Goal: Task Accomplishment & Management: Complete application form

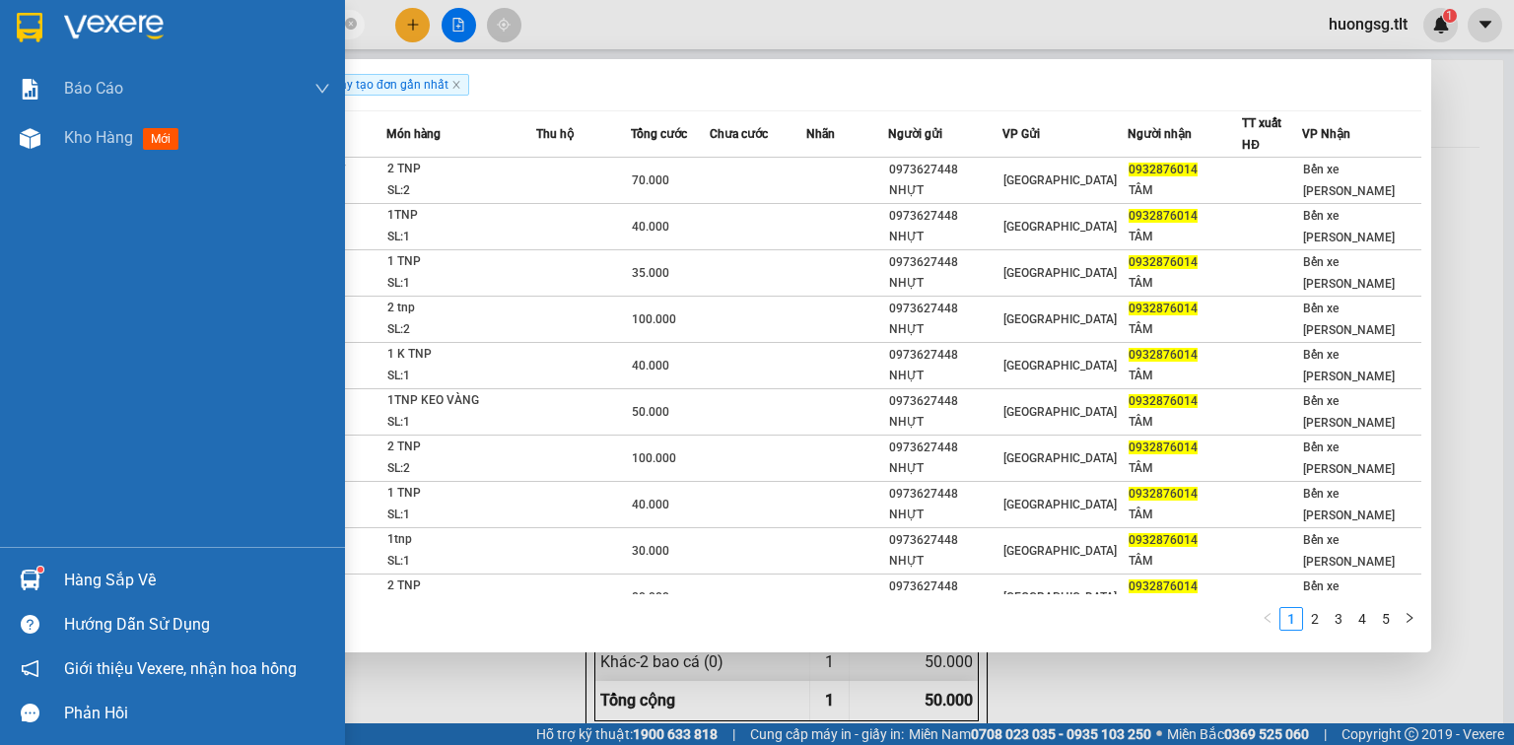
click at [51, 591] on div "Hàng sắp về" at bounding box center [172, 580] width 345 height 44
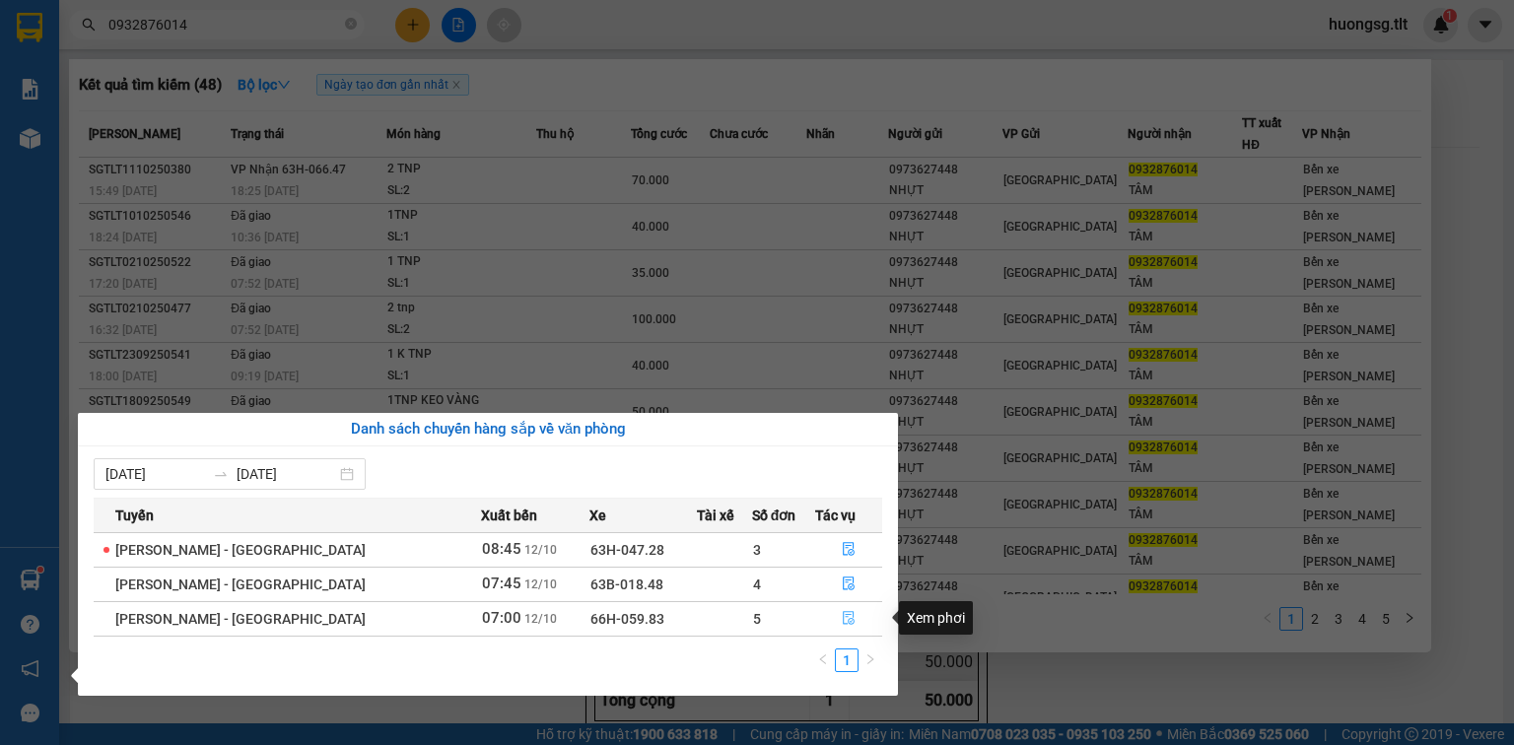
click at [842, 621] on icon "file-done" at bounding box center [849, 618] width 14 height 14
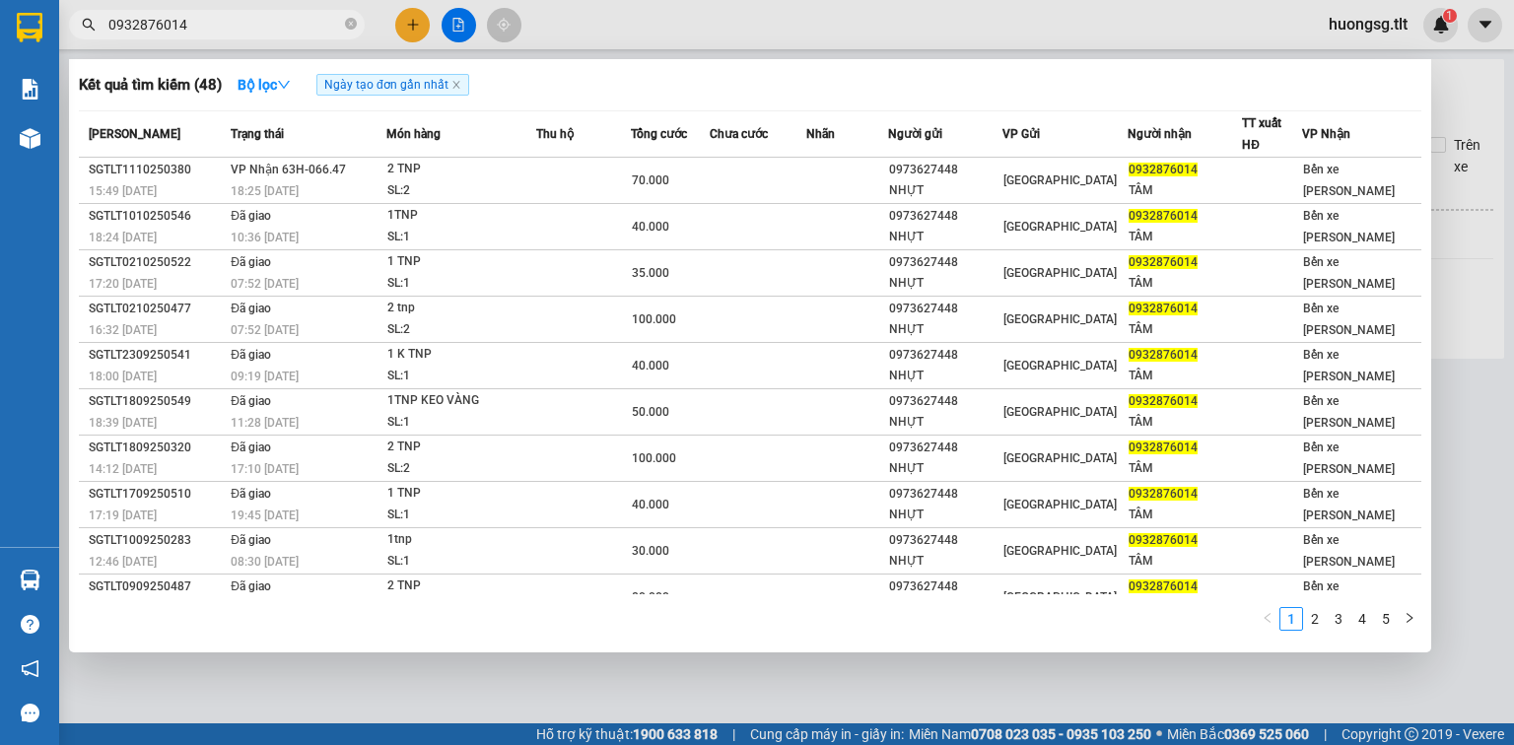
click at [796, 703] on div at bounding box center [757, 372] width 1514 height 745
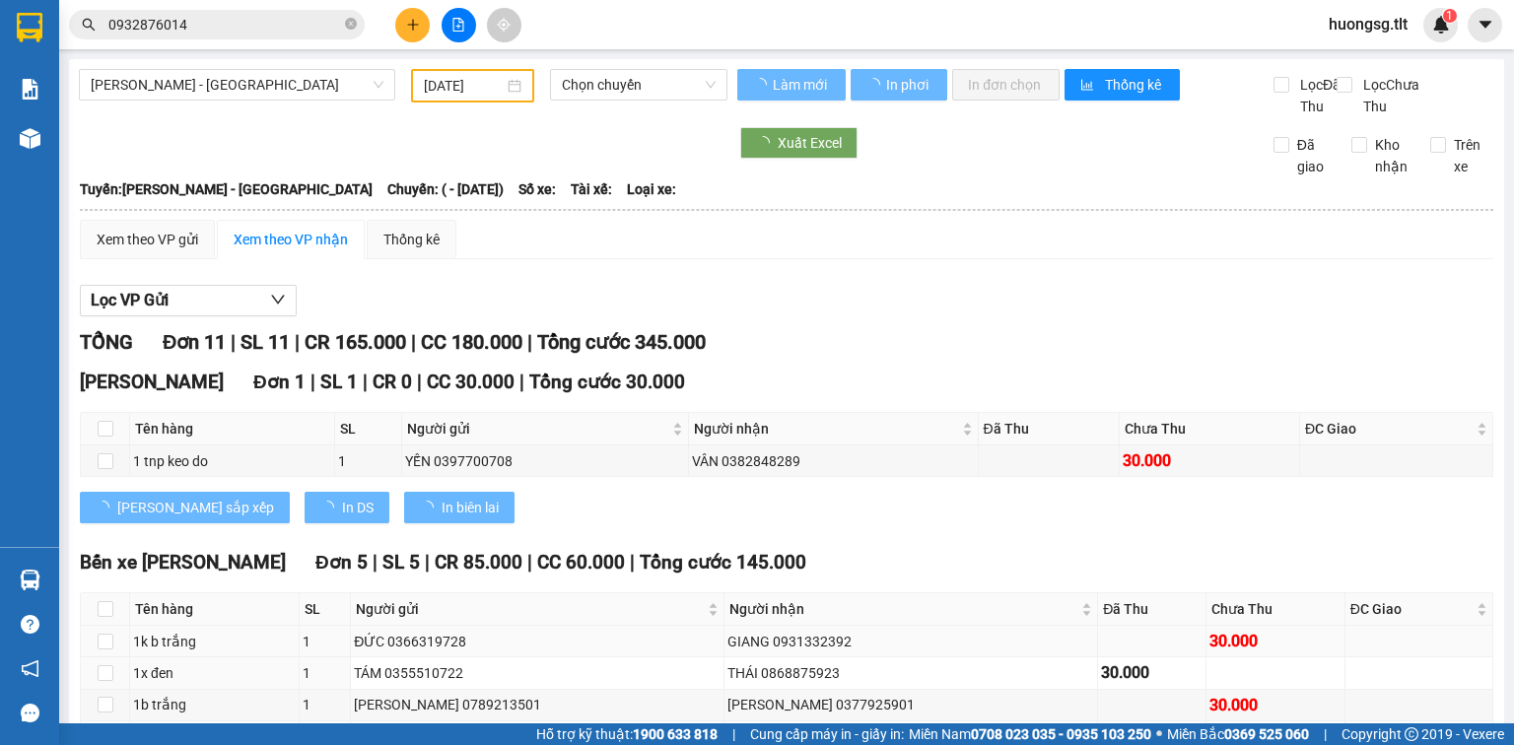
type input "[DATE]"
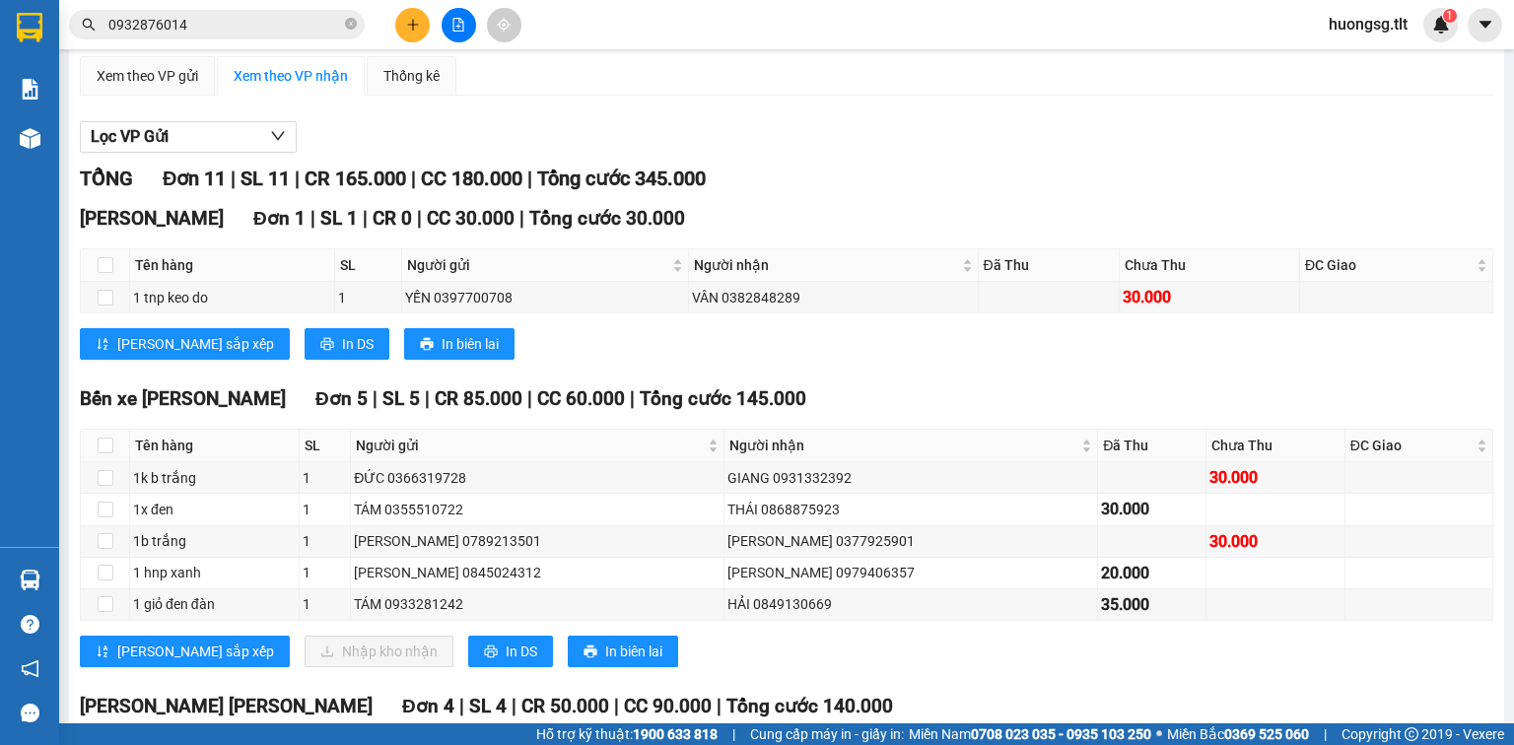
scroll to position [237, 0]
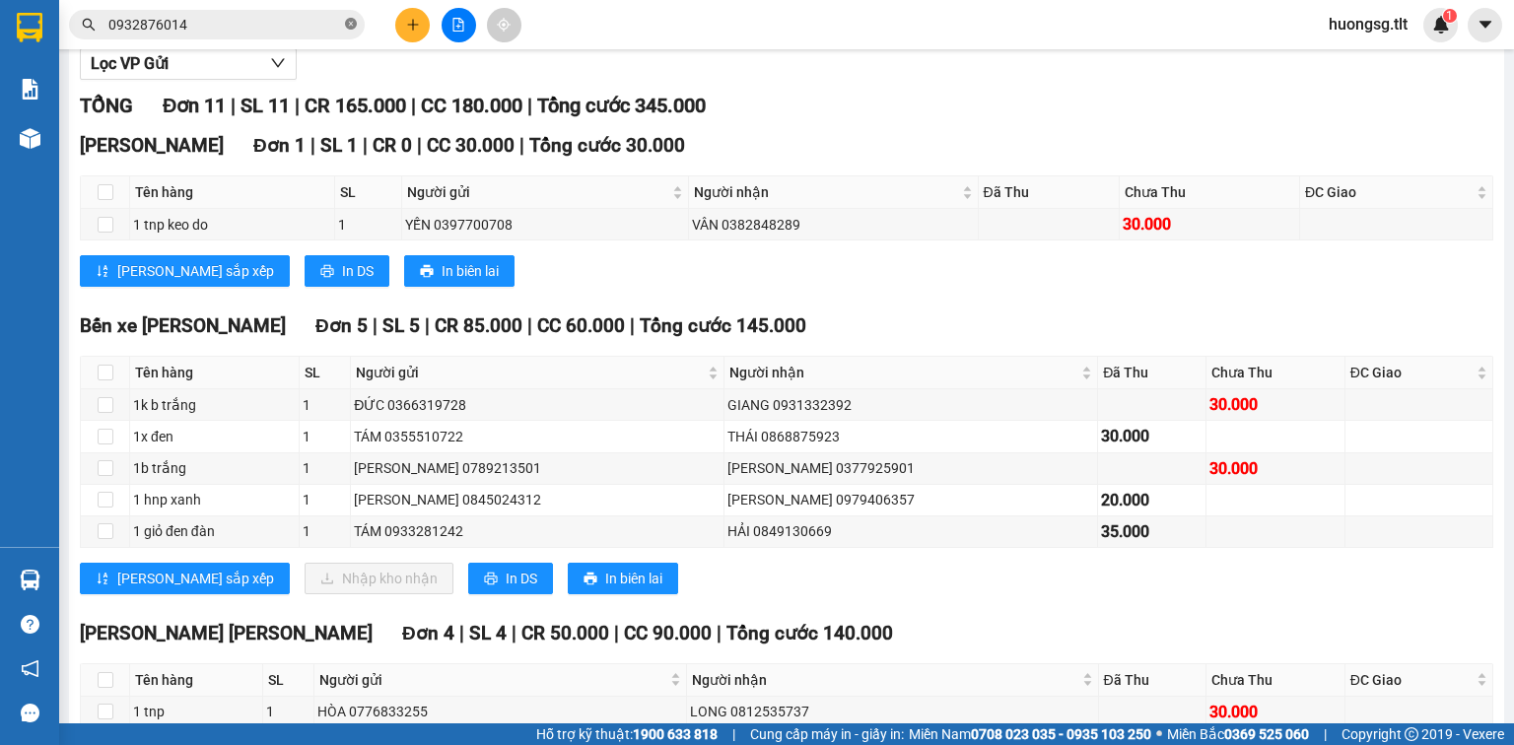
click at [351, 20] on icon "close-circle" at bounding box center [351, 24] width 12 height 12
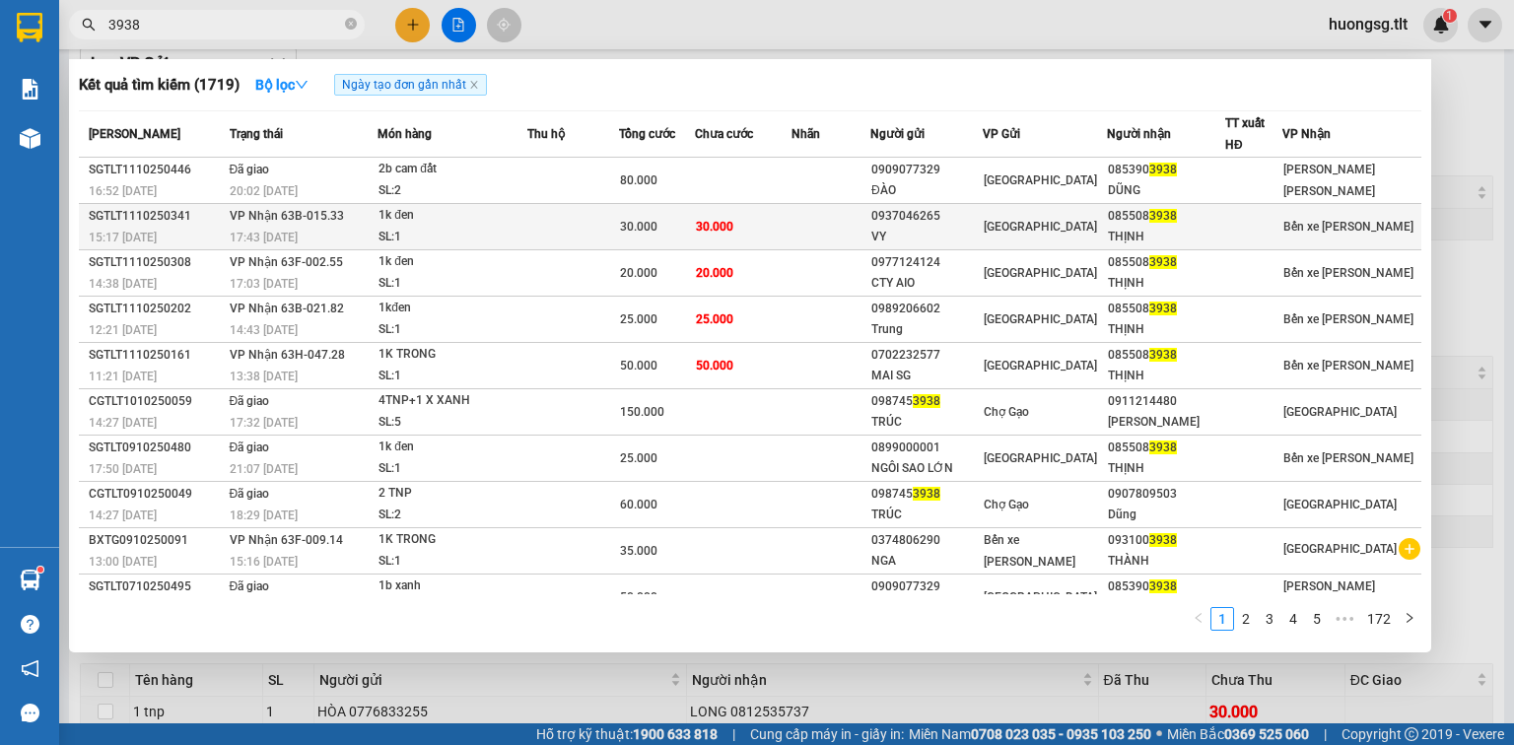
type input "3938"
click at [595, 221] on td at bounding box center [572, 227] width 91 height 46
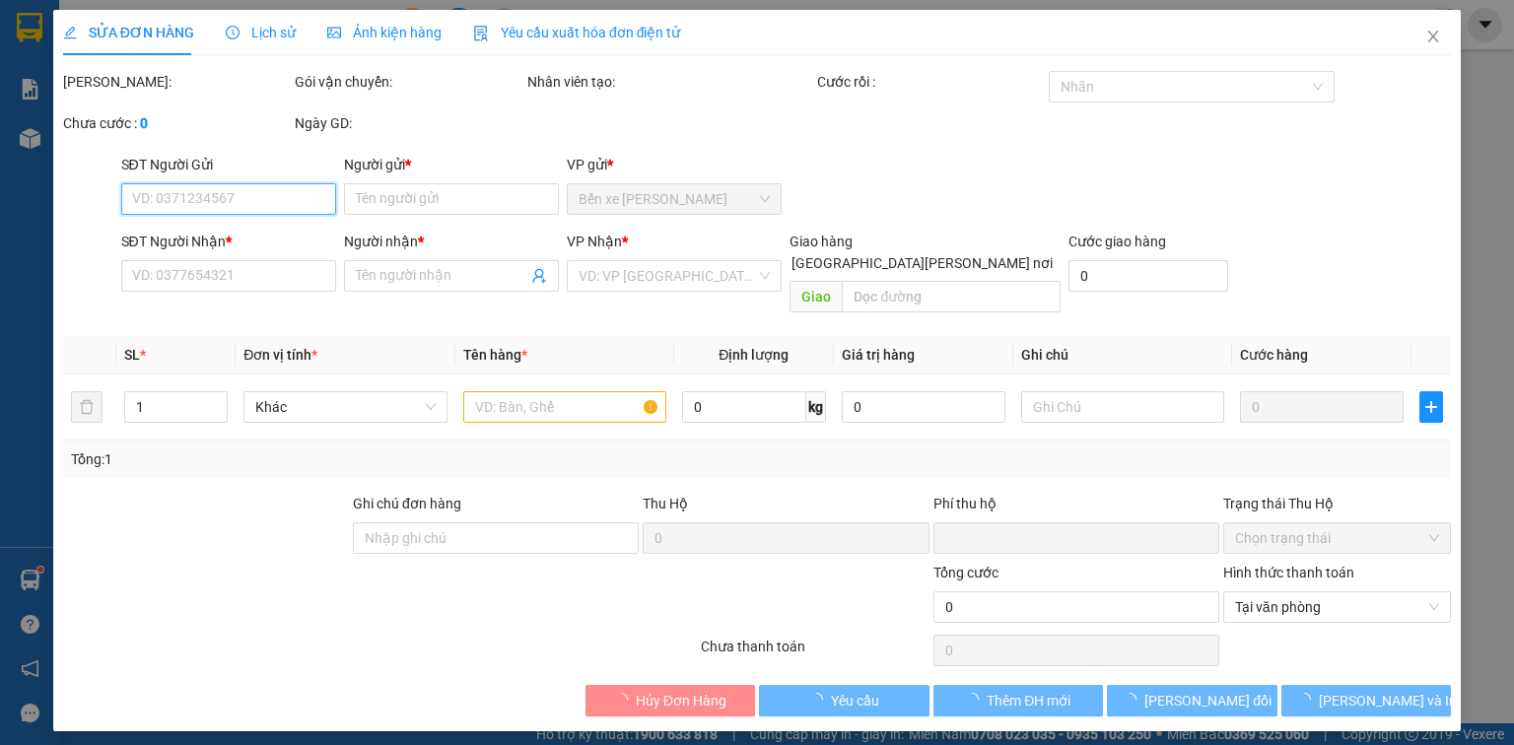
type input "0937046265"
type input "VY"
type input "0855083938"
type input "THỊNH"
type input "0"
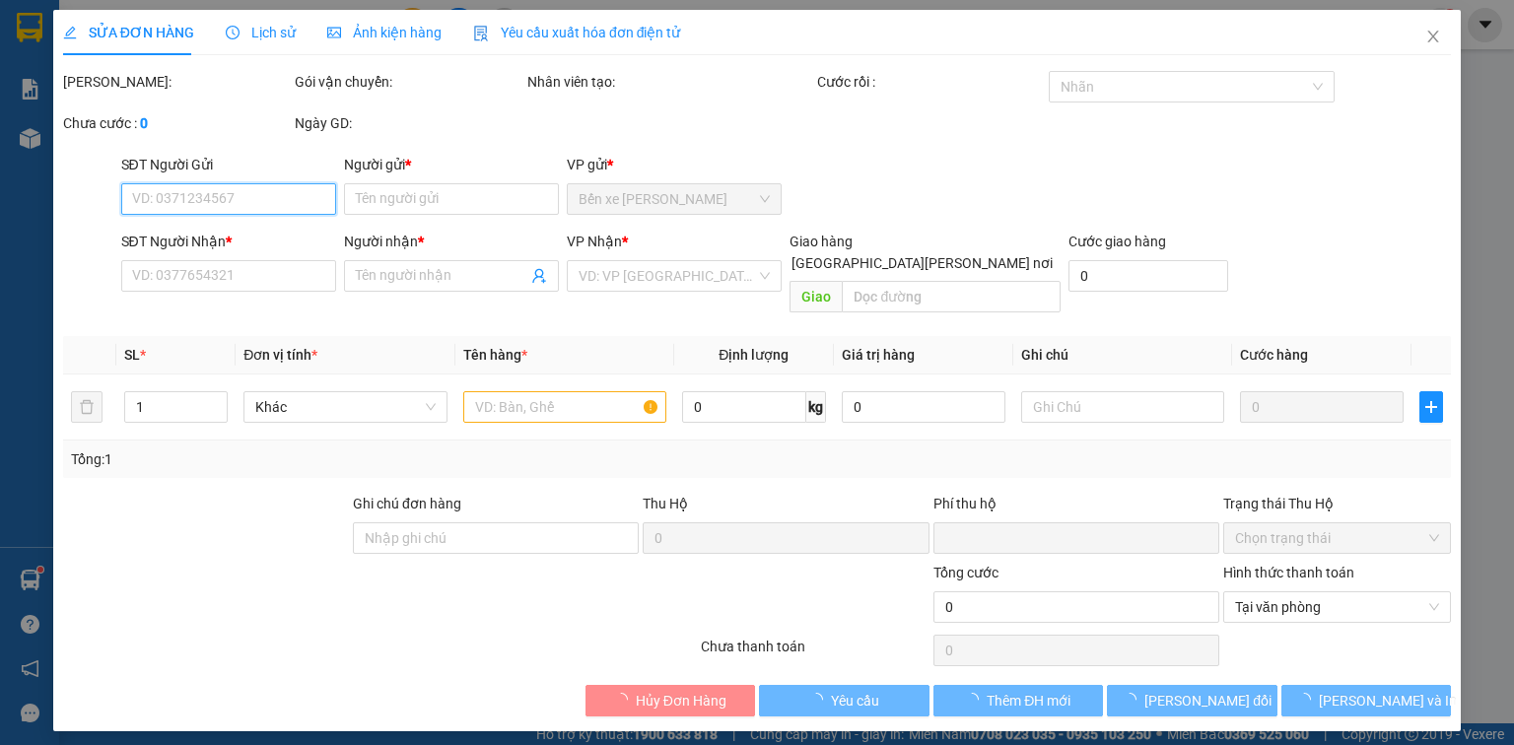
type input "30.000"
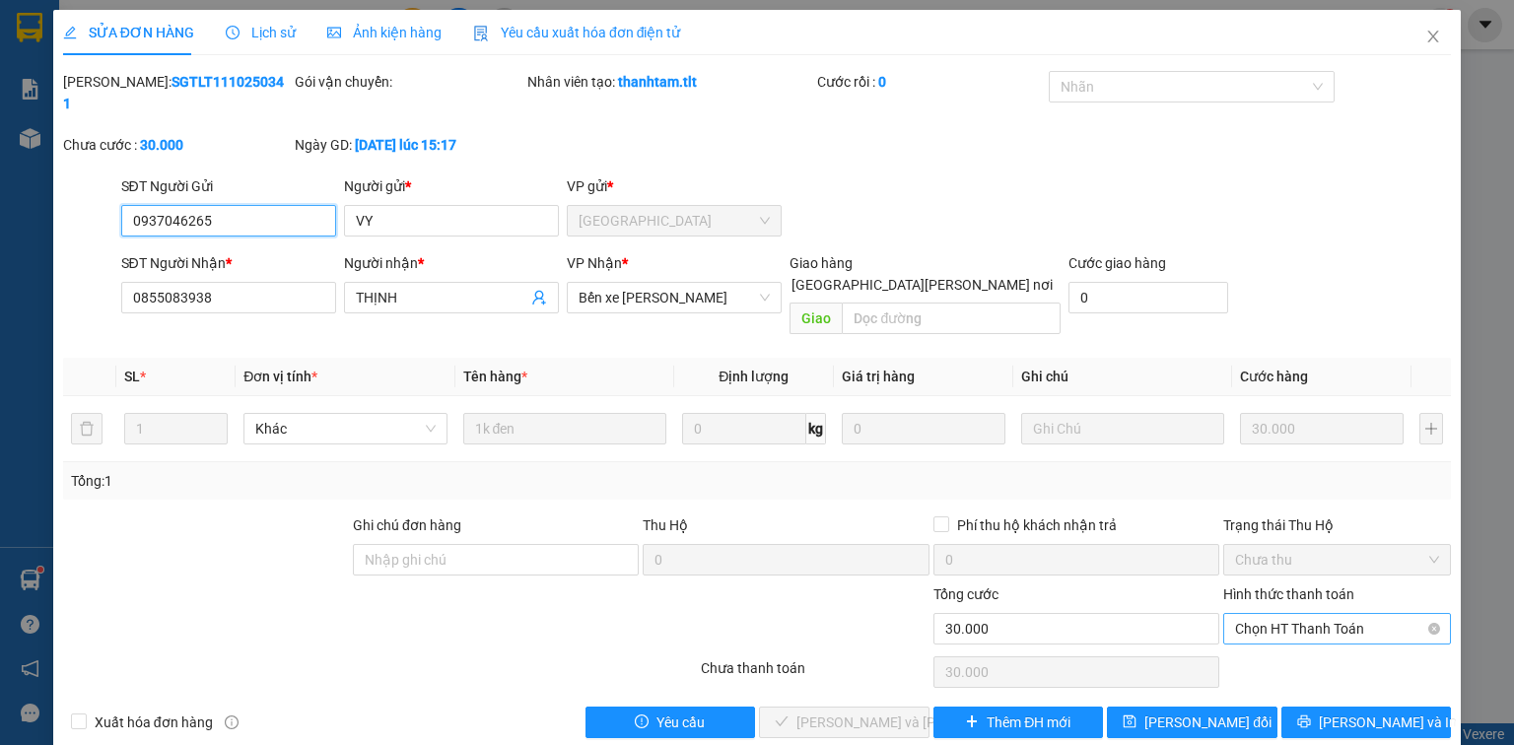
click at [1290, 614] on span "Chọn HT Thanh Toán" at bounding box center [1337, 629] width 204 height 30
click at [1278, 623] on div "Tại văn phòng" at bounding box center [1337, 624] width 204 height 22
type input "0"
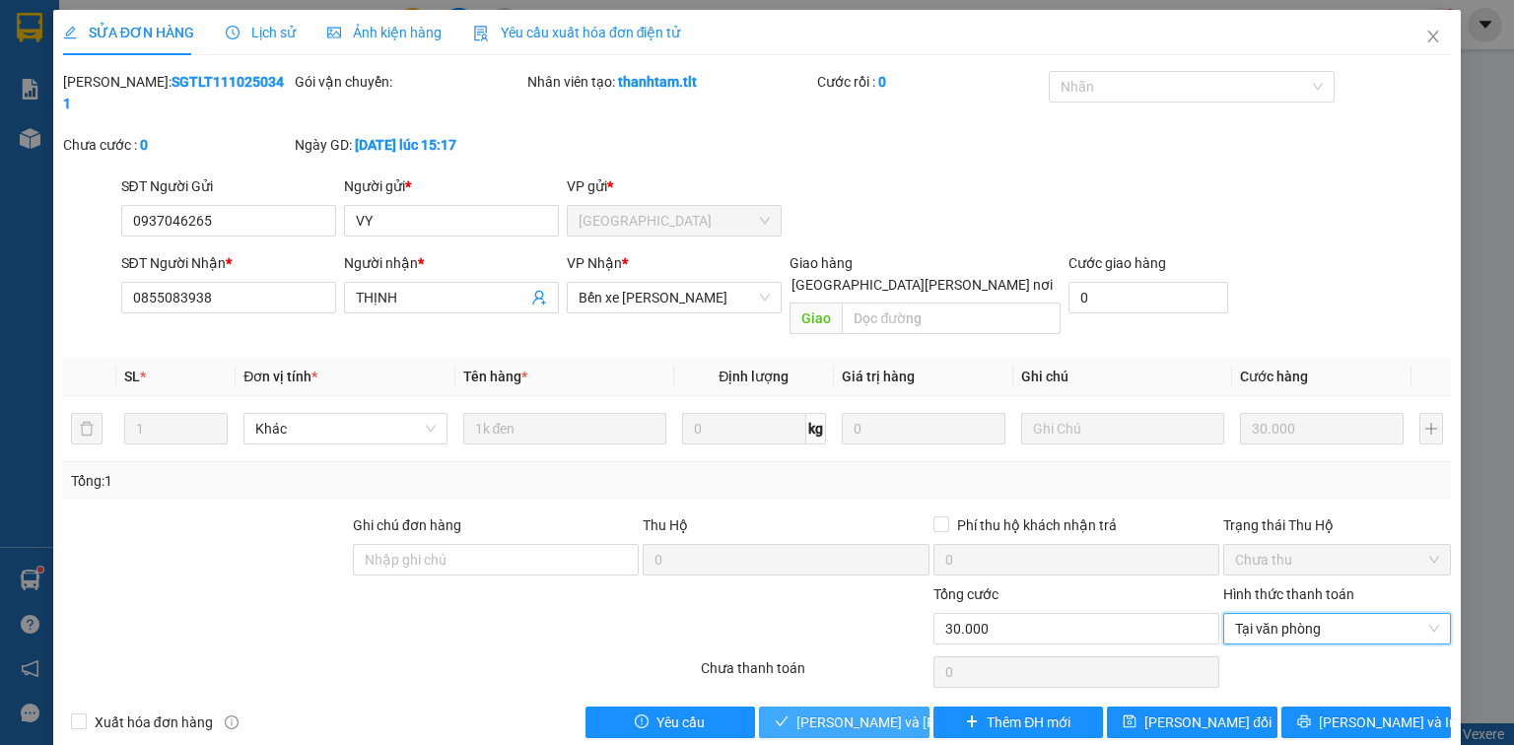
click at [843, 712] on span "Lưu và Giao hàng" at bounding box center [929, 723] width 266 height 22
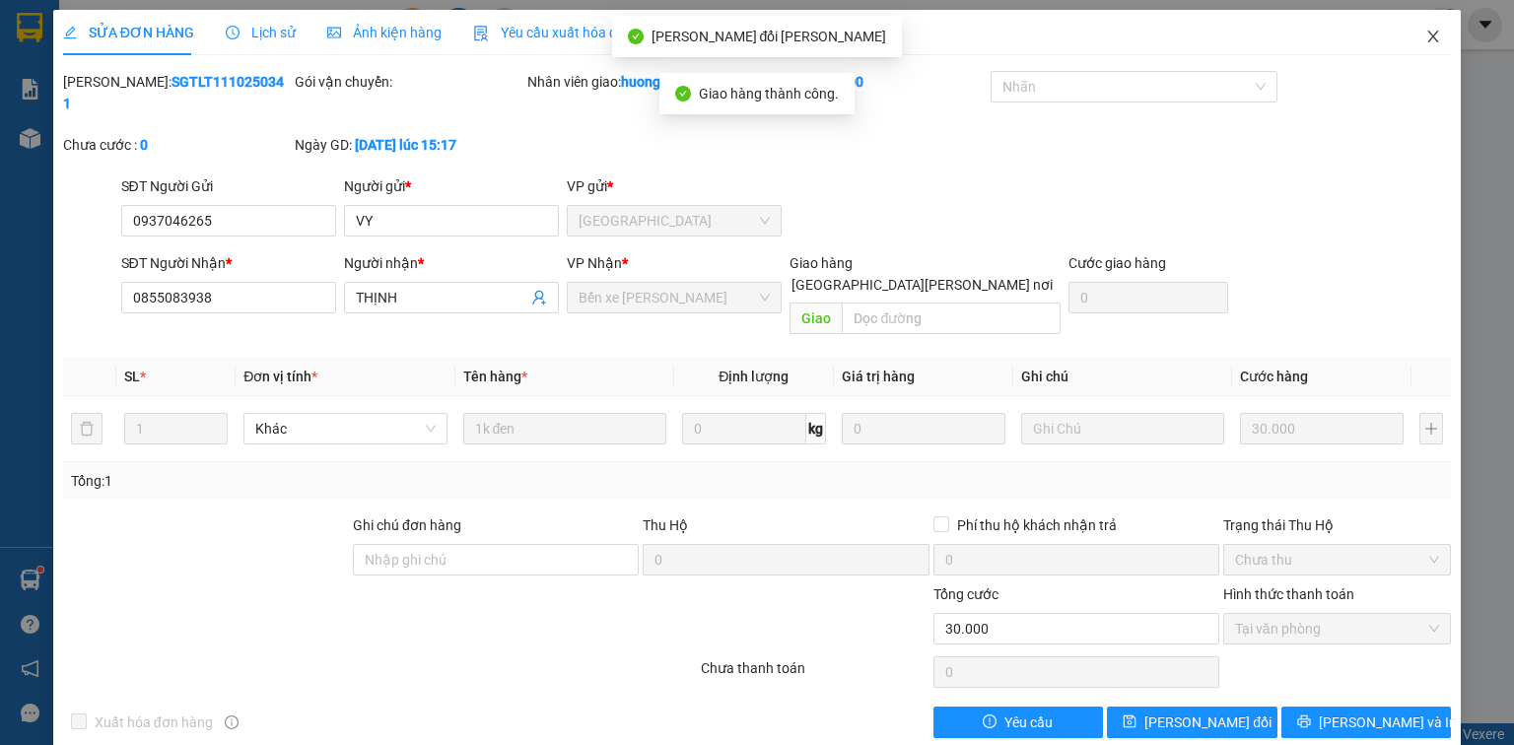
click at [1437, 35] on icon "close" at bounding box center [1433, 37] width 16 height 16
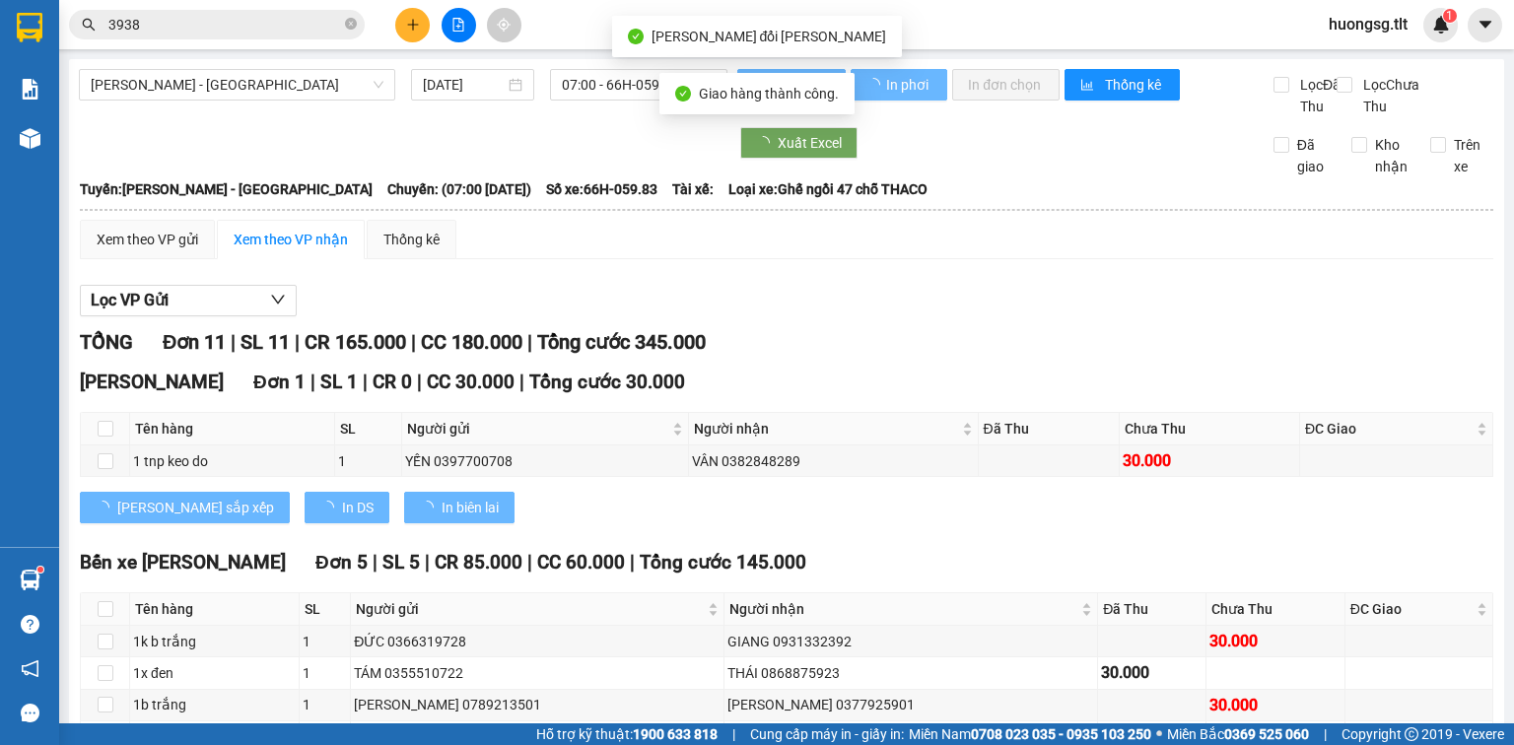
click at [189, 14] on input "3938" at bounding box center [224, 25] width 233 height 22
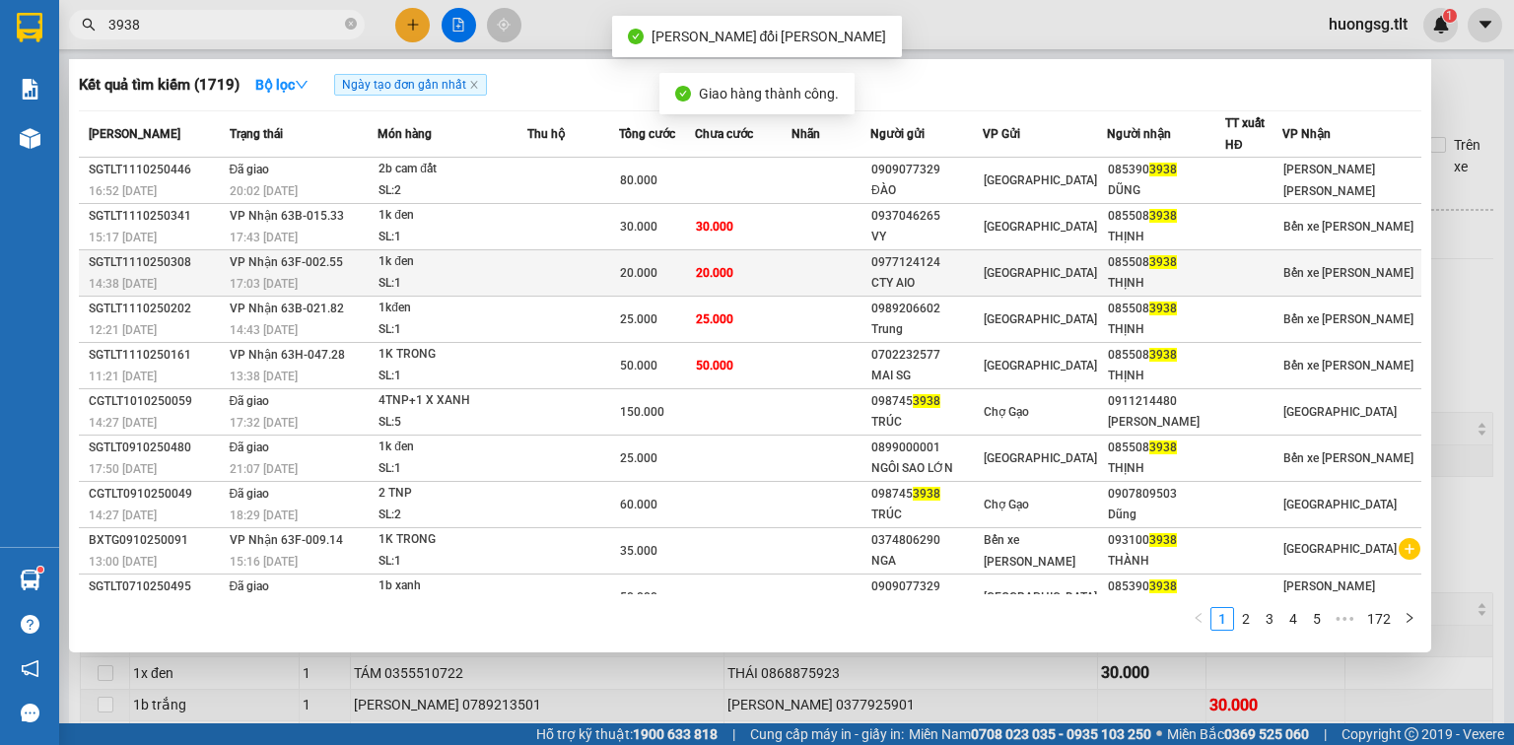
click at [654, 256] on td "20.000" at bounding box center [657, 273] width 77 height 46
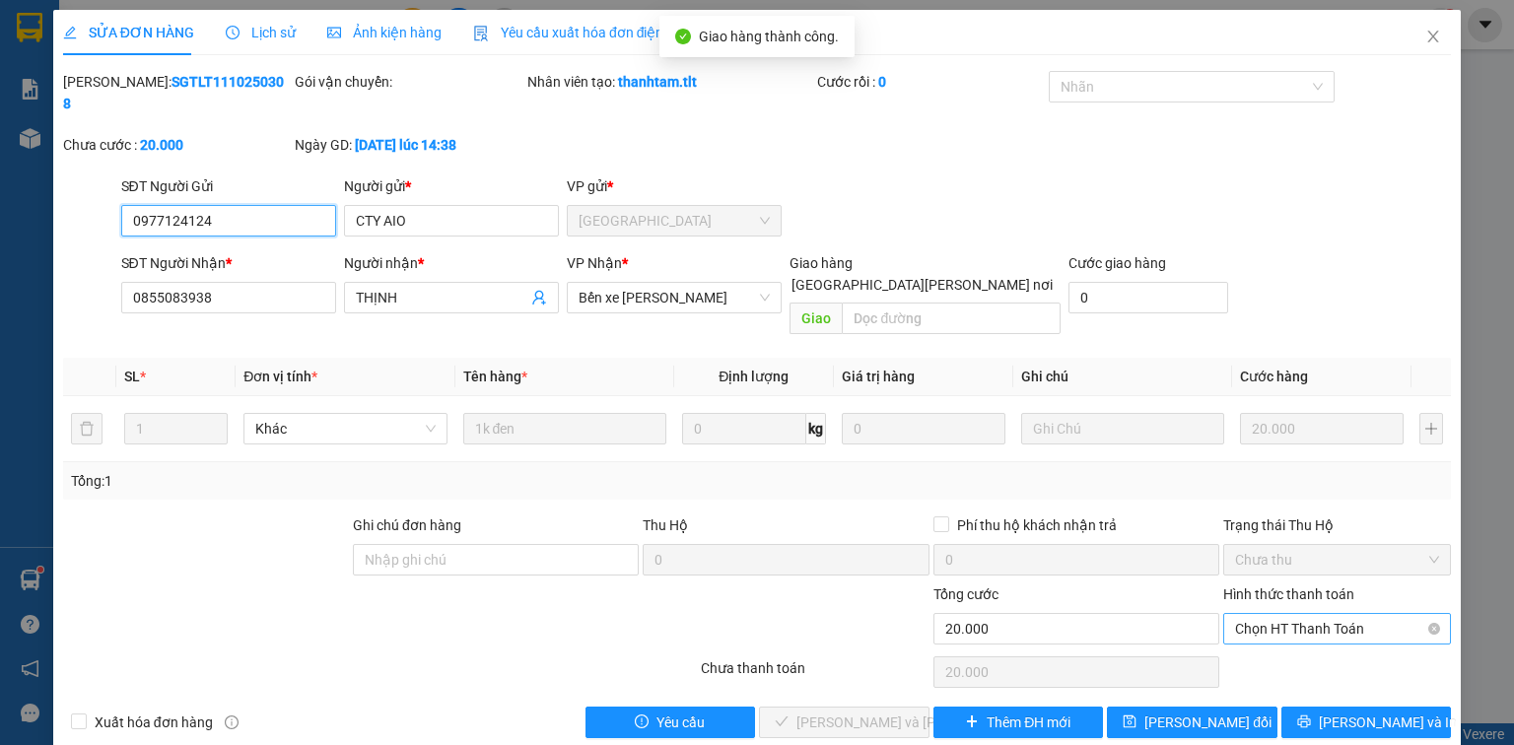
click at [1365, 614] on span "Chọn HT Thanh Toán" at bounding box center [1337, 629] width 204 height 30
click at [1340, 631] on div "Tại văn phòng" at bounding box center [1337, 624] width 204 height 22
type input "0"
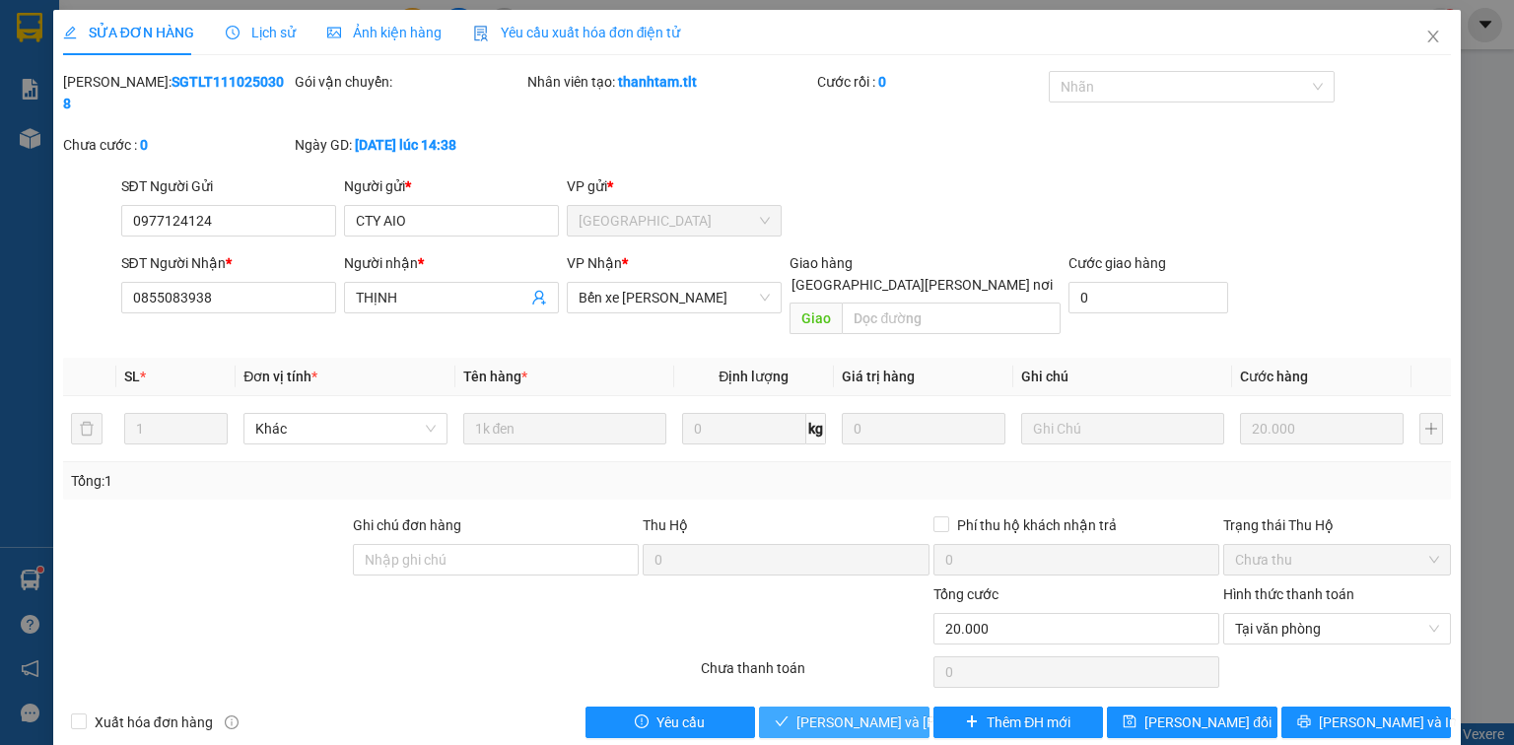
click at [859, 712] on span "Lưu và Giao hàng" at bounding box center [929, 723] width 266 height 22
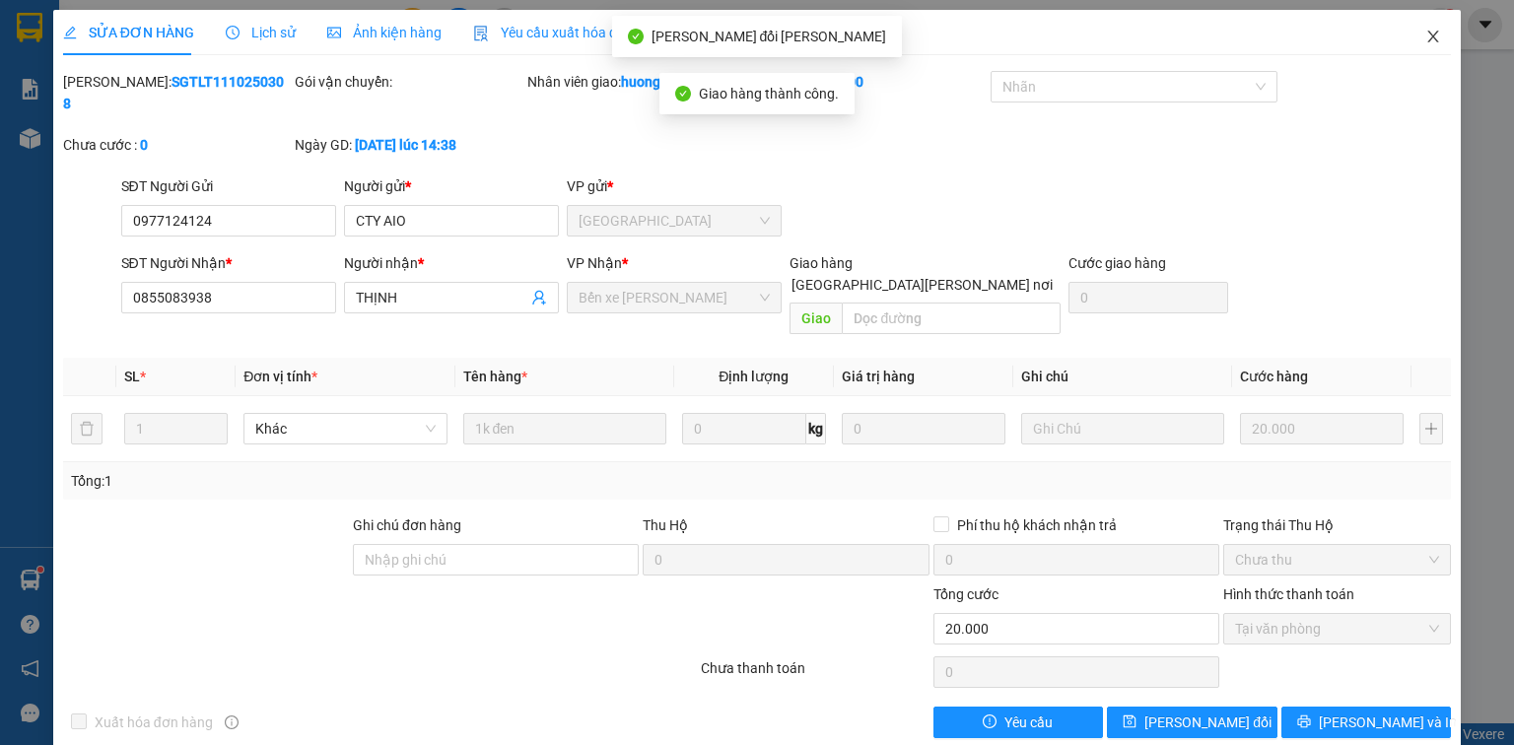
click at [1441, 36] on span "Close" at bounding box center [1432, 37] width 55 height 55
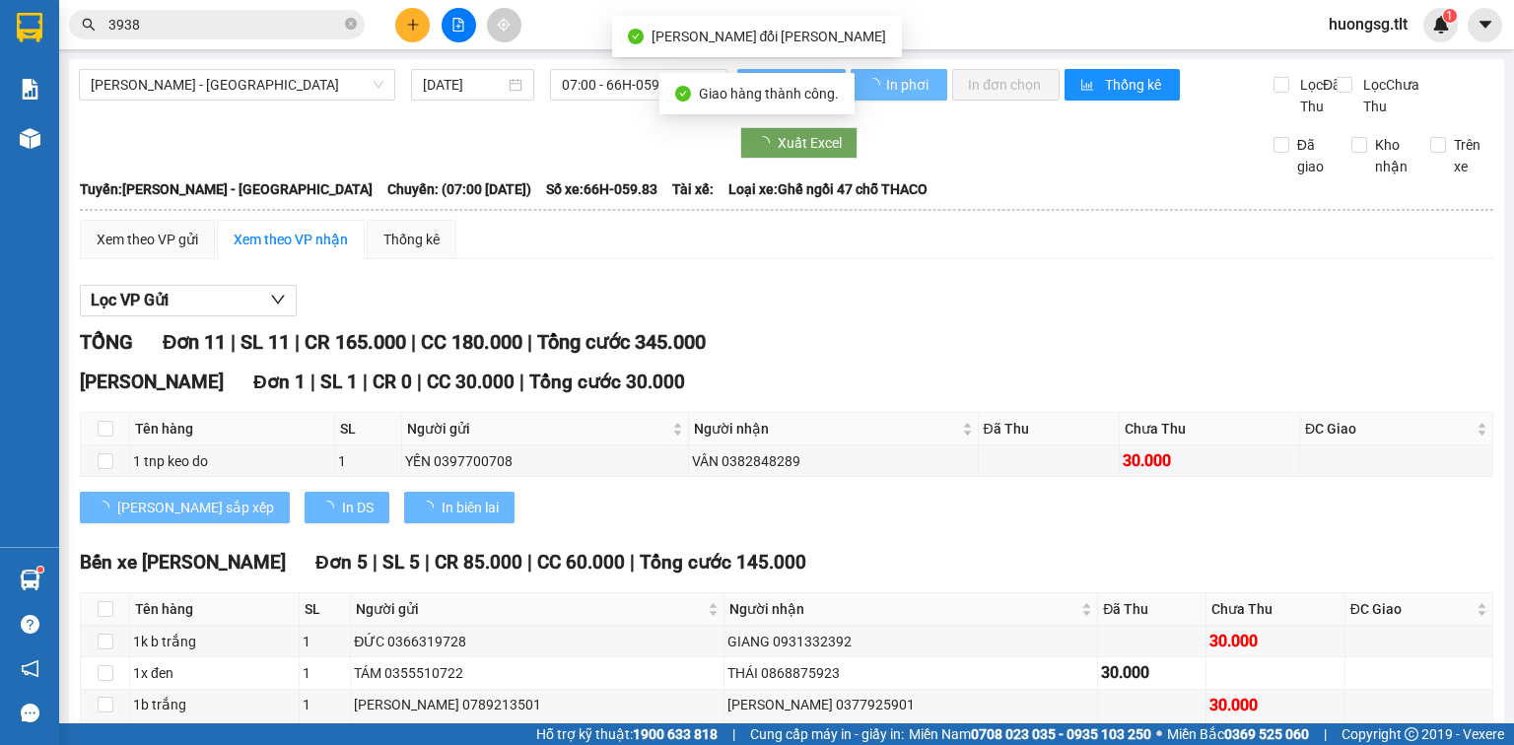
click at [305, 0] on div "Kết quả tìm kiếm ( 1719 ) Bộ lọc Ngày tạo đơn gần nhất Mã ĐH Trạng thái Món hàn…" at bounding box center [757, 24] width 1514 height 49
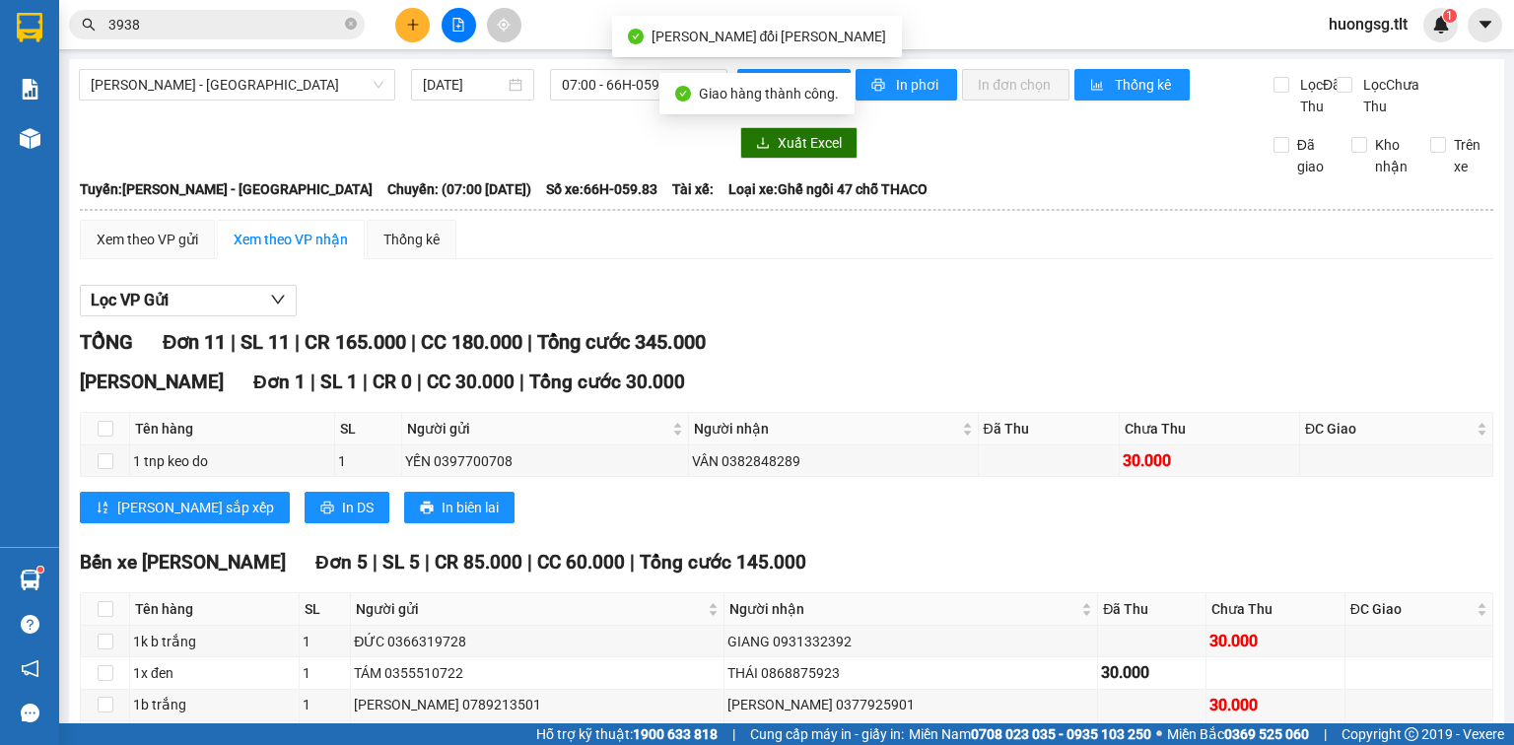
click at [311, 12] on span "3938" at bounding box center [217, 25] width 296 height 30
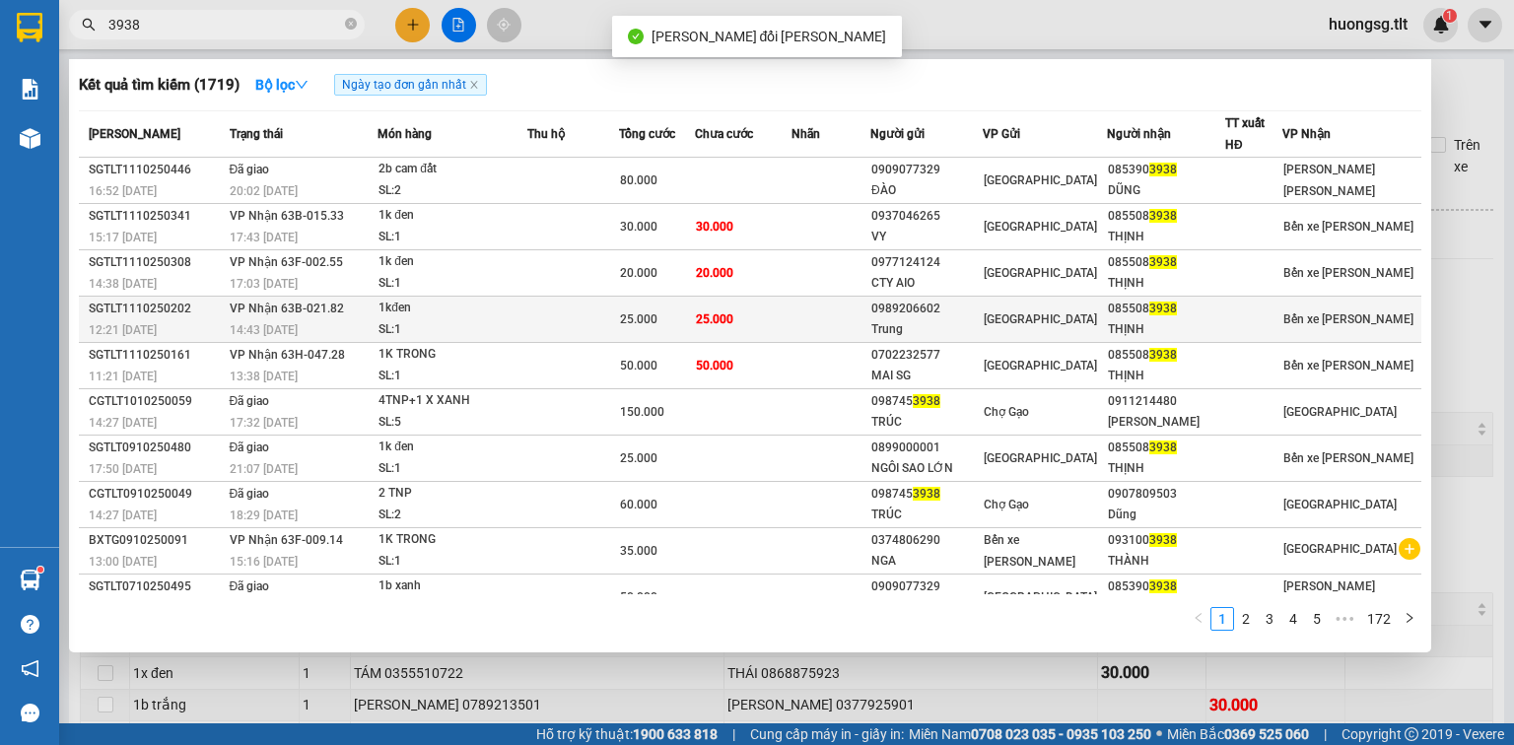
click at [820, 305] on td at bounding box center [830, 320] width 79 height 46
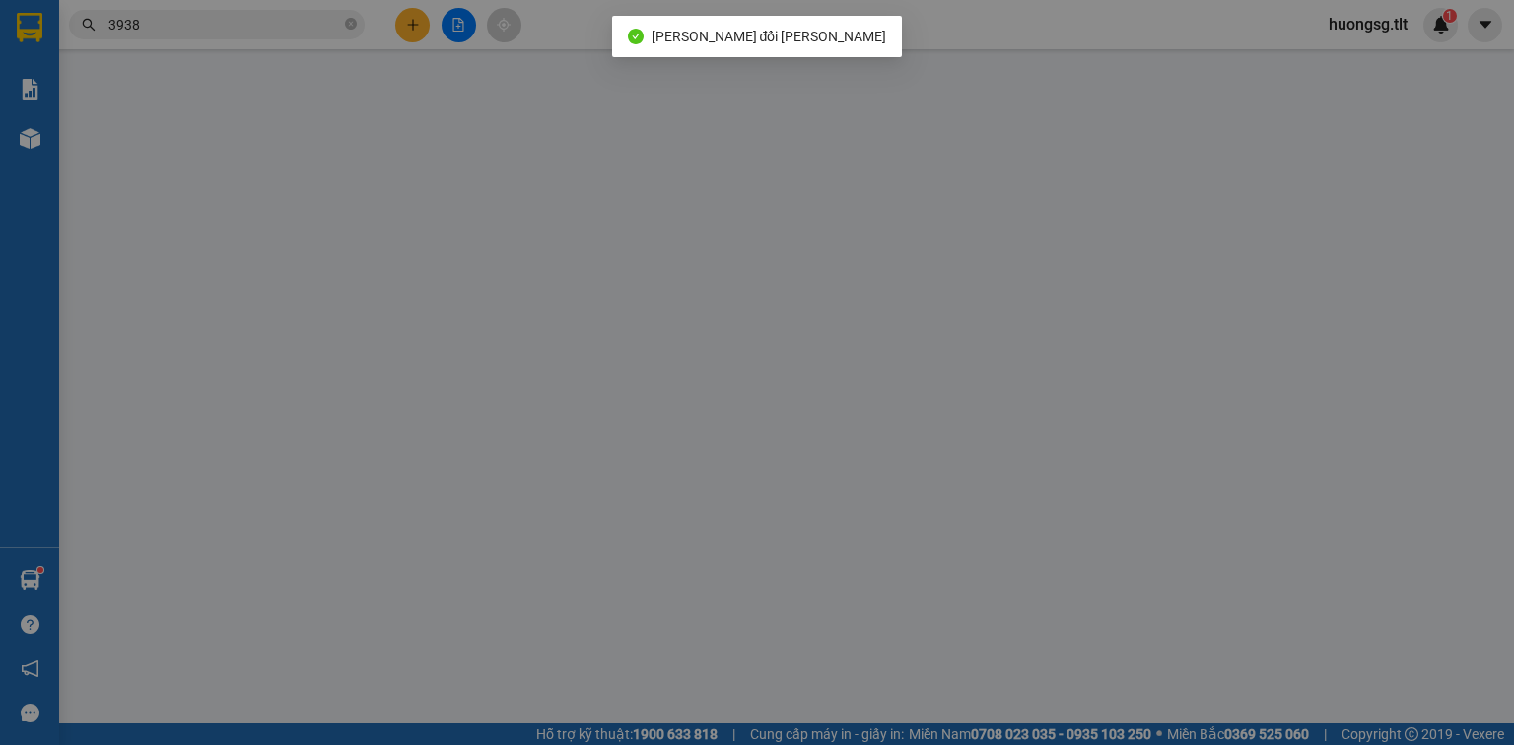
type input "0989206602"
type input "Trung"
type input "0855083938"
type input "THỊNH"
type input "0"
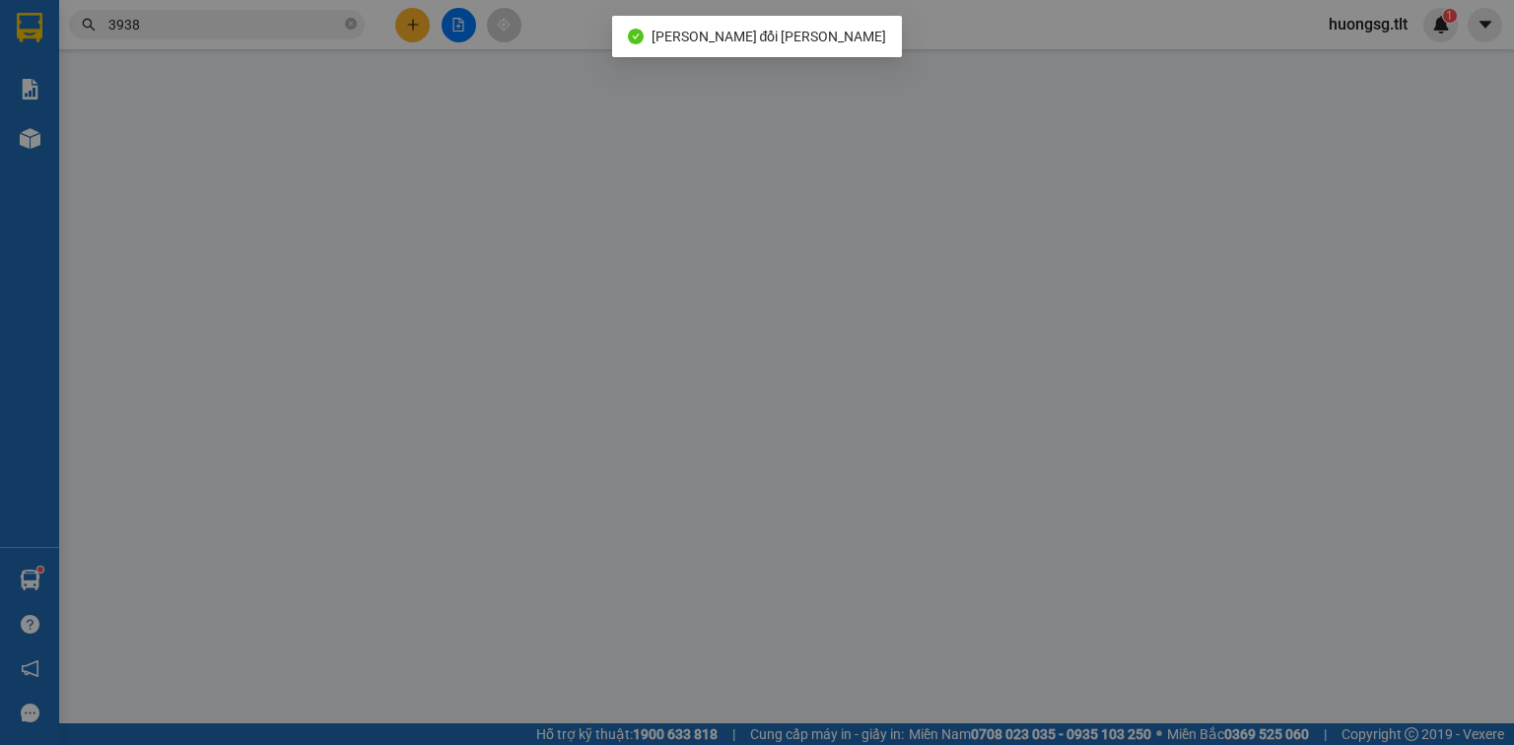
type input "25.000"
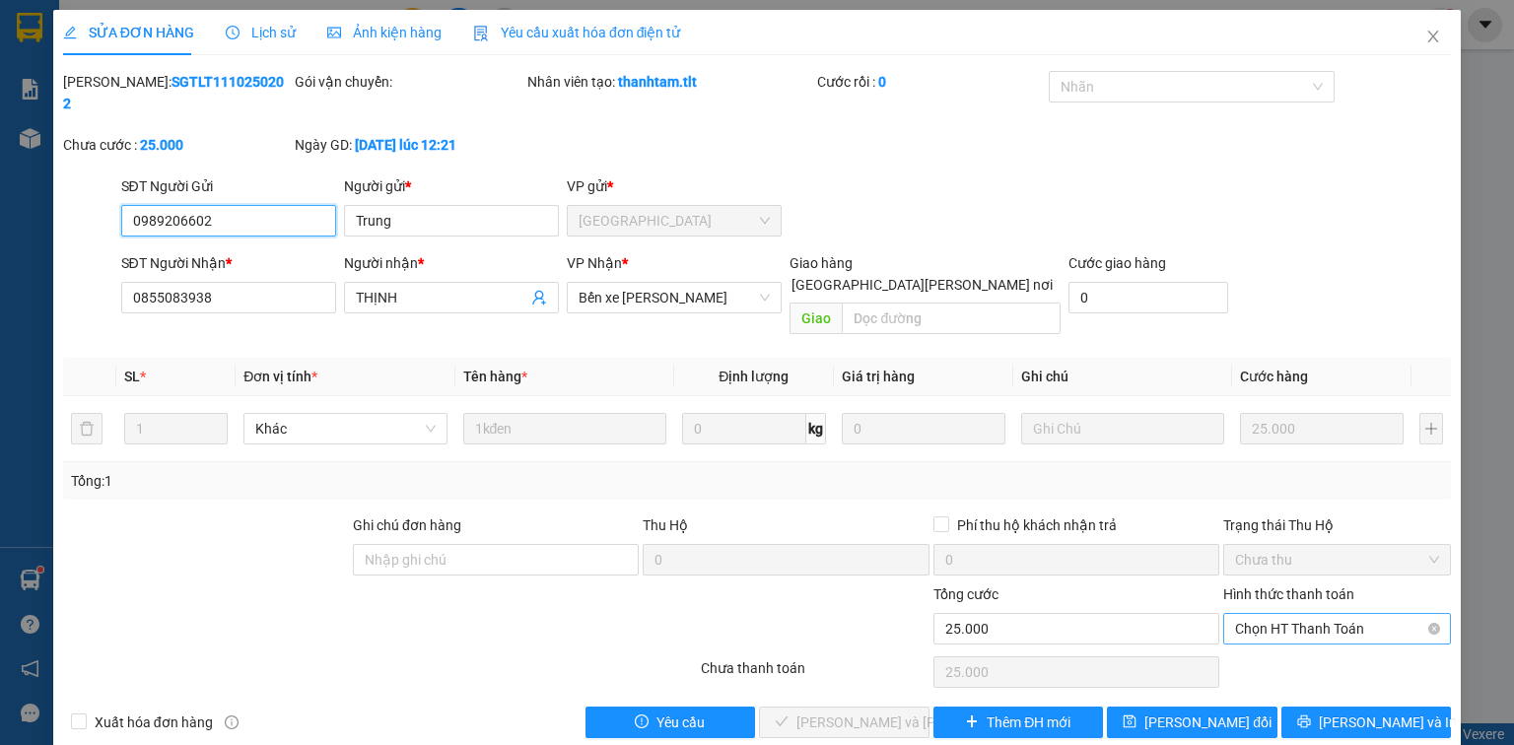
click at [1305, 614] on span "Chọn HT Thanh Toán" at bounding box center [1337, 629] width 204 height 30
drag, startPoint x: 1291, startPoint y: 624, endPoint x: 1273, endPoint y: 634, distance: 20.3
click at [1290, 625] on div "Tại văn phòng" at bounding box center [1337, 624] width 204 height 22
type input "0"
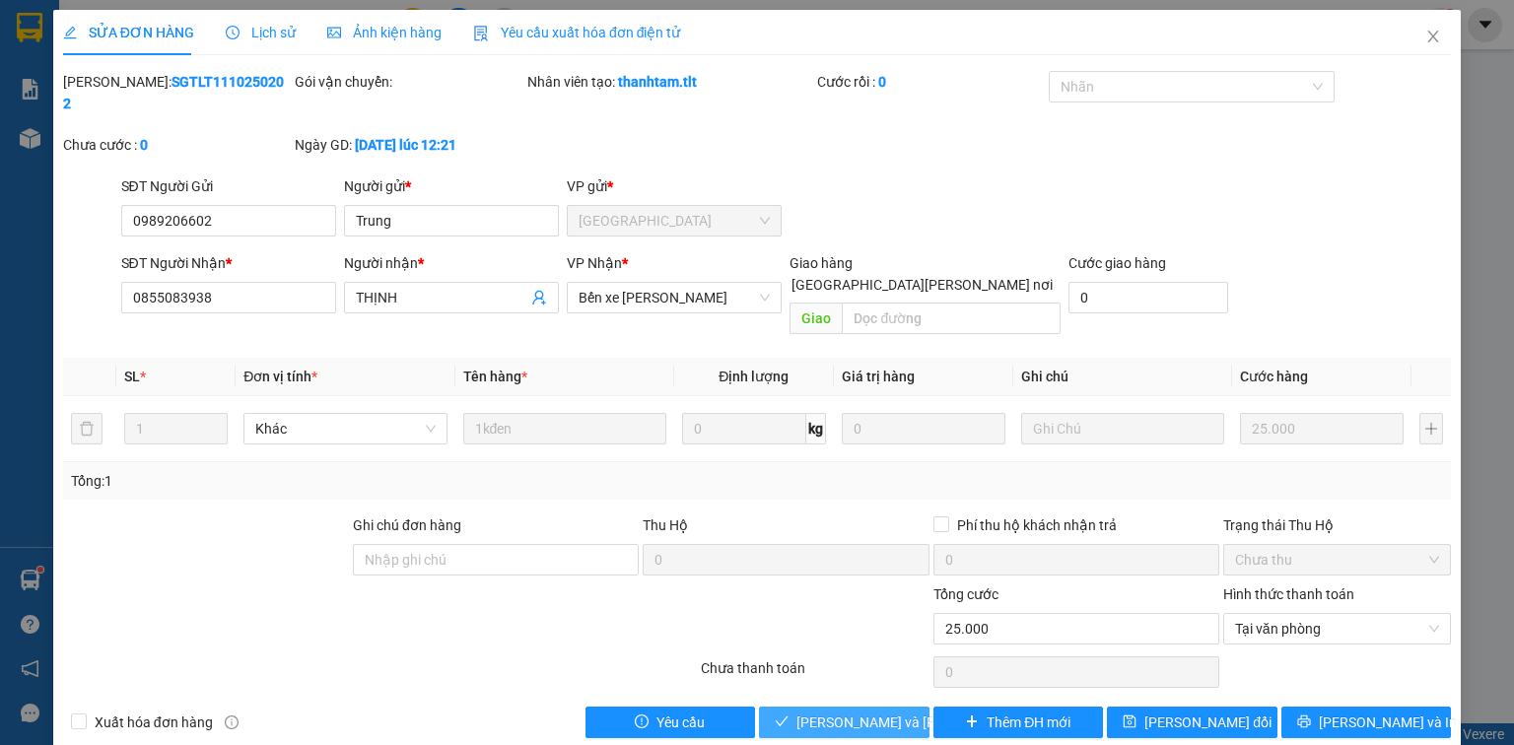
click at [861, 712] on span "Lưu và Giao hàng" at bounding box center [929, 723] width 266 height 22
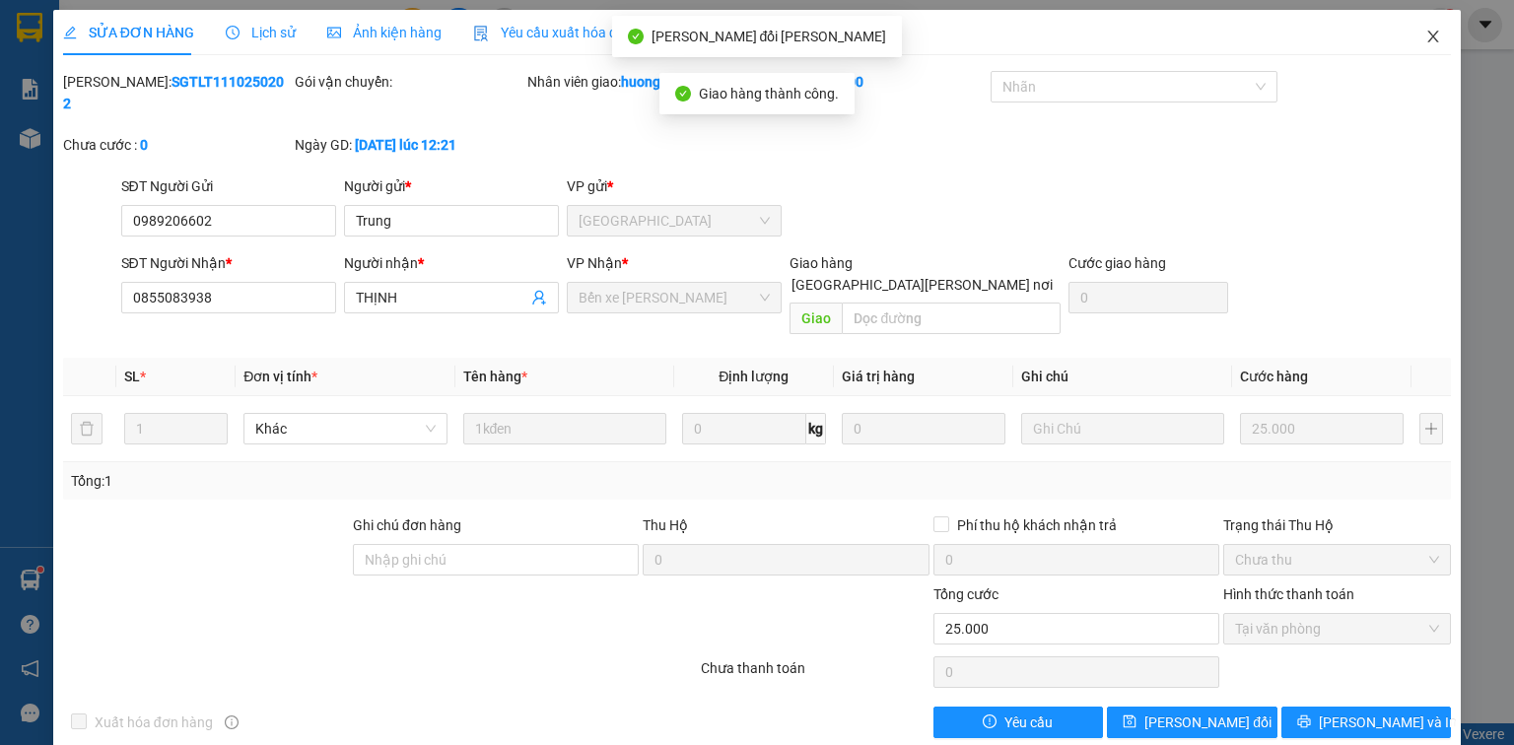
click at [1426, 42] on icon "close" at bounding box center [1433, 37] width 16 height 16
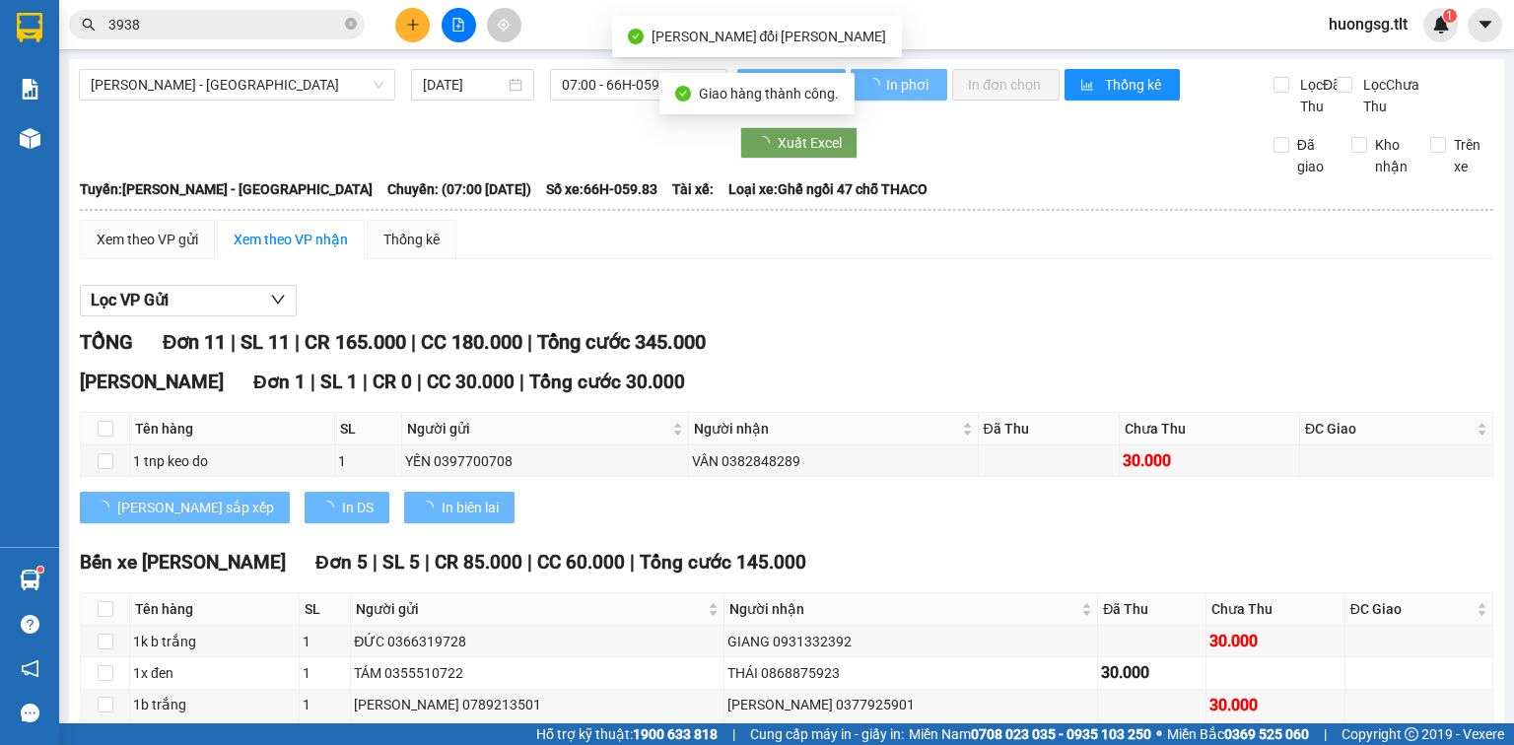
click at [225, 13] on span "3938" at bounding box center [217, 25] width 296 height 30
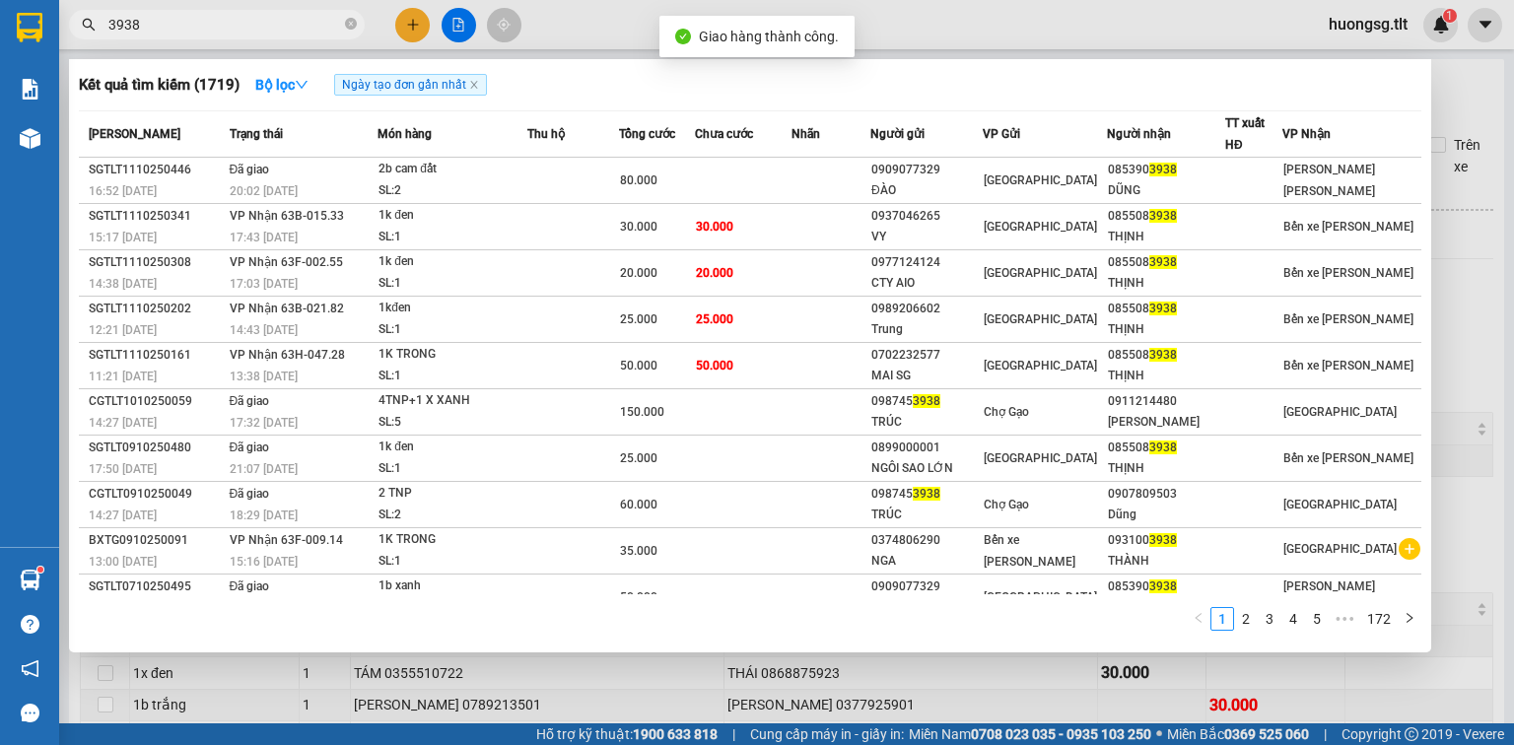
click at [277, 19] on input "3938" at bounding box center [224, 25] width 233 height 22
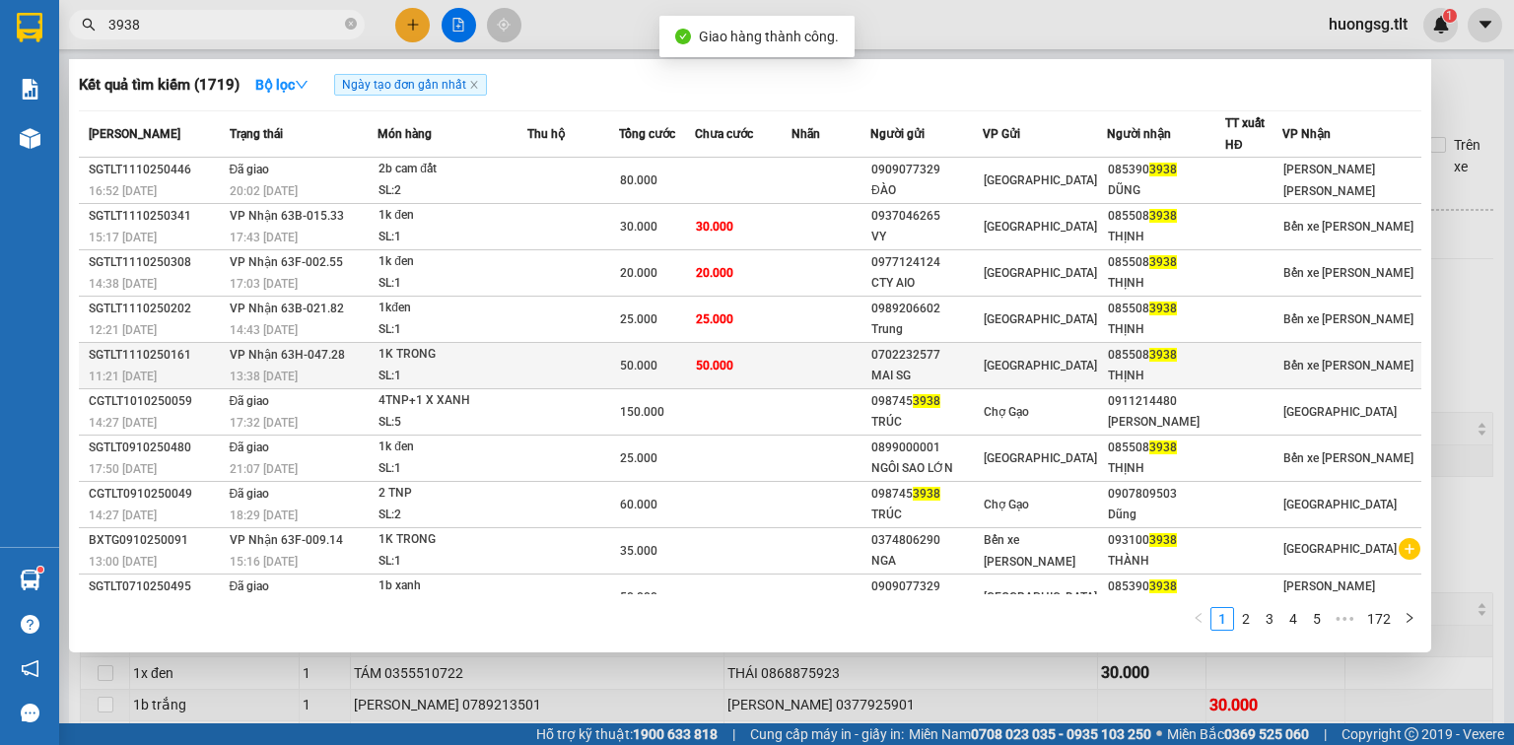
click at [717, 347] on td "50.000" at bounding box center [743, 366] width 96 height 46
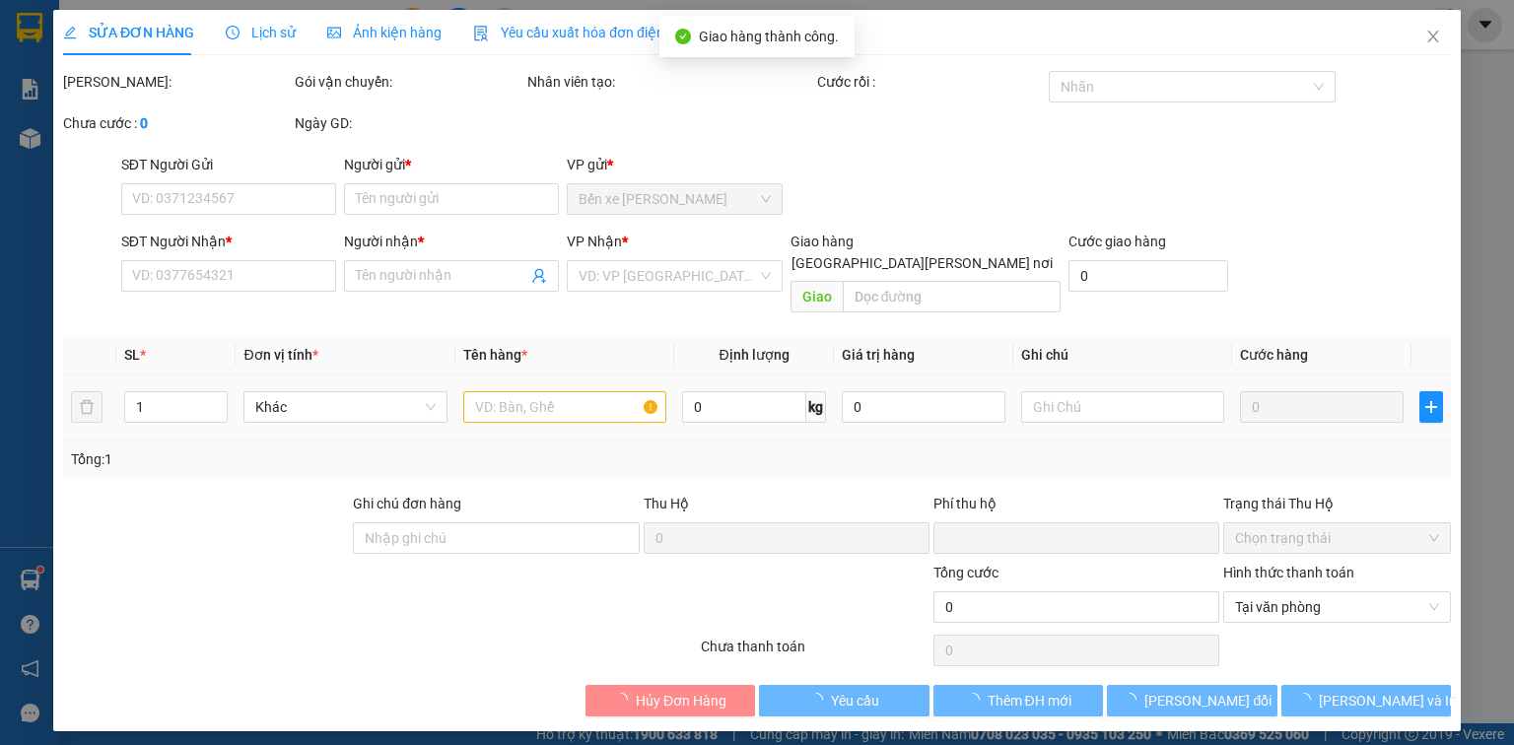
type input "0702232577"
type input "MAI SG"
type input "0855083938"
type input "THỊNH"
type input "0"
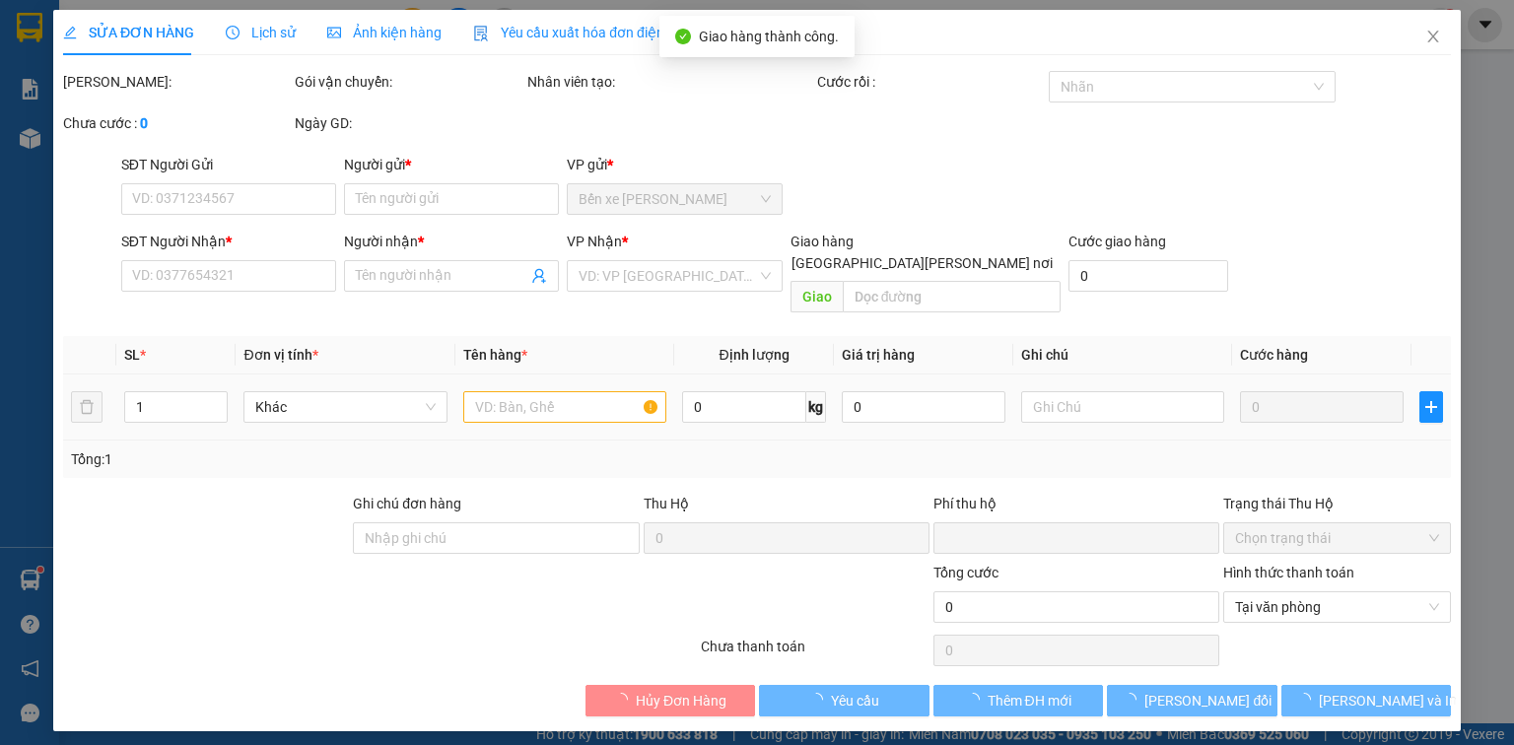
type input "50.000"
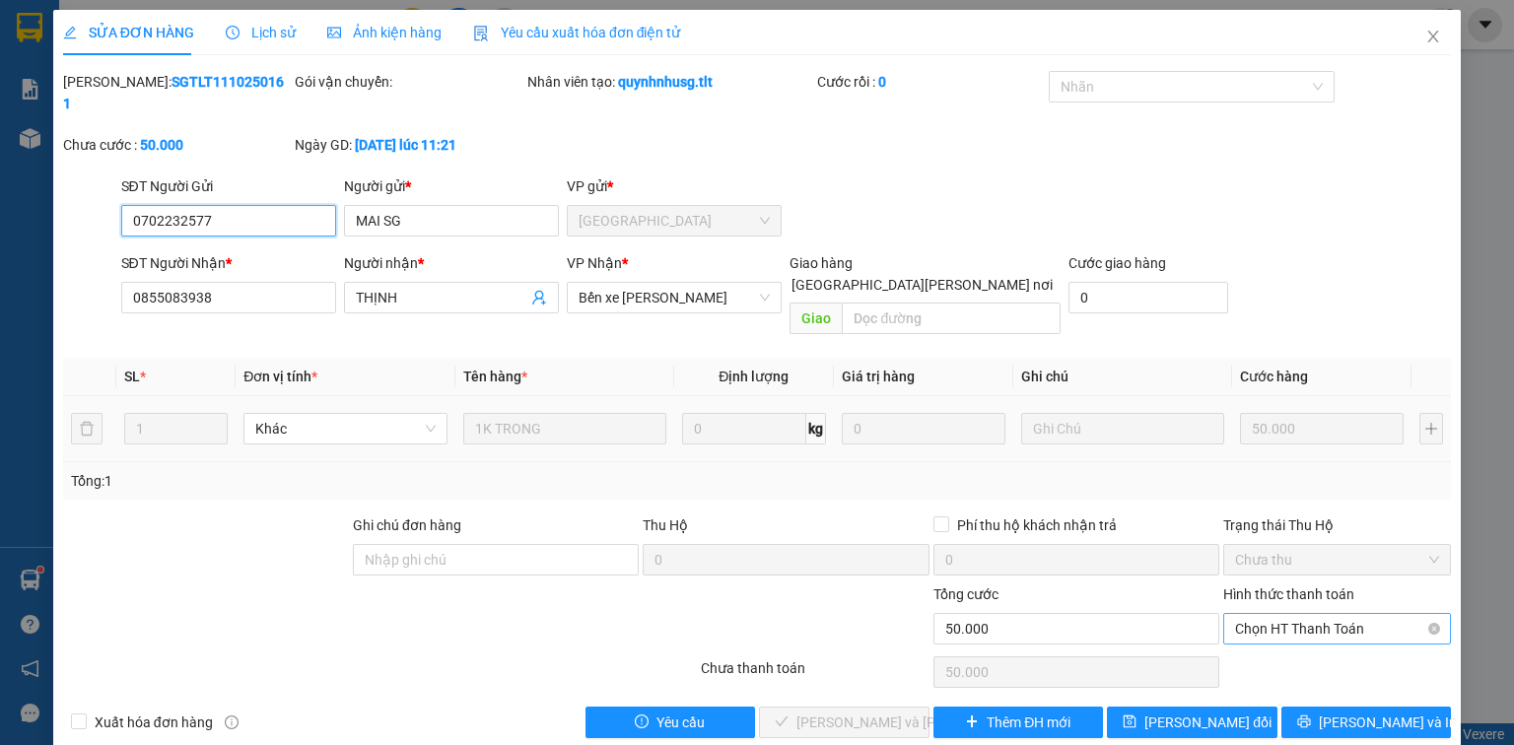
click at [1315, 614] on span "Chọn HT Thanh Toán" at bounding box center [1337, 629] width 204 height 30
drag, startPoint x: 1292, startPoint y: 624, endPoint x: 1265, endPoint y: 630, distance: 27.3
click at [1292, 625] on div "Tại văn phòng" at bounding box center [1337, 624] width 204 height 22
type input "0"
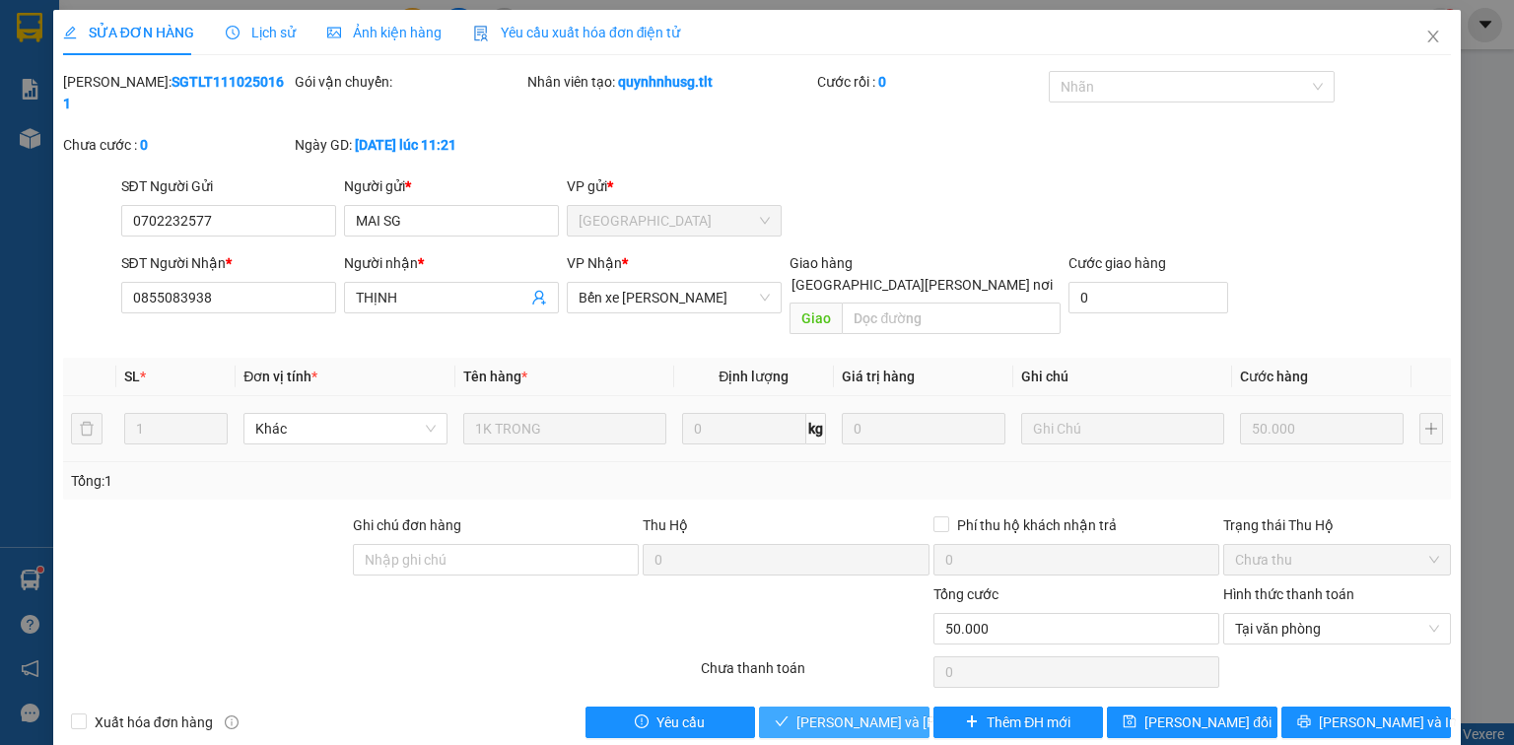
drag, startPoint x: 863, startPoint y: 675, endPoint x: 880, endPoint y: 658, distance: 23.7
click at [863, 712] on span "Lưu và Giao hàng" at bounding box center [929, 723] width 266 height 22
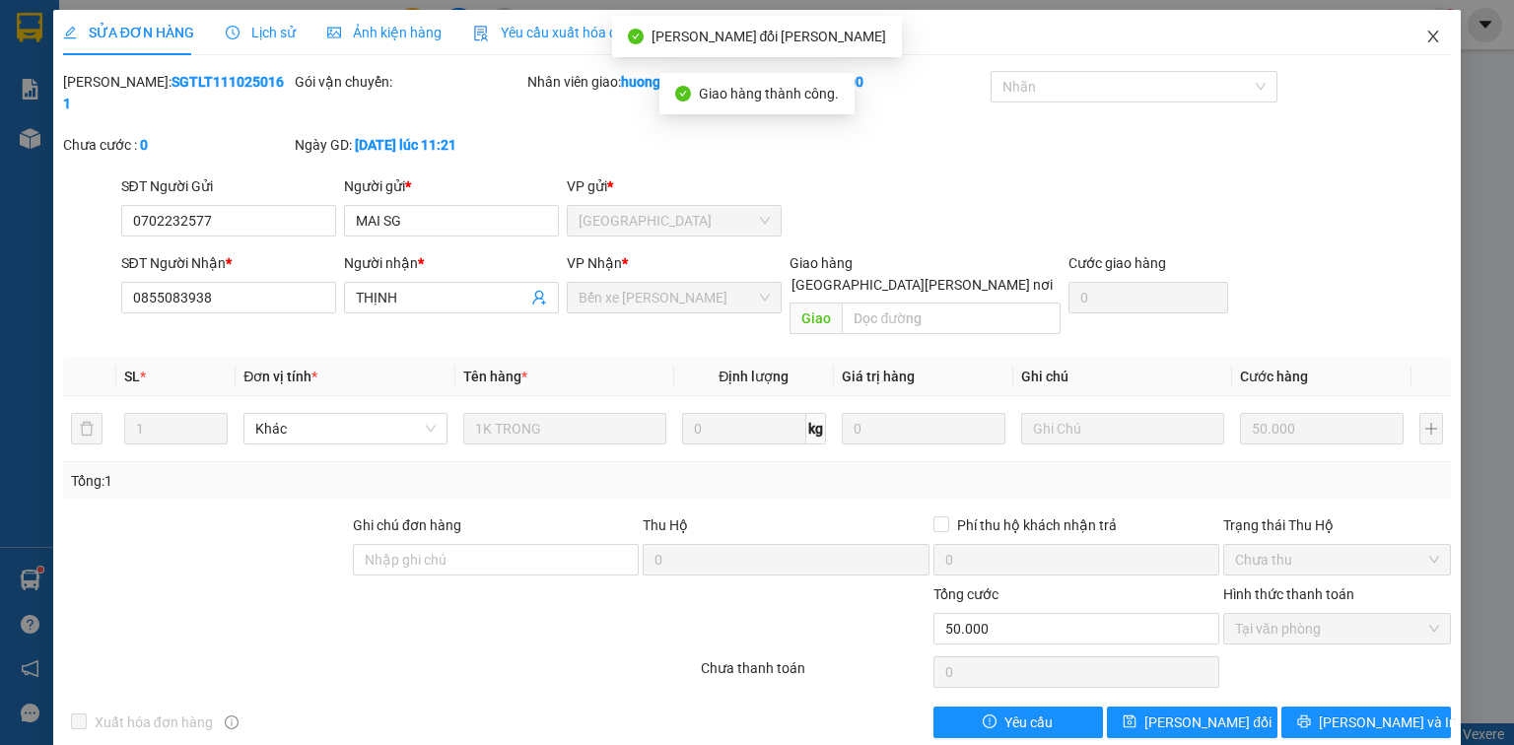
click at [1436, 32] on icon "close" at bounding box center [1433, 37] width 16 height 16
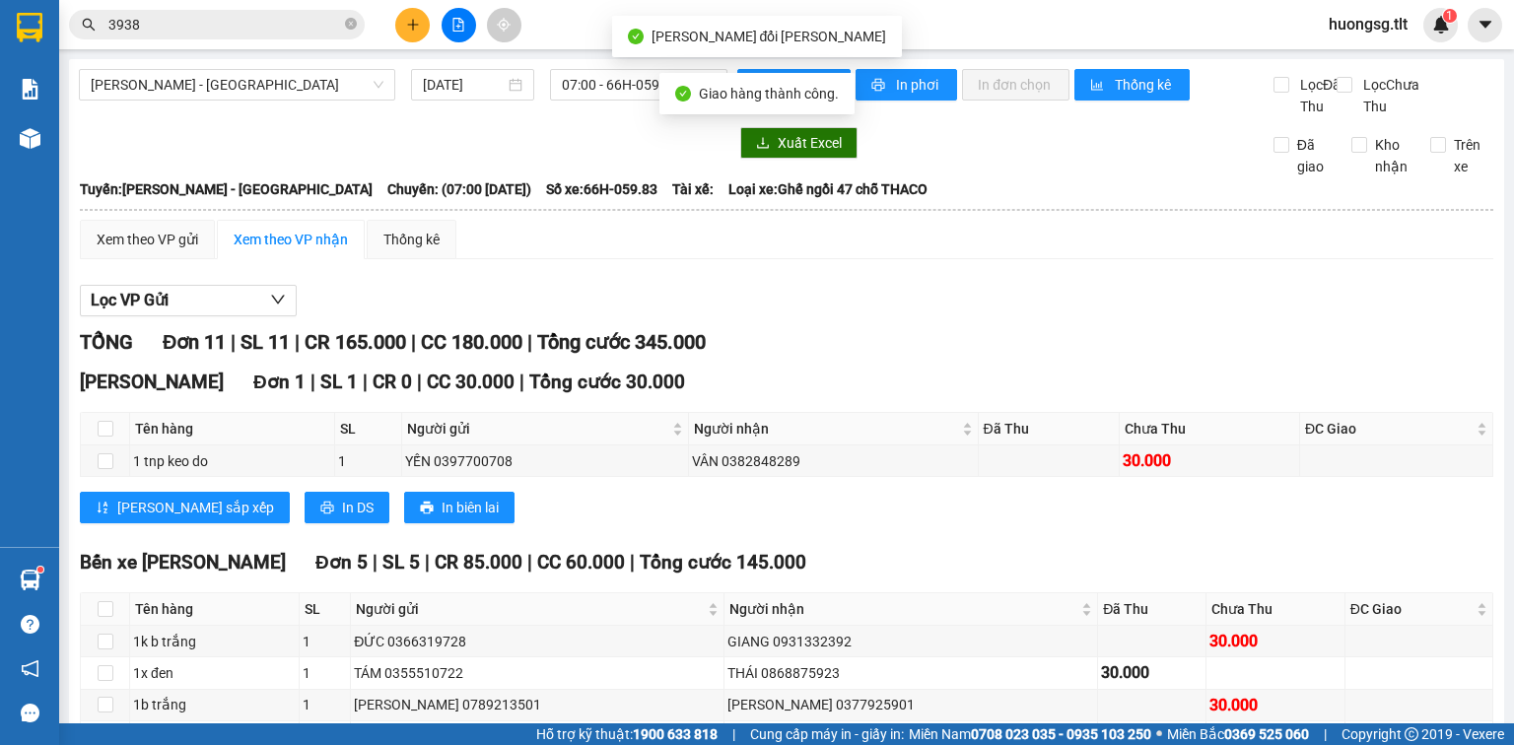
click at [251, 33] on input "3938" at bounding box center [224, 25] width 233 height 22
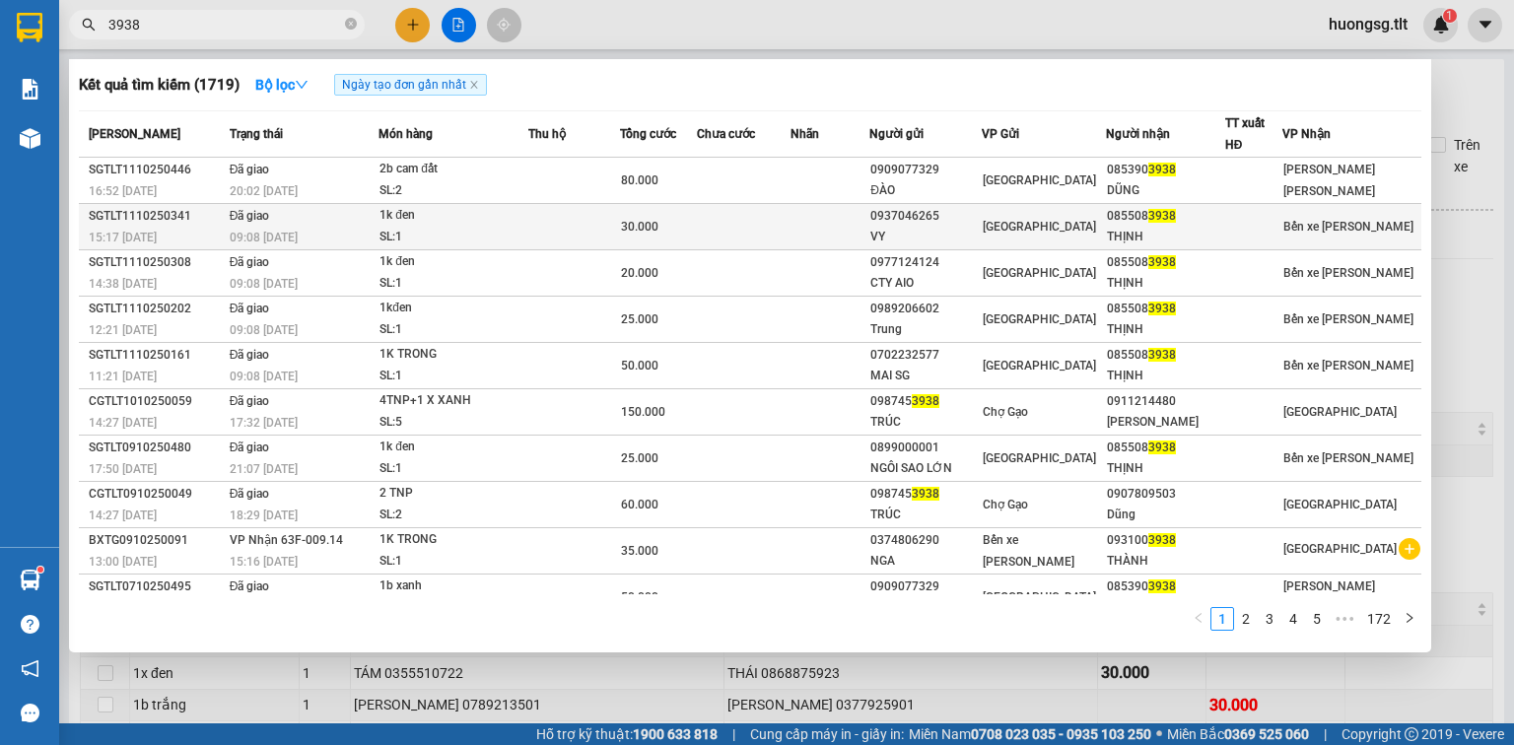
click at [642, 239] on td "30.000" at bounding box center [658, 227] width 77 height 46
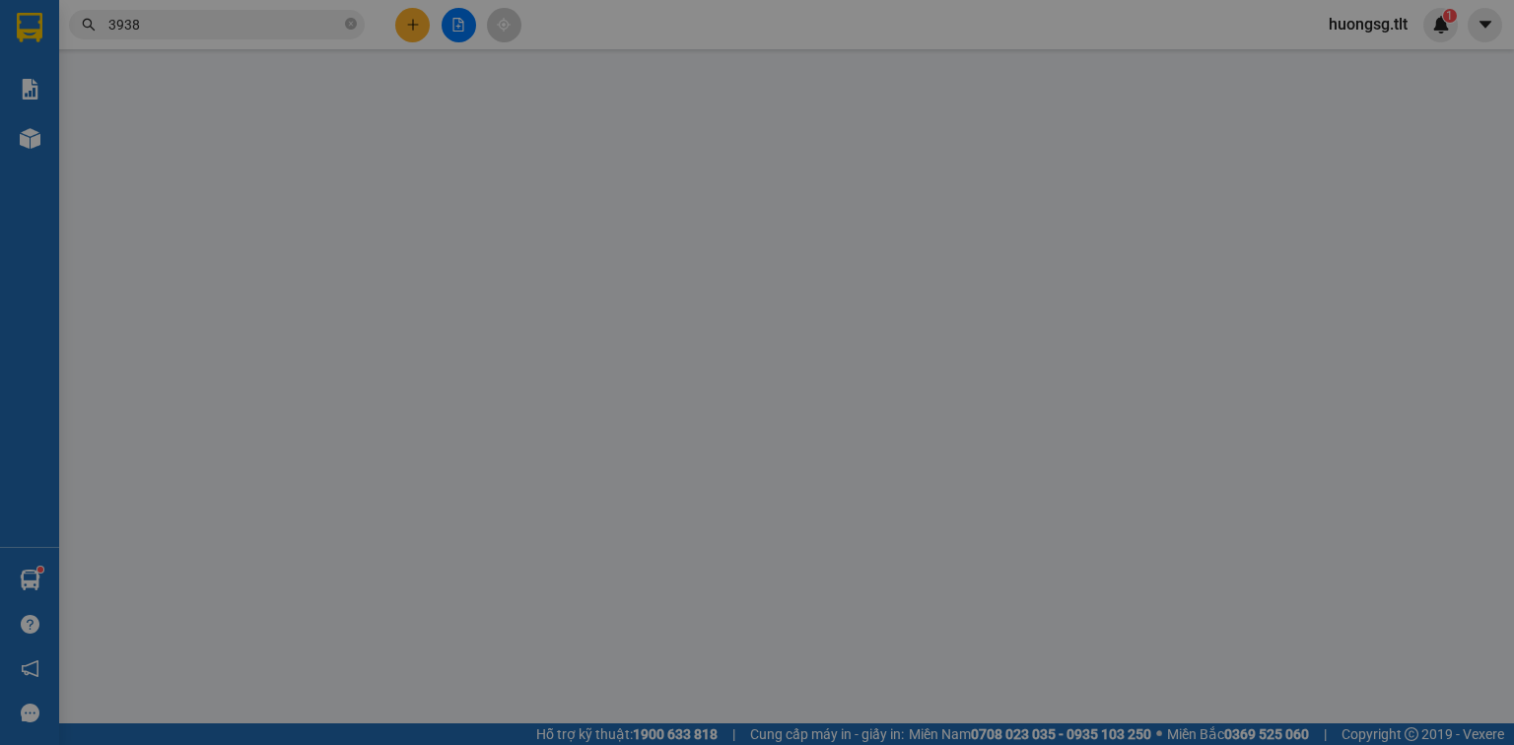
type input "0937046265"
type input "VY"
type input "0855083938"
type input "THỊNH"
type input "0"
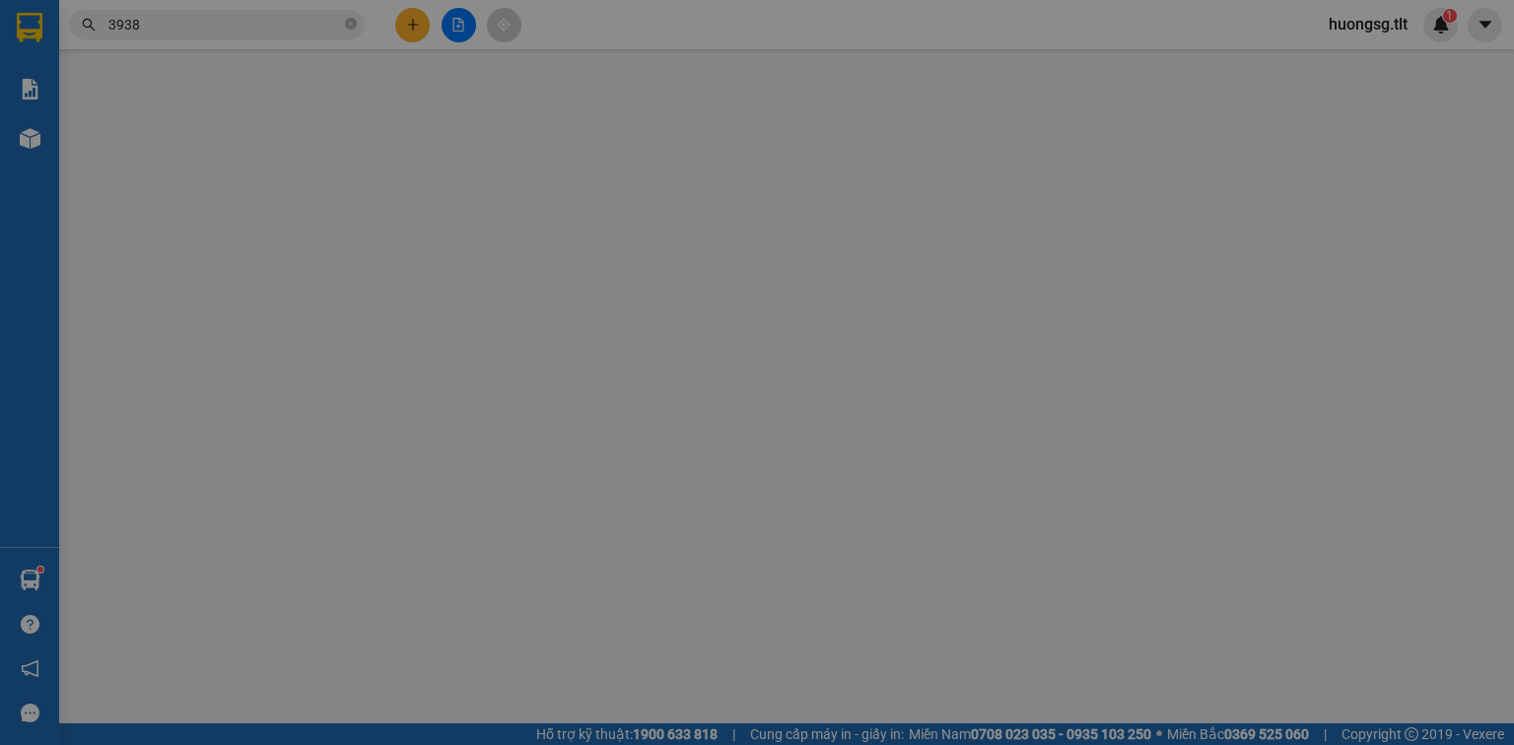
type input "30.000"
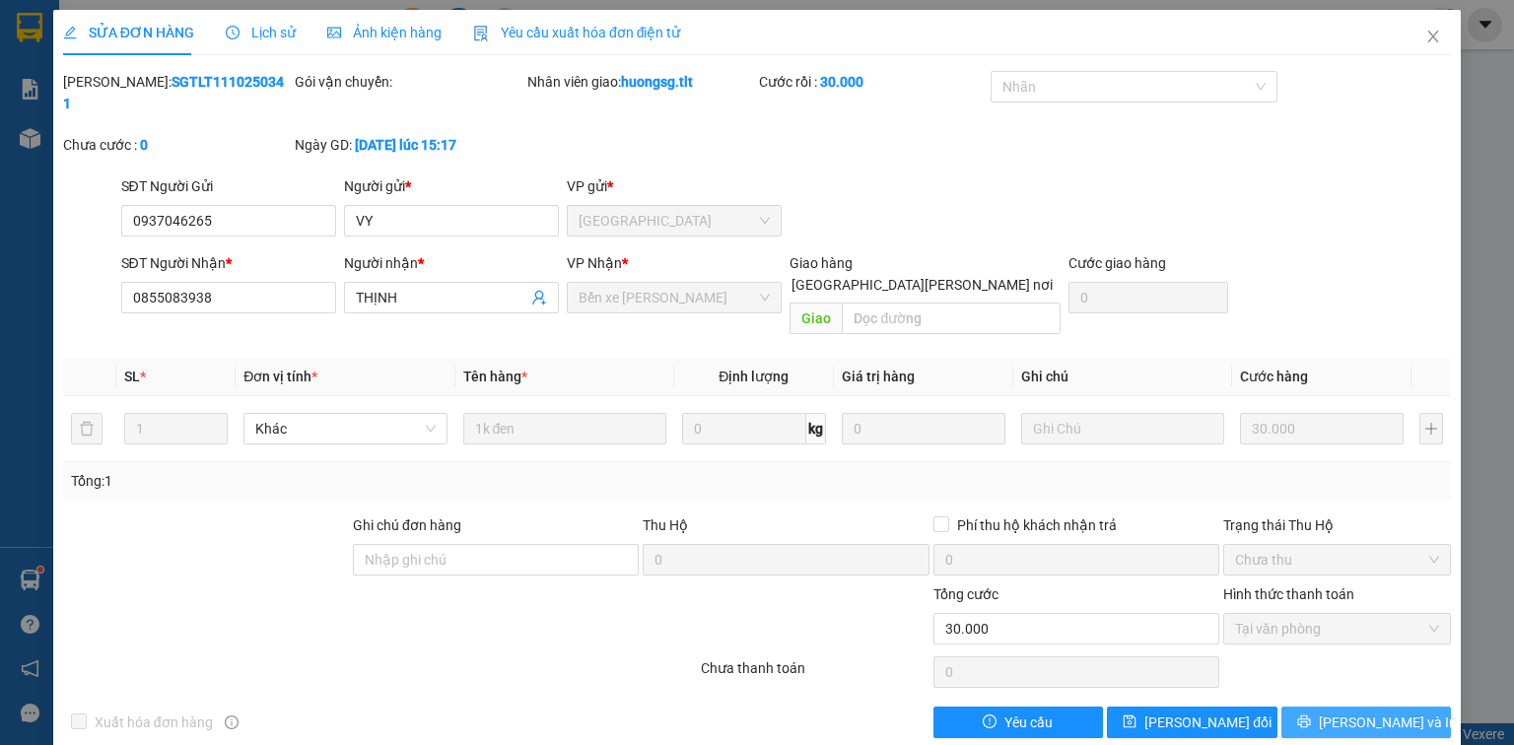
click at [1292, 707] on button "[PERSON_NAME] và In" at bounding box center [1366, 723] width 171 height 32
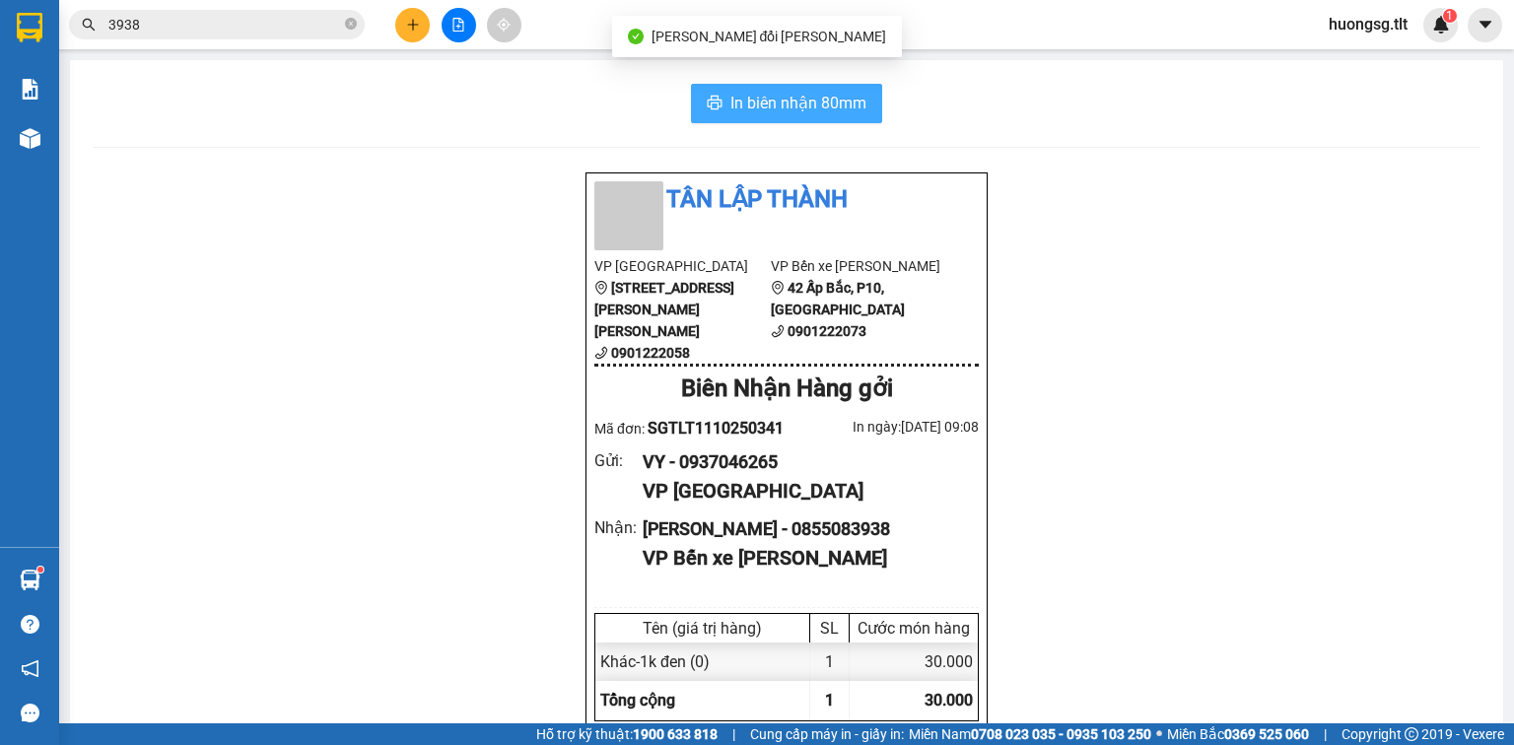
click at [823, 110] on span "In biên nhận 80mm" at bounding box center [798, 103] width 136 height 25
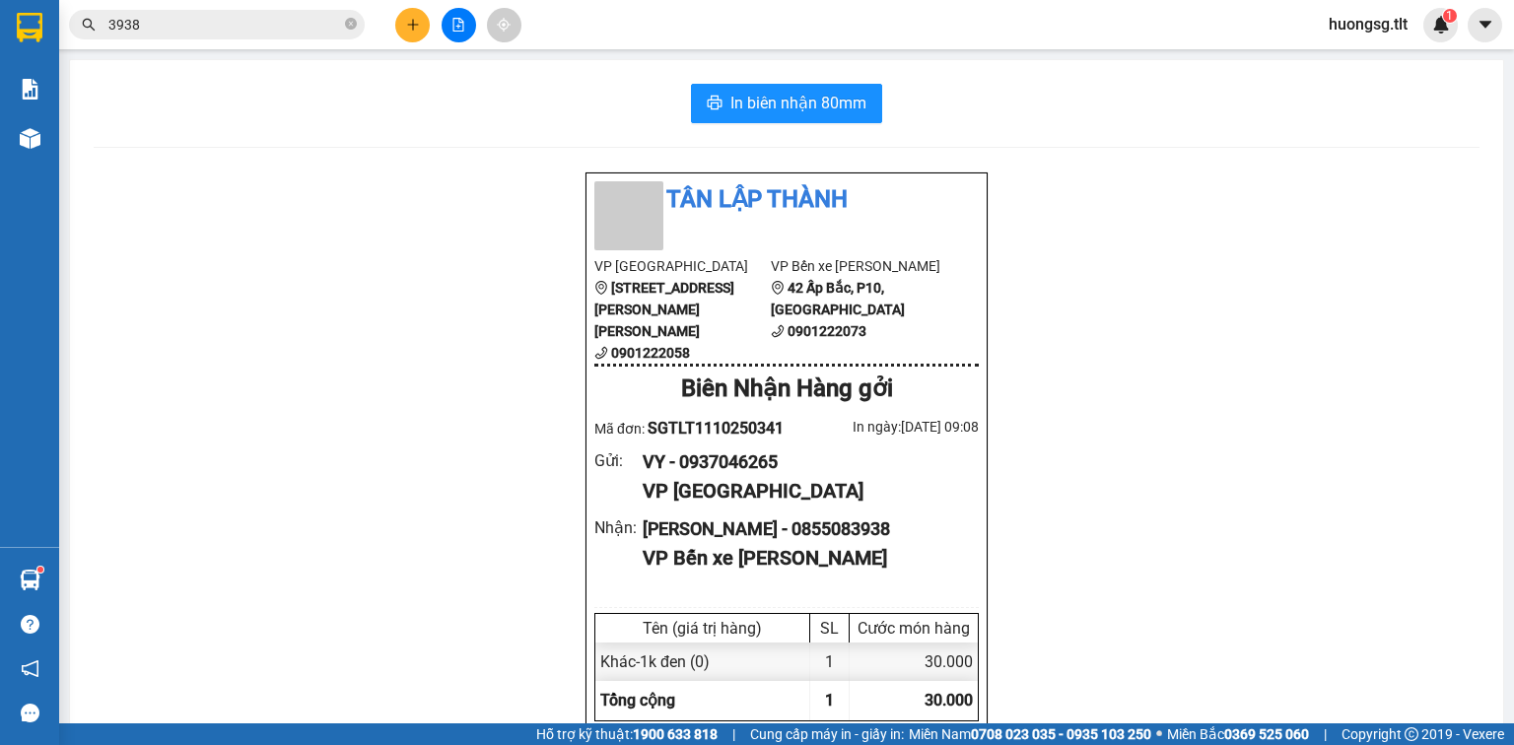
click at [229, 28] on input "3938" at bounding box center [224, 25] width 233 height 22
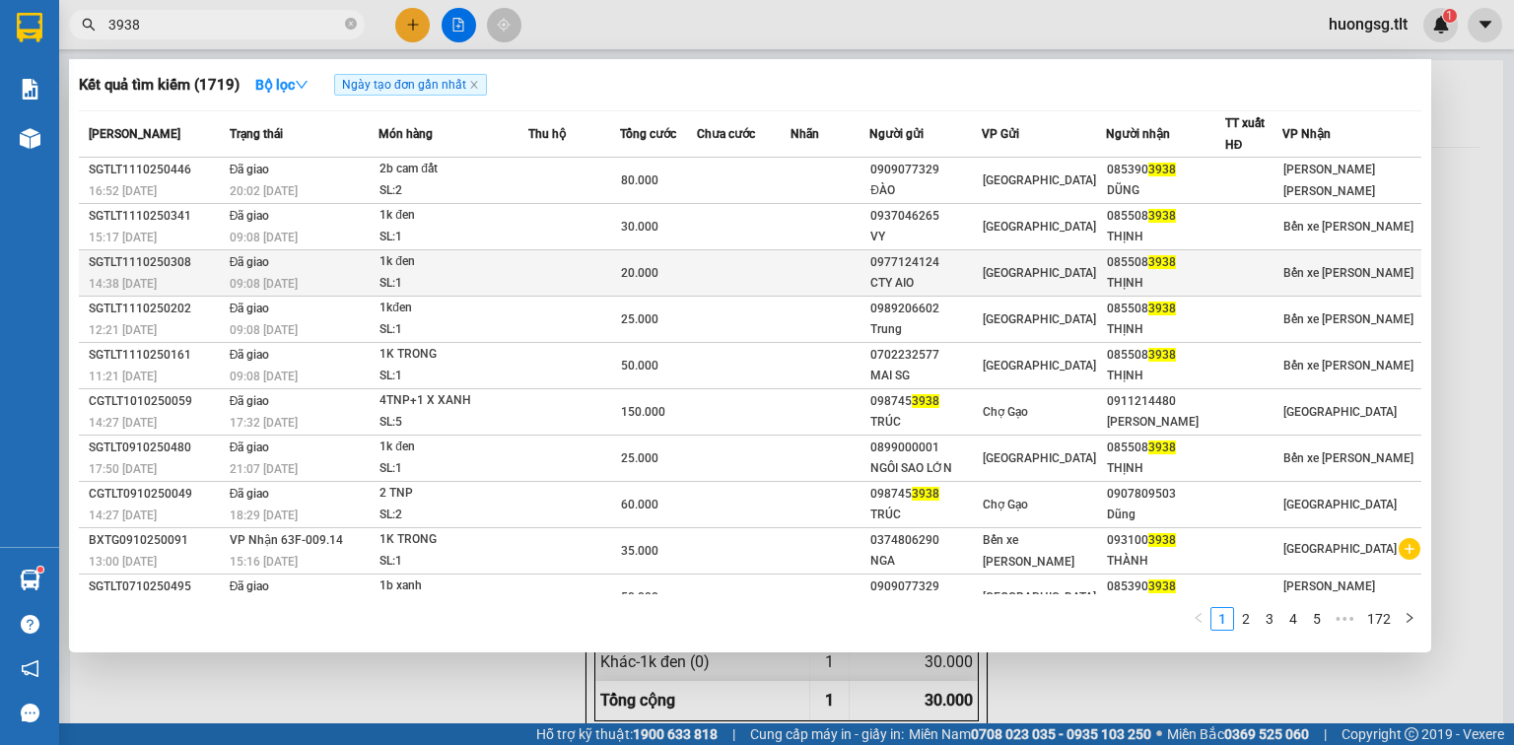
click at [787, 264] on td at bounding box center [744, 273] width 94 height 46
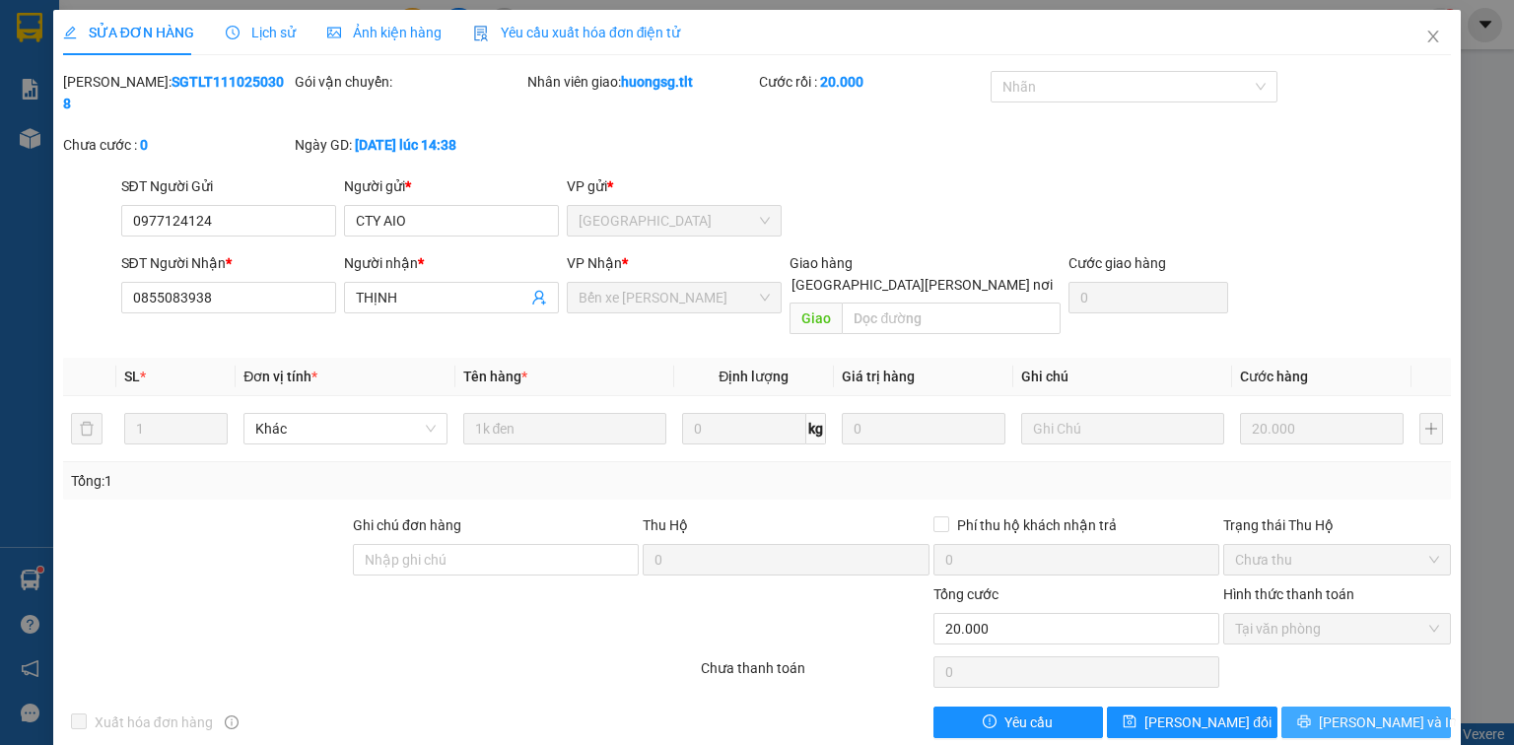
click at [1351, 712] on span "[PERSON_NAME] và In" at bounding box center [1388, 723] width 138 height 22
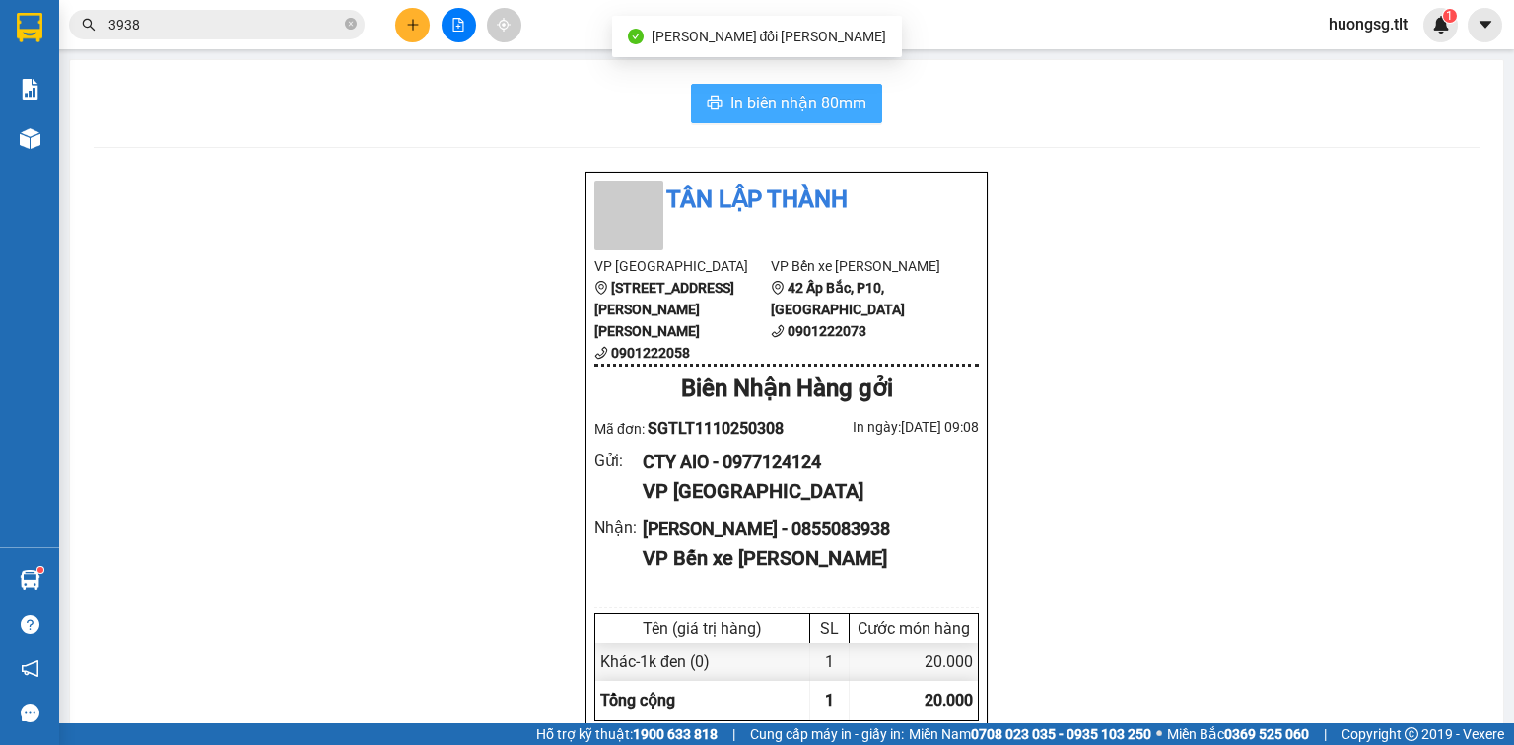
click at [828, 116] on button "In biên nhận 80mm" at bounding box center [786, 103] width 191 height 39
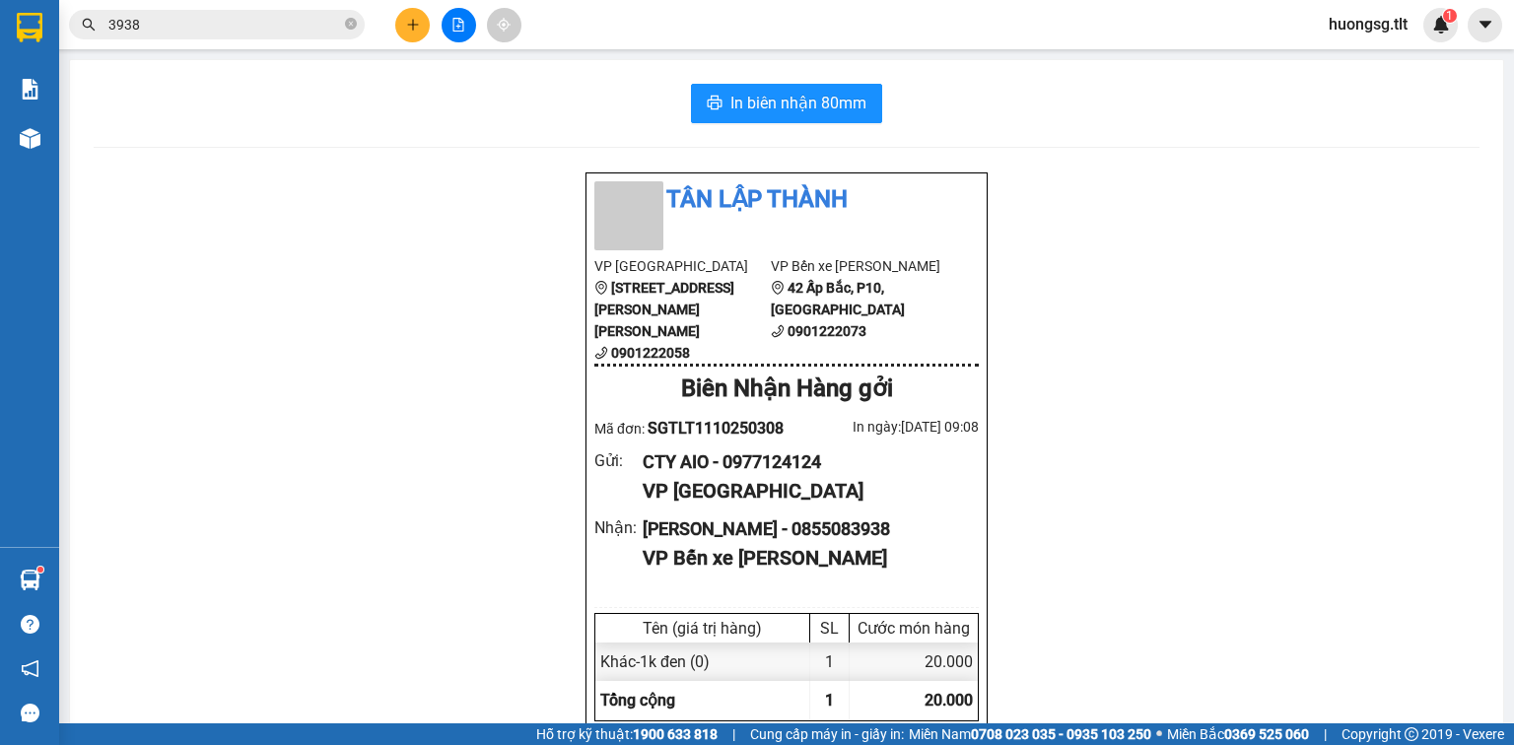
click at [219, 17] on input "3938" at bounding box center [224, 25] width 233 height 22
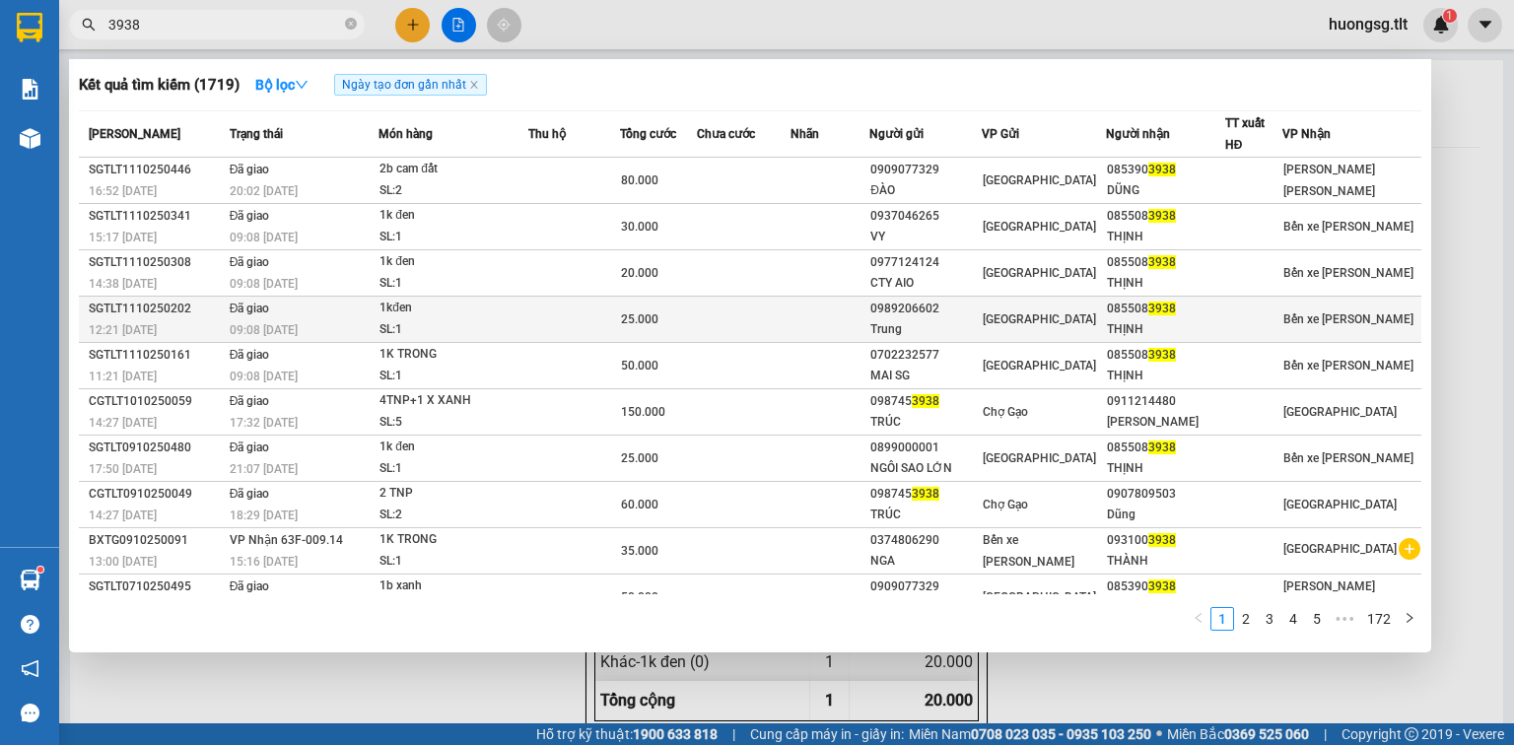
click at [943, 314] on div "0989206602" at bounding box center [925, 309] width 110 height 21
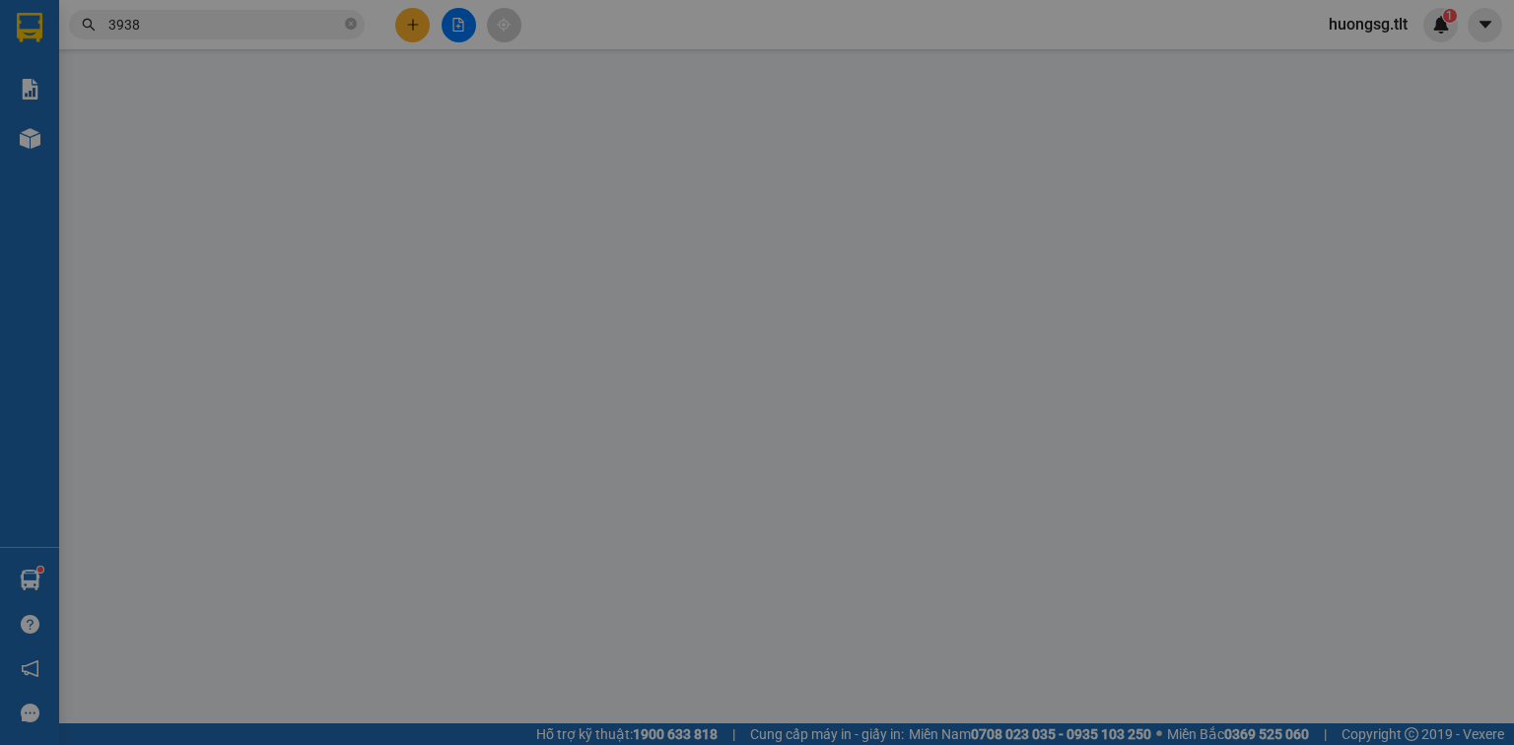
type input "0989206602"
type input "Trung"
type input "0855083938"
type input "THỊNH"
type input "0"
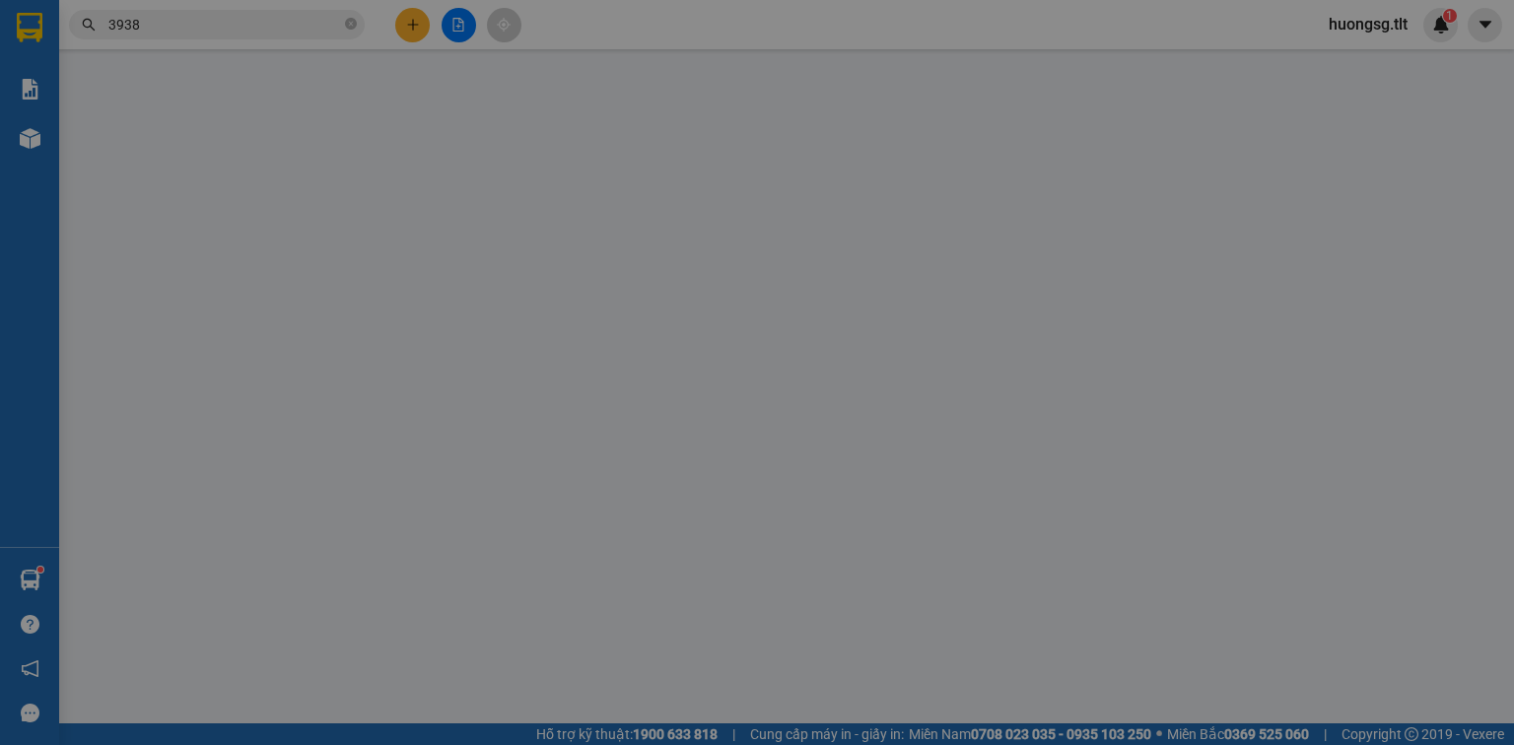
type input "25.000"
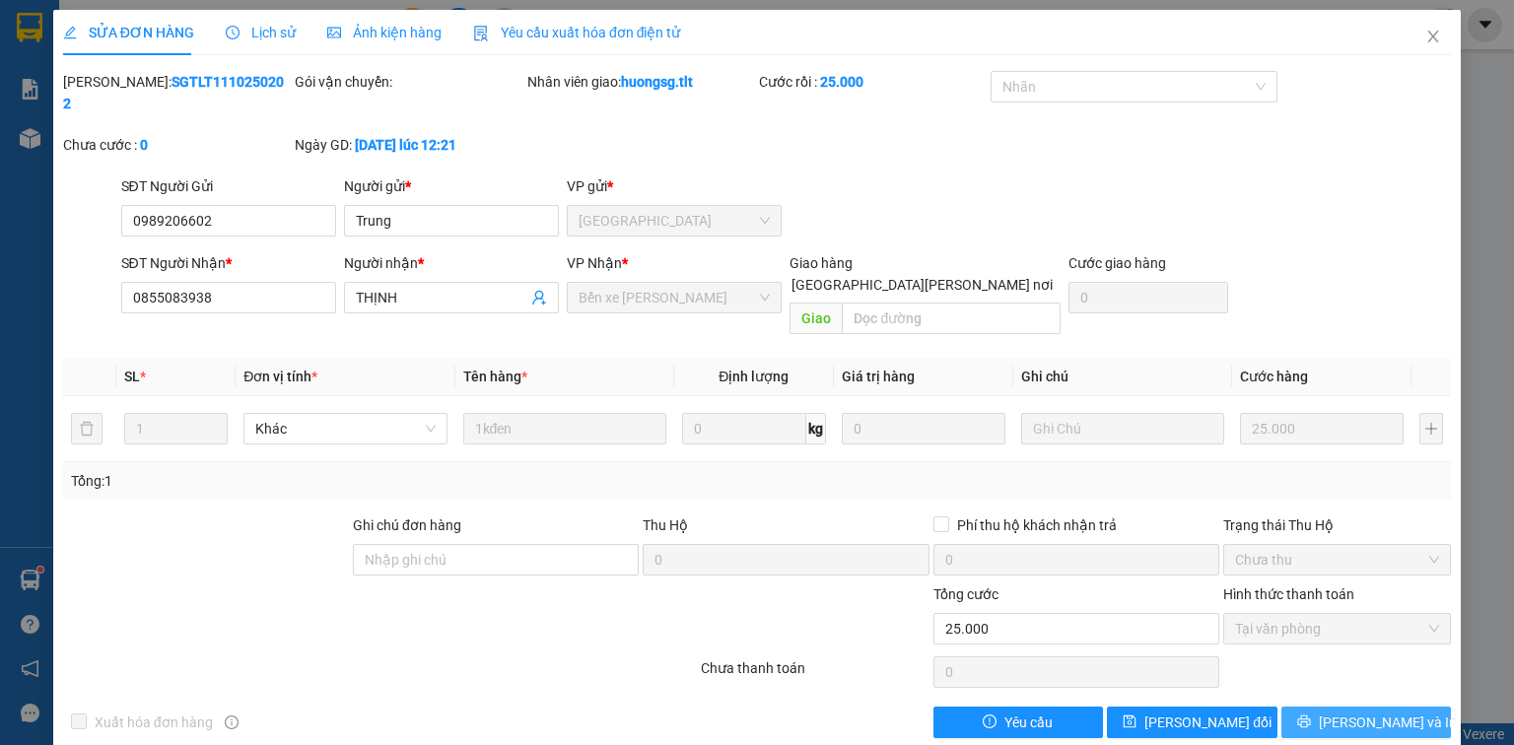
click at [1353, 712] on span "[PERSON_NAME] và In" at bounding box center [1388, 723] width 138 height 22
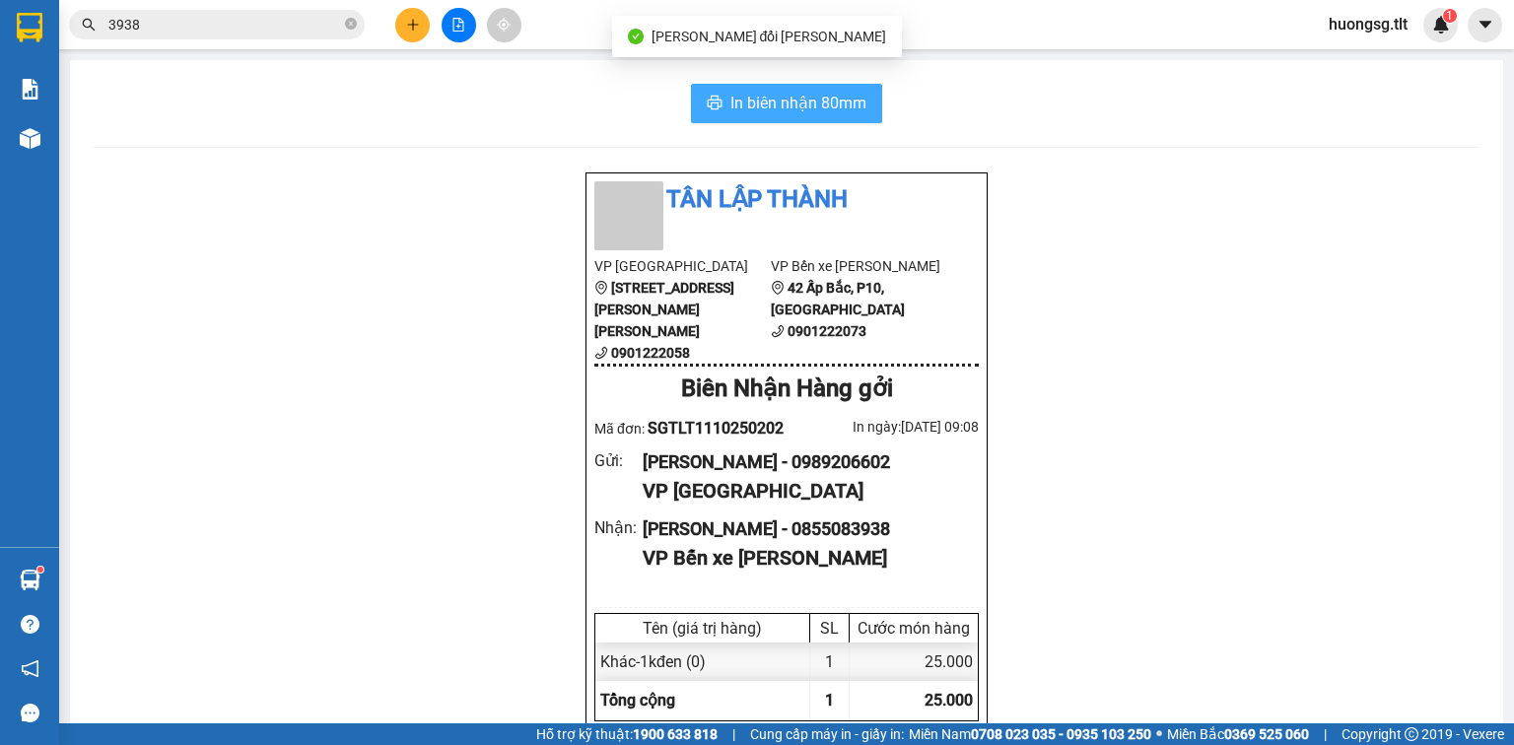
click at [805, 99] on span "In biên nhận 80mm" at bounding box center [798, 103] width 136 height 25
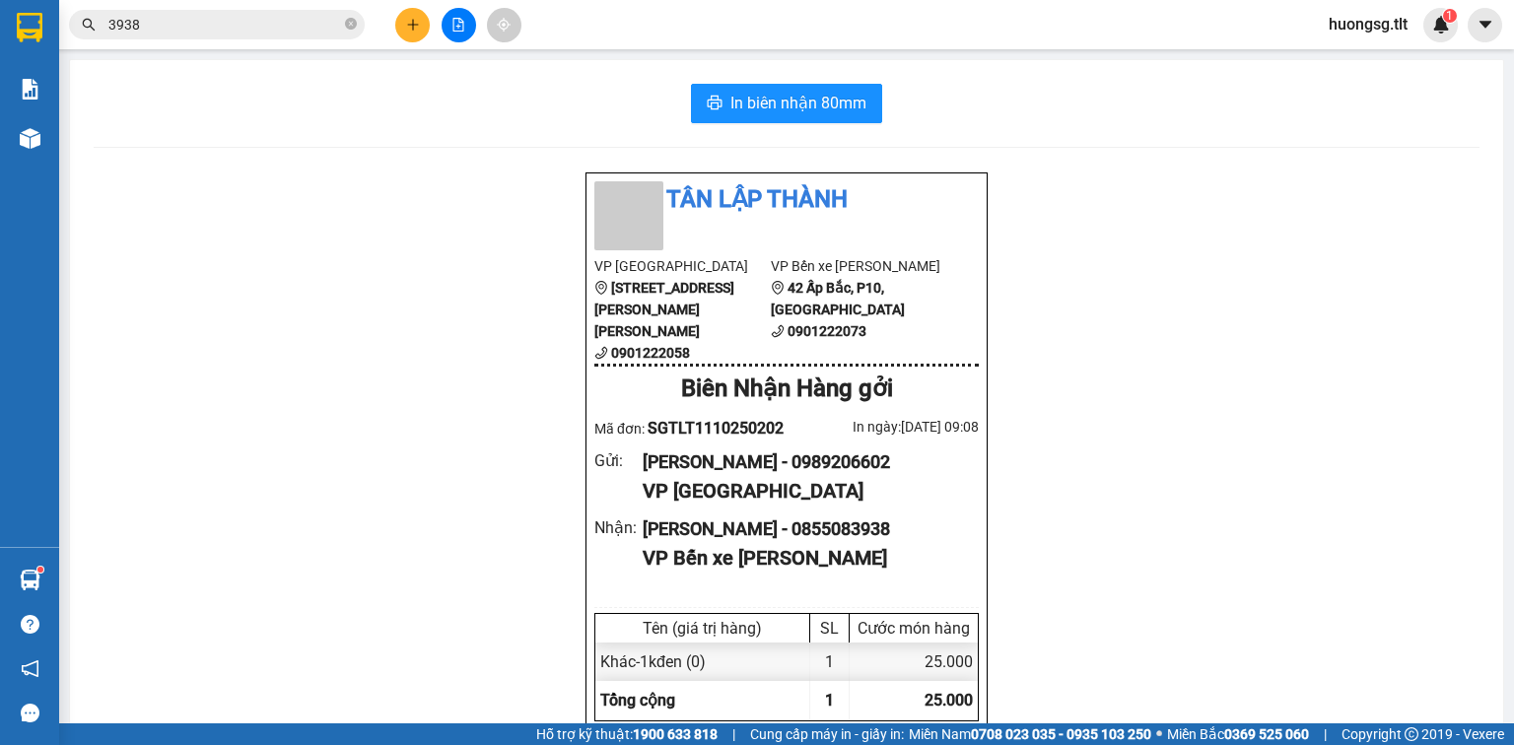
click at [268, 21] on input "3938" at bounding box center [224, 25] width 233 height 22
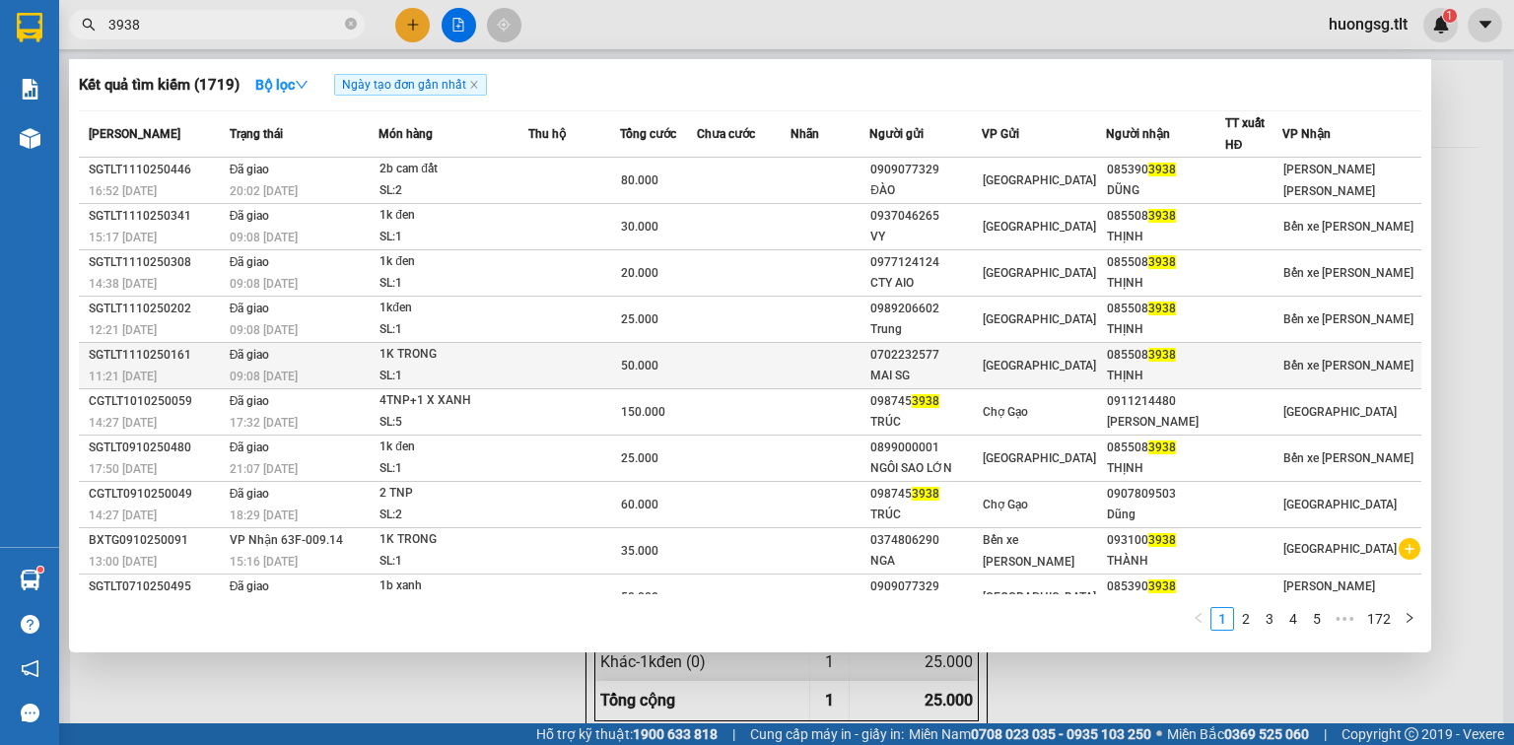
click at [771, 351] on td at bounding box center [744, 366] width 94 height 46
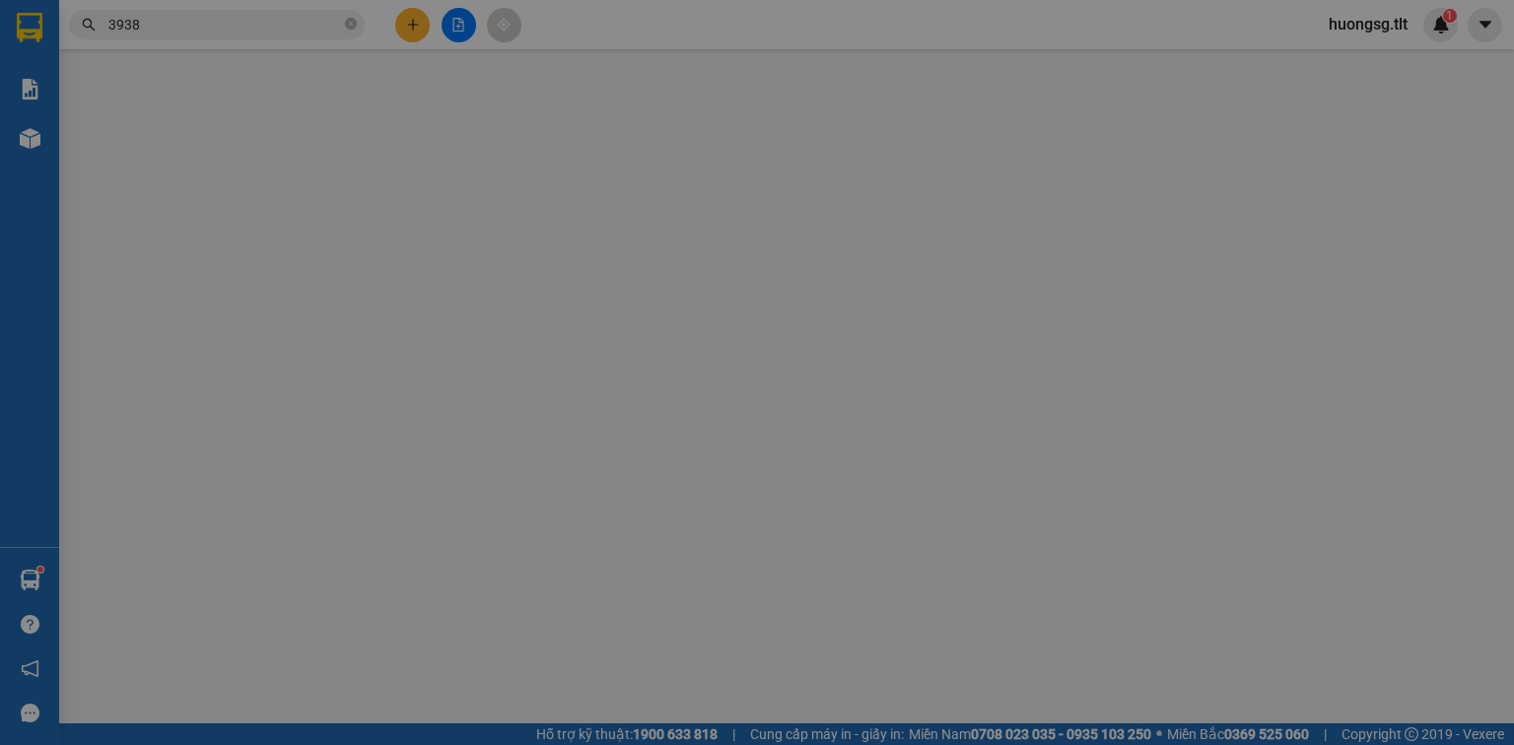
type input "0702232577"
type input "MAI SG"
type input "0855083938"
type input "THỊNH"
type input "0"
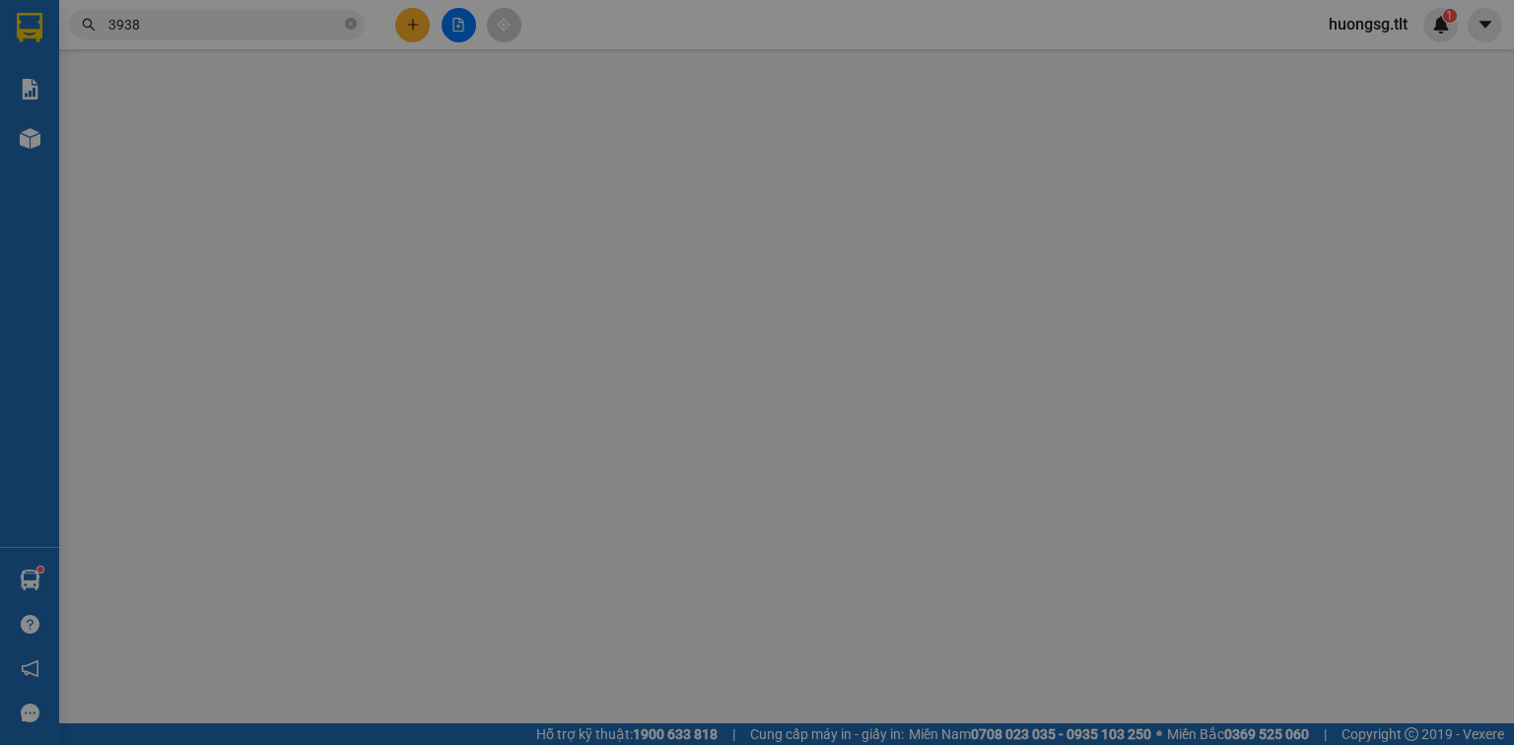
type input "50.000"
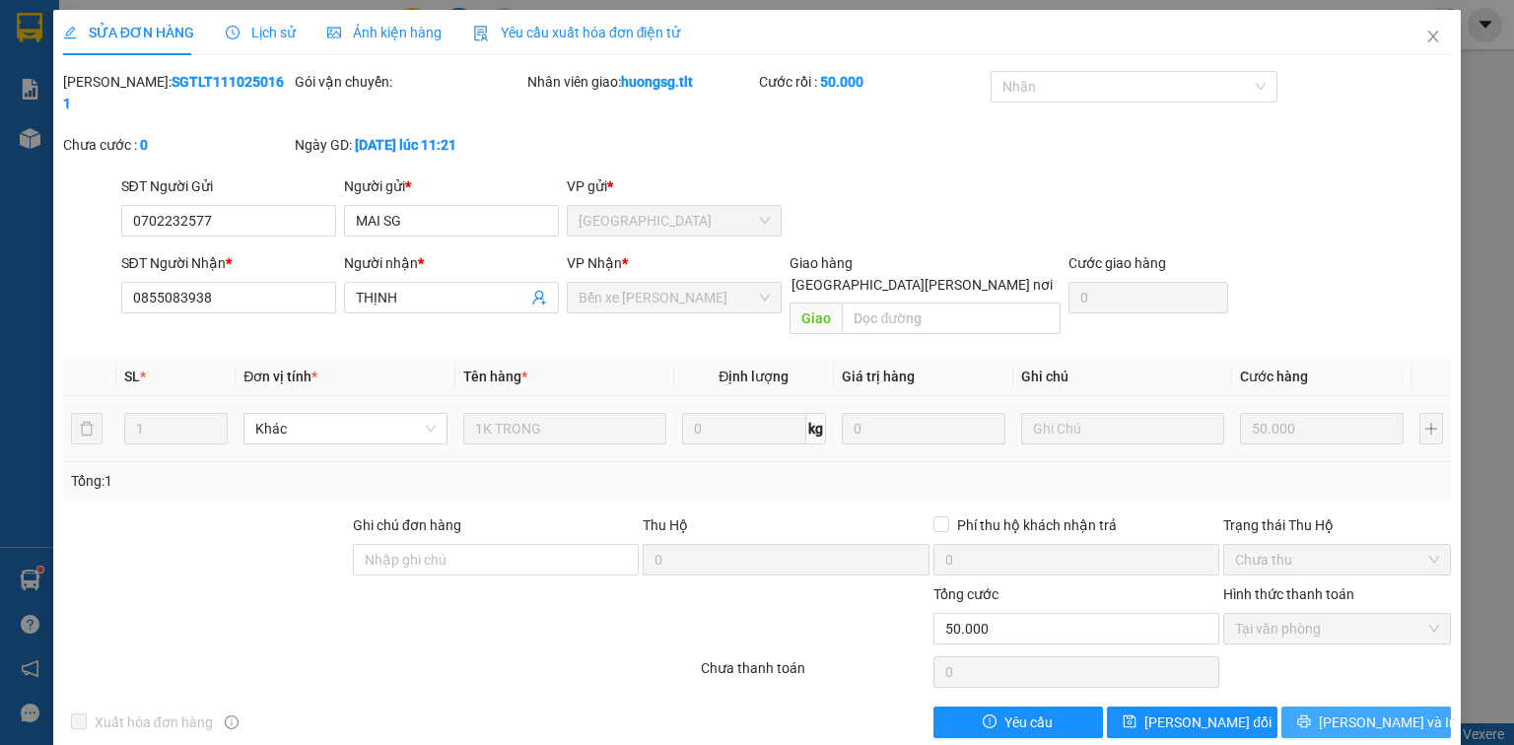
click at [1311, 715] on icon "printer" at bounding box center [1304, 722] width 14 height 14
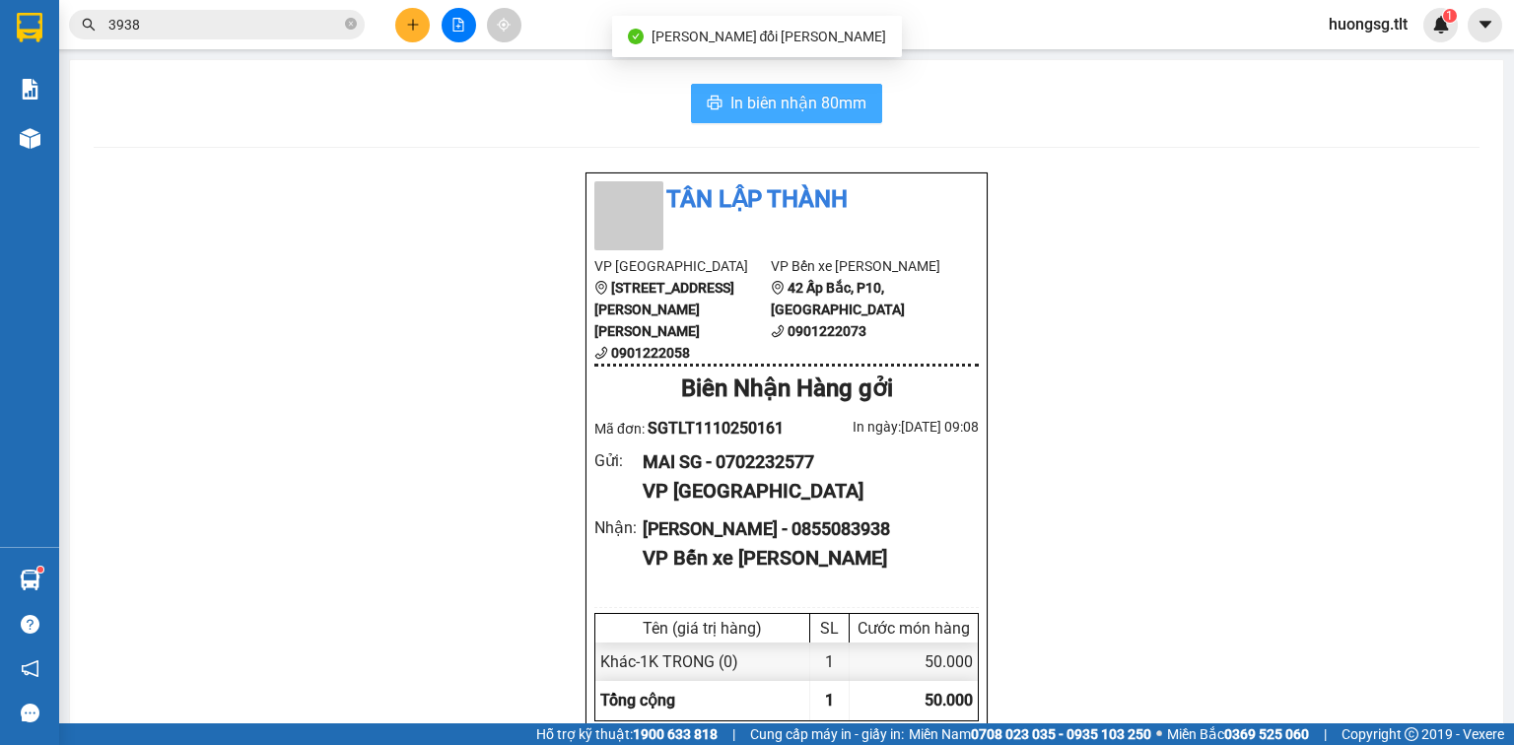
click at [708, 102] on icon "printer" at bounding box center [715, 103] width 15 height 14
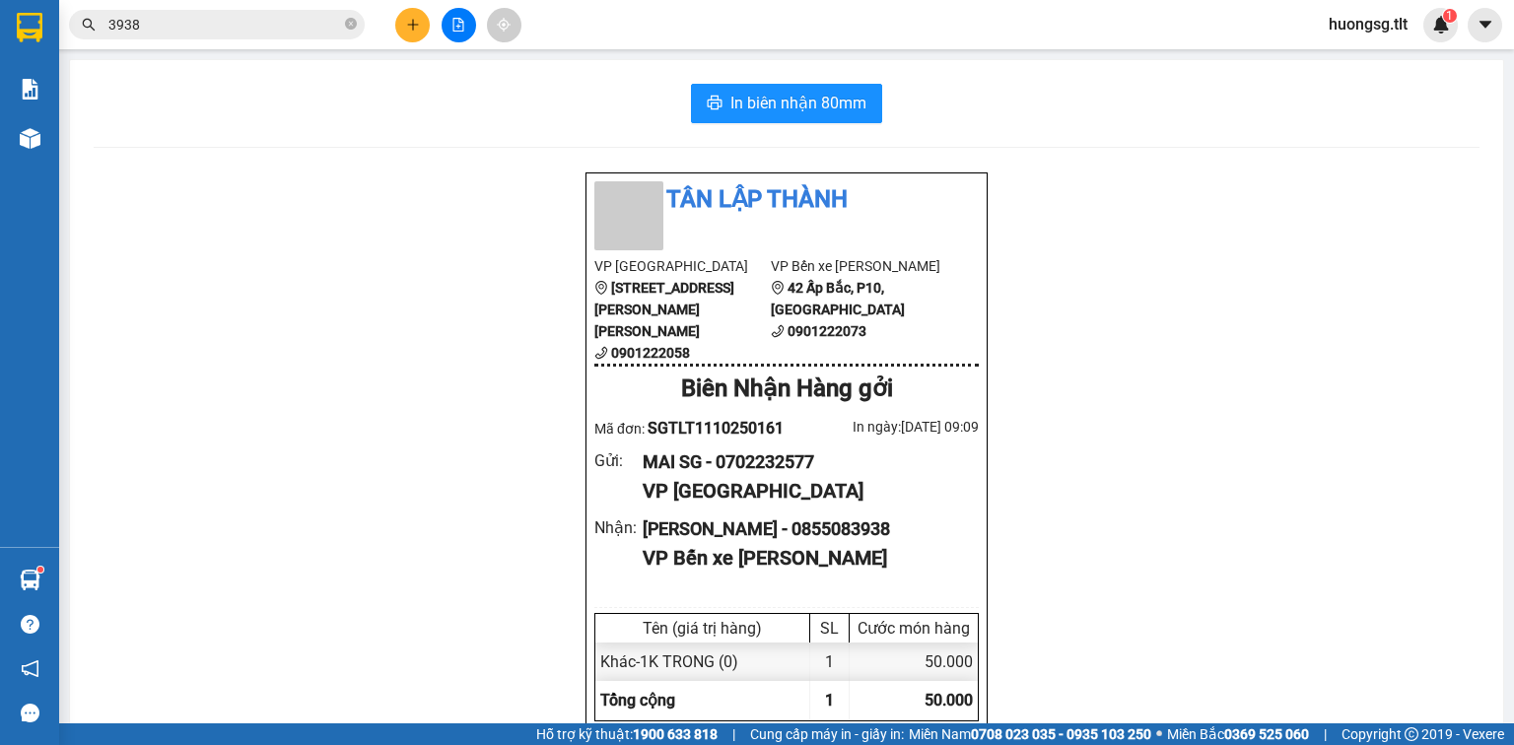
click at [418, 18] on icon "plus" at bounding box center [413, 25] width 14 height 14
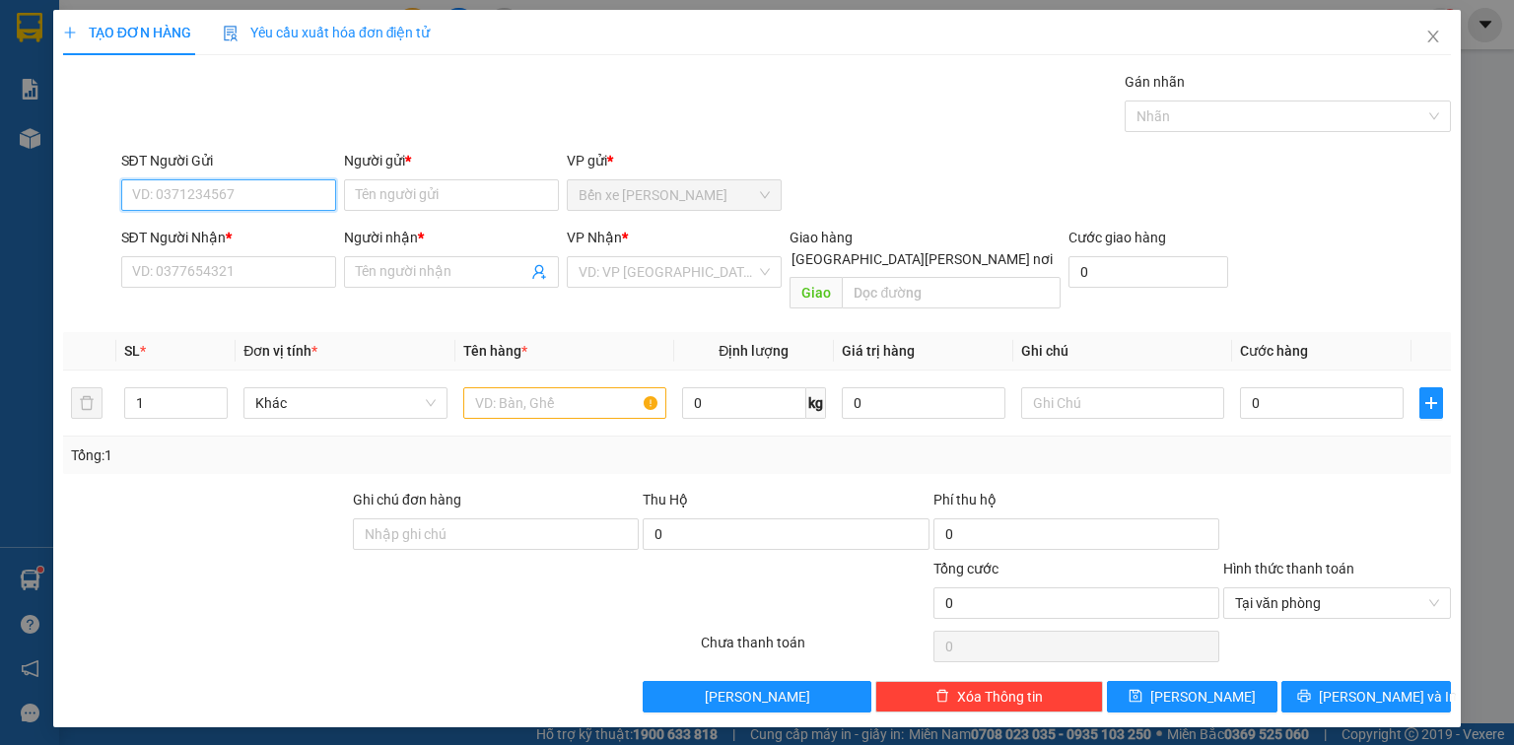
click at [244, 185] on input "SĐT Người Gửi" at bounding box center [228, 195] width 215 height 32
drag, startPoint x: 146, startPoint y: 193, endPoint x: 85, endPoint y: 195, distance: 61.1
click at [85, 195] on div "SĐT Người Gửi 585937 585937 Người gửi * Tên người gửi VP gửi * Bến xe Tiền Giang" at bounding box center [757, 184] width 1392 height 69
click at [231, 229] on div "0961585937 - tường" at bounding box center [230, 234] width 194 height 22
type input "0961585937"
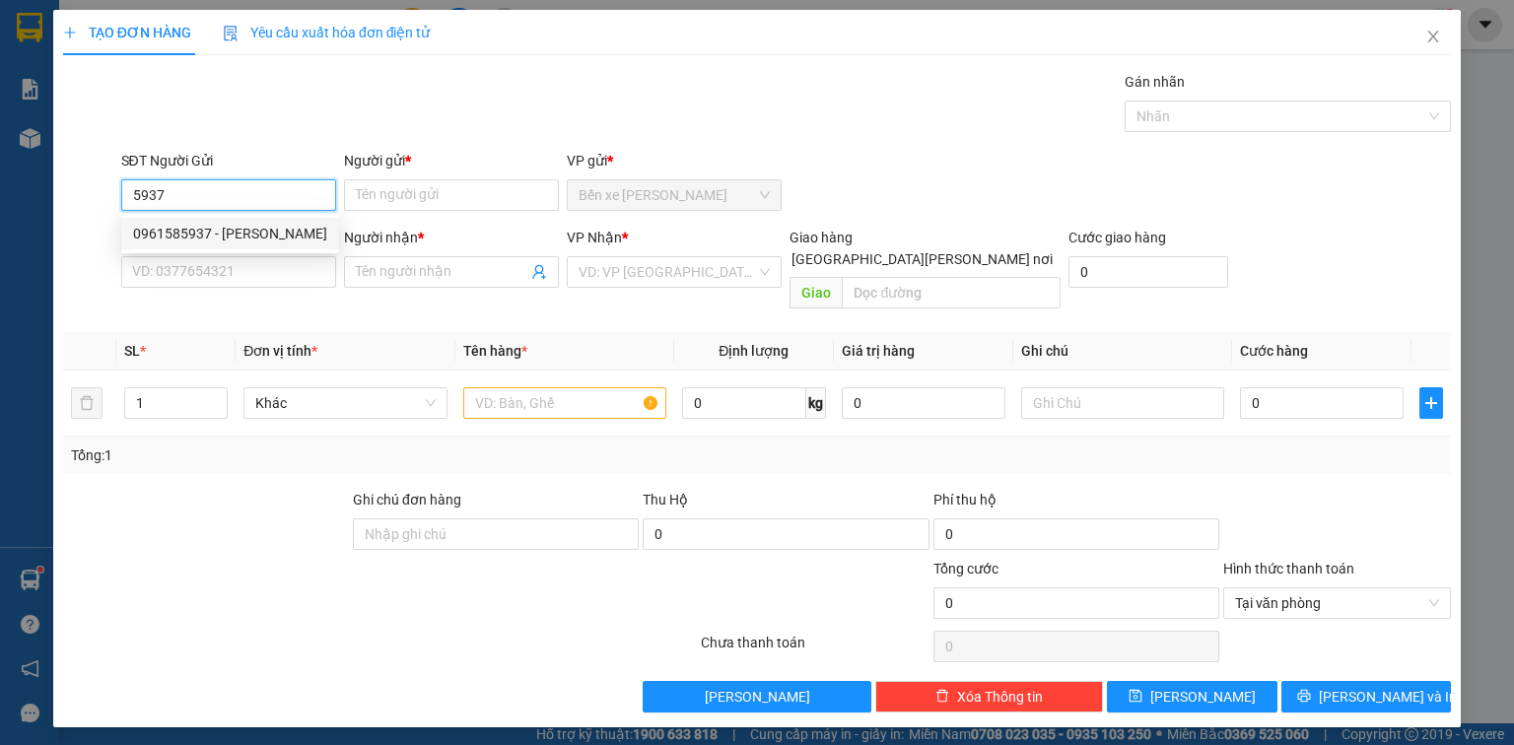
type input "tường"
type input "0961585937"
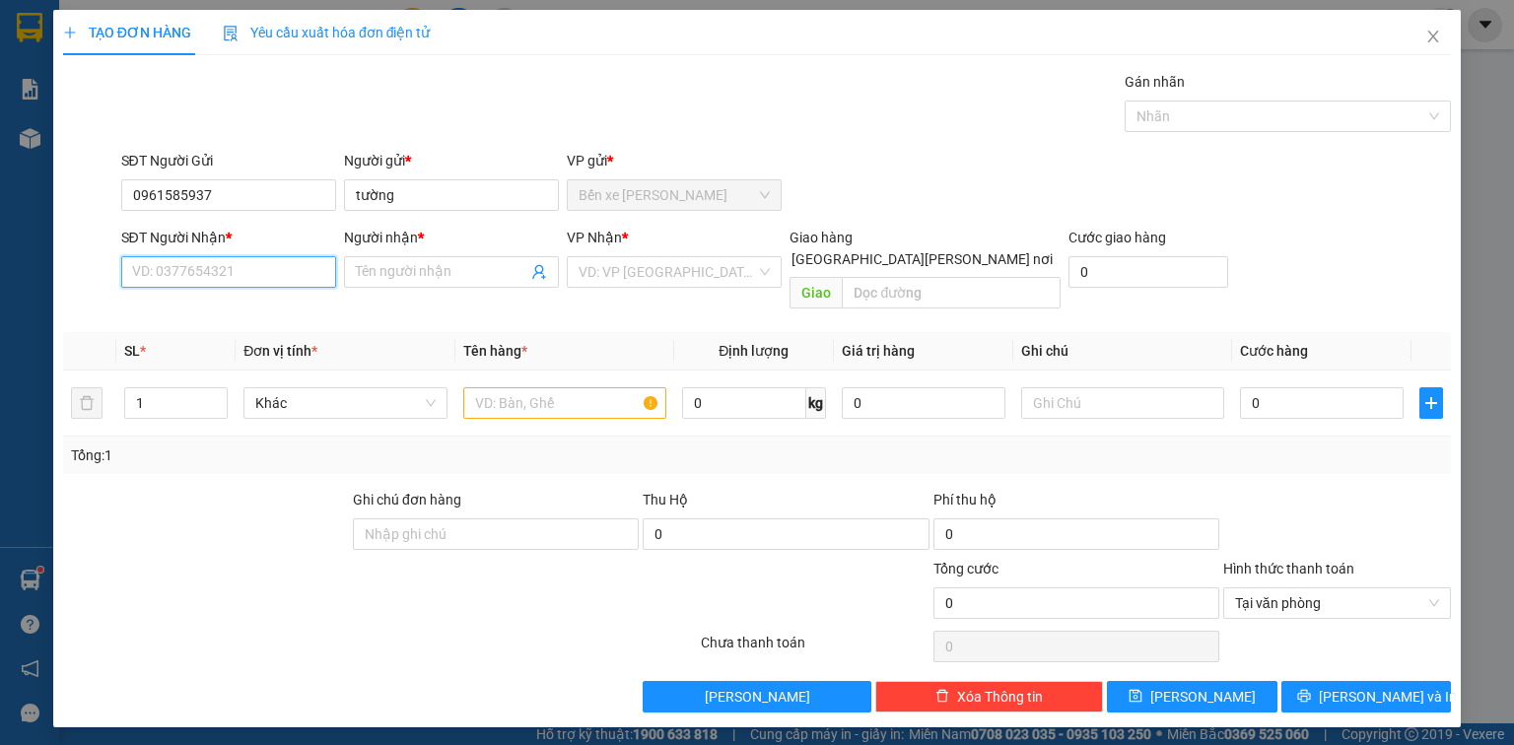
click at [237, 260] on input "SĐT Người Nhận *" at bounding box center [228, 272] width 215 height 32
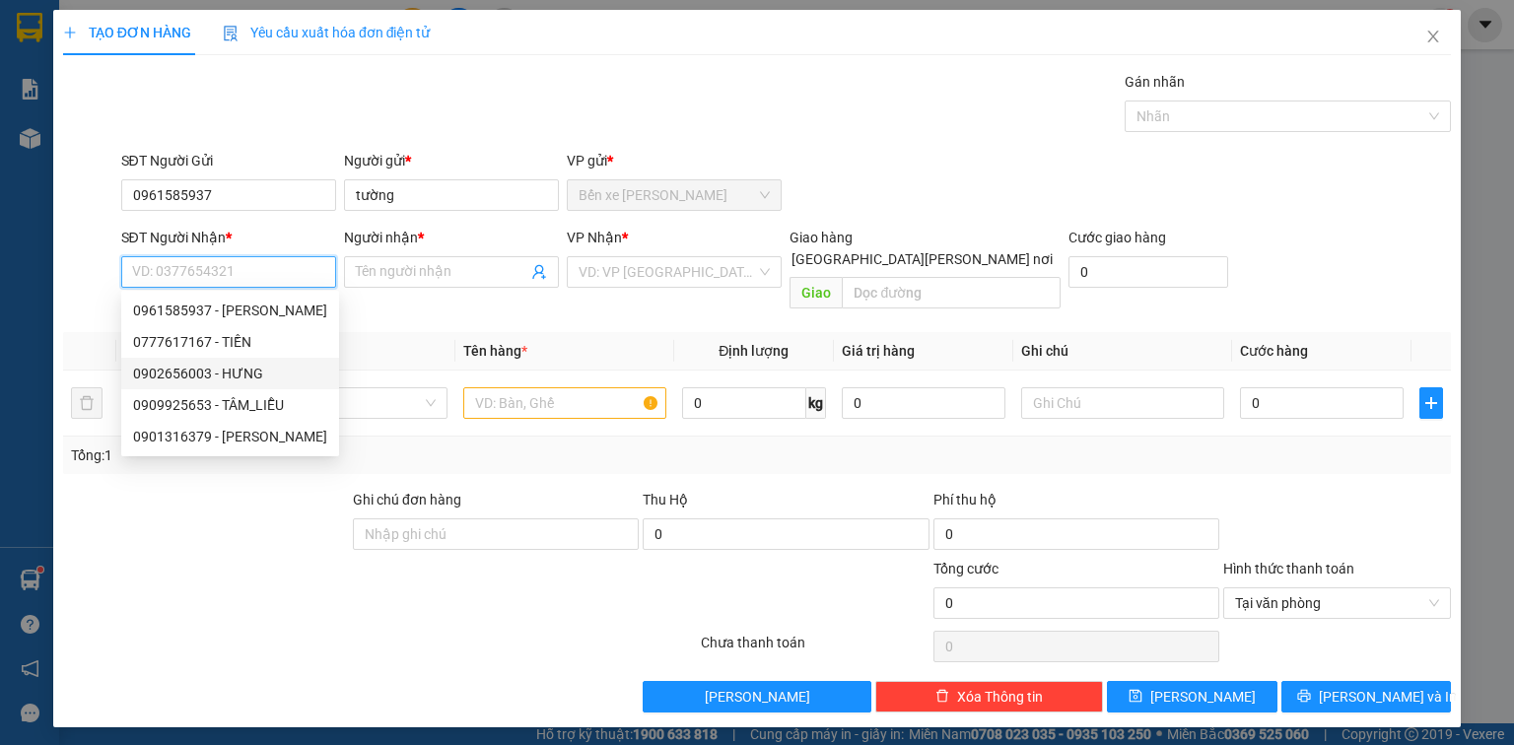
click at [233, 373] on div "0902656003 - HƯNG" at bounding box center [230, 374] width 194 height 22
type input "0902656003"
type input "HƯNG"
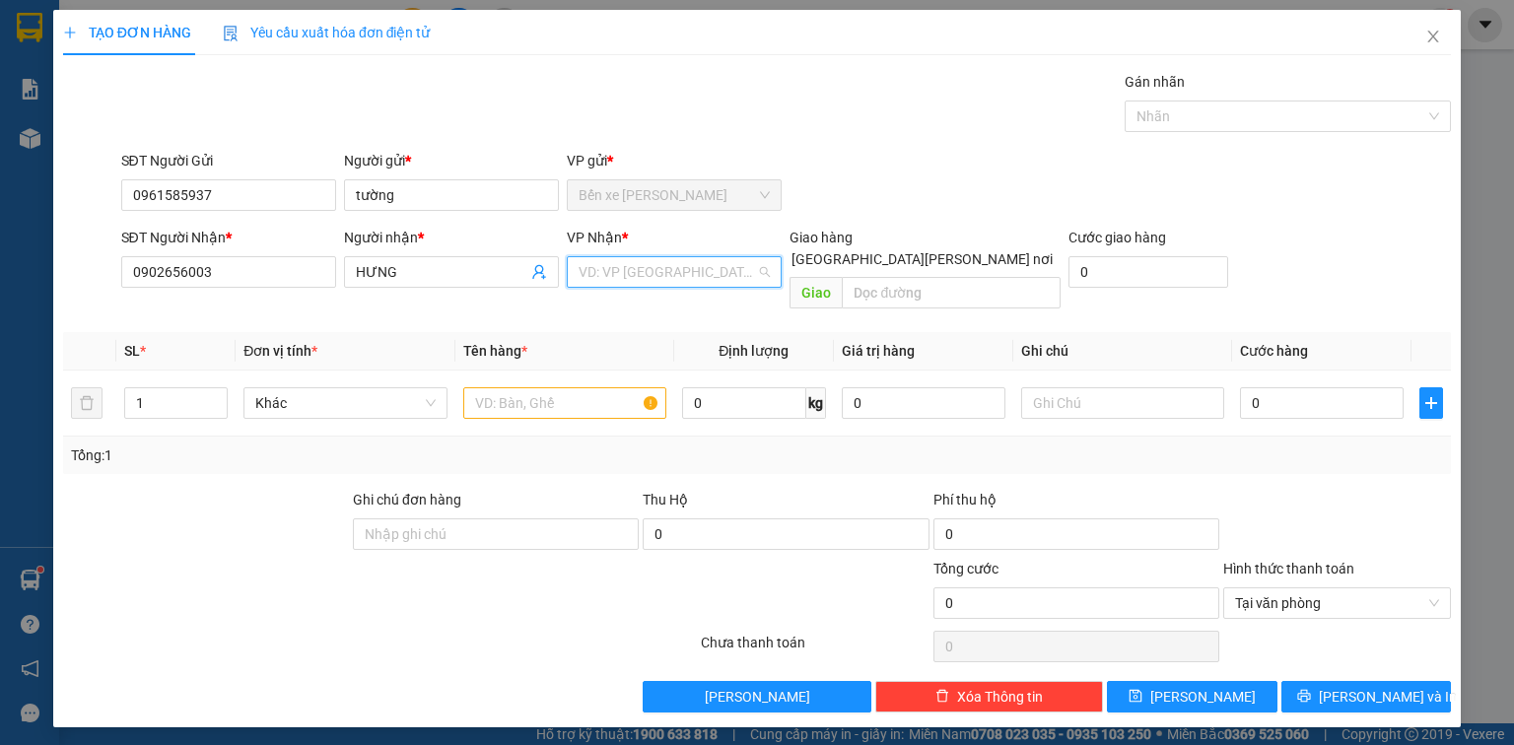
drag, startPoint x: 586, startPoint y: 258, endPoint x: 594, endPoint y: 272, distance: 15.9
click at [587, 258] on input "search" at bounding box center [667, 272] width 177 height 30
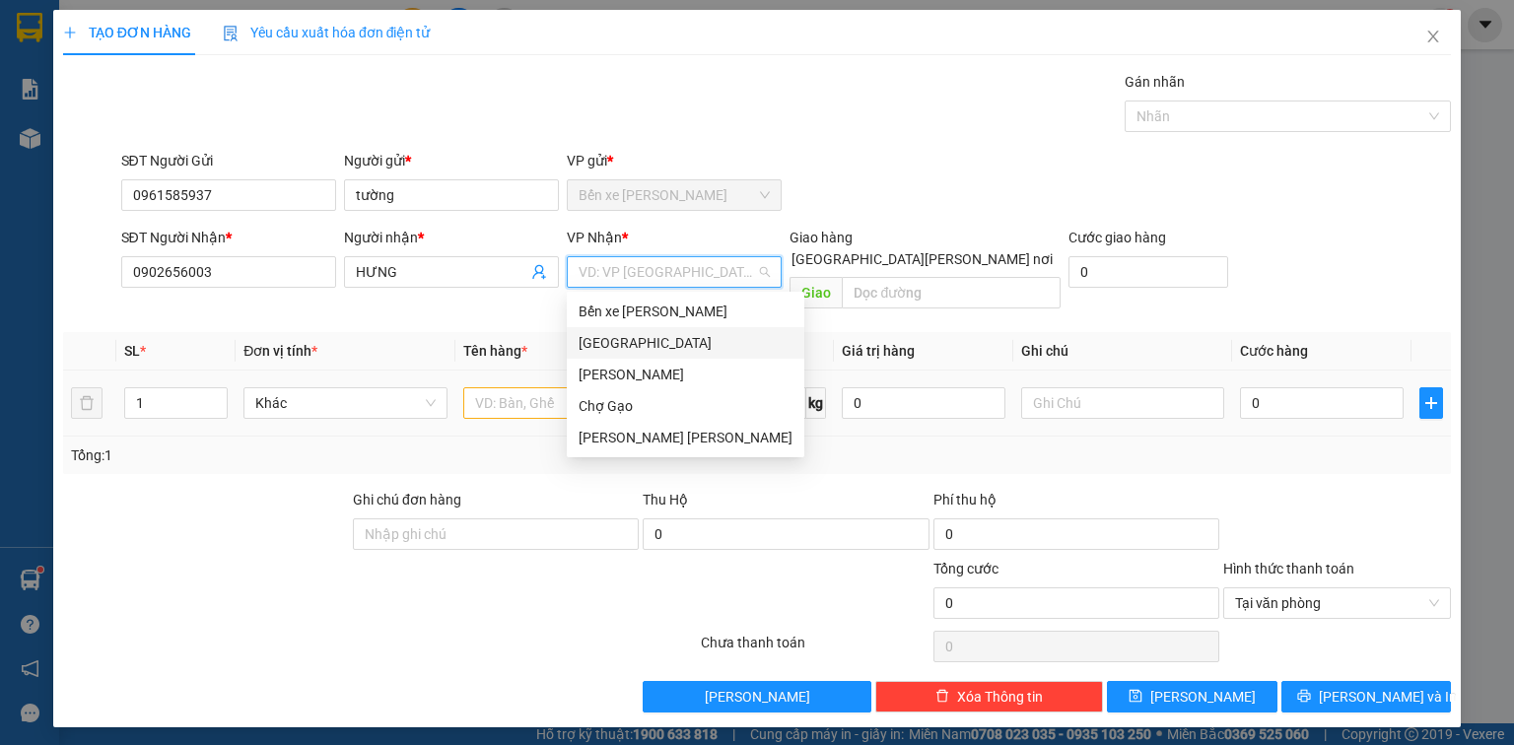
drag, startPoint x: 616, startPoint y: 351, endPoint x: 447, endPoint y: 349, distance: 168.5
click at [617, 350] on div "[GEOGRAPHIC_DATA]" at bounding box center [686, 343] width 214 height 22
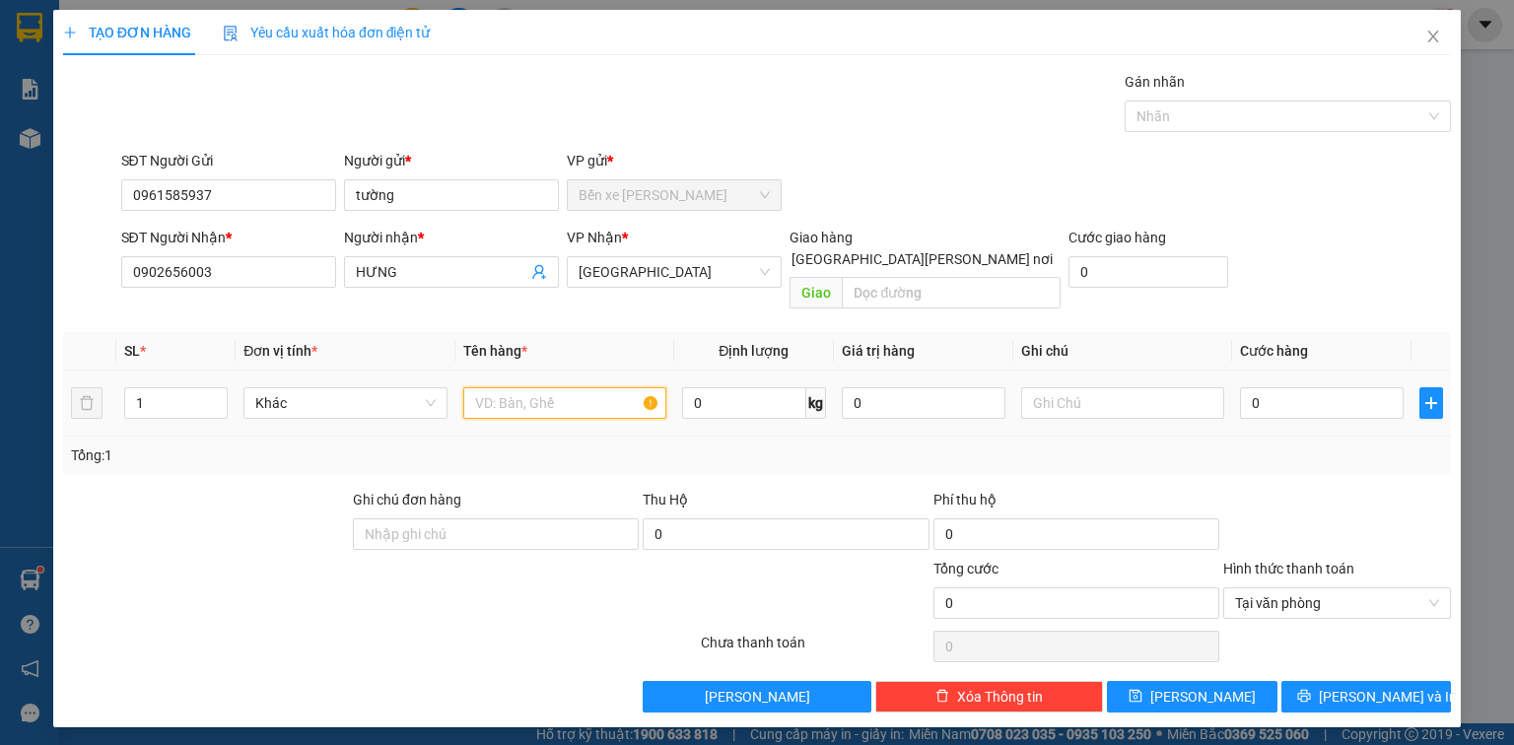
click at [542, 387] on input "text" at bounding box center [564, 403] width 203 height 32
type input "1B CÁ"
click at [1274, 387] on input "0" at bounding box center [1322, 403] width 164 height 32
type input "2"
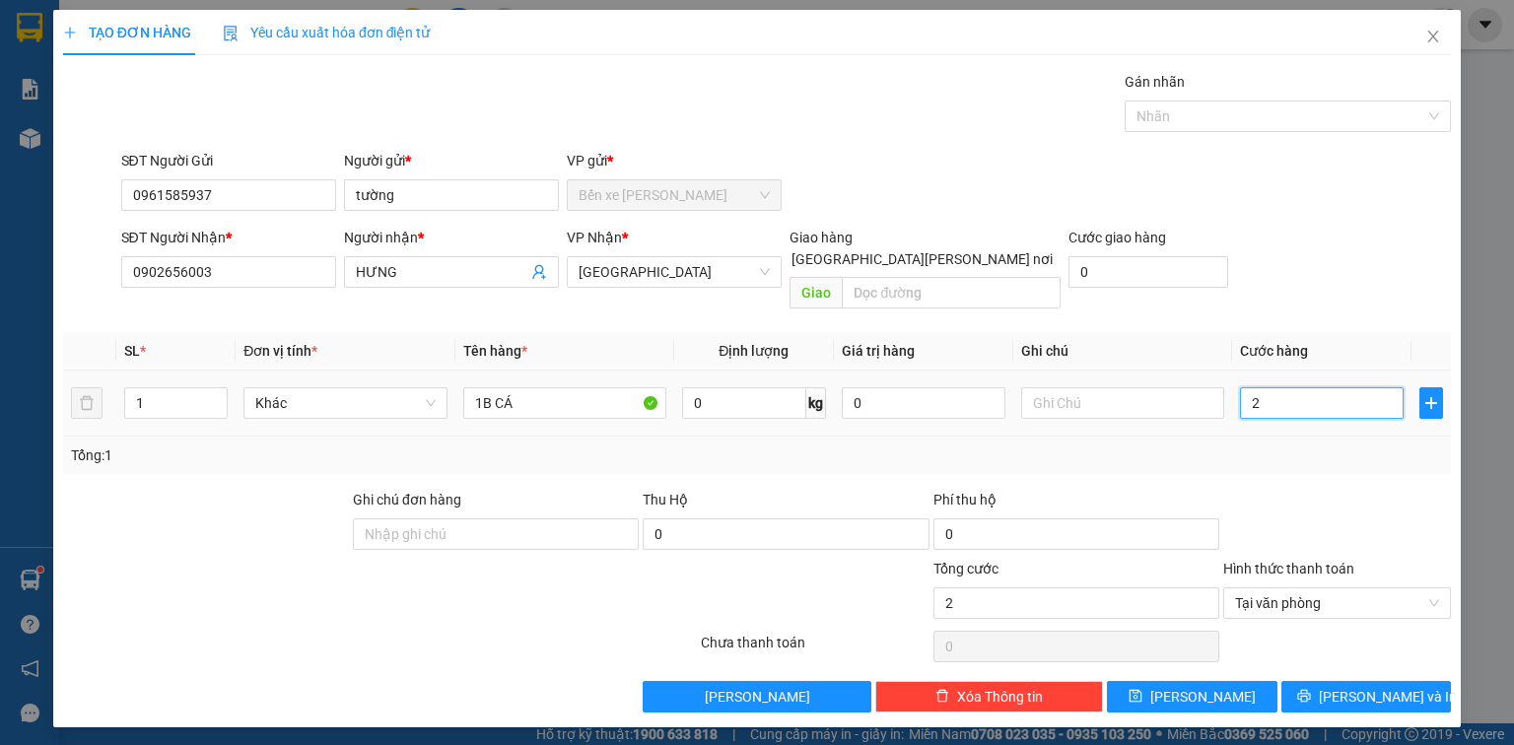
type input "25"
type input "25.000"
click at [1364, 686] on span "[PERSON_NAME] và In" at bounding box center [1388, 697] width 138 height 22
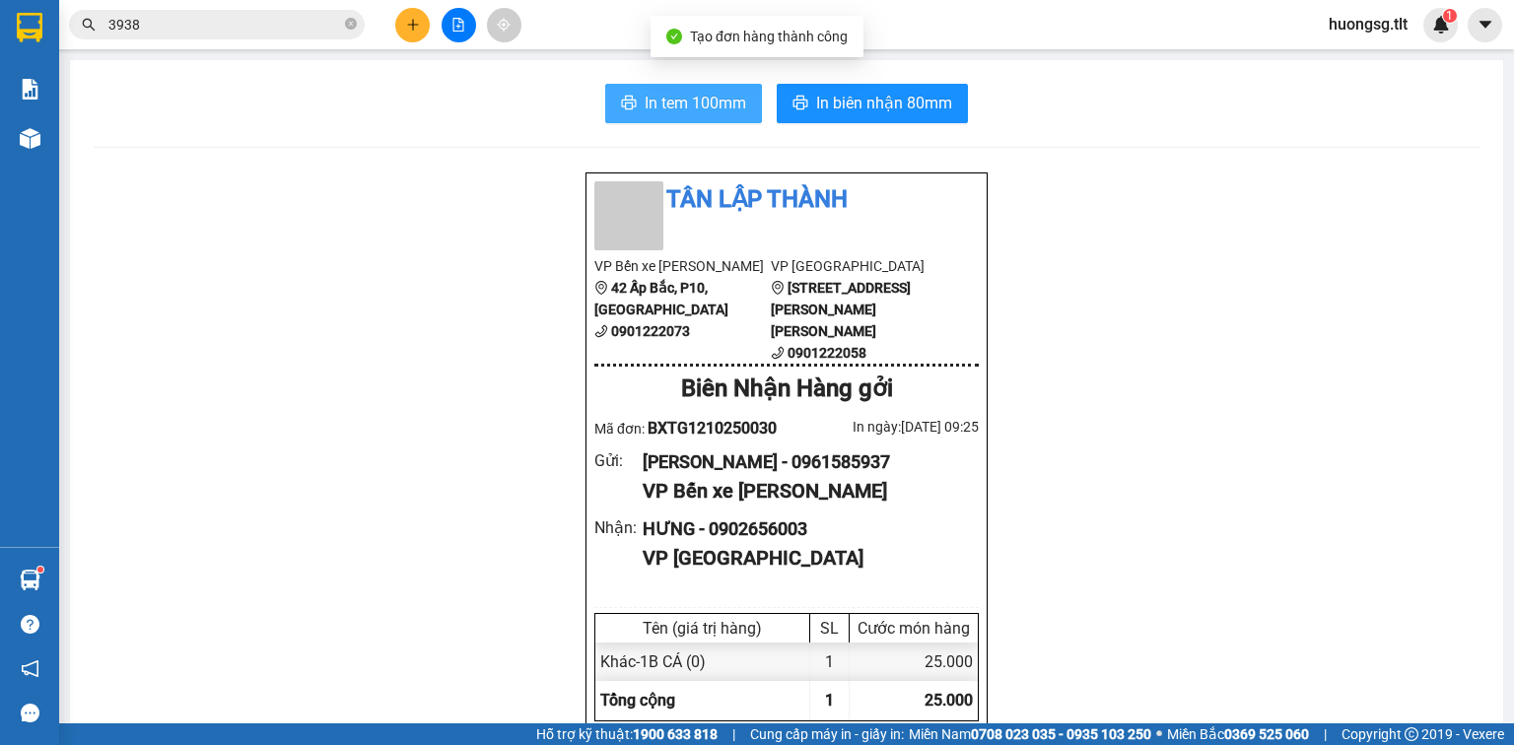
click at [725, 98] on span "In tem 100mm" at bounding box center [696, 103] width 102 height 25
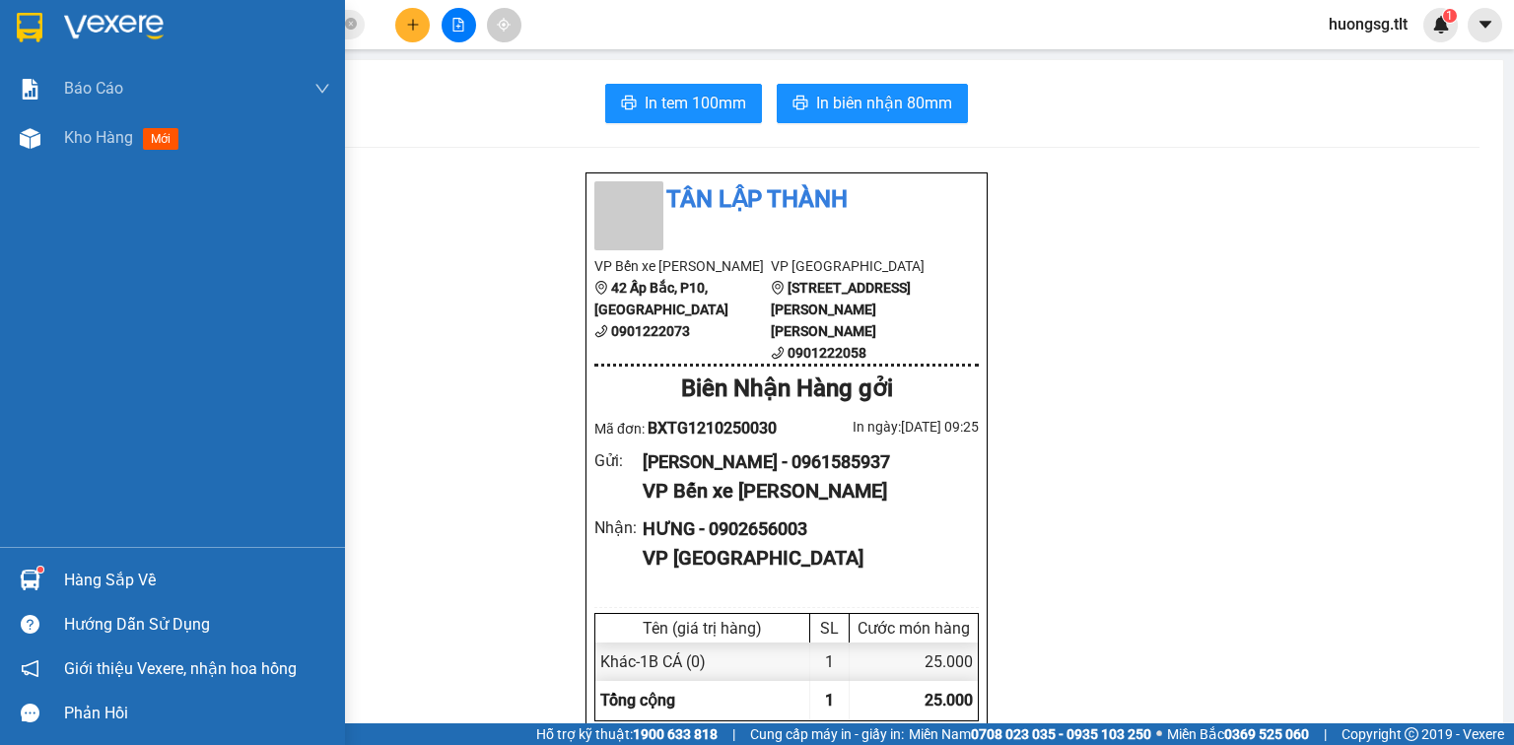
drag, startPoint x: 134, startPoint y: 561, endPoint x: 122, endPoint y: 555, distance: 13.2
click at [134, 560] on div "Hàng sắp về" at bounding box center [172, 580] width 345 height 44
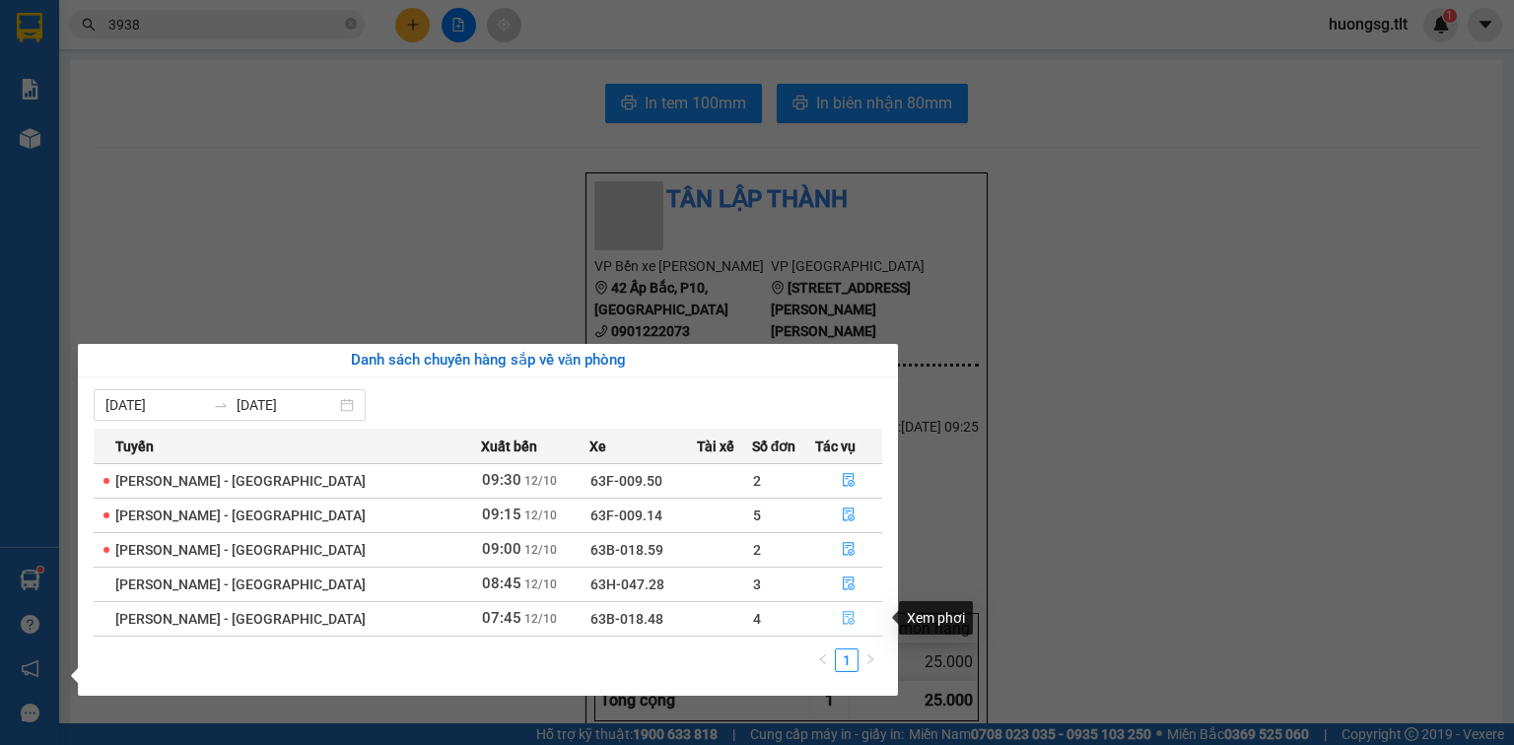
click at [818, 618] on button "button" at bounding box center [848, 619] width 65 height 32
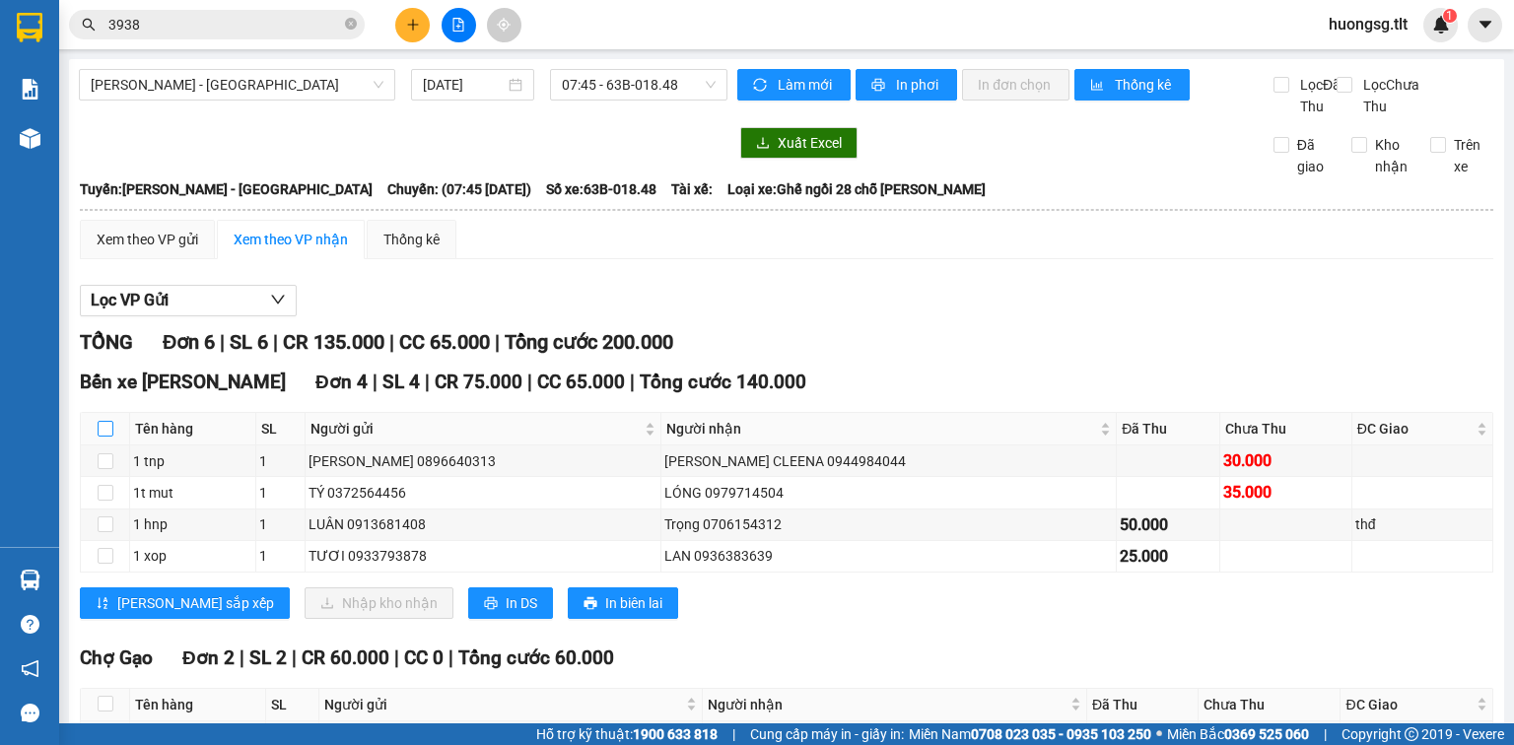
click at [100, 437] on input "checkbox" at bounding box center [106, 429] width 16 height 16
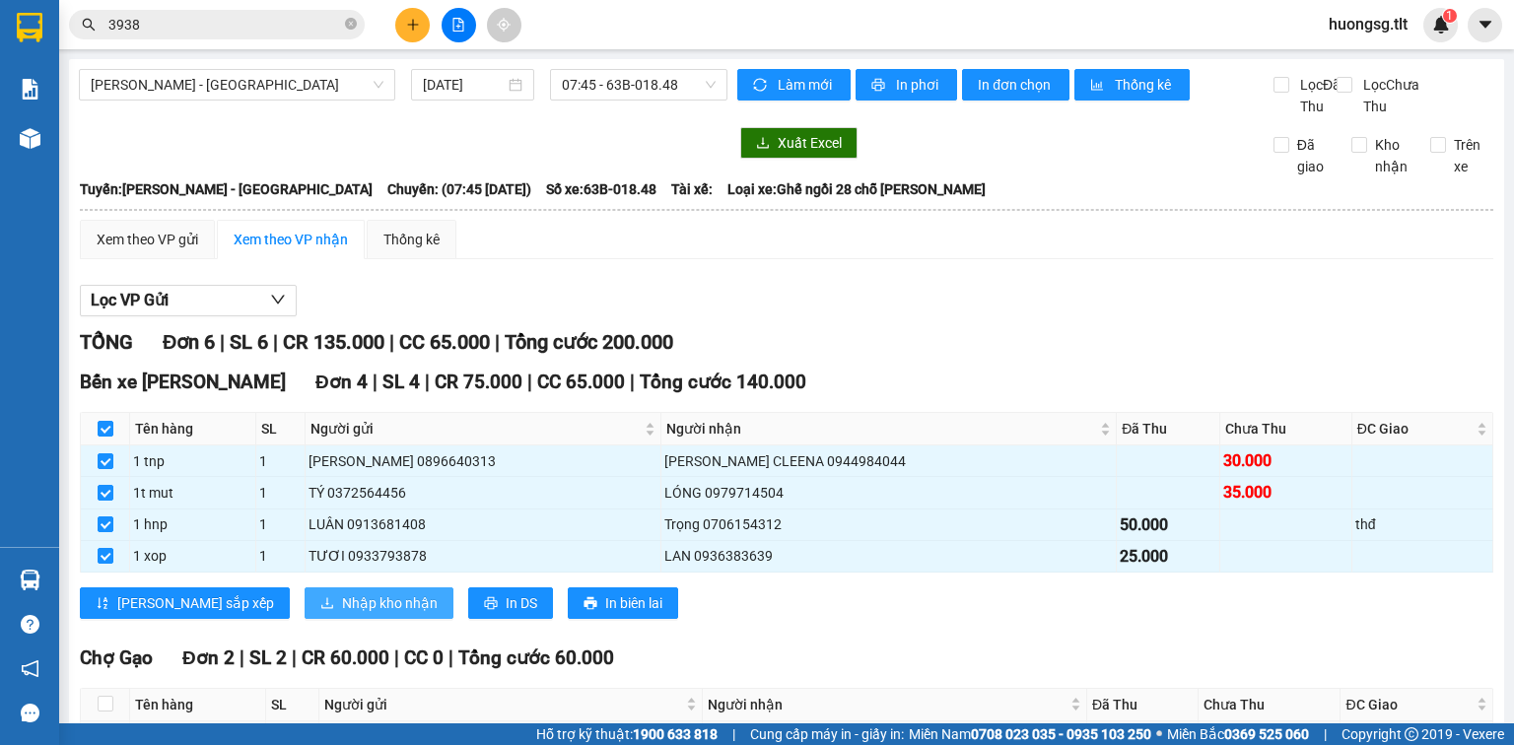
click at [342, 614] on span "Nhập kho nhận" at bounding box center [390, 603] width 96 height 22
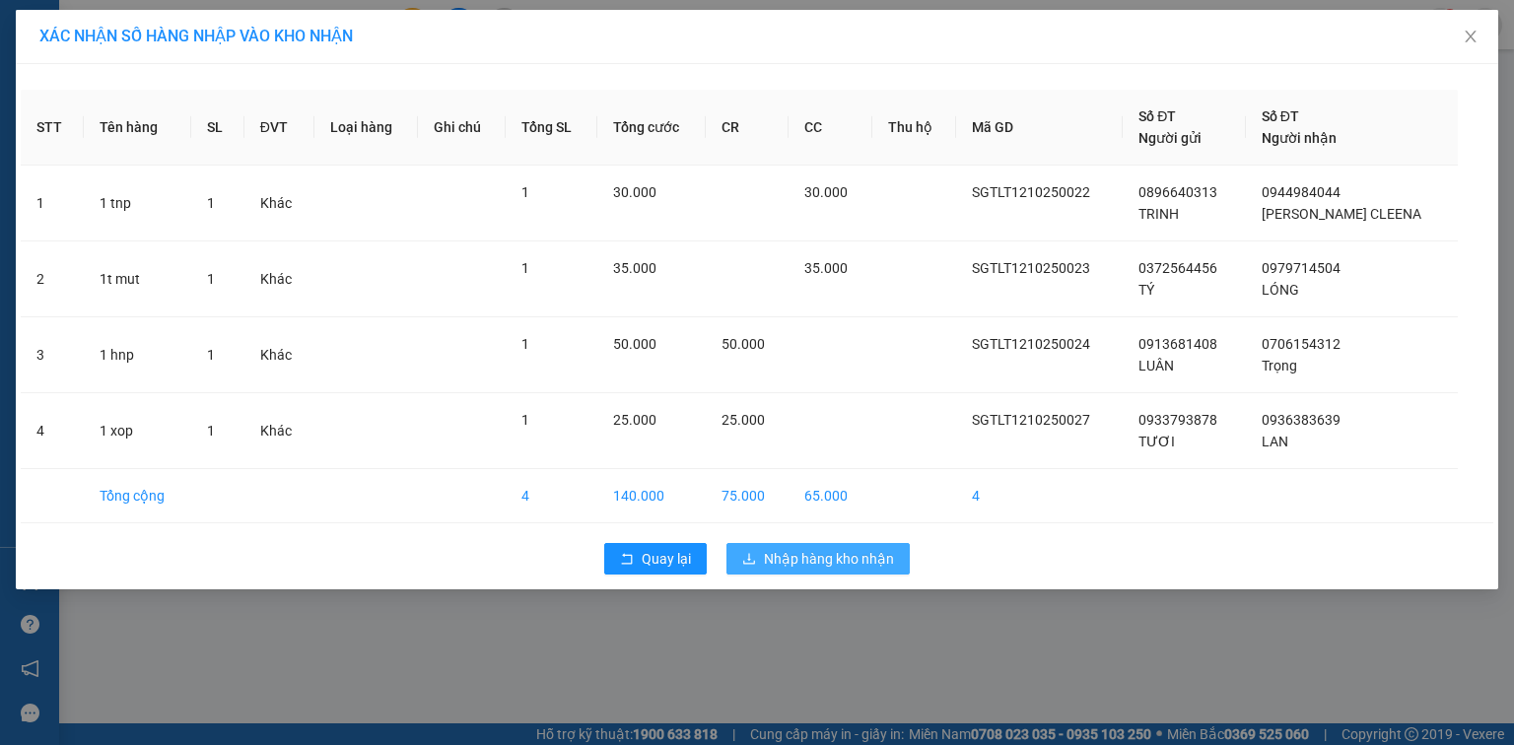
click at [799, 559] on span "Nhập hàng kho nhận" at bounding box center [829, 559] width 130 height 22
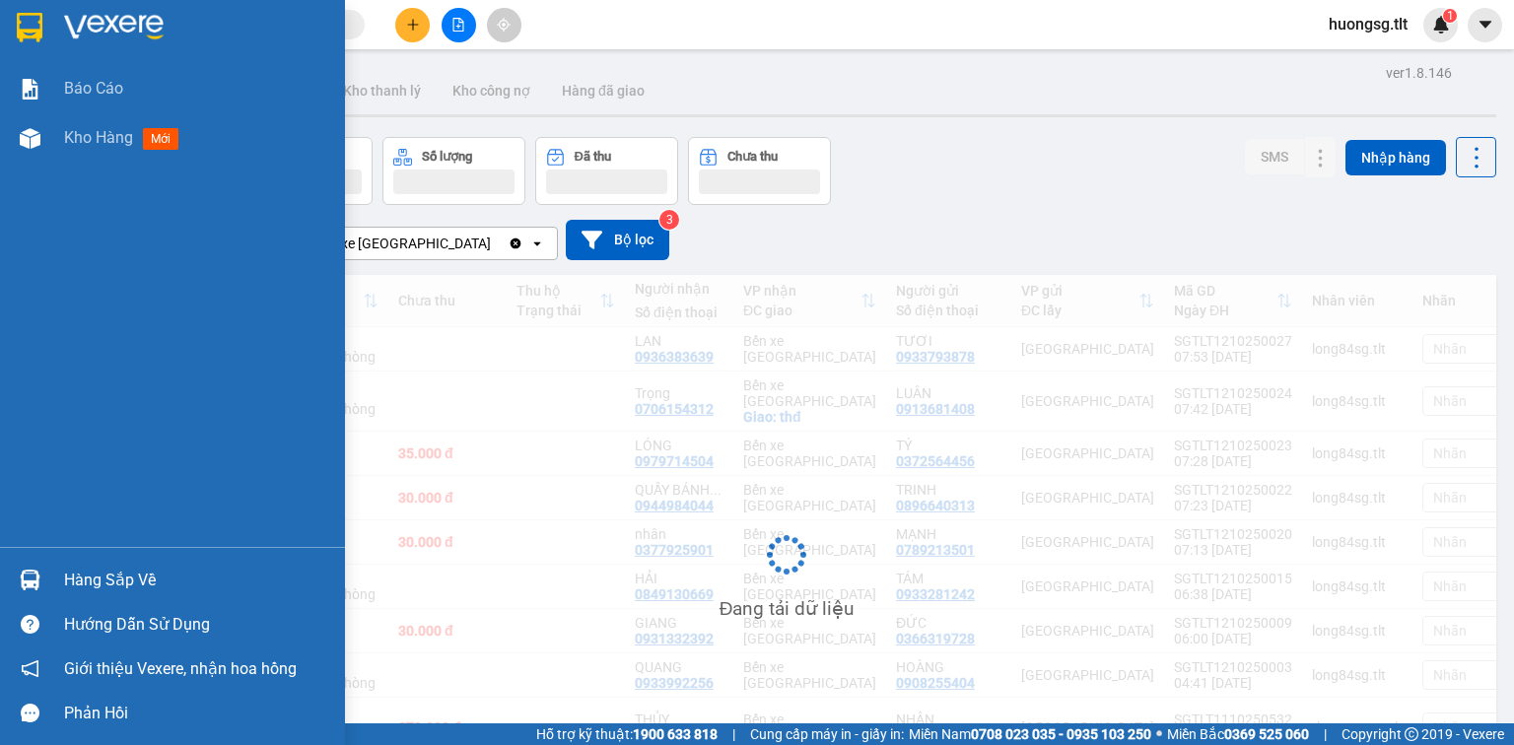
click at [35, 579] on img at bounding box center [30, 580] width 21 height 21
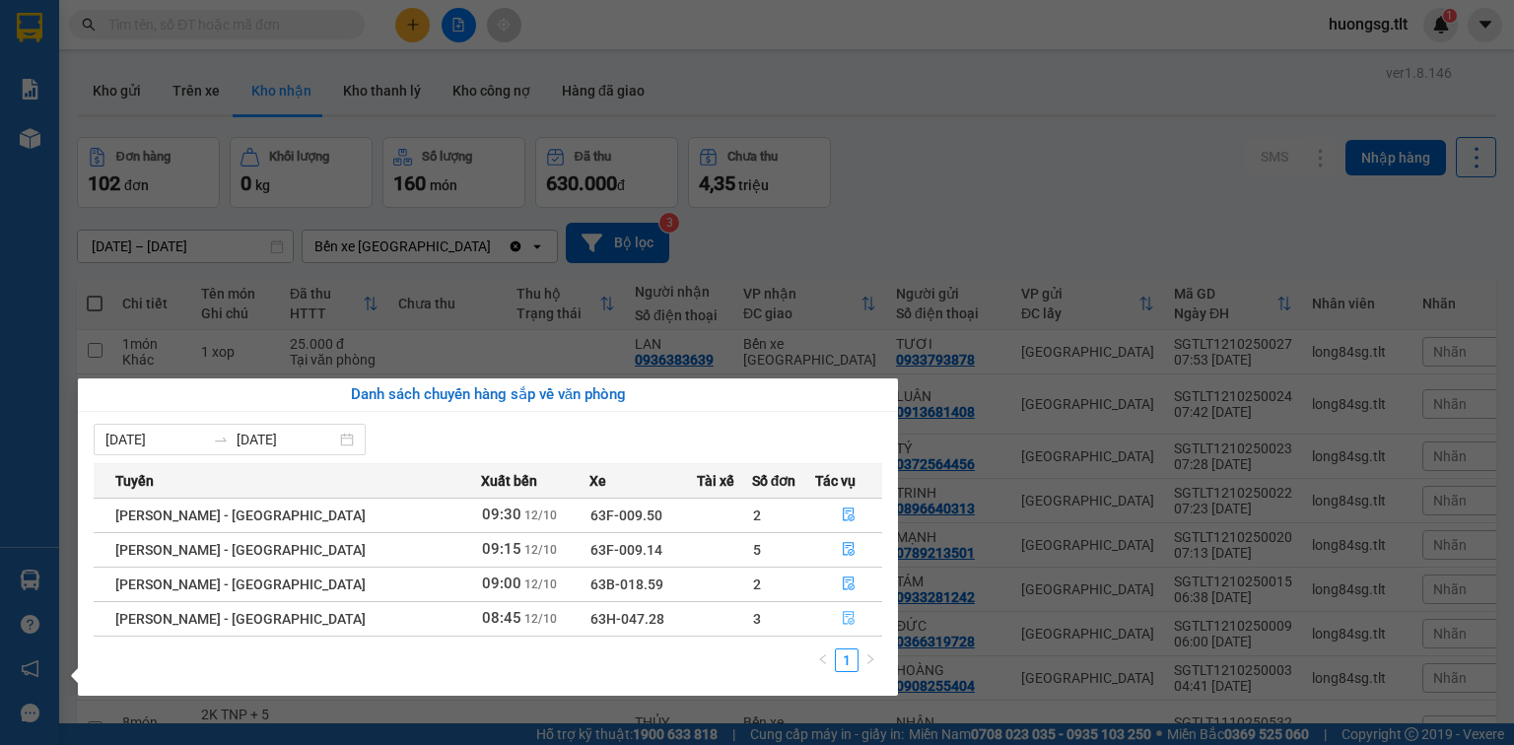
click at [860, 622] on button "button" at bounding box center [848, 619] width 65 height 32
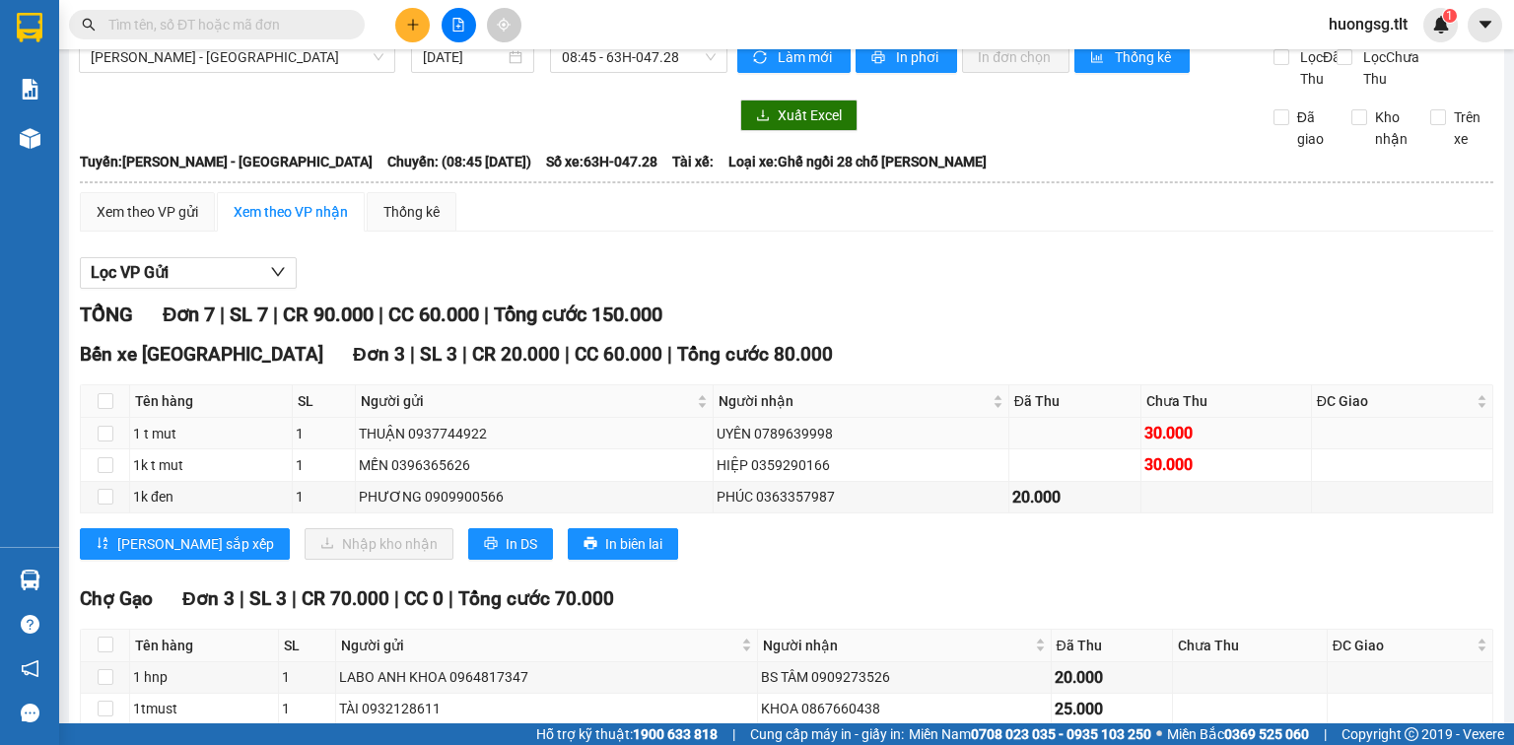
scroll to position [79, 0]
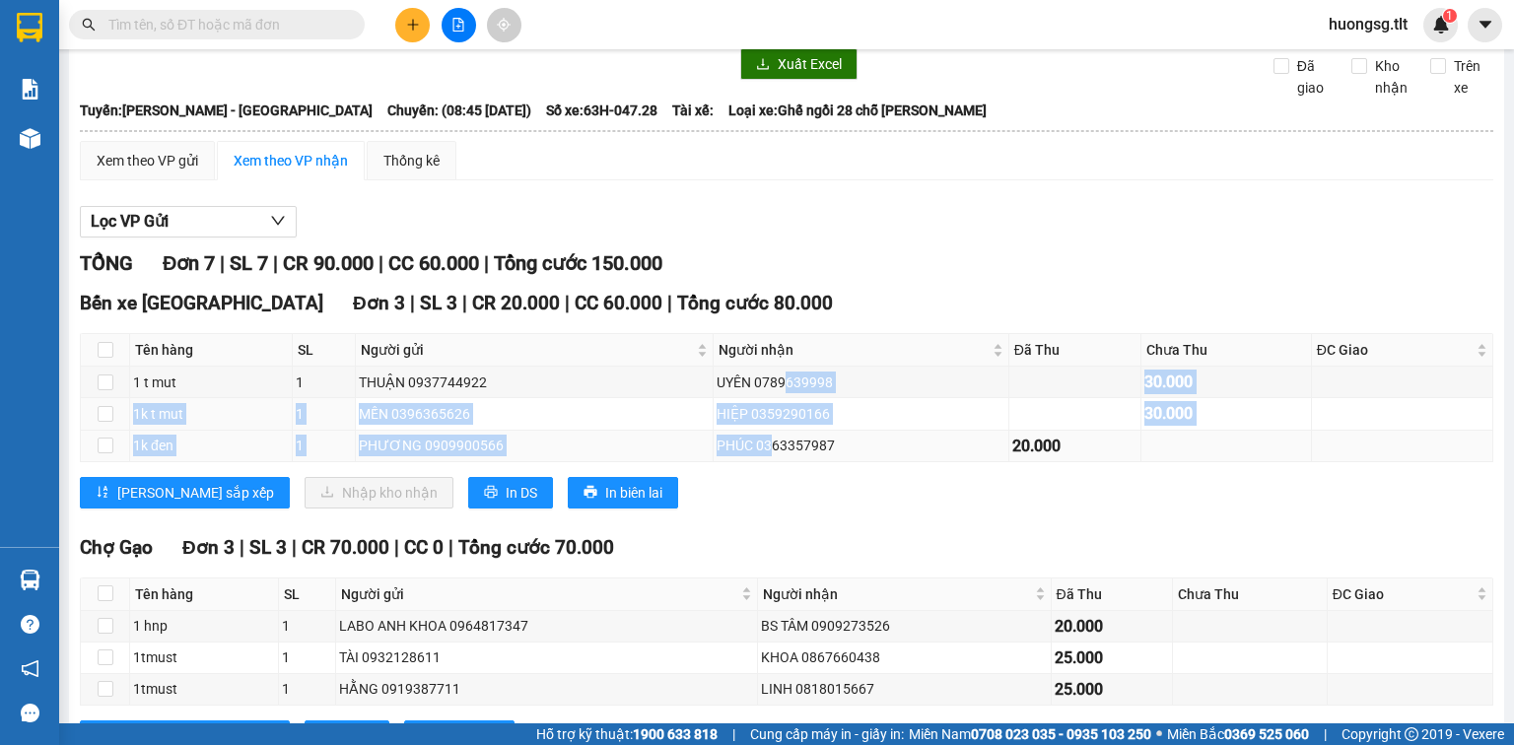
drag, startPoint x: 769, startPoint y: 414, endPoint x: 759, endPoint y: 453, distance: 40.6
click at [759, 453] on tbody "1 t mut 1 THUẬN 0937744922 UYÊN 0789639998 30.000 1k t mut 1 MẾN 0396365626 HIỆ…" at bounding box center [787, 414] width 1412 height 95
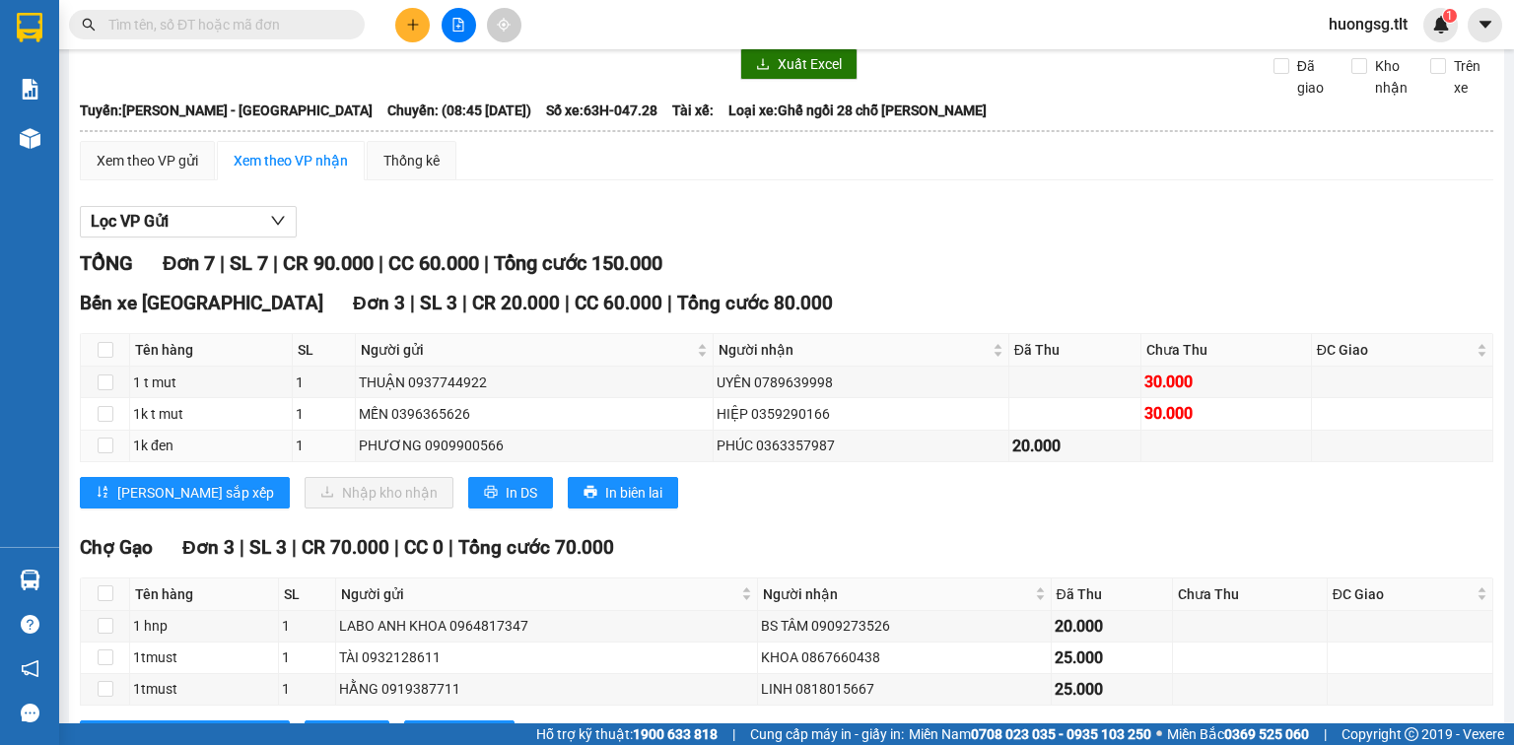
click at [754, 509] on div "Lưu sắp xếp Nhập kho nhận In DS In biên lai" at bounding box center [786, 493] width 1413 height 32
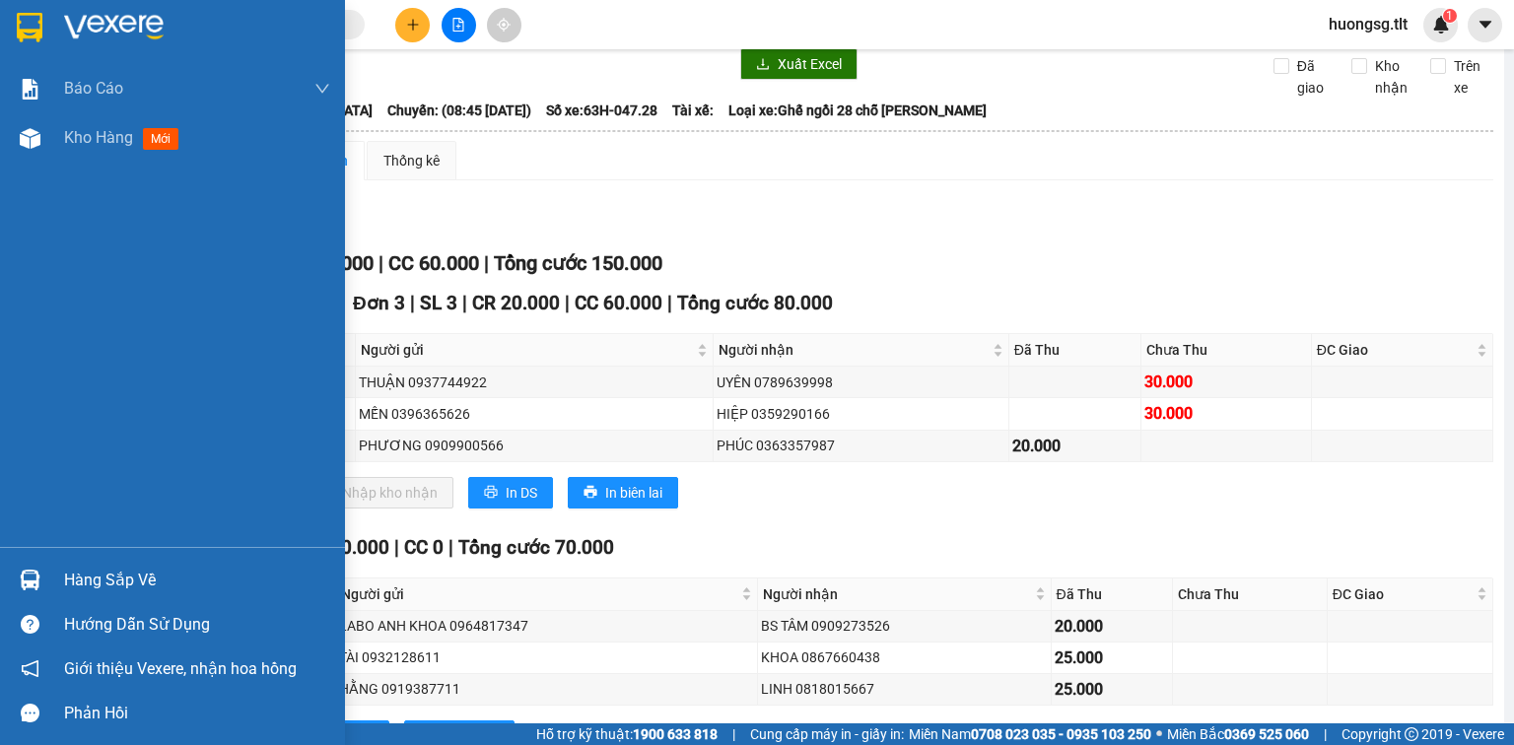
drag, startPoint x: 35, startPoint y: 574, endPoint x: 177, endPoint y: 594, distance: 143.4
click at [35, 575] on img at bounding box center [30, 580] width 21 height 21
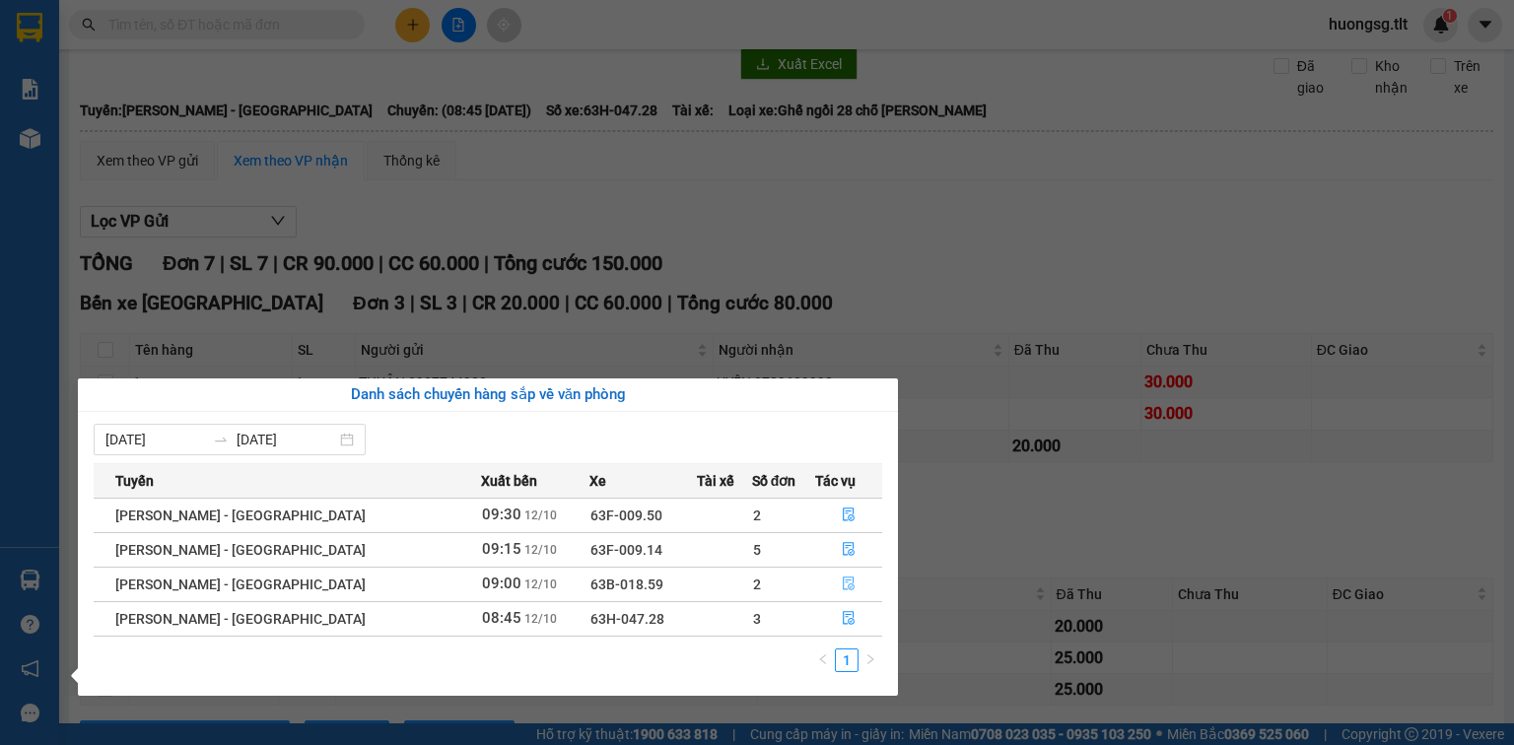
click at [842, 581] on icon "file-done" at bounding box center [849, 584] width 14 height 14
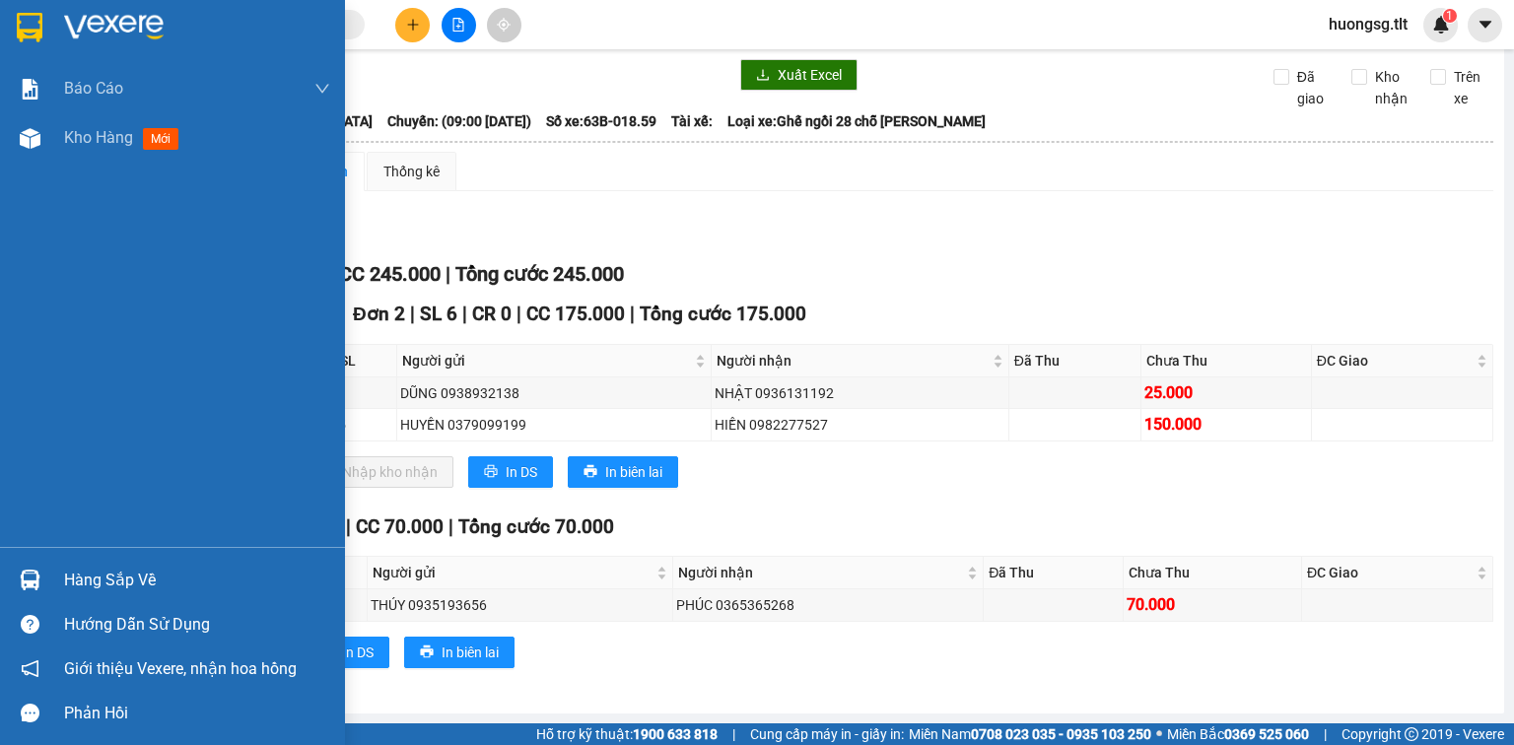
click at [47, 572] on div "Hàng sắp về" at bounding box center [172, 580] width 345 height 44
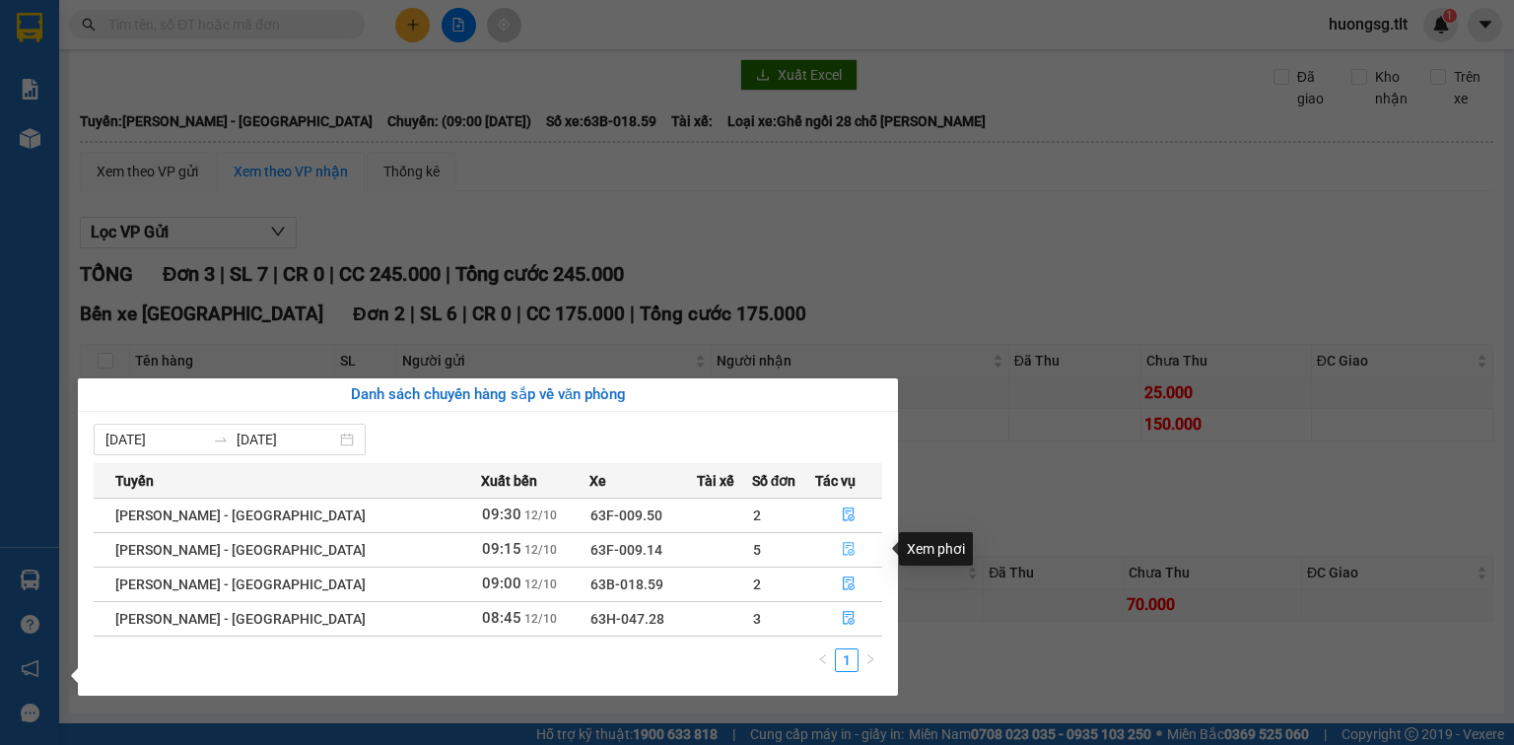
click at [843, 550] on icon "file-done" at bounding box center [849, 550] width 12 height 14
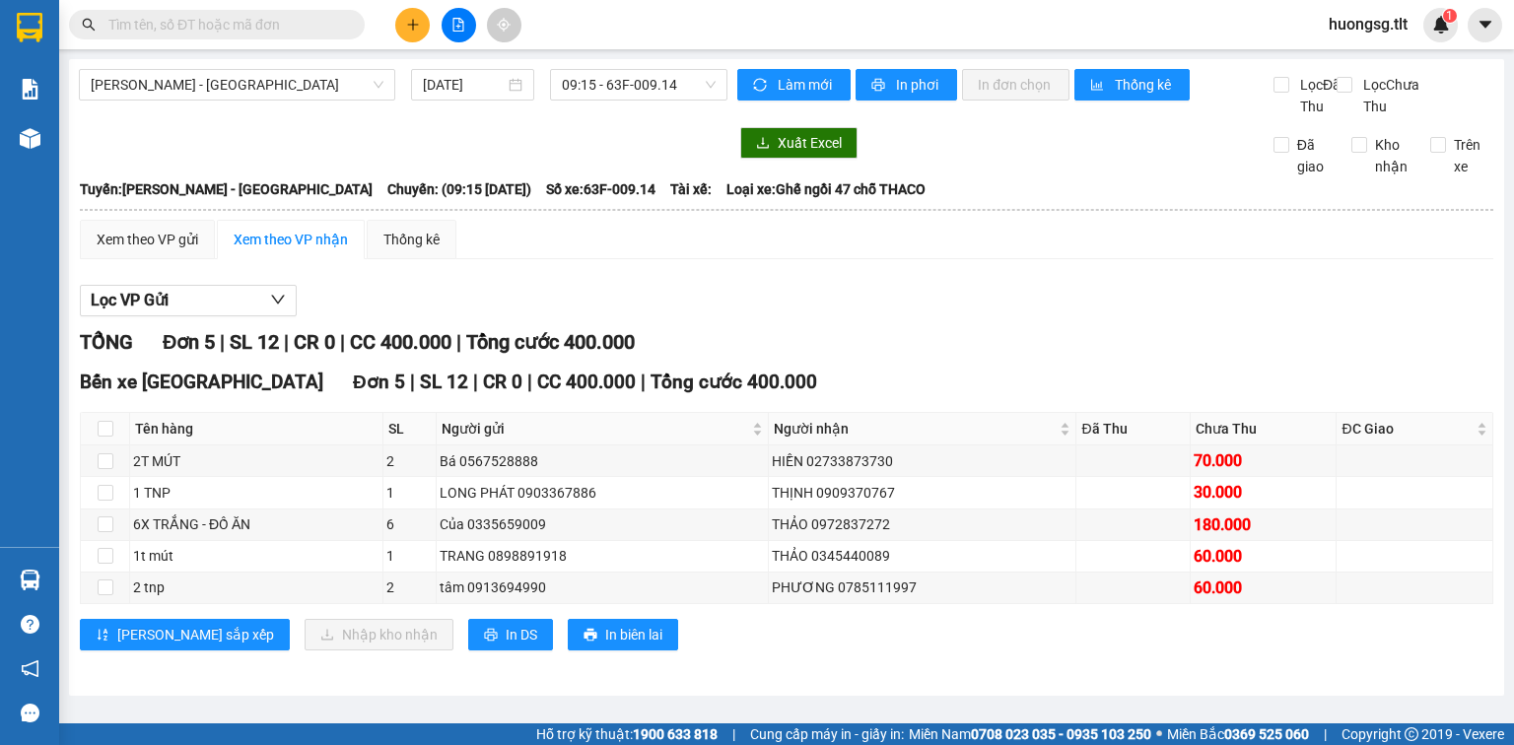
scroll to position [1, 0]
drag, startPoint x: 755, startPoint y: 467, endPoint x: 757, endPoint y: 501, distance: 33.6
click at [757, 501] on tbody "2T MÚT 2 Bá 0567528888 HIỀN 02733873730 70.000 1 TNP 1 LONG PHÁT 0903367886 TH…" at bounding box center [787, 524] width 1412 height 159
drag, startPoint x: 850, startPoint y: 668, endPoint x: 913, endPoint y: 618, distance: 80.7
click at [851, 665] on div "Bến xe Tiền Giang Đơn 5 | SL 12 | CR 0 | CC 400.000 | Tổng cước 400.000 Tên hàn…" at bounding box center [786, 517] width 1413 height 298
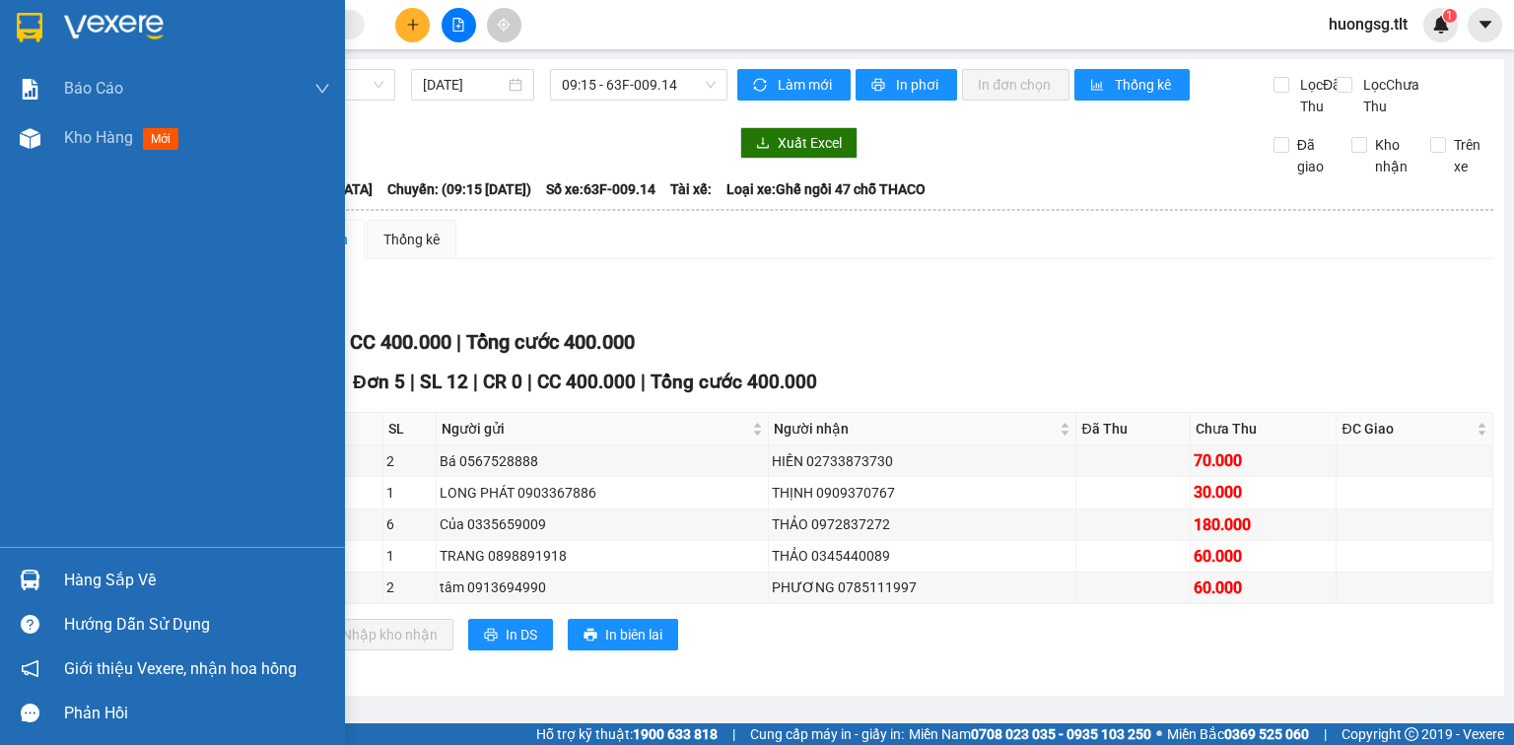
click at [49, 565] on div "Hàng sắp về" at bounding box center [172, 580] width 345 height 44
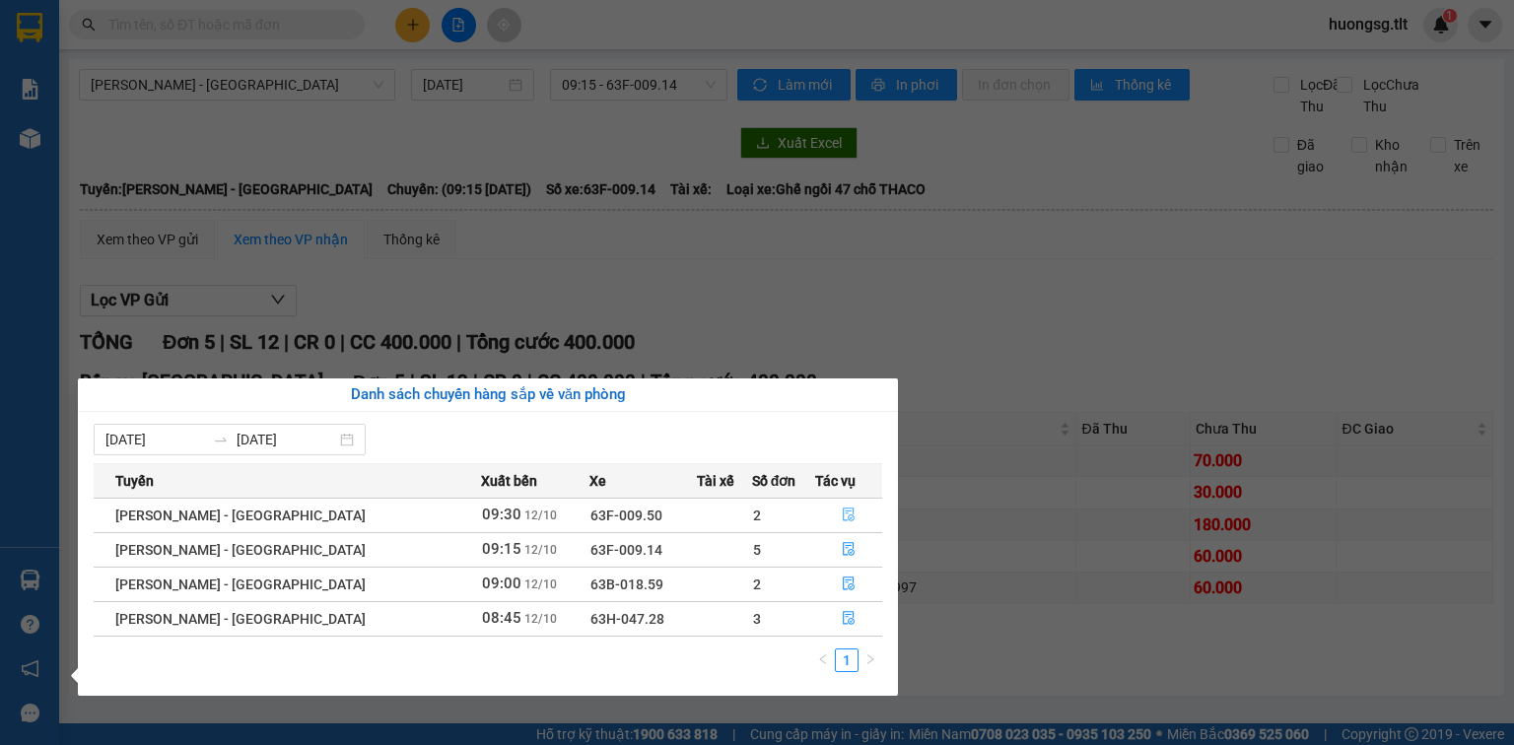
click at [826, 514] on button "button" at bounding box center [848, 516] width 65 height 32
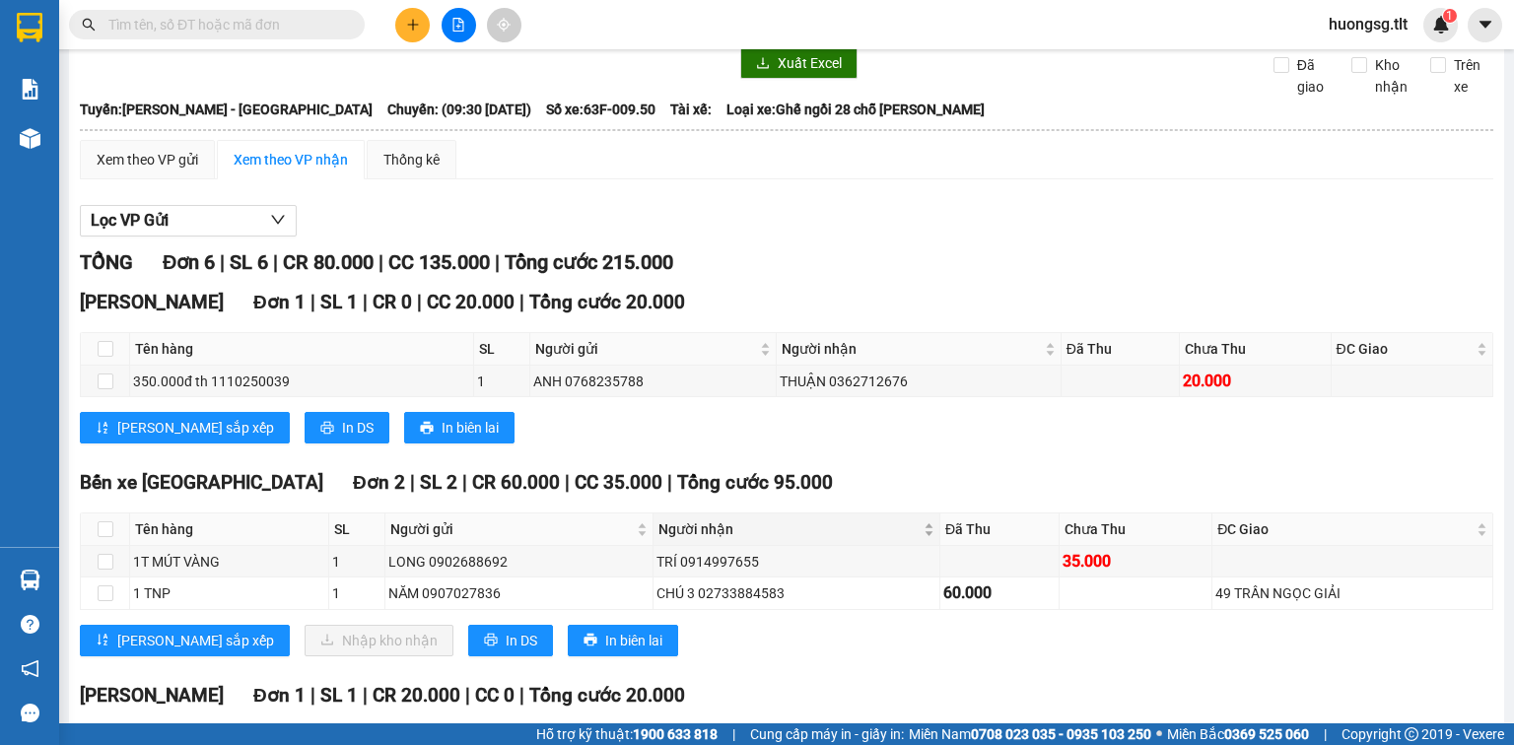
scroll to position [159, 0]
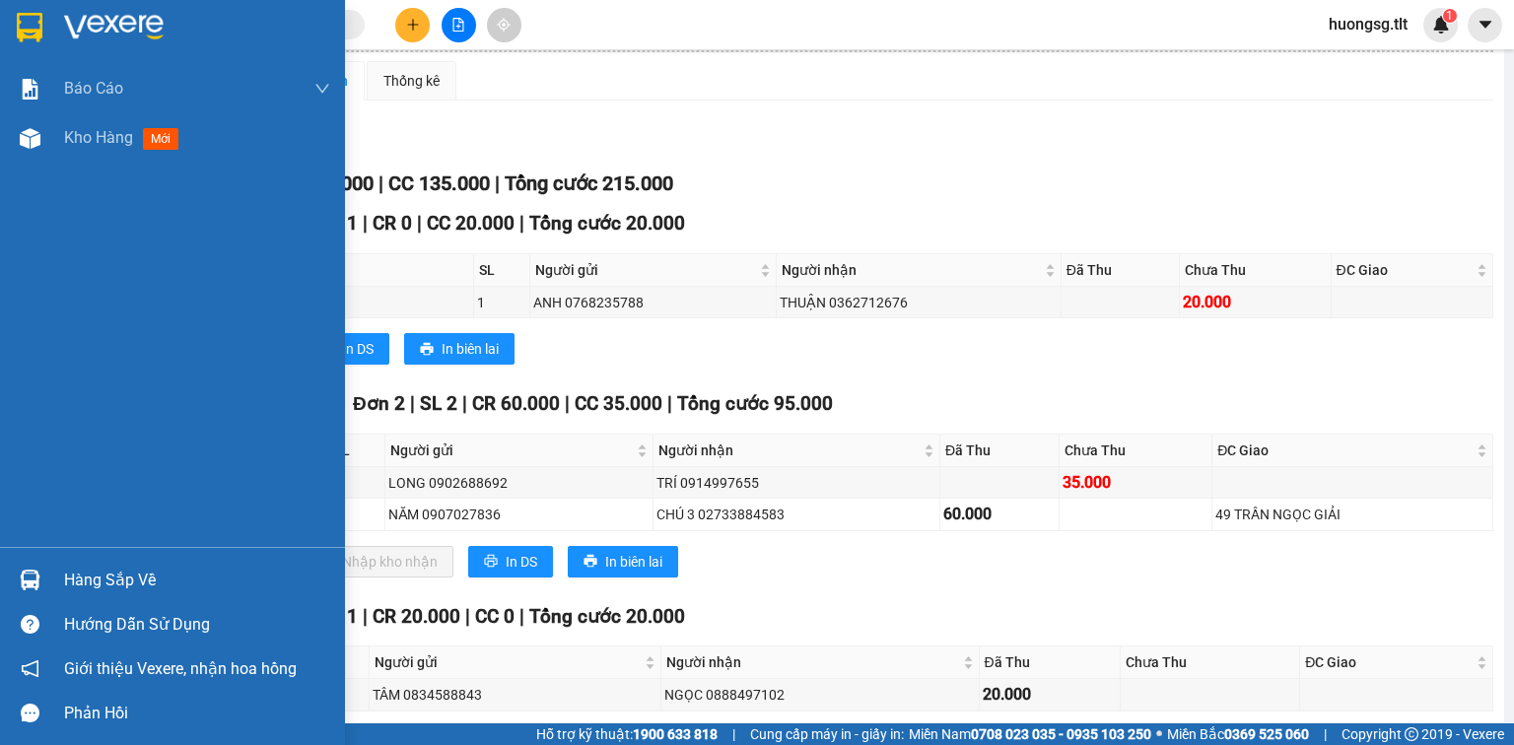
drag, startPoint x: 58, startPoint y: 575, endPoint x: 48, endPoint y: 572, distance: 10.3
click at [49, 574] on div "Hàng sắp về" at bounding box center [172, 580] width 345 height 44
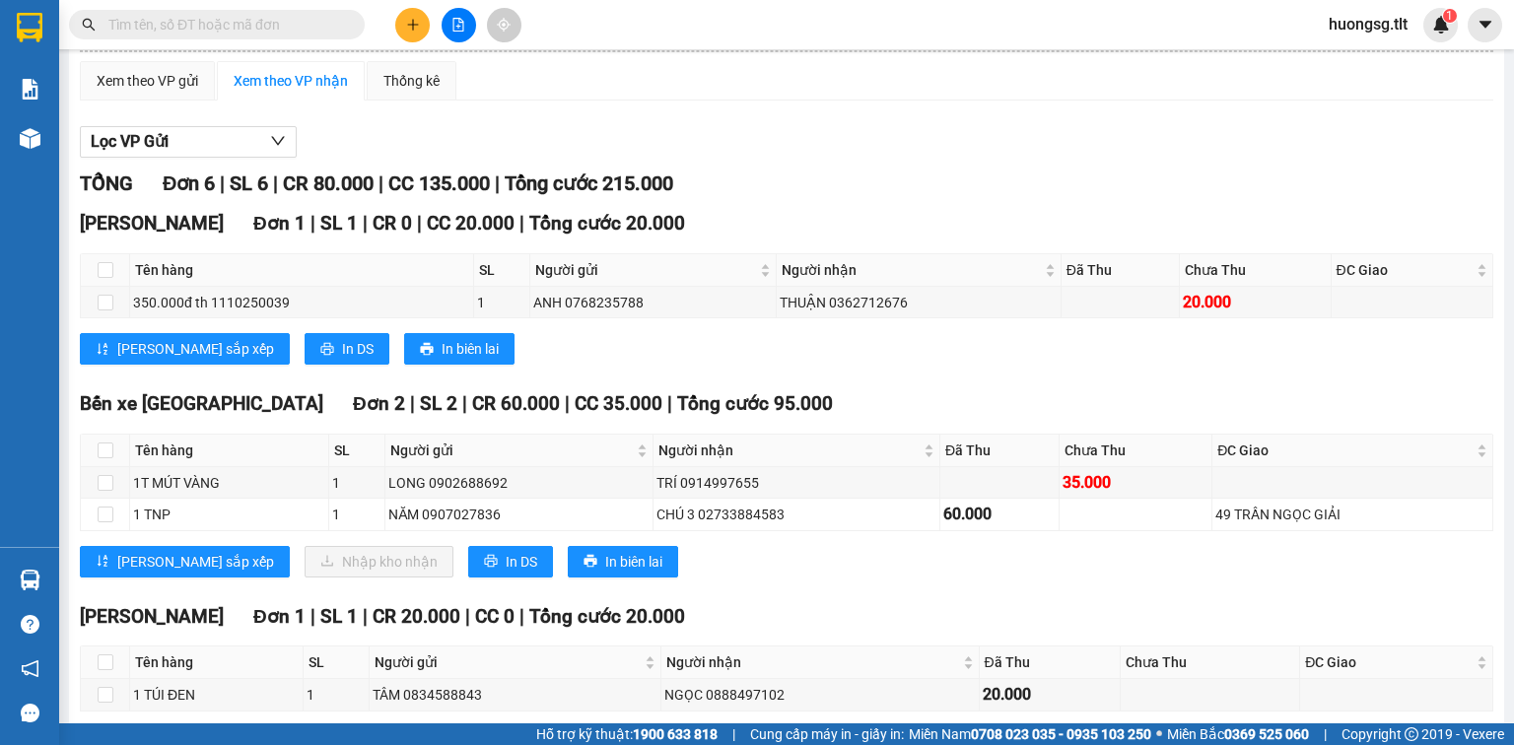
drag, startPoint x: 804, startPoint y: 202, endPoint x: 797, endPoint y: 221, distance: 20.0
click at [797, 221] on section "Kết quả tìm kiếm ( 0 ) Bộ lọc Ngày tạo đơn gần nhất No Data huongsg.tlt 1 Báo c…" at bounding box center [757, 372] width 1514 height 745
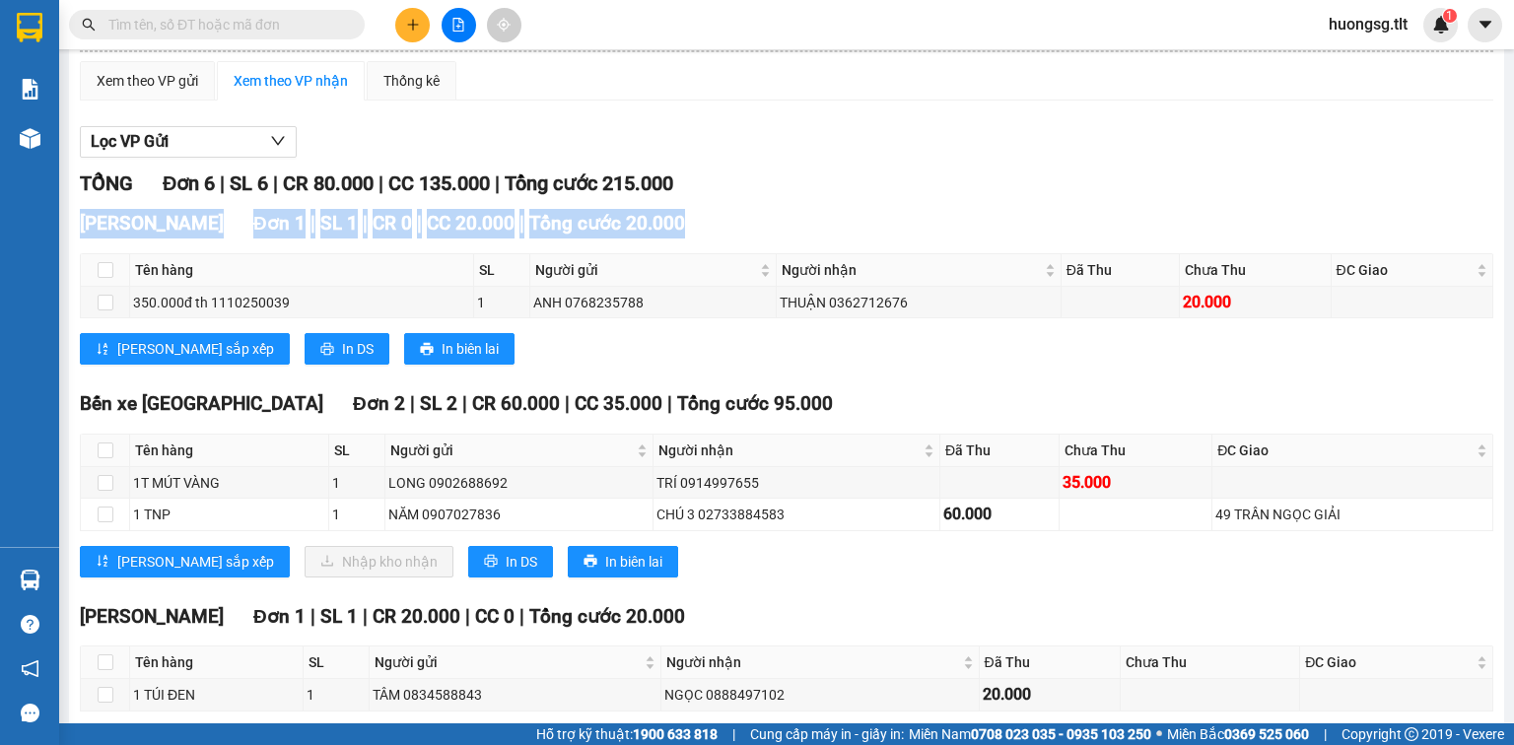
drag, startPoint x: 799, startPoint y: 202, endPoint x: 784, endPoint y: 188, distance: 21.0
click at [800, 199] on div "TỔNG Đơn 6 | SL 6 | CR 80.000 | CC 135.000 | Tổng cước 215.000" at bounding box center [786, 184] width 1413 height 31
click at [424, 14] on button at bounding box center [412, 25] width 34 height 34
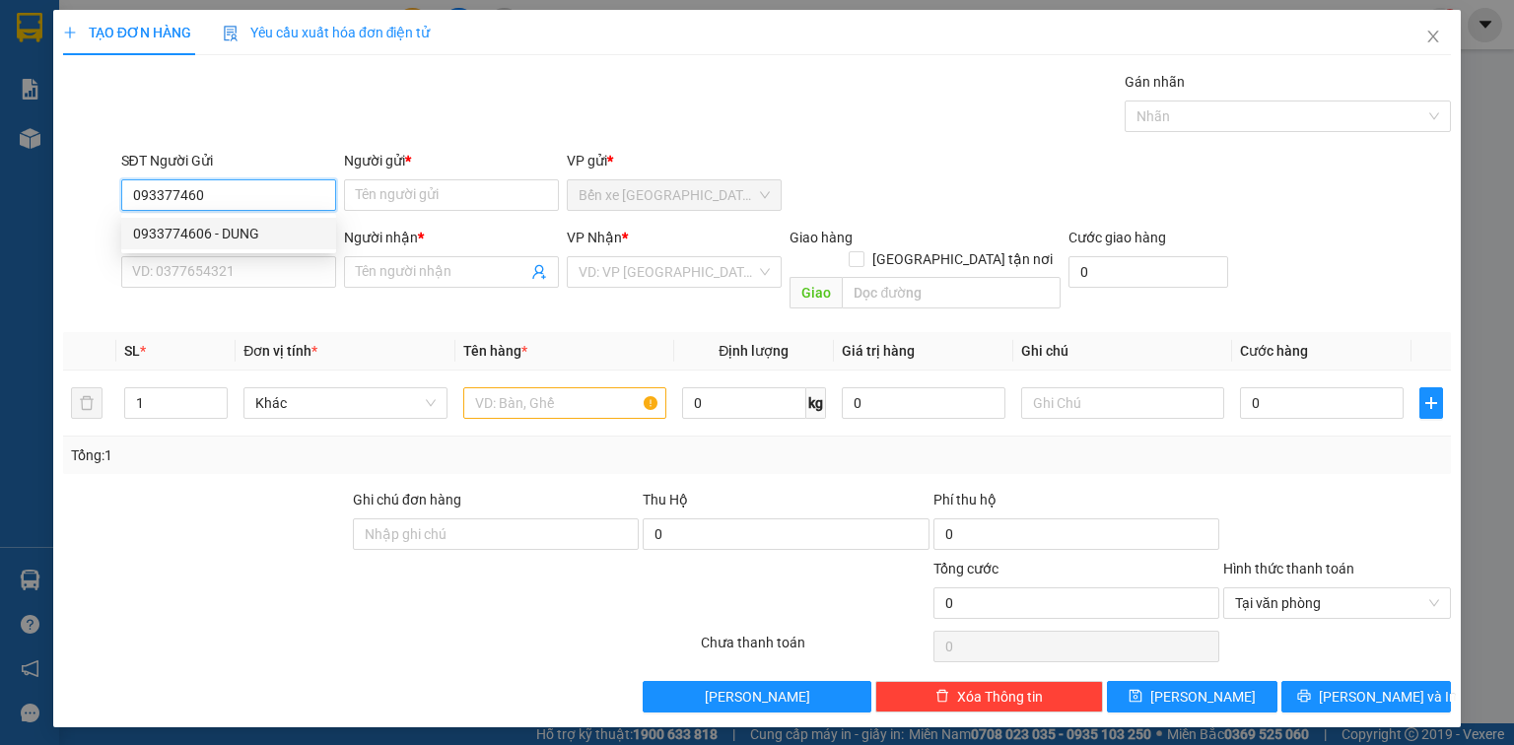
click at [229, 223] on div "0933774606 - DUNG" at bounding box center [228, 234] width 191 height 22
type input "0933774606"
type input "DUNG"
type input "0933774606"
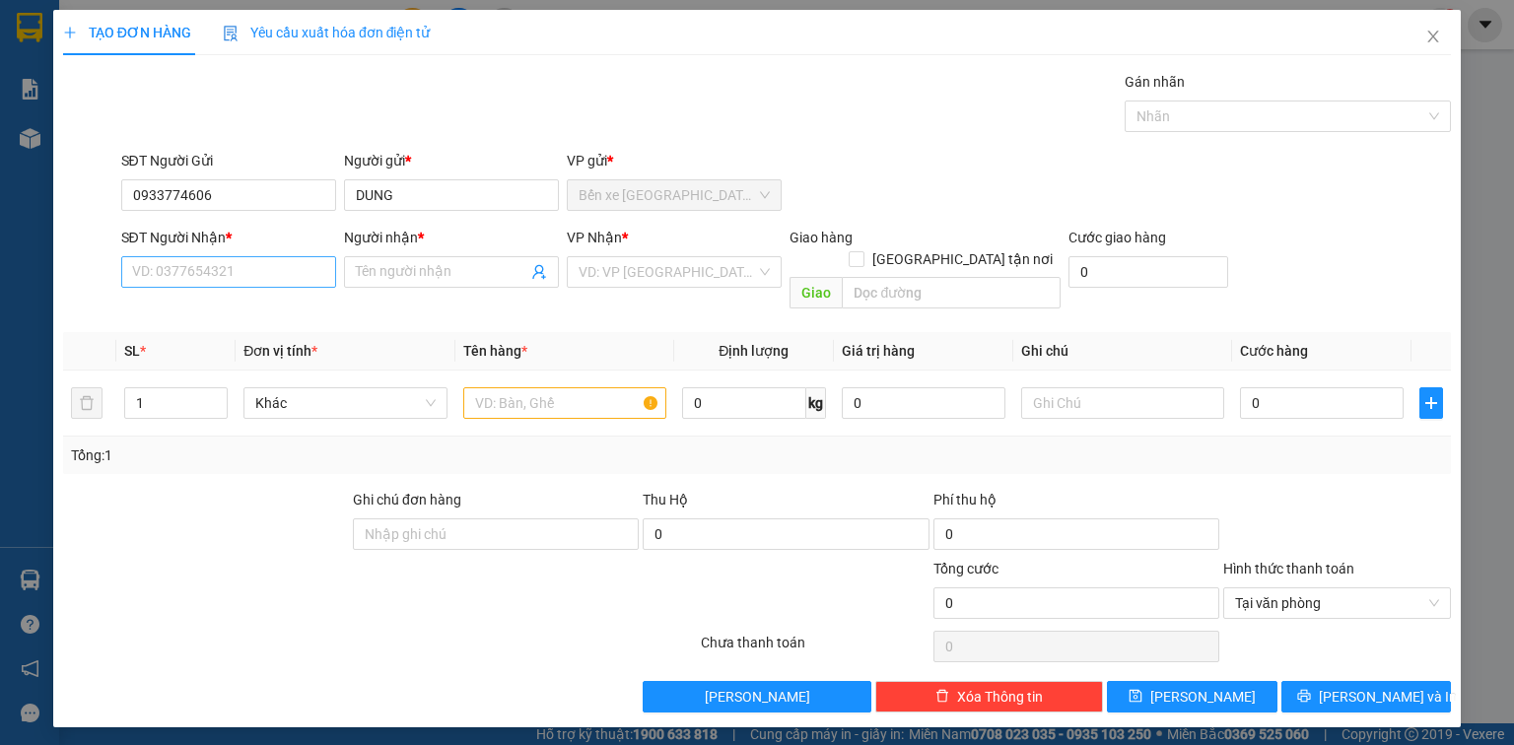
drag, startPoint x: 230, startPoint y: 251, endPoint x: 228, endPoint y: 274, distance: 22.8
click at [230, 258] on div "SĐT Người Nhận * VD: 0377654321" at bounding box center [228, 261] width 215 height 69
click at [229, 273] on input "SĐT Người Nhận *" at bounding box center [228, 272] width 215 height 32
click at [215, 337] on div "0963602592 - DỪNG" at bounding box center [228, 342] width 191 height 22
type input "0963602592"
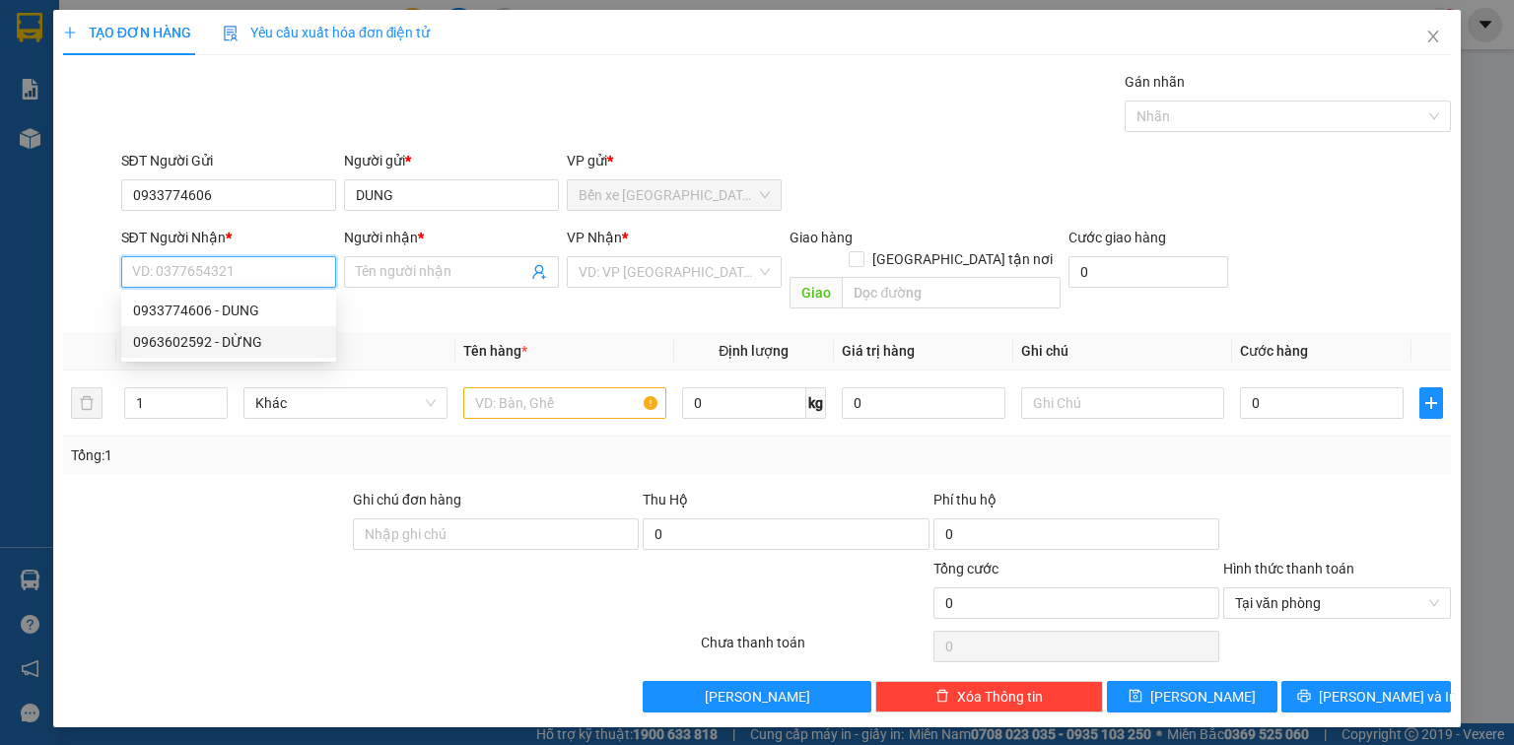
type input "DỪNG"
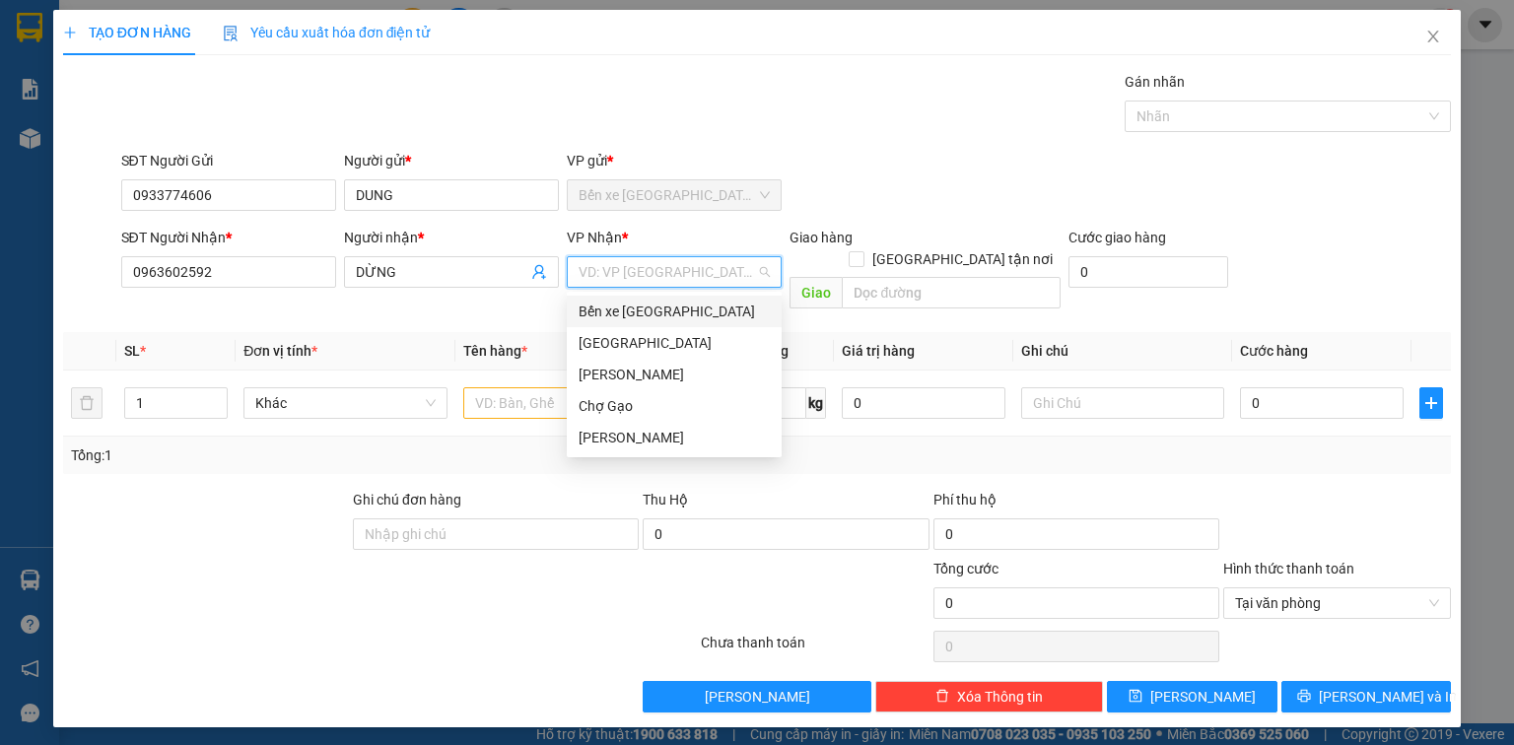
click at [629, 276] on input "search" at bounding box center [667, 272] width 177 height 30
click at [620, 334] on div "[GEOGRAPHIC_DATA]" at bounding box center [674, 343] width 191 height 22
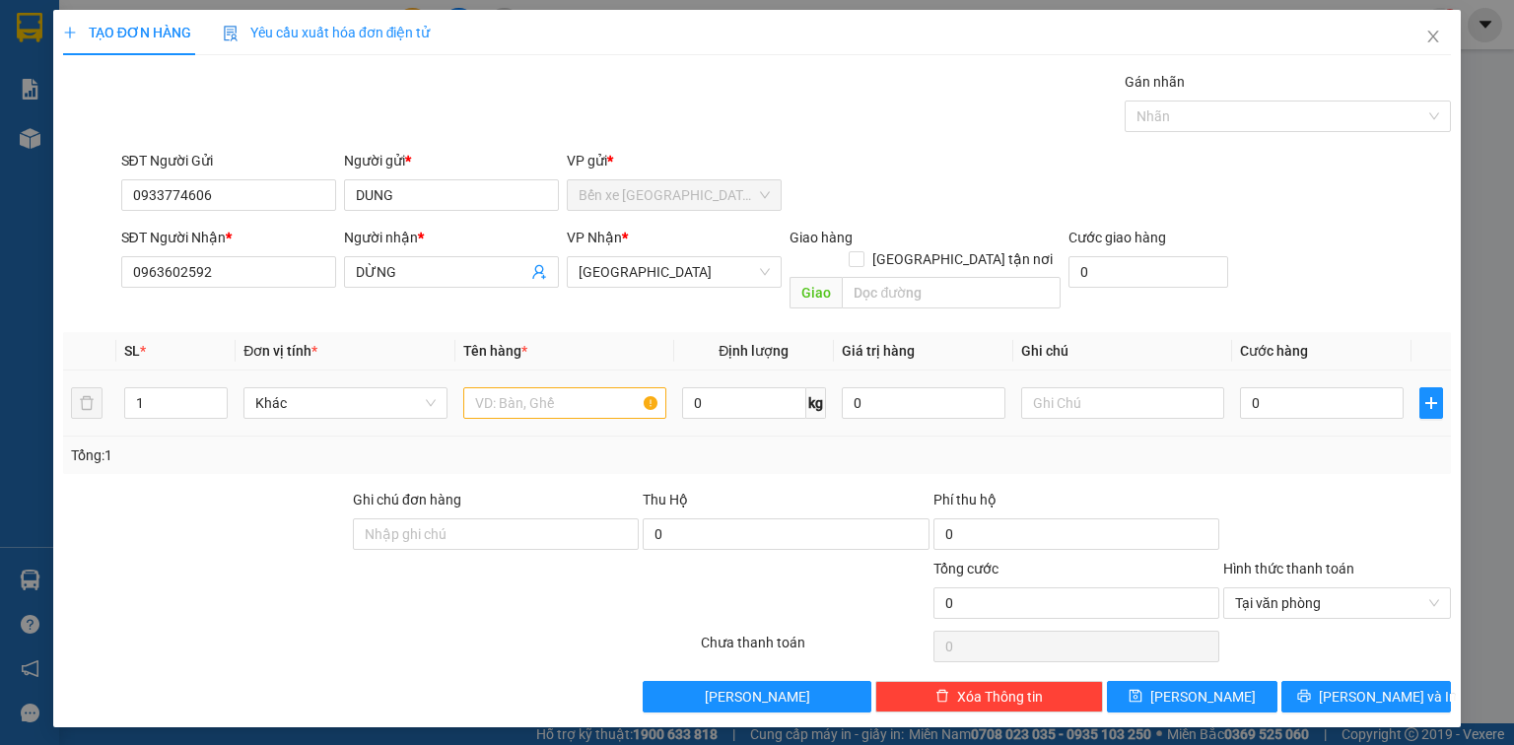
click at [523, 404] on td at bounding box center [564, 404] width 219 height 66
click at [520, 391] on input "text" at bounding box center [564, 403] width 203 height 32
type input "1T MUST"
click at [1309, 390] on input "0" at bounding box center [1322, 403] width 164 height 32
type input "03"
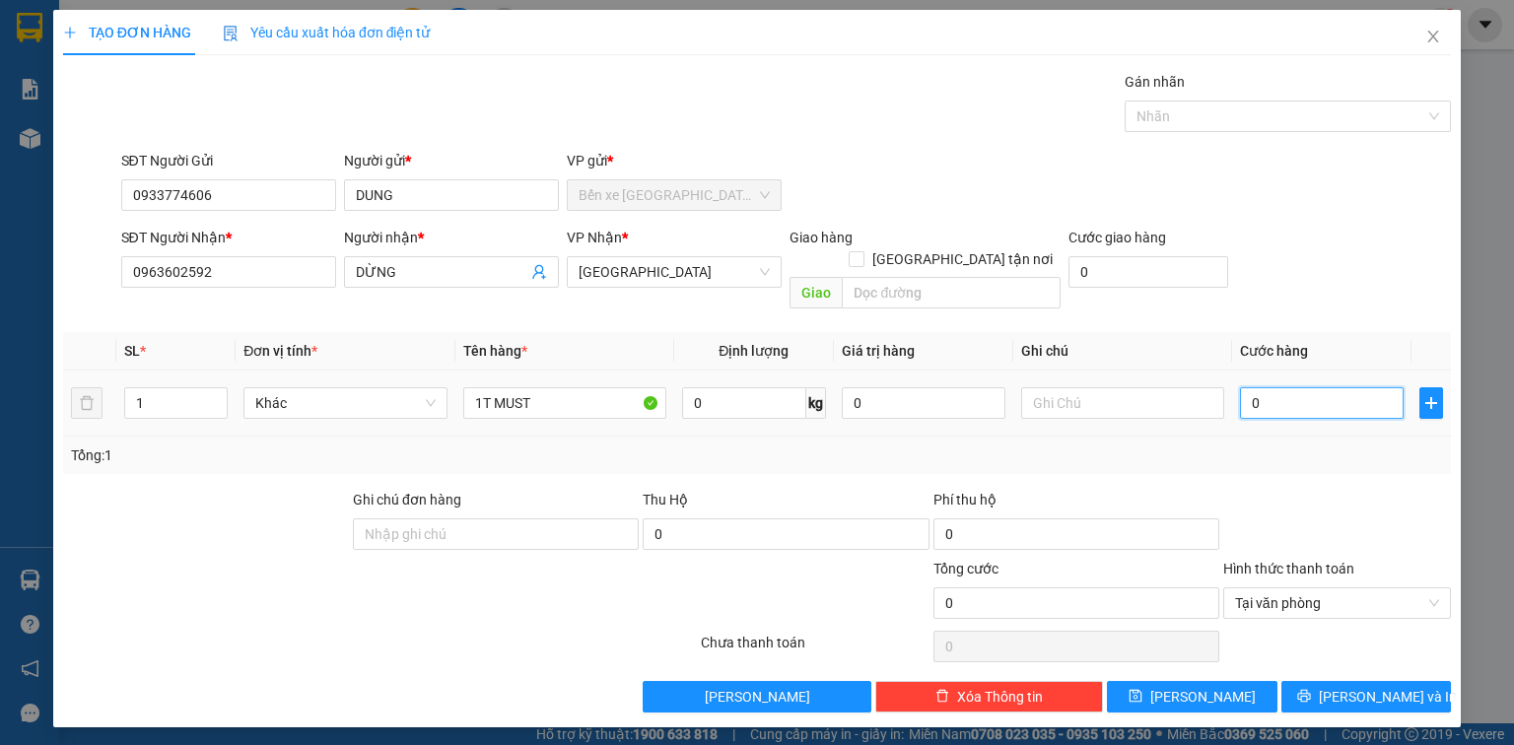
type input "3"
type input "030"
type input "30"
click at [1309, 395] on input "030" at bounding box center [1322, 403] width 164 height 32
type input "30.000"
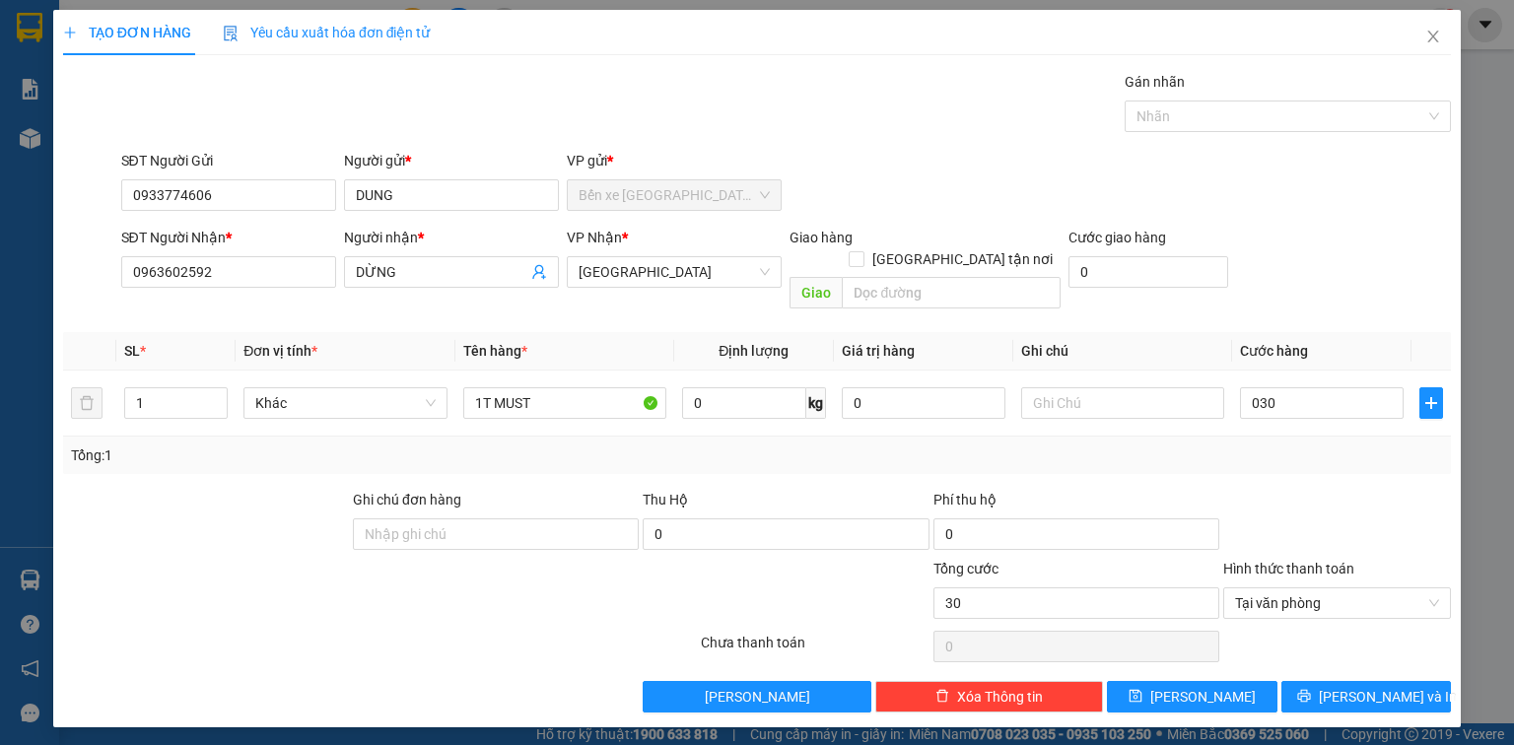
type input "30.000"
click at [1355, 505] on div at bounding box center [1337, 523] width 232 height 69
click at [1404, 681] on button "[PERSON_NAME] và In" at bounding box center [1366, 697] width 171 height 32
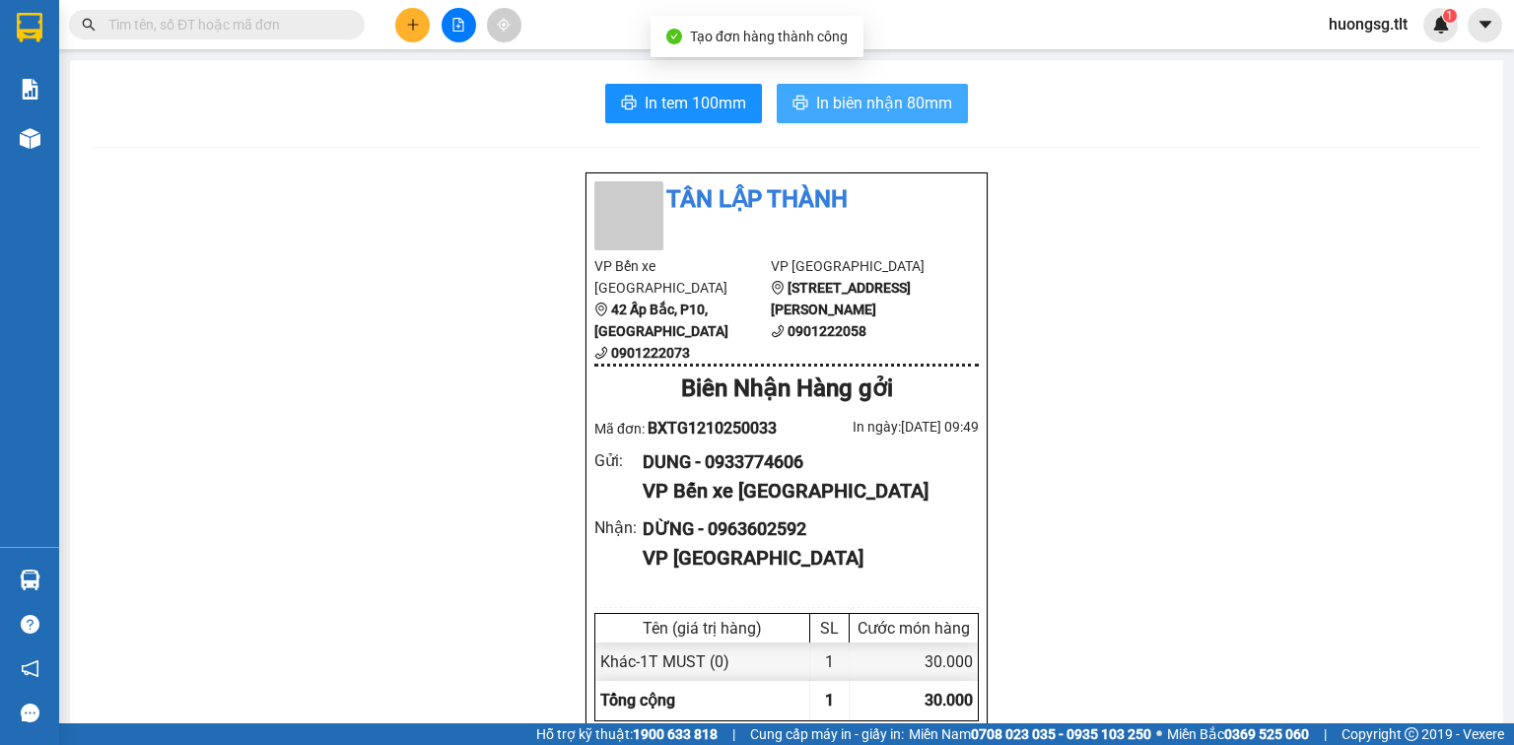
drag, startPoint x: 948, startPoint y: 85, endPoint x: 927, endPoint y: 116, distance: 37.7
click at [947, 86] on button "In biên nhận 80mm" at bounding box center [872, 103] width 191 height 39
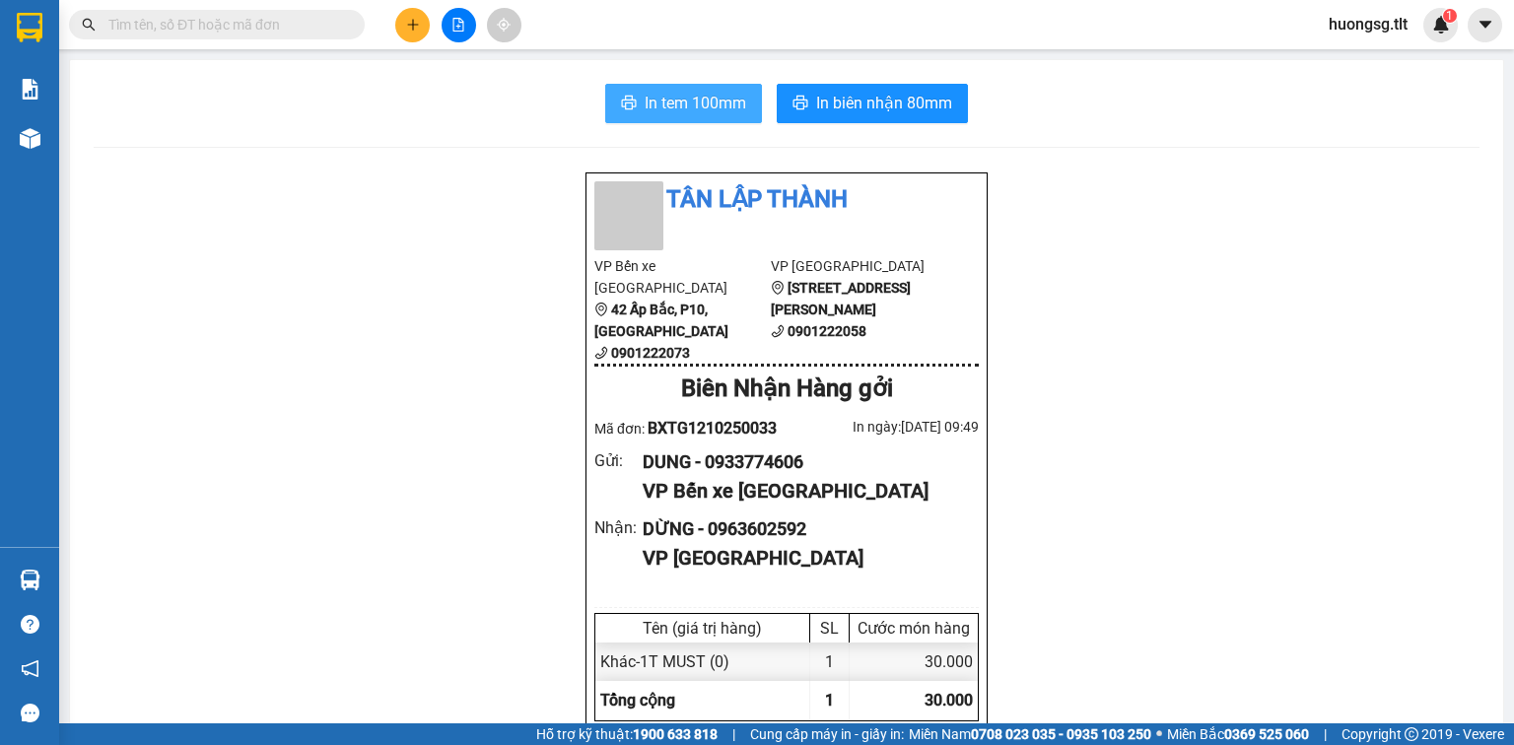
drag, startPoint x: 719, startPoint y: 83, endPoint x: 720, endPoint y: 95, distance: 11.9
click at [722, 88] on button "In tem 100mm" at bounding box center [683, 103] width 157 height 39
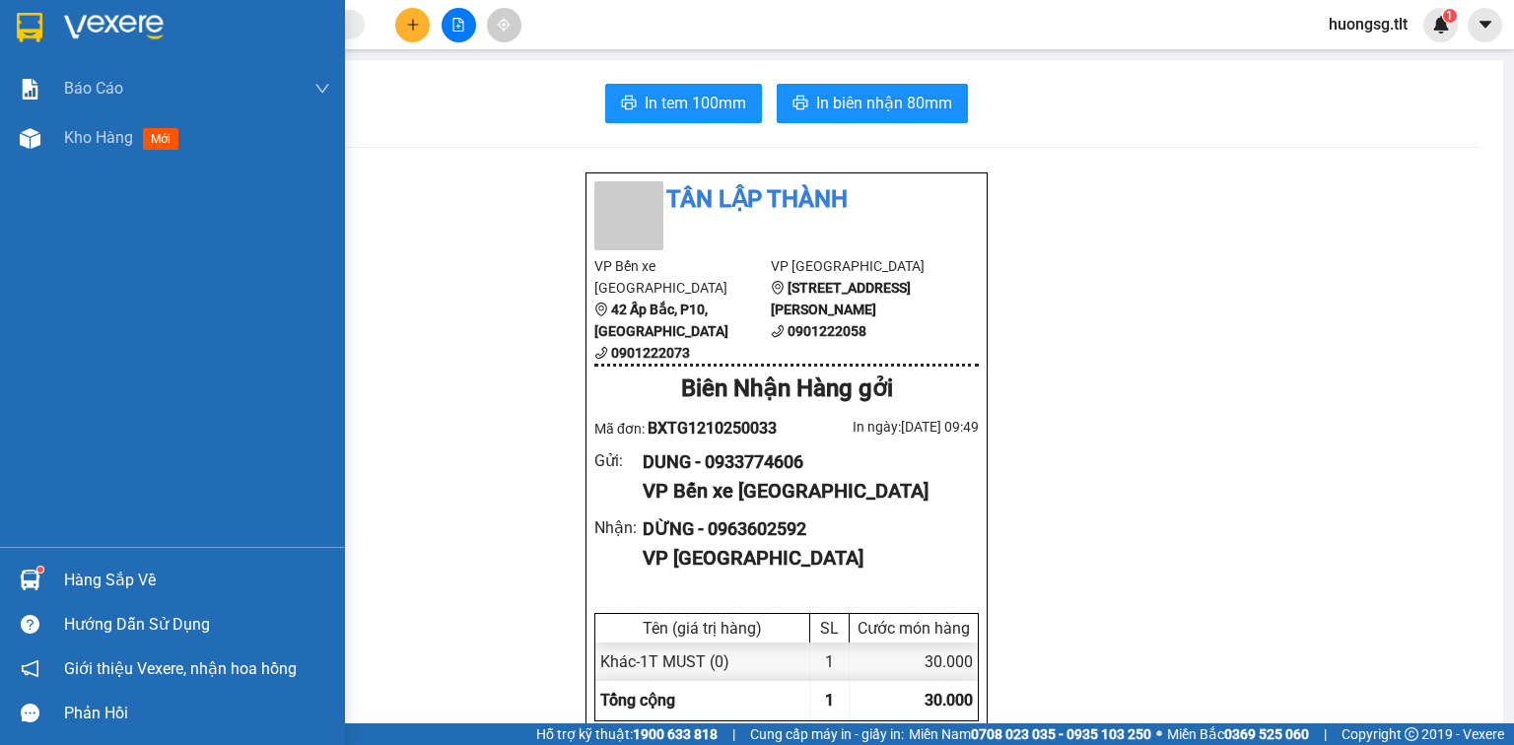
click at [145, 580] on div "Hàng sắp về" at bounding box center [197, 581] width 266 height 30
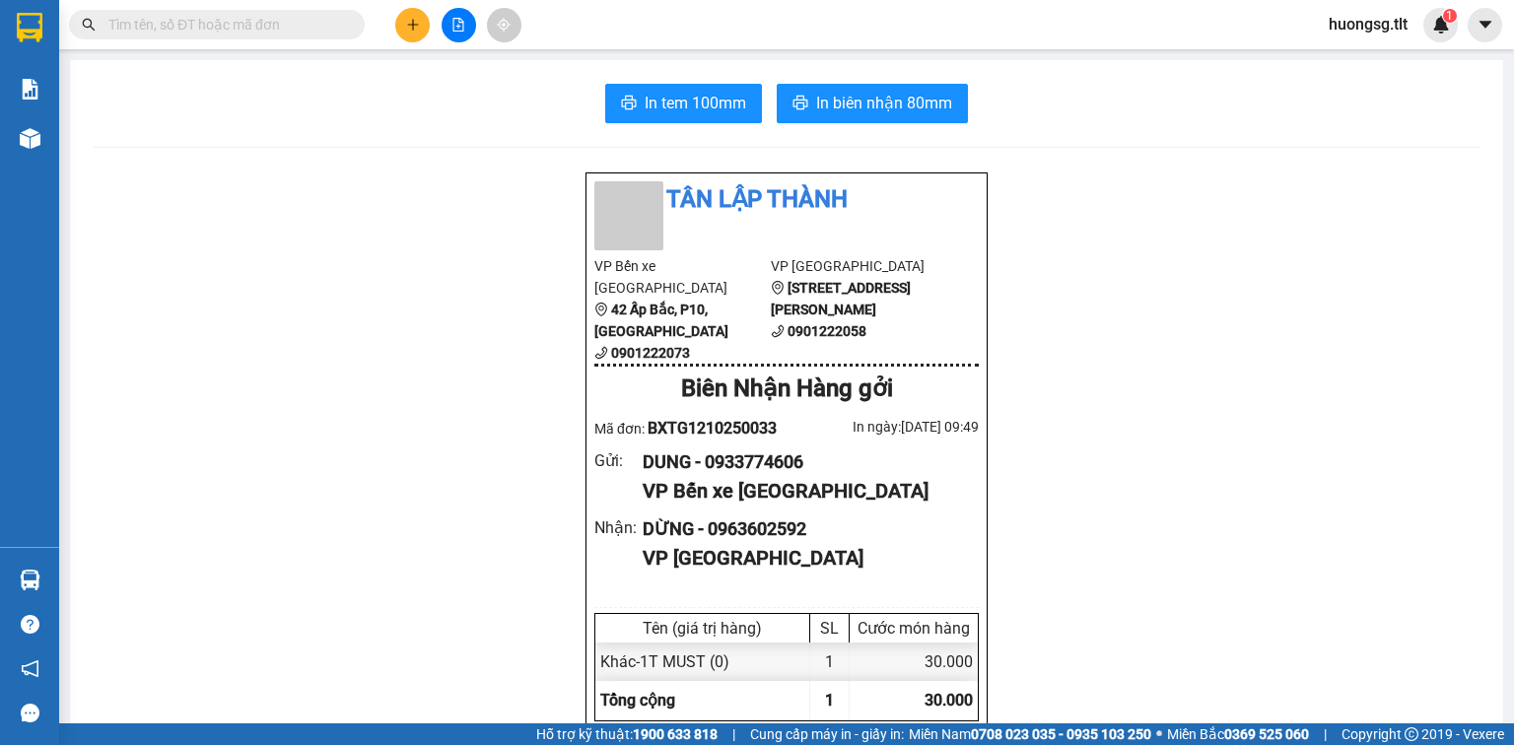
click at [1009, 289] on section "Kết quả tìm kiếm ( 0 ) Bộ lọc Ngày tạo đơn gần nhất No Data huongsg.tlt 1 Báo c…" at bounding box center [757, 372] width 1514 height 745
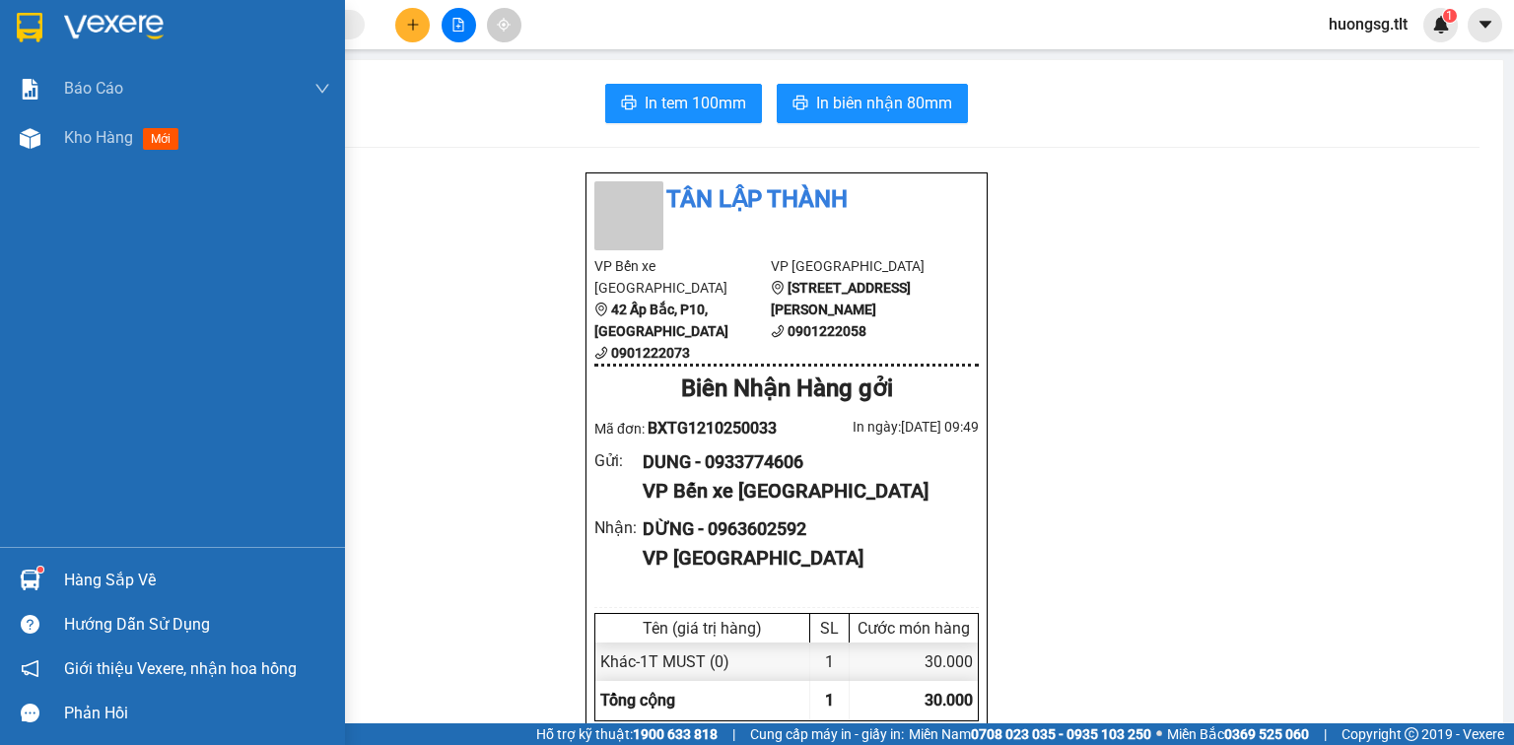
click at [0, 590] on div "Hàng sắp về" at bounding box center [172, 580] width 345 height 44
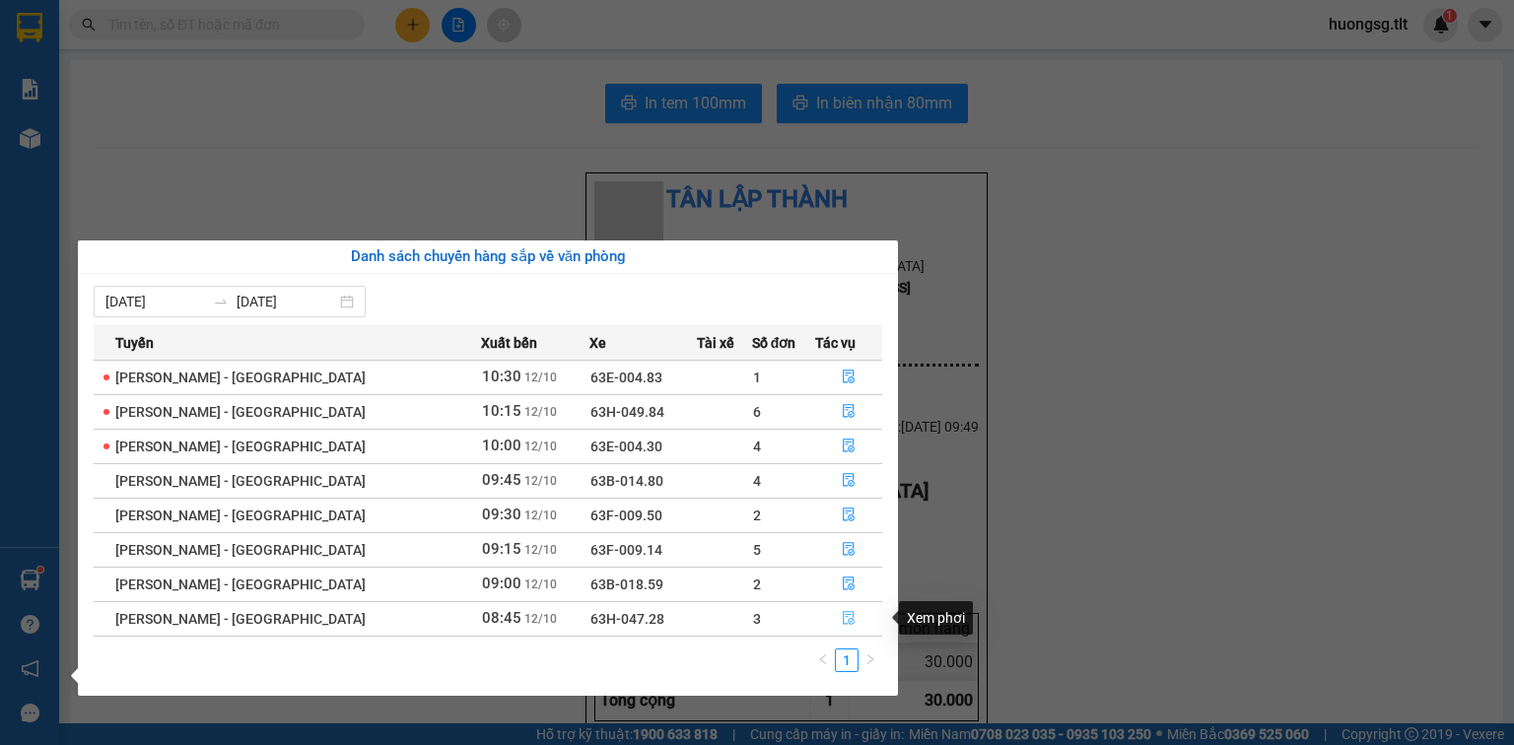
click at [845, 629] on button "button" at bounding box center [848, 619] width 65 height 32
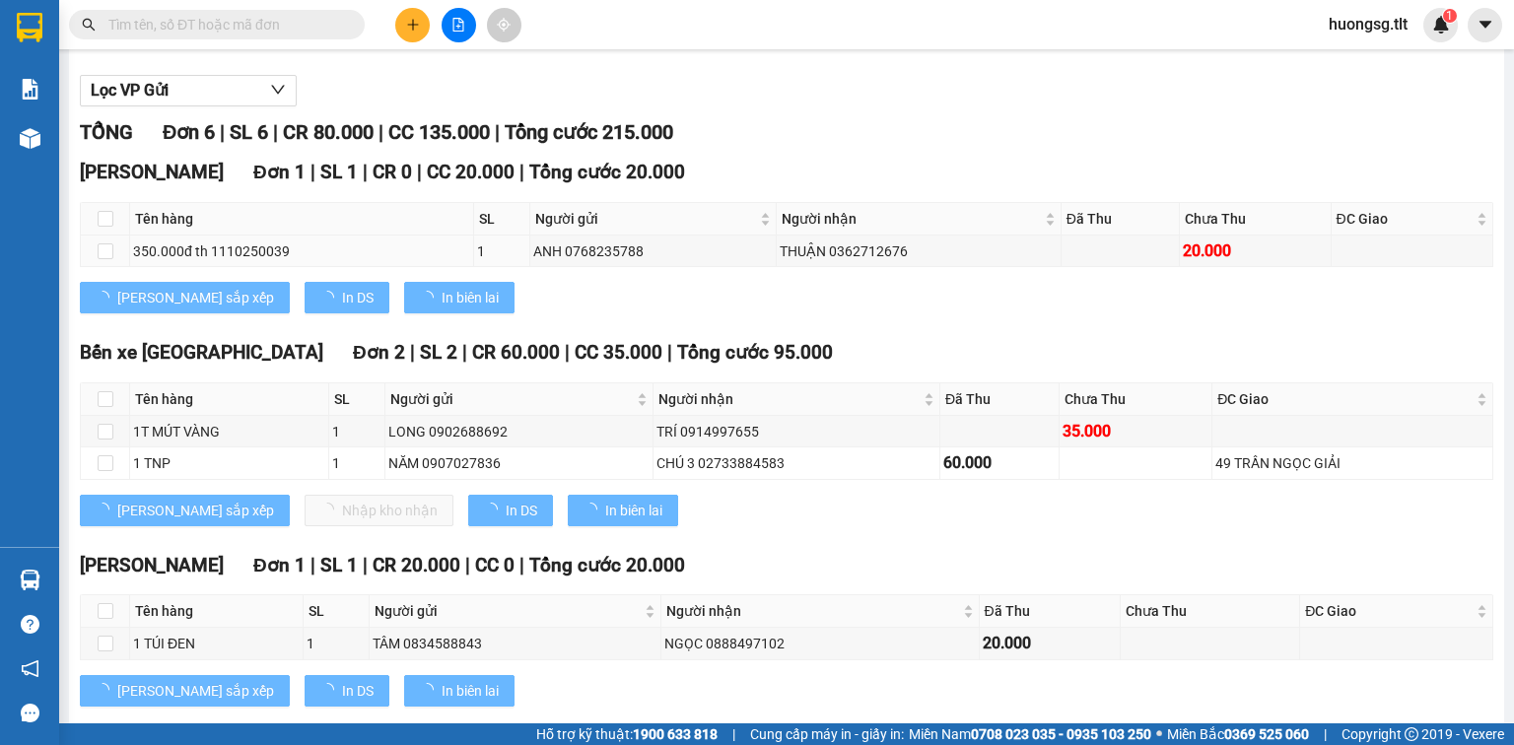
scroll to position [237, 0]
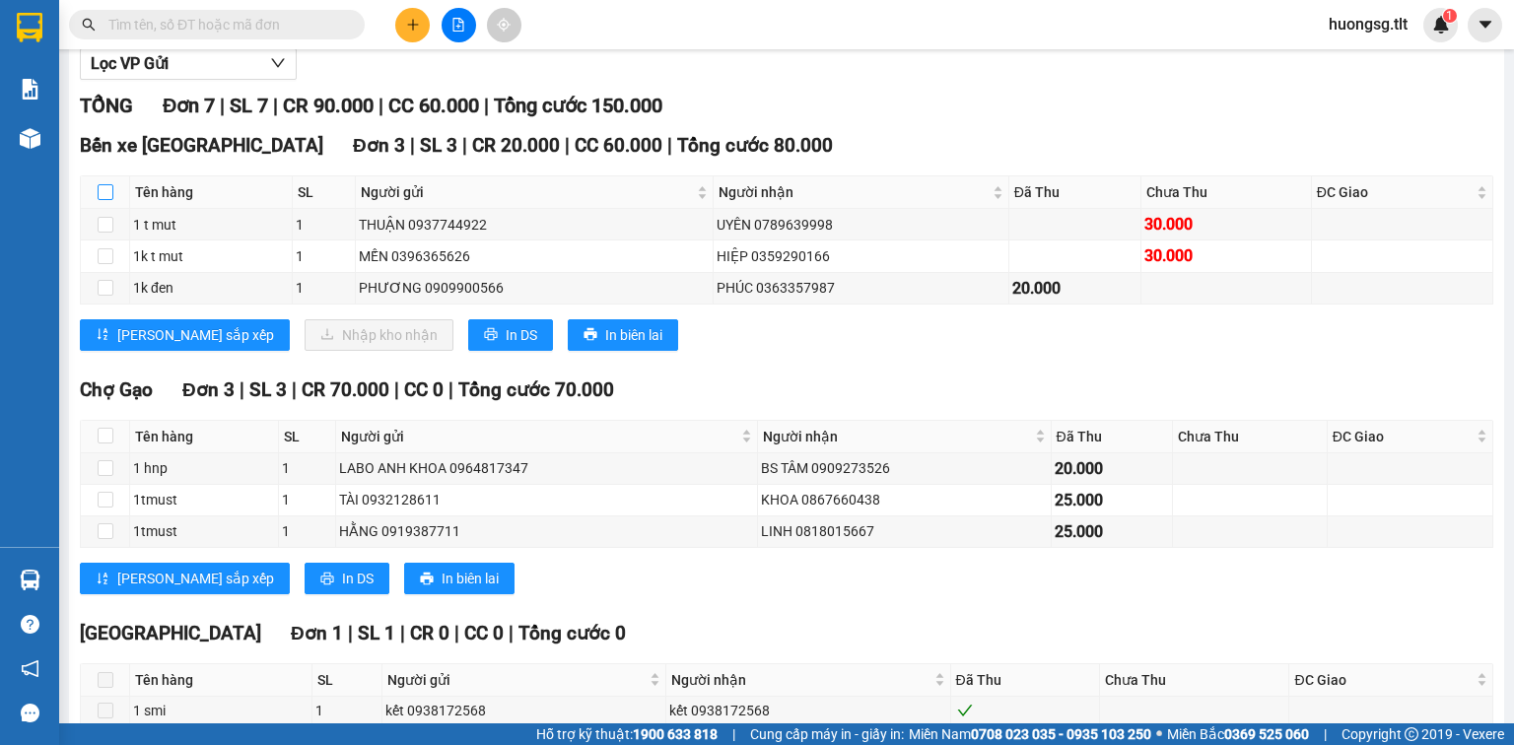
click at [107, 200] on input "checkbox" at bounding box center [106, 192] width 16 height 16
checkbox input "true"
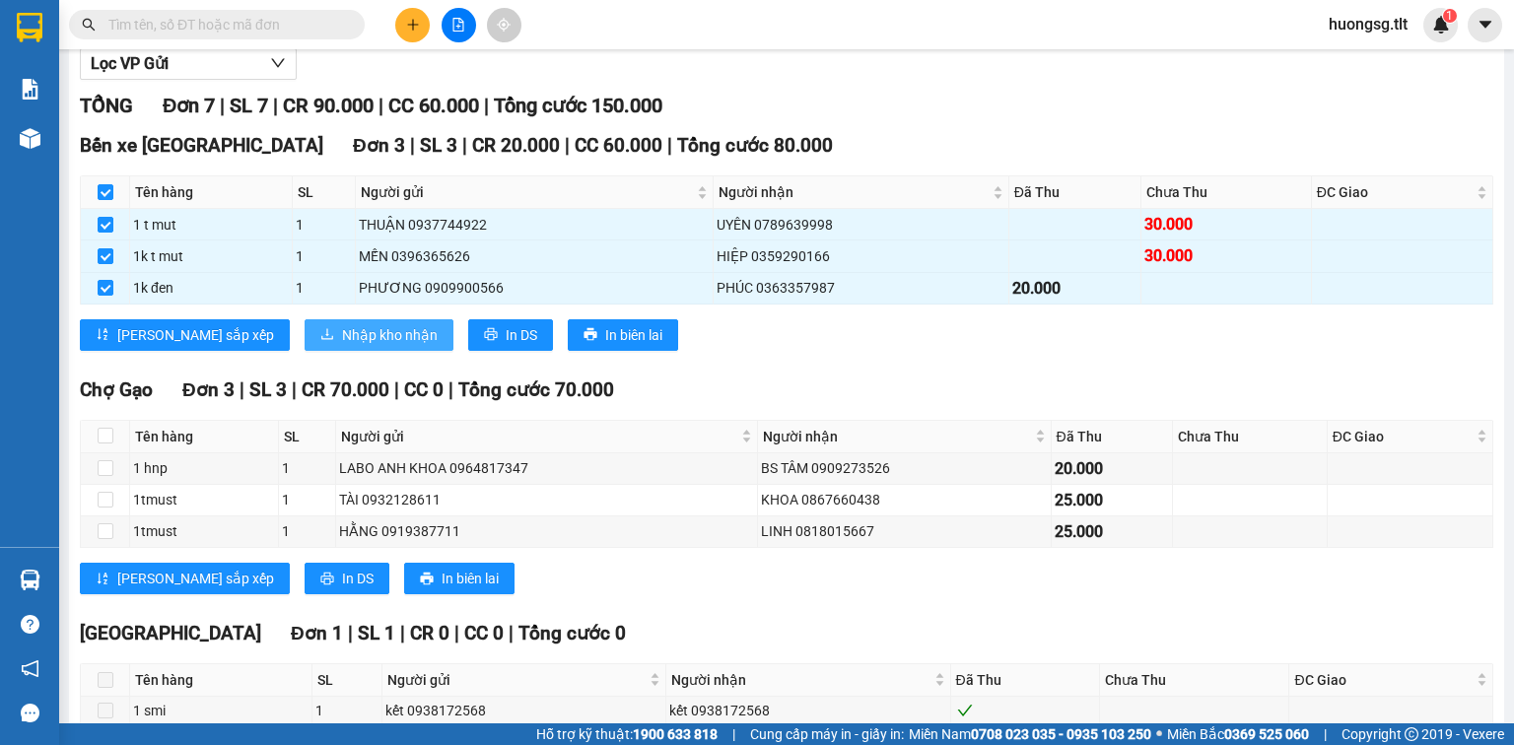
click at [305, 351] on button "Nhập kho nhận" at bounding box center [379, 335] width 149 height 32
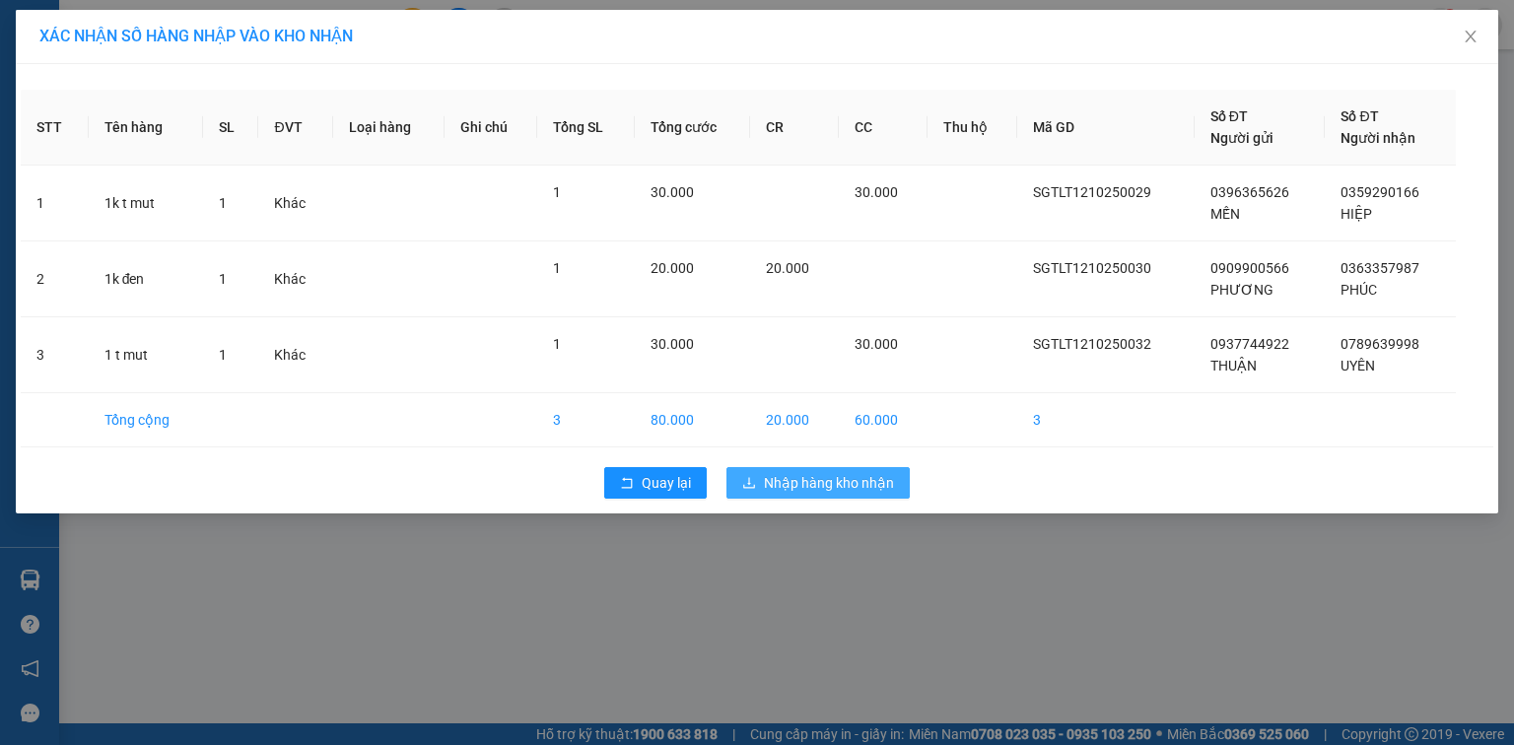
click at [819, 491] on span "Nhập hàng kho nhận" at bounding box center [829, 483] width 130 height 22
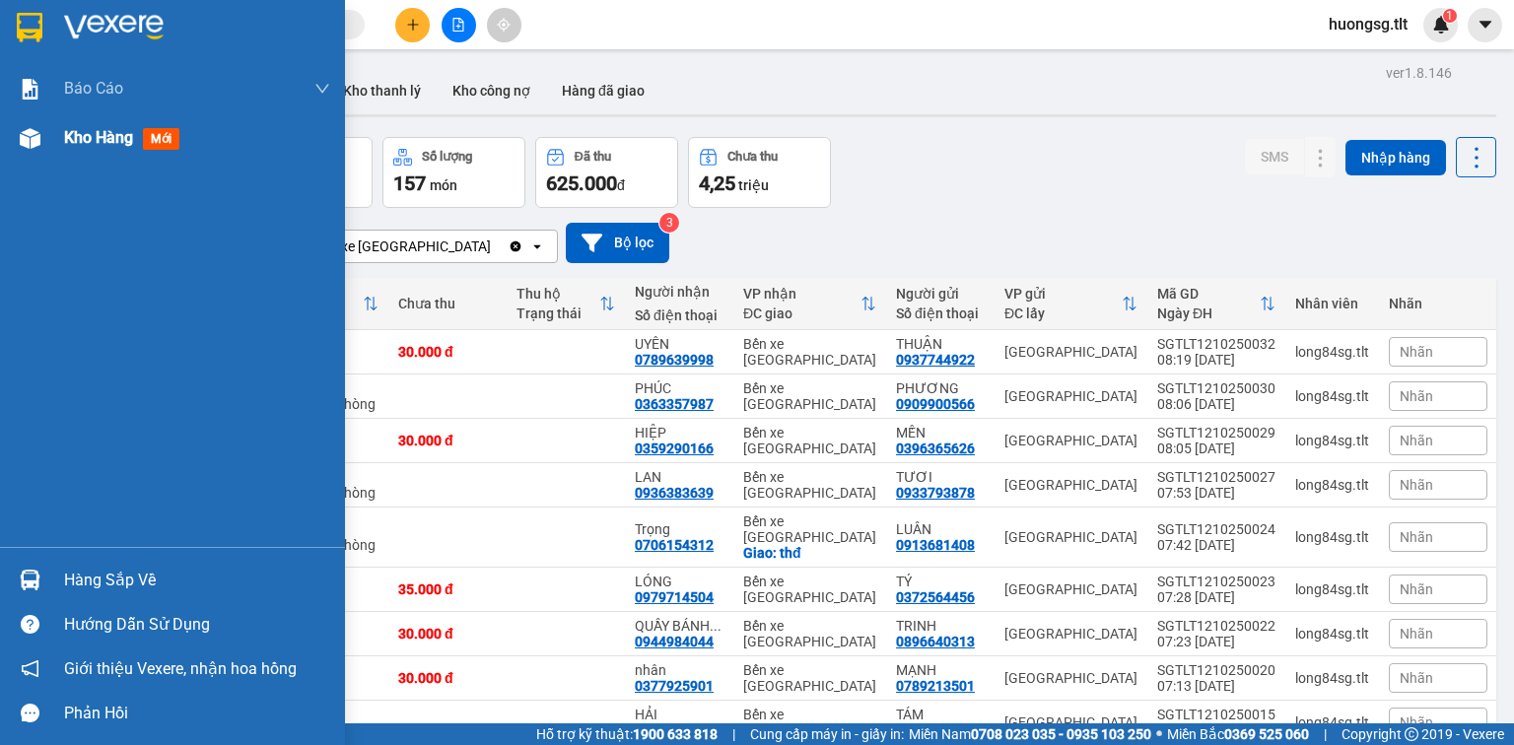
click at [152, 130] on span "mới" at bounding box center [161, 139] width 36 height 22
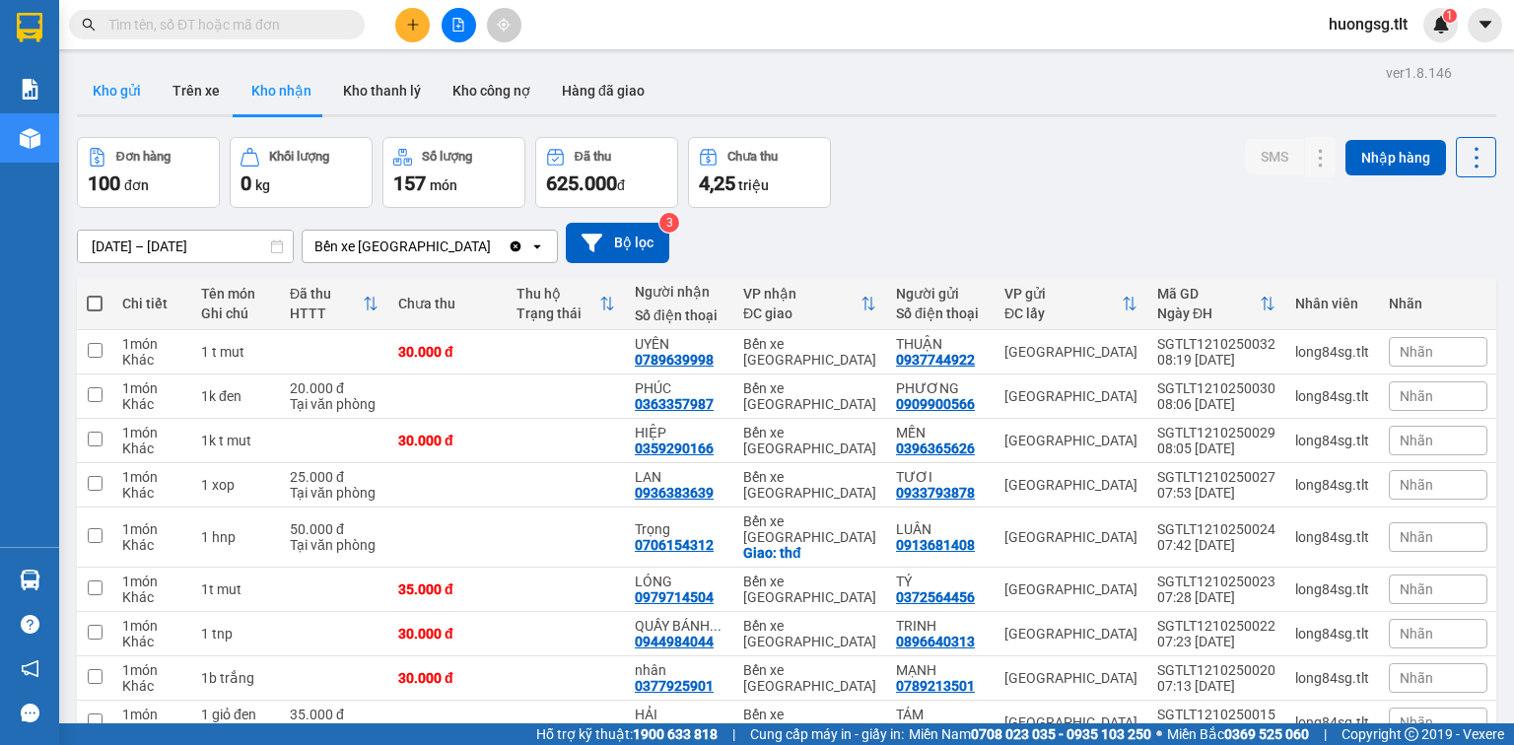
click at [121, 103] on button "Kho gửi" at bounding box center [117, 90] width 80 height 47
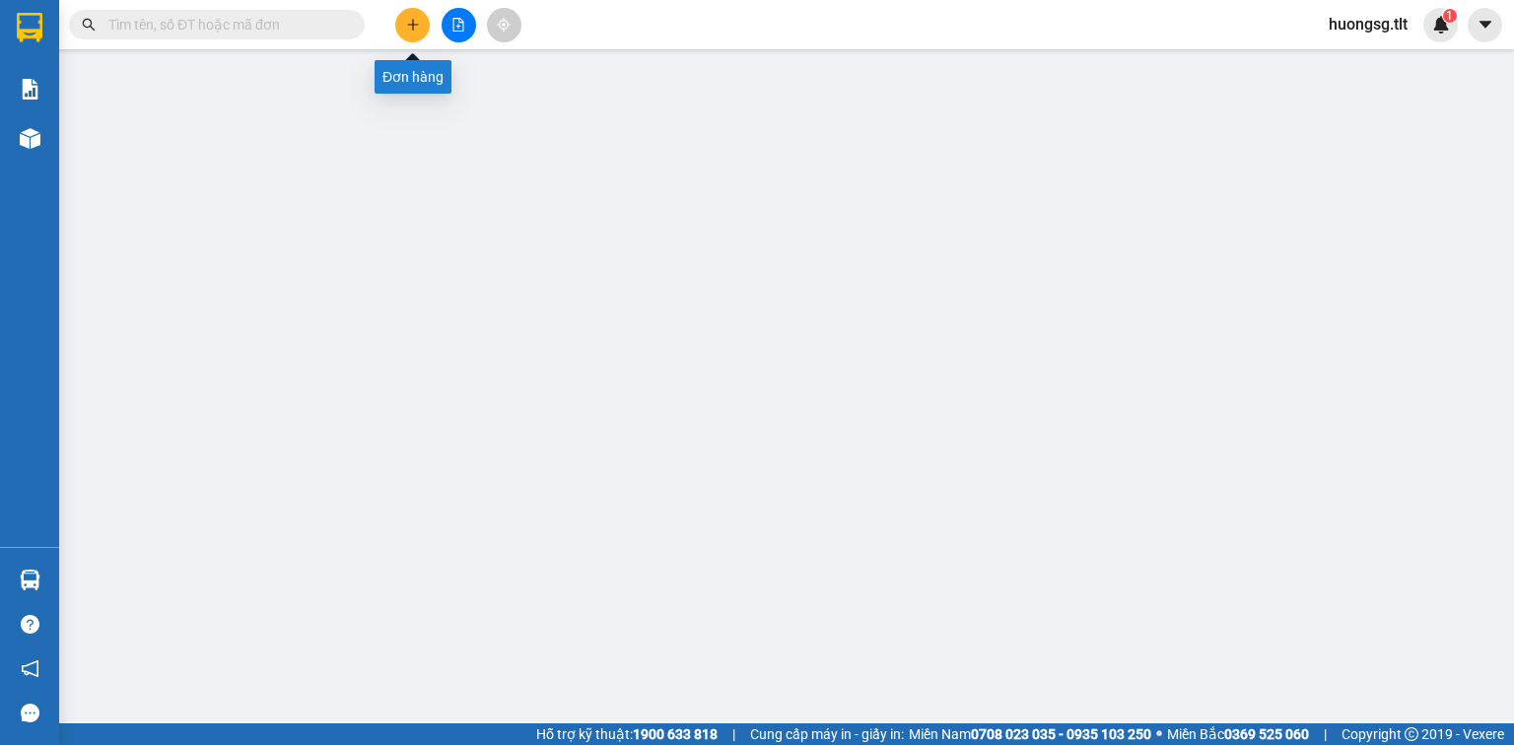
click at [414, 16] on button at bounding box center [412, 25] width 34 height 34
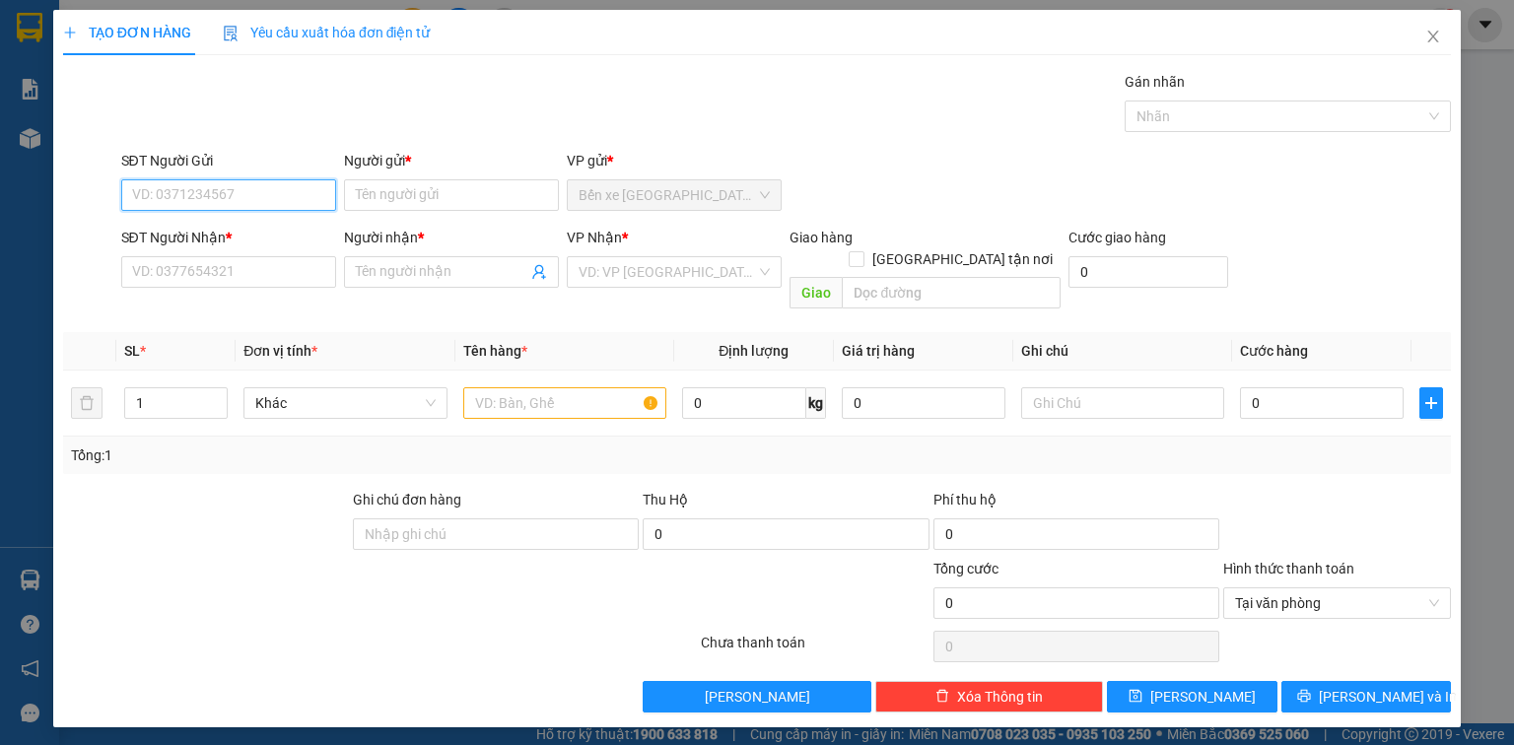
click at [272, 200] on input "SĐT Người Gửi" at bounding box center [228, 195] width 215 height 32
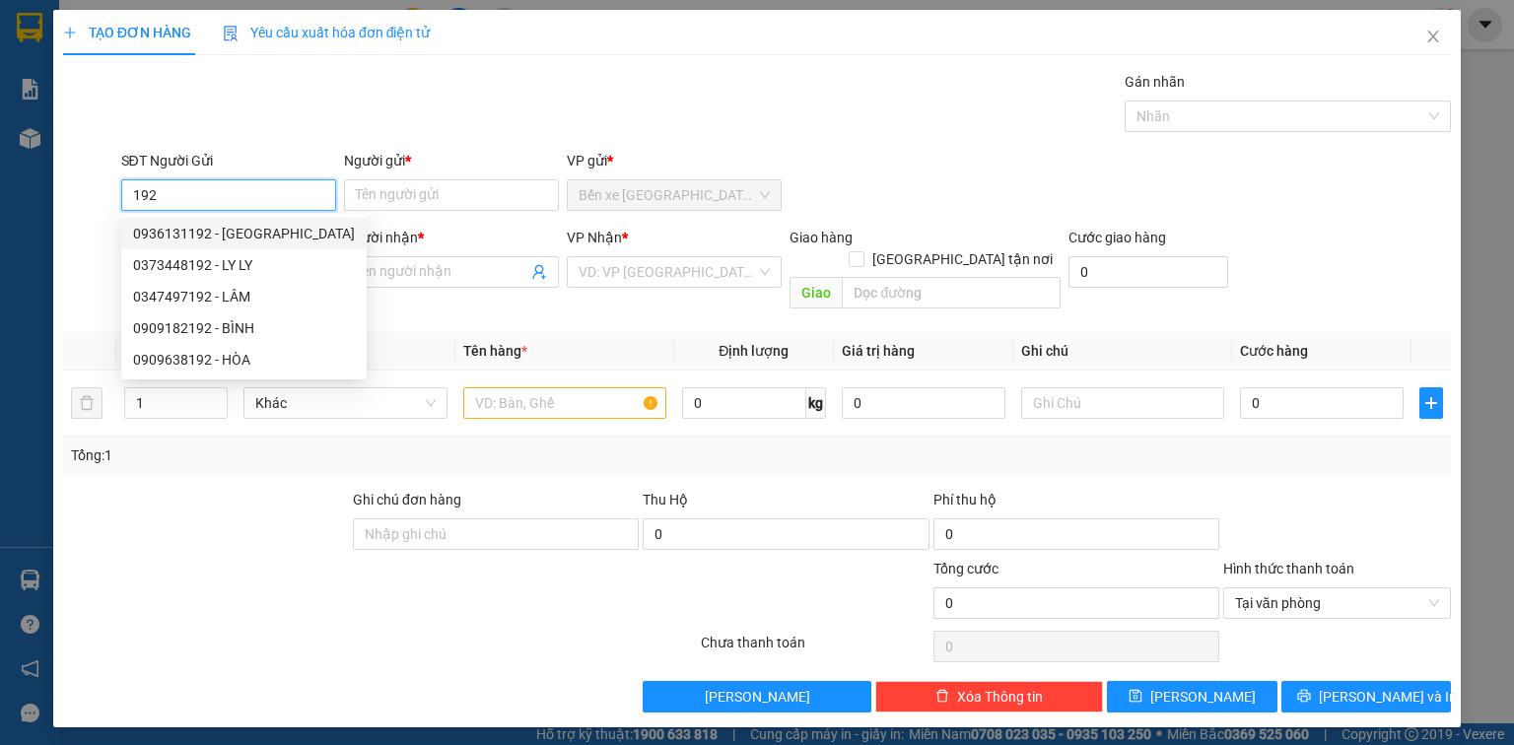
click at [268, 226] on div "0936131192 - NHẬT" at bounding box center [244, 234] width 222 height 22
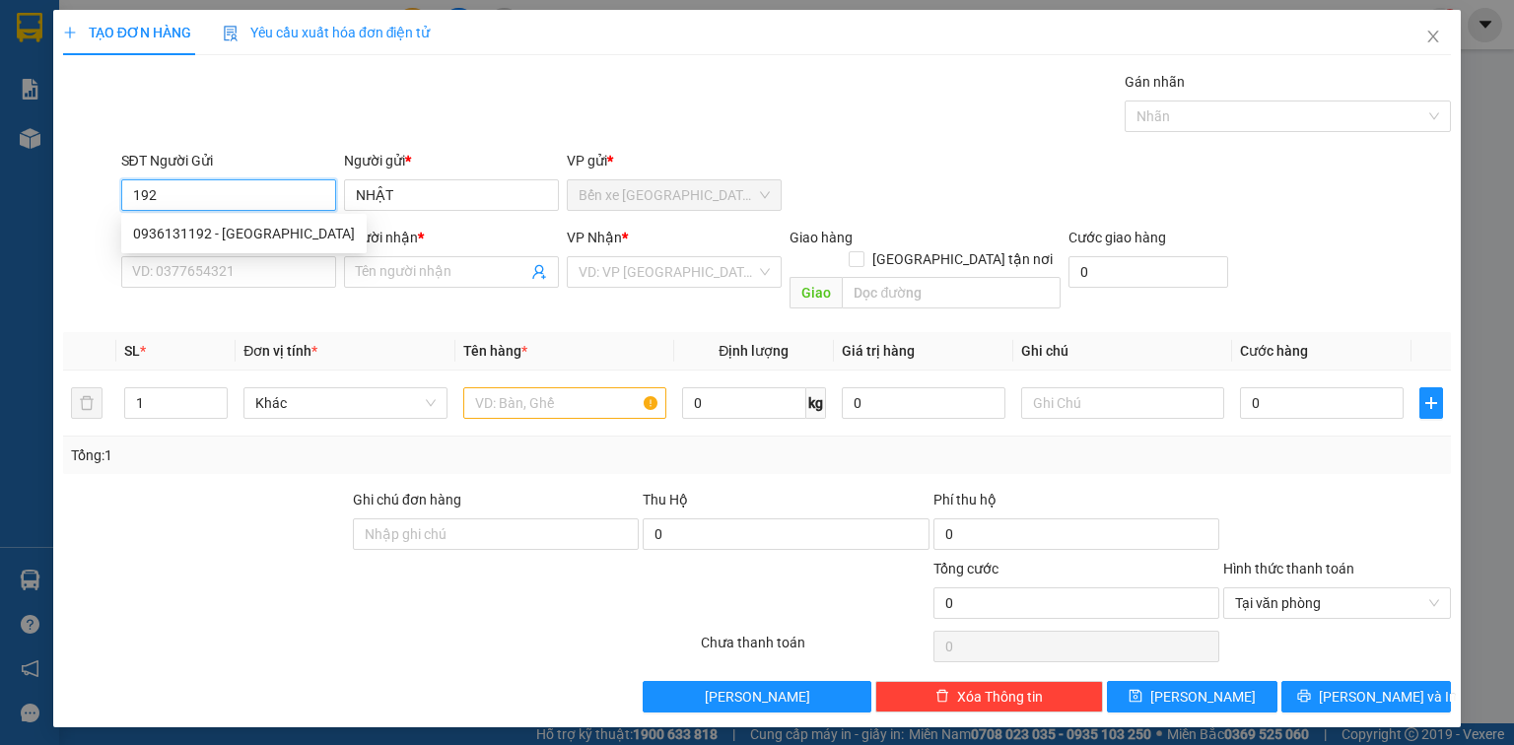
type input "0936131192"
type input "NHẬT"
type input "0936131192"
click at [277, 256] on input "SĐT Người Nhận *" at bounding box center [228, 272] width 215 height 32
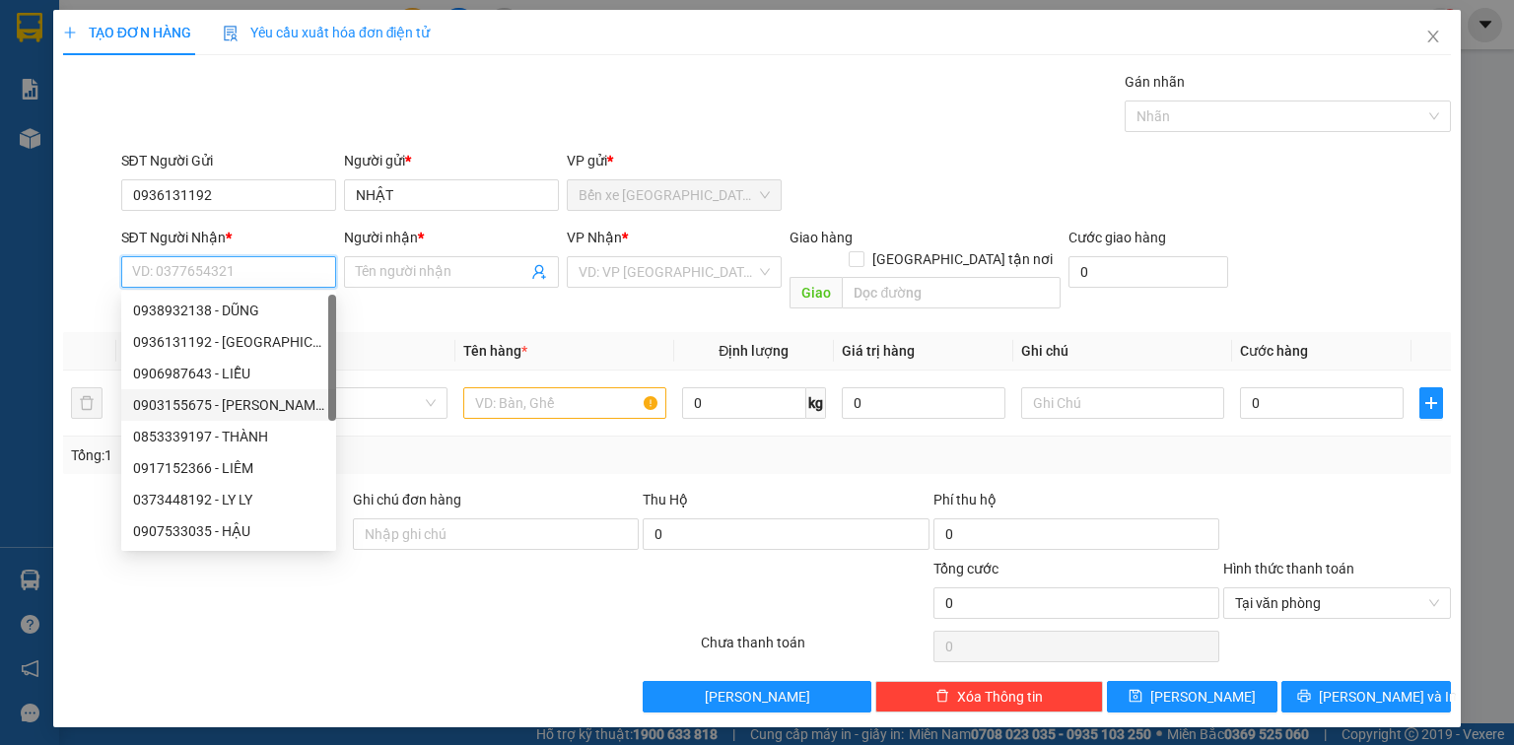
click at [264, 397] on div "0903155675 - THANH" at bounding box center [228, 405] width 191 height 22
type input "0903155675"
type input "THANH"
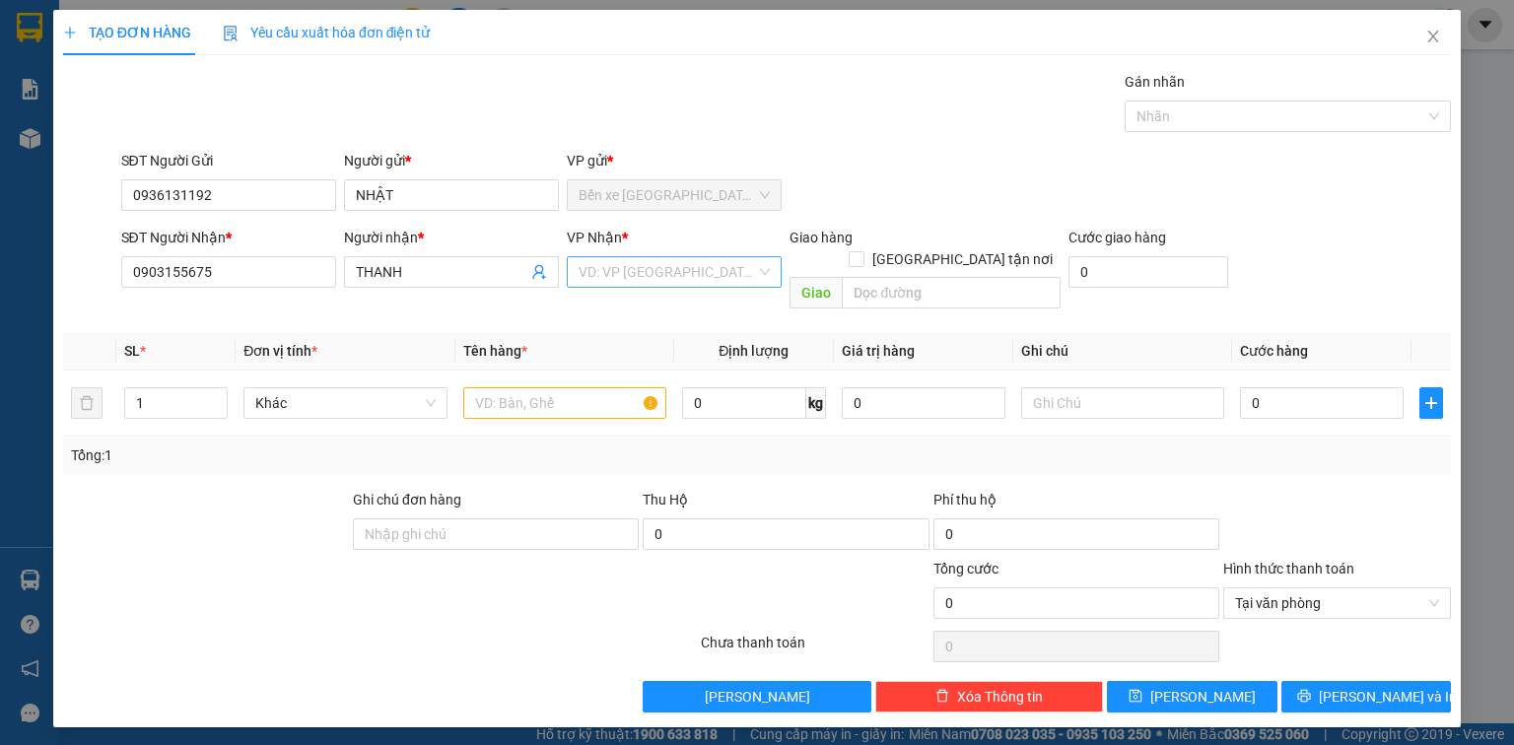
click at [608, 277] on input "search" at bounding box center [667, 272] width 177 height 30
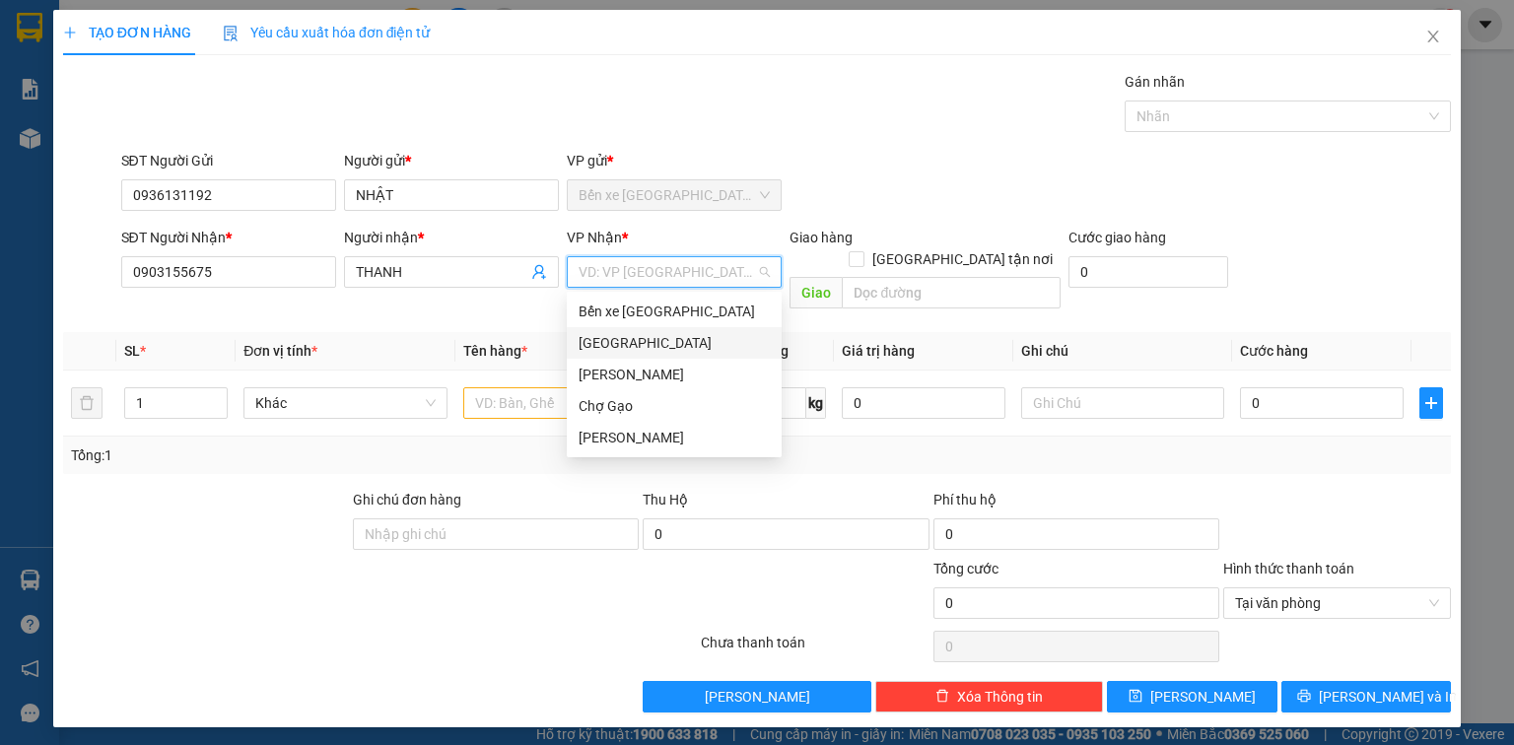
click at [627, 339] on div "[GEOGRAPHIC_DATA]" at bounding box center [674, 343] width 191 height 22
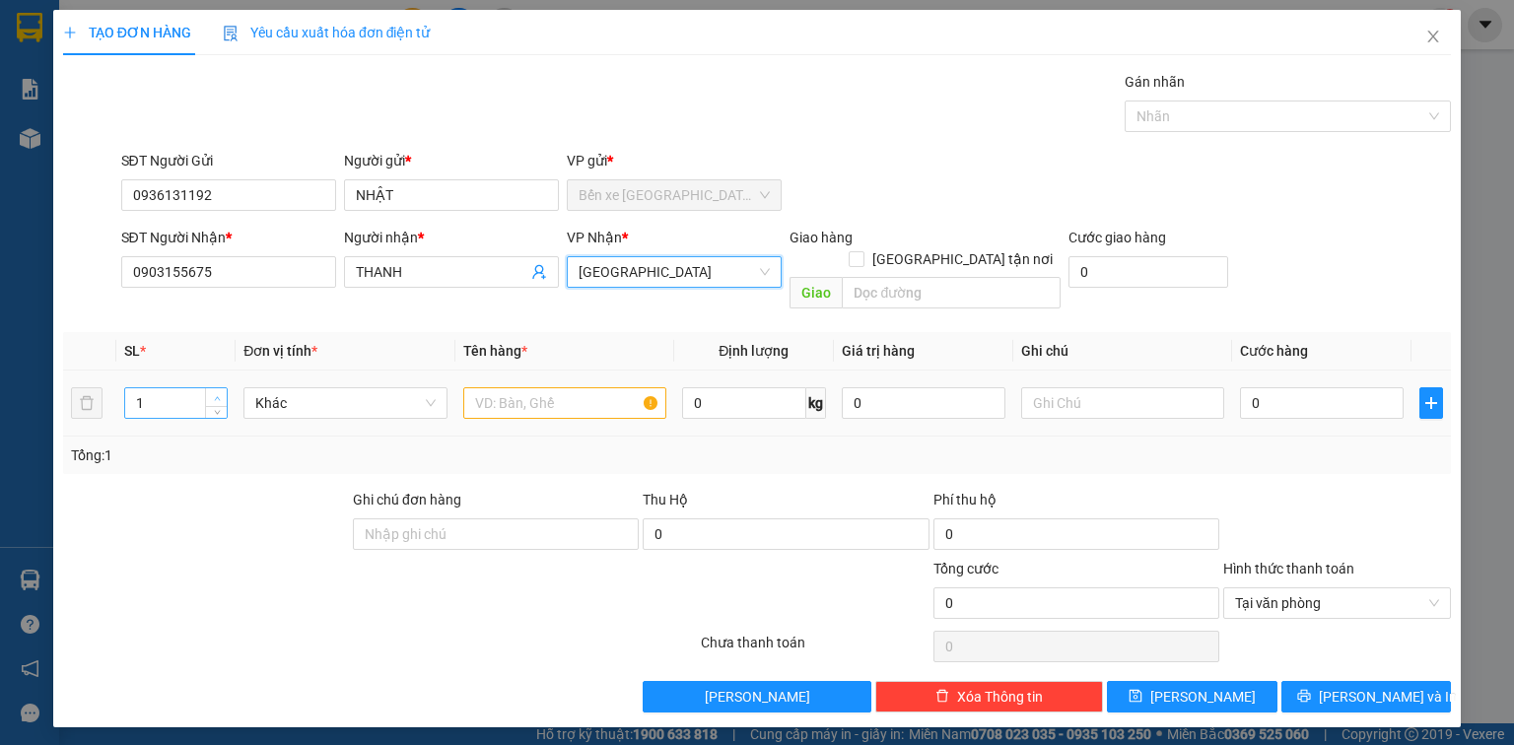
type input "2"
drag, startPoint x: 220, startPoint y: 374, endPoint x: 320, endPoint y: 379, distance: 100.7
click at [221, 392] on span "up" at bounding box center [217, 398] width 12 height 12
click at [505, 389] on input "text" at bounding box center [564, 403] width 203 height 32
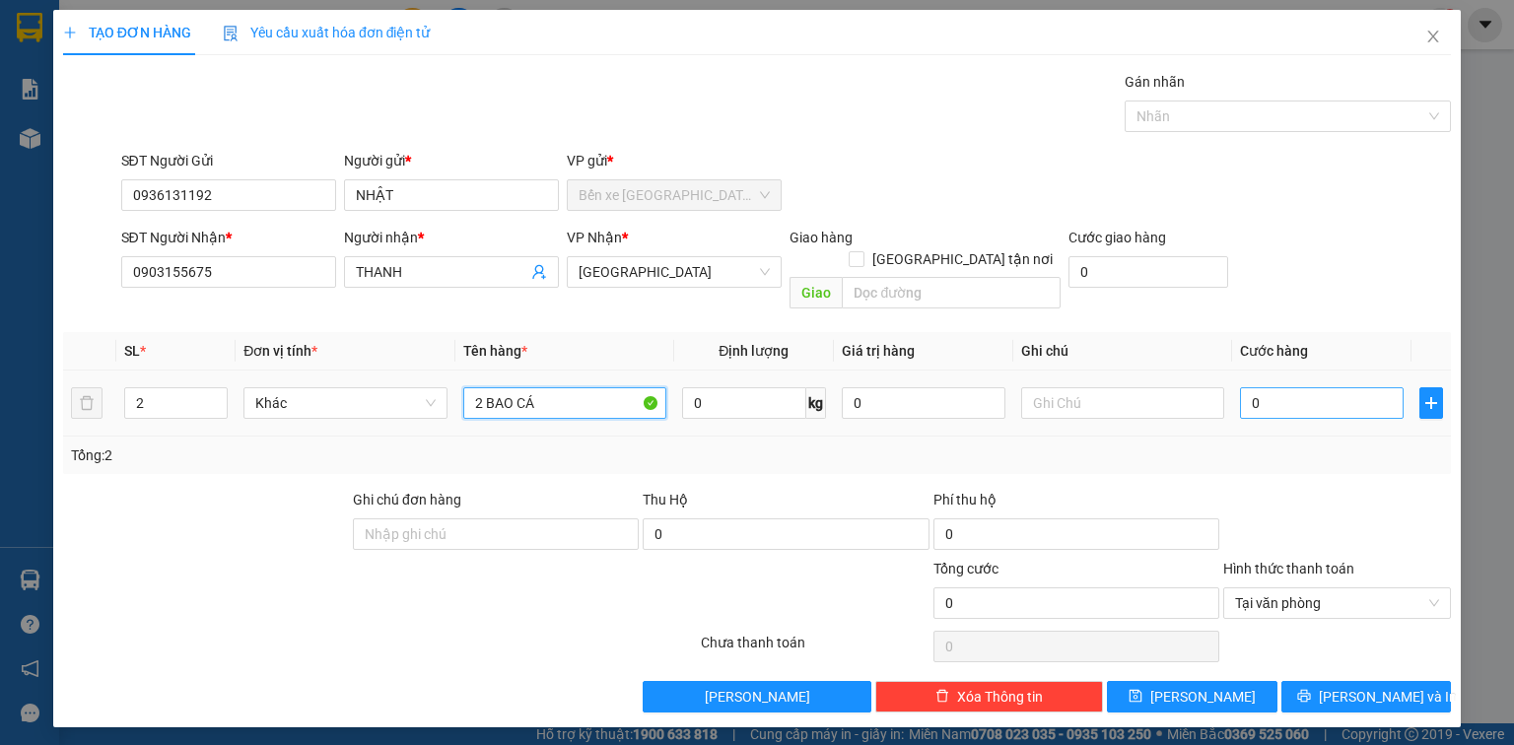
type input "2 BAO CÁ"
click at [1306, 387] on input "0" at bounding box center [1322, 403] width 164 height 32
type input "5"
type input "50"
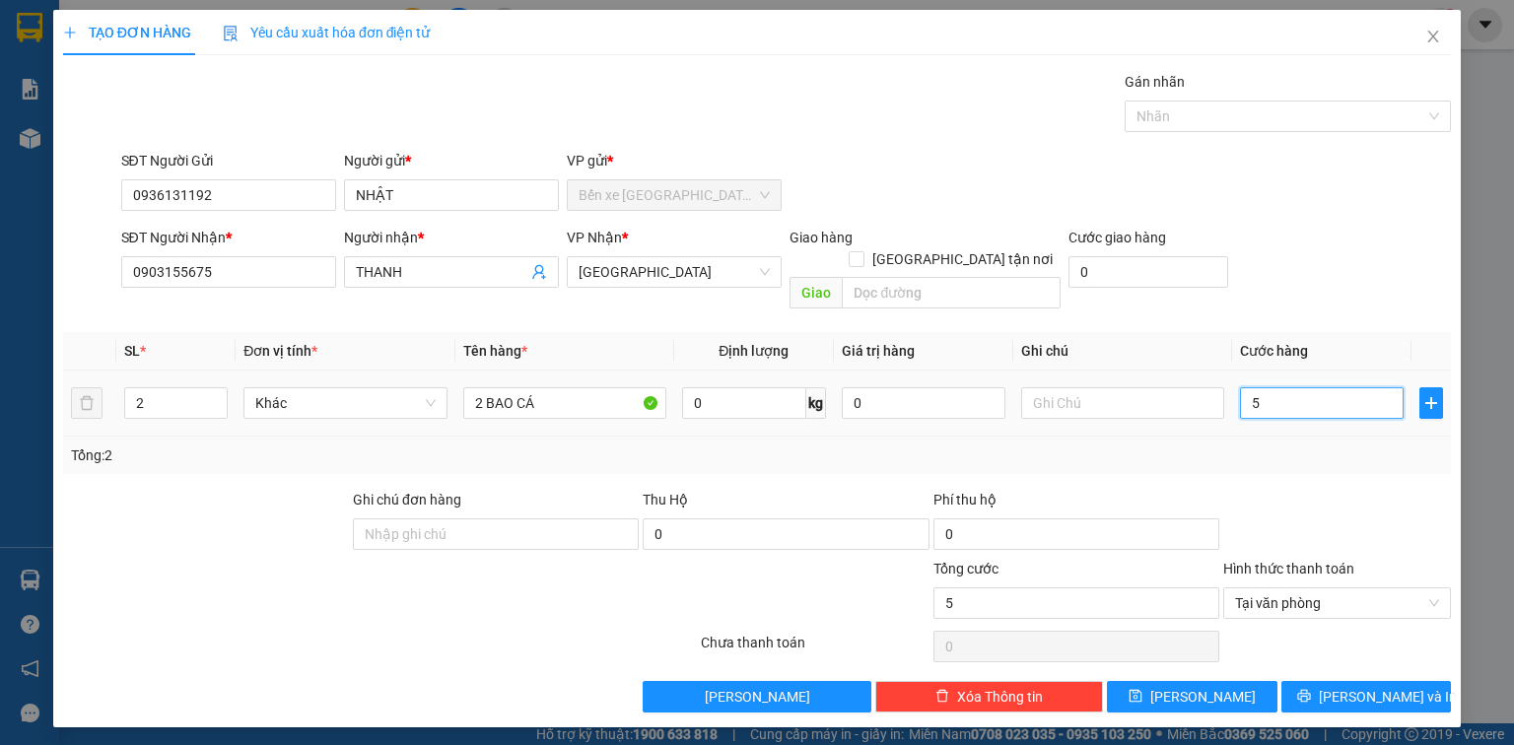
type input "50"
type input "50.000"
drag, startPoint x: 1414, startPoint y: 668, endPoint x: 1269, endPoint y: 629, distance: 150.1
click at [1406, 681] on button "Lưu và In" at bounding box center [1366, 697] width 171 height 32
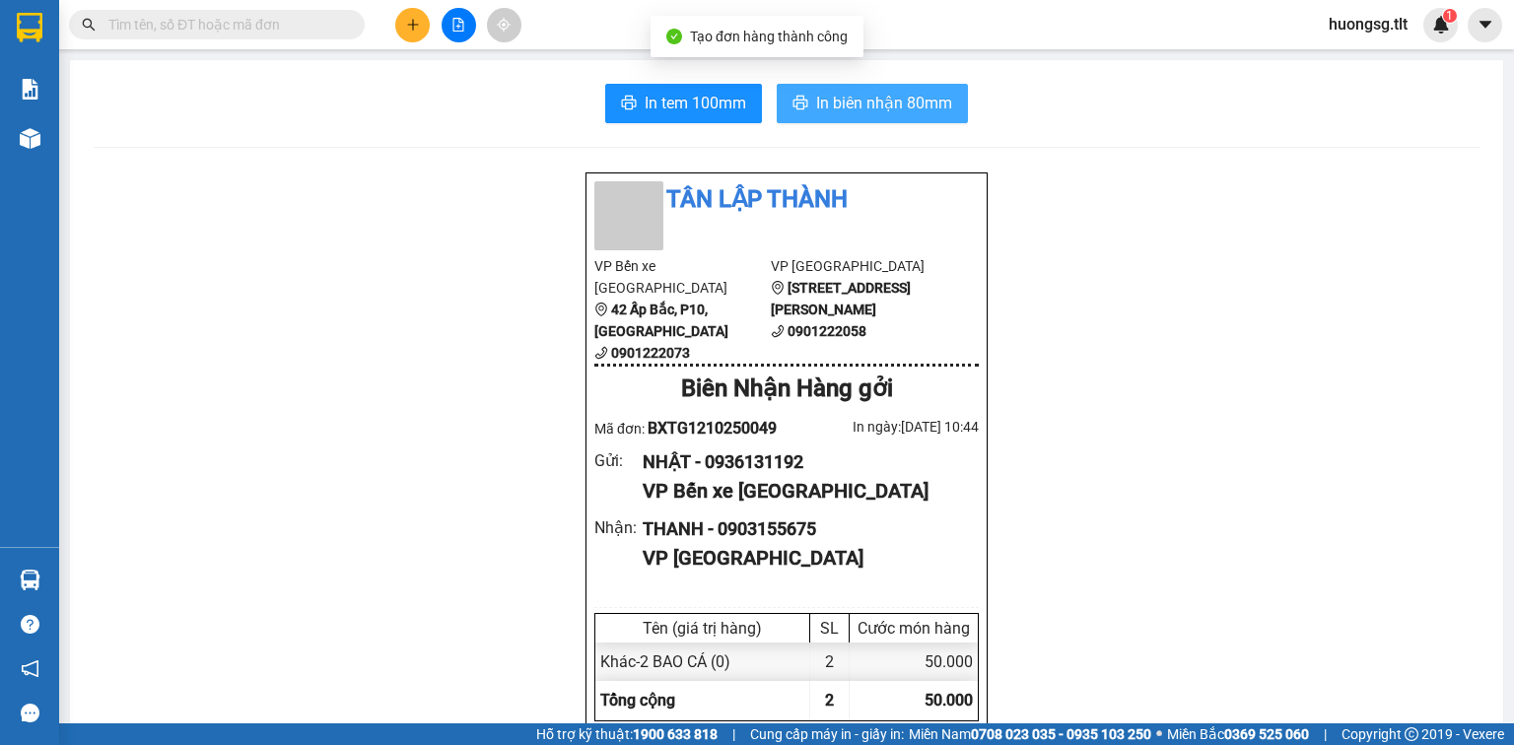
drag, startPoint x: 943, startPoint y: 118, endPoint x: 914, endPoint y: 131, distance: 32.2
click at [942, 118] on button "In biên nhận 80mm" at bounding box center [872, 103] width 191 height 39
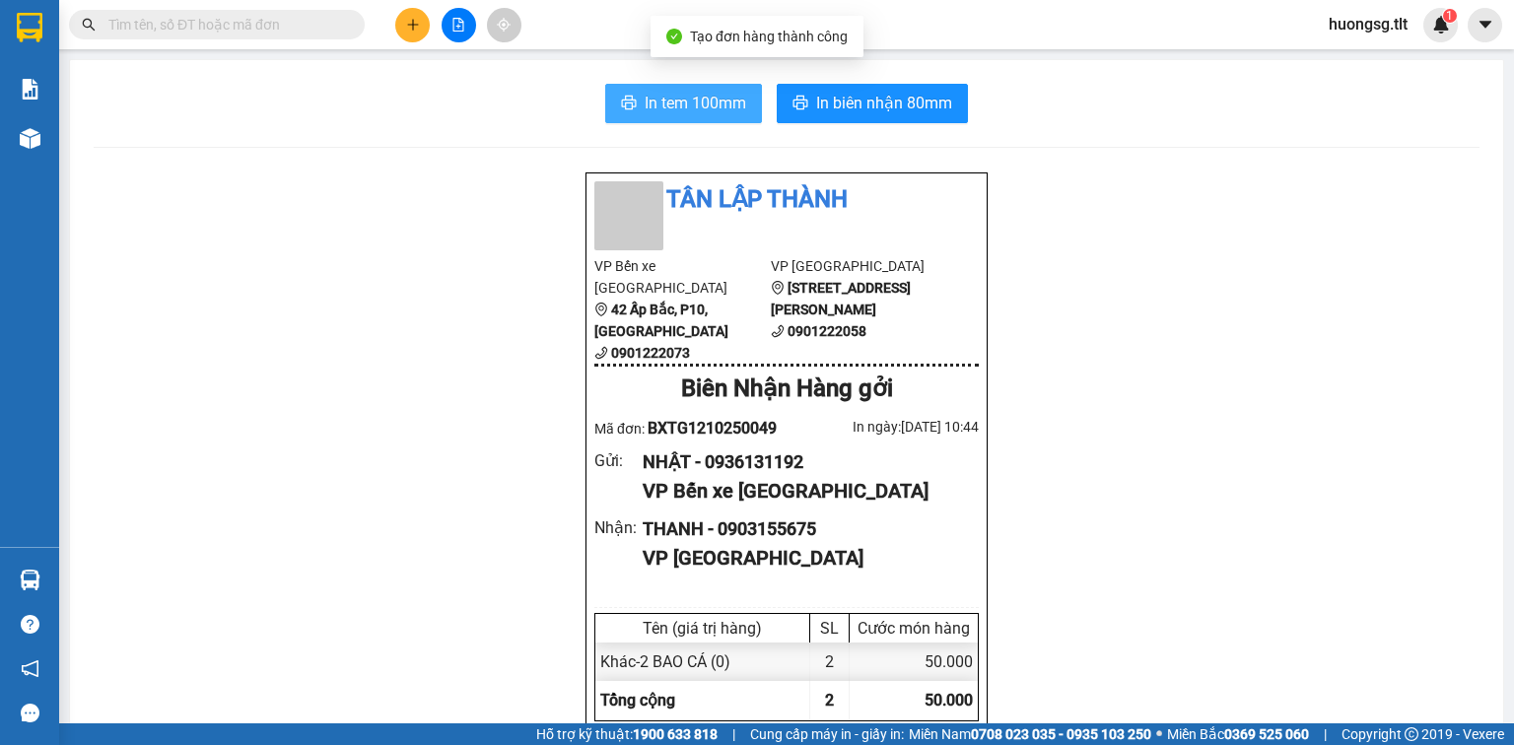
click at [737, 108] on span "In tem 100mm" at bounding box center [696, 103] width 102 height 25
click at [269, 11] on span at bounding box center [217, 25] width 296 height 30
click at [258, 32] on input "text" at bounding box center [224, 25] width 233 height 22
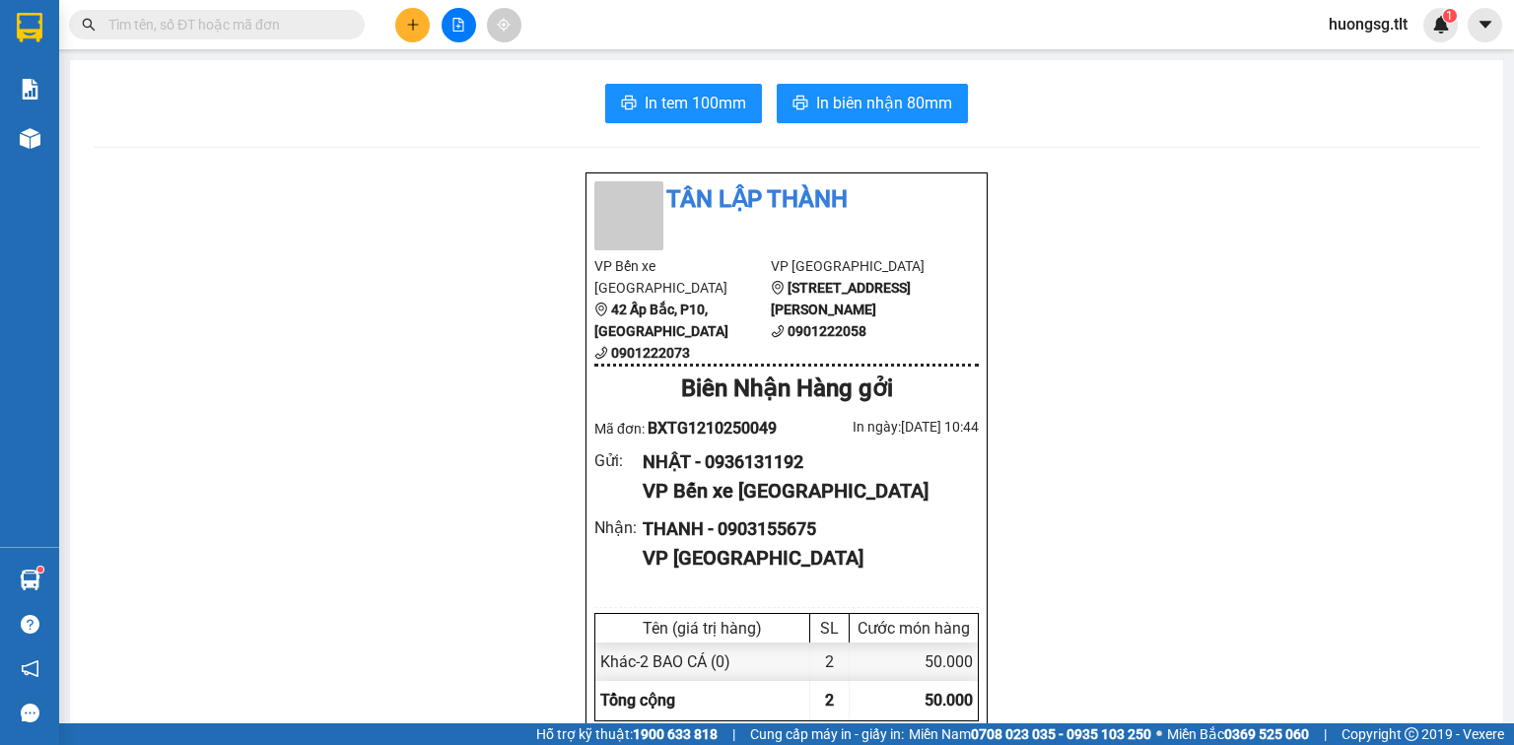
click at [257, 32] on input "text" at bounding box center [224, 25] width 233 height 22
paste input "0901546129"
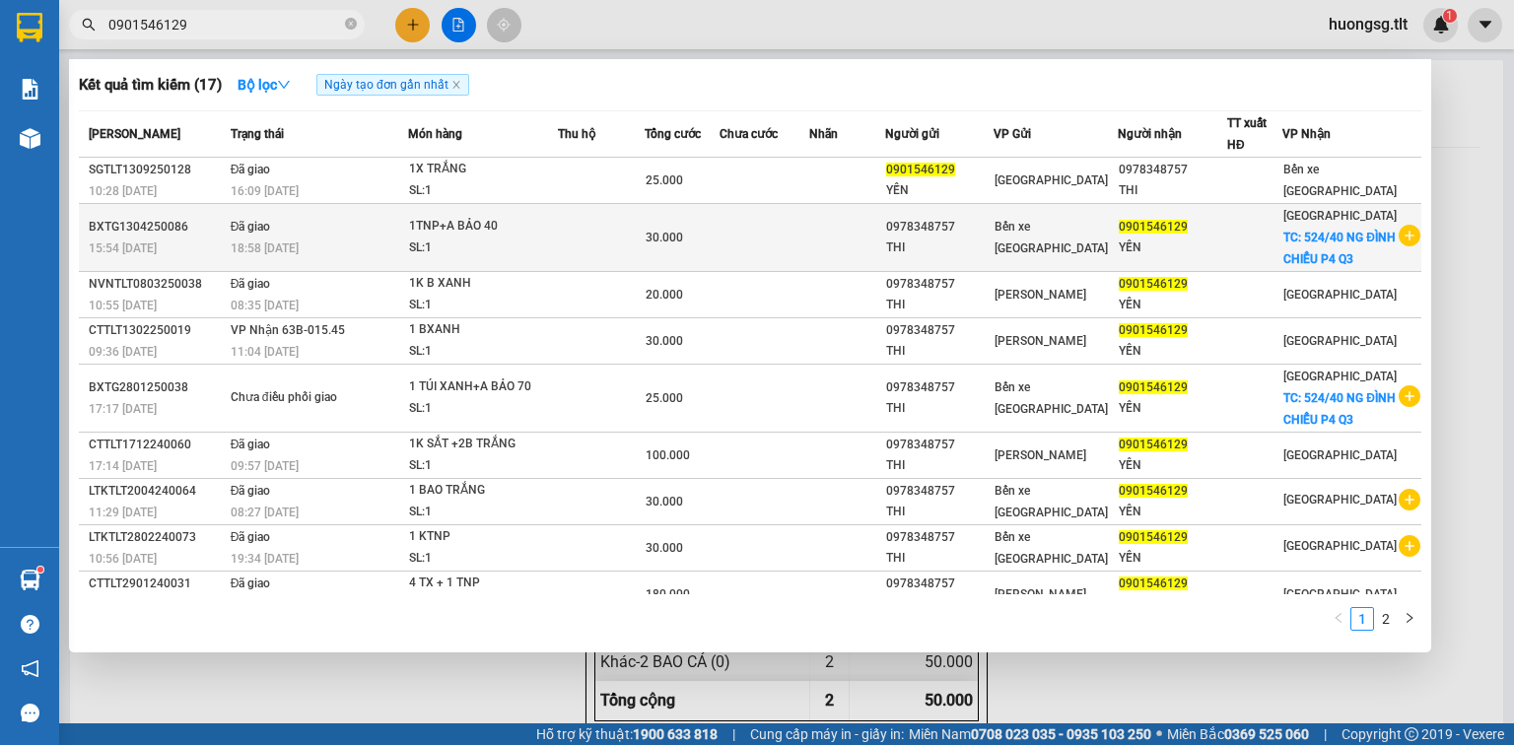
type input "0901546129"
click at [953, 252] on div "THI" at bounding box center [939, 248] width 107 height 21
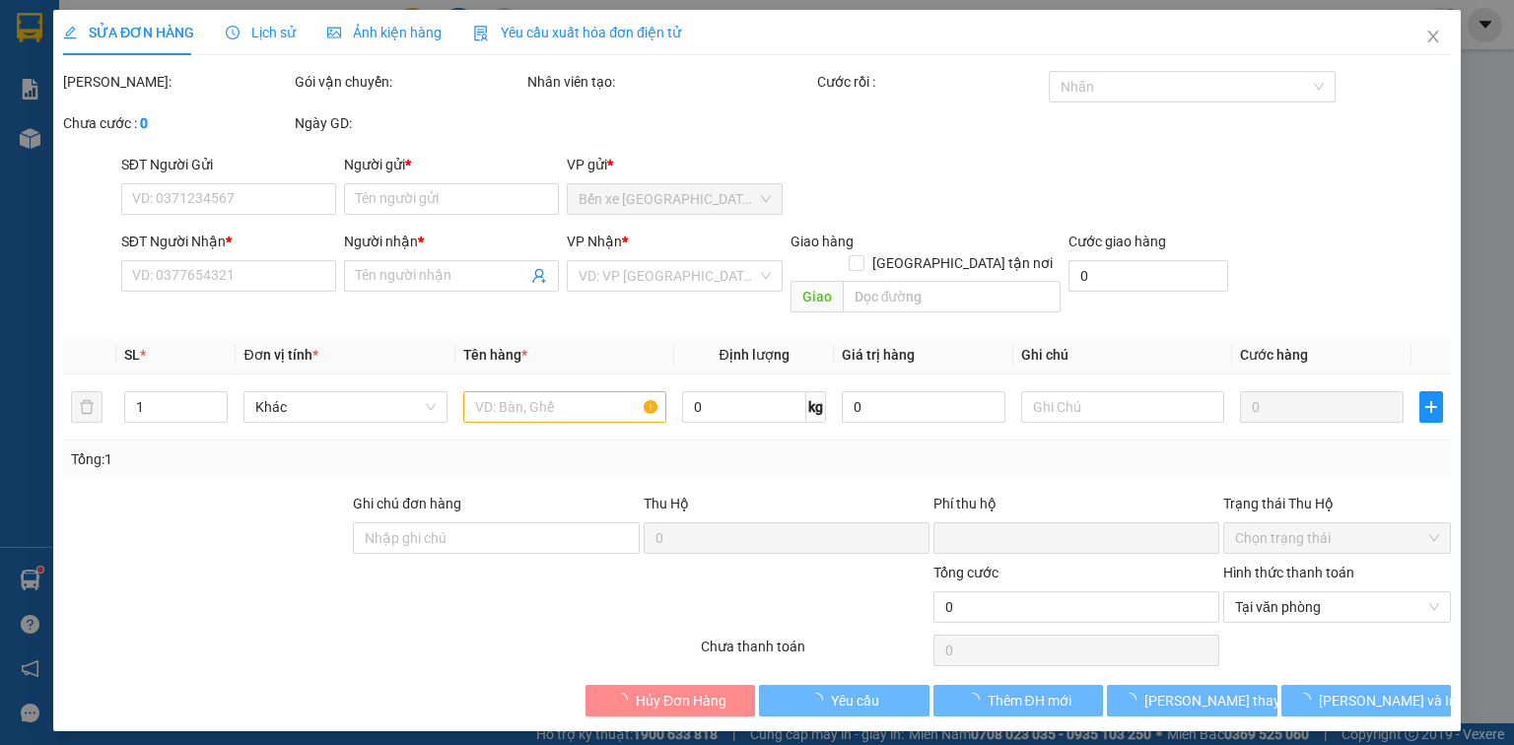
type input "0978348757"
type input "THI"
type input "0901546129"
type input "YẾN"
checkbox input "true"
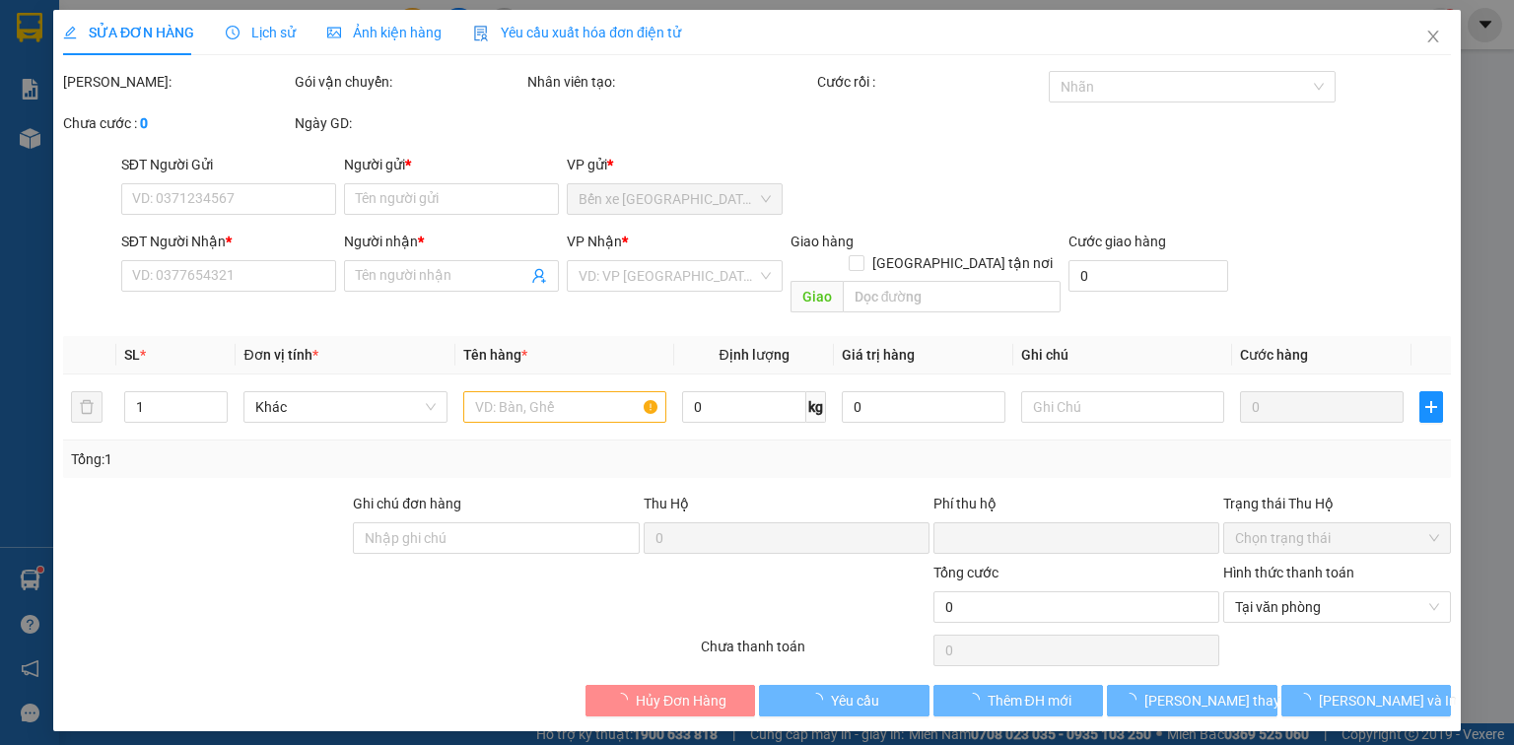
type input "524/40 NG ĐÌNH CHIỂU P4 Q3"
type input "0"
type input "30.000"
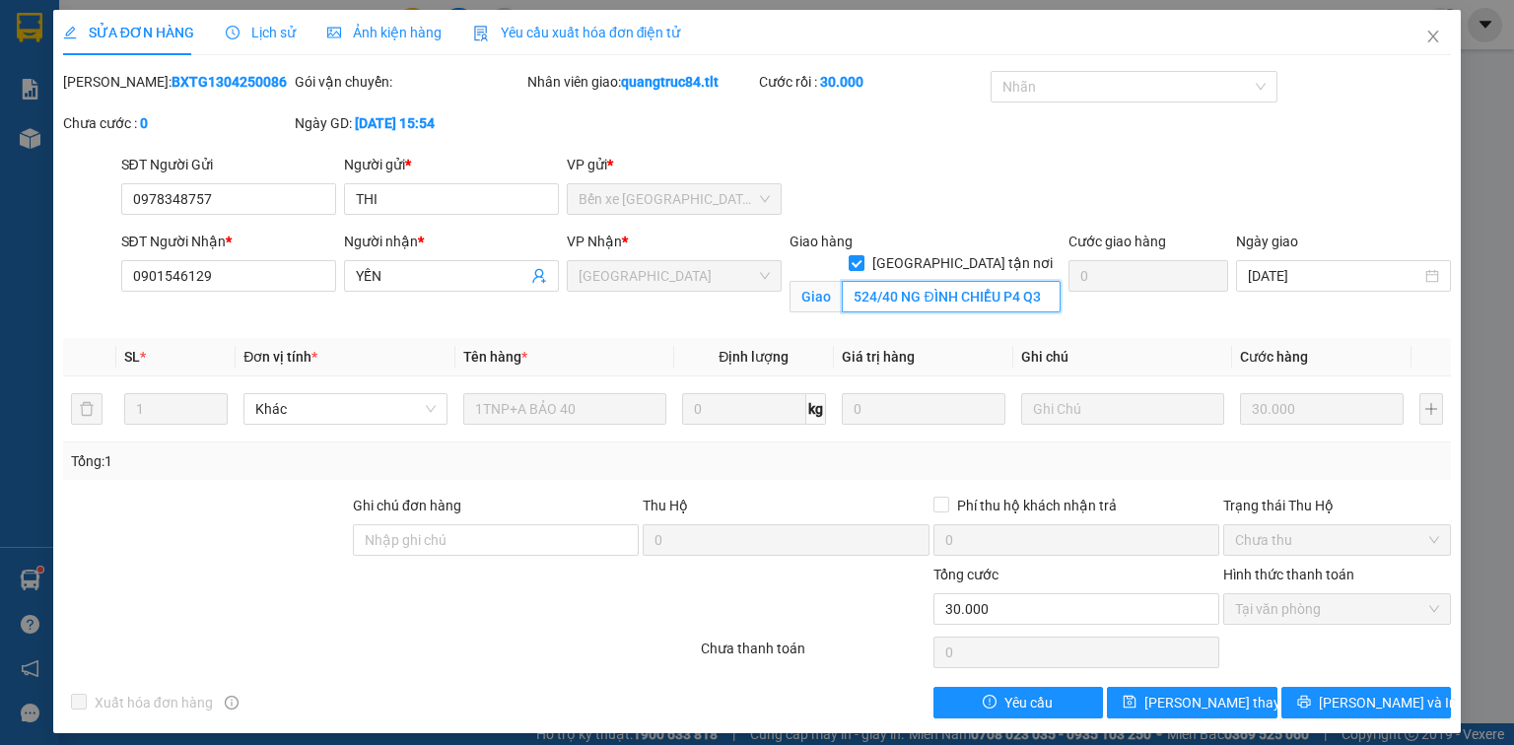
click at [884, 281] on input "524/40 NG ĐÌNH CHIỂU P4 Q3" at bounding box center [951, 297] width 219 height 32
click at [1425, 39] on icon "close" at bounding box center [1433, 37] width 16 height 16
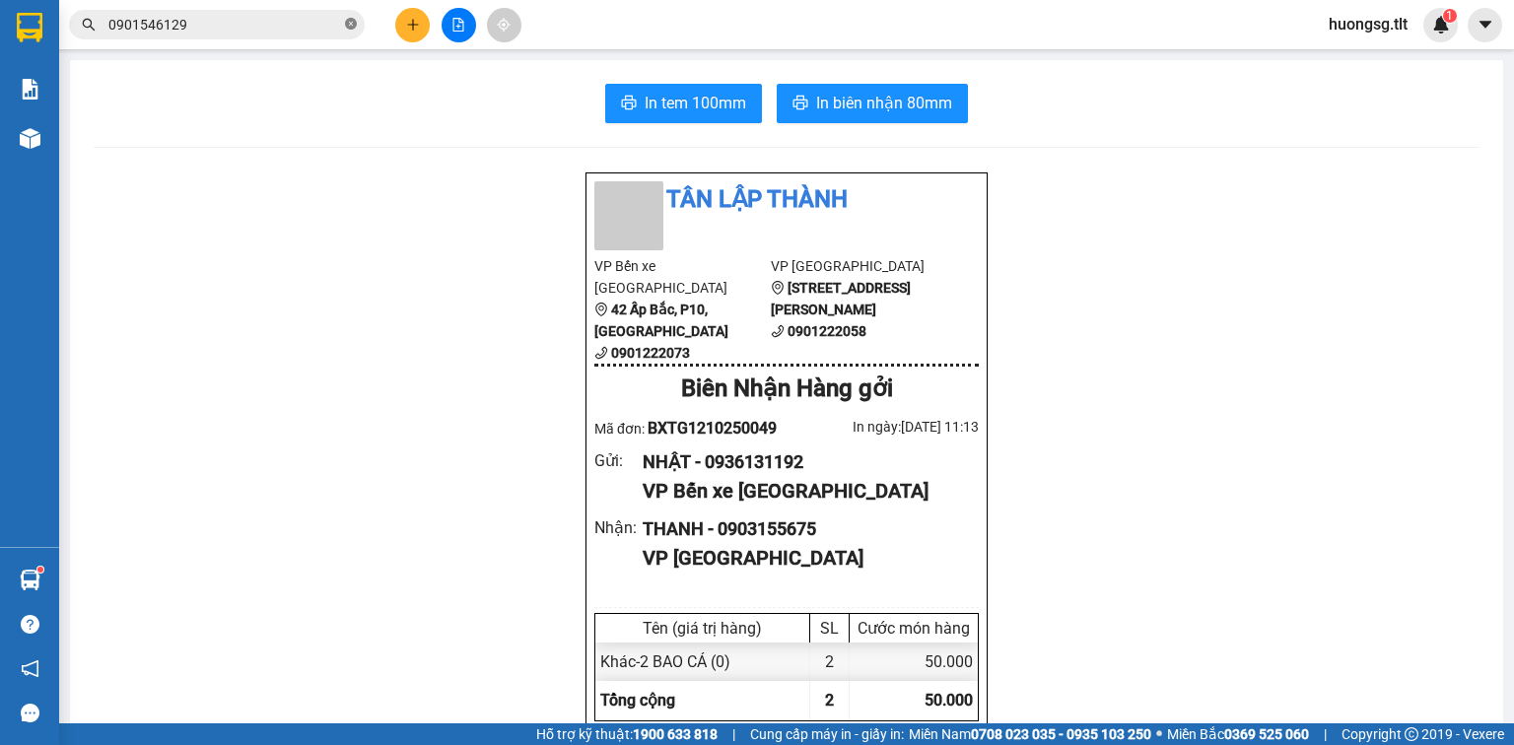
click at [348, 24] on icon "close-circle" at bounding box center [351, 24] width 12 height 12
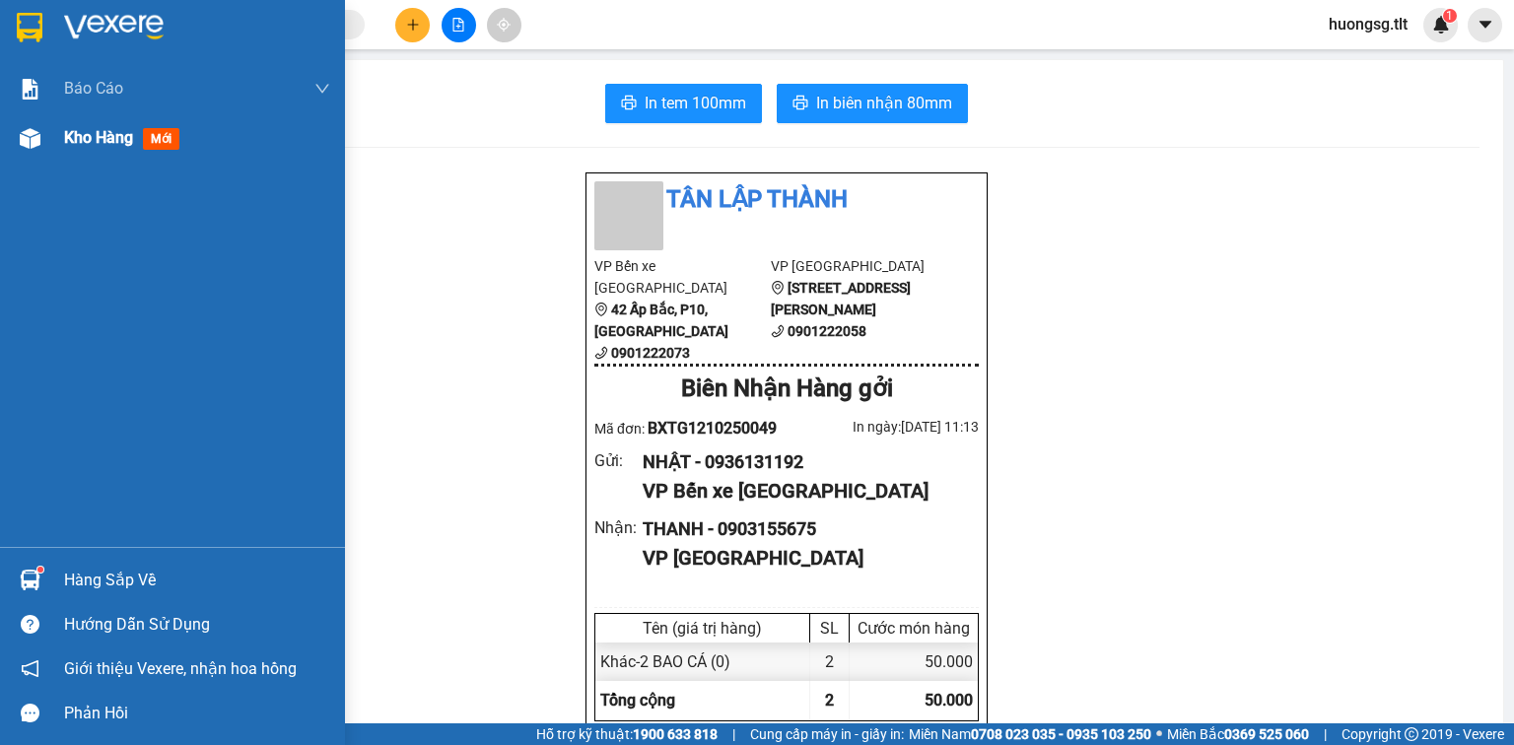
click at [139, 146] on div "Kho hàng mới" at bounding box center [125, 137] width 123 height 25
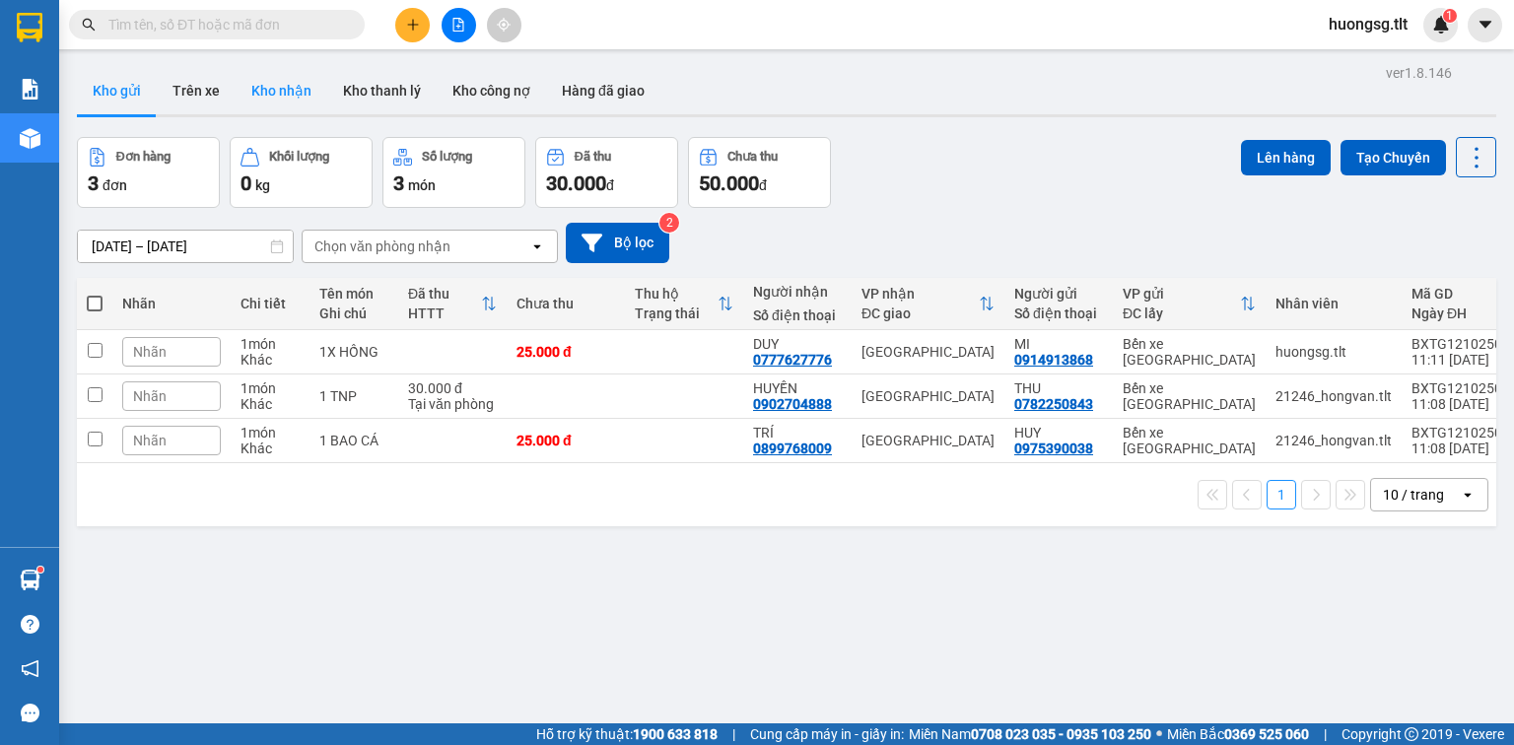
click at [300, 92] on button "Kho nhận" at bounding box center [282, 90] width 92 height 47
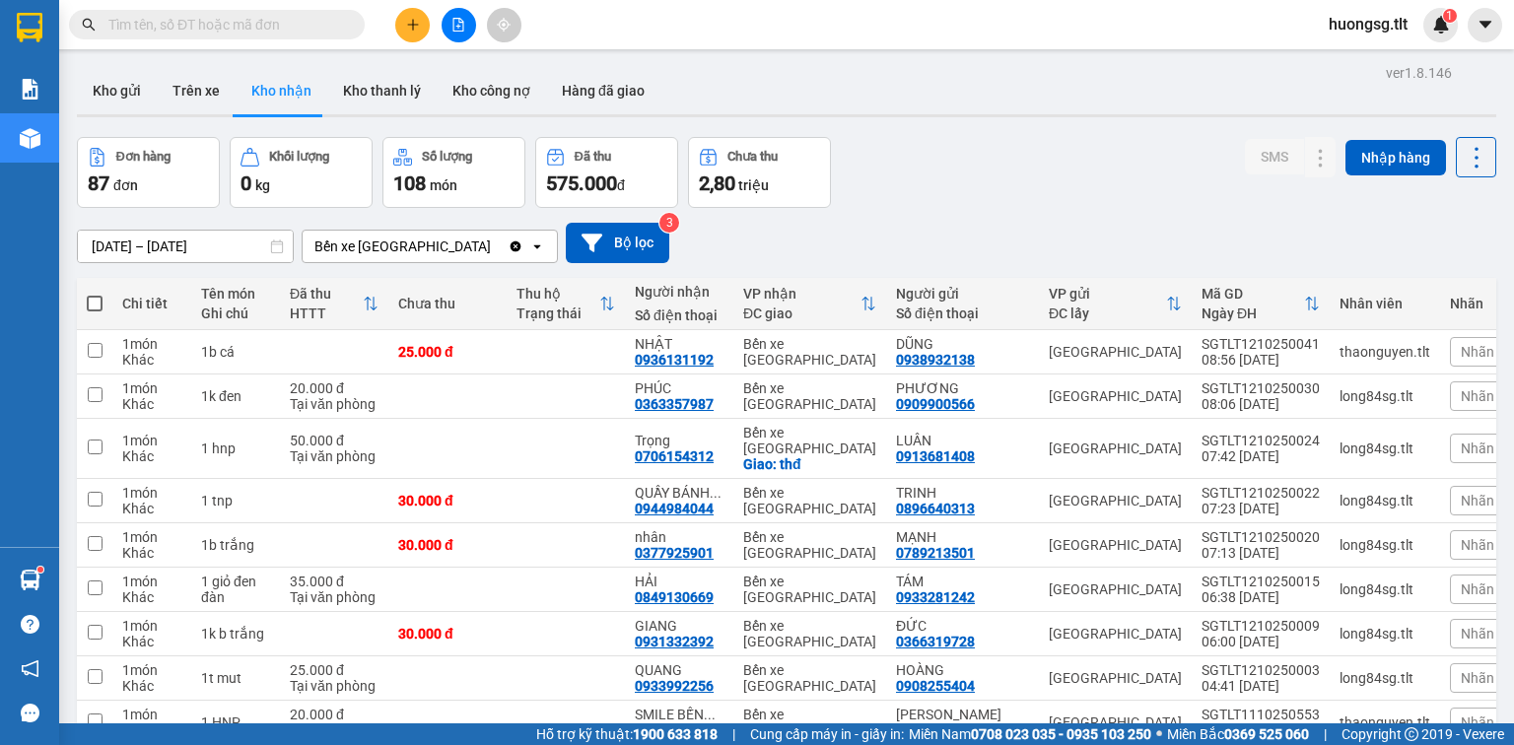
click at [97, 244] on input "[DATE] – [DATE]" at bounding box center [185, 247] width 215 height 32
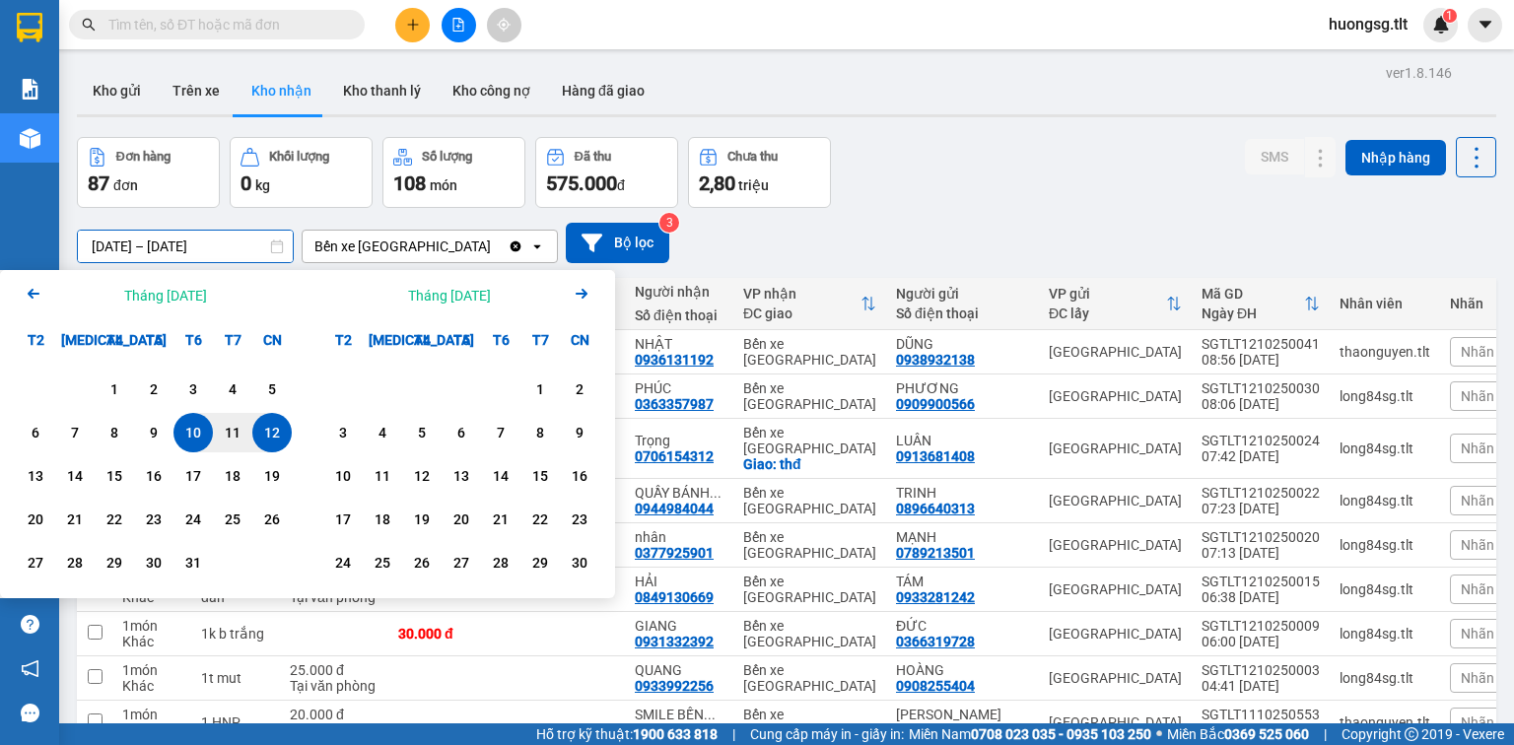
click at [35, 299] on icon "Arrow Left" at bounding box center [34, 294] width 24 height 24
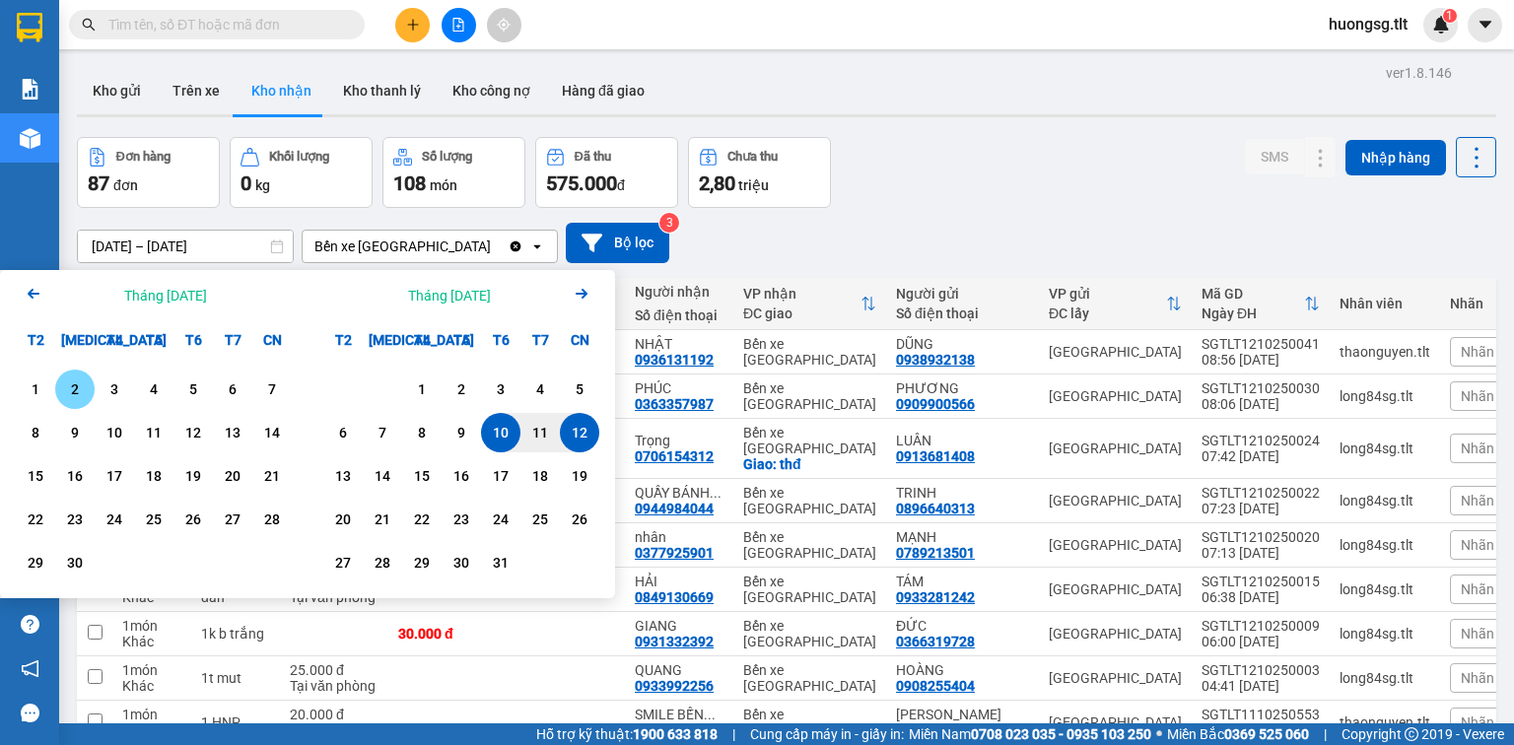
click at [55, 382] on div "2" at bounding box center [74, 389] width 39 height 39
click at [48, 382] on div "1" at bounding box center [36, 389] width 28 height 24
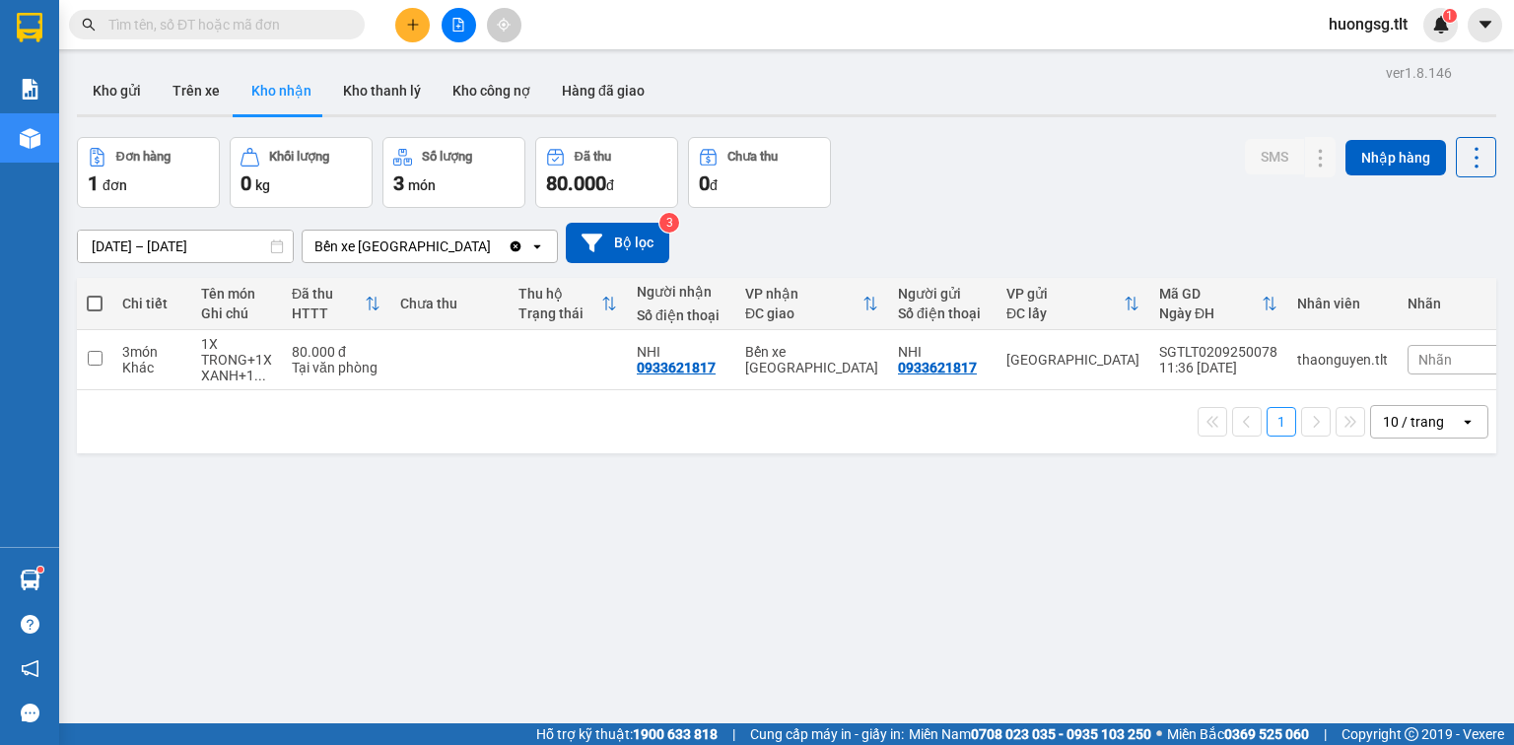
click at [134, 252] on input "01/09/2025 – 02/09/2025" at bounding box center [185, 247] width 215 height 32
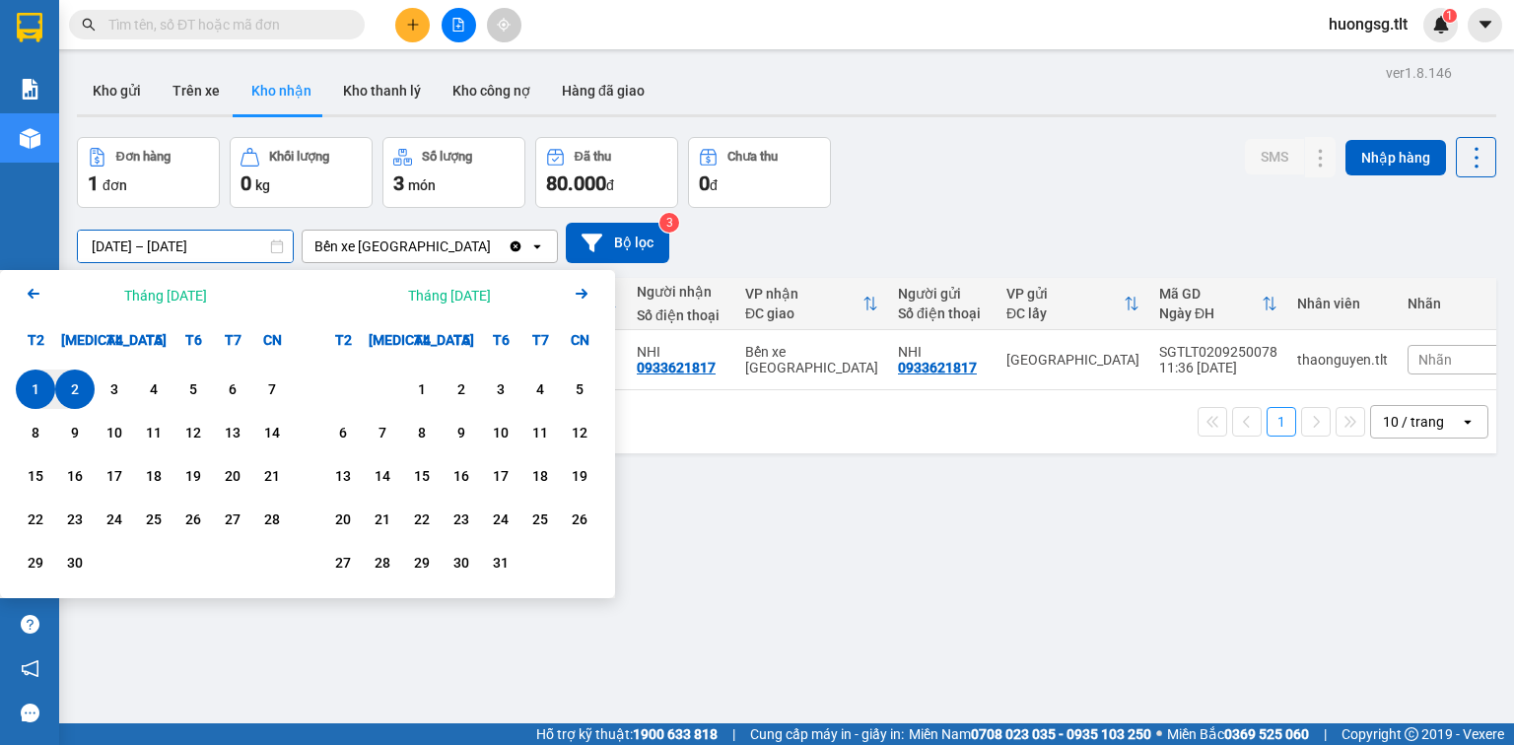
click at [25, 378] on div "1" at bounding box center [36, 389] width 28 height 24
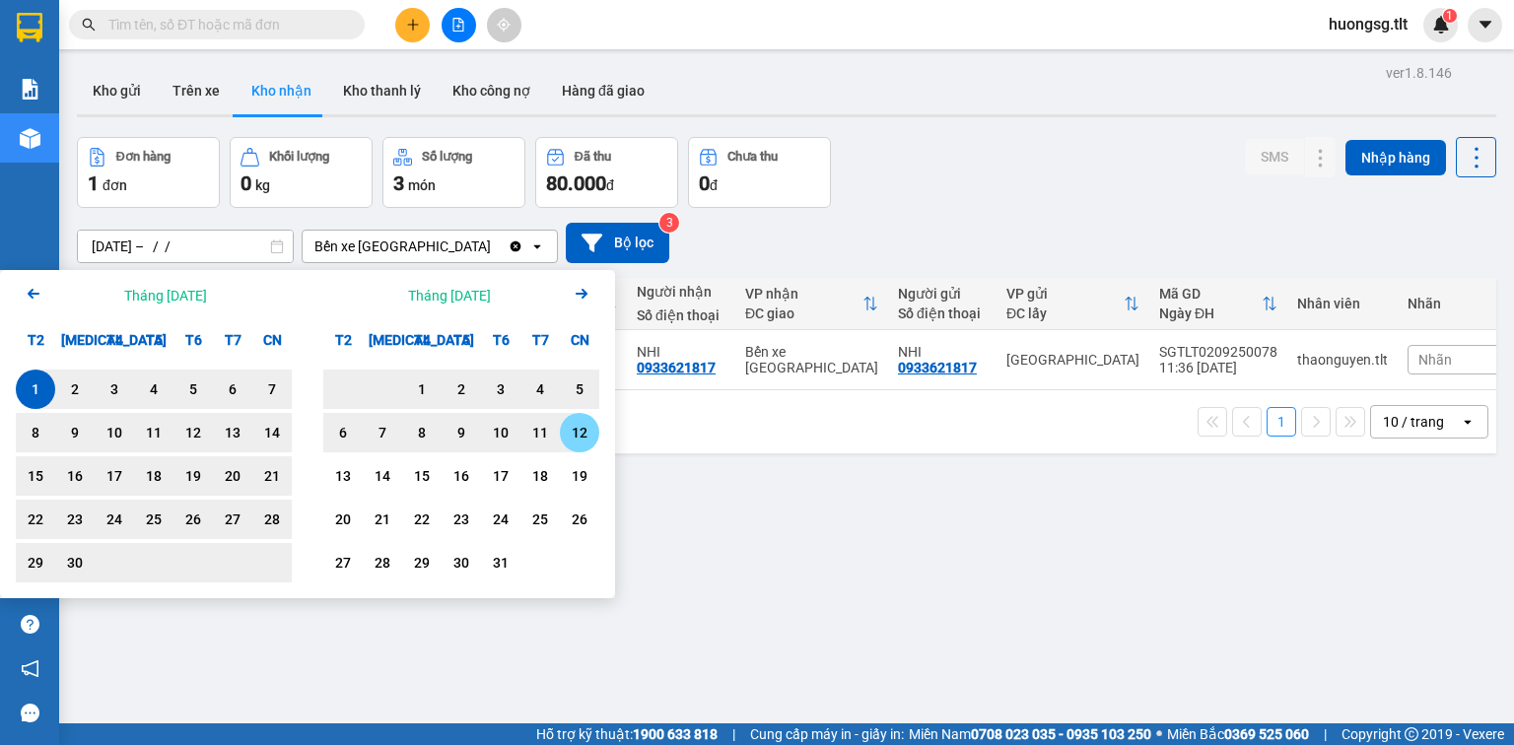
click at [576, 431] on div "12" at bounding box center [580, 433] width 28 height 24
type input "01/09/2025 – 12/10/2025"
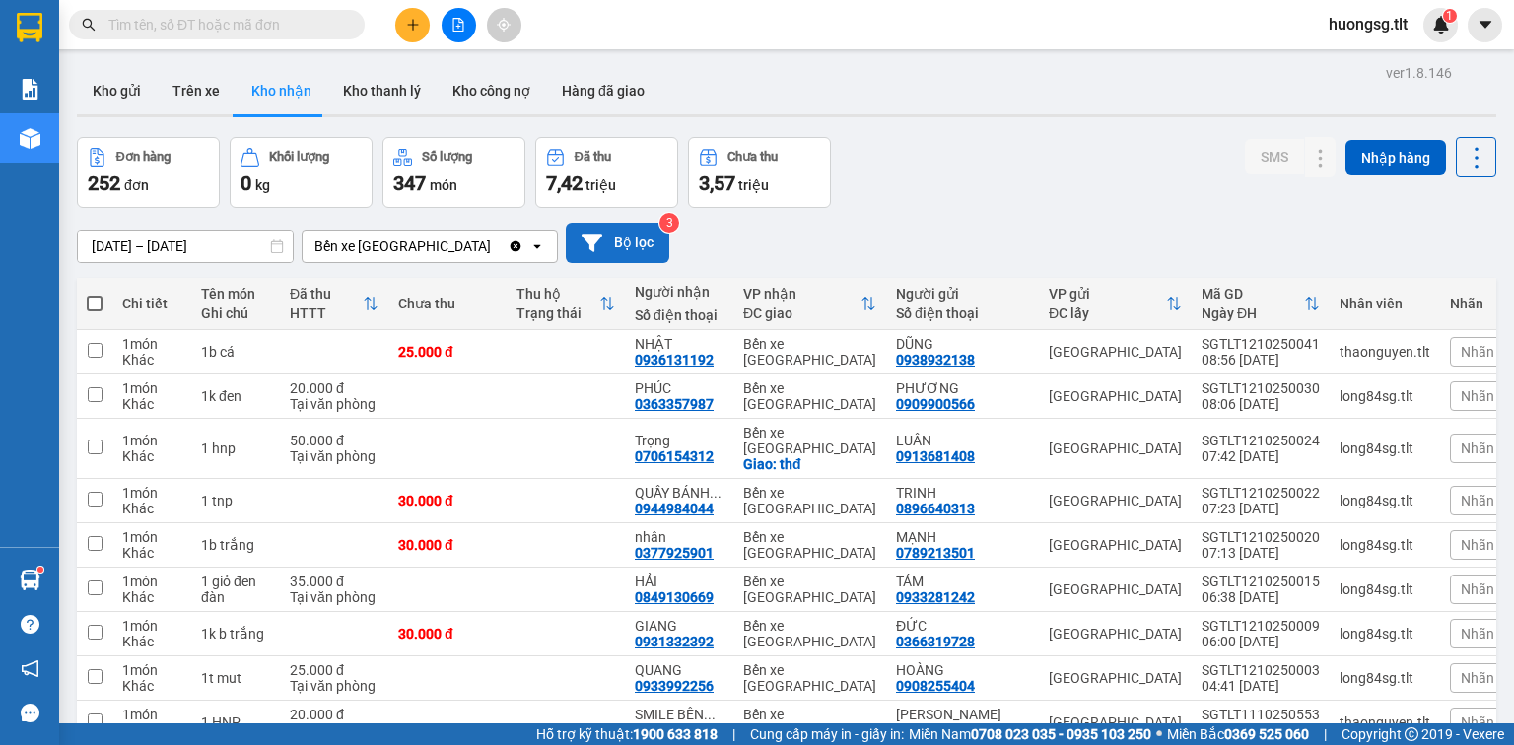
click at [606, 247] on button "Bộ lọc" at bounding box center [617, 243] width 103 height 40
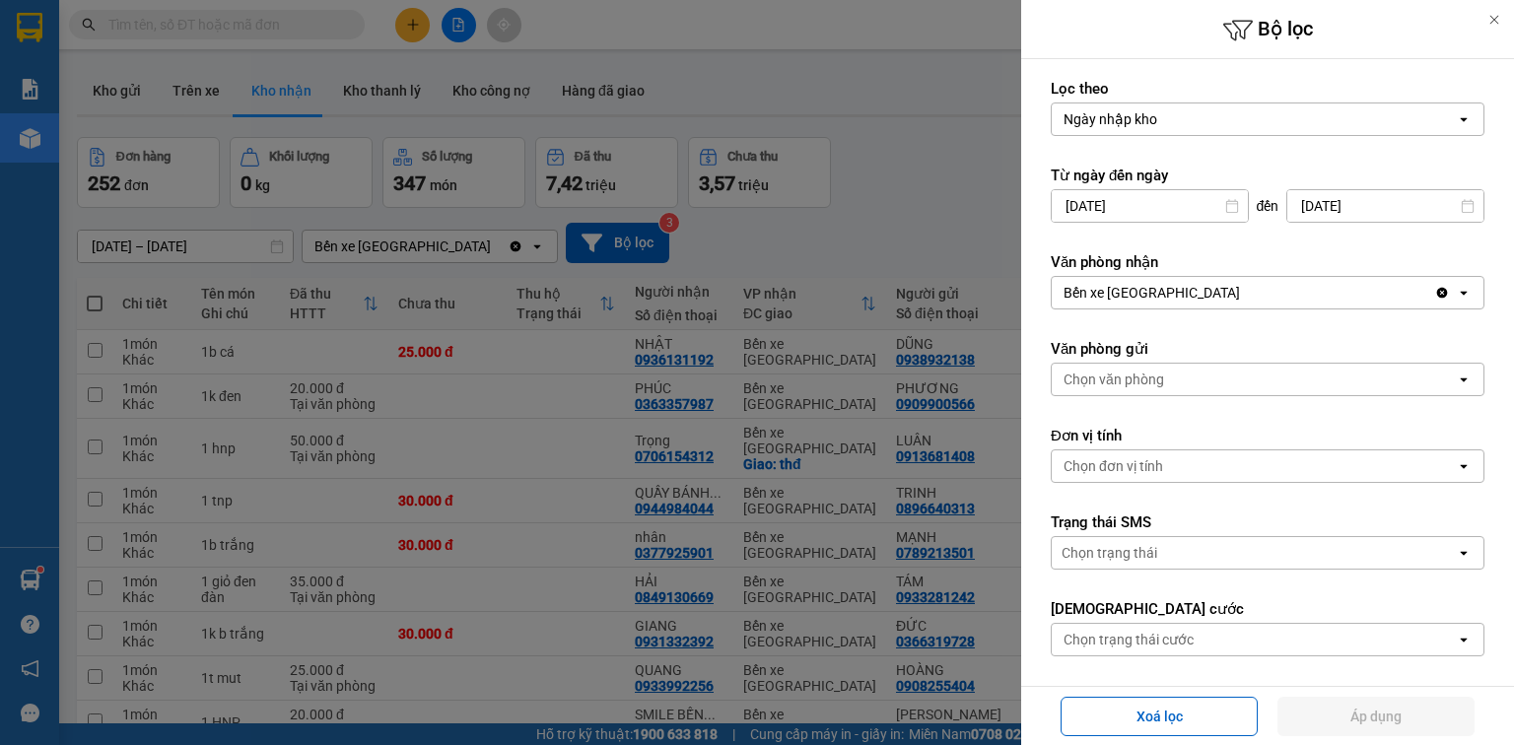
click at [1116, 635] on div "Chọn trạng thái cước" at bounding box center [1128, 640] width 130 height 20
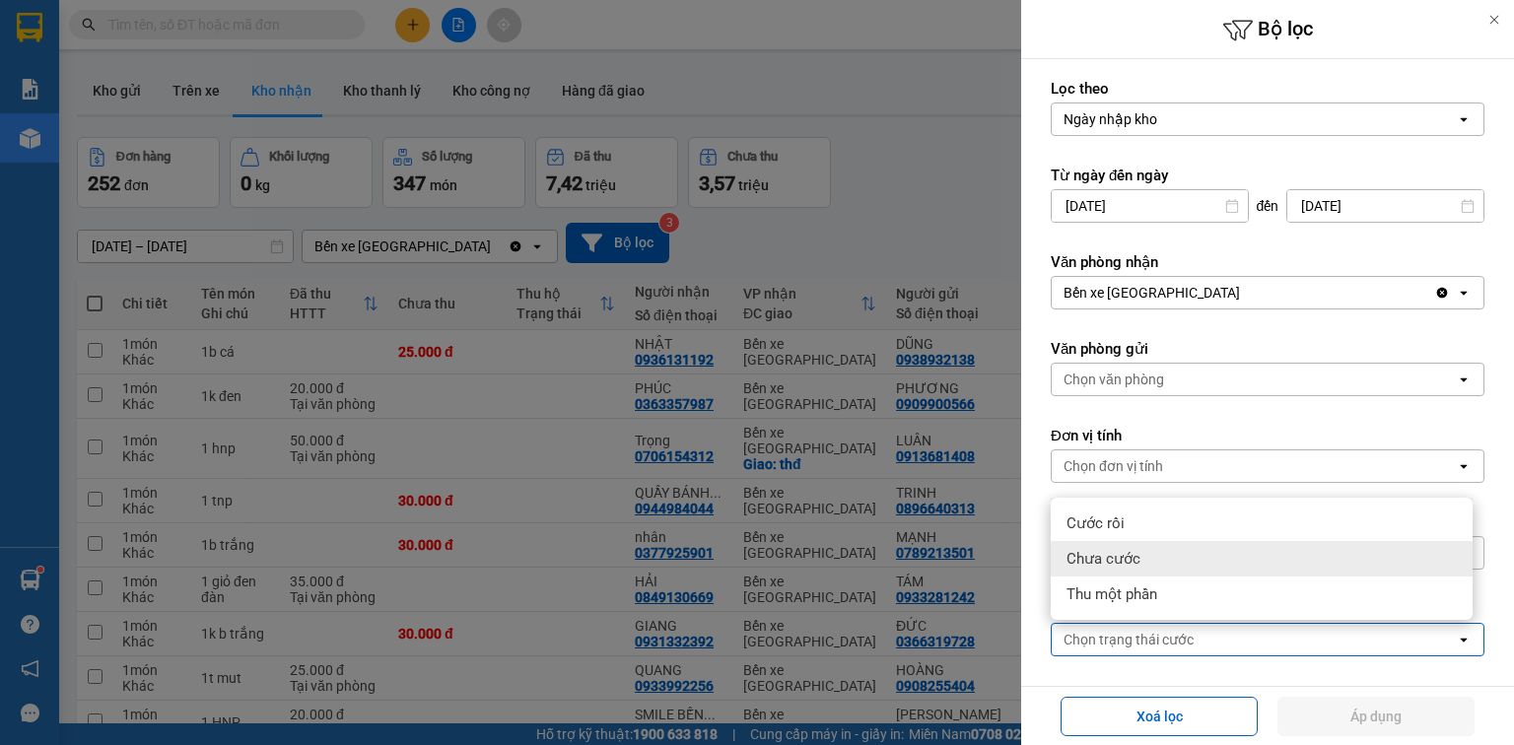
click at [1129, 553] on span "Chưa cước" at bounding box center [1103, 559] width 74 height 20
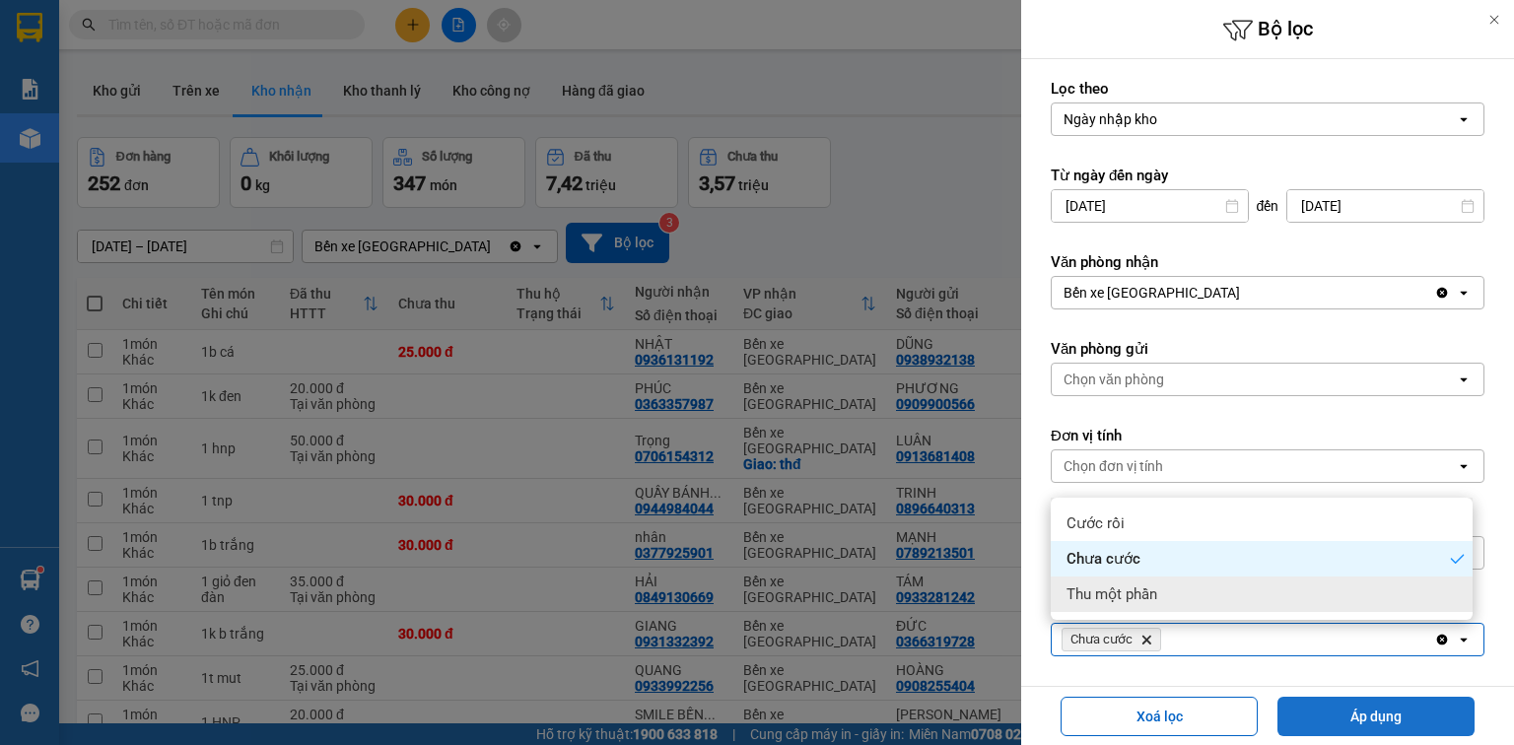
click at [1361, 717] on button "Áp dụng" at bounding box center [1375, 716] width 197 height 39
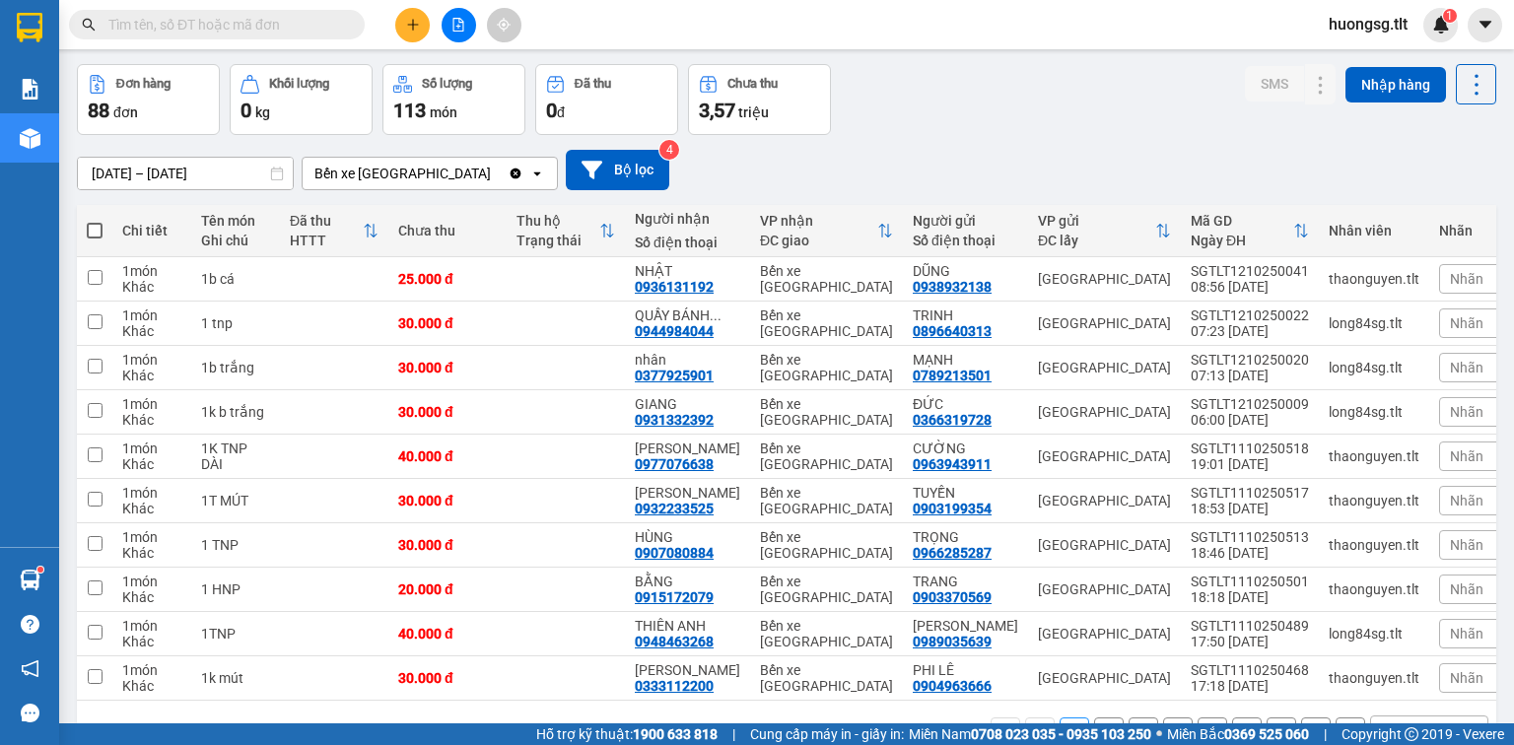
scroll to position [135, 0]
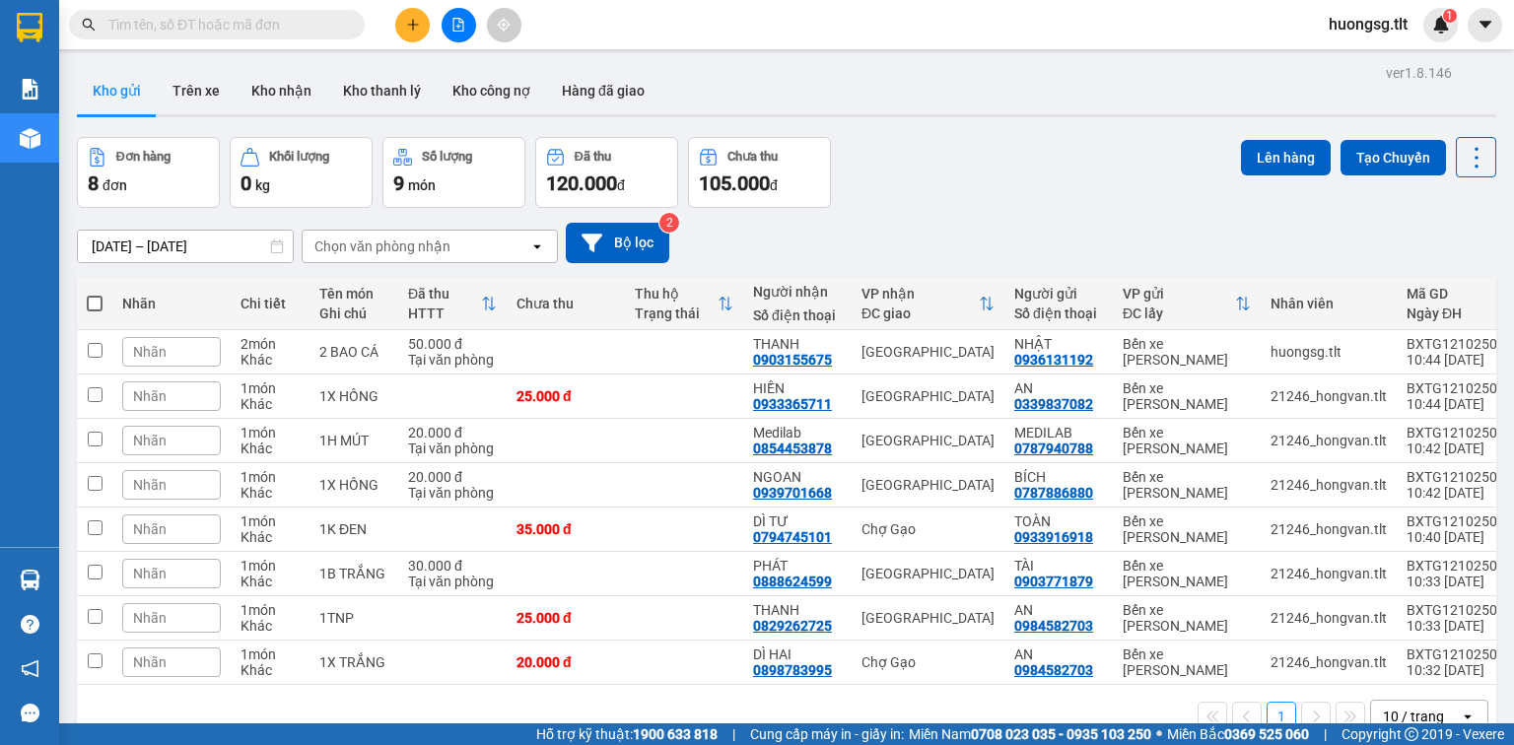
click at [96, 304] on span at bounding box center [95, 304] width 16 height 16
click at [95, 294] on input "checkbox" at bounding box center [95, 294] width 0 height 0
checkbox input "true"
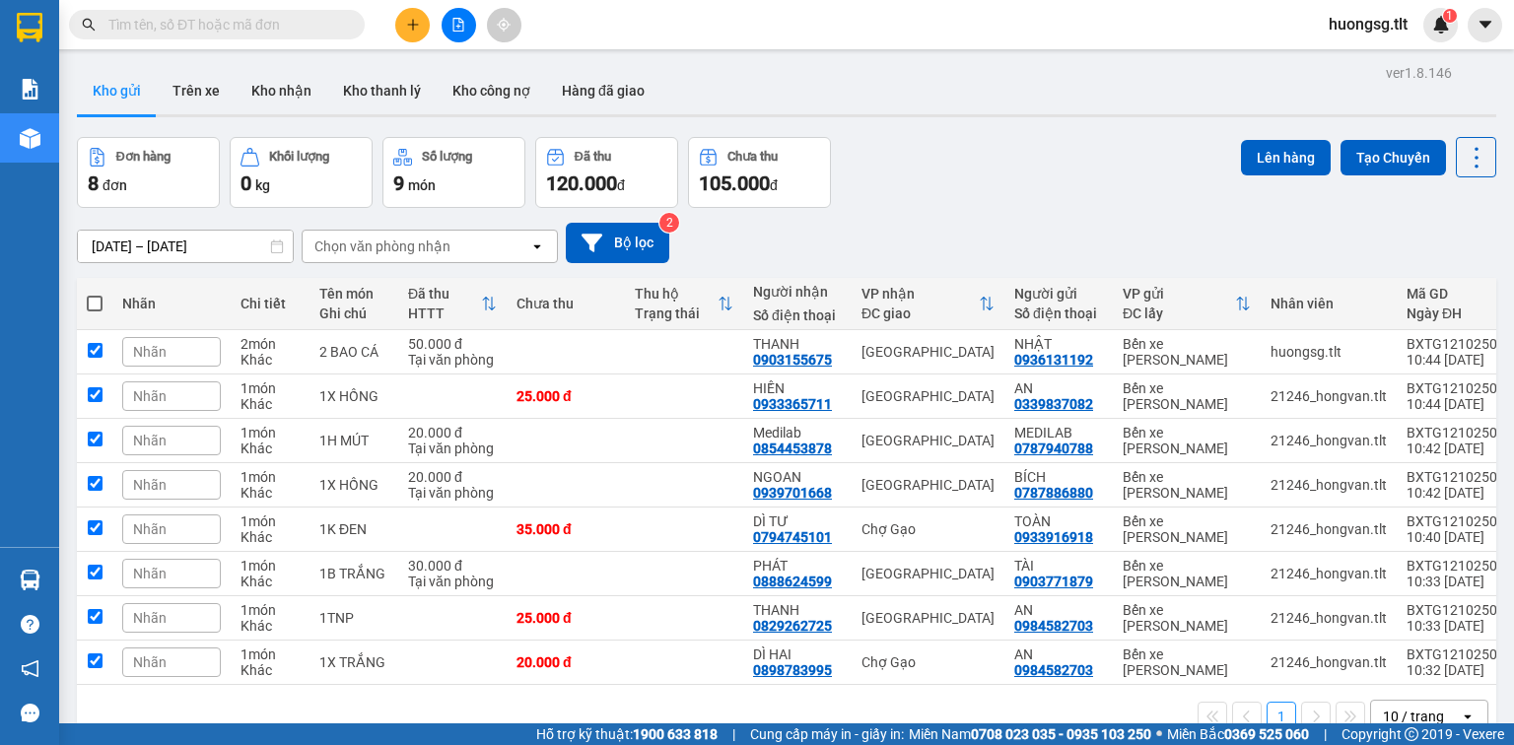
checkbox input "true"
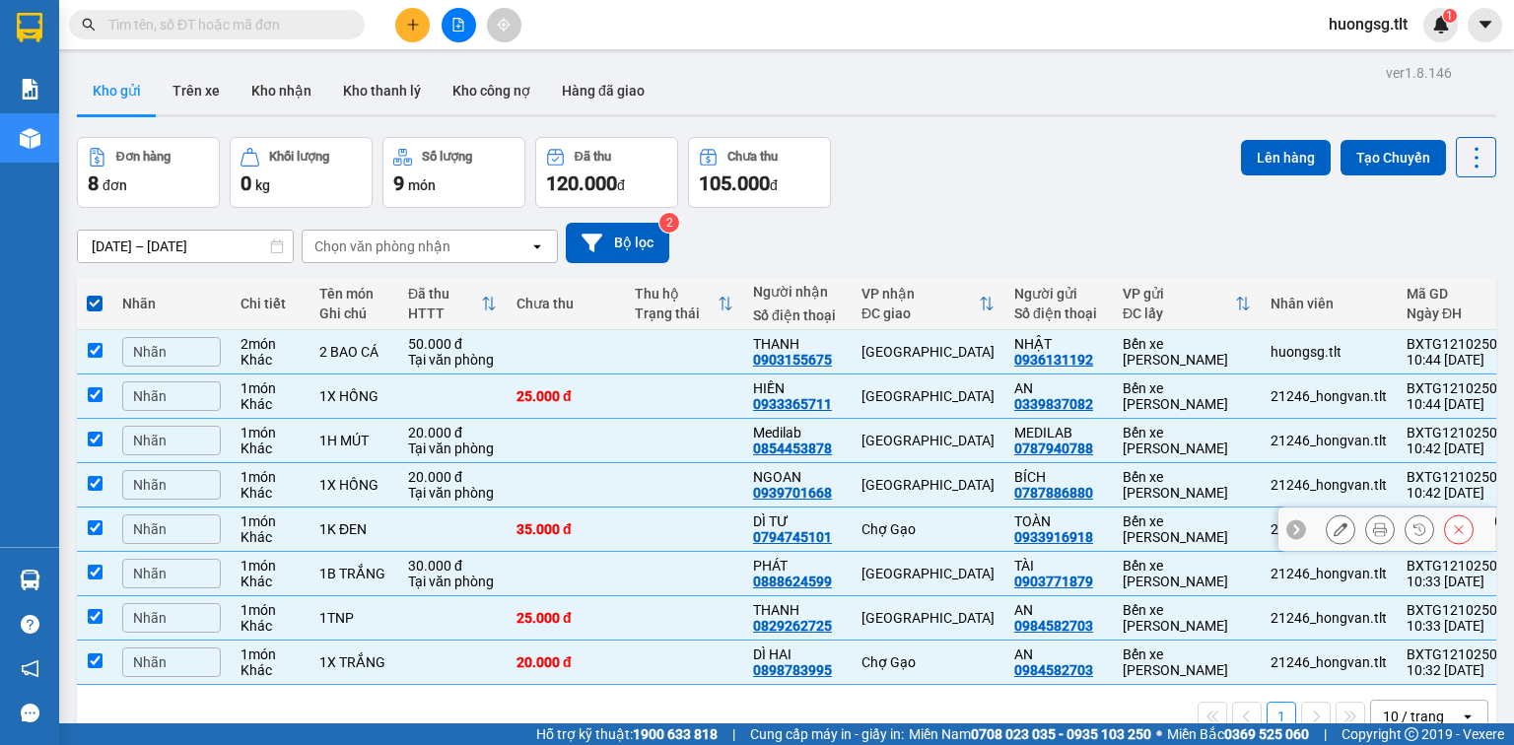
click at [725, 524] on td at bounding box center [684, 530] width 118 height 44
checkbox input "false"
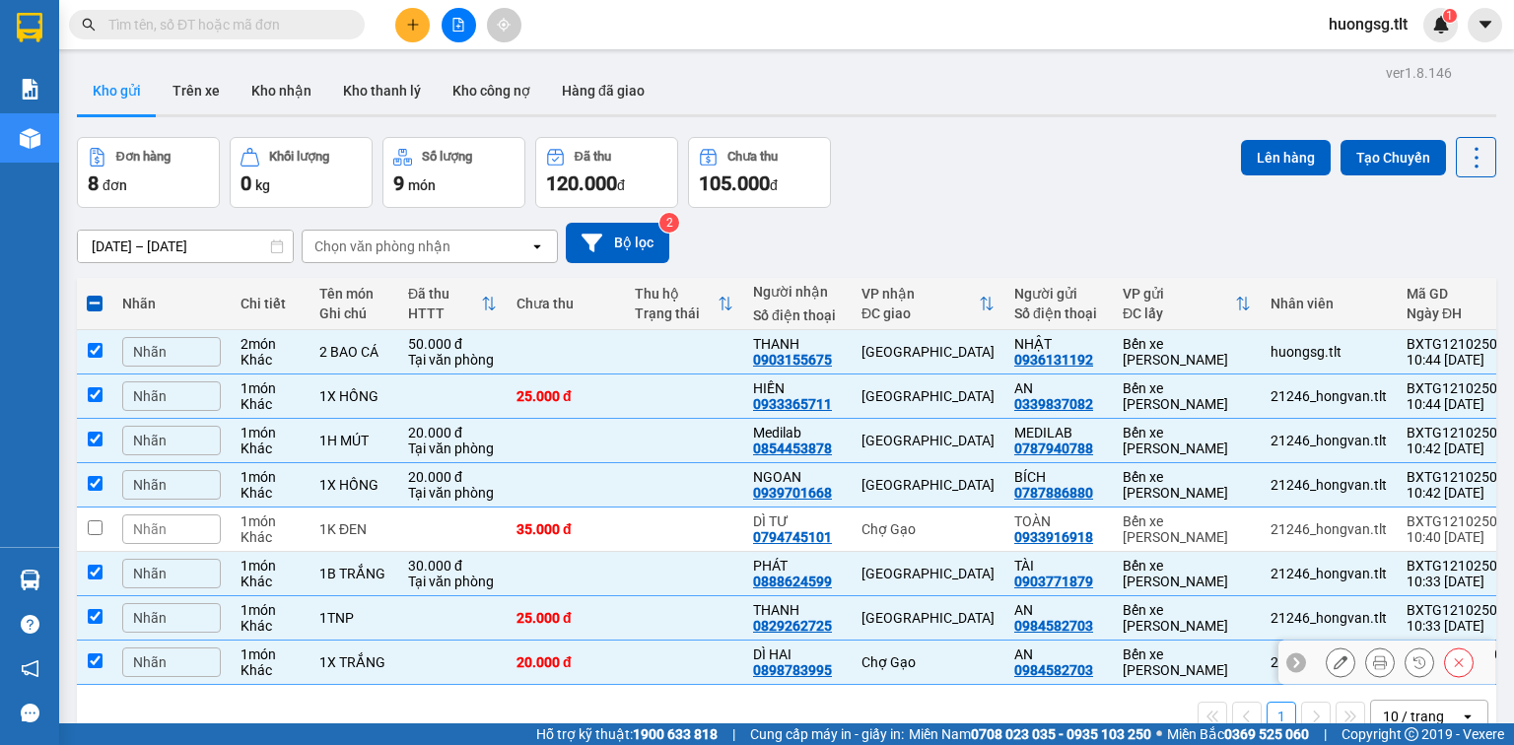
click at [631, 658] on td at bounding box center [684, 663] width 118 height 44
checkbox input "false"
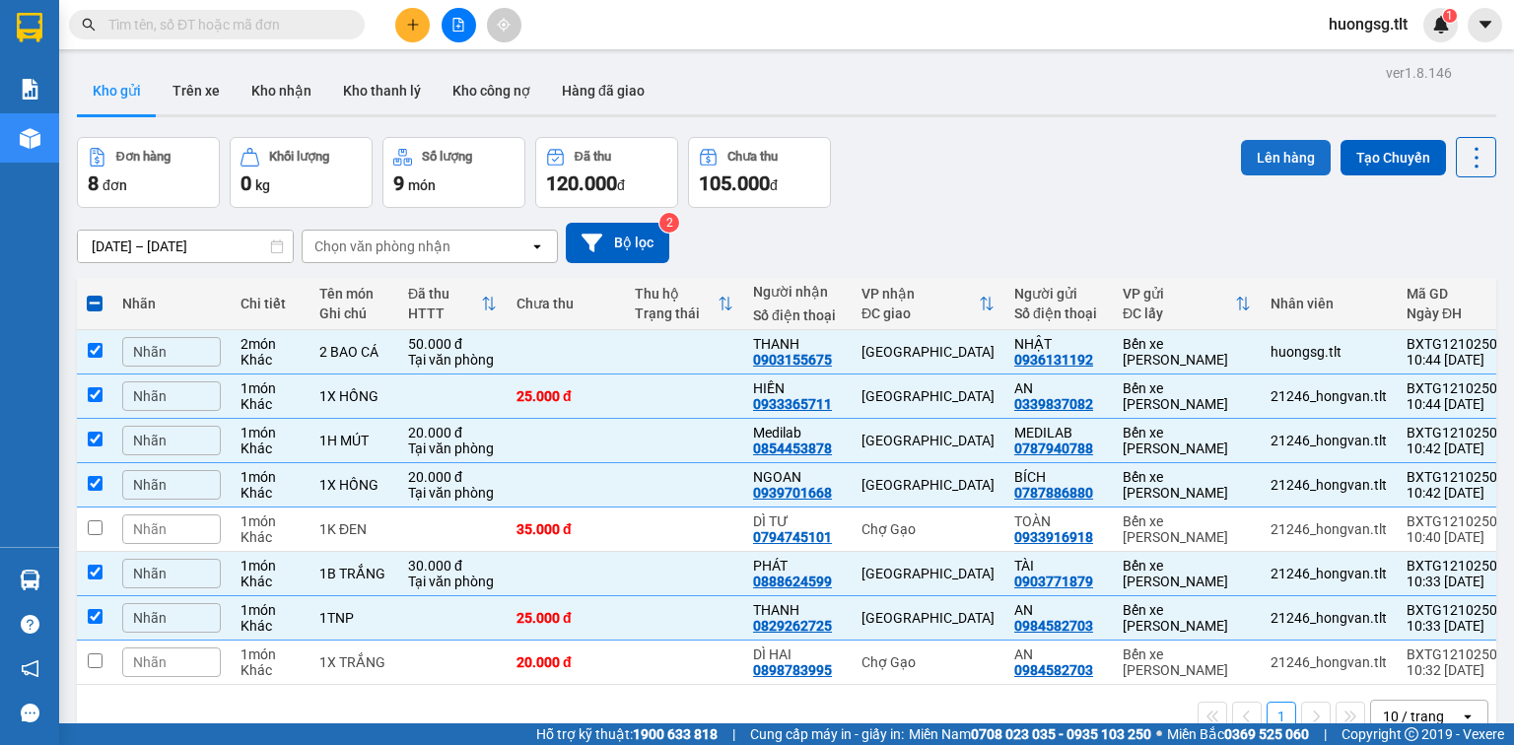
click at [1274, 147] on button "Lên hàng" at bounding box center [1286, 157] width 90 height 35
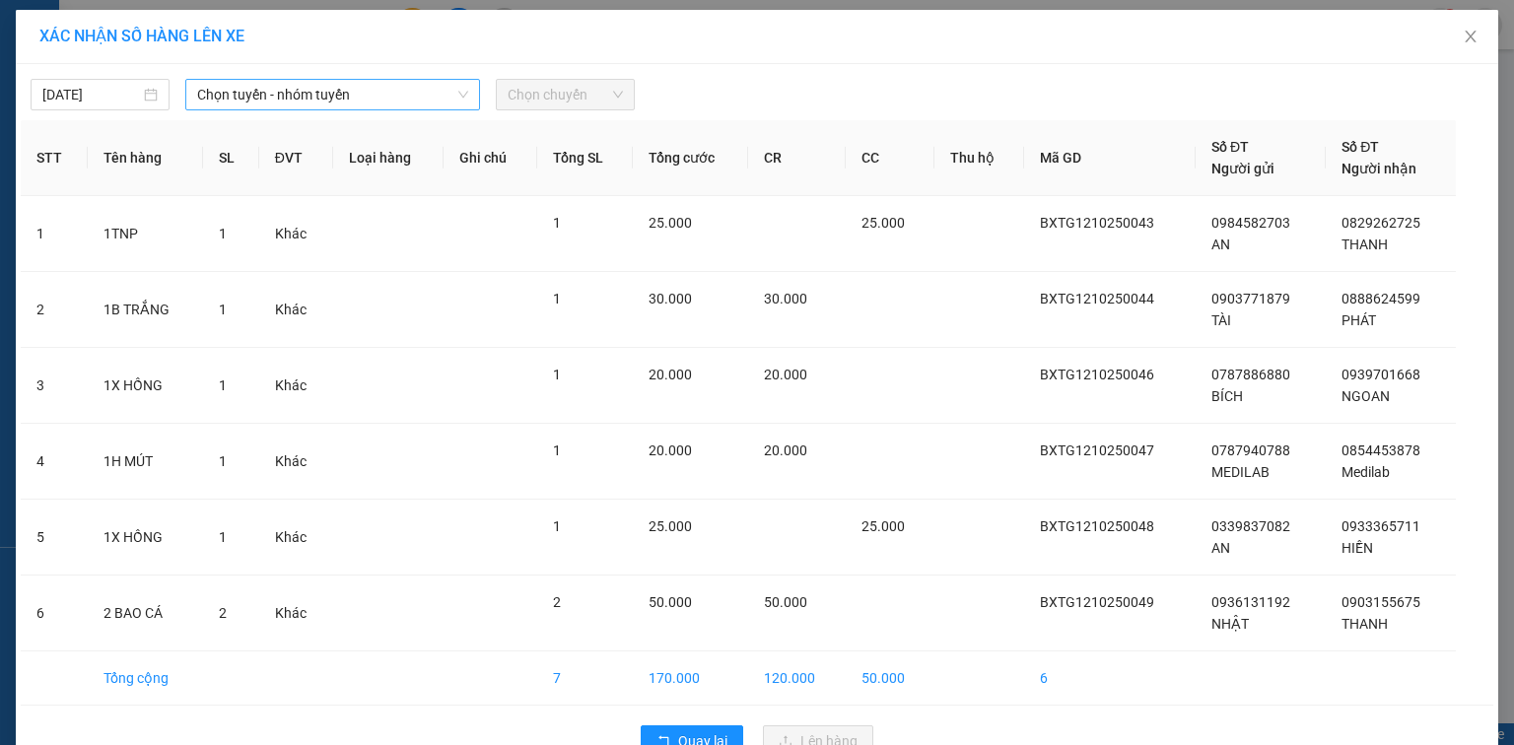
click at [283, 95] on span "Chọn tuyến - nhóm tuyến" at bounding box center [332, 95] width 271 height 30
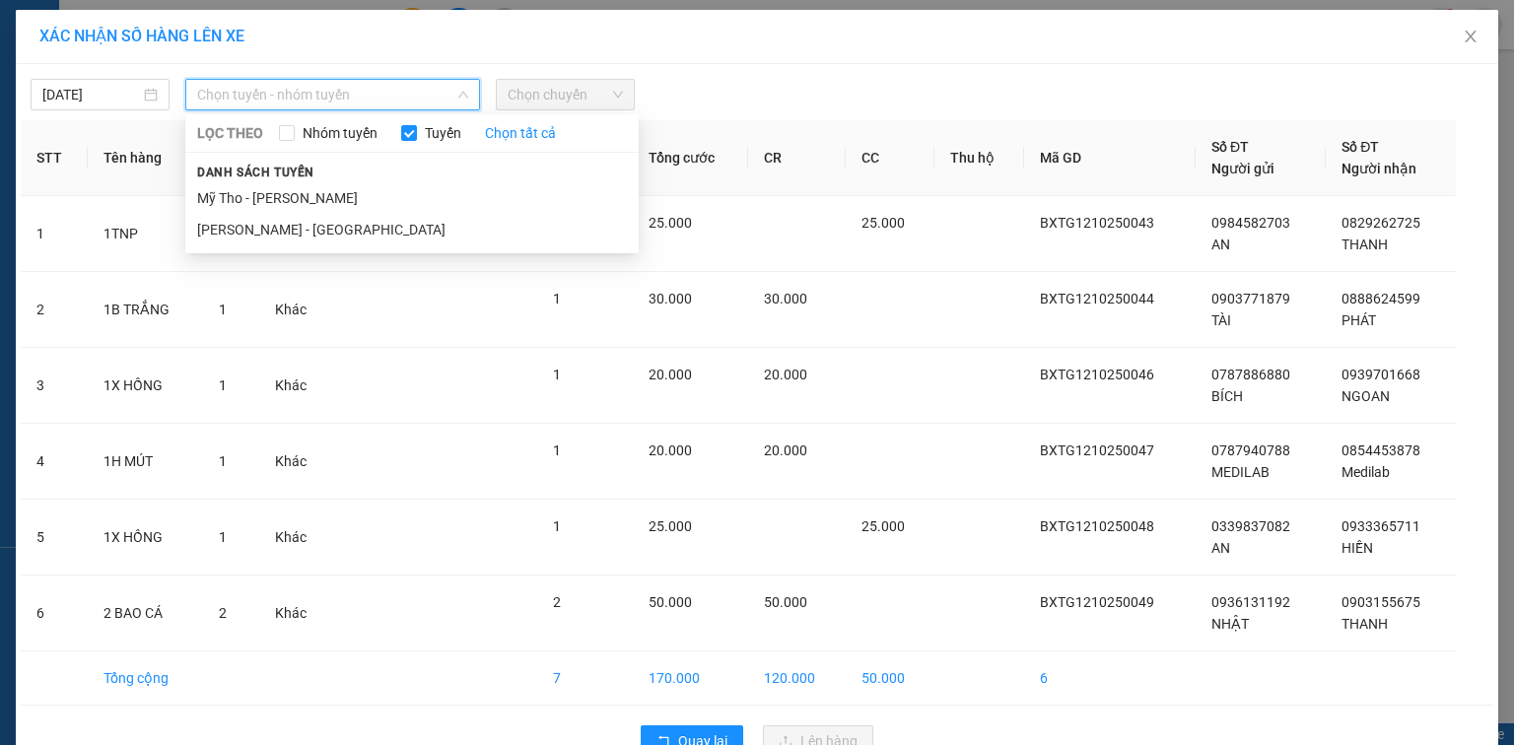
drag, startPoint x: 447, startPoint y: 199, endPoint x: 478, endPoint y: 187, distance: 32.8
click at [453, 197] on li "Mỹ Tho - [PERSON_NAME]" at bounding box center [411, 198] width 453 height 32
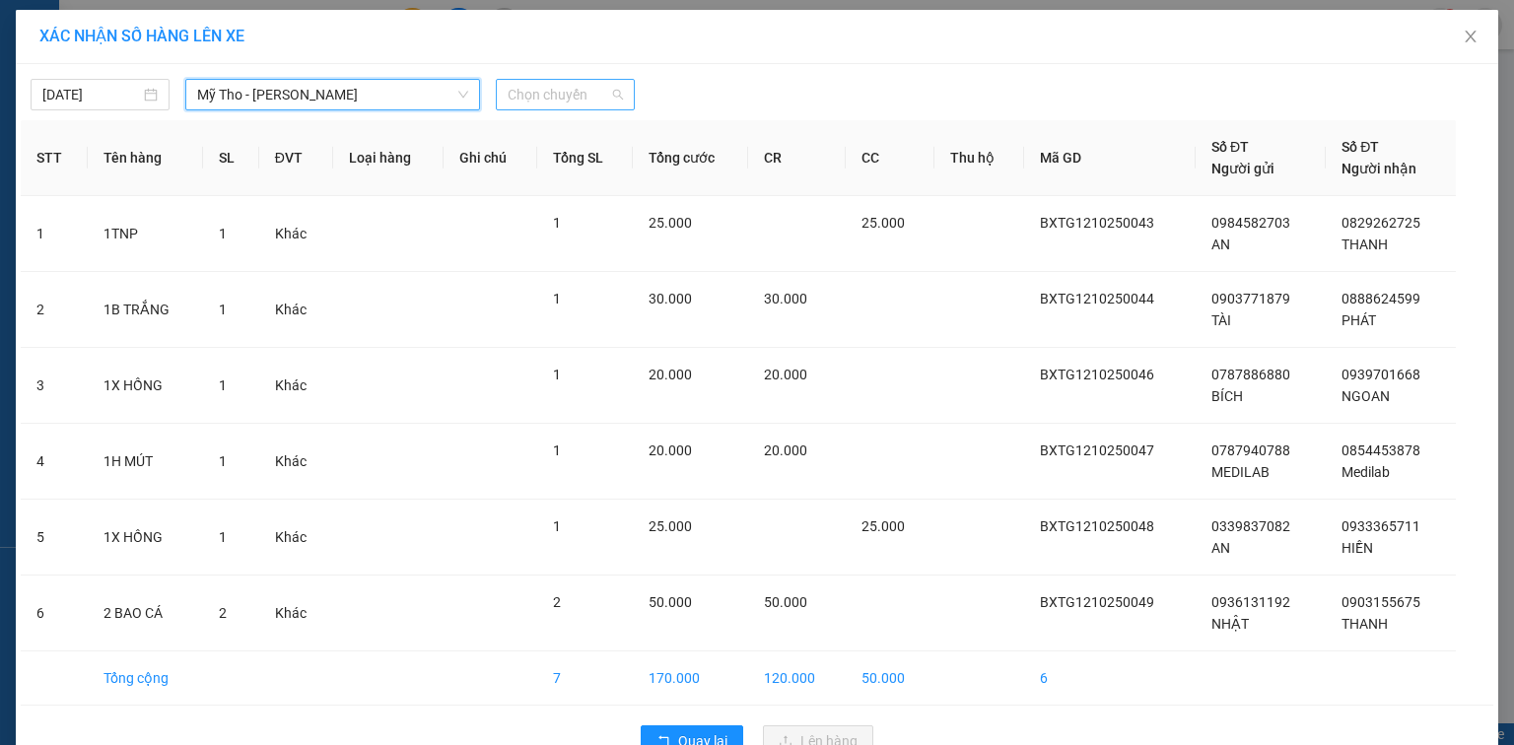
click at [563, 92] on span "Chọn chuyến" at bounding box center [565, 95] width 115 height 30
click at [563, 92] on input "258" at bounding box center [559, 95] width 102 height 30
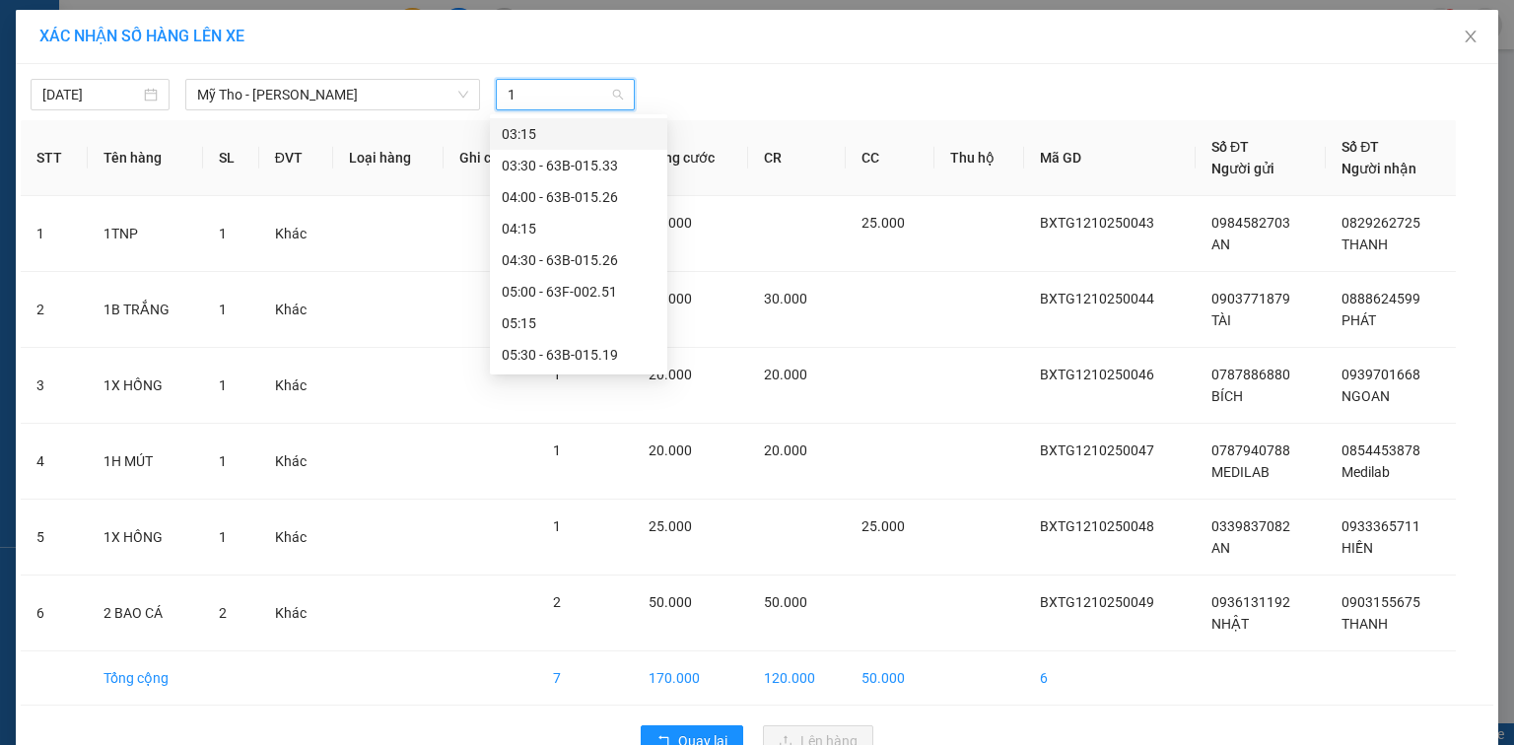
type input "11"
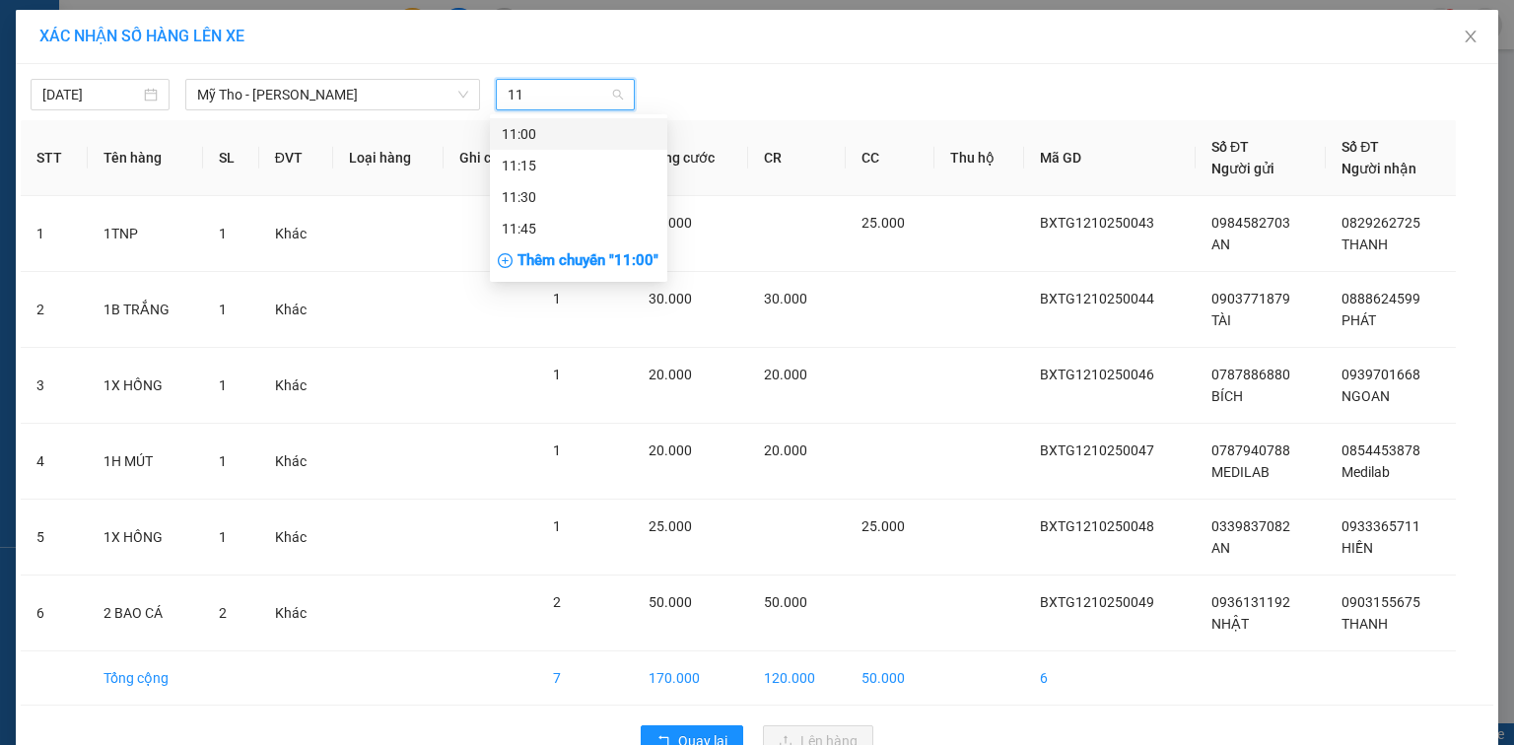
drag, startPoint x: 564, startPoint y: 130, endPoint x: 937, endPoint y: 122, distance: 373.6
click at [570, 131] on div "11:00" at bounding box center [579, 134] width 154 height 22
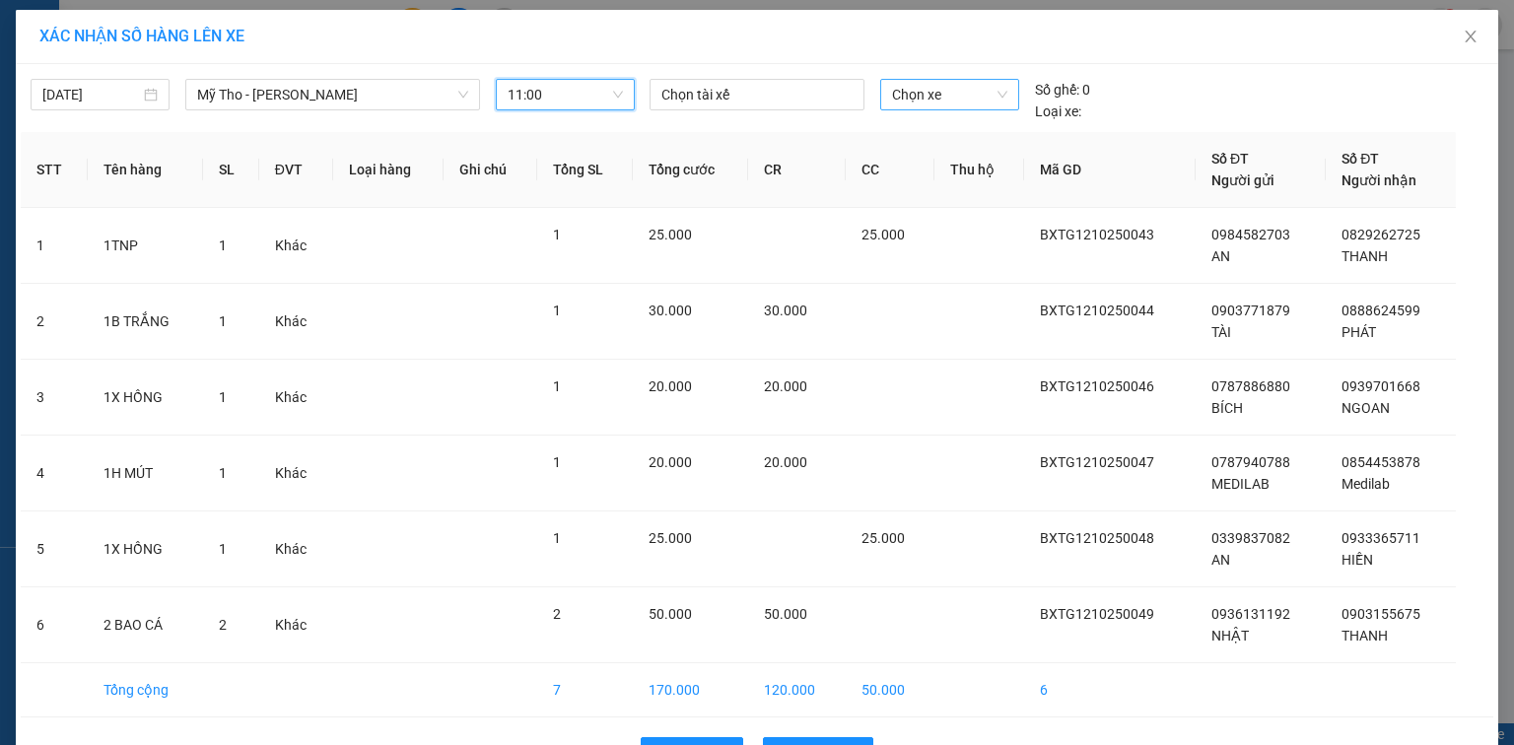
click at [948, 101] on span "Chọn xe" at bounding box center [949, 95] width 114 height 30
type input "258"
click at [956, 123] on div "63F-002.58" at bounding box center [943, 134] width 114 height 22
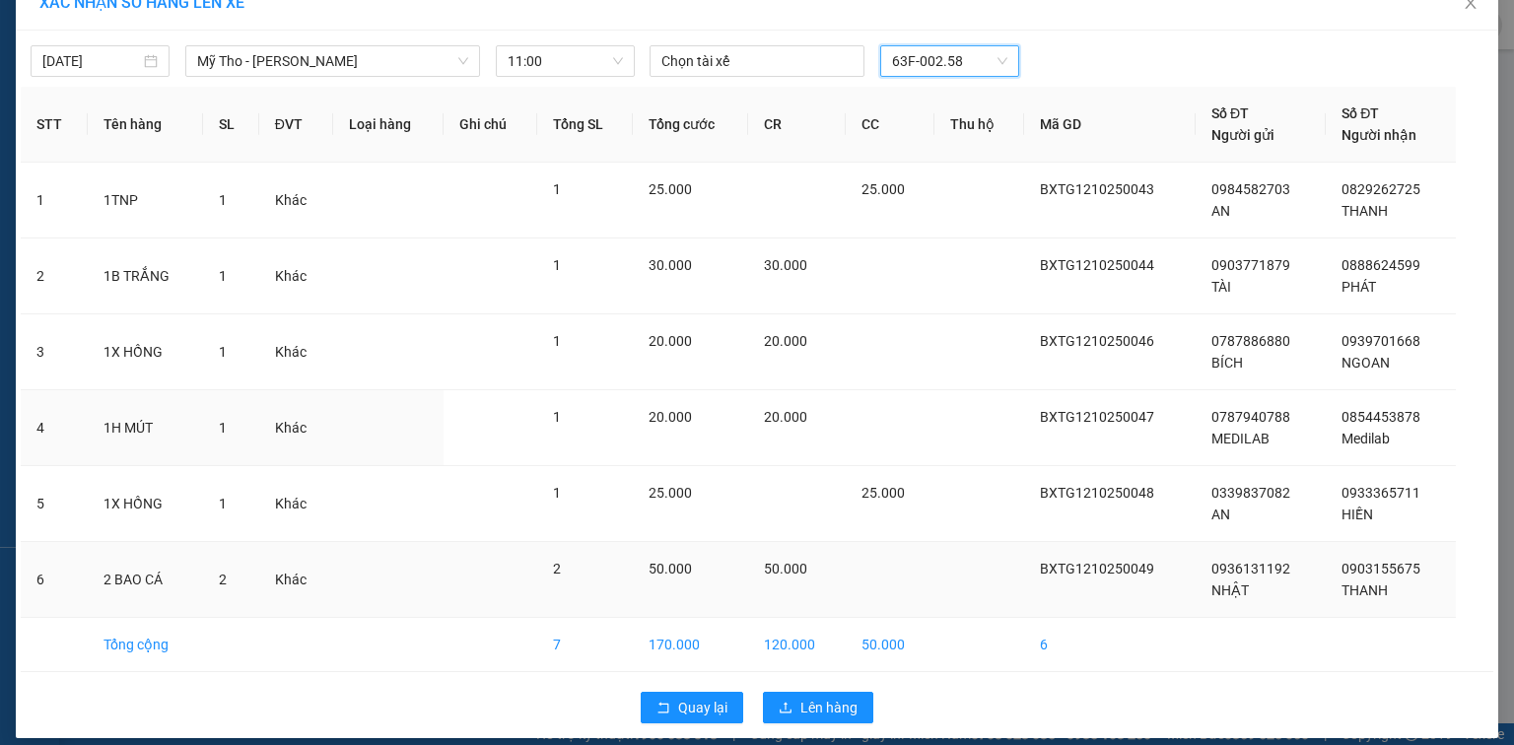
scroll to position [48, 0]
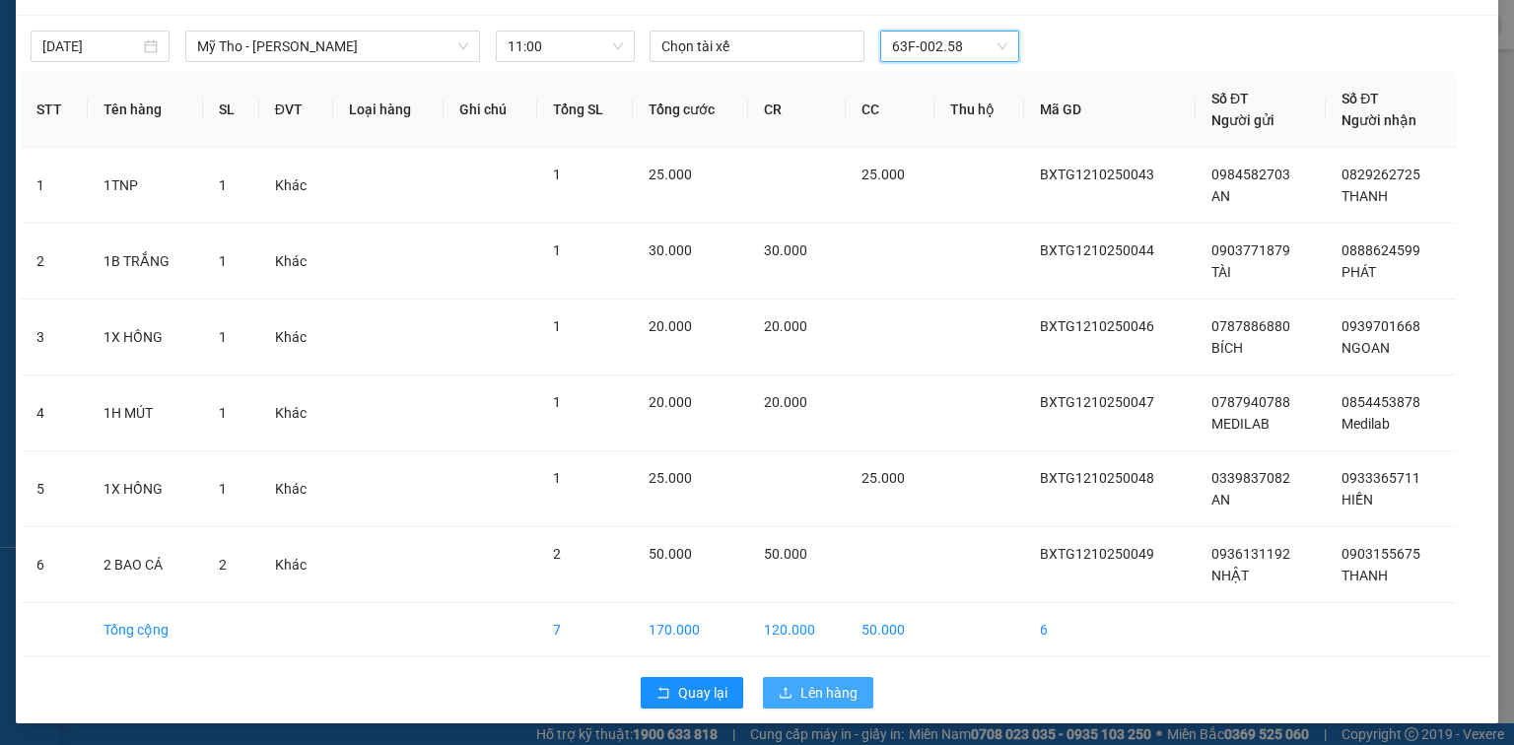
click at [826, 682] on span "Lên hàng" at bounding box center [828, 693] width 57 height 22
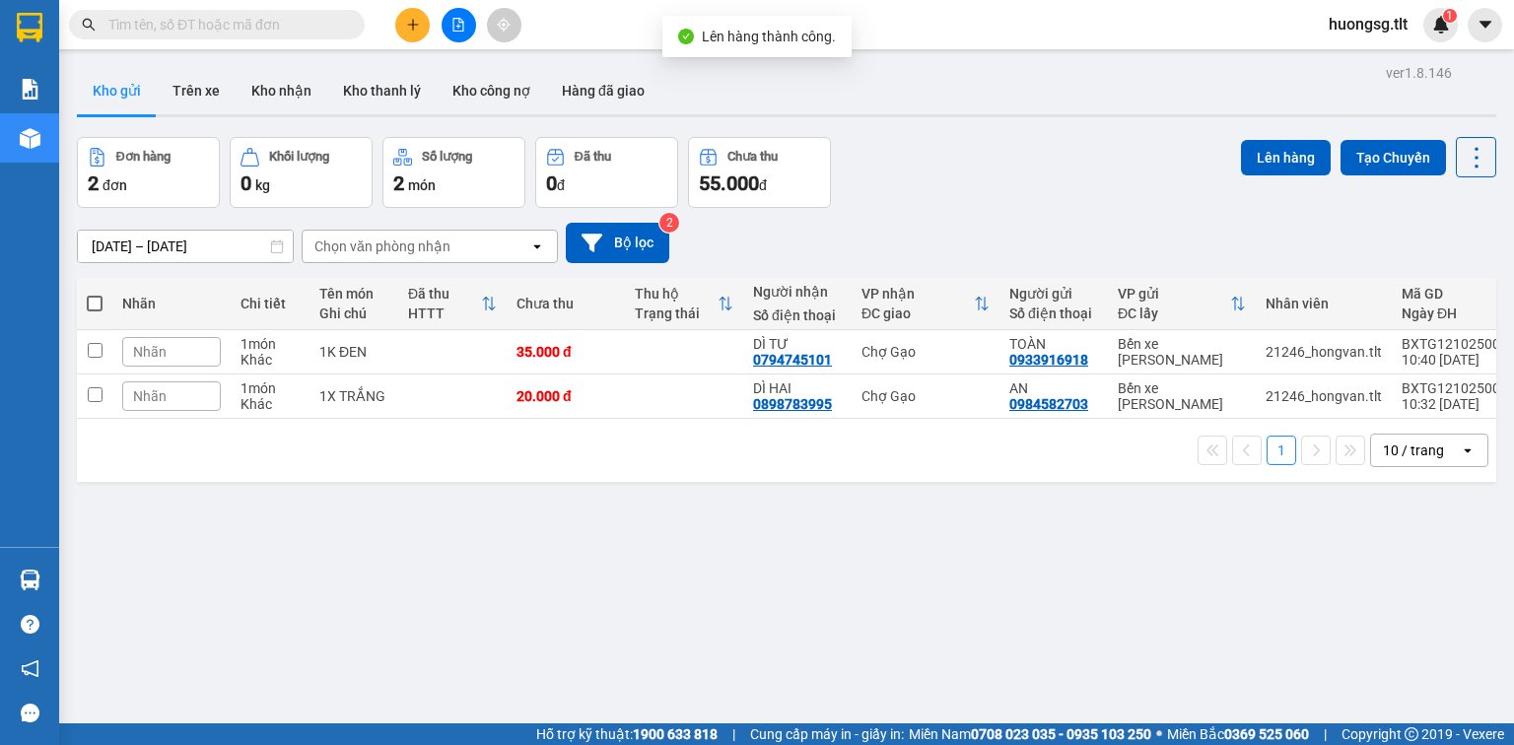
click at [465, 27] on button at bounding box center [459, 25] width 34 height 34
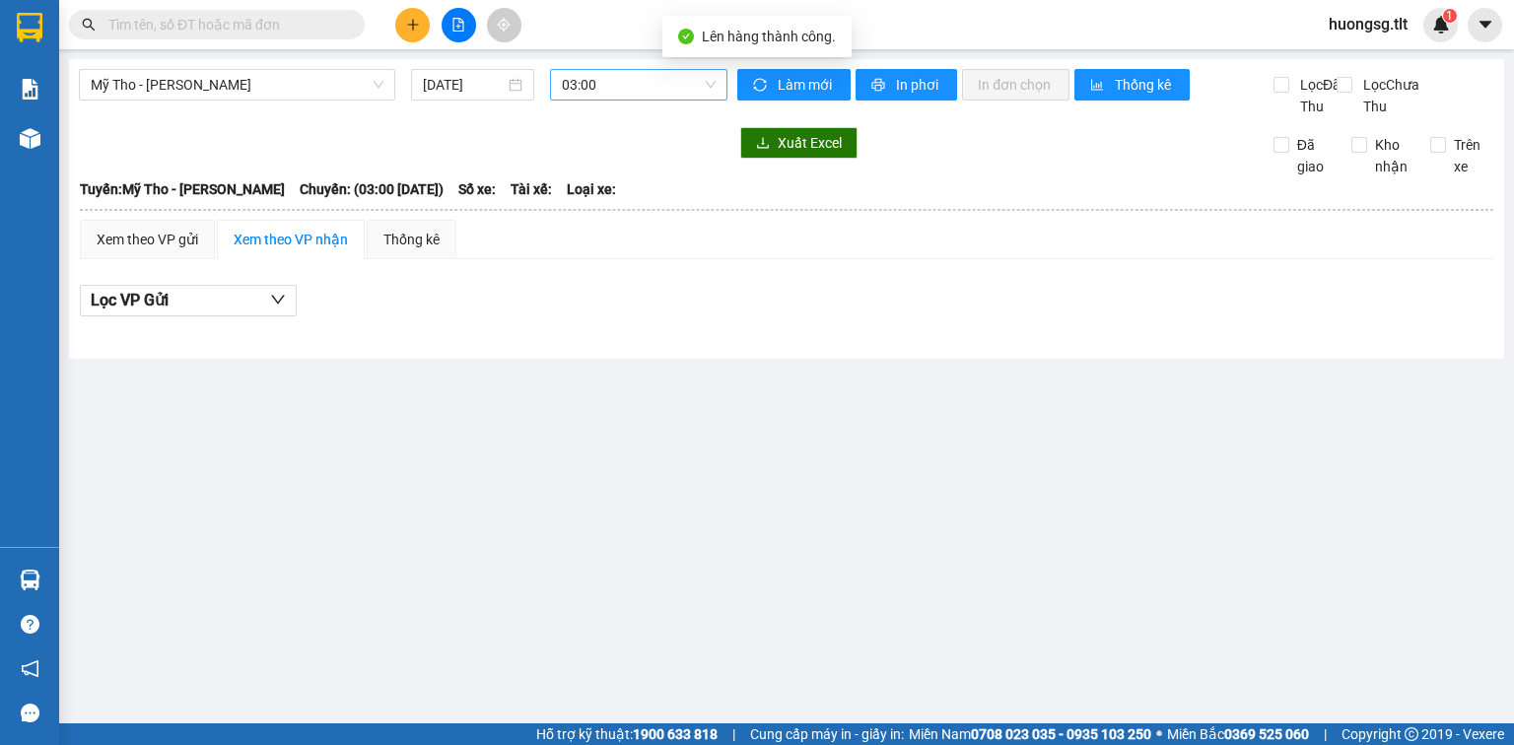
drag, startPoint x: 591, startPoint y: 97, endPoint x: 569, endPoint y: 100, distance: 22.9
click at [580, 99] on span "03:00" at bounding box center [639, 85] width 155 height 30
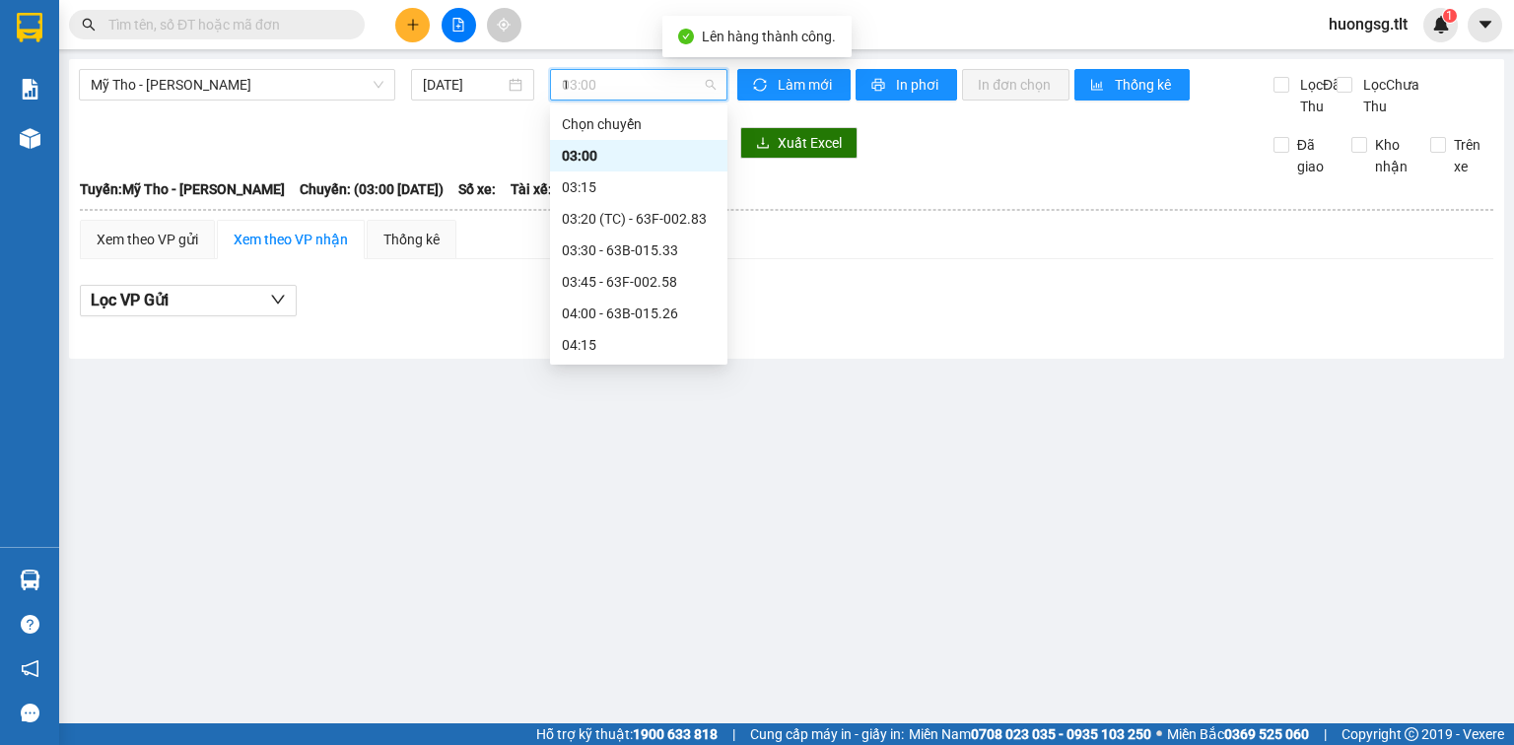
type input "11"
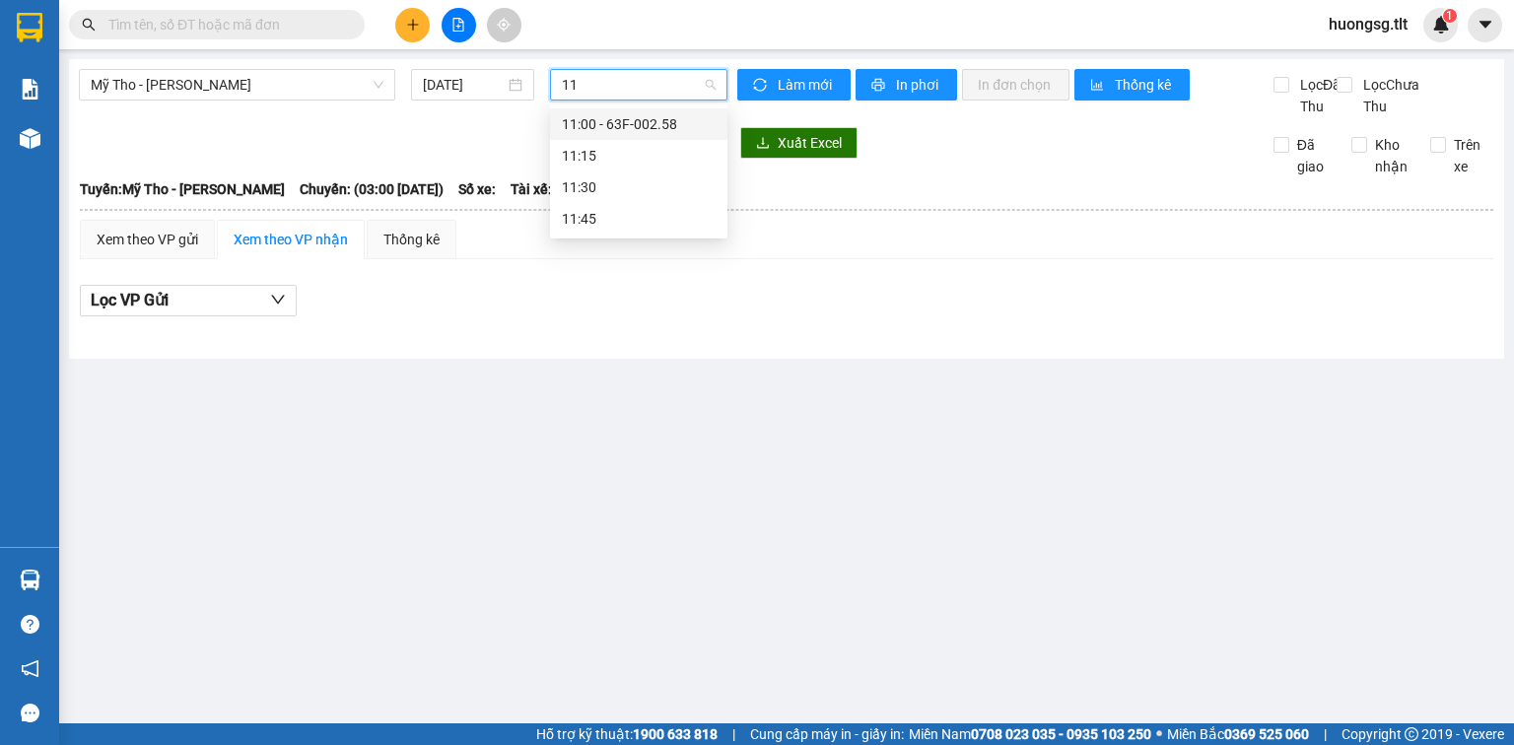
click at [659, 120] on div "11:00 - 63F-002.58" at bounding box center [639, 124] width 154 height 22
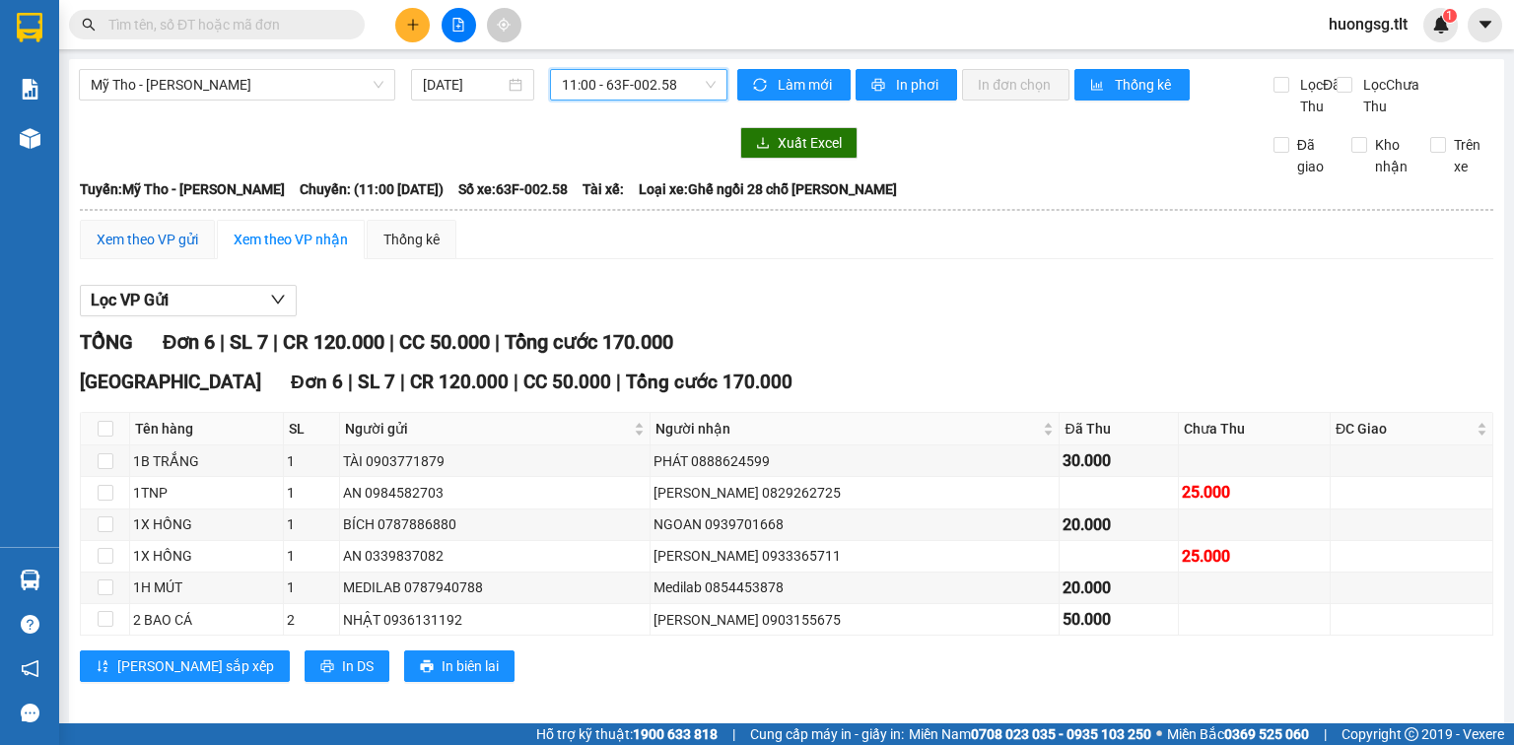
drag, startPoint x: 201, startPoint y: 200, endPoint x: 183, endPoint y: 264, distance: 66.5
click at [136, 250] on div "Xem theo VP gửi" at bounding box center [148, 240] width 102 height 22
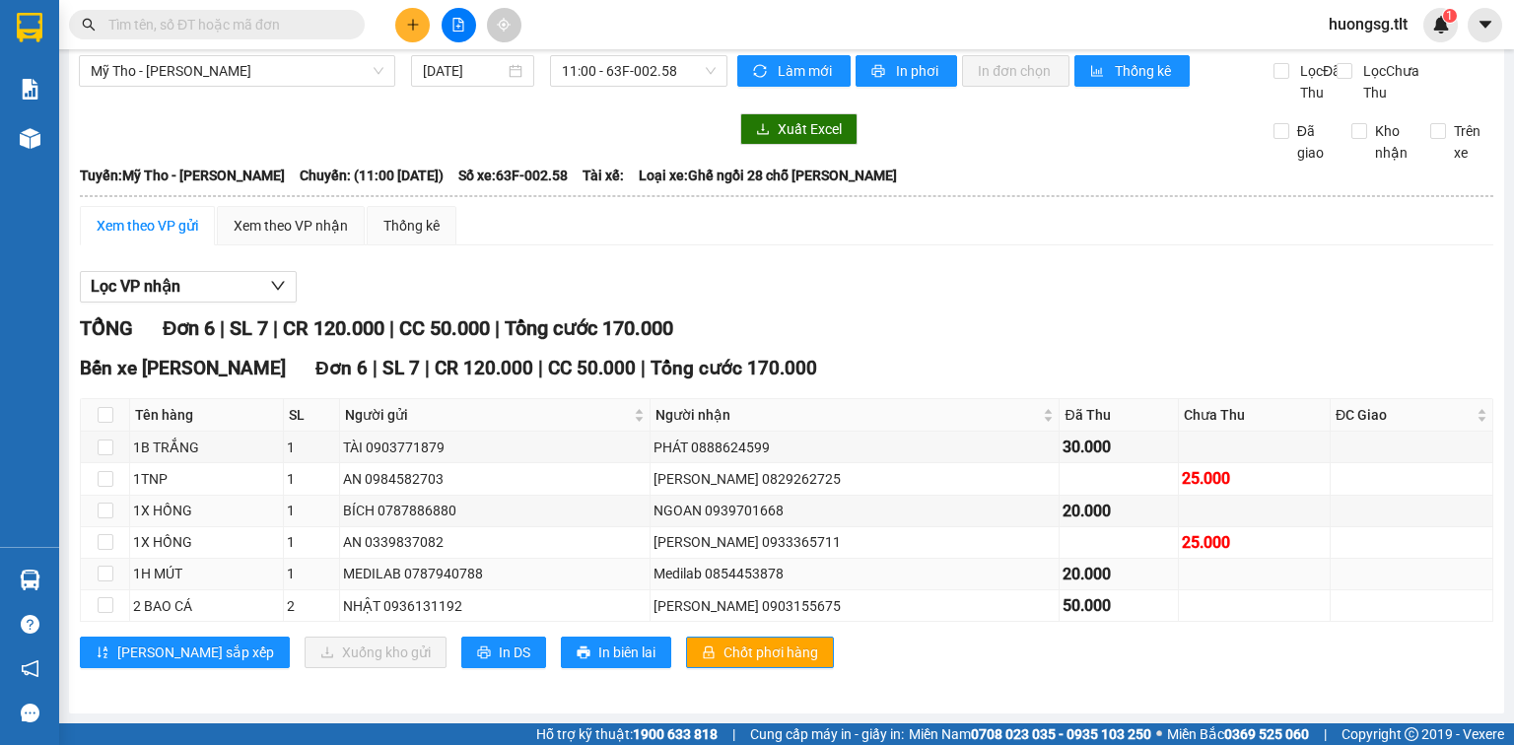
scroll to position [33, 0]
drag, startPoint x: 690, startPoint y: 639, endPoint x: 668, endPoint y: 640, distance: 21.7
click at [690, 639] on button "Chốt phơi hàng" at bounding box center [760, 653] width 148 height 32
click at [499, 650] on span "In DS" at bounding box center [515, 653] width 32 height 22
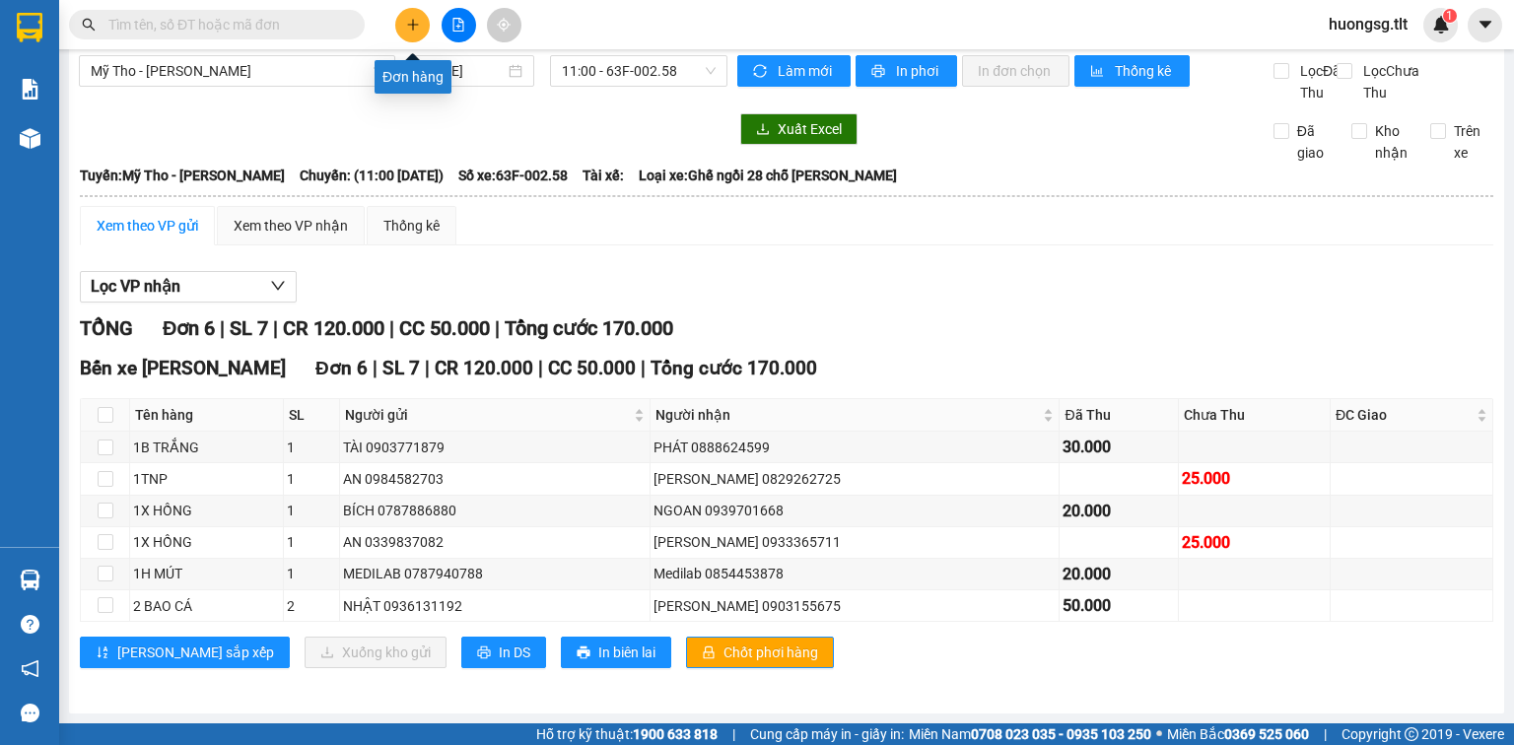
click at [403, 24] on button at bounding box center [412, 25] width 34 height 34
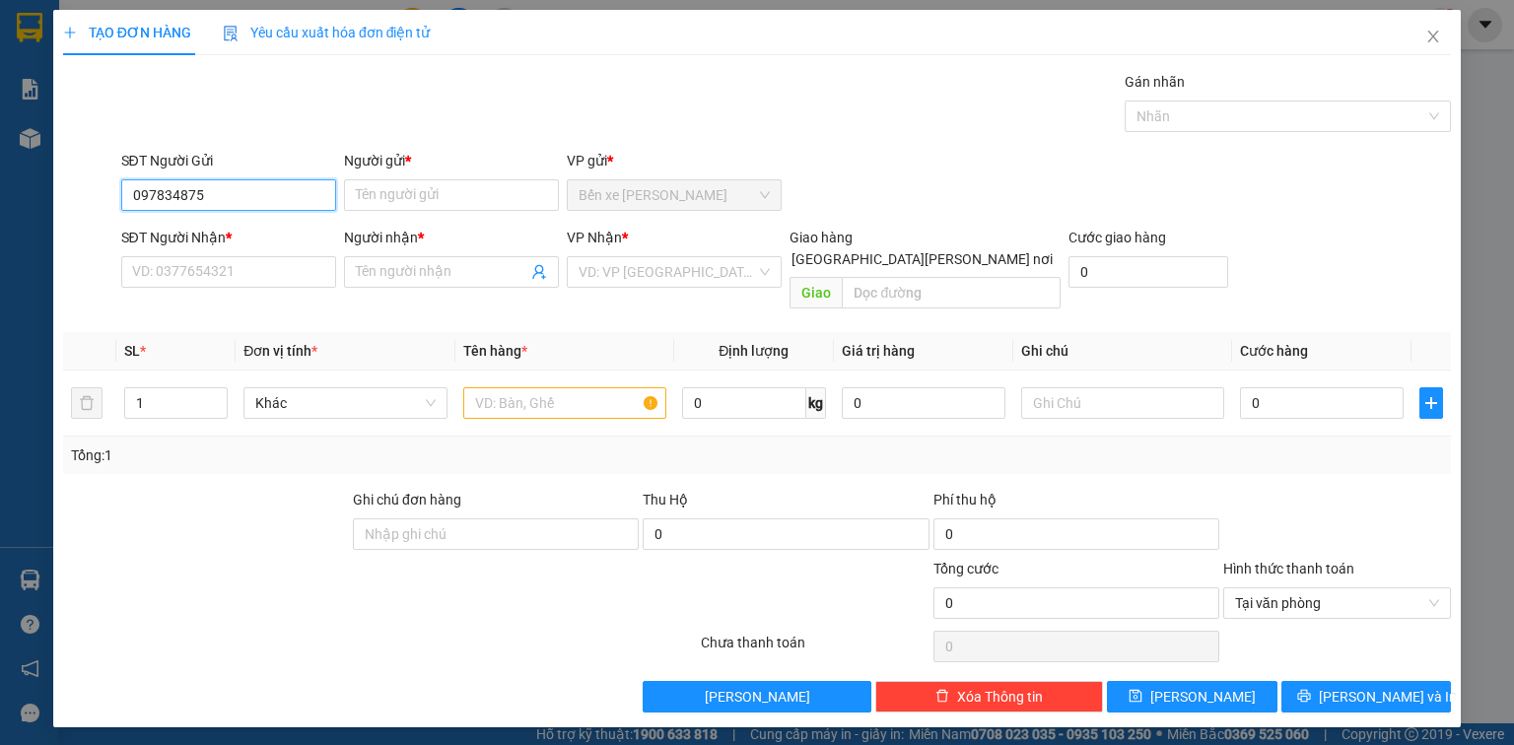
type input "0978348757"
drag, startPoint x: 278, startPoint y: 228, endPoint x: 272, endPoint y: 265, distance: 37.9
click at [279, 228] on div "0978348757 - THI" at bounding box center [228, 234] width 191 height 22
type input "THI"
type input "0978348757"
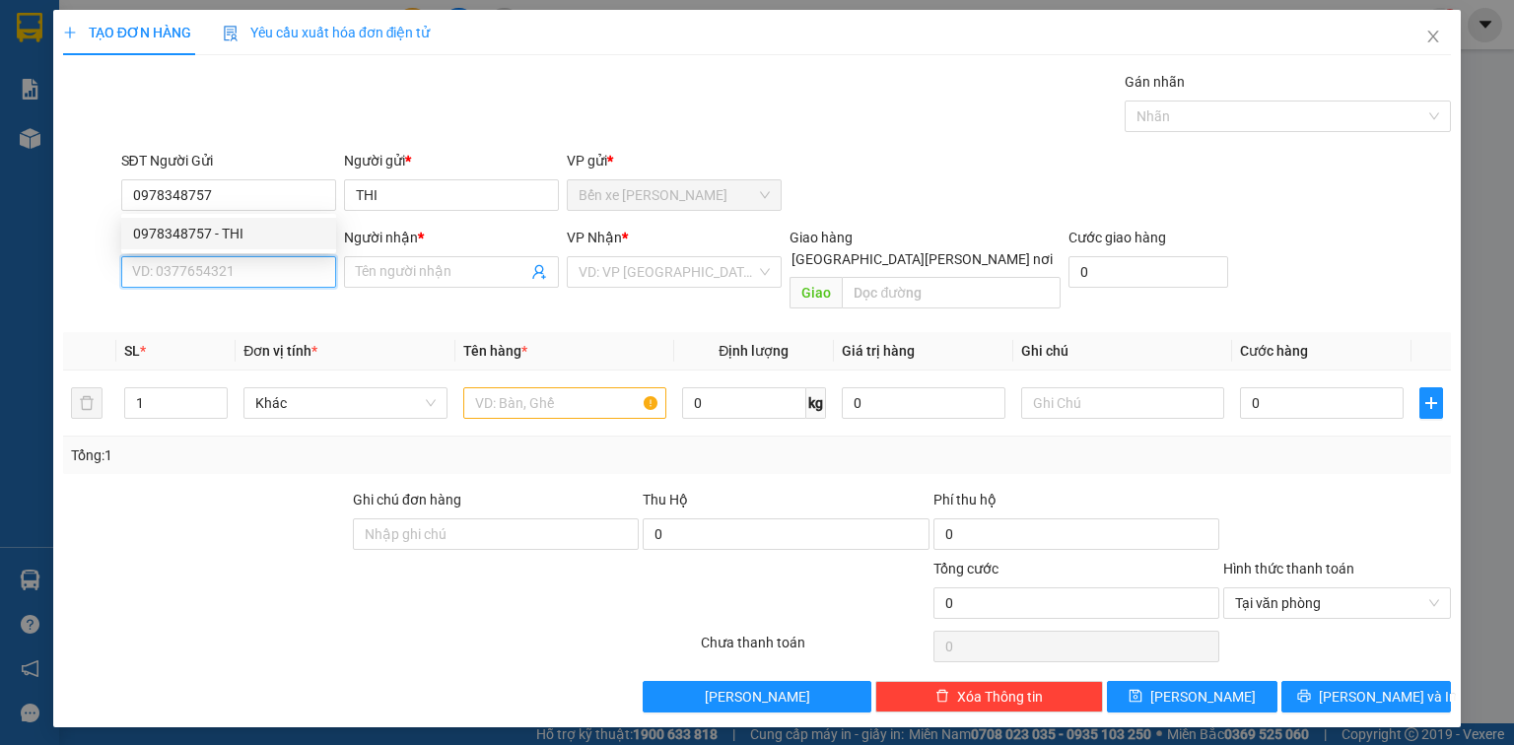
click at [270, 272] on input "SĐT Người Nhận *" at bounding box center [228, 272] width 215 height 32
type input "0901546129"
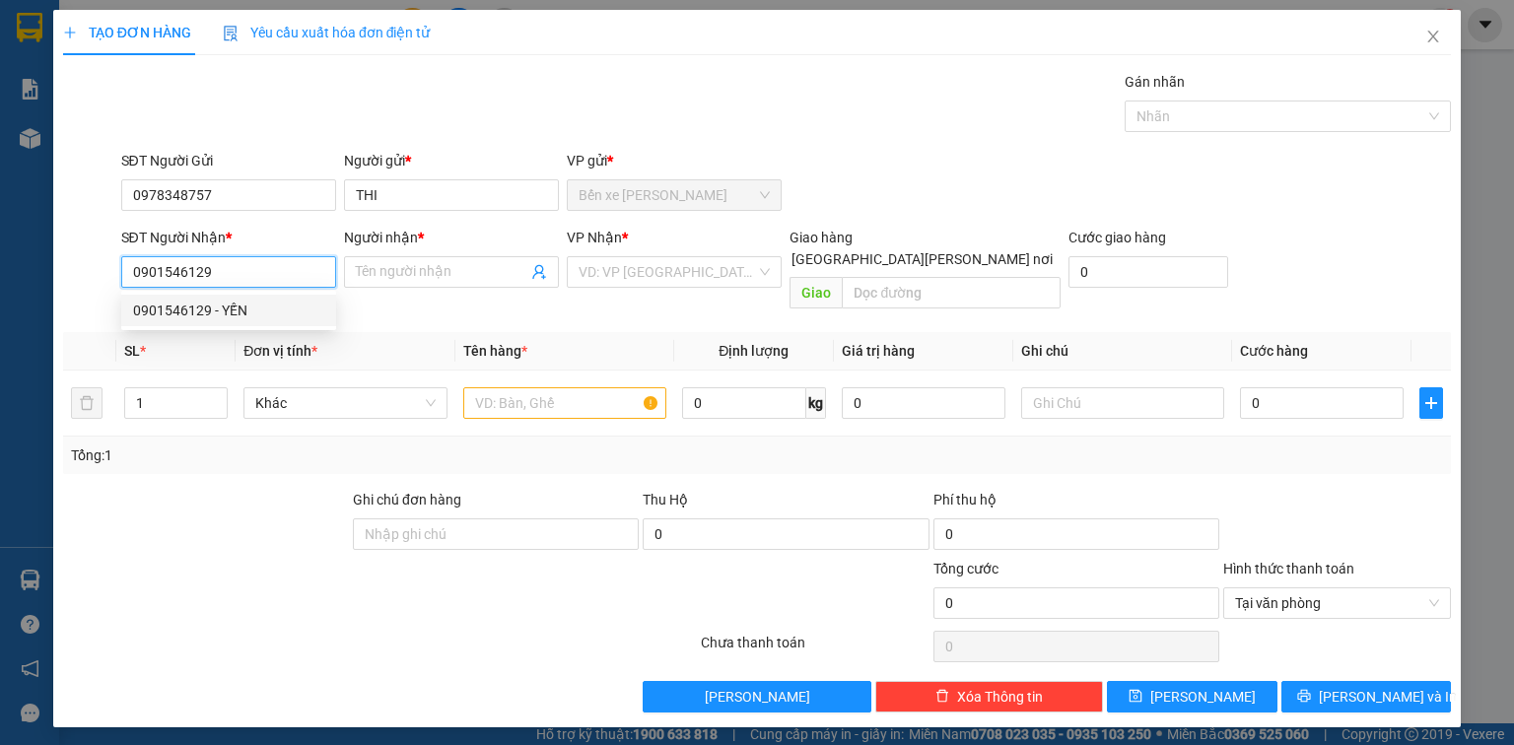
click at [244, 310] on div "0901546129 - YẾN" at bounding box center [228, 311] width 191 height 22
type input "YẾN"
click at [253, 279] on input "0901546129" at bounding box center [228, 272] width 215 height 32
type input "0901546129"
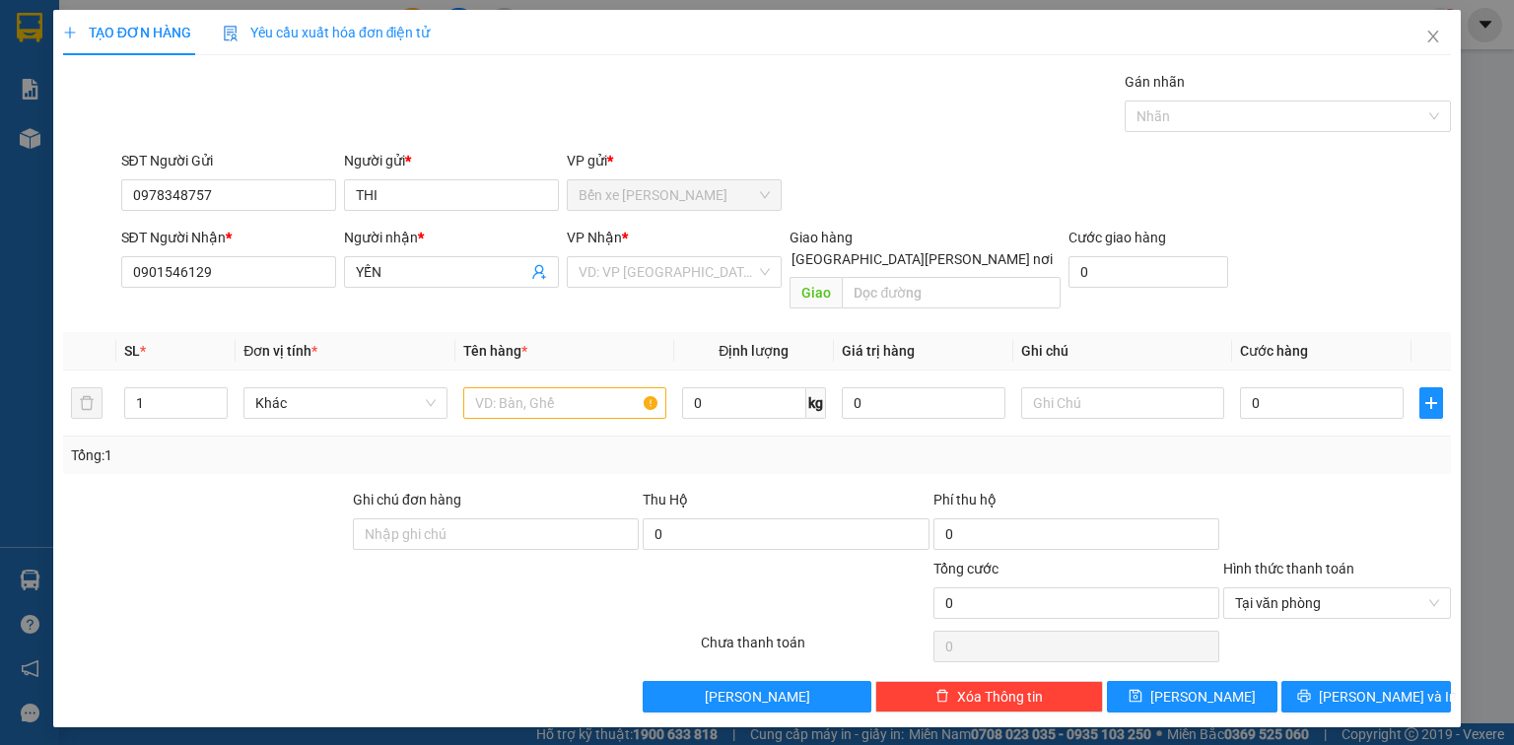
click at [782, 251] on input "Giao tận nơi" at bounding box center [775, 258] width 14 height 14
checkbox input "true"
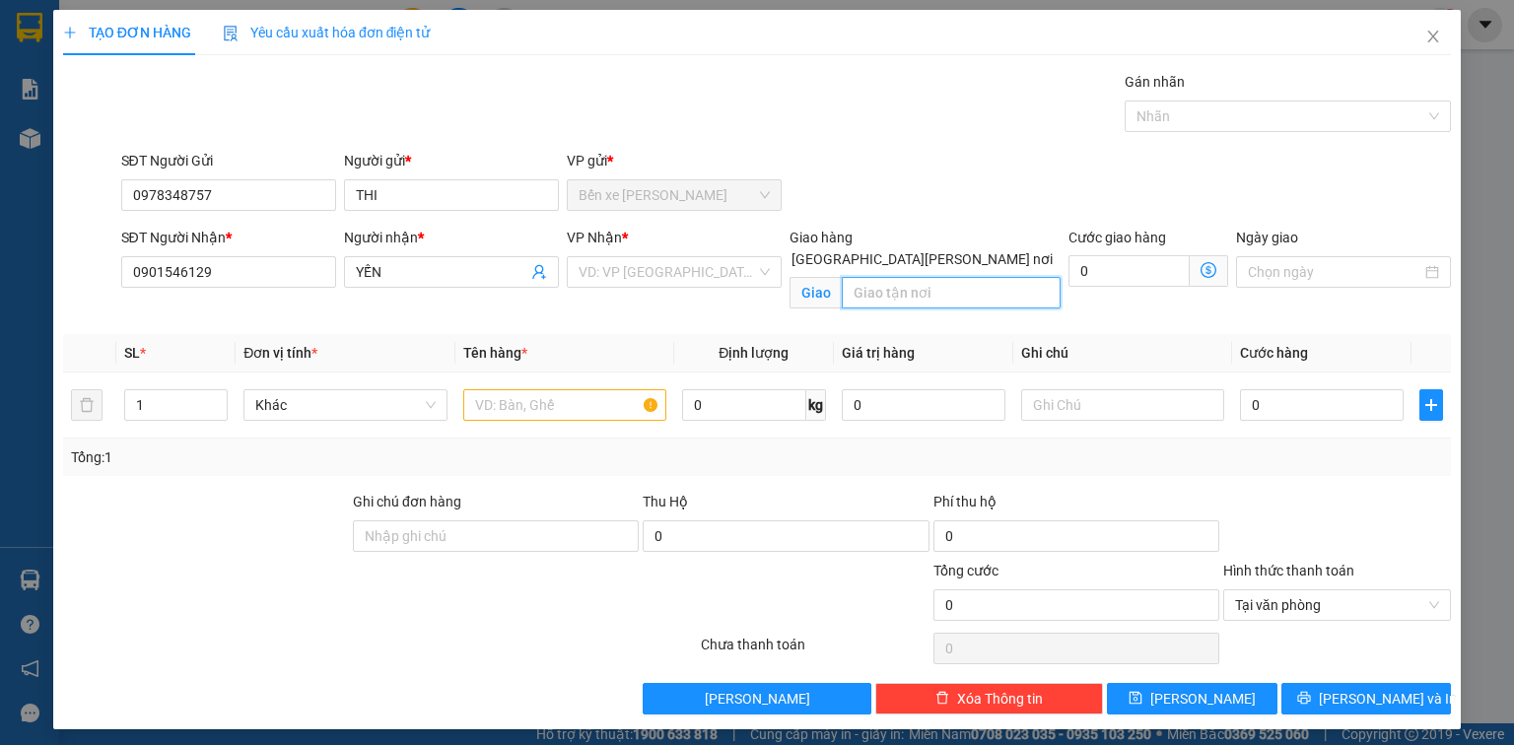
click at [942, 277] on input "text" at bounding box center [951, 293] width 219 height 32
paste input "524/40 NG ĐÌNH CHIỂU P4 Q3"
type input "524/40 NG ĐÌNH CHIỂU P4 Q3"
drag, startPoint x: 634, startPoint y: 266, endPoint x: 636, endPoint y: 279, distance: 13.0
click at [635, 269] on input "search" at bounding box center [667, 272] width 177 height 30
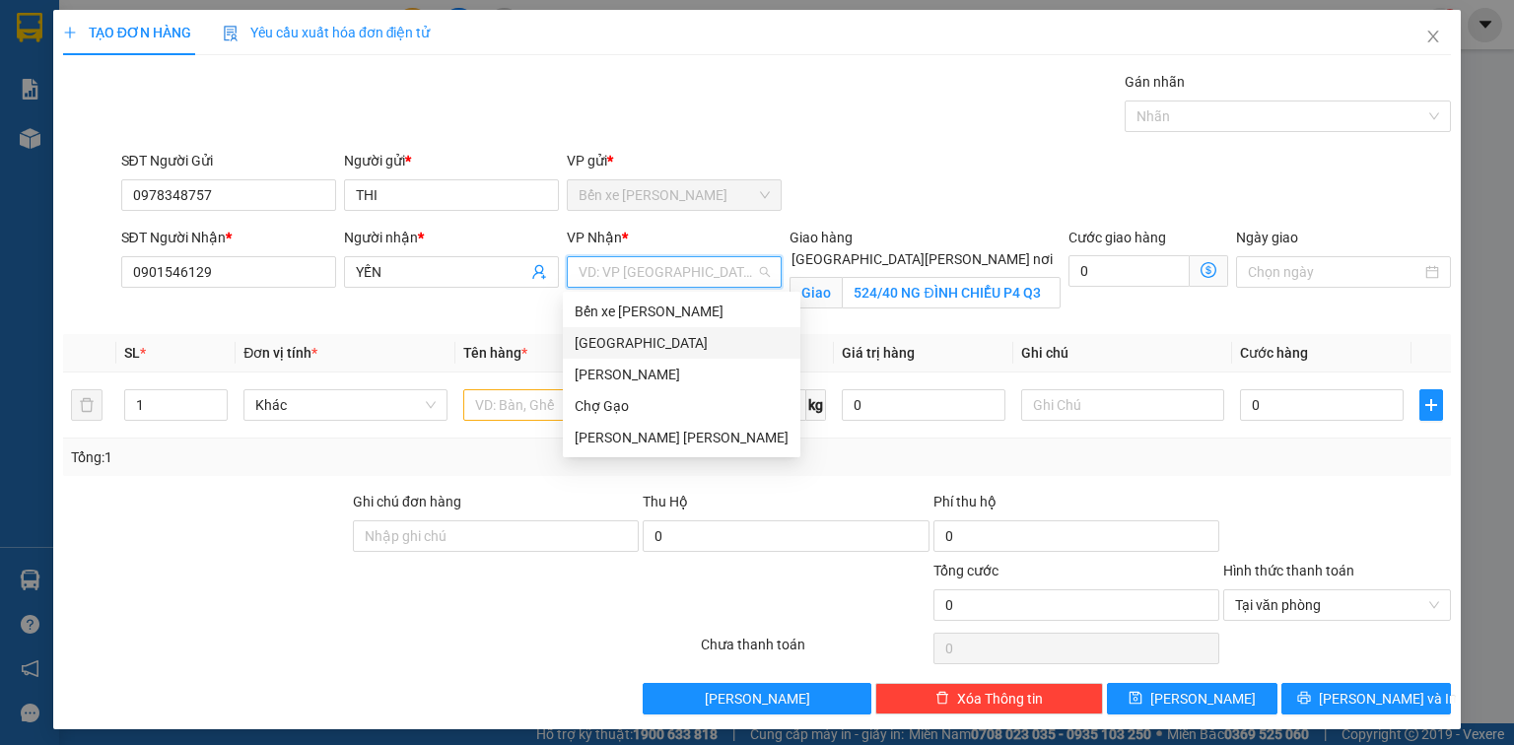
click at [638, 338] on div "[GEOGRAPHIC_DATA]" at bounding box center [682, 343] width 214 height 22
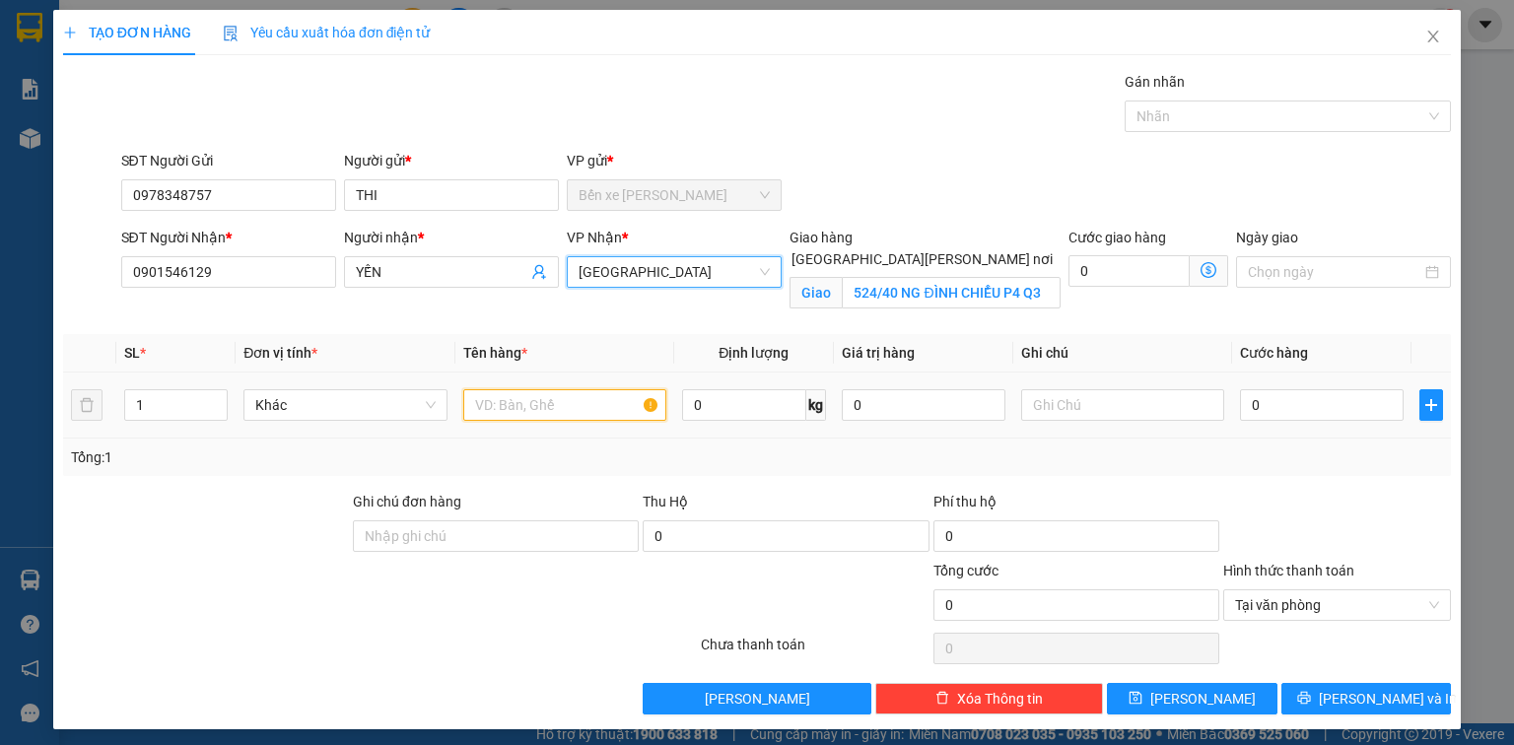
click at [507, 401] on input "text" at bounding box center [564, 405] width 203 height 32
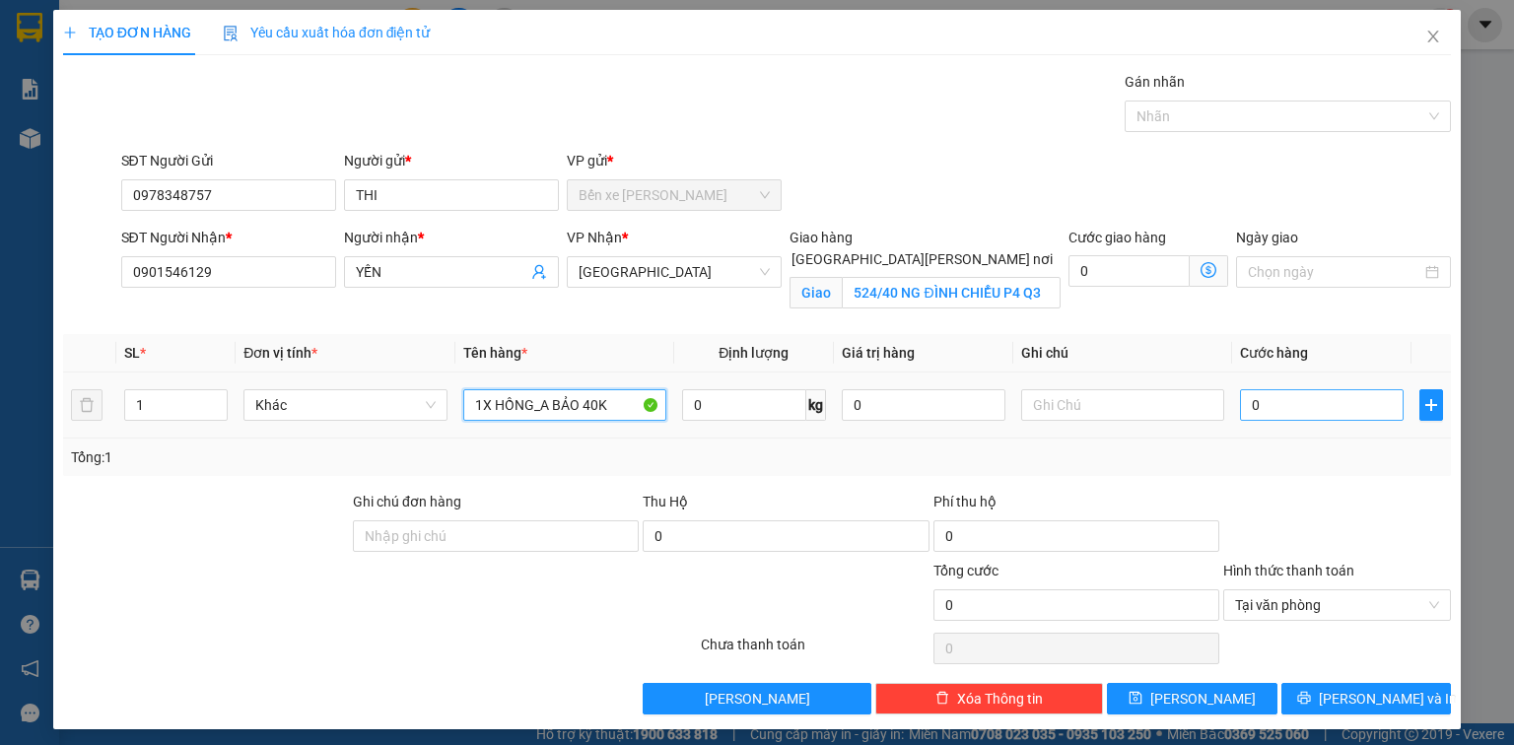
type input "1X HỒNG_A BẢO 40K"
click at [1340, 401] on input "0" at bounding box center [1322, 405] width 164 height 32
type input "2"
type input "25"
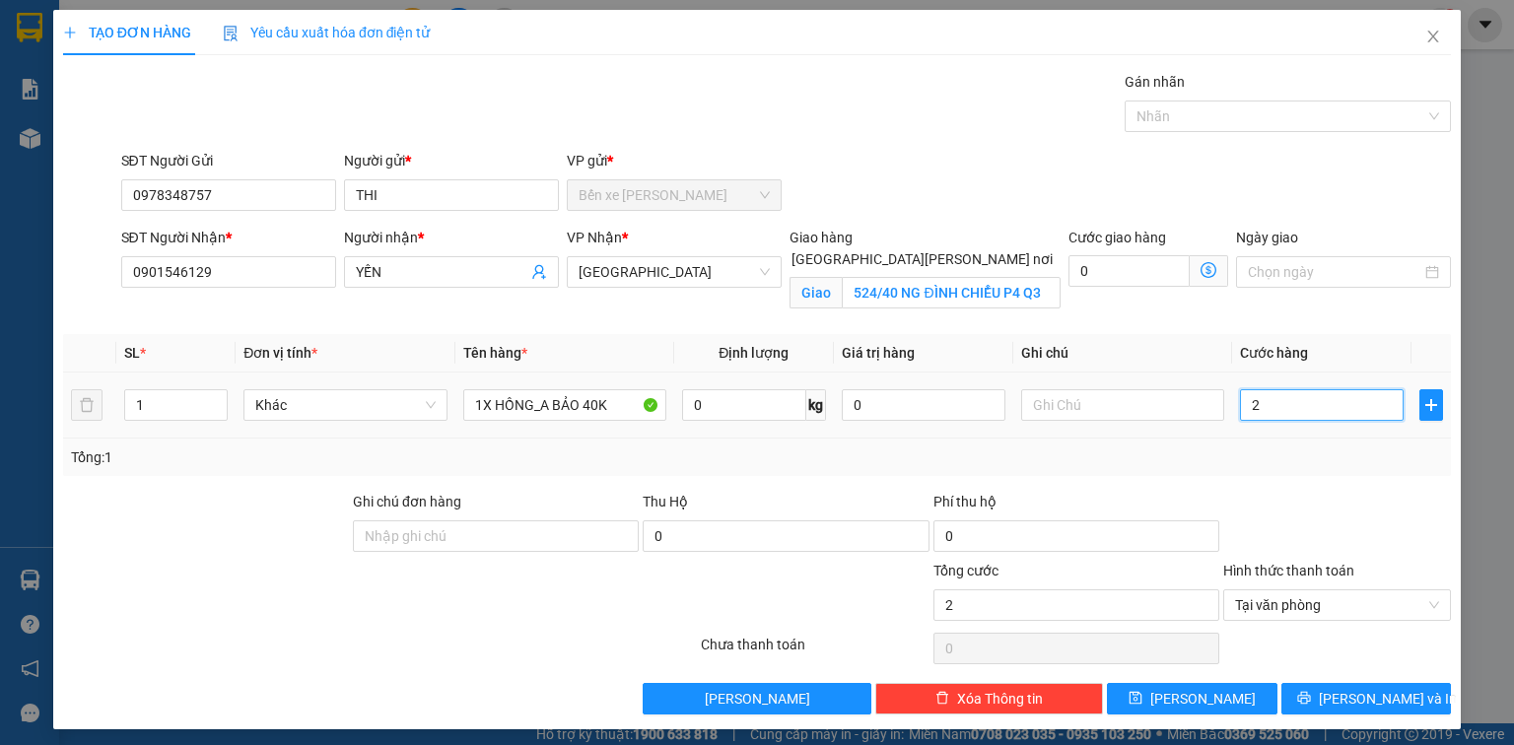
type input "25"
type input "25.000"
click at [1383, 698] on span "Lưu và In" at bounding box center [1388, 699] width 138 height 22
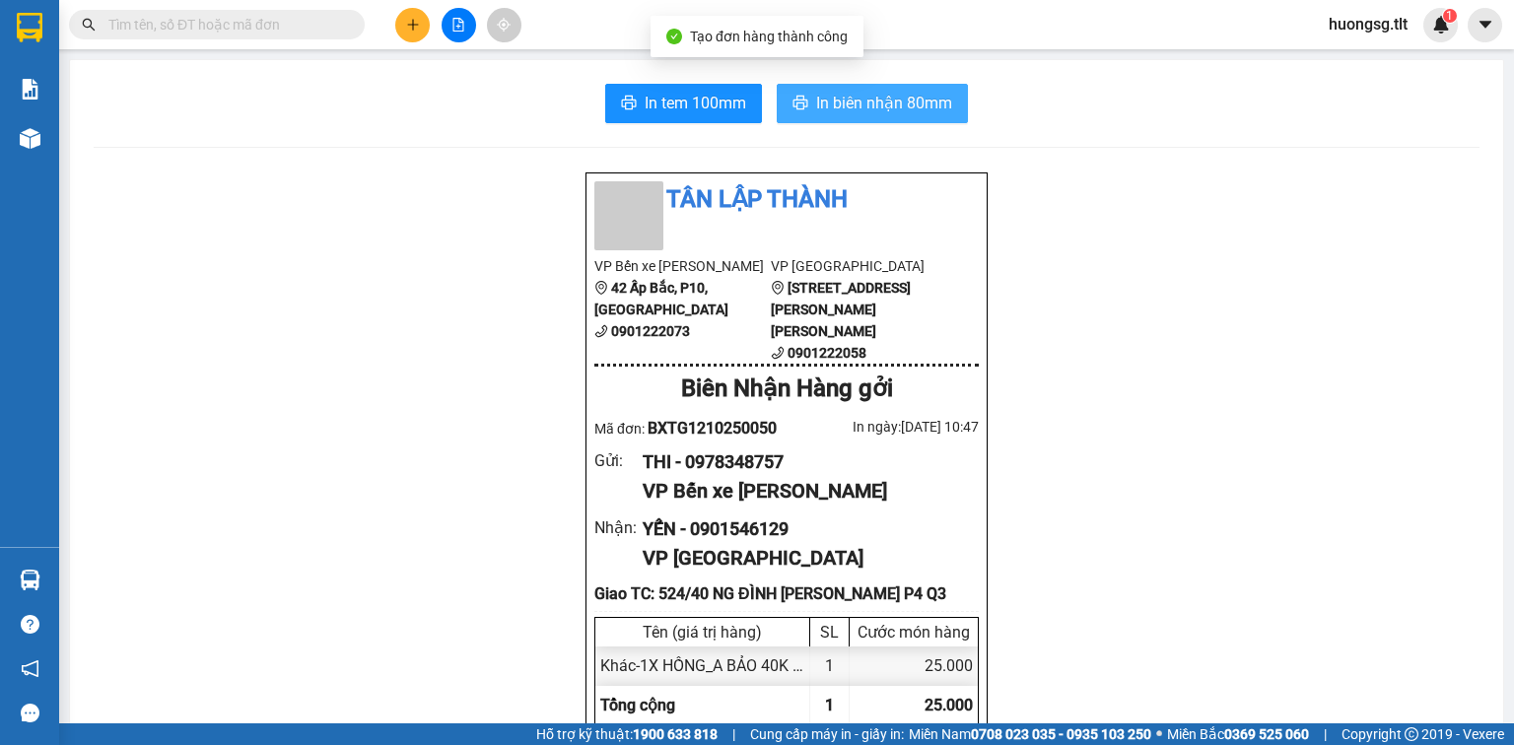
click at [890, 91] on button "In biên nhận 80mm" at bounding box center [872, 103] width 191 height 39
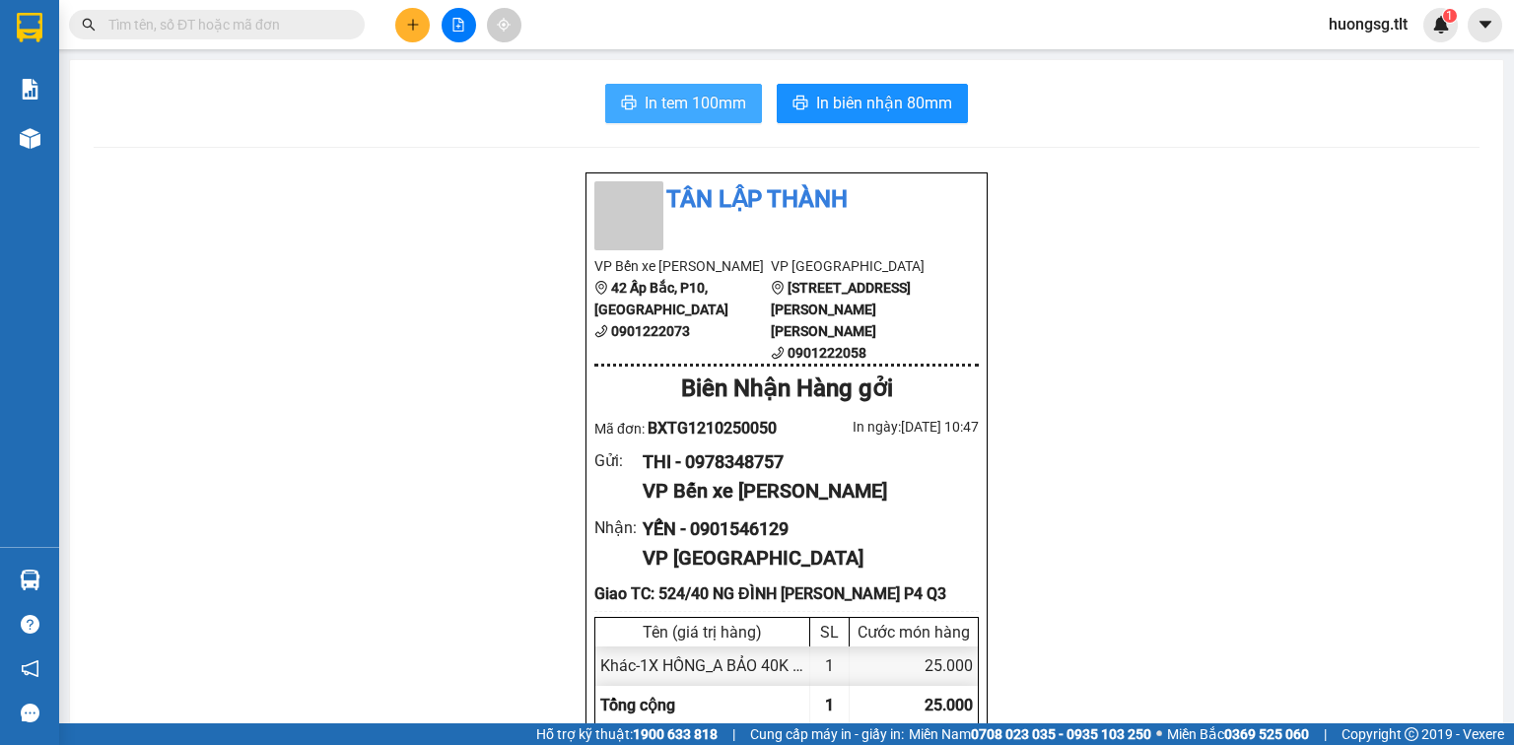
click at [654, 90] on button "In tem 100mm" at bounding box center [683, 103] width 157 height 39
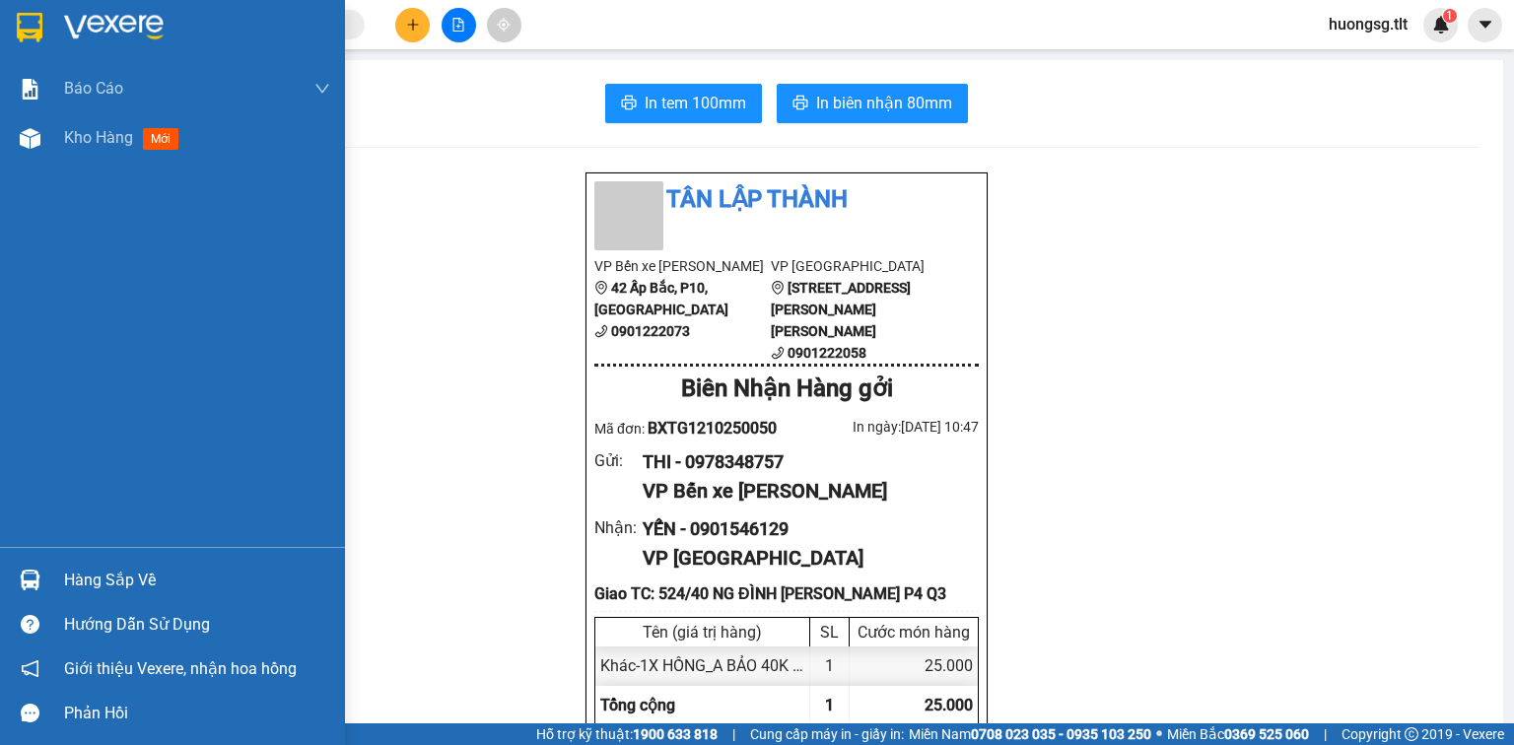
click at [34, 553] on div "Hàng sắp về Hướng dẫn sử dụng Giới thiệu Vexere, nhận hoa hồng Phản hồi" at bounding box center [172, 641] width 345 height 188
click at [45, 573] on div at bounding box center [30, 580] width 34 height 34
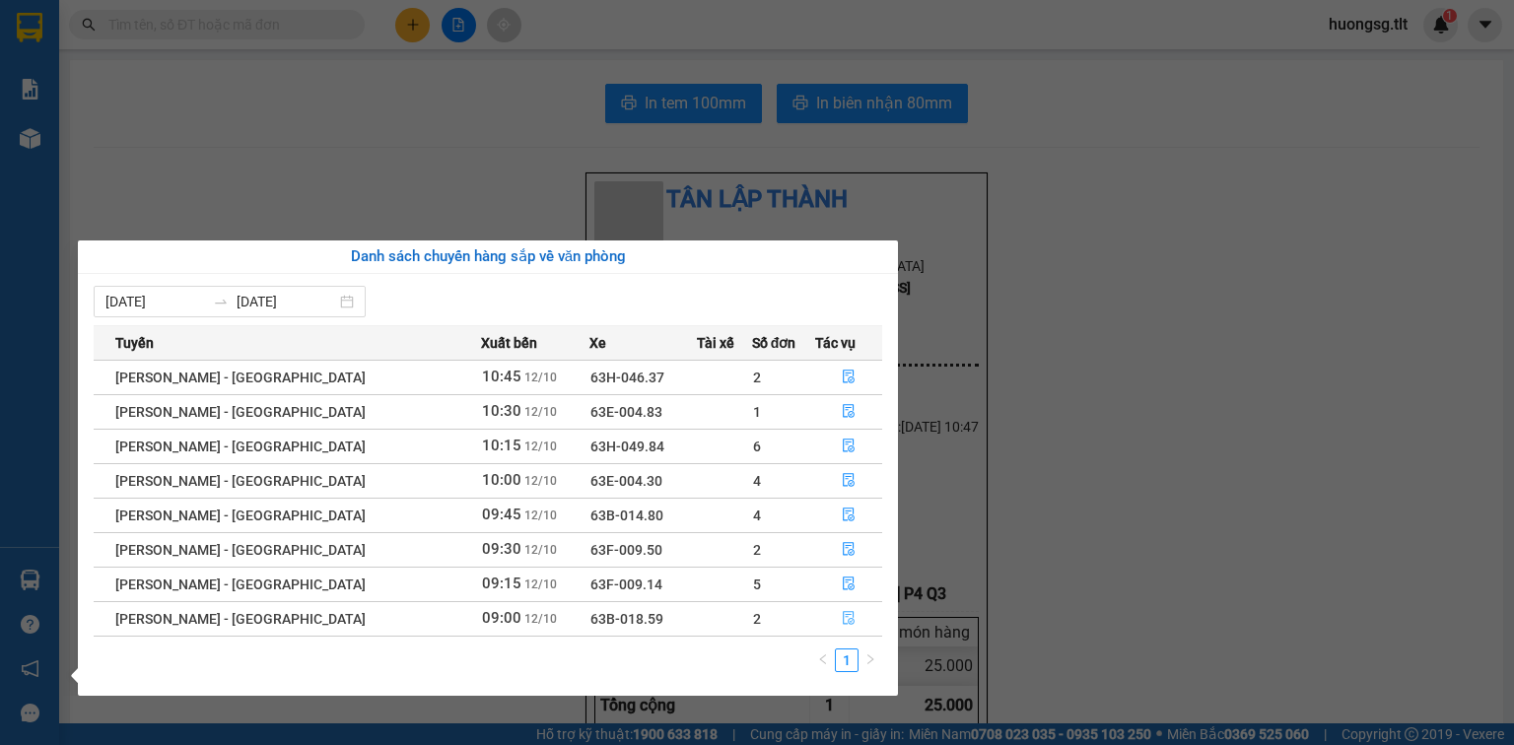
click at [842, 619] on icon "file-done" at bounding box center [849, 618] width 14 height 14
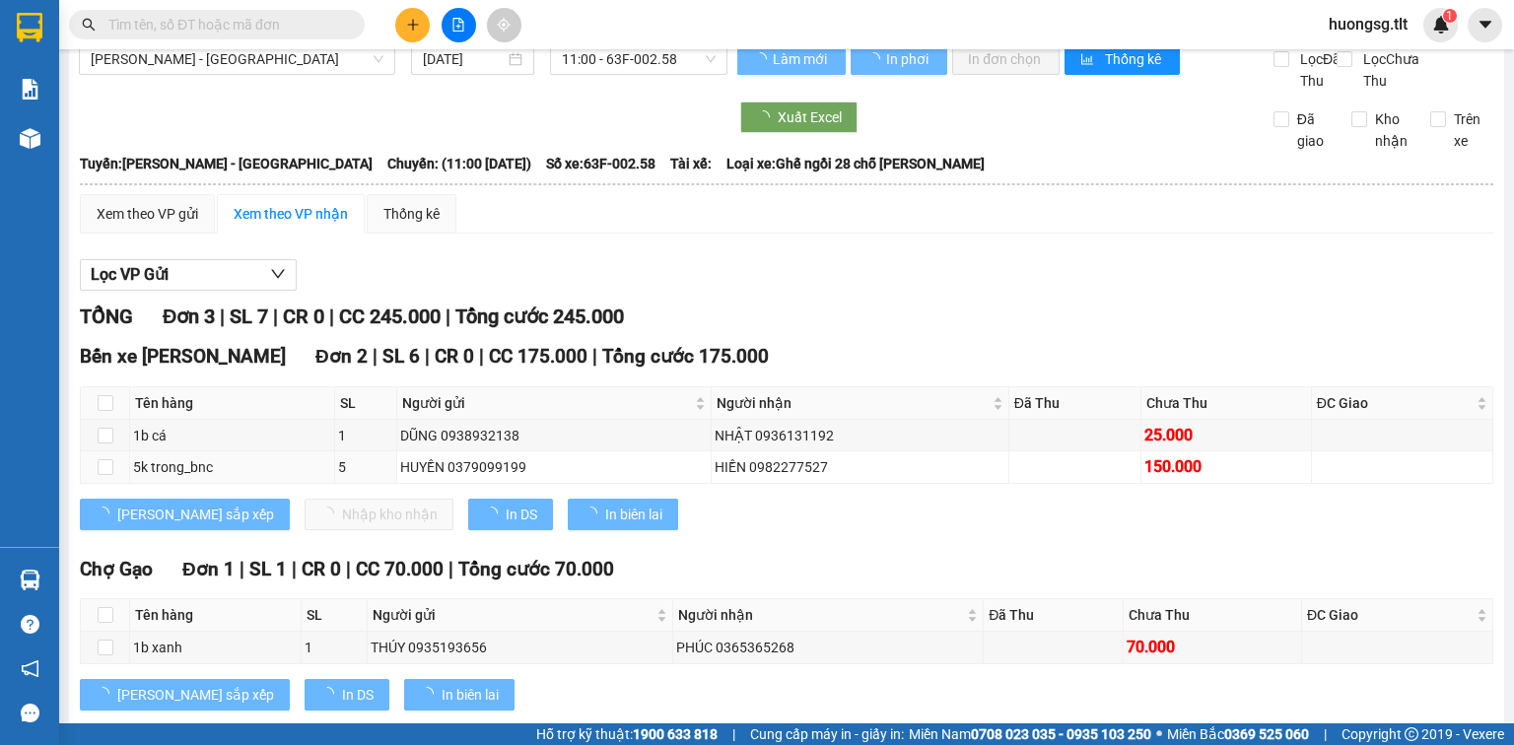
scroll to position [33, 0]
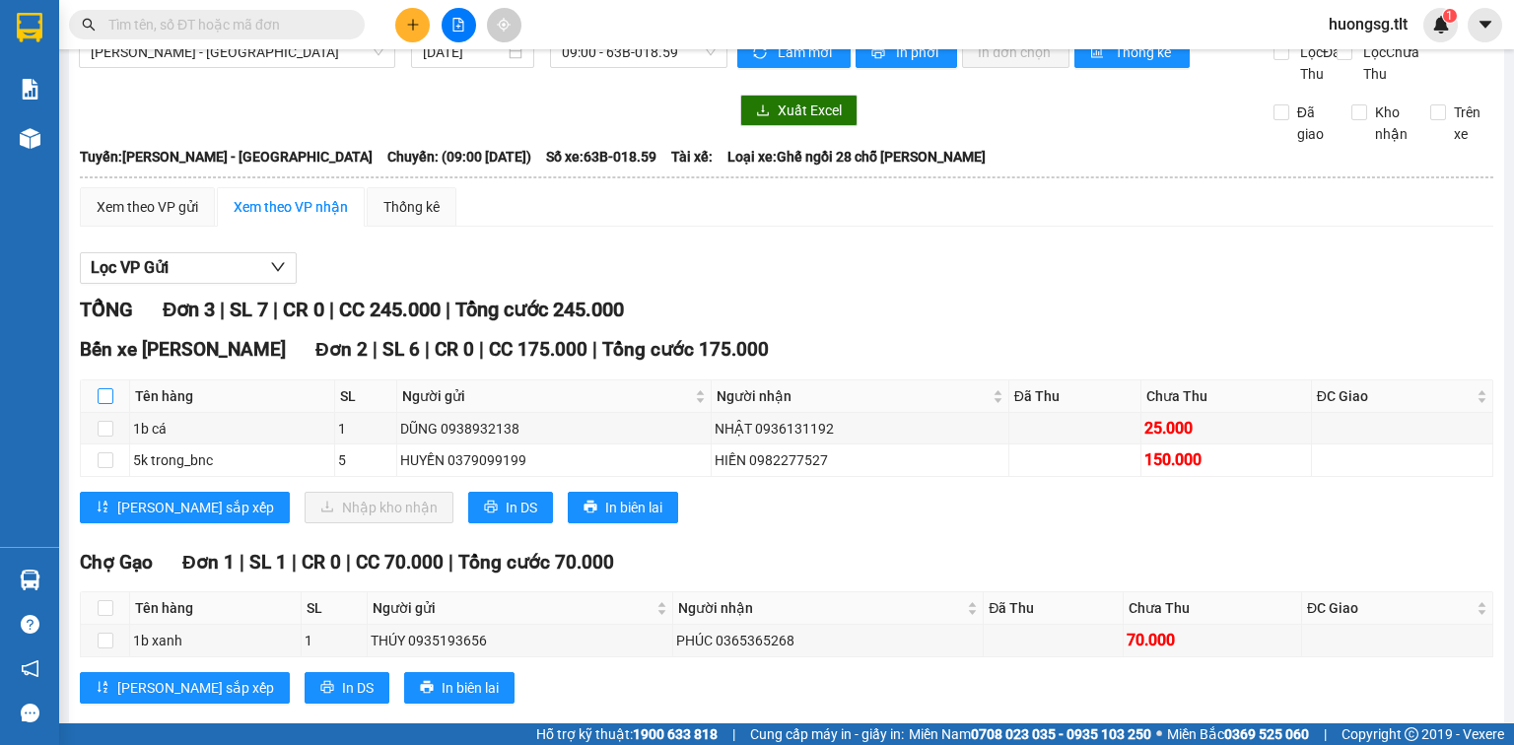
click at [103, 404] on input "checkbox" at bounding box center [106, 396] width 16 height 16
checkbox input "true"
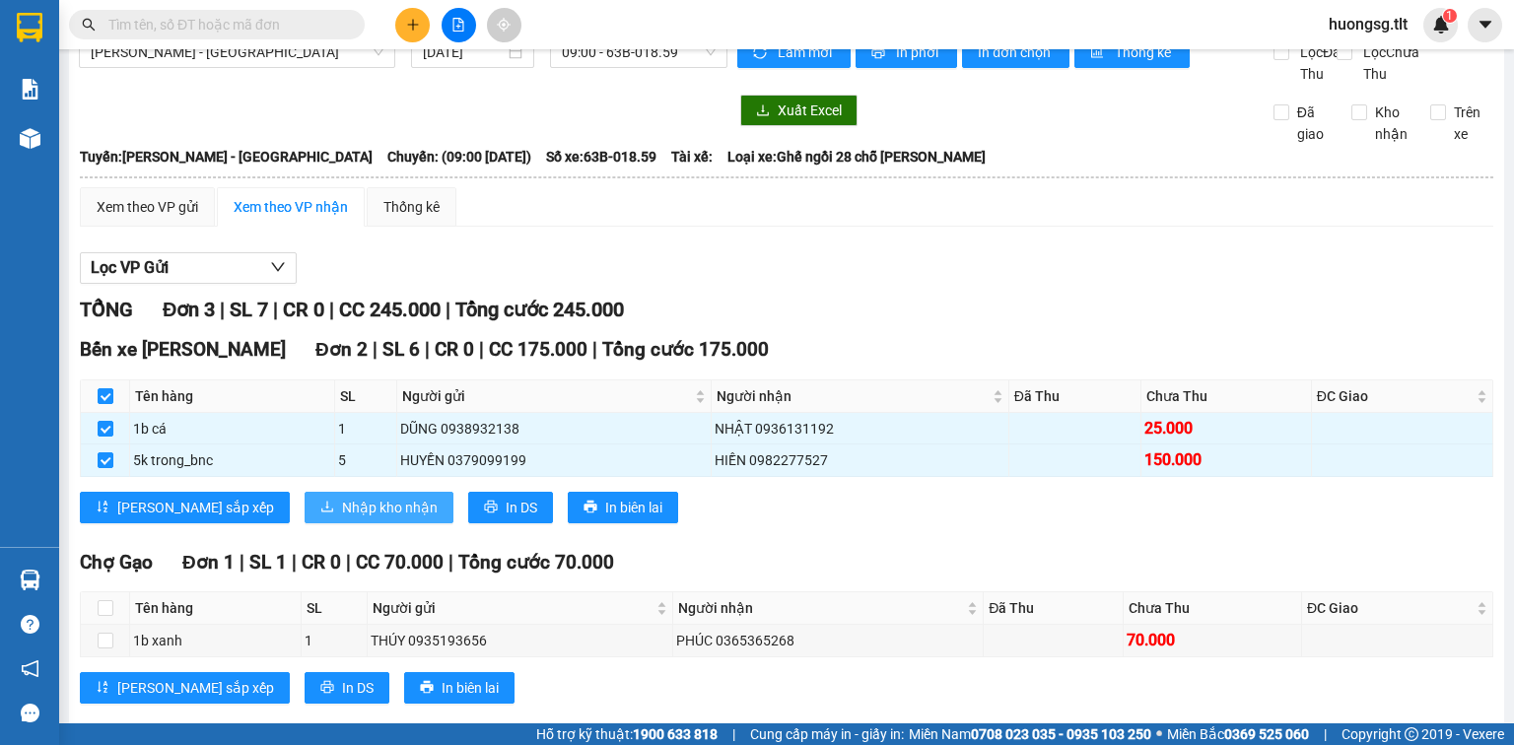
click at [305, 523] on button "Nhập kho nhận" at bounding box center [379, 508] width 149 height 32
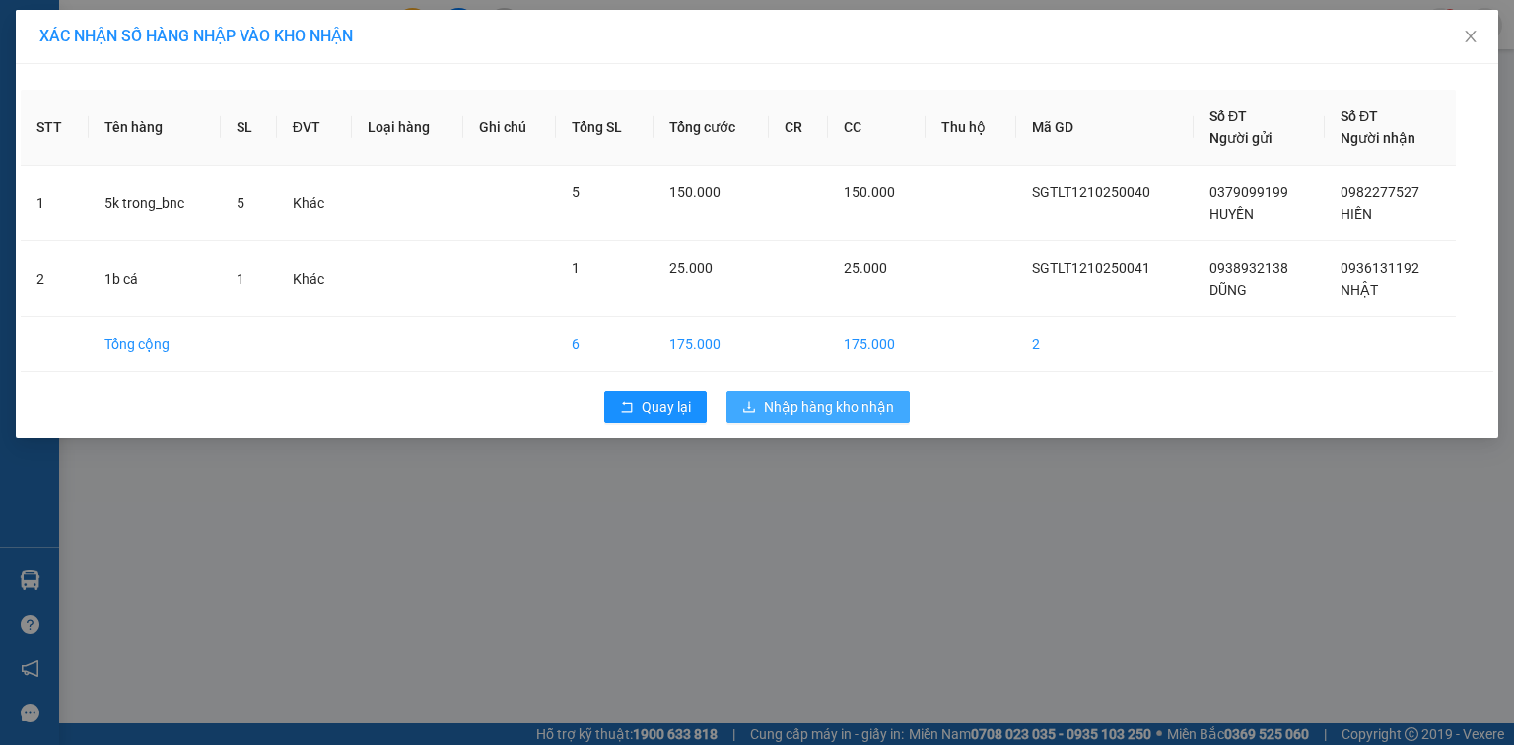
drag, startPoint x: 852, startPoint y: 409, endPoint x: 765, endPoint y: 430, distance: 89.2
click at [852, 409] on span "Nhập hàng kho nhận" at bounding box center [829, 407] width 130 height 22
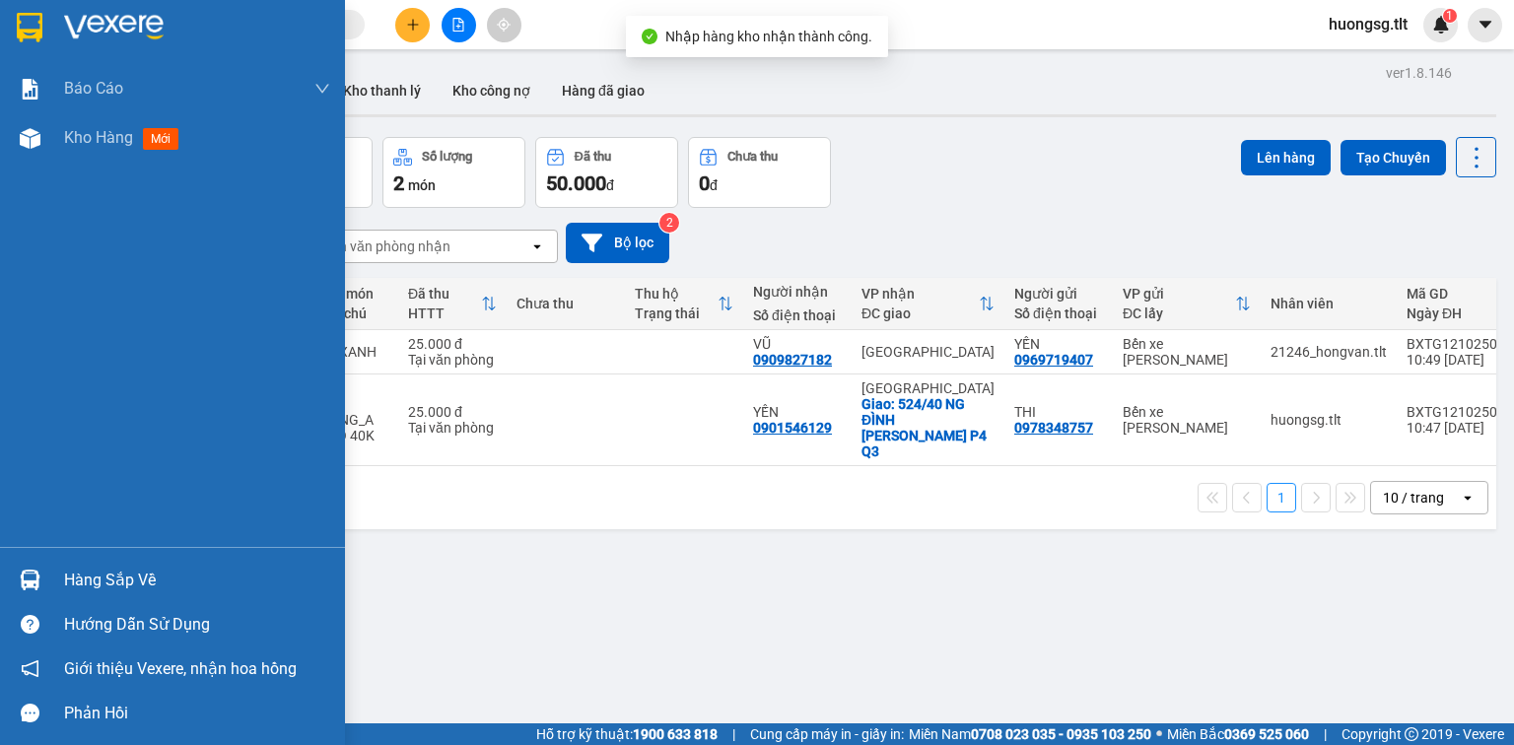
click at [46, 572] on div at bounding box center [30, 580] width 34 height 34
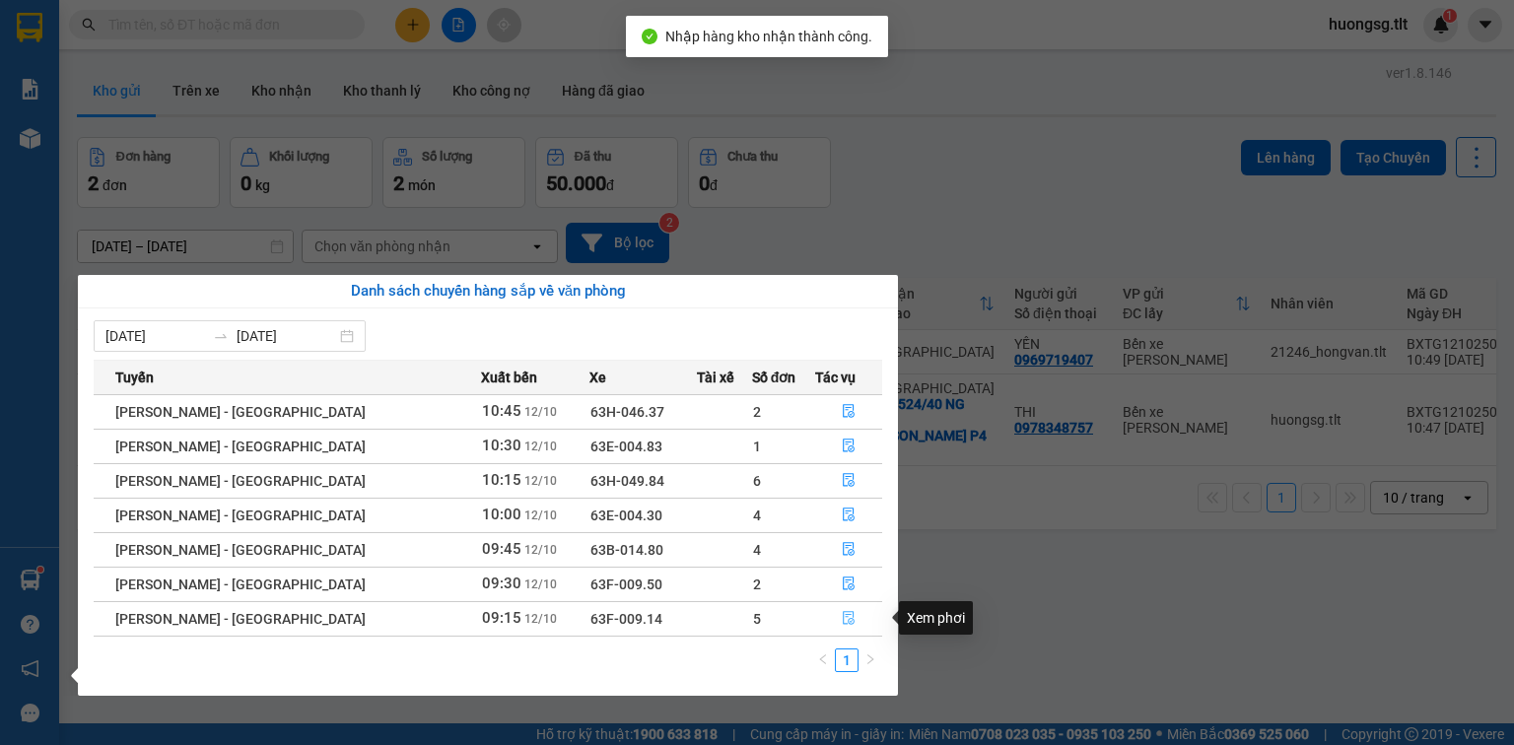
click at [846, 610] on button "button" at bounding box center [848, 619] width 65 height 32
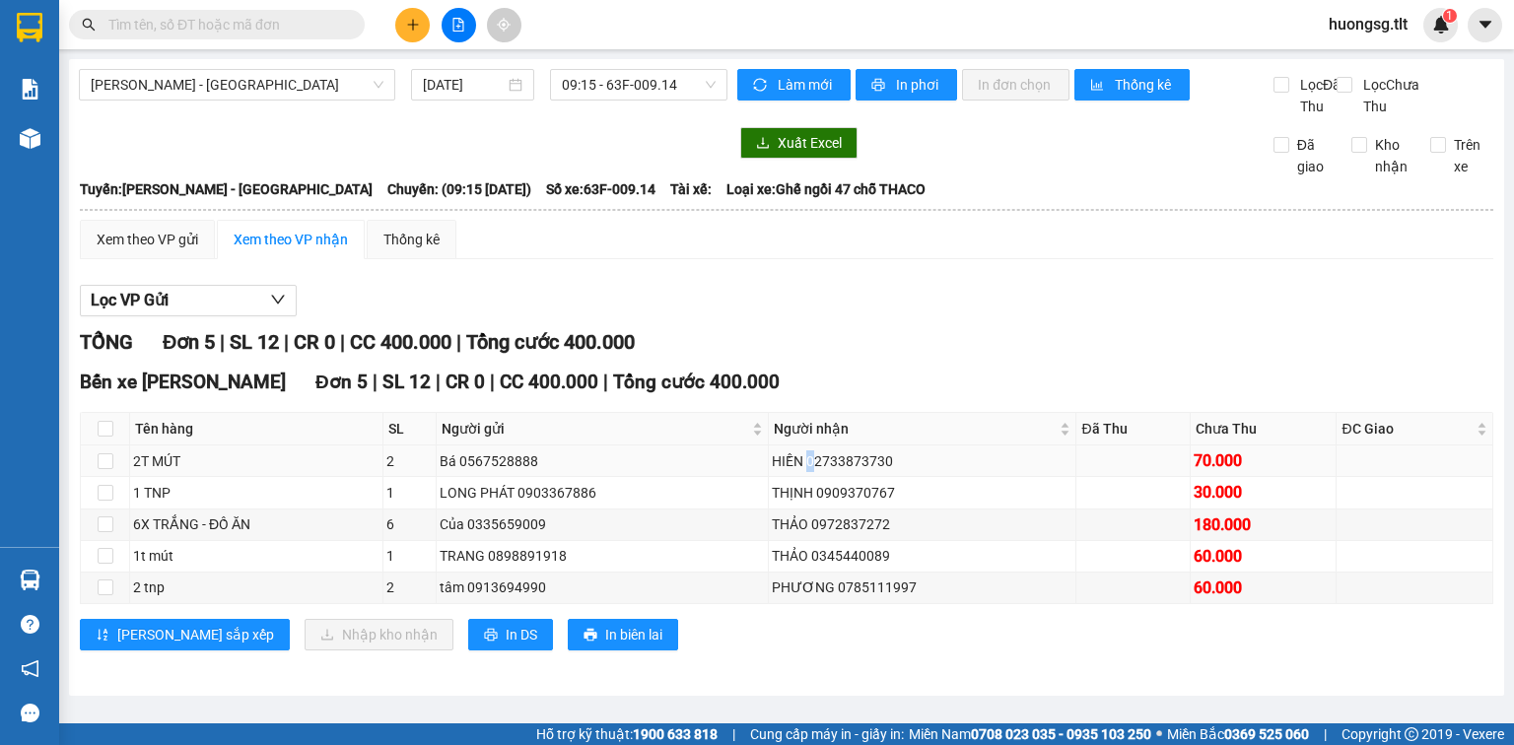
drag, startPoint x: 807, startPoint y: 479, endPoint x: 810, endPoint y: 493, distance: 14.1
click at [810, 477] on td "HIỀN 02733873730" at bounding box center [923, 461] width 308 height 32
click at [800, 390] on div "Bến xe Tiền Giang Đơn 5 | SL 12 | CR 0 | CC 400.000 | Tổng cước 400.000" at bounding box center [786, 383] width 1413 height 30
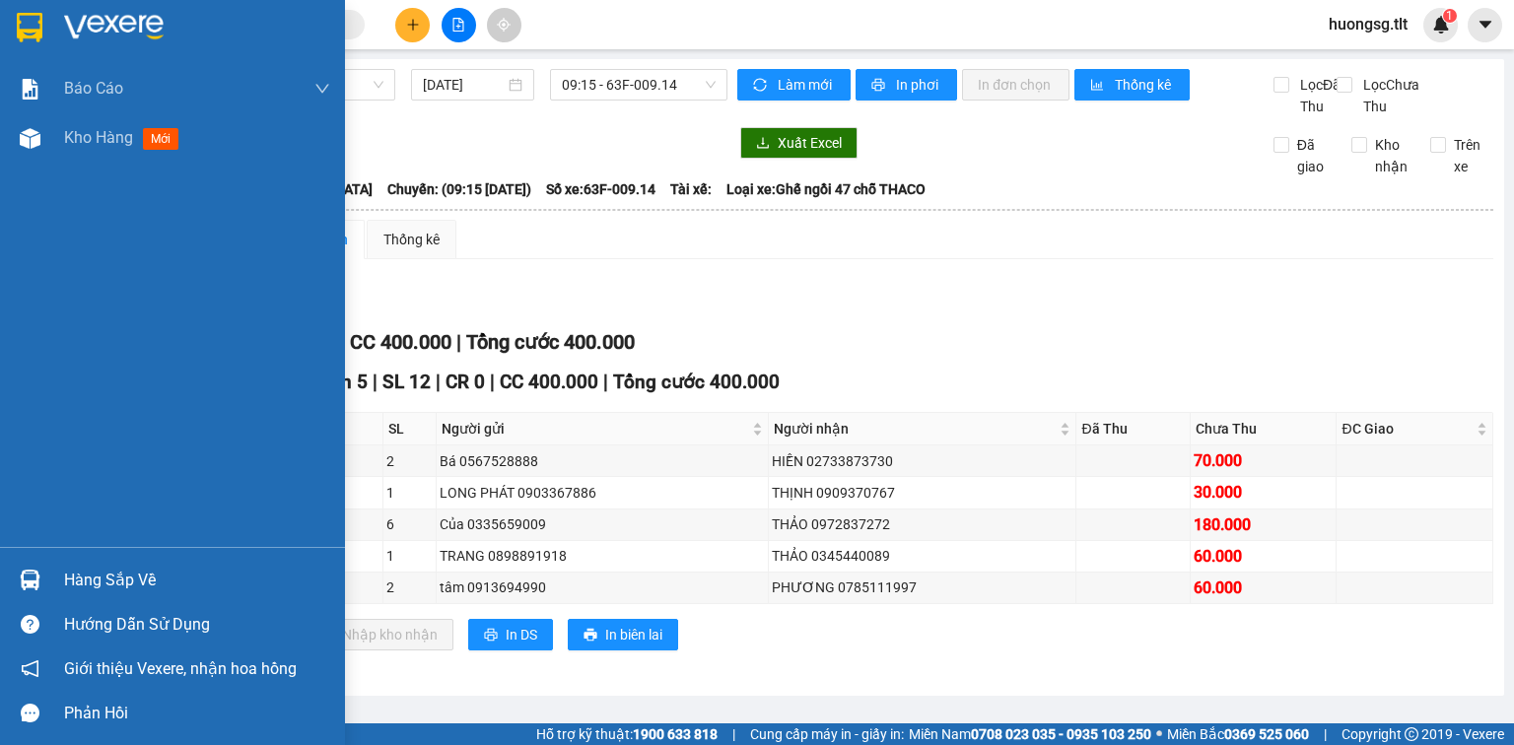
click at [36, 572] on div at bounding box center [30, 580] width 34 height 34
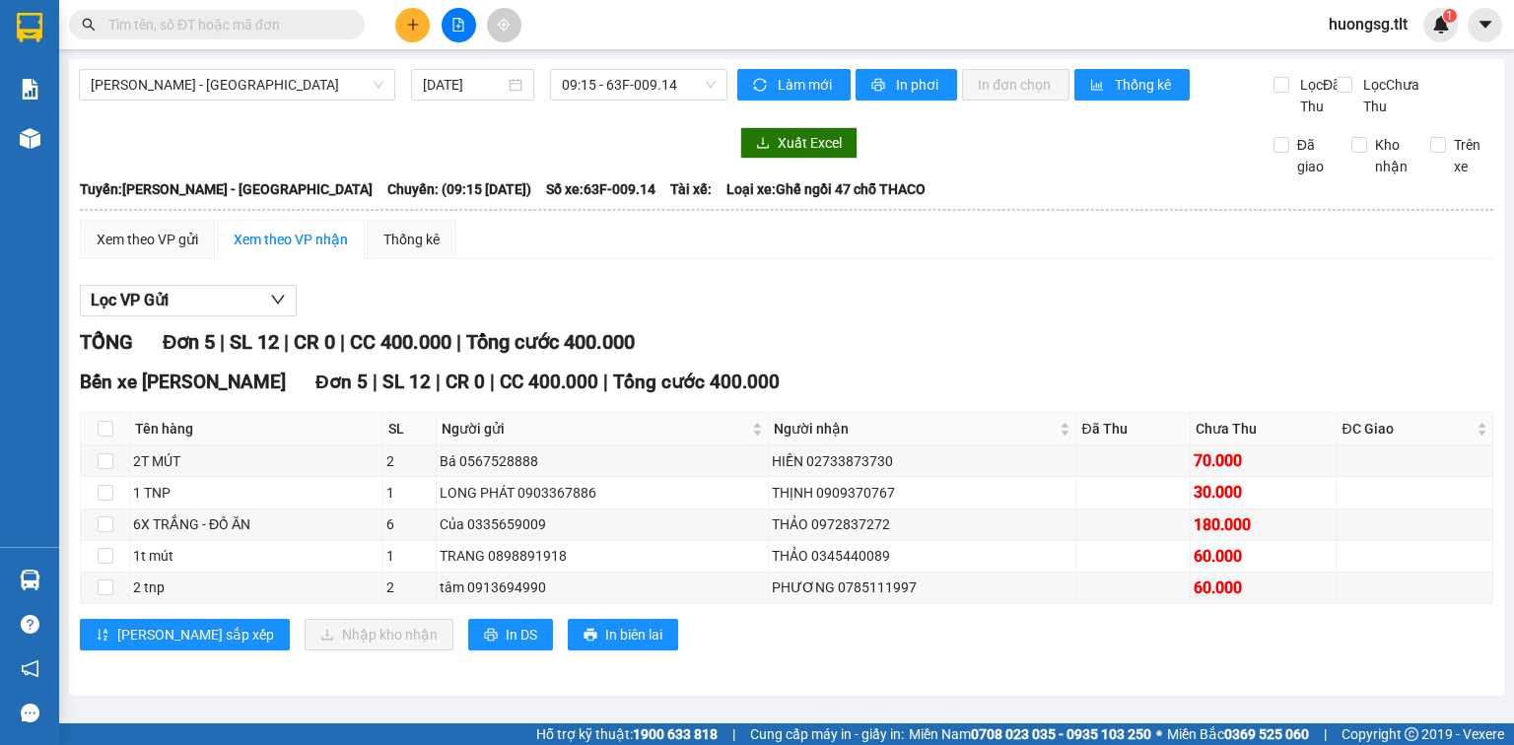
click at [967, 254] on section "Kết quả tìm kiếm ( 0 ) Bộ lọc Ngày tạo đơn gần nhất No Data huongsg.tlt 1 Báo c…" at bounding box center [757, 372] width 1514 height 745
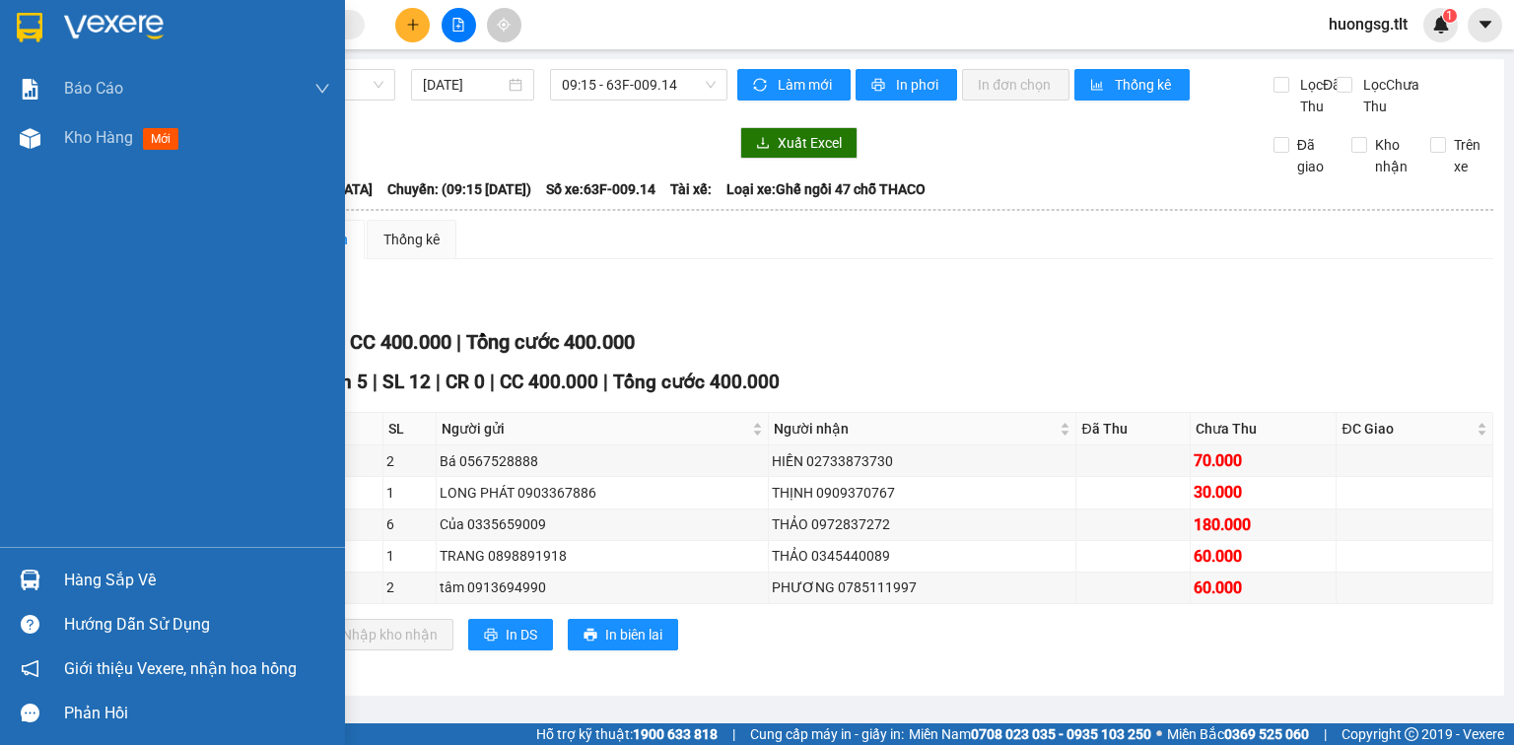
click at [81, 572] on div "Hàng sắp về" at bounding box center [197, 581] width 266 height 30
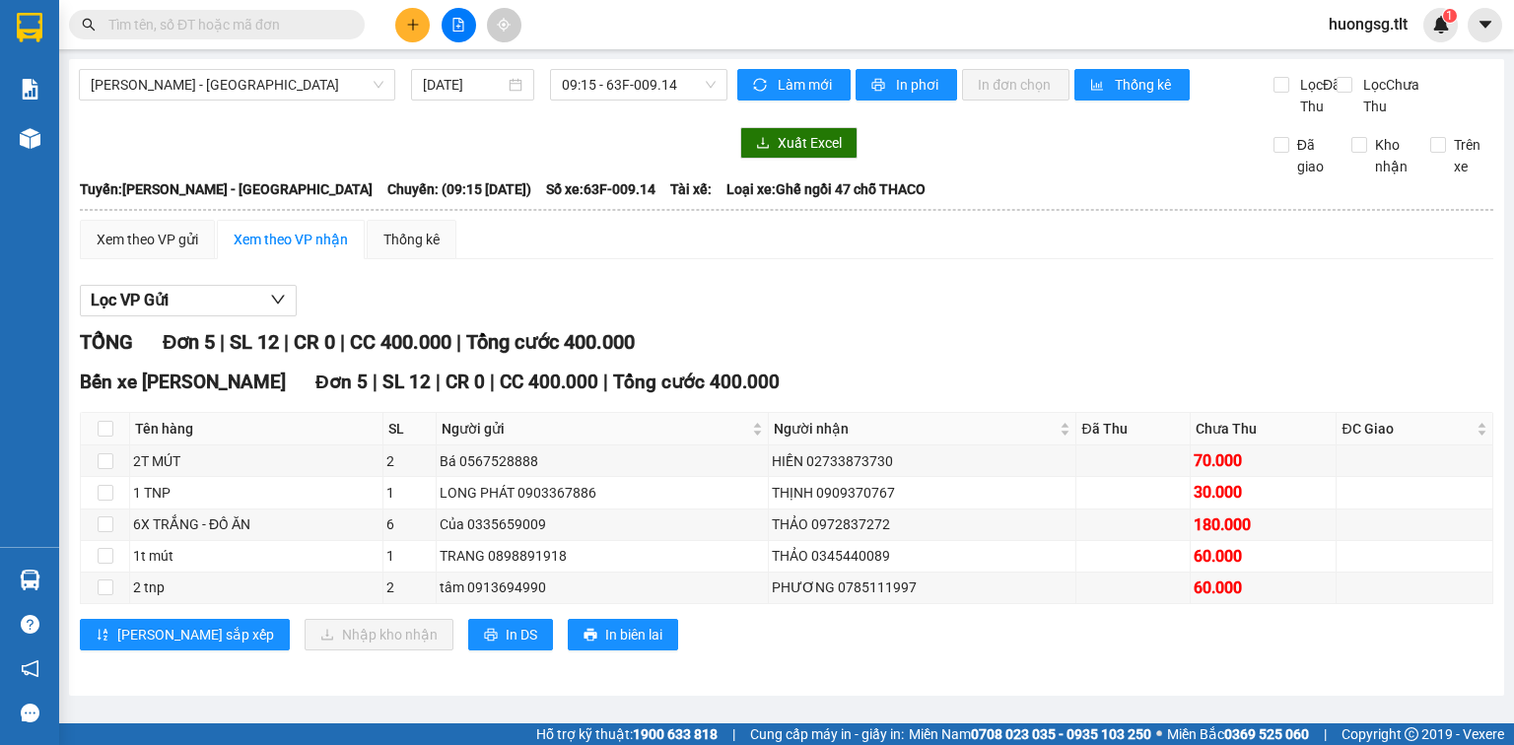
click at [1037, 311] on section "Kết quả tìm kiếm ( 0 ) Bộ lọc Ngày tạo đơn gần nhất No Data huongsg.tlt 1 Báo c…" at bounding box center [757, 372] width 1514 height 745
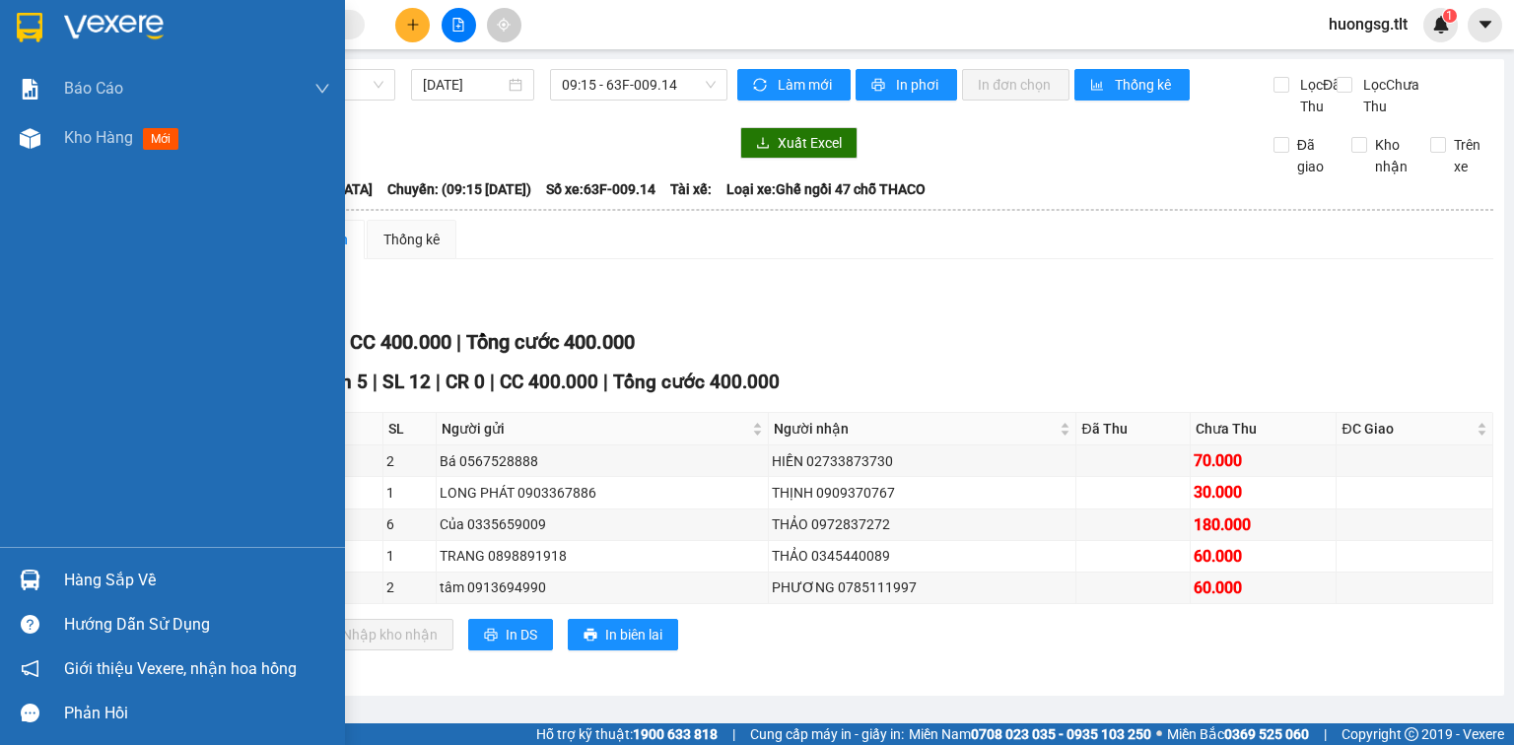
click at [86, 603] on div "Hướng dẫn sử dụng" at bounding box center [172, 624] width 345 height 44
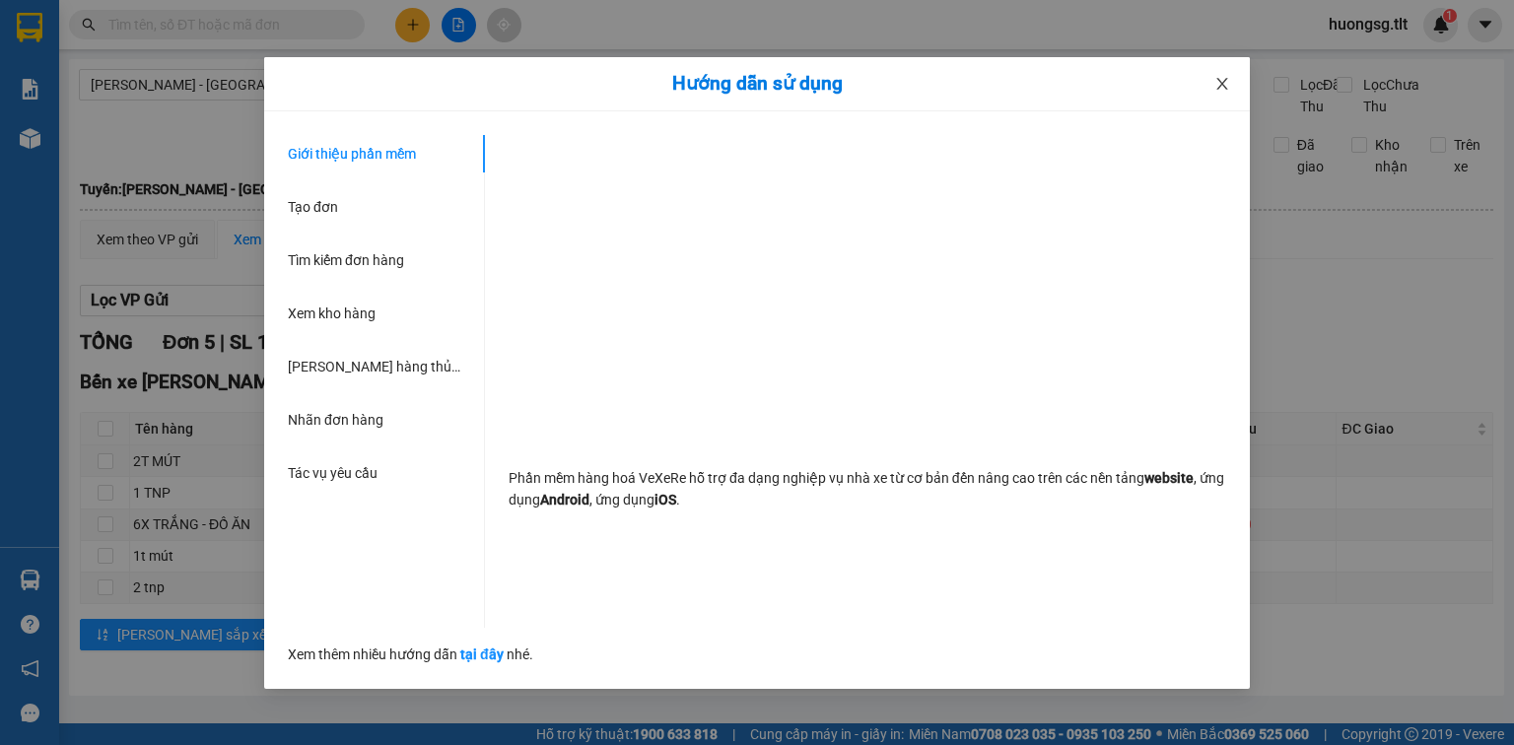
click at [1232, 87] on span "Close" at bounding box center [1222, 84] width 55 height 55
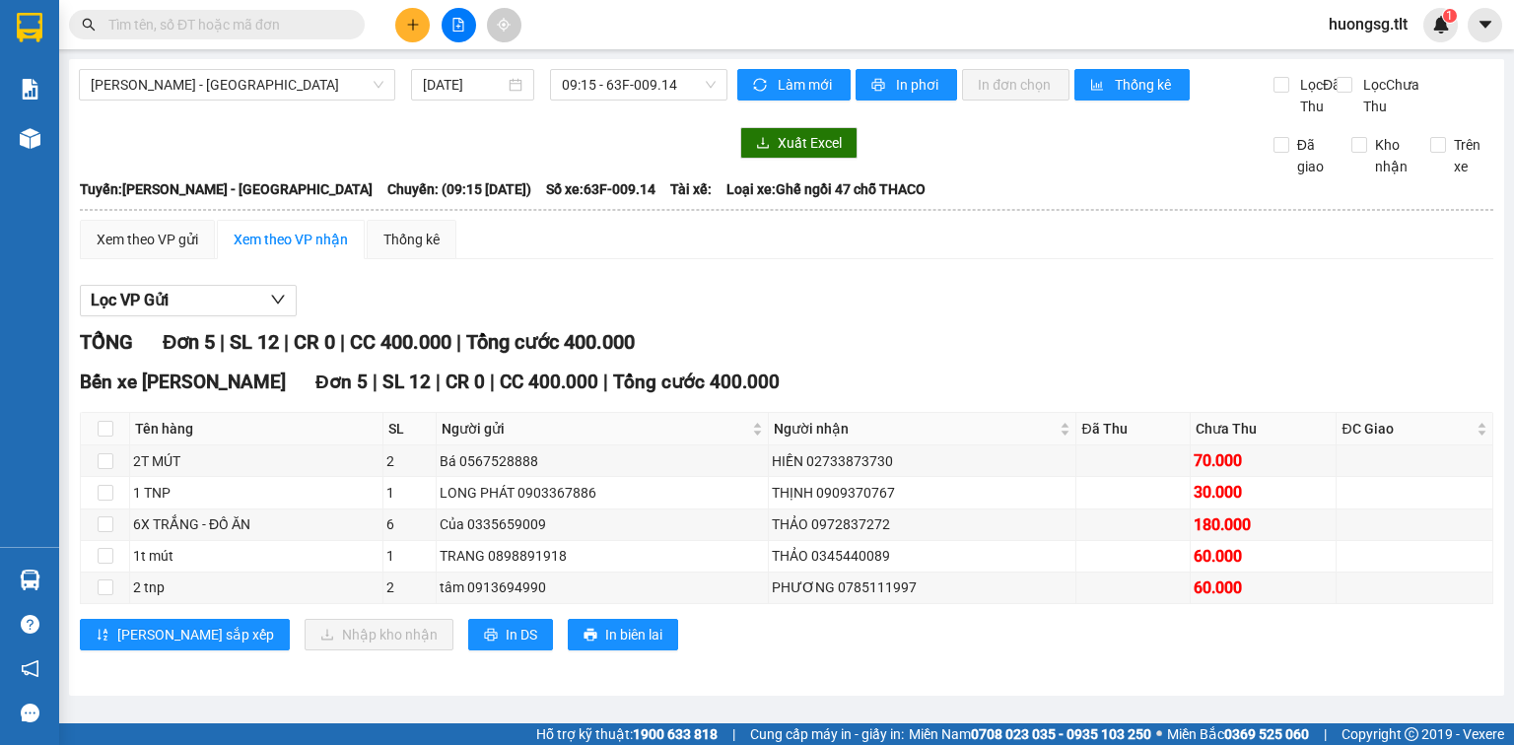
click at [414, 18] on icon "plus" at bounding box center [413, 25] width 14 height 14
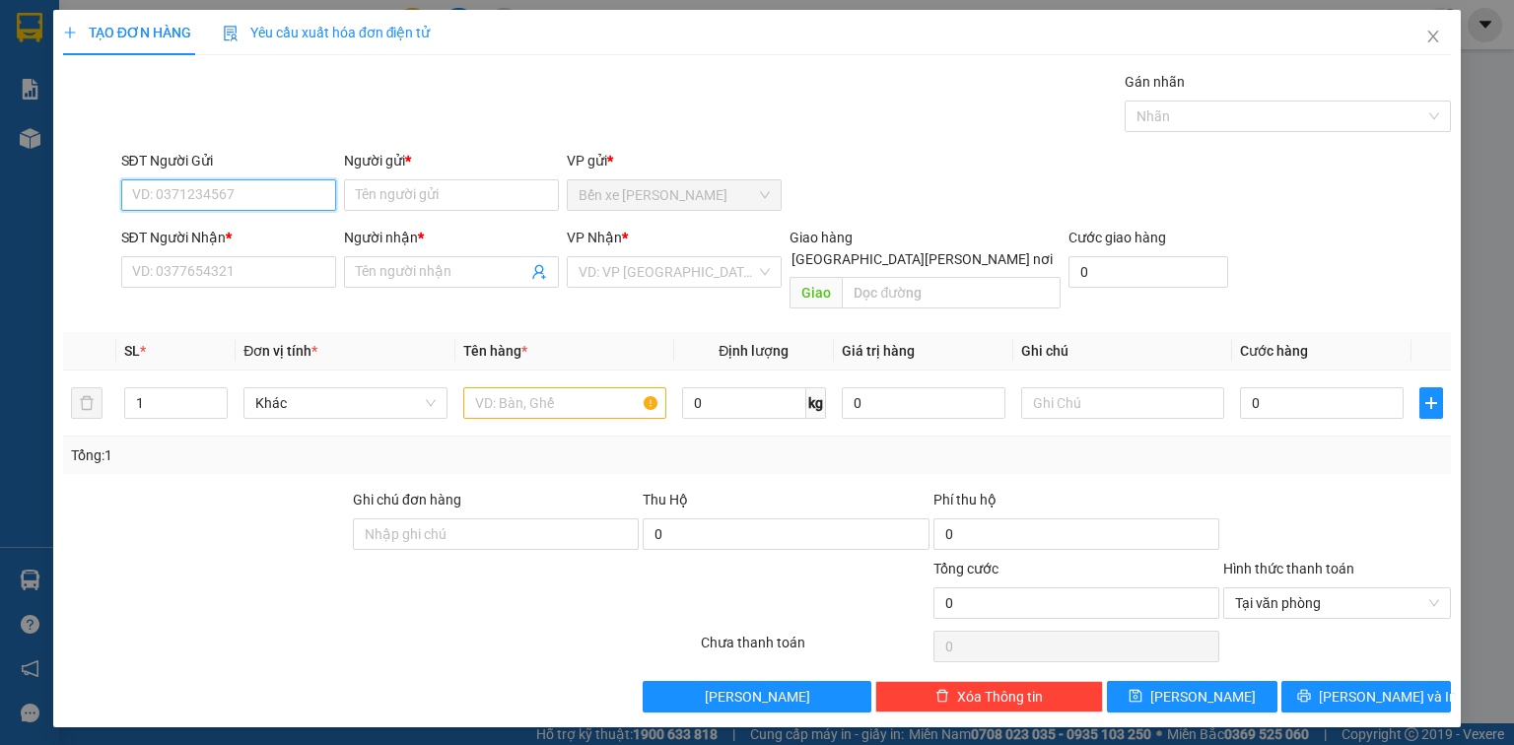
click at [280, 197] on input "SĐT Người Gửi" at bounding box center [228, 195] width 215 height 32
drag, startPoint x: 285, startPoint y: 225, endPoint x: 282, endPoint y: 262, distance: 37.6
click at [286, 225] on div "0939209773 - DUY" at bounding box center [230, 234] width 194 height 22
type input "0939209773"
type input "DUY"
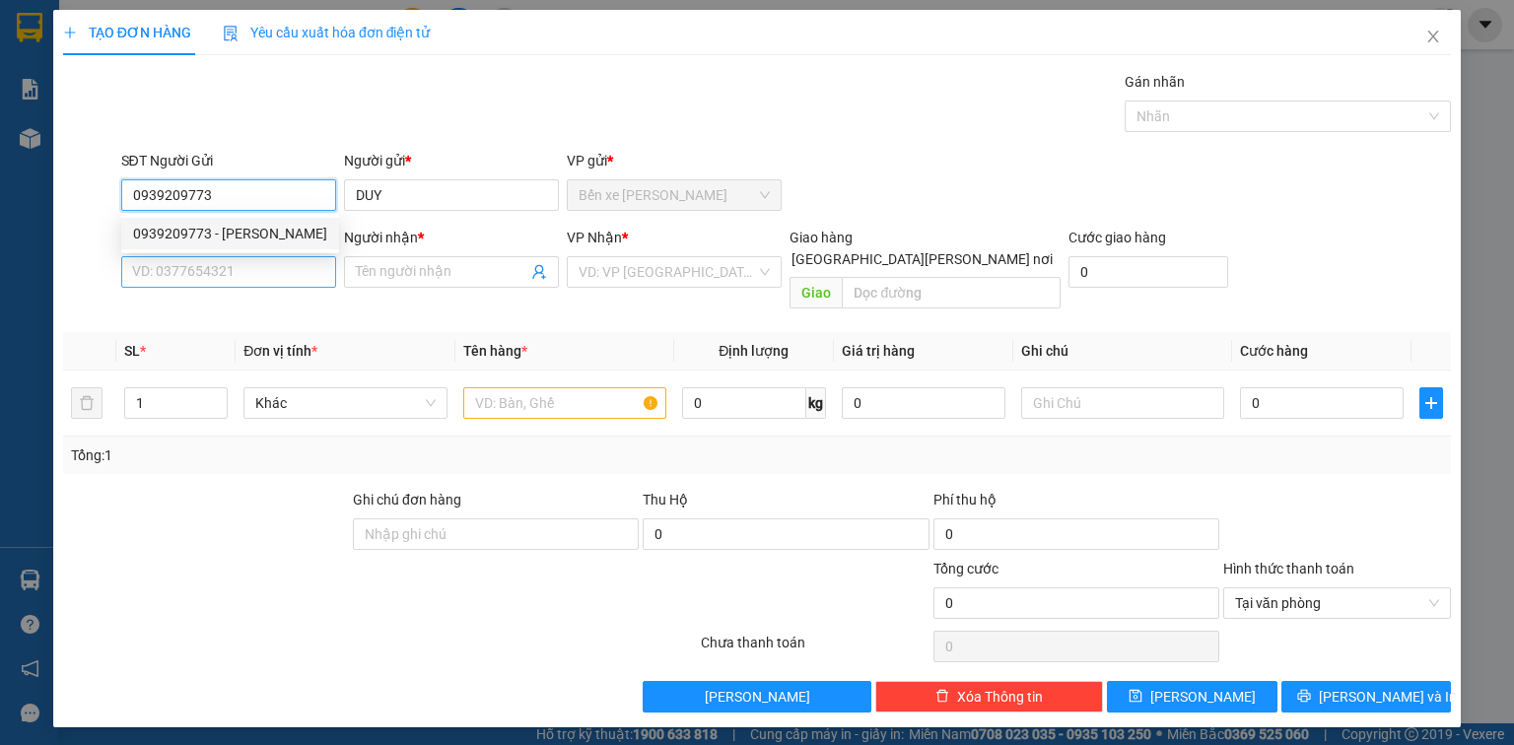
type input "0939209773"
click at [276, 278] on input "SĐT Người Nhận *" at bounding box center [228, 272] width 215 height 32
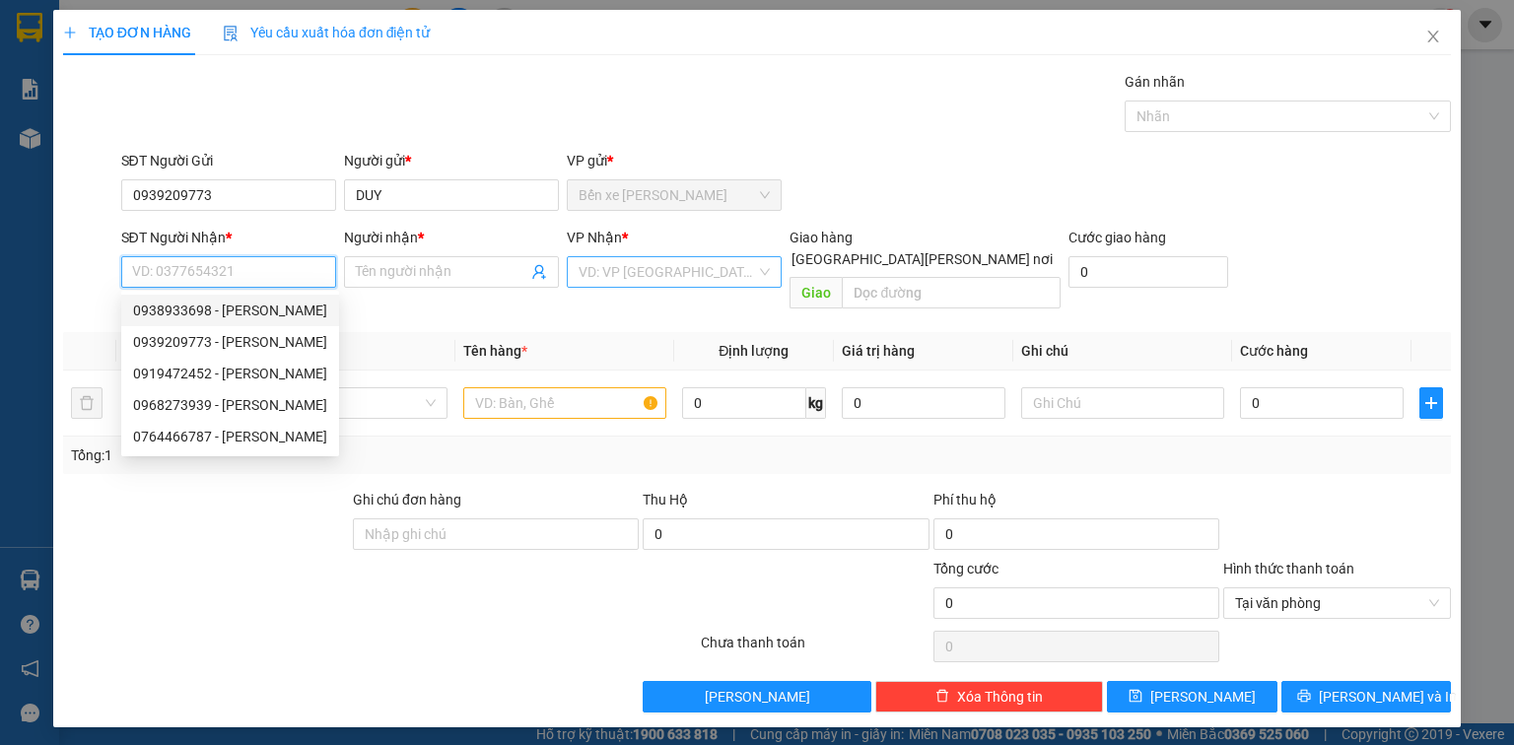
drag, startPoint x: 265, startPoint y: 314, endPoint x: 599, endPoint y: 285, distance: 335.4
click at [273, 313] on div "0938933698 - THANH" at bounding box center [230, 311] width 194 height 22
type input "0938933698"
type input "THANH"
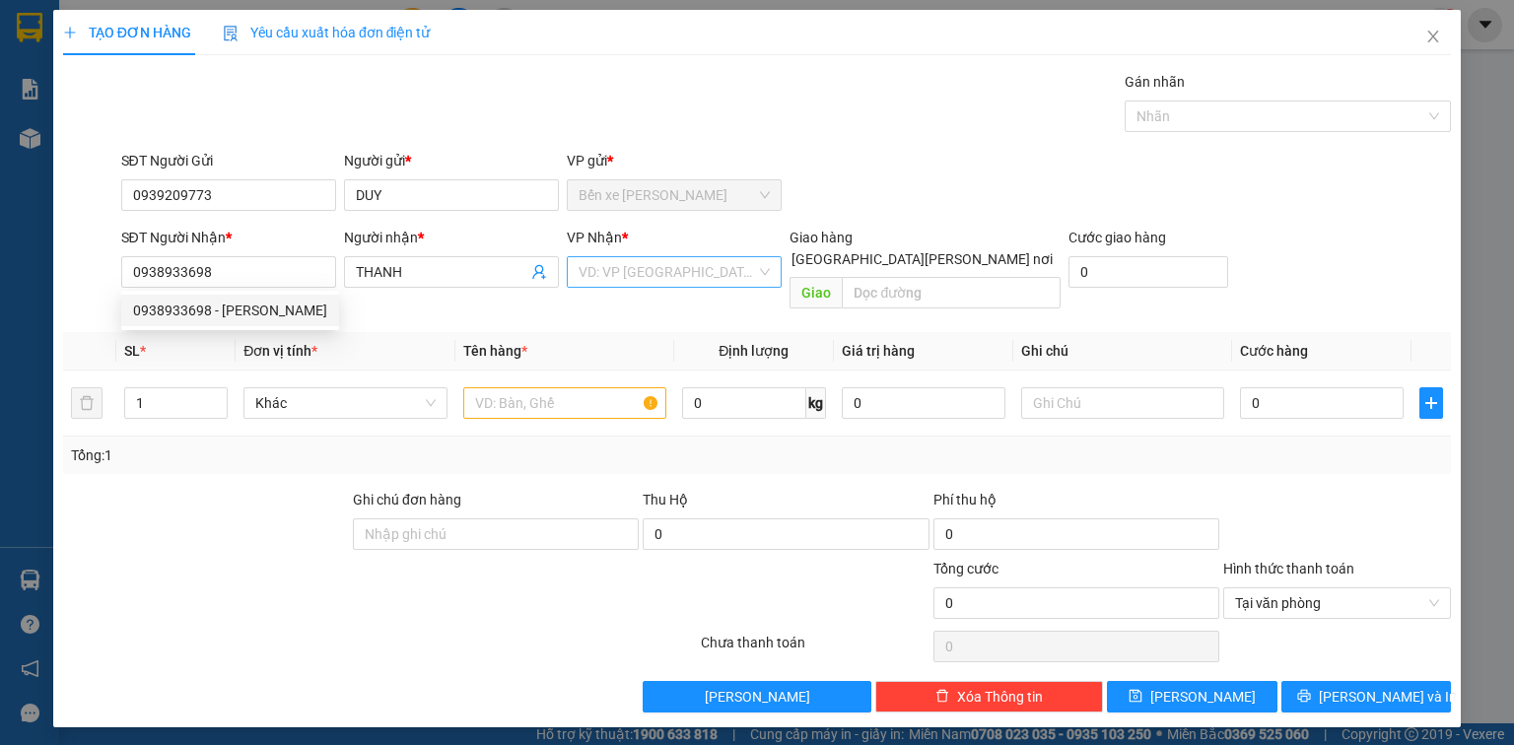
click at [621, 277] on input "search" at bounding box center [667, 272] width 177 height 30
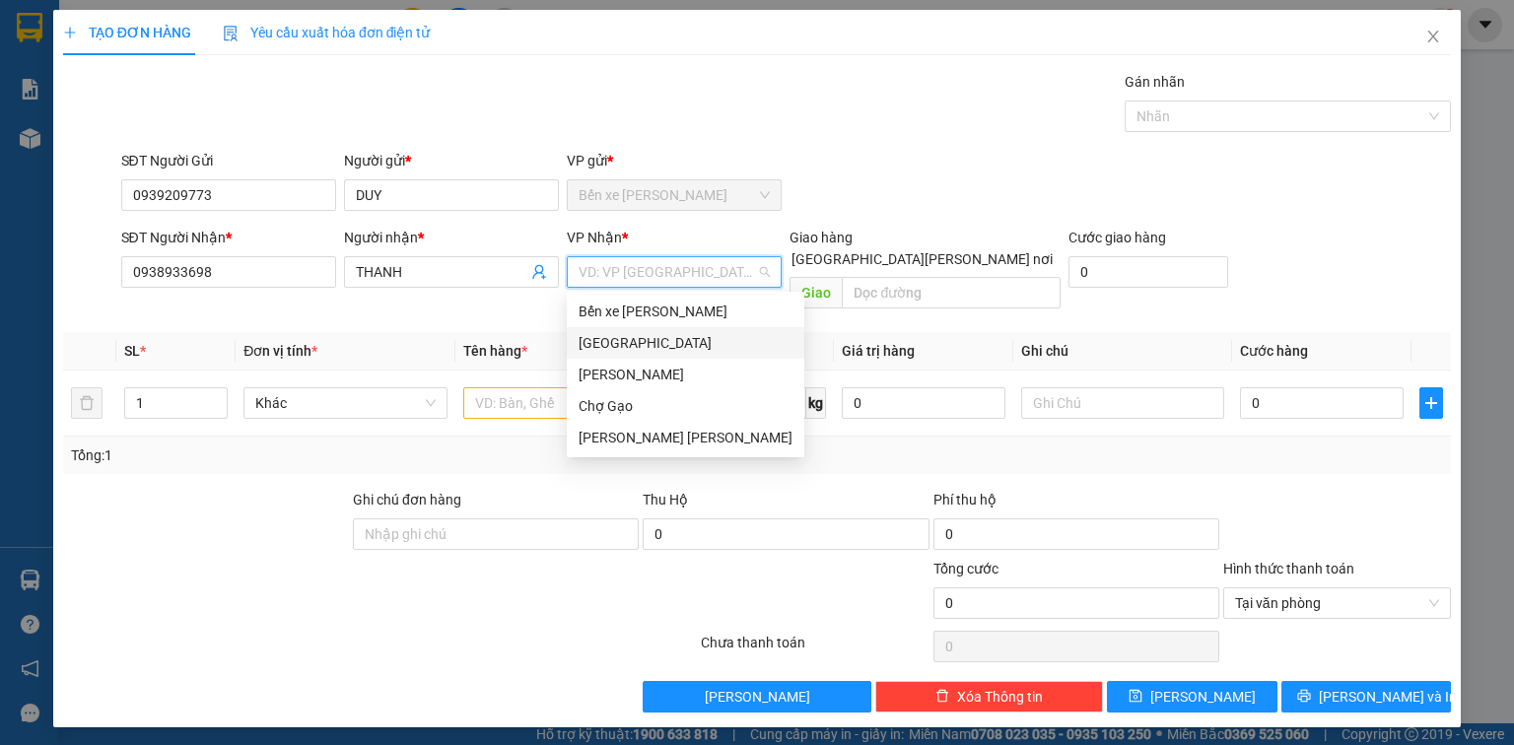
click at [603, 333] on div "[GEOGRAPHIC_DATA]" at bounding box center [686, 343] width 214 height 22
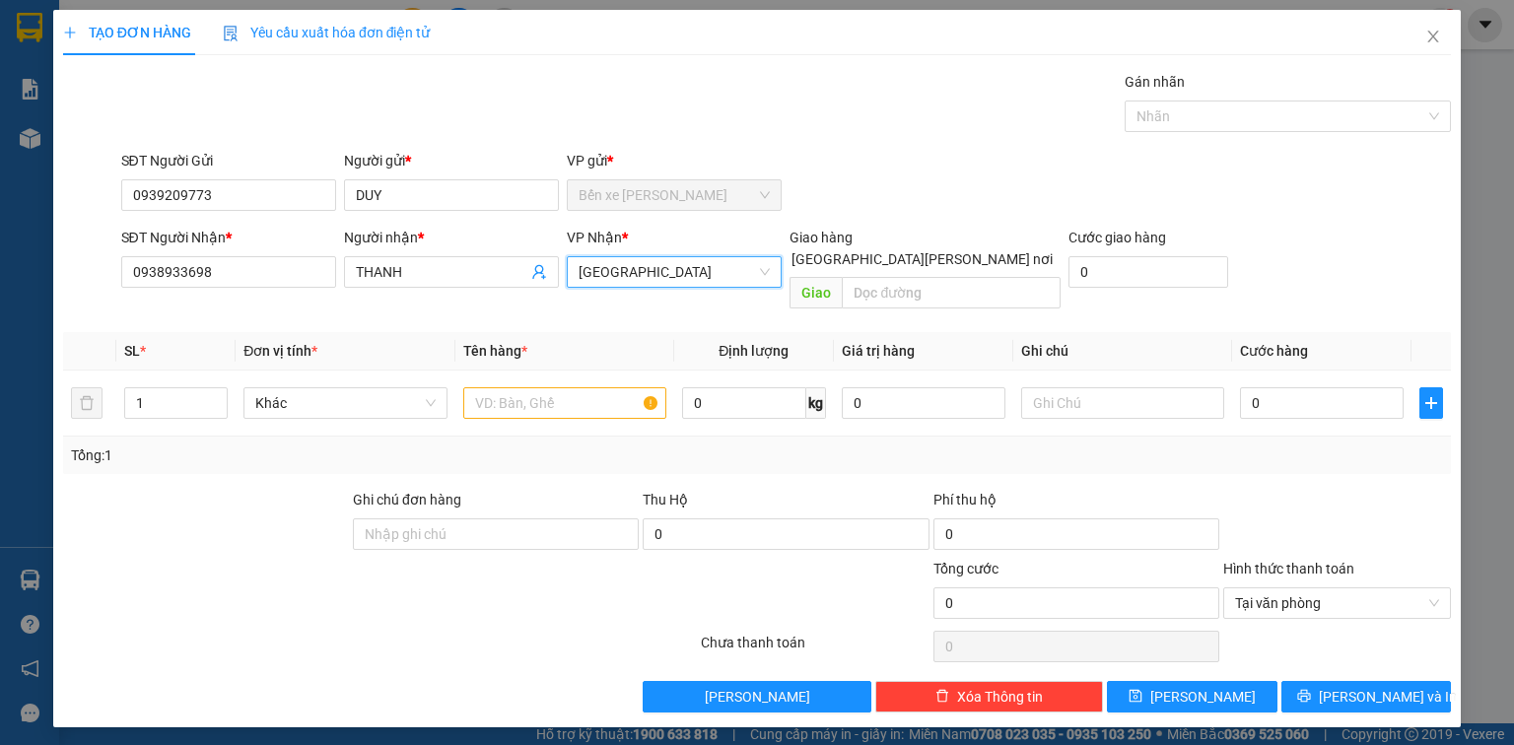
click at [637, 263] on span "[GEOGRAPHIC_DATA]" at bounding box center [674, 272] width 191 height 30
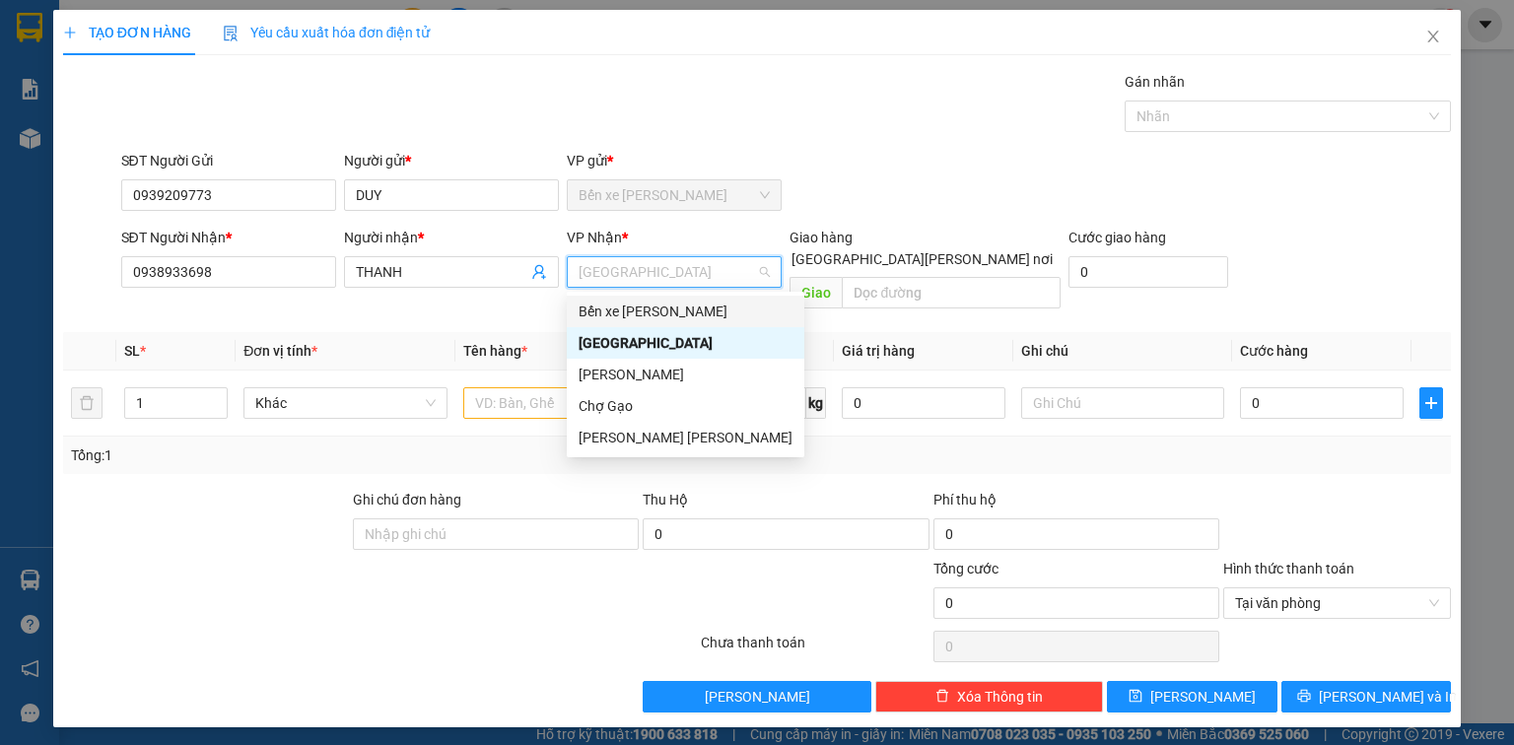
click at [611, 304] on div "Bến xe [GEOGRAPHIC_DATA]" at bounding box center [686, 312] width 214 height 22
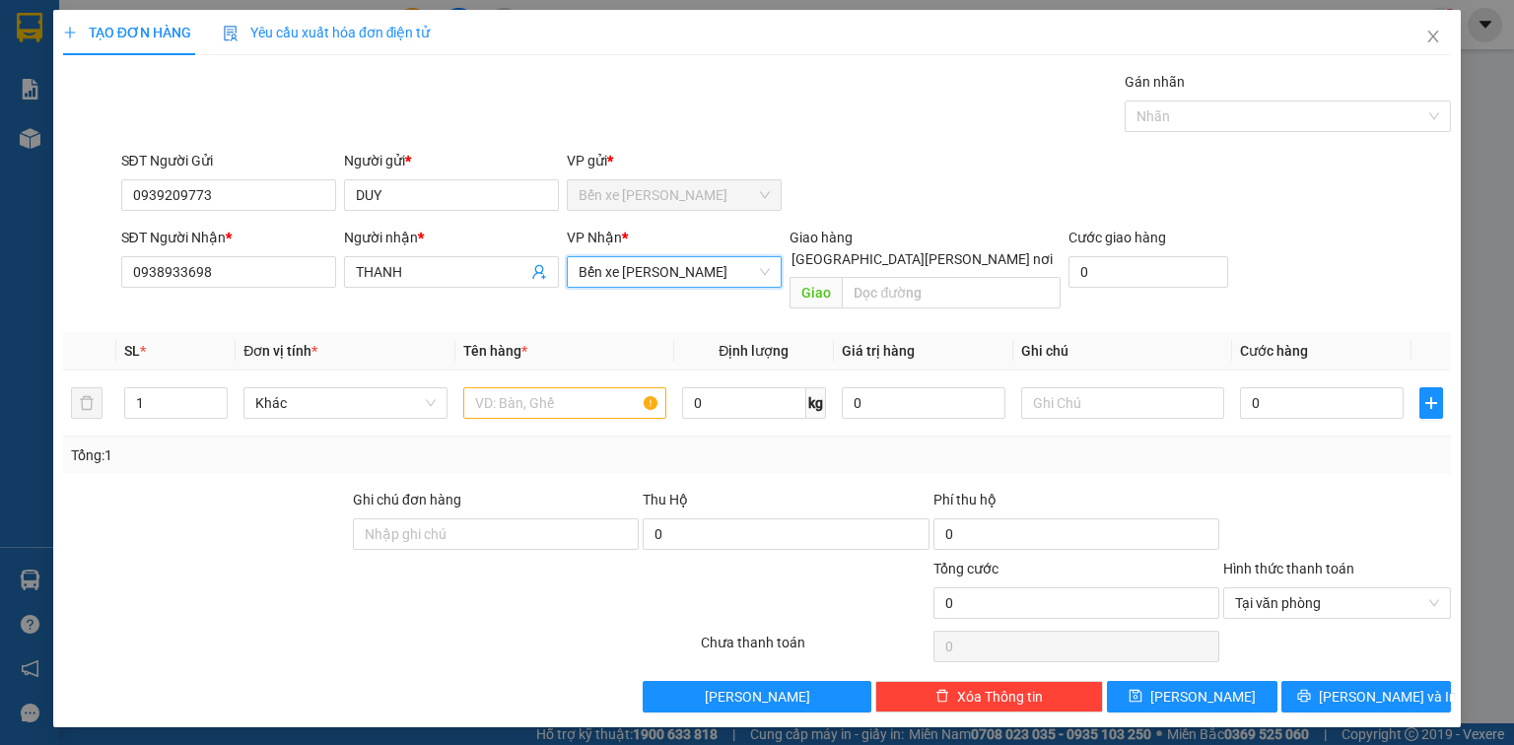
drag, startPoint x: 636, startPoint y: 266, endPoint x: 629, endPoint y: 278, distance: 13.7
click at [636, 268] on span "Bến xe [GEOGRAPHIC_DATA]" at bounding box center [674, 272] width 191 height 30
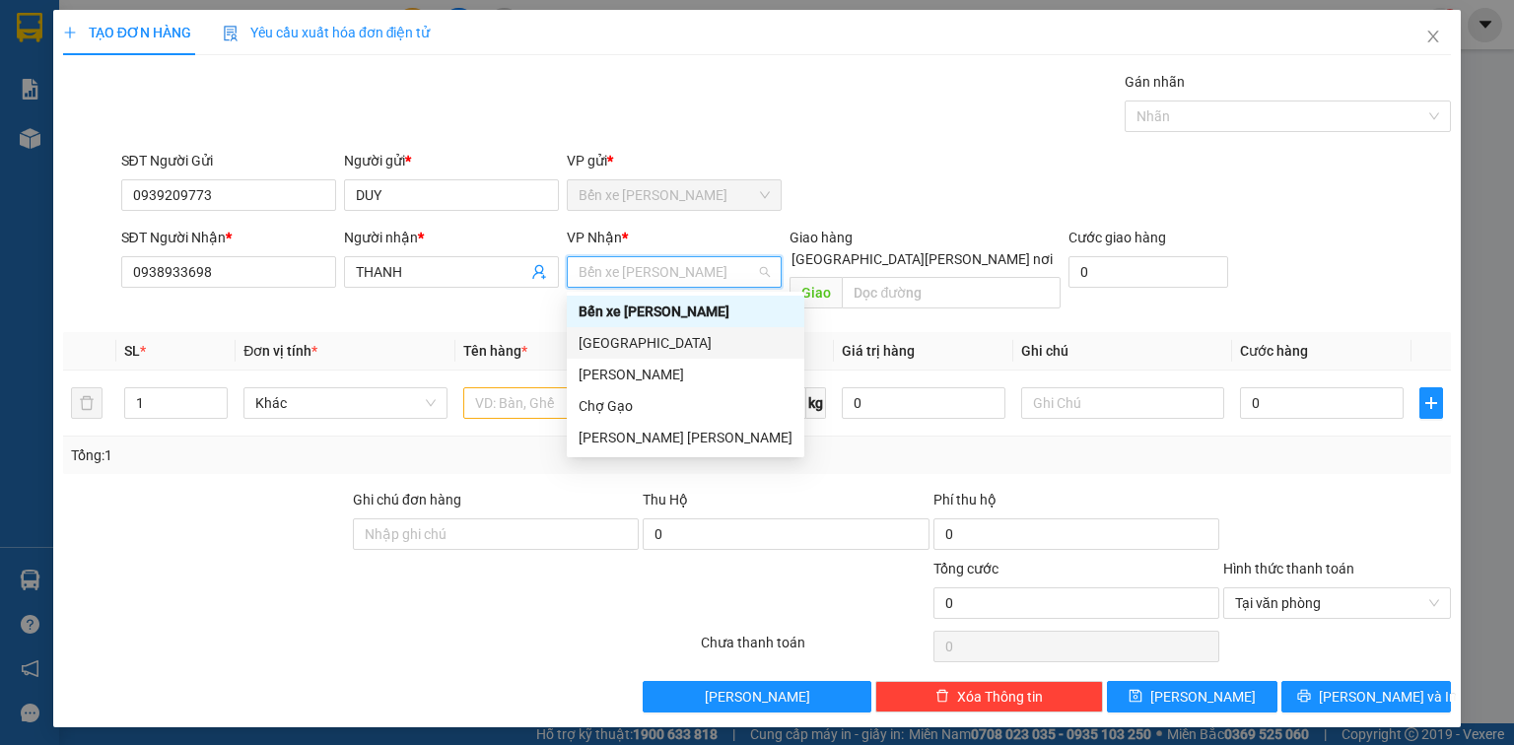
click at [613, 347] on div "[GEOGRAPHIC_DATA]" at bounding box center [686, 343] width 214 height 22
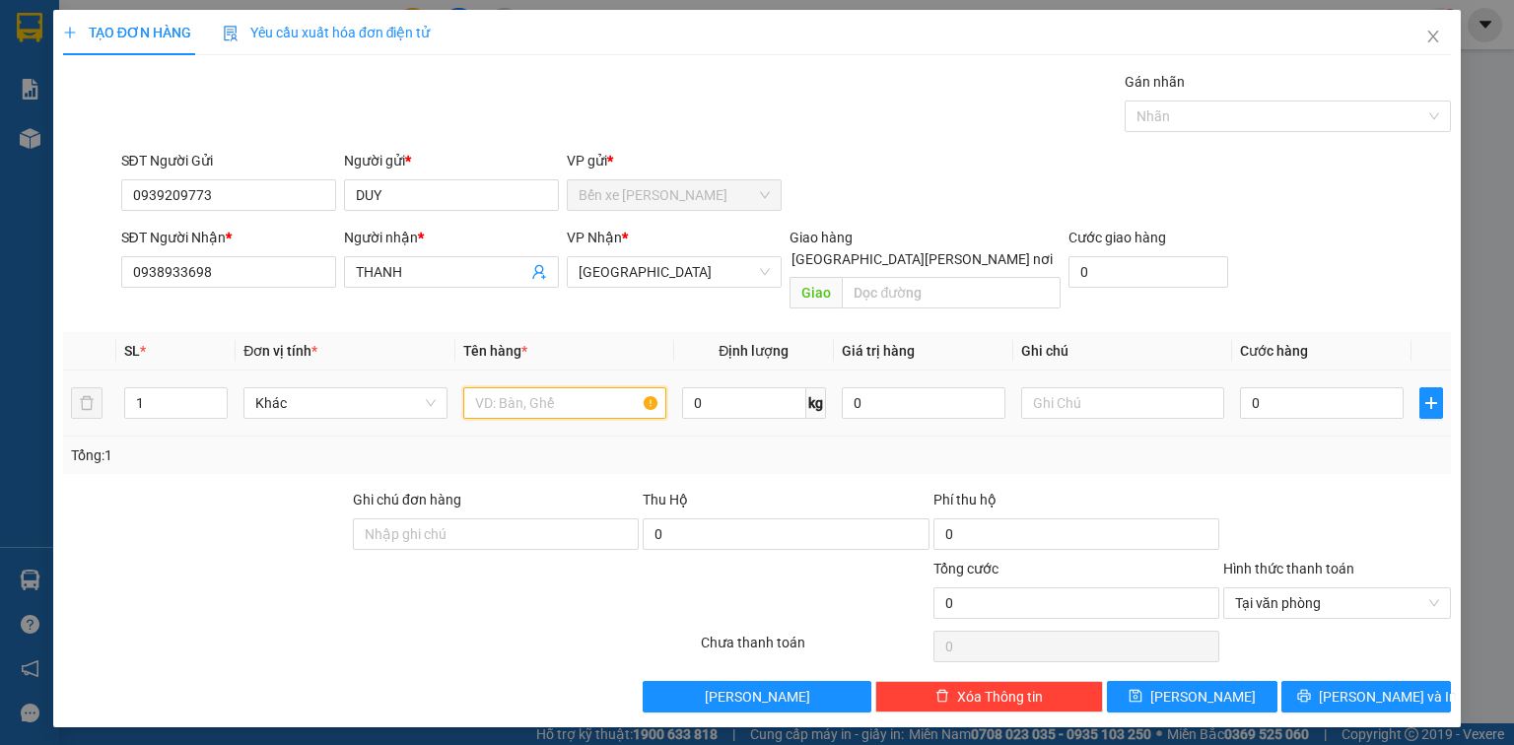
click at [509, 387] on input "text" at bounding box center [564, 403] width 203 height 32
type input "1 TNP"
click at [1310, 387] on input "0" at bounding box center [1322, 403] width 164 height 32
type input "3"
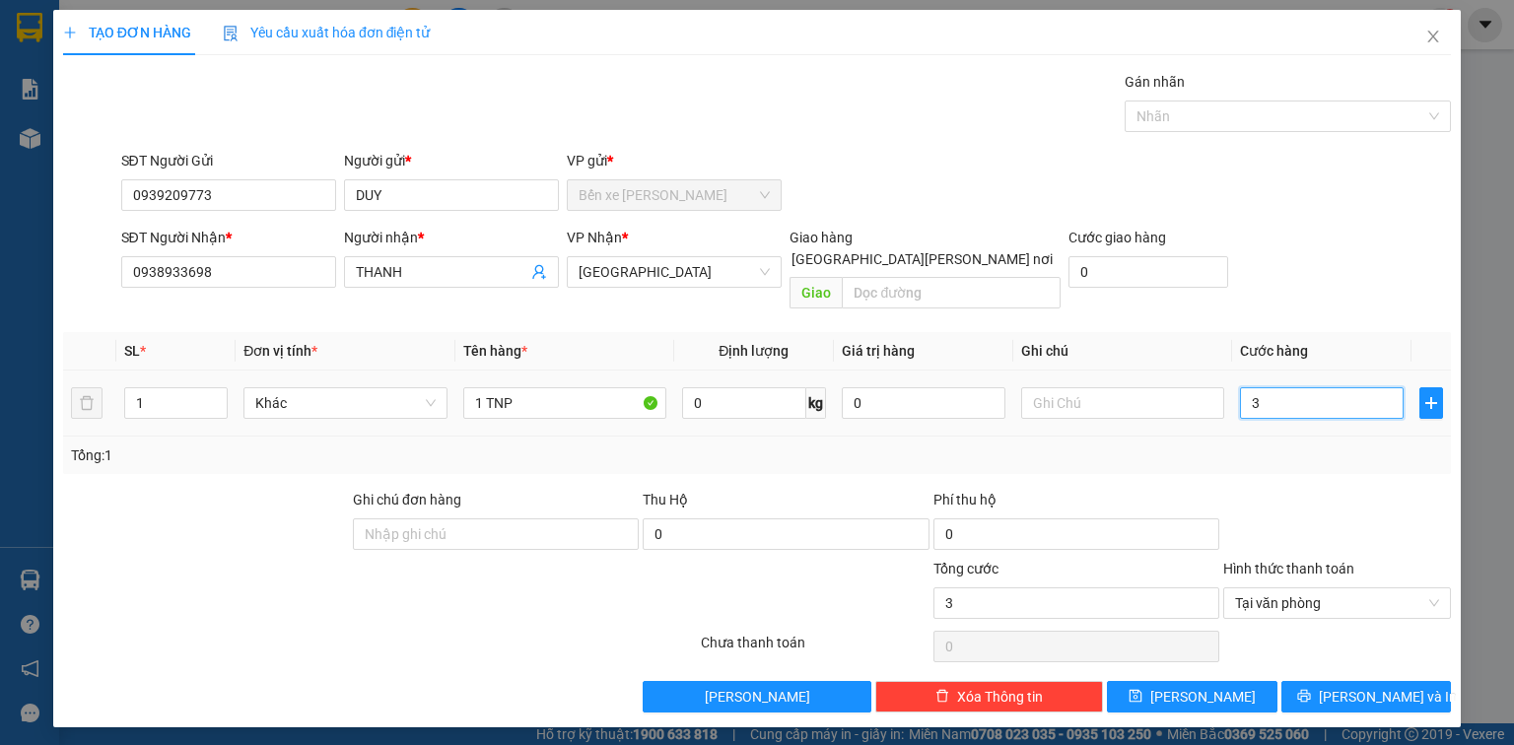
type input "30"
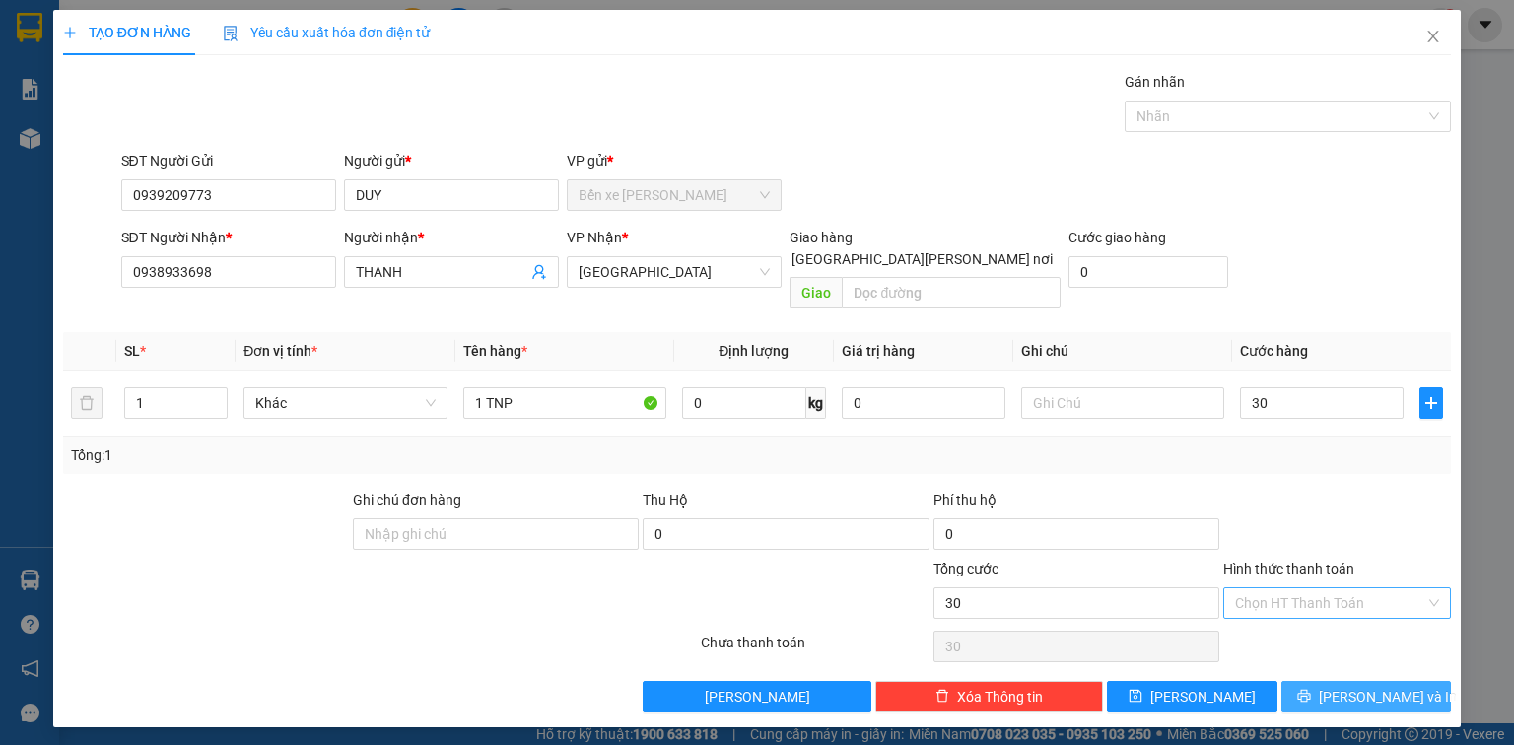
type input "30.000"
drag, startPoint x: 1423, startPoint y: 670, endPoint x: 883, endPoint y: 451, distance: 582.7
click at [1420, 681] on button "[PERSON_NAME] và In" at bounding box center [1366, 697] width 171 height 32
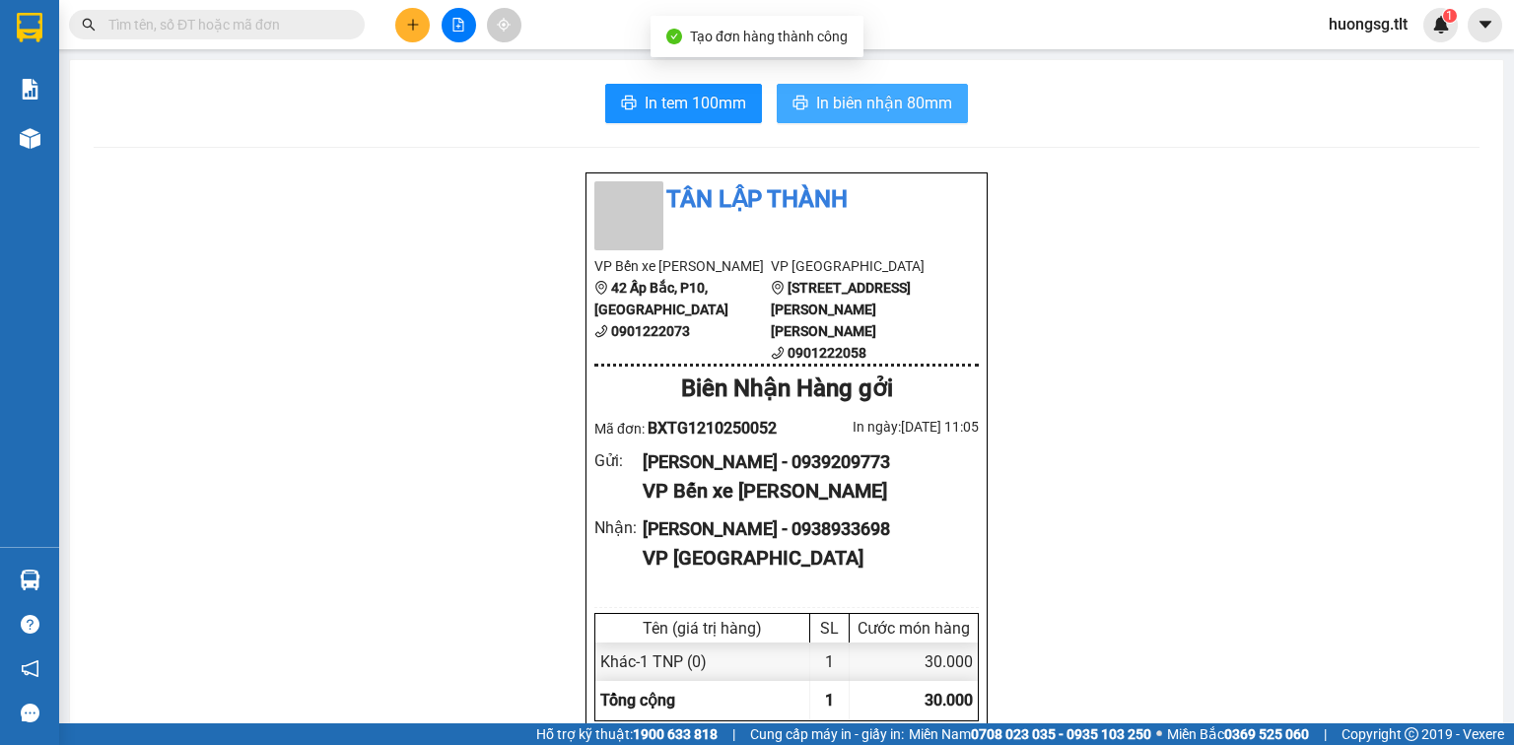
click at [934, 103] on span "In biên nhận 80mm" at bounding box center [884, 103] width 136 height 25
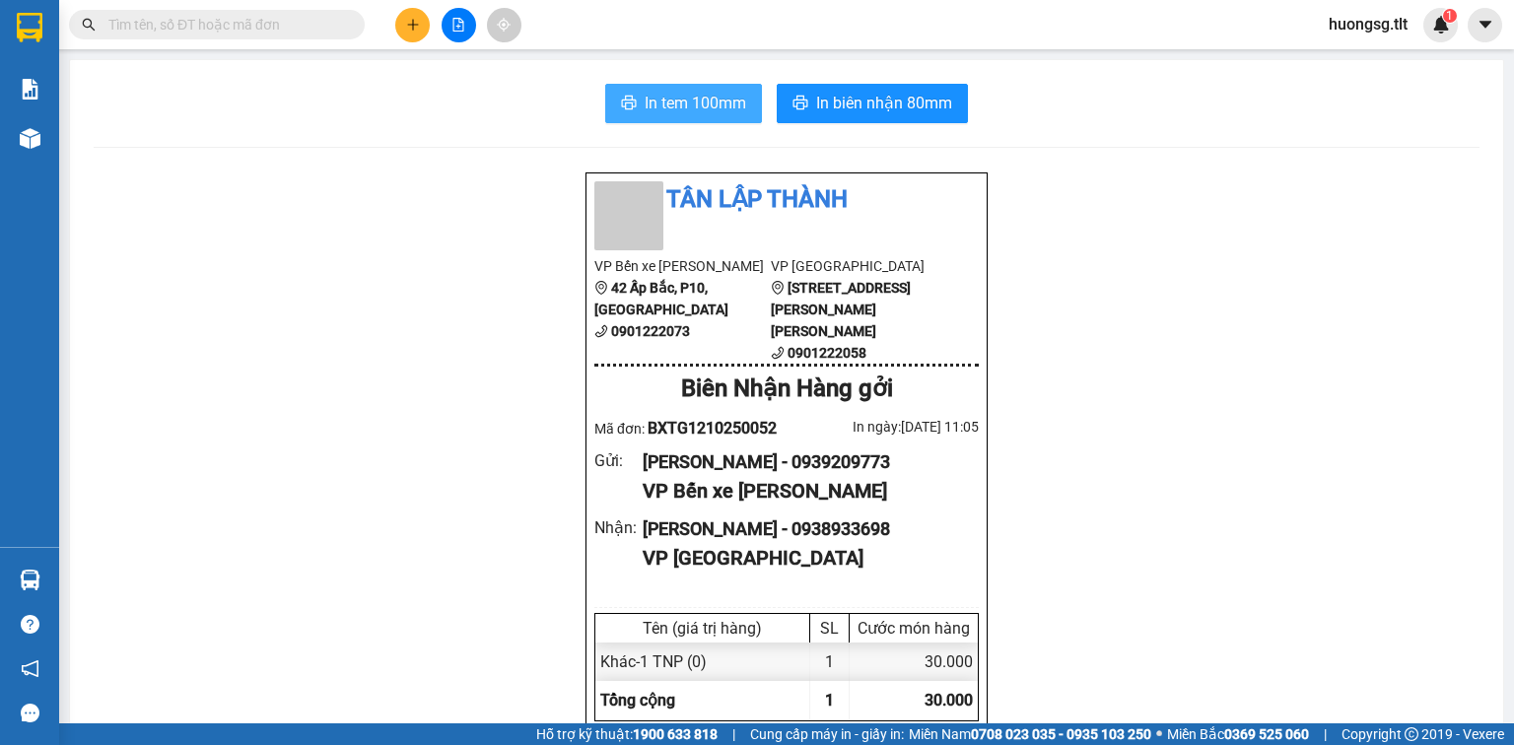
click at [698, 103] on span "In tem 100mm" at bounding box center [696, 103] width 102 height 25
click at [308, 20] on input "text" at bounding box center [224, 25] width 233 height 22
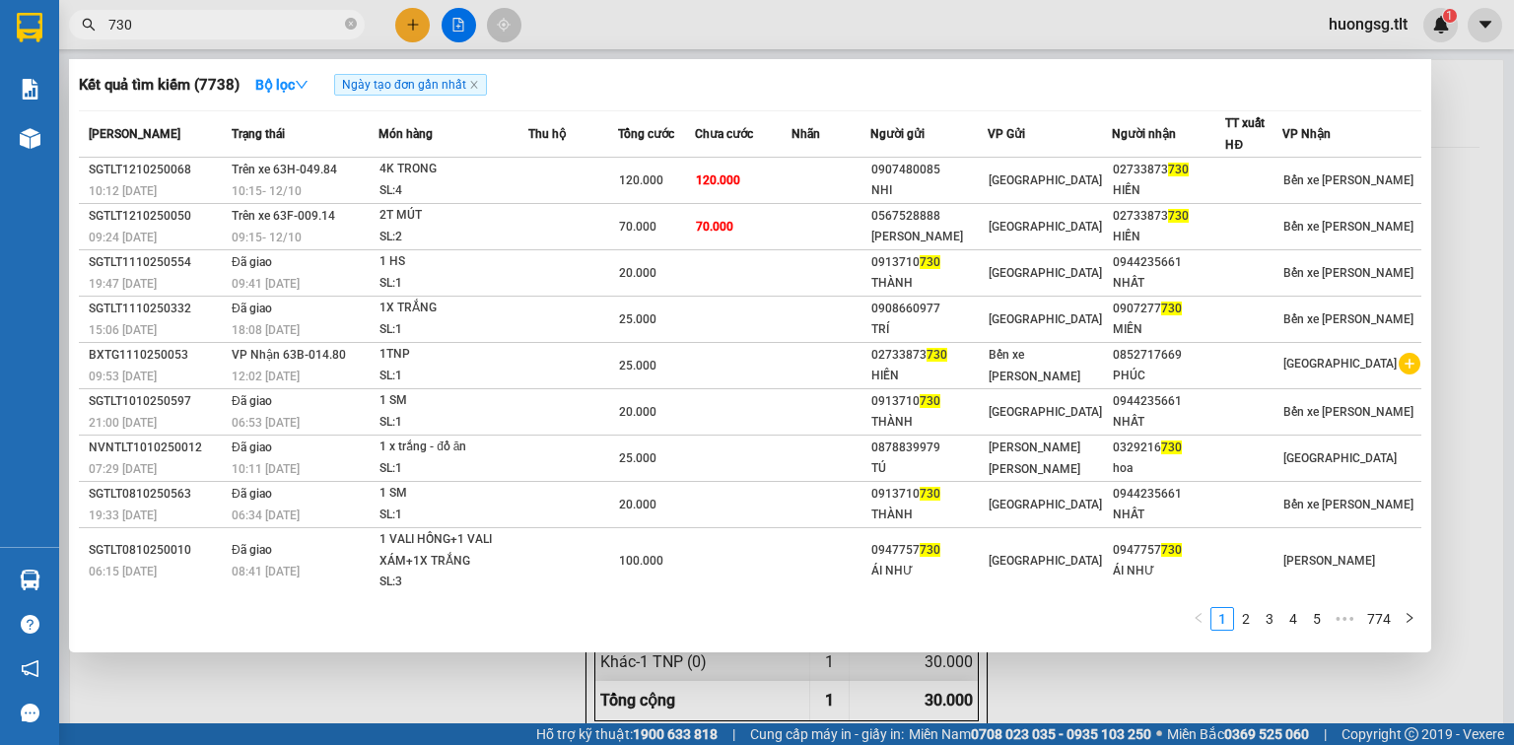
click at [248, 20] on input "730" at bounding box center [224, 25] width 233 height 22
click at [247, 20] on input "730" at bounding box center [224, 25] width 233 height 22
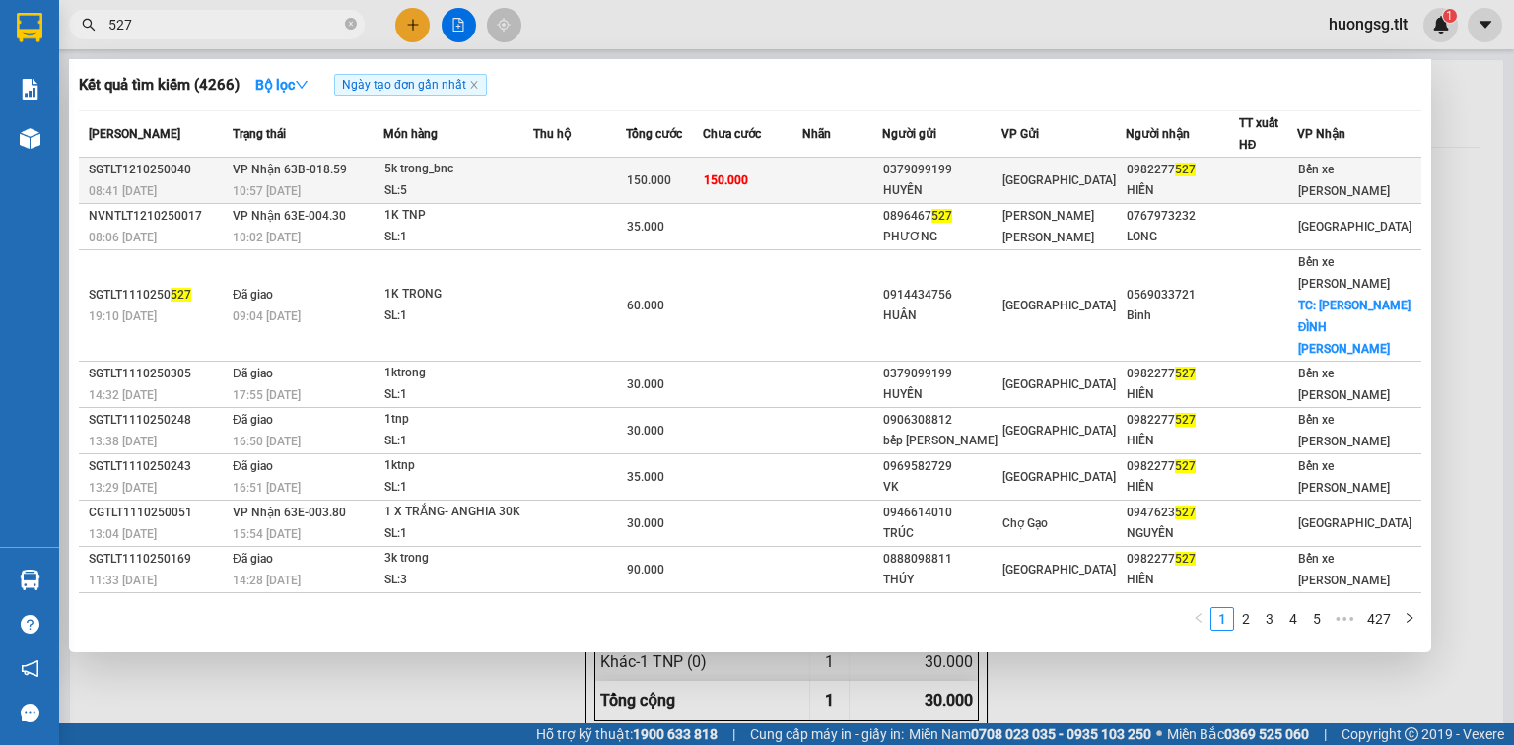
type input "527"
click at [540, 168] on td at bounding box center [579, 181] width 93 height 46
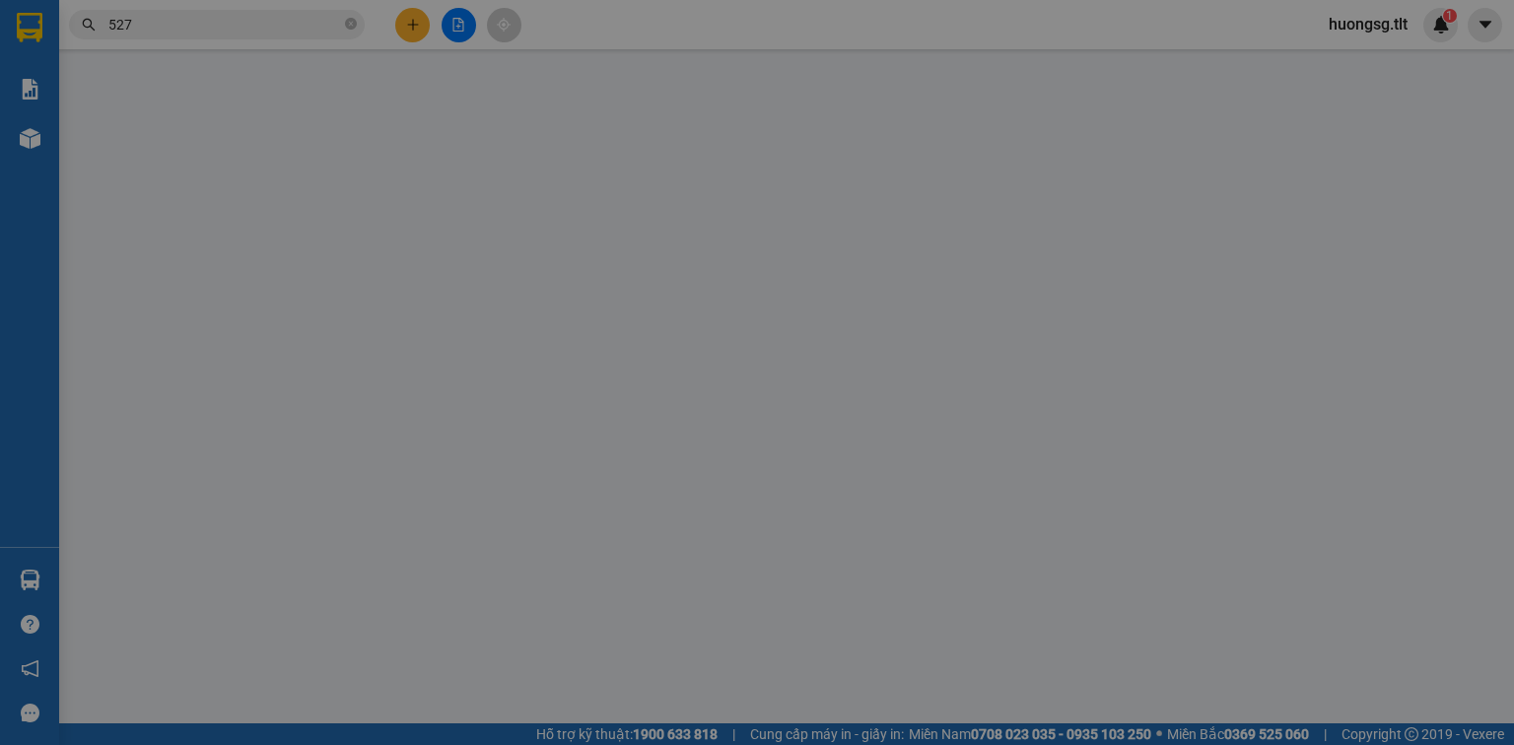
type input "0379099199"
type input "HUYỀN"
type input "0982277527"
type input "HIỀN"
type input "0"
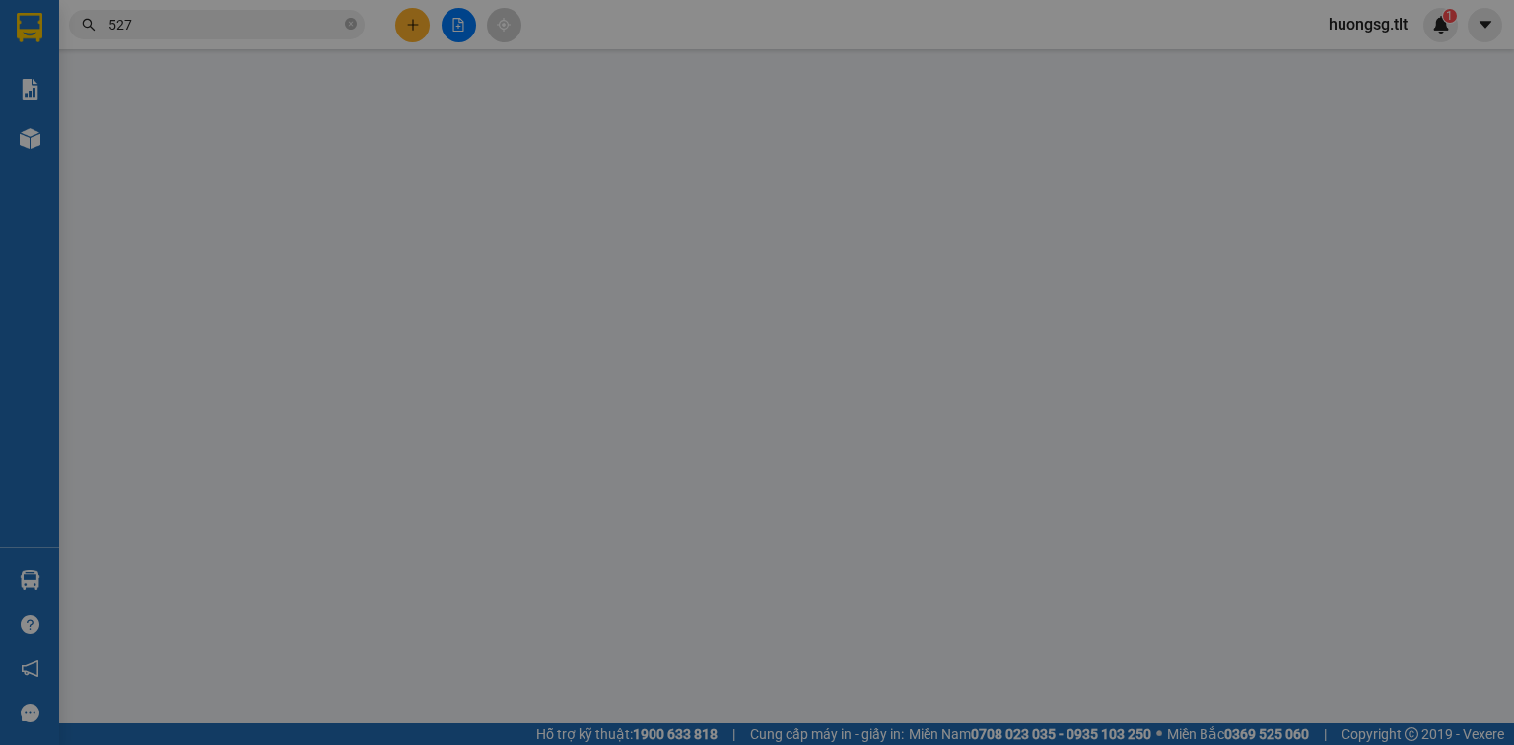
type input "150.000"
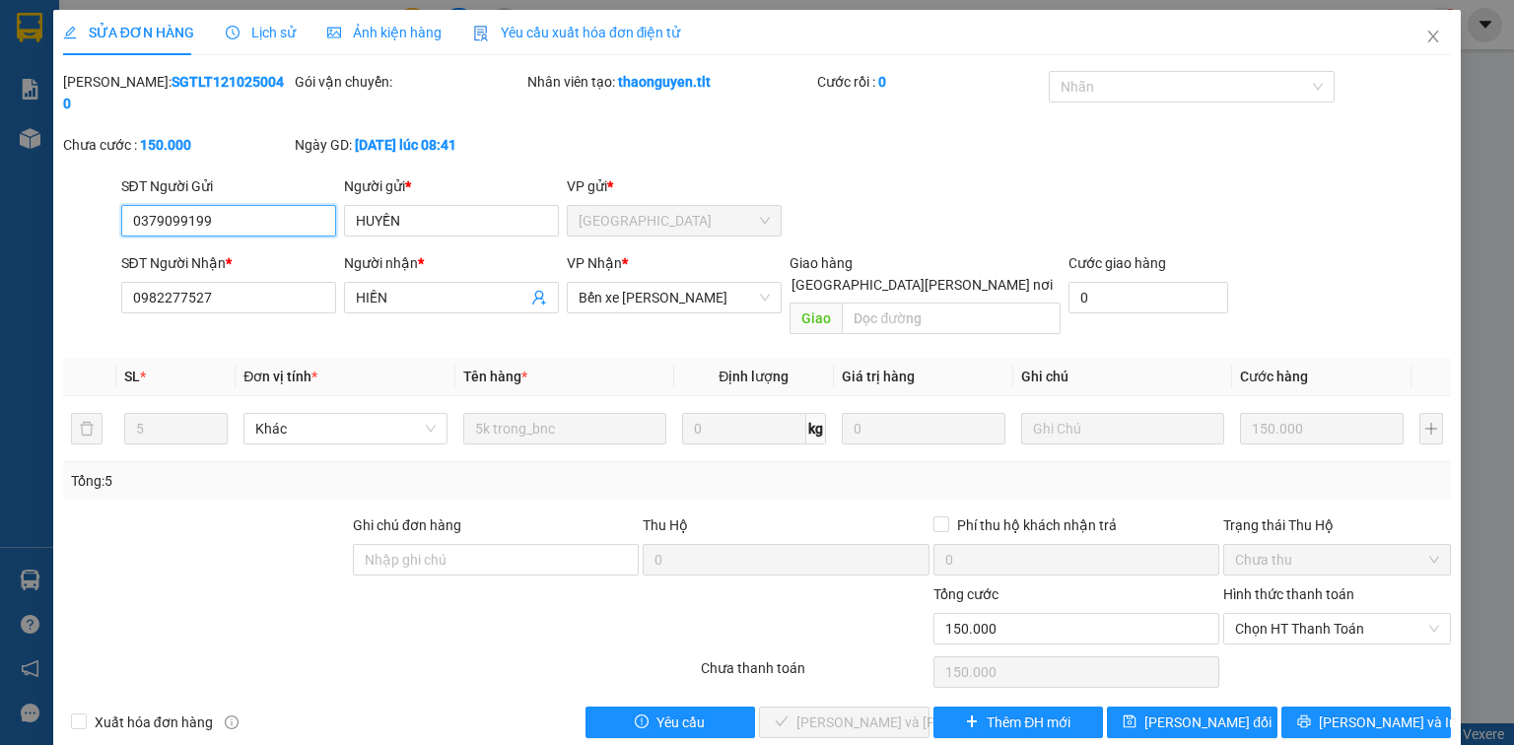
drag, startPoint x: 1329, startPoint y: 579, endPoint x: 1325, endPoint y: 601, distance: 23.0
click at [1329, 614] on span "Chọn HT Thanh Toán" at bounding box center [1337, 629] width 204 height 30
drag, startPoint x: 1322, startPoint y: 615, endPoint x: 1091, endPoint y: 648, distance: 232.9
click at [1321, 615] on div "Tại văn phòng" at bounding box center [1337, 624] width 204 height 22
type input "0"
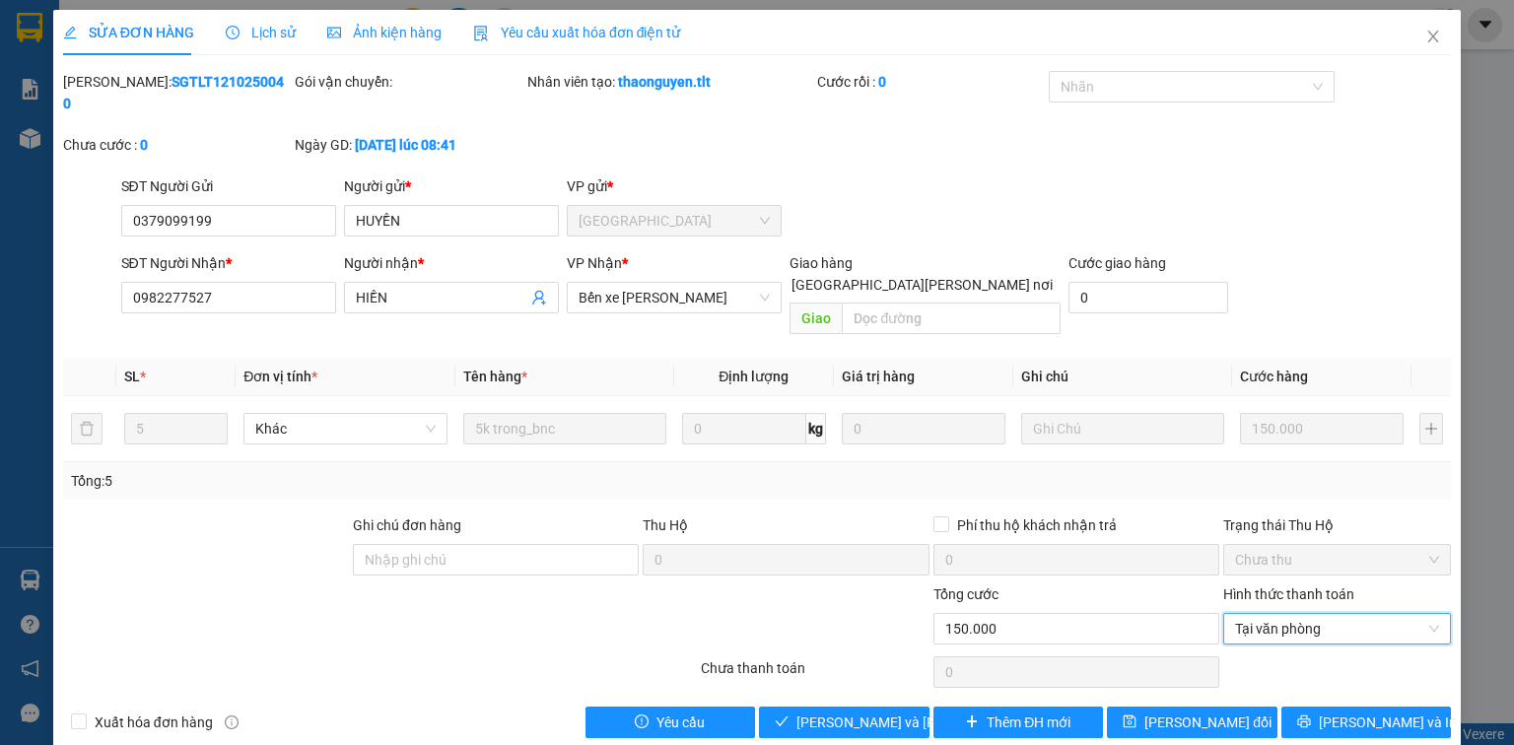
click at [851, 660] on div "Total Paid Fee 0 Total UnPaid Fee 150.000 Cash Collection Total Fee Mã ĐH: SGTL…" at bounding box center [757, 404] width 1388 height 667
click at [850, 712] on span "Lưu và Giao hàng" at bounding box center [929, 723] width 266 height 22
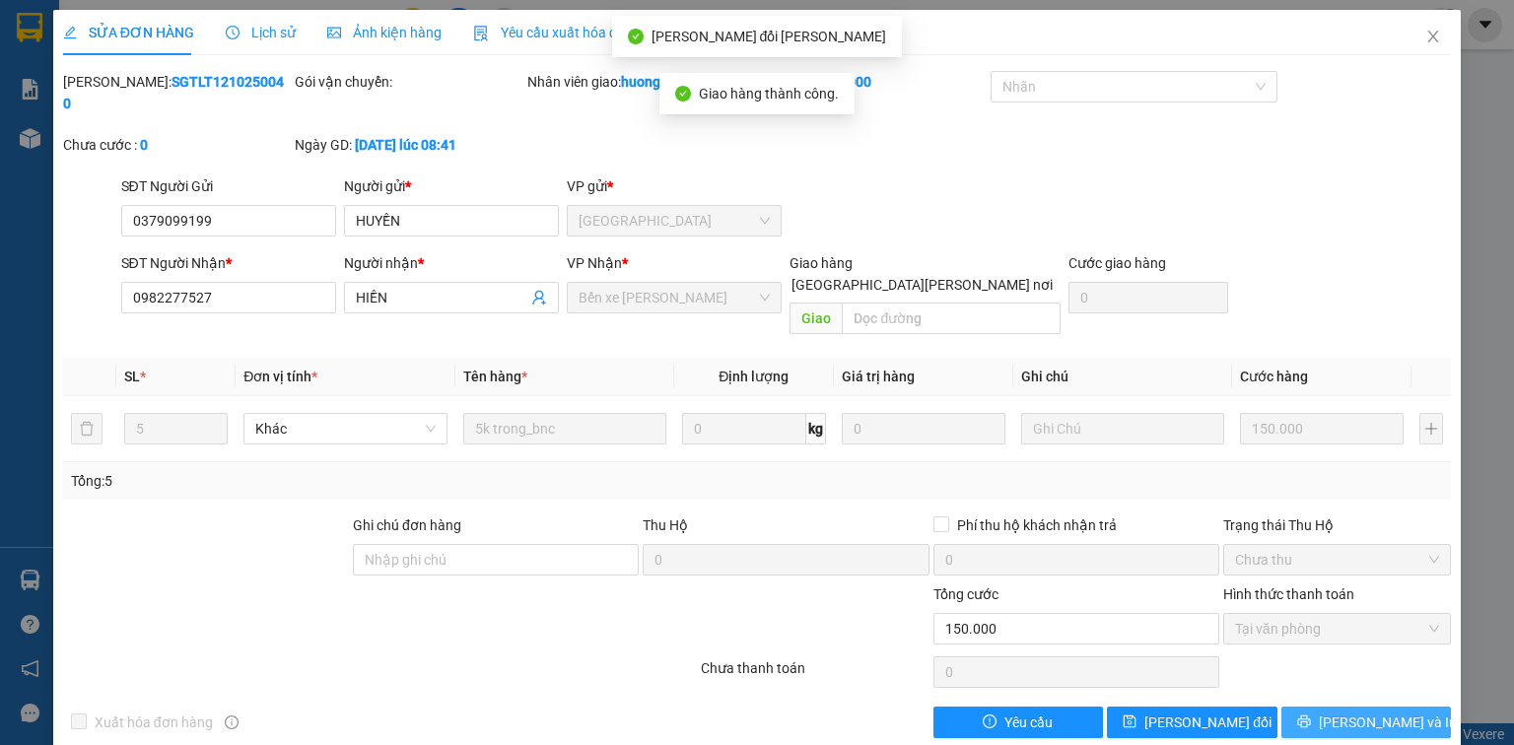
click at [1385, 712] on span "[PERSON_NAME] và In" at bounding box center [1388, 723] width 138 height 22
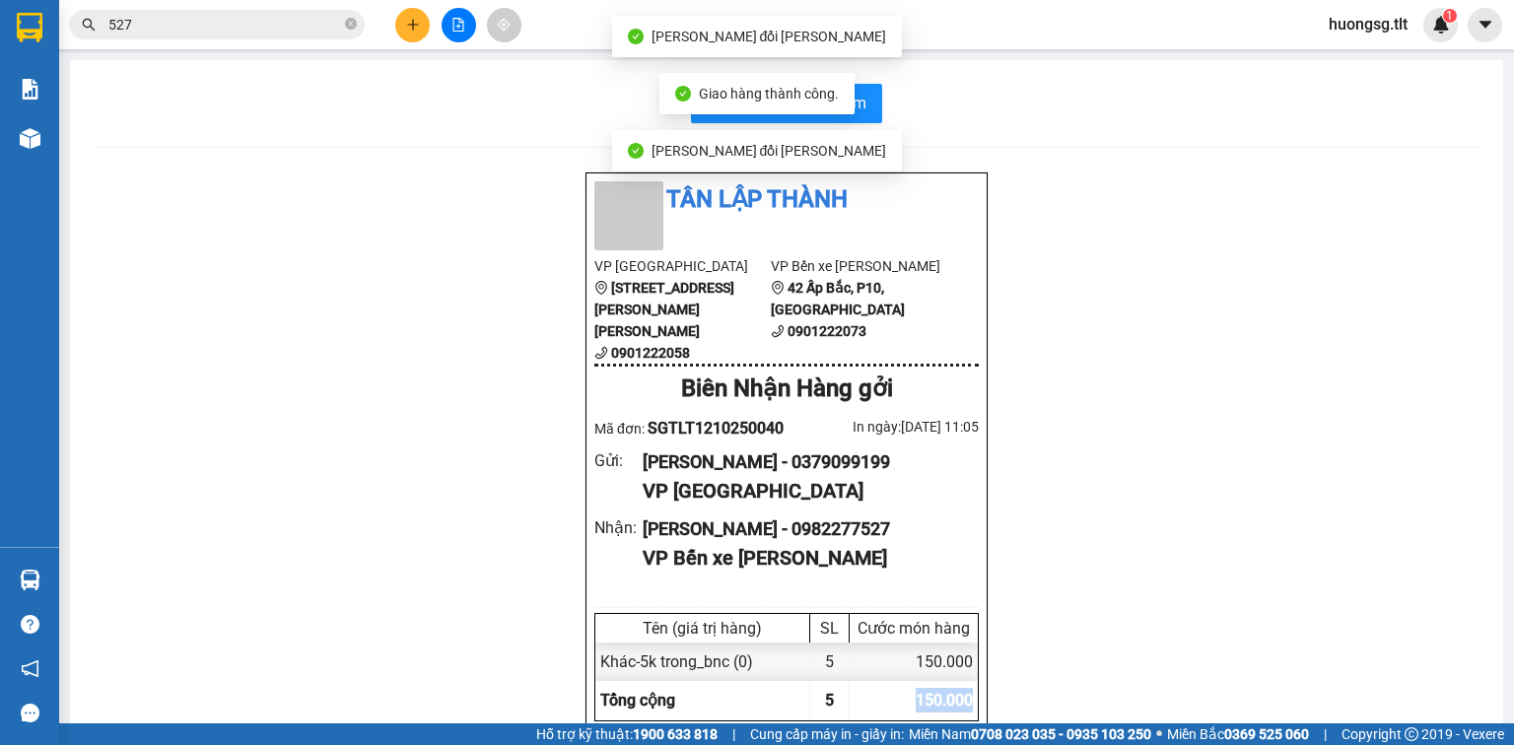
click at [1385, 673] on div "Tân Lập Thành VP Sài Gòn 84 Hùng Vương, P9 , Quận 5 0901222058 VP Bến xe Tiền G…" at bounding box center [787, 604] width 1386 height 867
click at [865, 114] on button "In biên nhận 80mm" at bounding box center [786, 103] width 191 height 39
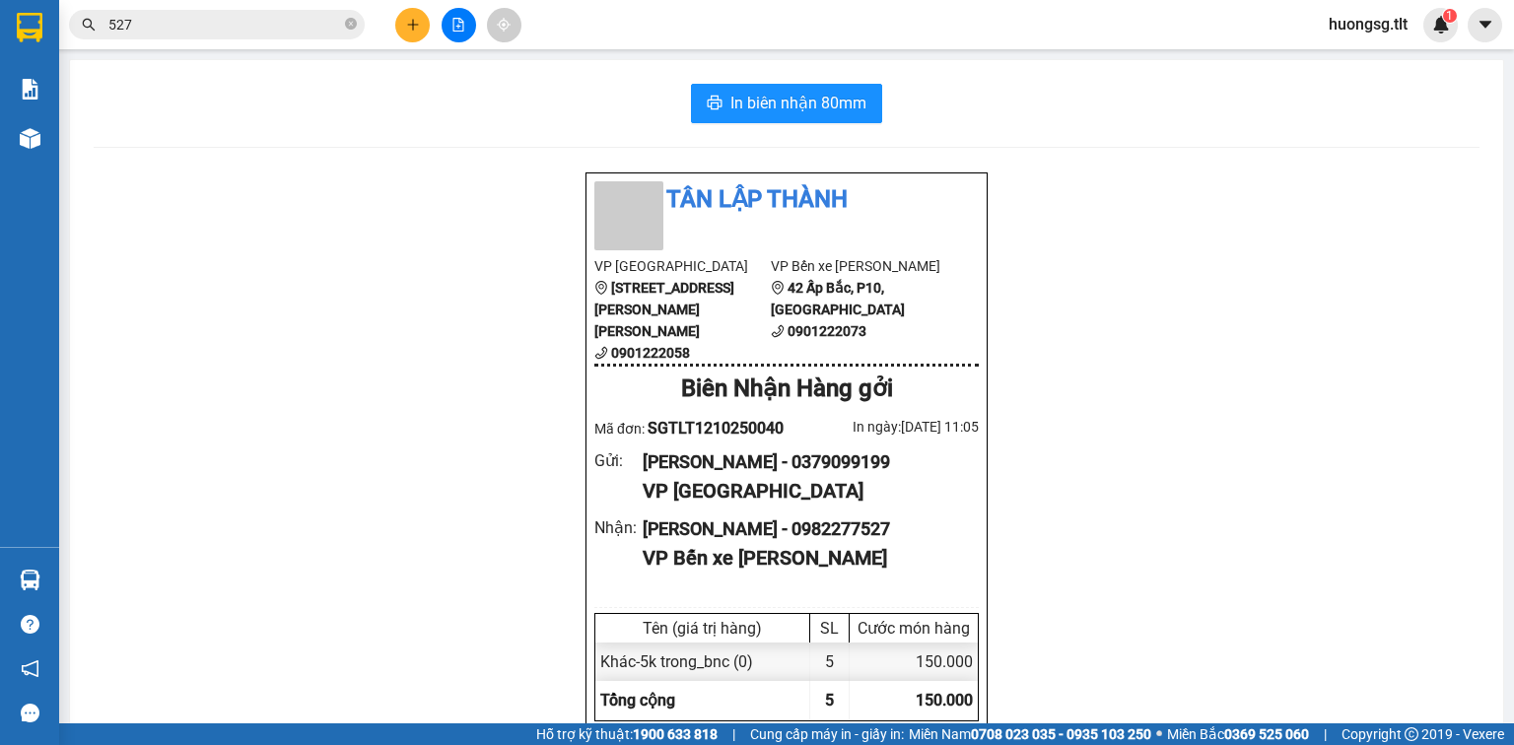
click at [347, 29] on icon "close-circle" at bounding box center [351, 24] width 12 height 12
click at [330, 27] on input "text" at bounding box center [224, 25] width 233 height 22
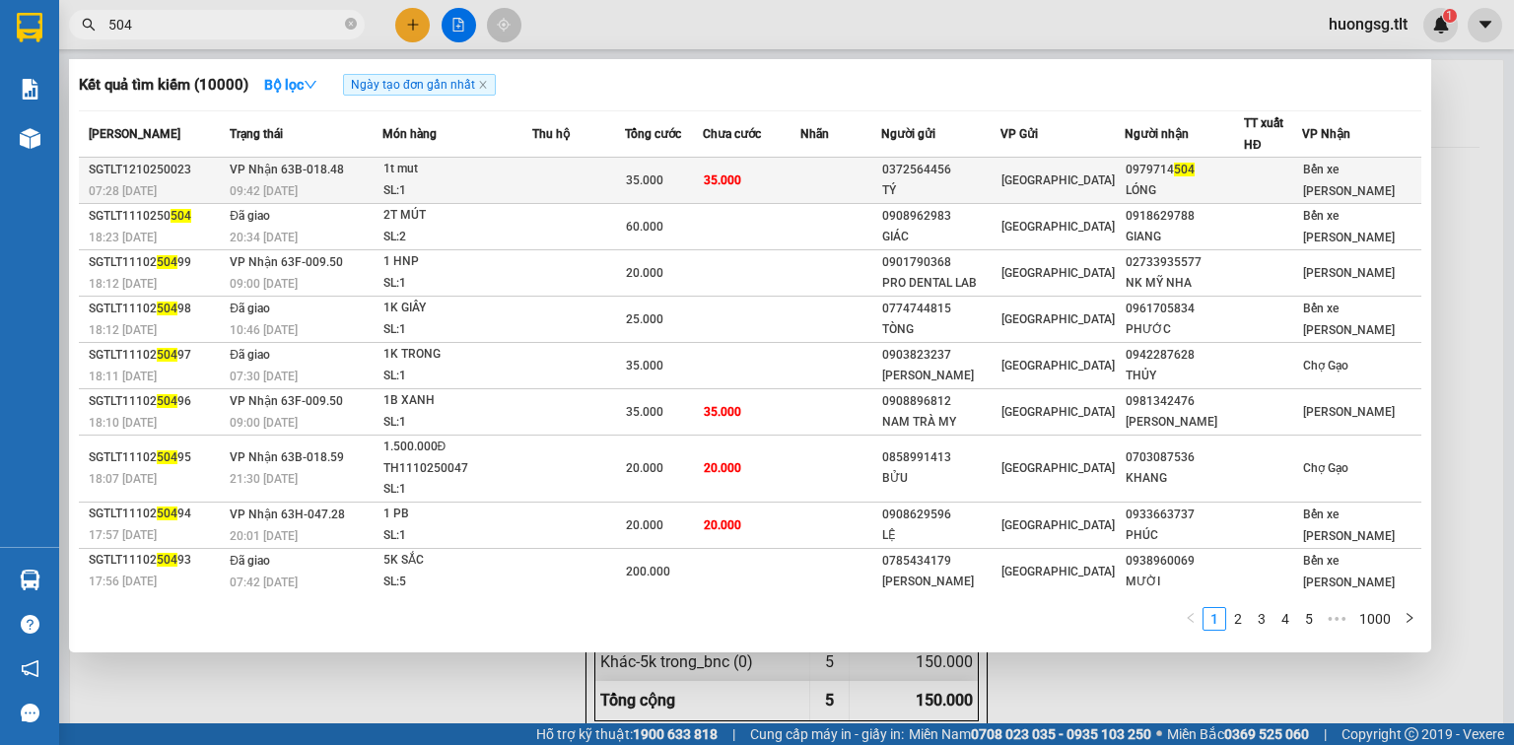
type input "504"
click at [765, 171] on td "35.000" at bounding box center [752, 181] width 98 height 46
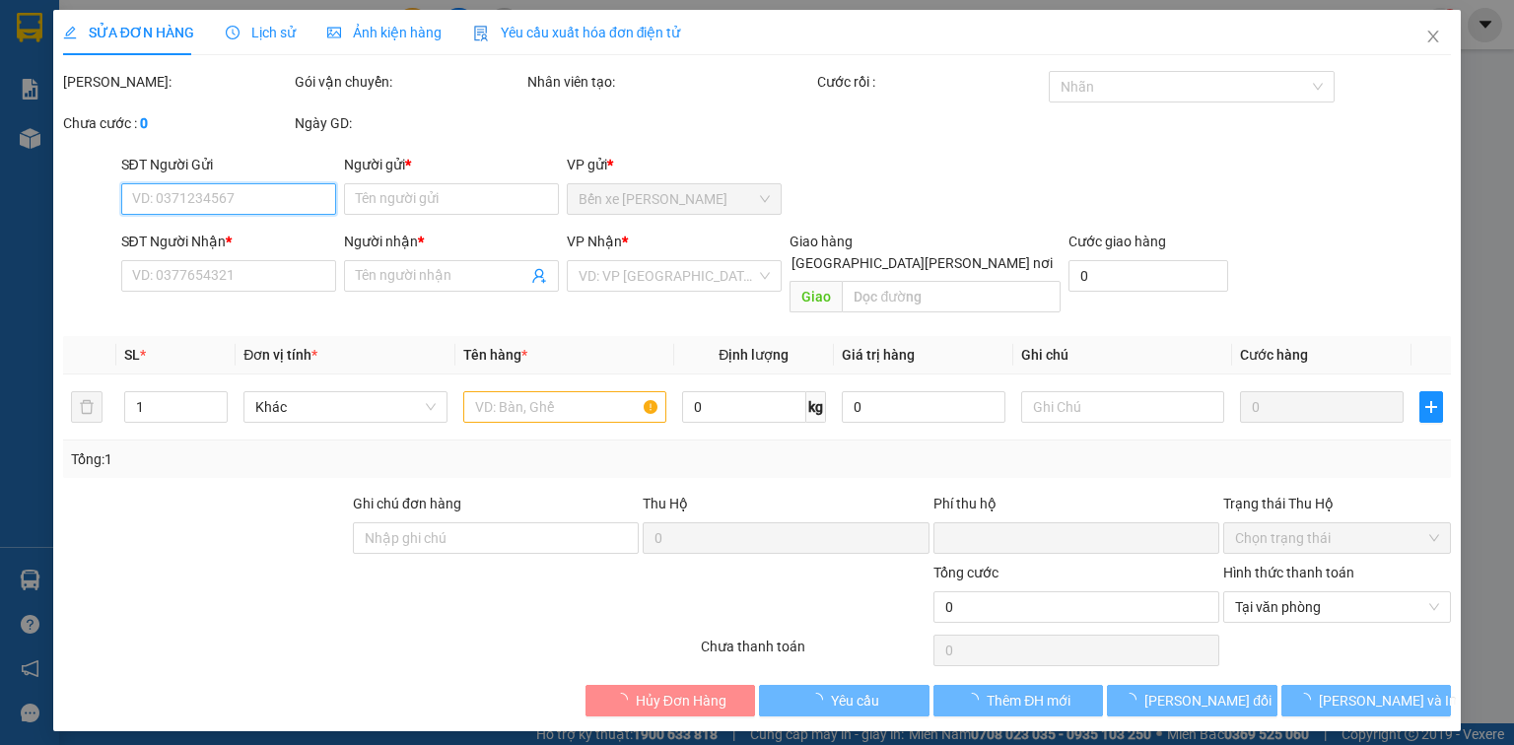
type input "0372564456"
type input "TÝ"
type input "0979714504"
type input "LÓNG"
type input "0"
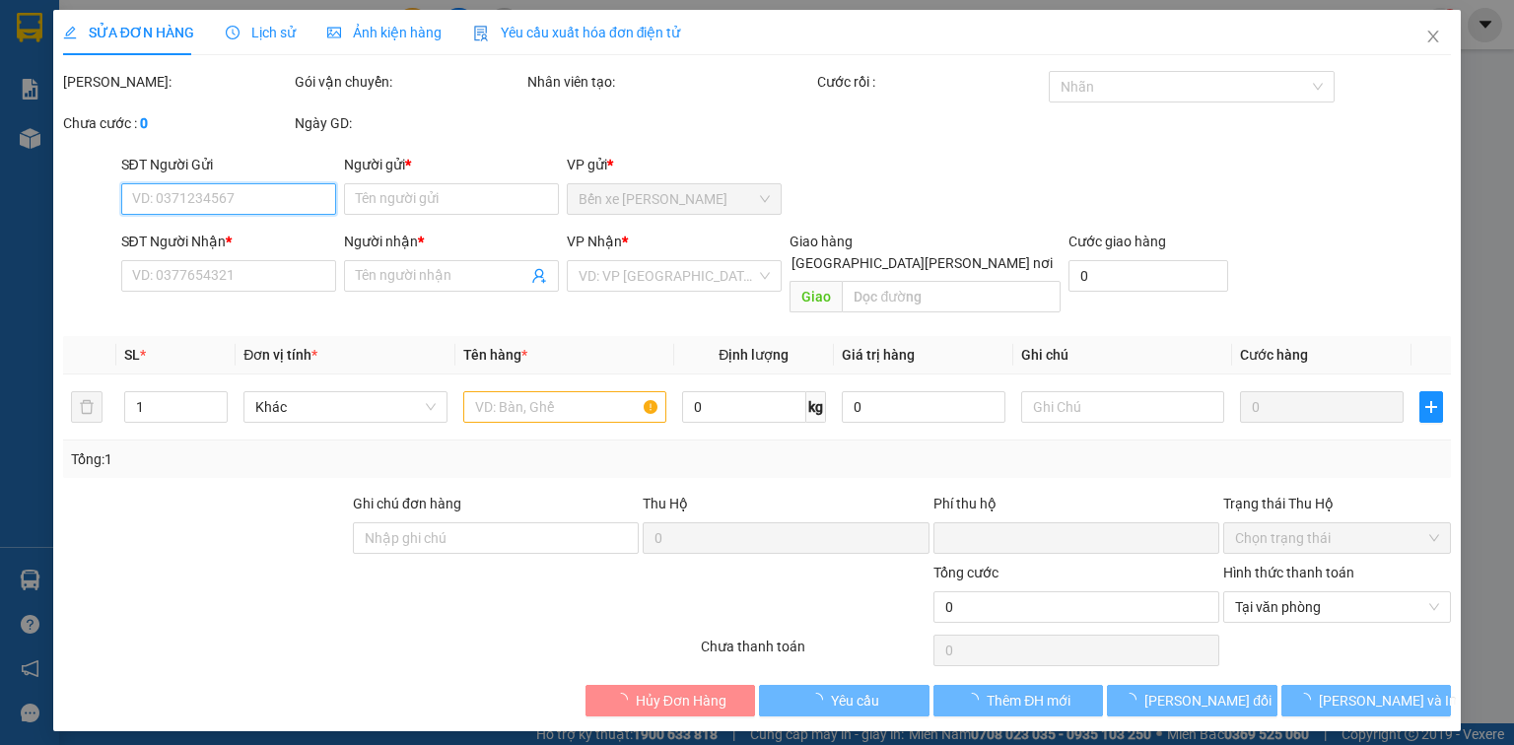
type input "35.000"
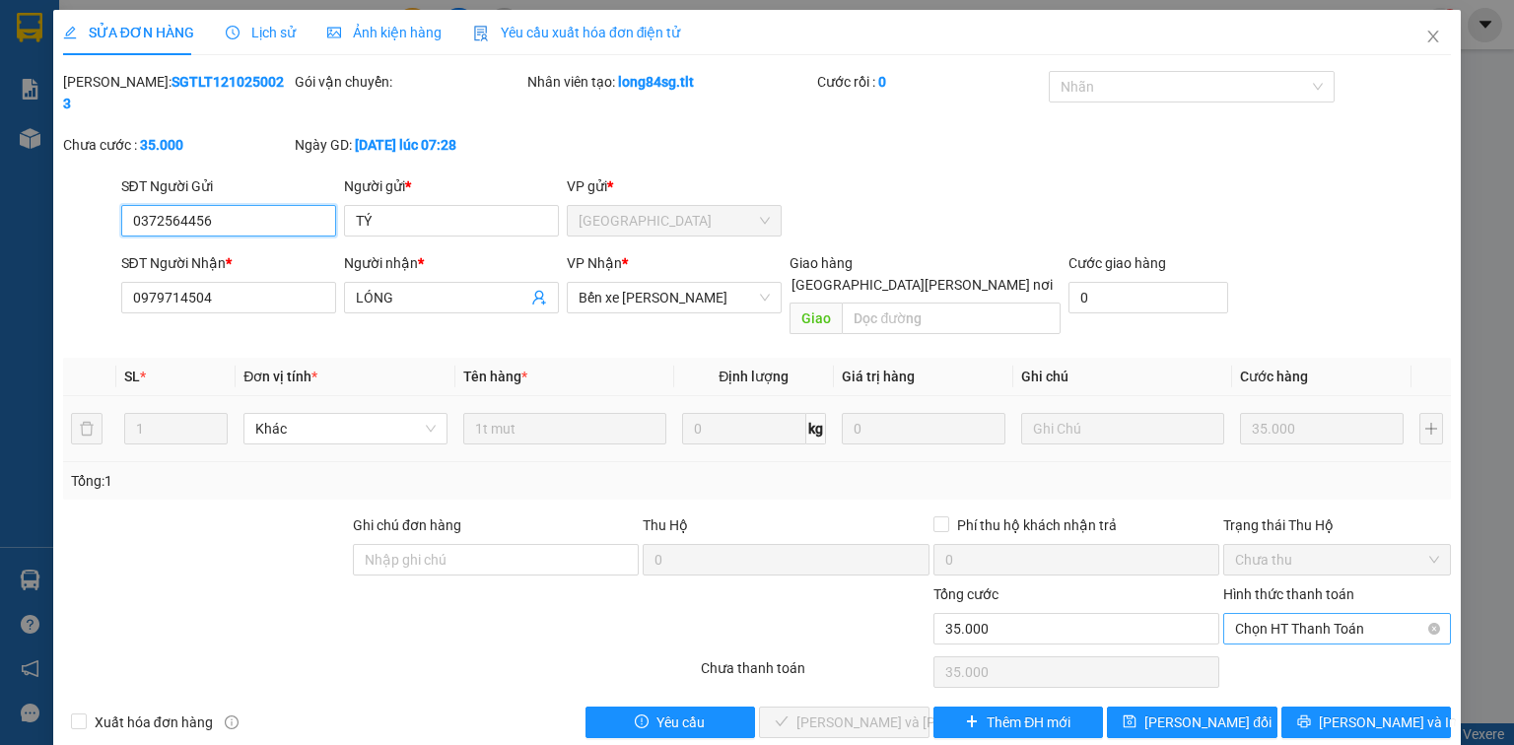
click at [1286, 614] on span "Chọn HT Thanh Toán" at bounding box center [1337, 629] width 204 height 30
click at [1299, 618] on div "Tại văn phòng" at bounding box center [1337, 624] width 204 height 22
type input "0"
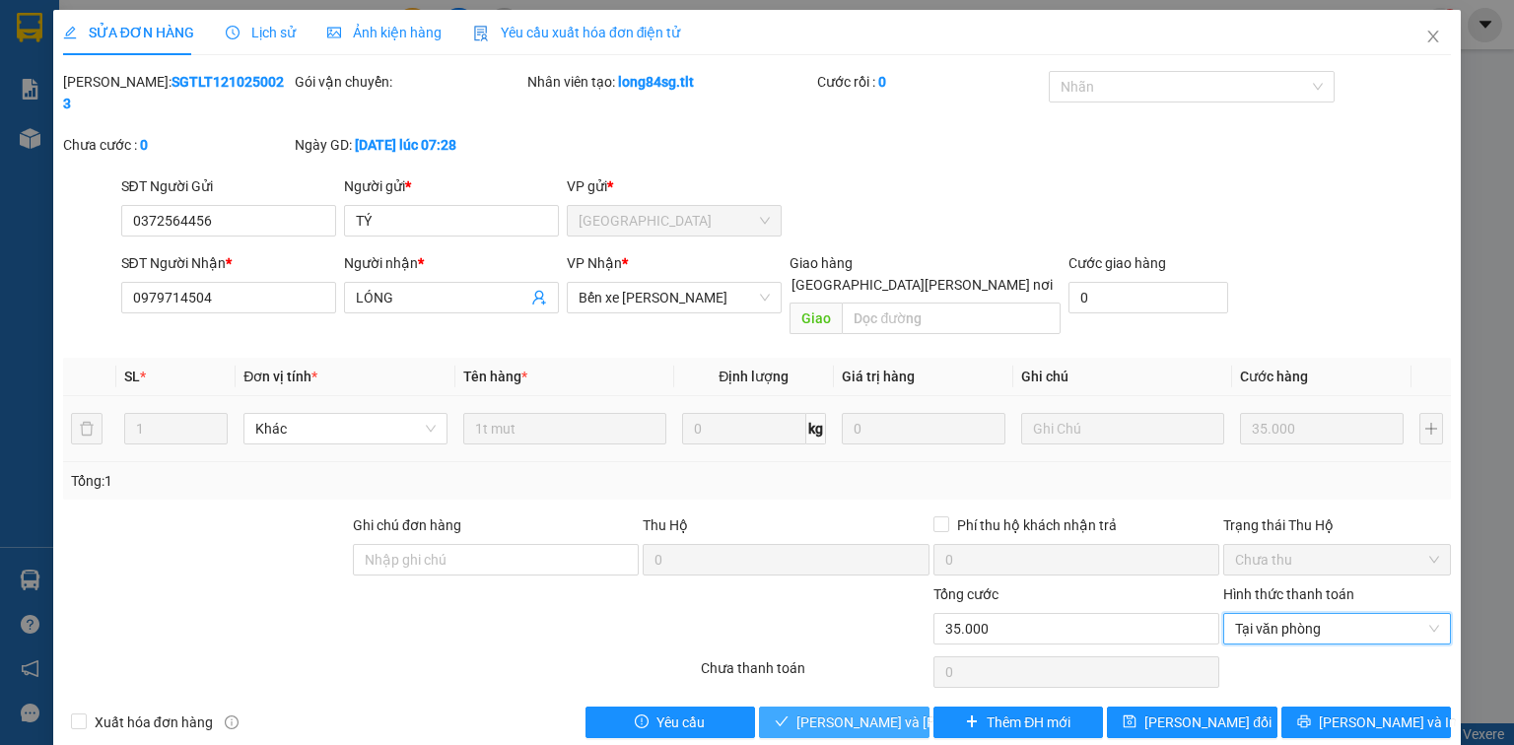
click at [881, 712] on span "Lưu và Giao hàng" at bounding box center [929, 723] width 266 height 22
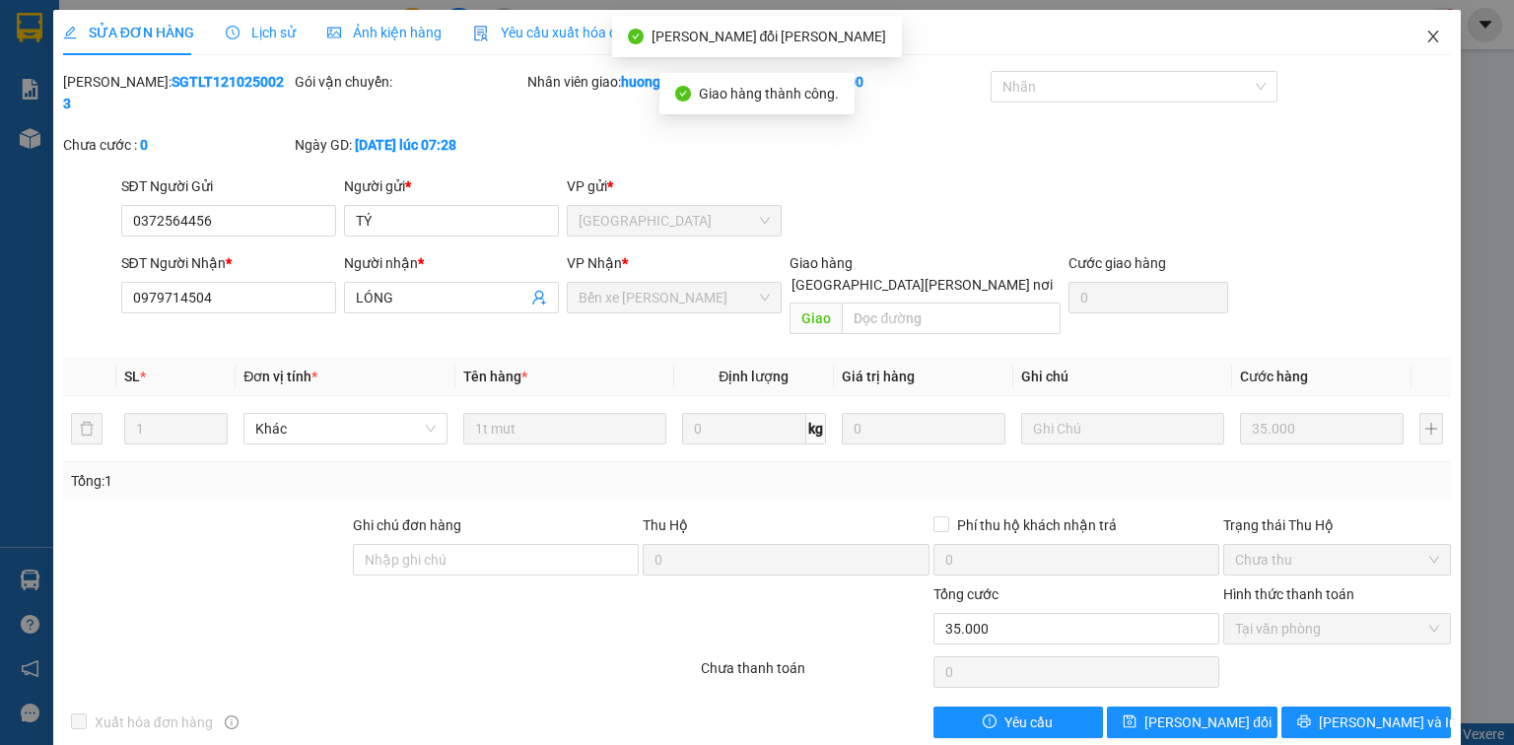
click at [1436, 34] on icon "close" at bounding box center [1433, 37] width 11 height 12
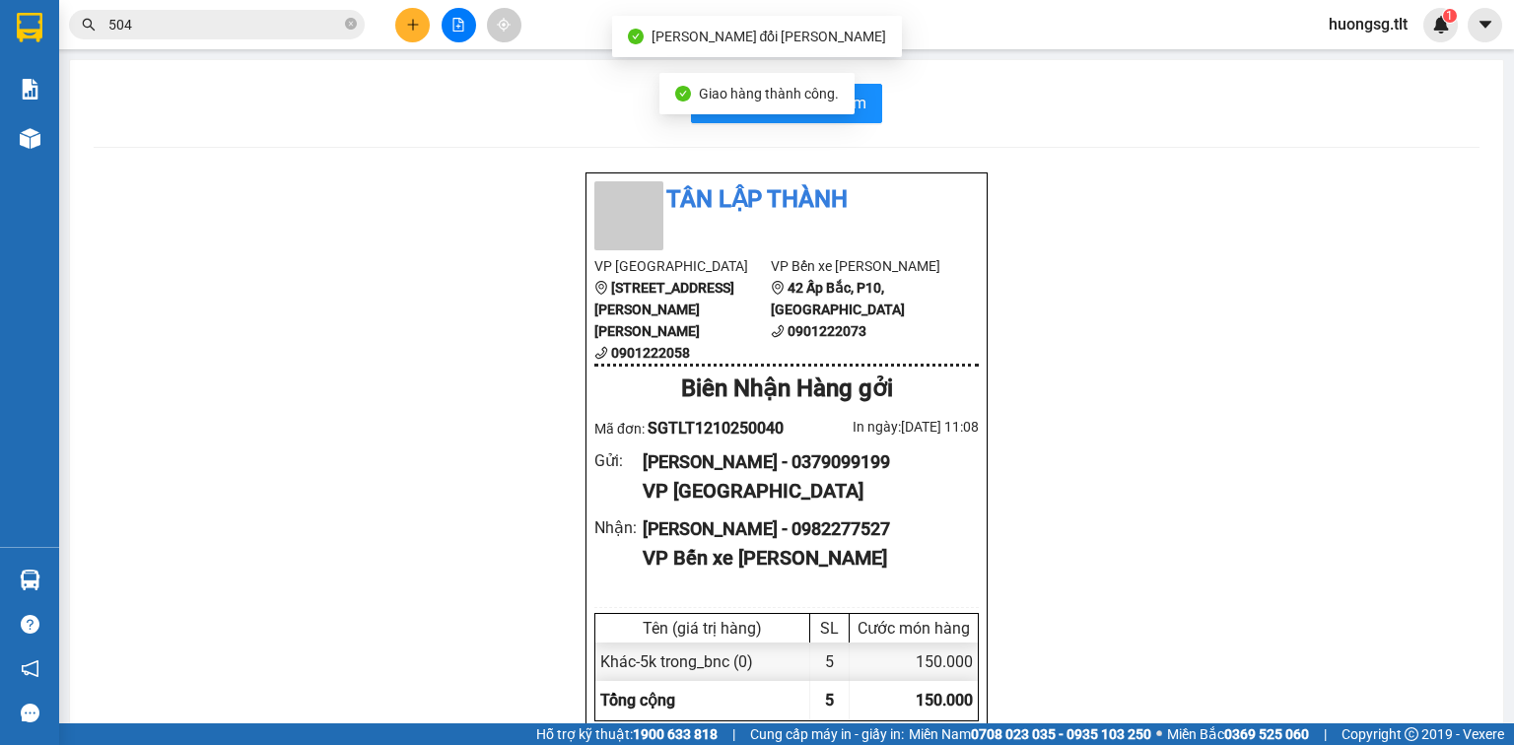
click at [215, 17] on input "504" at bounding box center [224, 25] width 233 height 22
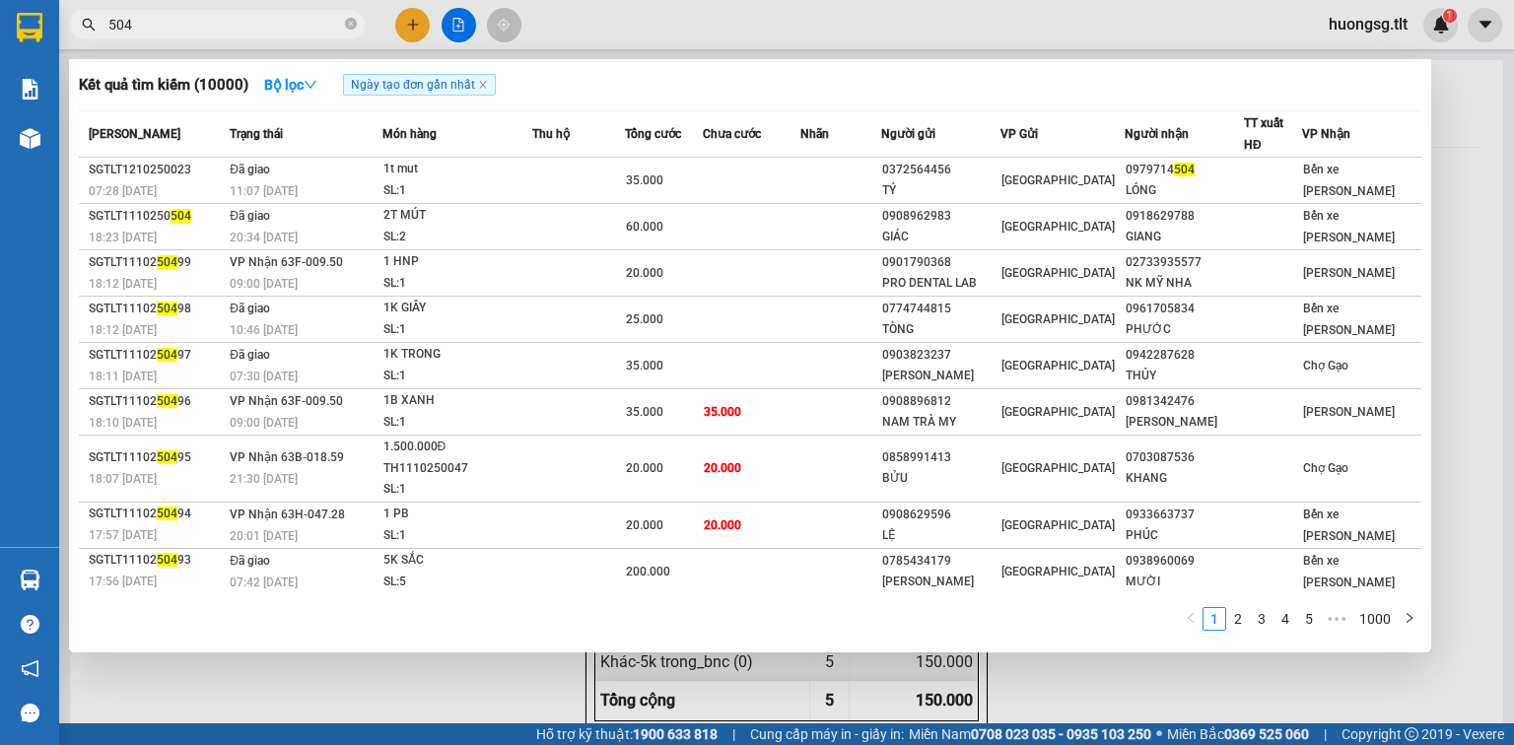
click at [352, 22] on icon "close-circle" at bounding box center [351, 24] width 12 height 12
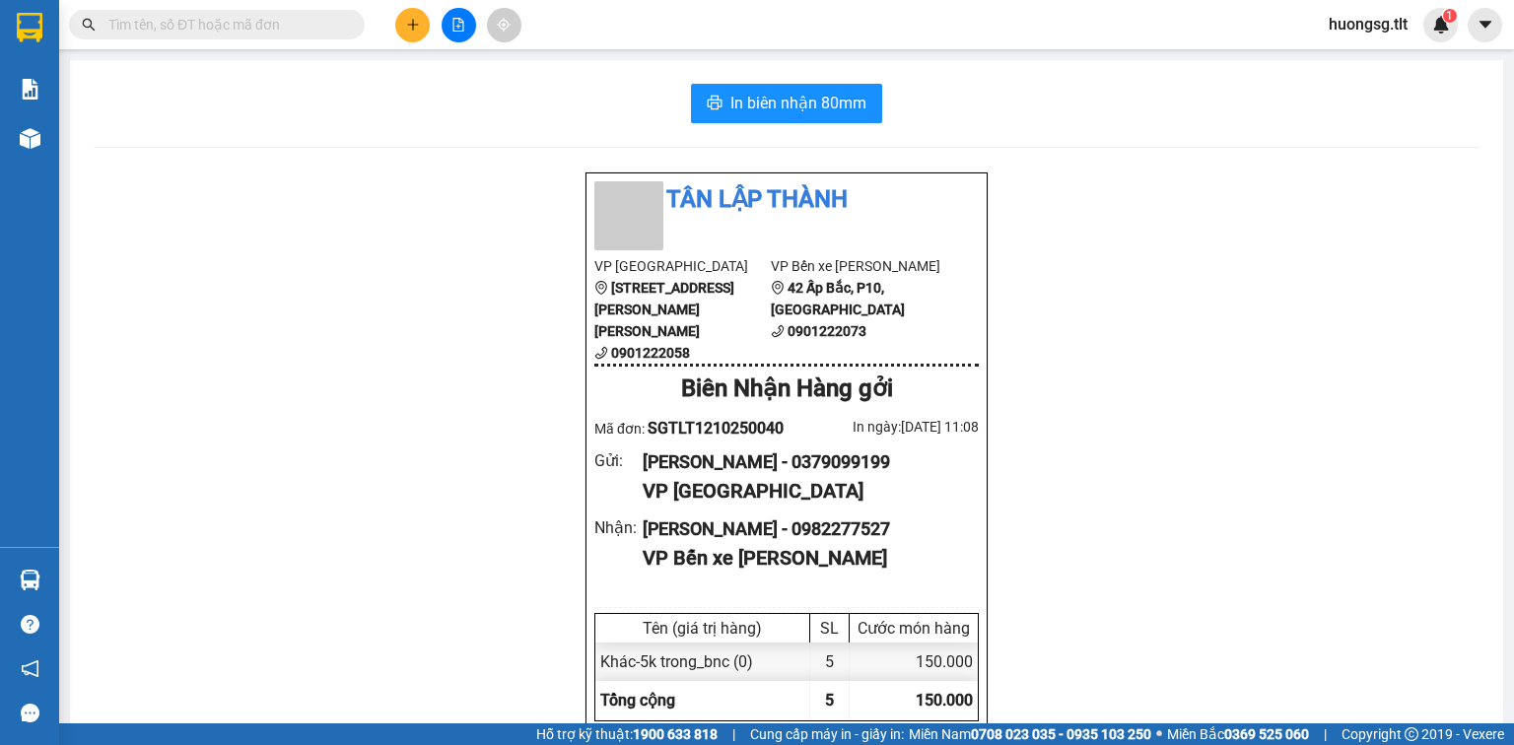
click at [312, 24] on input "text" at bounding box center [224, 25] width 233 height 22
click at [320, 22] on input "text" at bounding box center [224, 25] width 233 height 22
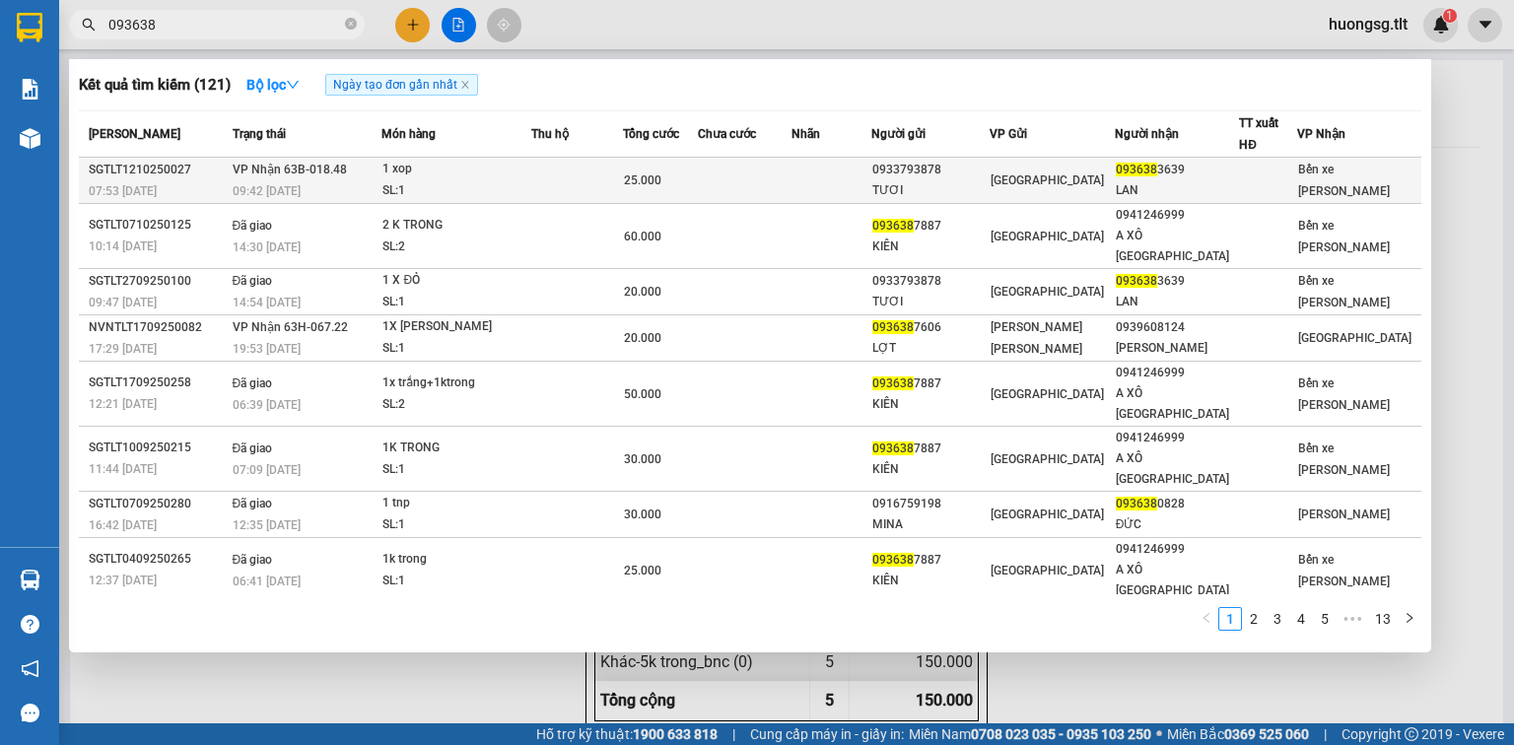
type input "093638"
click at [623, 161] on td at bounding box center [577, 181] width 92 height 46
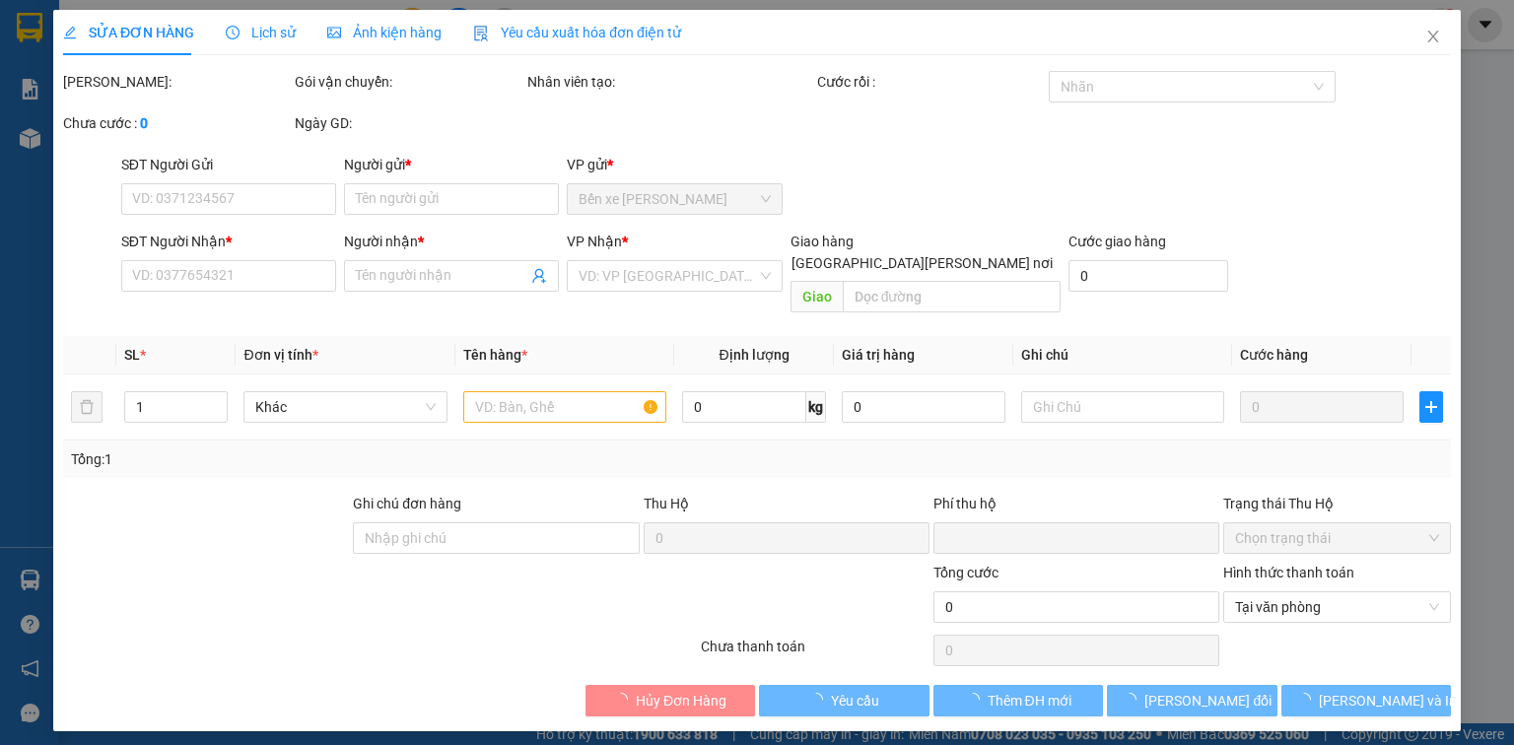
type input "0933793878"
type input "TƯƠI"
type input "0936383639"
type input "LAN"
type input "0"
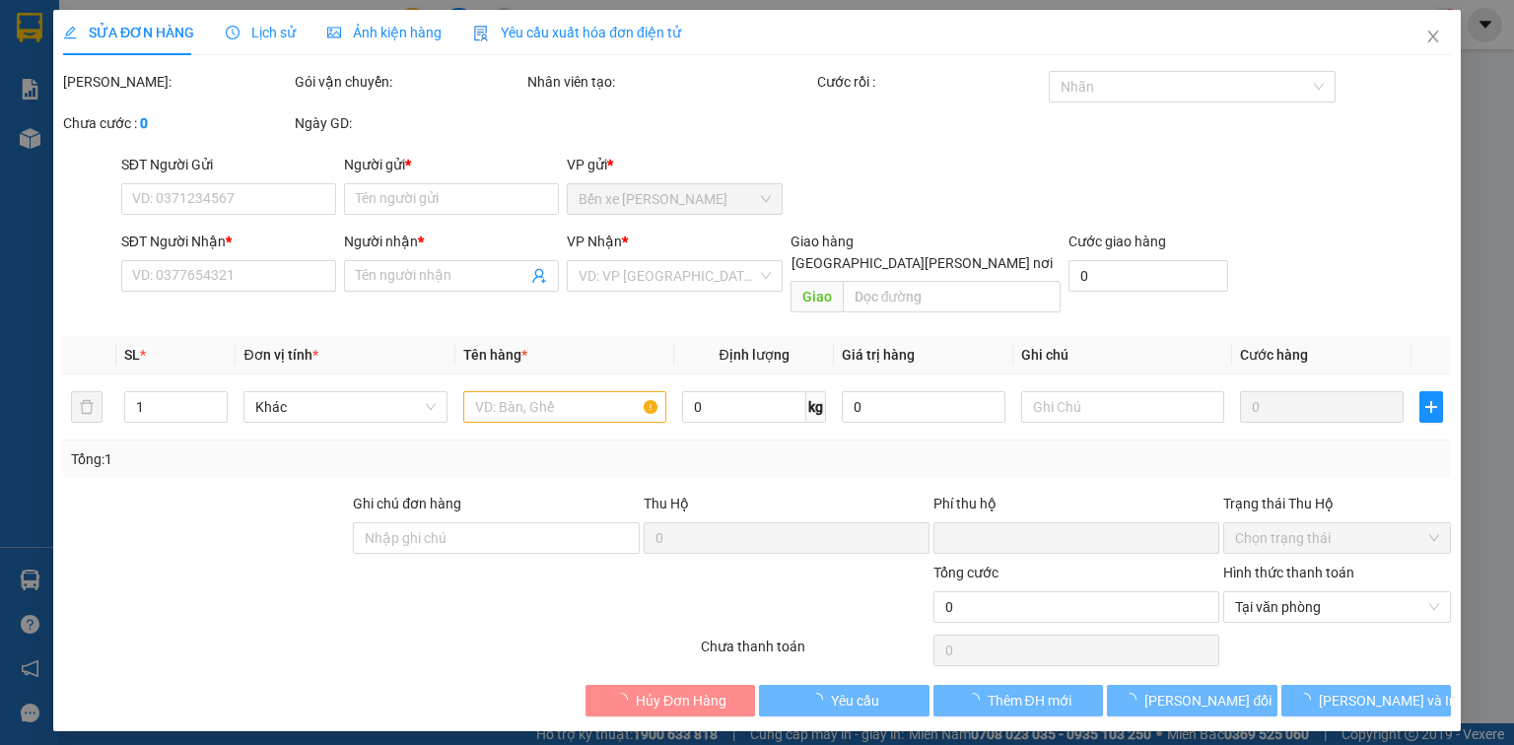
type input "25.000"
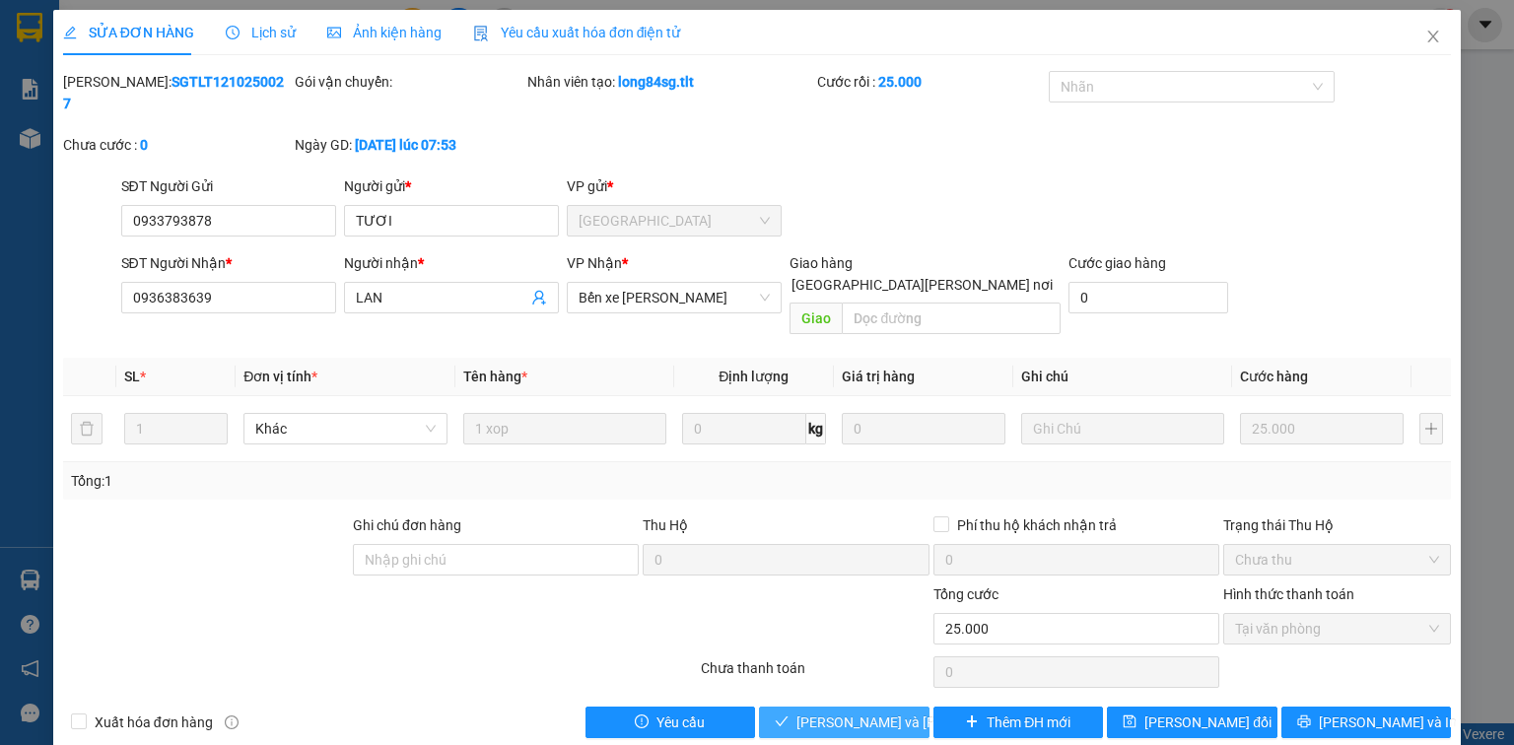
drag, startPoint x: 836, startPoint y: 674, endPoint x: 814, endPoint y: 663, distance: 24.2
click at [836, 712] on span "Lưu và Giao hàng" at bounding box center [929, 723] width 266 height 22
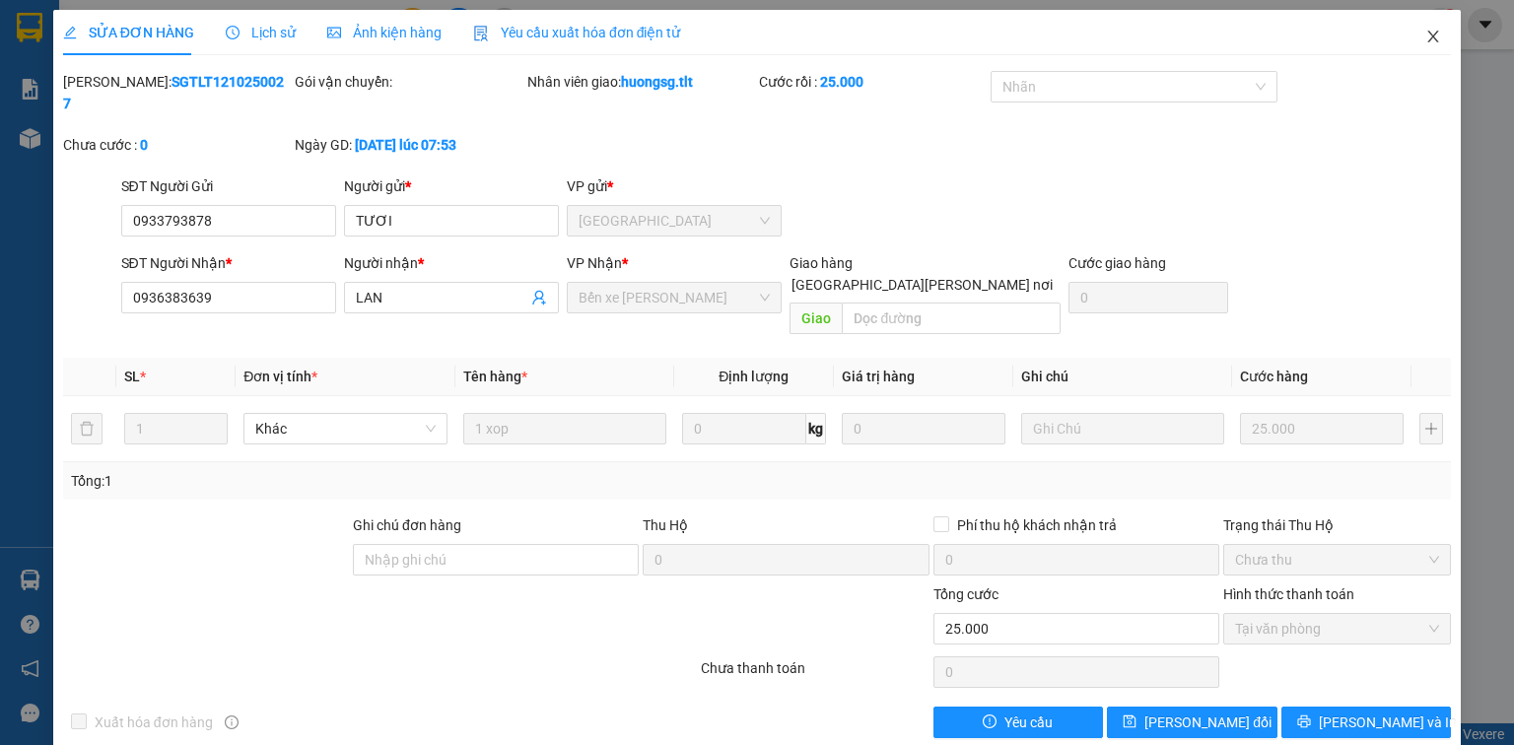
drag, startPoint x: 1437, startPoint y: 36, endPoint x: 1355, endPoint y: 51, distance: 83.1
click at [1439, 36] on icon "close" at bounding box center [1433, 37] width 16 height 16
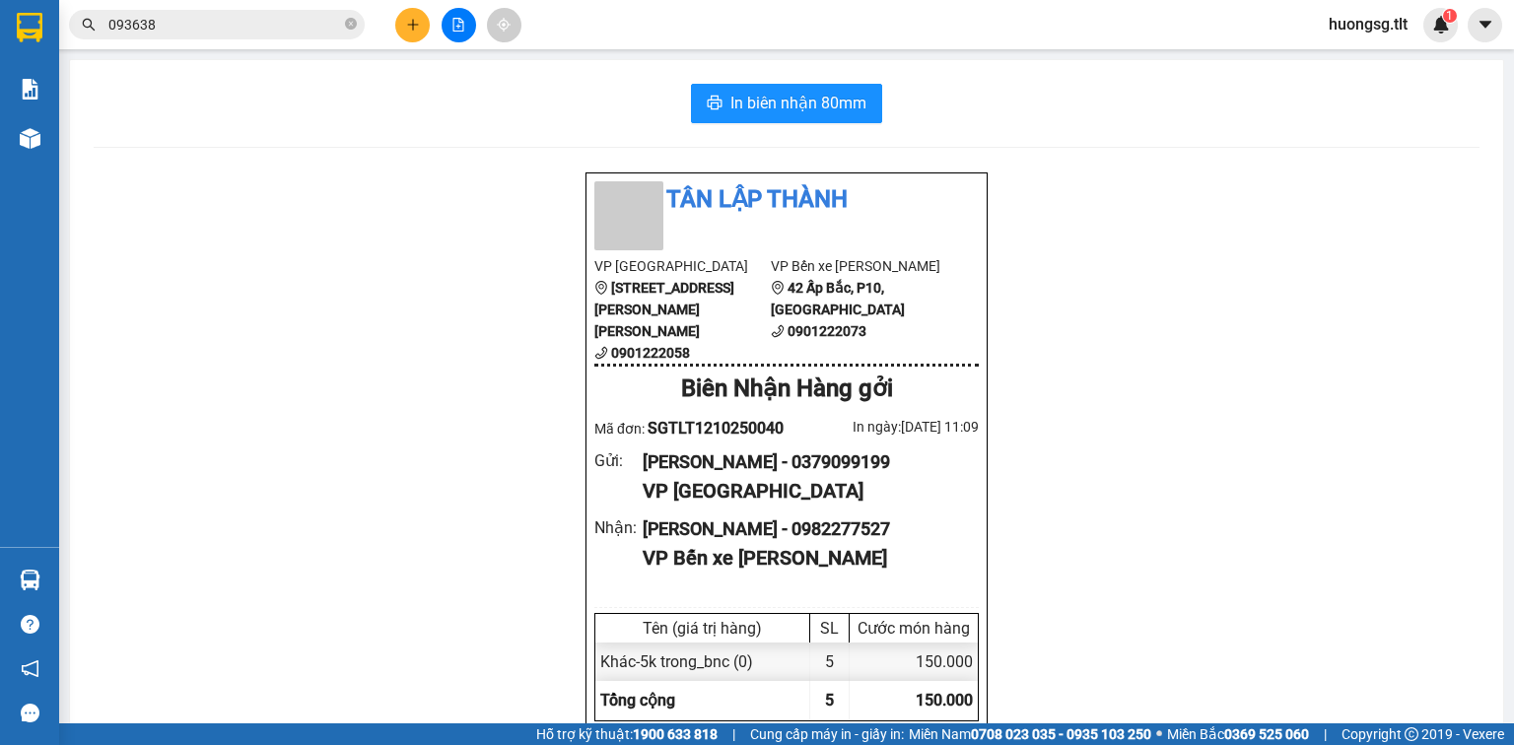
click at [238, 23] on input "093638" at bounding box center [224, 25] width 233 height 22
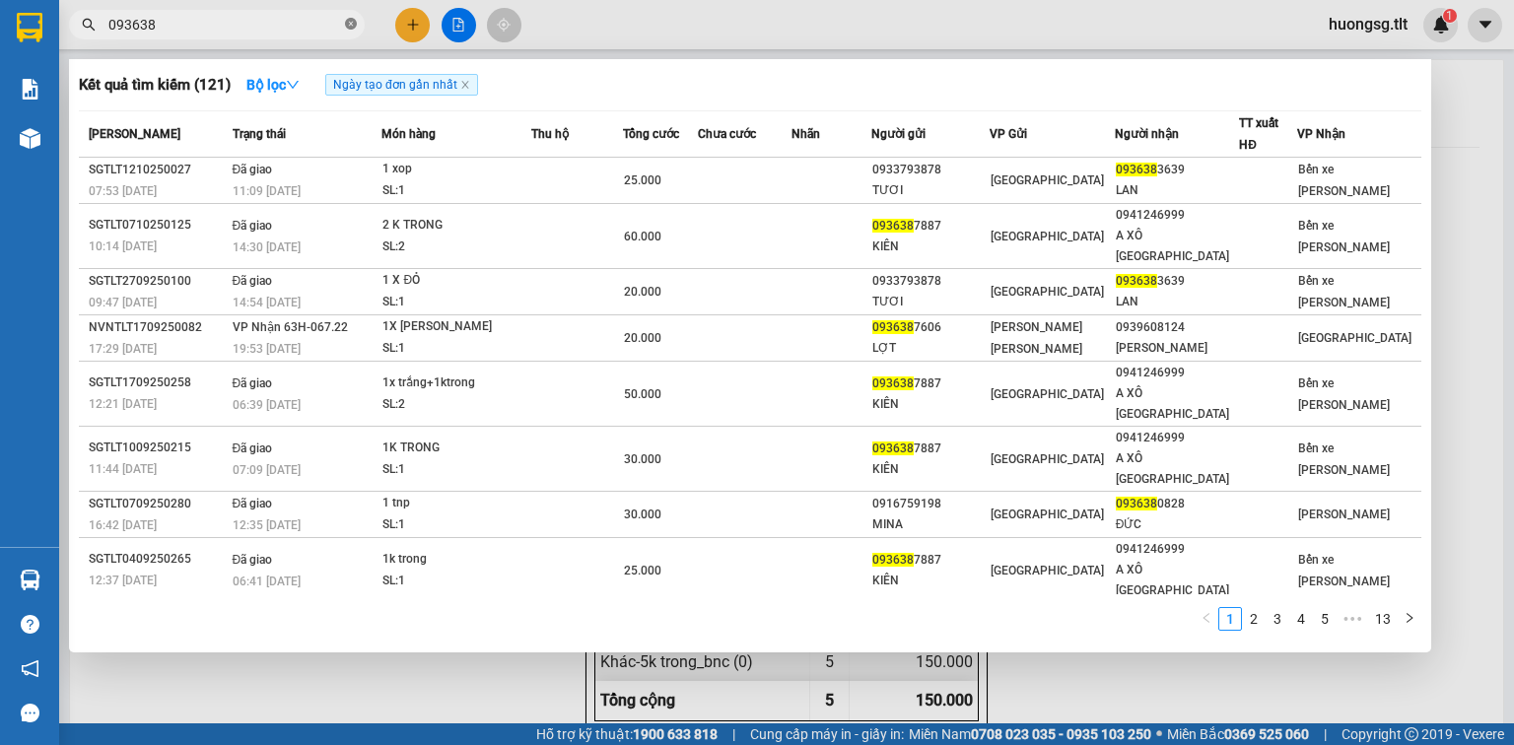
click at [353, 24] on icon "close-circle" at bounding box center [351, 24] width 12 height 12
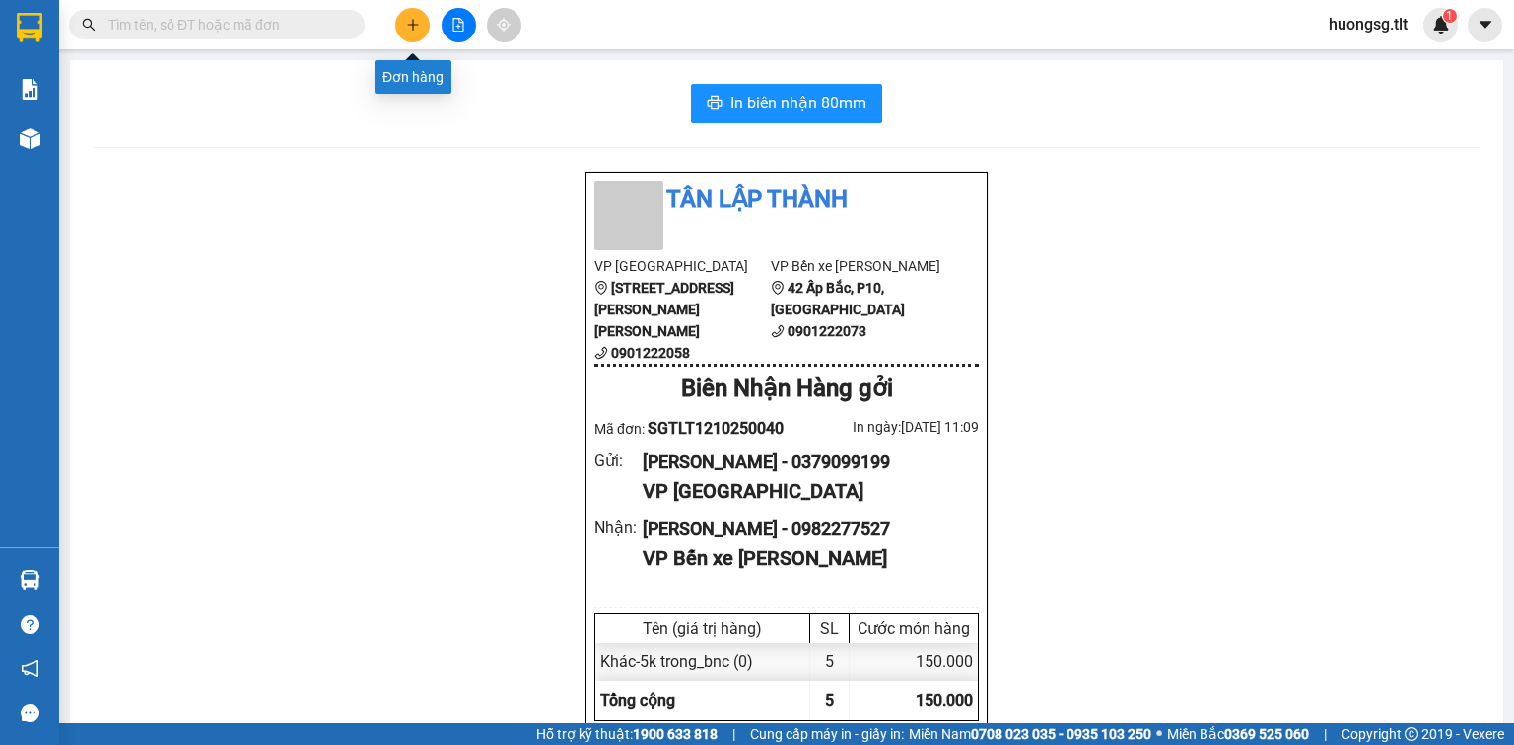
click at [408, 27] on icon "plus" at bounding box center [413, 25] width 14 height 14
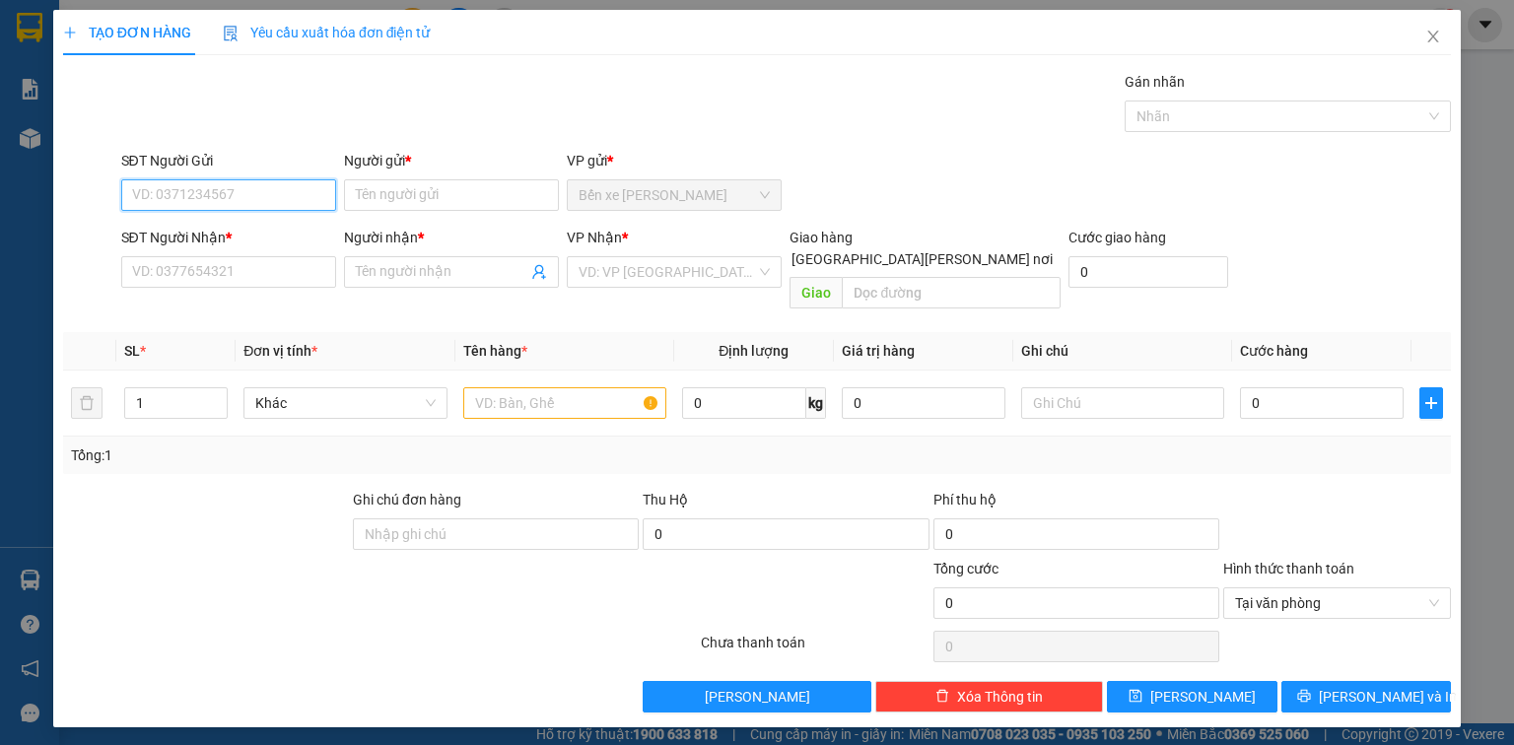
click at [243, 188] on input "SĐT Người Gửi" at bounding box center [228, 195] width 215 height 32
type input "0914913868"
click at [221, 244] on div "0914913868 - MI" at bounding box center [228, 234] width 215 height 32
type input "MI"
type input "0914913868"
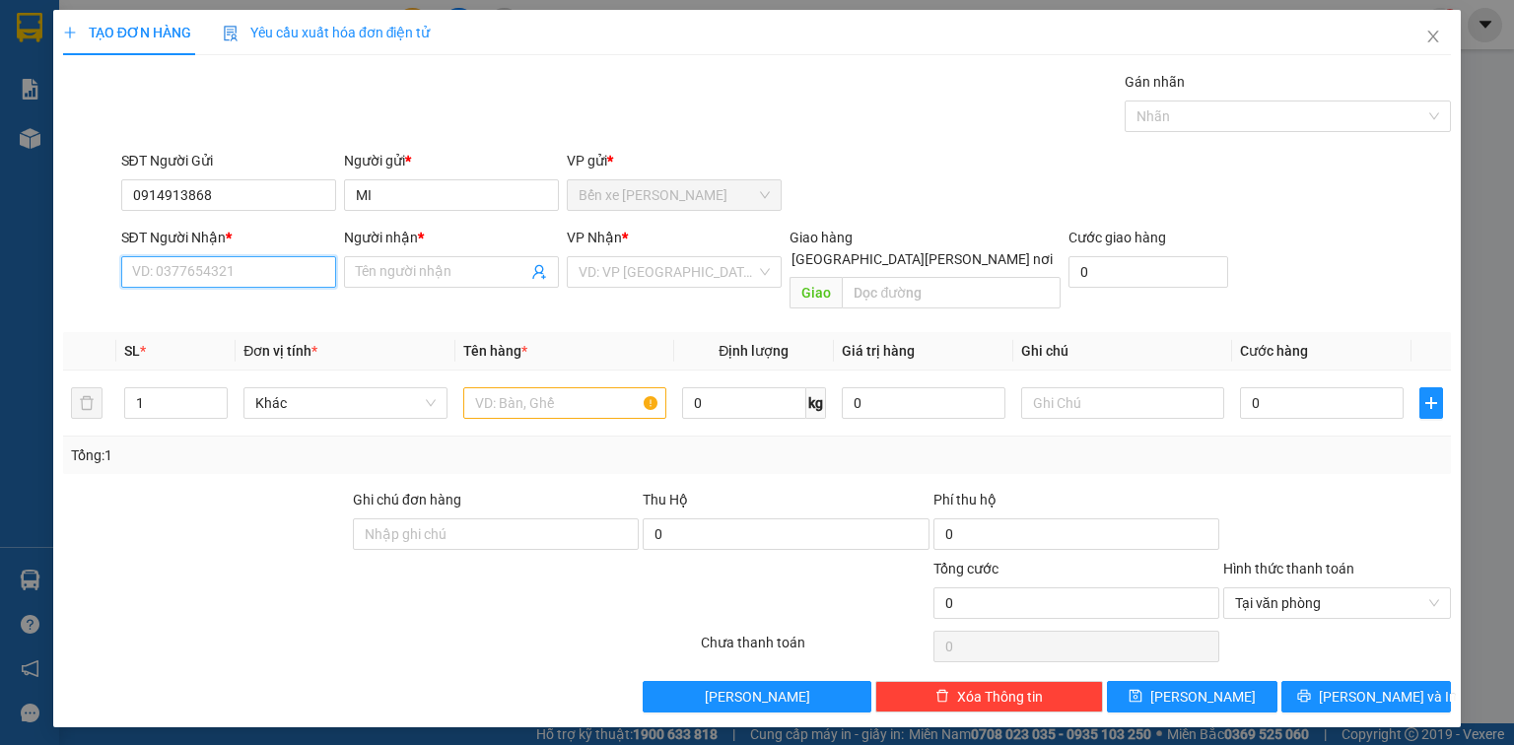
click at [248, 281] on input "SĐT Người Nhận *" at bounding box center [228, 272] width 215 height 32
type input "077727776"
click at [426, 261] on input "Người nhận *" at bounding box center [441, 272] width 171 height 22
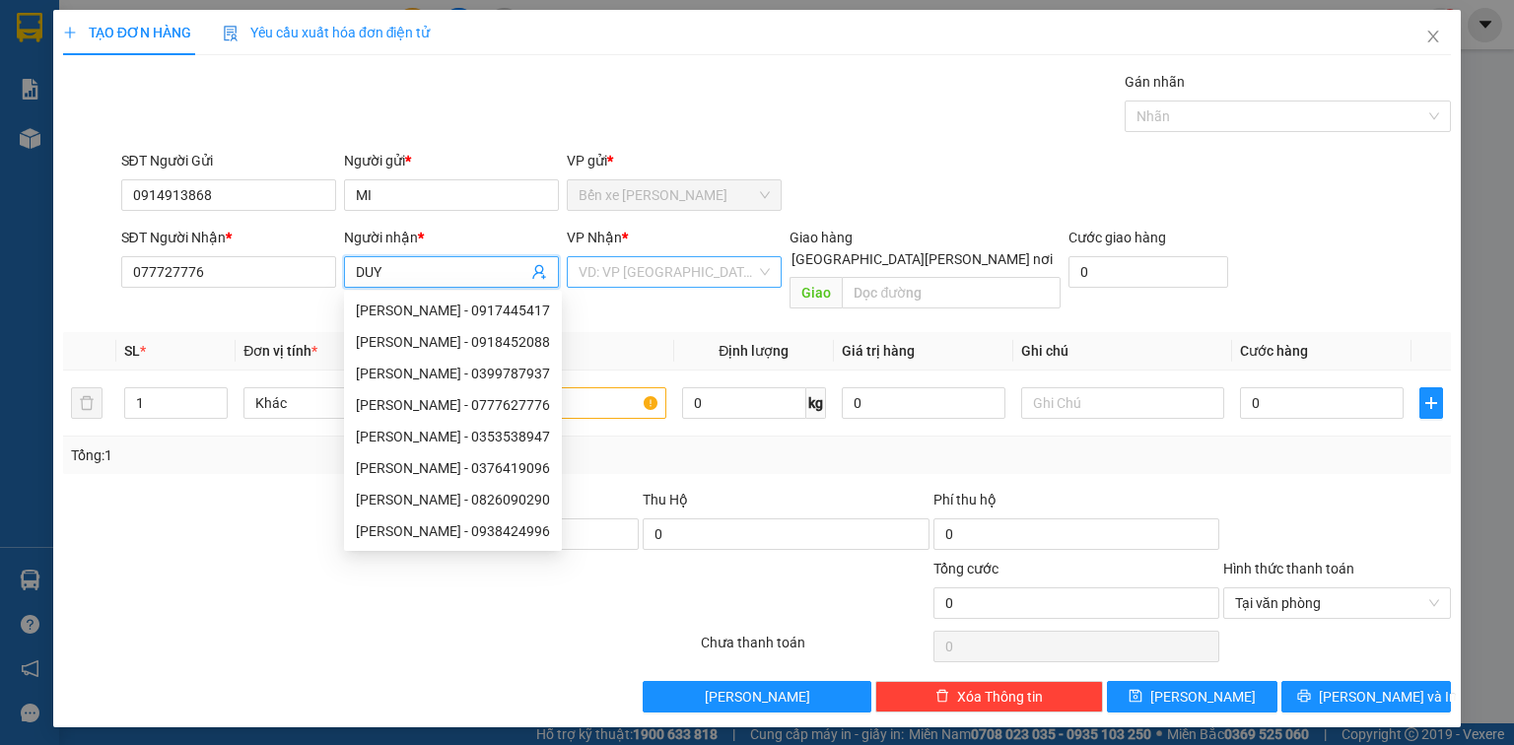
type input "DUY"
click at [644, 272] on input "search" at bounding box center [667, 272] width 177 height 30
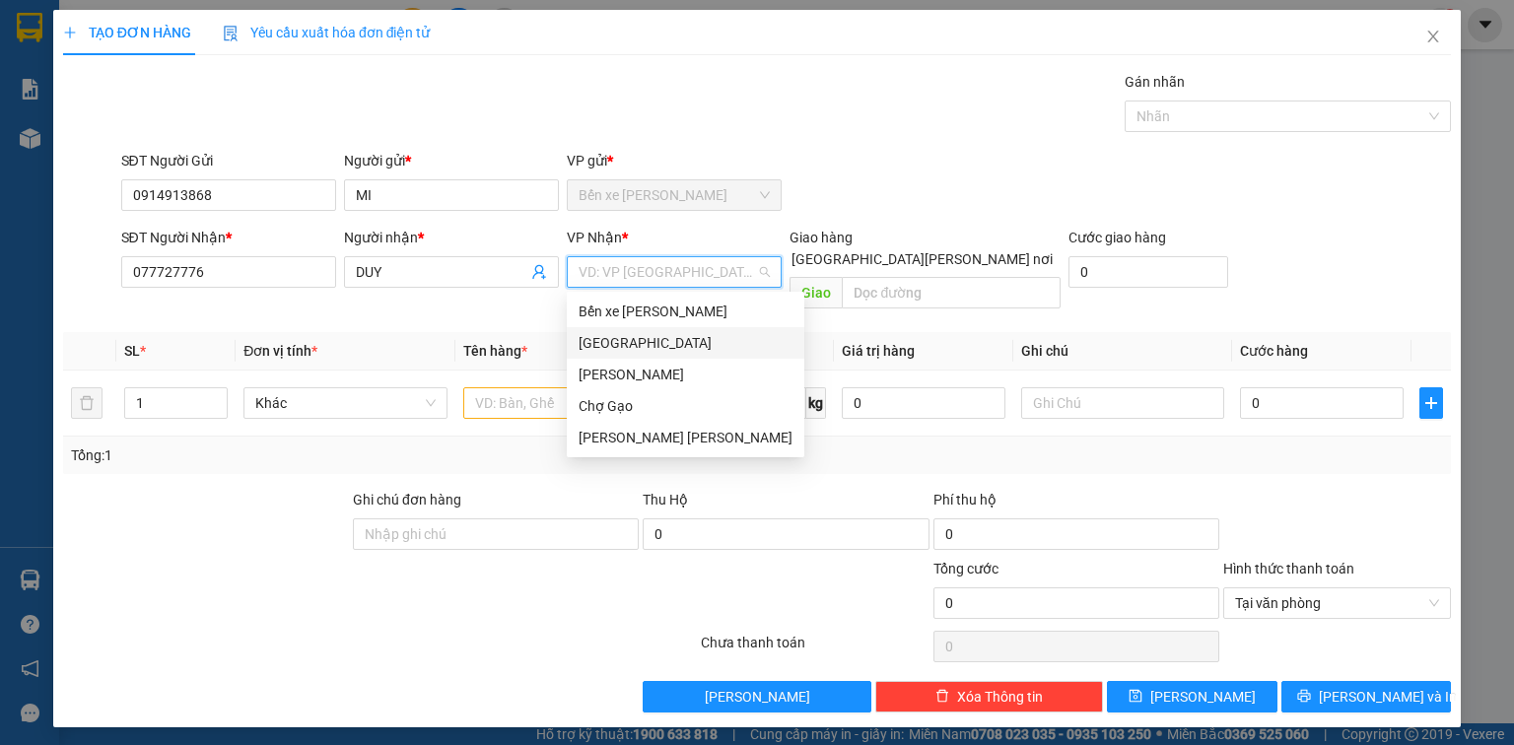
click at [650, 343] on div "[GEOGRAPHIC_DATA]" at bounding box center [686, 343] width 214 height 22
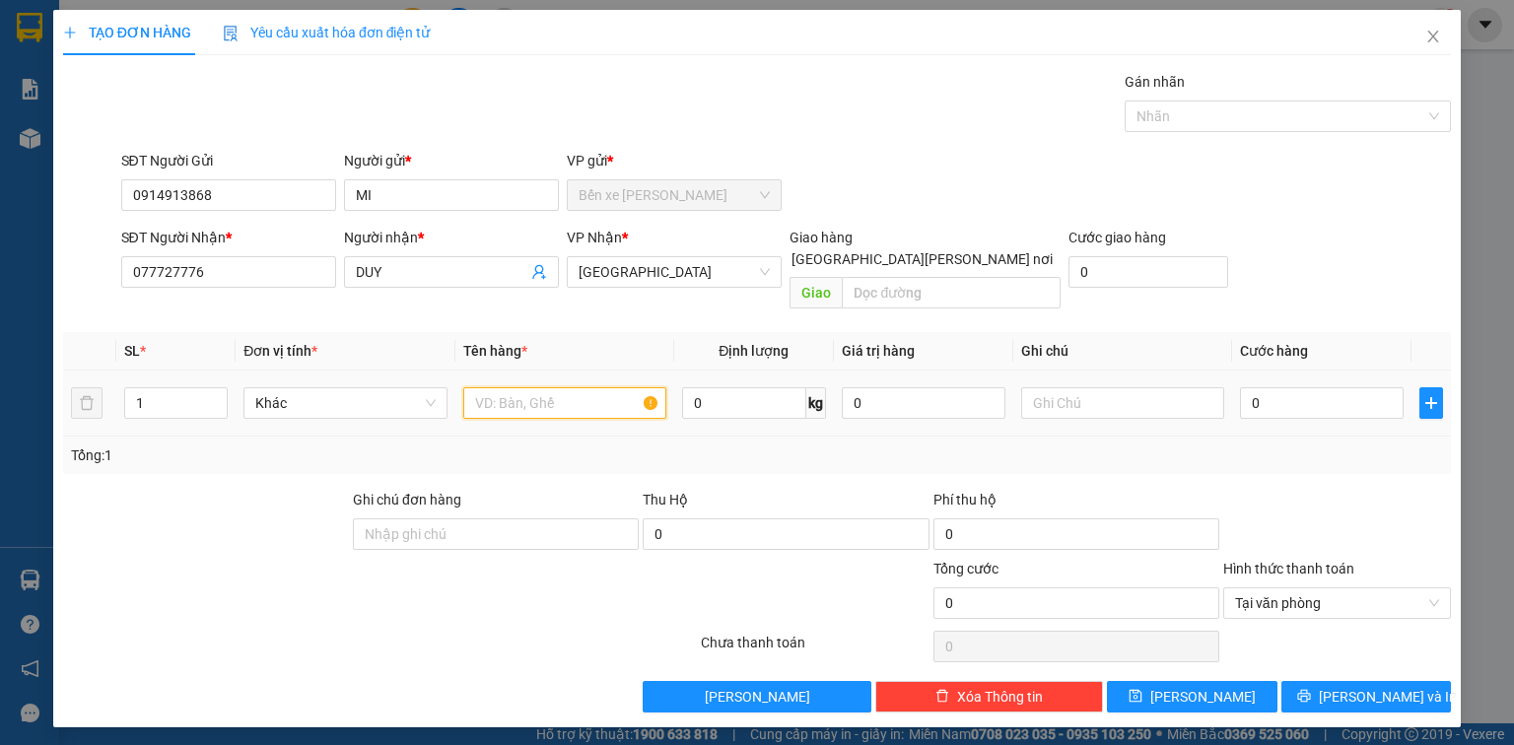
click at [628, 387] on input "text" at bounding box center [564, 403] width 203 height 32
type input "1X HỒNG"
click at [1296, 391] on input "0" at bounding box center [1322, 403] width 164 height 32
type input "2"
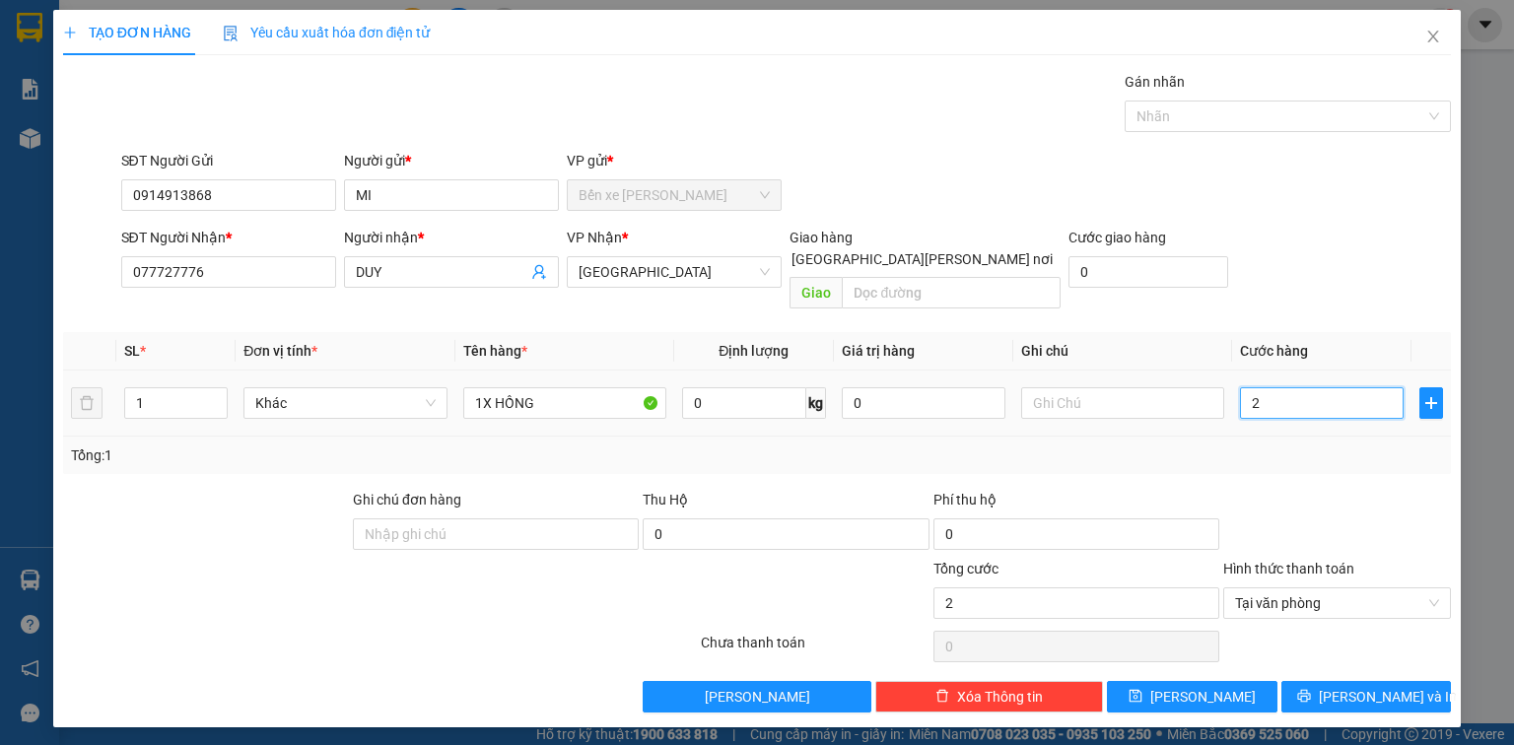
type input "25"
type input "25.000"
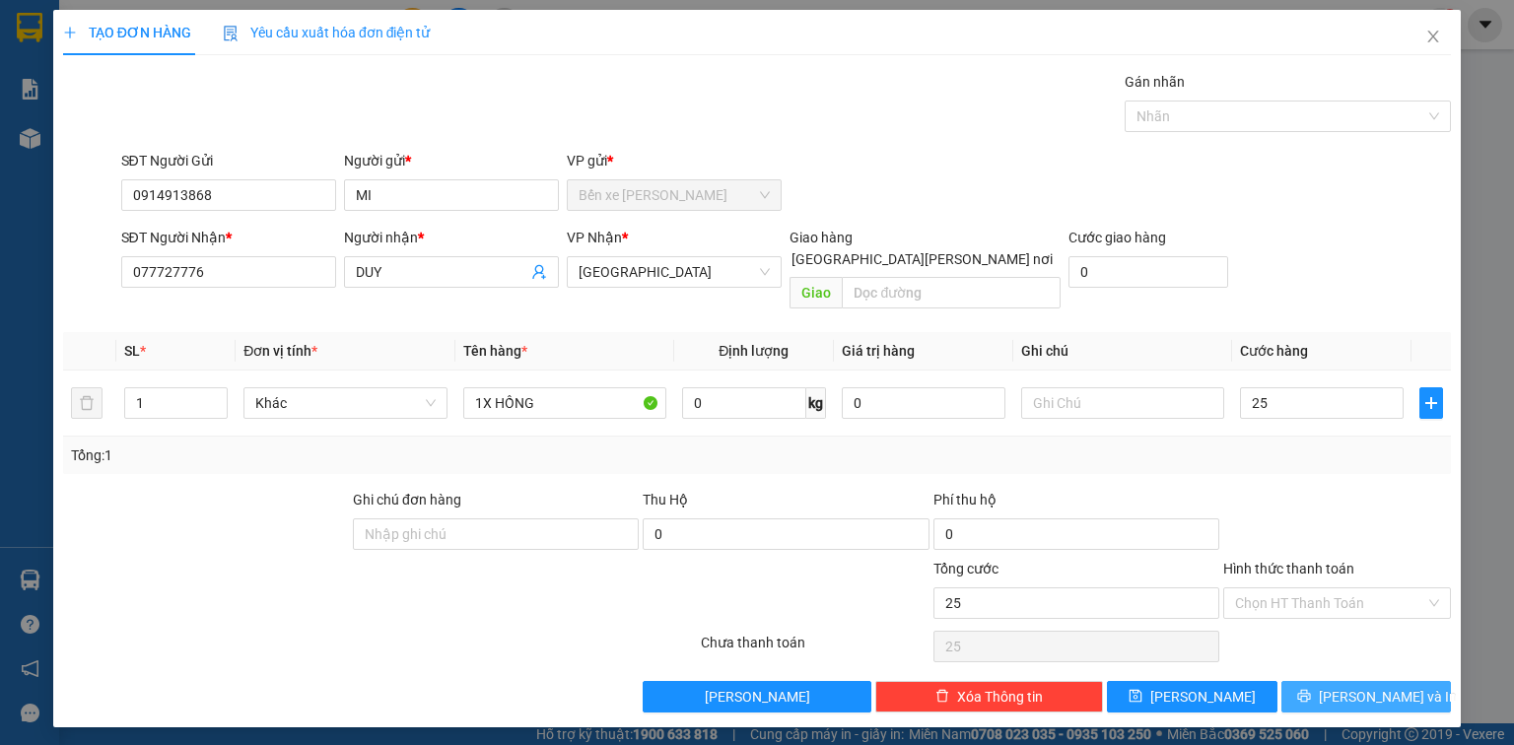
type input "25.000"
click at [1382, 686] on span "[PERSON_NAME] và In" at bounding box center [1388, 697] width 138 height 22
click at [167, 269] on input "077727776" at bounding box center [228, 272] width 215 height 32
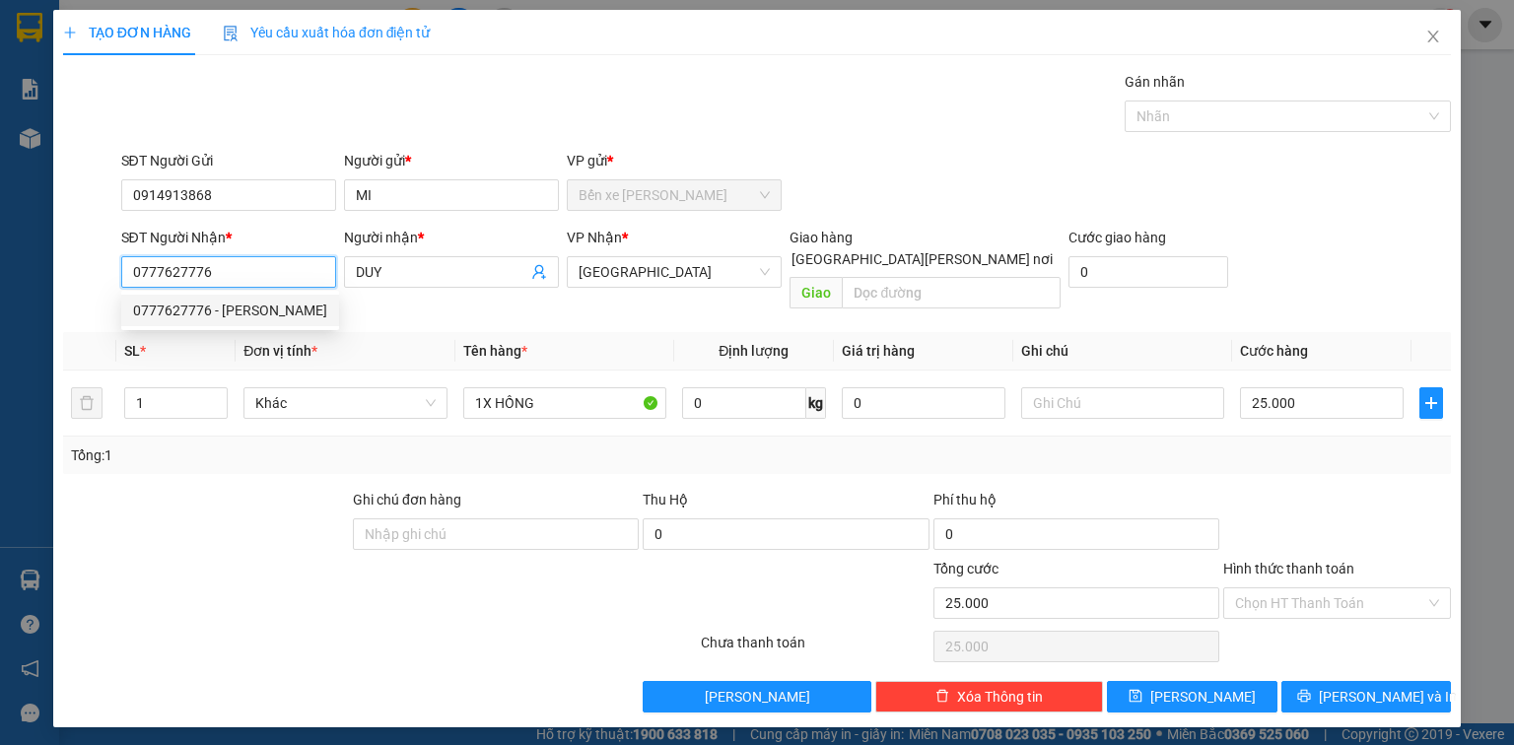
drag, startPoint x: 265, startPoint y: 306, endPoint x: 407, endPoint y: 309, distance: 142.0
click at [265, 305] on div "0777627776 - DUY" at bounding box center [230, 311] width 194 height 22
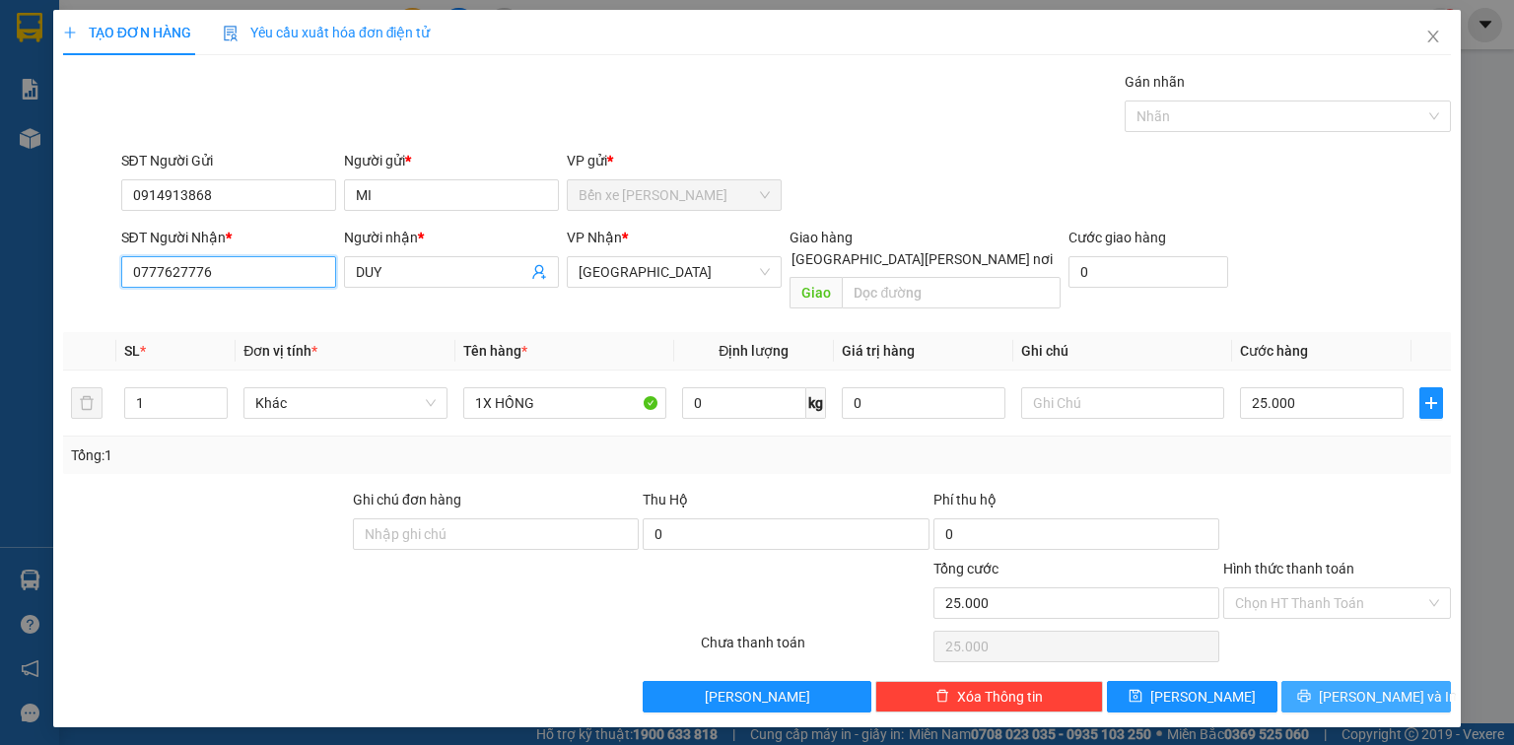
type input "0777627776"
click at [1368, 686] on span "[PERSON_NAME] và In" at bounding box center [1388, 697] width 138 height 22
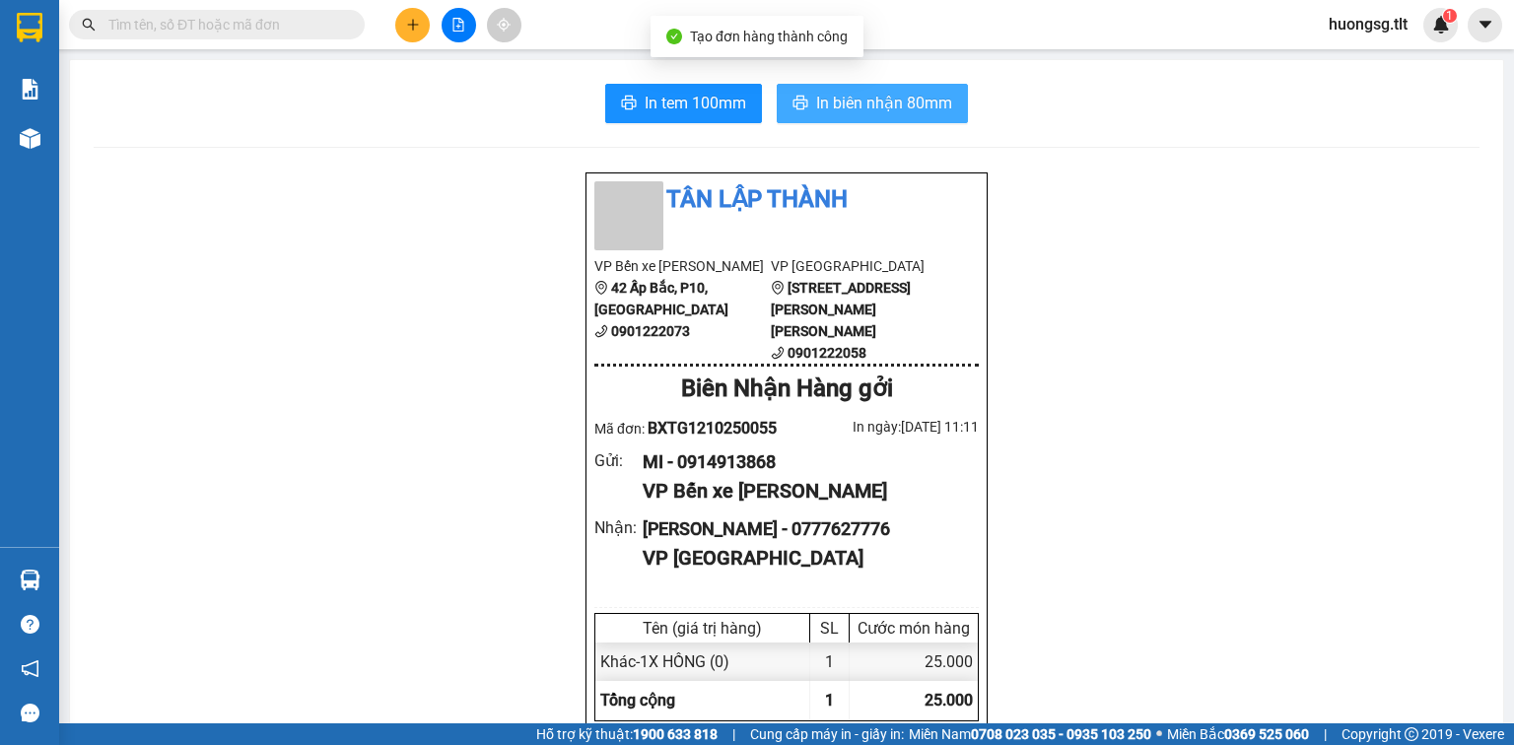
click at [879, 105] on span "In biên nhận 80mm" at bounding box center [884, 103] width 136 height 25
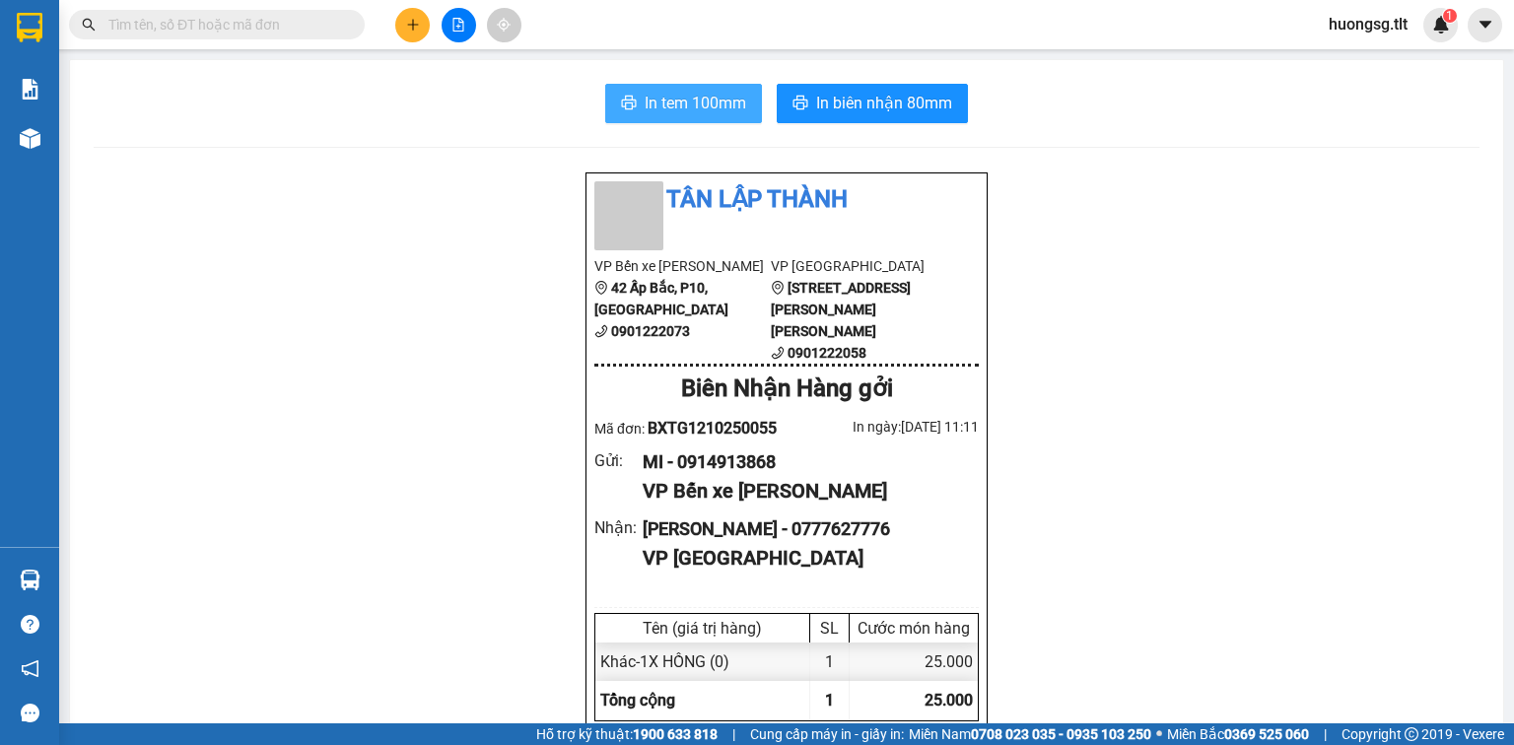
click at [656, 99] on span "In tem 100mm" at bounding box center [696, 103] width 102 height 25
click at [307, 26] on input "text" at bounding box center [224, 25] width 233 height 22
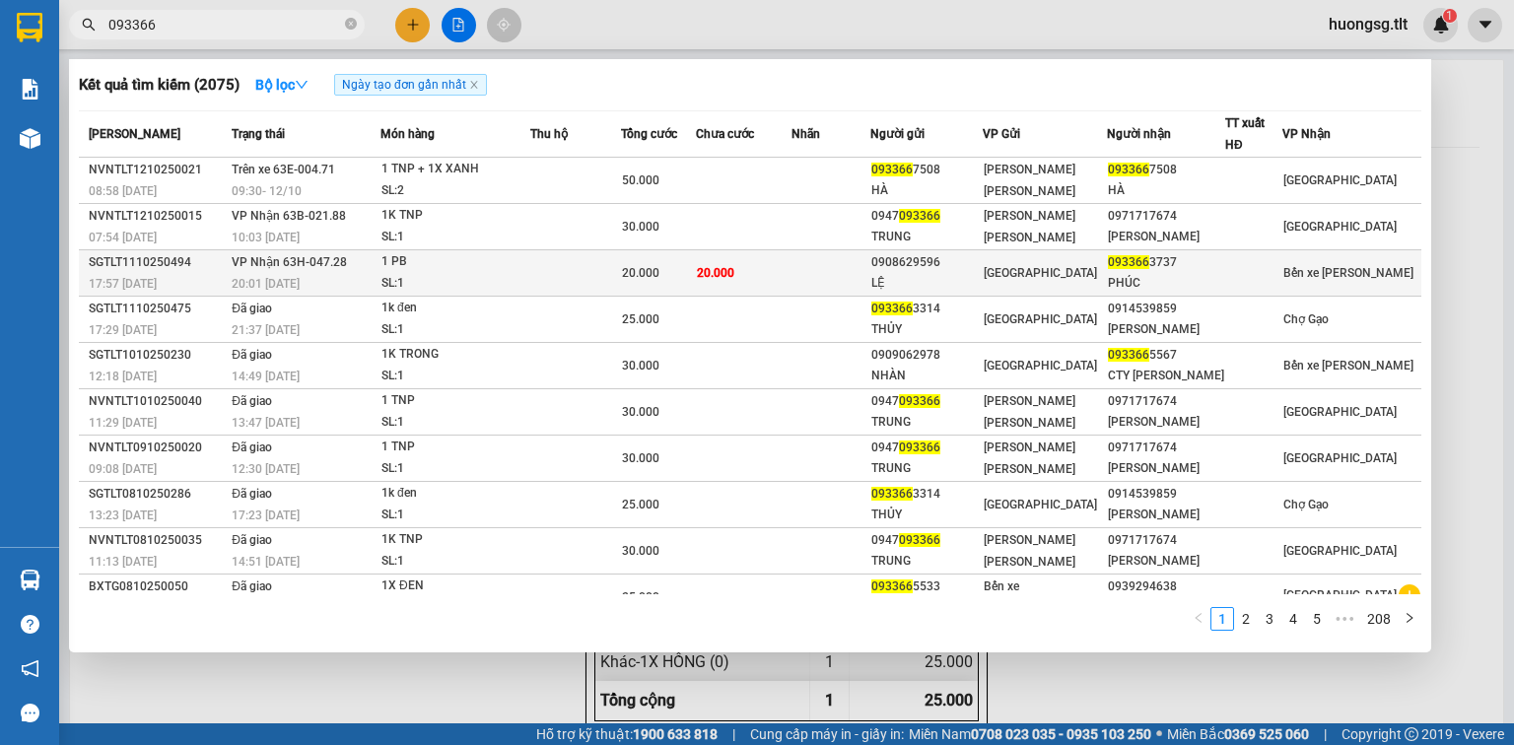
type input "093366"
click at [555, 270] on td at bounding box center [575, 273] width 91 height 46
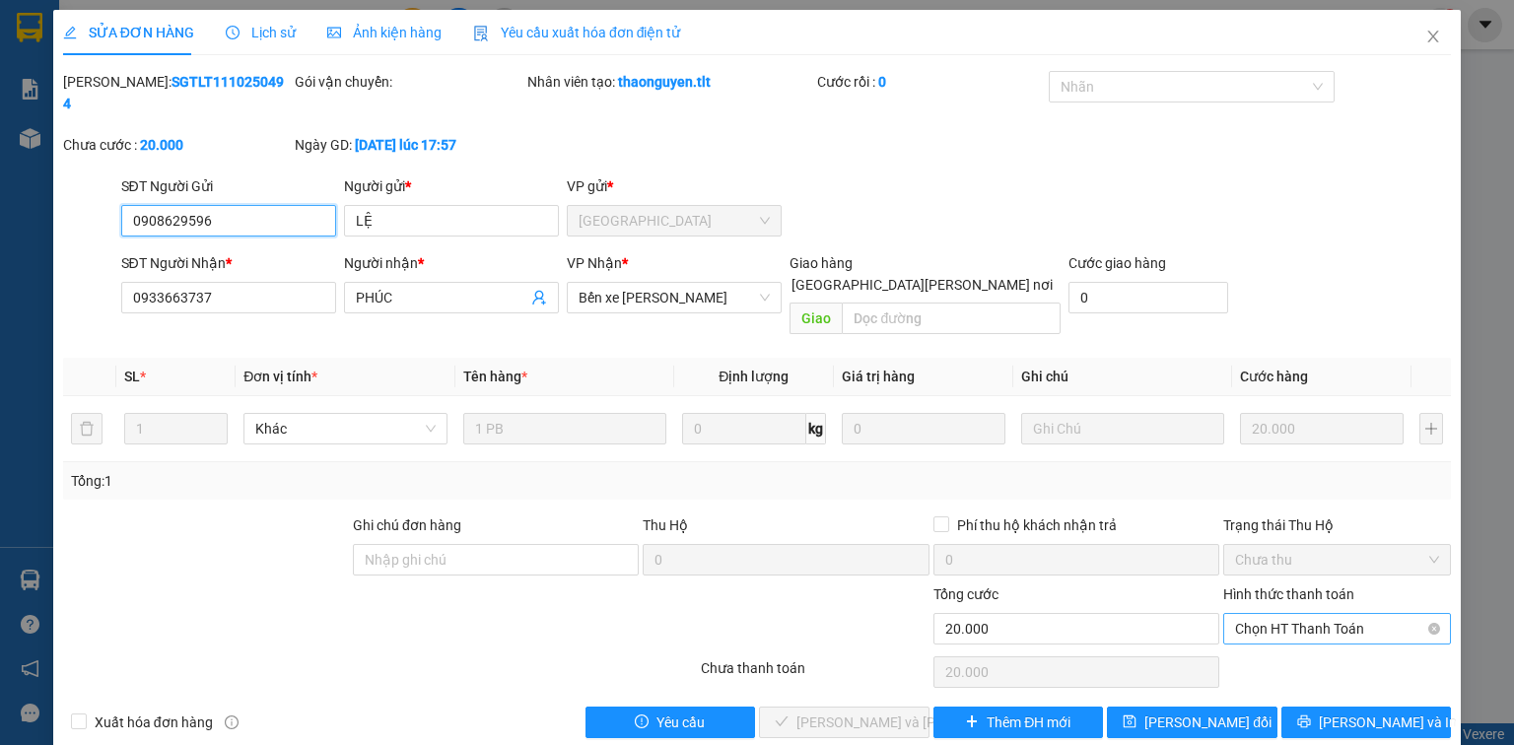
click at [1312, 614] on span "Chọn HT Thanh Toán" at bounding box center [1337, 629] width 204 height 30
click at [1309, 624] on div "Tại văn phòng" at bounding box center [1337, 624] width 204 height 22
type input "0"
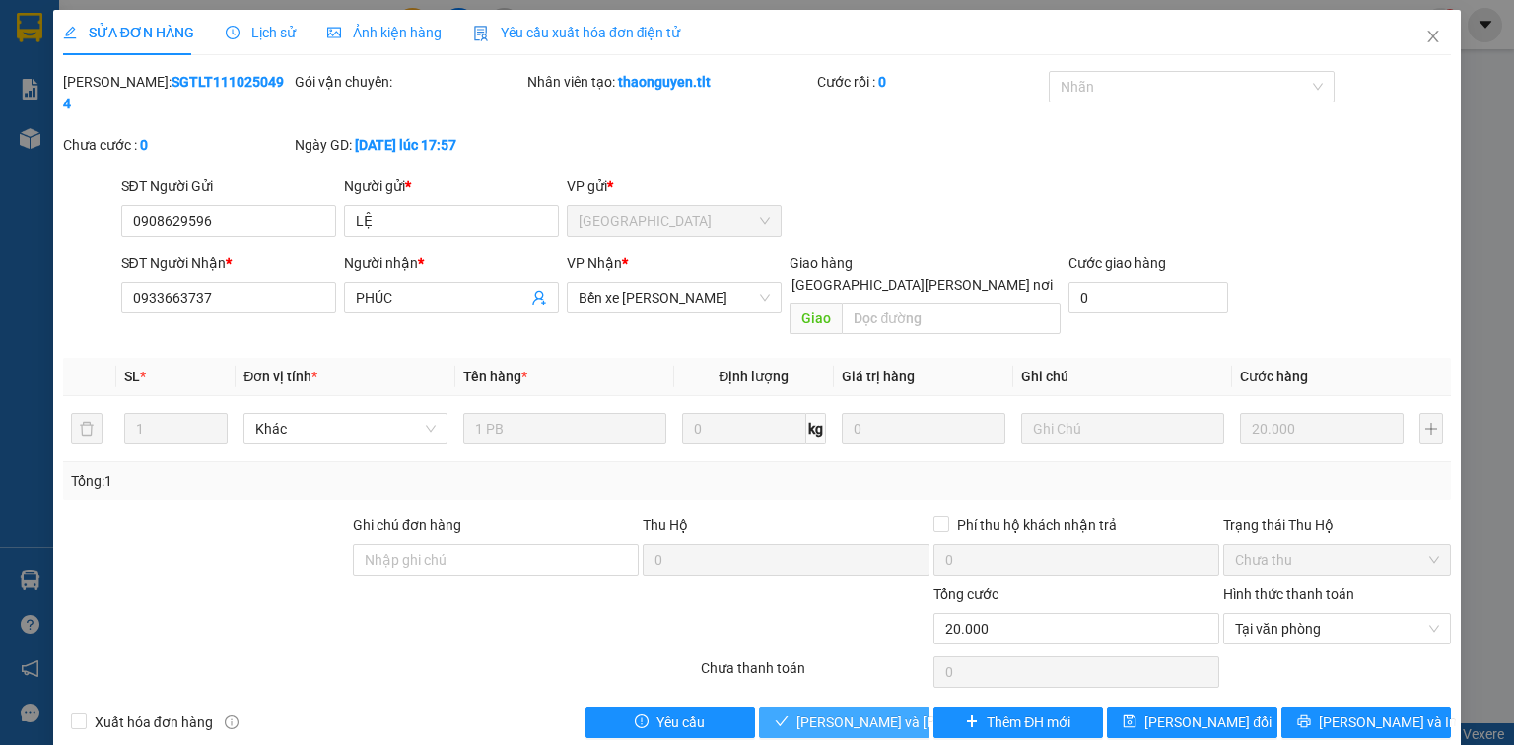
click at [875, 712] on span "Lưu và Giao hàng" at bounding box center [929, 723] width 266 height 22
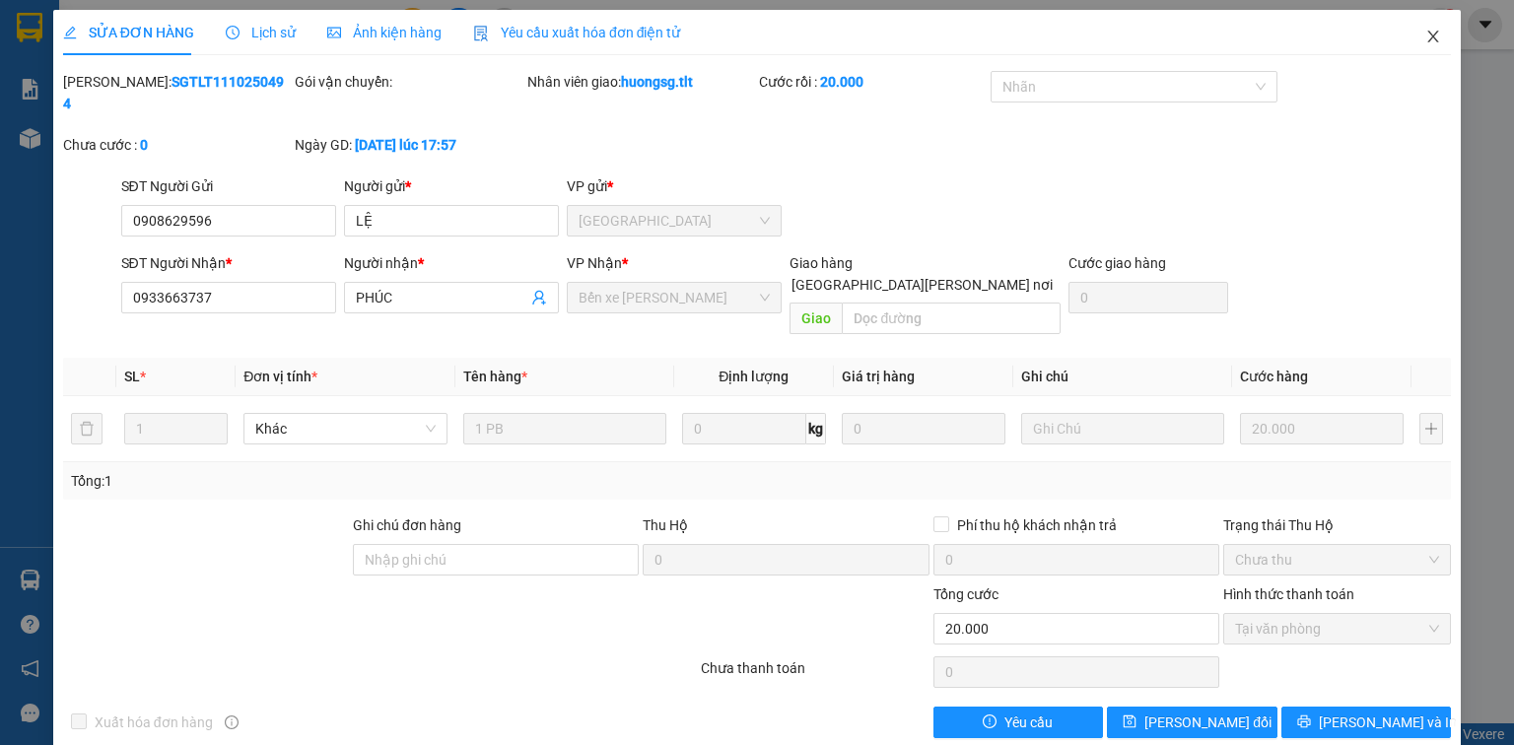
click at [1433, 39] on icon "close" at bounding box center [1433, 37] width 16 height 16
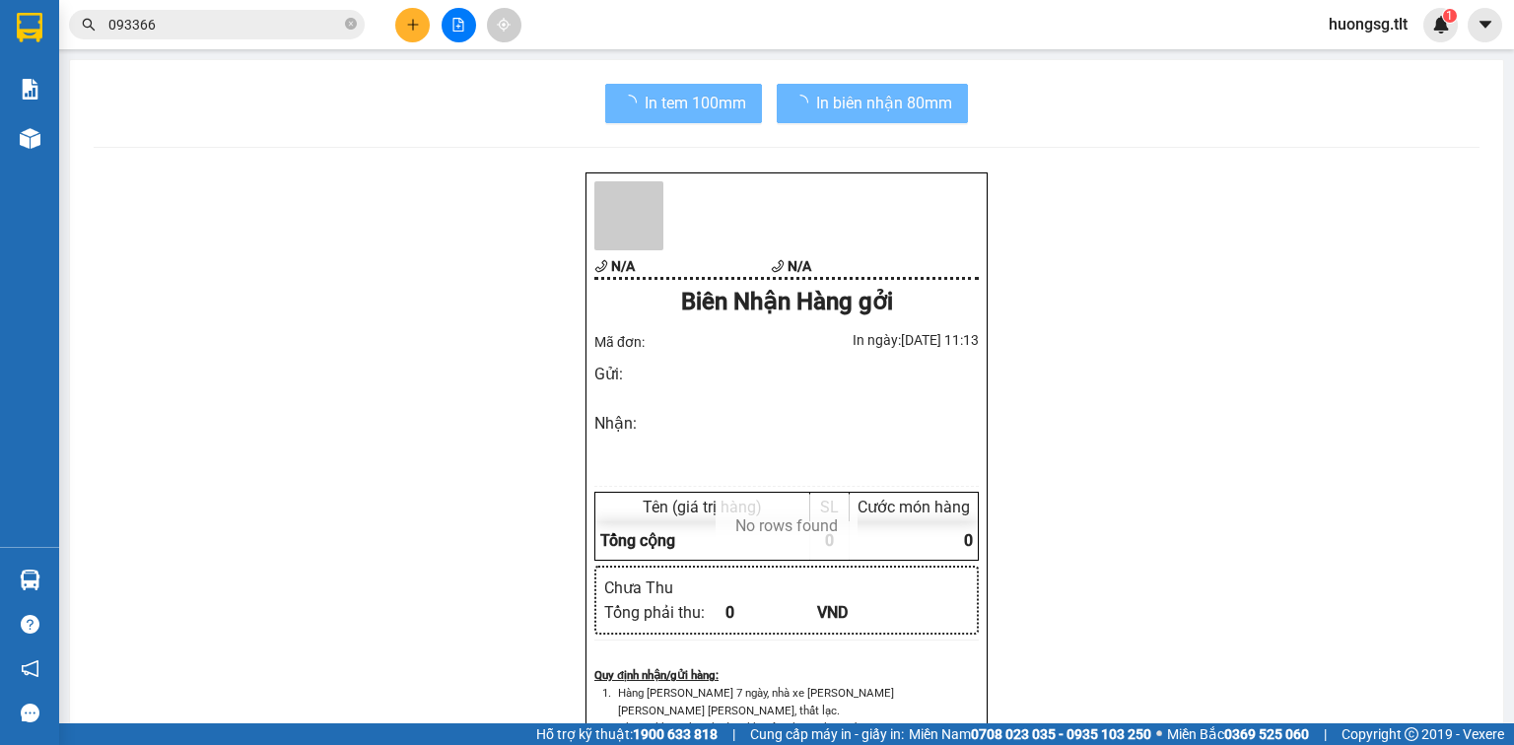
click at [280, 28] on input "093366" at bounding box center [224, 25] width 233 height 22
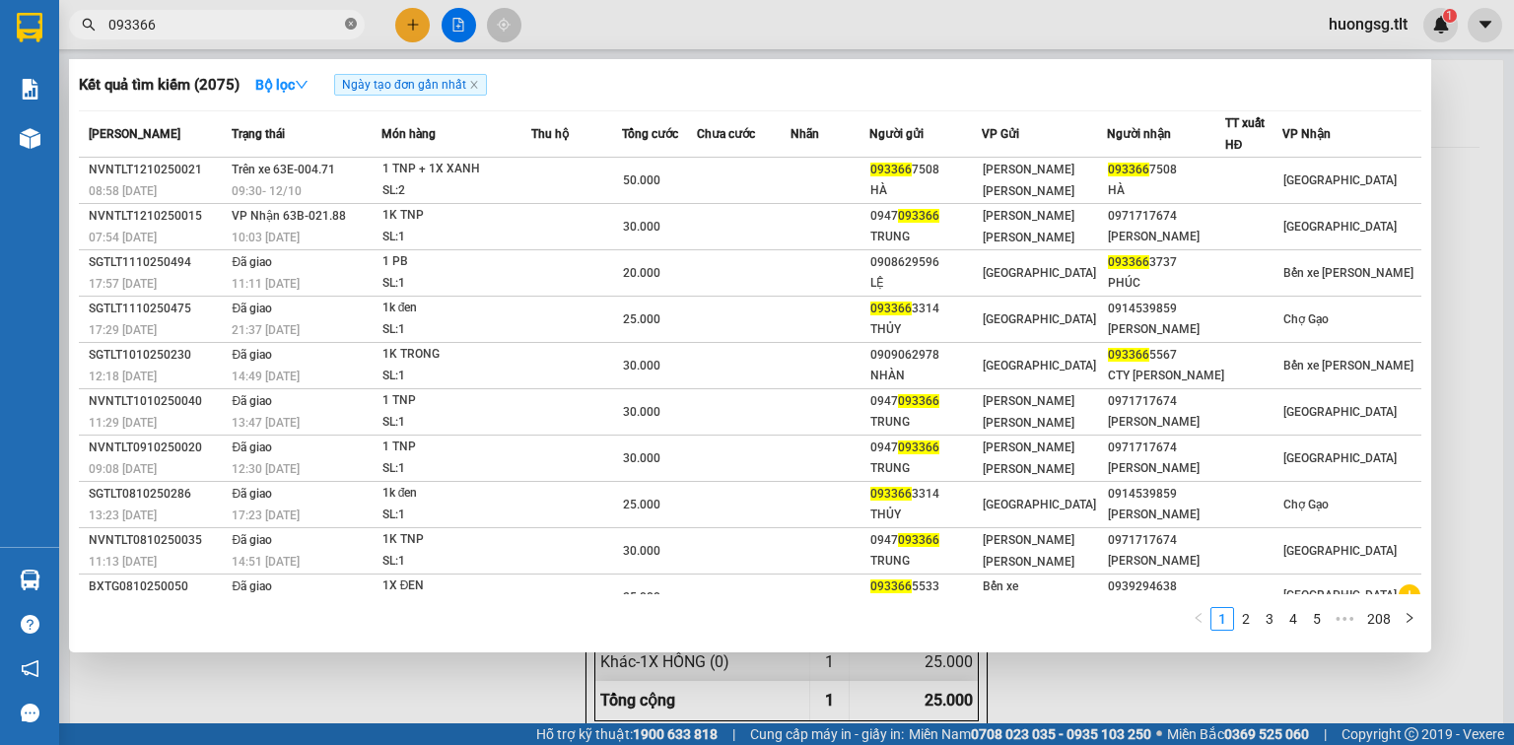
drag, startPoint x: 347, startPoint y: 26, endPoint x: 309, endPoint y: 23, distance: 37.6
click at [347, 26] on icon "close-circle" at bounding box center [351, 24] width 12 height 12
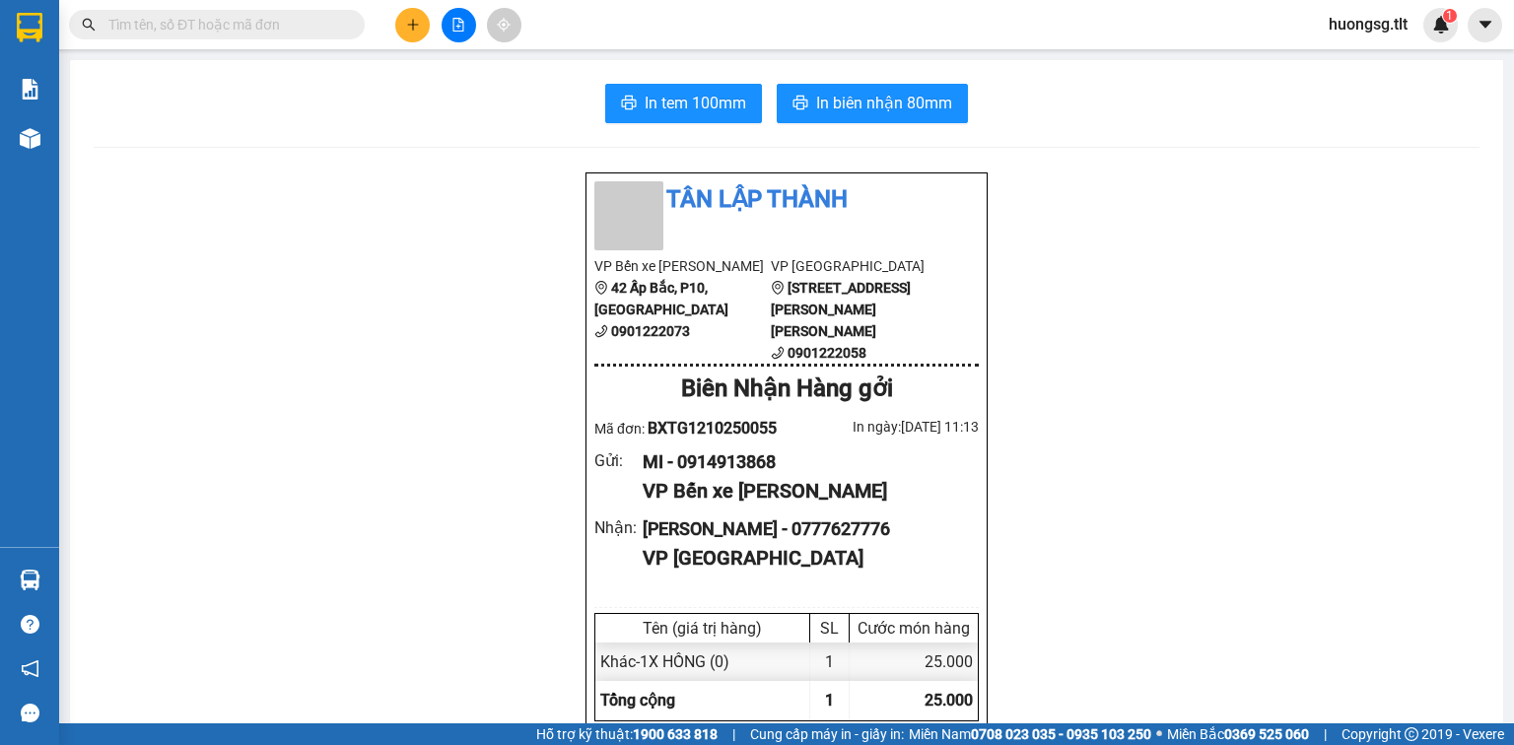
click at [308, 23] on input "text" at bounding box center [224, 25] width 233 height 22
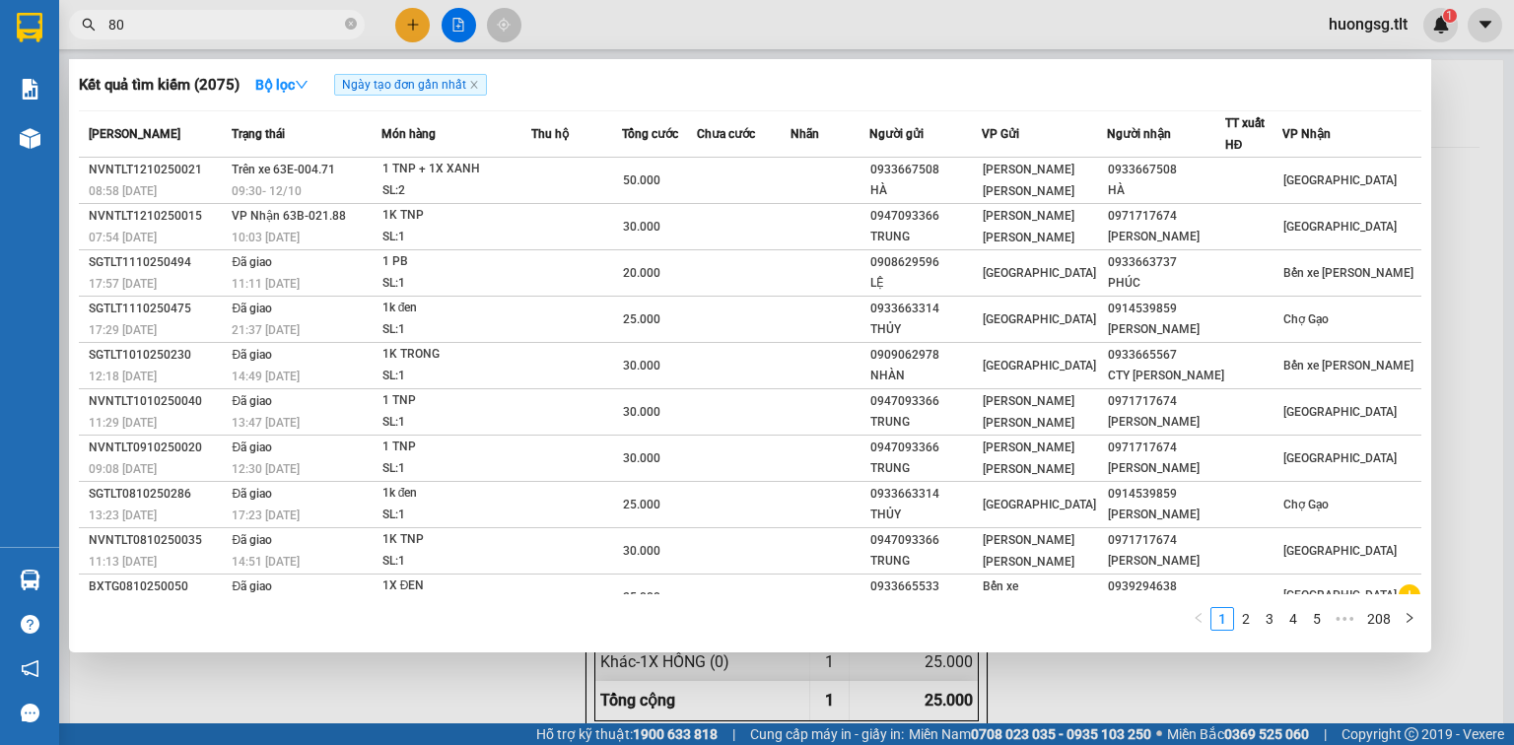
type input "808"
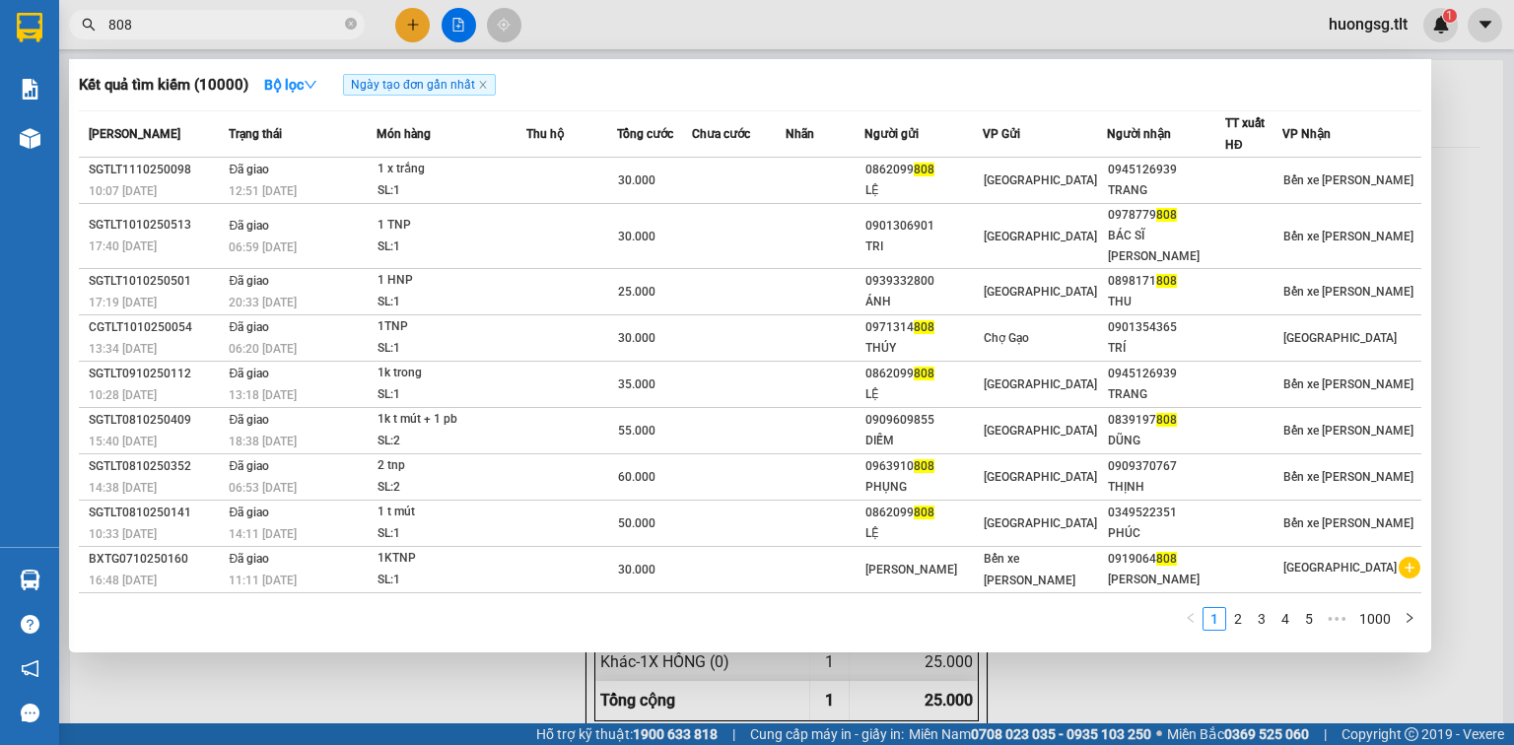
drag, startPoint x: 349, startPoint y: 20, endPoint x: 330, endPoint y: 18, distance: 18.8
click at [347, 20] on icon "close-circle" at bounding box center [351, 24] width 12 height 12
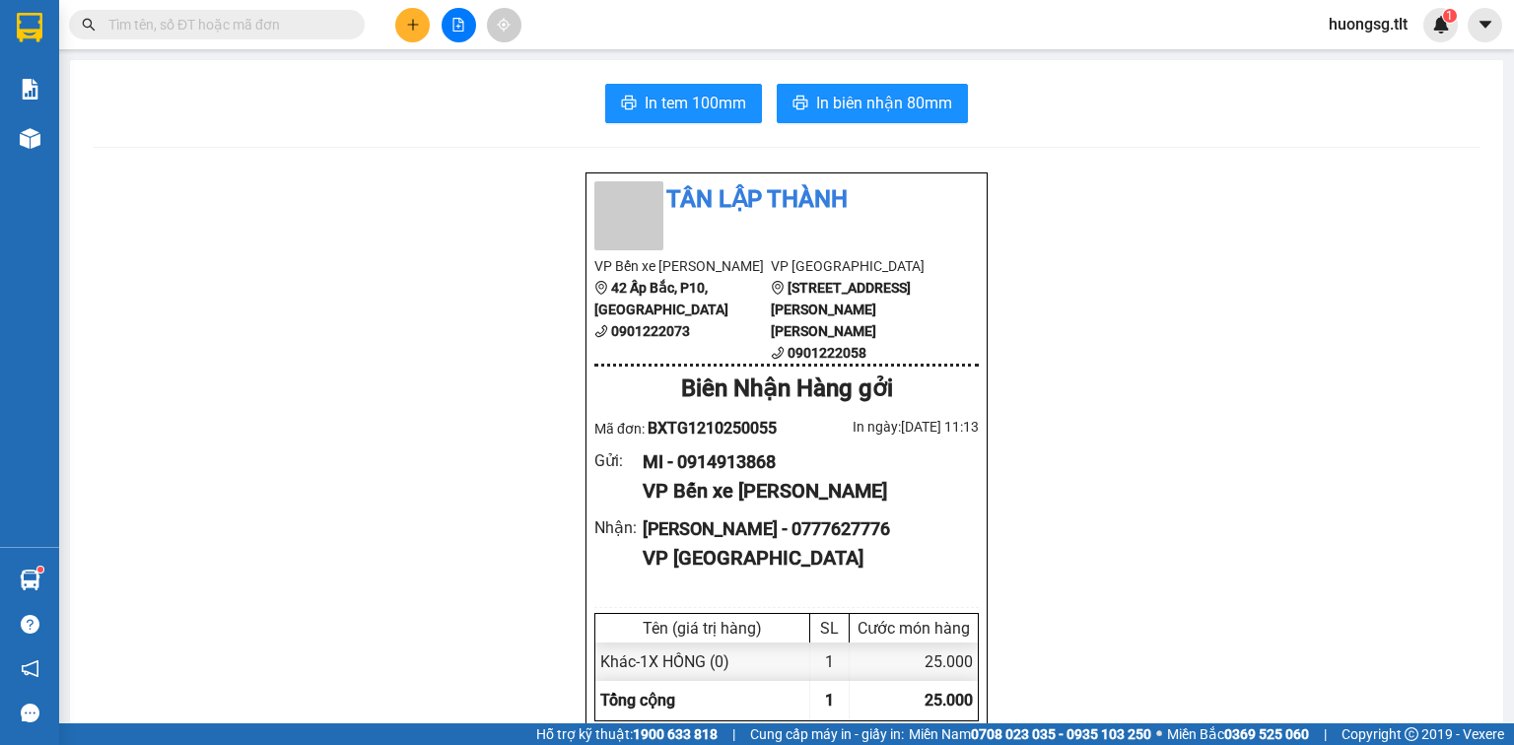
click at [299, 25] on input "text" at bounding box center [224, 25] width 233 height 22
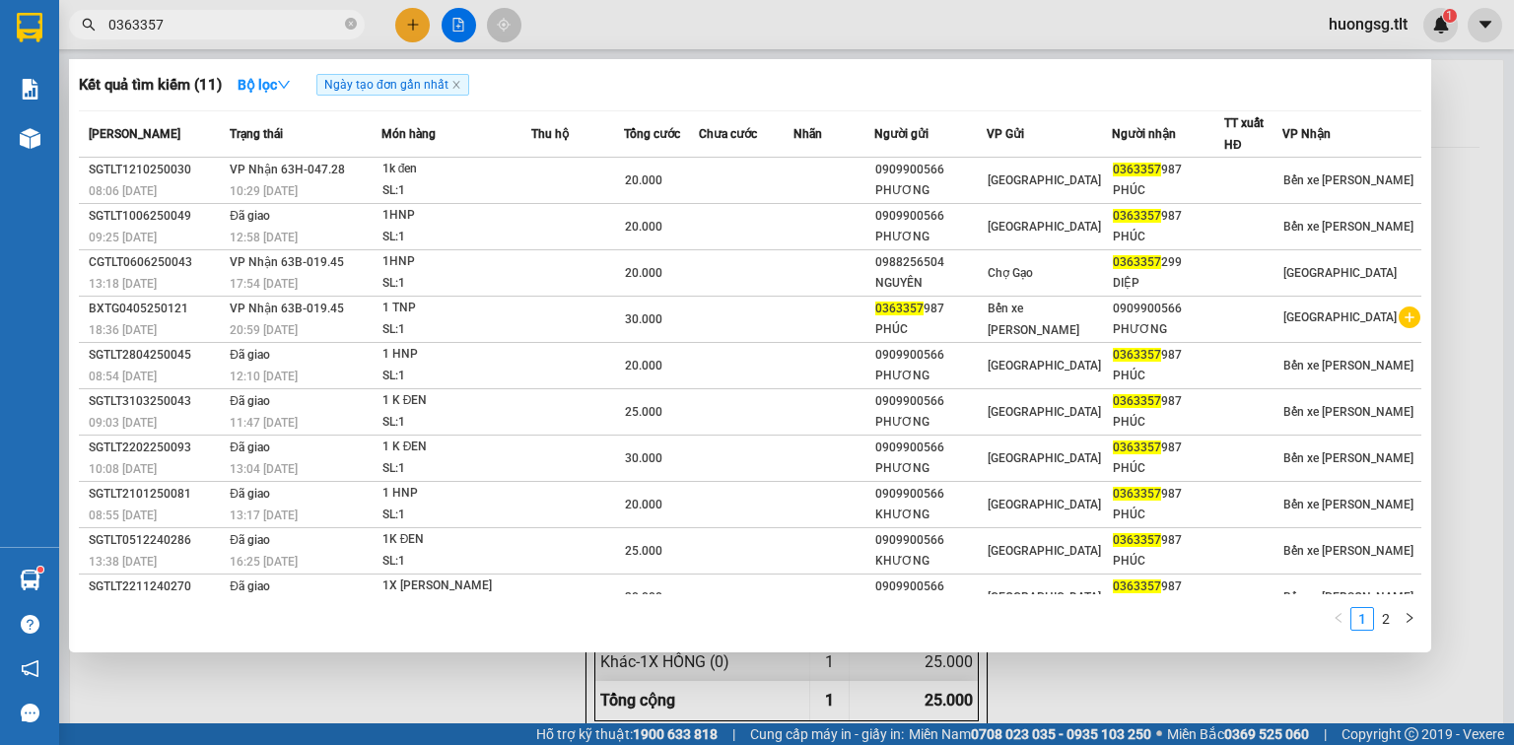
type input "0363357"
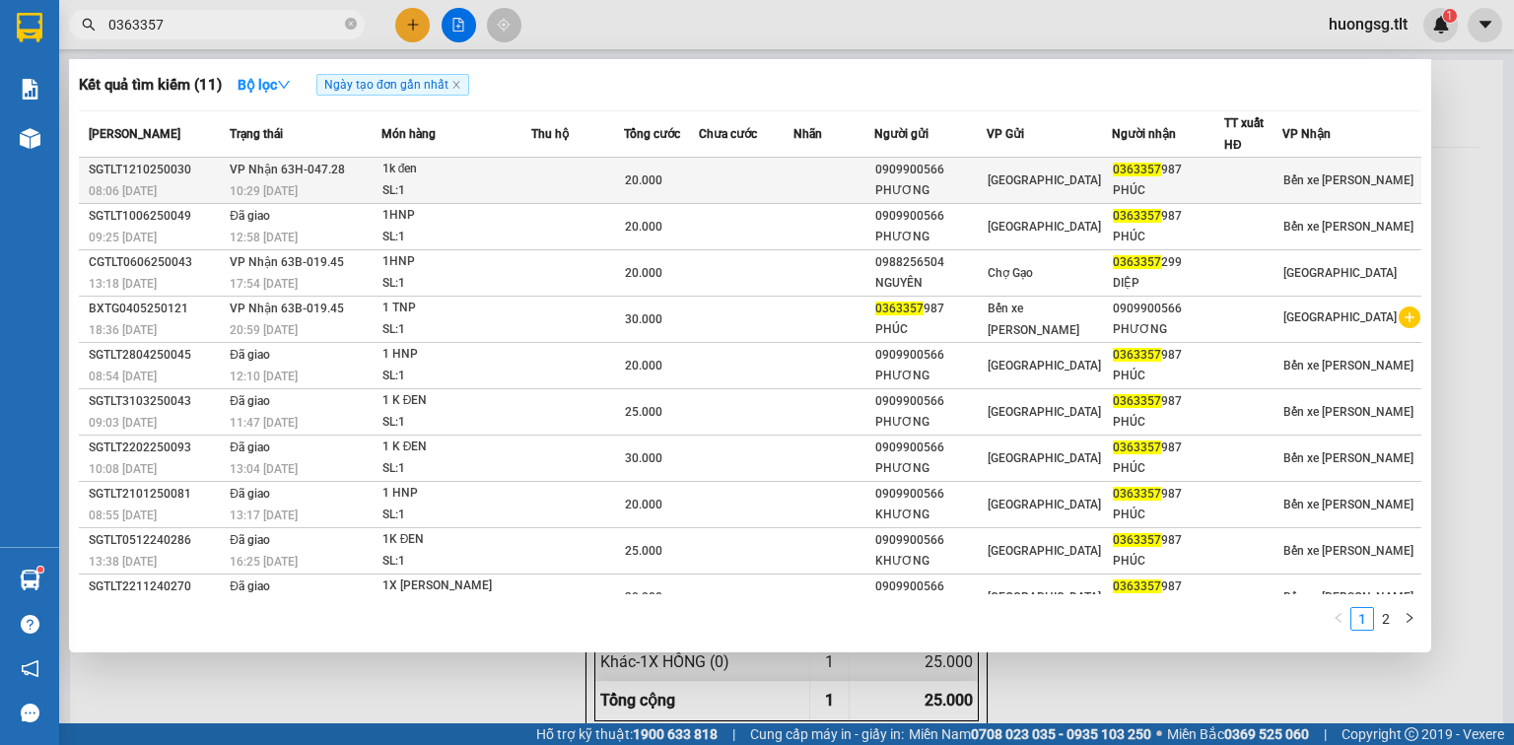
drag, startPoint x: 226, startPoint y: 38, endPoint x: 627, endPoint y: 190, distance: 428.9
click at [624, 190] on td at bounding box center [577, 181] width 93 height 46
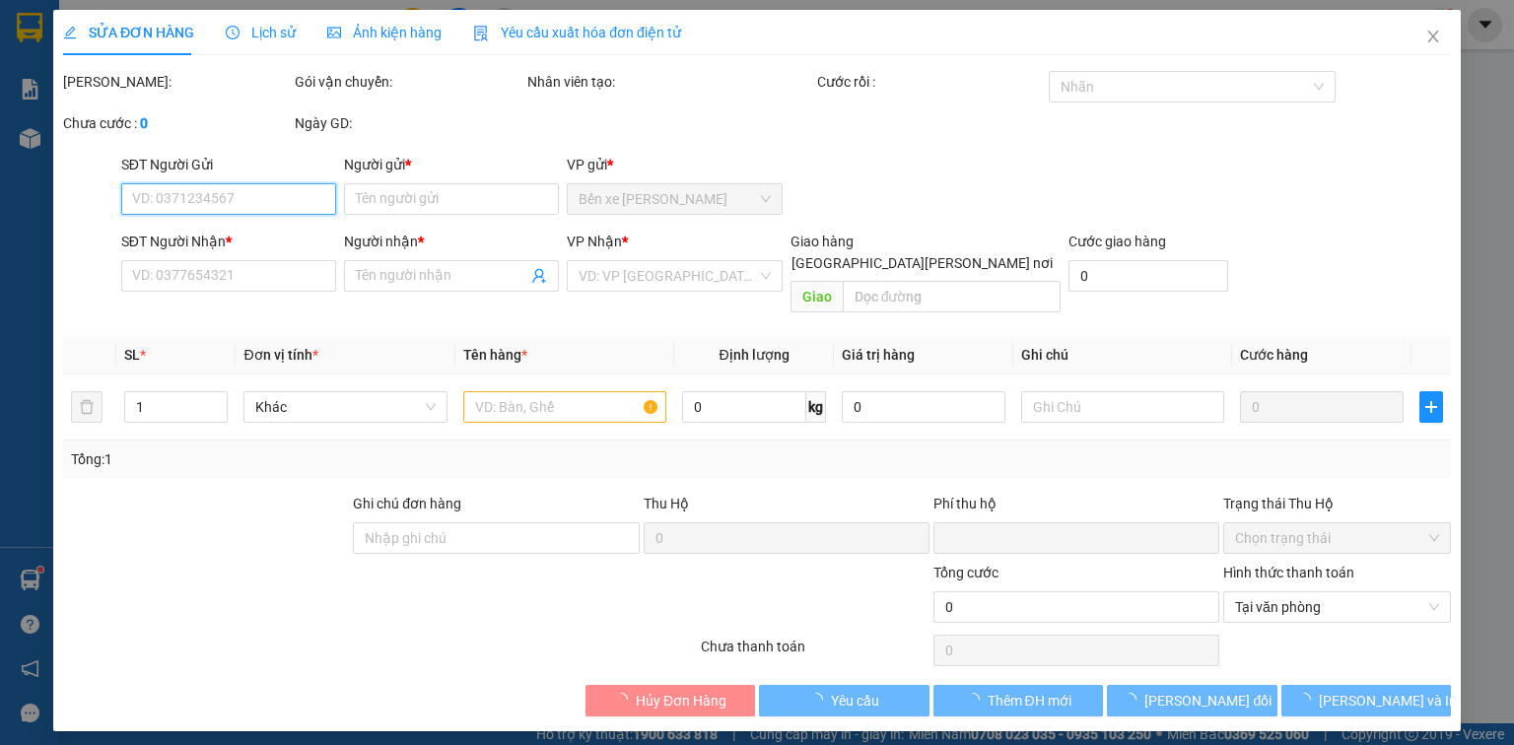
type input "0909900566"
type input "PHƯƠNG"
type input "0363357987"
type input "PHÚC"
type input "0"
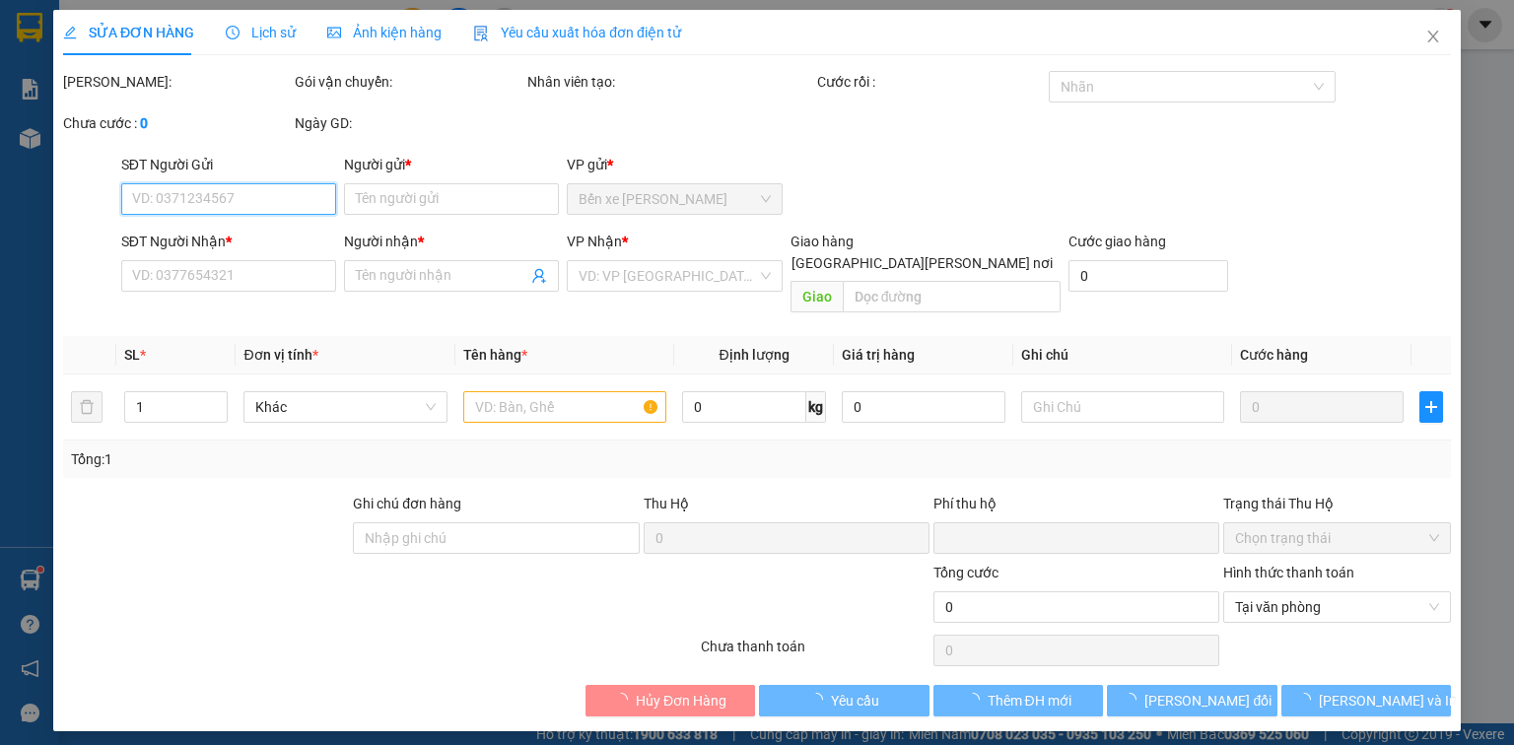
type input "20.000"
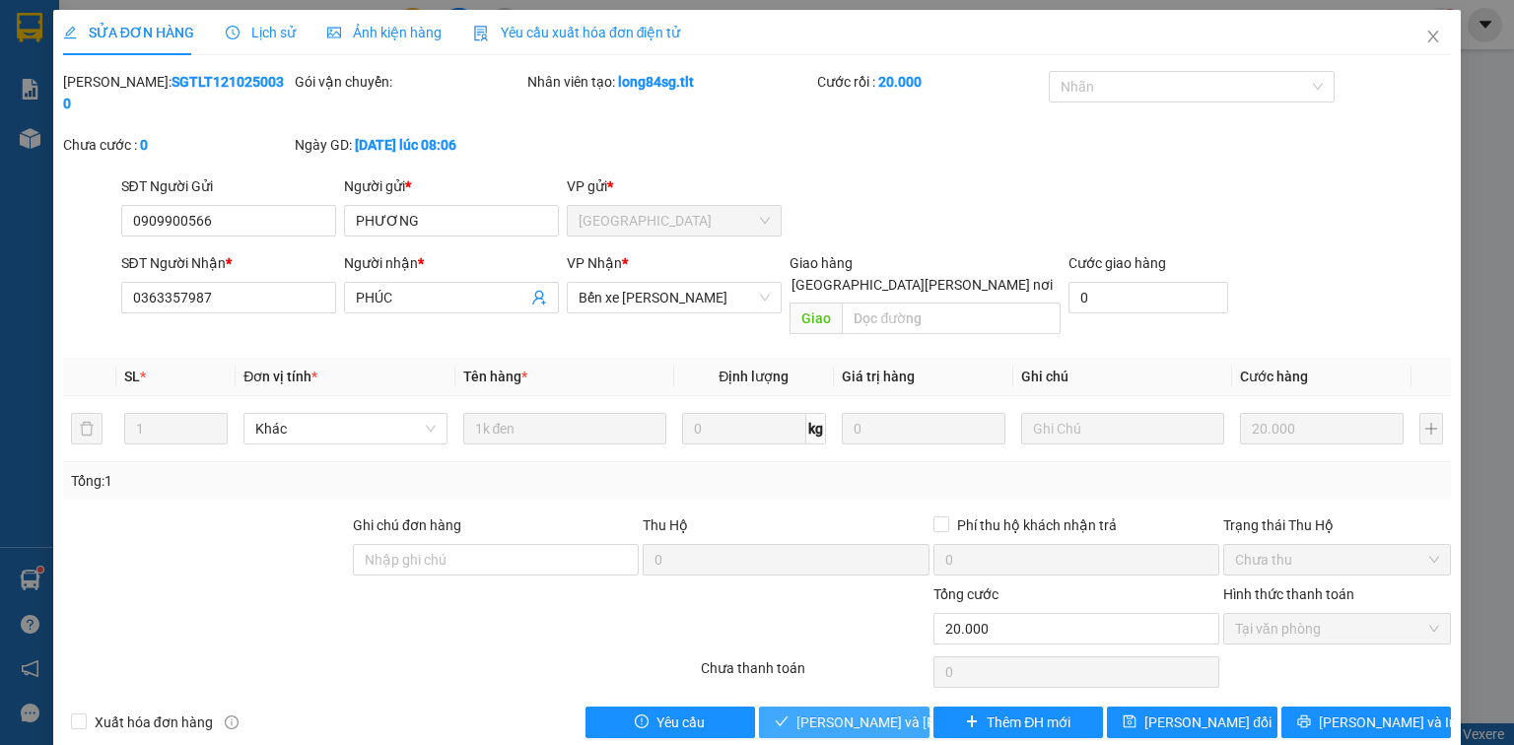
click at [857, 712] on span "Lưu và Giao hàng" at bounding box center [929, 723] width 266 height 22
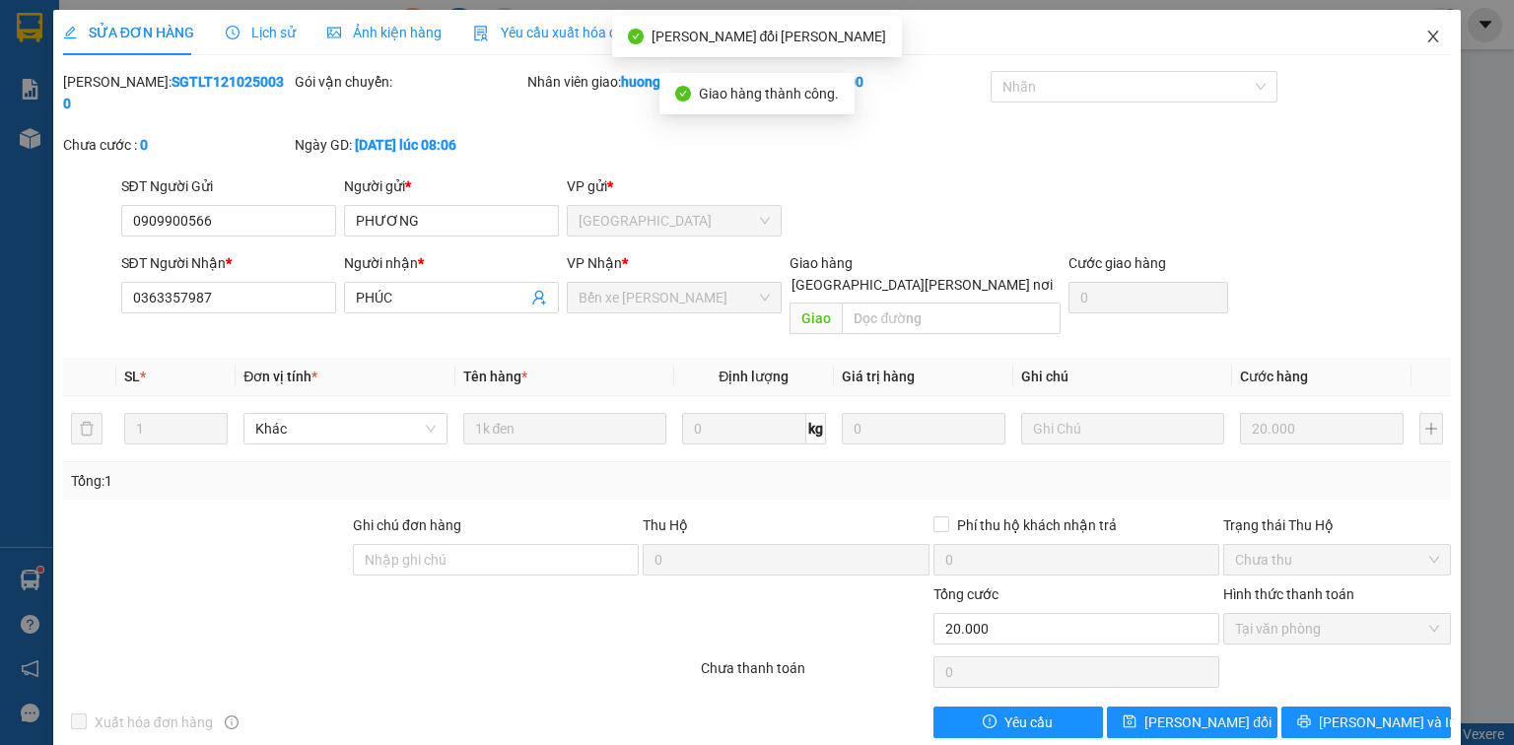
click at [1436, 49] on span "Close" at bounding box center [1432, 37] width 55 height 55
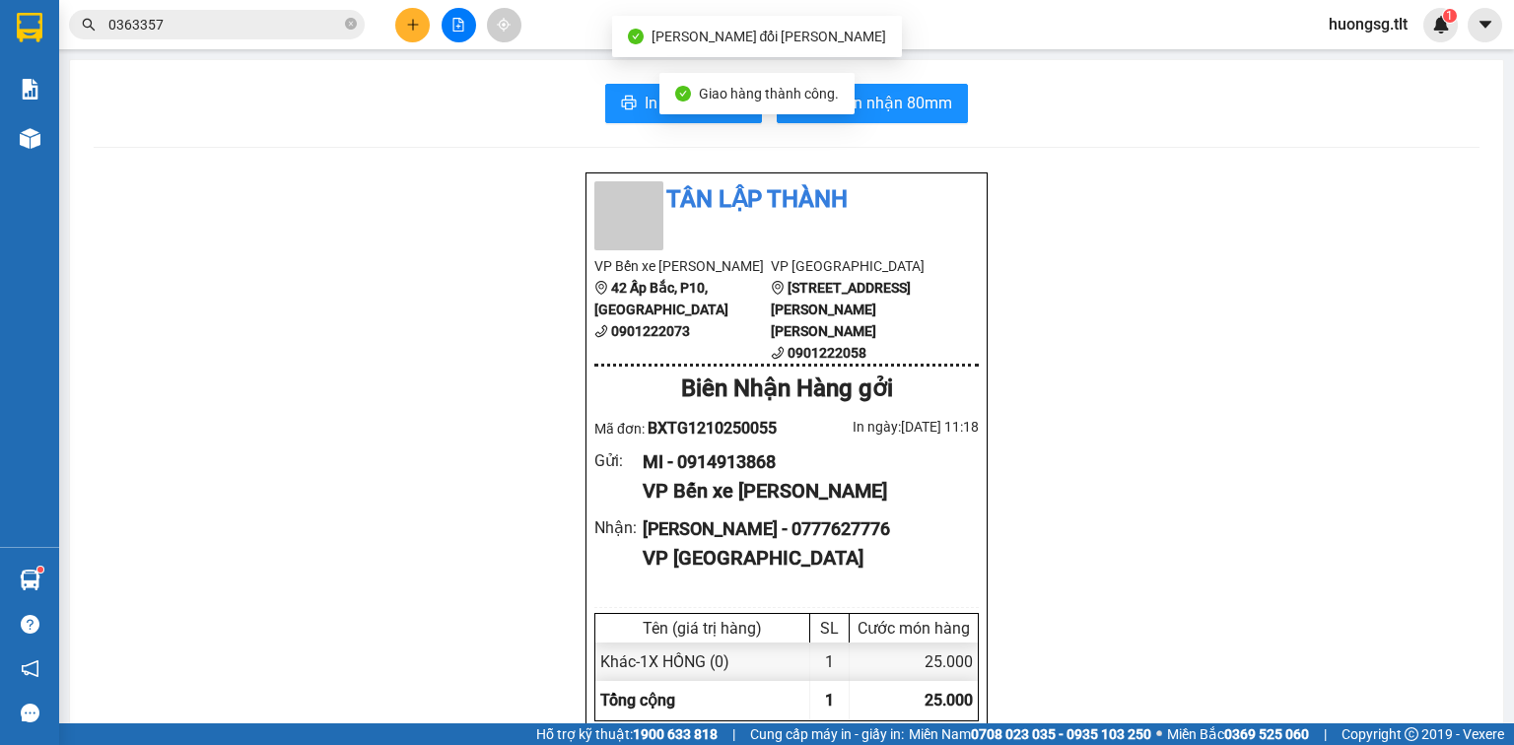
click at [294, 28] on input "0363357" at bounding box center [224, 25] width 233 height 22
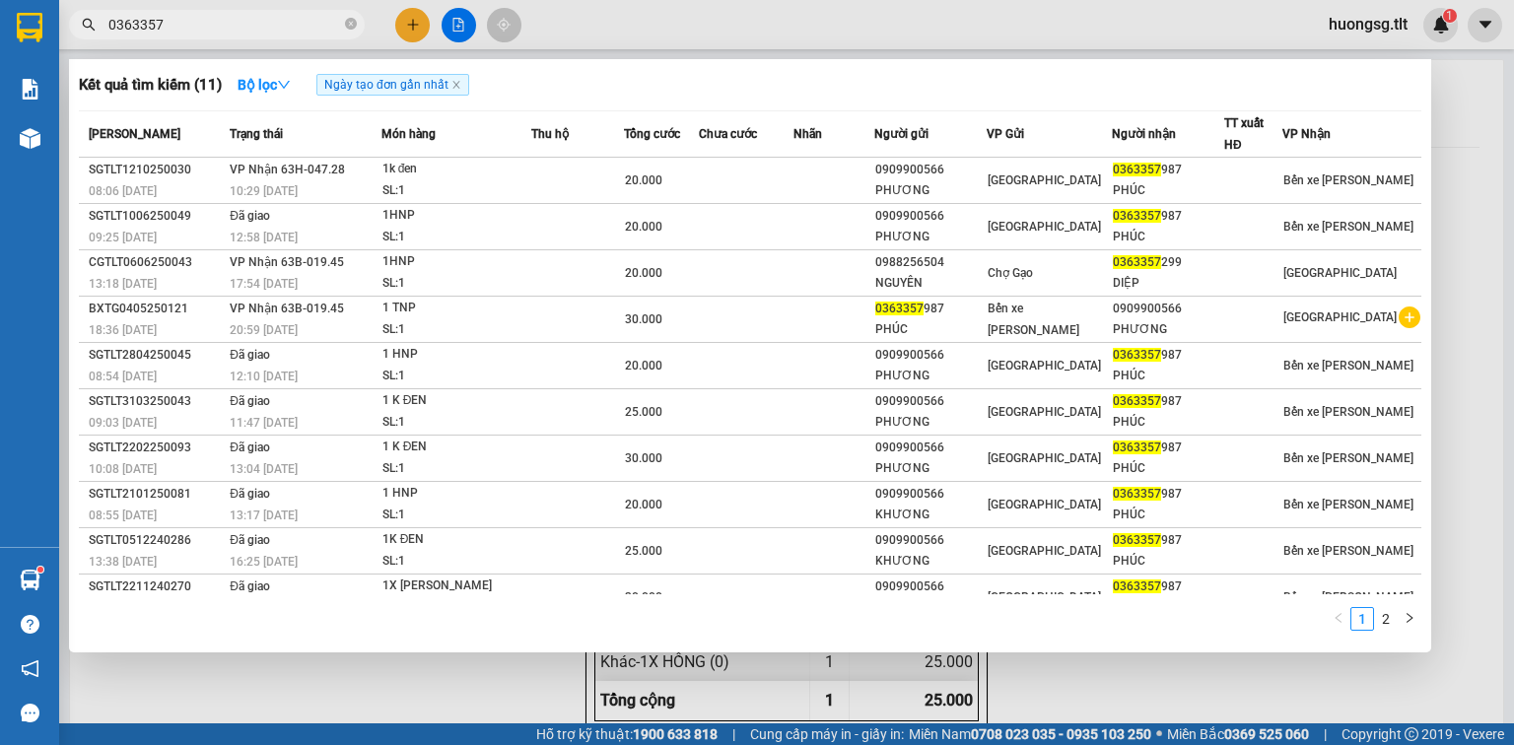
click at [406, 18] on div at bounding box center [757, 372] width 1514 height 745
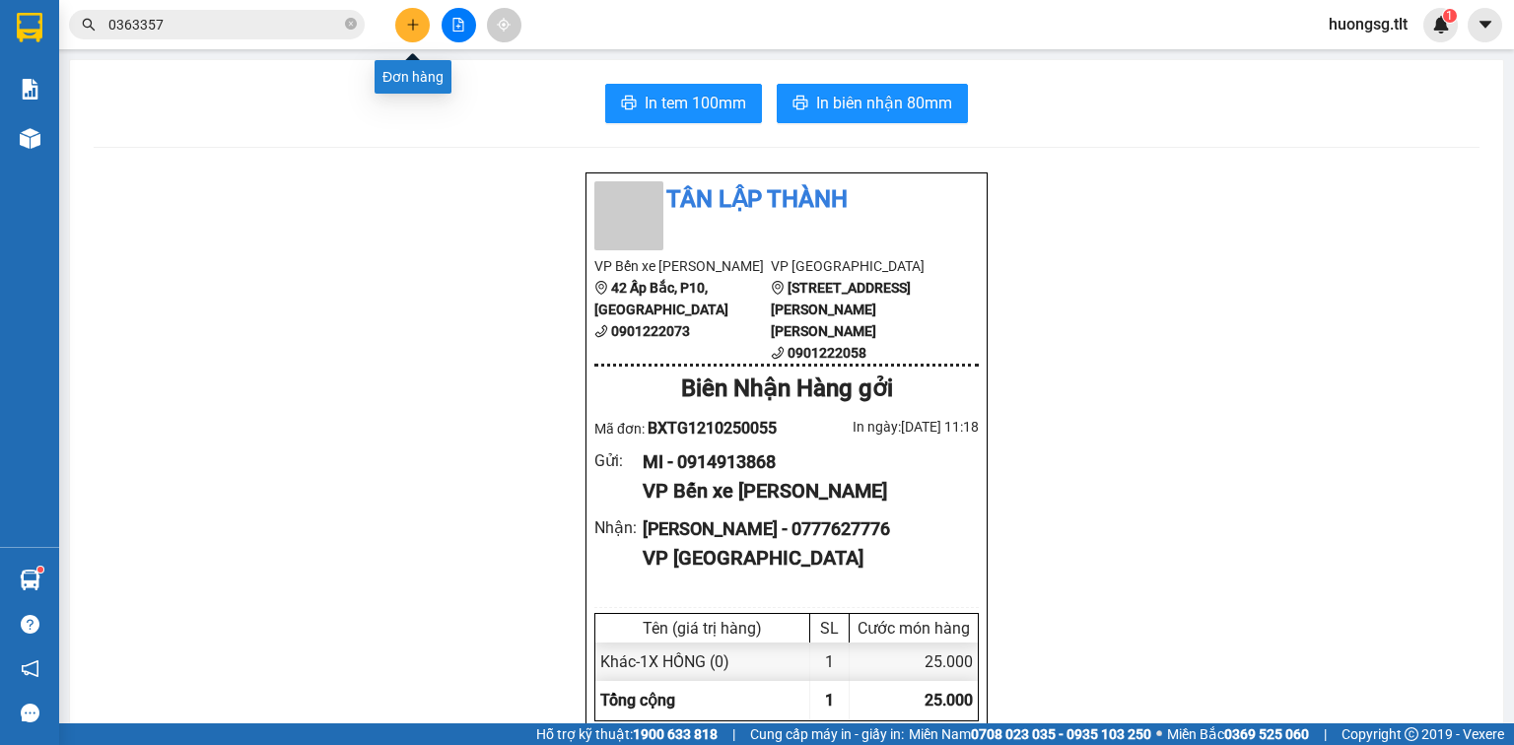
click at [406, 18] on icon "plus" at bounding box center [413, 25] width 14 height 14
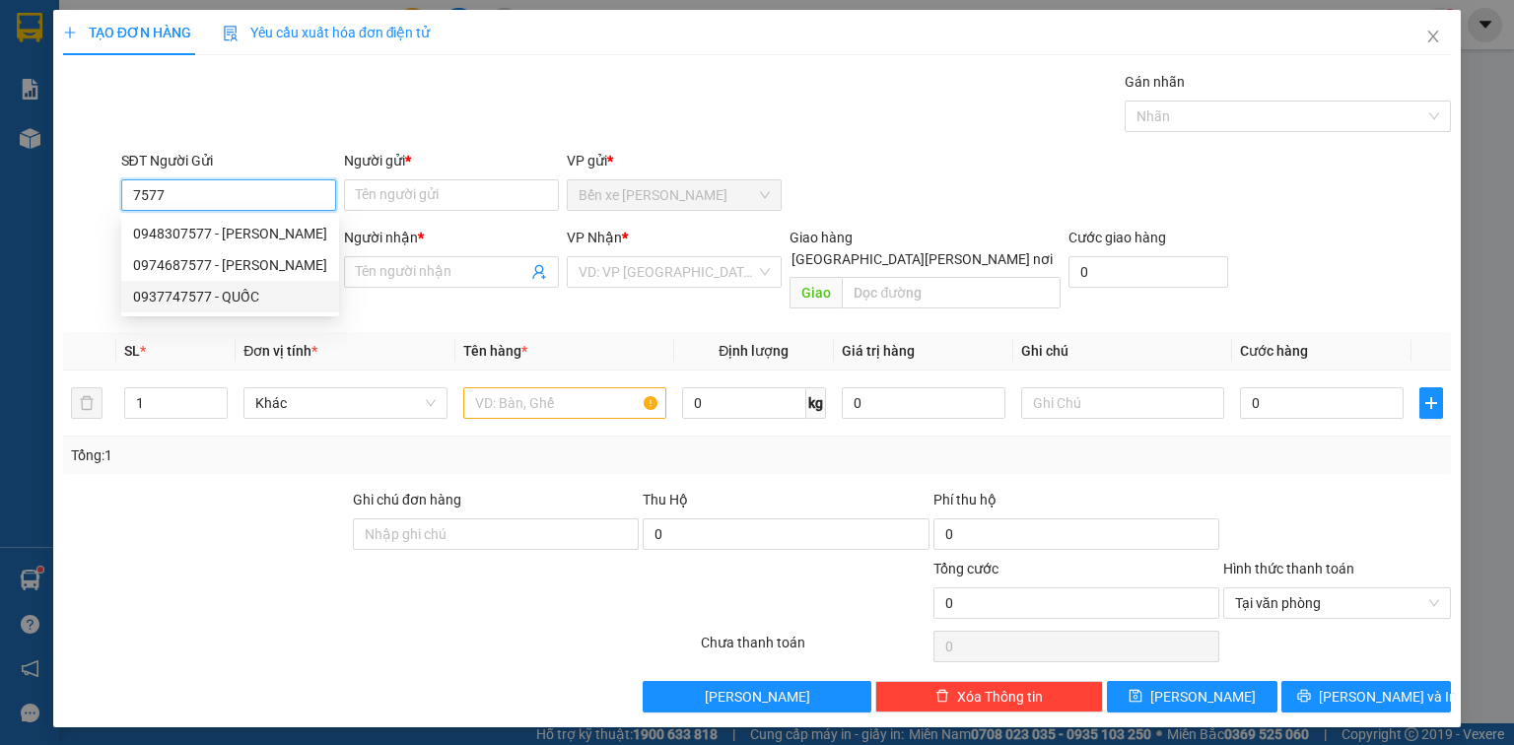
click at [276, 288] on div "0937747577 - QUỐC" at bounding box center [230, 297] width 194 height 22
type input "0937747577"
type input "QUỐC"
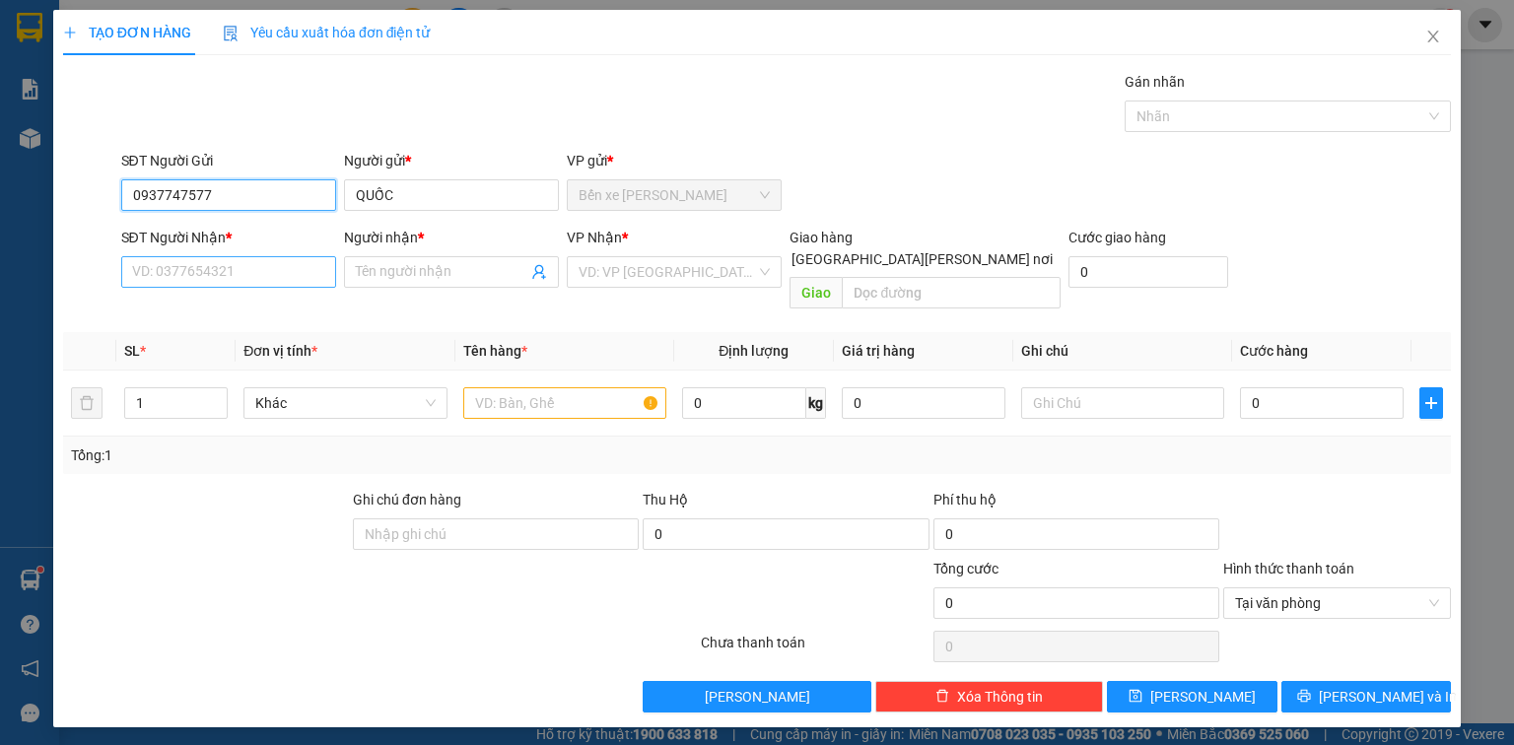
type input "0937747577"
click at [269, 275] on input "SĐT Người Nhận *" at bounding box center [228, 272] width 215 height 32
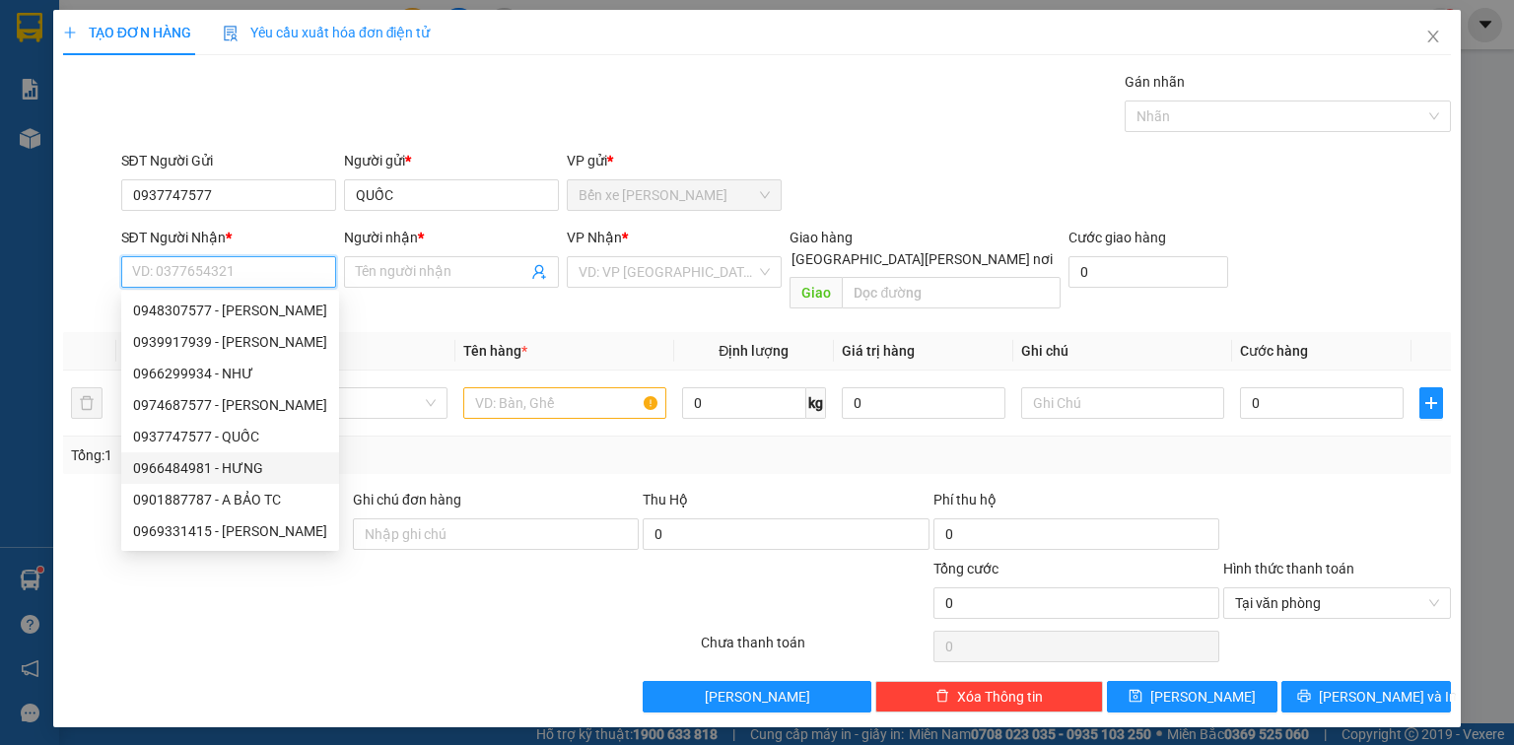
click at [274, 462] on div "0966484981 - HƯNG" at bounding box center [230, 468] width 194 height 22
type input "0966484981"
type input "HƯNG"
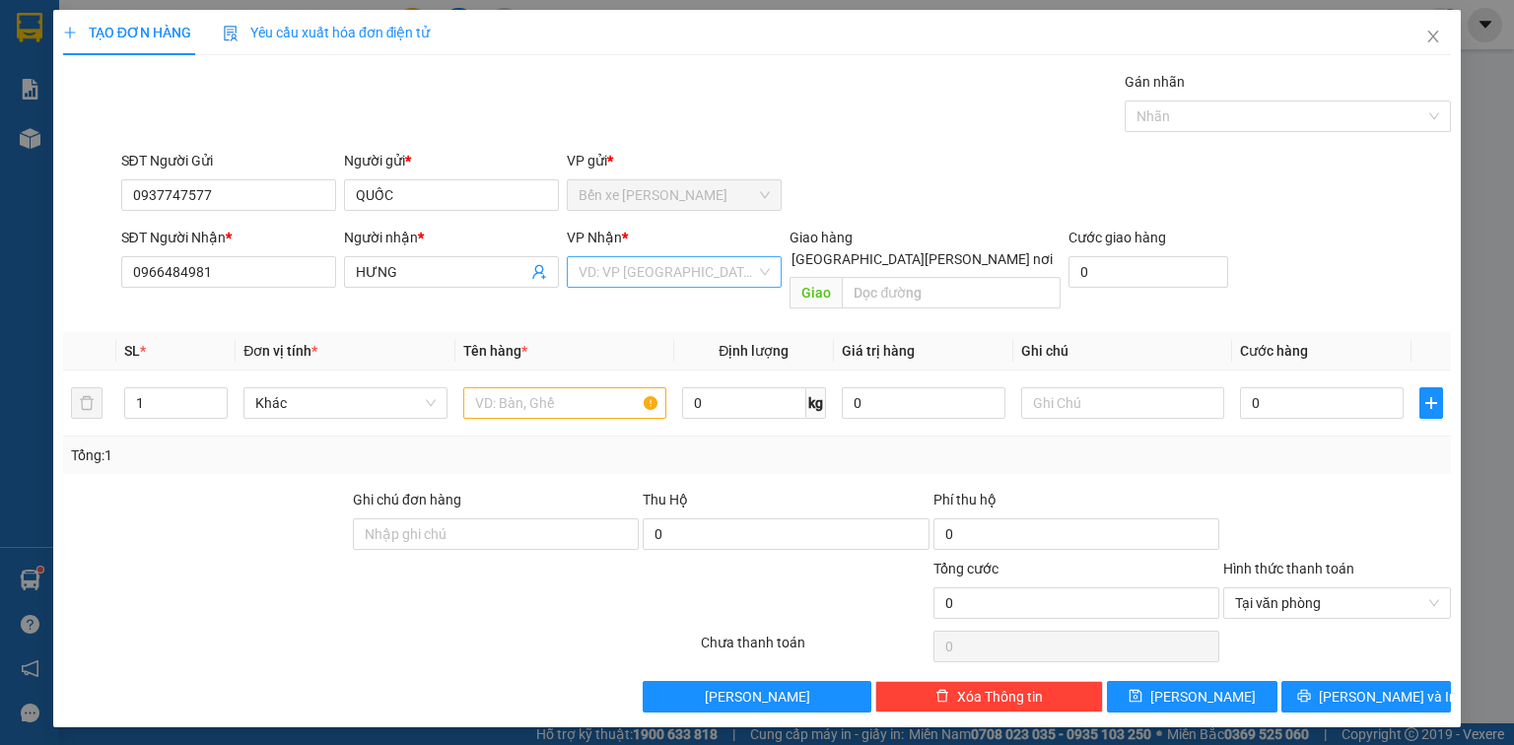
click at [628, 263] on input "search" at bounding box center [667, 272] width 177 height 30
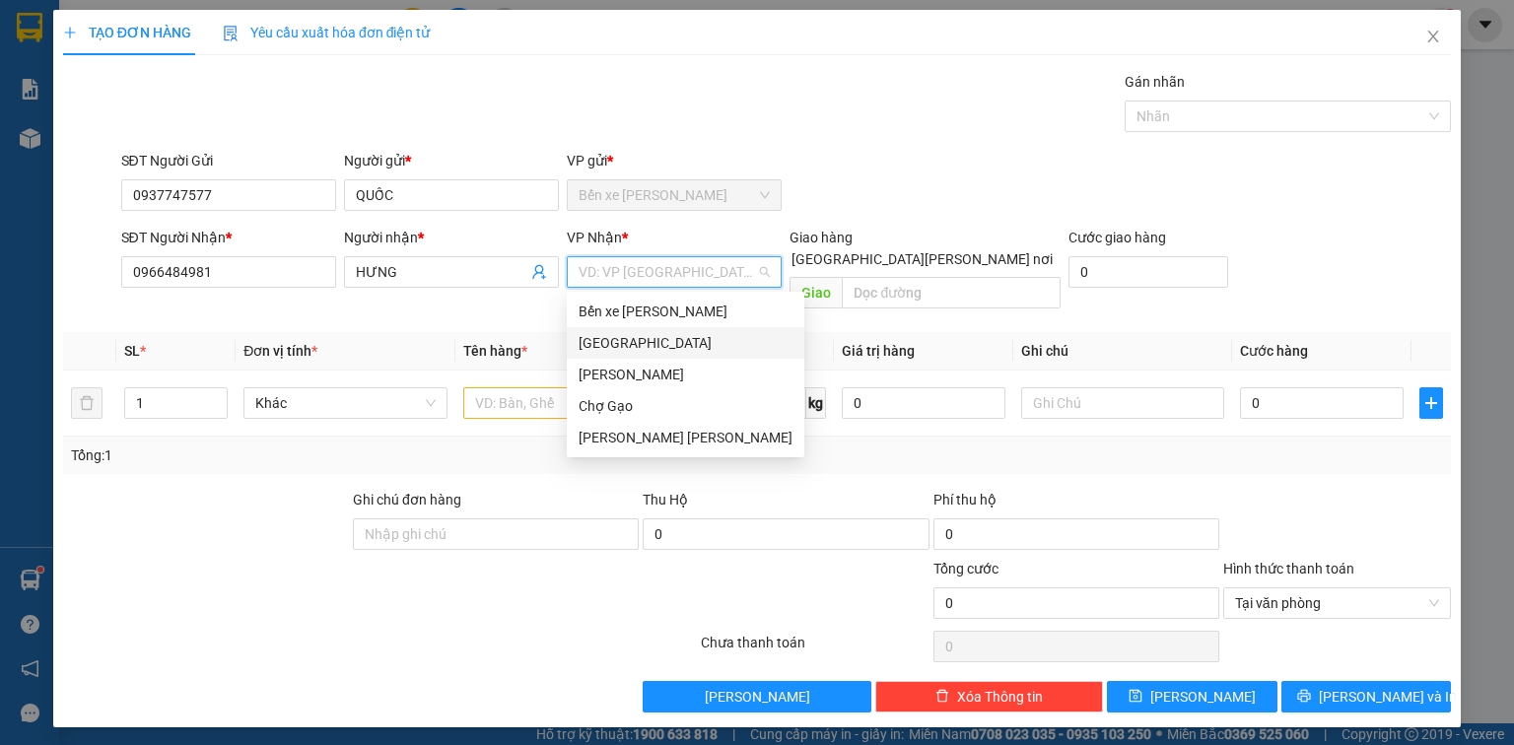
click at [635, 339] on div "[GEOGRAPHIC_DATA]" at bounding box center [686, 343] width 214 height 22
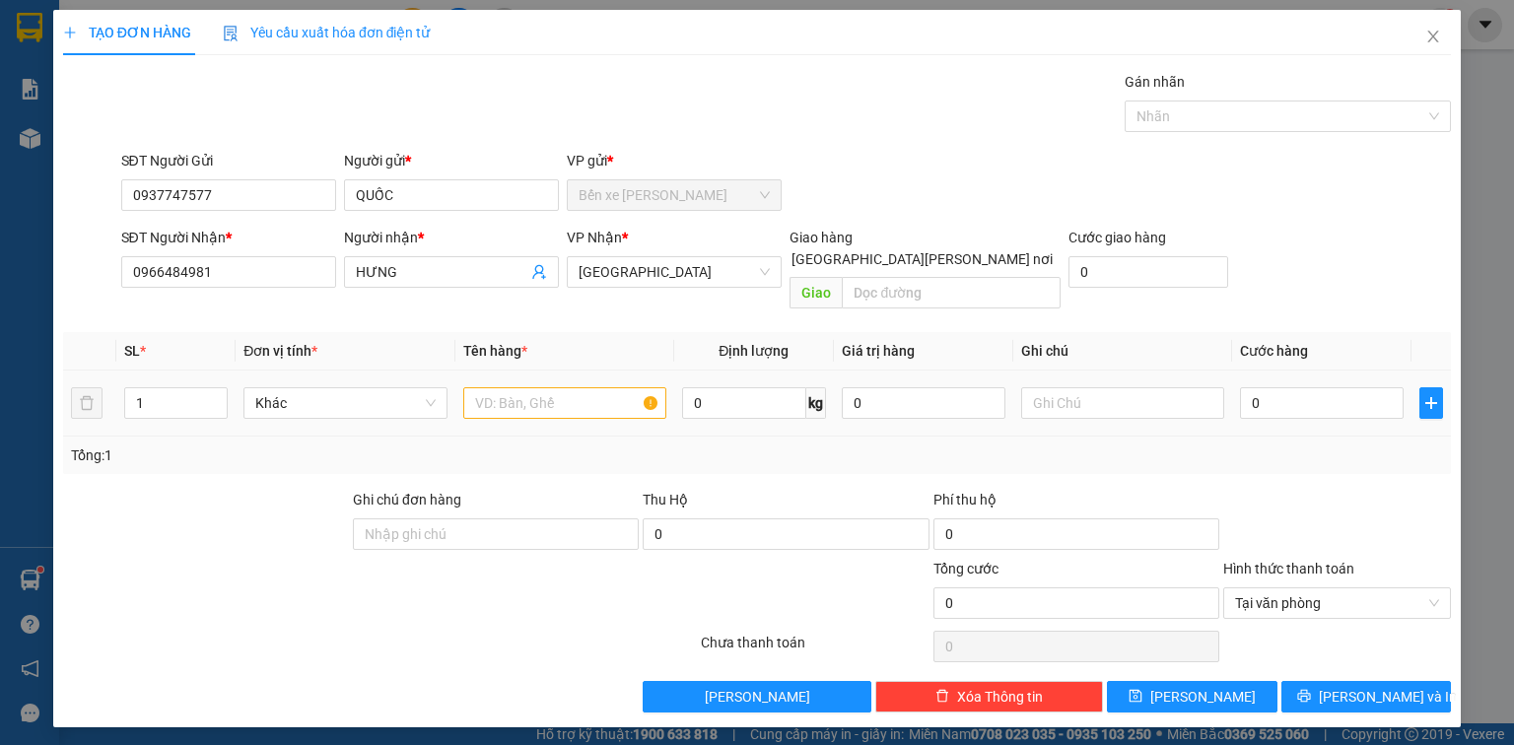
click at [527, 396] on div at bounding box center [564, 402] width 203 height 39
click at [529, 389] on input "text" at bounding box center [564, 403] width 203 height 32
type input "1 BAO CÁ"
click at [1333, 394] on input "0" at bounding box center [1322, 403] width 164 height 32
type input "2"
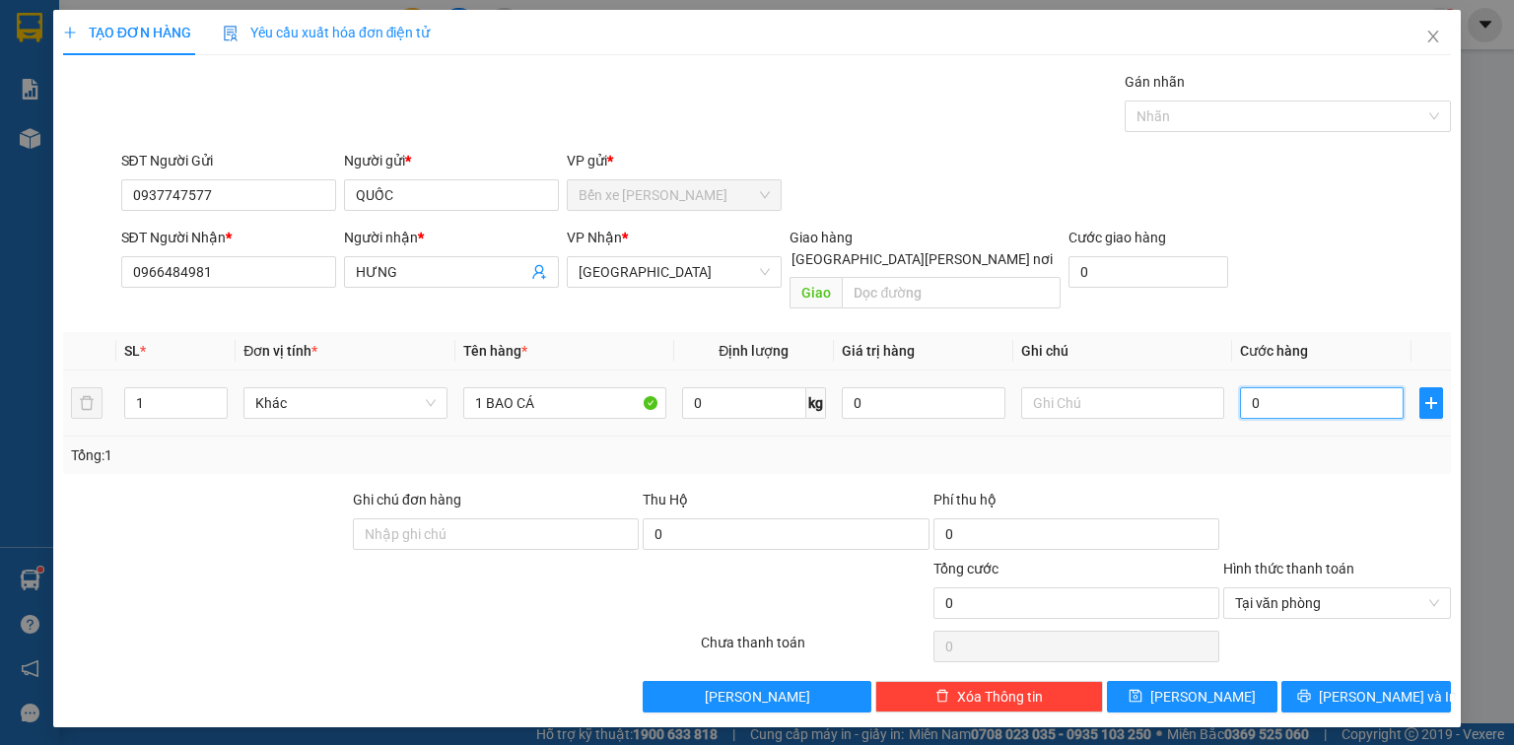
type input "2"
type input "25"
type input "25.000"
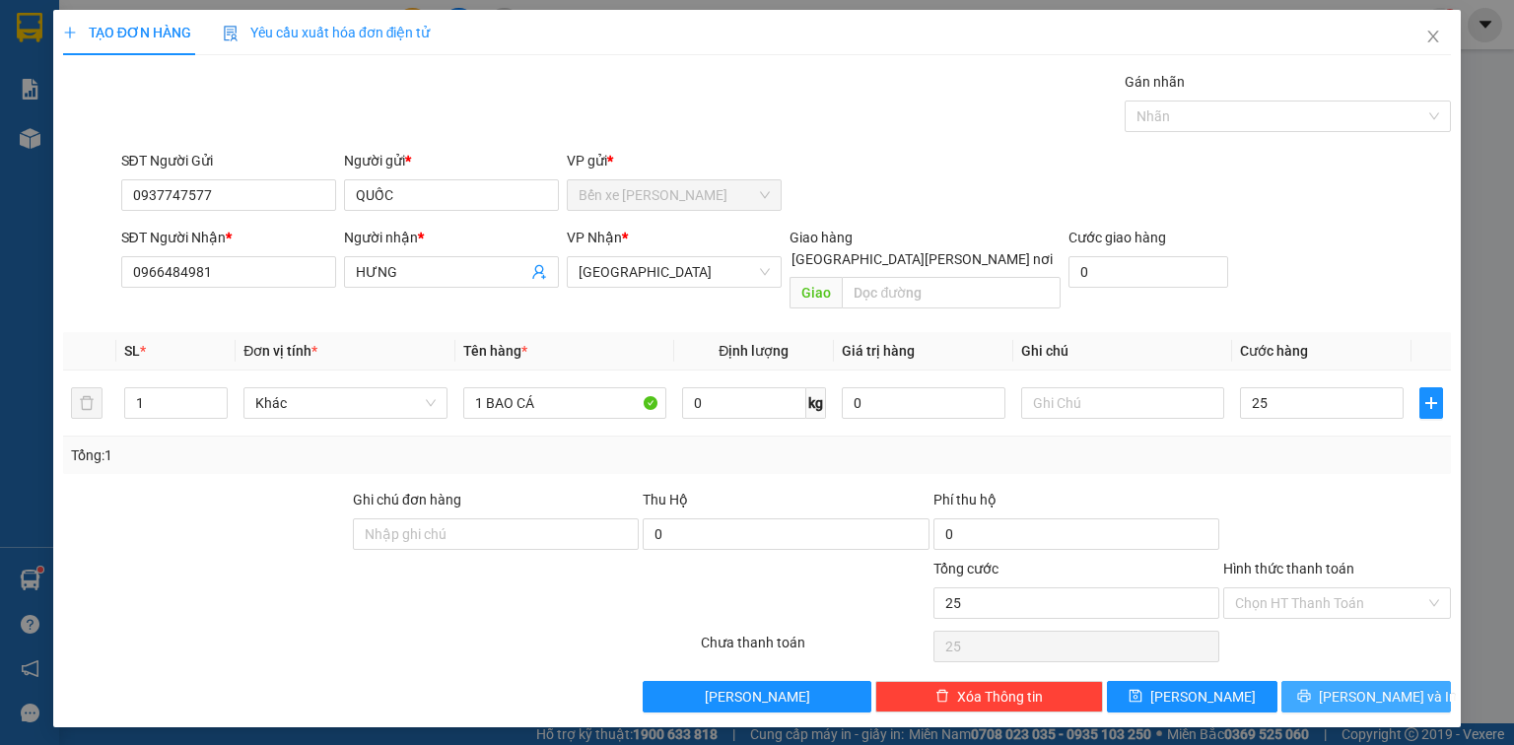
type input "25.000"
click at [1392, 686] on span "[PERSON_NAME] và In" at bounding box center [1388, 697] width 138 height 22
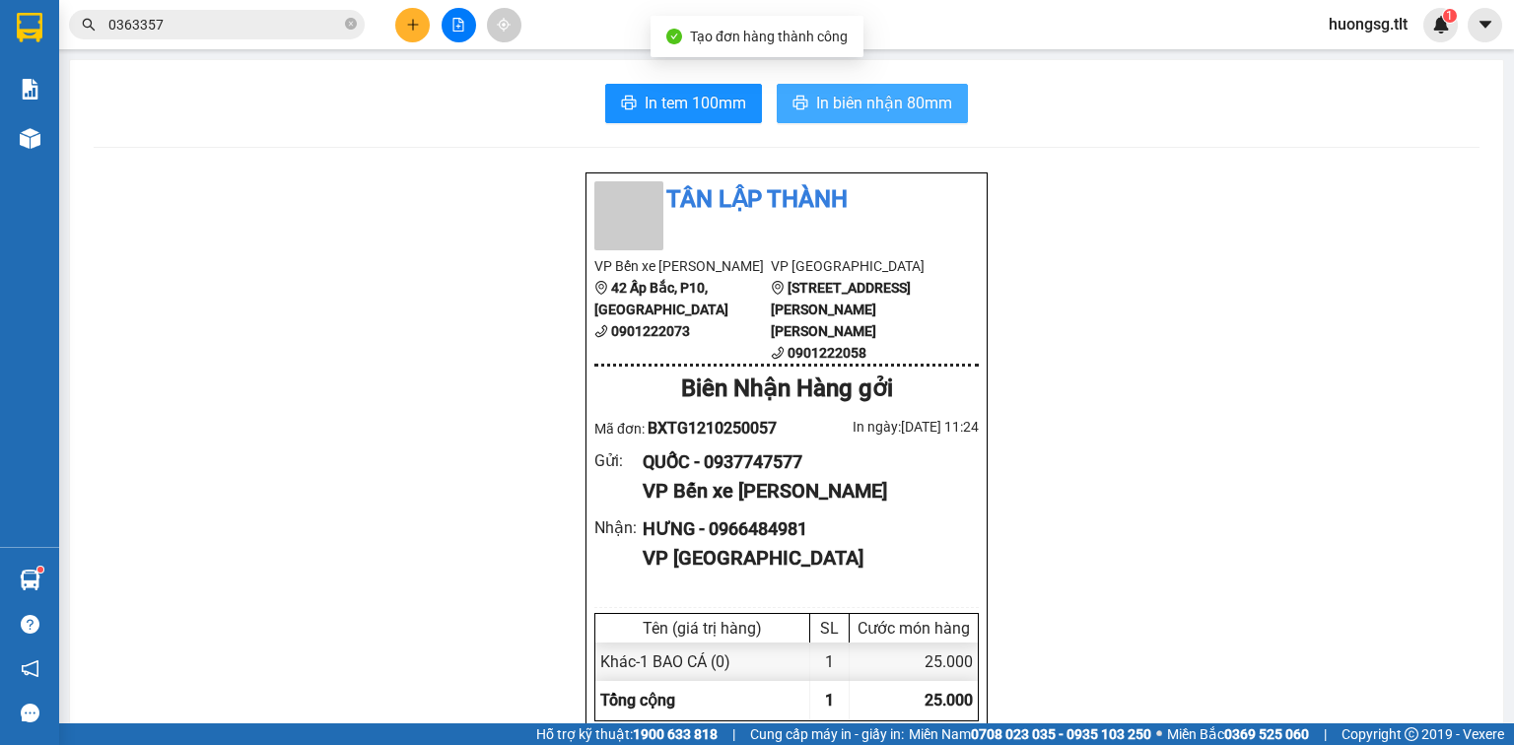
drag, startPoint x: 846, startPoint y: 118, endPoint x: 729, endPoint y: 125, distance: 116.5
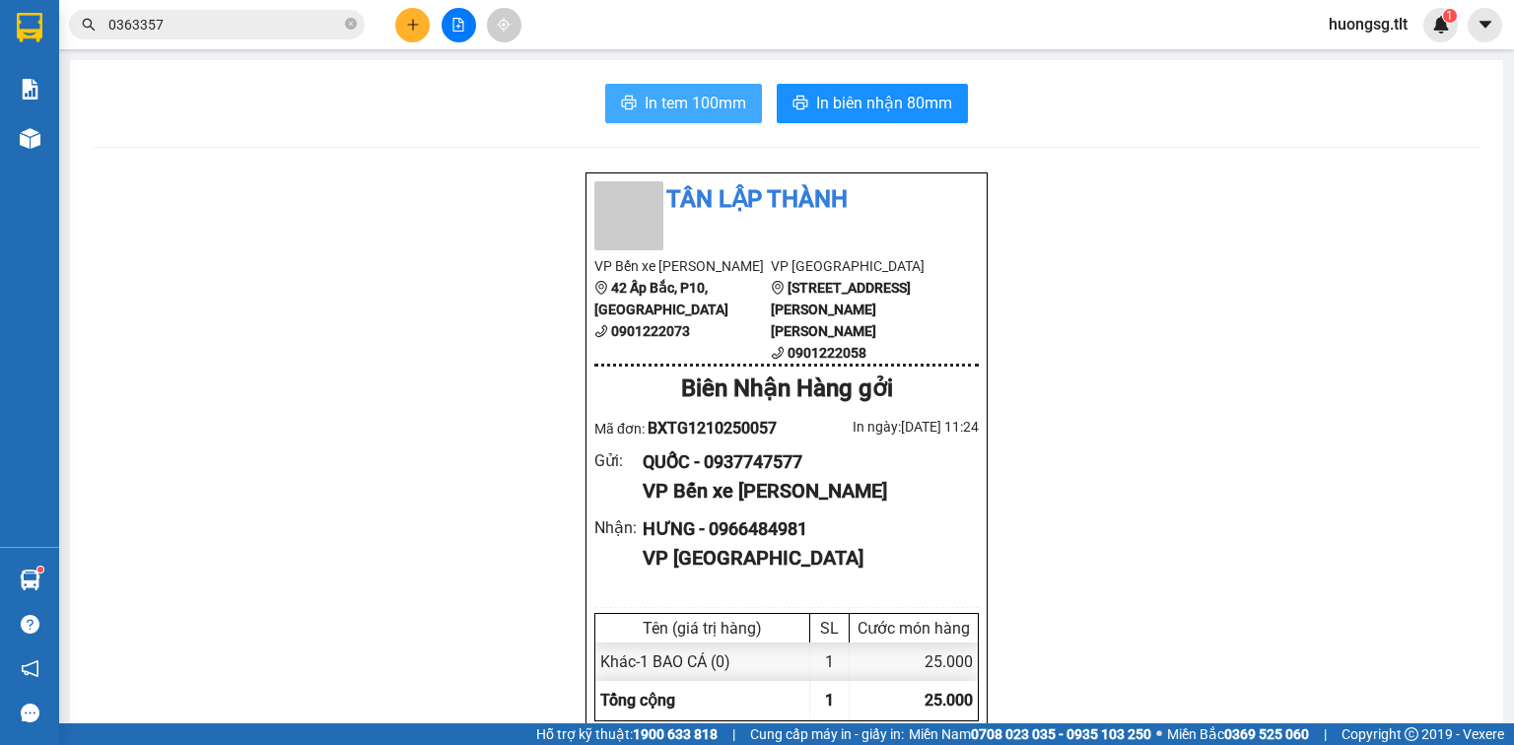
click at [731, 106] on span "In tem 100mm" at bounding box center [696, 103] width 102 height 25
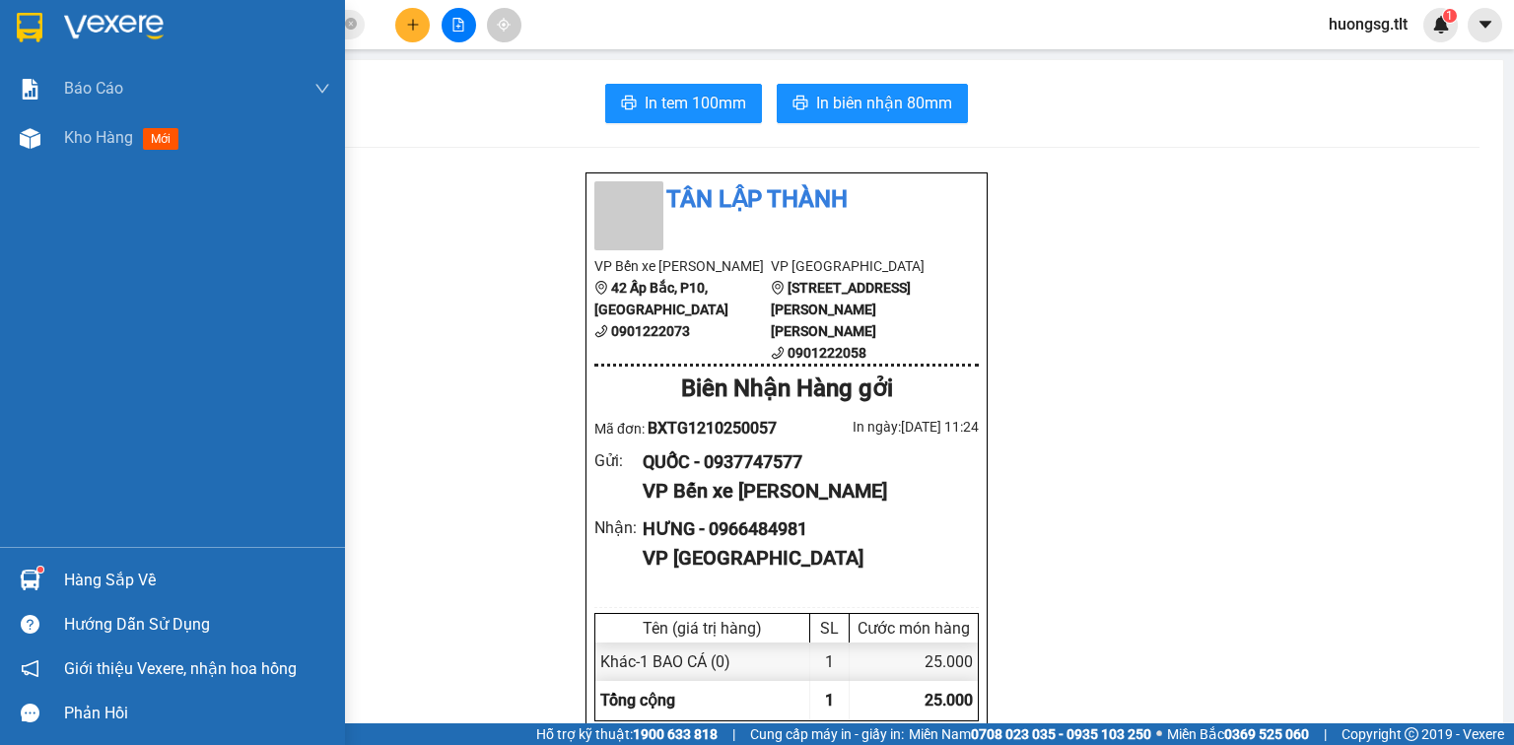
click at [87, 572] on div "Hàng sắp về" at bounding box center [197, 581] width 266 height 30
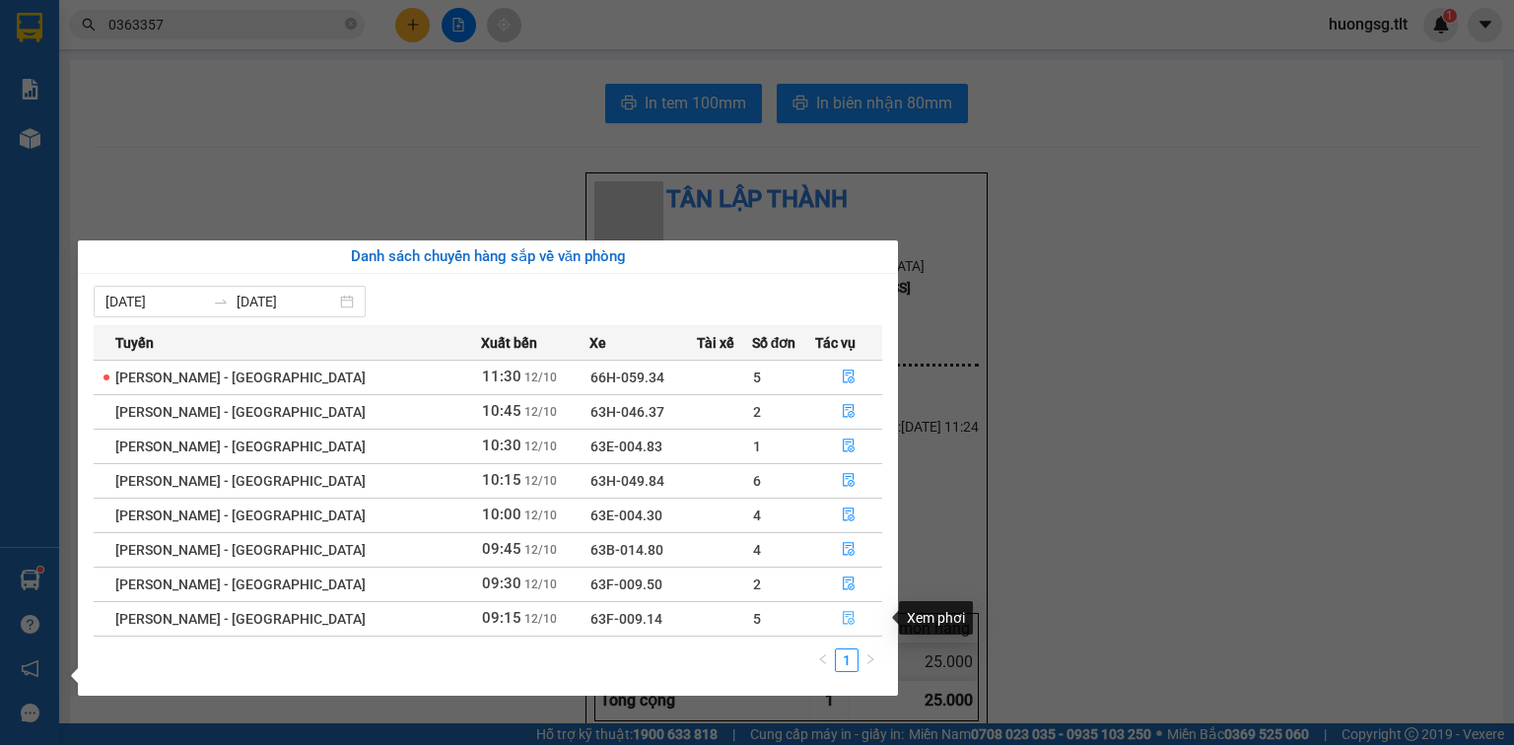
click at [839, 610] on button "button" at bounding box center [848, 619] width 65 height 32
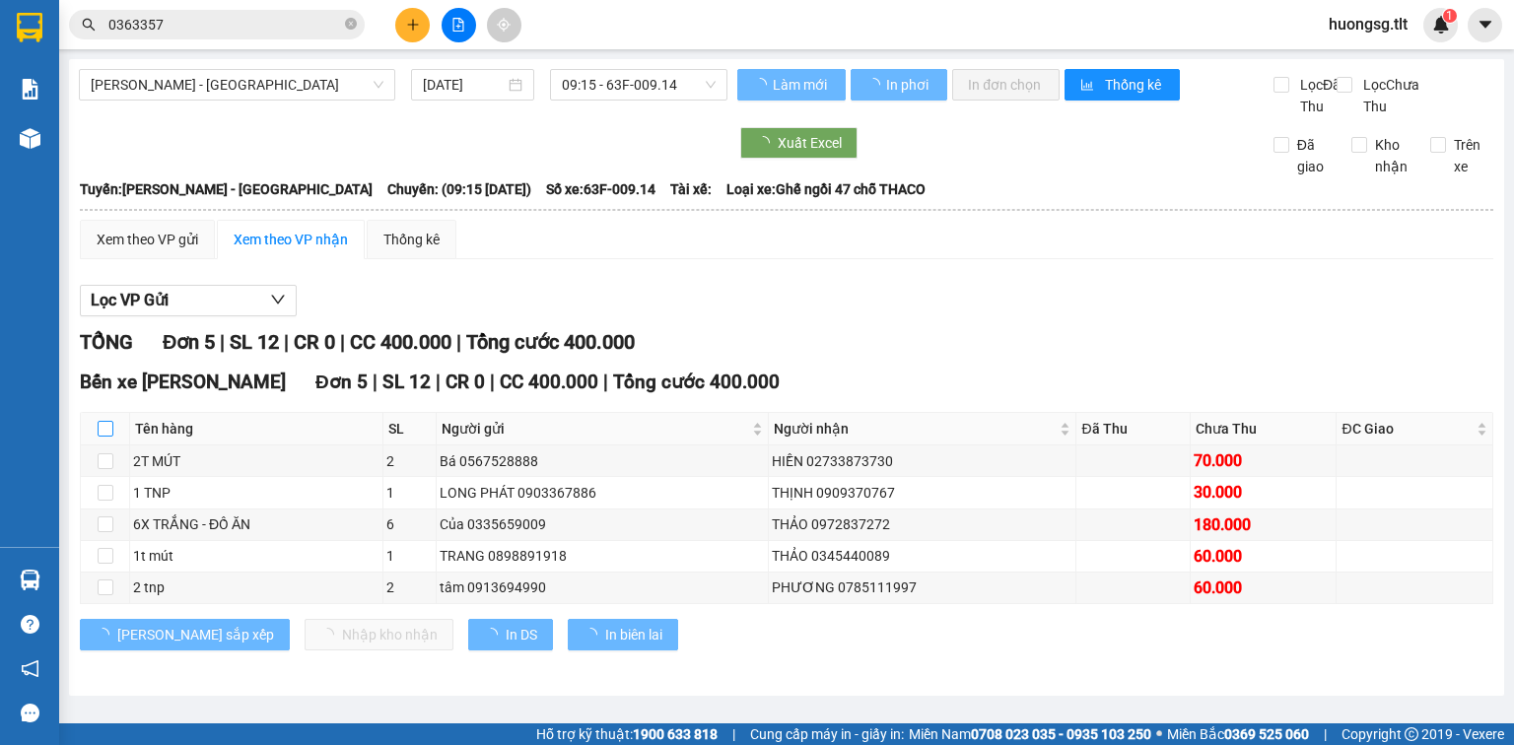
click at [105, 437] on input "checkbox" at bounding box center [106, 429] width 16 height 16
checkbox input "true"
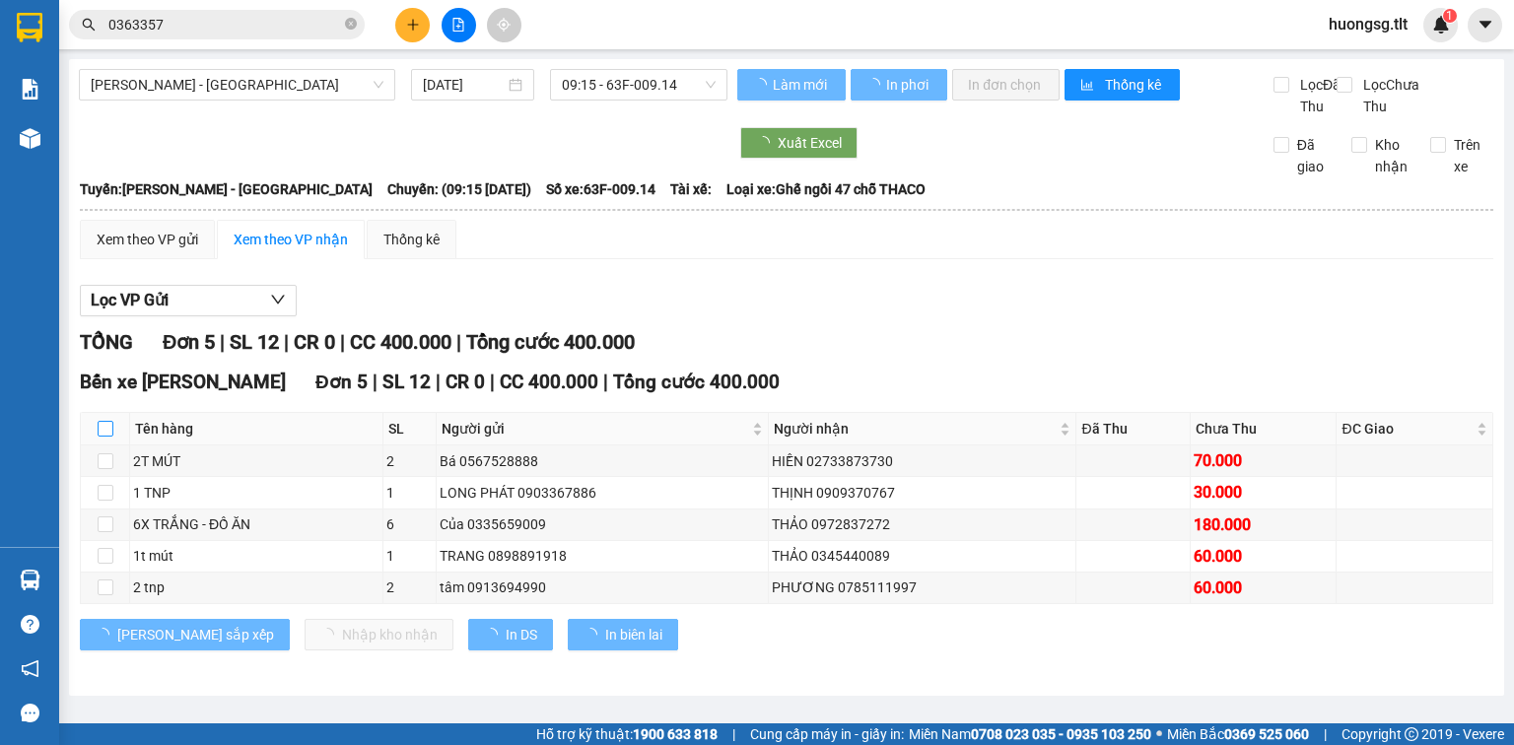
checkbox input "true"
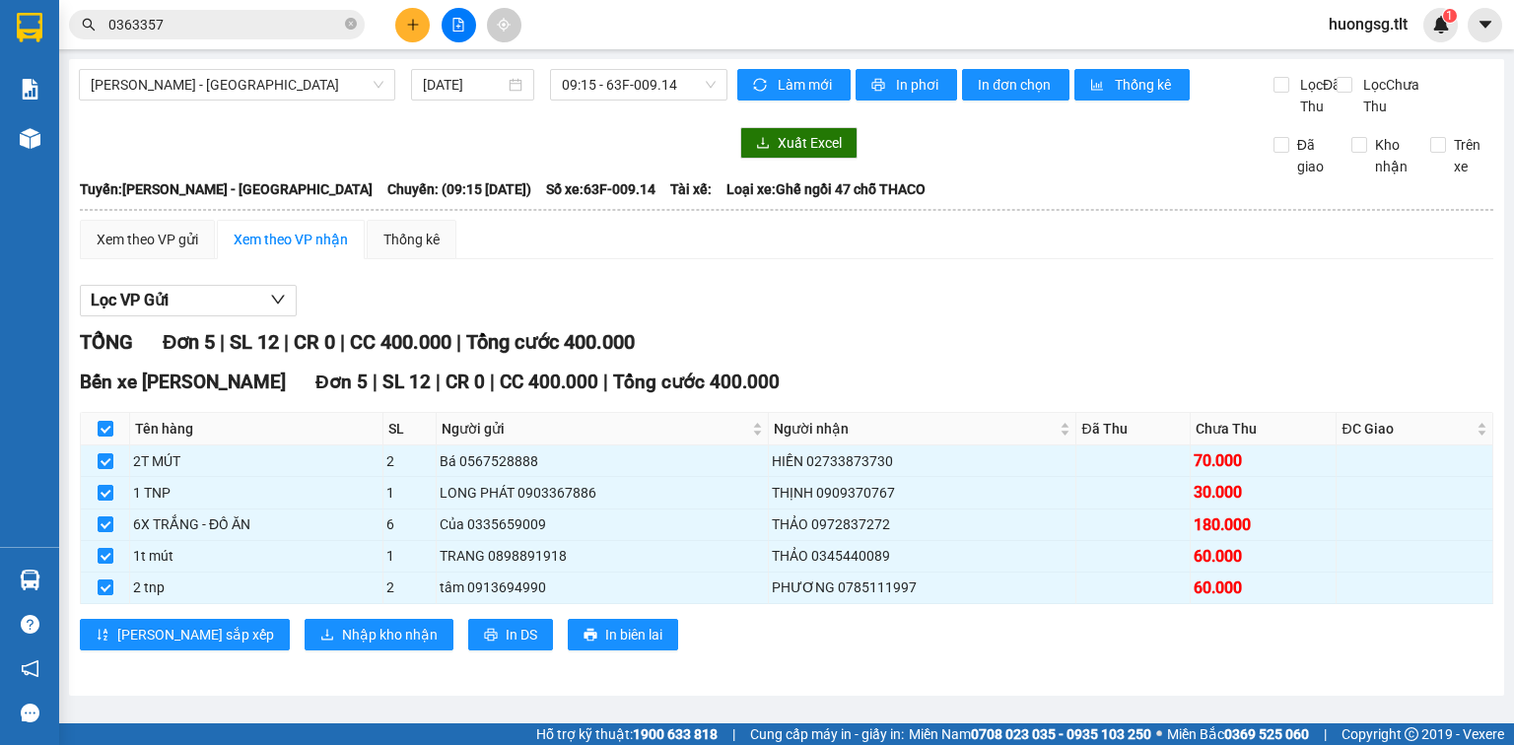
scroll to position [1, 0]
click at [342, 646] on span "Nhập kho nhận" at bounding box center [390, 635] width 96 height 22
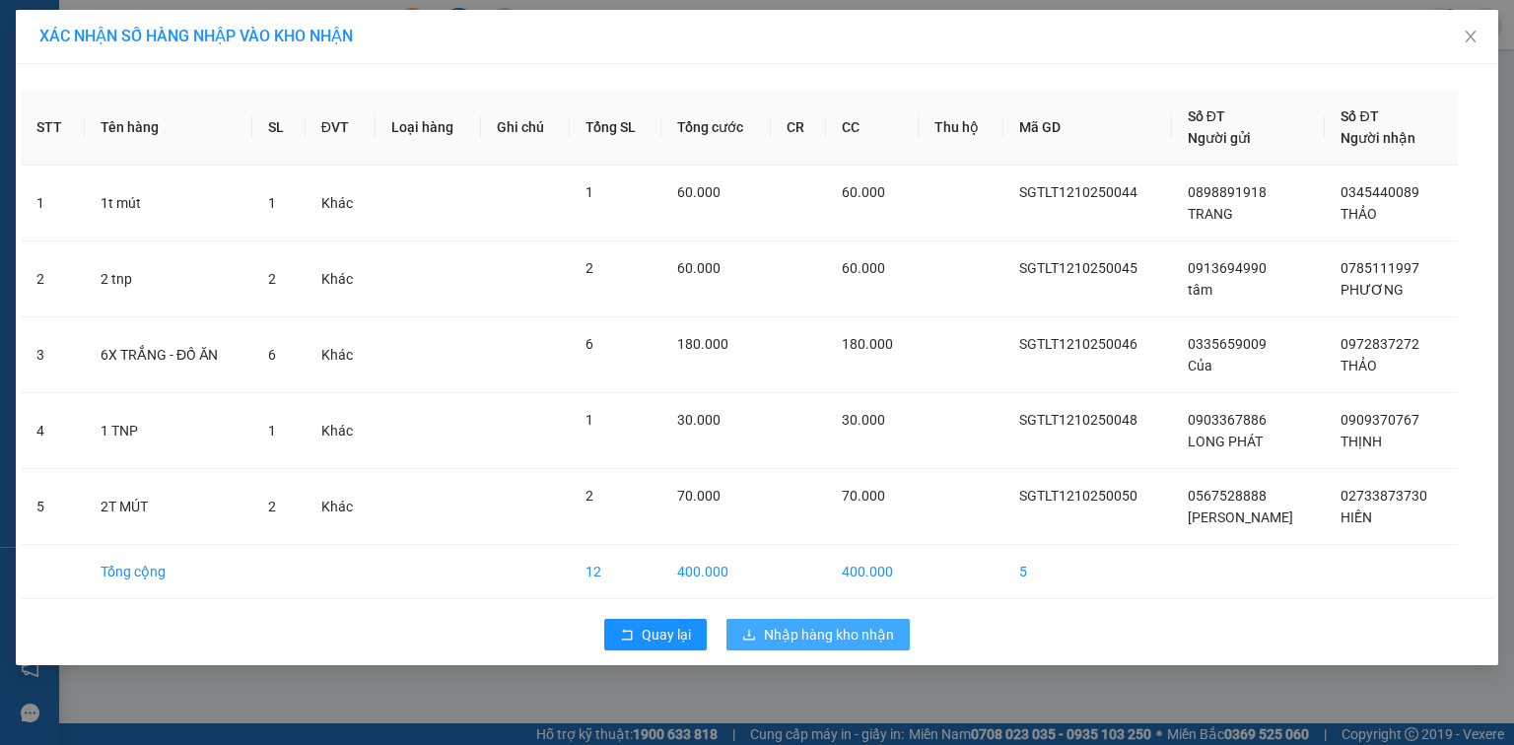
click at [832, 635] on span "Nhập hàng kho nhận" at bounding box center [829, 635] width 130 height 22
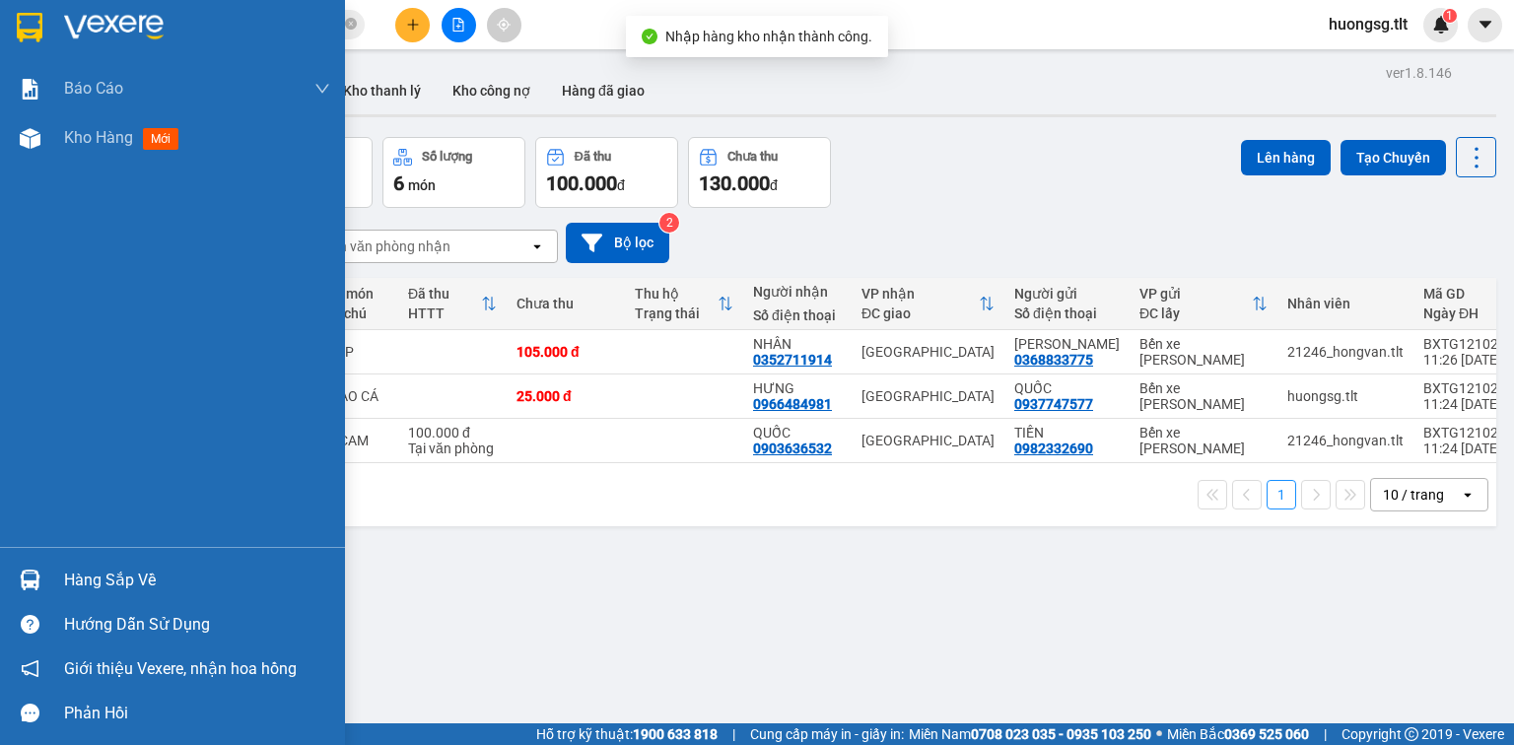
drag, startPoint x: 16, startPoint y: 582, endPoint x: 84, endPoint y: 578, distance: 68.2
click at [14, 581] on div at bounding box center [30, 580] width 34 height 34
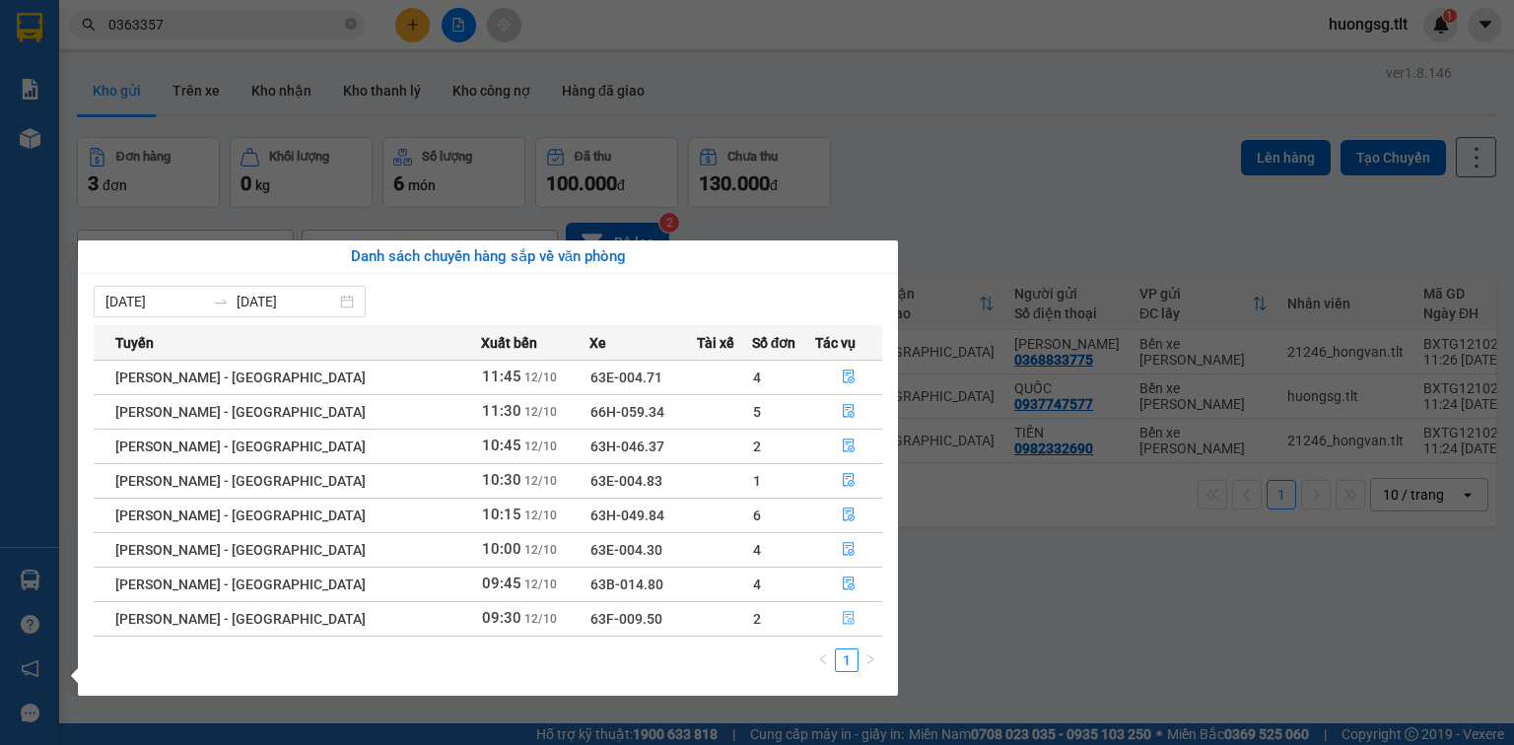
click at [842, 621] on icon "file-done" at bounding box center [849, 618] width 14 height 14
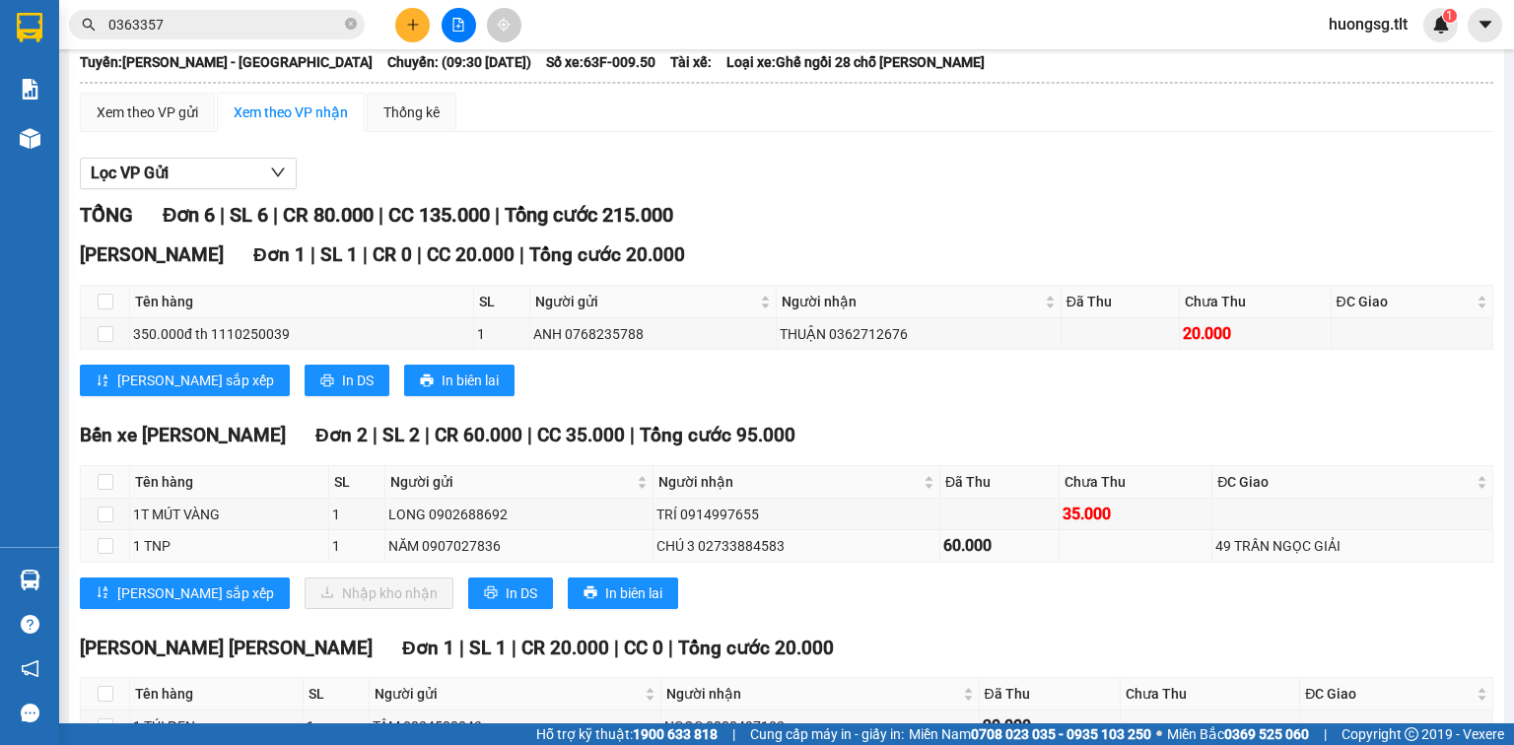
scroll to position [158, 0]
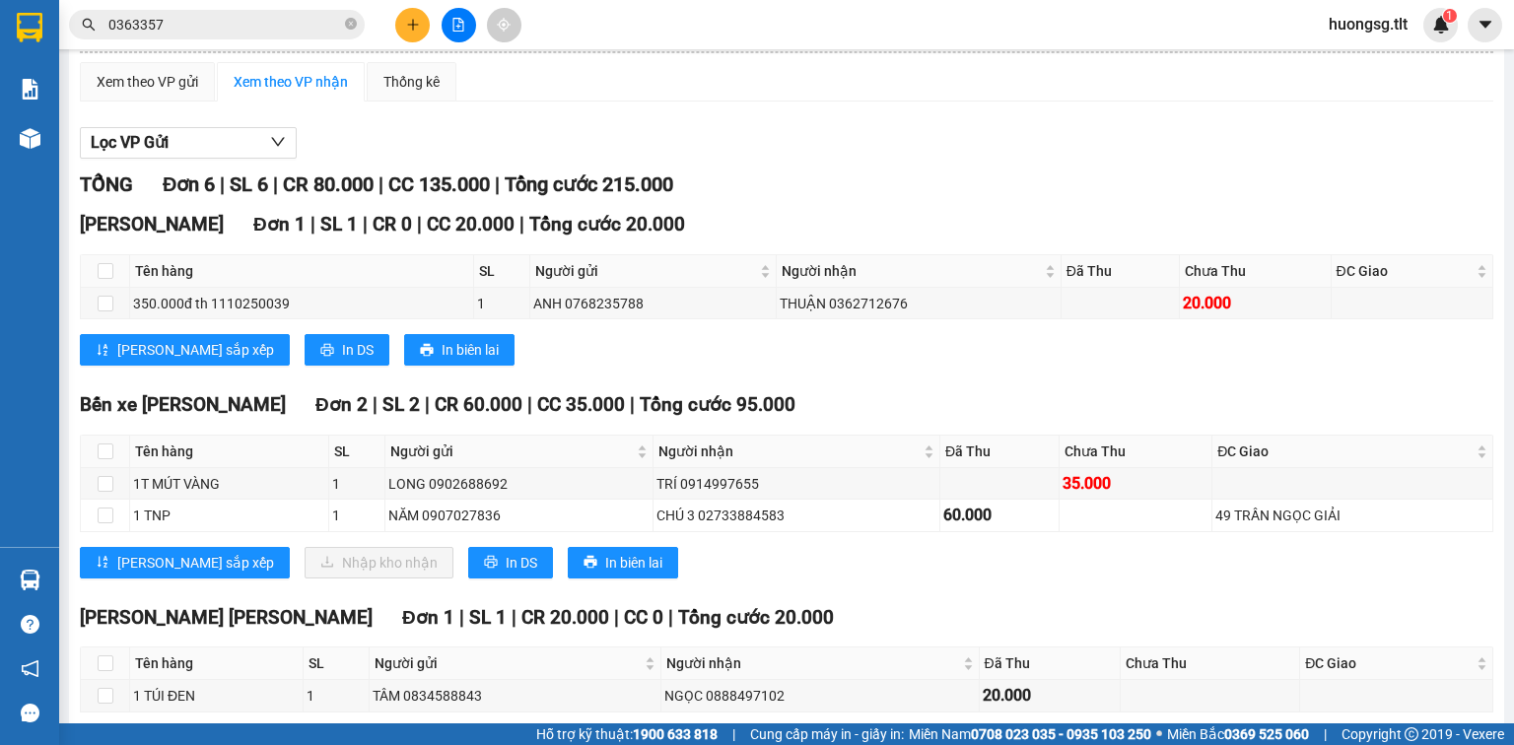
click at [94, 468] on th at bounding box center [105, 452] width 49 height 33
click at [103, 459] on input "checkbox" at bounding box center [106, 452] width 16 height 16
checkbox input "true"
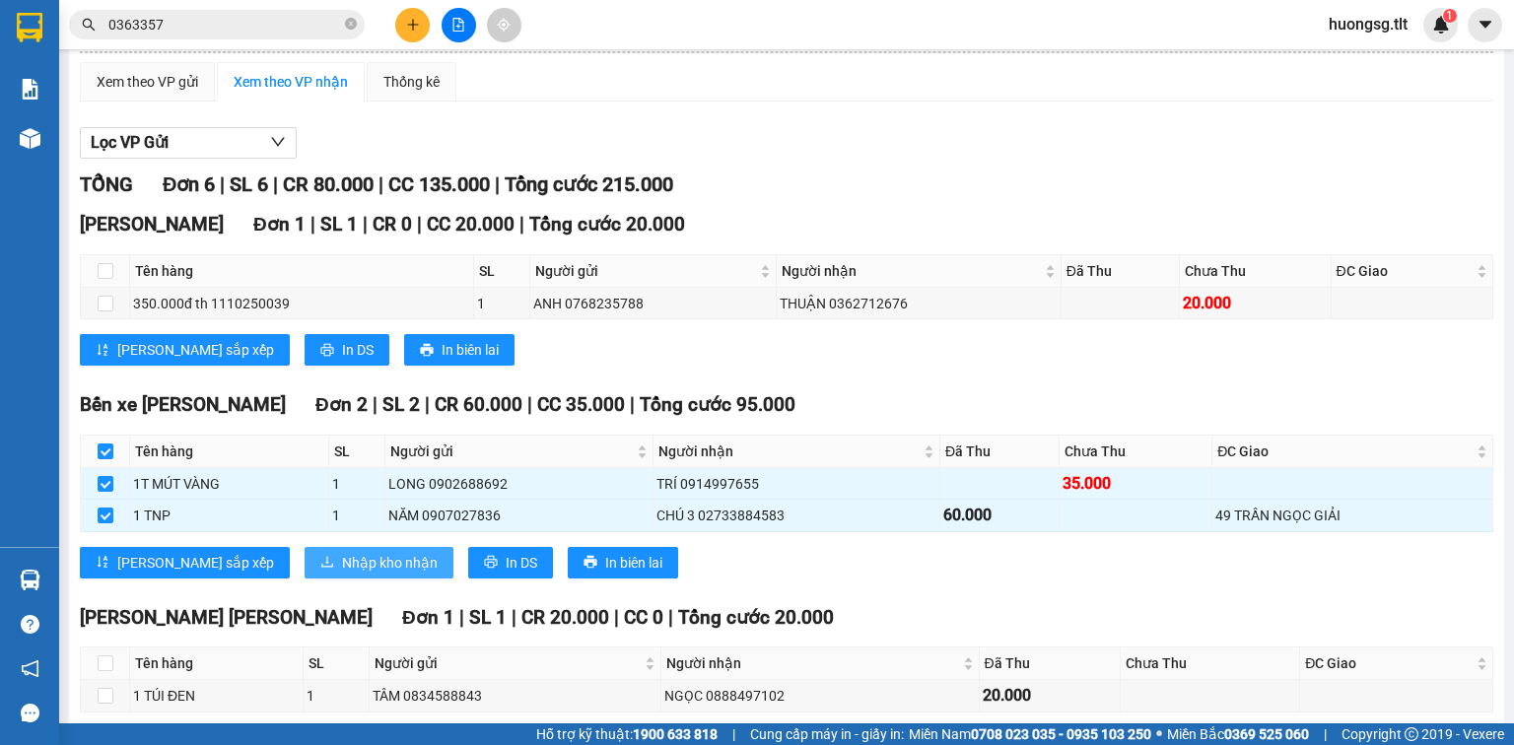
click at [305, 579] on button "Nhập kho nhận" at bounding box center [379, 563] width 149 height 32
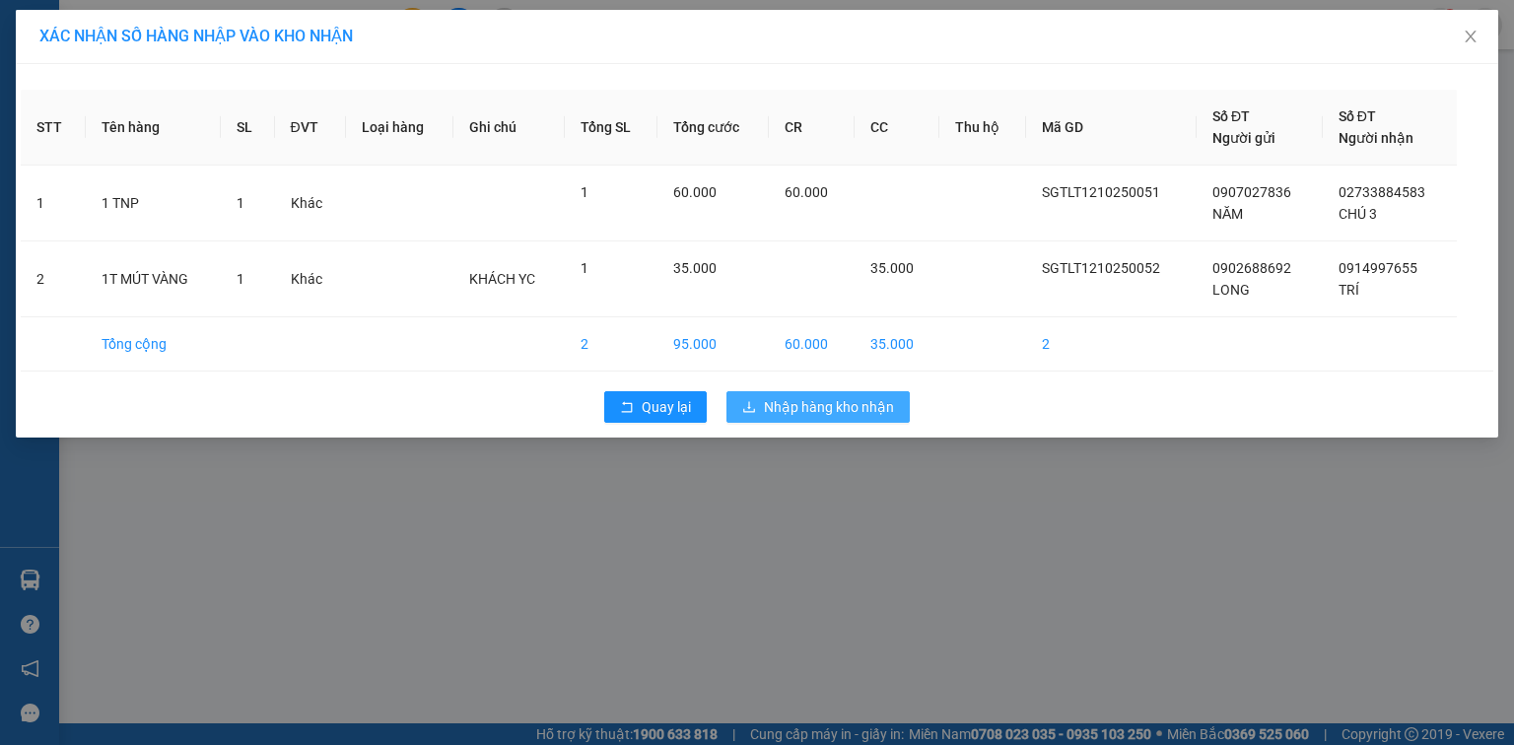
click at [883, 418] on button "Nhập hàng kho nhận" at bounding box center [817, 407] width 183 height 32
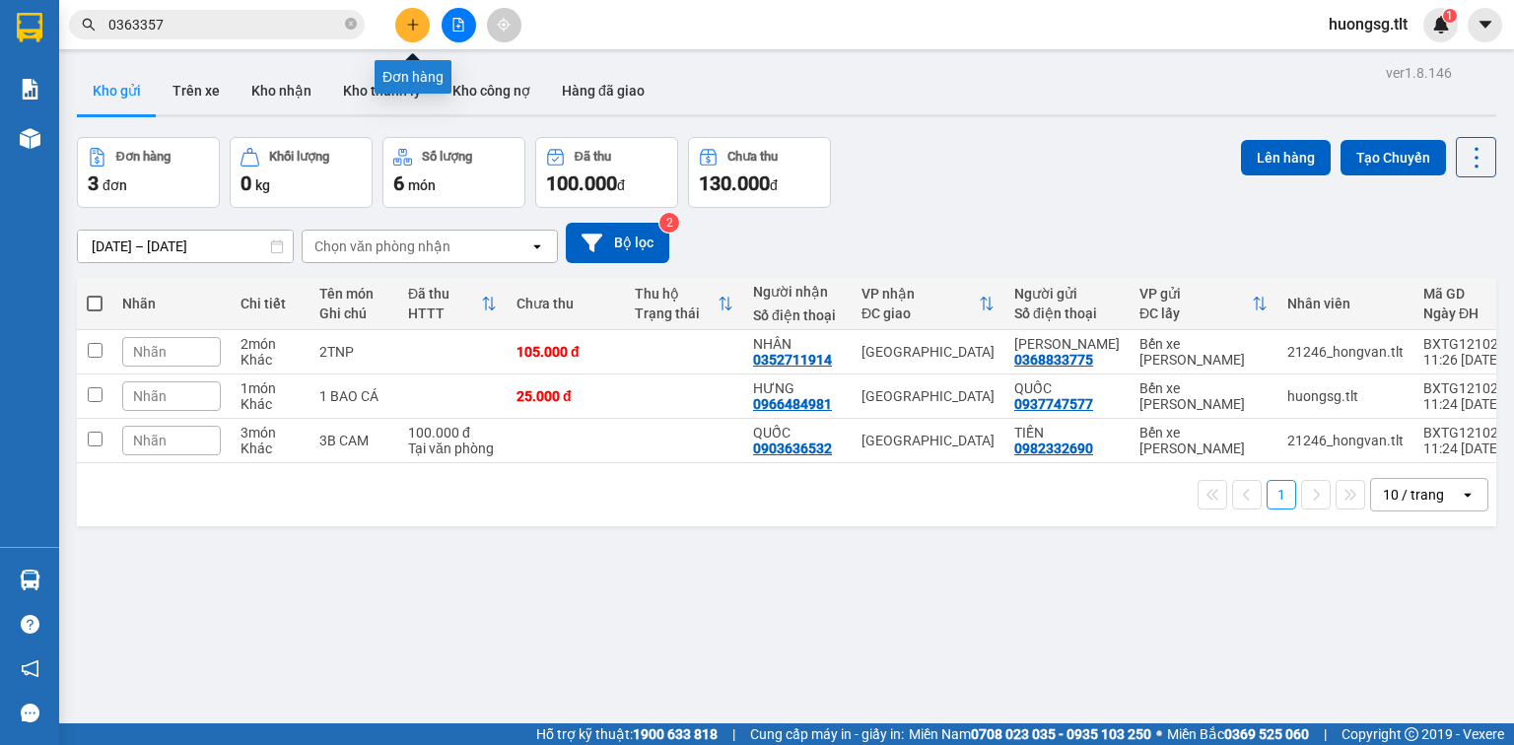
click at [418, 18] on icon "plus" at bounding box center [413, 25] width 14 height 14
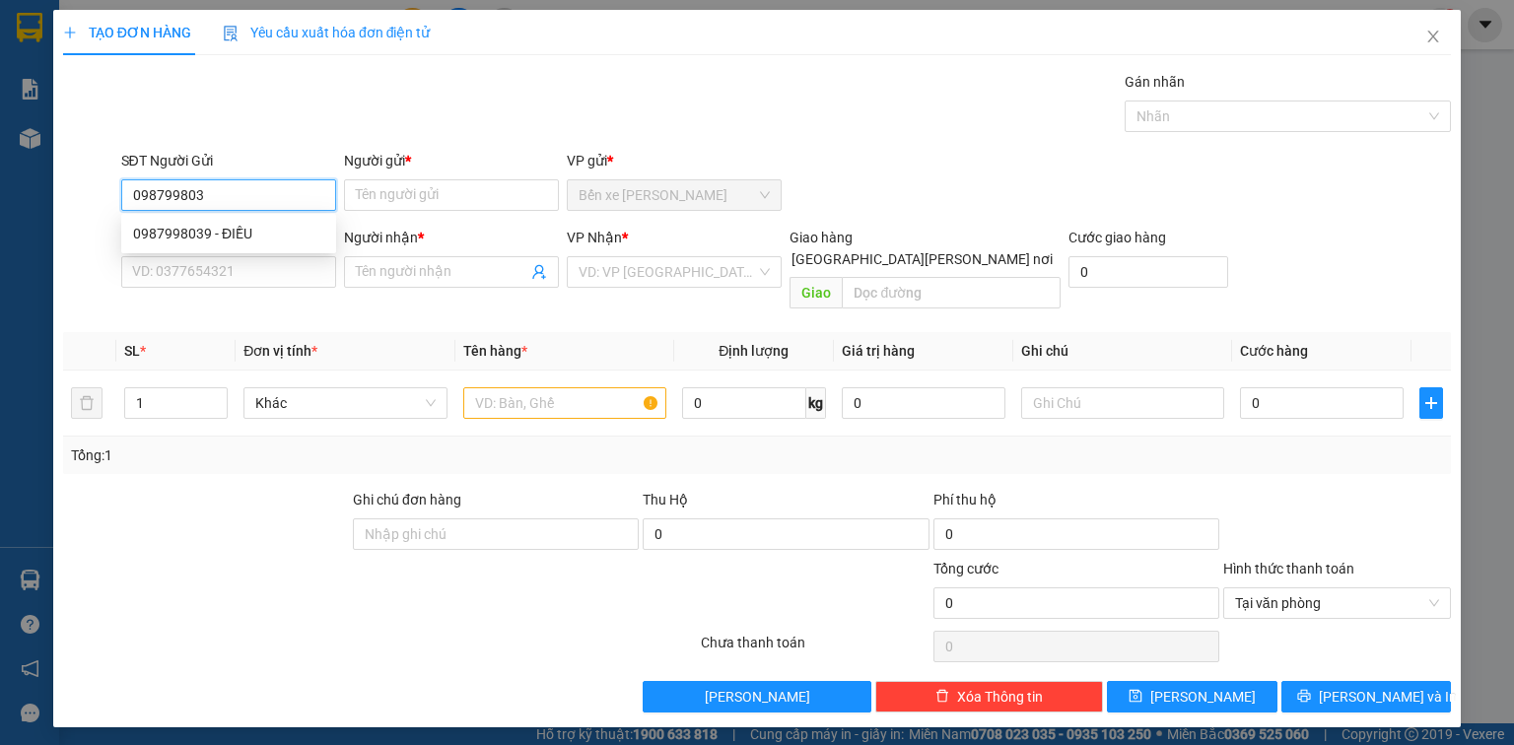
type input "0987998039"
click at [242, 239] on div "0987998039 - ĐIỀU" at bounding box center [228, 234] width 191 height 22
type input "ĐIỀU"
type input "0987998039"
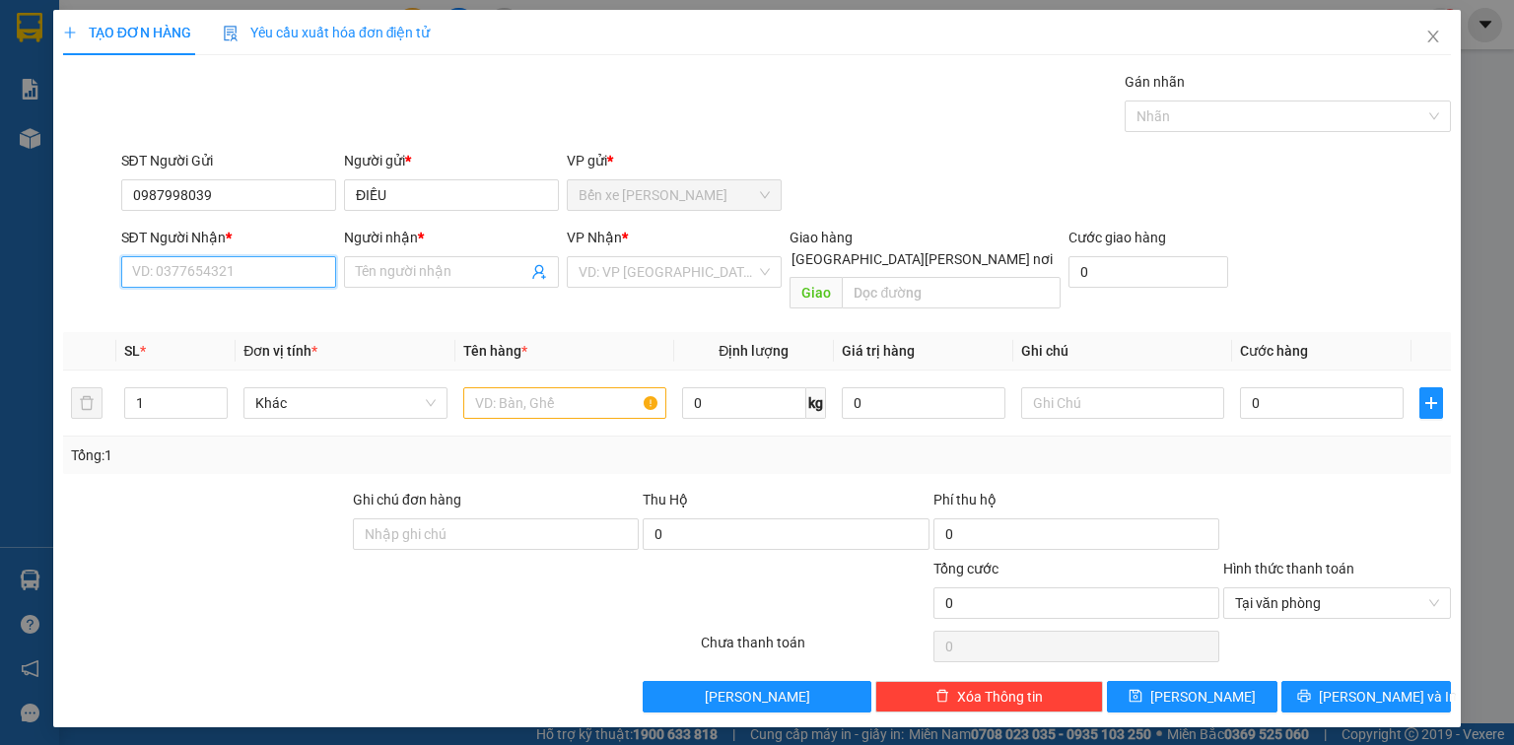
click at [236, 258] on input "SĐT Người Nhận *" at bounding box center [228, 272] width 215 height 32
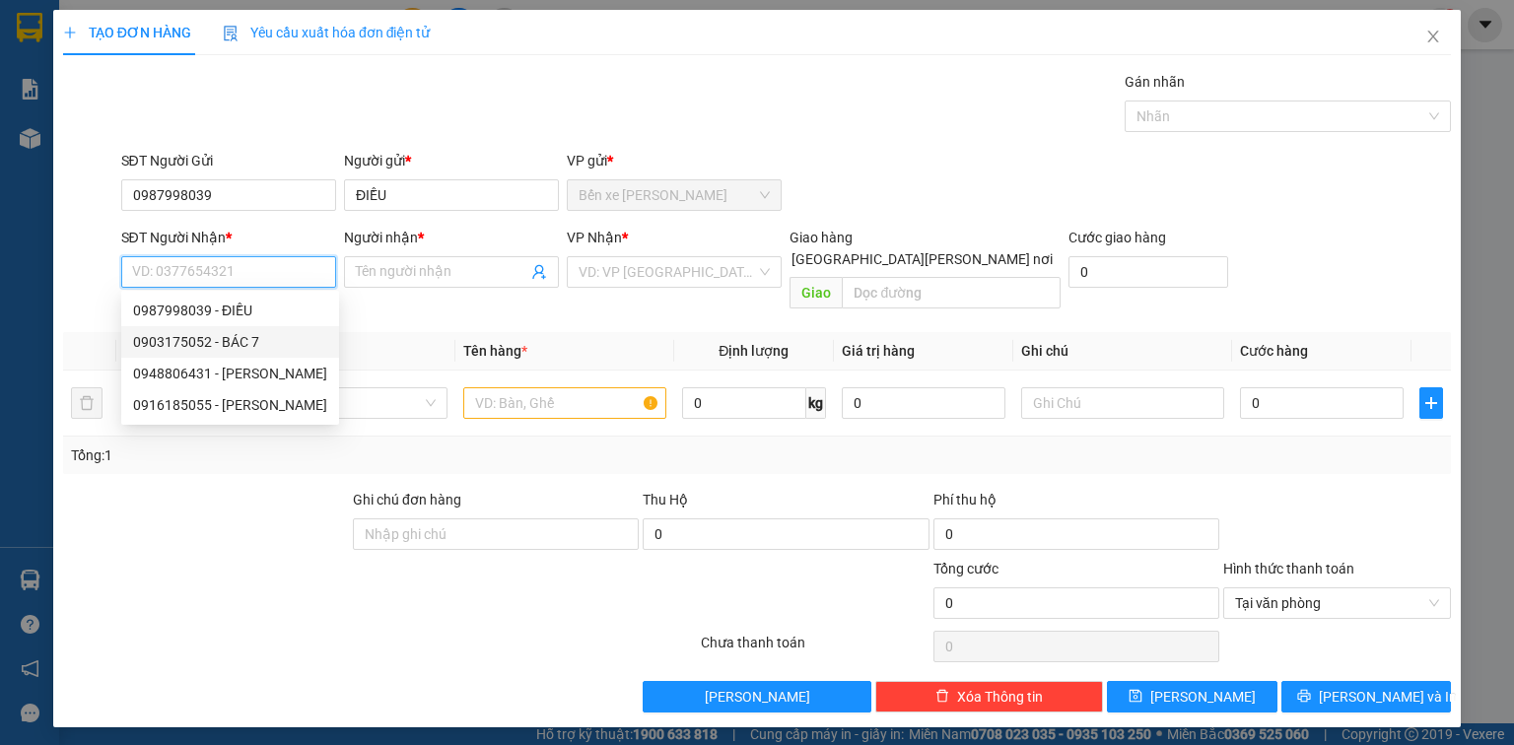
drag, startPoint x: 251, startPoint y: 343, endPoint x: 279, endPoint y: 339, distance: 27.9
click at [251, 345] on div "0903175052 - BÁC 7" at bounding box center [230, 342] width 194 height 22
type input "0903175052"
type input "BÁC 7"
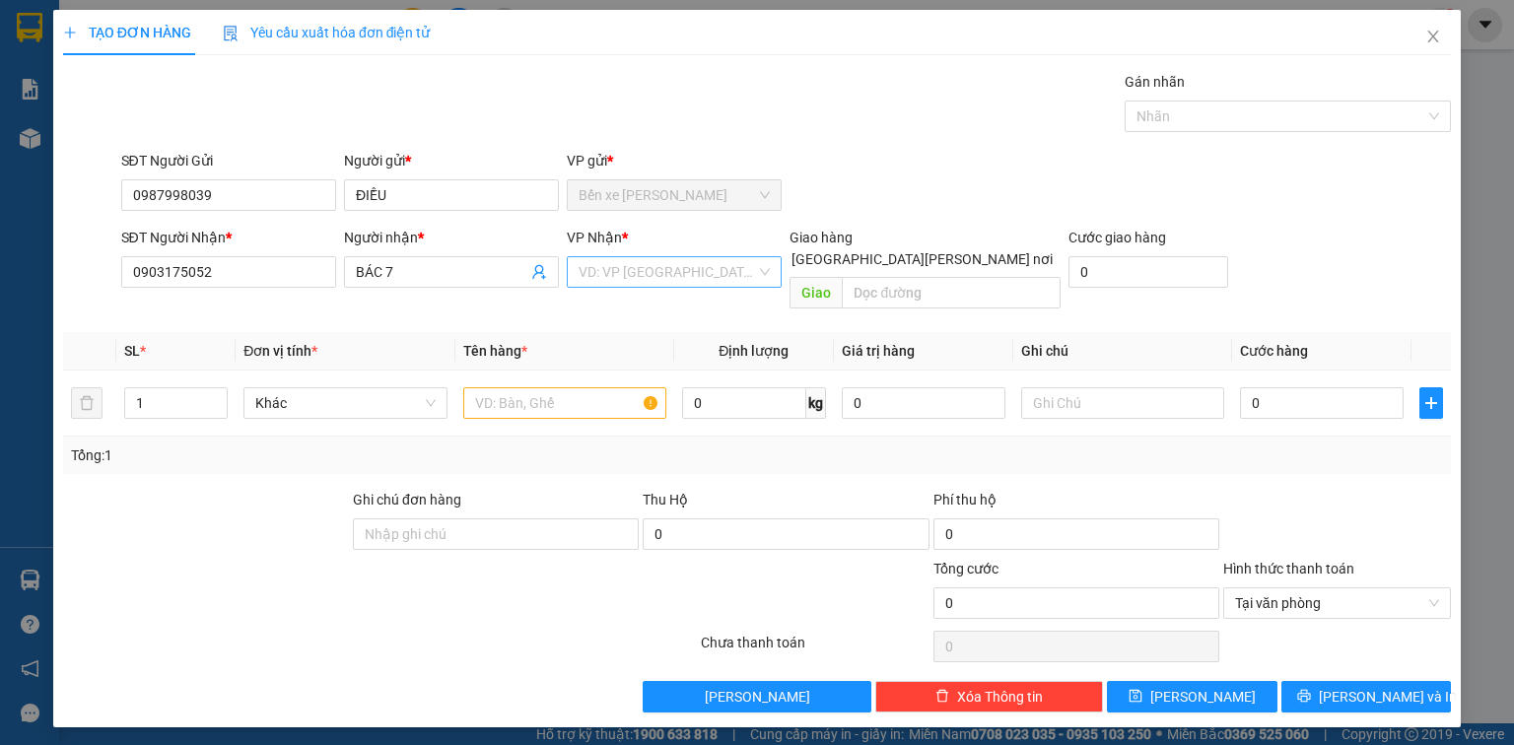
click at [631, 263] on input "search" at bounding box center [667, 272] width 177 height 30
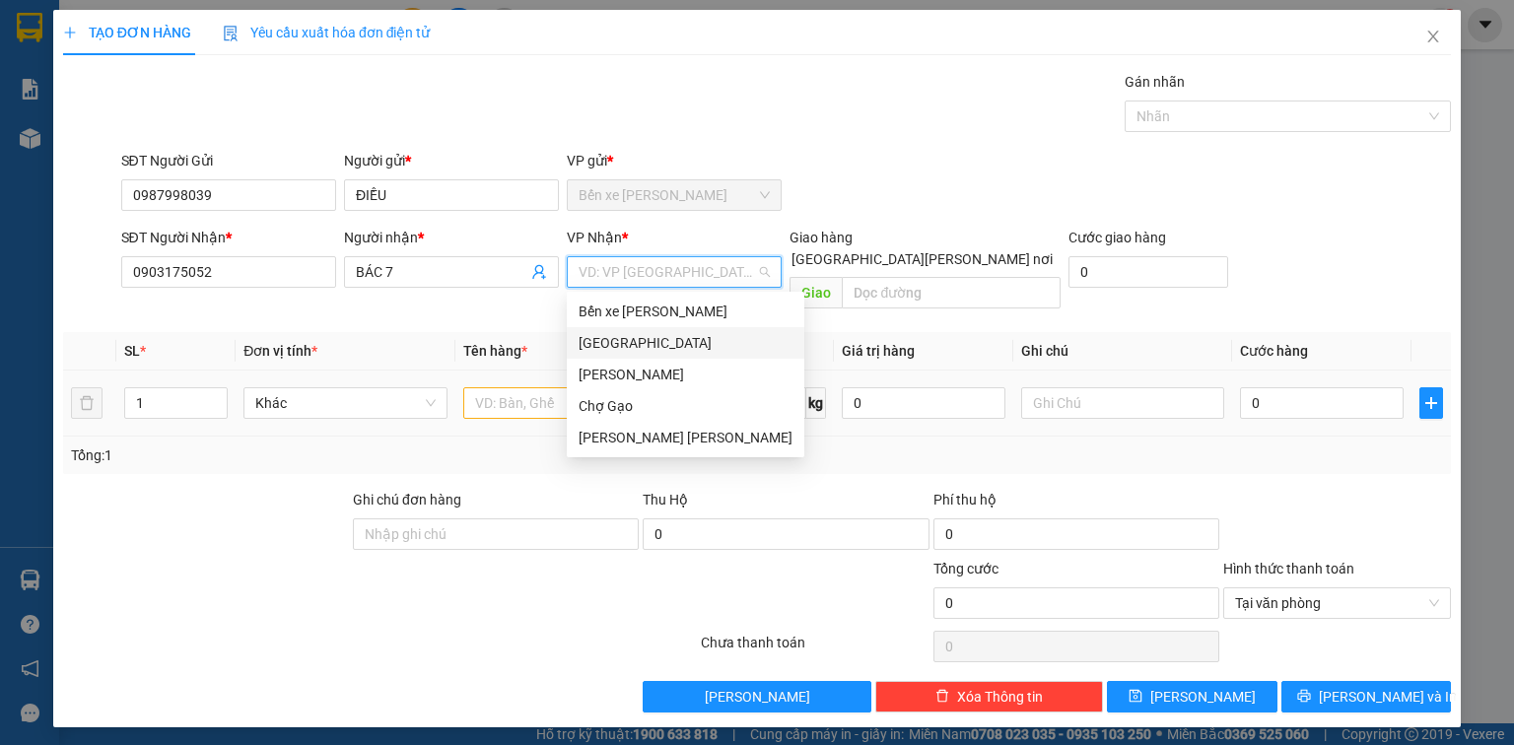
click at [623, 350] on div "[GEOGRAPHIC_DATA]" at bounding box center [686, 343] width 214 height 22
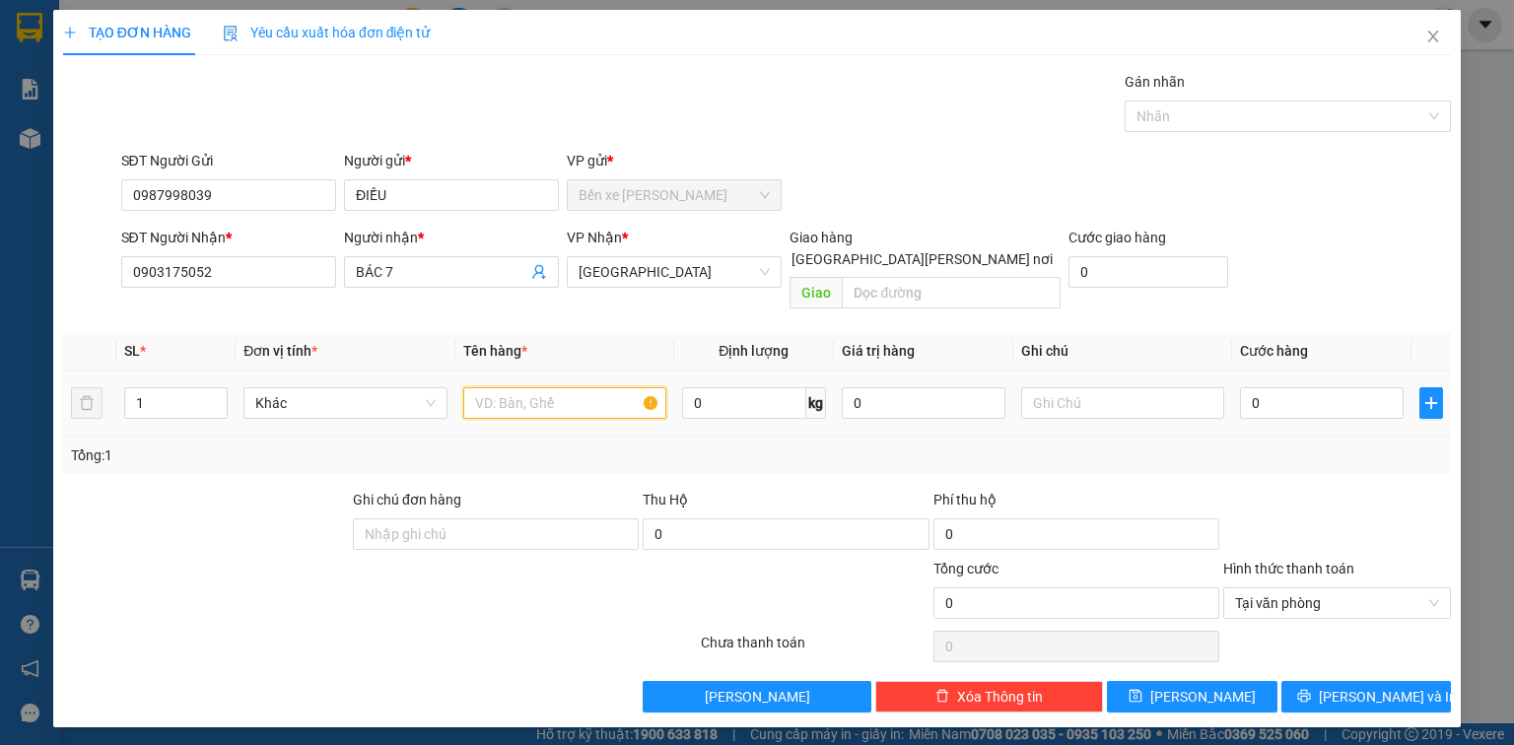
click at [533, 387] on input "text" at bounding box center [564, 403] width 203 height 32
type input "1 TNP"
click at [1266, 387] on input "0" at bounding box center [1322, 403] width 164 height 32
click at [1298, 394] on input "0" at bounding box center [1322, 403] width 164 height 32
click at [1292, 437] on div "Tổng: 1" at bounding box center [757, 455] width 1388 height 37
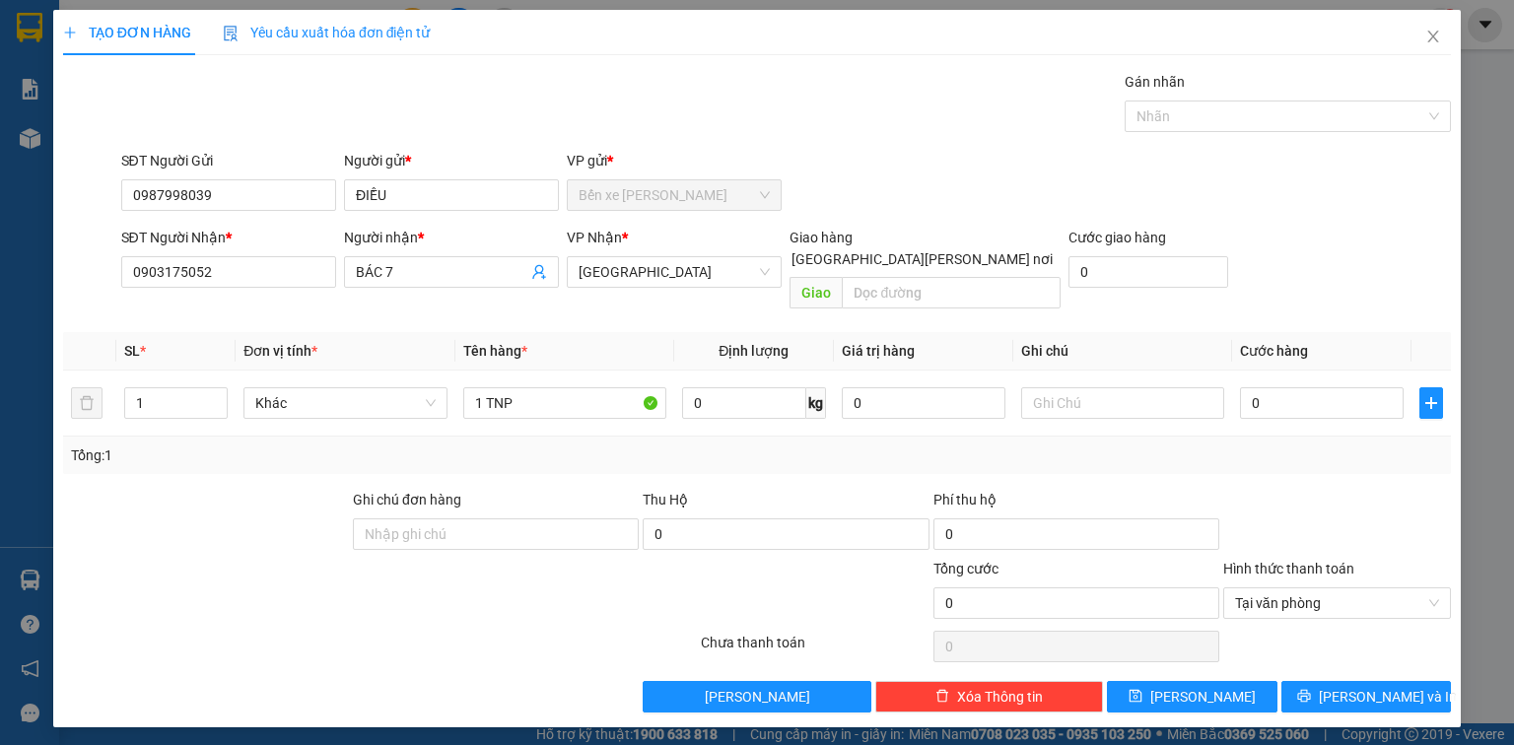
drag, startPoint x: 1292, startPoint y: 434, endPoint x: 1285, endPoint y: 395, distance: 39.1
click at [1291, 445] on div "Tổng: 1" at bounding box center [757, 456] width 1372 height 22
type input "3"
type input "35"
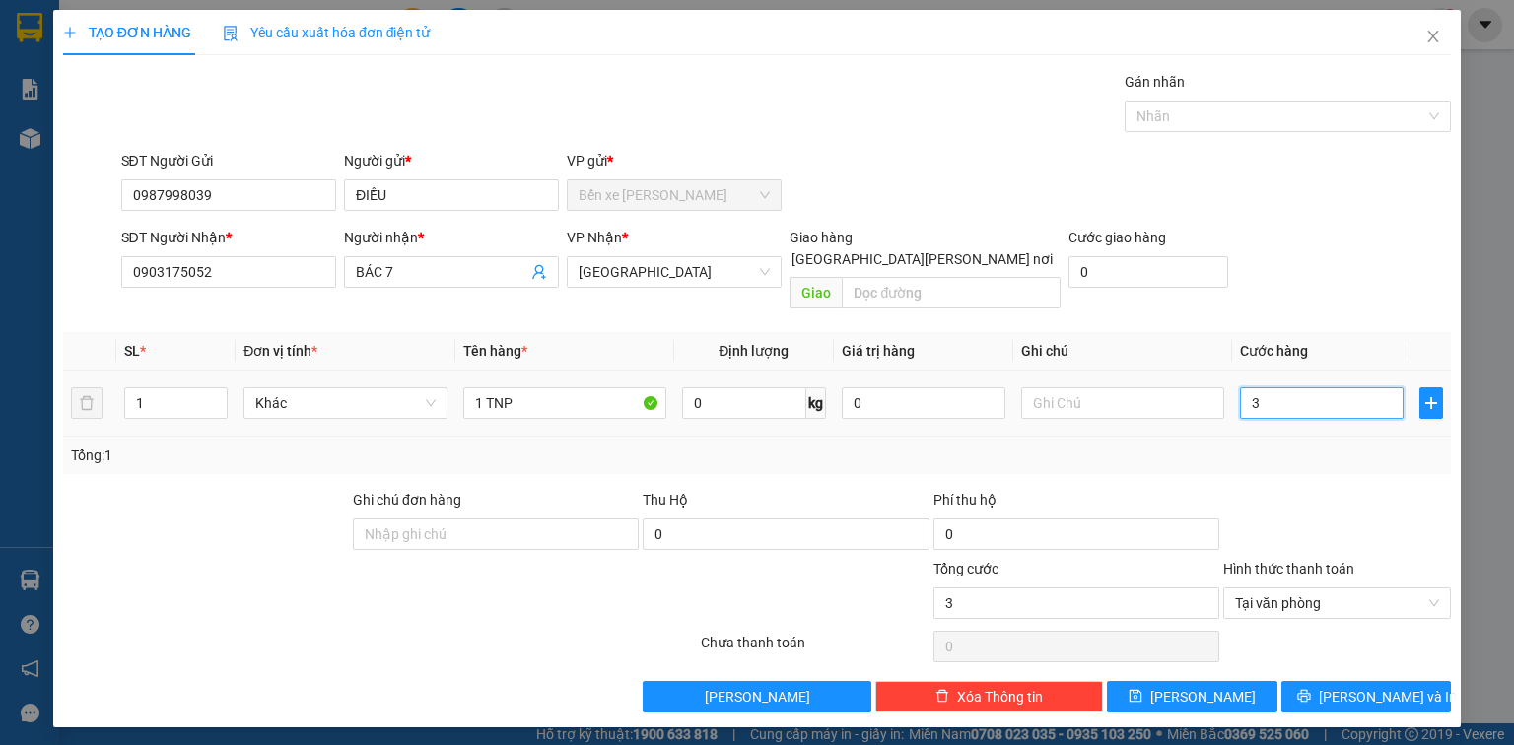
type input "35"
type input "35.000"
click at [1331, 446] on div "Tổng: 1" at bounding box center [757, 455] width 1388 height 37
click at [1415, 681] on button "[PERSON_NAME] và In" at bounding box center [1366, 697] width 171 height 32
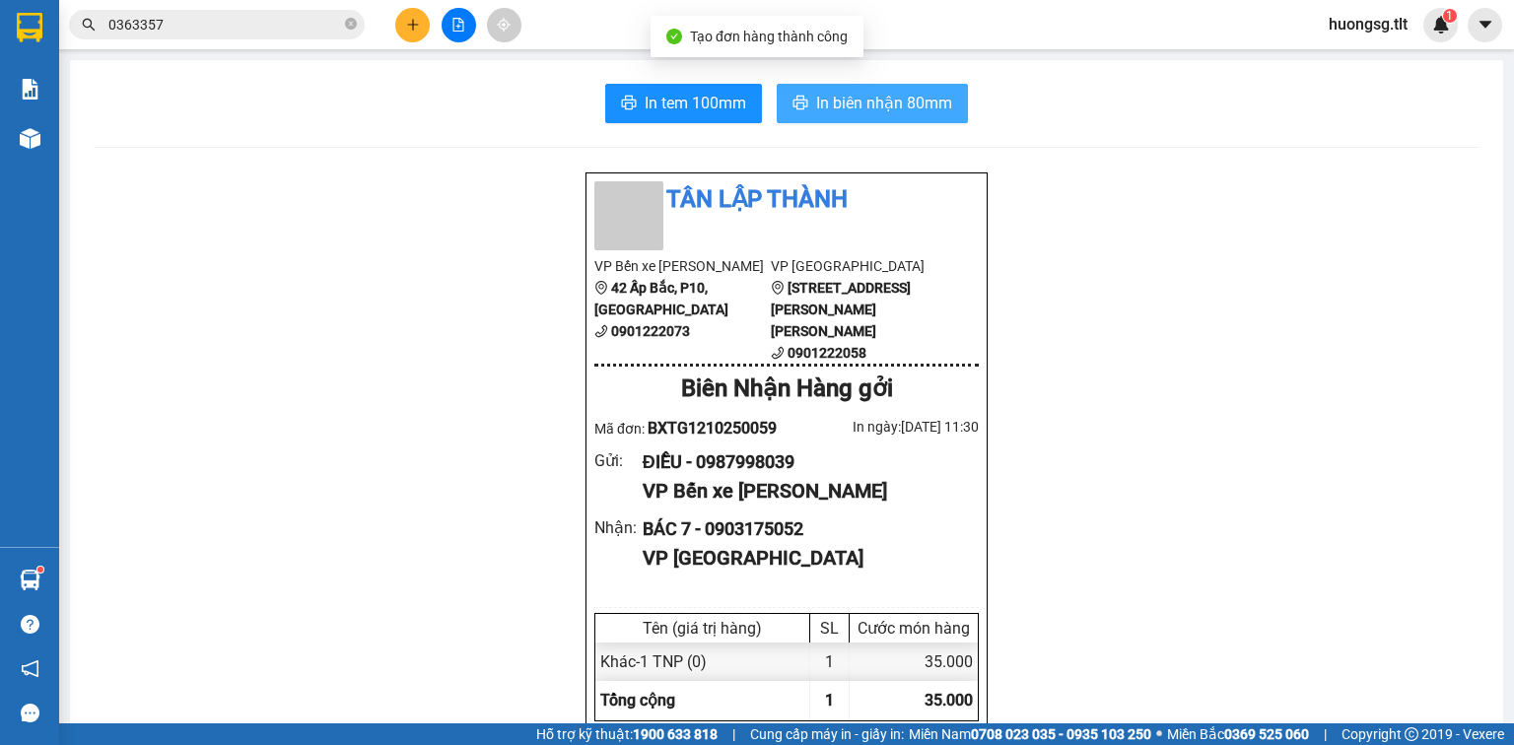
click at [828, 94] on span "In biên nhận 80mm" at bounding box center [884, 103] width 136 height 25
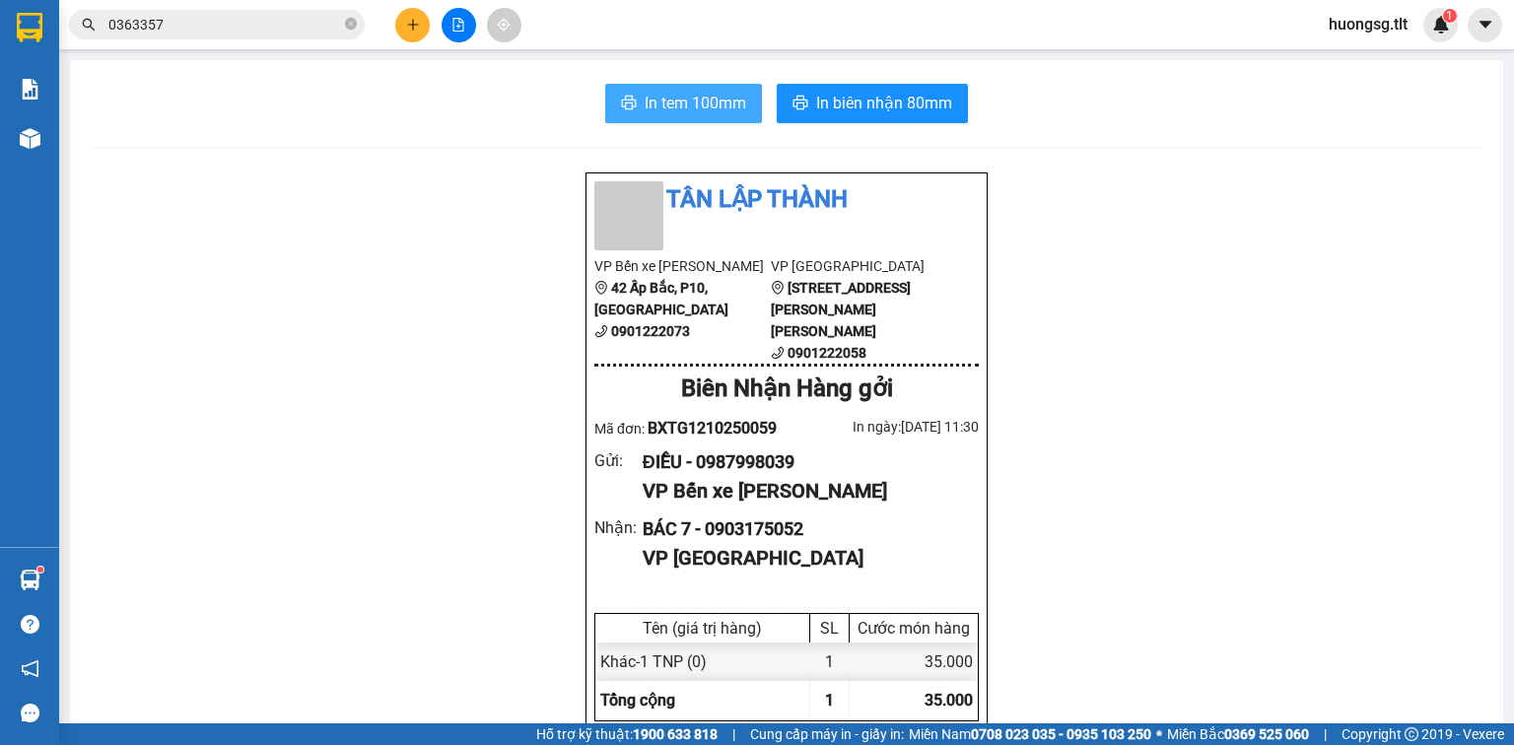
click at [686, 107] on span "In tem 100mm" at bounding box center [696, 103] width 102 height 25
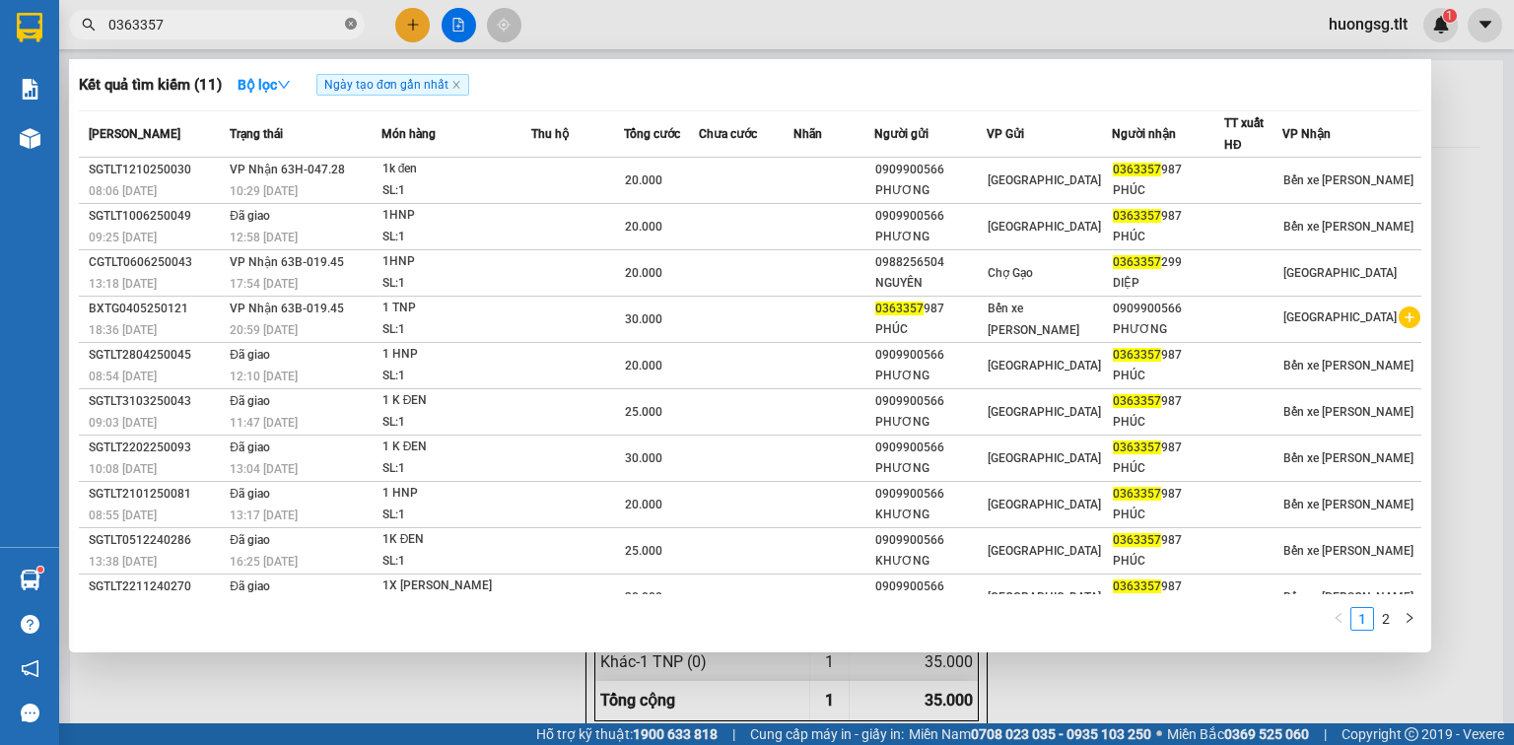
drag, startPoint x: 354, startPoint y: 21, endPoint x: 339, endPoint y: 23, distance: 14.9
click at [353, 21] on icon "close-circle" at bounding box center [351, 24] width 12 height 12
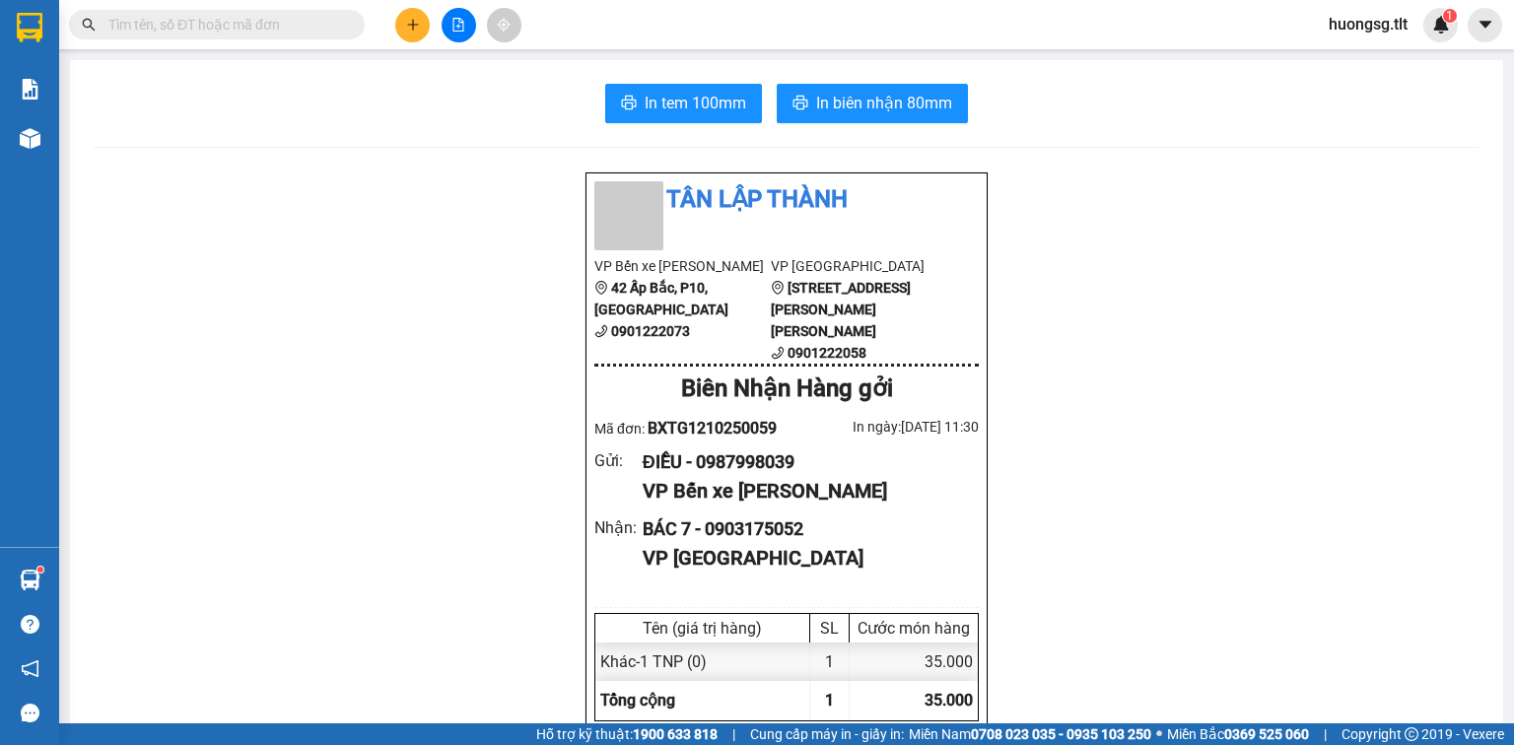
click at [339, 23] on input "text" at bounding box center [224, 25] width 233 height 22
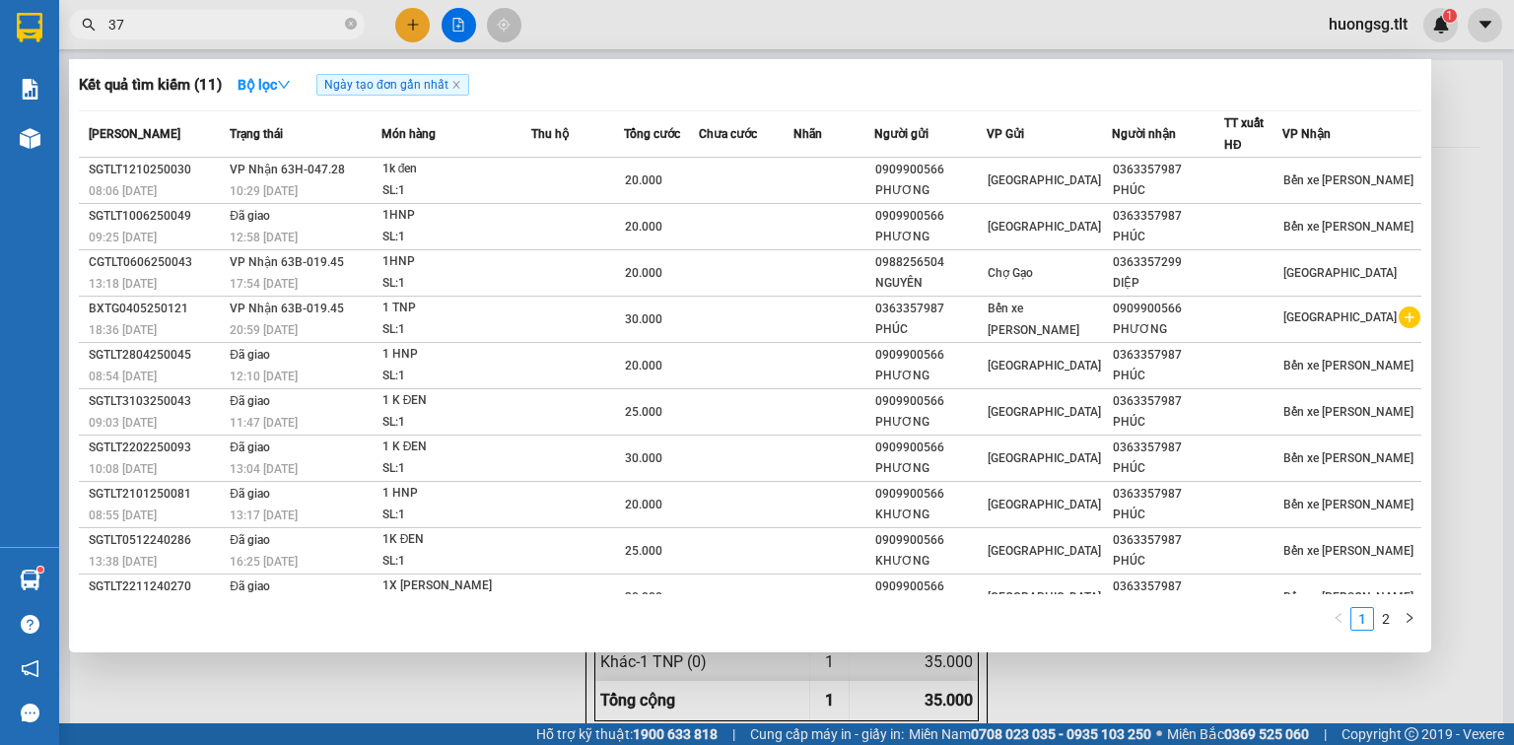
type input "370"
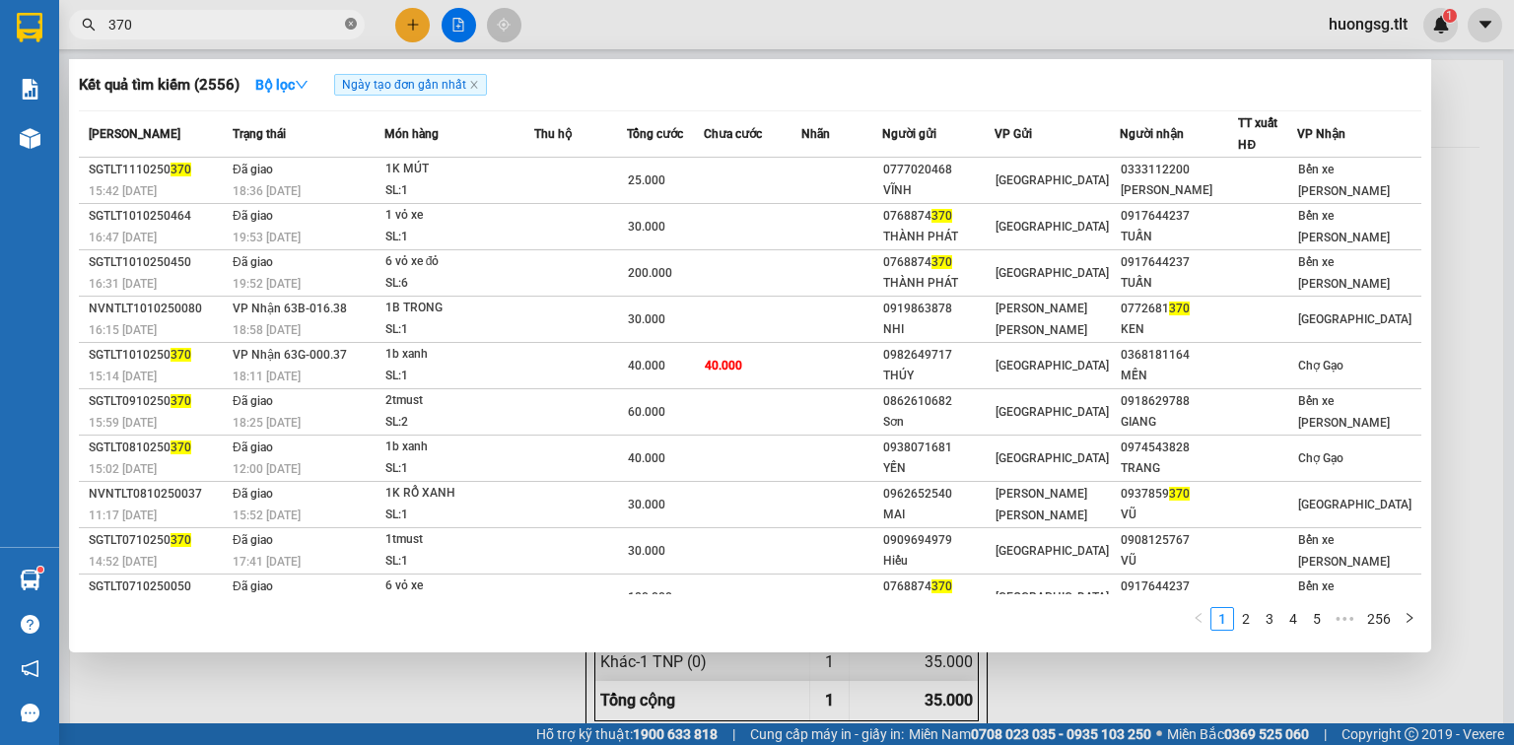
click at [347, 30] on icon "close-circle" at bounding box center [351, 24] width 12 height 12
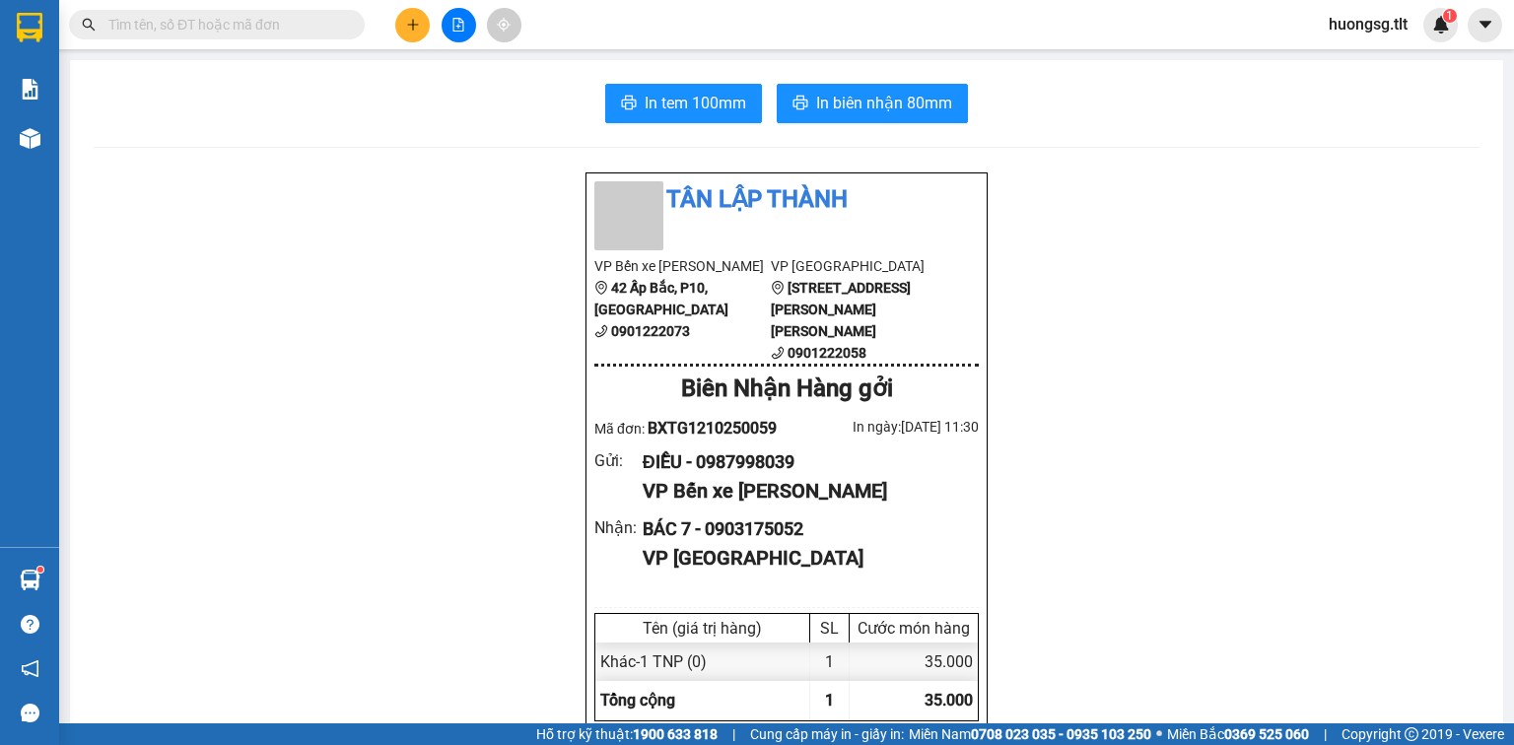
click at [333, 32] on input "text" at bounding box center [224, 25] width 233 height 22
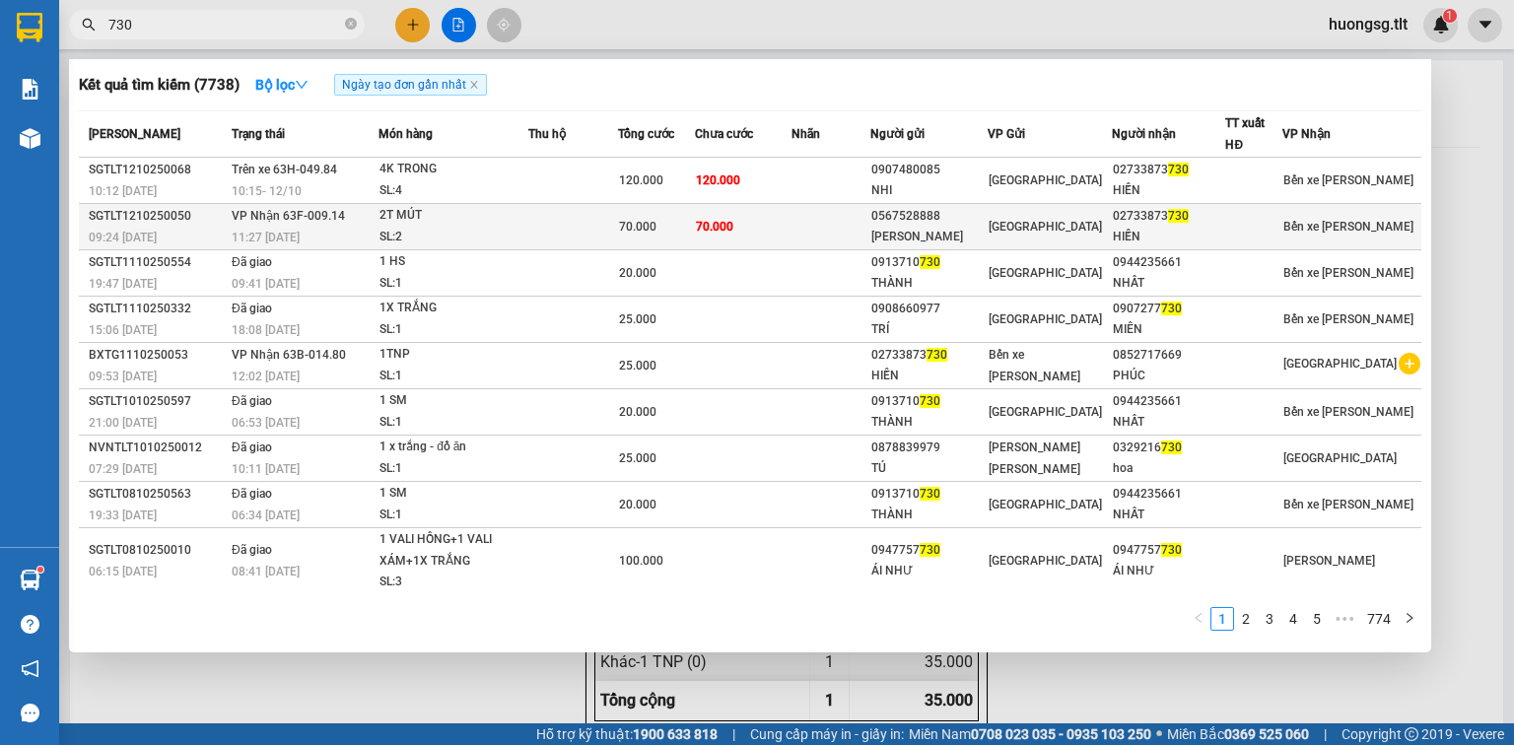
type input "730"
click at [907, 224] on div "0567528888" at bounding box center [929, 216] width 116 height 21
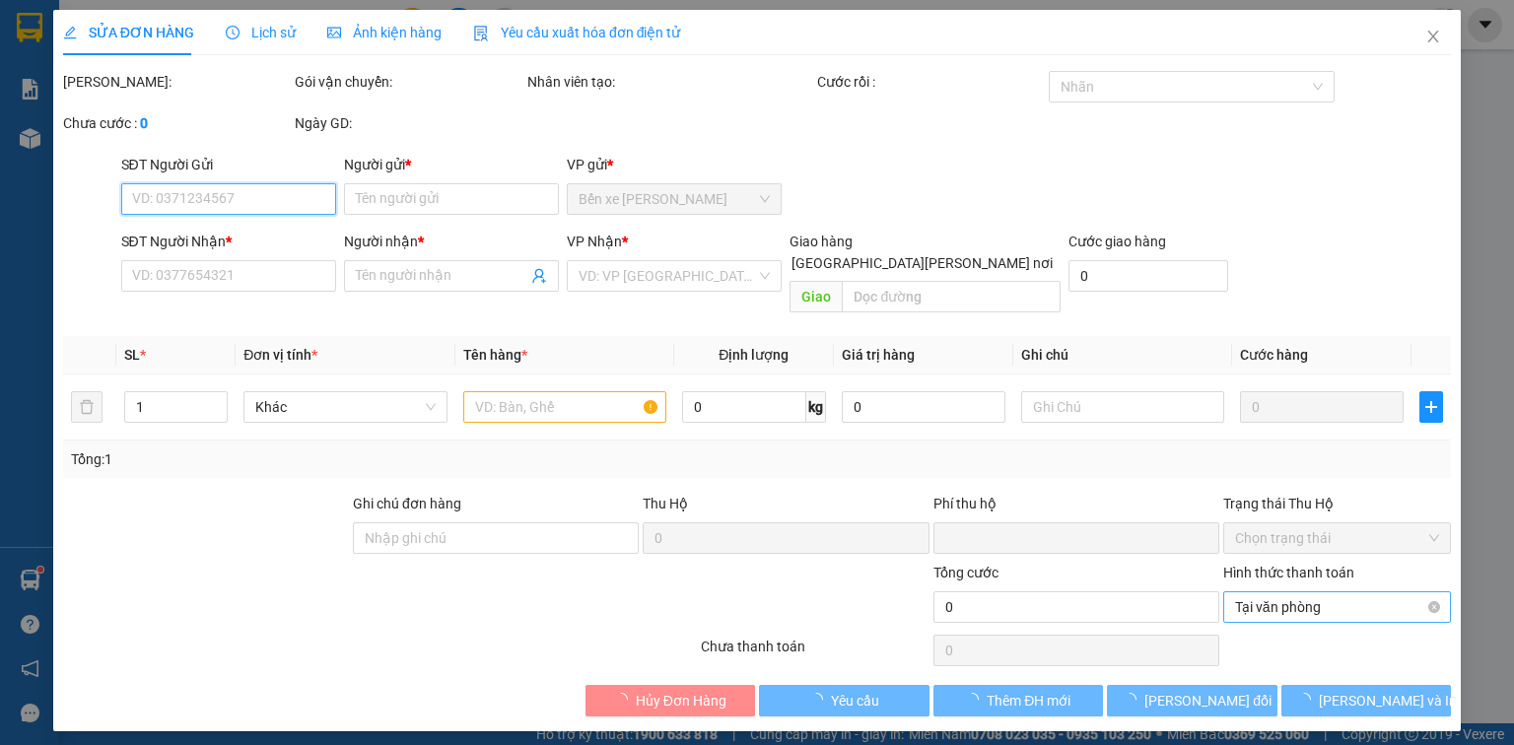
type input "0567528888"
type input "Bá"
type input "02733873730"
type input "HIỀN"
type input "0"
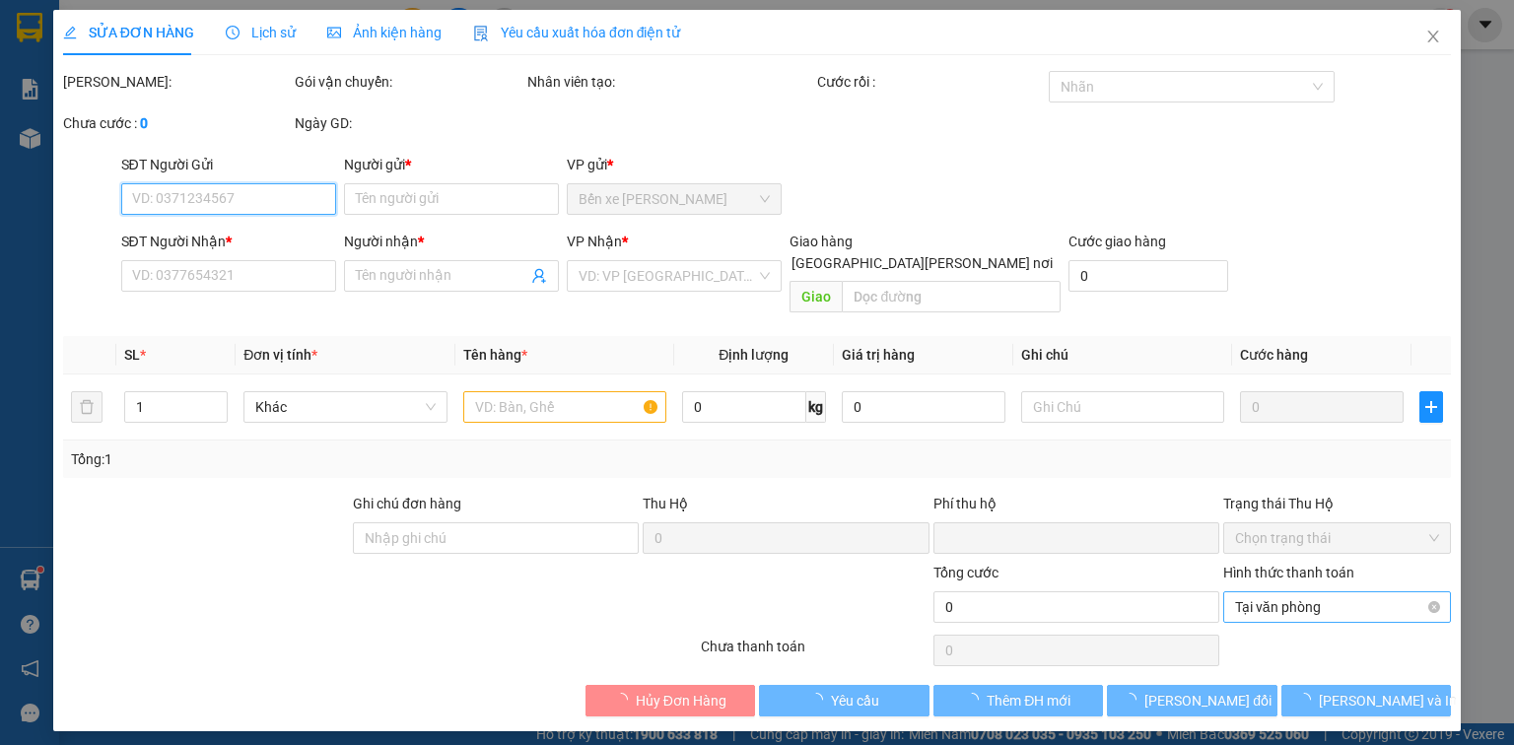
type input "70.000"
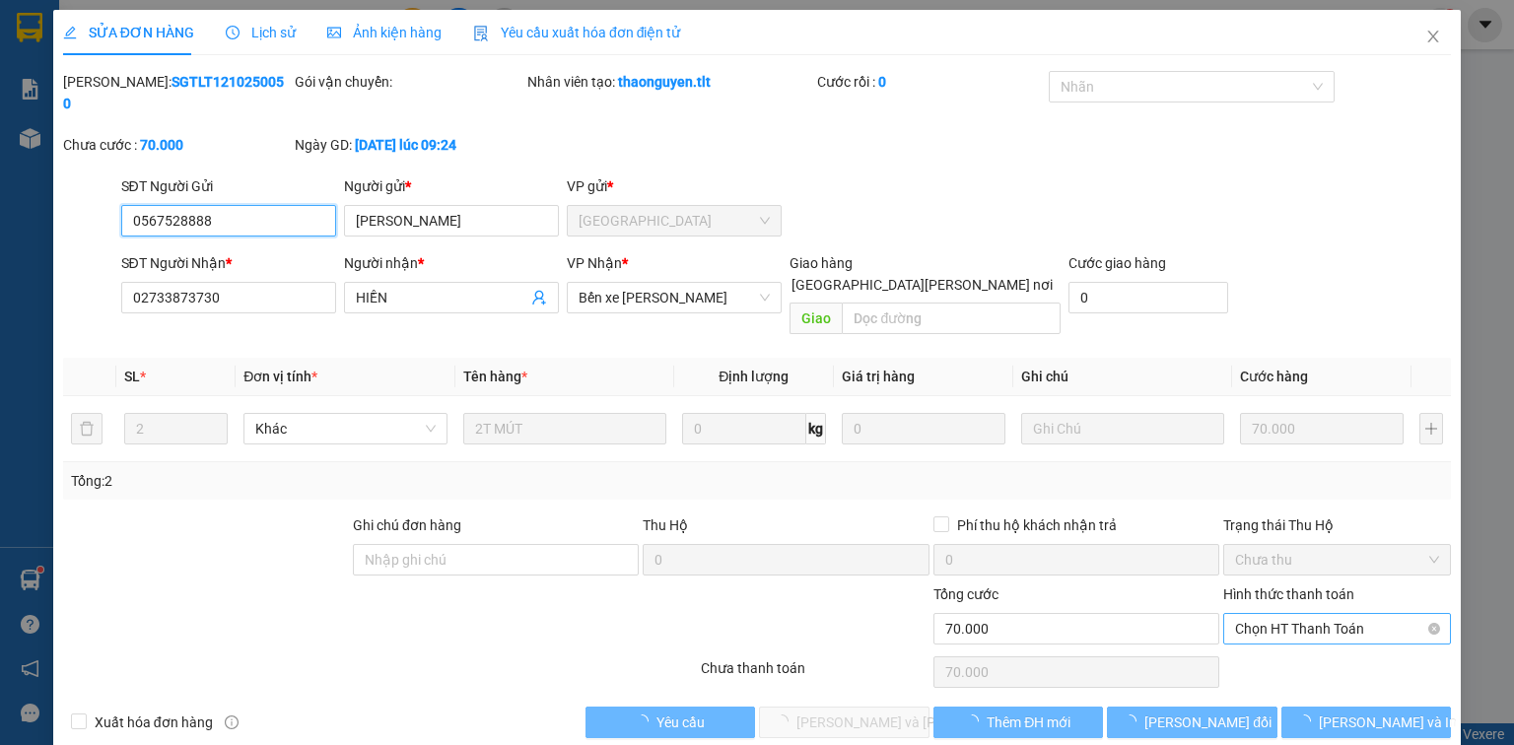
drag, startPoint x: 1285, startPoint y: 581, endPoint x: 1285, endPoint y: 591, distance: 10.8
click at [1286, 614] on span "Chọn HT Thanh Toán" at bounding box center [1337, 629] width 204 height 30
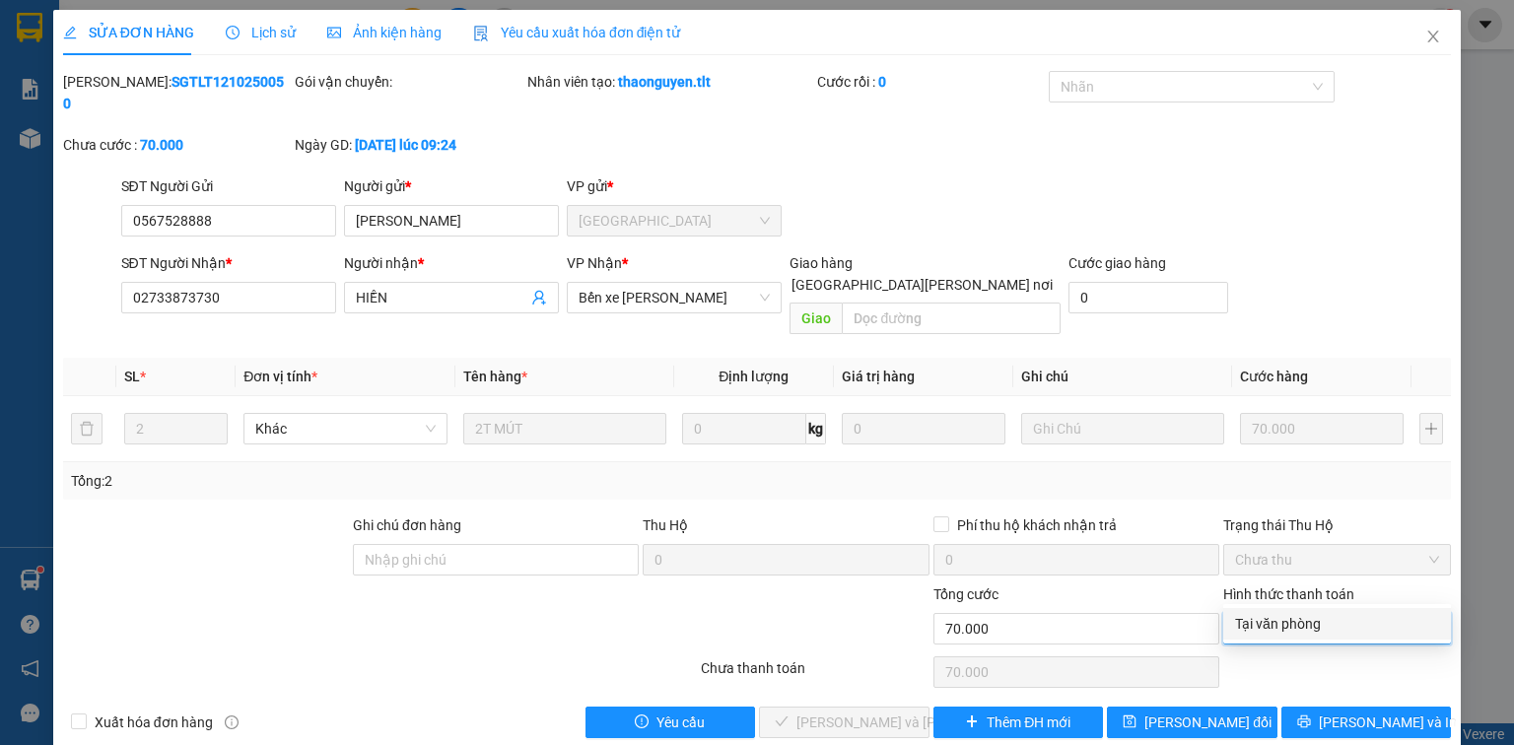
click at [1283, 619] on div "Tại văn phòng" at bounding box center [1337, 624] width 204 height 22
type input "0"
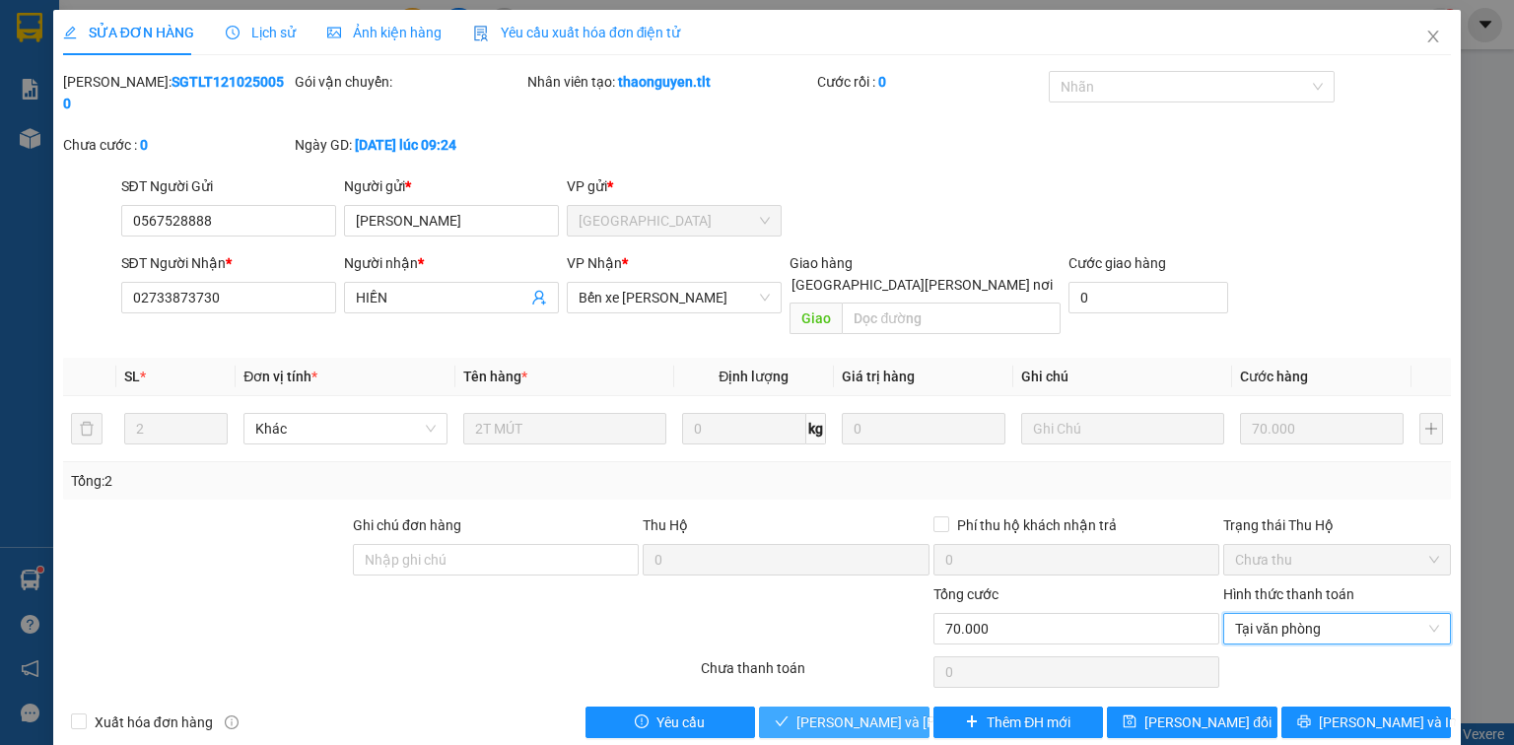
click at [862, 712] on span "Lưu và Giao hàng" at bounding box center [929, 723] width 266 height 22
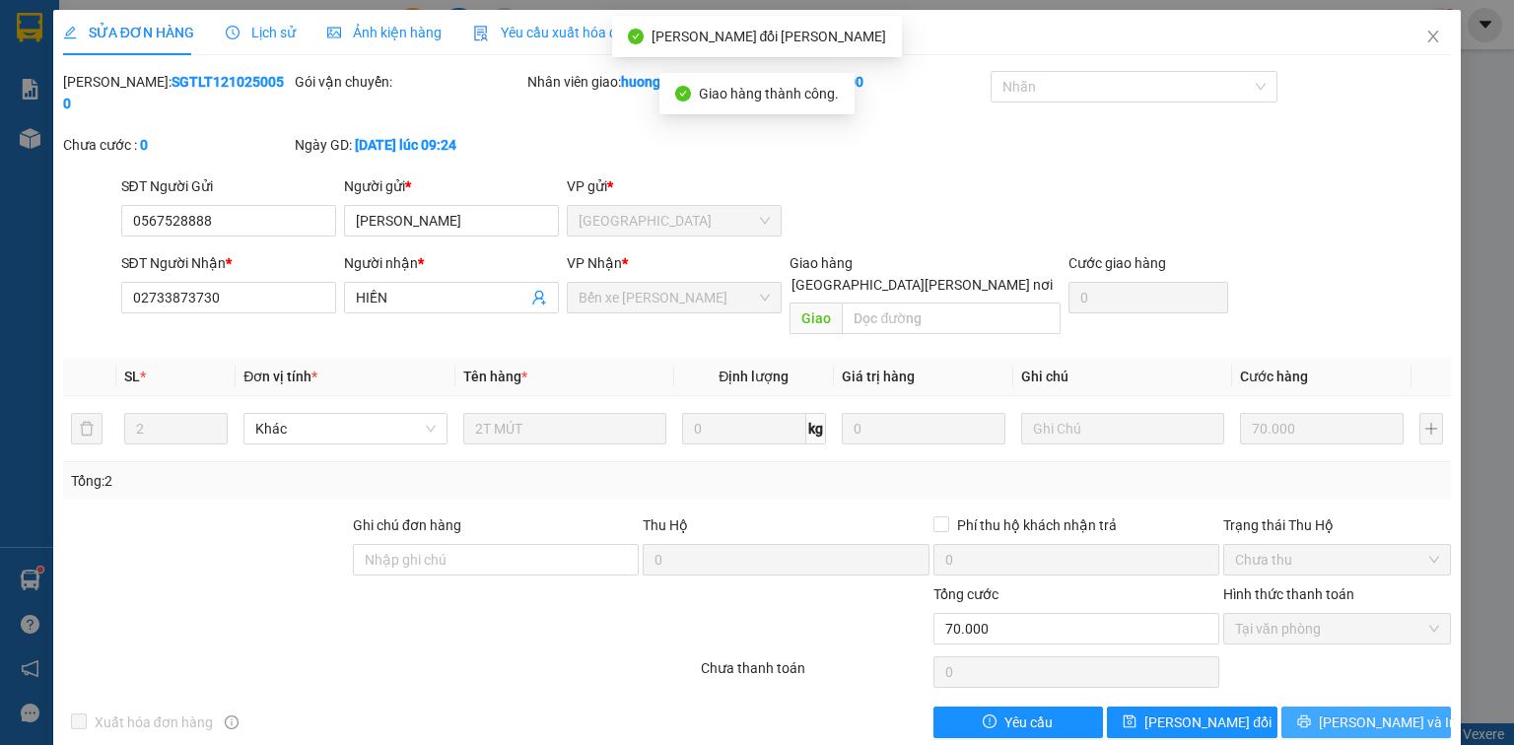
click at [1324, 707] on button "[PERSON_NAME] và In" at bounding box center [1366, 723] width 171 height 32
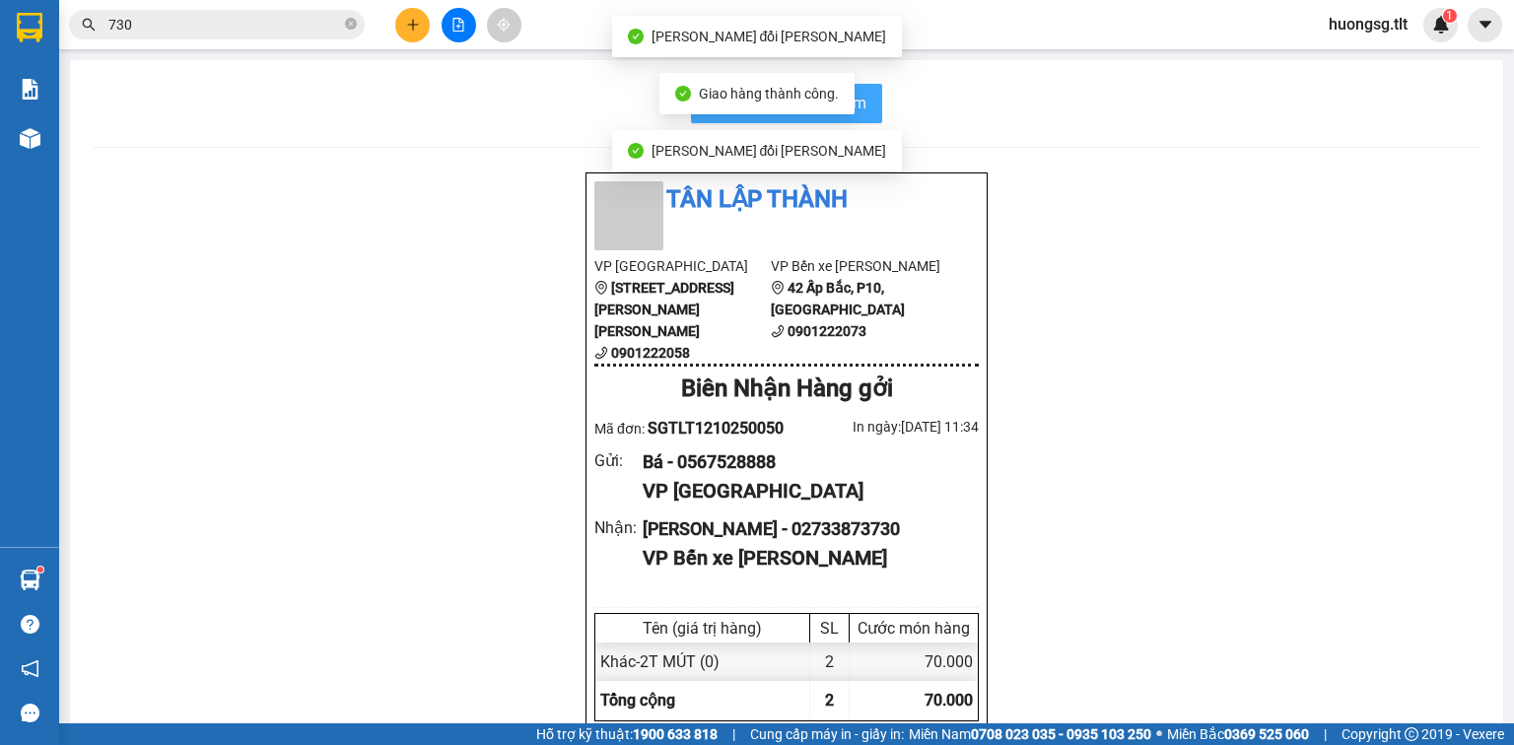
click at [863, 114] on button "In biên nhận 80mm" at bounding box center [786, 103] width 191 height 39
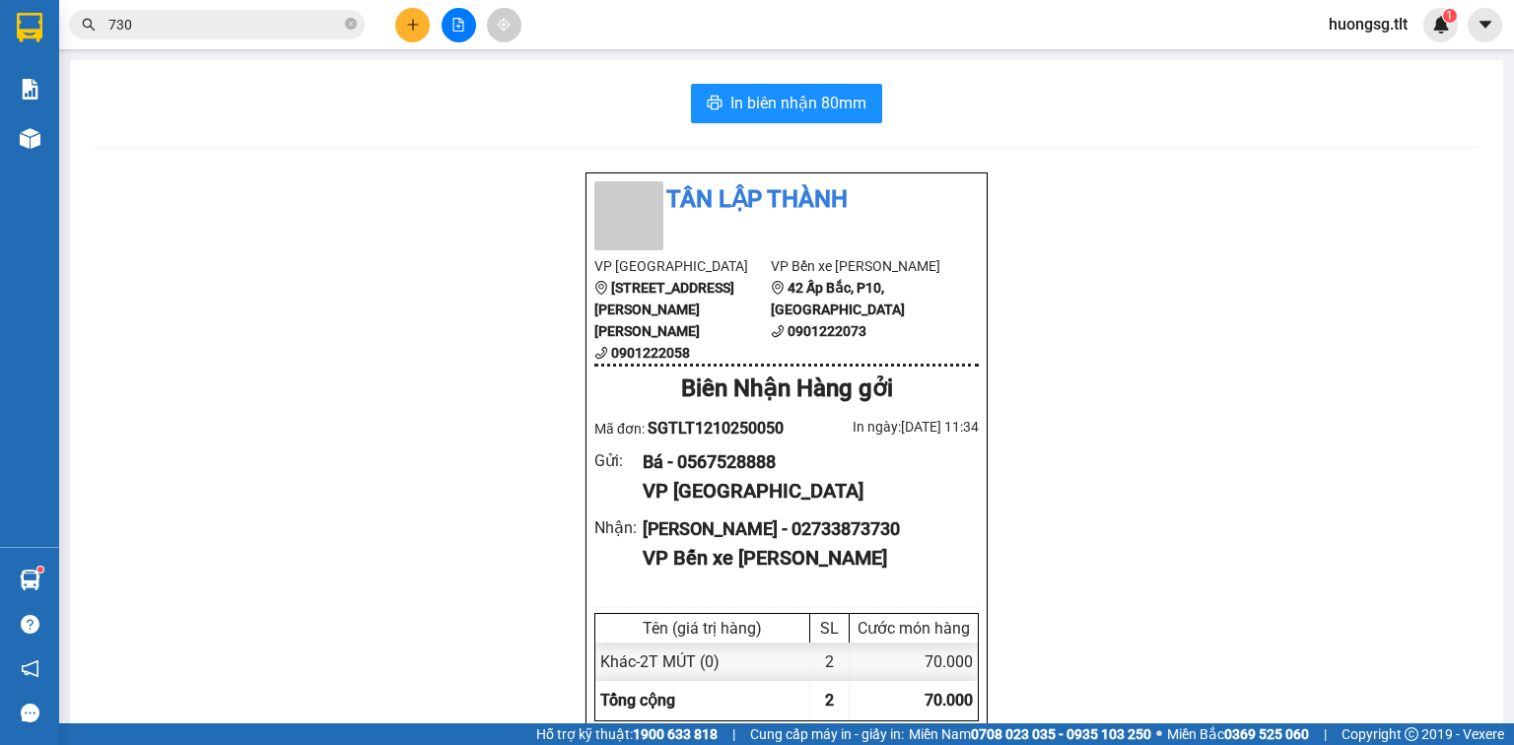
click at [351, 24] on icon "close-circle" at bounding box center [351, 24] width 12 height 12
click at [323, 25] on input "text" at bounding box center [224, 25] width 233 height 22
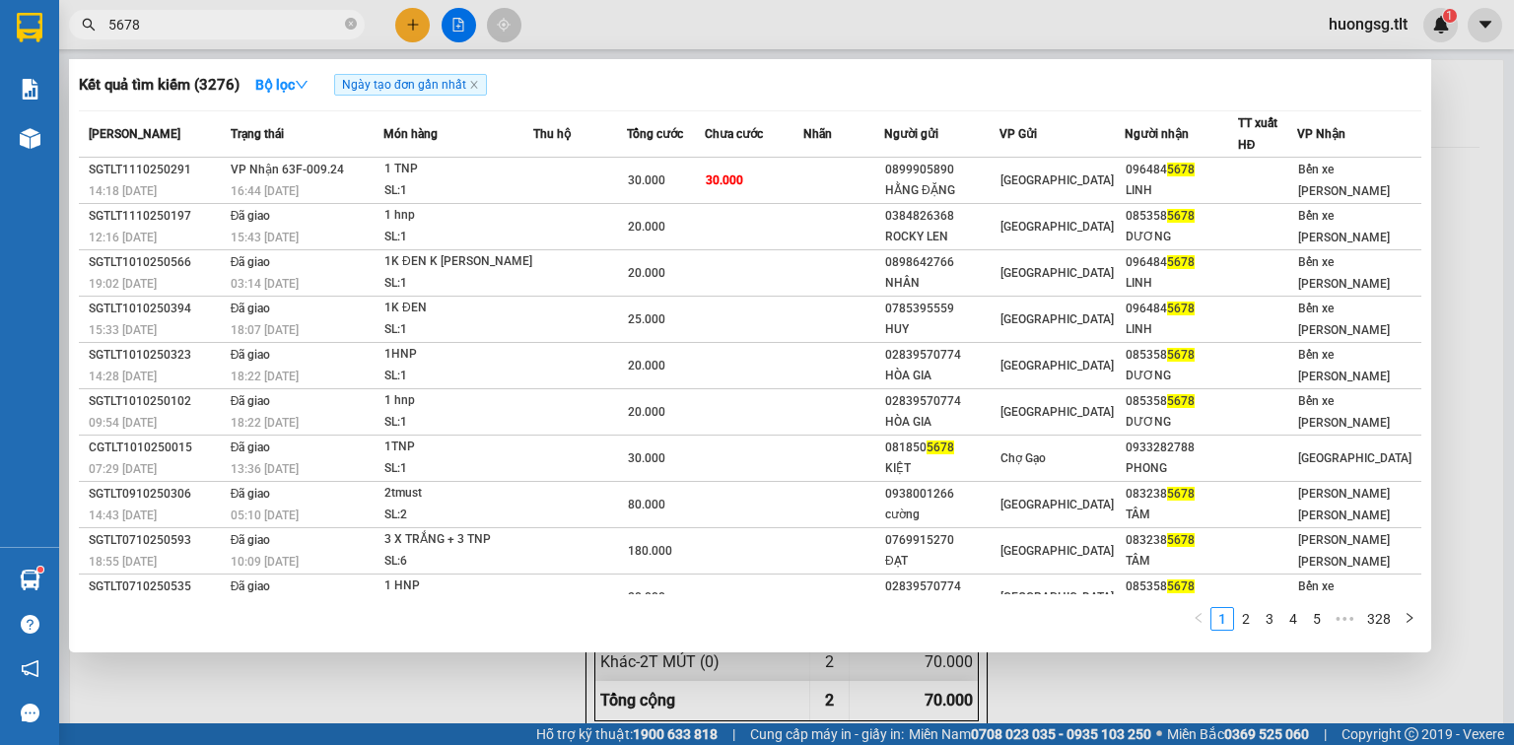
type input "5678"
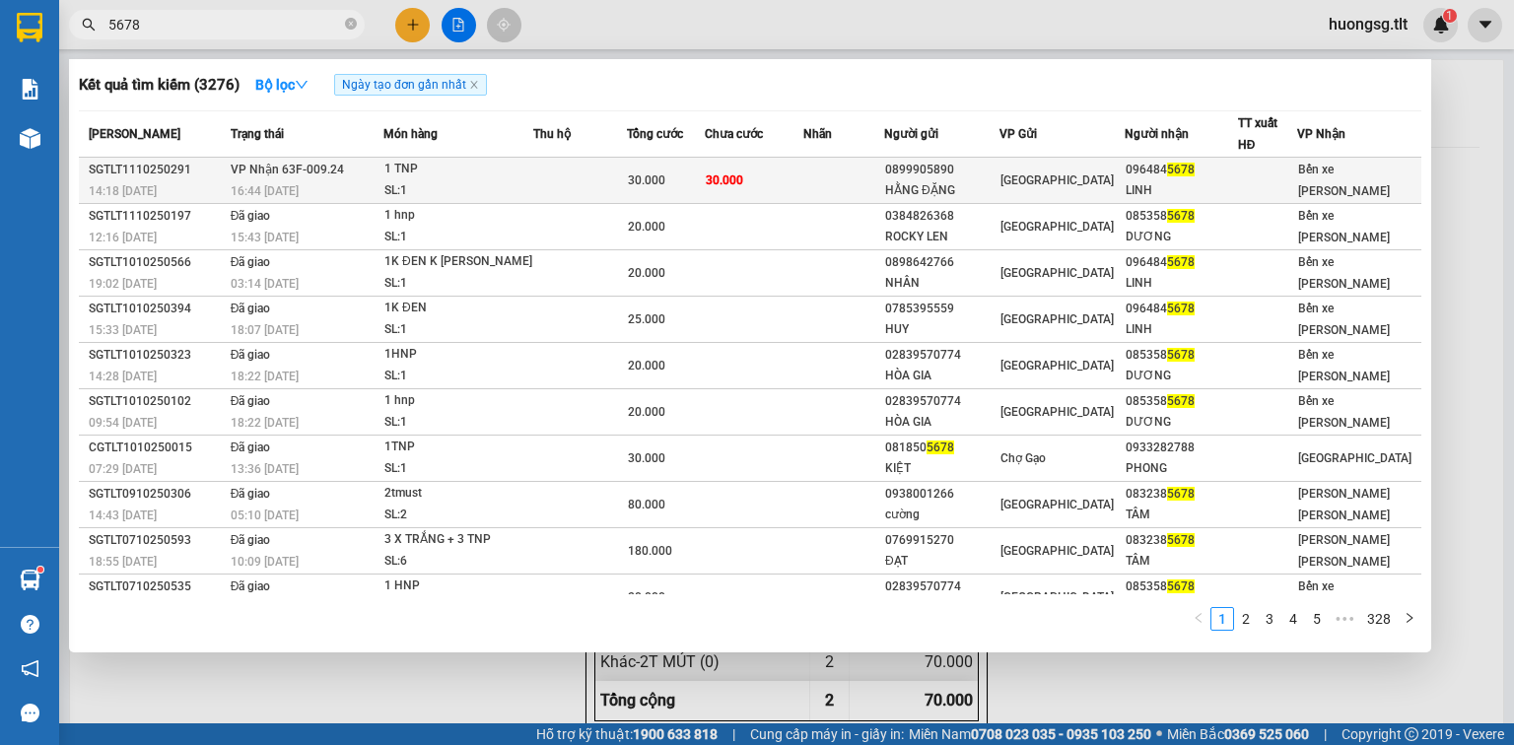
click at [643, 174] on span "30.000" at bounding box center [646, 180] width 37 height 14
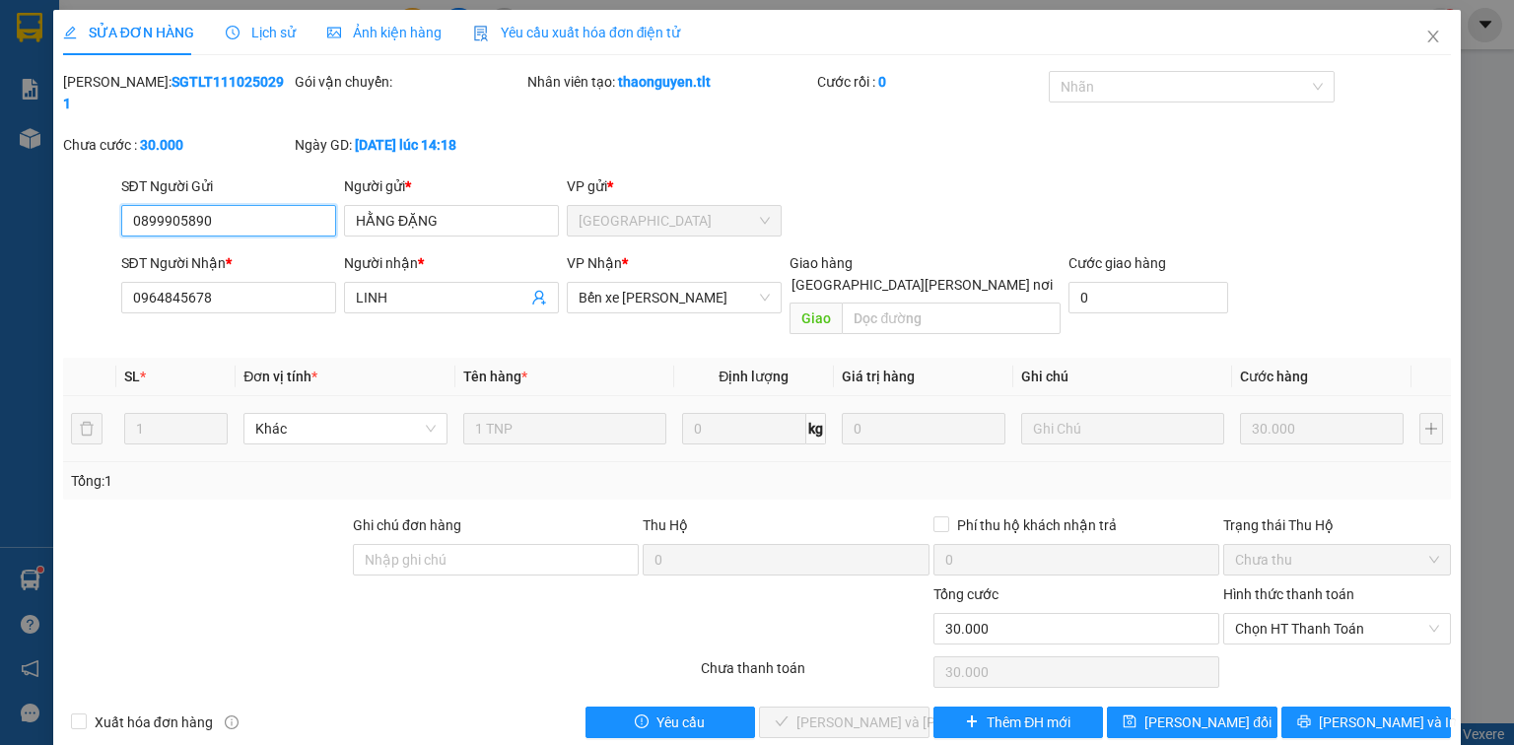
type input "0899905890"
type input "HẰNG ĐẶNG"
type input "0964845678"
type input "LINH"
type input "0"
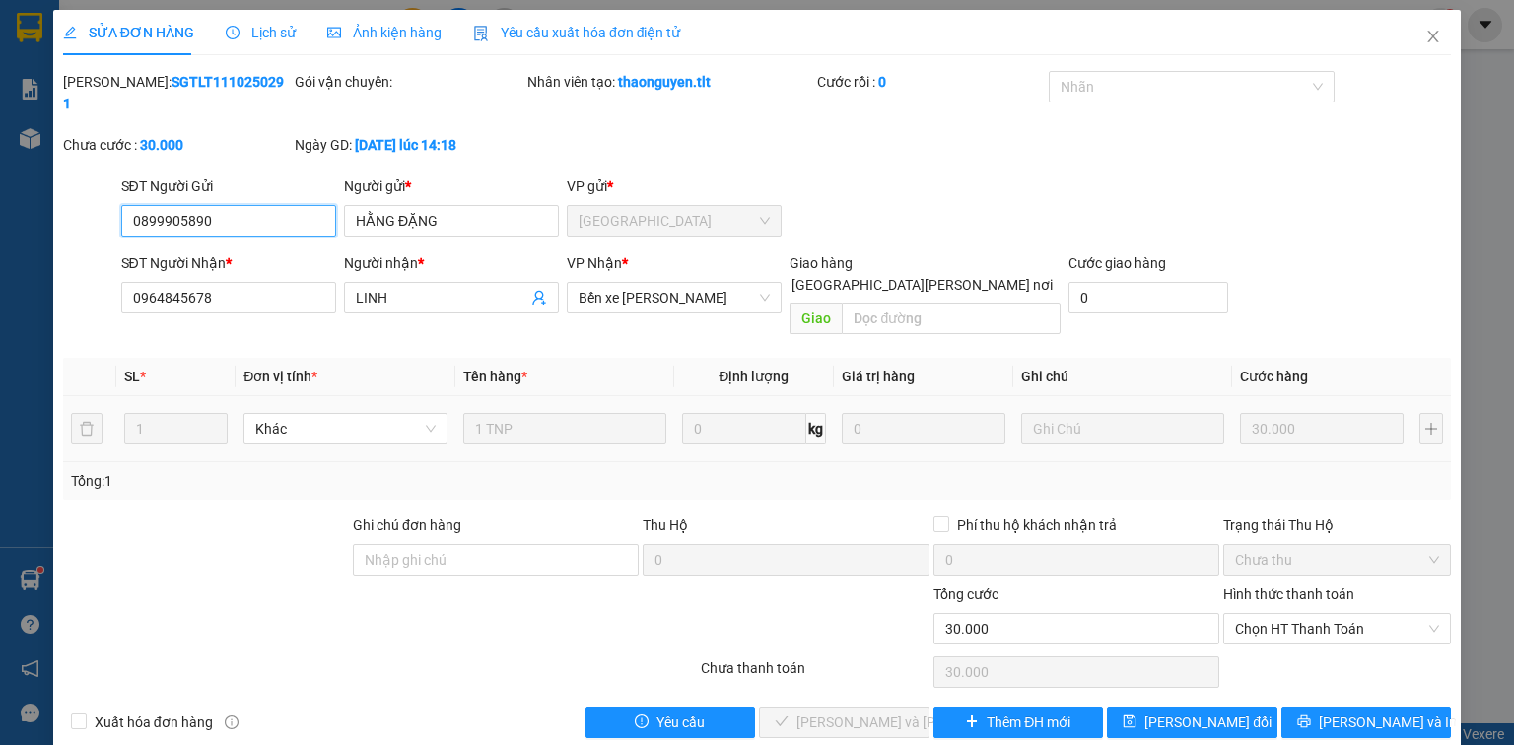
type input "30.000"
click at [1273, 614] on span "Chọn HT Thanh Toán" at bounding box center [1337, 629] width 204 height 30
click at [1260, 614] on div "Tại văn phòng" at bounding box center [1337, 624] width 204 height 22
type input "0"
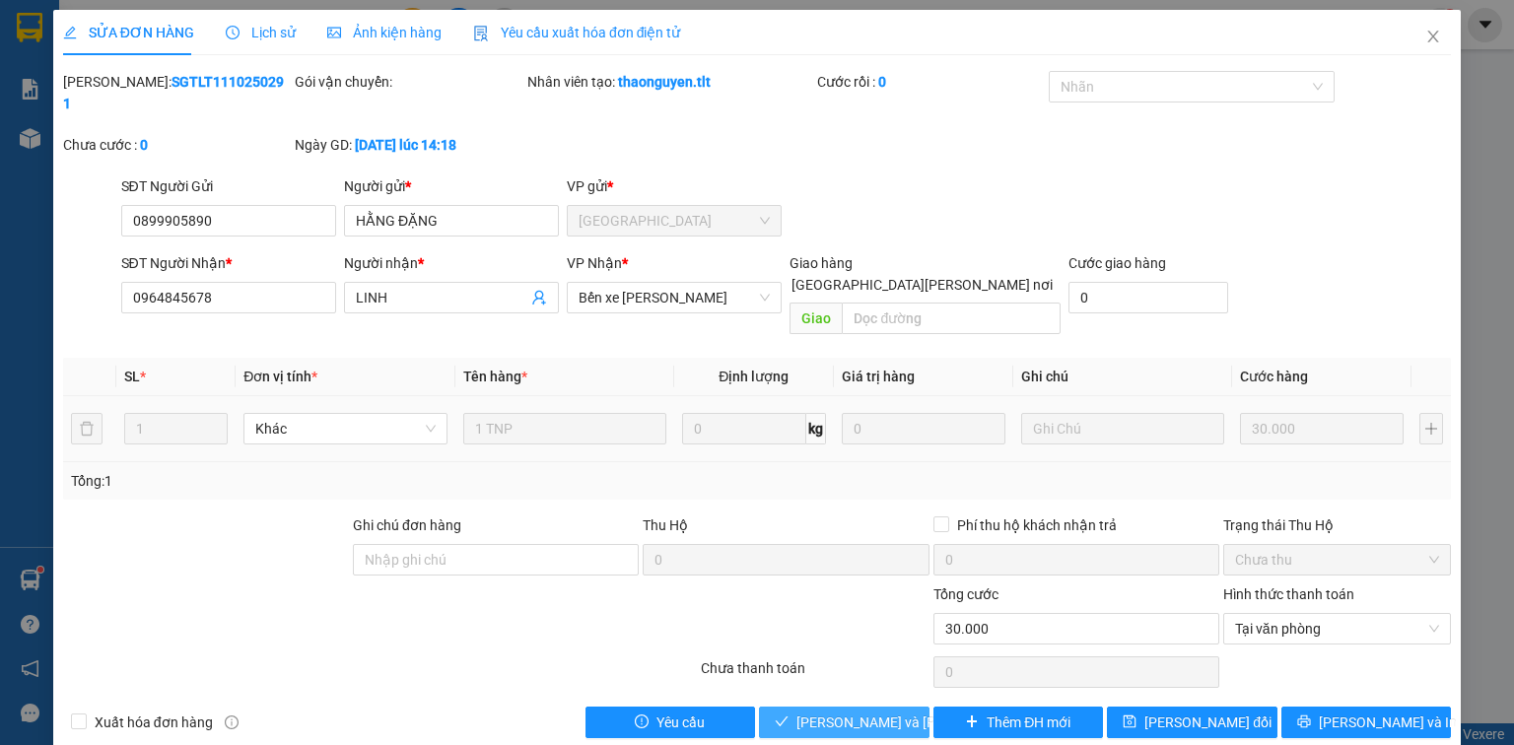
click at [850, 707] on button "Lưu và Giao hàng" at bounding box center [844, 723] width 171 height 32
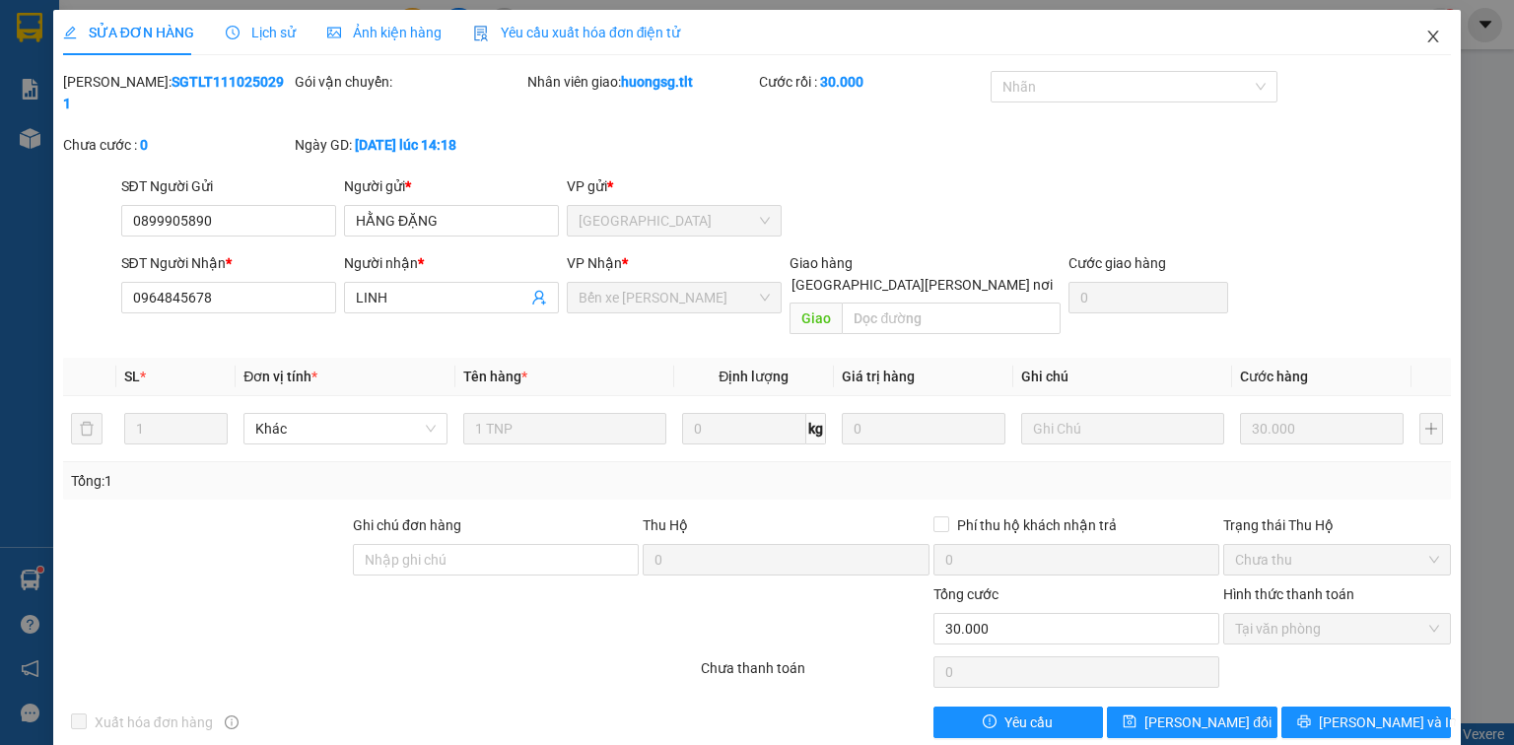
click at [1447, 49] on span "Close" at bounding box center [1432, 37] width 55 height 55
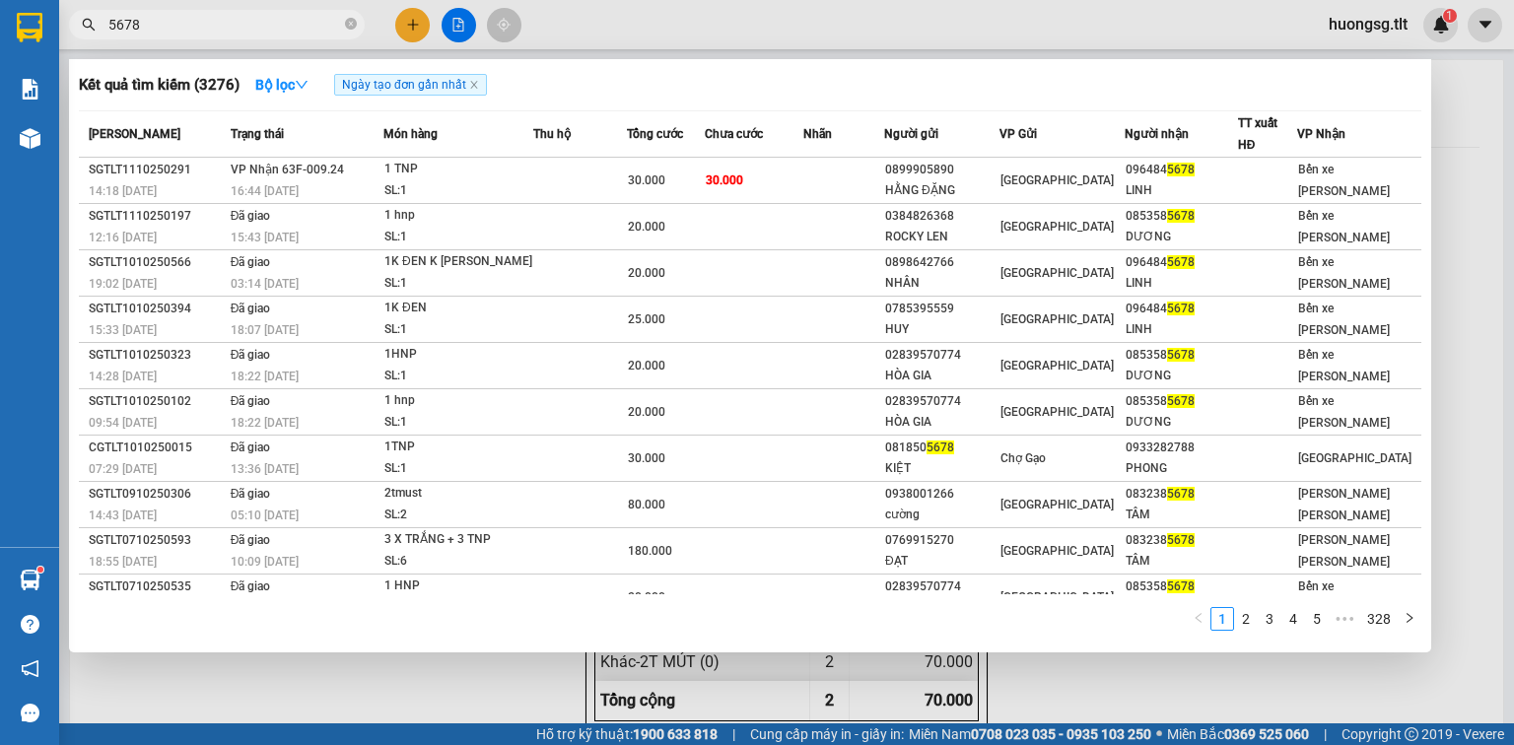
click at [294, 26] on input "5678" at bounding box center [224, 25] width 233 height 22
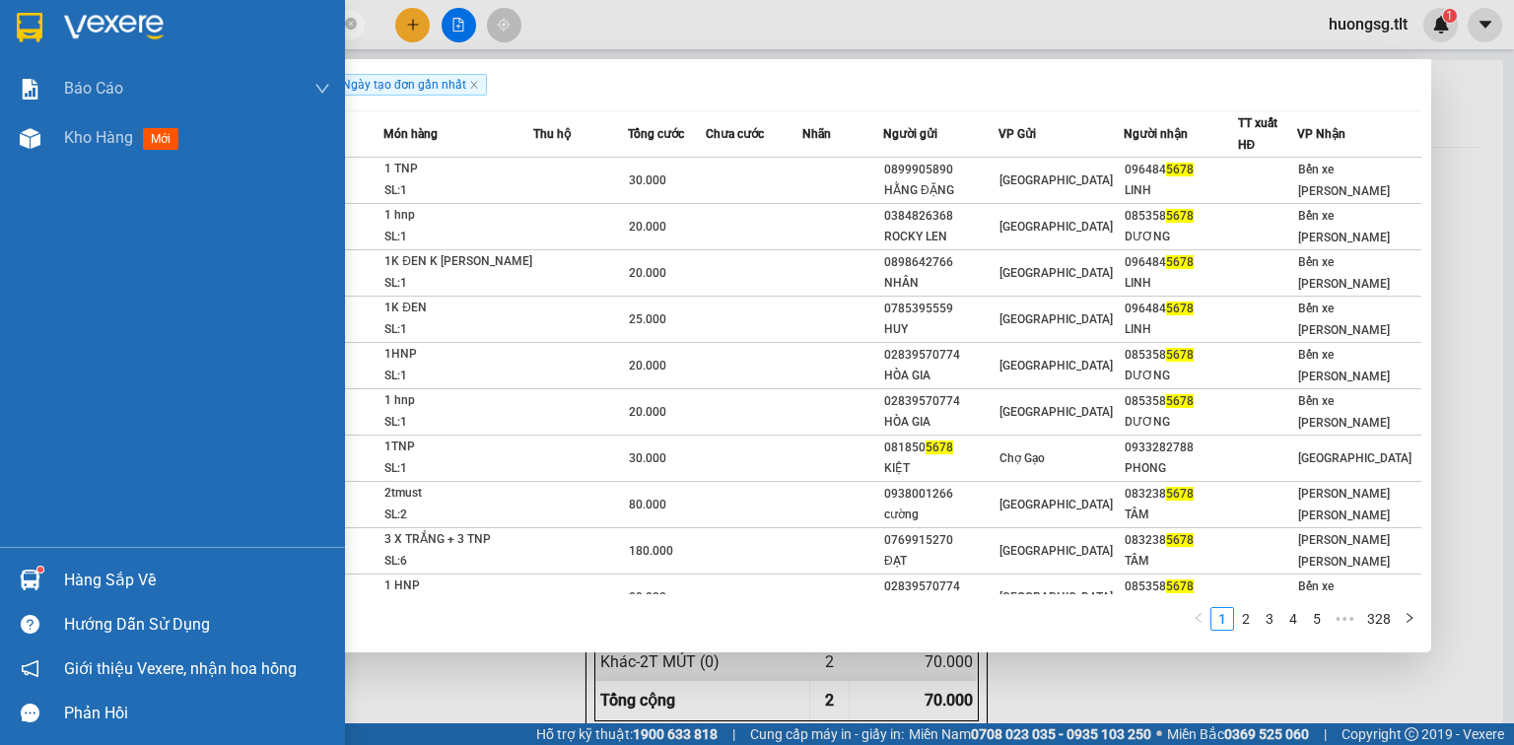
click at [53, 582] on div "Hàng sắp về" at bounding box center [172, 580] width 345 height 44
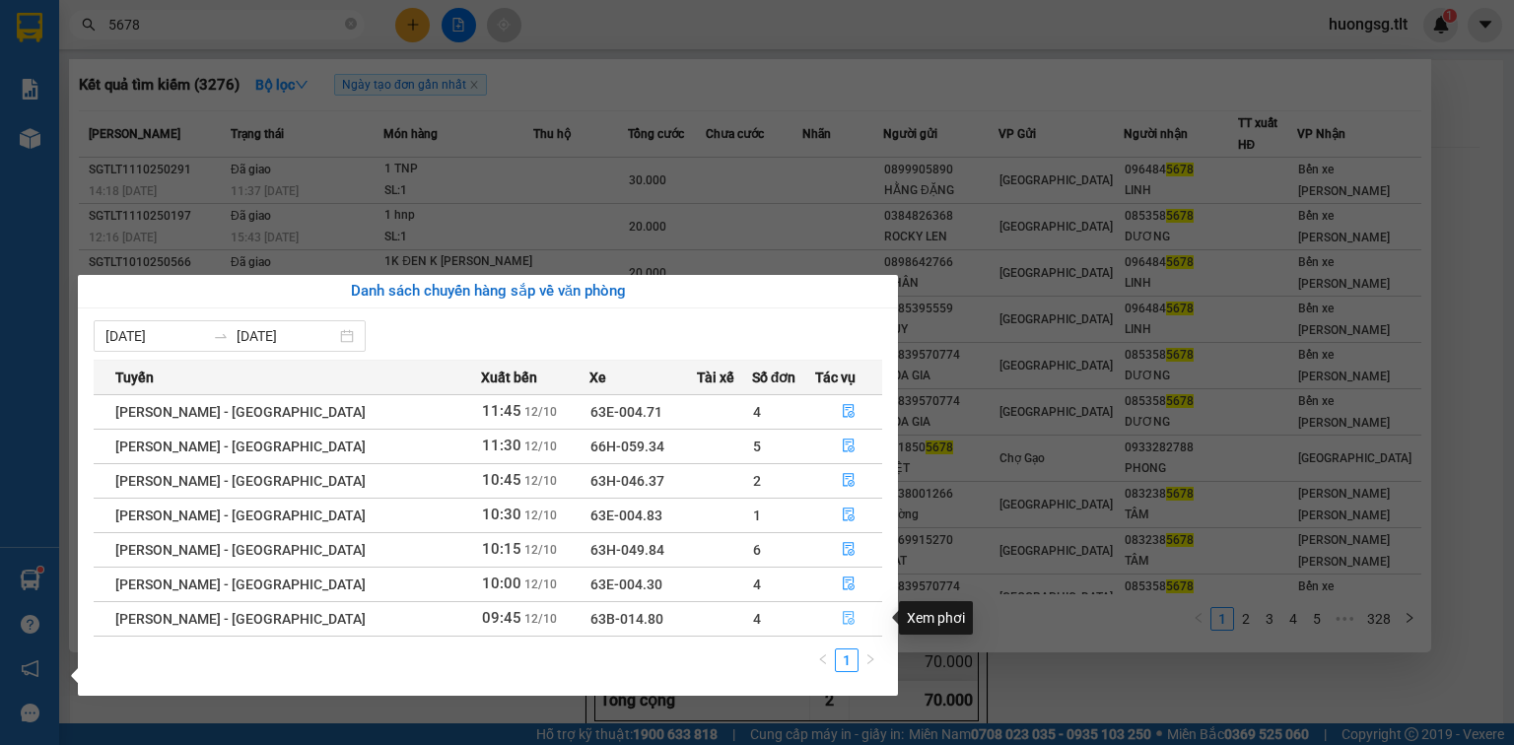
click at [842, 619] on icon "file-done" at bounding box center [849, 618] width 14 height 14
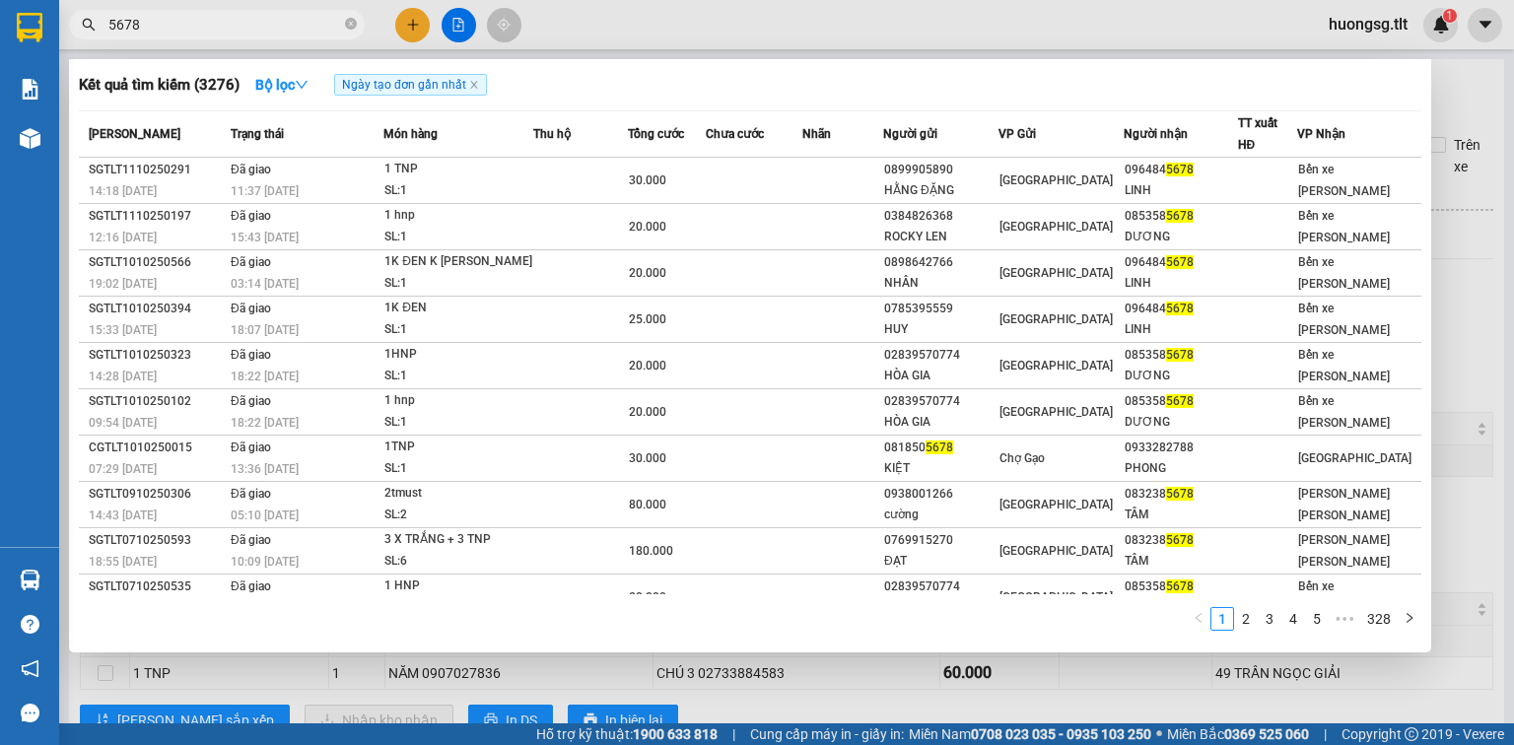
click at [961, 674] on div at bounding box center [757, 372] width 1514 height 745
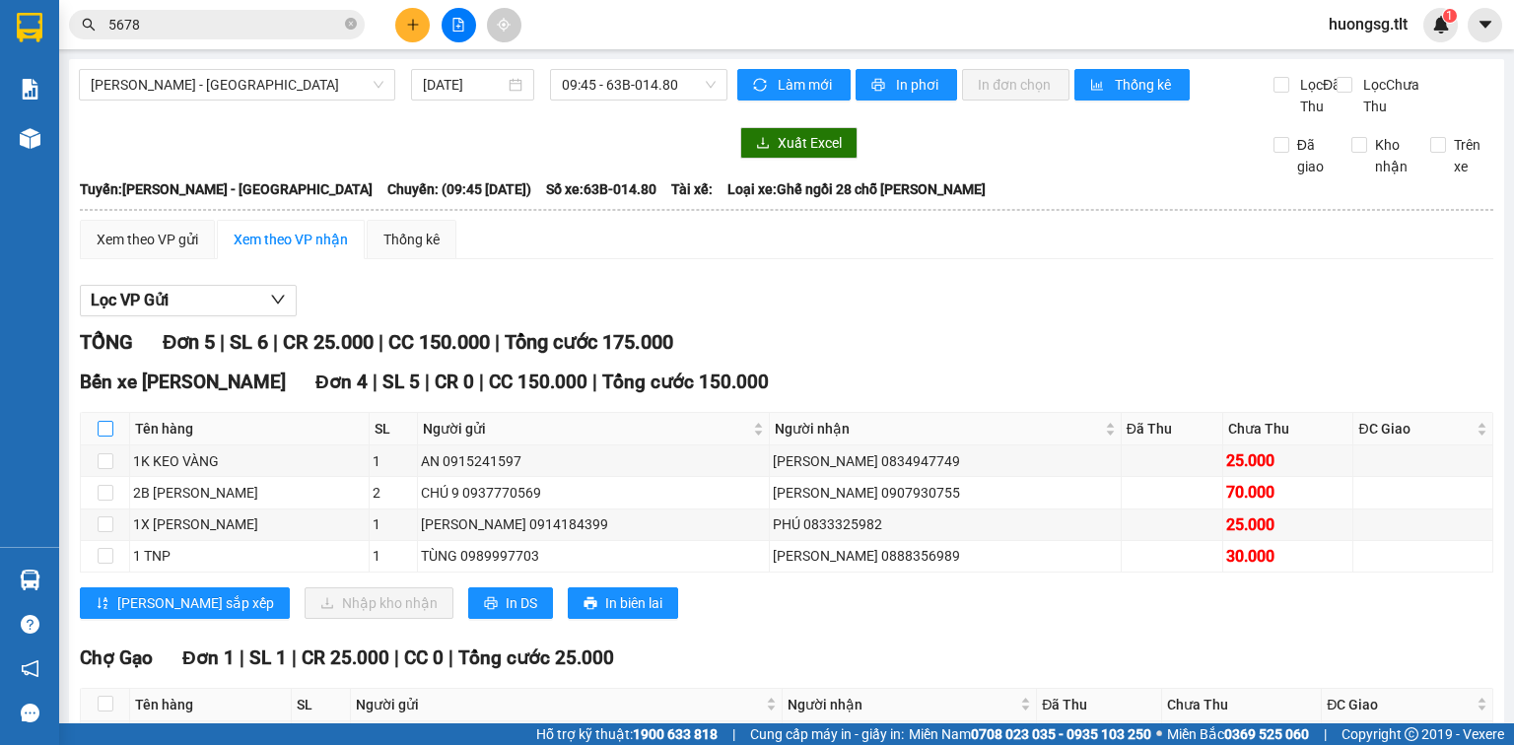
click at [104, 437] on input "checkbox" at bounding box center [106, 429] width 16 height 16
checkbox input "true"
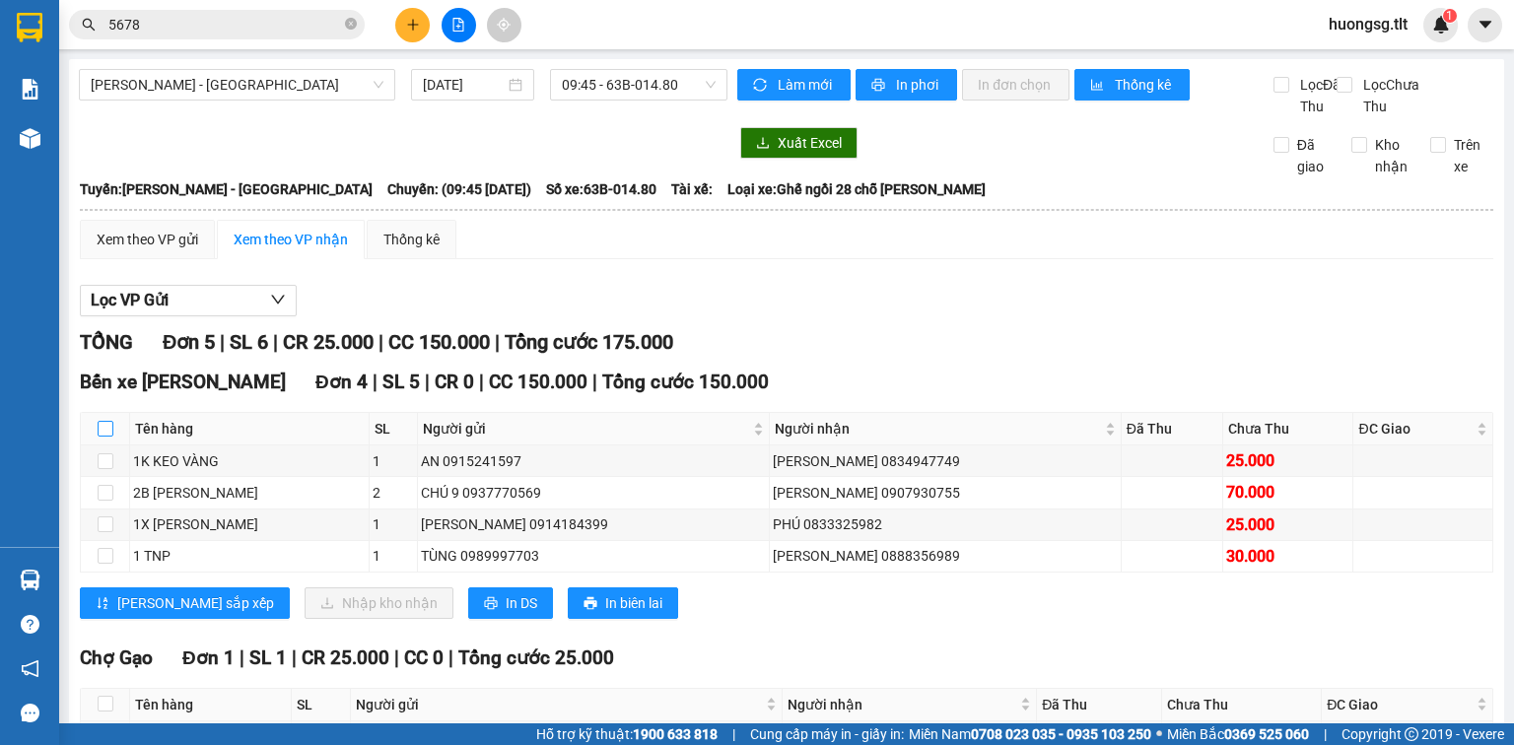
checkbox input "true"
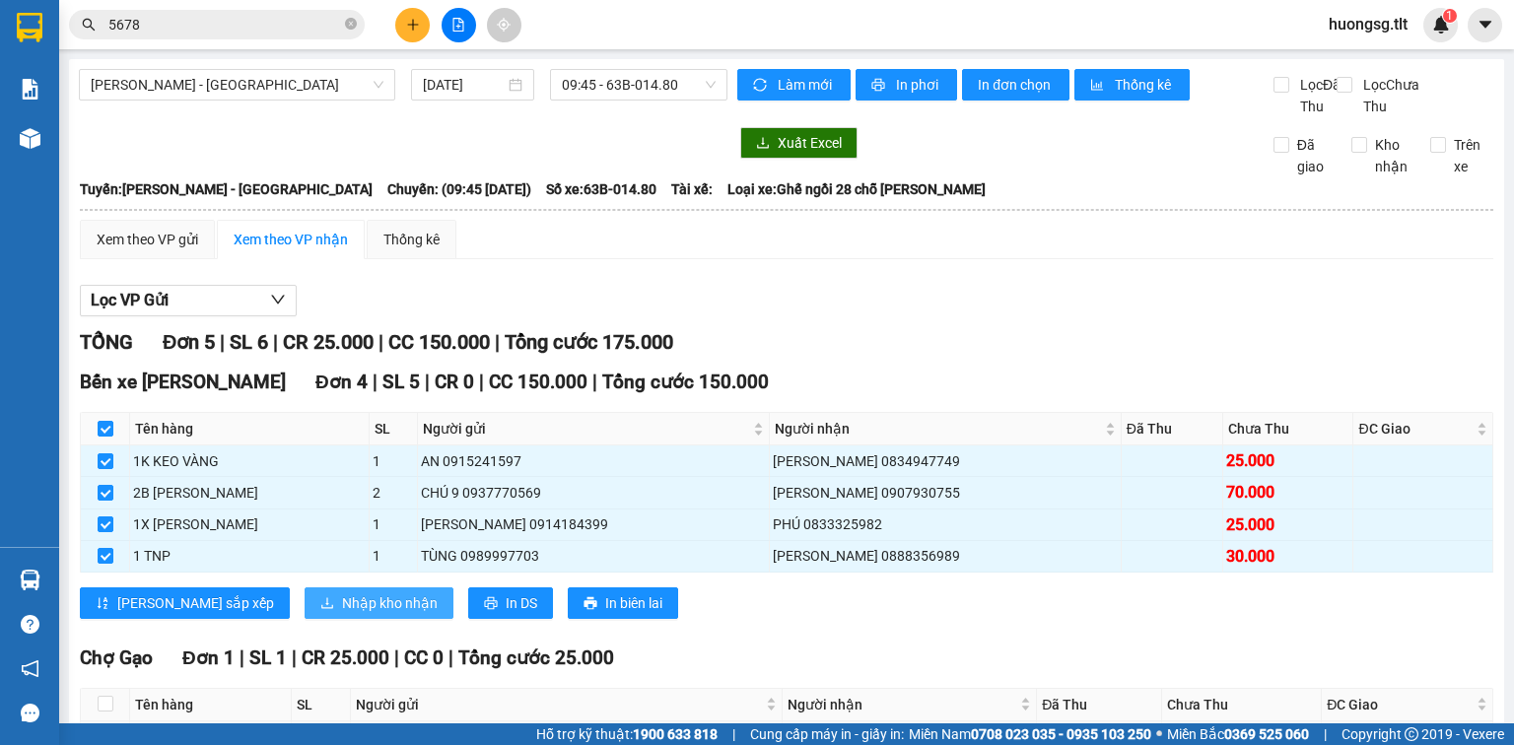
click at [337, 613] on button "Nhập kho nhận" at bounding box center [379, 603] width 149 height 32
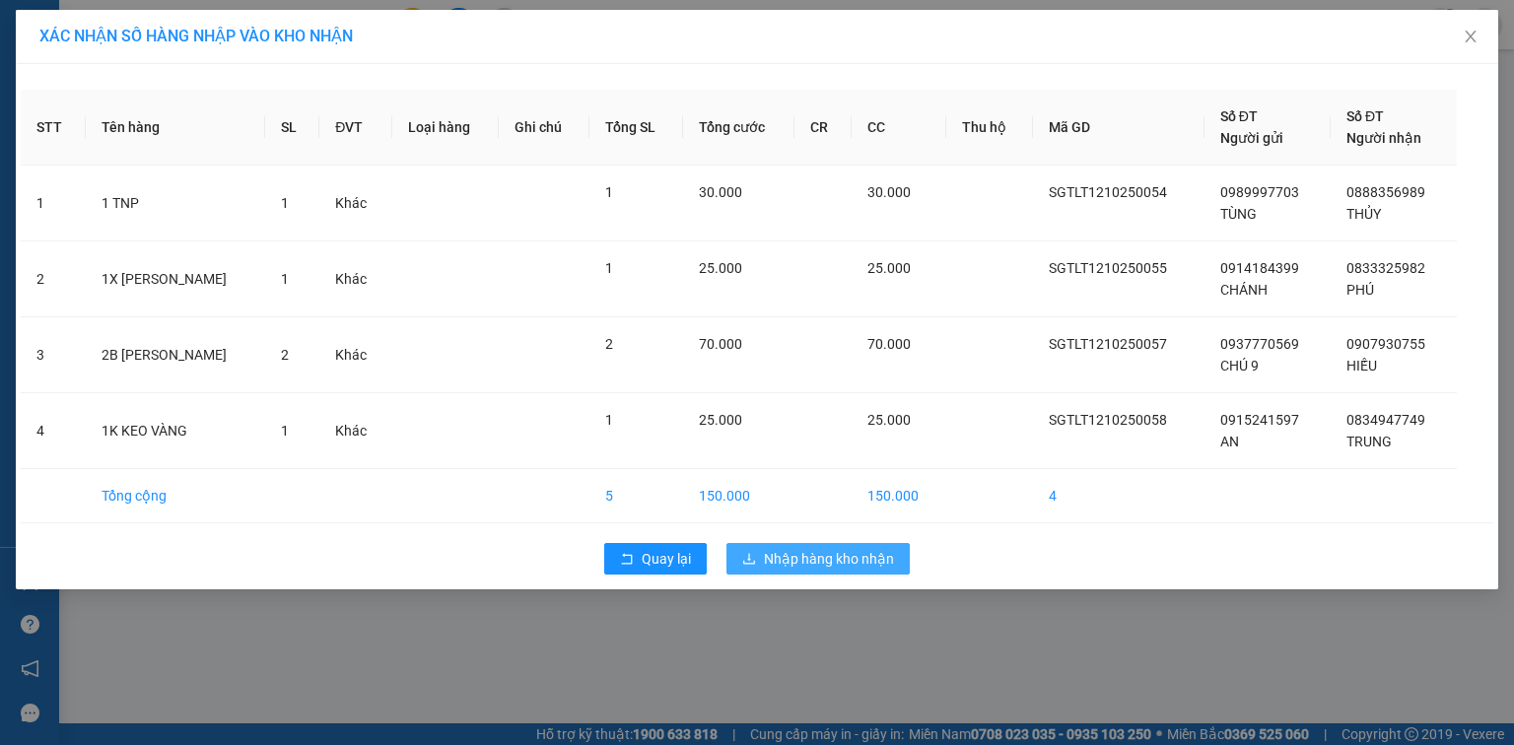
click at [835, 561] on span "Nhập hàng kho nhận" at bounding box center [829, 559] width 130 height 22
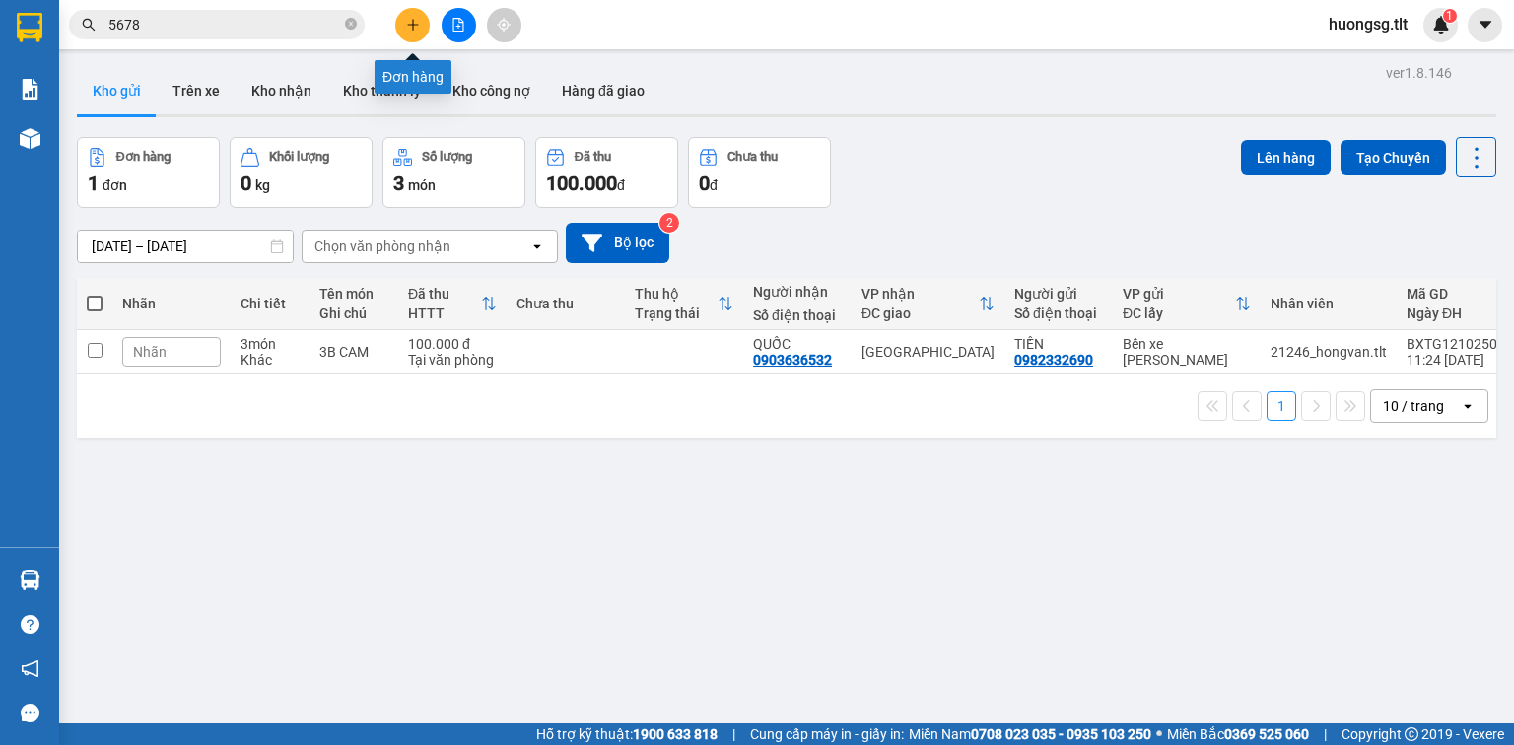
click at [406, 24] on icon "plus" at bounding box center [413, 25] width 14 height 14
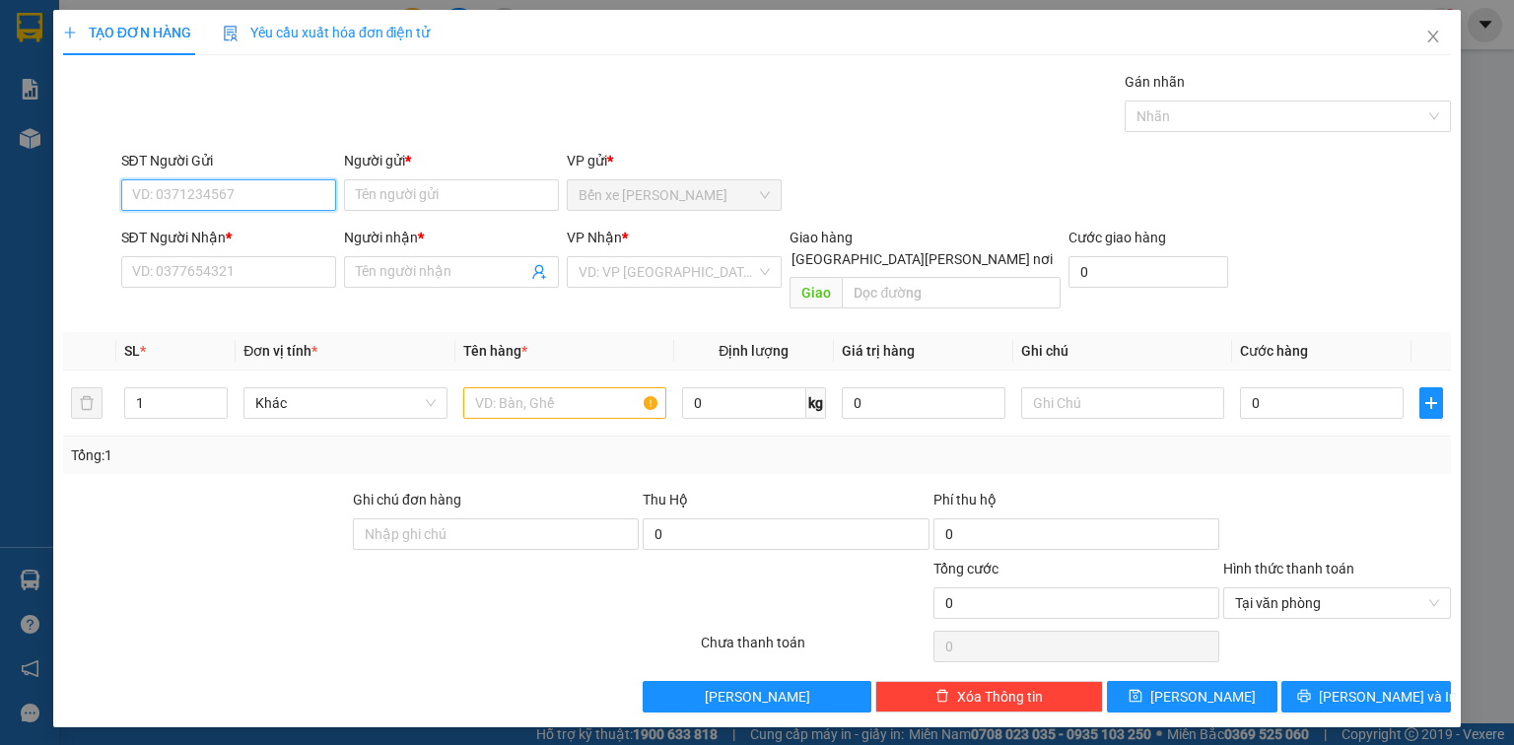
click at [195, 191] on input "SĐT Người Gửi" at bounding box center [228, 195] width 215 height 32
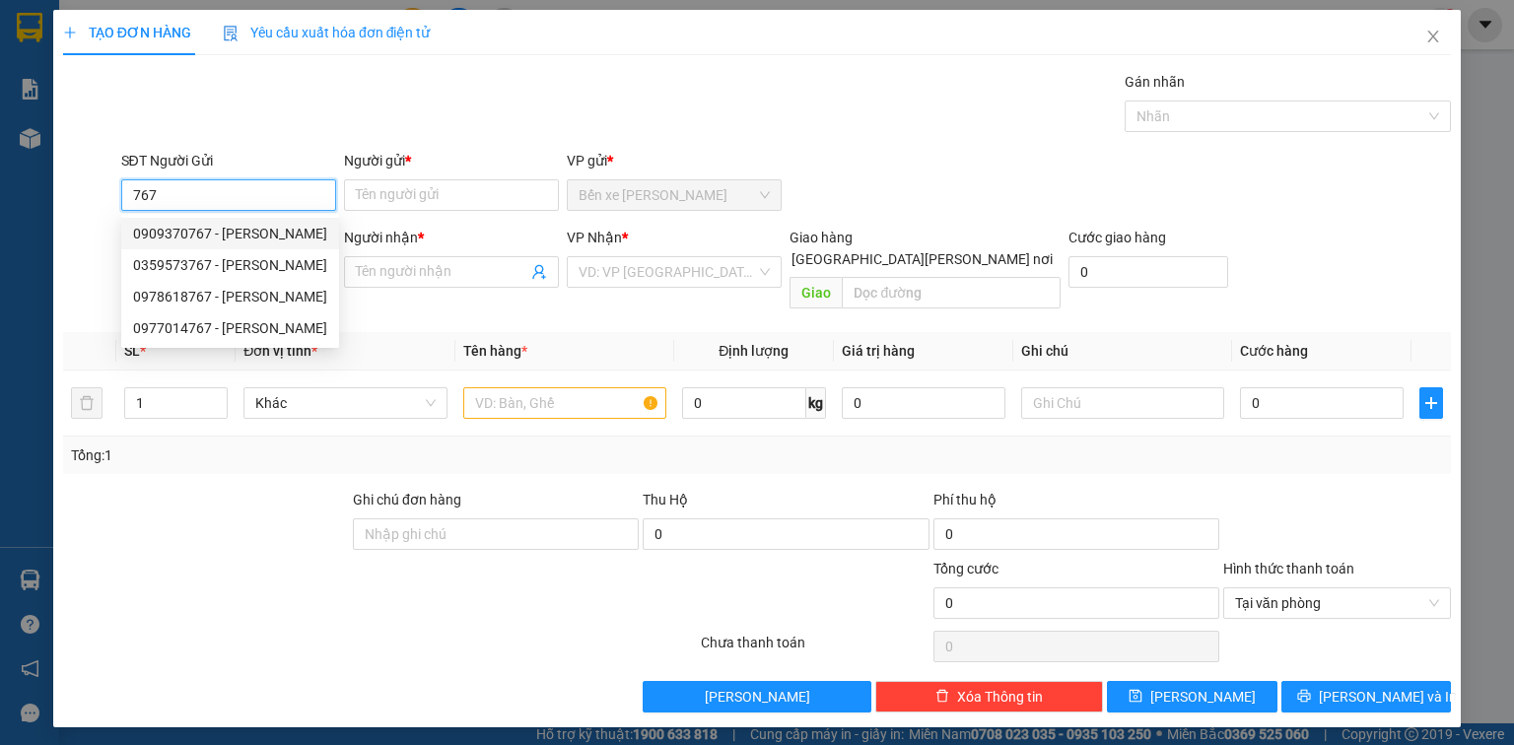
drag, startPoint x: 226, startPoint y: 229, endPoint x: 240, endPoint y: 259, distance: 33.9
click at [227, 229] on div "0909370767 - THỊNH" at bounding box center [230, 234] width 194 height 22
type input "0909370767"
type input "THỊNH"
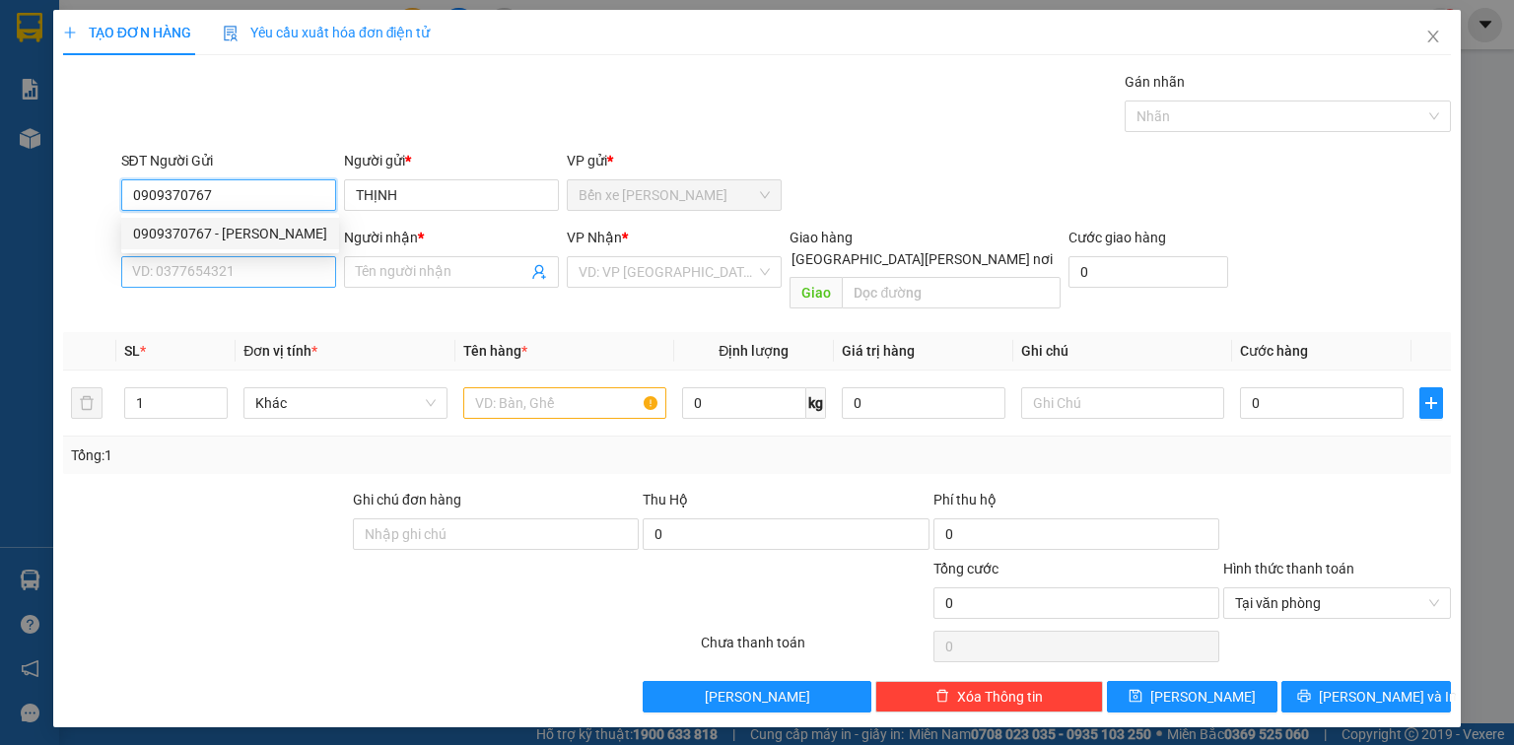
type input "0909370767"
click at [245, 270] on input "SĐT Người Nhận *" at bounding box center [228, 272] width 215 height 32
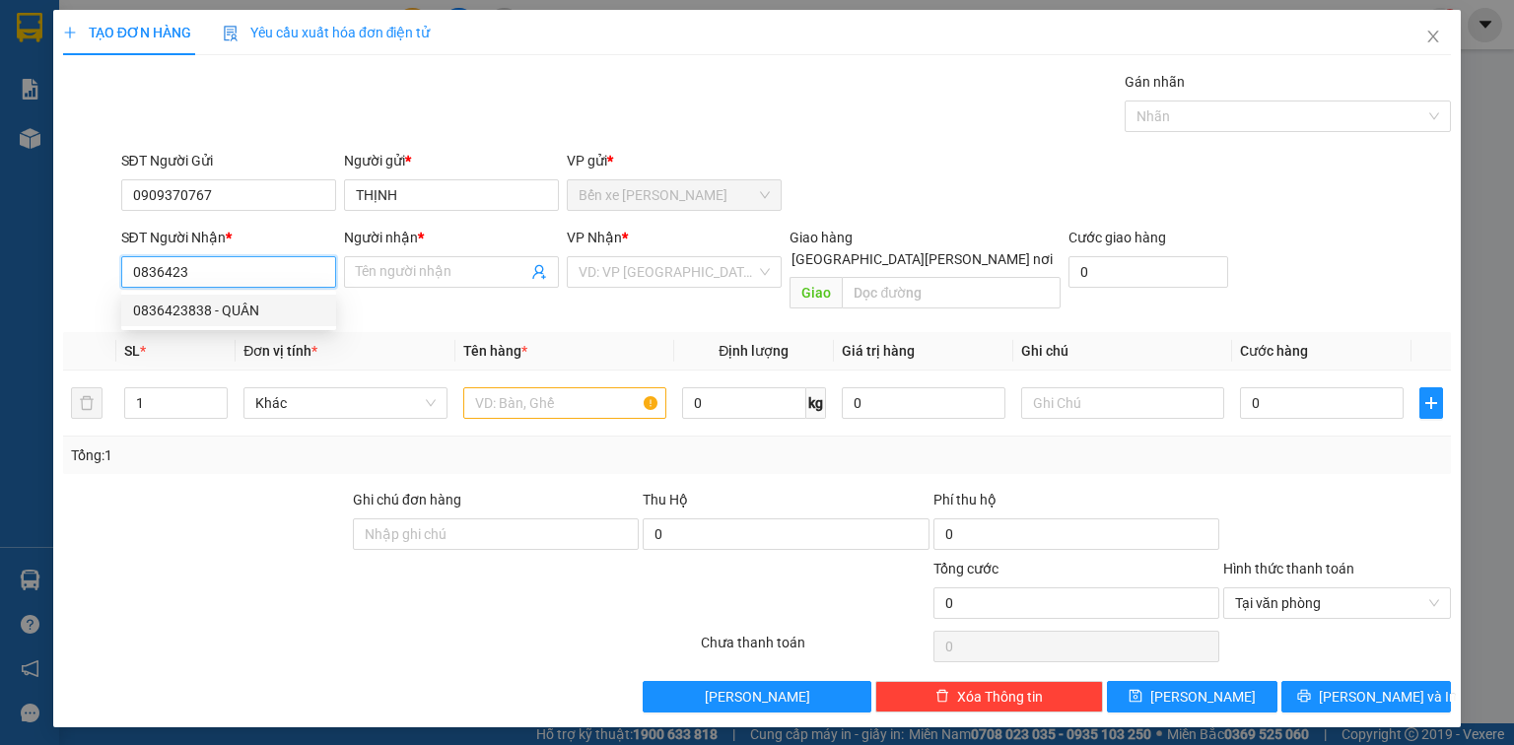
click at [236, 304] on div "0836423838 - QUÂN" at bounding box center [228, 311] width 191 height 22
type input "0836423838"
type input "QUÂN"
type input "0836423838"
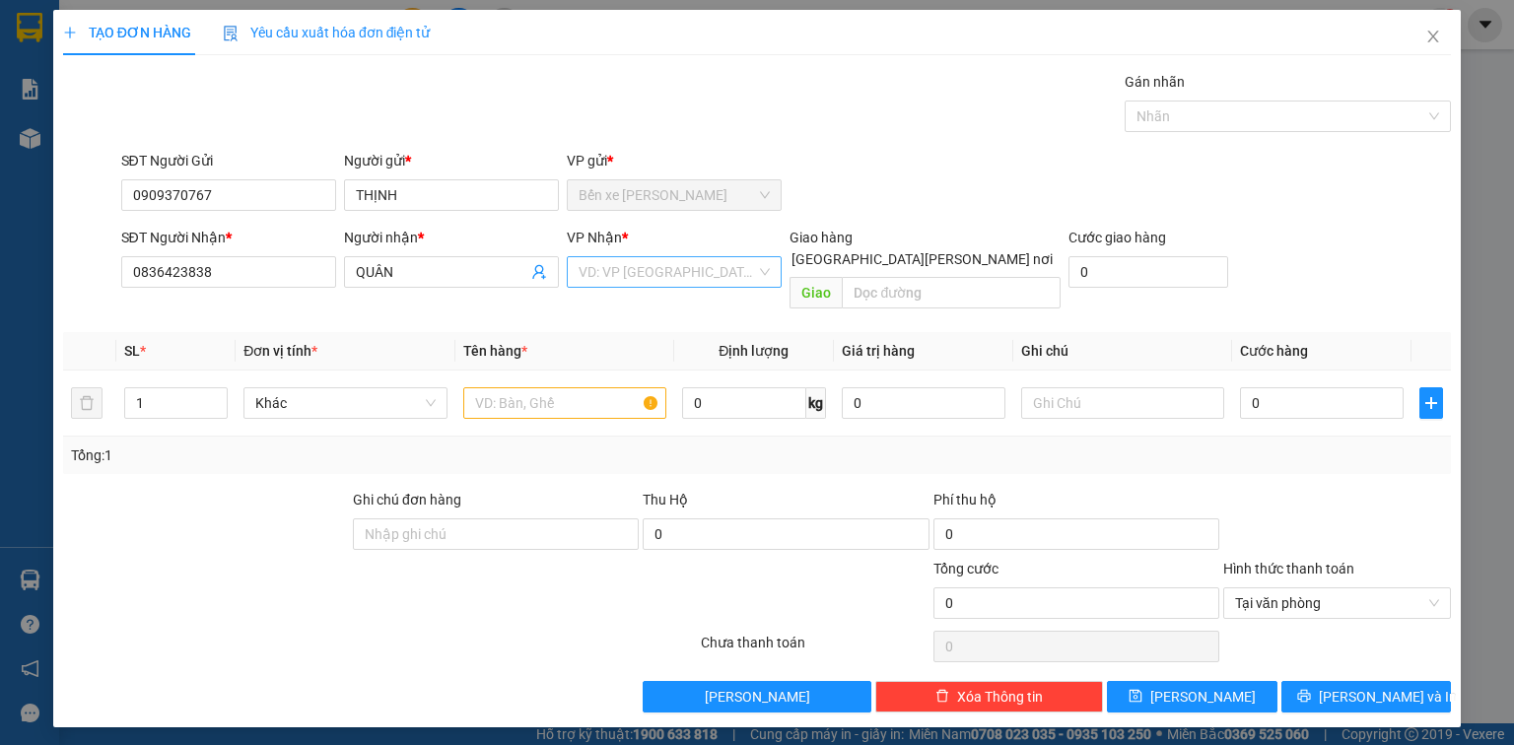
click at [669, 264] on input "search" at bounding box center [667, 272] width 177 height 30
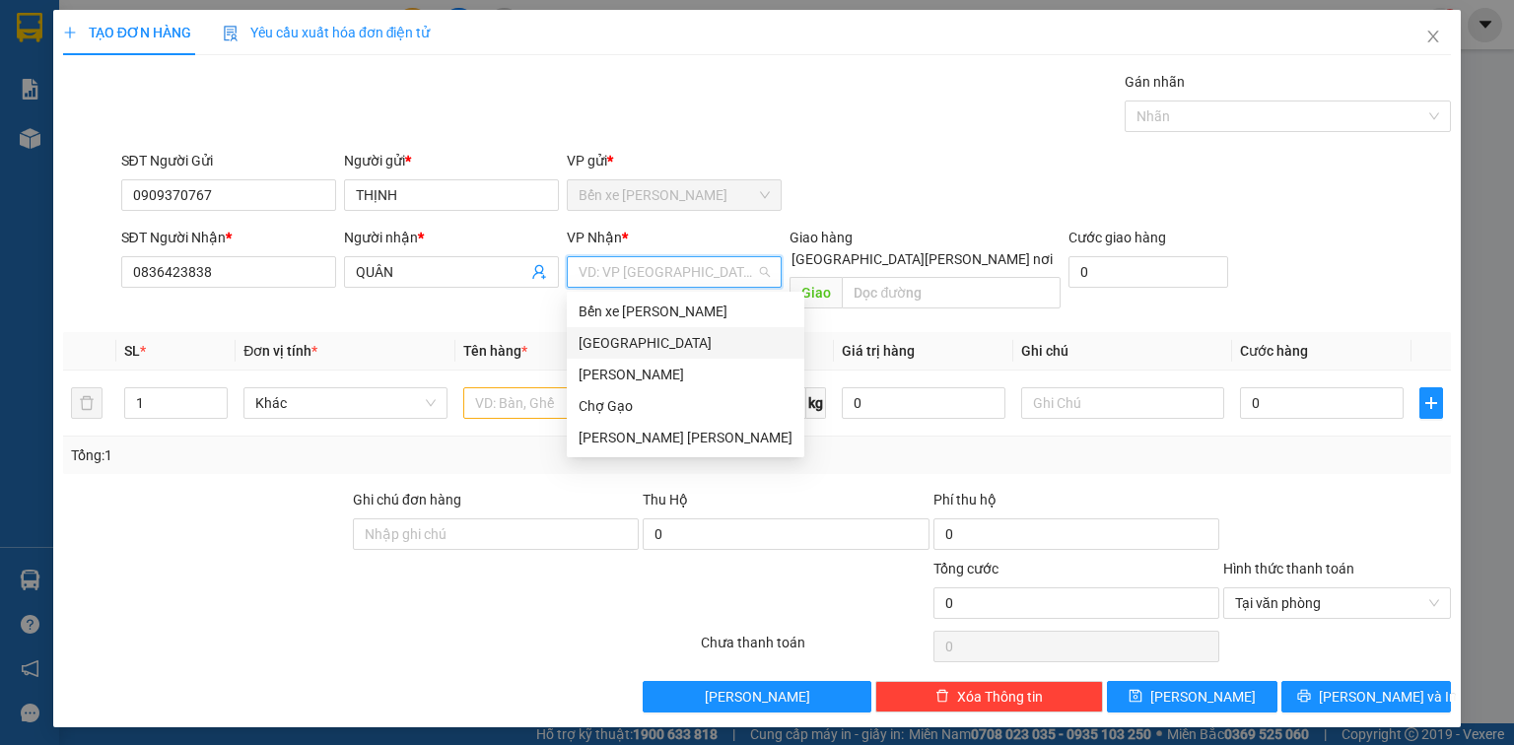
click at [623, 353] on div "[GEOGRAPHIC_DATA]" at bounding box center [686, 343] width 214 height 22
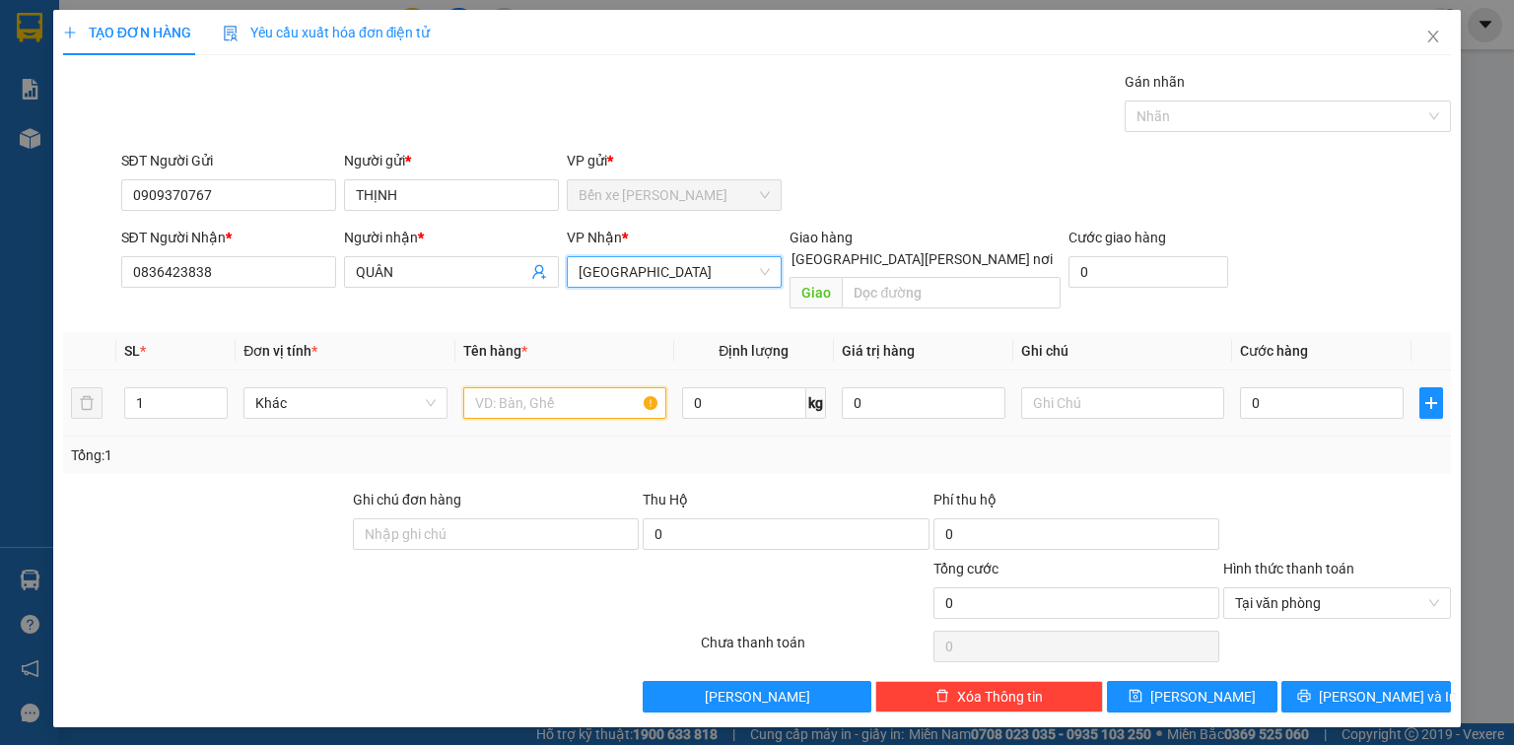
click at [556, 387] on input "text" at bounding box center [564, 403] width 203 height 32
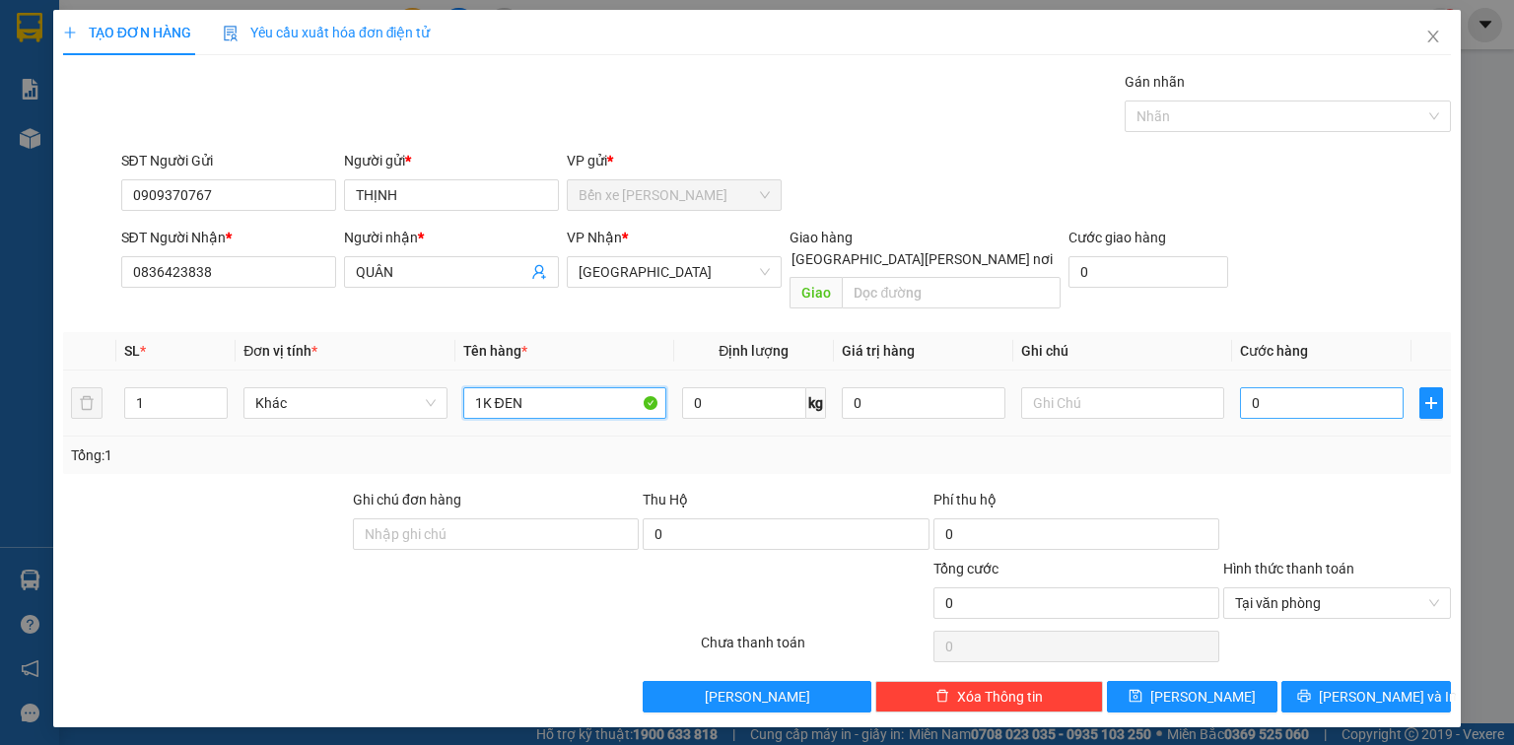
type input "1K ĐEN"
click at [1327, 392] on input "0" at bounding box center [1322, 403] width 164 height 32
type input "3"
type input "30"
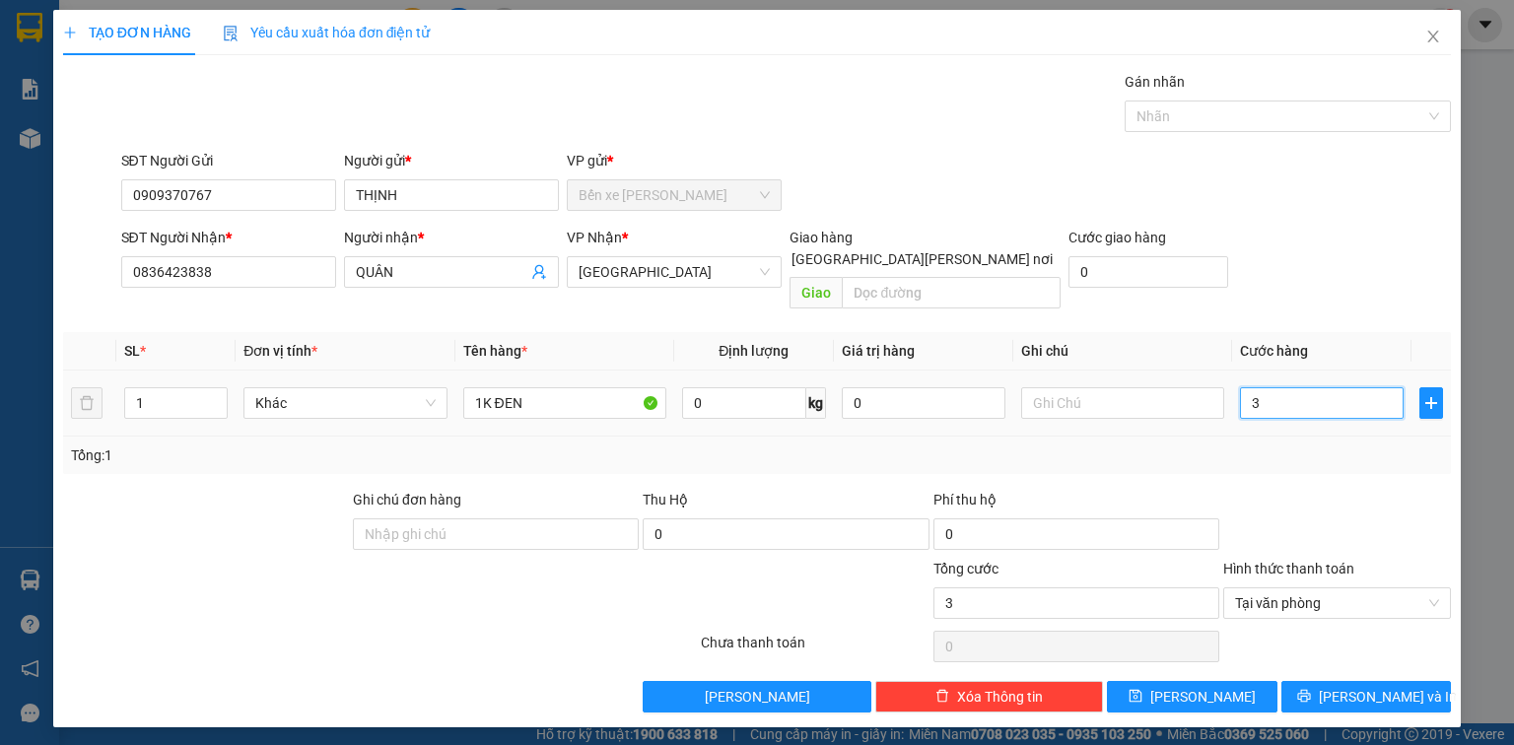
type input "30"
type input "30.000"
drag, startPoint x: 1369, startPoint y: 674, endPoint x: 1325, endPoint y: 629, distance: 63.4
click at [1370, 686] on span "[PERSON_NAME] và In" at bounding box center [1388, 697] width 138 height 22
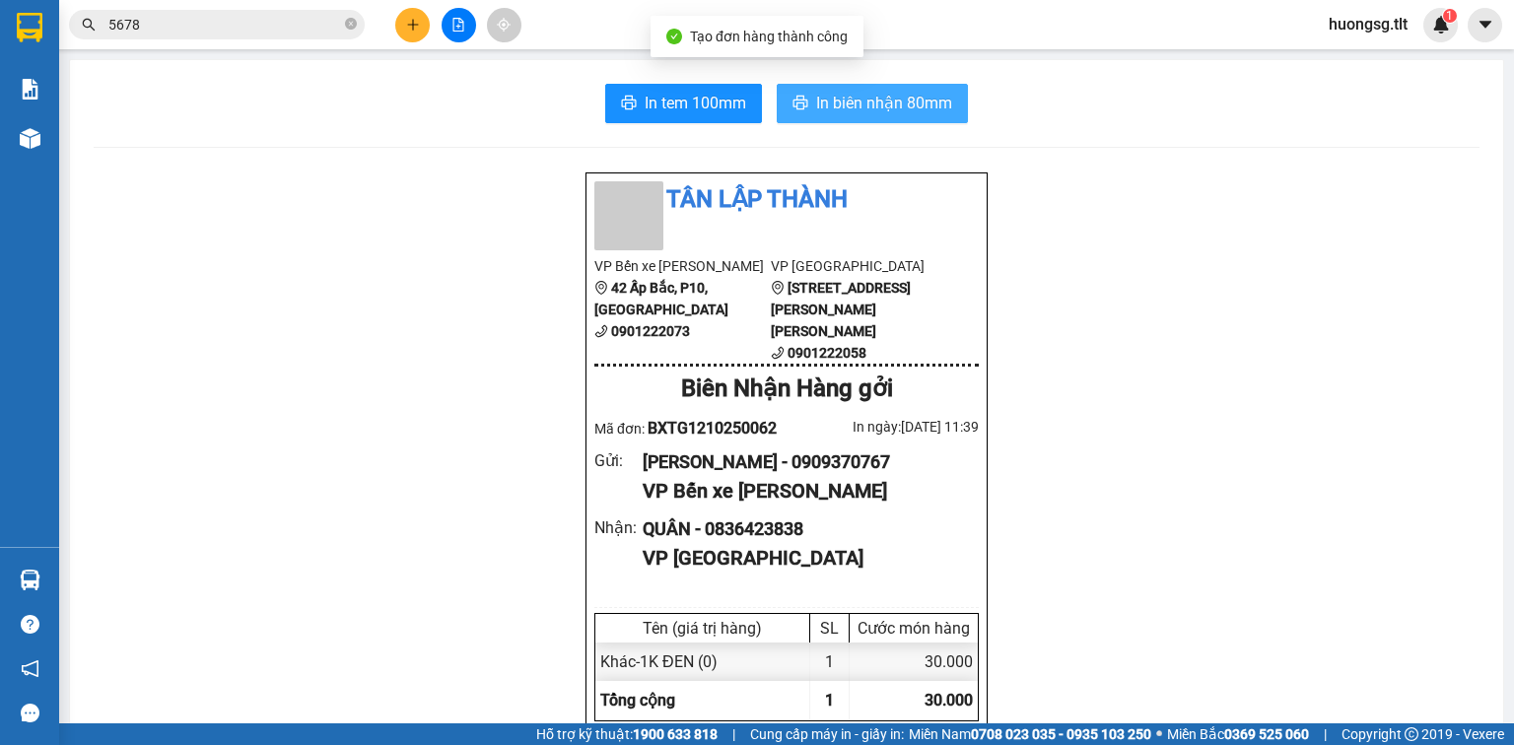
click at [878, 97] on span "In biên nhận 80mm" at bounding box center [884, 103] width 136 height 25
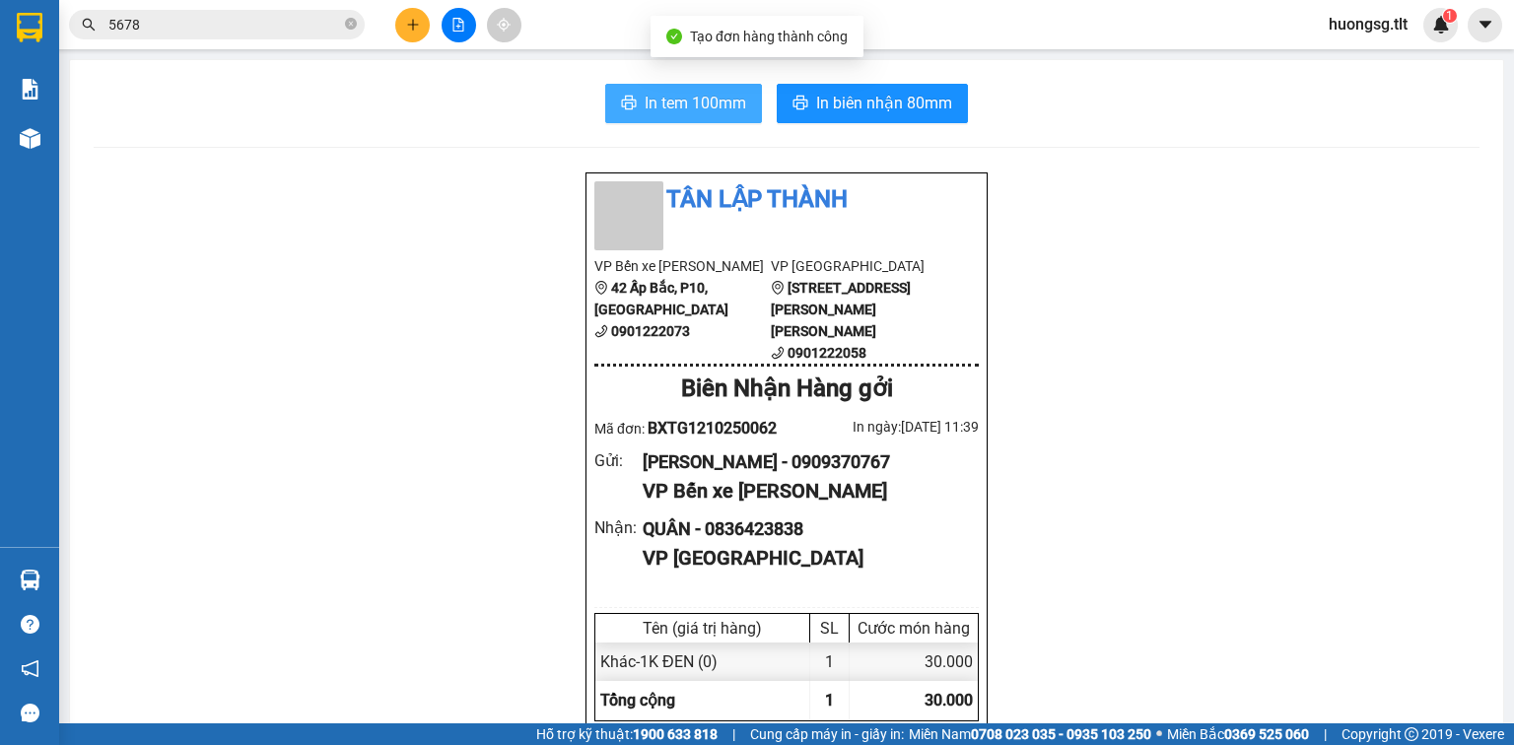
click at [705, 112] on span "In tem 100mm" at bounding box center [696, 103] width 102 height 25
drag, startPoint x: 347, startPoint y: 20, endPoint x: 332, endPoint y: 20, distance: 14.8
click at [345, 20] on icon "close-circle" at bounding box center [351, 24] width 12 height 12
click at [331, 20] on input "text" at bounding box center [224, 25] width 233 height 22
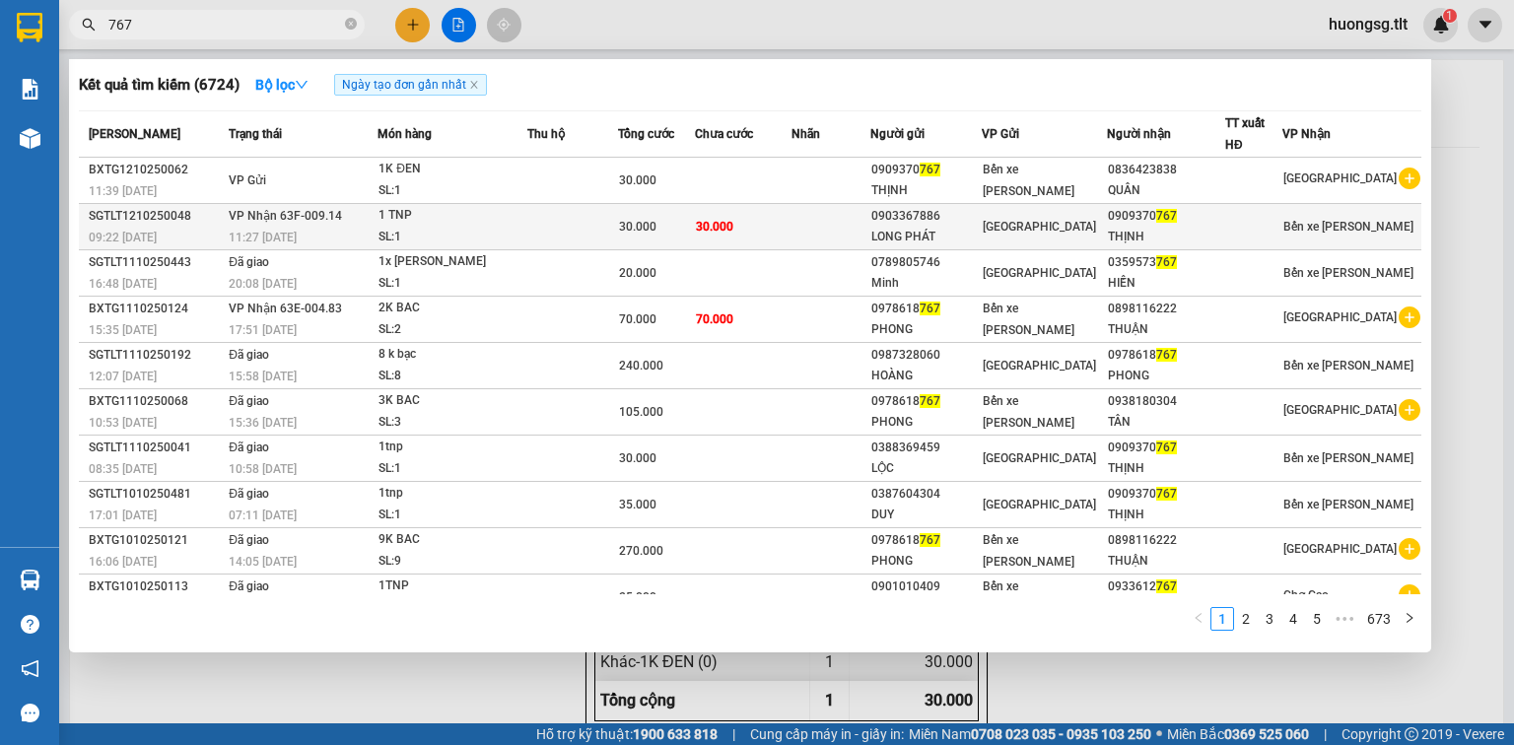
type input "767"
click at [695, 210] on td "30.000" at bounding box center [656, 227] width 77 height 46
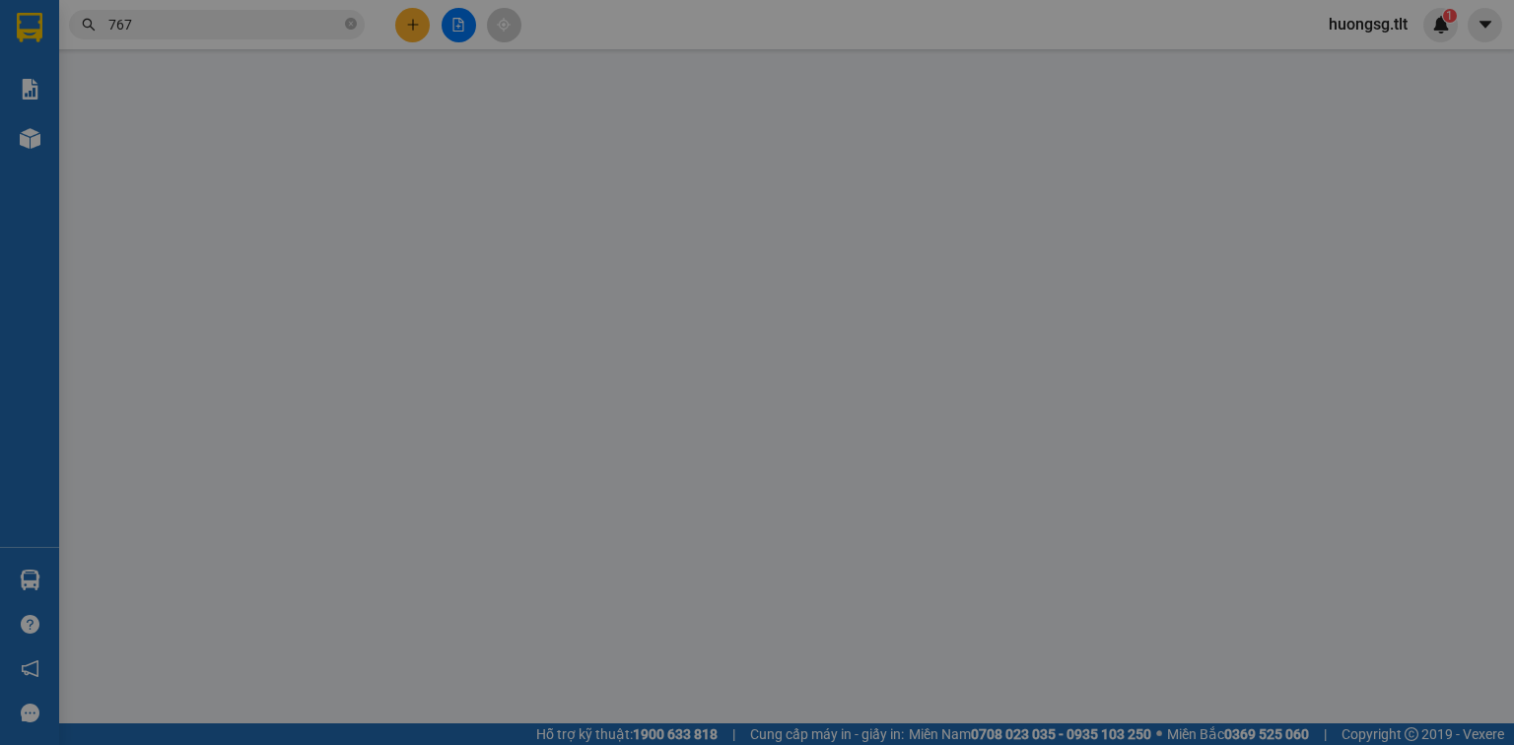
type input "0903367886"
type input "LONG PHÁT"
type input "0909370767"
type input "THỊNH"
type input "0"
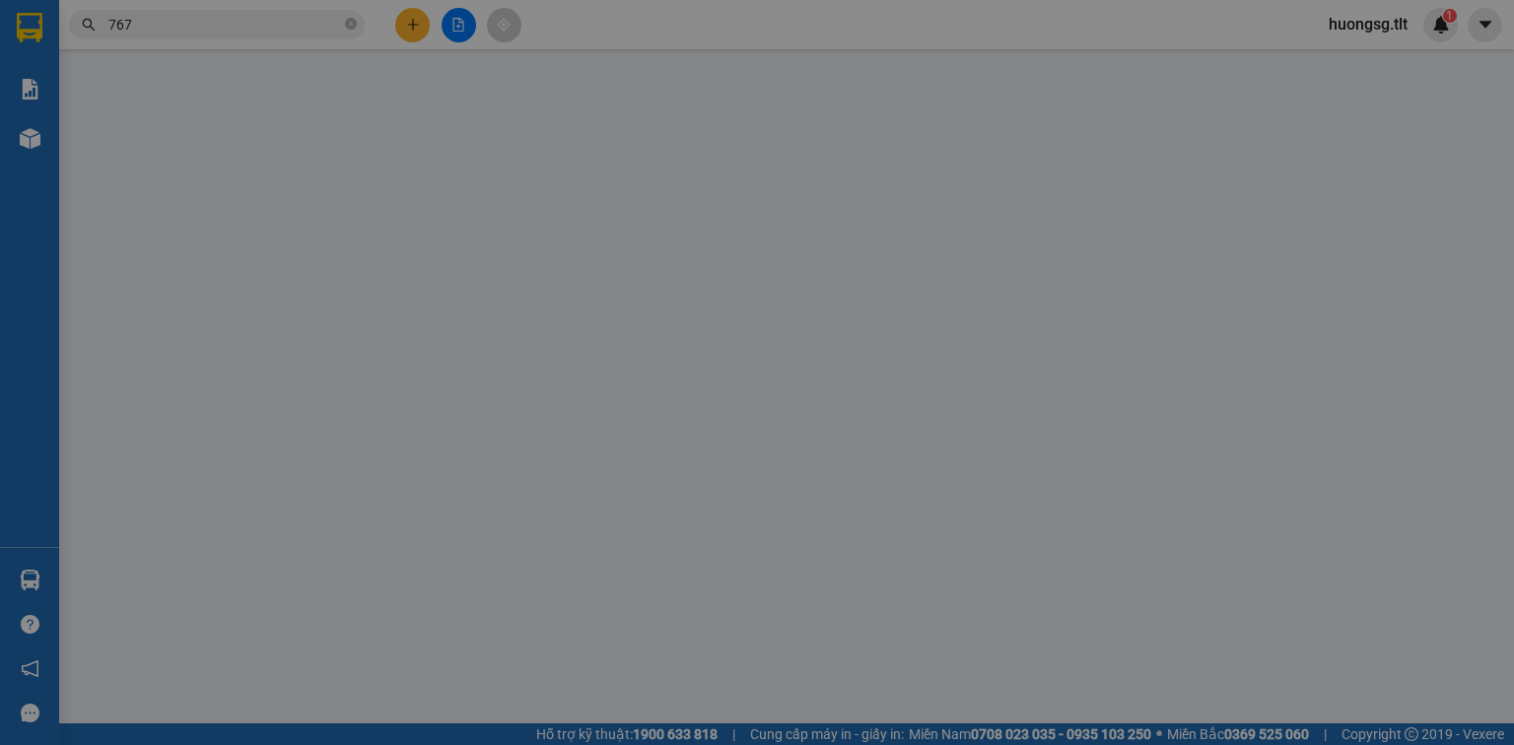
type input "30.000"
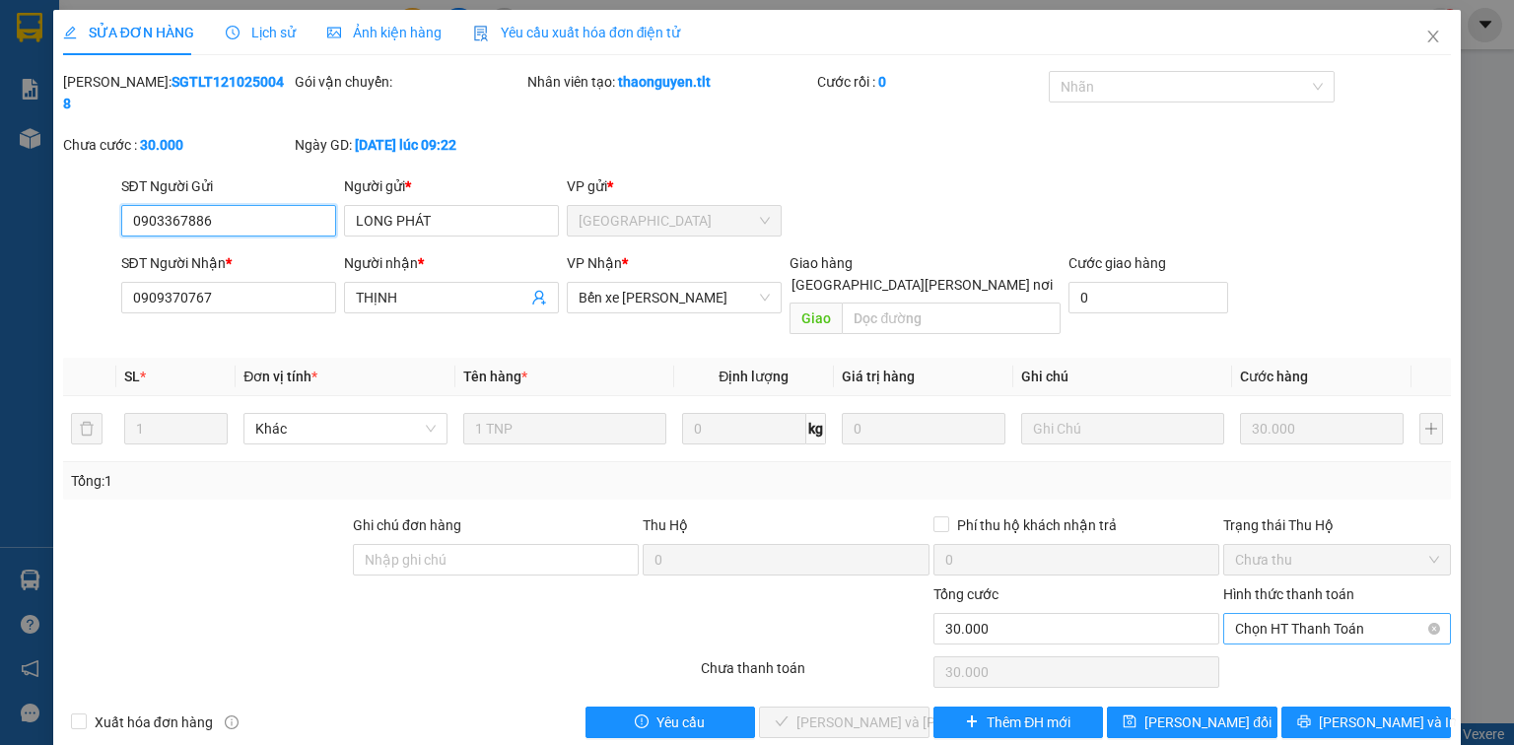
click at [1271, 614] on span "Chọn HT Thanh Toán" at bounding box center [1337, 629] width 204 height 30
click at [1273, 615] on div "Tại văn phòng" at bounding box center [1337, 624] width 204 height 22
type input "0"
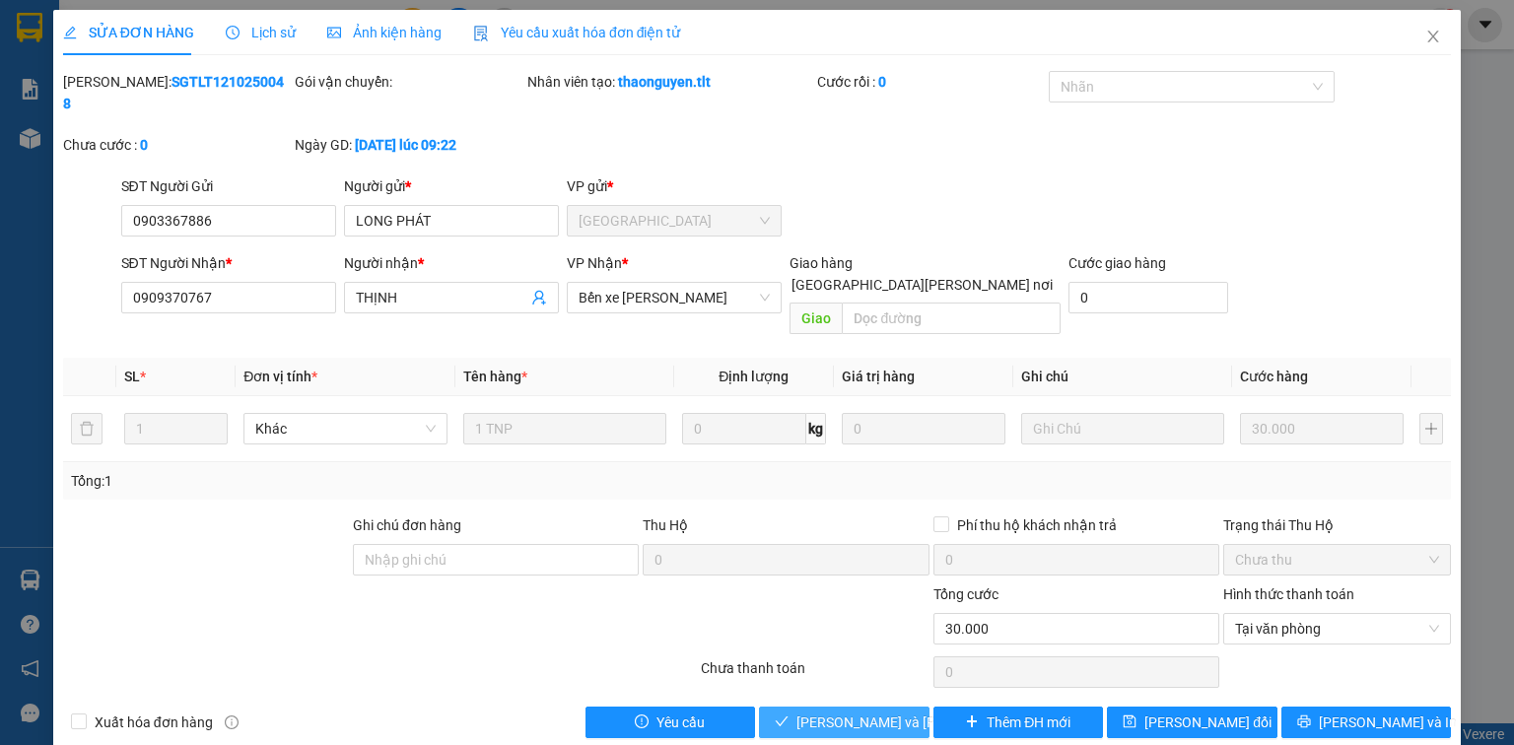
click at [879, 712] on span "Lưu và Giao hàng" at bounding box center [929, 723] width 266 height 22
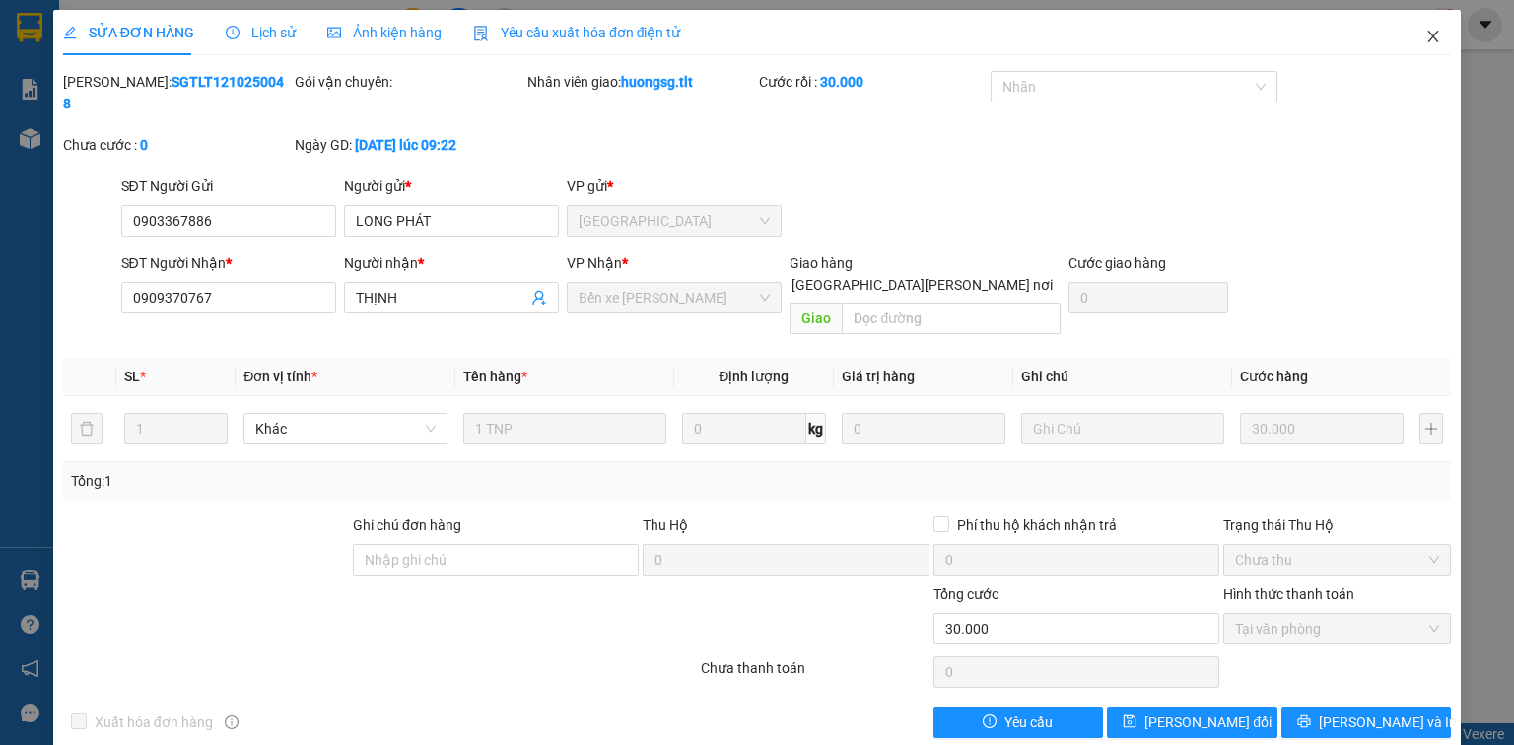
drag, startPoint x: 1436, startPoint y: 36, endPoint x: 1241, endPoint y: 52, distance: 195.8
click at [1434, 36] on icon "close" at bounding box center [1433, 37] width 16 height 16
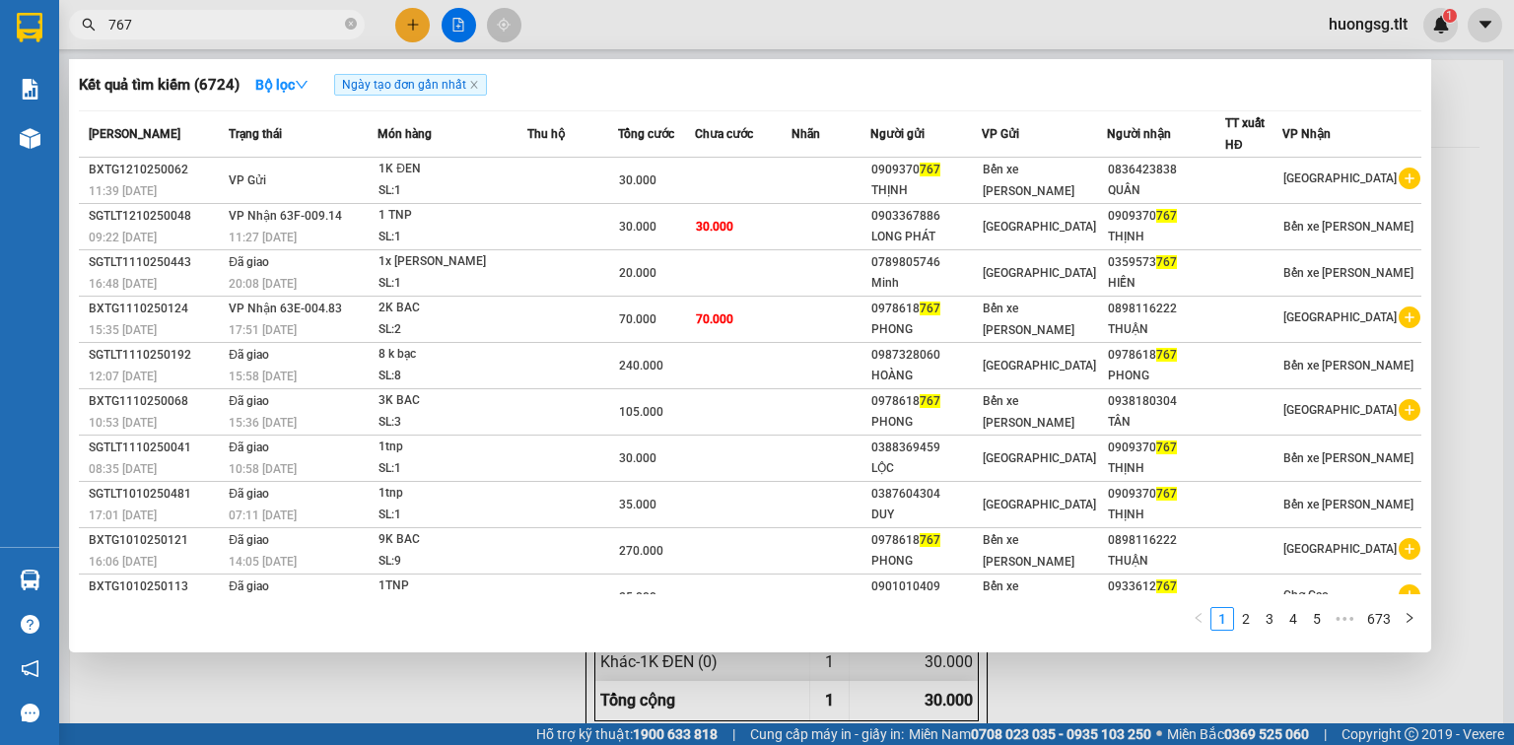
drag, startPoint x: 351, startPoint y: 16, endPoint x: 337, endPoint y: 19, distance: 14.1
click at [350, 16] on span at bounding box center [351, 25] width 12 height 19
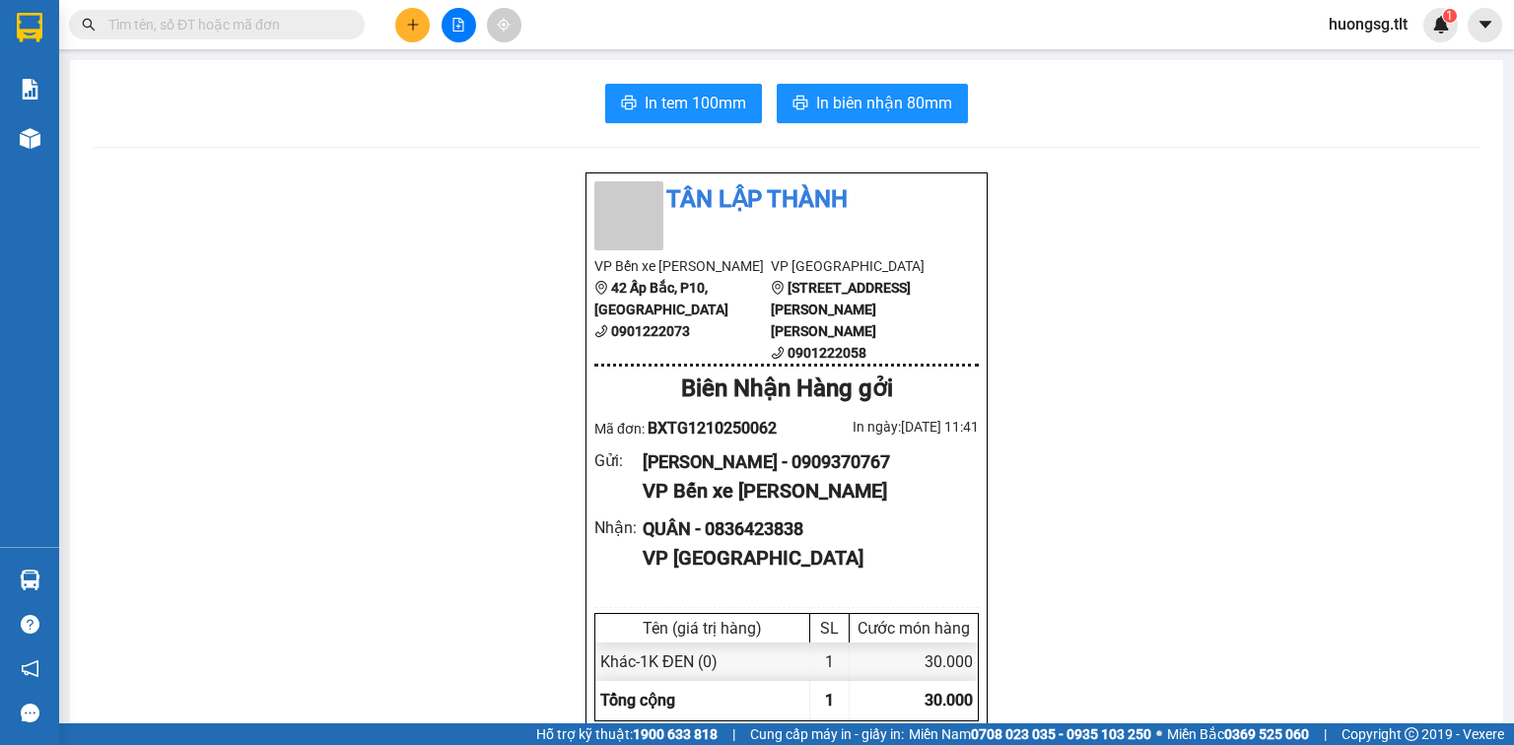
click at [337, 19] on input "text" at bounding box center [224, 25] width 233 height 22
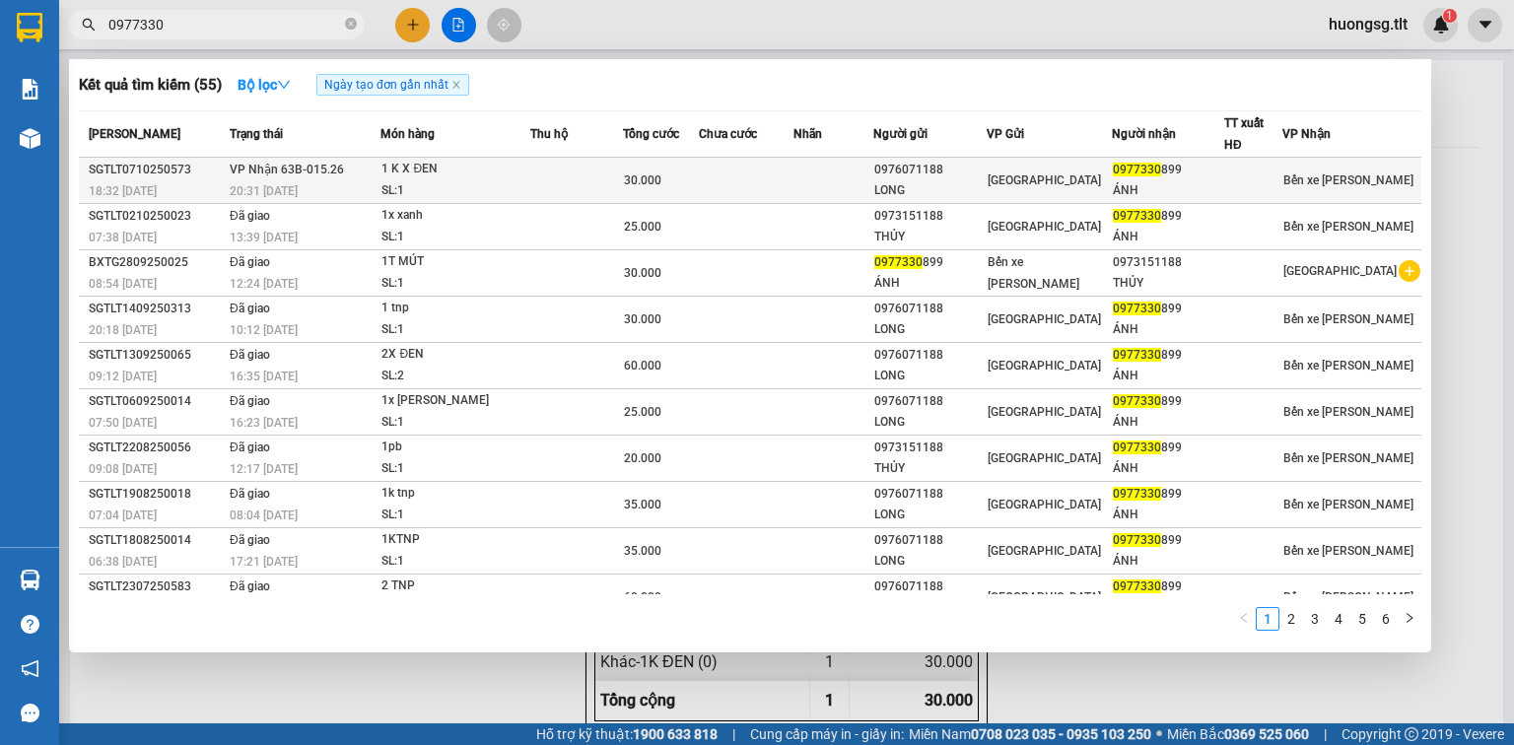
type input "0977330"
click at [651, 173] on span "30.000" at bounding box center [642, 180] width 37 height 14
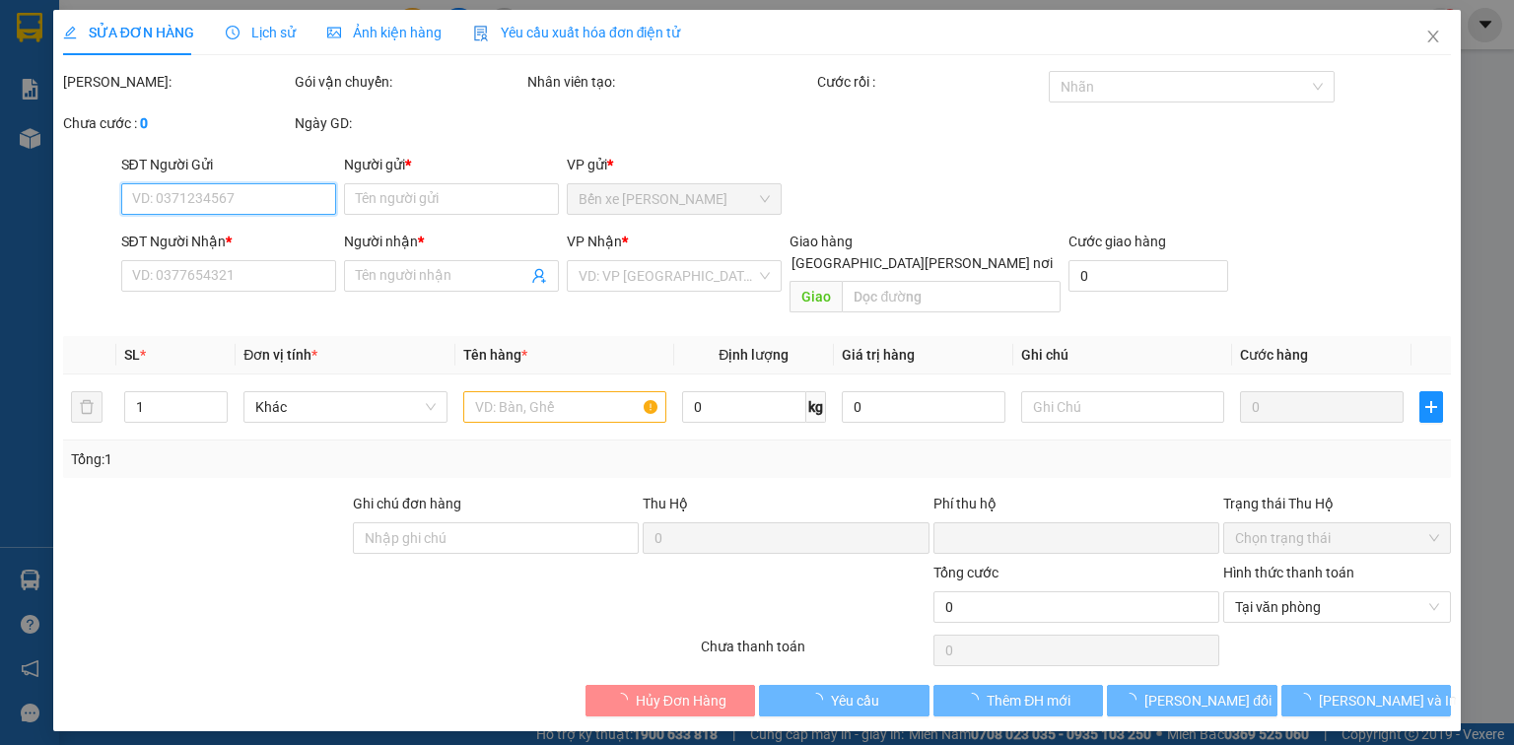
type input "0976071188"
type input "LONG"
type input "0977330899"
type input "ÁNH"
type input "0"
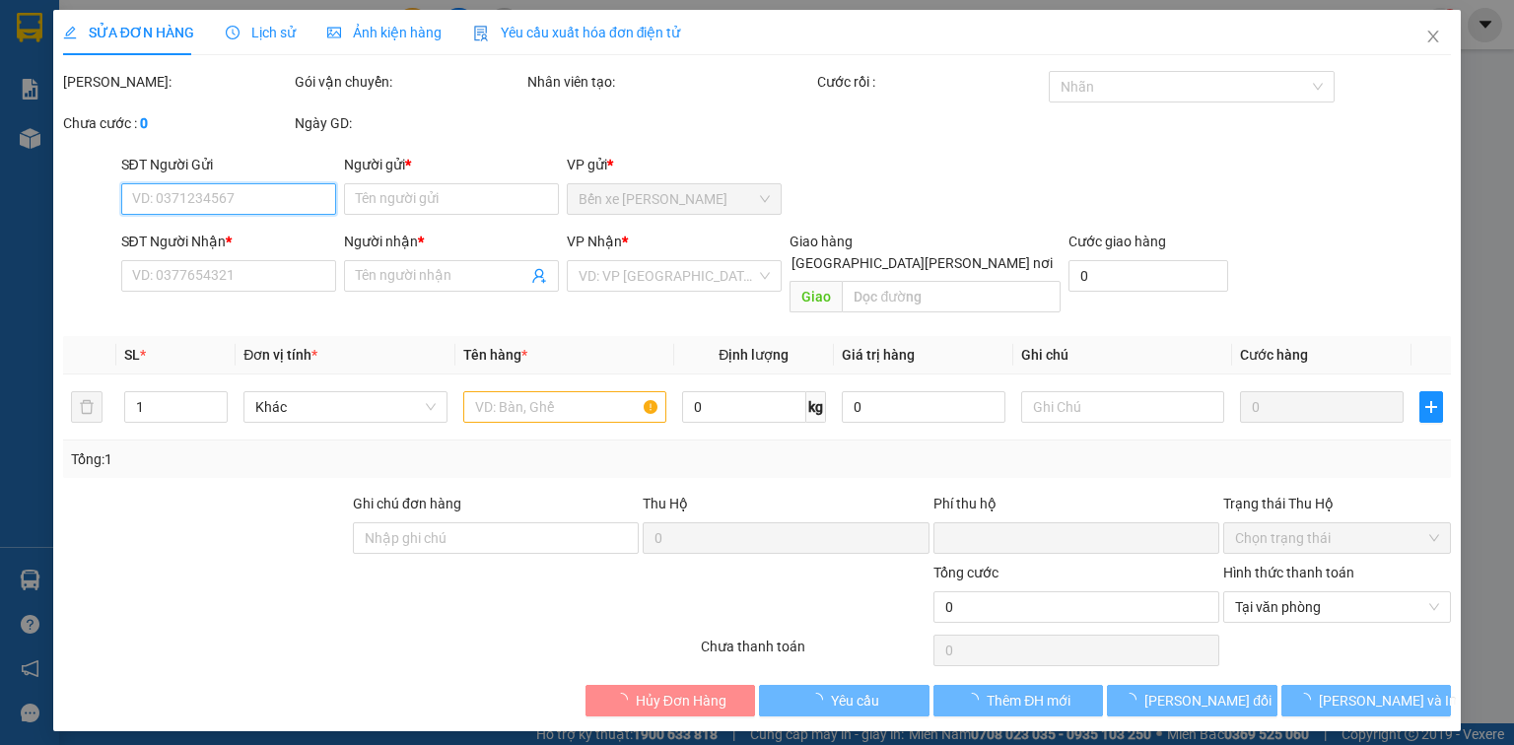
type input "30.000"
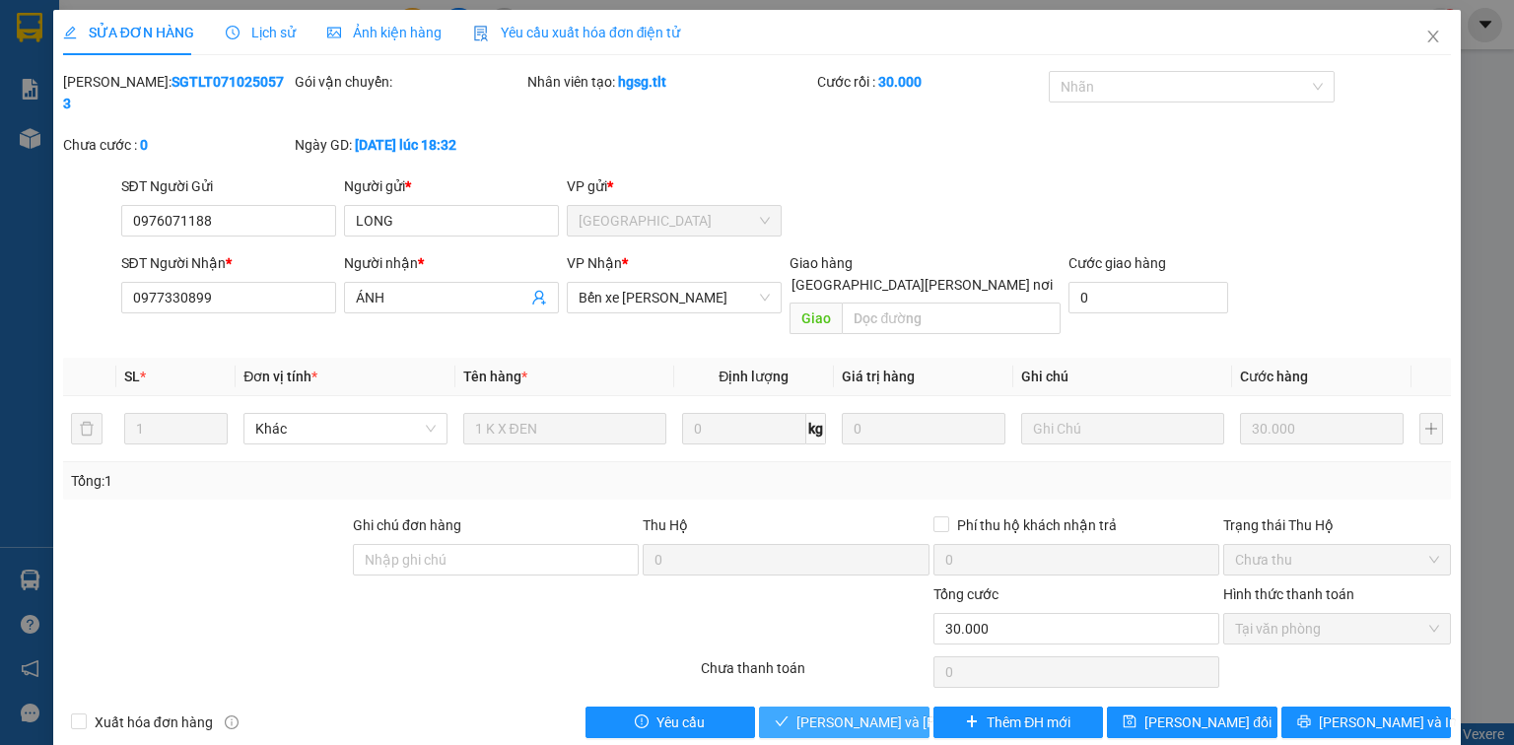
click at [891, 712] on span "Lưu và Giao hàng" at bounding box center [929, 723] width 266 height 22
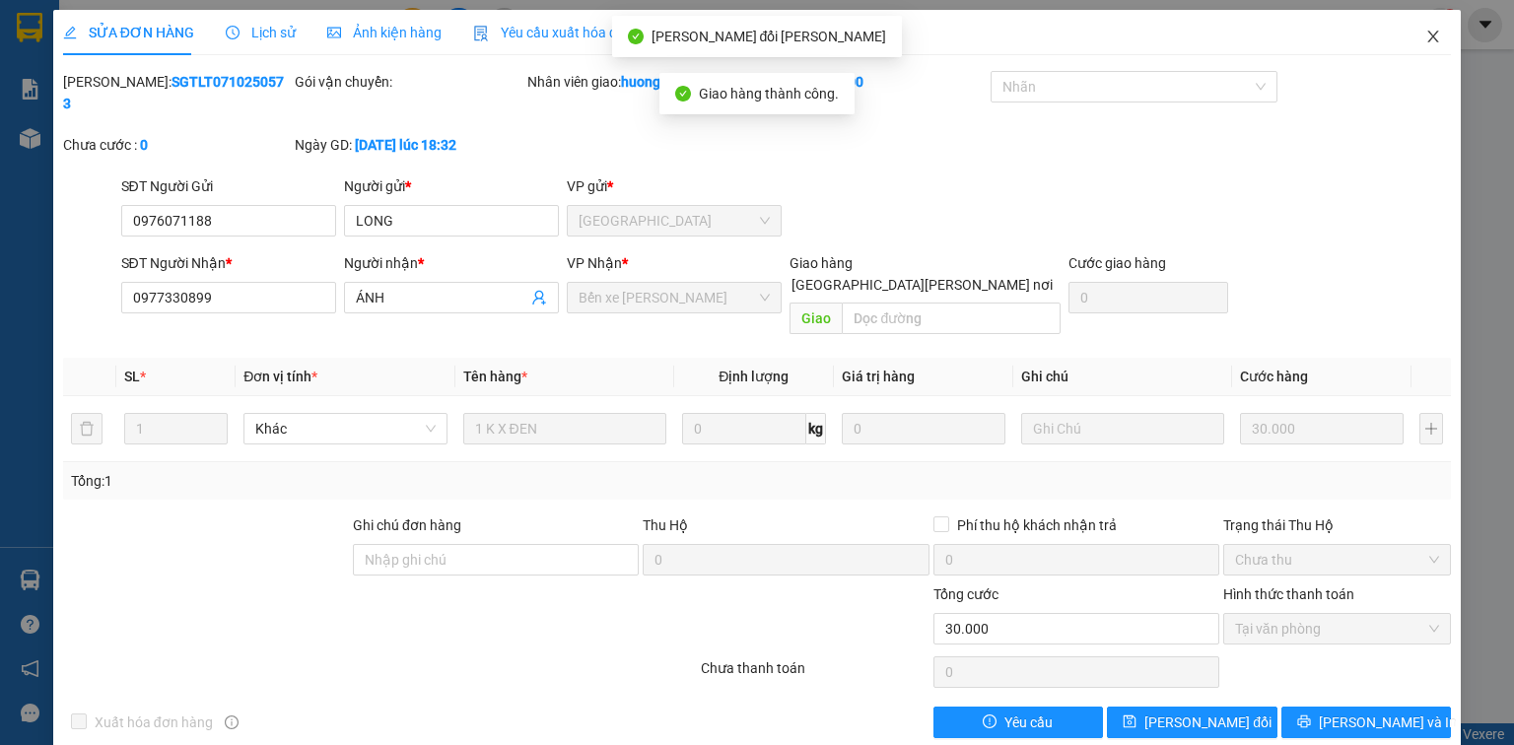
click at [1435, 48] on span "Close" at bounding box center [1432, 37] width 55 height 55
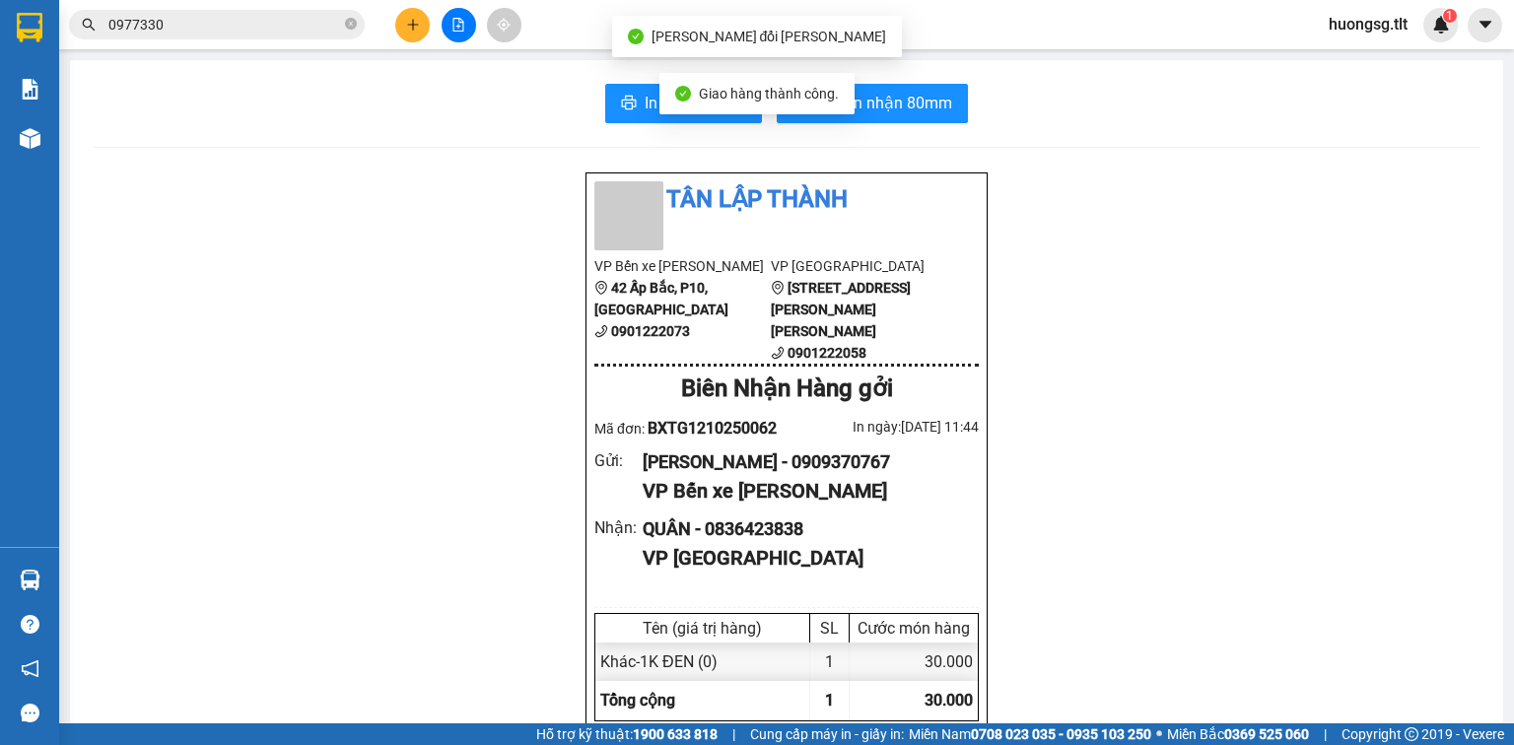
click at [208, 17] on input "0977330" at bounding box center [224, 25] width 233 height 22
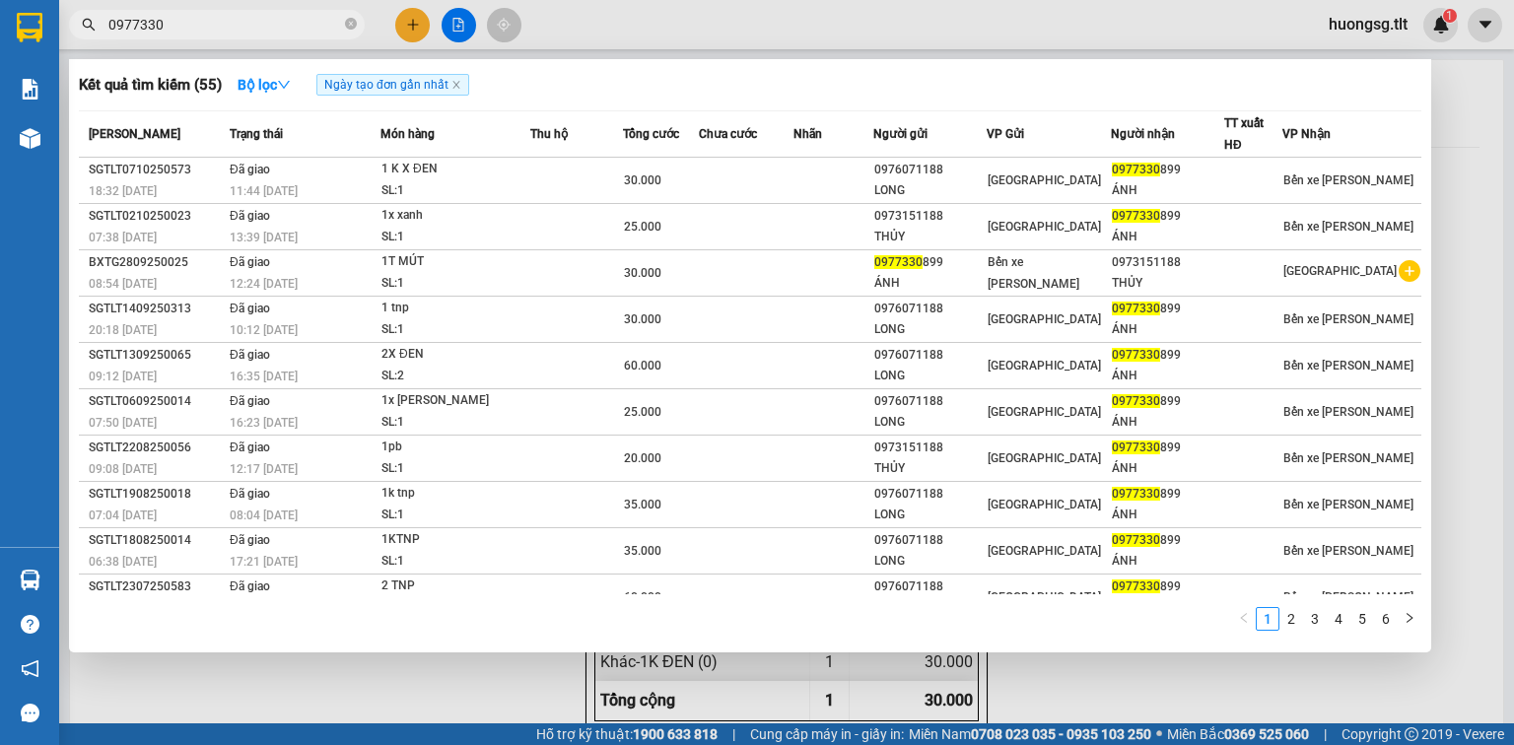
click at [352, 21] on icon "close-circle" at bounding box center [351, 24] width 12 height 12
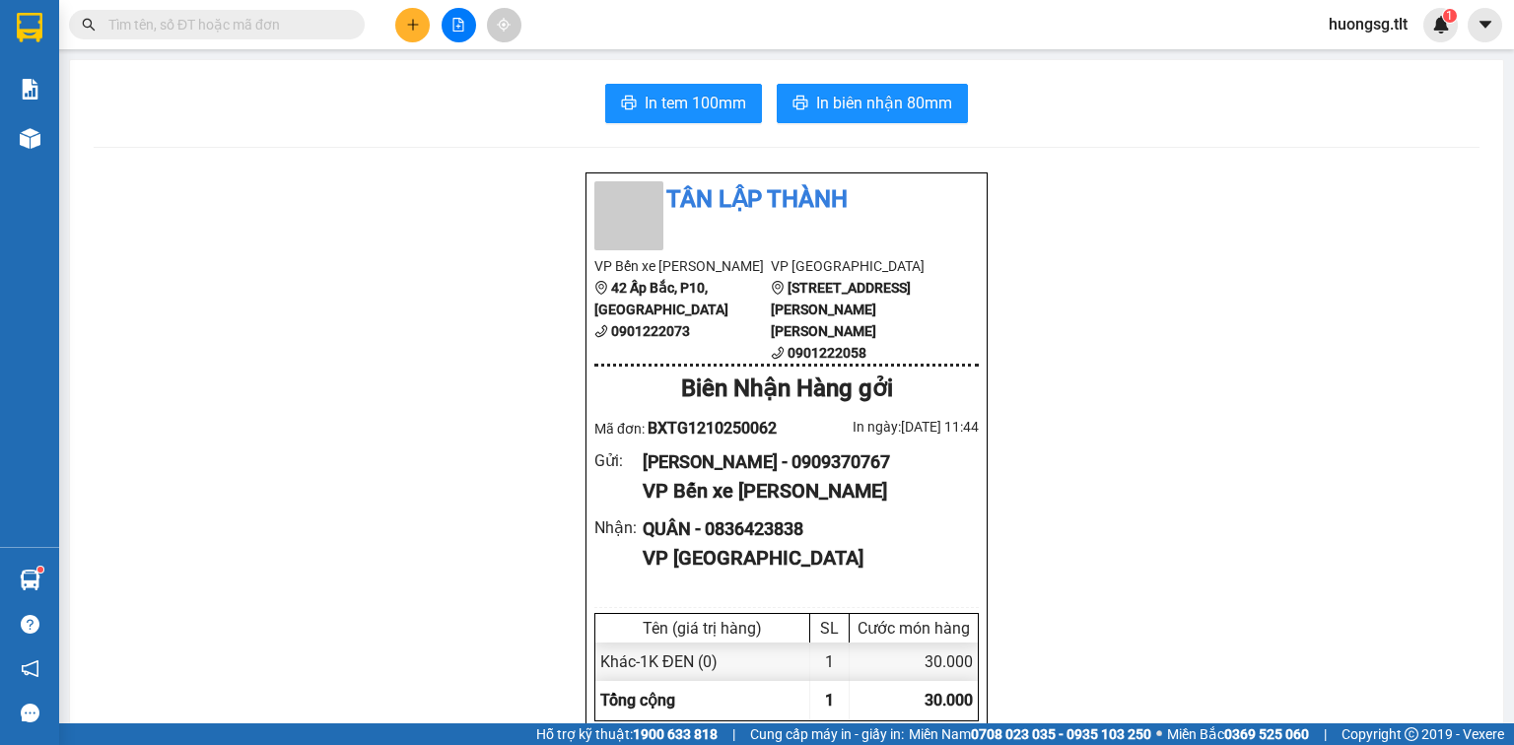
click at [429, 17] on div at bounding box center [458, 25] width 148 height 34
click at [425, 17] on button at bounding box center [412, 25] width 34 height 34
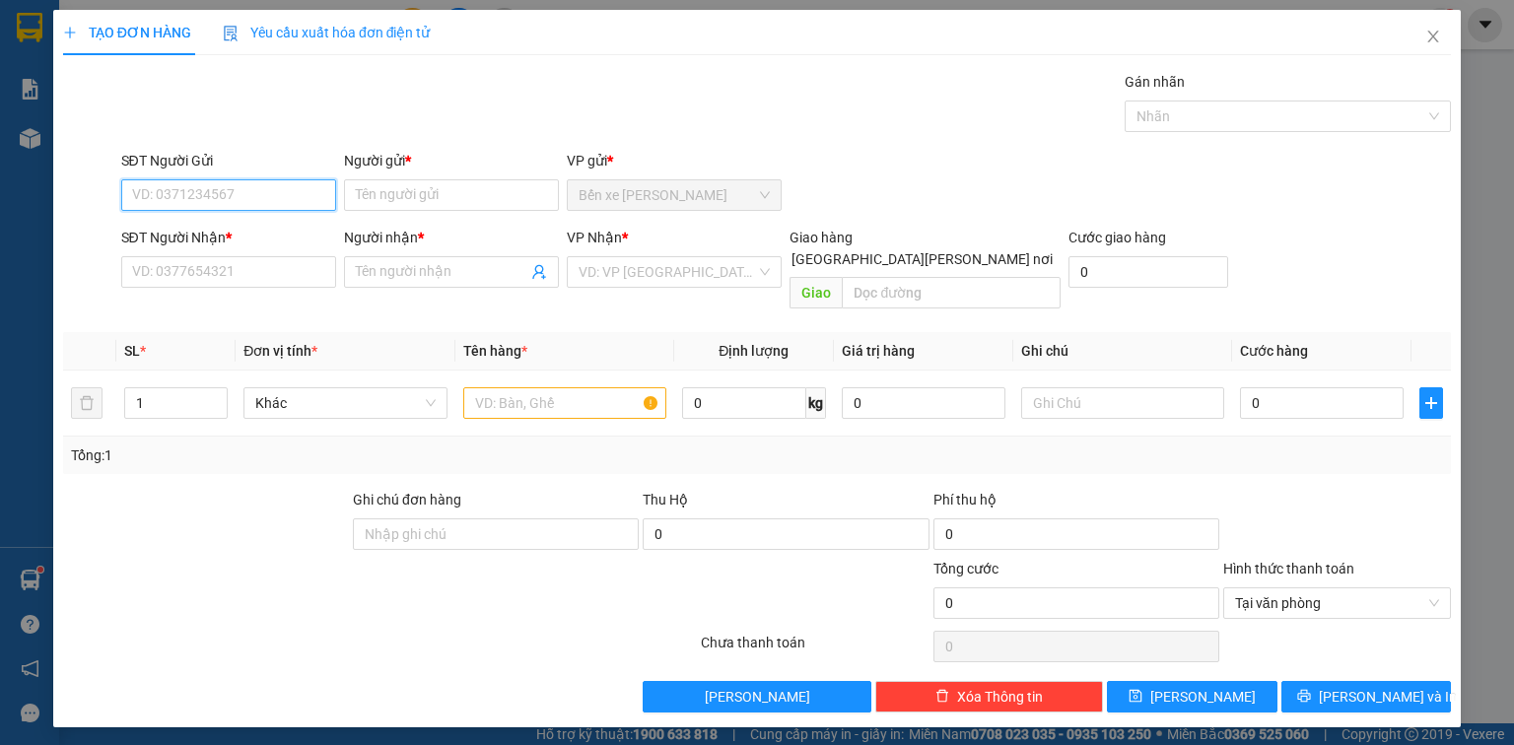
click at [291, 206] on input "SĐT Người Gửi" at bounding box center [228, 195] width 215 height 32
click at [276, 237] on div "0329806348 - ĐÔNG" at bounding box center [241, 234] width 216 height 22
type input "0329806348"
type input "ĐÔNG"
type input "0329806348"
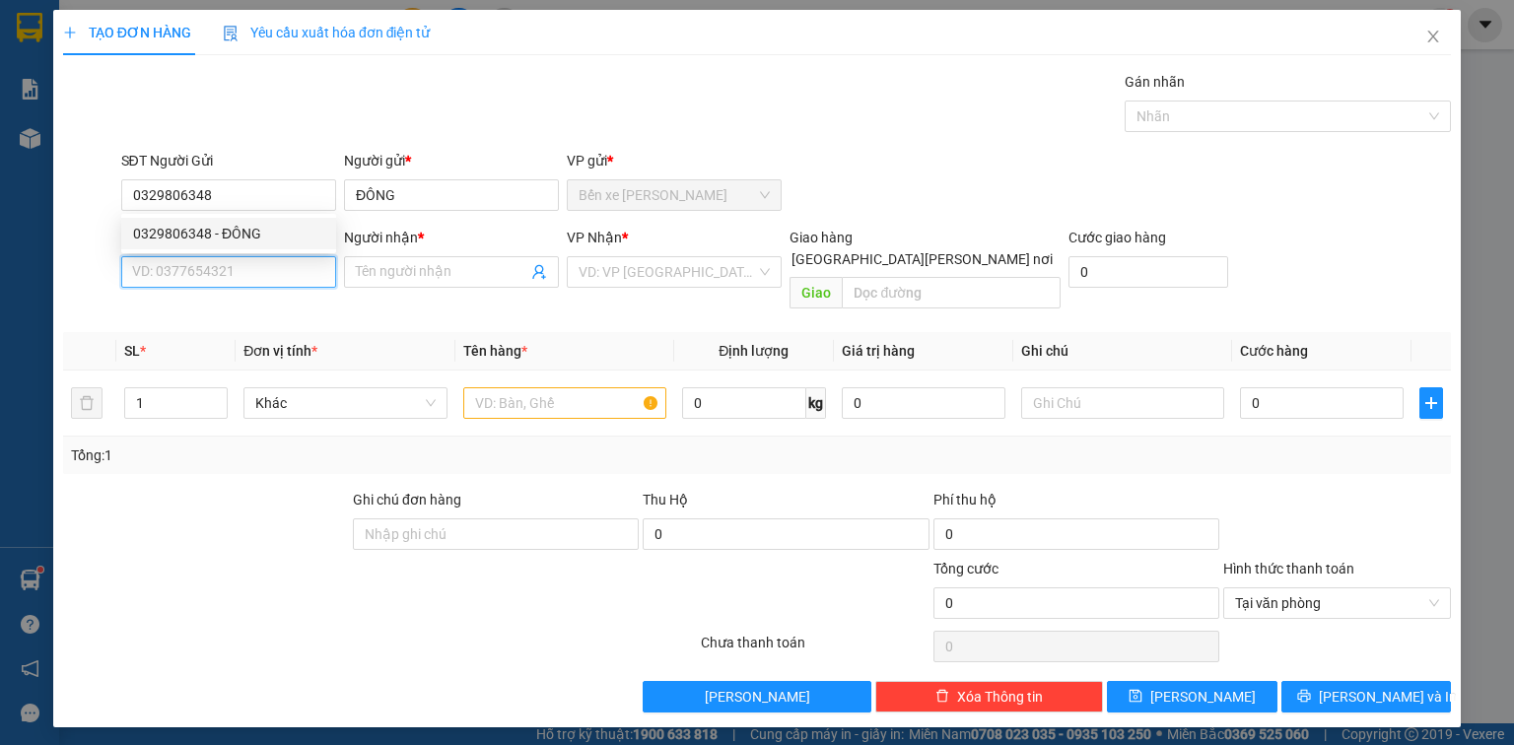
click at [273, 256] on input "SĐT Người Nhận *" at bounding box center [228, 272] width 215 height 32
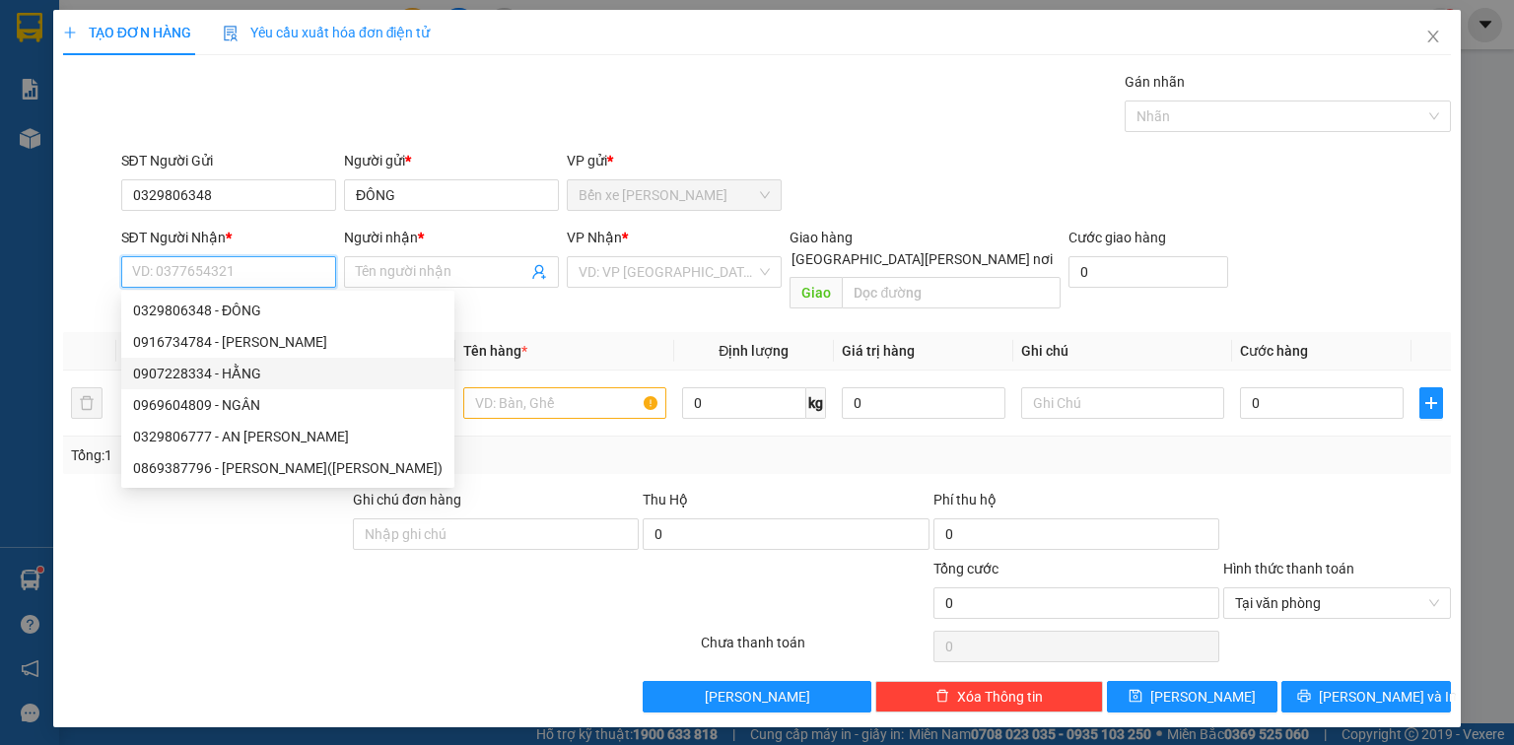
click at [252, 378] on div "0907228334 - HẰNG" at bounding box center [287, 374] width 309 height 22
type input "0907228334"
type input "HẰNG"
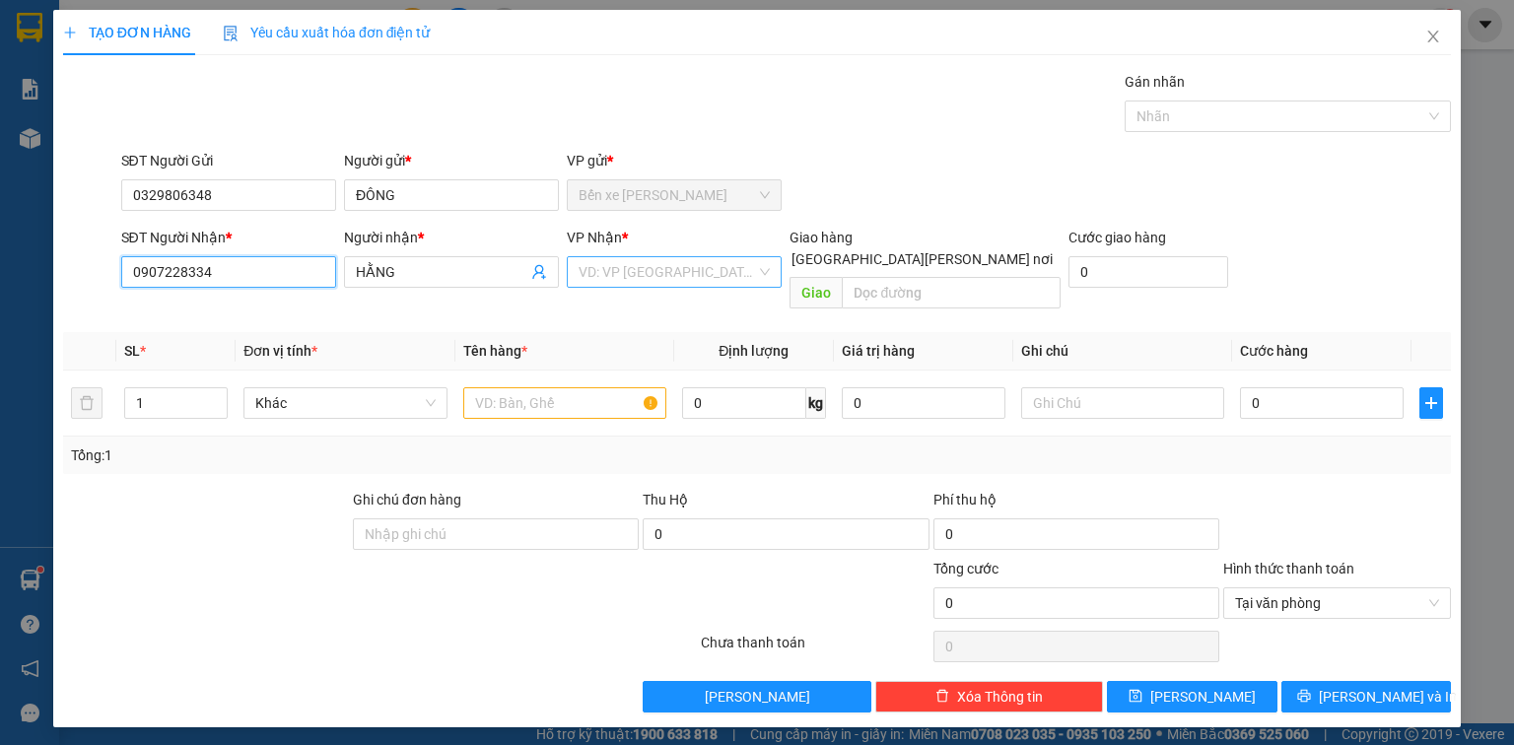
click at [671, 286] on div "VD: VP [GEOGRAPHIC_DATA]" at bounding box center [674, 272] width 215 height 32
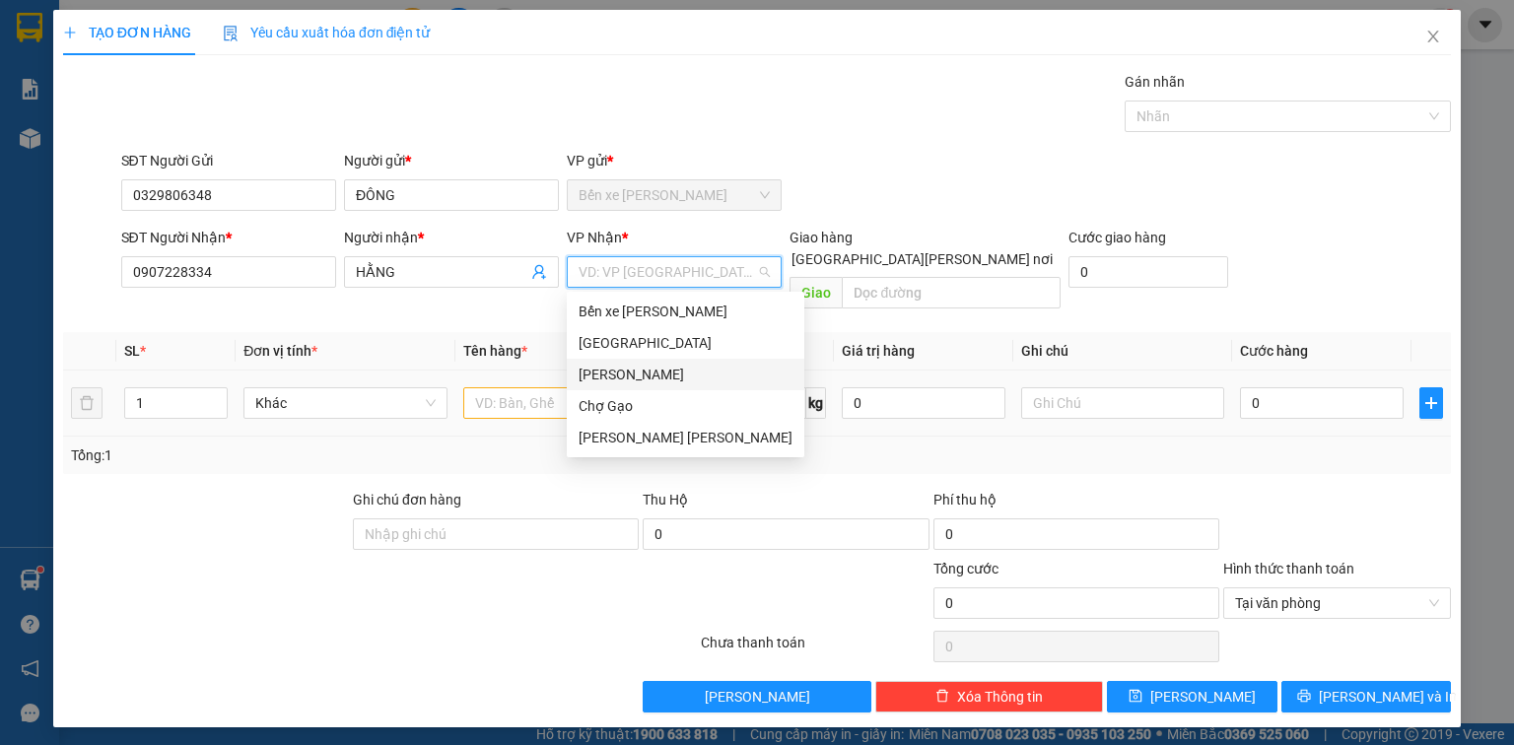
click at [622, 347] on div "[GEOGRAPHIC_DATA]" at bounding box center [686, 343] width 214 height 22
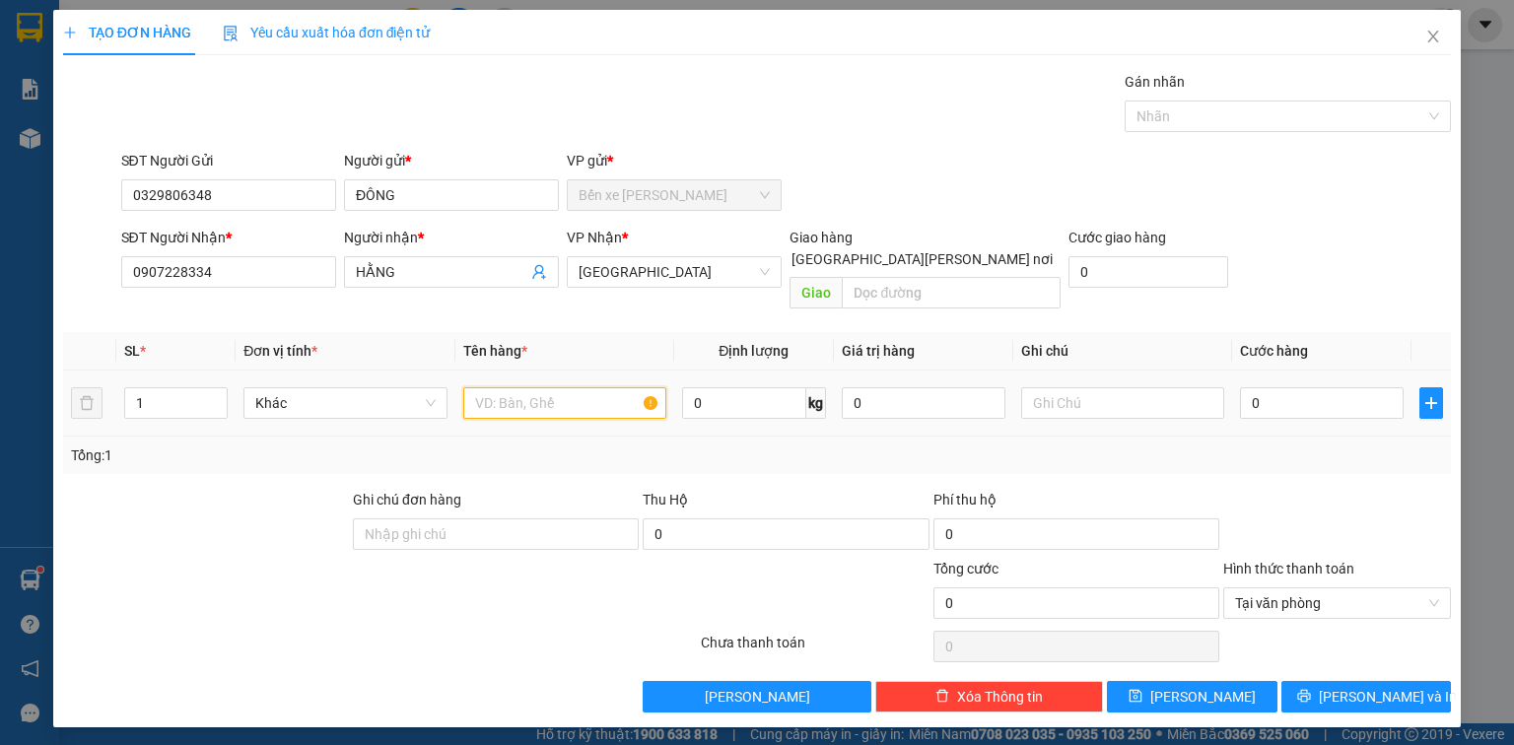
click at [532, 387] on input "text" at bounding box center [564, 403] width 203 height 32
type input "1TNP"
click at [1315, 387] on input "0" at bounding box center [1322, 403] width 164 height 32
type input "3"
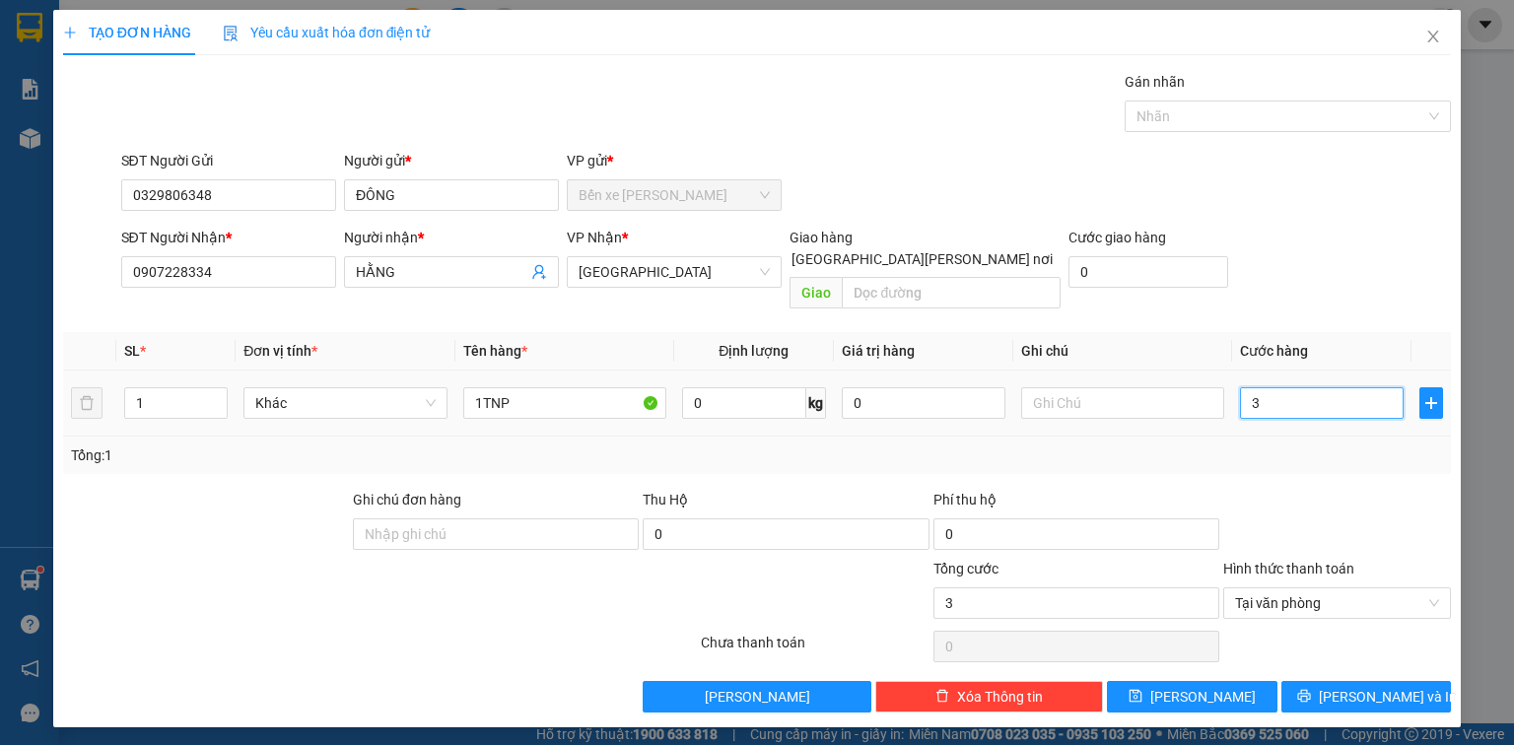
type input "30"
type input "30.000"
click at [1384, 686] on span "[PERSON_NAME] và In" at bounding box center [1388, 697] width 138 height 22
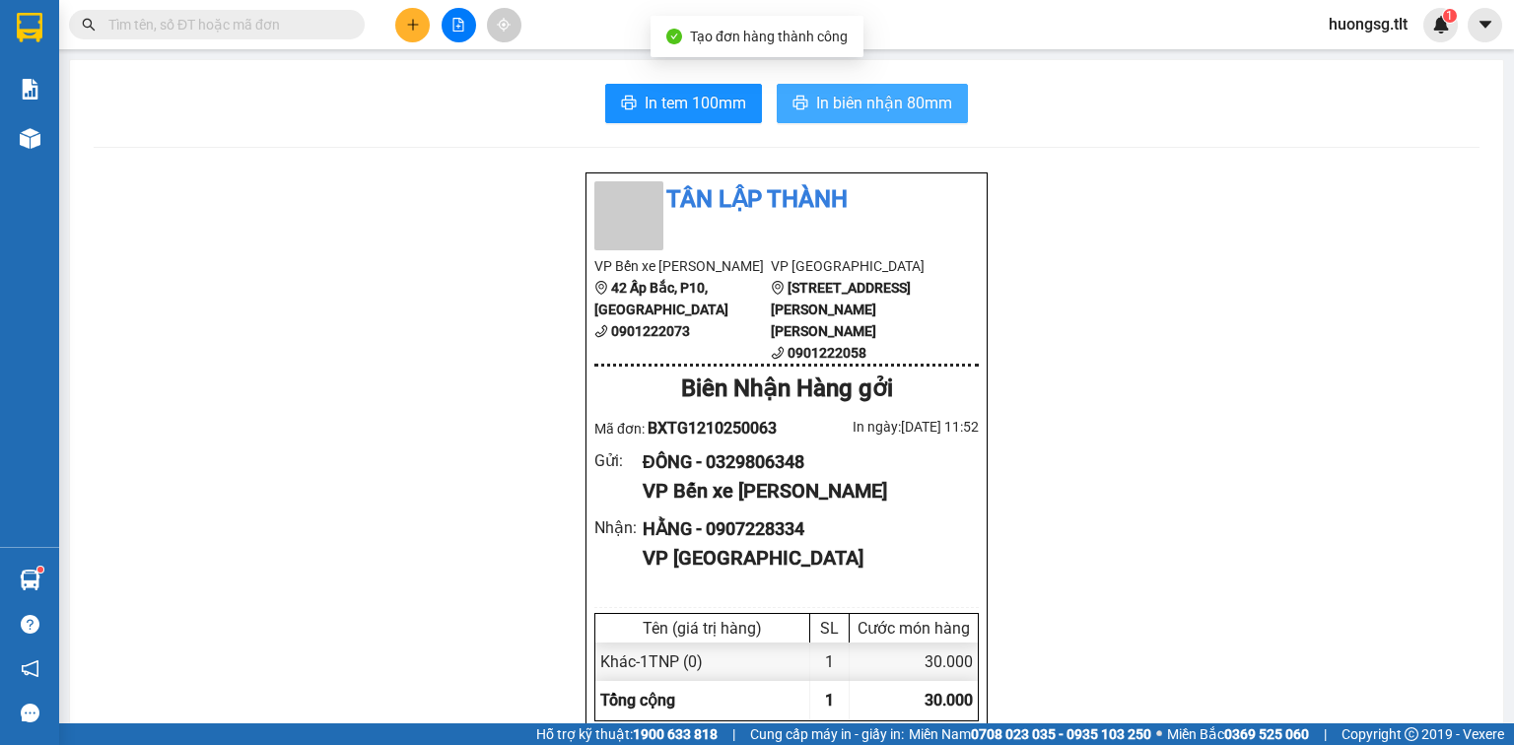
click at [855, 109] on span "In biên nhận 80mm" at bounding box center [884, 103] width 136 height 25
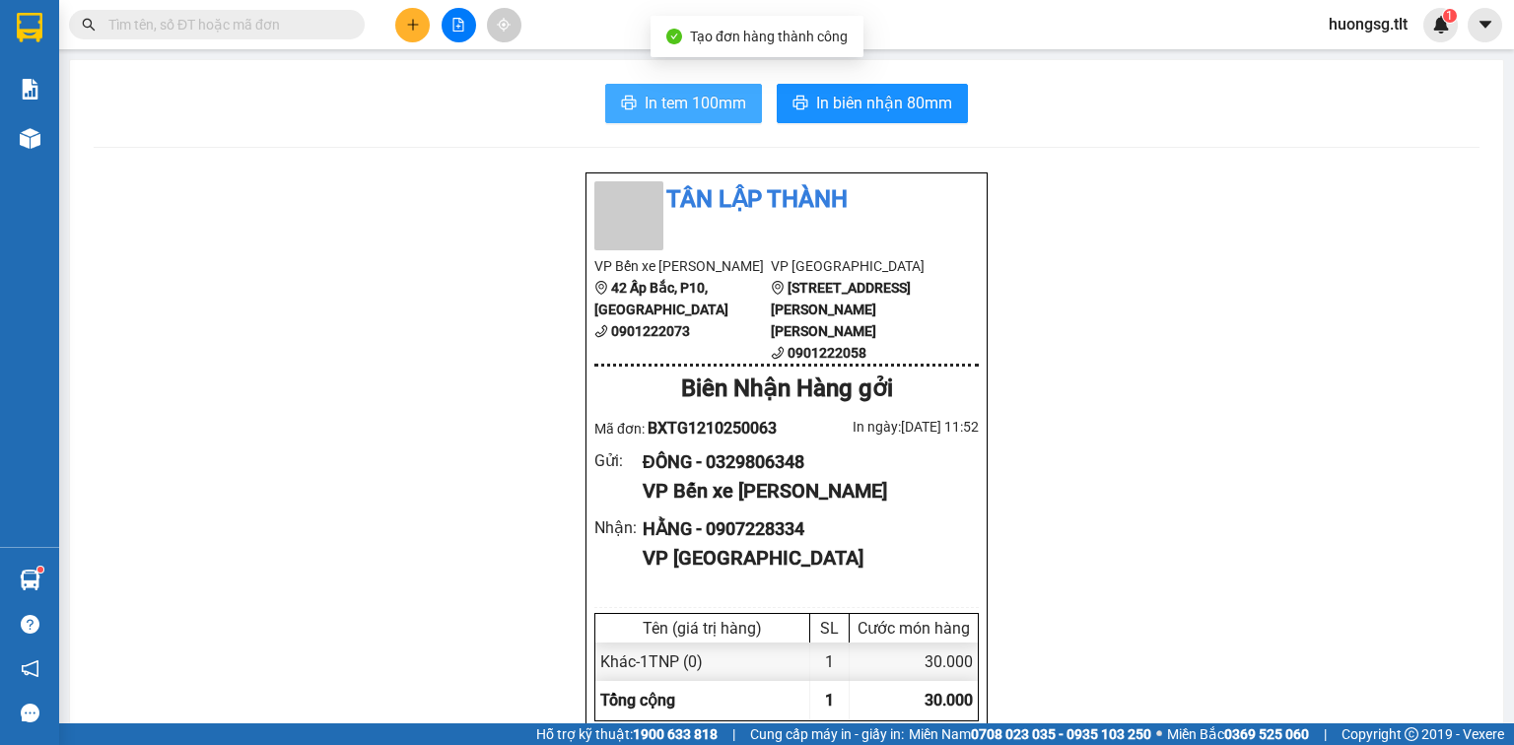
click at [673, 110] on span "In tem 100mm" at bounding box center [696, 103] width 102 height 25
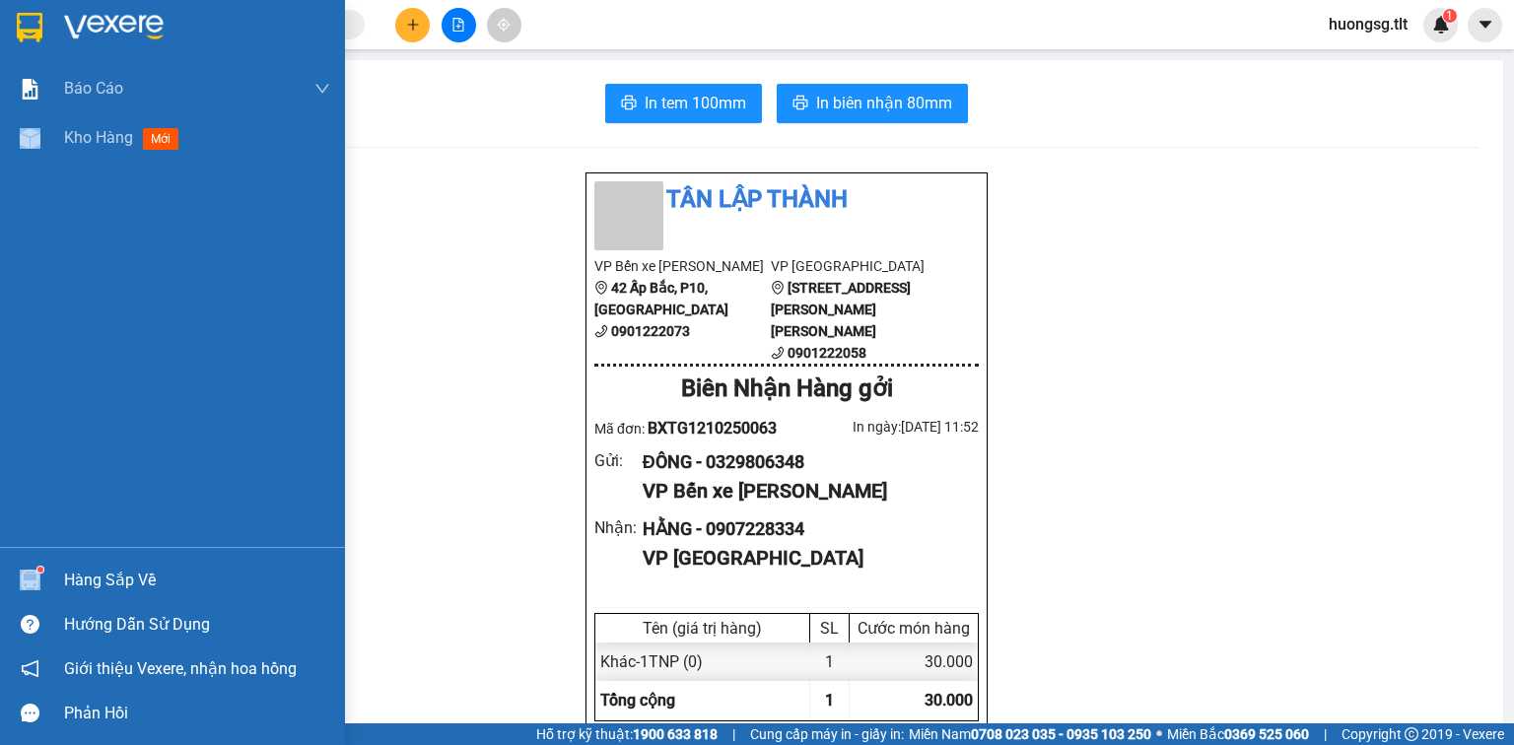
click at [51, 556] on div "Báo cáo Báo cáo dòng tiền (Nhân Viên) Doanh số tạo đơn theo VP gửi (nhân viên) …" at bounding box center [172, 372] width 345 height 745
click at [58, 586] on div "Hàng sắp về" at bounding box center [172, 580] width 345 height 44
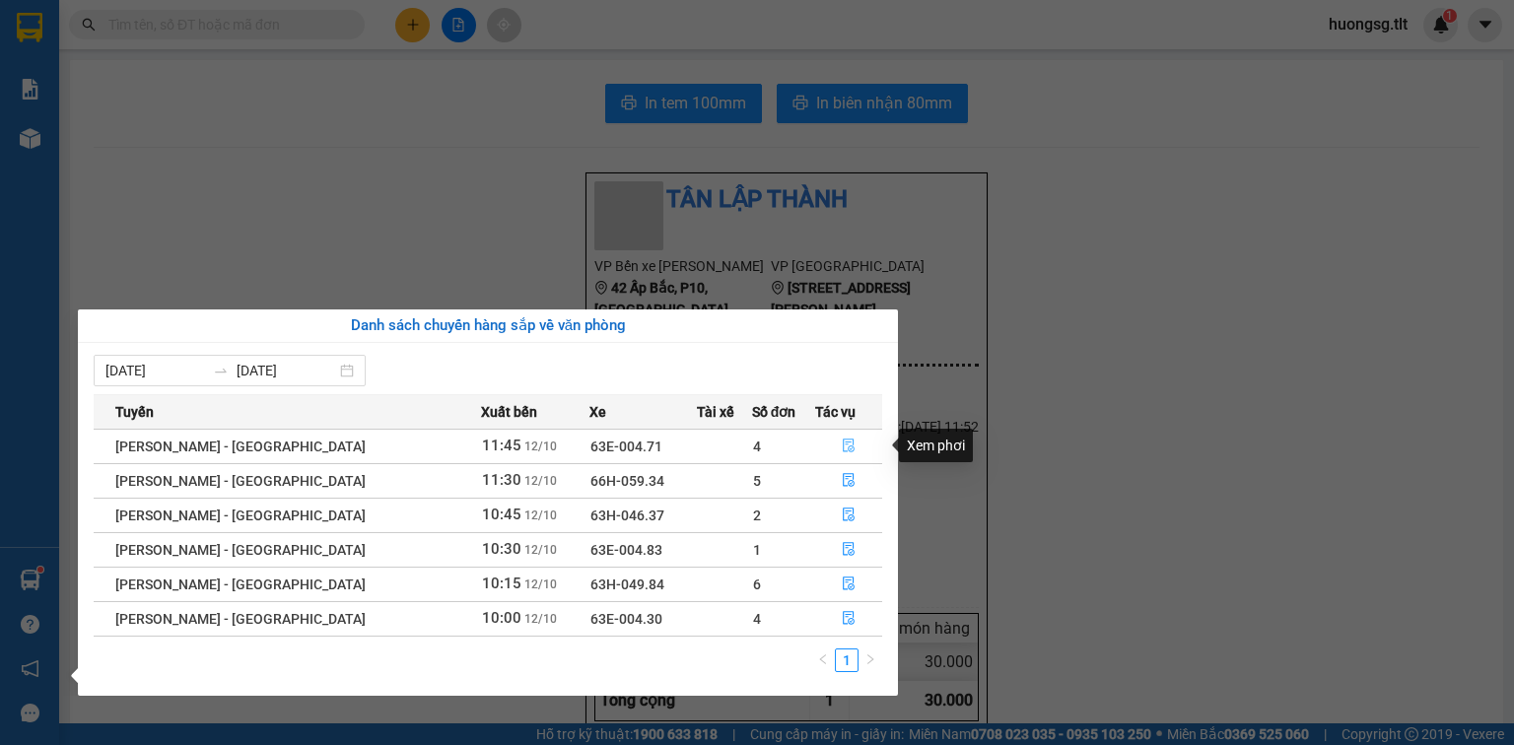
click at [847, 445] on icon "file-done" at bounding box center [849, 446] width 14 height 14
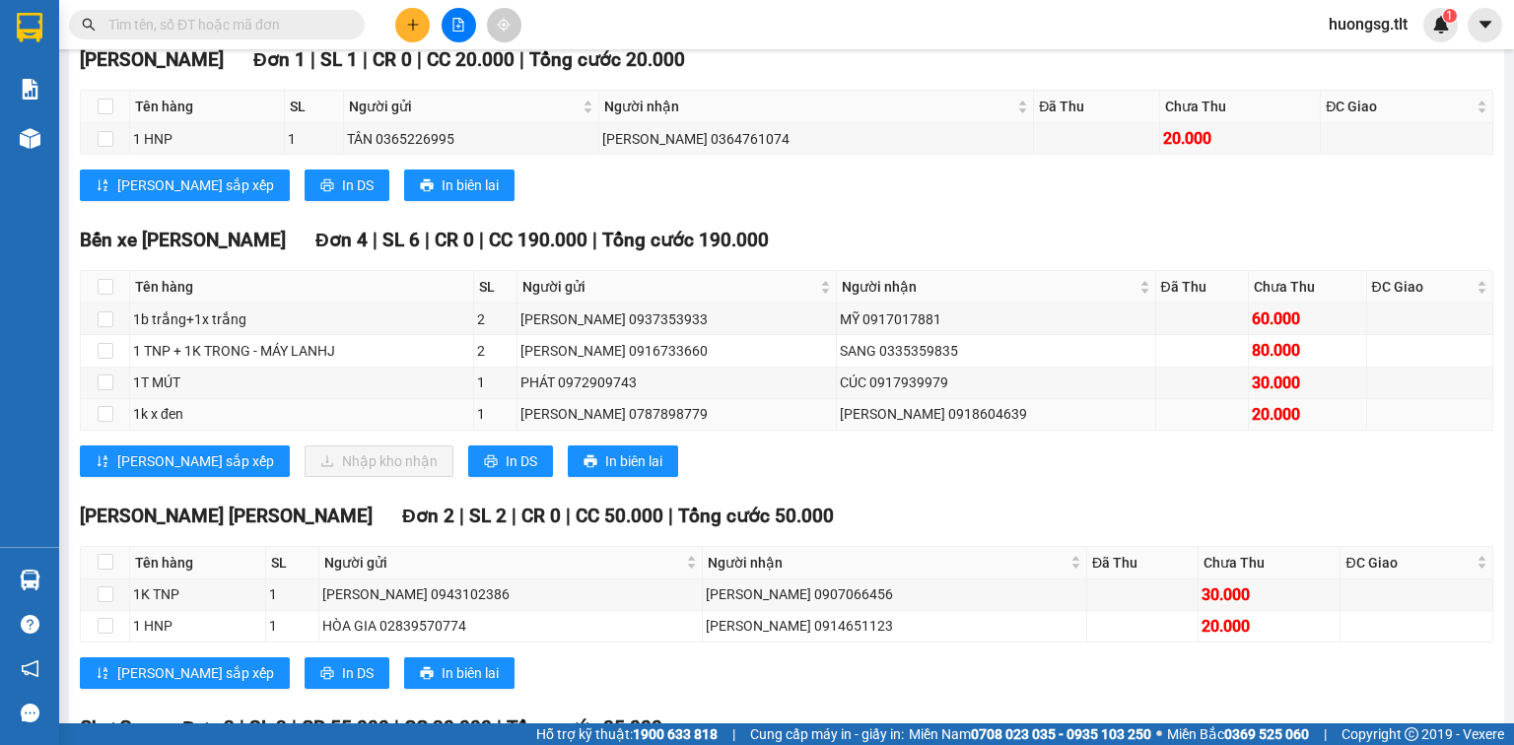
scroll to position [394, 0]
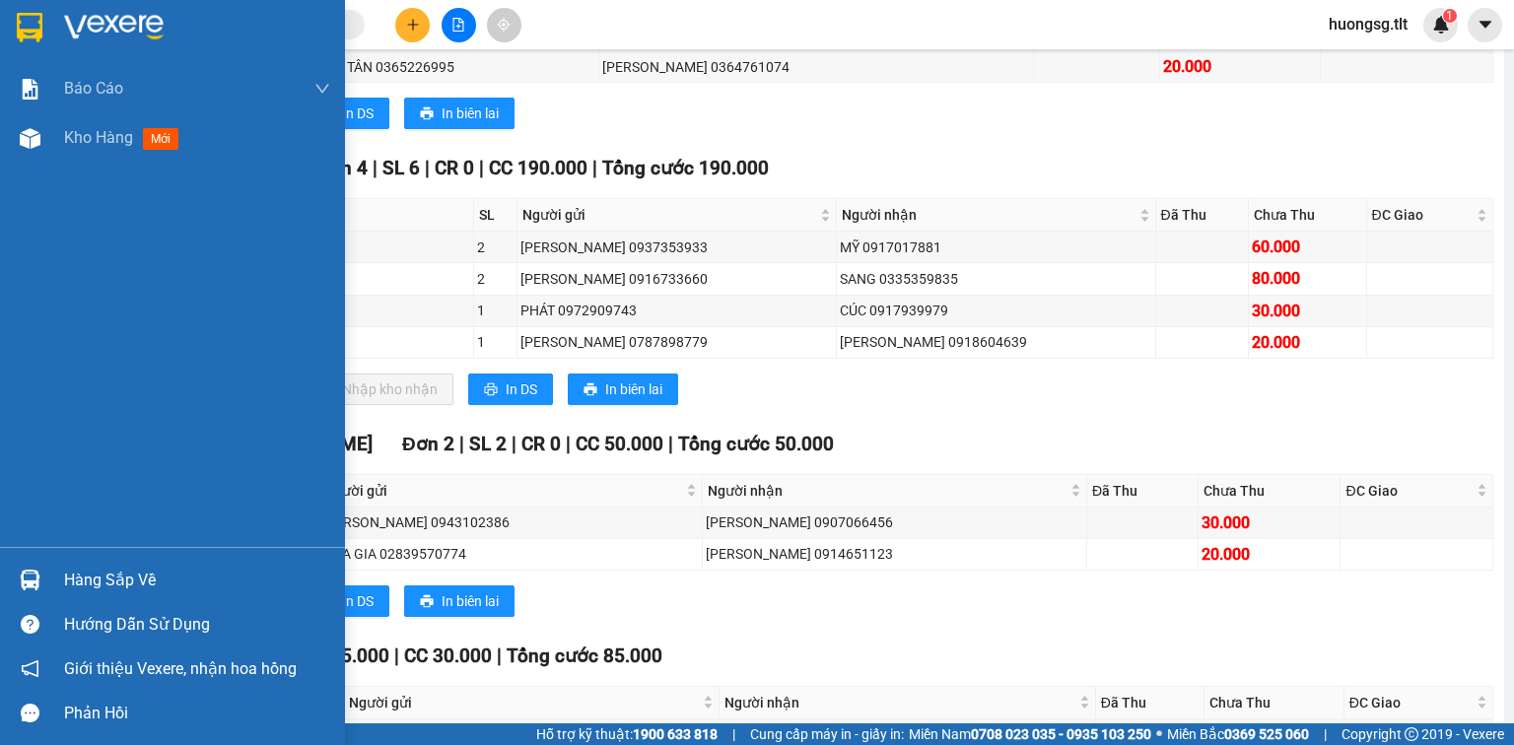
click at [31, 573] on img at bounding box center [30, 580] width 21 height 21
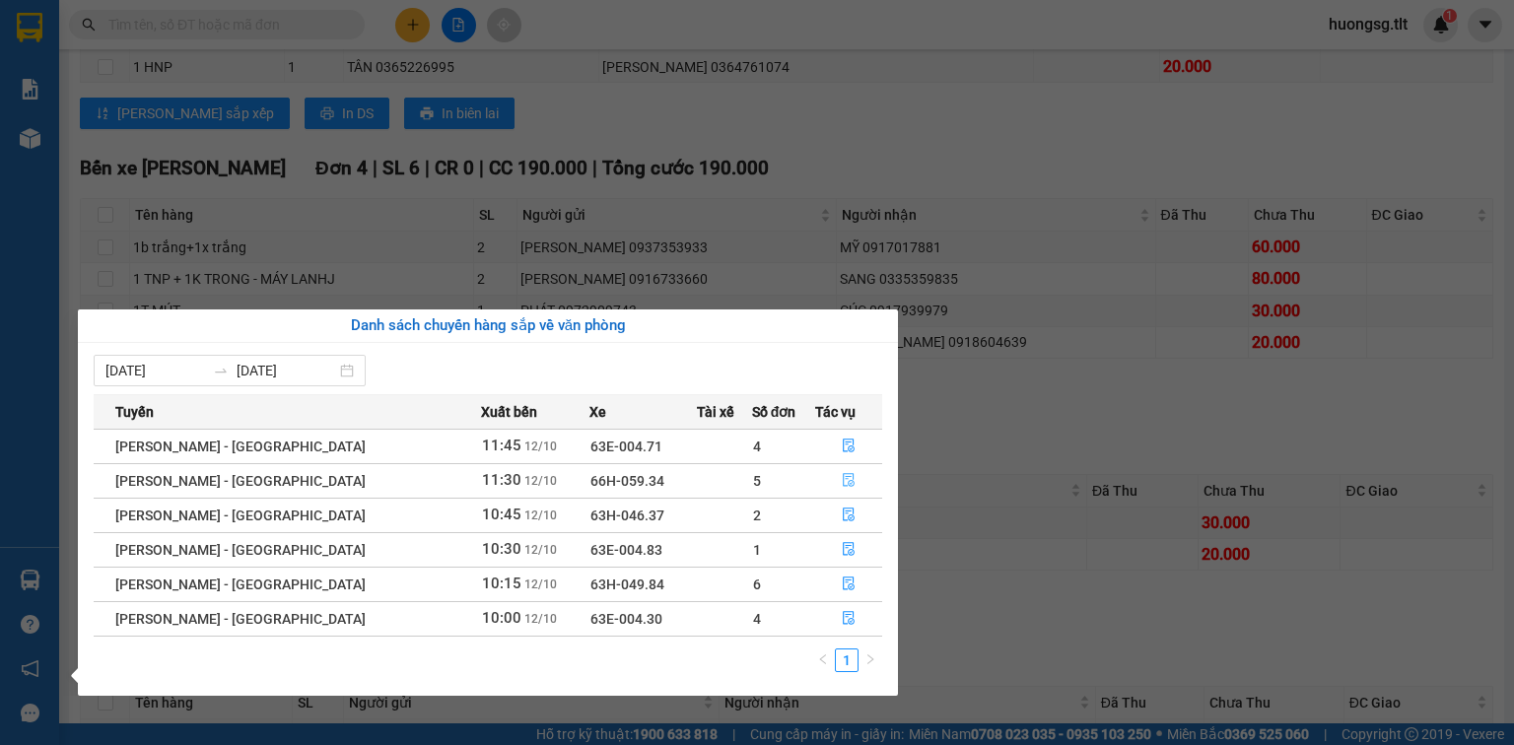
click at [816, 473] on button "button" at bounding box center [848, 481] width 65 height 32
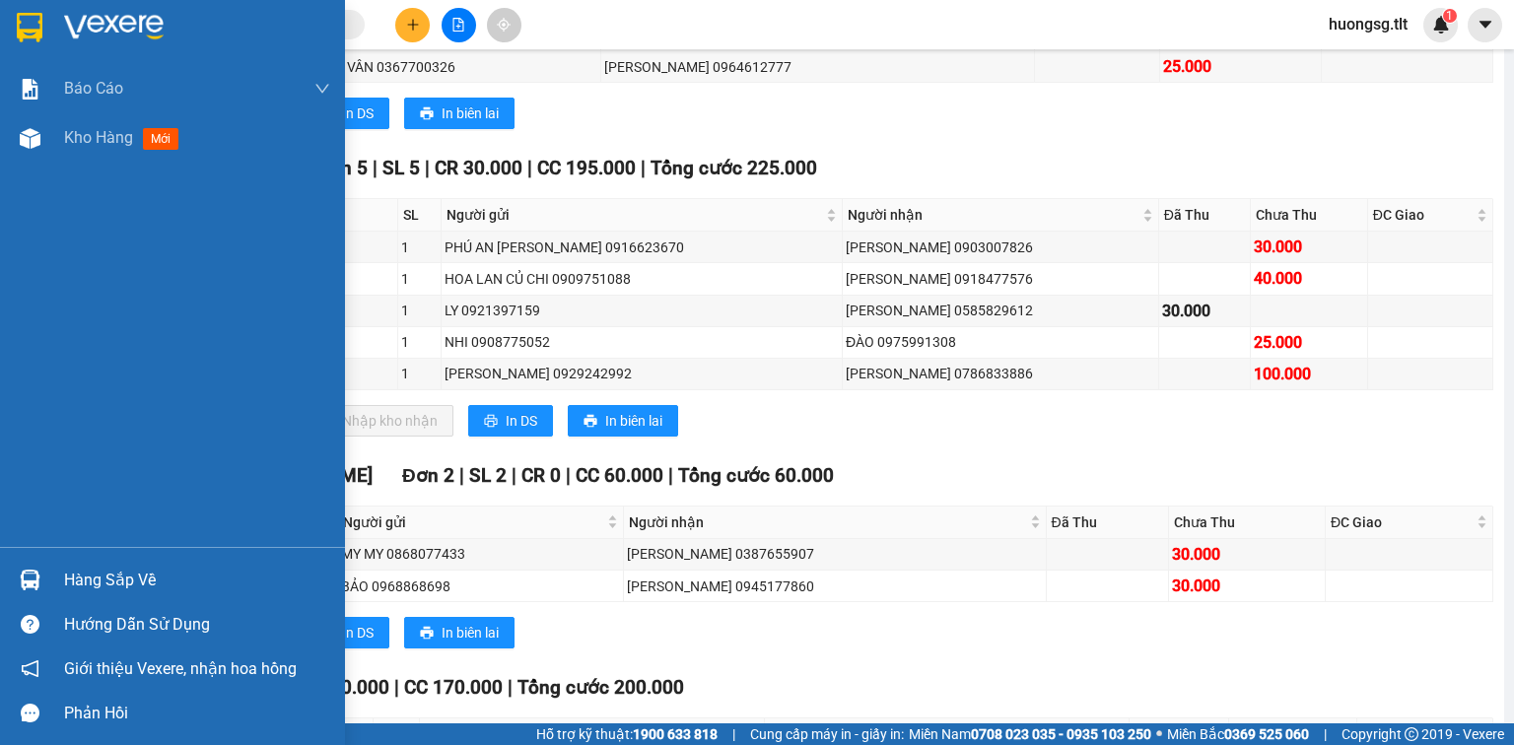
click at [35, 581] on img at bounding box center [30, 580] width 21 height 21
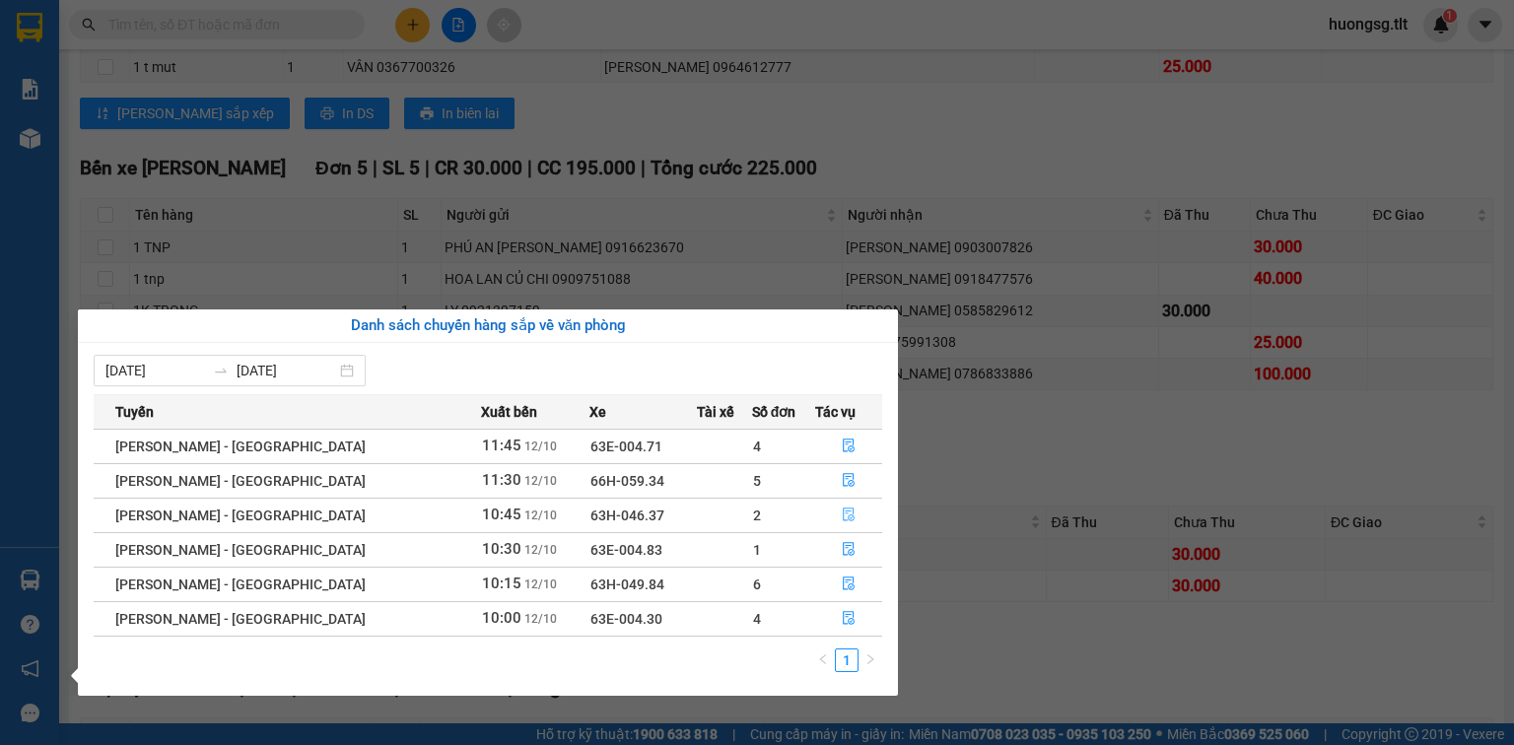
click at [842, 511] on icon "file-done" at bounding box center [849, 515] width 14 height 14
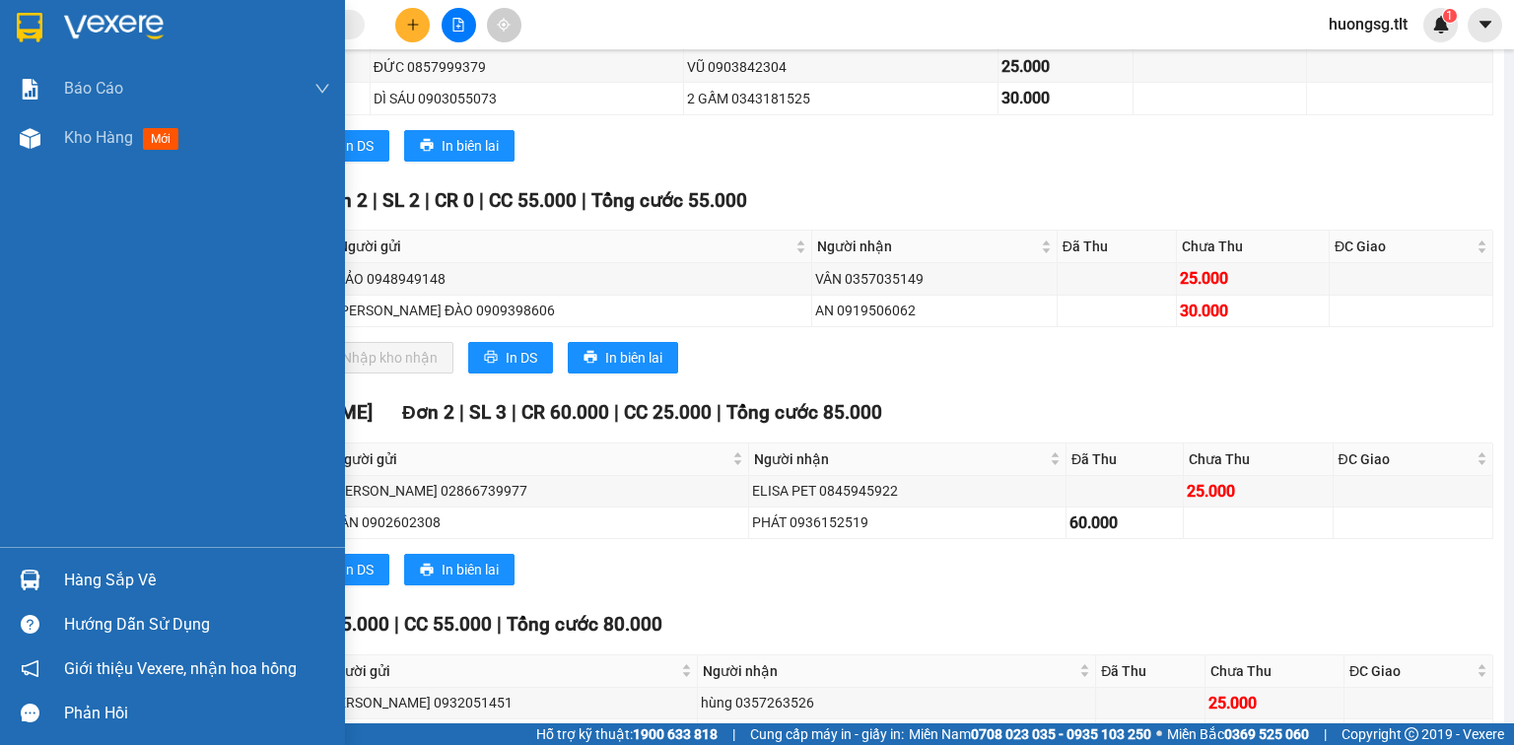
click at [20, 570] on img at bounding box center [30, 580] width 21 height 21
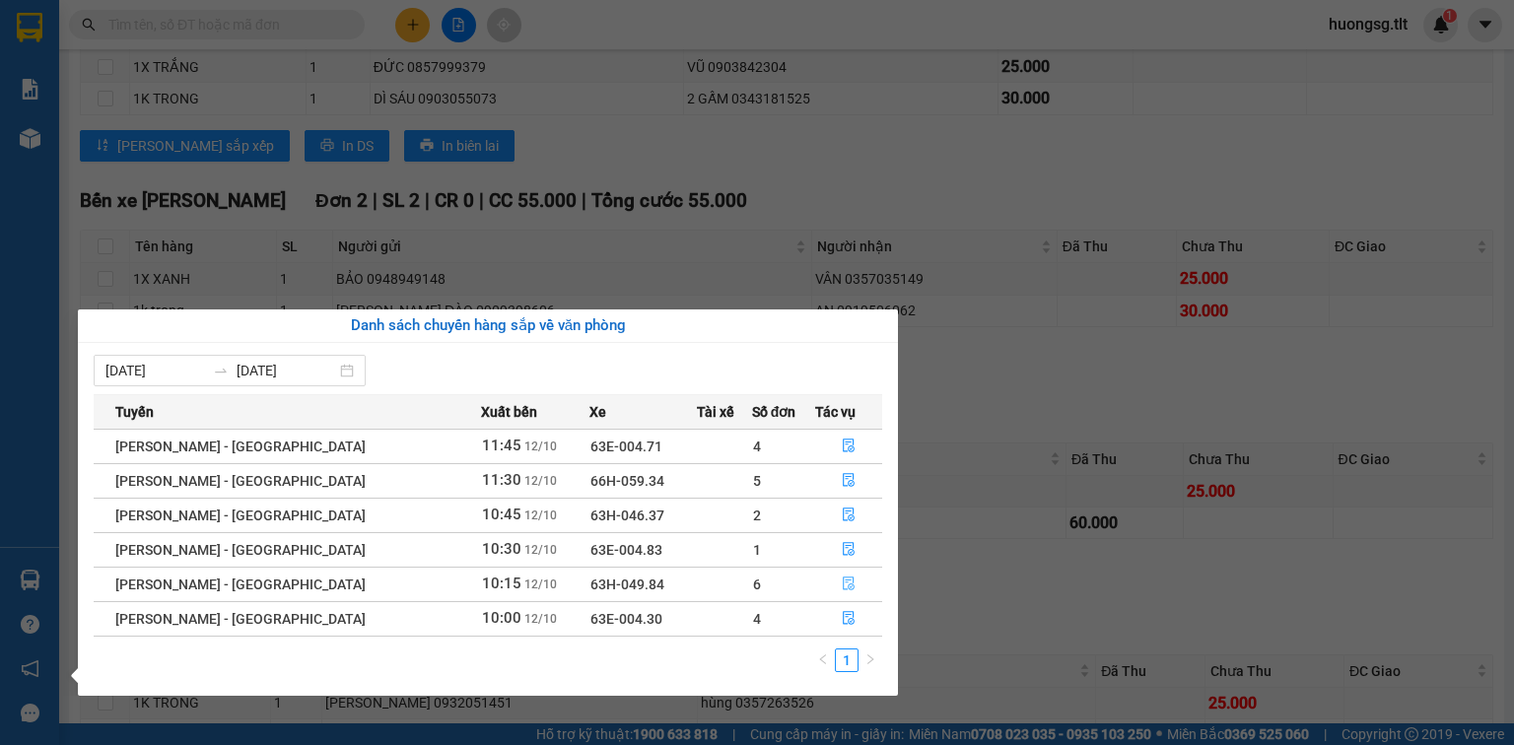
click at [852, 580] on button "button" at bounding box center [848, 585] width 65 height 32
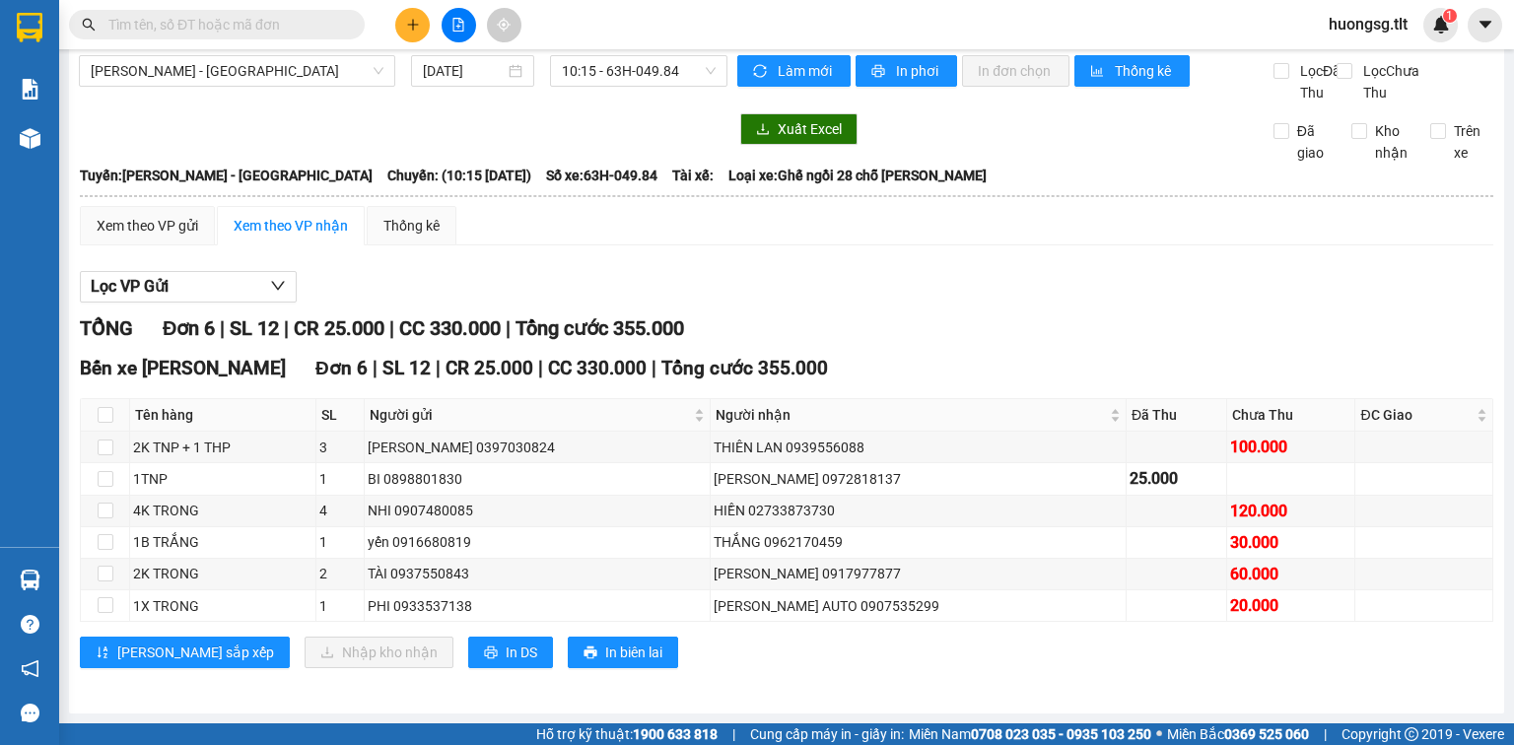
scroll to position [33, 0]
drag, startPoint x: 733, startPoint y: 445, endPoint x: 892, endPoint y: 513, distance: 172.6
click at [903, 501] on tbody "2K TNP + 1 THP 3 MINH ANH 0397030824 THIÊN LAN 0939556088 100.000 1TNP 1 BI 089…" at bounding box center [787, 527] width 1412 height 190
drag, startPoint x: 852, startPoint y: 535, endPoint x: 832, endPoint y: 543, distance: 21.2
click at [851, 535] on div "THẮNG 0962170459" at bounding box center [918, 542] width 409 height 22
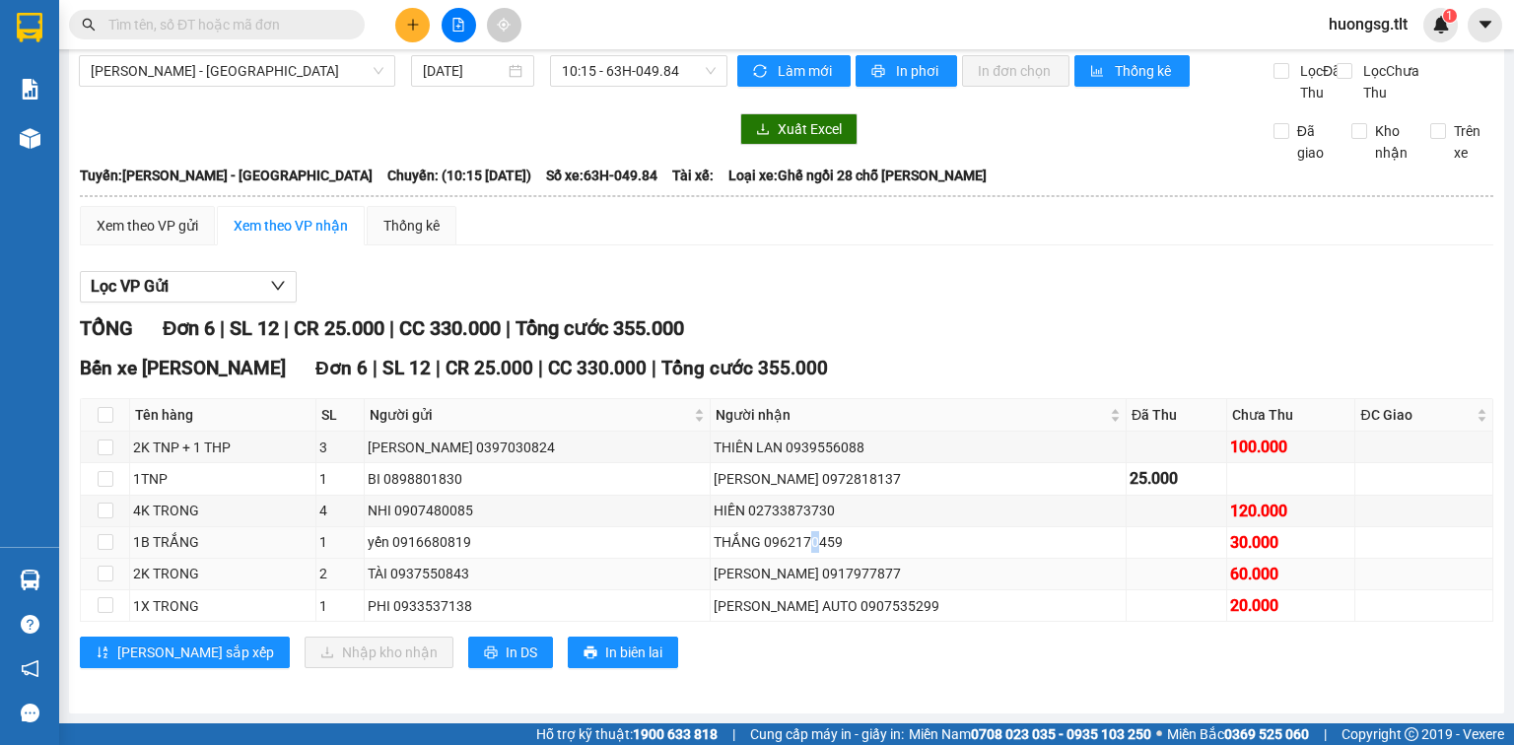
drag, startPoint x: 832, startPoint y: 543, endPoint x: 795, endPoint y: 587, distance: 57.4
click at [825, 546] on div "THẮNG 0962170459" at bounding box center [918, 542] width 409 height 22
click at [795, 587] on td "THÚY 0917977877" at bounding box center [919, 575] width 416 height 32
click at [794, 587] on td "THÚY 0917977877" at bounding box center [919, 575] width 416 height 32
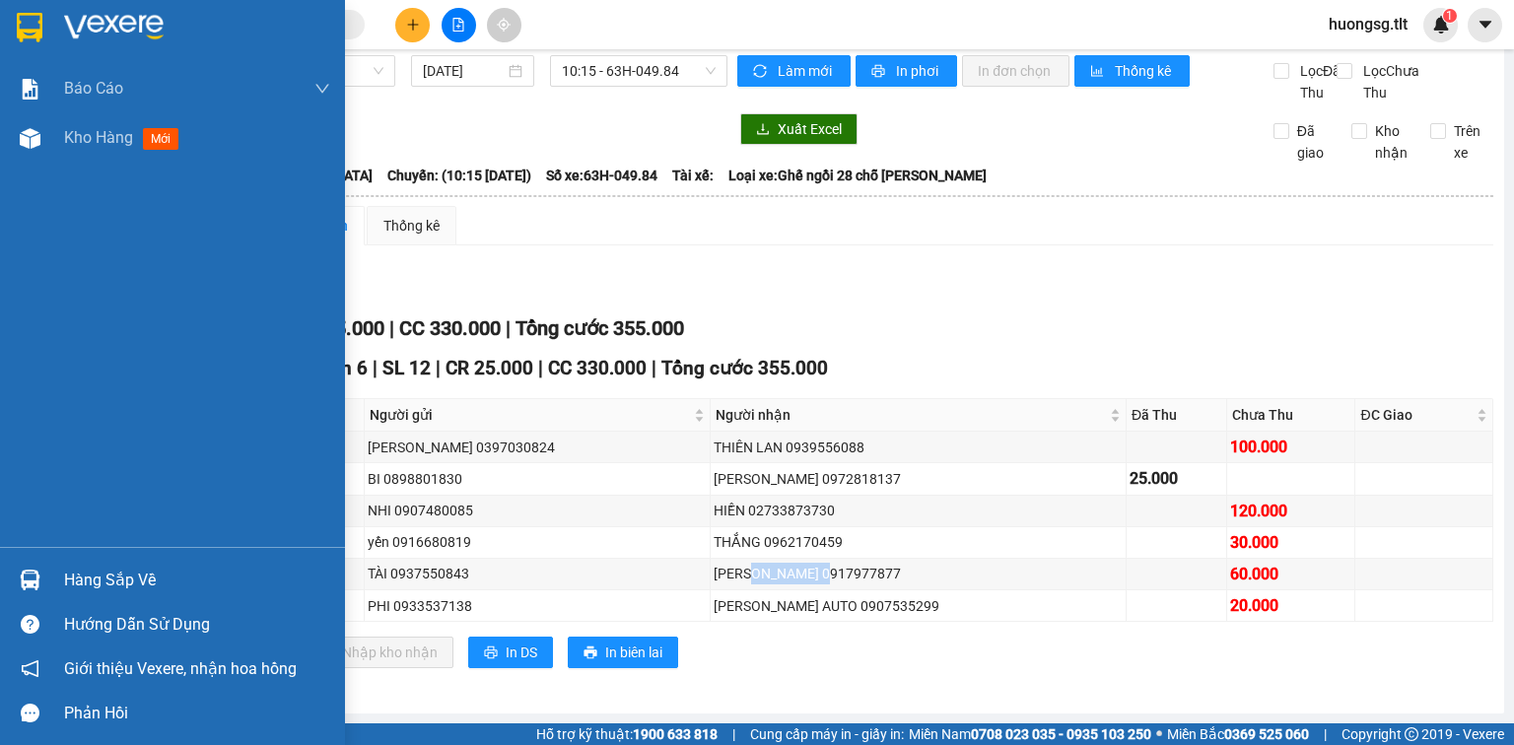
click at [20, 587] on img at bounding box center [30, 580] width 21 height 21
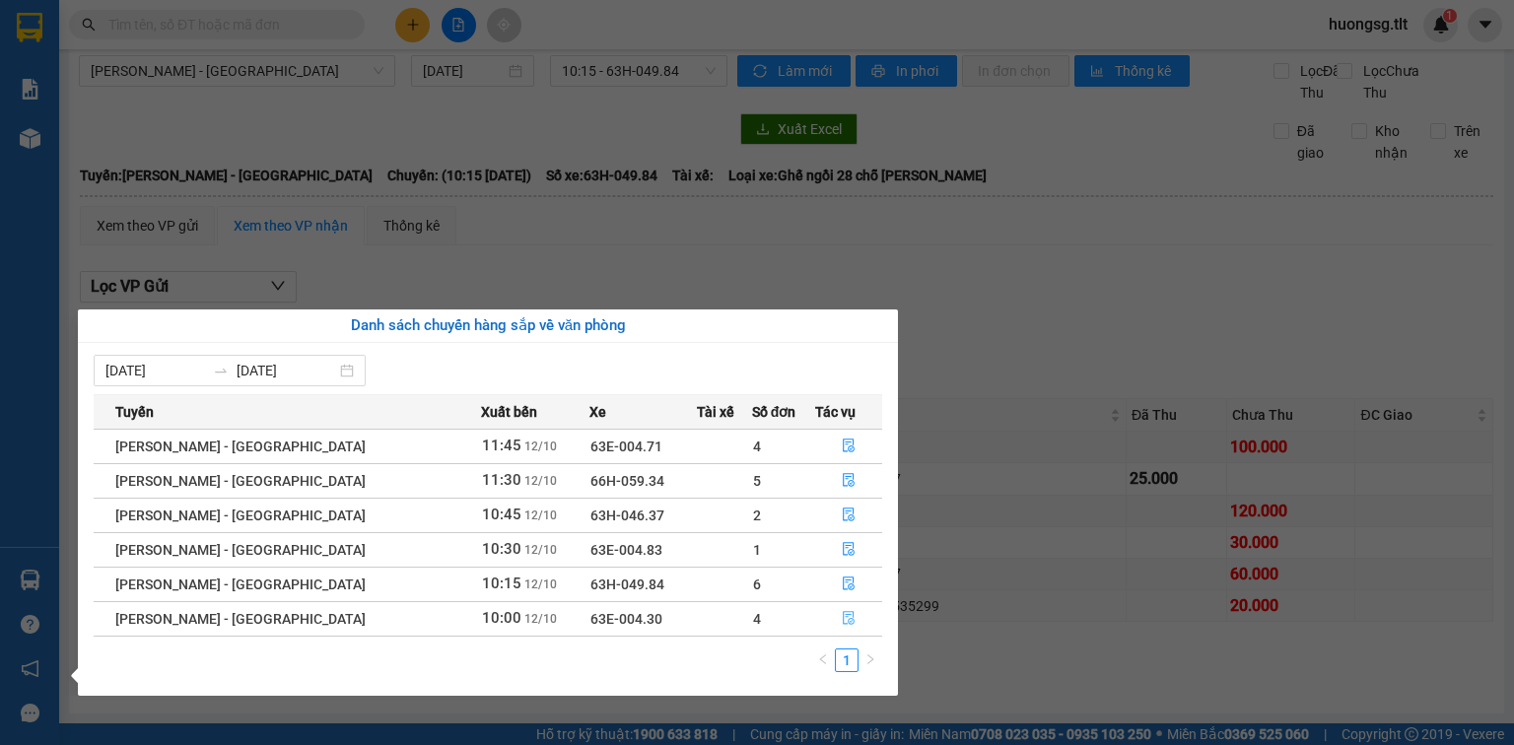
drag, startPoint x: 804, startPoint y: 607, endPoint x: 839, endPoint y: 619, distance: 36.5
click at [816, 609] on button "button" at bounding box center [848, 619] width 65 height 32
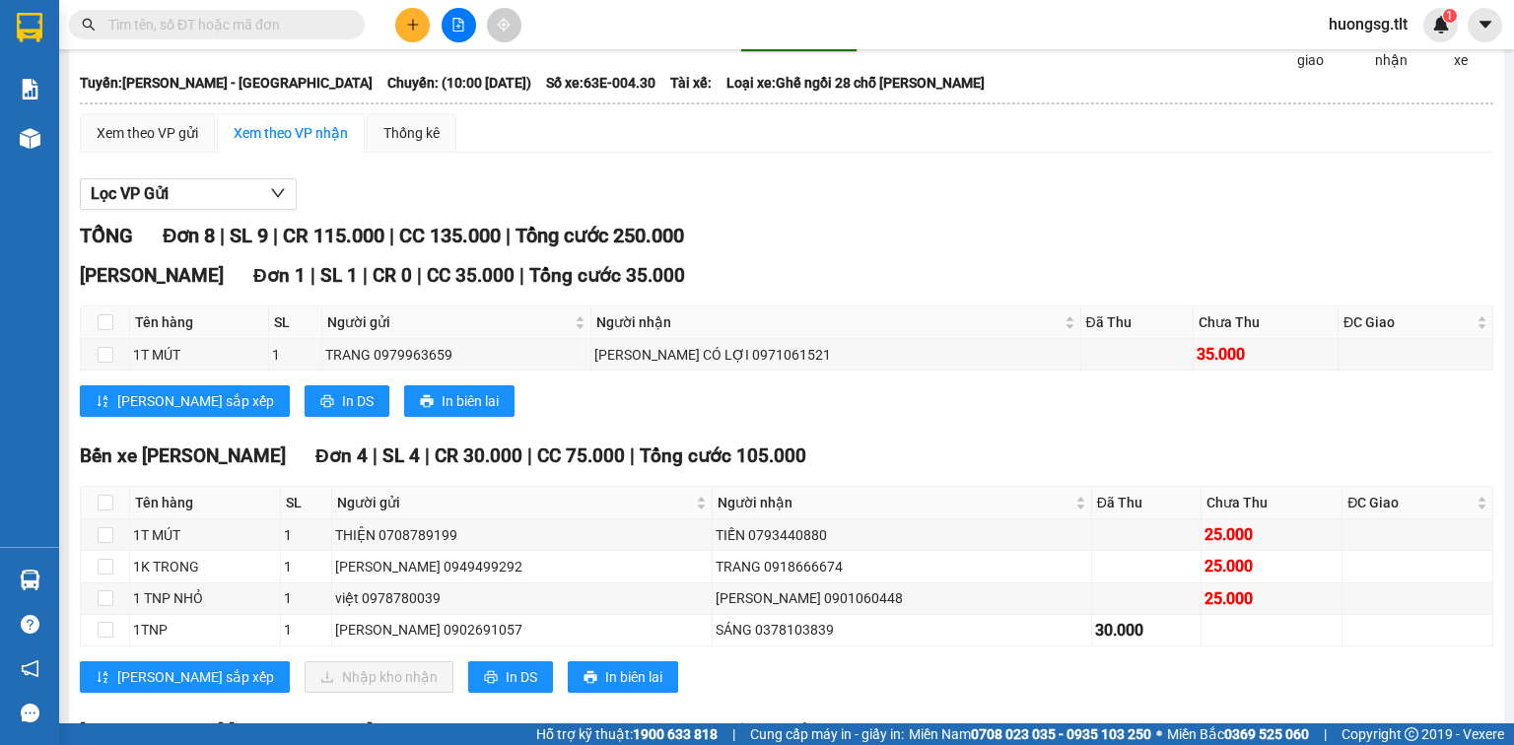
scroll to position [190, 0]
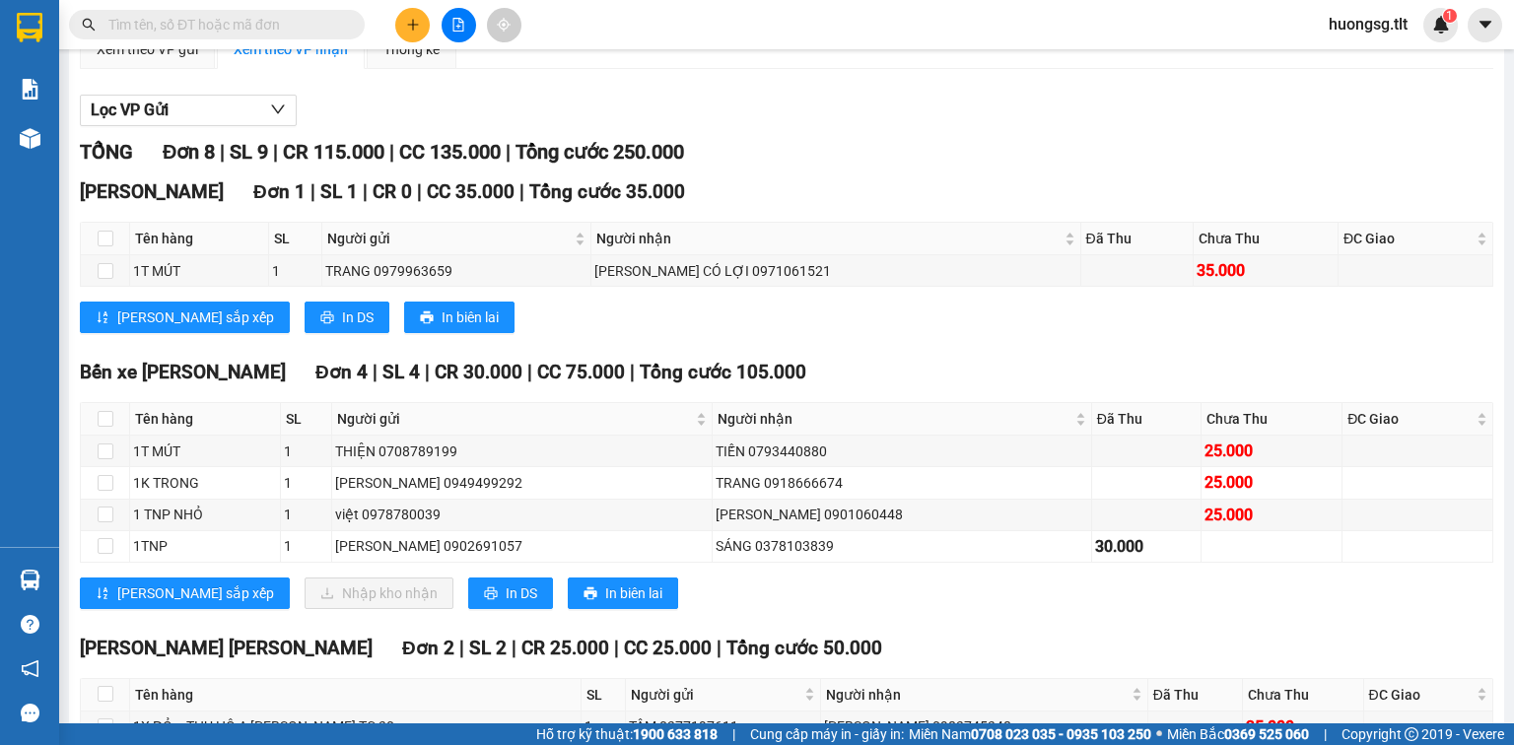
click at [296, 28] on input "text" at bounding box center [224, 25] width 233 height 22
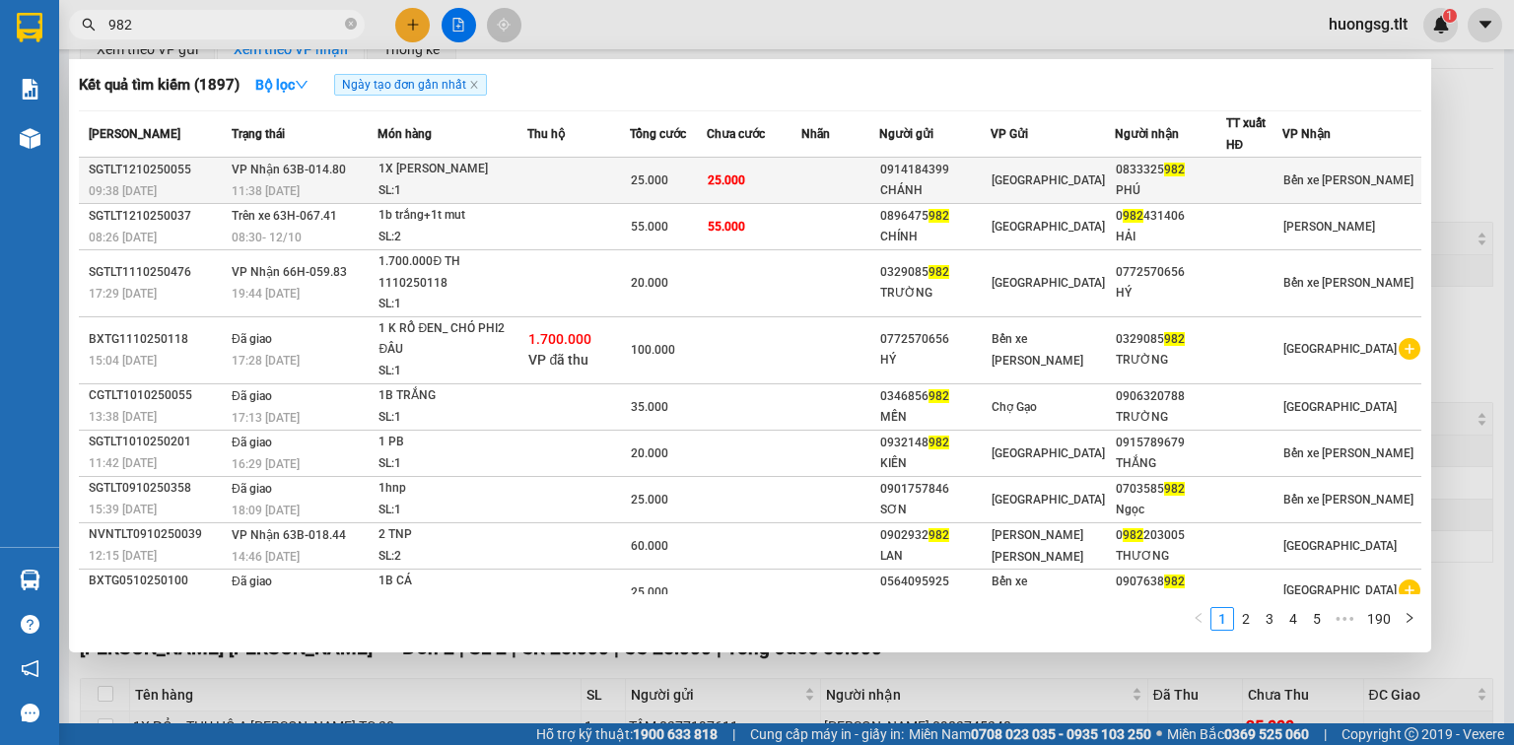
type input "982"
click at [445, 173] on div "1X VÀNG" at bounding box center [452, 170] width 148 height 22
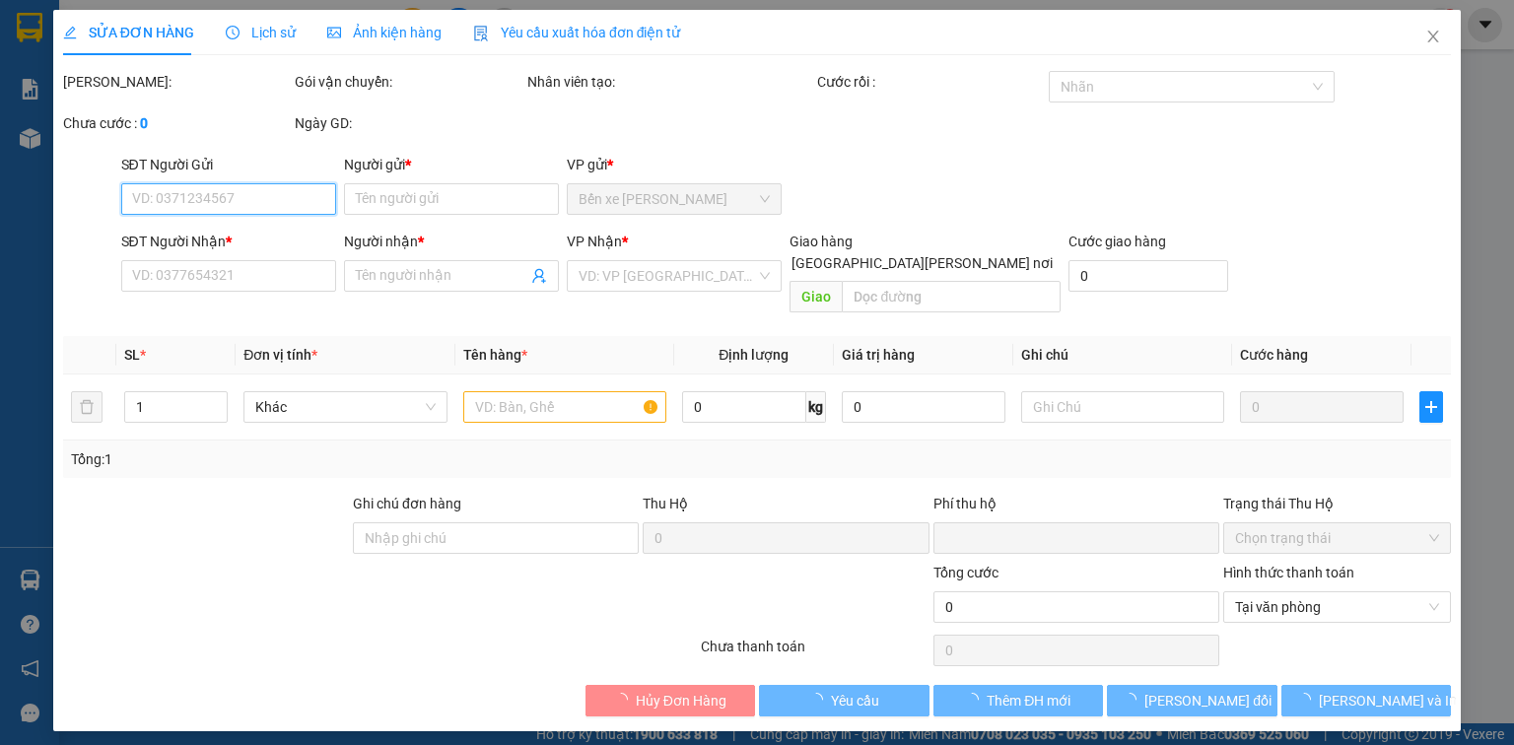
type input "0914184399"
type input "CHÁNH"
type input "0833325982"
type input "PHÚ"
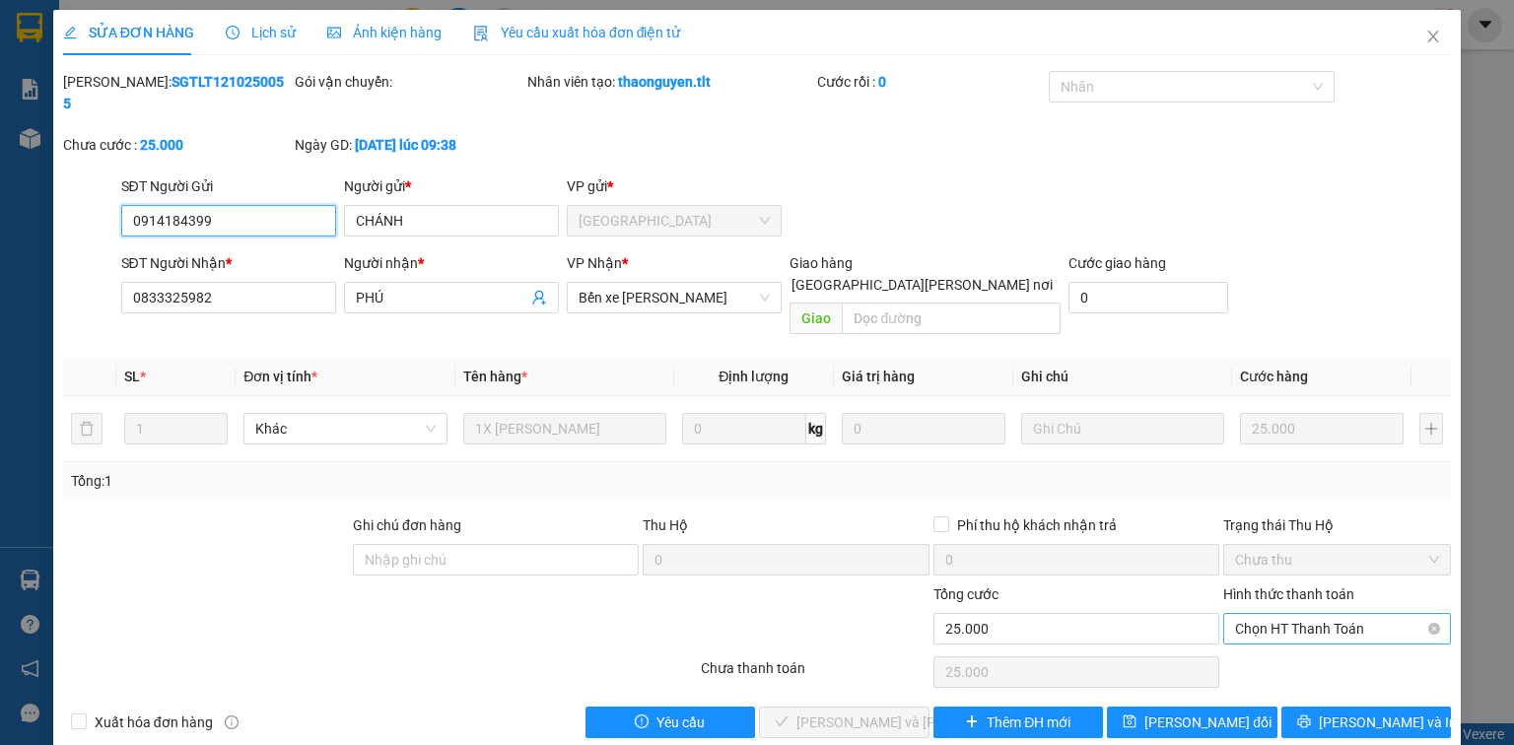
drag, startPoint x: 1299, startPoint y: 577, endPoint x: 1281, endPoint y: 599, distance: 28.8
click at [1295, 614] on span "Chọn HT Thanh Toán" at bounding box center [1337, 629] width 204 height 30
drag, startPoint x: 1281, startPoint y: 599, endPoint x: 1251, endPoint y: 626, distance: 40.5
click at [1265, 627] on div "Tại văn phòng" at bounding box center [1337, 624] width 204 height 22
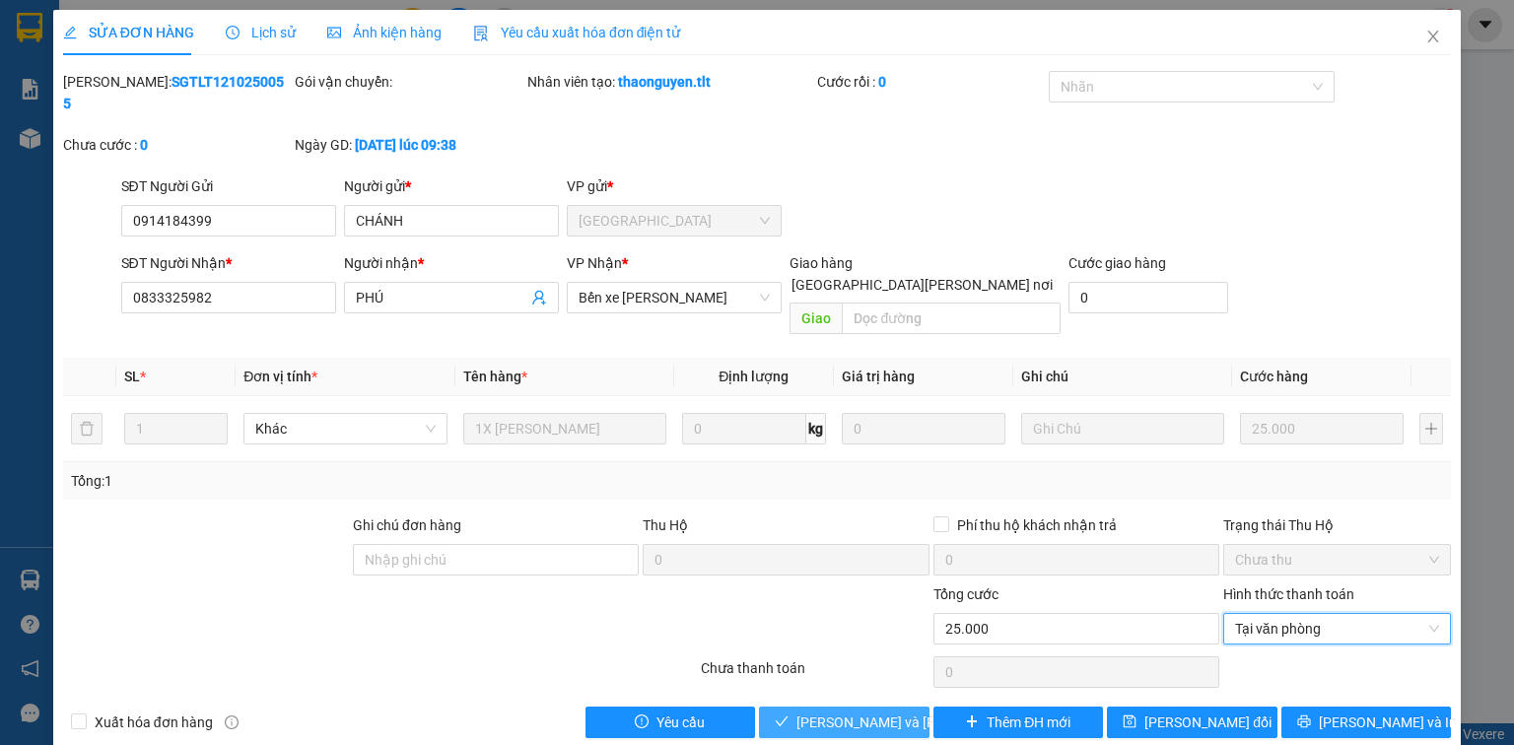
click at [861, 712] on span "Lưu và Giao hàng" at bounding box center [929, 723] width 266 height 22
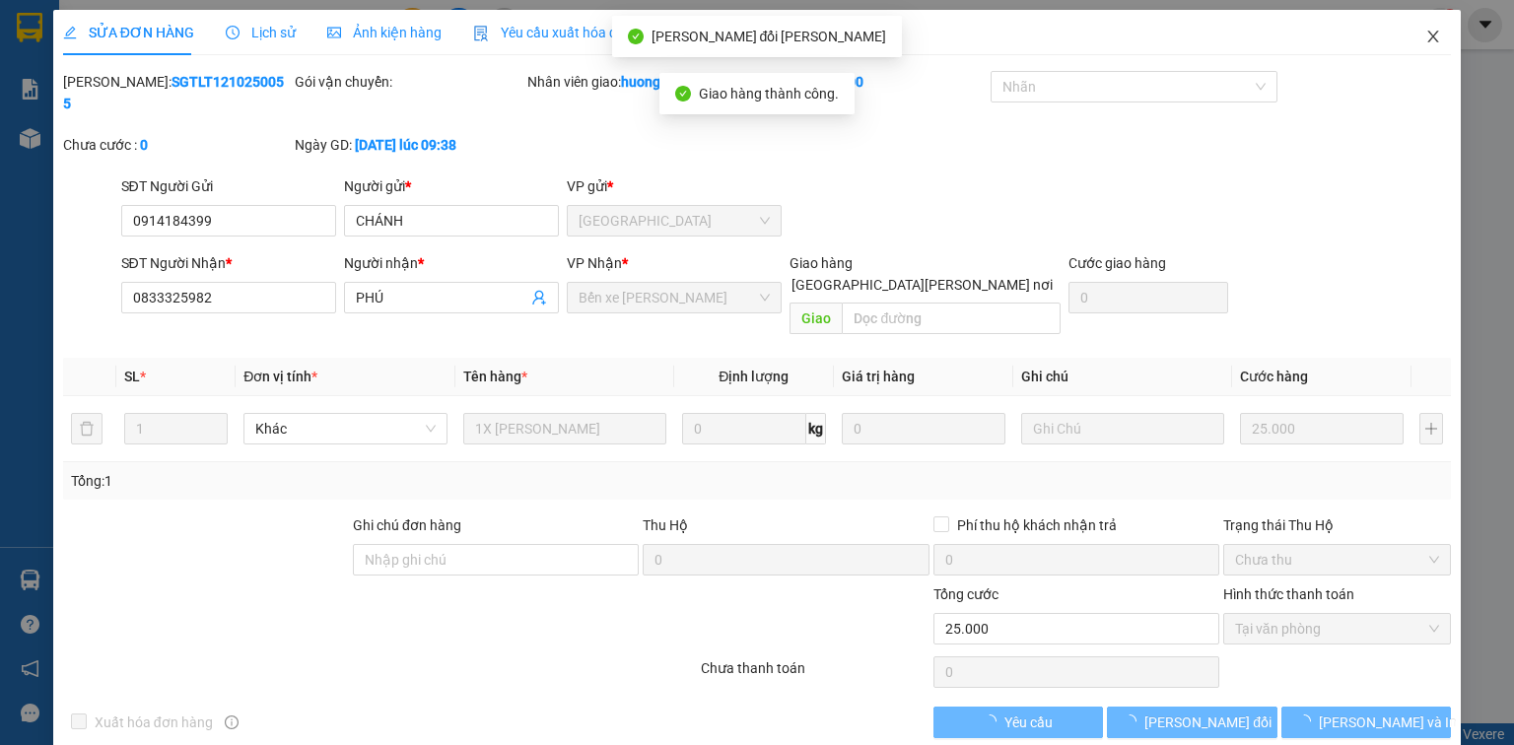
drag, startPoint x: 1442, startPoint y: 51, endPoint x: 1430, endPoint y: 51, distance: 11.8
click at [1441, 51] on span "Close" at bounding box center [1432, 37] width 55 height 55
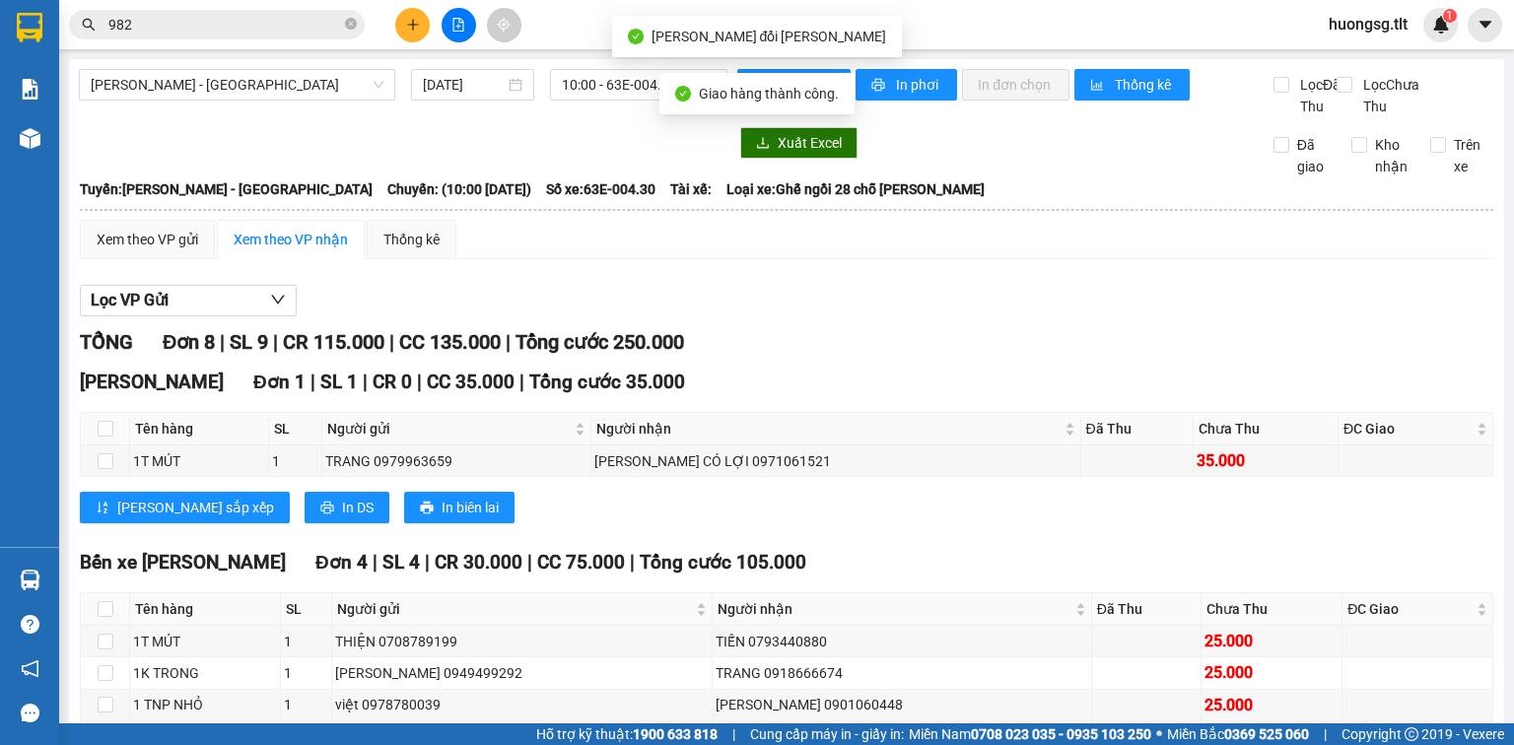
click at [229, 20] on input "982" at bounding box center [224, 25] width 233 height 22
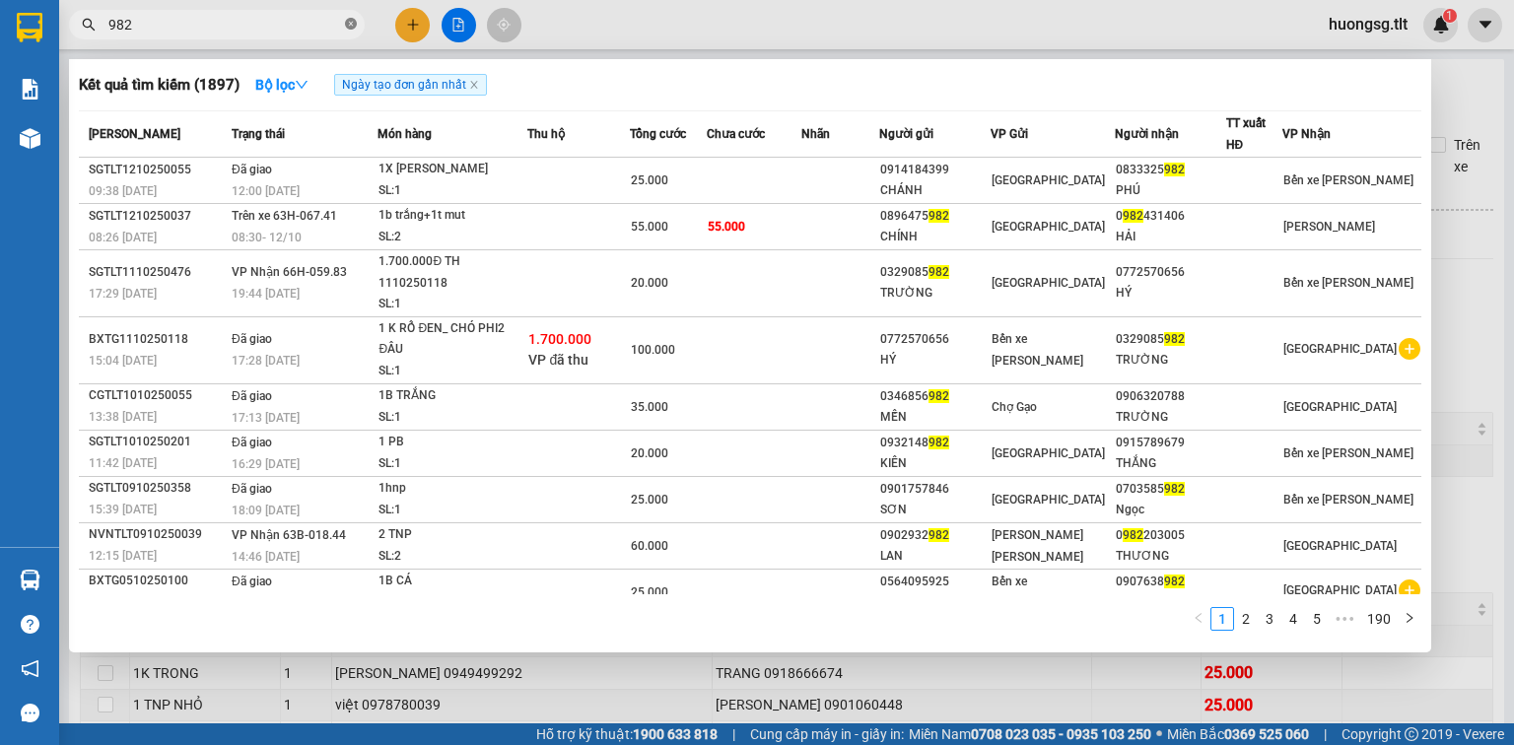
click at [346, 28] on icon "close-circle" at bounding box center [351, 24] width 12 height 12
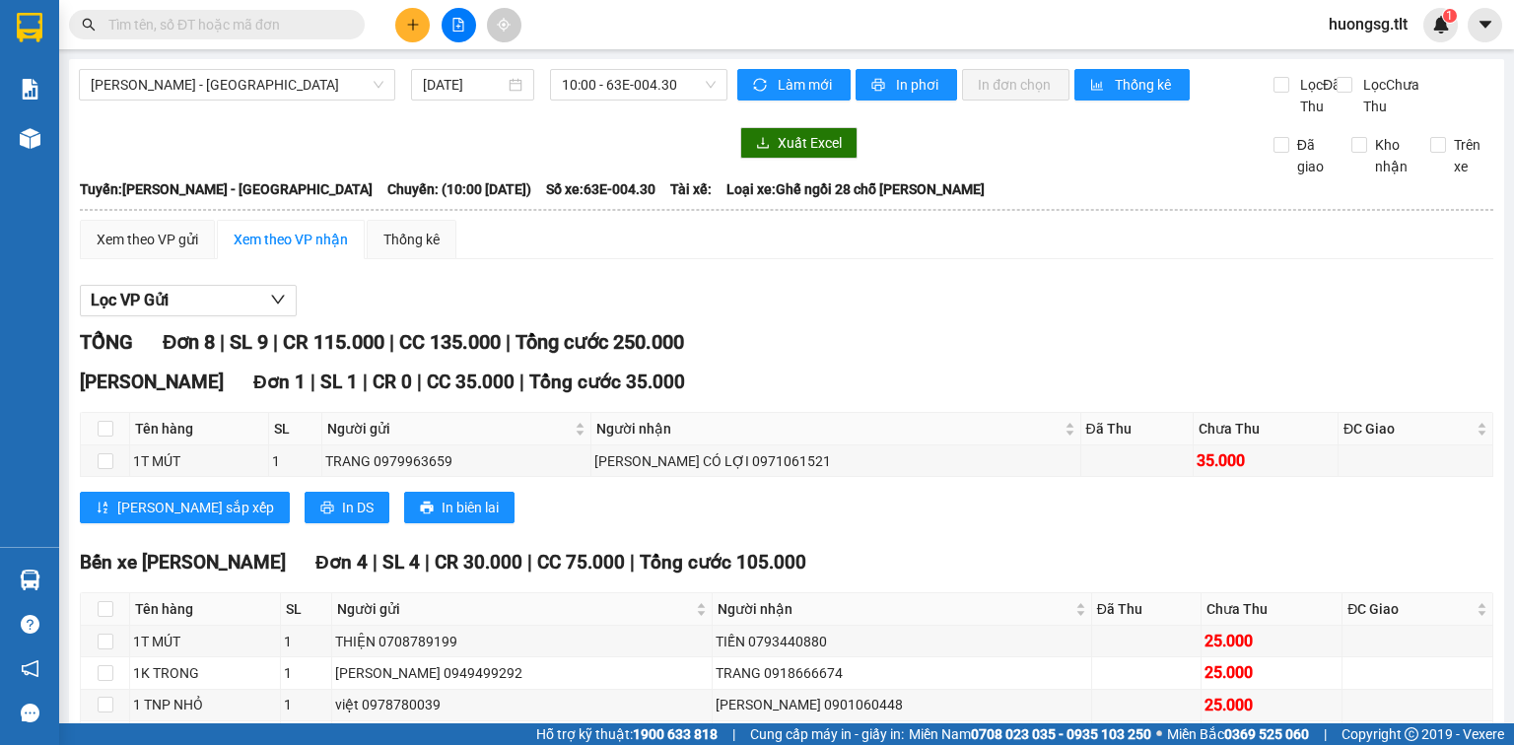
click at [305, 24] on input "text" at bounding box center [224, 25] width 233 height 22
click at [414, 18] on icon "plus" at bounding box center [413, 25] width 14 height 14
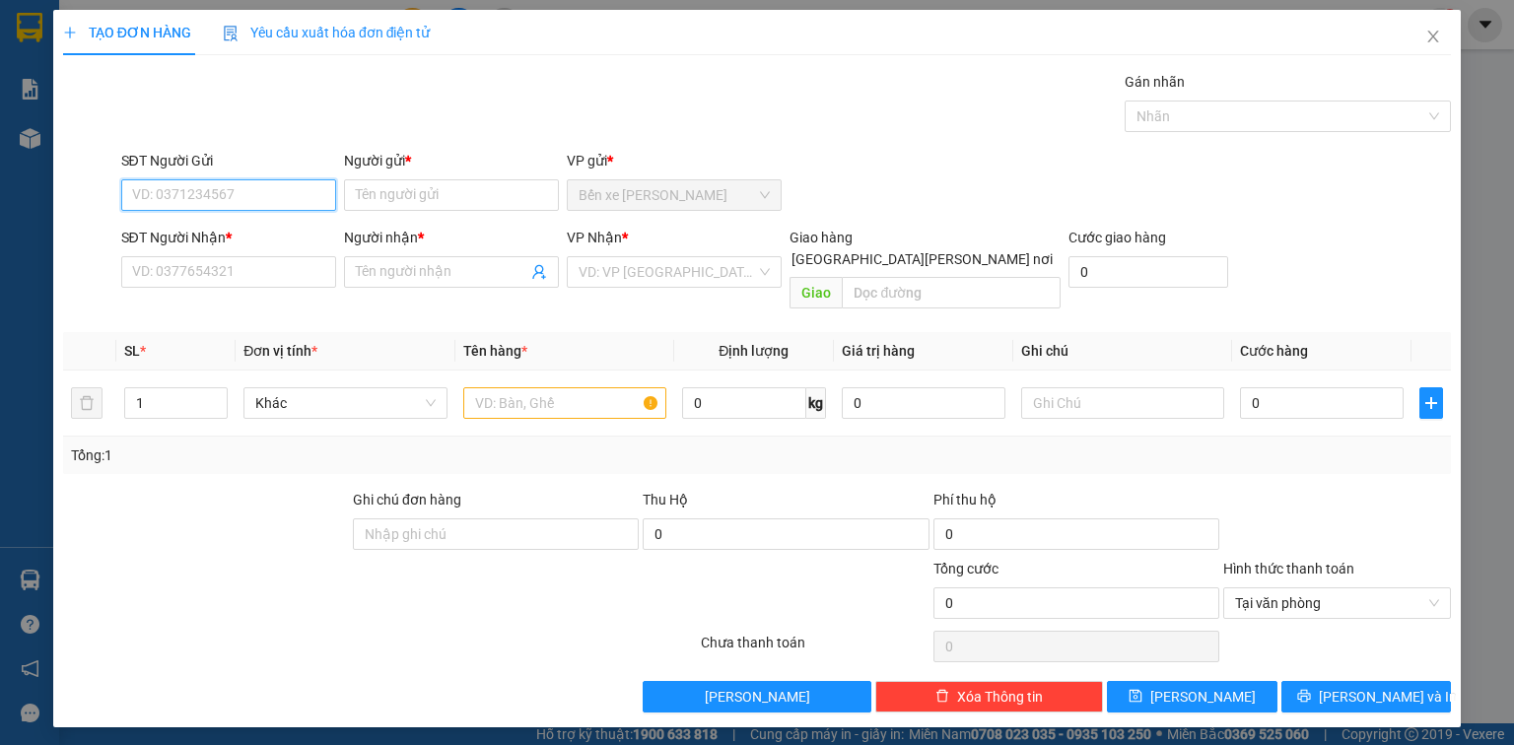
click at [317, 191] on input "SĐT Người Gửi" at bounding box center [228, 195] width 215 height 32
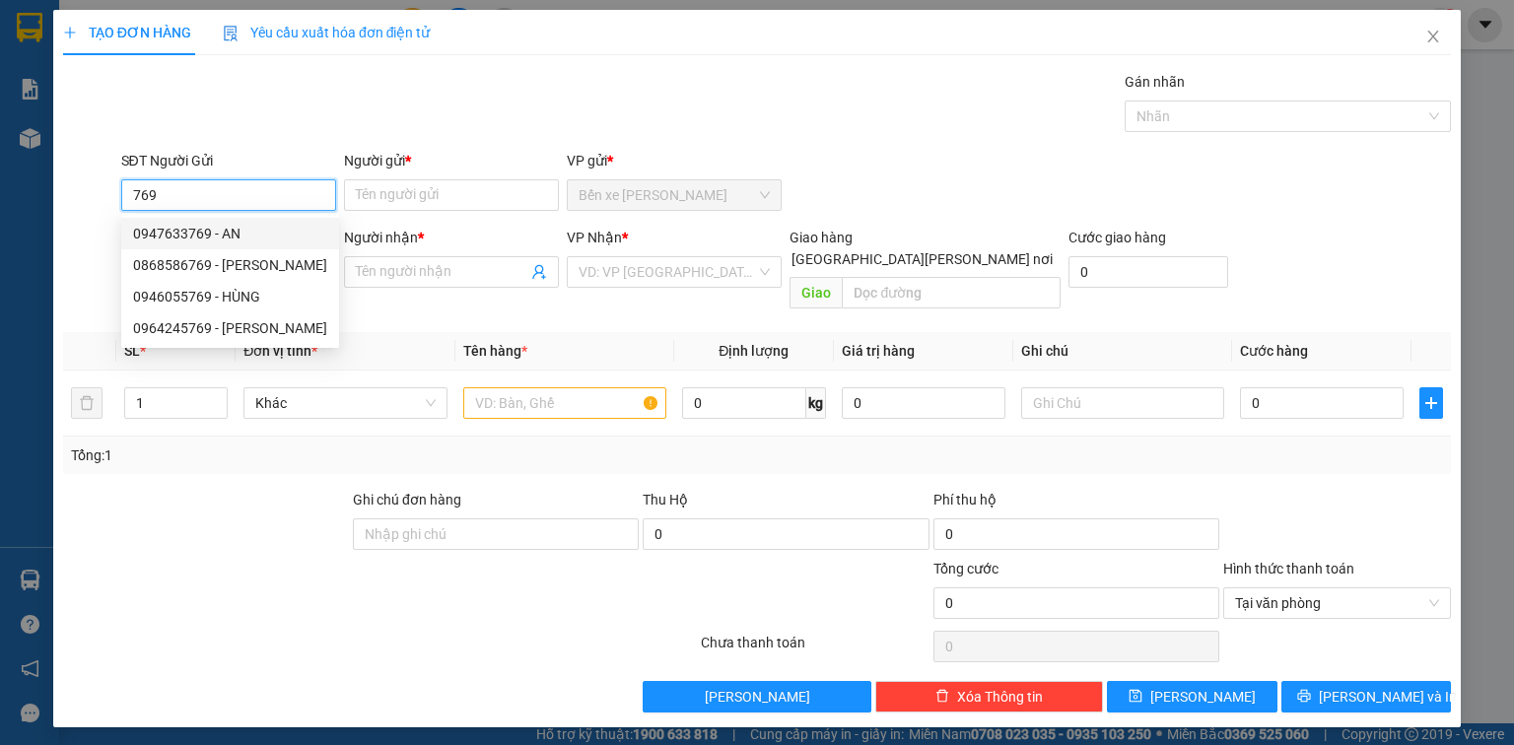
click at [277, 238] on div "0947633769 - AN" at bounding box center [230, 234] width 194 height 22
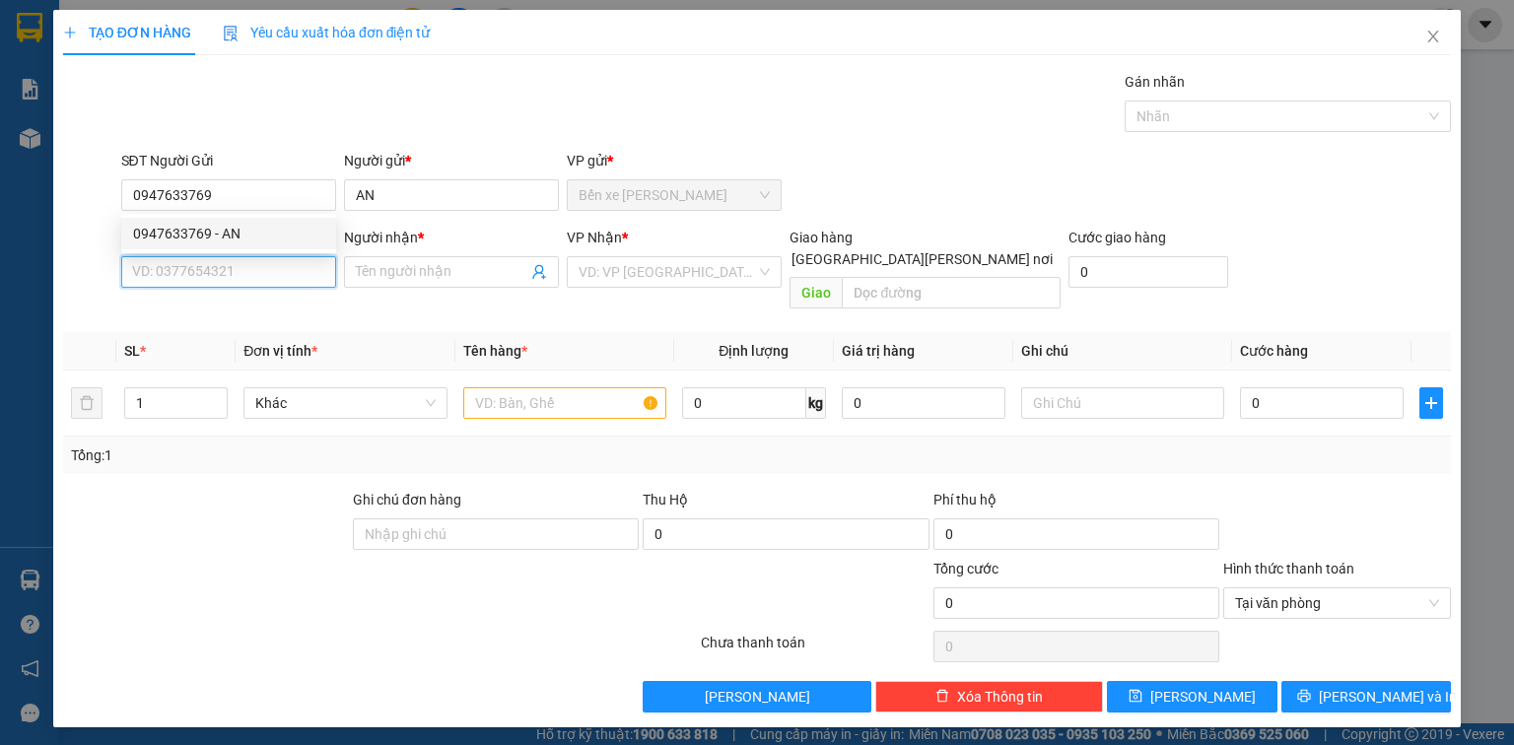
click at [289, 268] on input "SĐT Người Nhận *" at bounding box center [228, 272] width 215 height 32
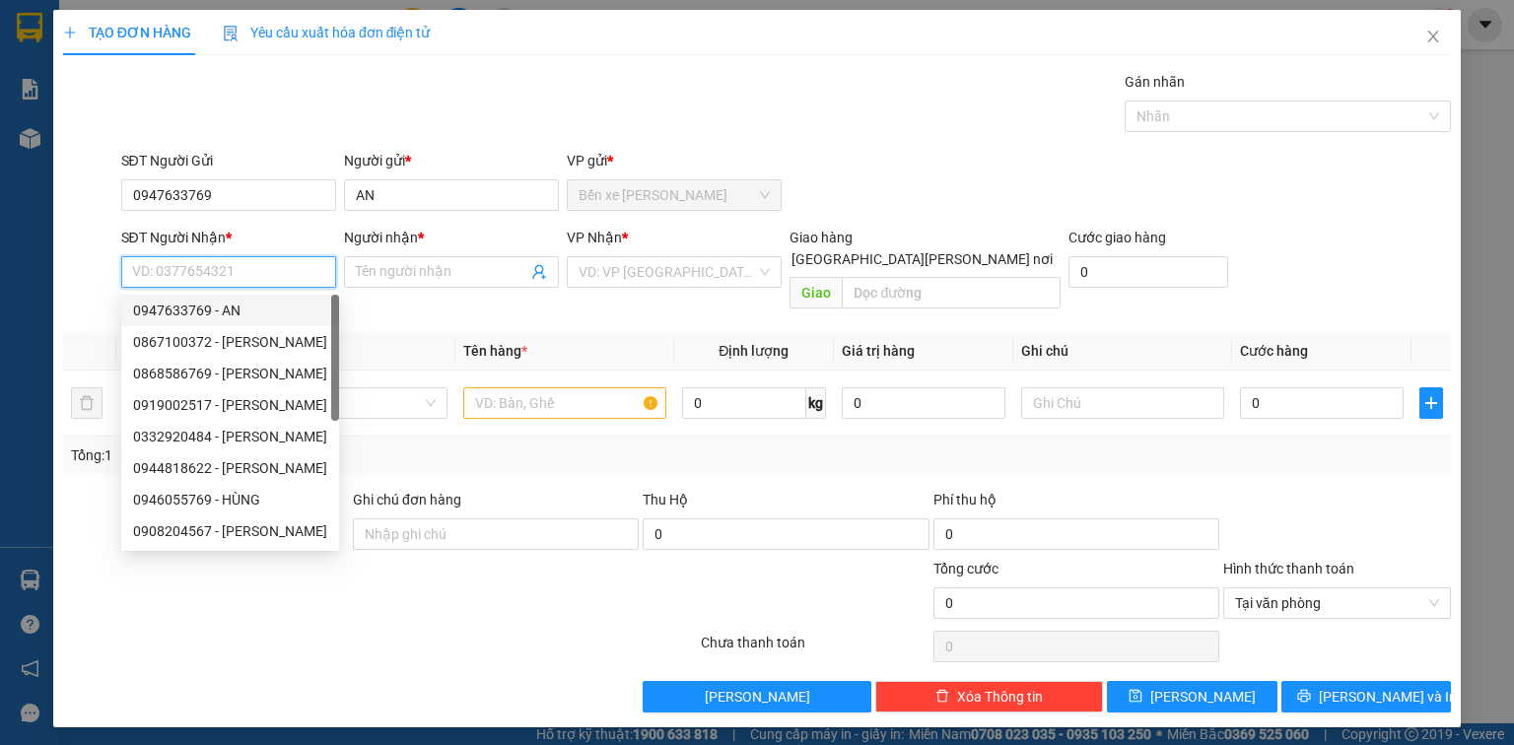
click at [302, 328] on div "0867100372 - THỊNH" at bounding box center [230, 342] width 218 height 32
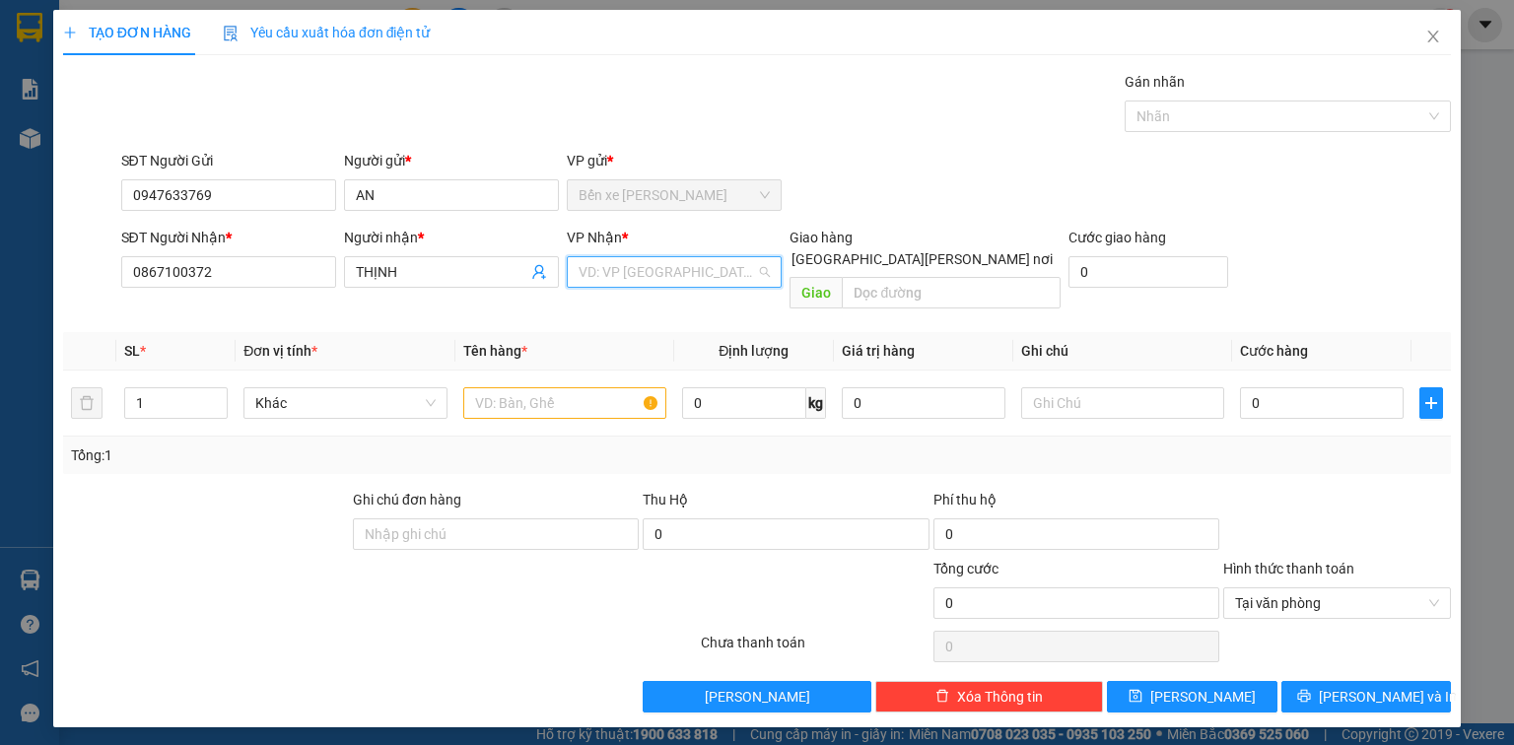
click at [607, 262] on input "search" at bounding box center [667, 272] width 177 height 30
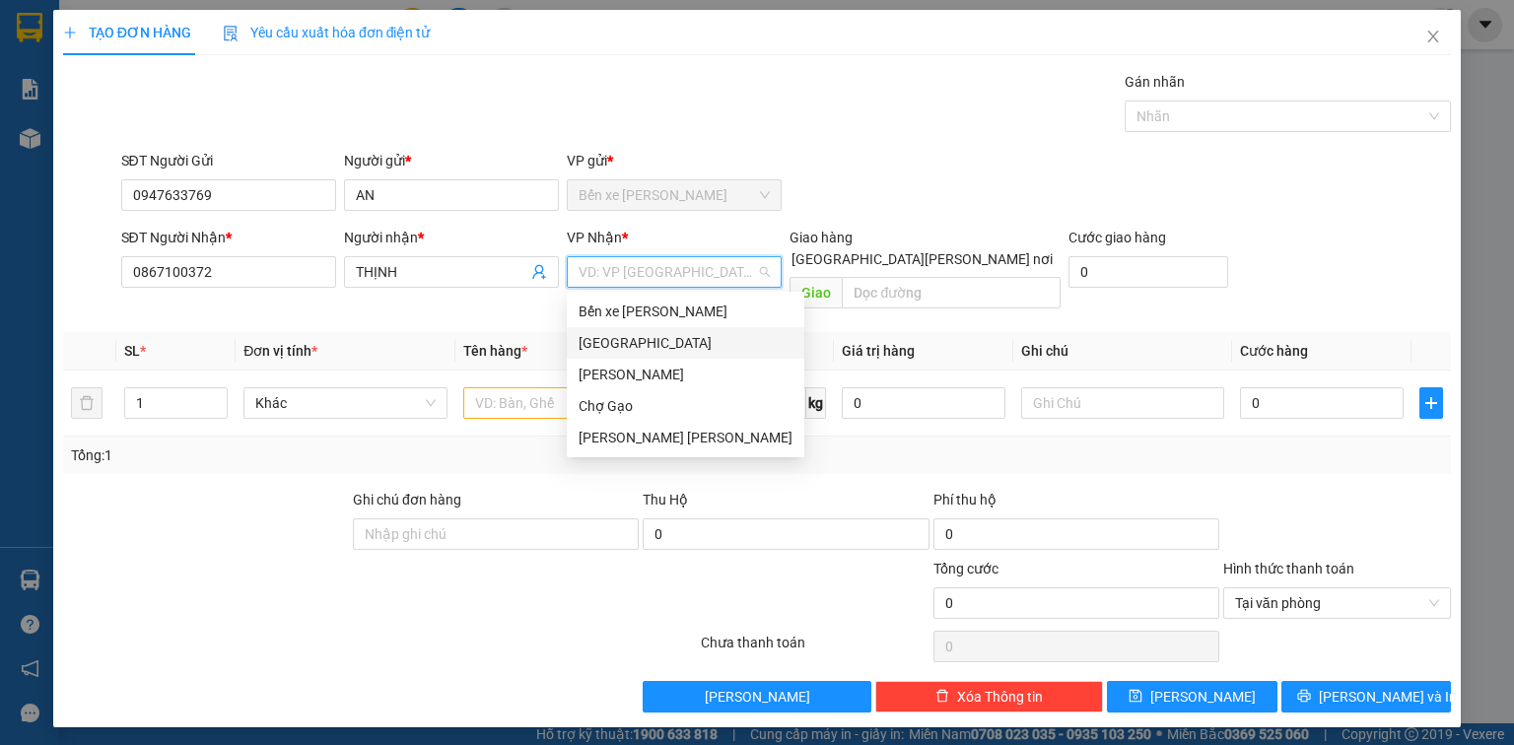
click at [623, 343] on div "[GEOGRAPHIC_DATA]" at bounding box center [686, 343] width 214 height 22
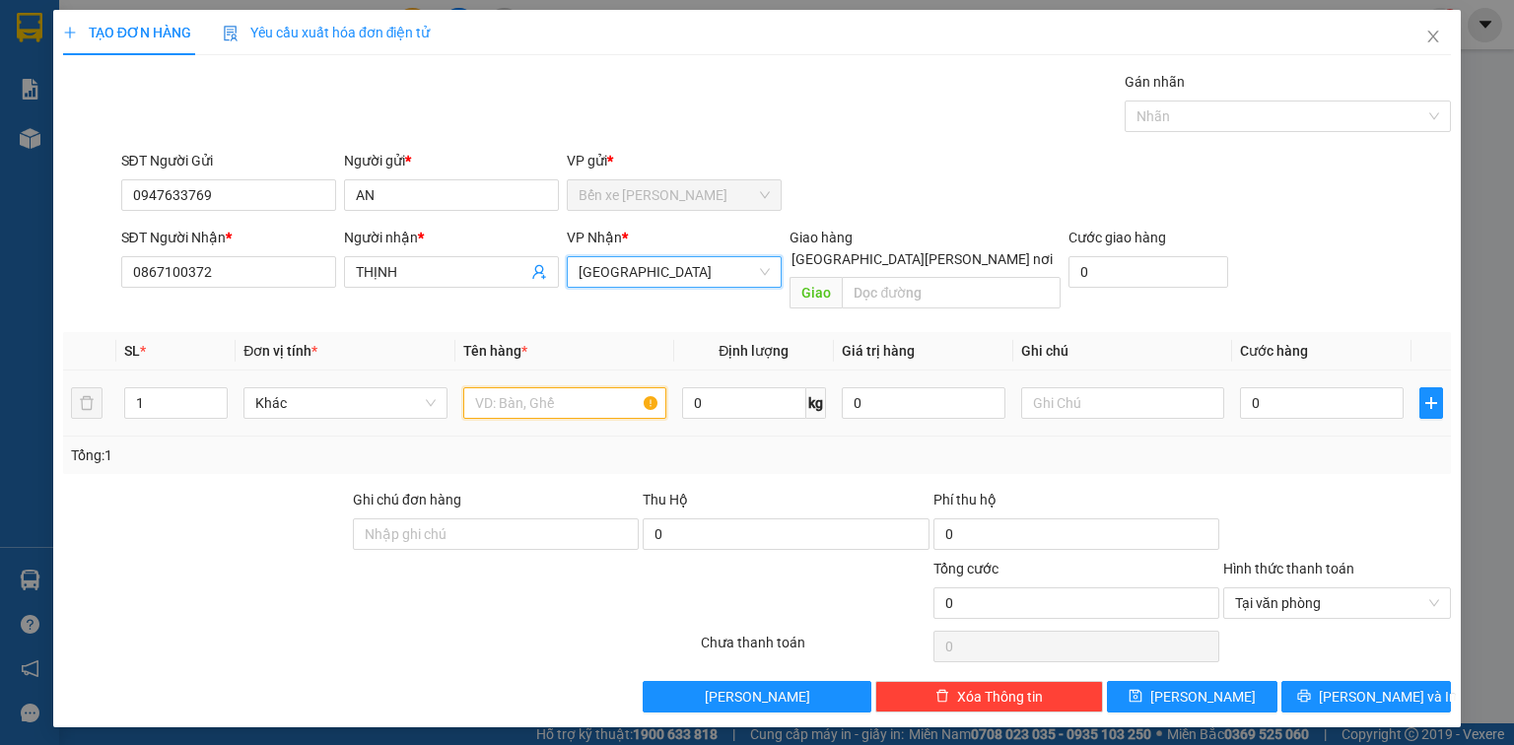
click at [567, 387] on input "text" at bounding box center [564, 403] width 203 height 32
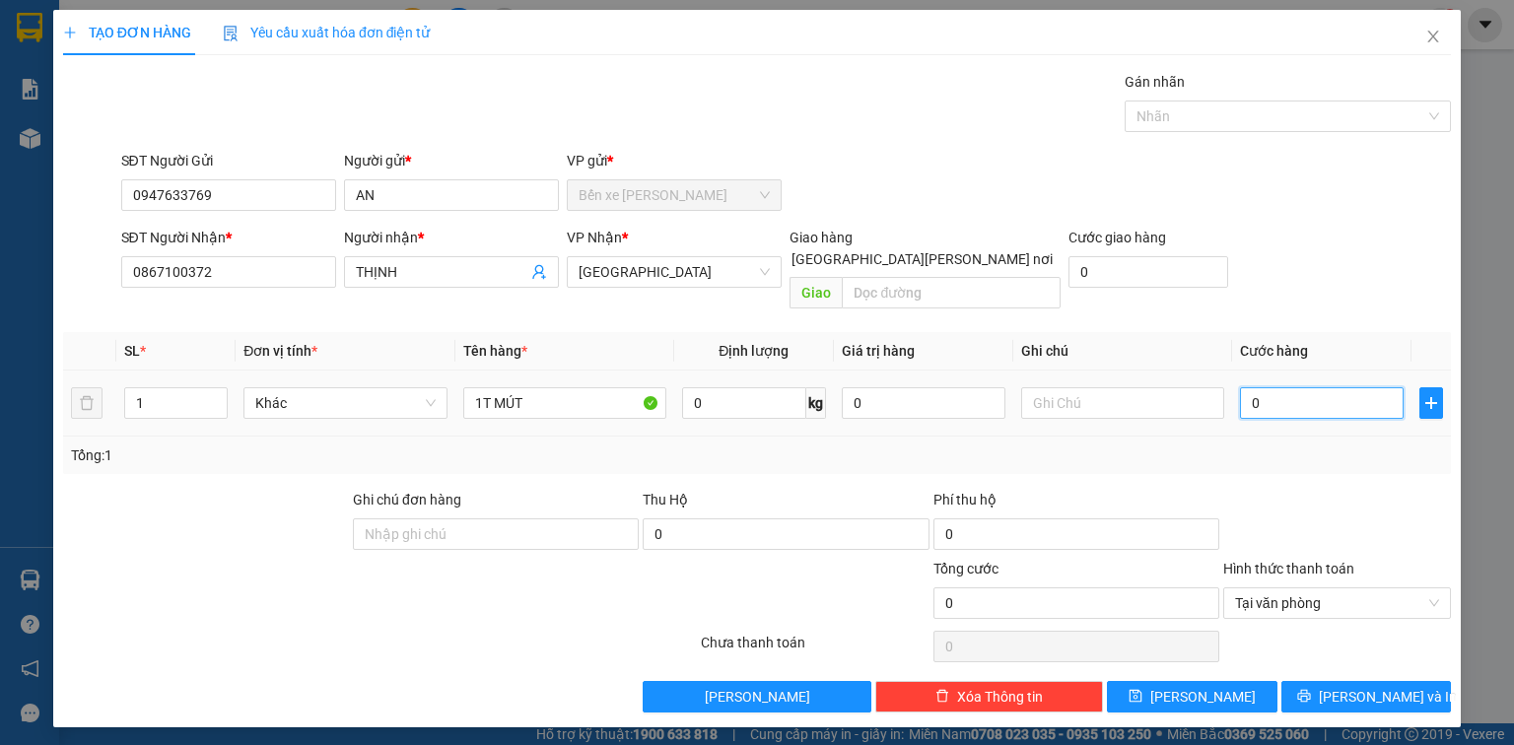
click at [1259, 391] on input "0" at bounding box center [1322, 403] width 164 height 32
drag, startPoint x: 1378, startPoint y: 668, endPoint x: 1235, endPoint y: 544, distance: 189.3
click at [1377, 686] on span "[PERSON_NAME] và In" at bounding box center [1388, 697] width 138 height 22
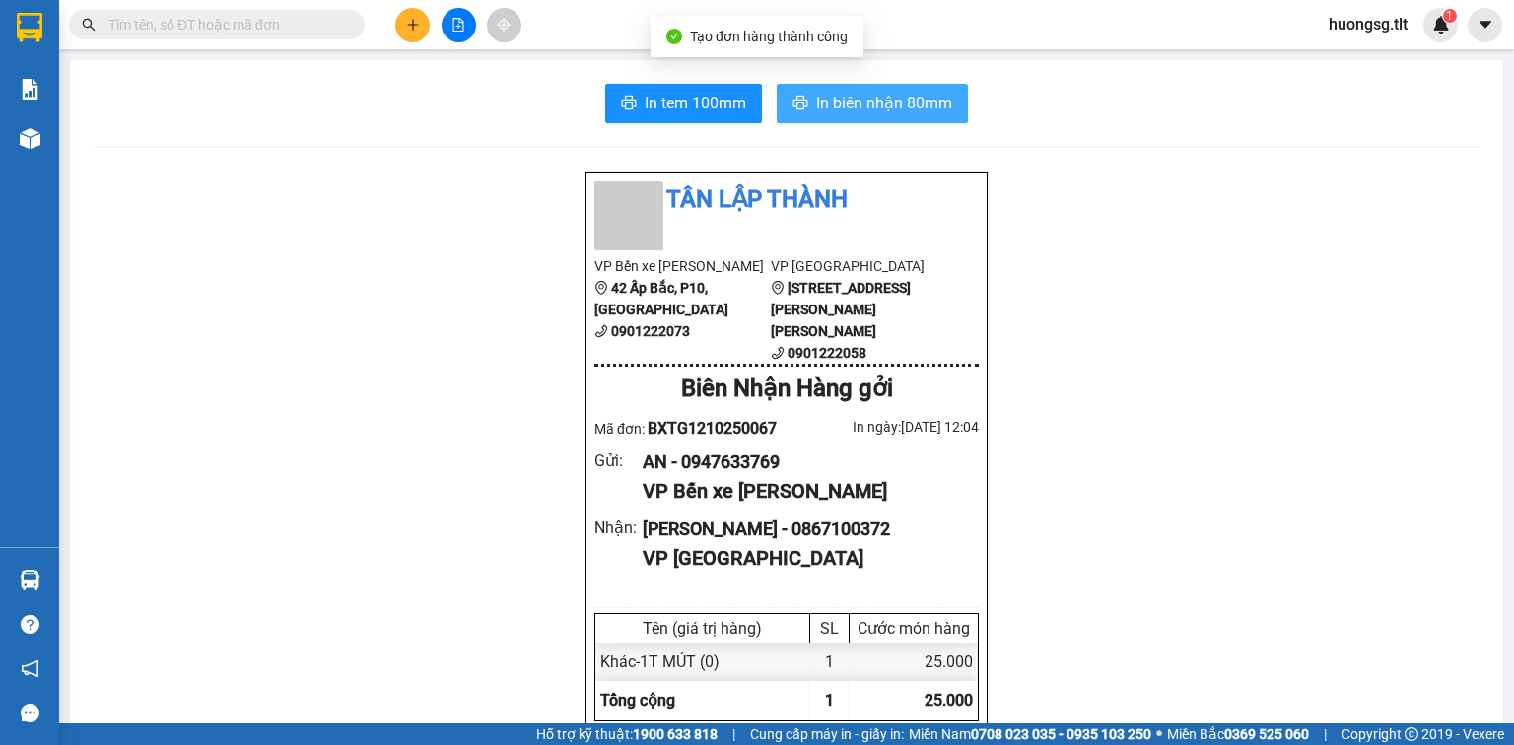
click at [866, 104] on span "In biên nhận 80mm" at bounding box center [884, 103] width 136 height 25
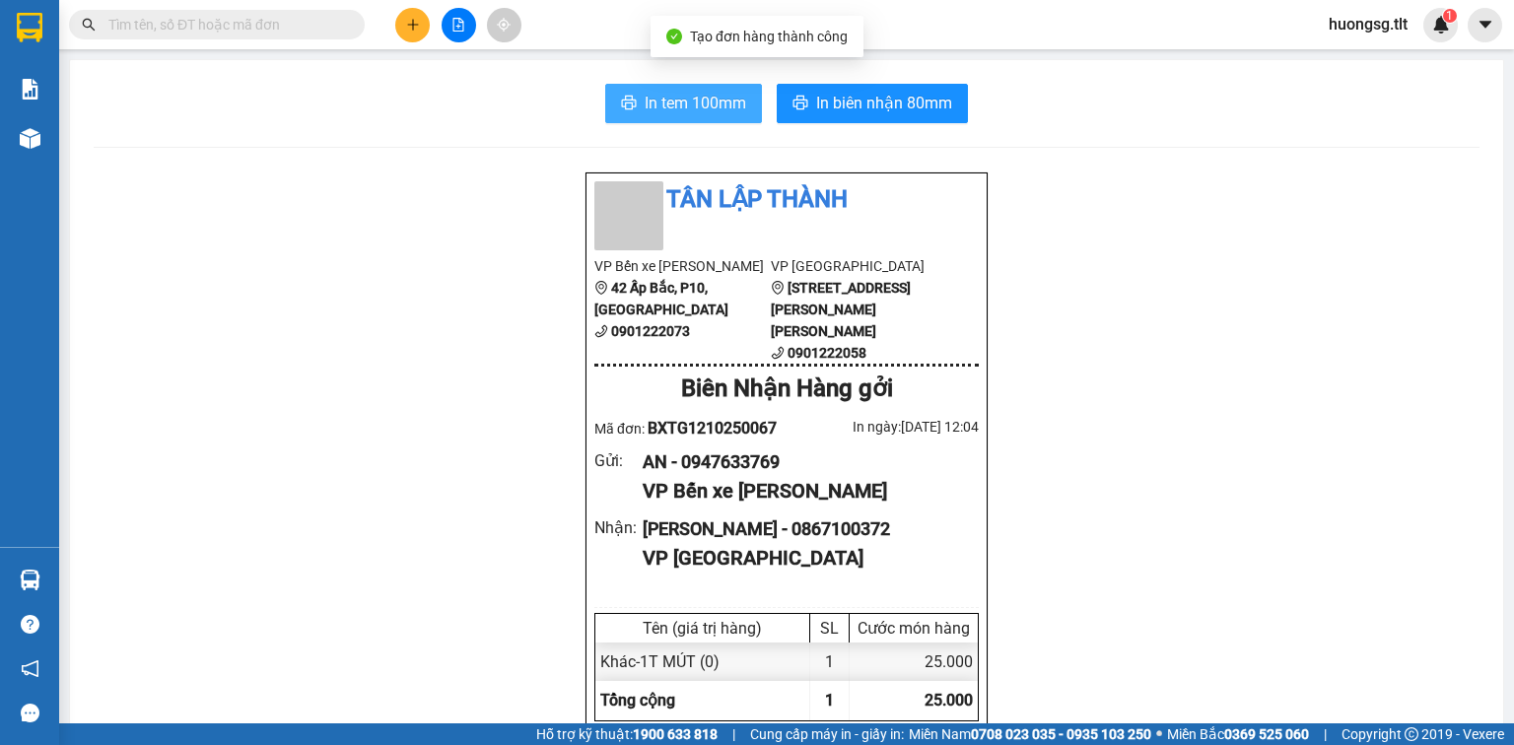
click at [671, 94] on span "In tem 100mm" at bounding box center [696, 103] width 102 height 25
click at [417, 31] on icon "plus" at bounding box center [413, 25] width 14 height 14
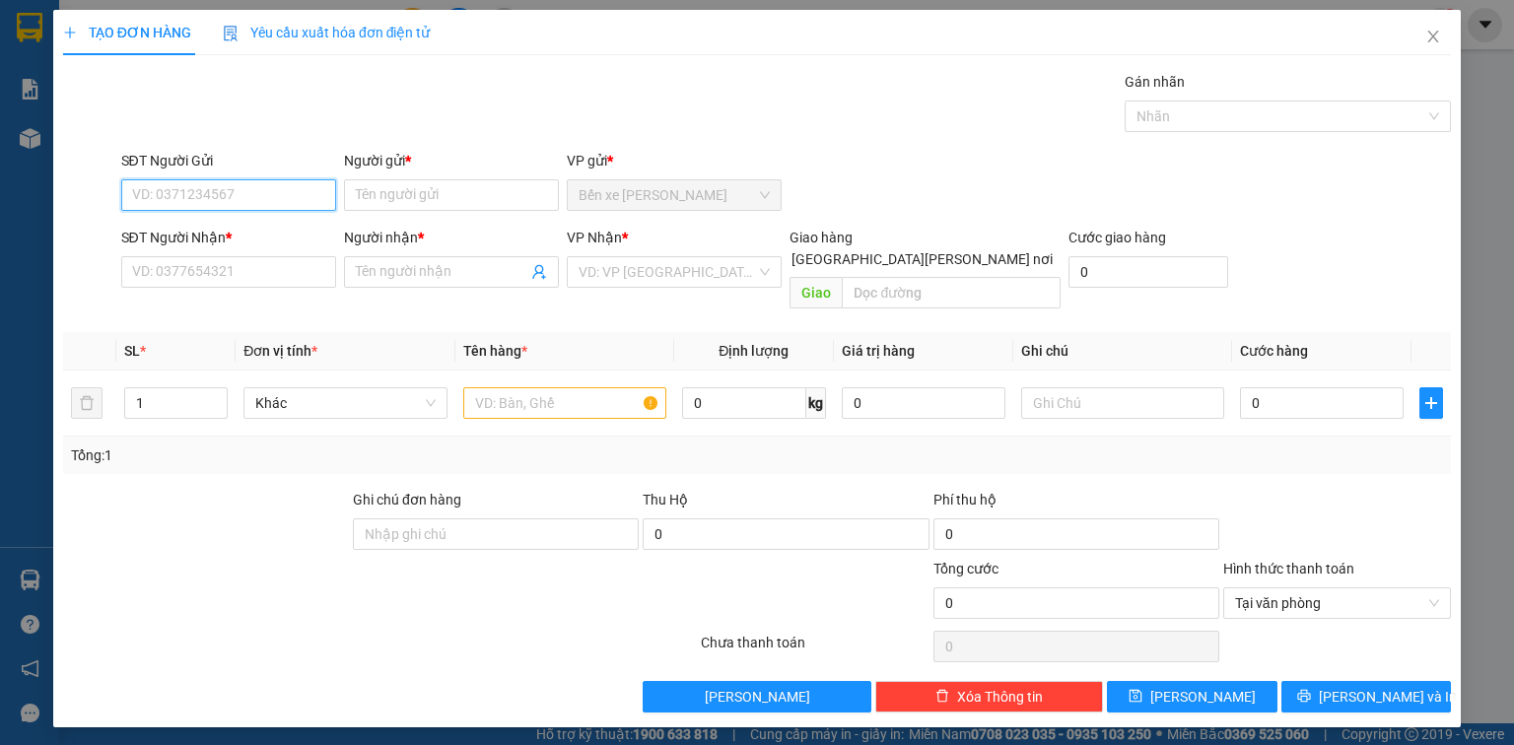
click at [300, 196] on input "SĐT Người Gửi" at bounding box center [228, 195] width 215 height 32
drag, startPoint x: 300, startPoint y: 235, endPoint x: 288, endPoint y: 244, distance: 15.4
click at [299, 235] on div "0939284905 - HỮU" at bounding box center [230, 234] width 194 height 22
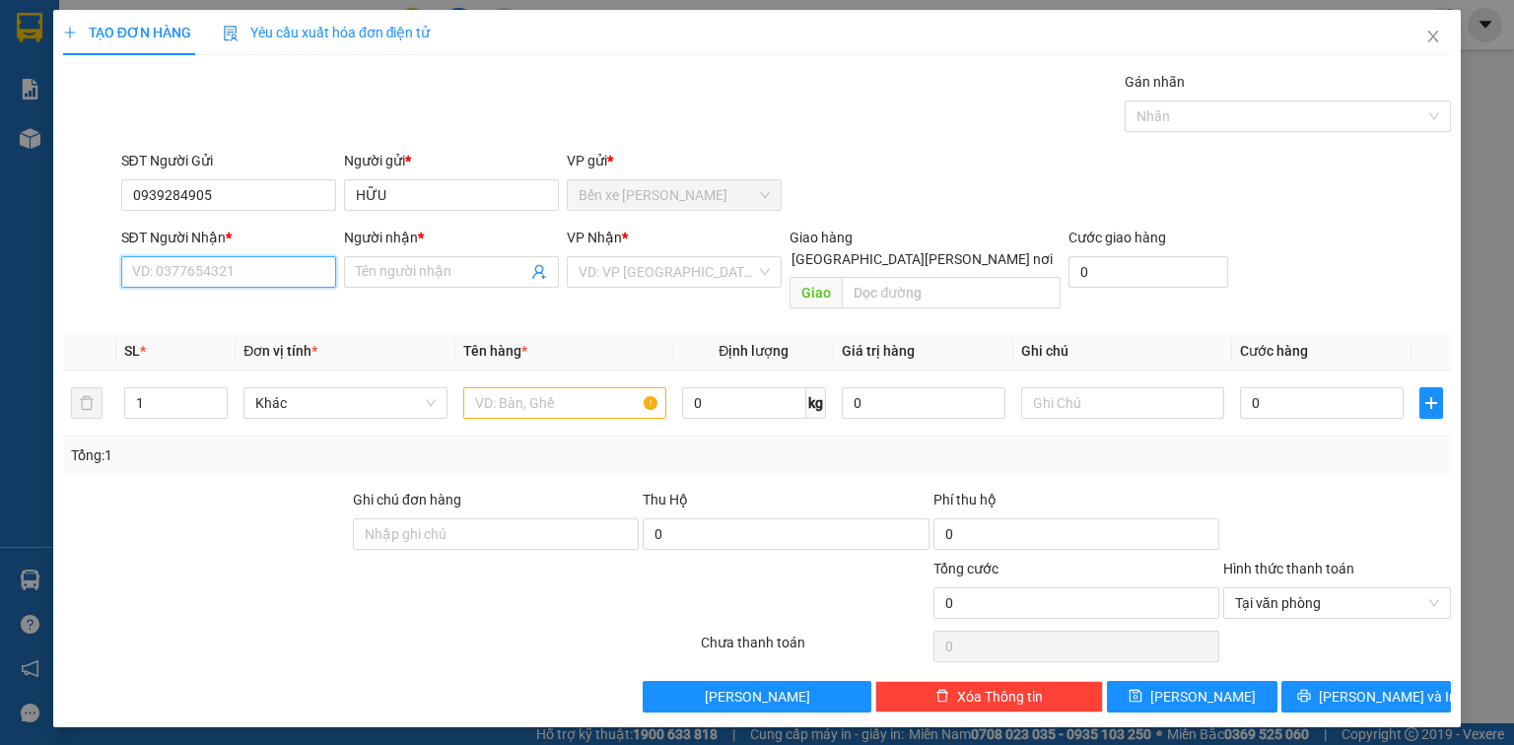
click at [273, 272] on input "SĐT Người Nhận *" at bounding box center [228, 272] width 215 height 32
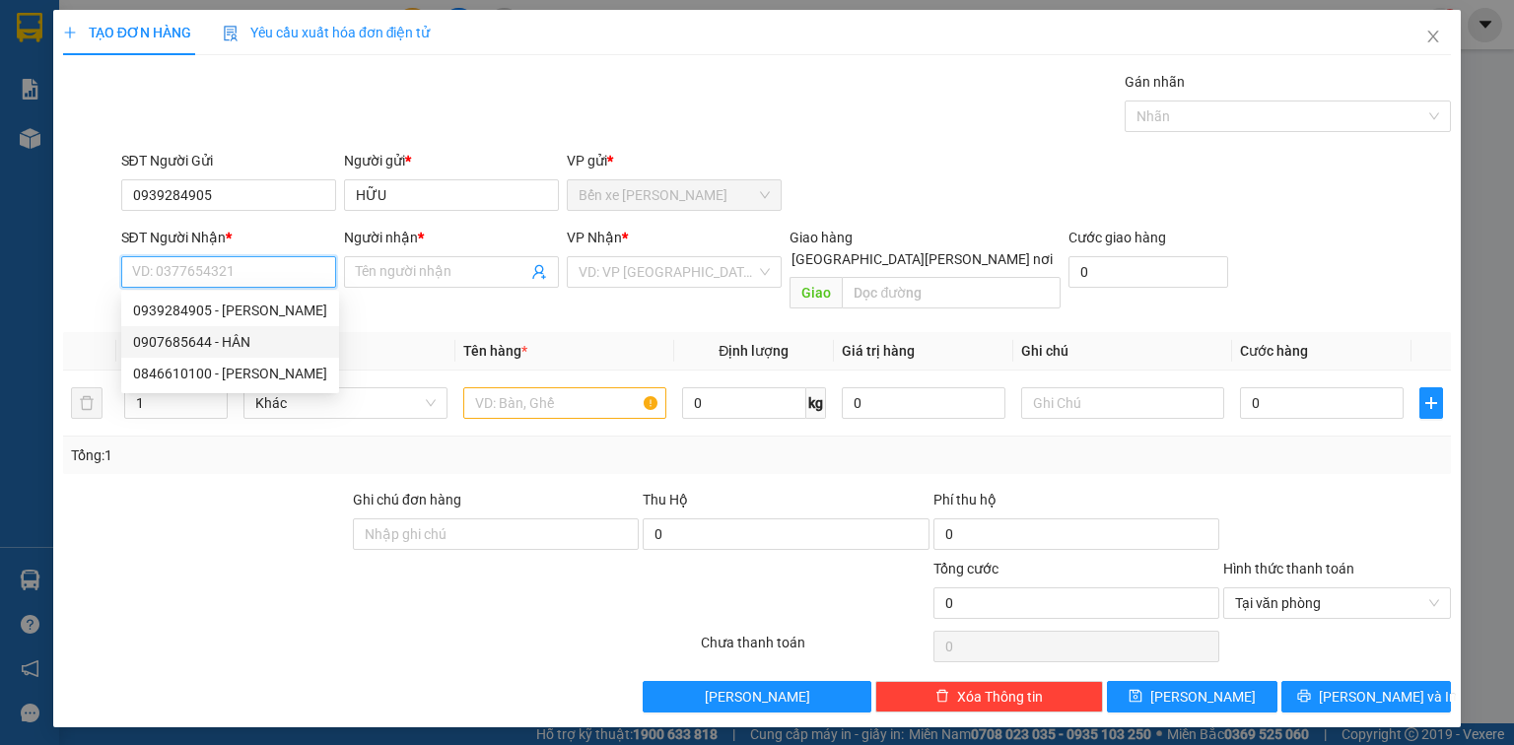
click at [266, 345] on div "0907685644 - HÂN" at bounding box center [230, 342] width 194 height 22
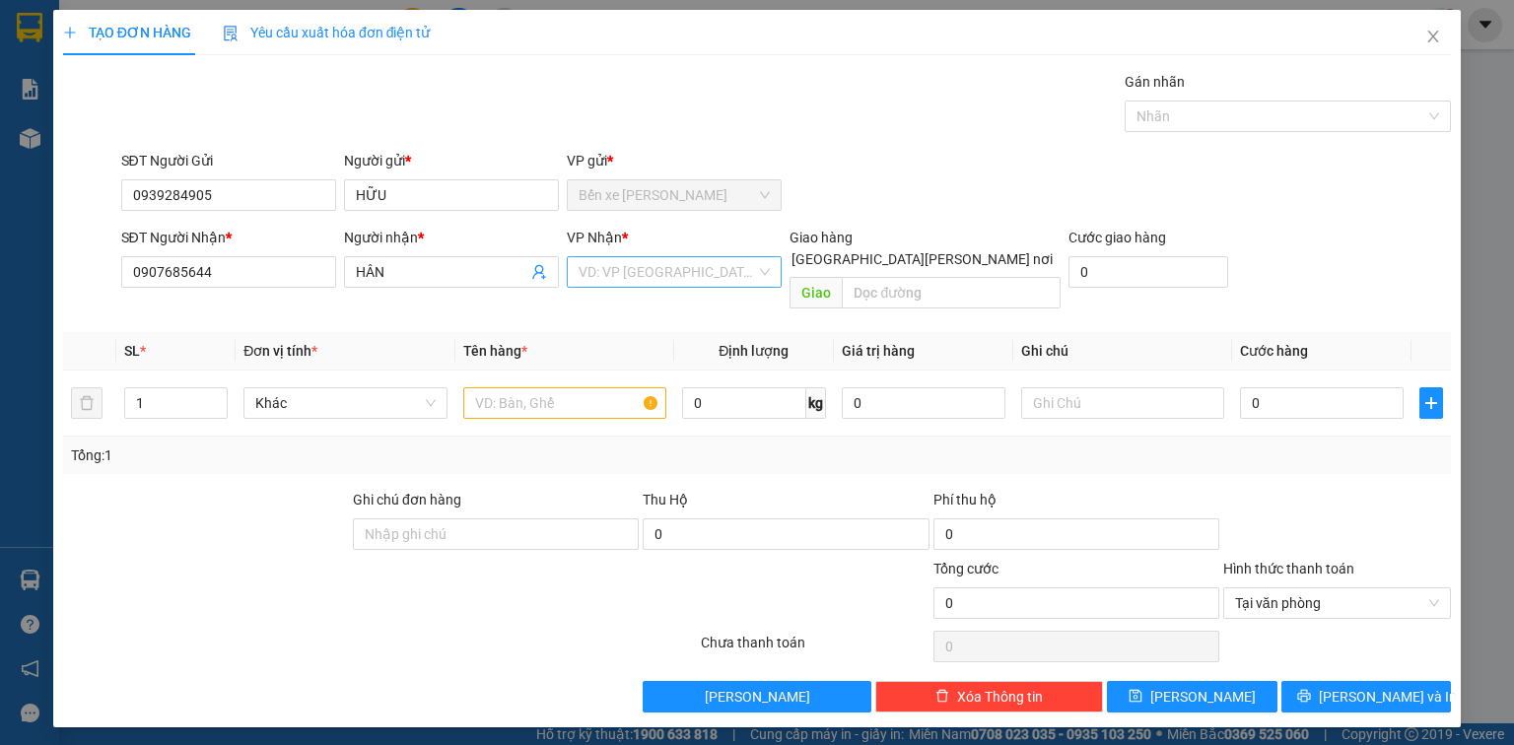
click at [630, 273] on input "search" at bounding box center [667, 272] width 177 height 30
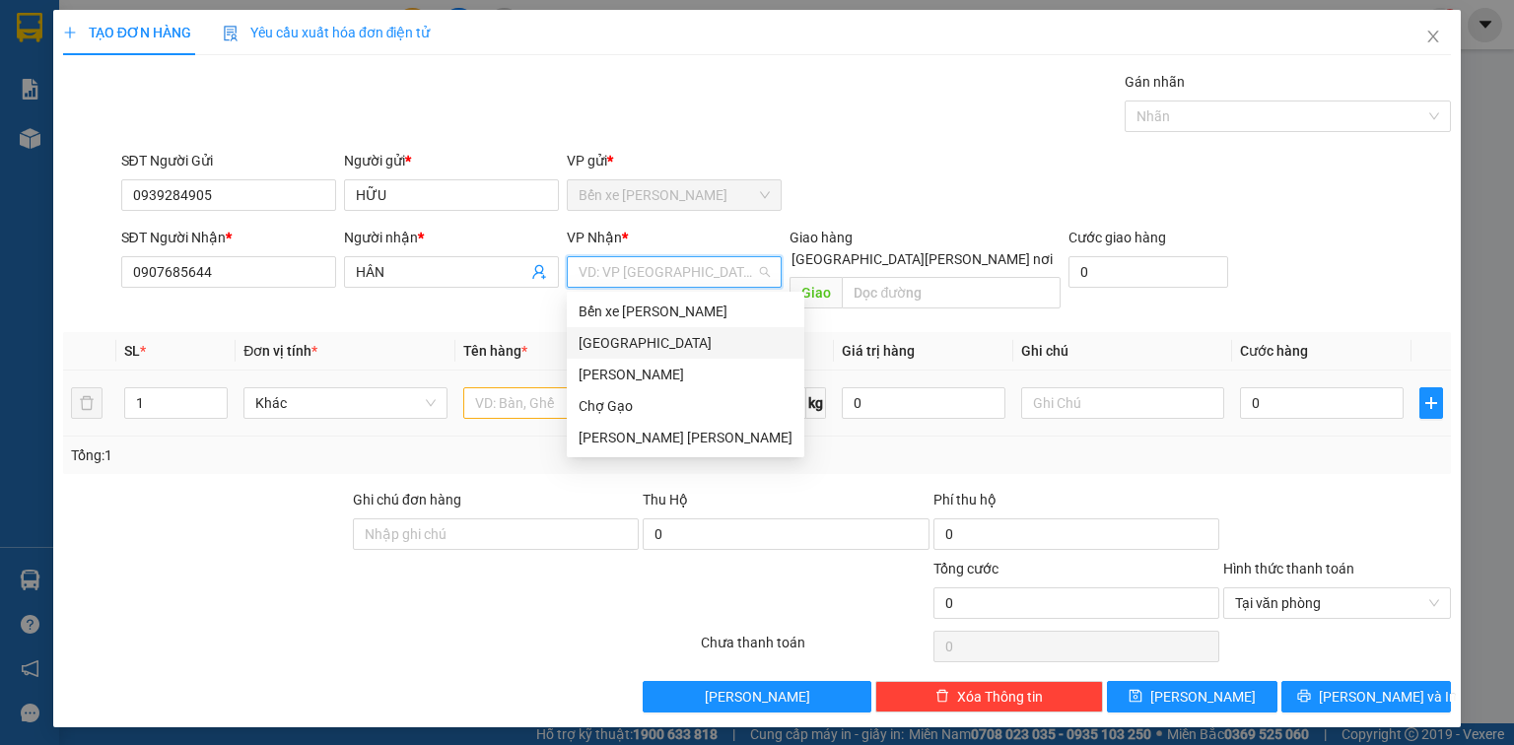
click at [634, 349] on div "[GEOGRAPHIC_DATA]" at bounding box center [686, 343] width 214 height 22
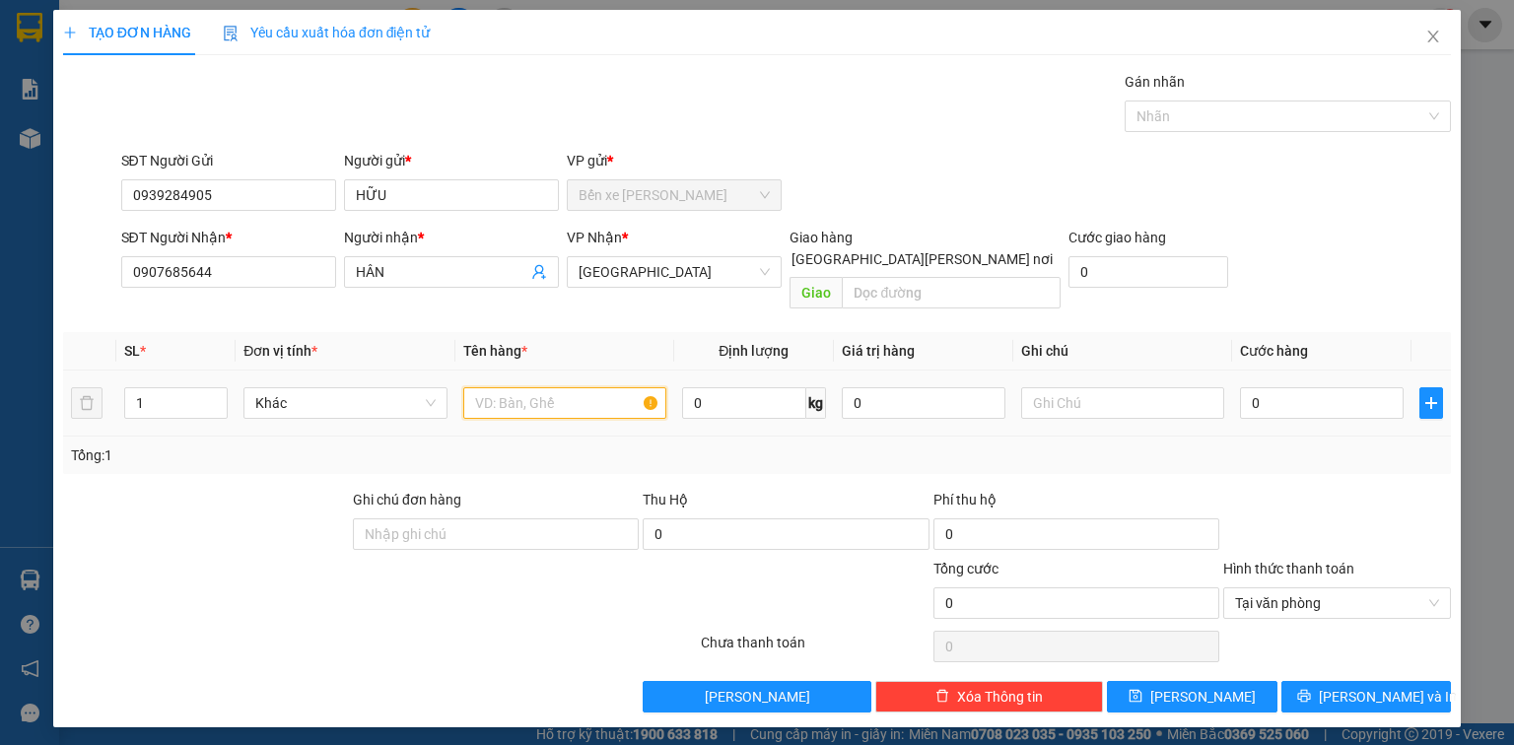
click at [547, 393] on input "text" at bounding box center [564, 403] width 203 height 32
click at [1326, 387] on input "0" at bounding box center [1322, 403] width 164 height 32
click at [1369, 686] on span "[PERSON_NAME] và In" at bounding box center [1388, 697] width 138 height 22
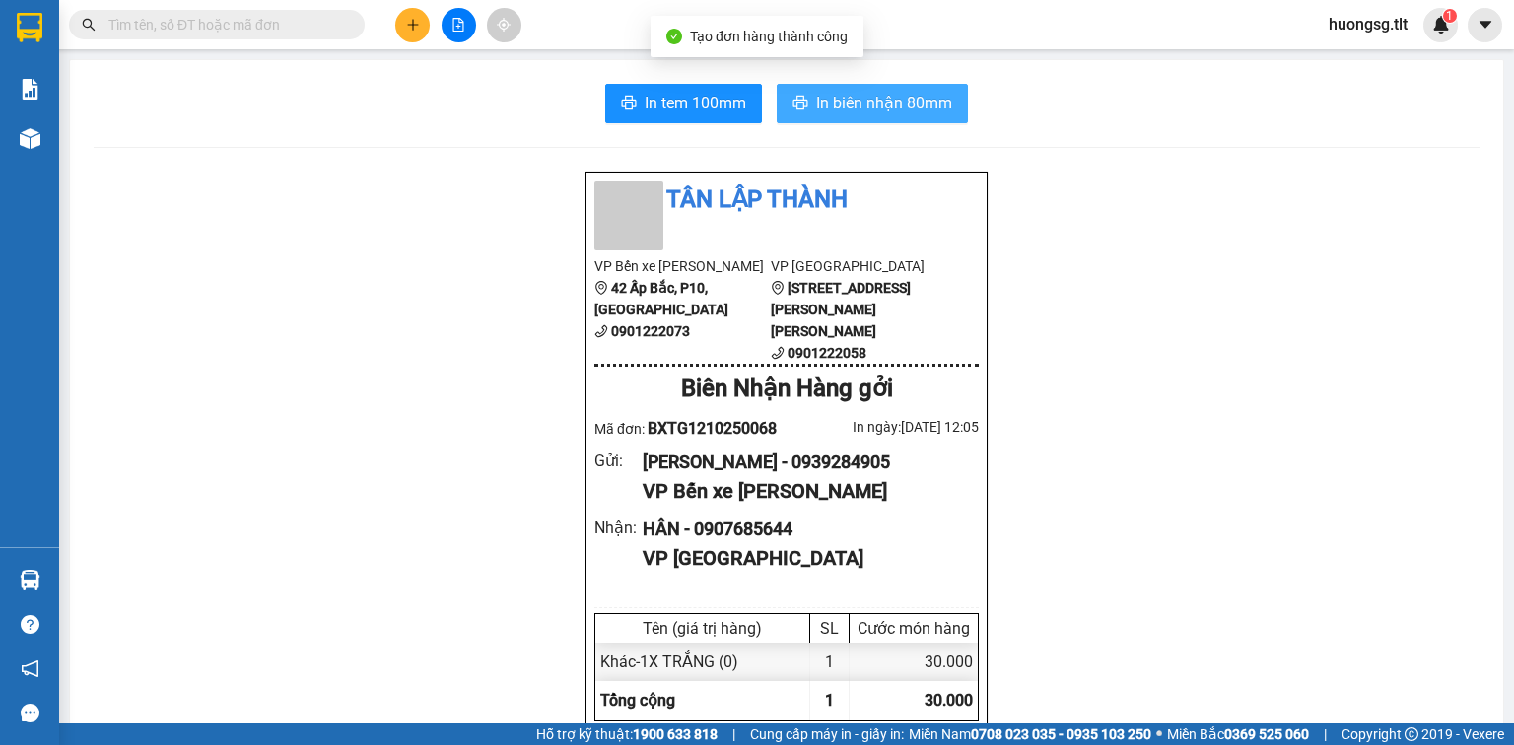
click at [882, 98] on span "In biên nhận 80mm" at bounding box center [884, 103] width 136 height 25
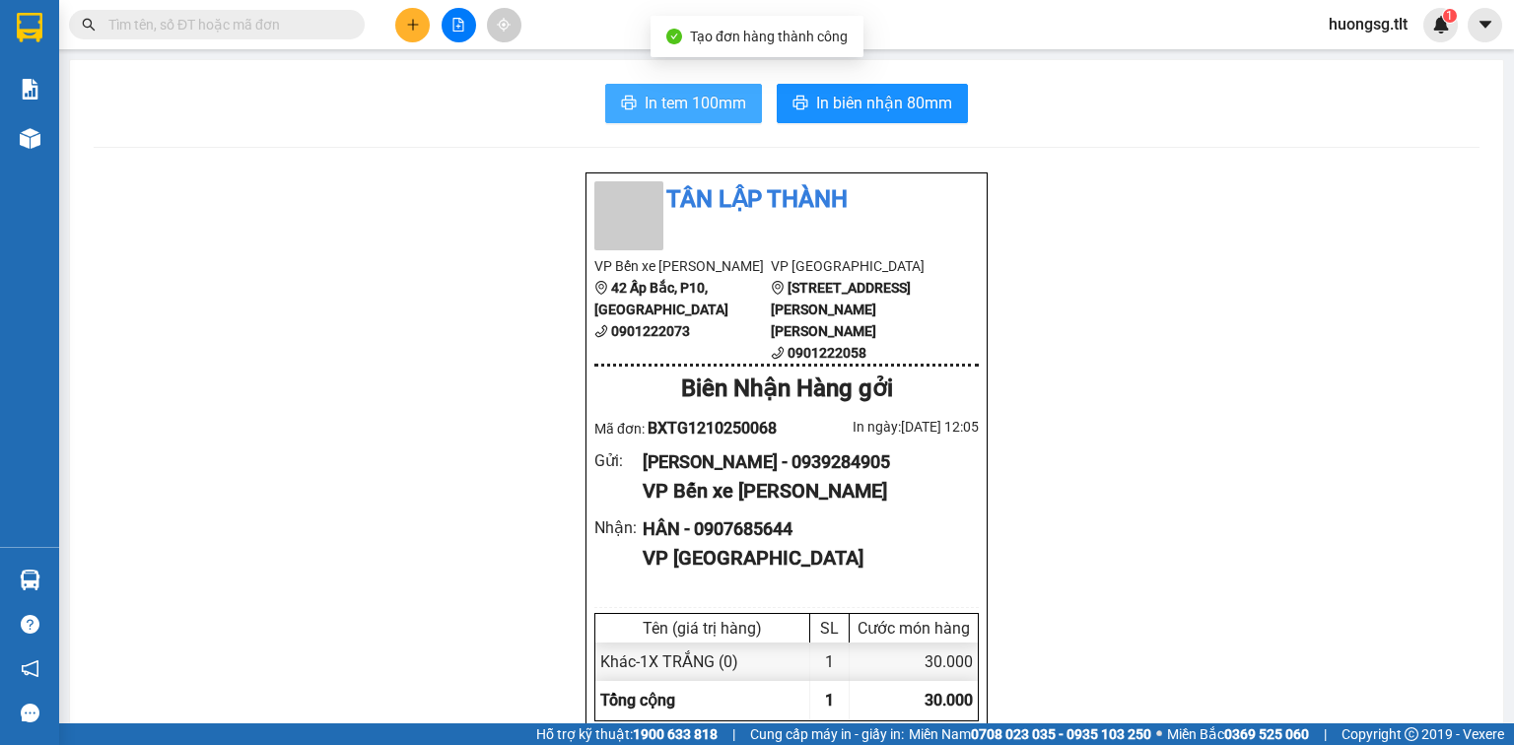
click at [682, 104] on span "In tem 100mm" at bounding box center [696, 103] width 102 height 25
click at [401, 34] on button at bounding box center [412, 25] width 34 height 34
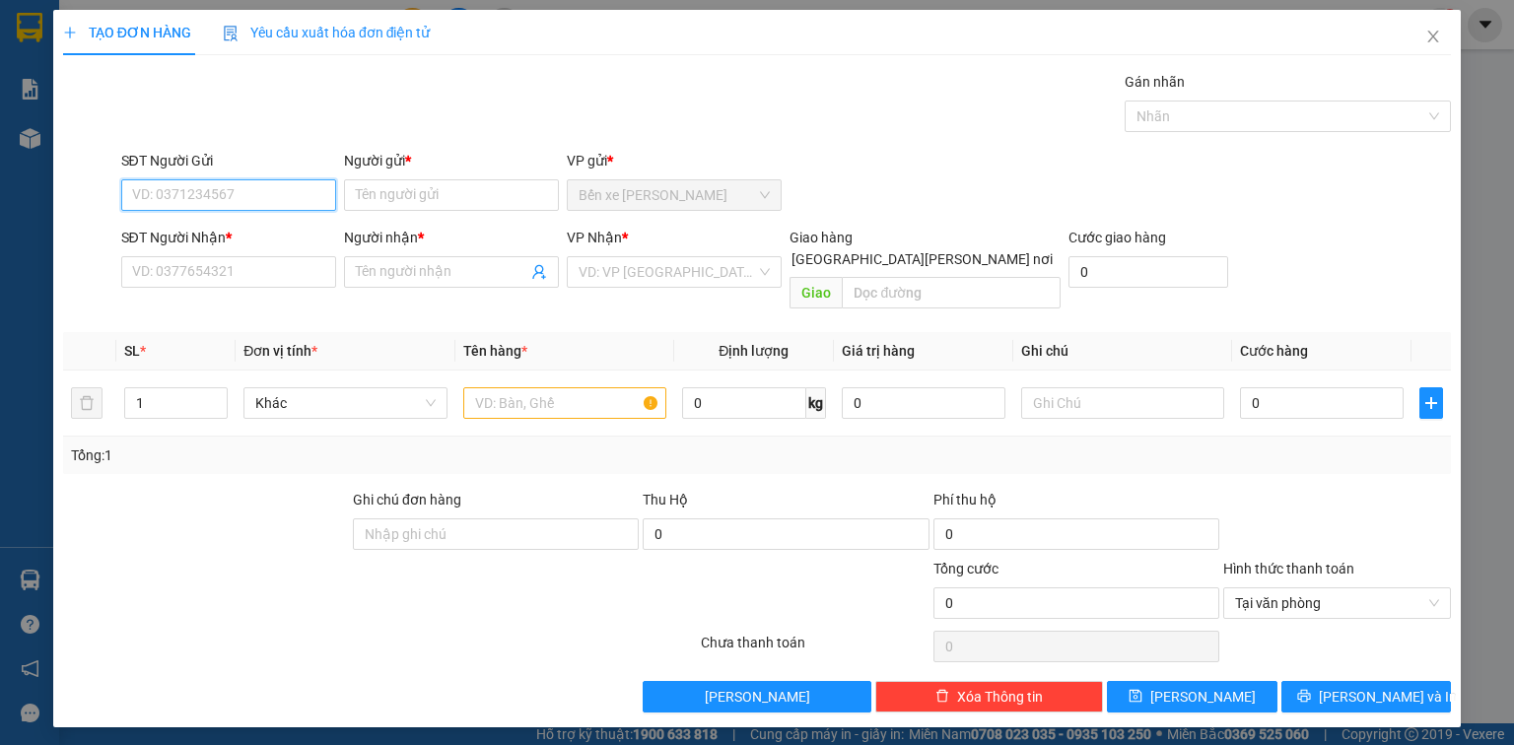
click at [288, 187] on input "SĐT Người Gửi" at bounding box center [228, 195] width 215 height 32
click at [246, 232] on div "0905565762 - HƯNG" at bounding box center [230, 234] width 194 height 22
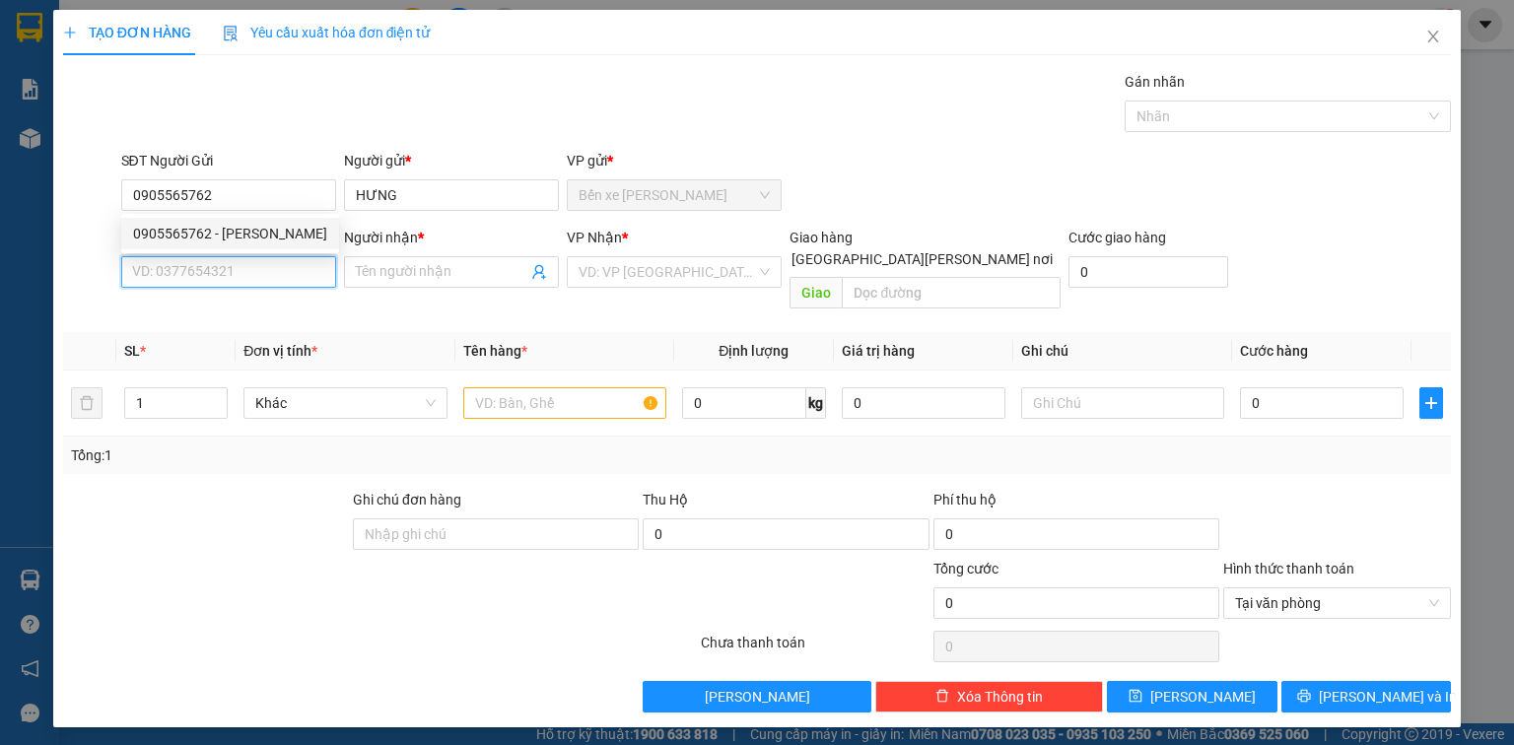
click at [254, 269] on input "SĐT Người Nhận *" at bounding box center [228, 272] width 215 height 32
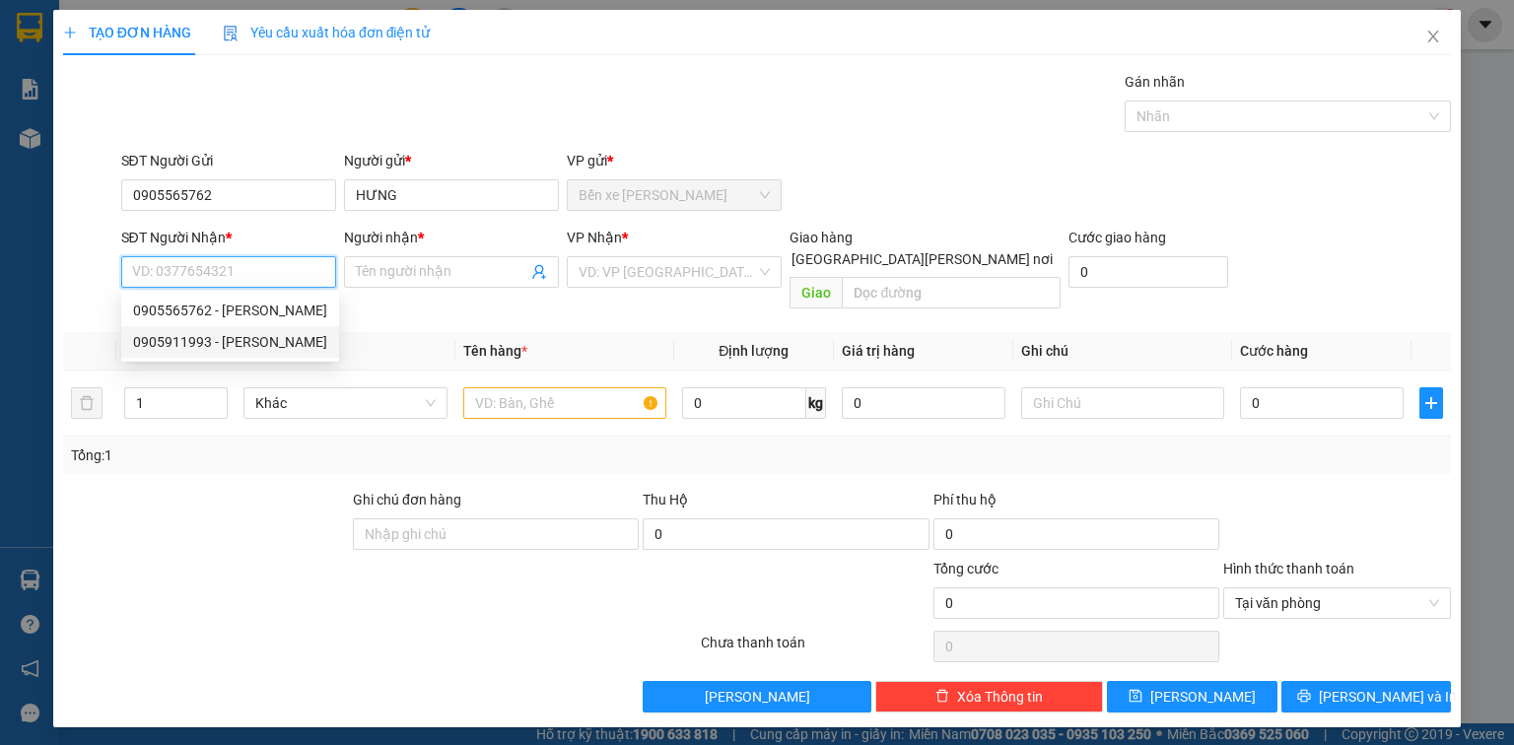
click at [260, 336] on div "0905911993 - PHƯƠNG" at bounding box center [230, 342] width 194 height 22
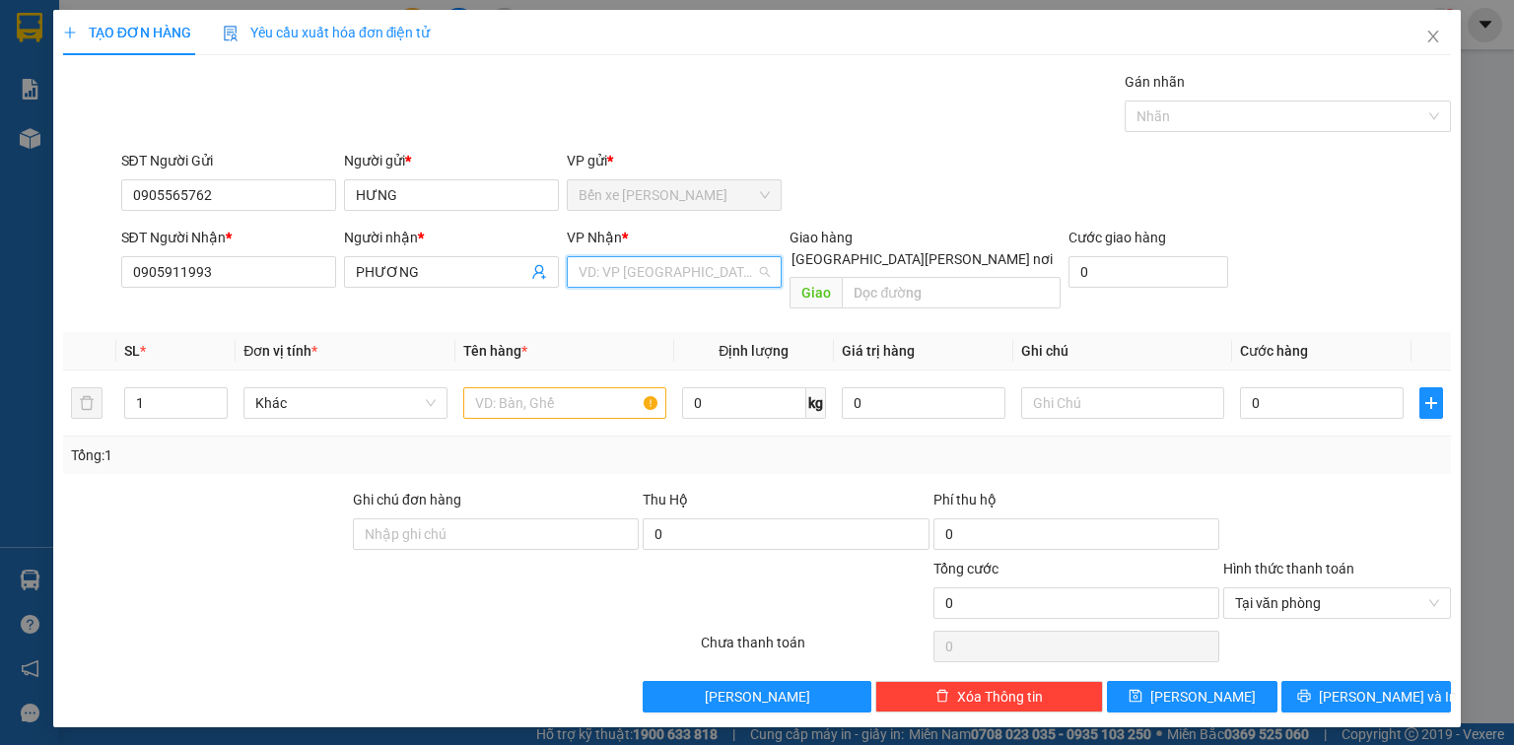
click at [624, 280] on input "search" at bounding box center [667, 272] width 177 height 30
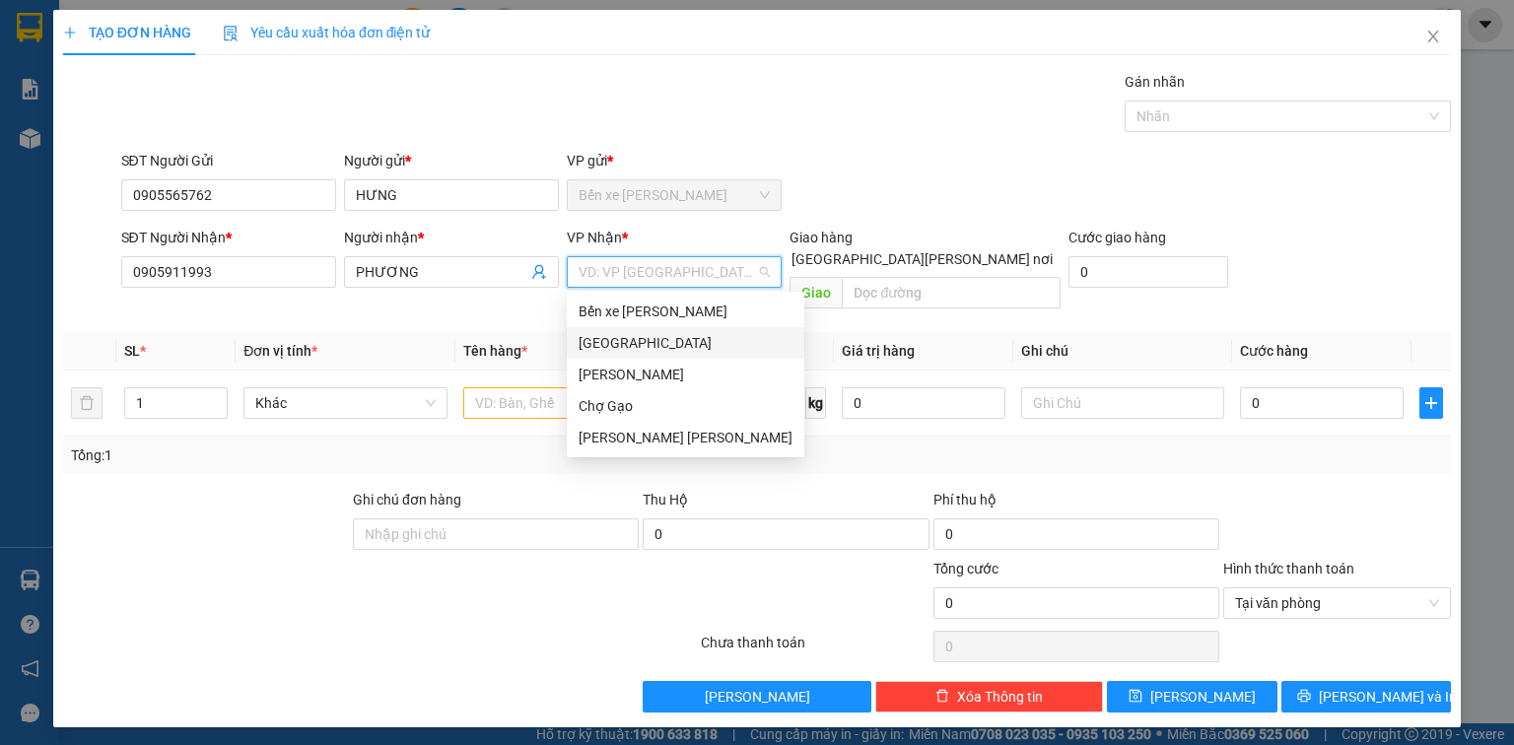
click at [615, 344] on div "[GEOGRAPHIC_DATA]" at bounding box center [686, 343] width 214 height 22
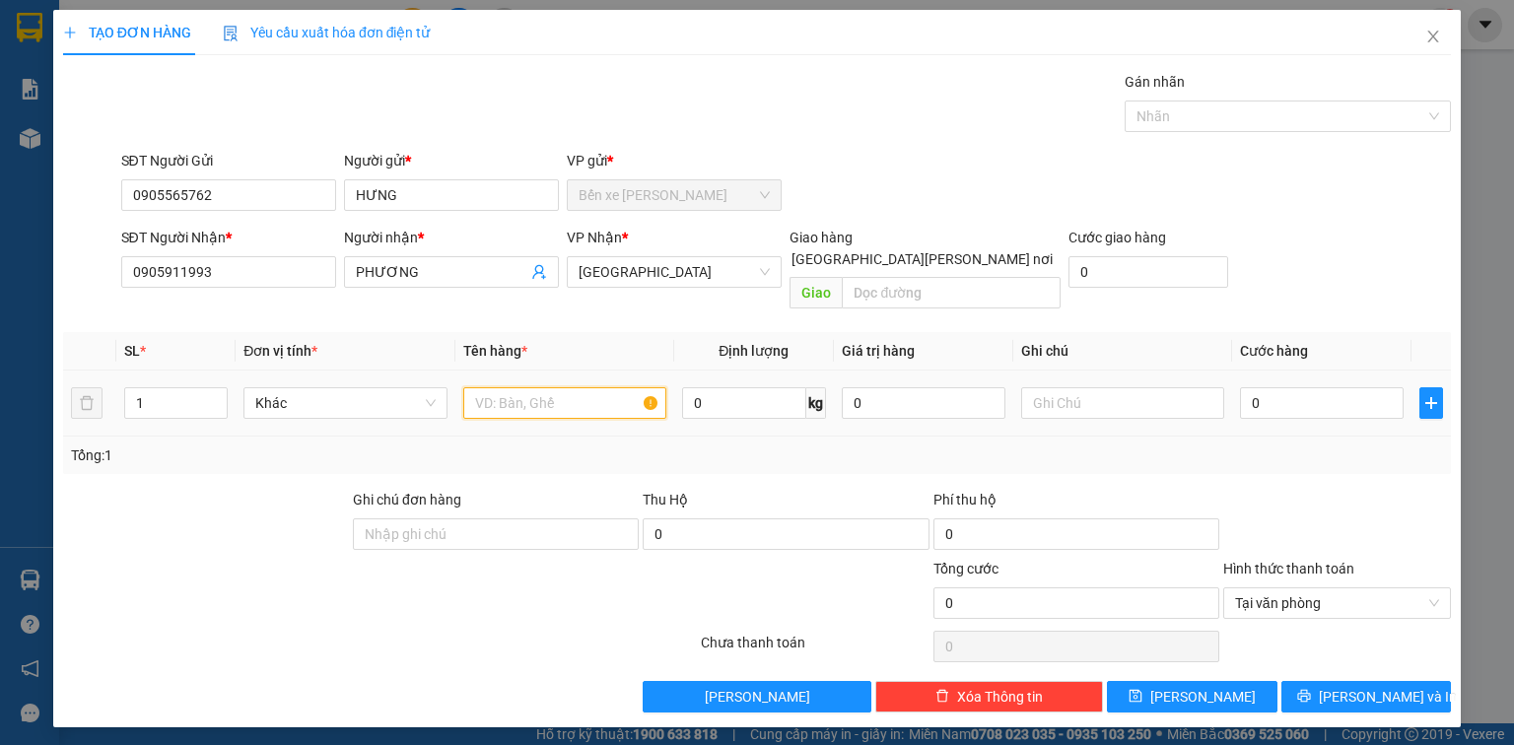
click at [497, 387] on input "text" at bounding box center [564, 403] width 203 height 32
click at [485, 387] on input "11TNP" at bounding box center [564, 403] width 203 height 32
click at [1293, 387] on input "0" at bounding box center [1322, 403] width 164 height 32
drag, startPoint x: 1435, startPoint y: 580, endPoint x: 1416, endPoint y: 619, distance: 43.6
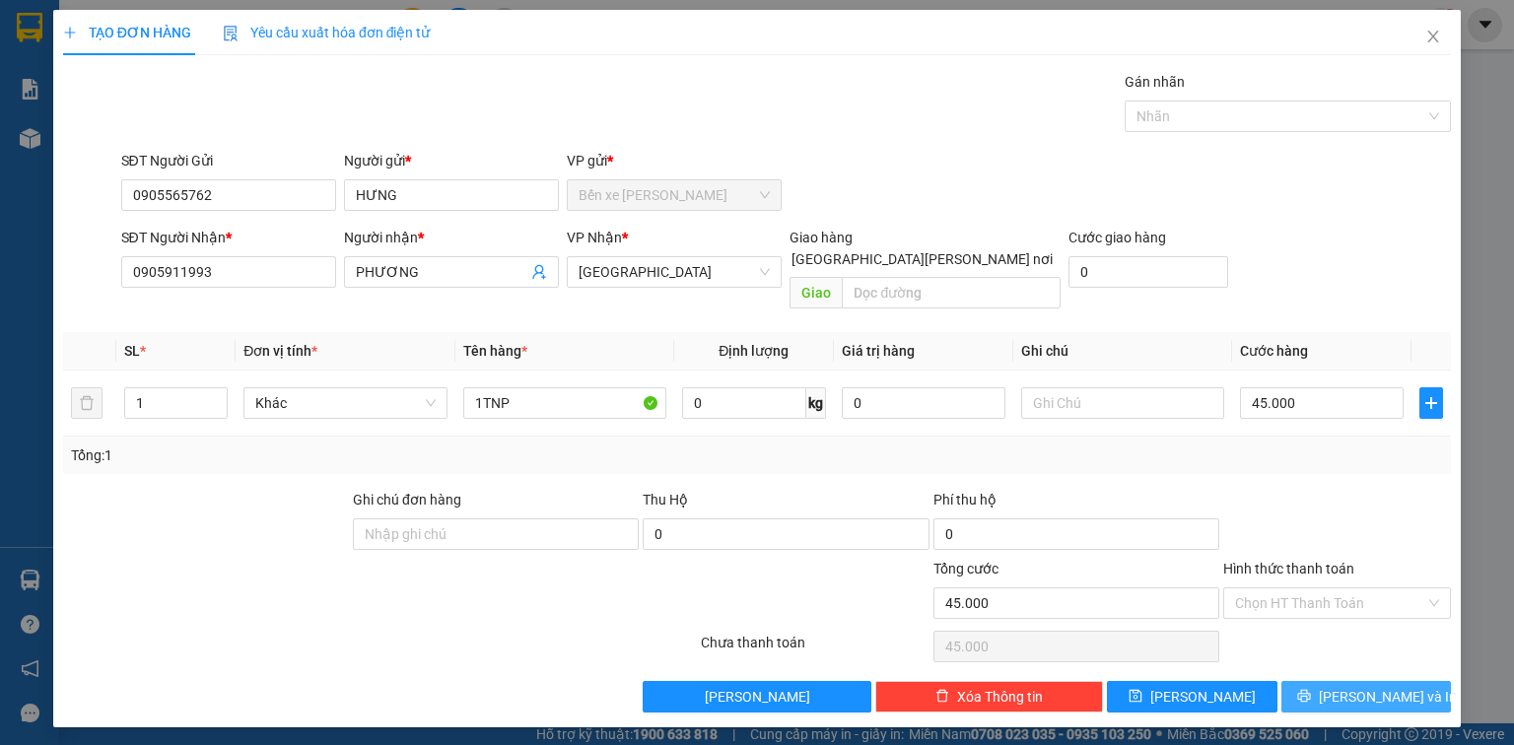
click at [1403, 686] on span "[PERSON_NAME] và In" at bounding box center [1388, 697] width 138 height 22
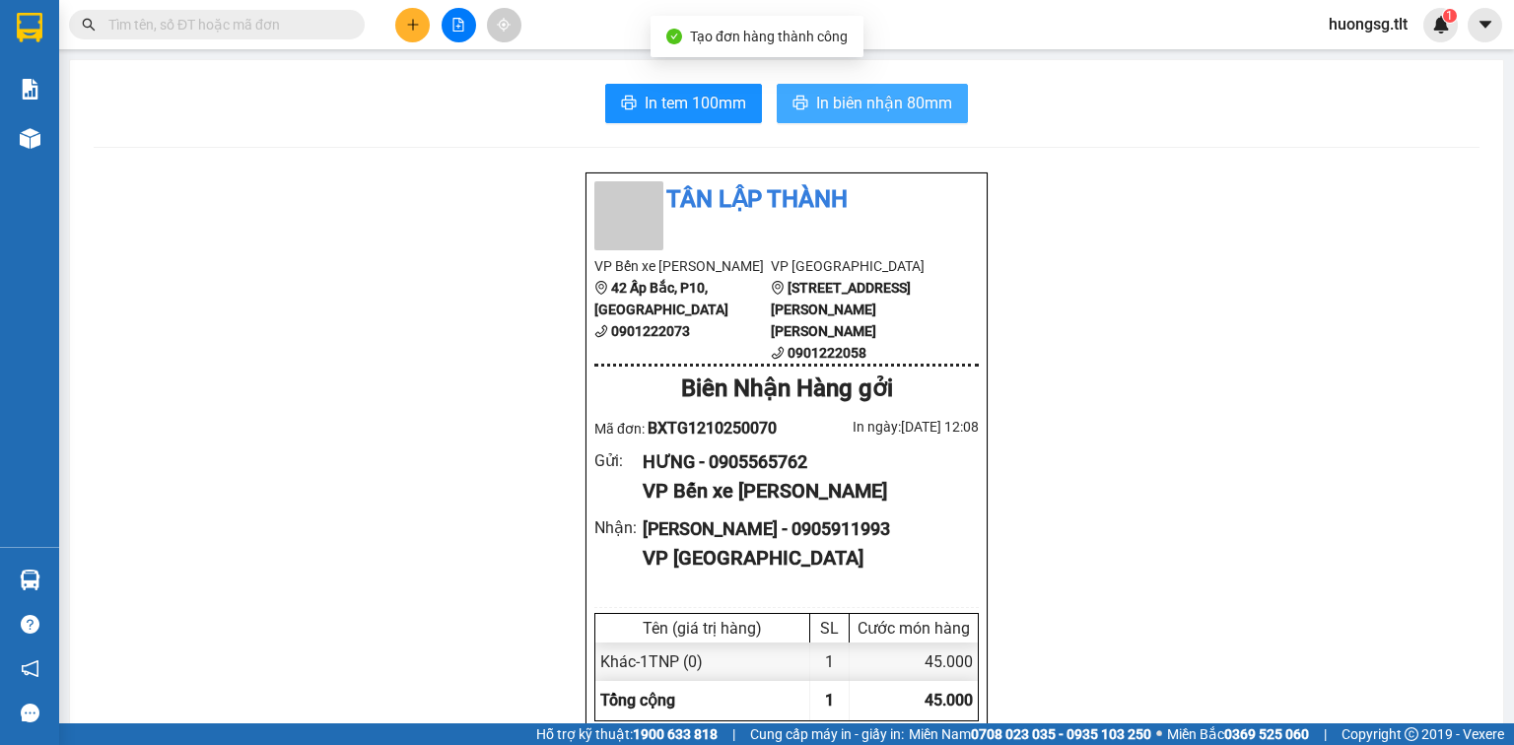
click at [887, 100] on span "In biên nhận 80mm" at bounding box center [884, 103] width 136 height 25
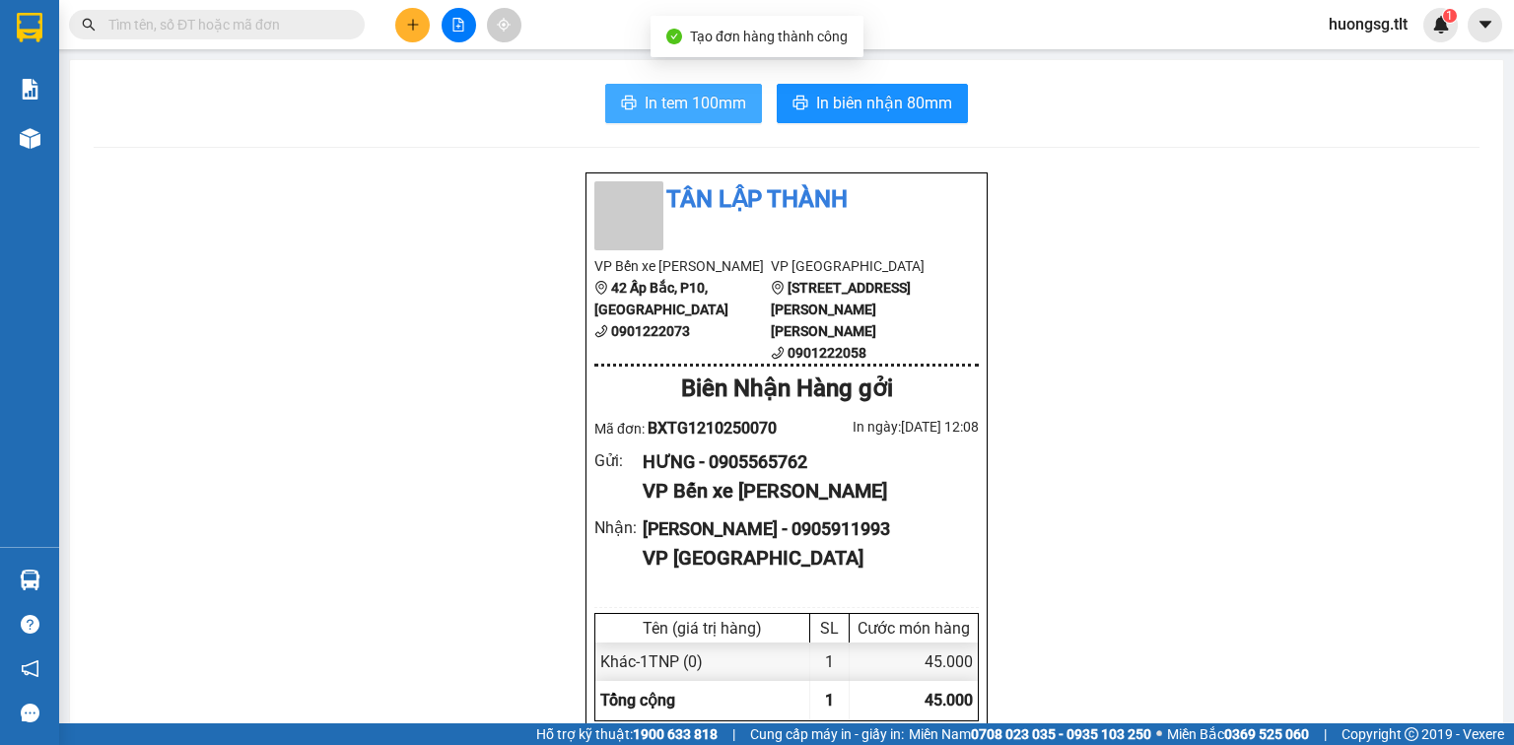
click at [666, 87] on button "In tem 100mm" at bounding box center [683, 103] width 157 height 39
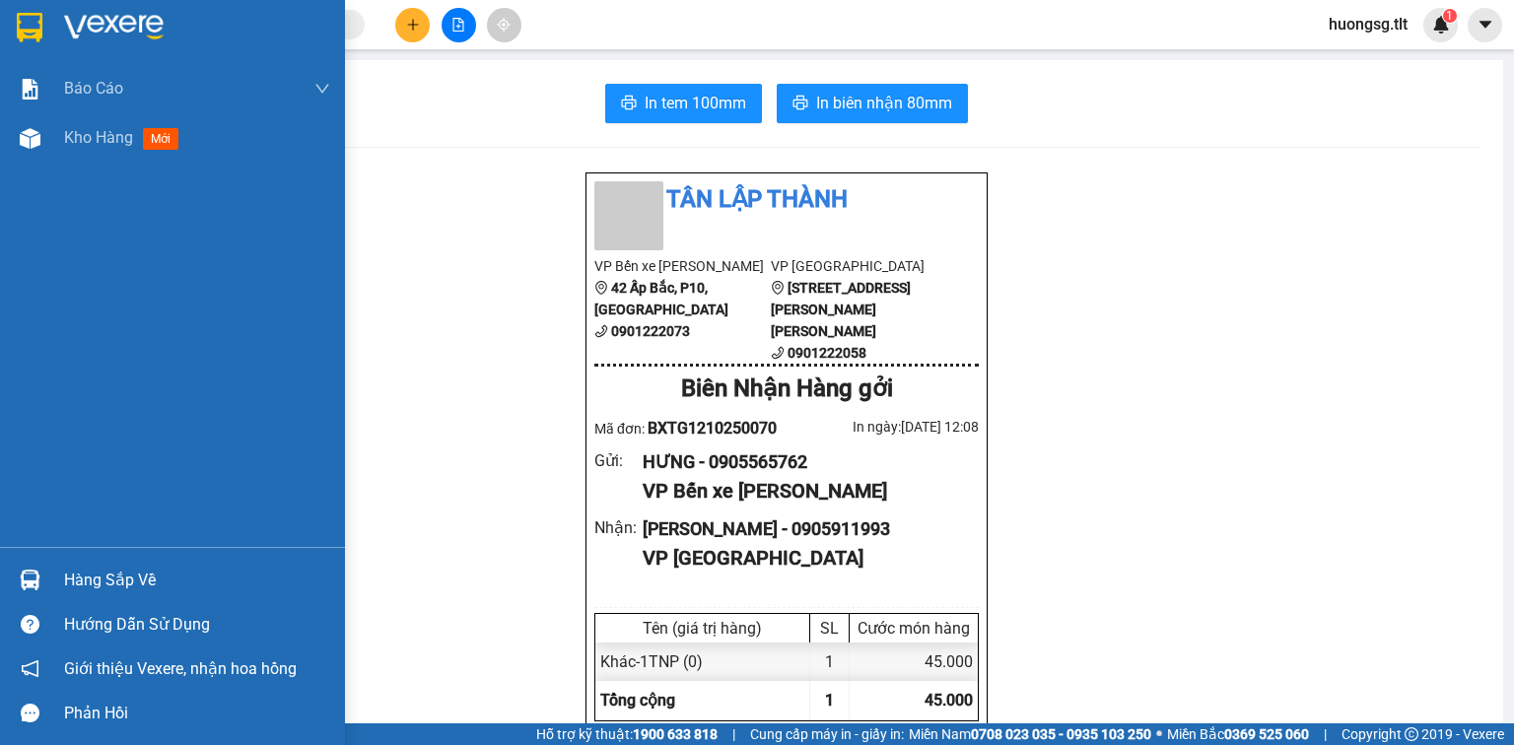
click at [49, 580] on div "Hàng sắp về" at bounding box center [172, 580] width 345 height 44
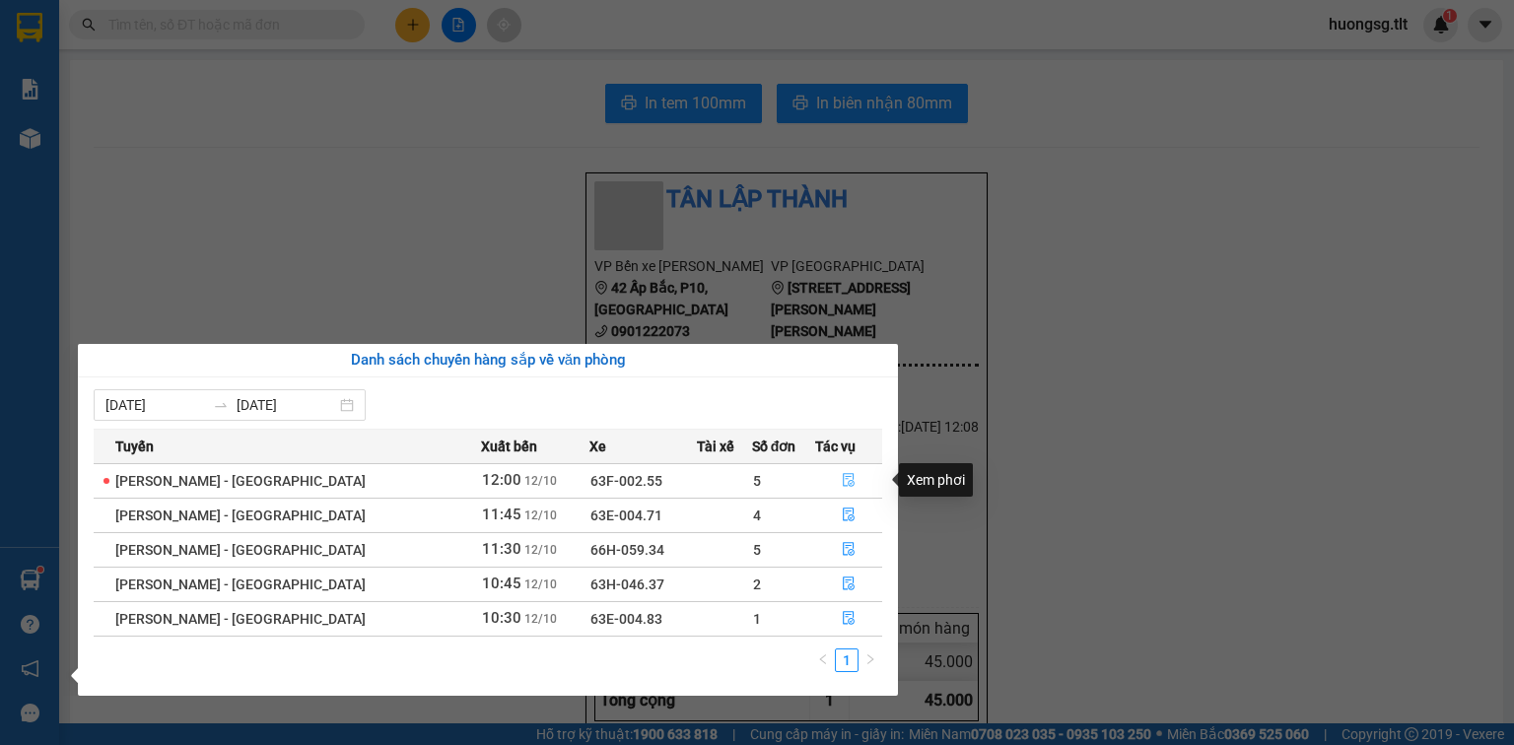
click at [823, 476] on button "button" at bounding box center [848, 481] width 65 height 32
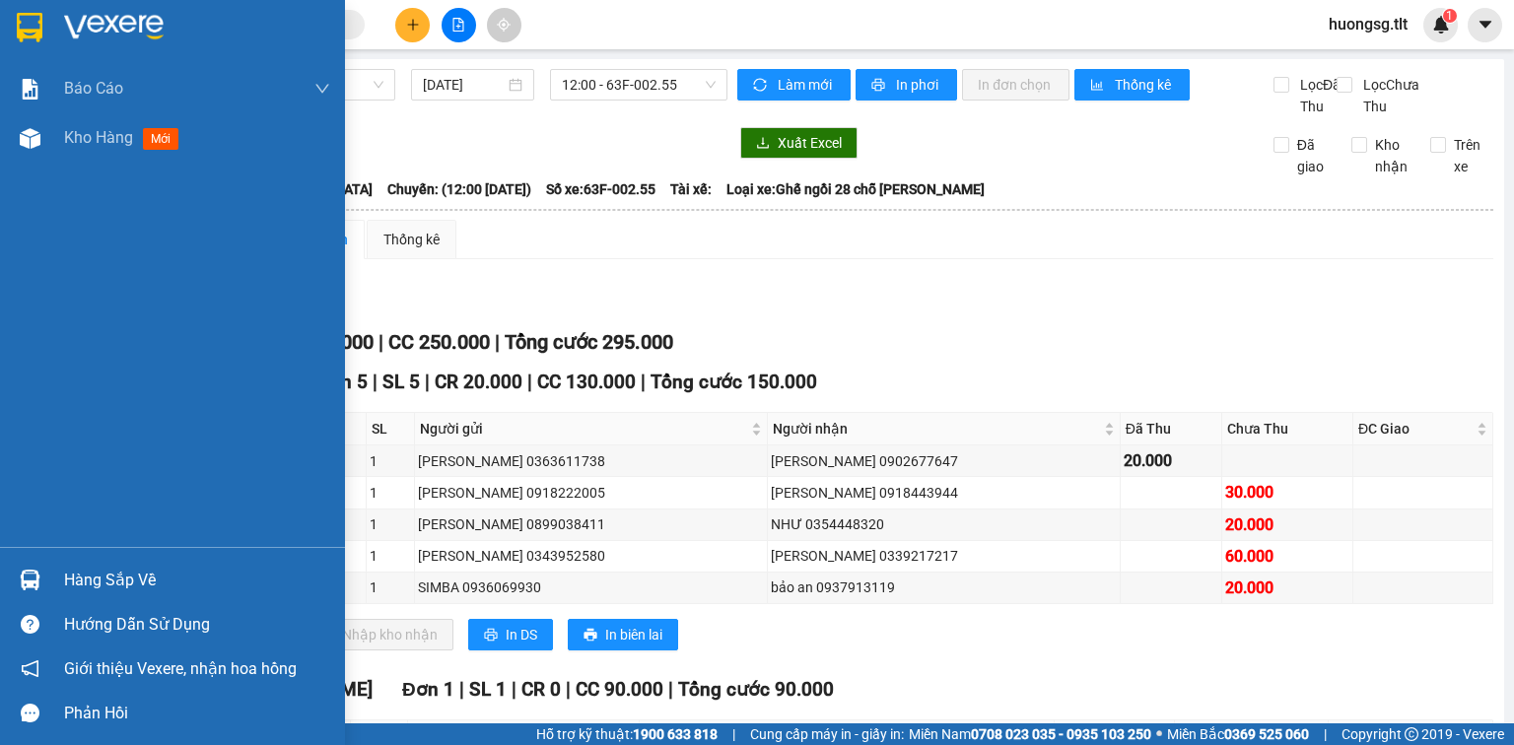
click at [31, 574] on img at bounding box center [30, 580] width 21 height 21
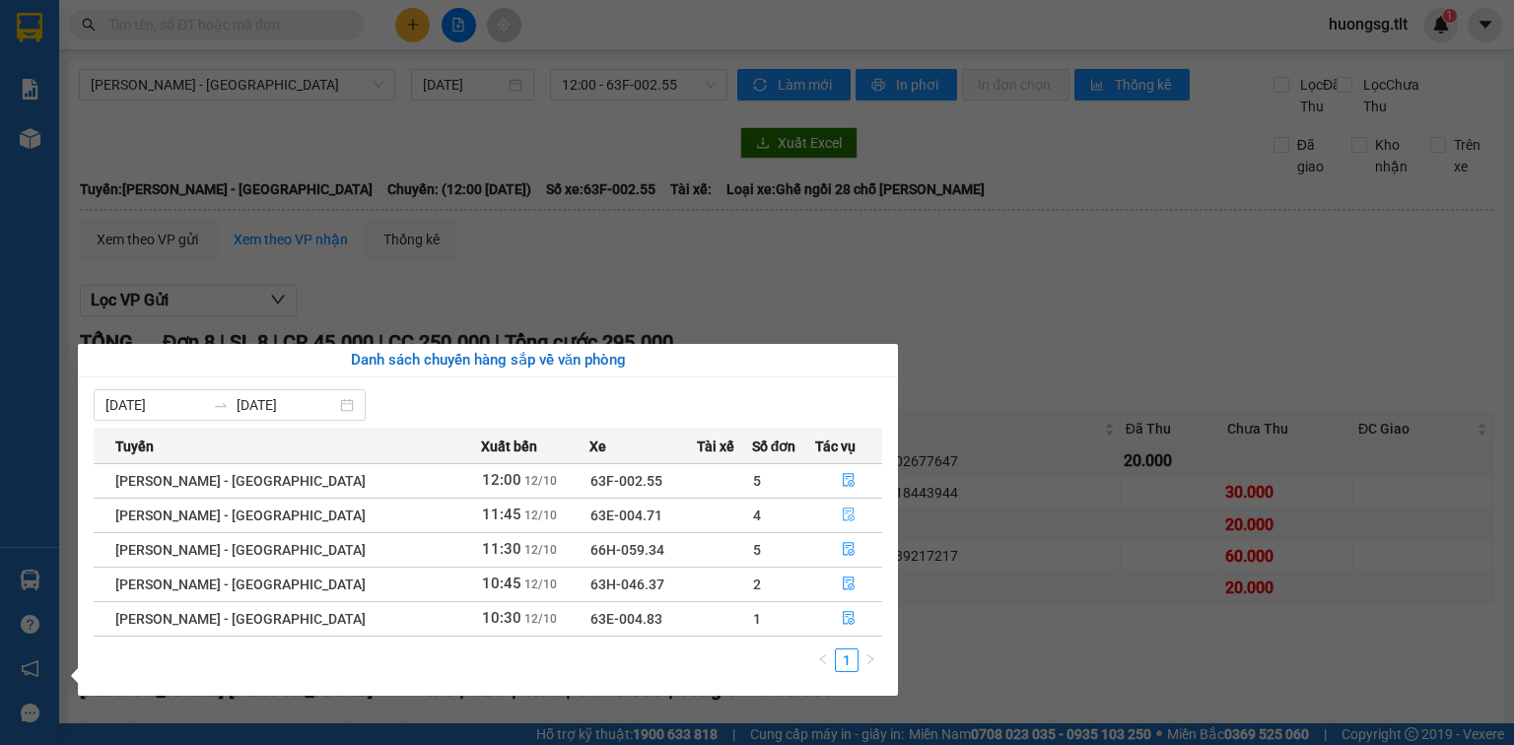
drag, startPoint x: 820, startPoint y: 516, endPoint x: 808, endPoint y: 516, distance: 11.8
click at [819, 516] on button "button" at bounding box center [848, 516] width 65 height 32
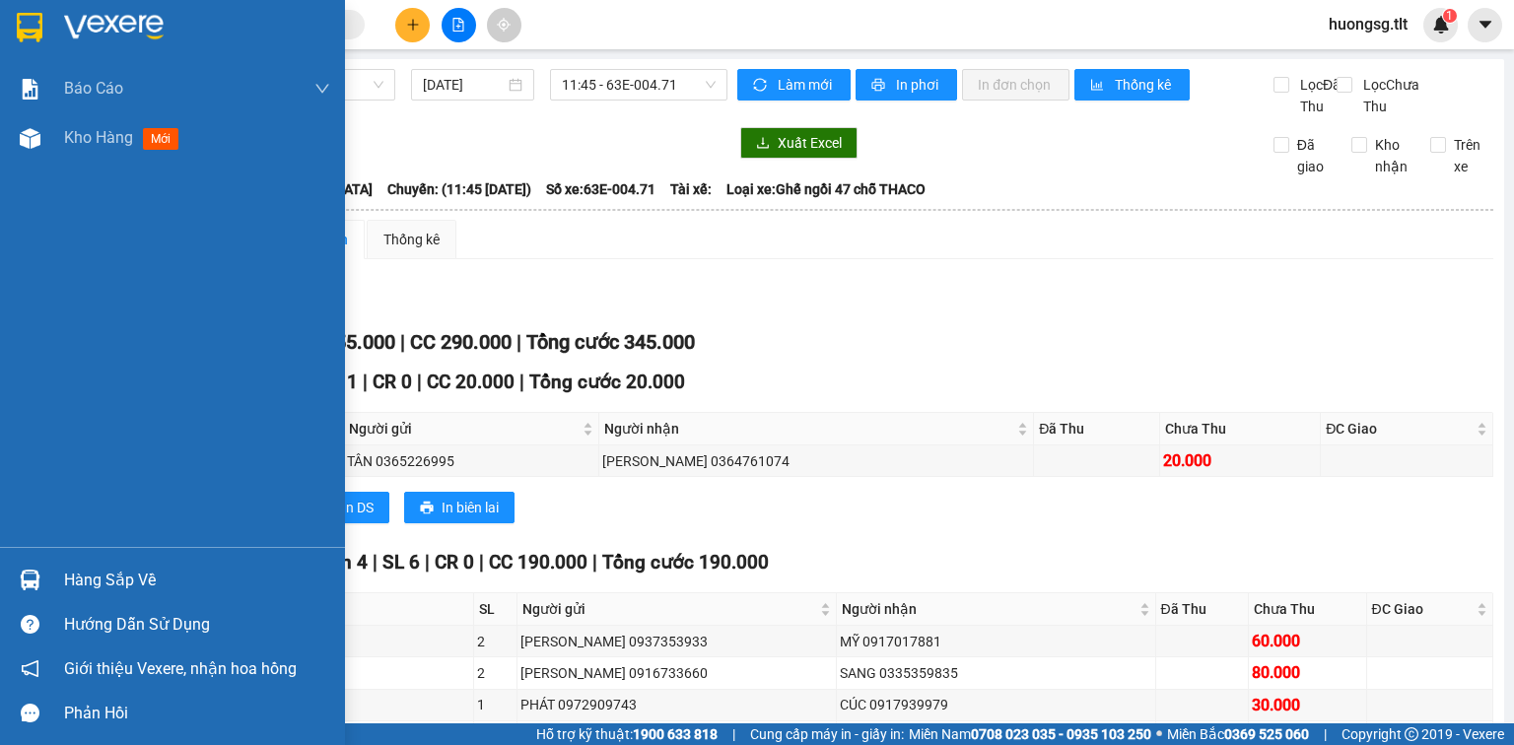
click at [42, 559] on div "Hàng sắp về" at bounding box center [172, 580] width 345 height 44
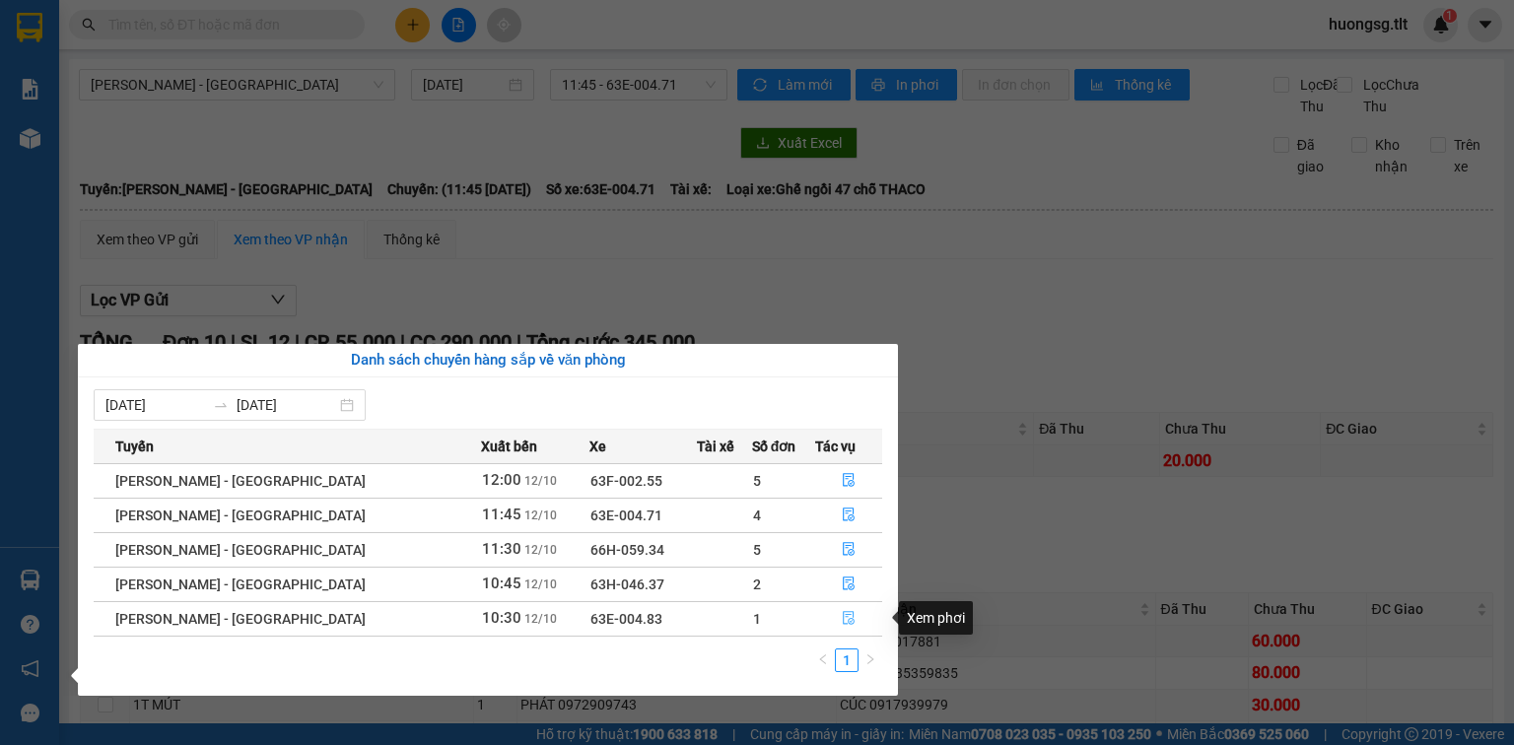
click at [820, 626] on button "button" at bounding box center [848, 619] width 65 height 32
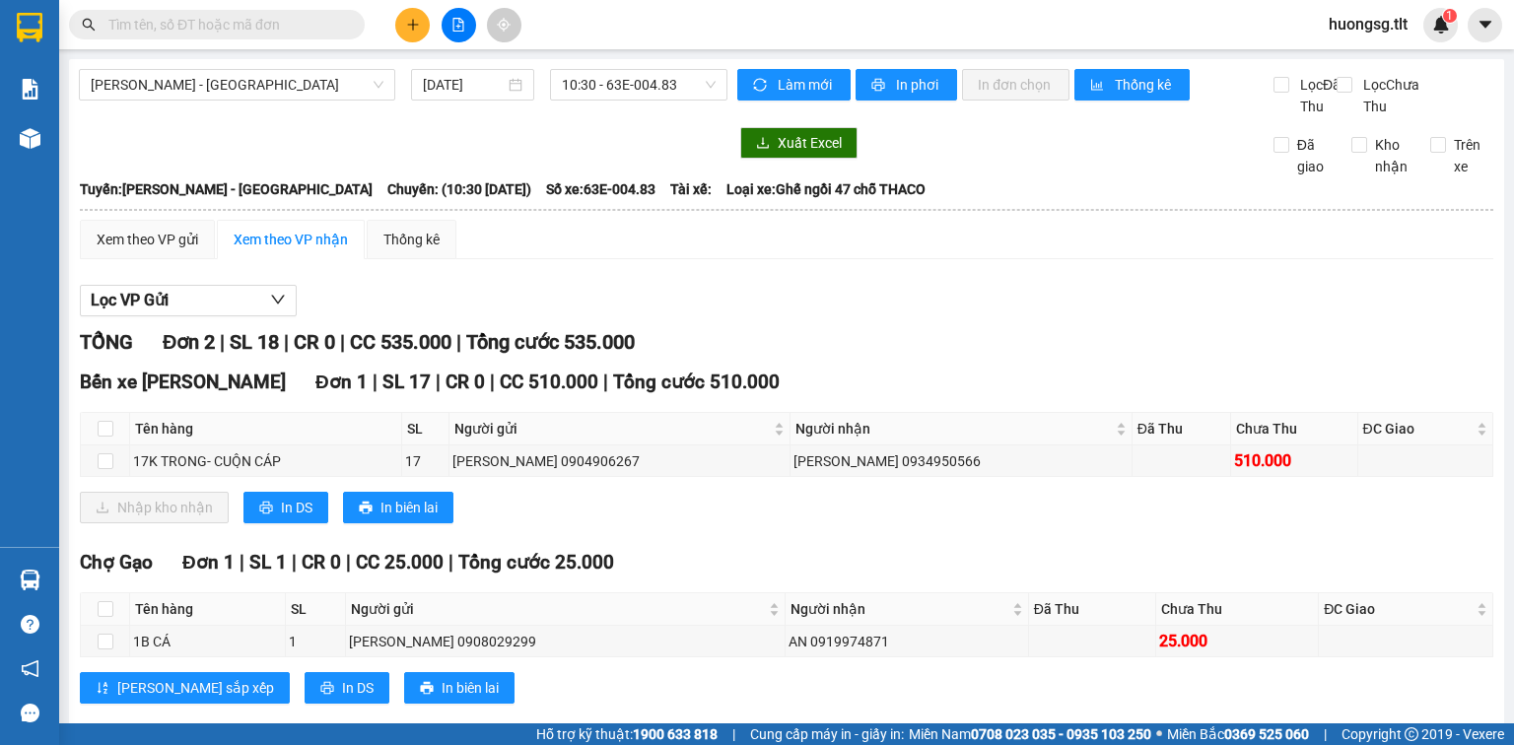
click at [225, 220] on div "Xem theo VP nhận" at bounding box center [291, 239] width 148 height 39
click at [183, 229] on div "Xem theo VP gửi" at bounding box center [148, 240] width 102 height 22
click at [247, 229] on div "Xem theo VP nhận" at bounding box center [291, 240] width 114 height 22
click at [410, 39] on button at bounding box center [412, 25] width 34 height 34
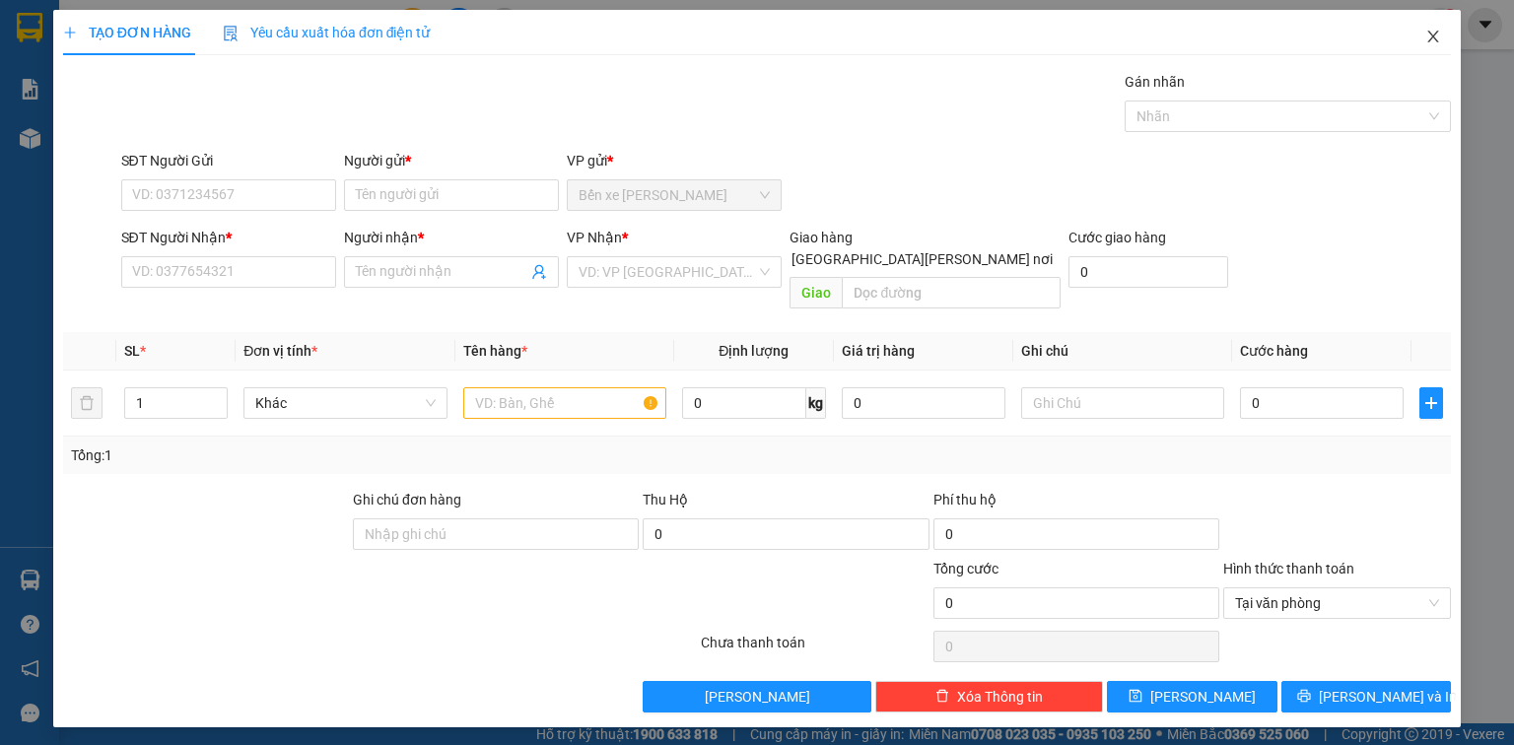
click at [1431, 44] on icon "close" at bounding box center [1433, 37] width 16 height 16
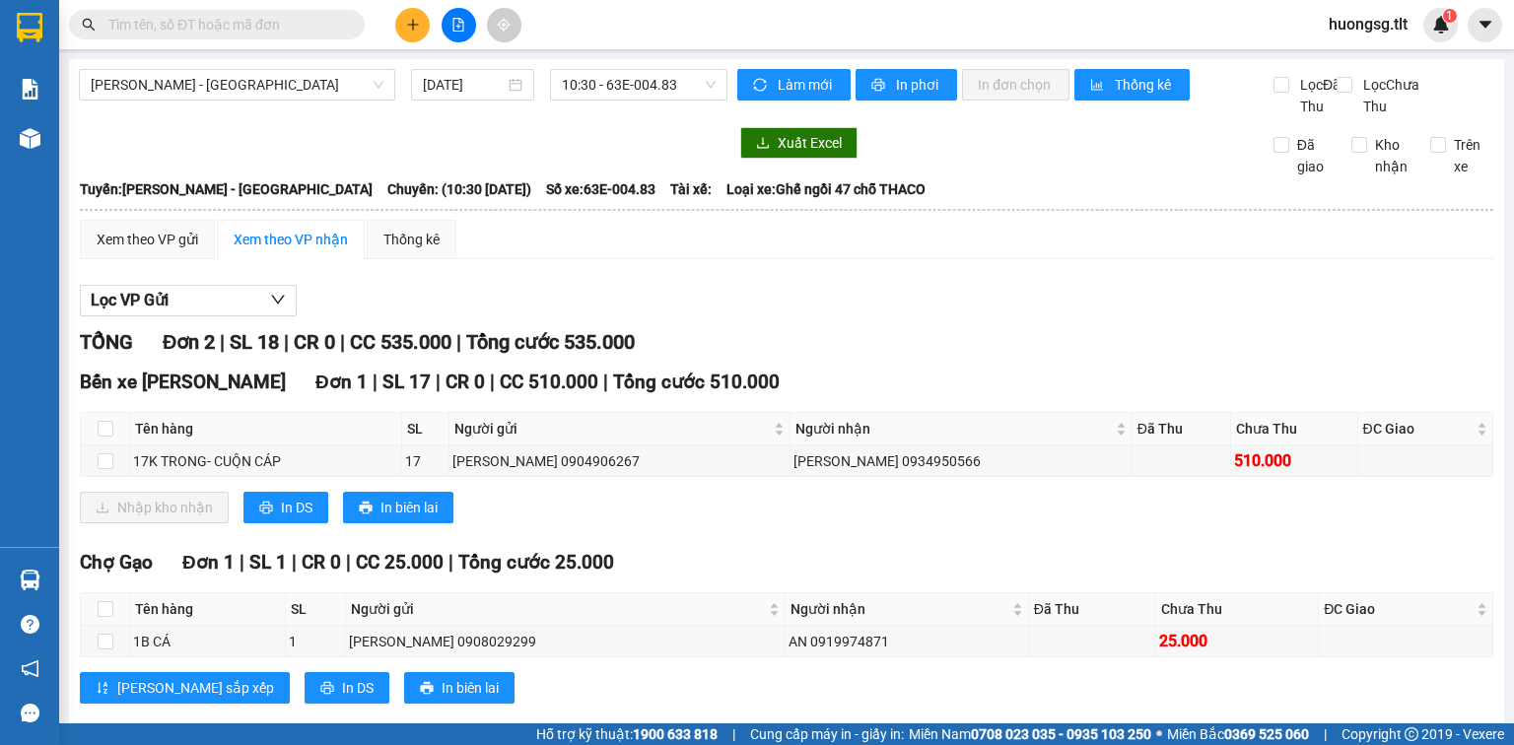
click at [311, 20] on input "text" at bounding box center [224, 25] width 233 height 22
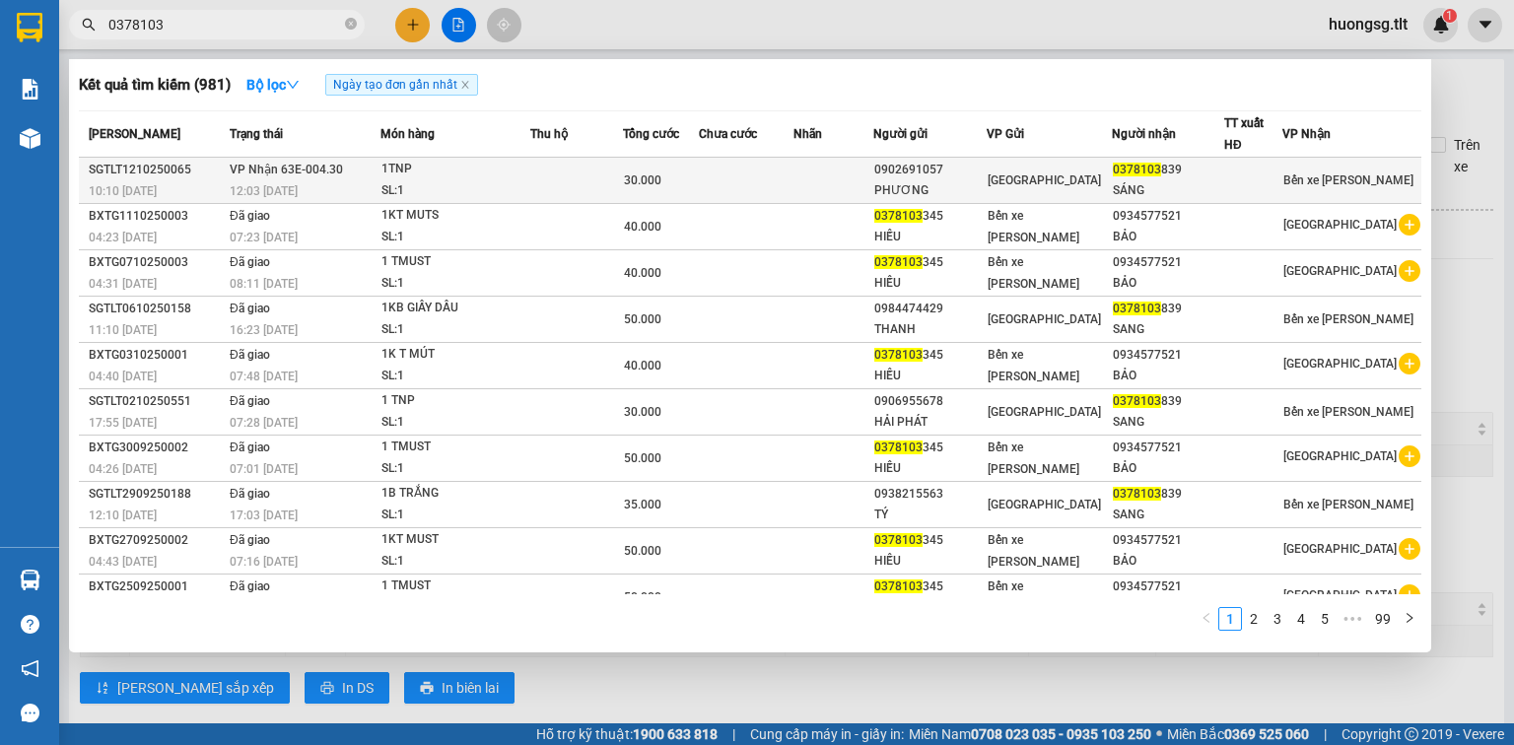
click at [753, 161] on td at bounding box center [746, 181] width 95 height 46
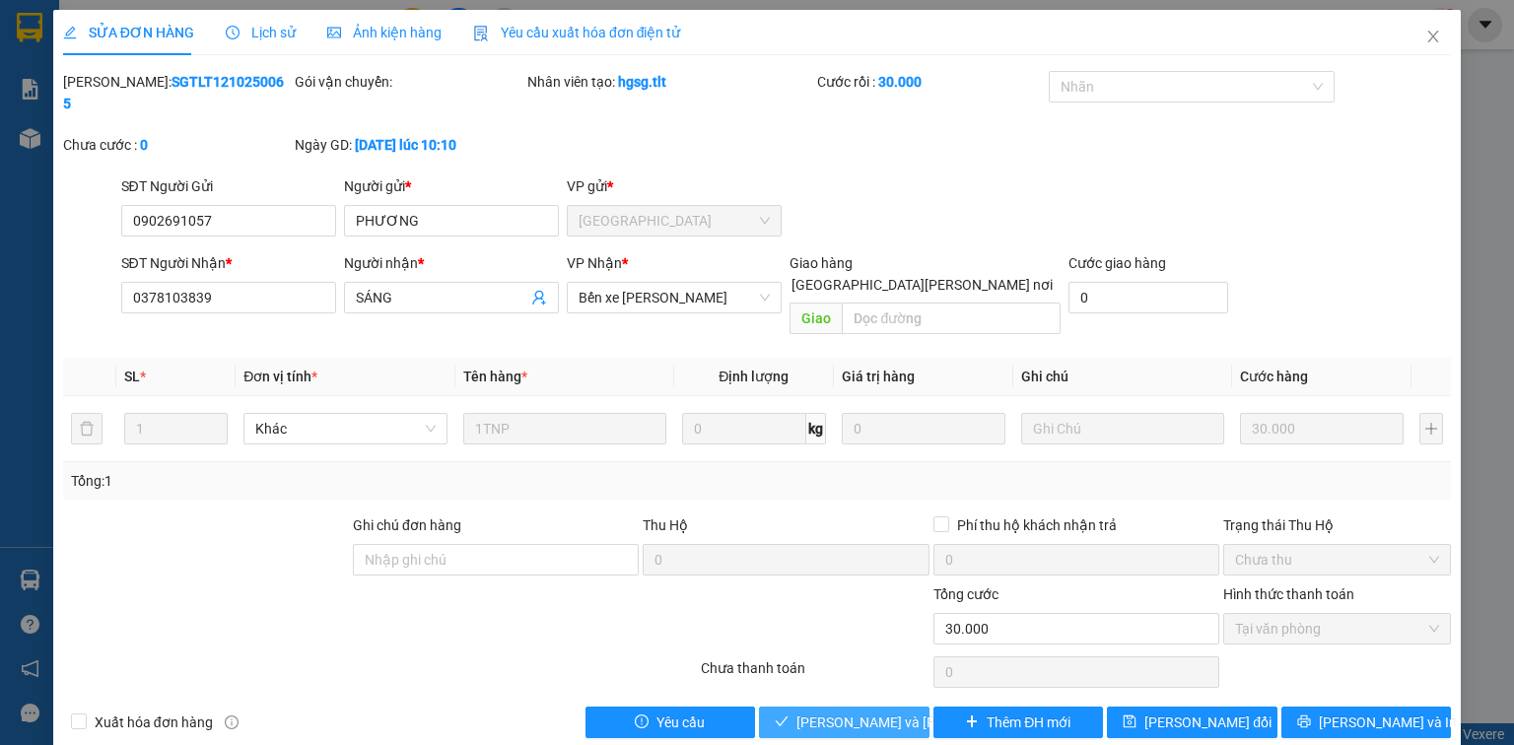
click at [852, 712] on span "Lưu và Giao hàng" at bounding box center [929, 723] width 266 height 22
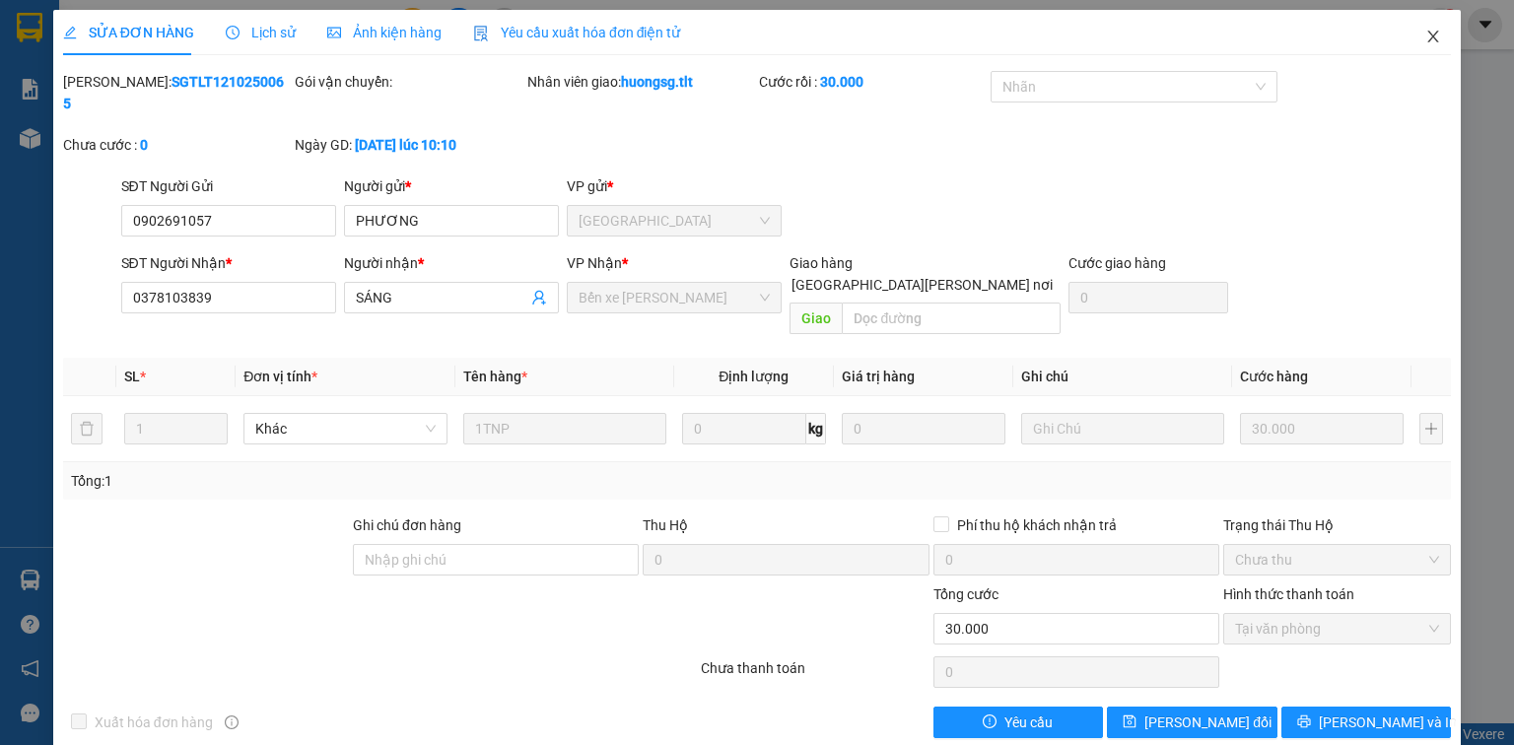
click at [1430, 42] on icon "close" at bounding box center [1433, 37] width 16 height 16
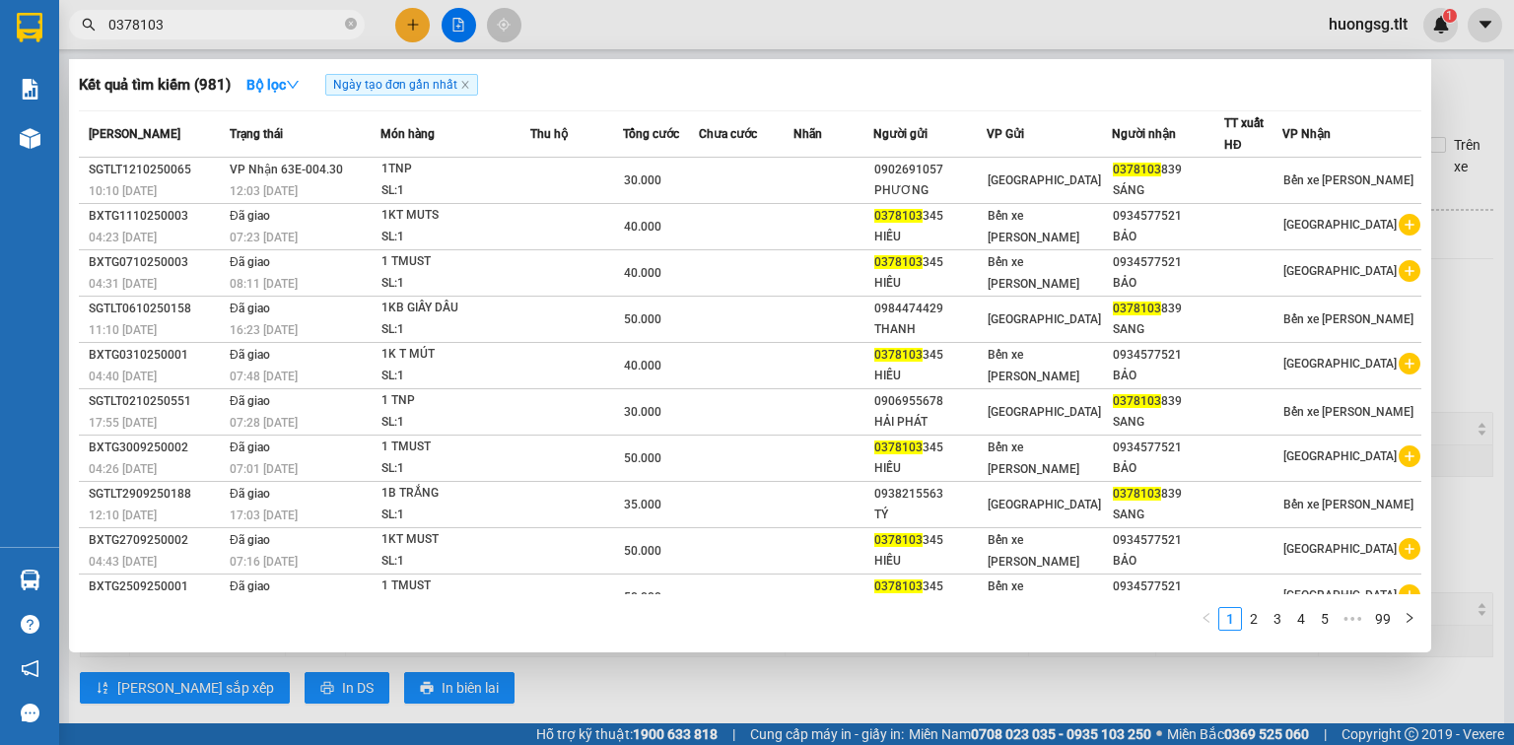
click at [248, 18] on input "0378103" at bounding box center [224, 25] width 233 height 22
click at [339, 25] on input "0378103" at bounding box center [224, 25] width 233 height 22
click at [342, 25] on span "0378103" at bounding box center [217, 25] width 296 height 30
click at [351, 27] on icon "close-circle" at bounding box center [351, 24] width 12 height 12
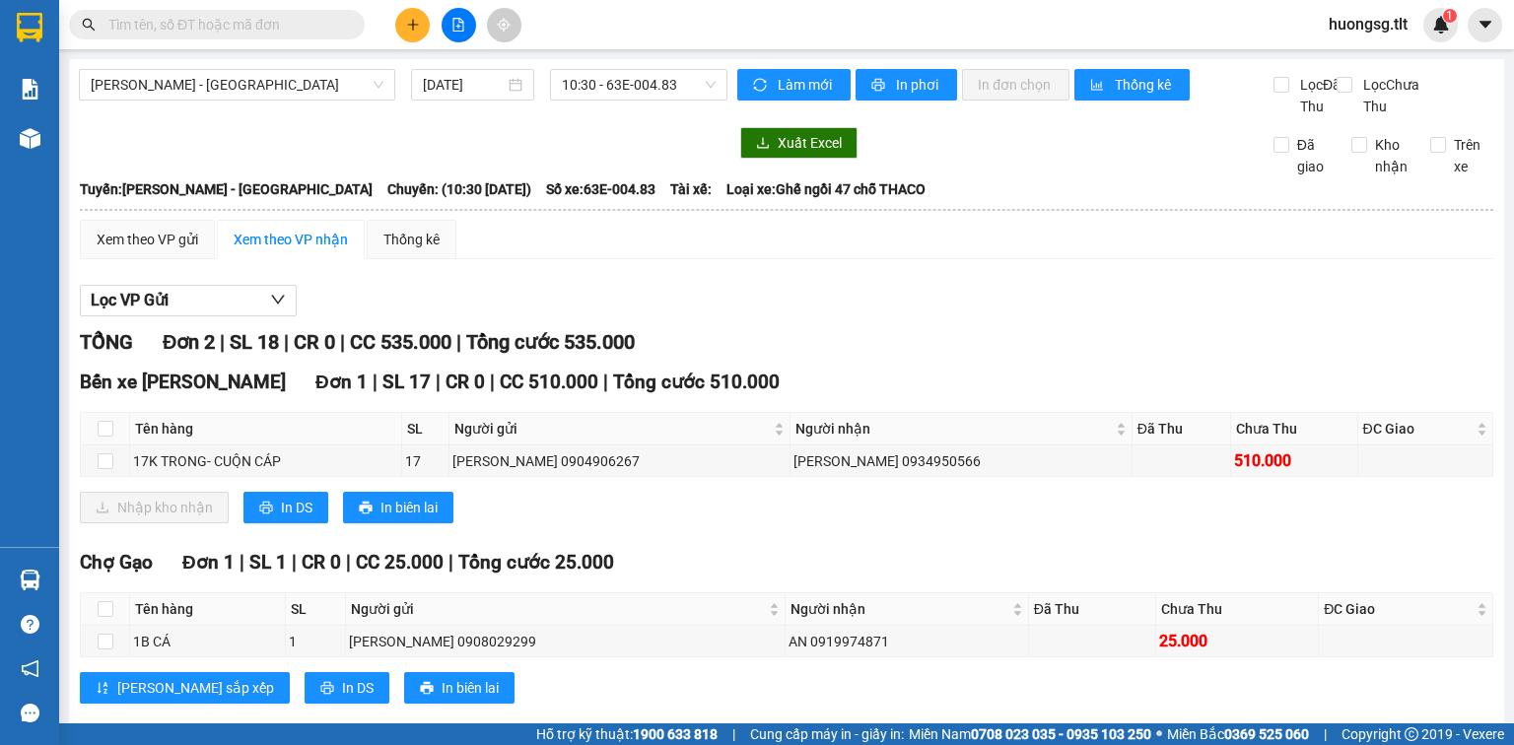
click at [352, 26] on span at bounding box center [351, 25] width 12 height 22
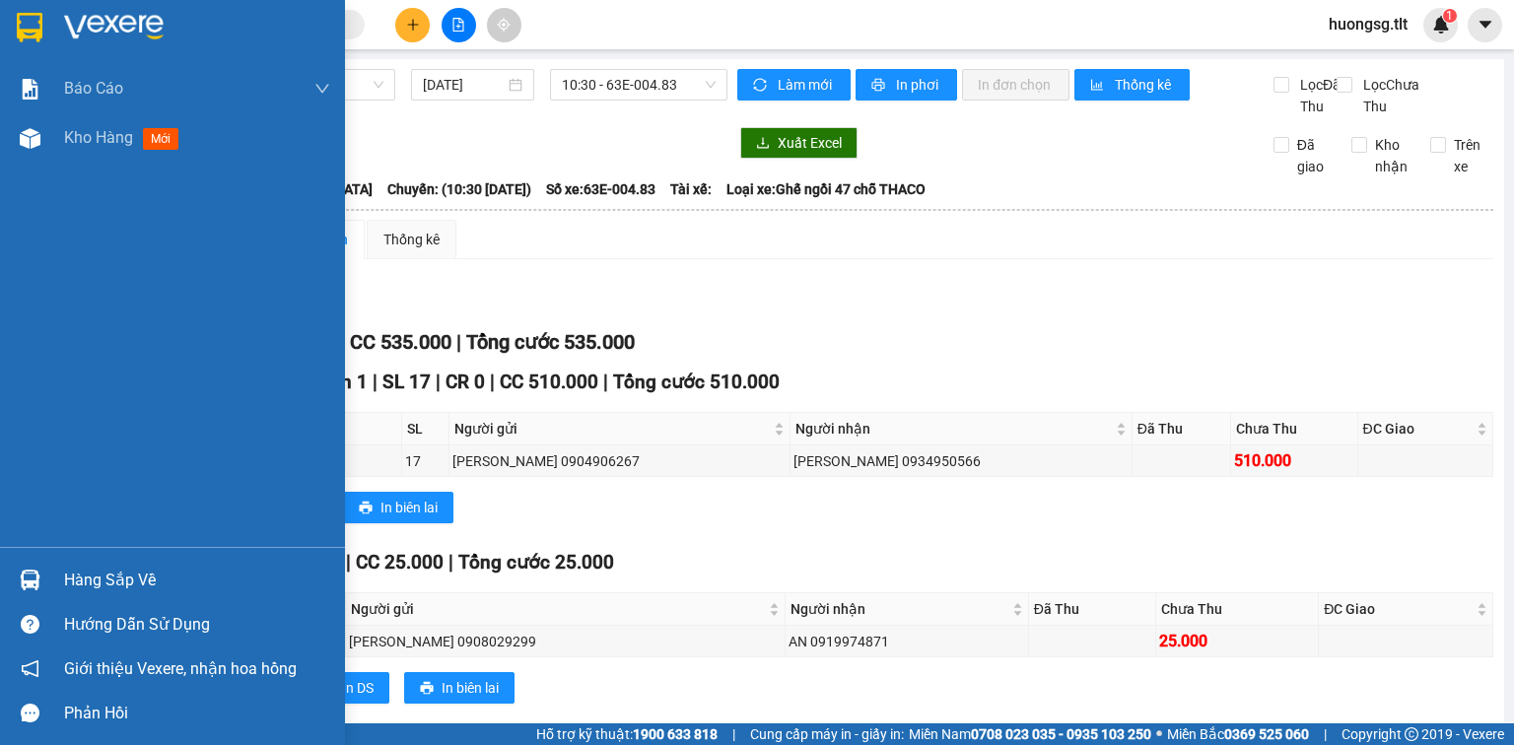
click at [17, 581] on div at bounding box center [30, 580] width 34 height 34
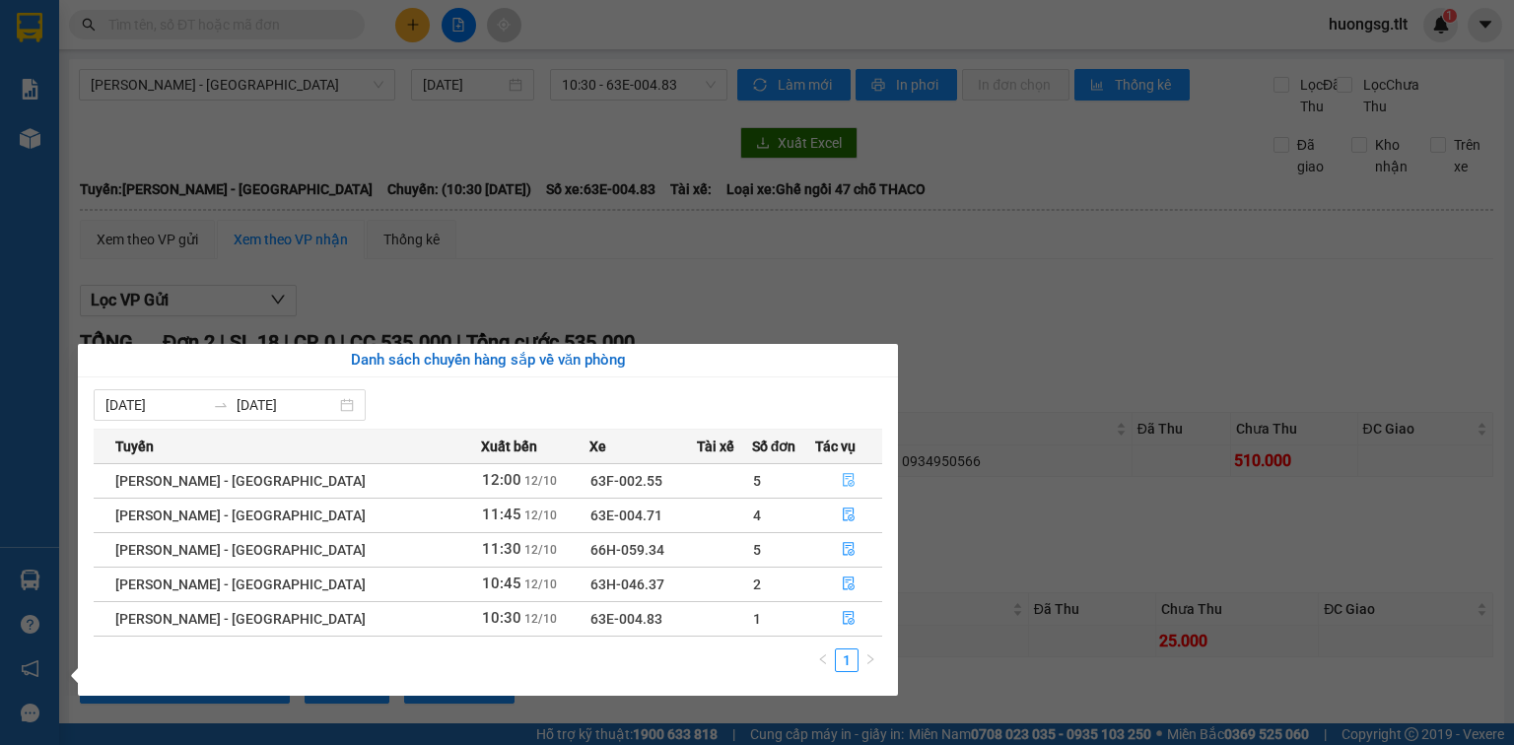
click at [816, 471] on button "button" at bounding box center [848, 481] width 65 height 32
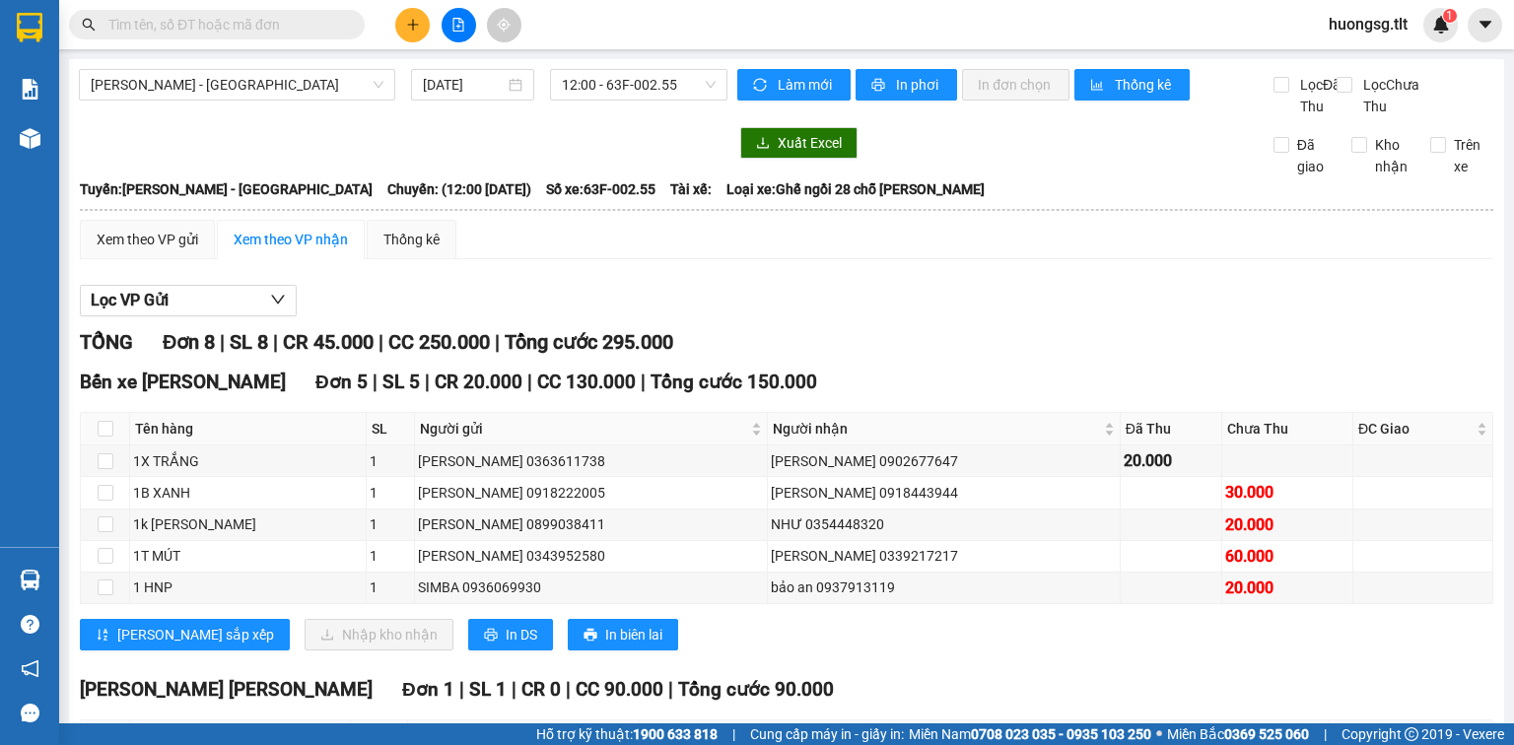
click at [54, 574] on div "Hàng sắp về" at bounding box center [29, 580] width 59 height 44
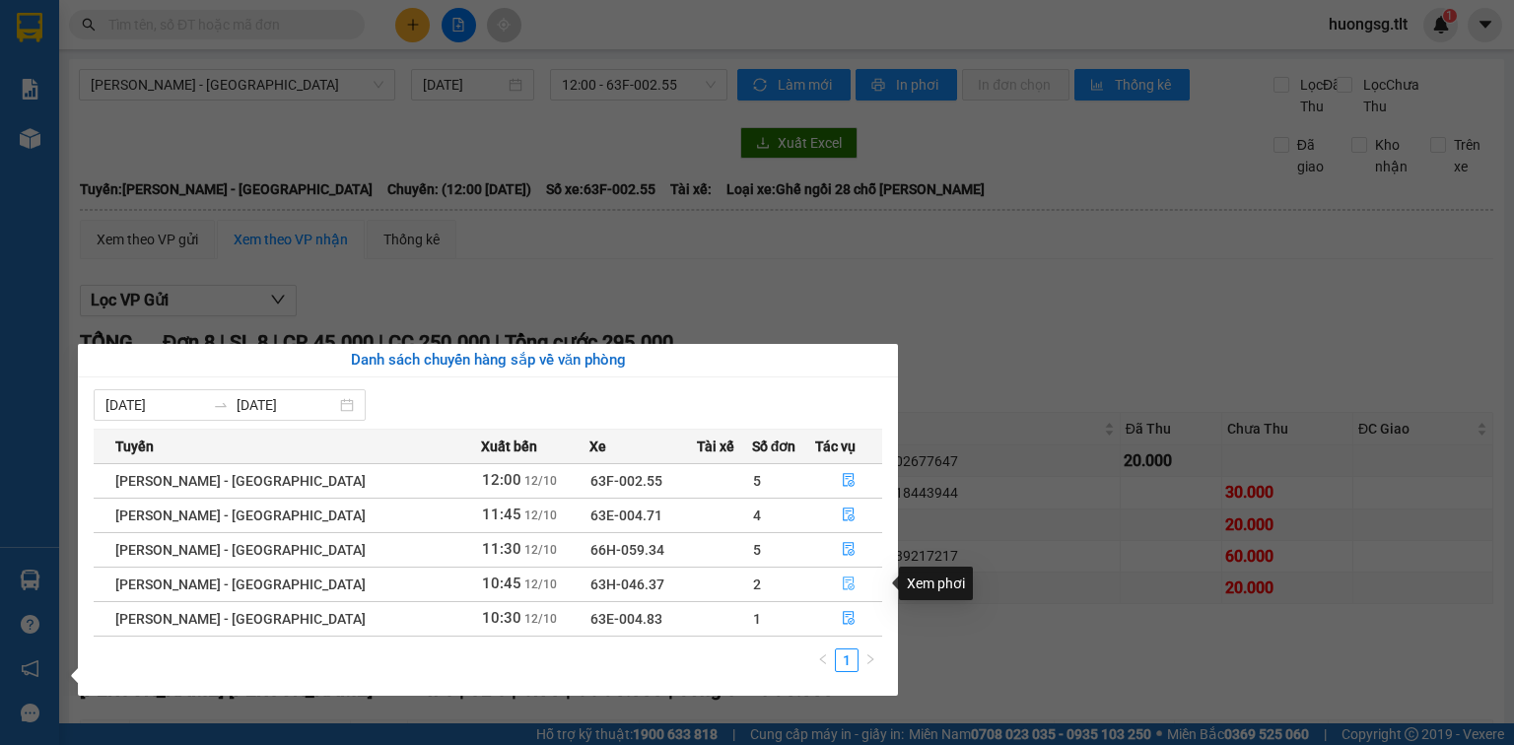
click at [855, 594] on button "button" at bounding box center [848, 585] width 65 height 32
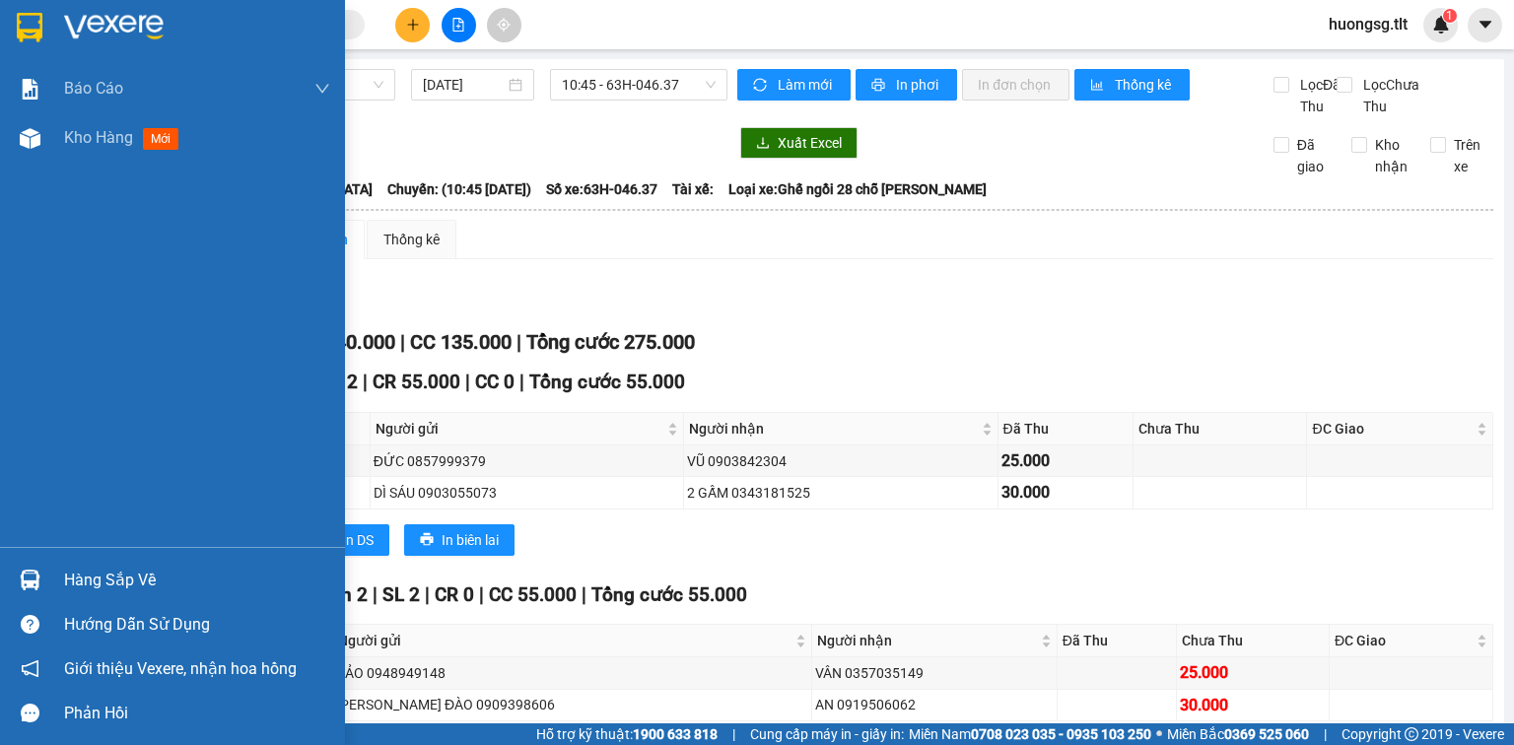
click at [41, 577] on div at bounding box center [30, 580] width 34 height 34
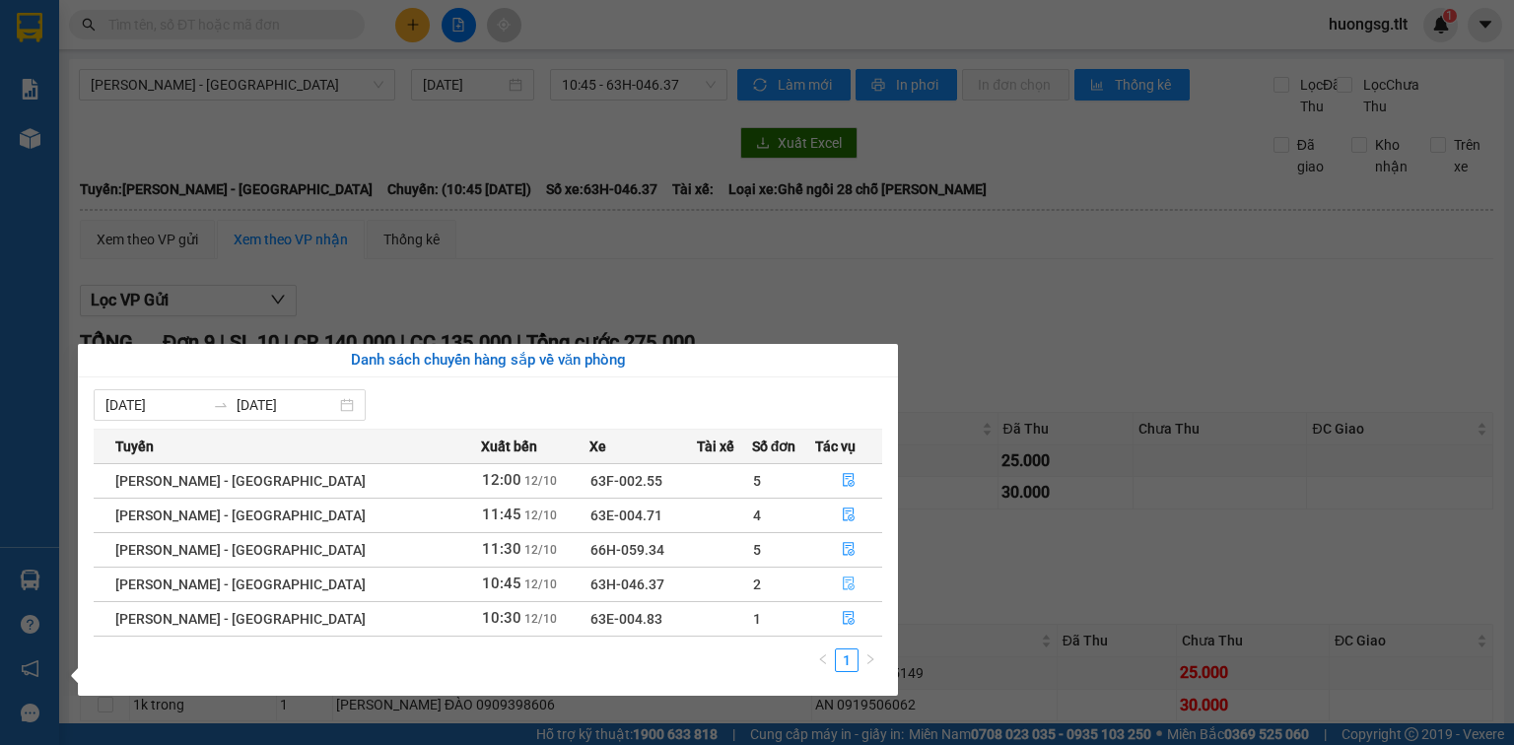
click at [820, 594] on button "button" at bounding box center [848, 585] width 65 height 32
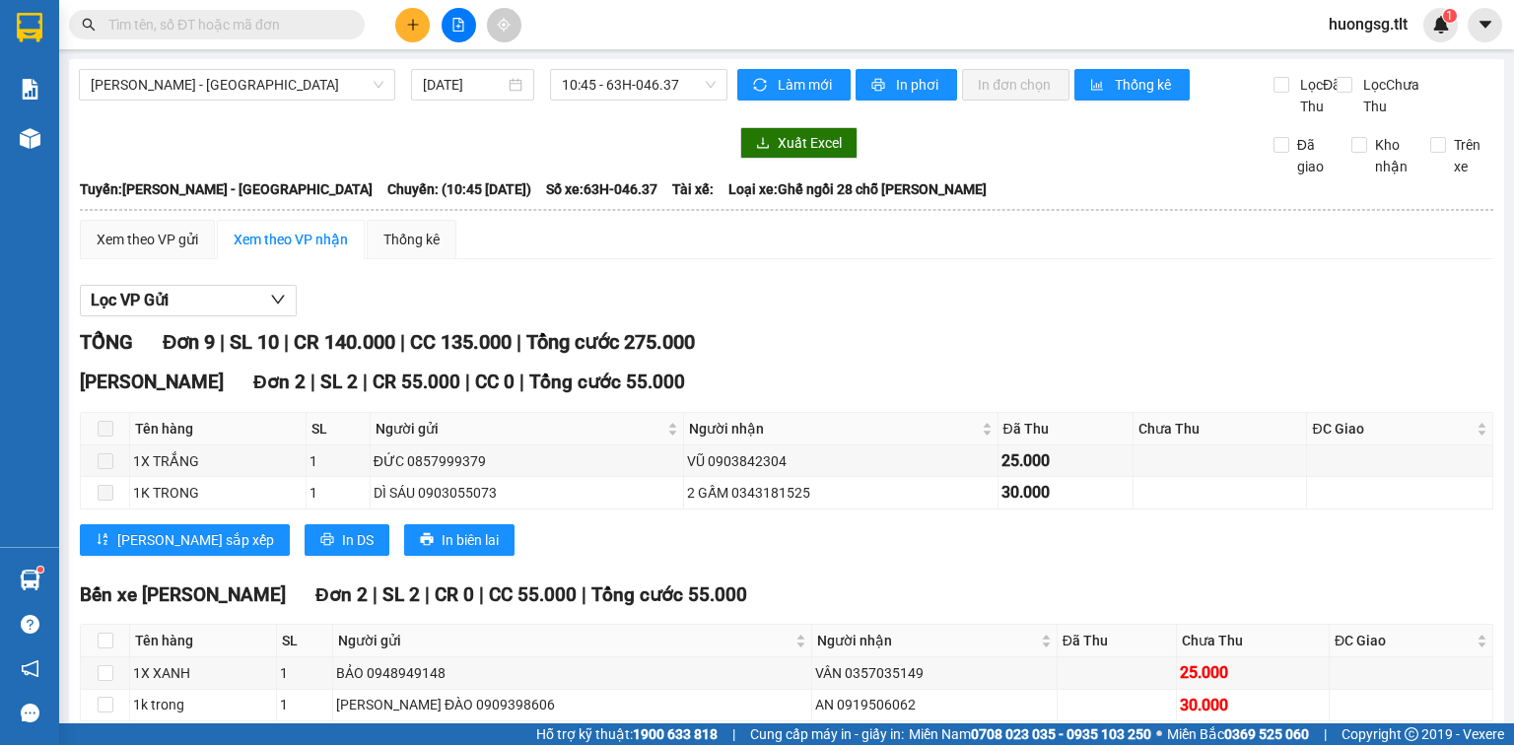
click at [412, 35] on button at bounding box center [412, 25] width 34 height 34
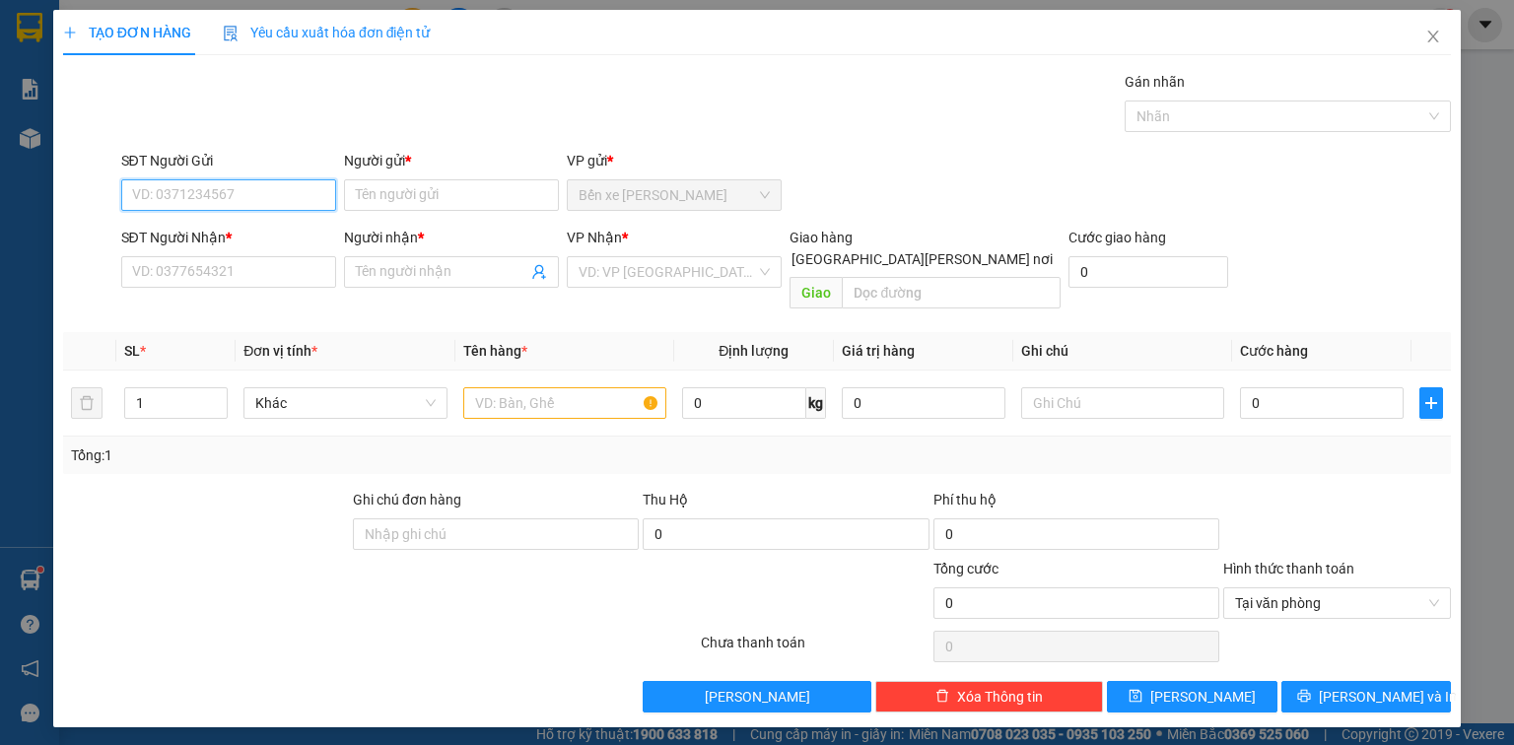
click at [281, 201] on input "SĐT Người Gửi" at bounding box center [228, 195] width 215 height 32
click at [265, 231] on div "0901070368 - LAN" at bounding box center [228, 234] width 191 height 22
click at [260, 272] on input "SĐT Người Nhận *" at bounding box center [228, 272] width 215 height 32
click at [379, 272] on input "Người nhận *" at bounding box center [441, 272] width 171 height 22
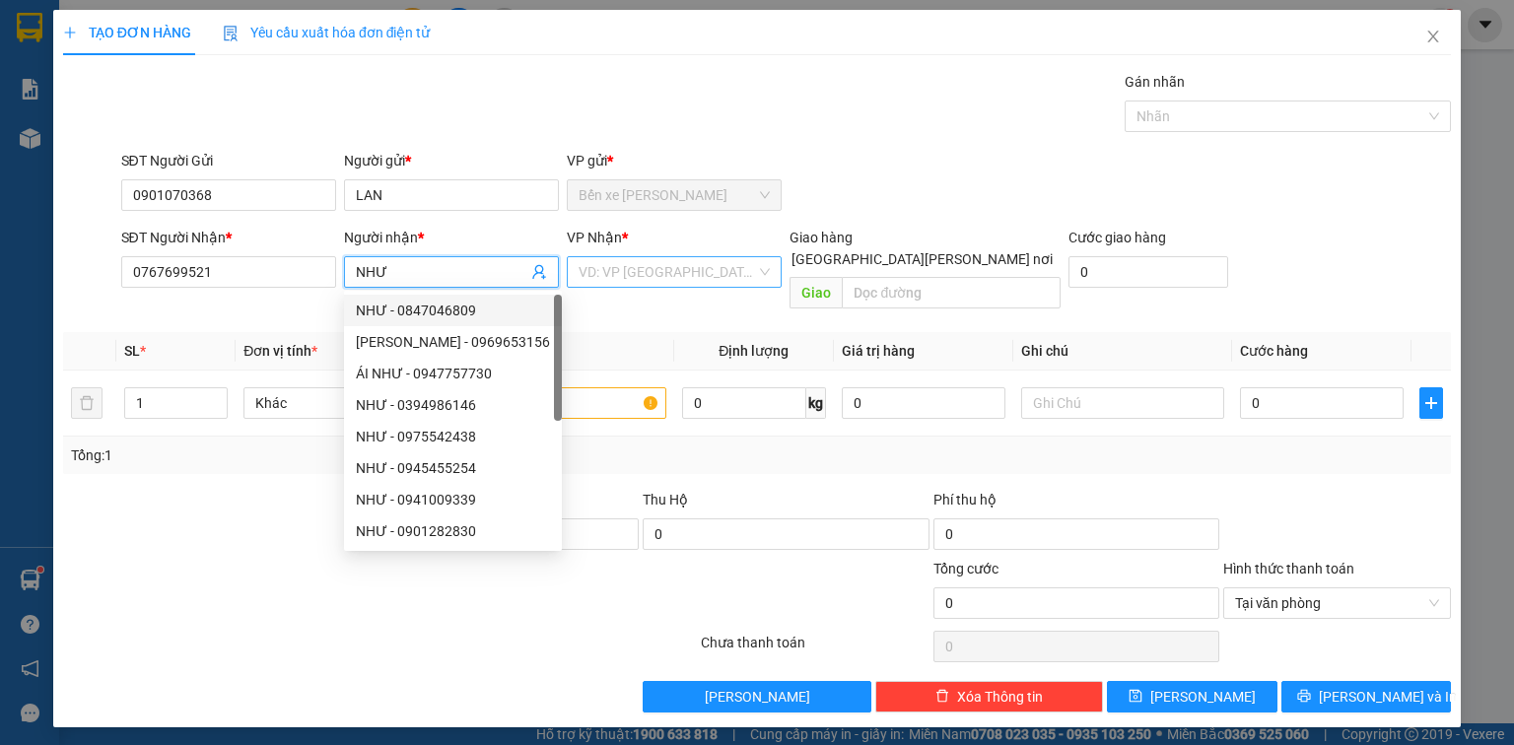
click at [695, 271] on input "search" at bounding box center [667, 272] width 177 height 30
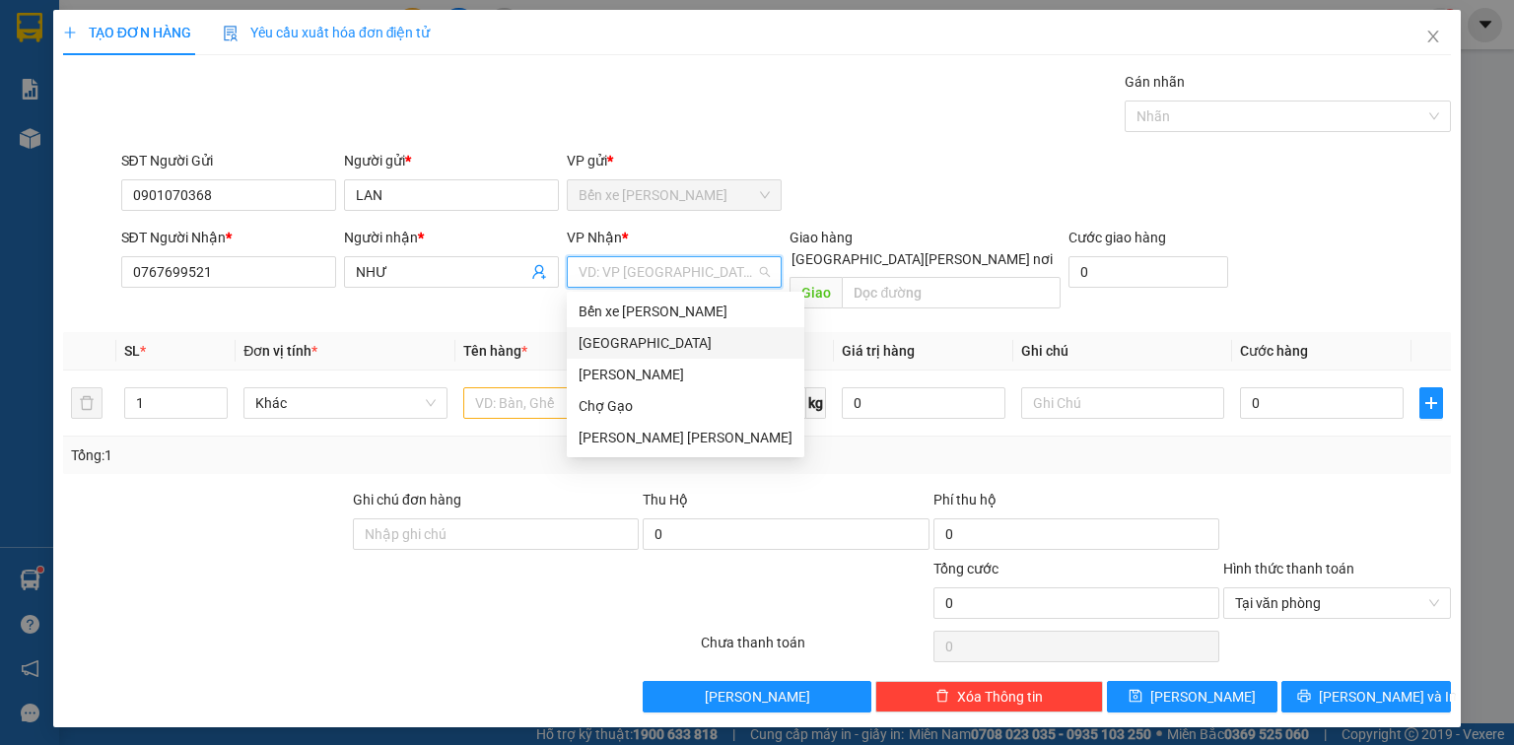
click at [639, 344] on div "[GEOGRAPHIC_DATA]" at bounding box center [686, 343] width 214 height 22
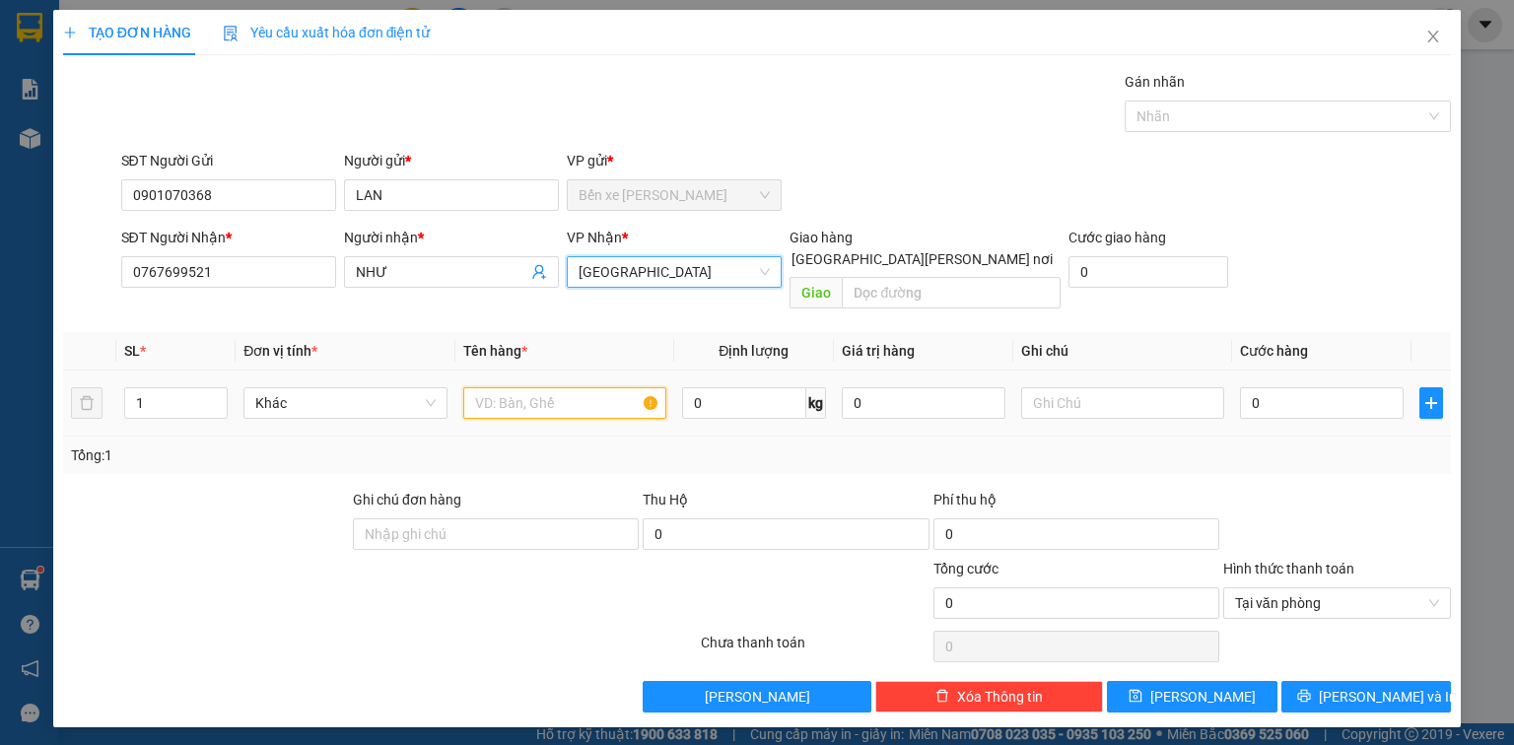
click at [565, 387] on input "text" at bounding box center [564, 403] width 203 height 32
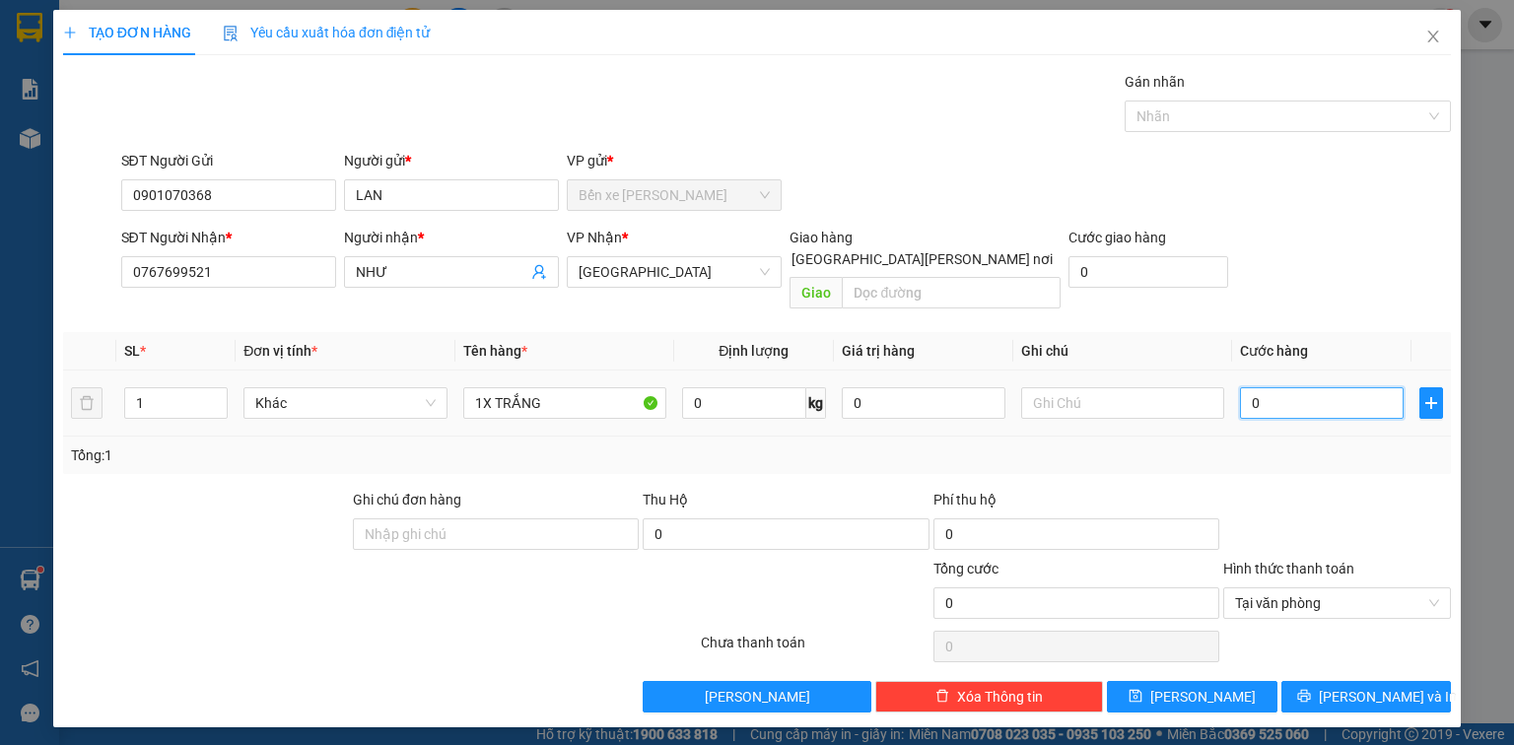
click at [1313, 387] on input "0" at bounding box center [1322, 403] width 164 height 32
click at [1388, 681] on button "[PERSON_NAME] và In" at bounding box center [1366, 697] width 171 height 32
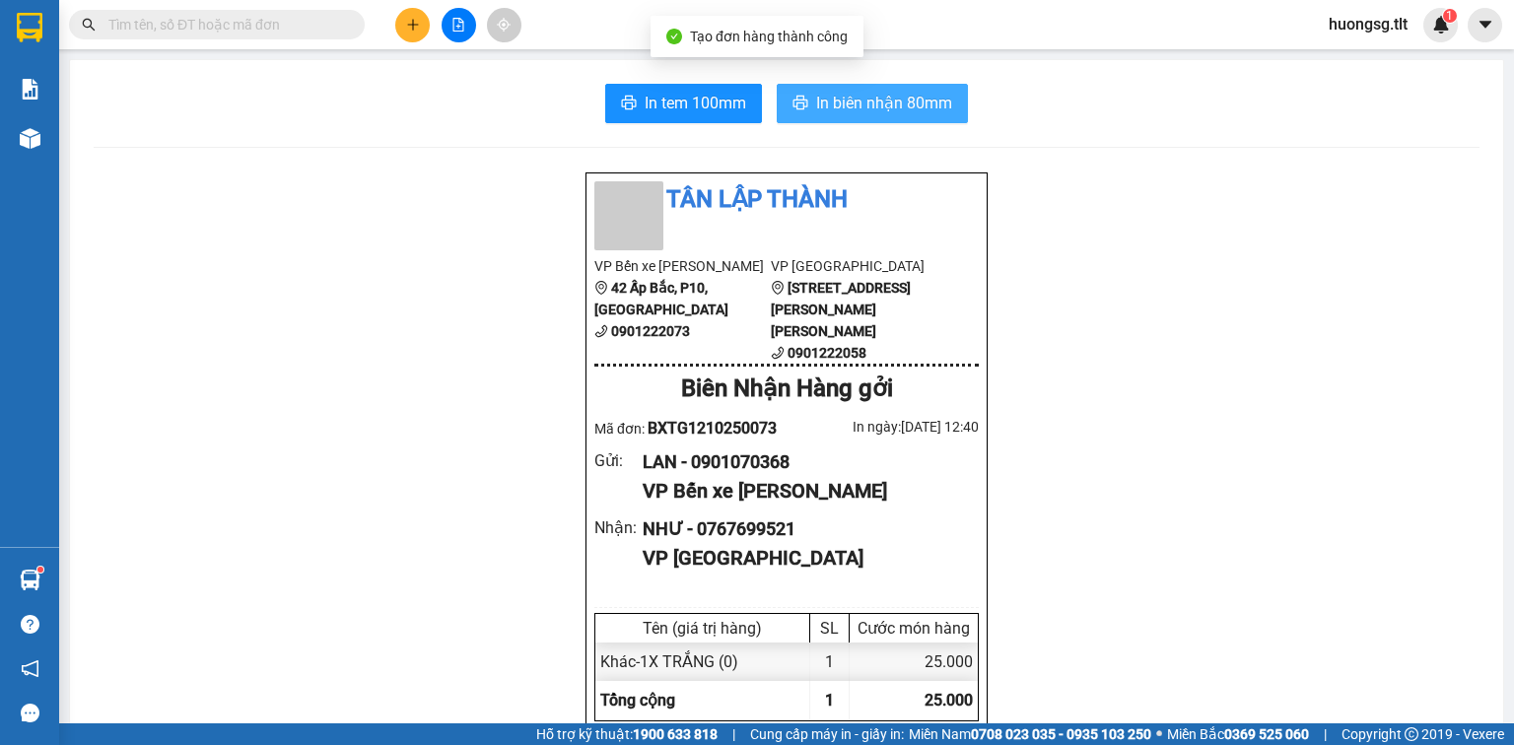
click at [851, 96] on span "In biên nhận 80mm" at bounding box center [884, 103] width 136 height 25
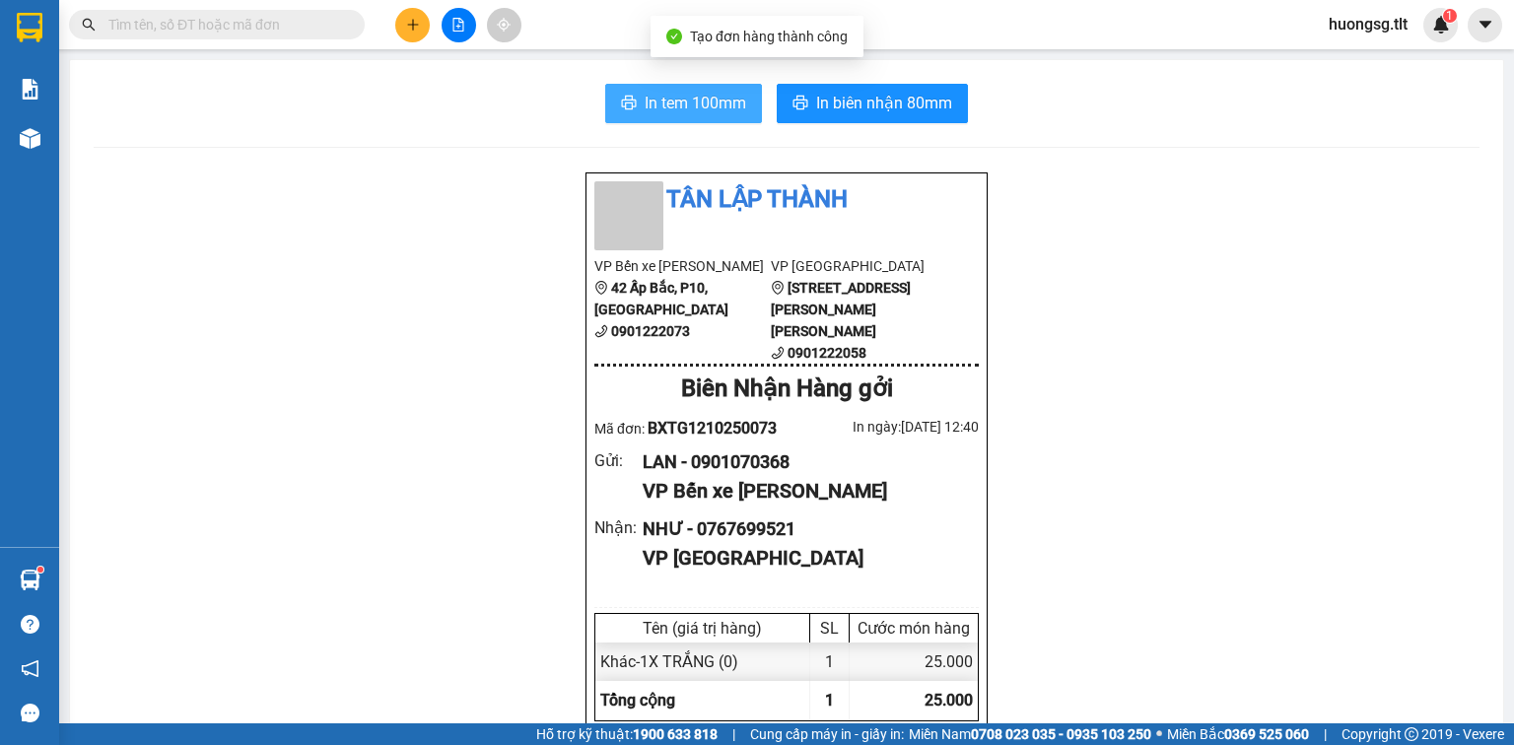
click at [646, 103] on span "In tem 100mm" at bounding box center [696, 103] width 102 height 25
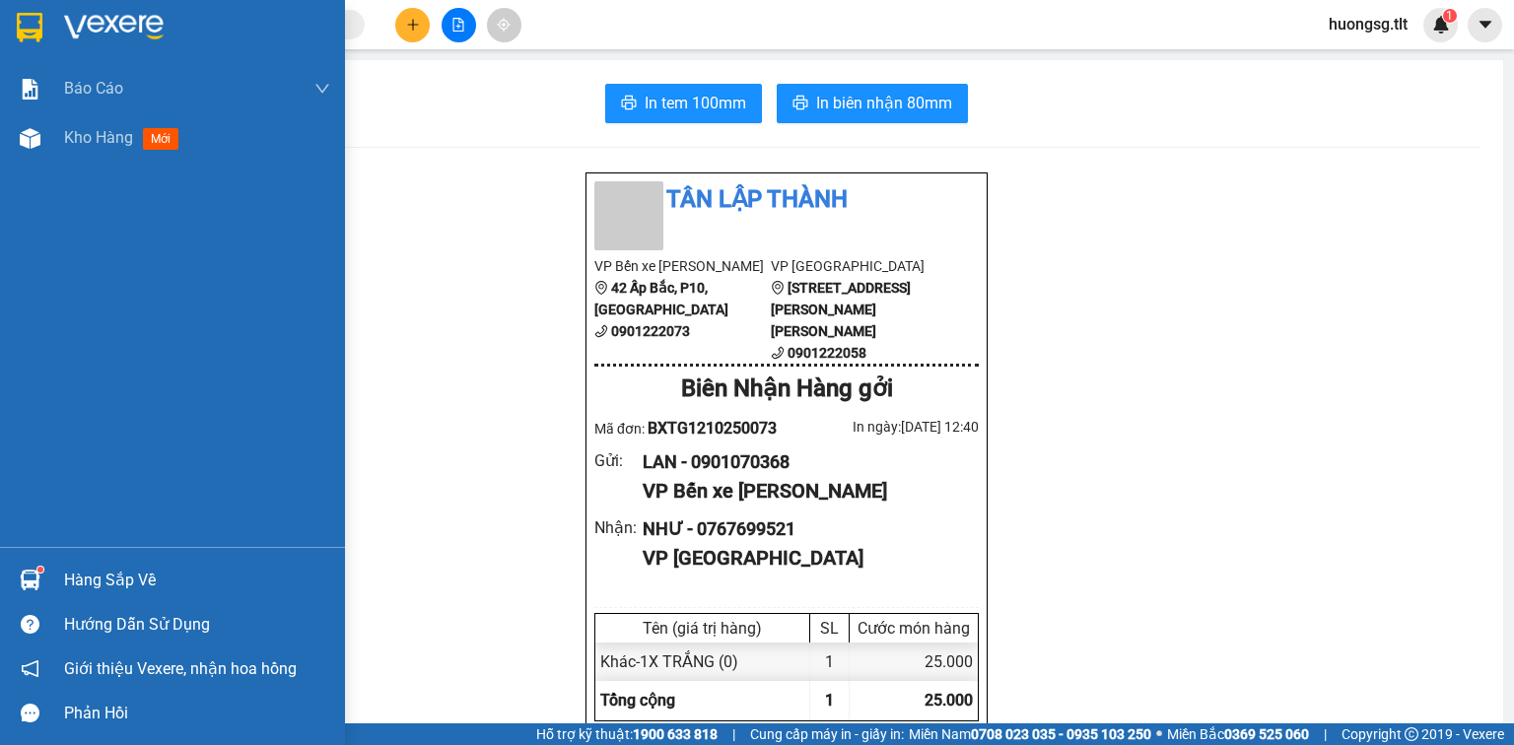
click at [142, 142] on div "Kho hàng mới" at bounding box center [125, 137] width 122 height 25
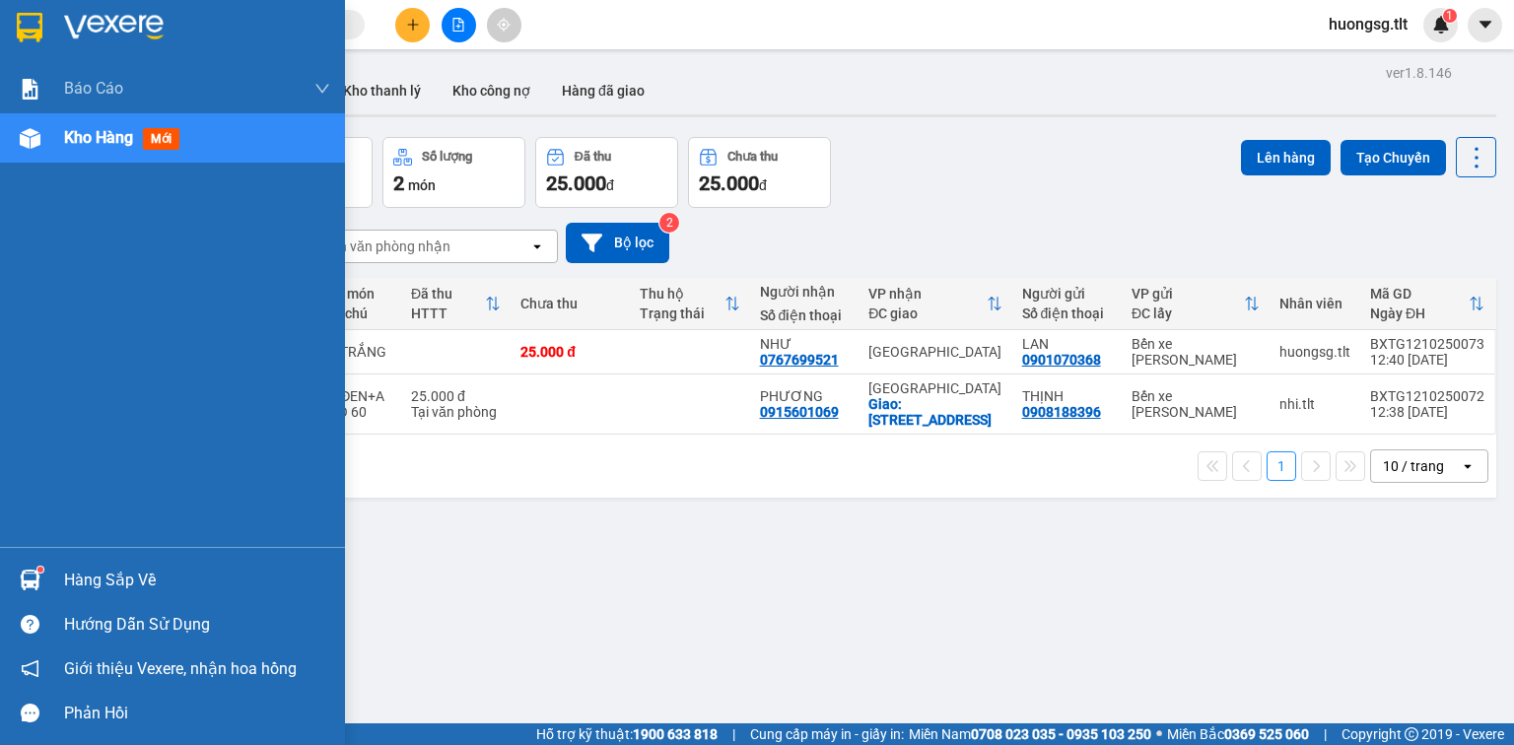
drag, startPoint x: 50, startPoint y: 565, endPoint x: 70, endPoint y: 562, distance: 19.9
click at [51, 565] on div "Hàng sắp về" at bounding box center [172, 580] width 345 height 44
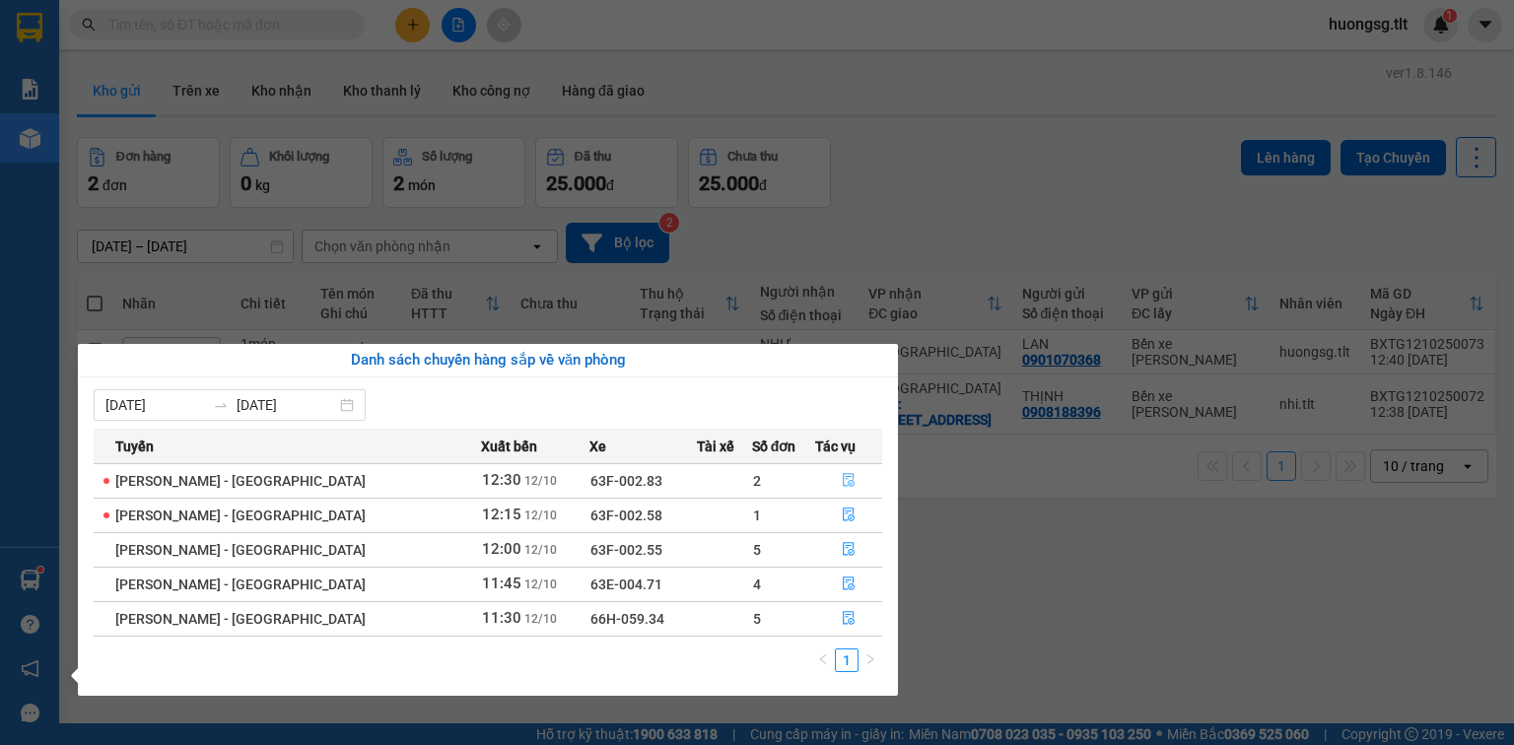
click at [831, 474] on button "button" at bounding box center [848, 481] width 65 height 32
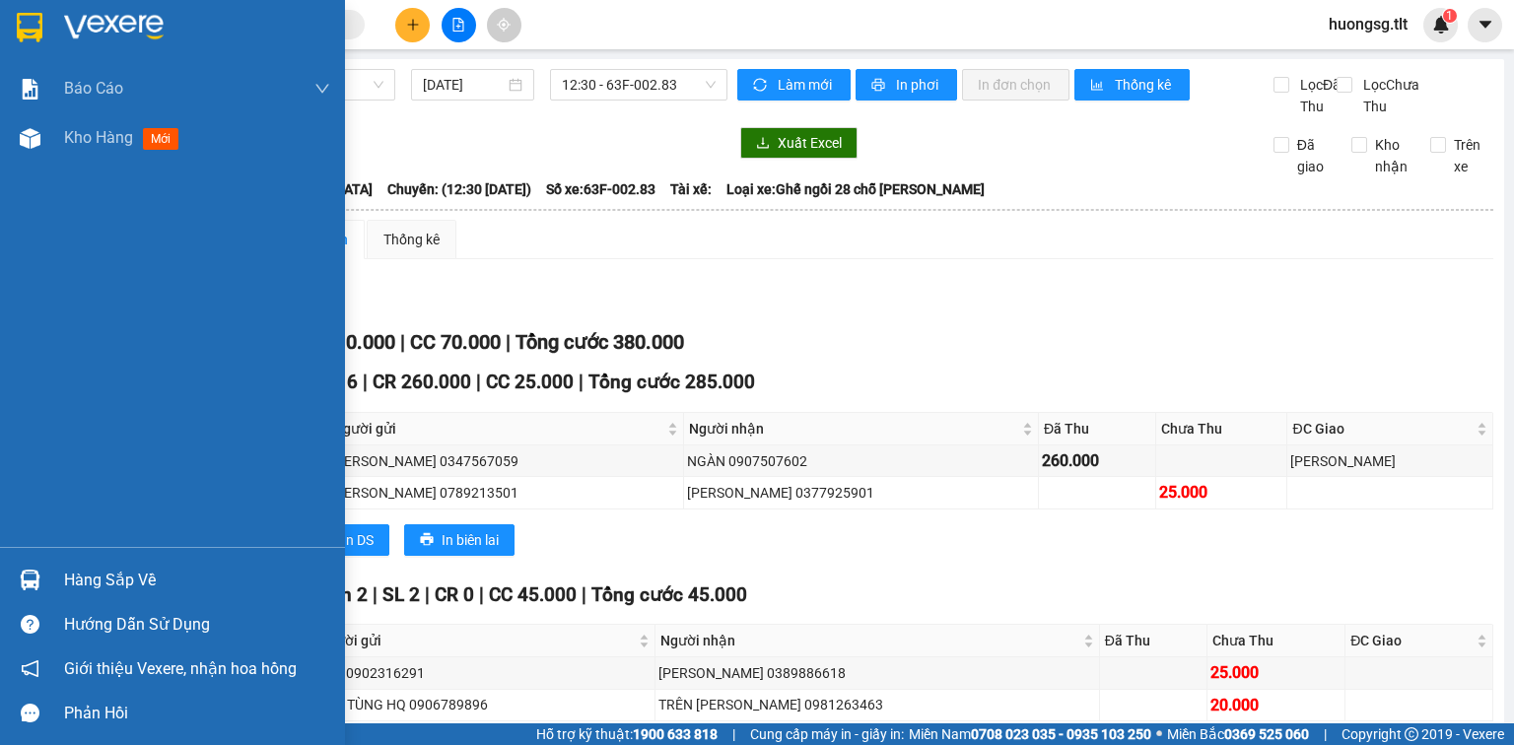
drag, startPoint x: 47, startPoint y: 571, endPoint x: 81, endPoint y: 564, distance: 34.2
click at [49, 571] on div "Hàng sắp về" at bounding box center [172, 580] width 345 height 44
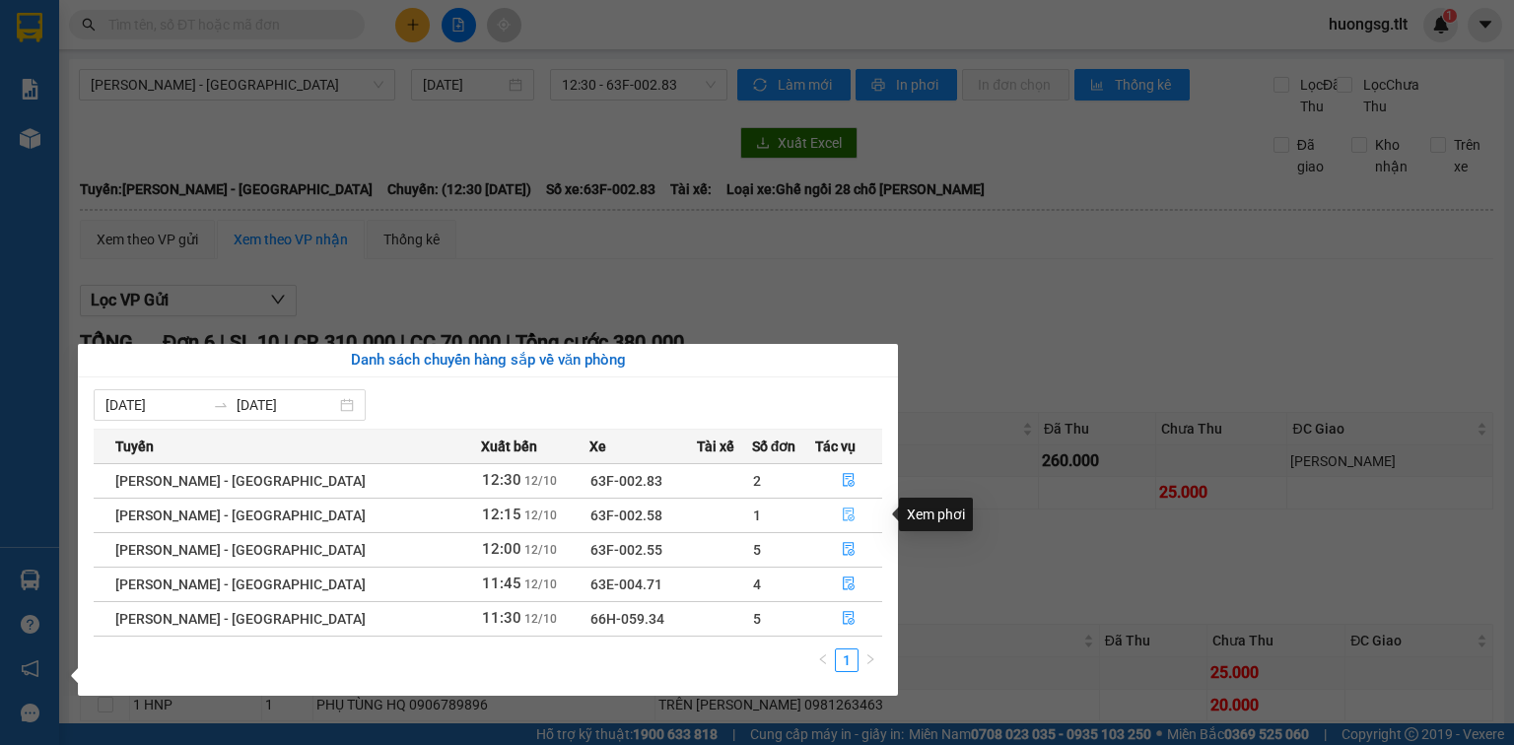
click at [832, 509] on button "button" at bounding box center [848, 516] width 65 height 32
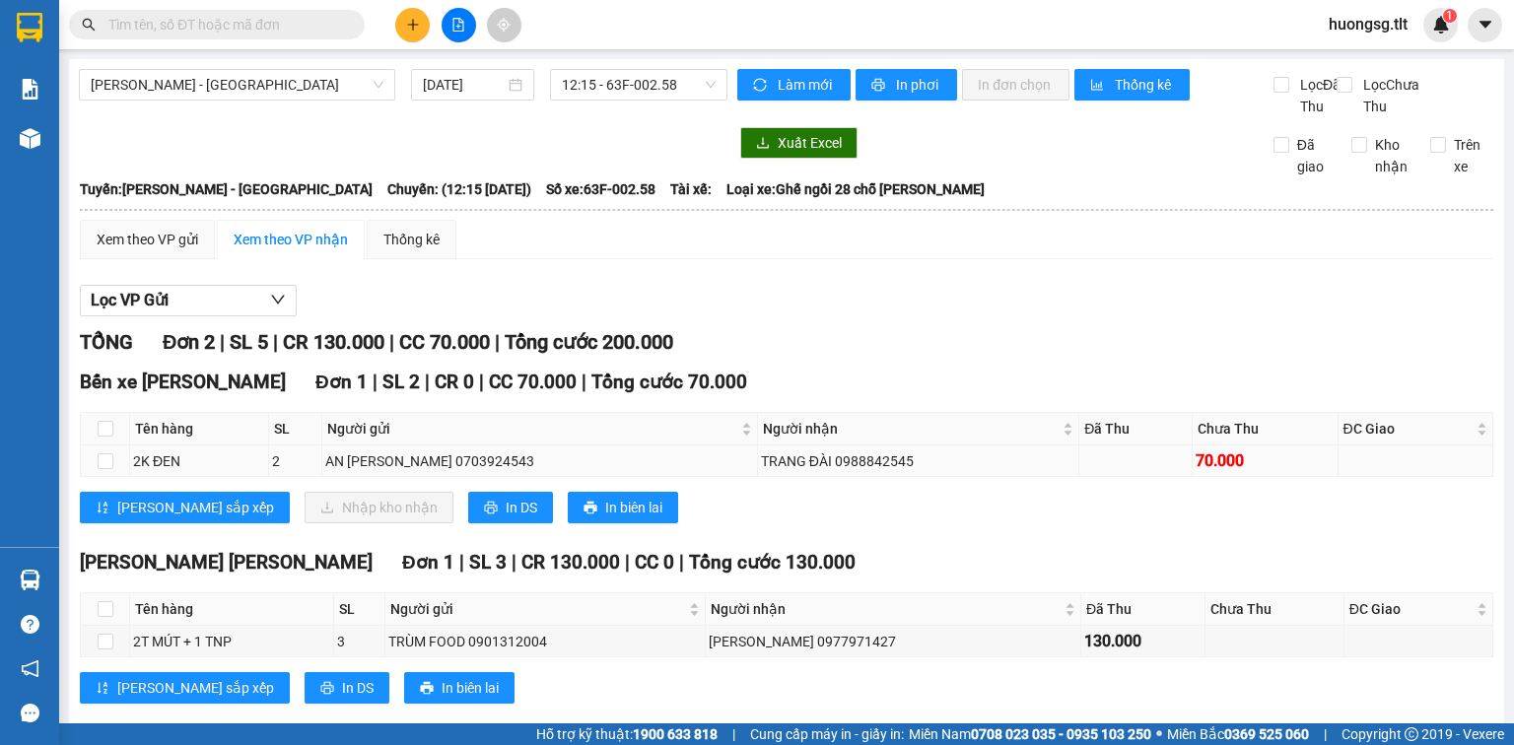
click at [788, 450] on div "TRANG ĐÀI 0988842545" at bounding box center [918, 461] width 315 height 22
click at [787, 450] on div "TRANG ĐÀI 0988842545" at bounding box center [918, 461] width 315 height 22
click at [810, 492] on div "Lưu sắp xếp Nhập kho nhận In DS In biên lai" at bounding box center [786, 508] width 1413 height 32
drag, startPoint x: 672, startPoint y: 427, endPoint x: 1062, endPoint y: 405, distance: 390.9
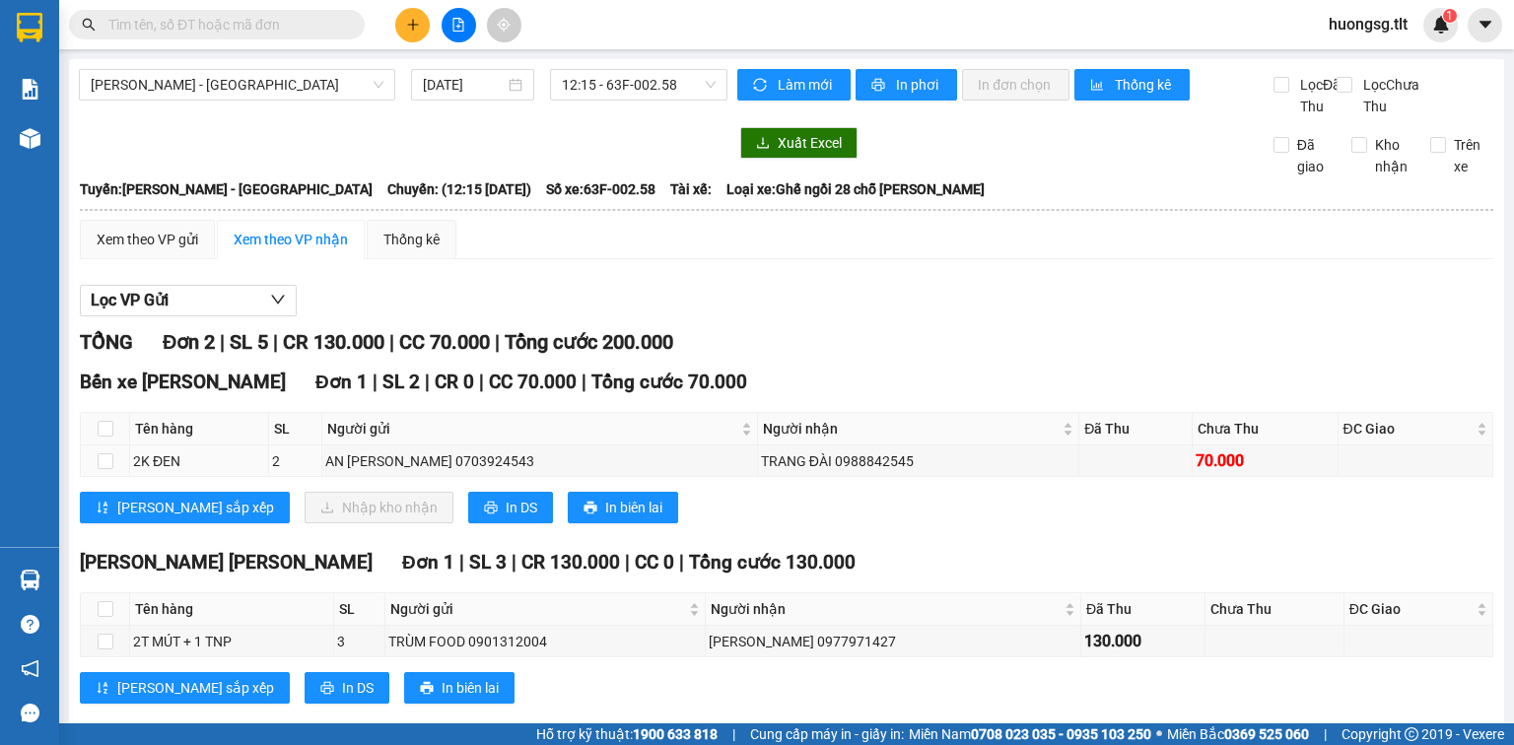
click at [1242, 445] on tr "2K ĐEN 2 AN THỊNH 0703924543 TRANG ĐÀI 0988842545 70.000" at bounding box center [787, 461] width 1412 height 32
click at [761, 450] on div "TRANG ĐÀI 0988842545" at bounding box center [918, 461] width 315 height 22
drag, startPoint x: 718, startPoint y: 431, endPoint x: 725, endPoint y: 418, distance: 15.0
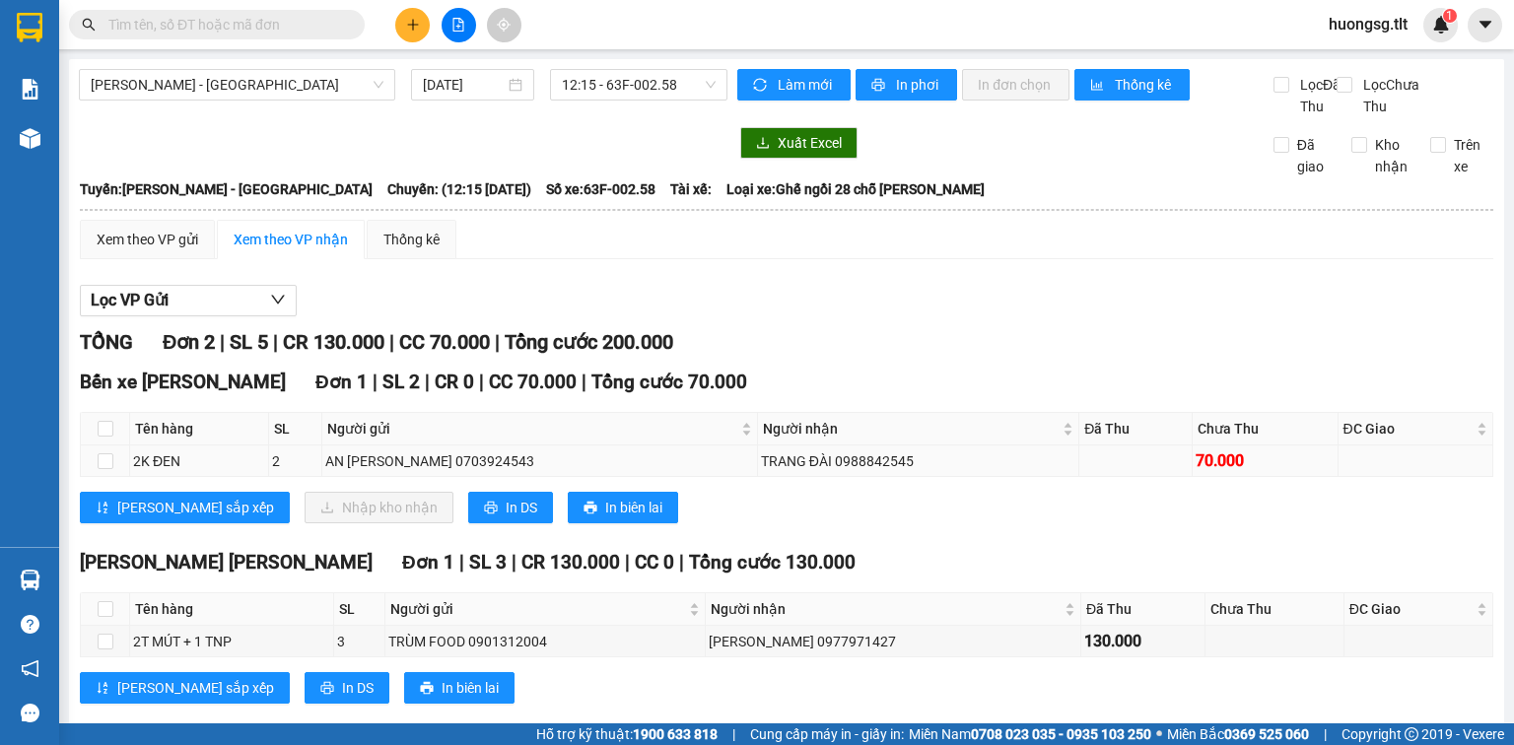
click at [761, 450] on div "TRANG ĐÀI 0988842545" at bounding box center [918, 461] width 315 height 22
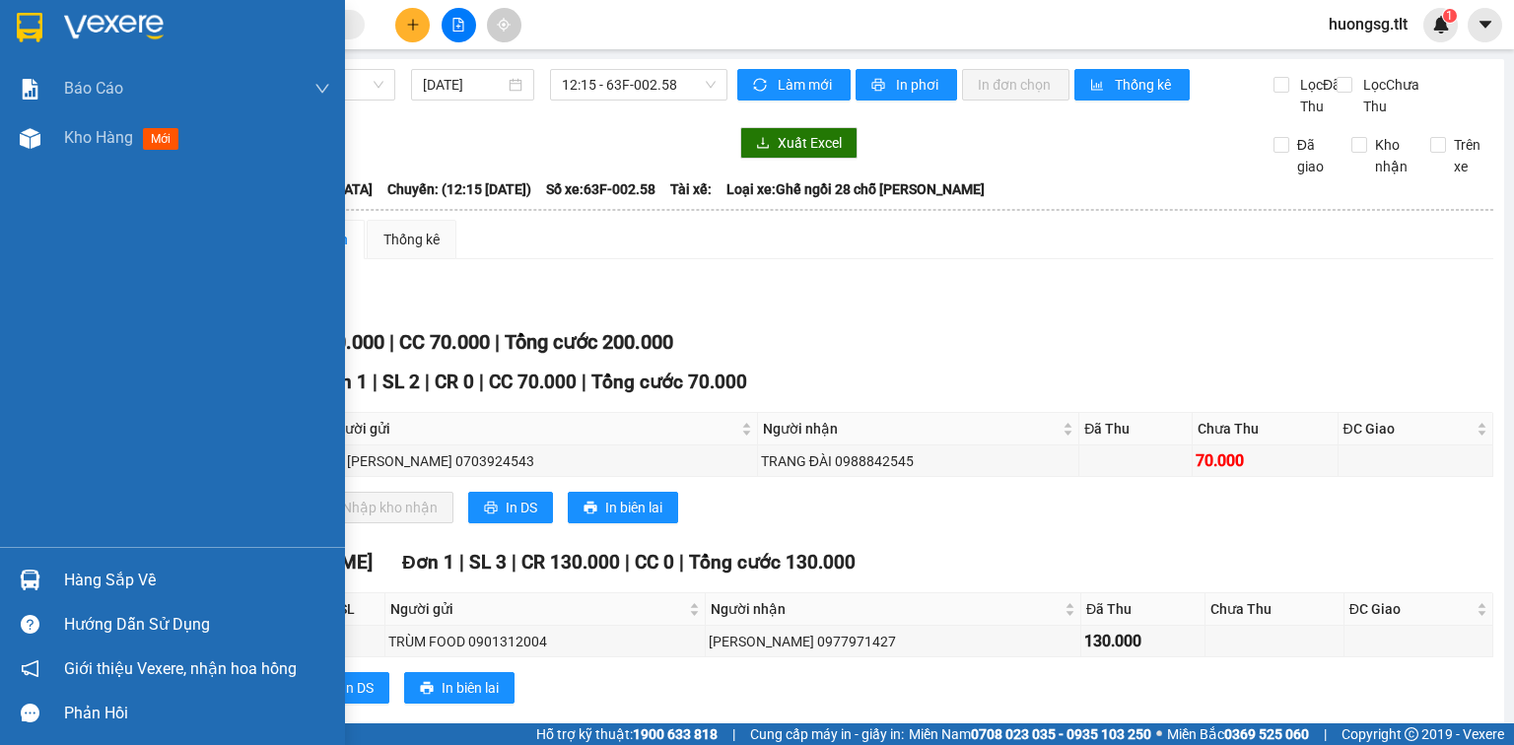
click at [10, 586] on div "Hàng sắp về" at bounding box center [172, 580] width 345 height 44
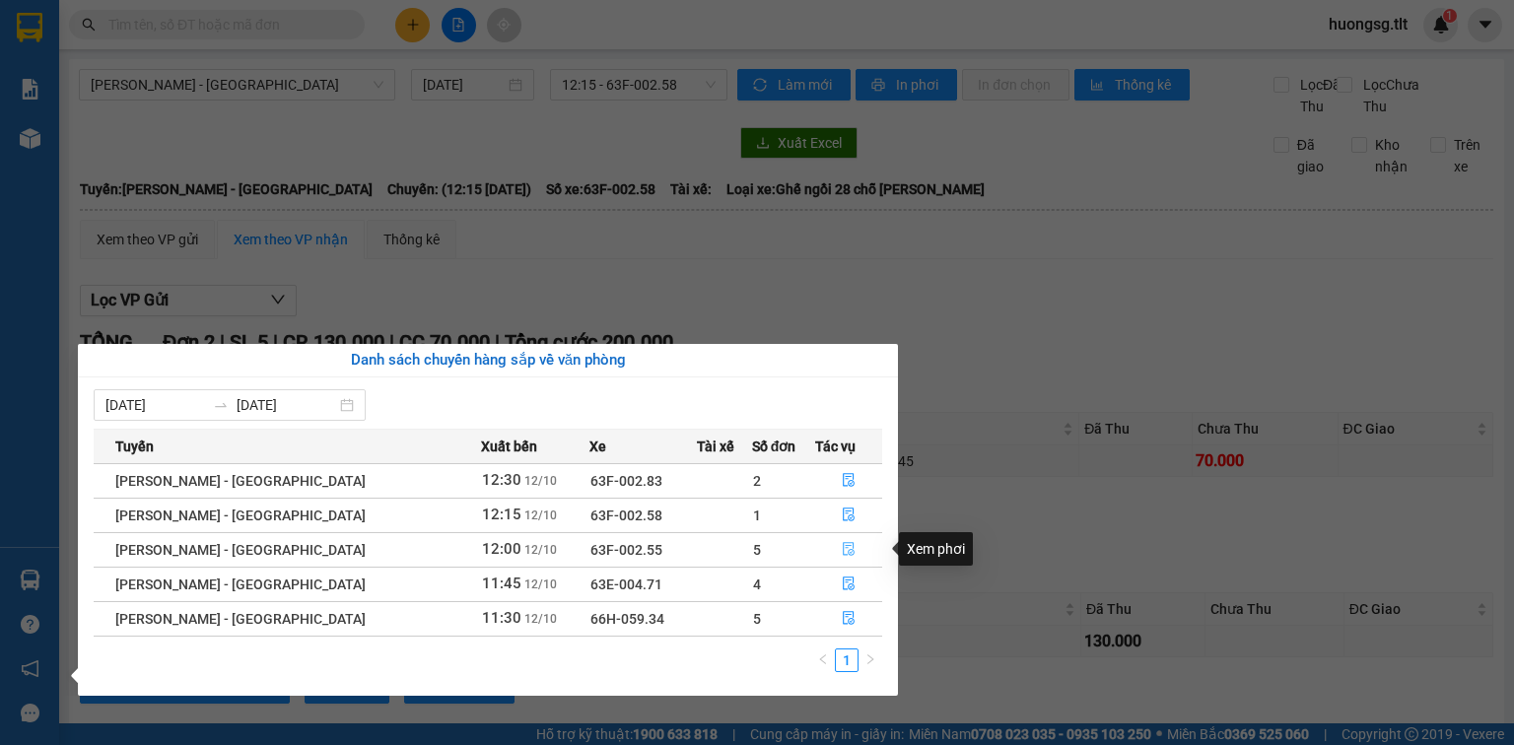
click at [833, 540] on button "button" at bounding box center [848, 550] width 65 height 32
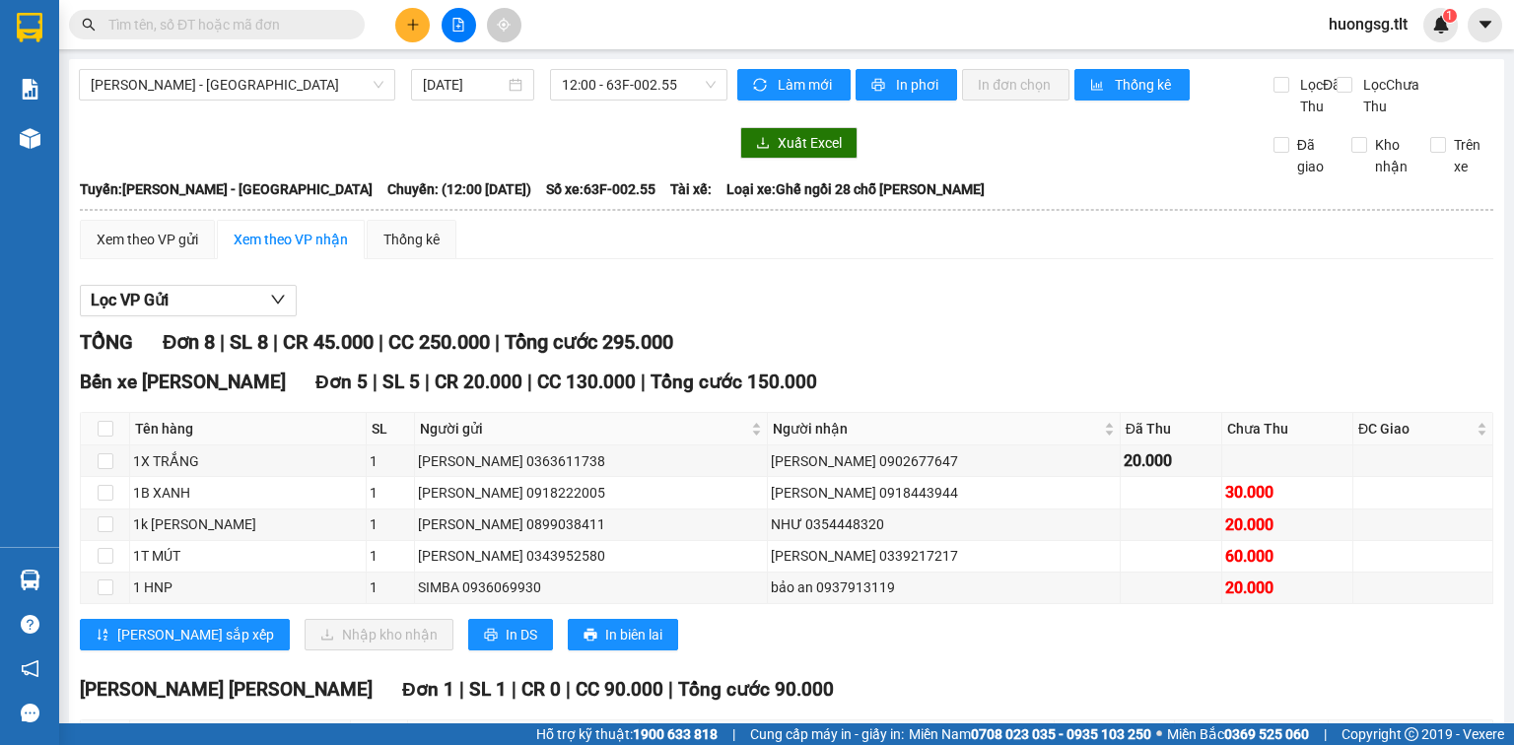
drag, startPoint x: 241, startPoint y: 1, endPoint x: 242, endPoint y: 16, distance: 14.8
click at [242, 16] on div "Kết quả tìm kiếm ( 981 ) Bộ lọc Ngày tạo đơn gần nhất Mã ĐH Trạng thái Món hàng…" at bounding box center [757, 24] width 1514 height 49
click at [242, 16] on input "text" at bounding box center [224, 25] width 233 height 22
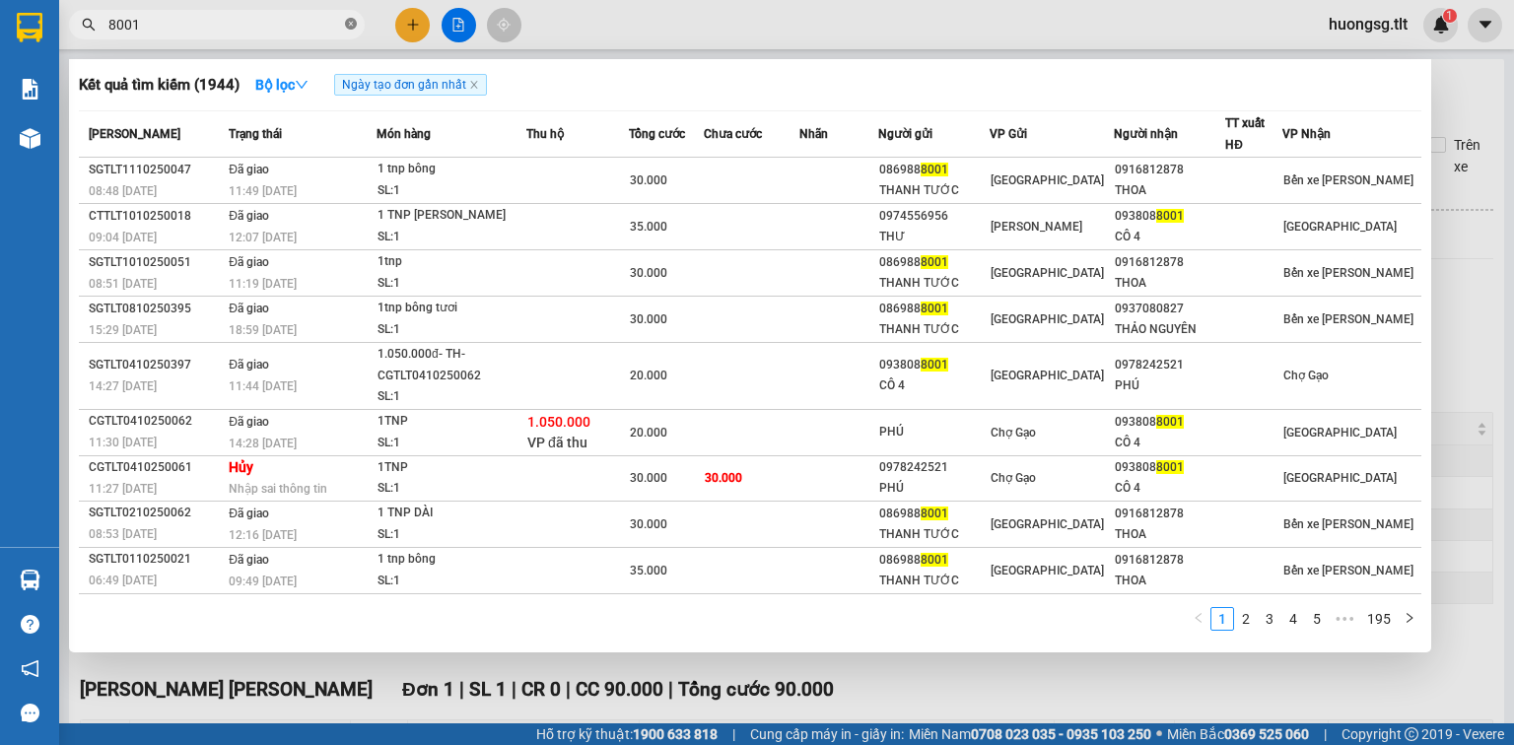
click at [355, 27] on icon "close-circle" at bounding box center [351, 24] width 12 height 12
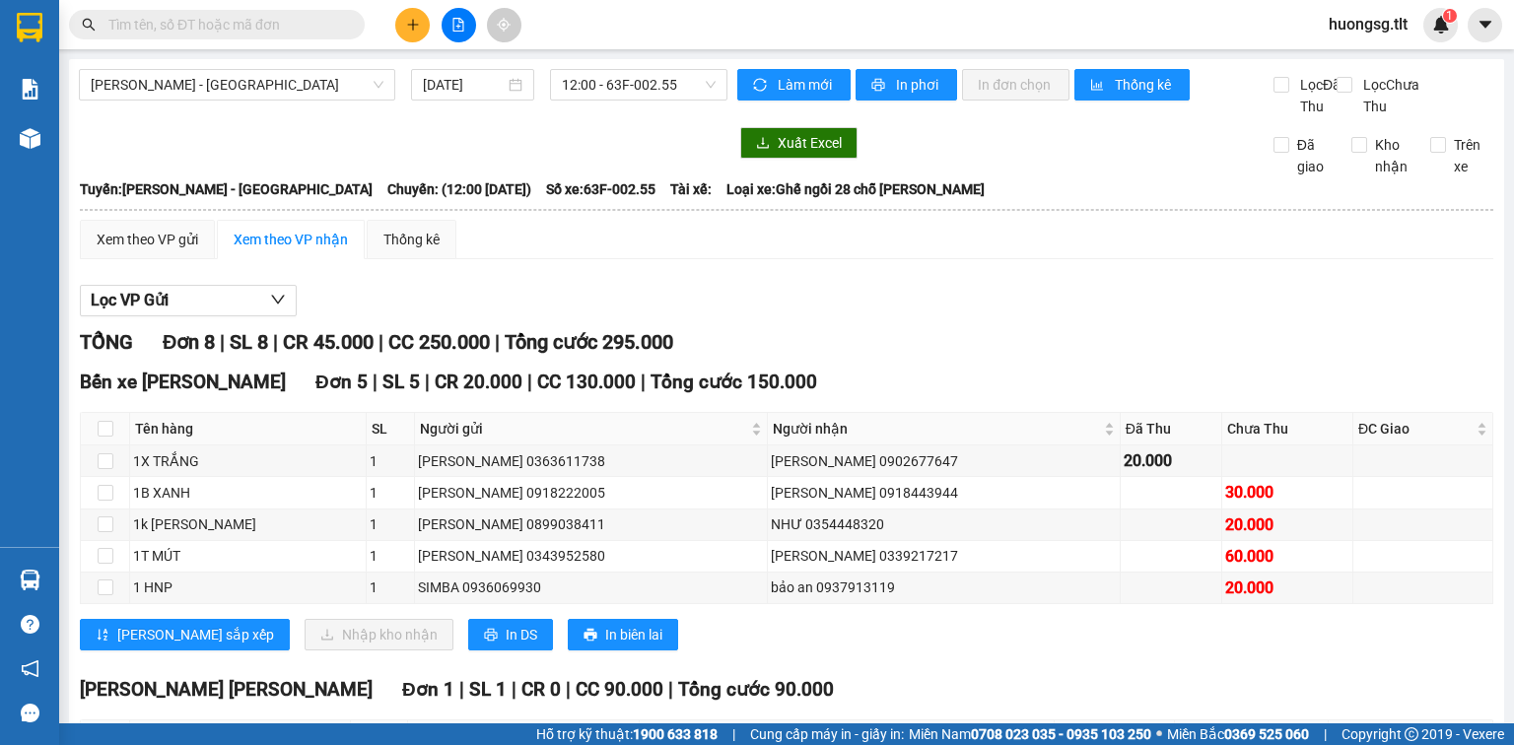
click at [352, 24] on span at bounding box center [351, 25] width 12 height 22
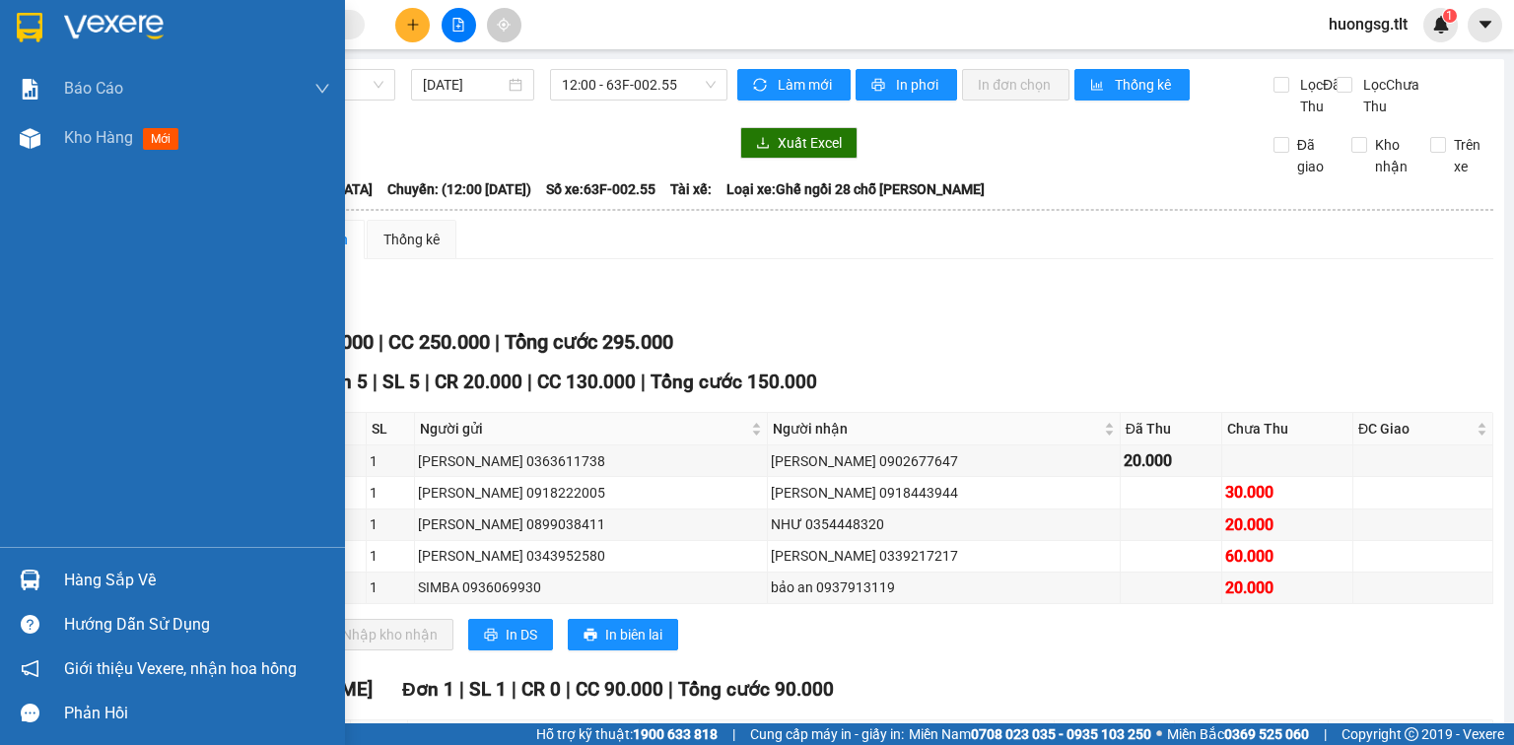
drag, startPoint x: 28, startPoint y: 572, endPoint x: 46, endPoint y: 577, distance: 19.4
click at [28, 573] on img at bounding box center [30, 580] width 21 height 21
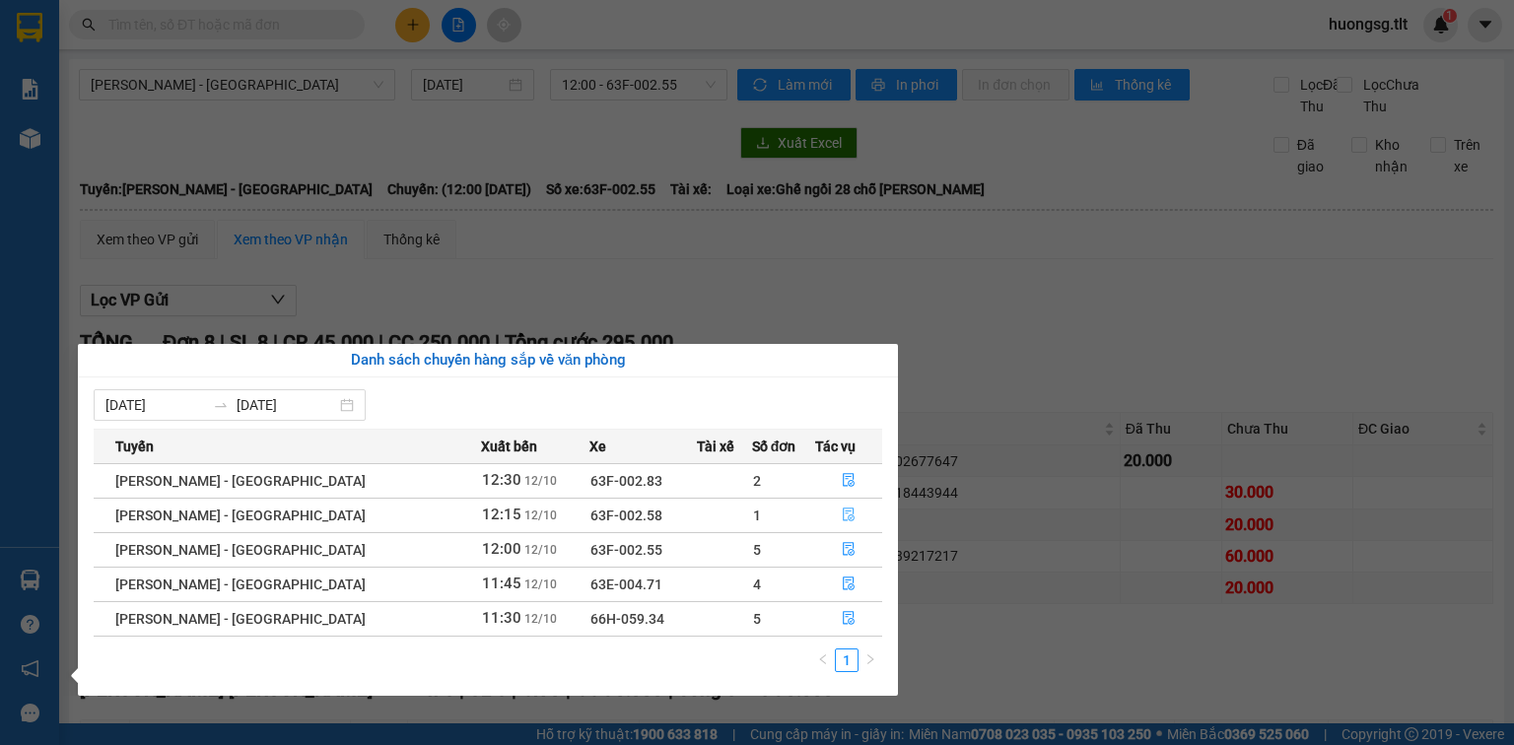
click at [816, 521] on button "button" at bounding box center [848, 516] width 65 height 32
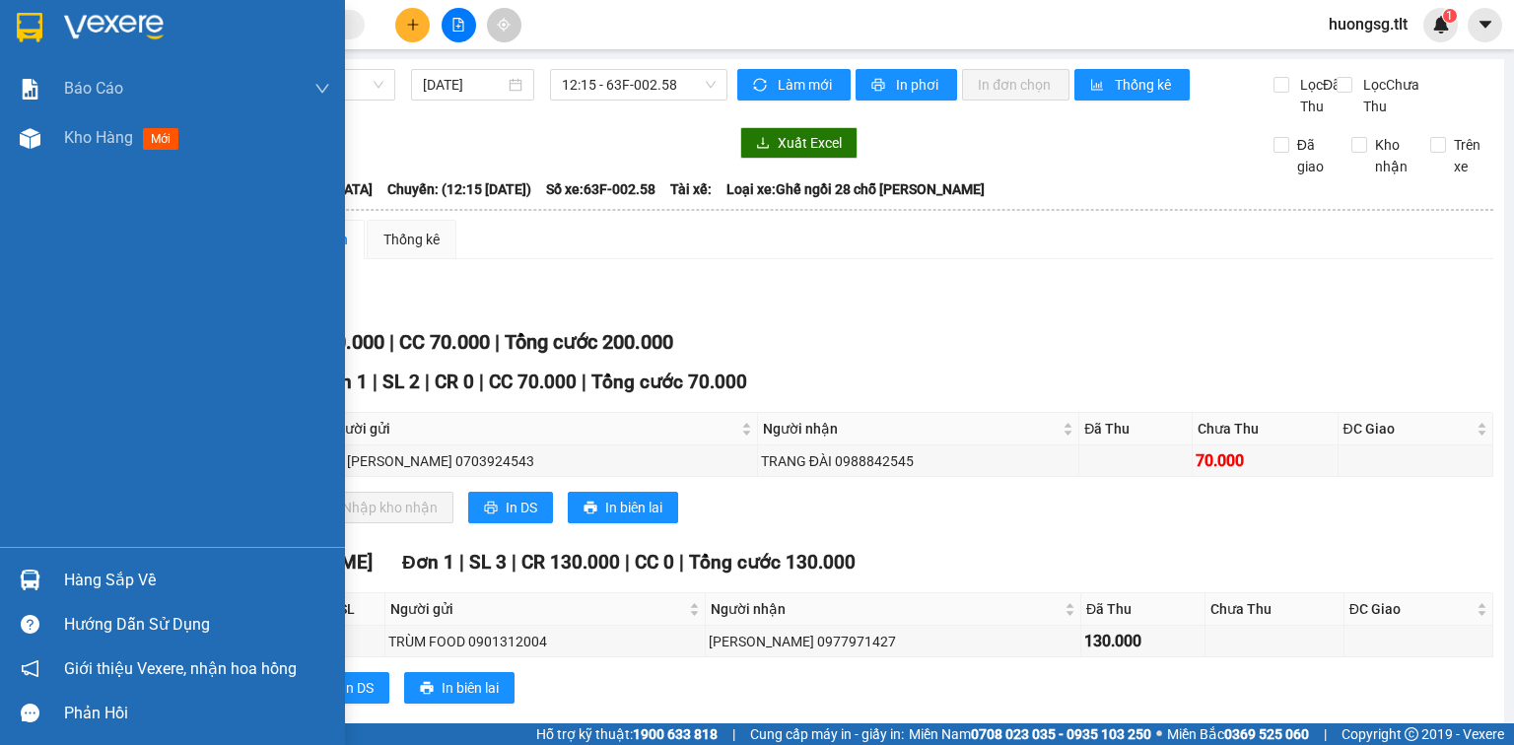
click at [35, 576] on img at bounding box center [30, 580] width 21 height 21
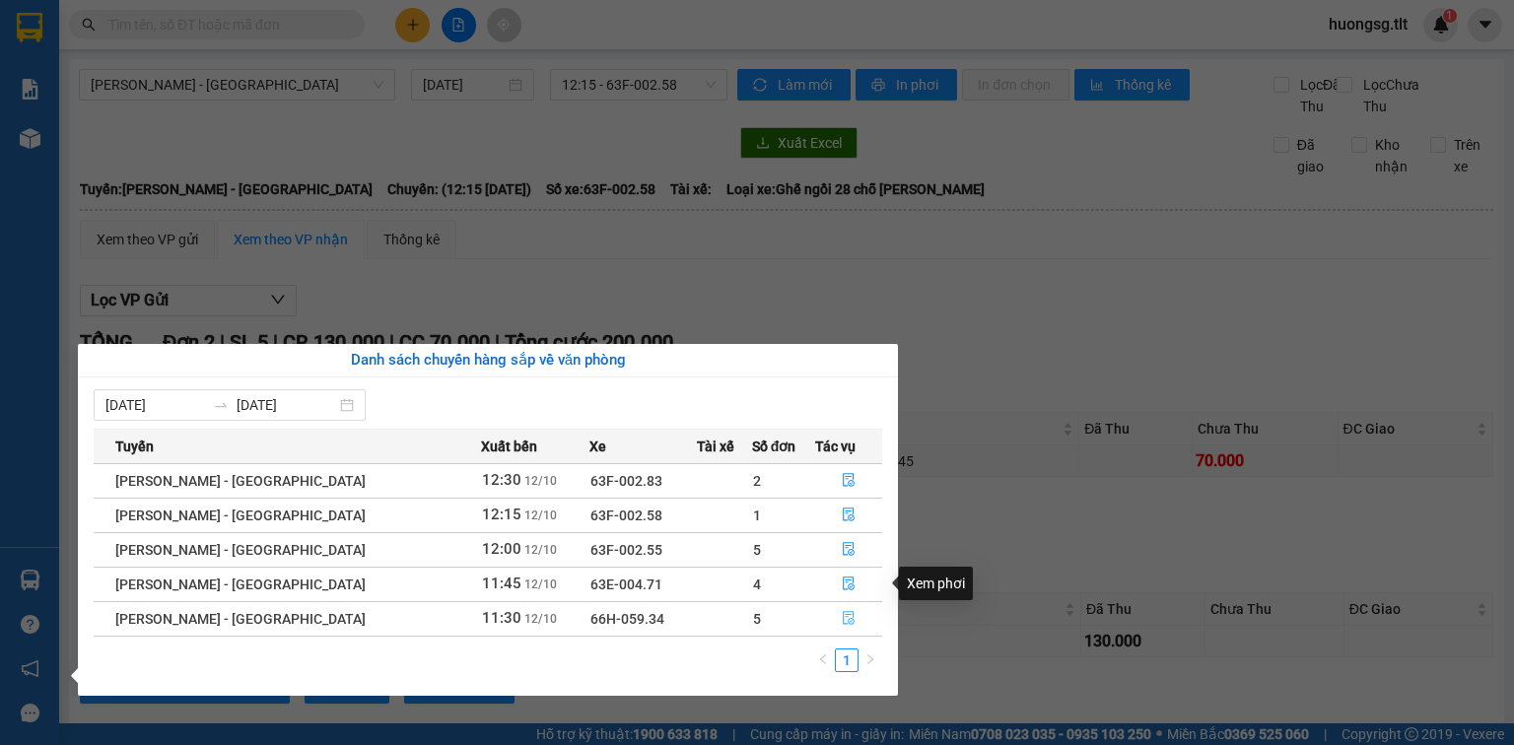
click at [837, 610] on button "button" at bounding box center [848, 619] width 65 height 32
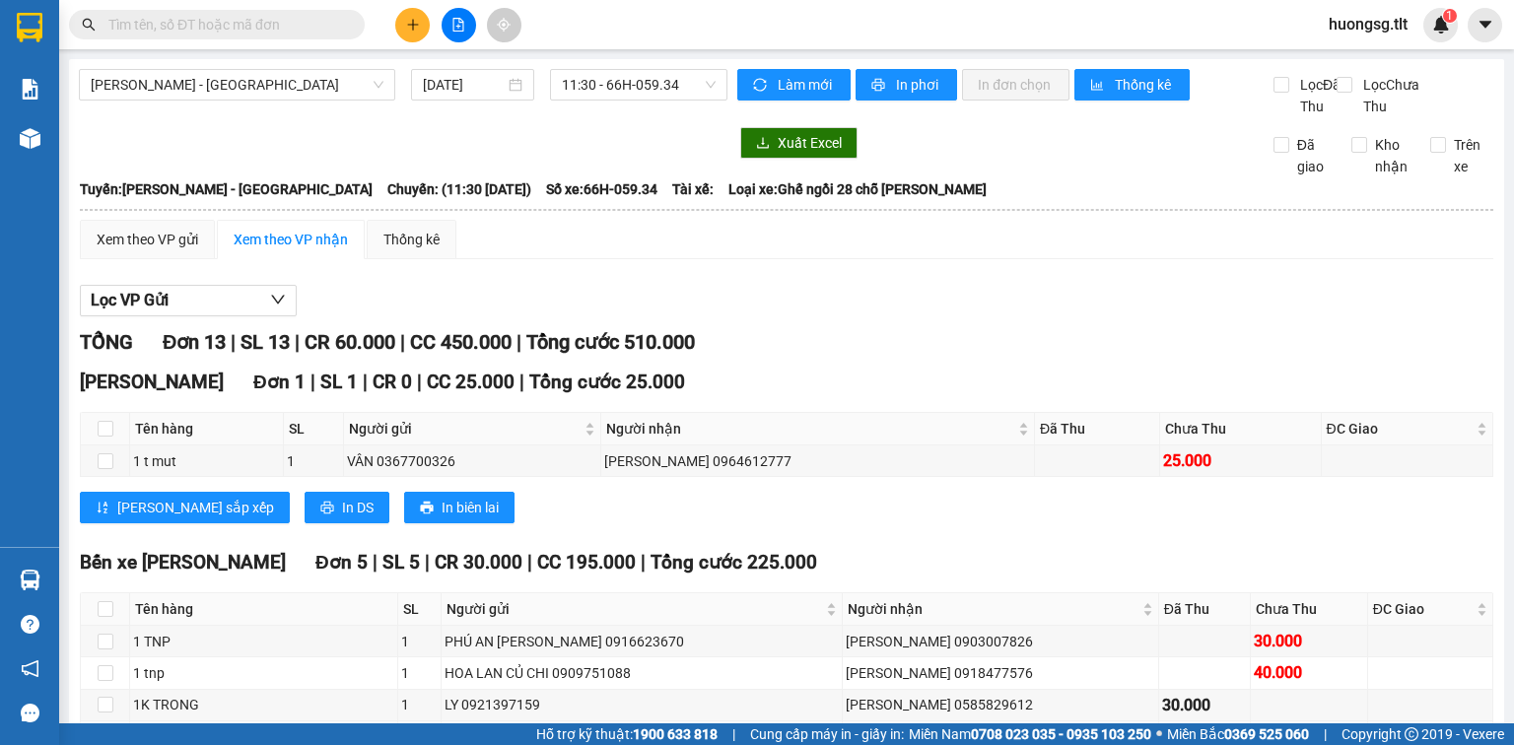
drag, startPoint x: 391, startPoint y: 486, endPoint x: 818, endPoint y: 475, distance: 426.9
click at [818, 626] on tbody "1 TNP 1 PHÚ AN KHANG 0916623670 HOÀNG 0903007826 30.000 1 tnp 1 HOA LAN CỦ CHI …" at bounding box center [787, 705] width 1412 height 159
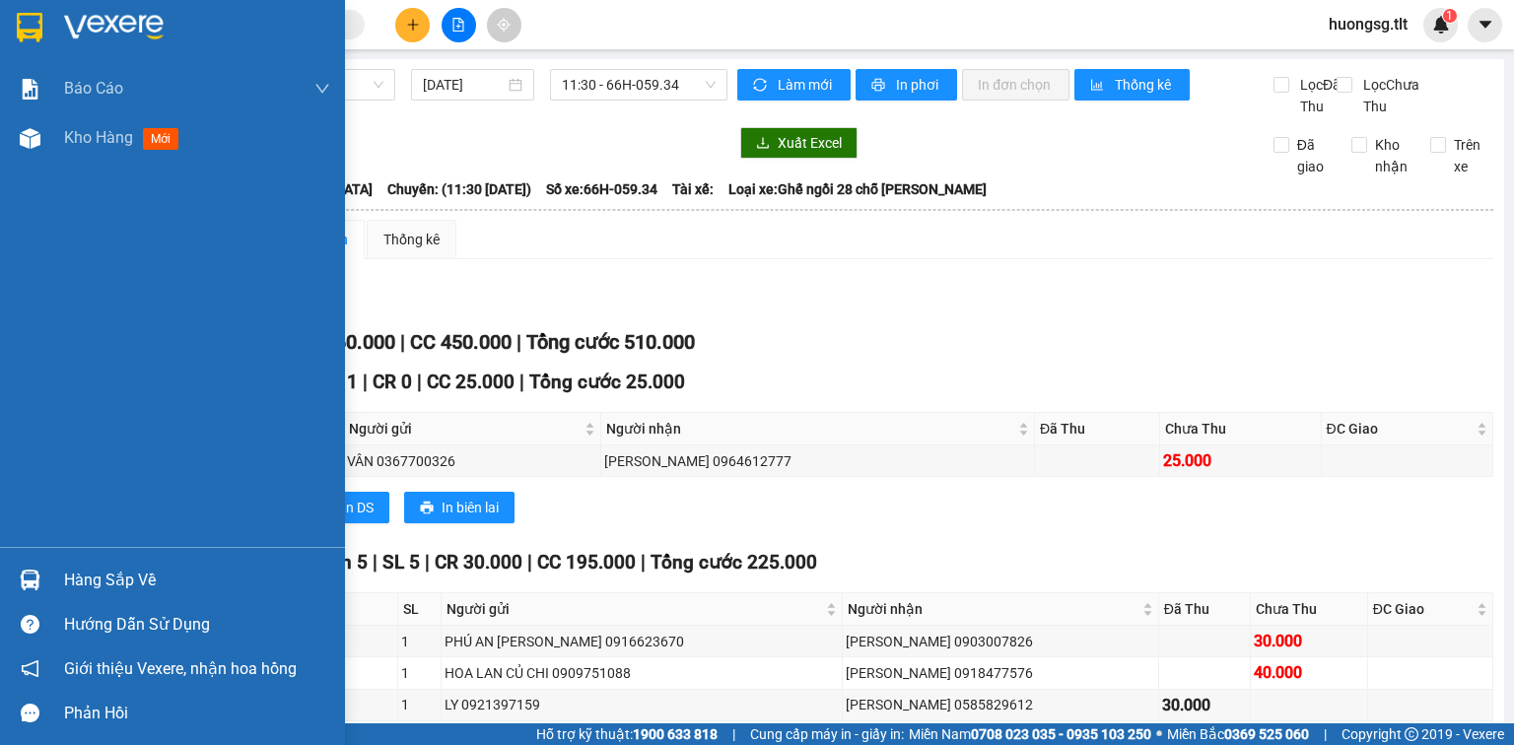
click at [22, 581] on img at bounding box center [30, 580] width 21 height 21
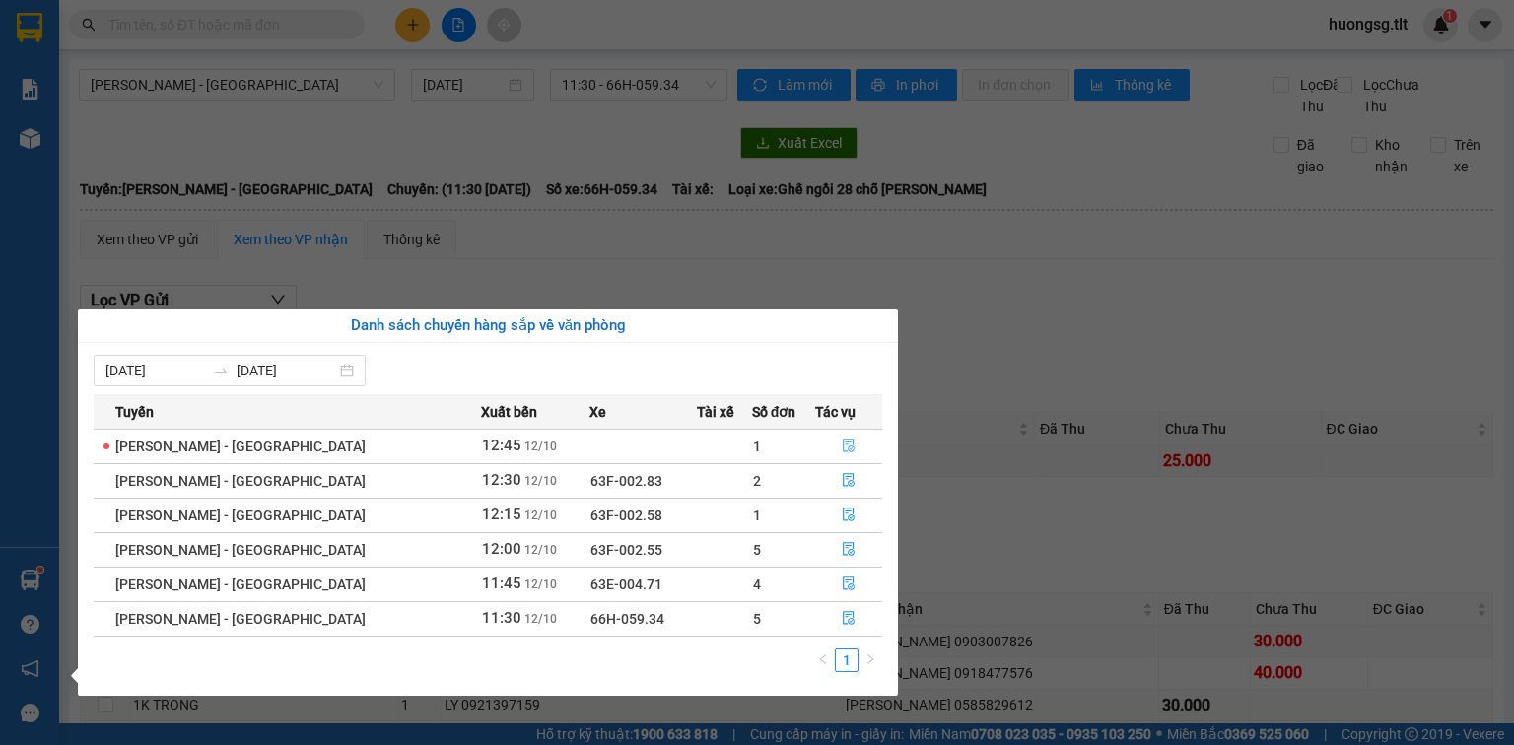
click at [817, 434] on button "button" at bounding box center [848, 447] width 65 height 32
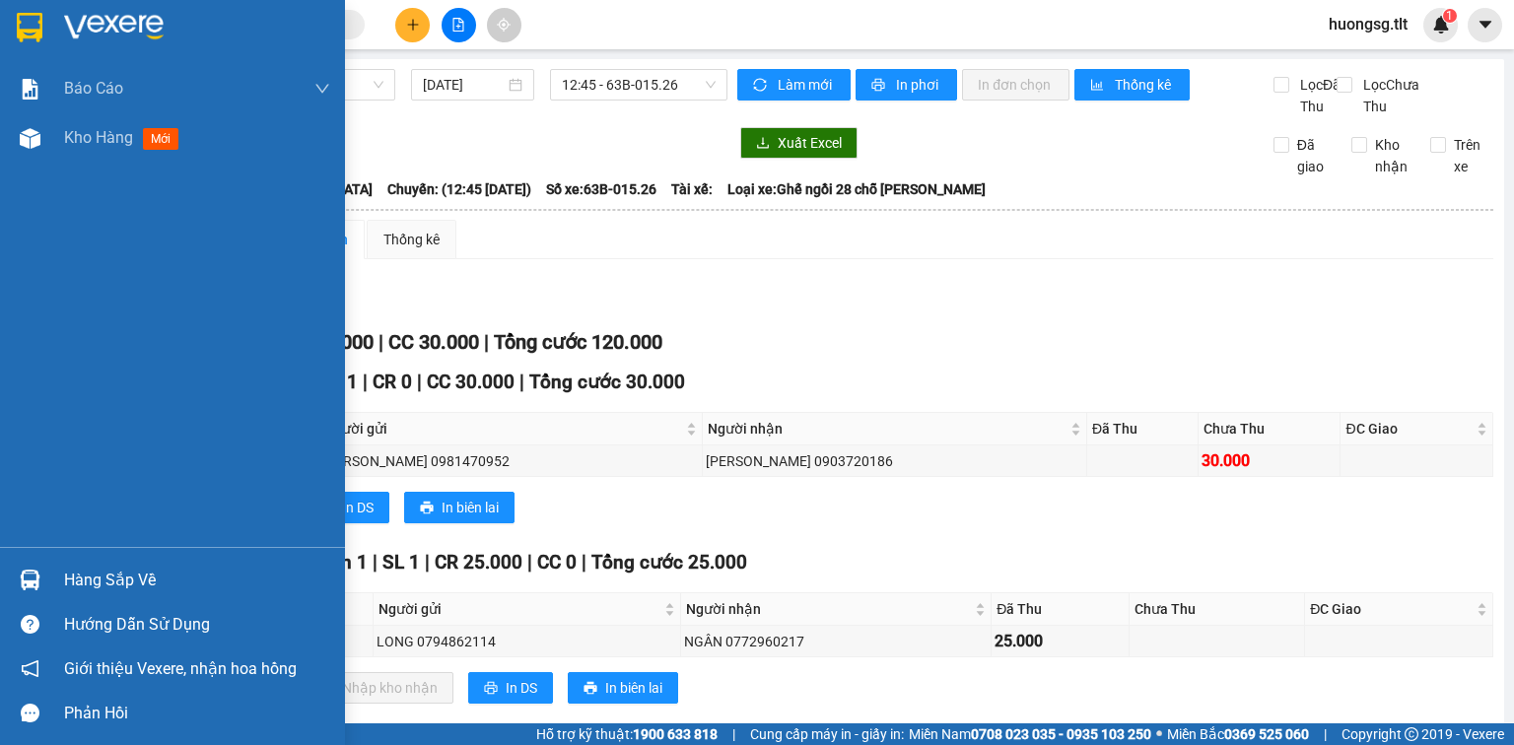
drag, startPoint x: 25, startPoint y: 574, endPoint x: 43, endPoint y: 571, distance: 19.0
click at [25, 573] on img at bounding box center [30, 580] width 21 height 21
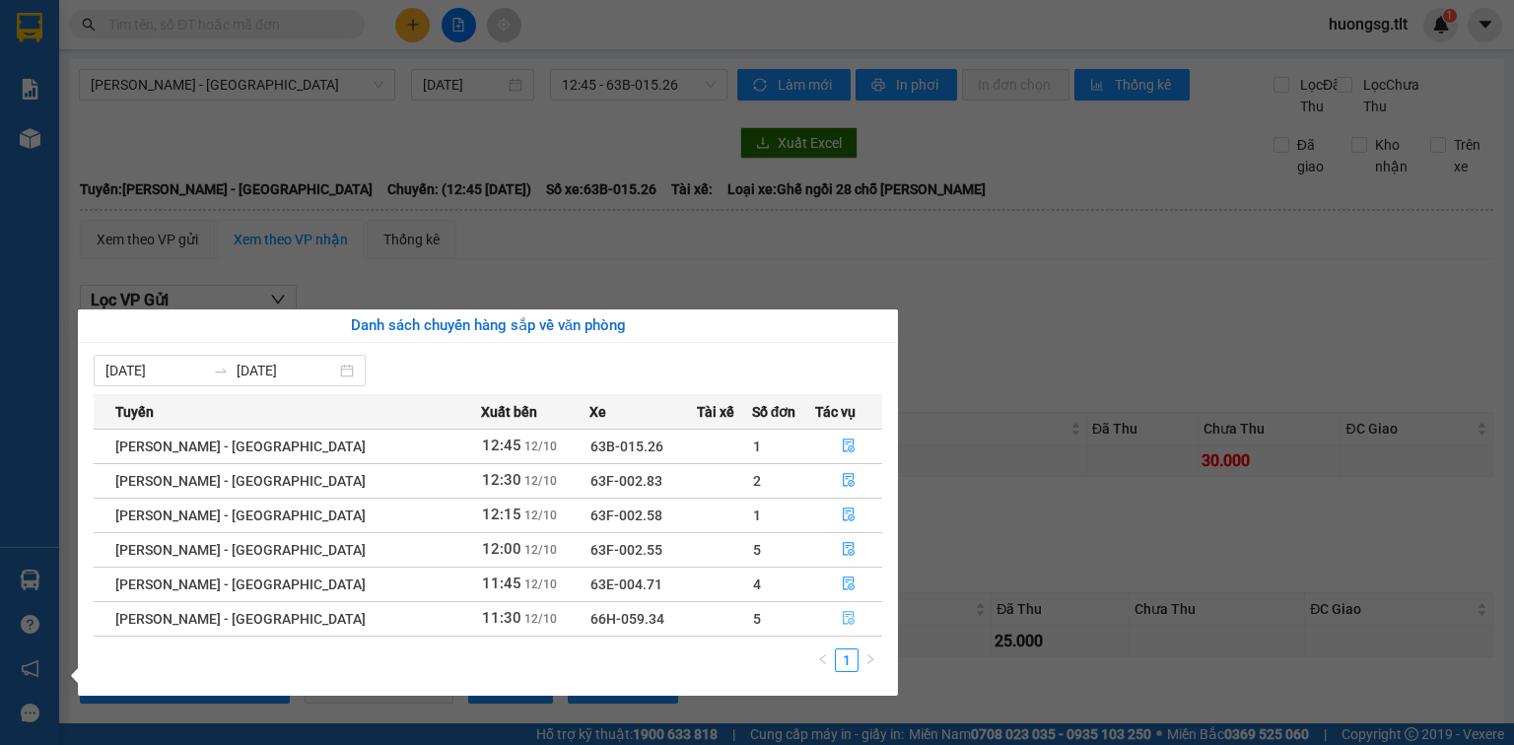
click at [852, 627] on button "button" at bounding box center [848, 619] width 65 height 32
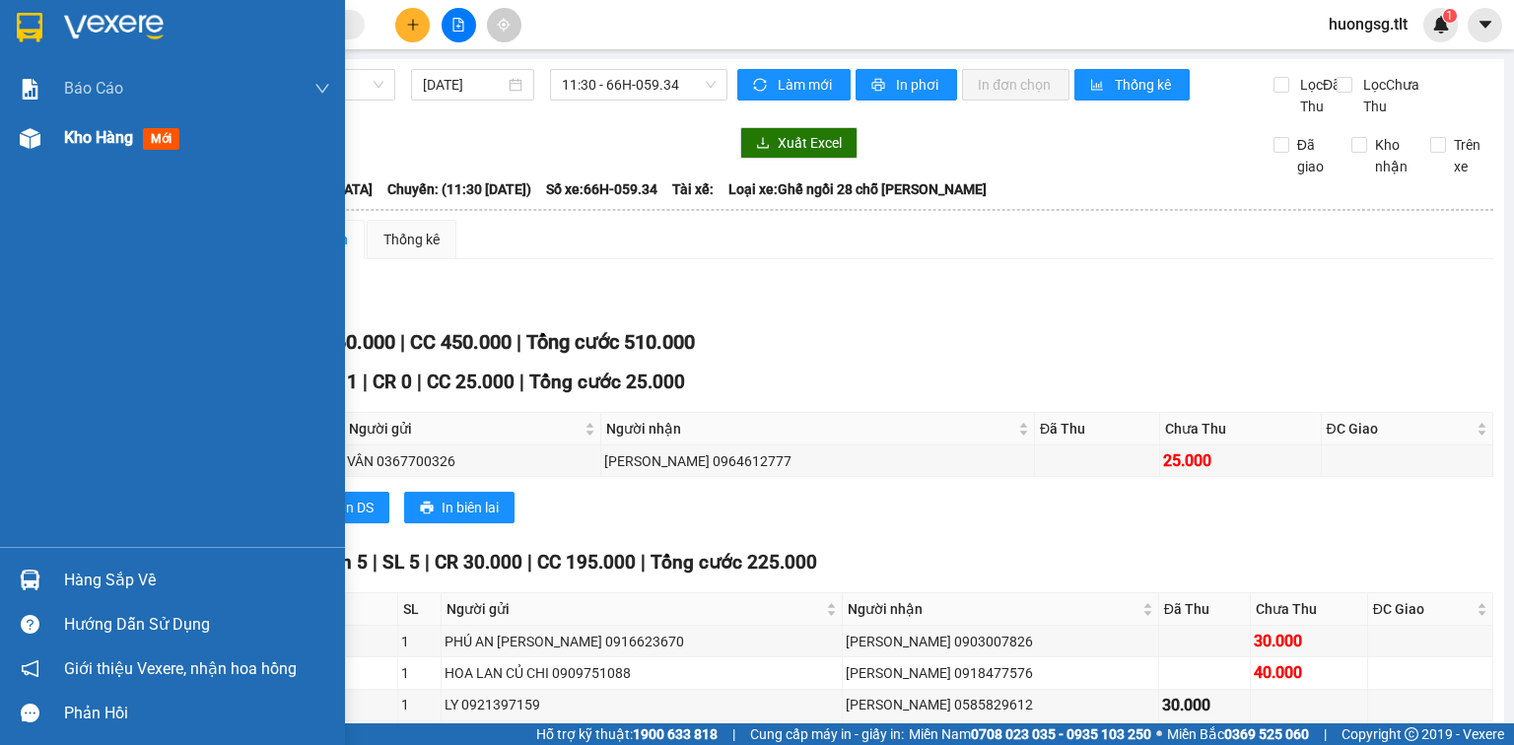
click at [34, 150] on div at bounding box center [30, 138] width 34 height 34
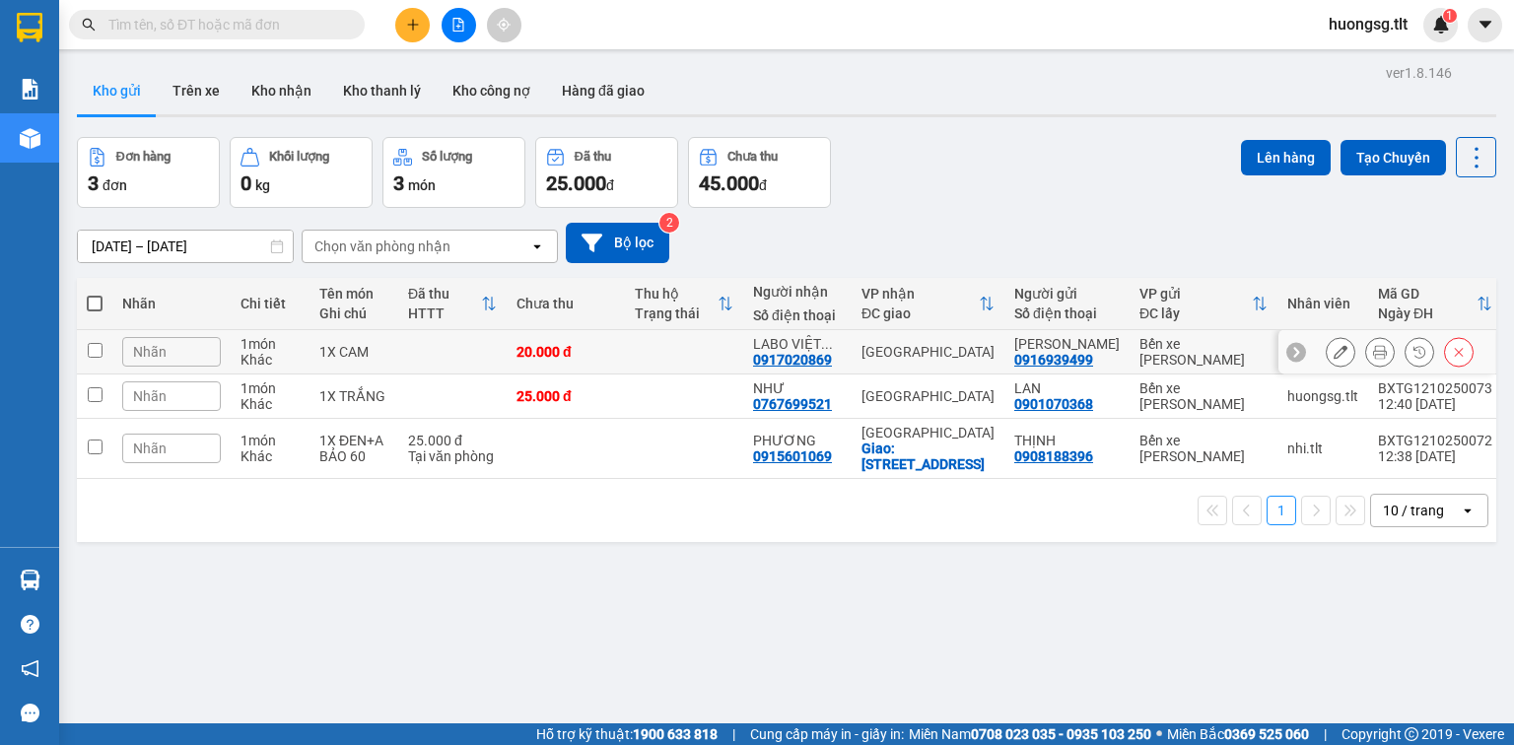
drag, startPoint x: 439, startPoint y: 268, endPoint x: 442, endPoint y: 300, distance: 31.7
click at [440, 330] on td at bounding box center [452, 352] width 108 height 44
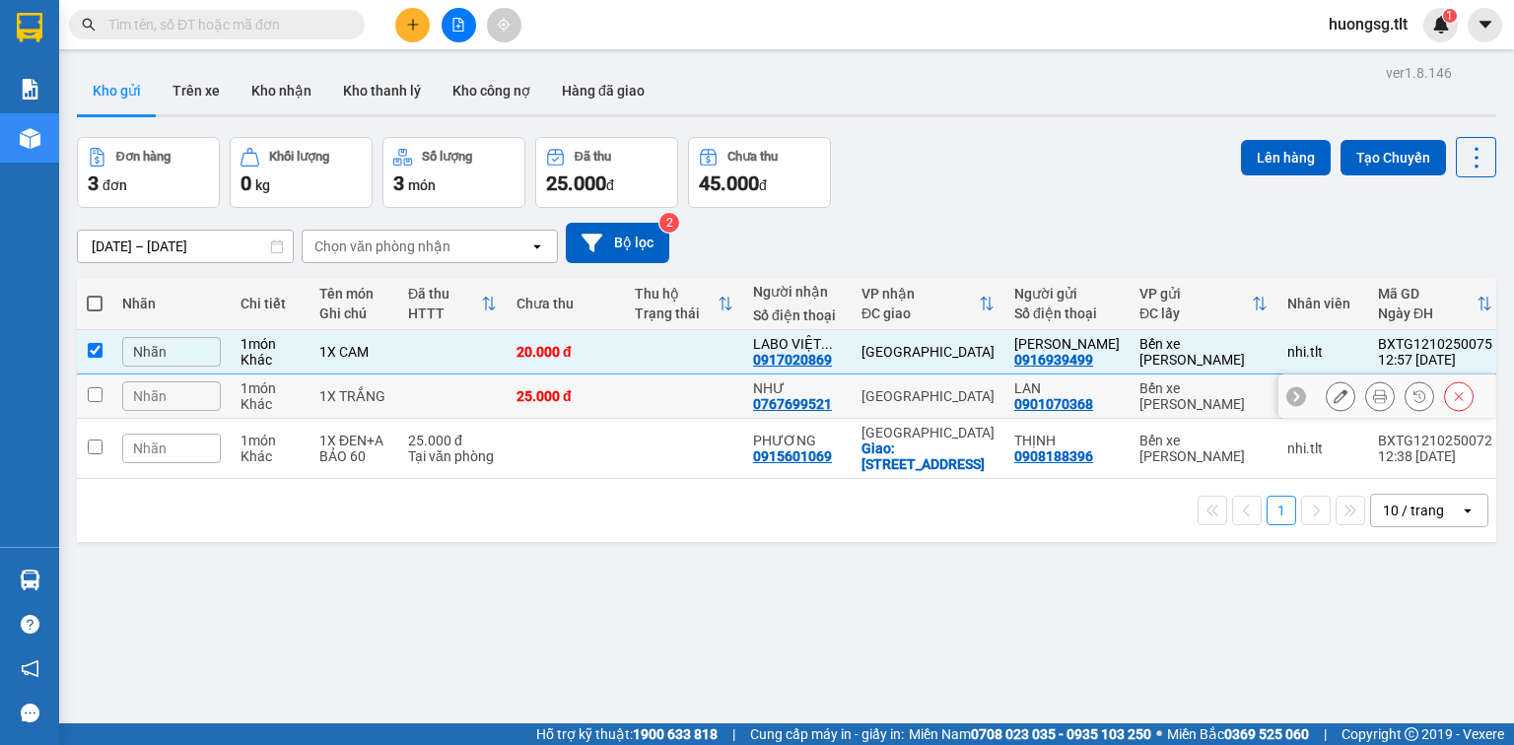
click at [446, 375] on td at bounding box center [452, 397] width 108 height 44
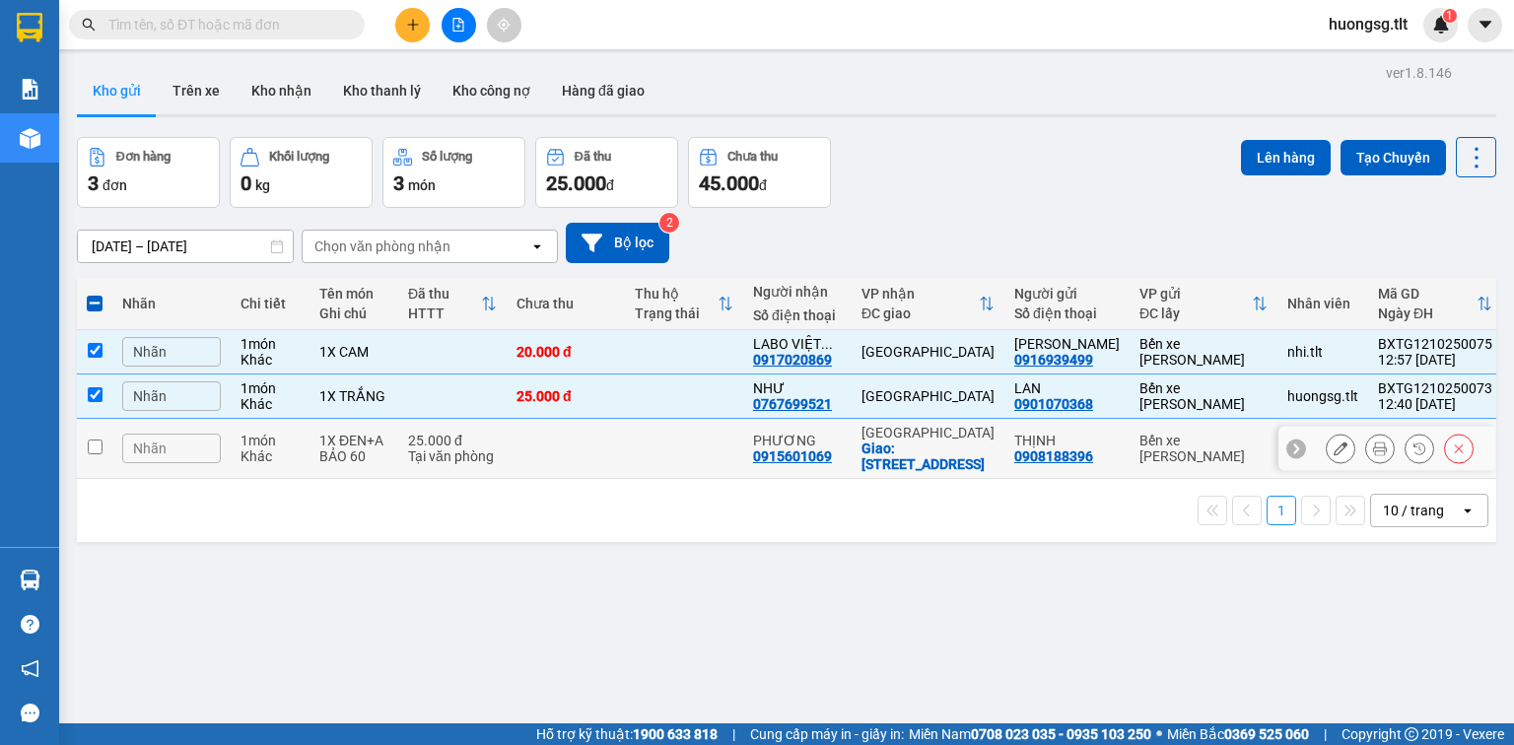
drag, startPoint x: 426, startPoint y: 367, endPoint x: 448, endPoint y: 367, distance: 22.7
click at [427, 448] on div "Tại văn phòng" at bounding box center [452, 456] width 89 height 16
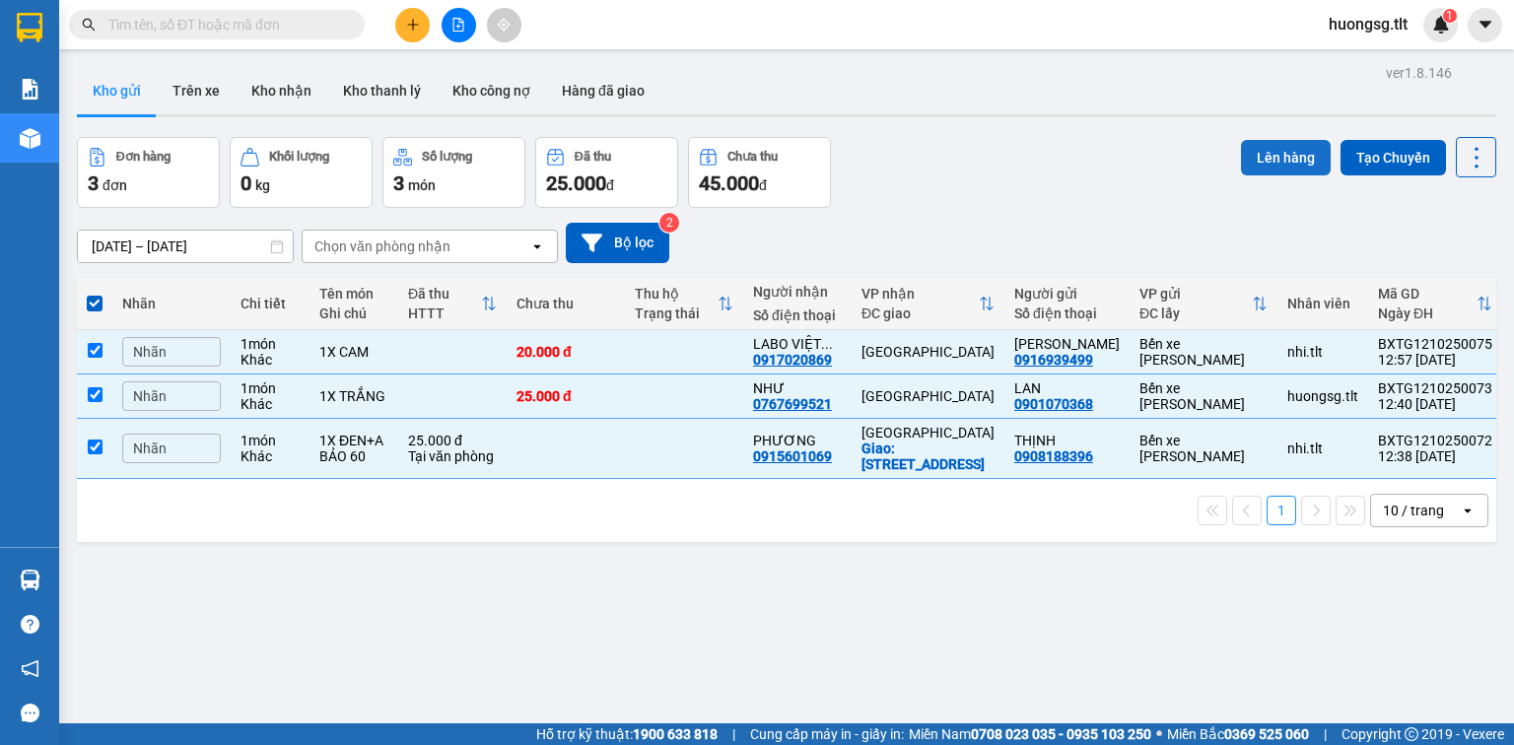
click at [1250, 140] on button "Lên hàng" at bounding box center [1286, 157] width 90 height 35
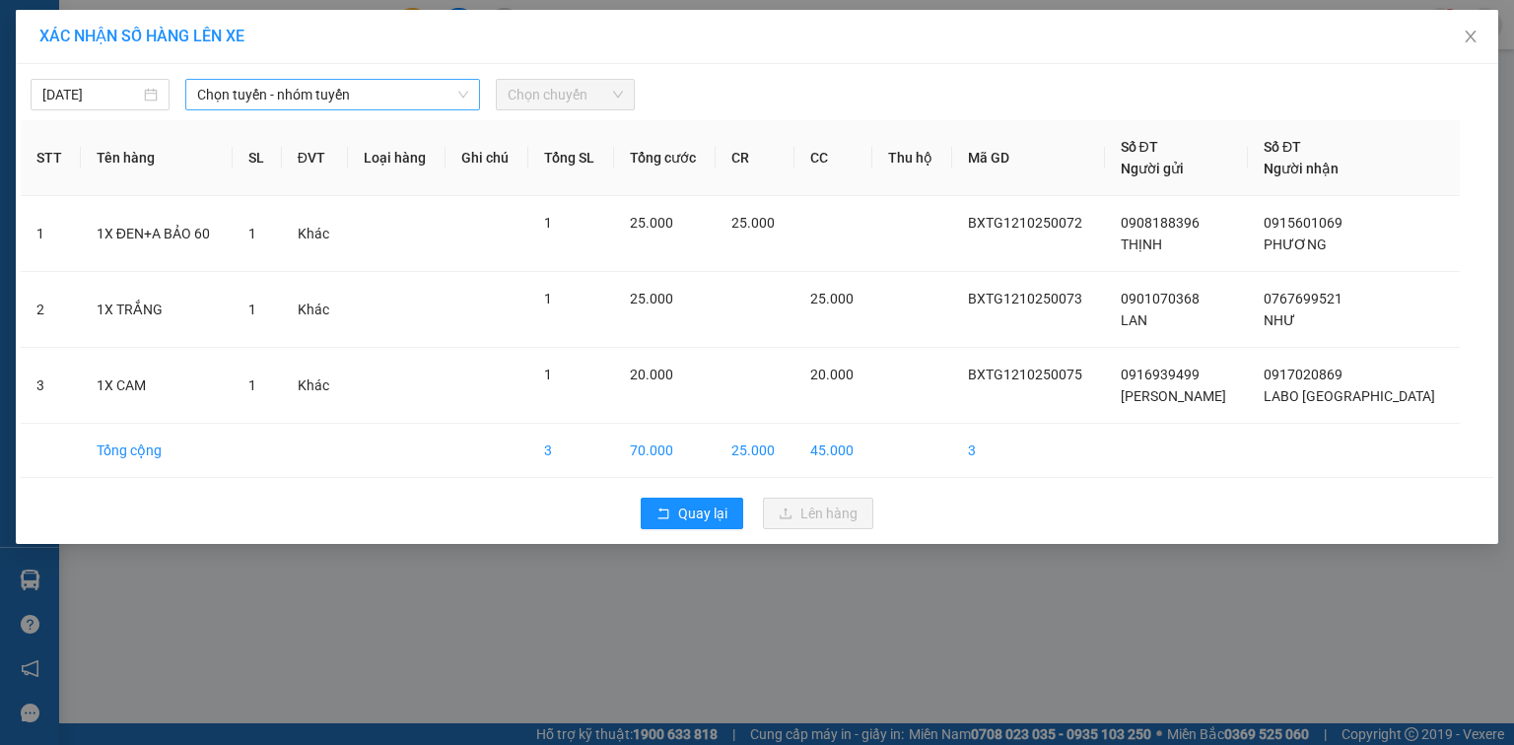
click at [414, 95] on span "Chọn tuyến - nhóm tuyến" at bounding box center [332, 95] width 271 height 30
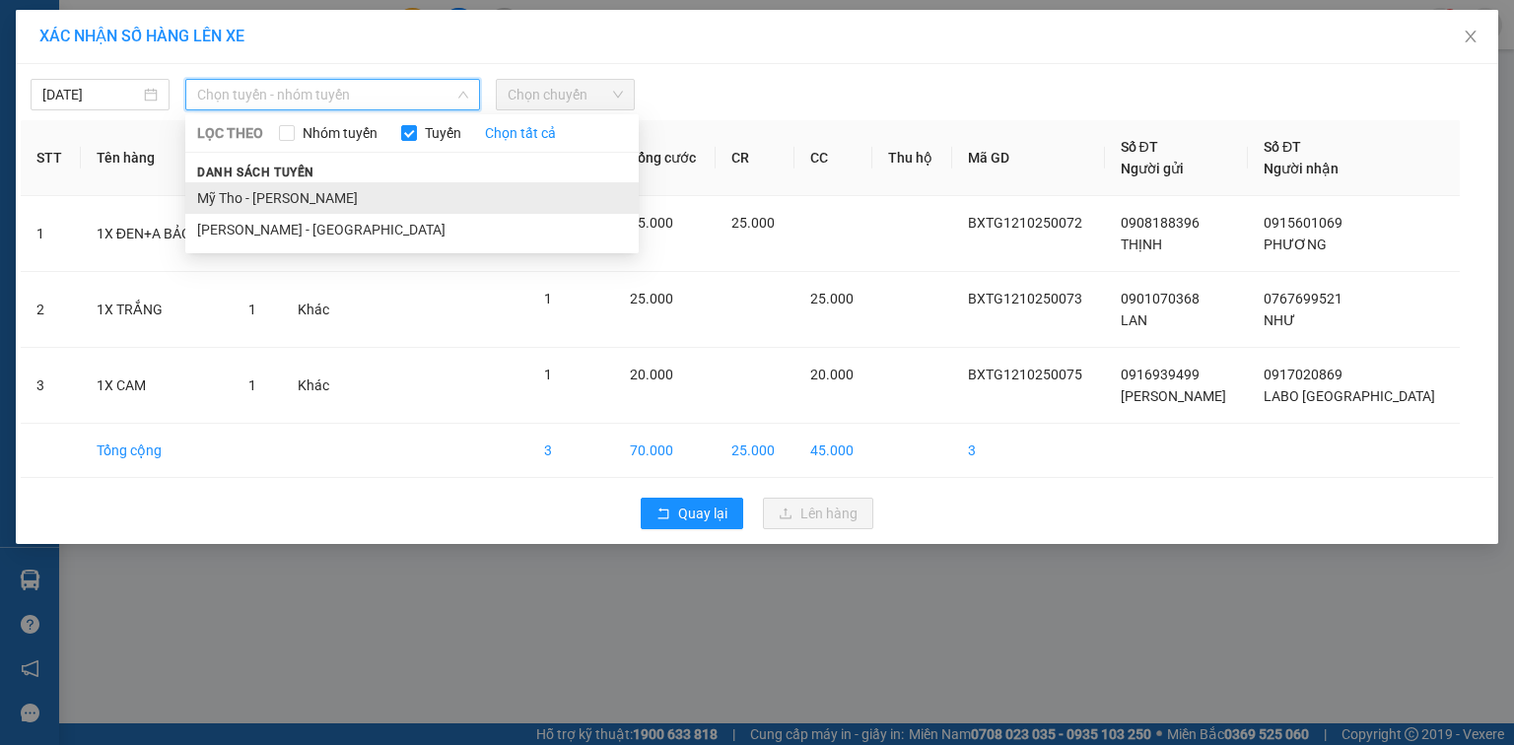
click at [397, 193] on li "Mỹ Tho - Hồ Chí Minh" at bounding box center [411, 198] width 453 height 32
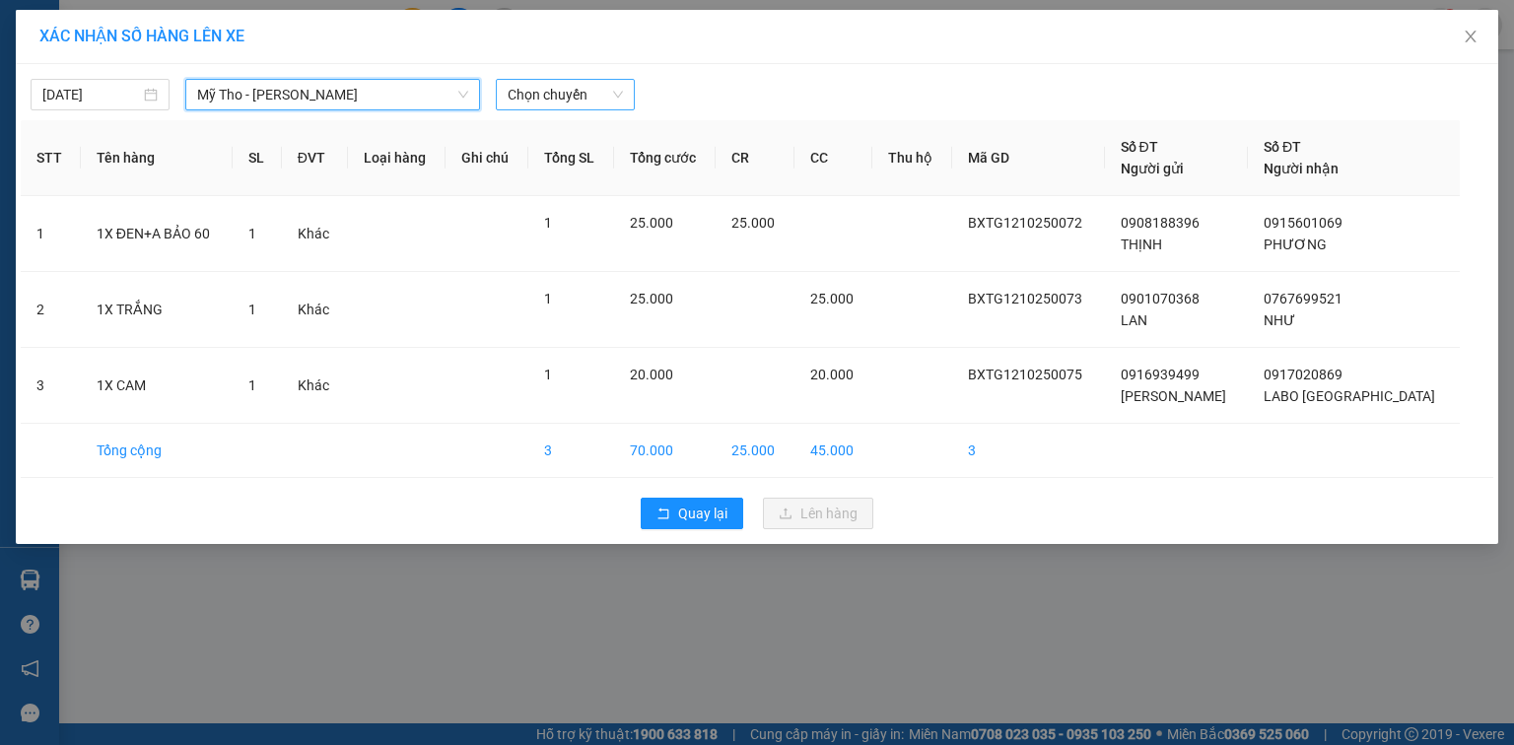
click at [522, 98] on span "Chọn chuyến" at bounding box center [565, 95] width 115 height 30
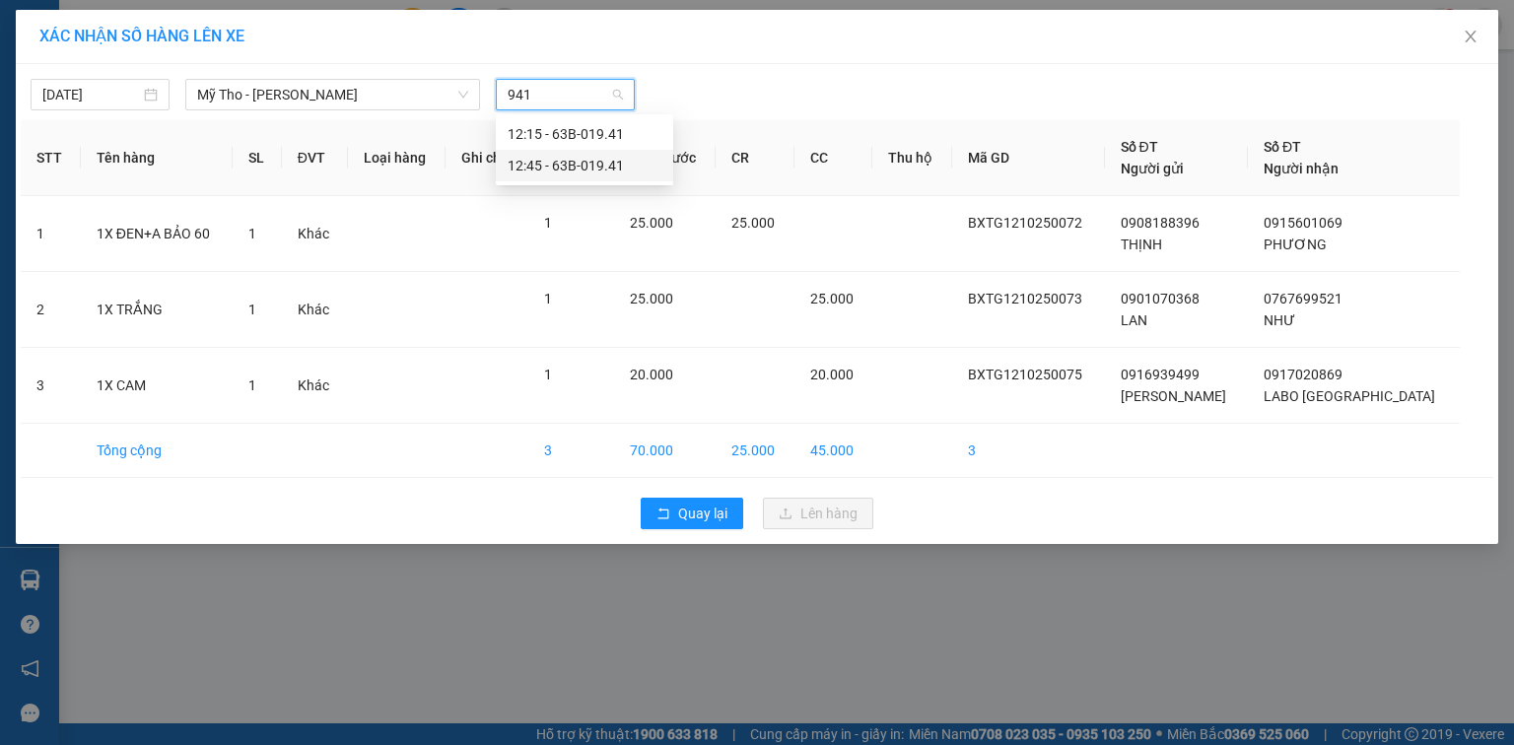
drag, startPoint x: 544, startPoint y: 154, endPoint x: 573, endPoint y: 194, distance: 49.5
click at [544, 154] on div "12:45 - 63B-019.41" at bounding box center [584, 166] width 177 height 32
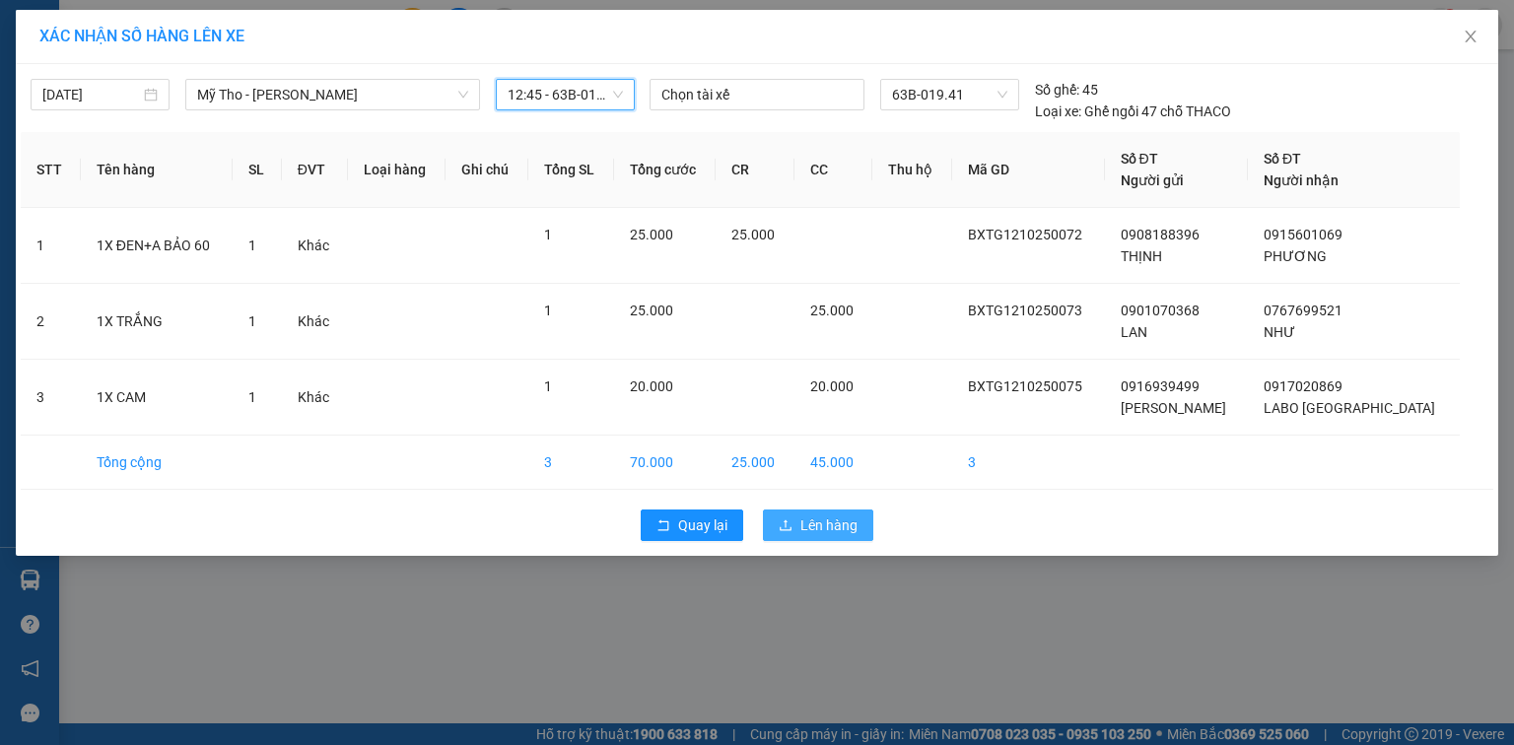
click at [811, 532] on span "Lên hàng" at bounding box center [828, 525] width 57 height 22
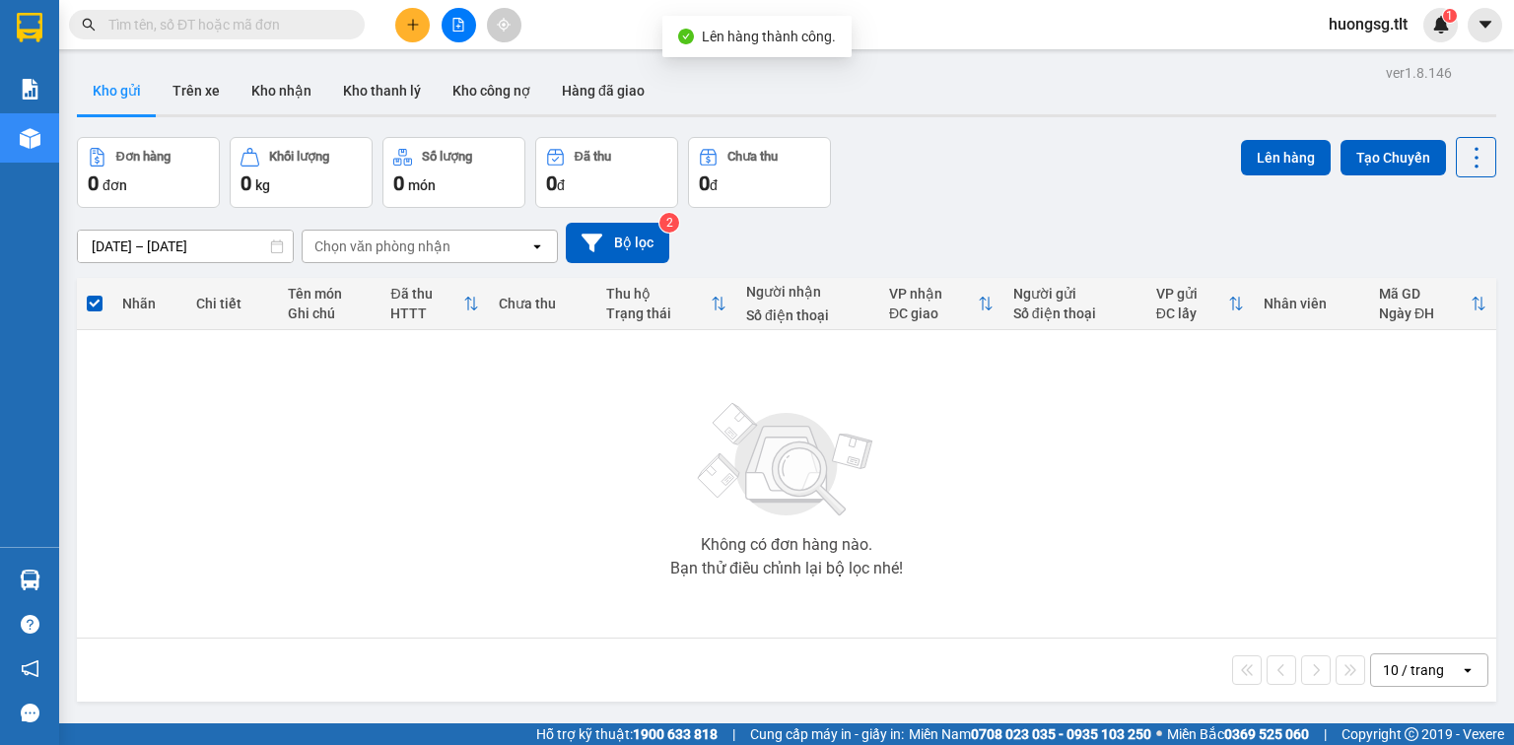
click at [460, 28] on icon "file-add" at bounding box center [458, 25] width 14 height 14
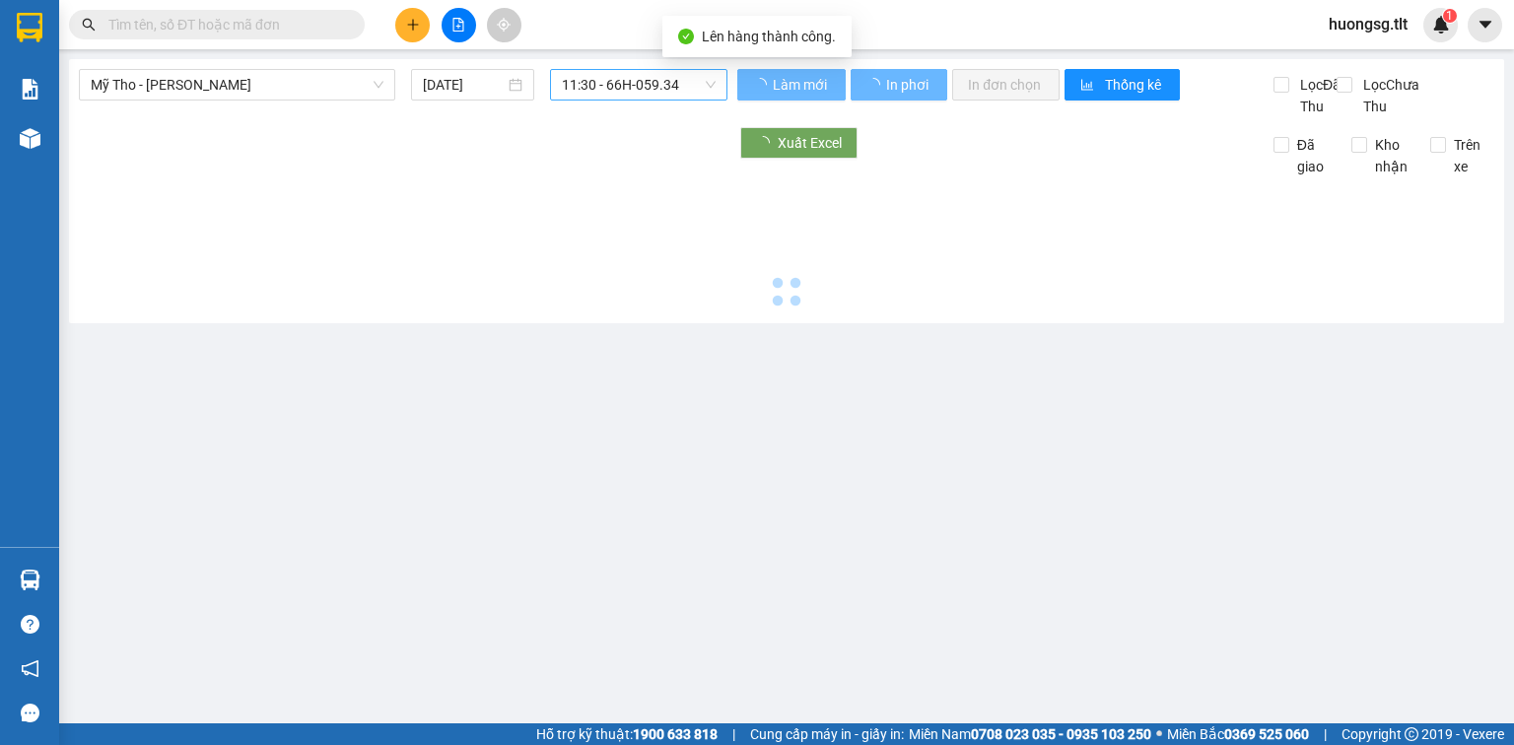
click at [583, 99] on span "11:30 - 66H-059.34" at bounding box center [639, 85] width 155 height 30
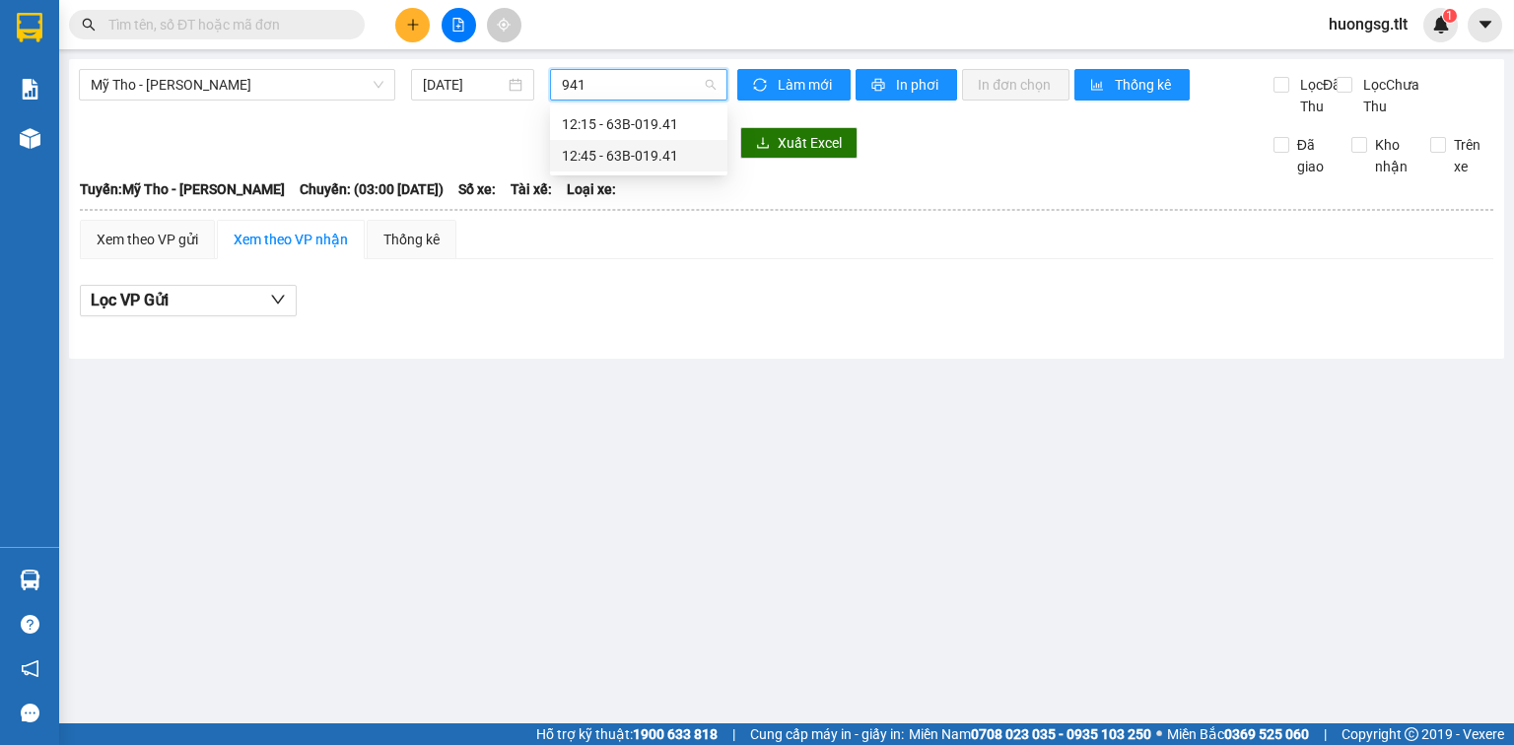
click at [576, 158] on div "12:45 - 63B-019.41" at bounding box center [639, 156] width 154 height 22
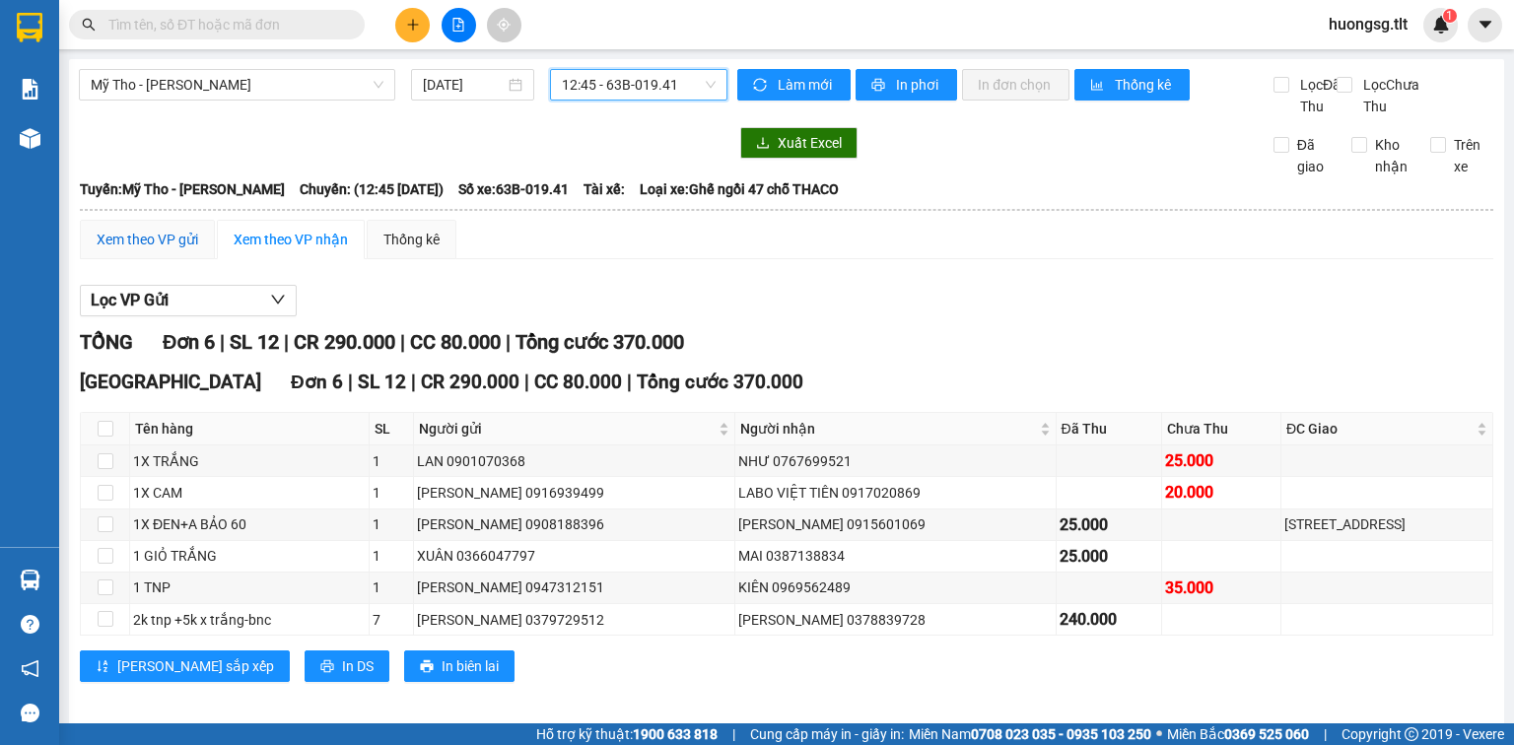
drag, startPoint x: 193, startPoint y: 257, endPoint x: 220, endPoint y: 267, distance: 28.4
click at [192, 250] on div "Xem theo VP gửi" at bounding box center [148, 240] width 102 height 22
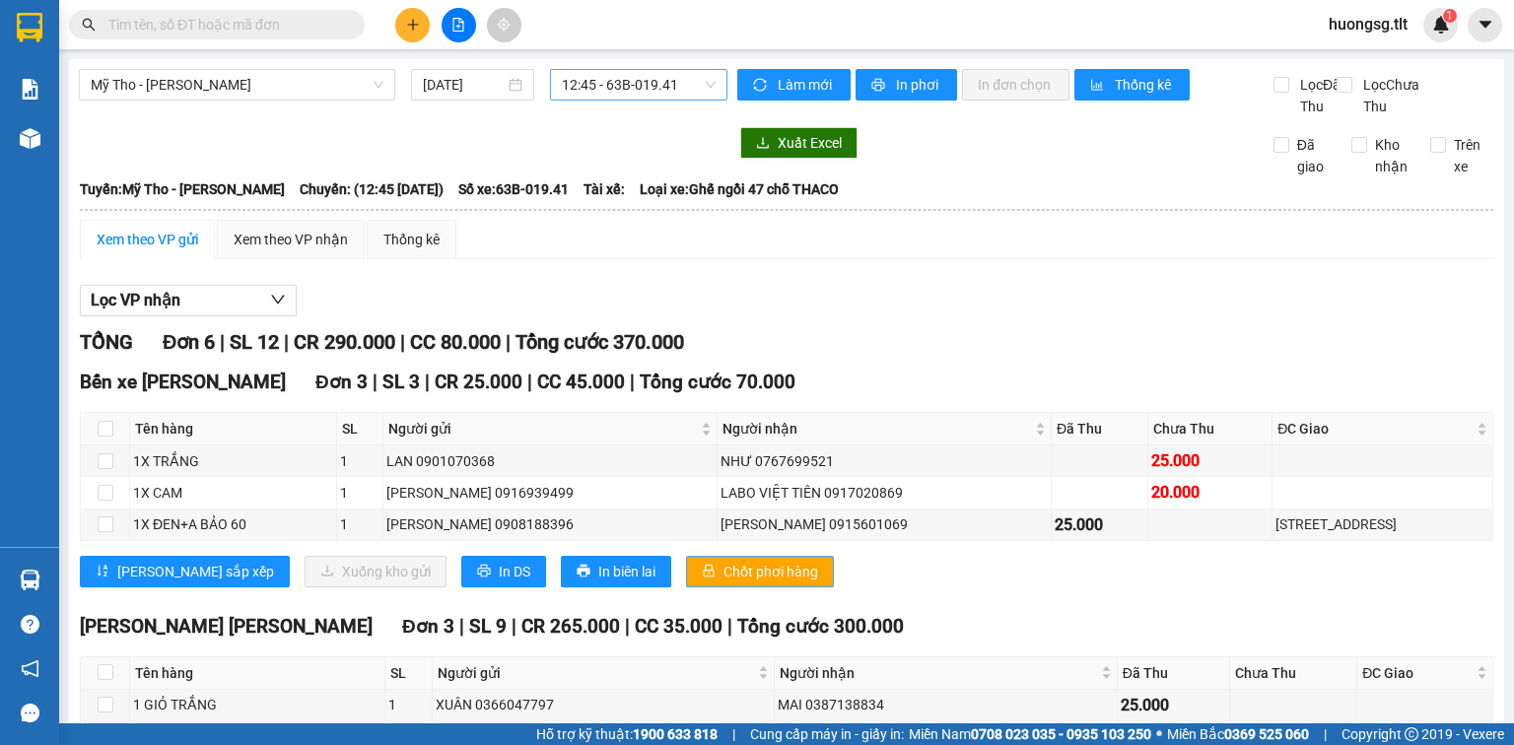
click at [723, 561] on span "Chốt phơi hàng" at bounding box center [770, 572] width 95 height 22
click at [499, 561] on span "In DS" at bounding box center [515, 572] width 32 height 22
click at [461, 556] on button "In DS" at bounding box center [503, 572] width 85 height 32
click at [1275, 513] on div "103/18 C VĂN THÂN Q6" at bounding box center [1382, 524] width 214 height 22
drag, startPoint x: 1272, startPoint y: 369, endPoint x: 1021, endPoint y: 377, distance: 251.5
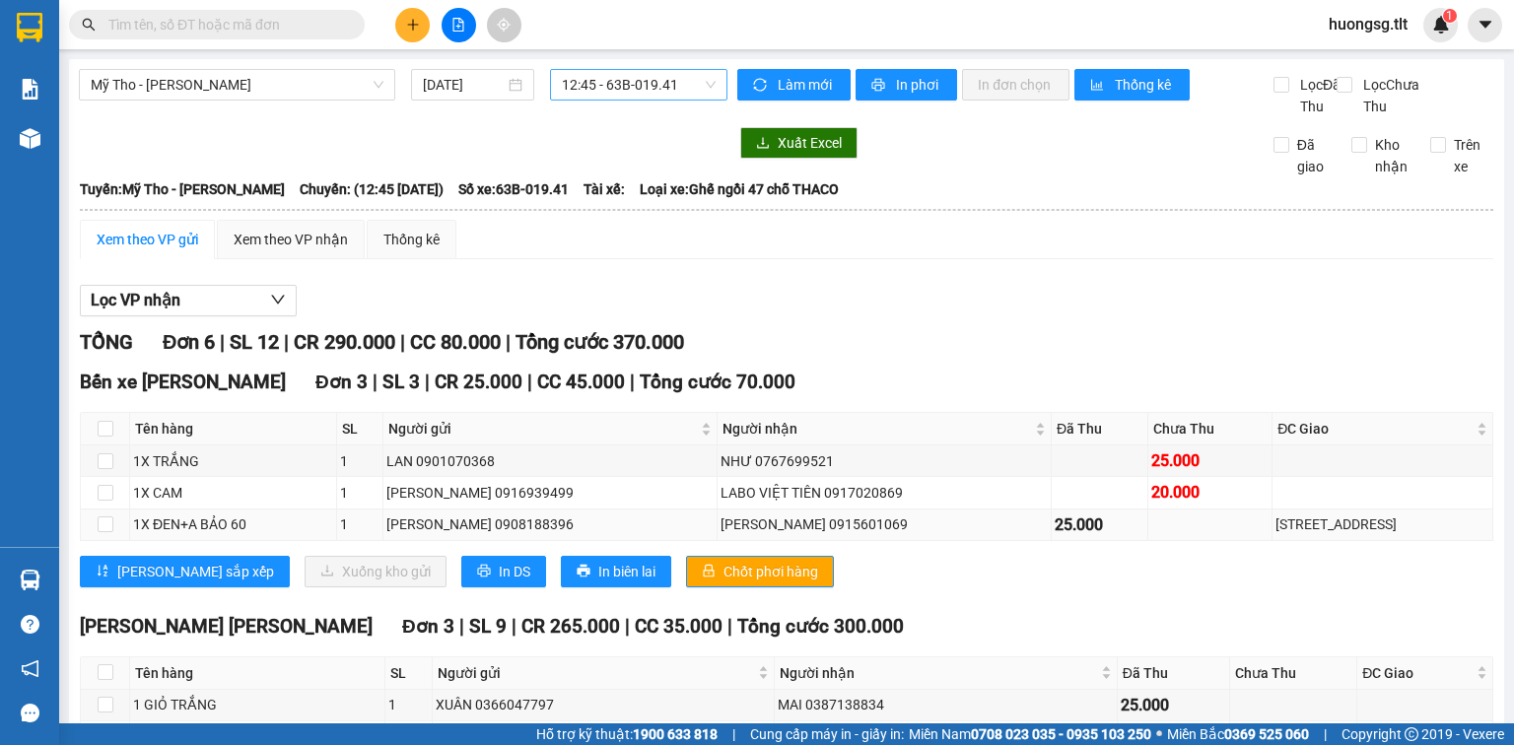
click at [1275, 513] on div "103/18 C VĂN THÂN Q6" at bounding box center [1382, 524] width 214 height 22
click at [234, 510] on td "1X ĐEN+A BẢO 60" at bounding box center [233, 526] width 207 height 32
click at [319, 28] on input "text" at bounding box center [224, 25] width 233 height 22
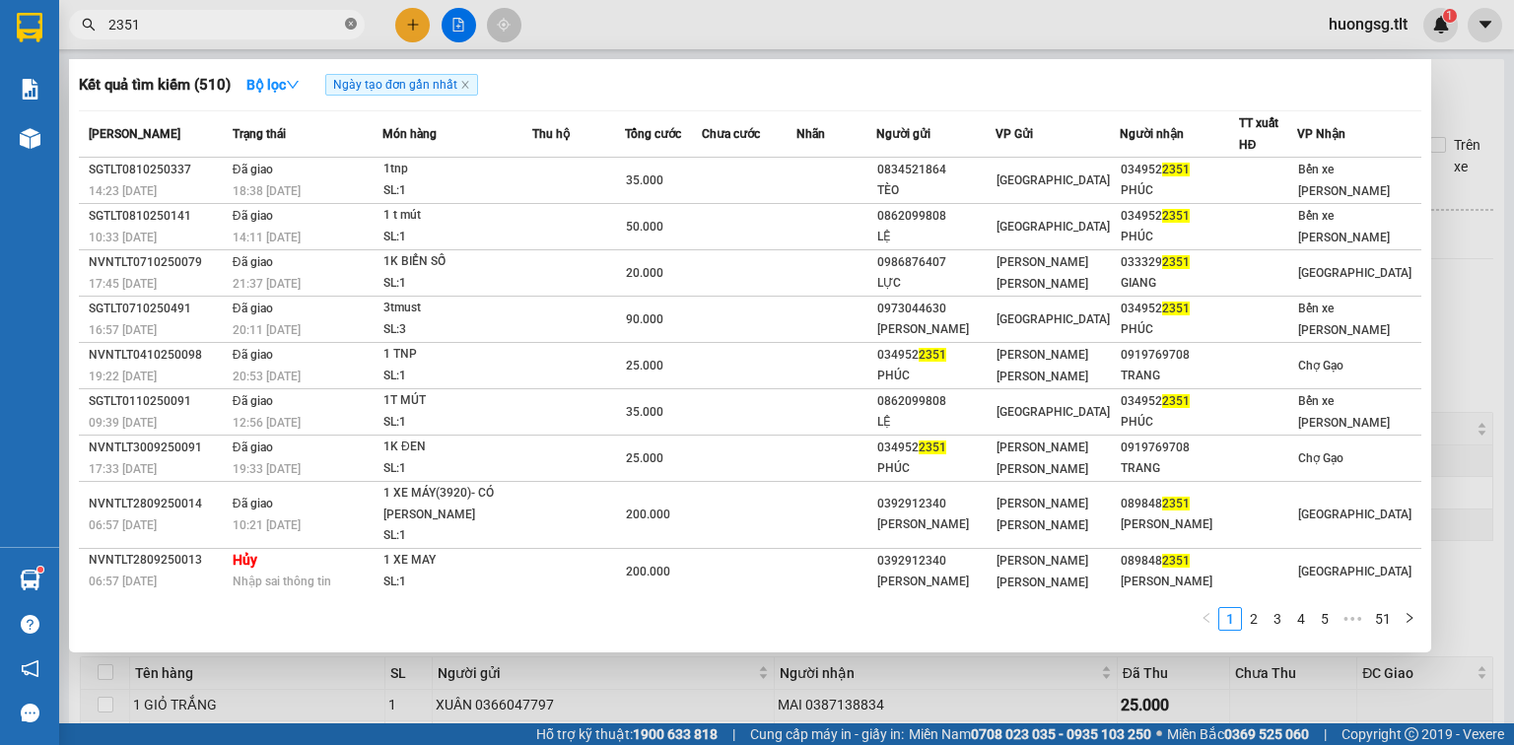
click at [345, 22] on icon "close-circle" at bounding box center [351, 24] width 12 height 12
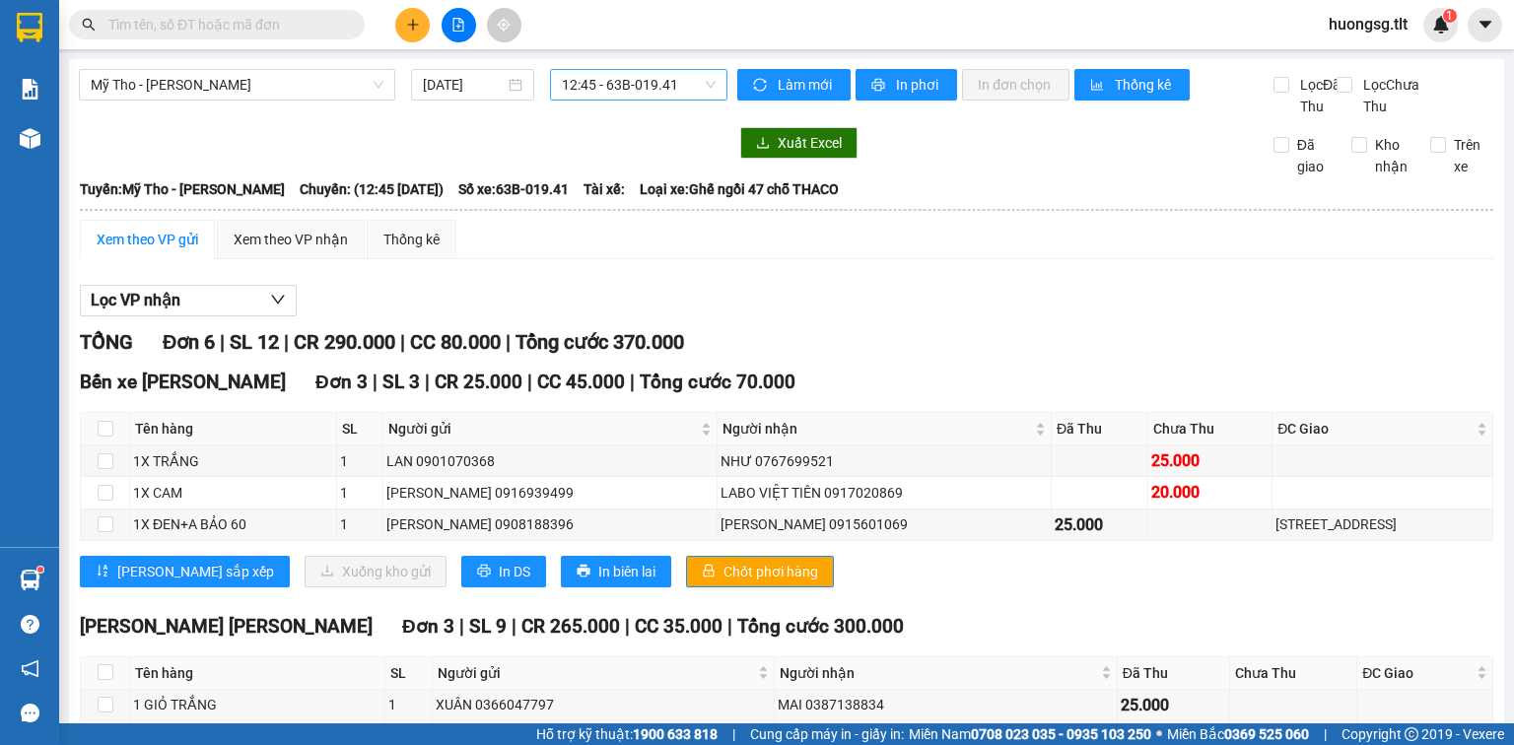
click at [328, 23] on input "text" at bounding box center [224, 25] width 233 height 22
click at [299, 20] on input "text" at bounding box center [224, 25] width 233 height 22
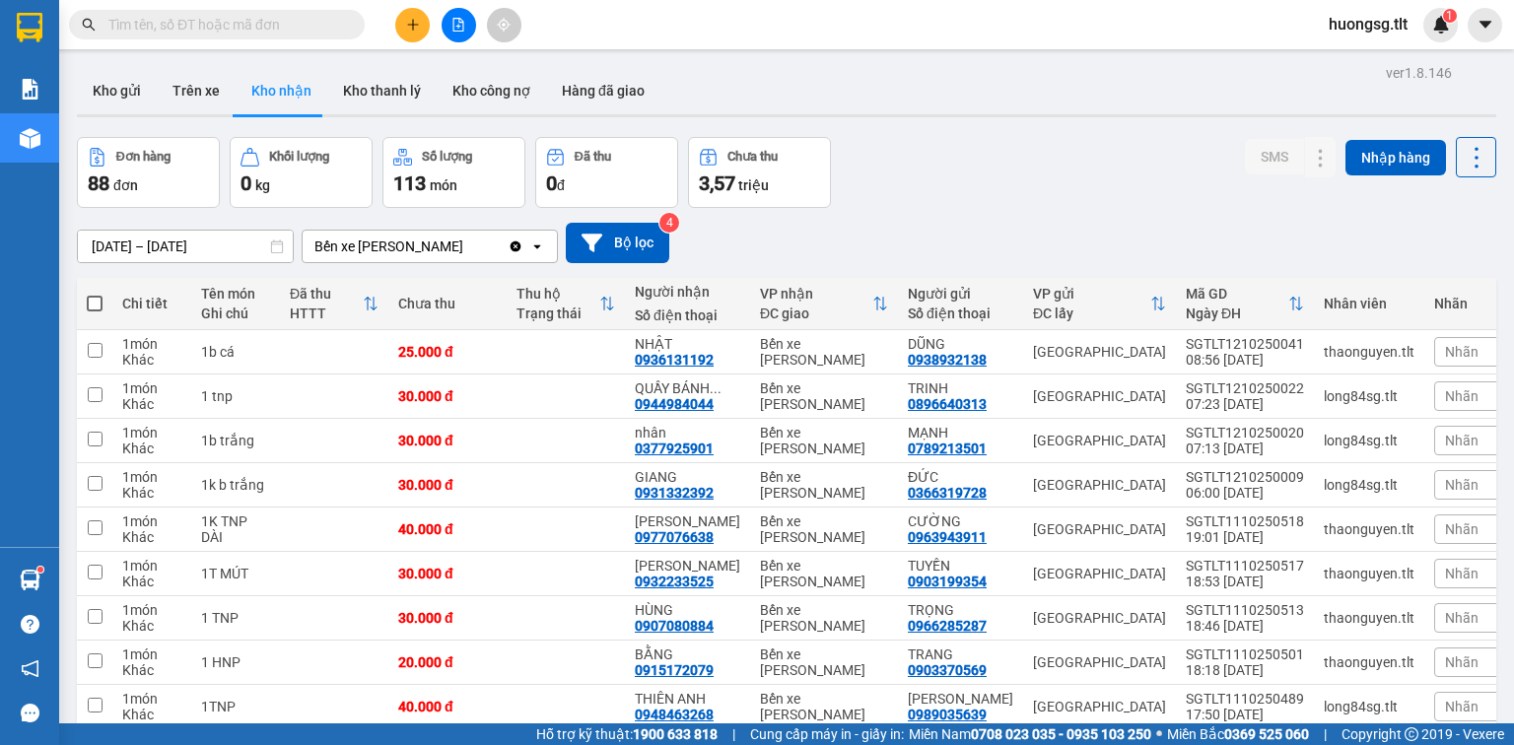
click at [99, 239] on input "[DATE] – [DATE]" at bounding box center [185, 247] width 215 height 32
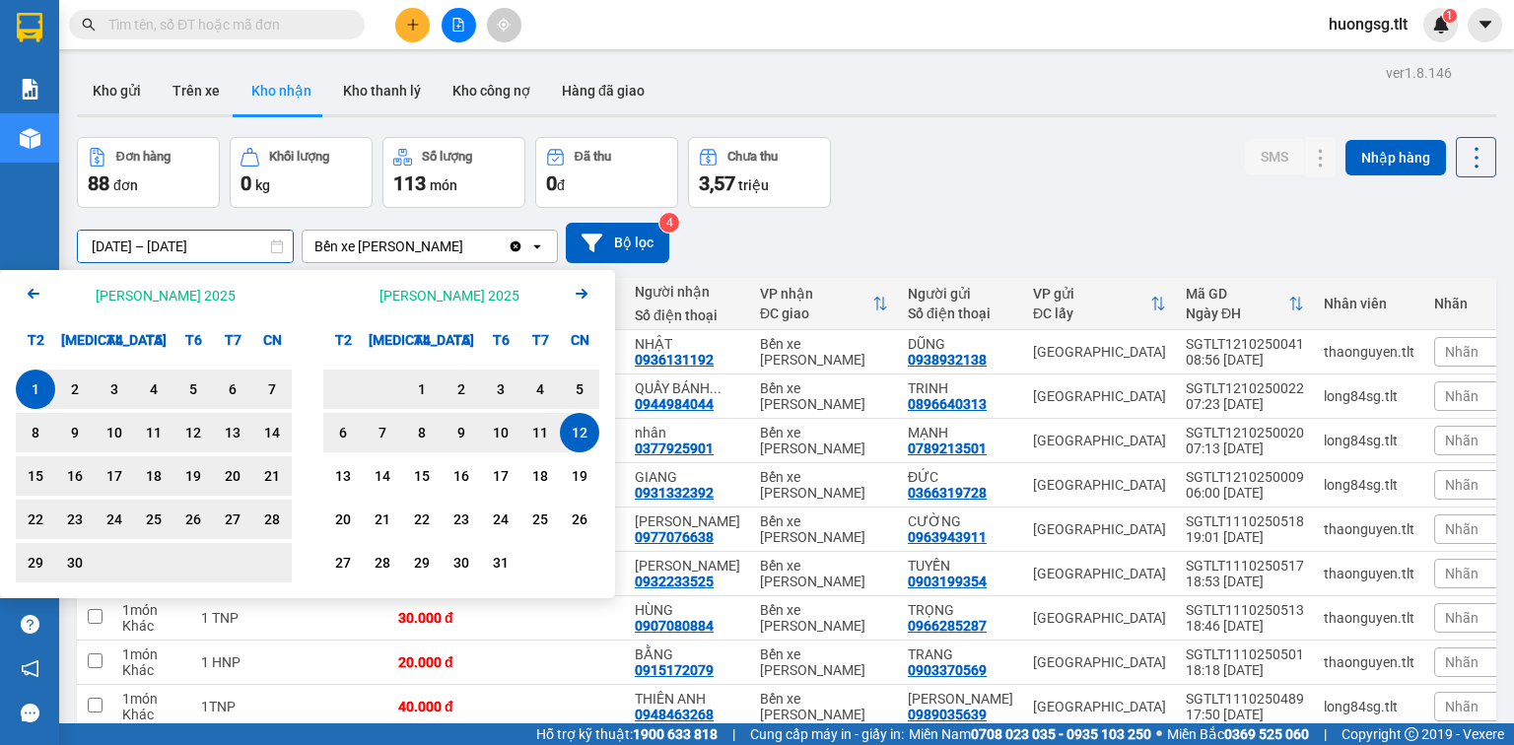
click at [35, 358] on div "T2" at bounding box center [35, 339] width 39 height 39
click at [37, 379] on div "1" at bounding box center [36, 389] width 28 height 24
click at [572, 440] on div "12" at bounding box center [580, 433] width 28 height 24
type input "[DATE] – [DATE]"
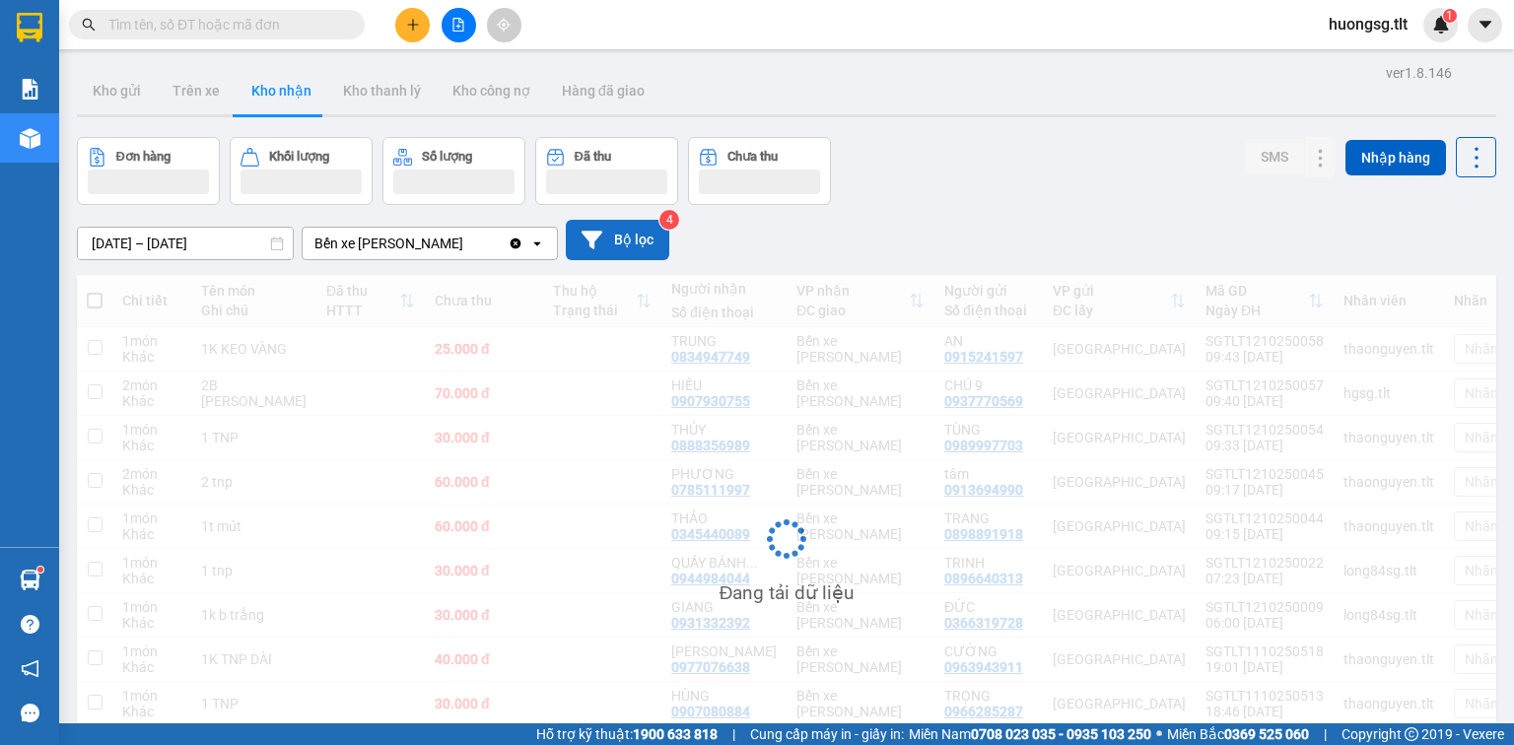
click at [652, 235] on button "Bộ lọc" at bounding box center [617, 240] width 103 height 40
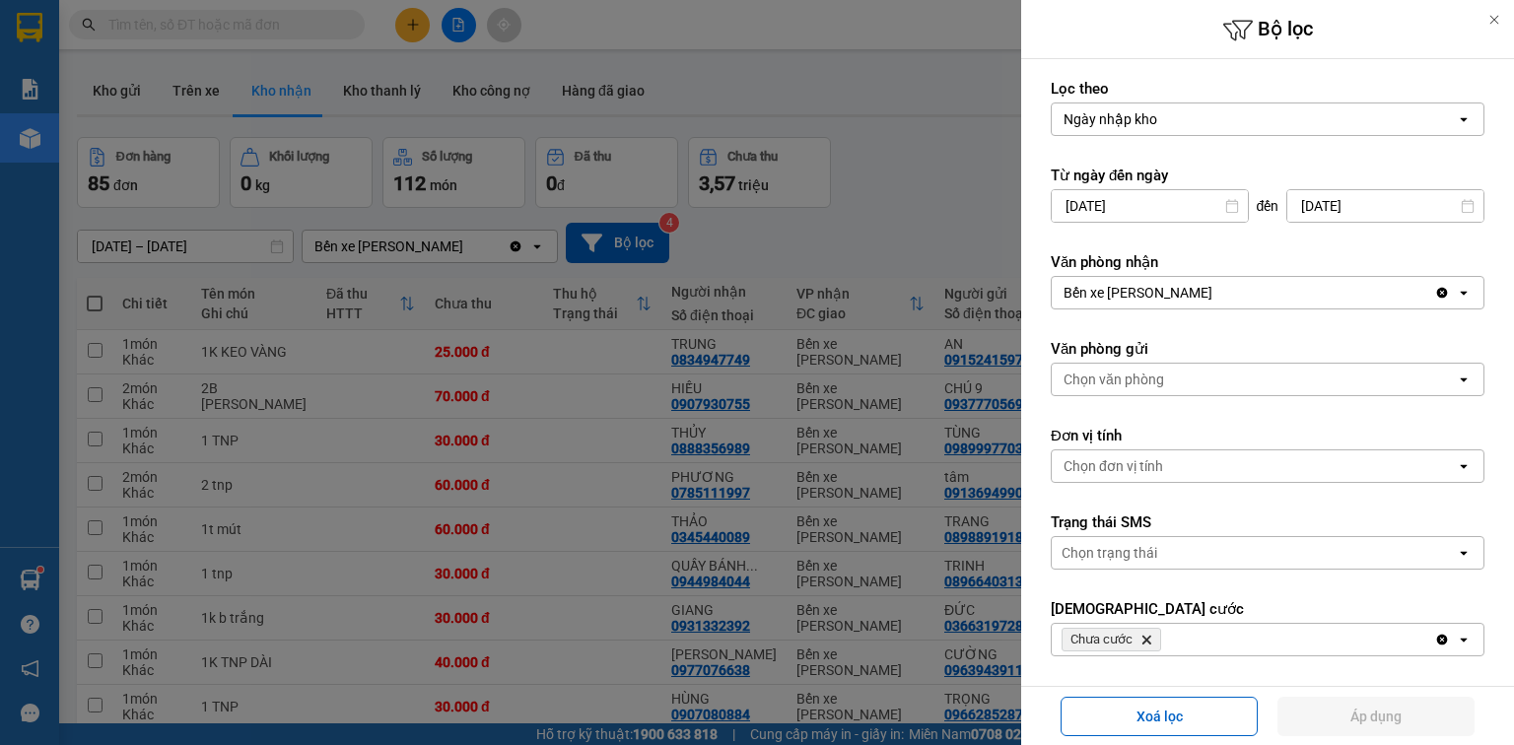
drag, startPoint x: 1431, startPoint y: 638, endPoint x: 1391, endPoint y: 635, distance: 40.5
click at [1437, 637] on icon "Clear all" at bounding box center [1442, 640] width 11 height 11
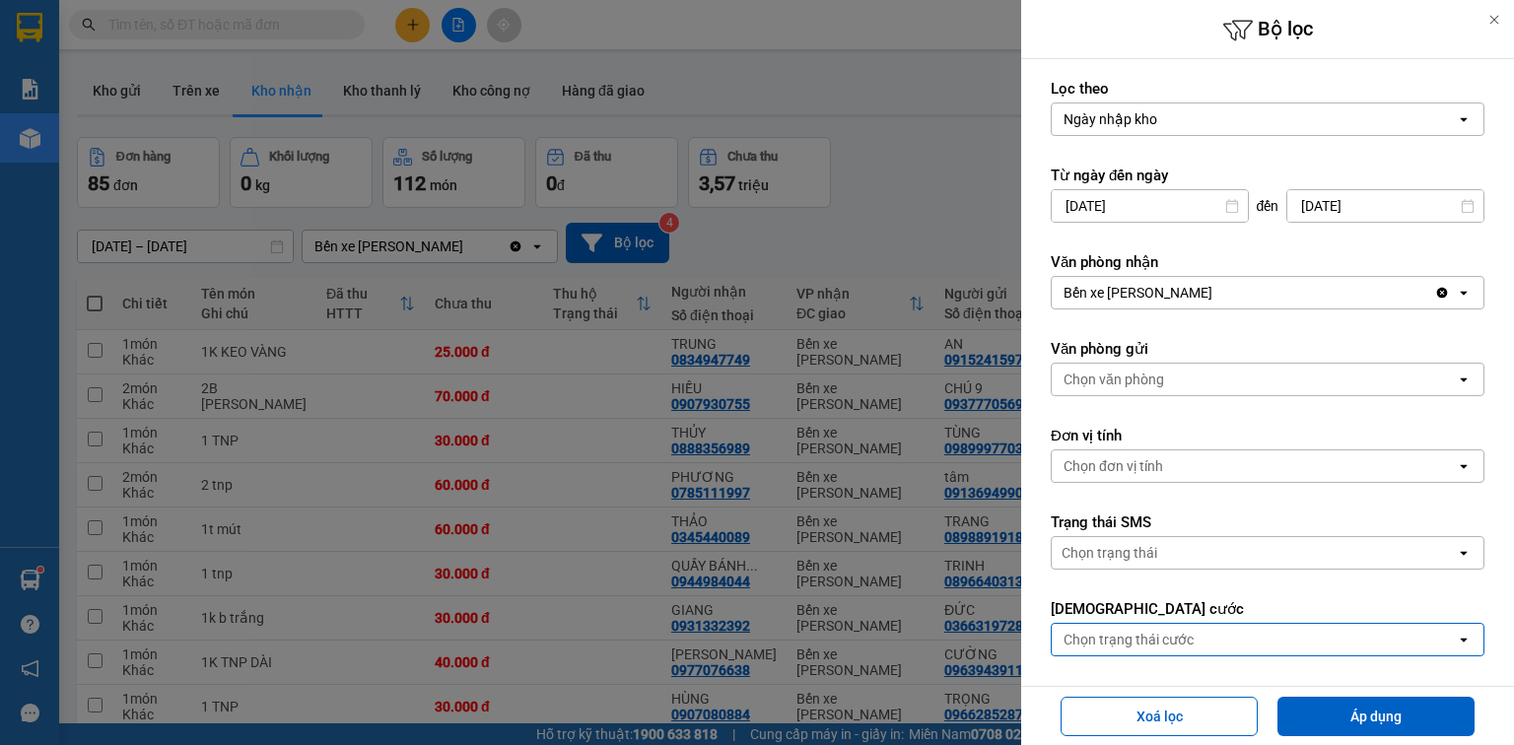
click at [1250, 638] on div "Chọn trạng thái cước" at bounding box center [1254, 640] width 404 height 32
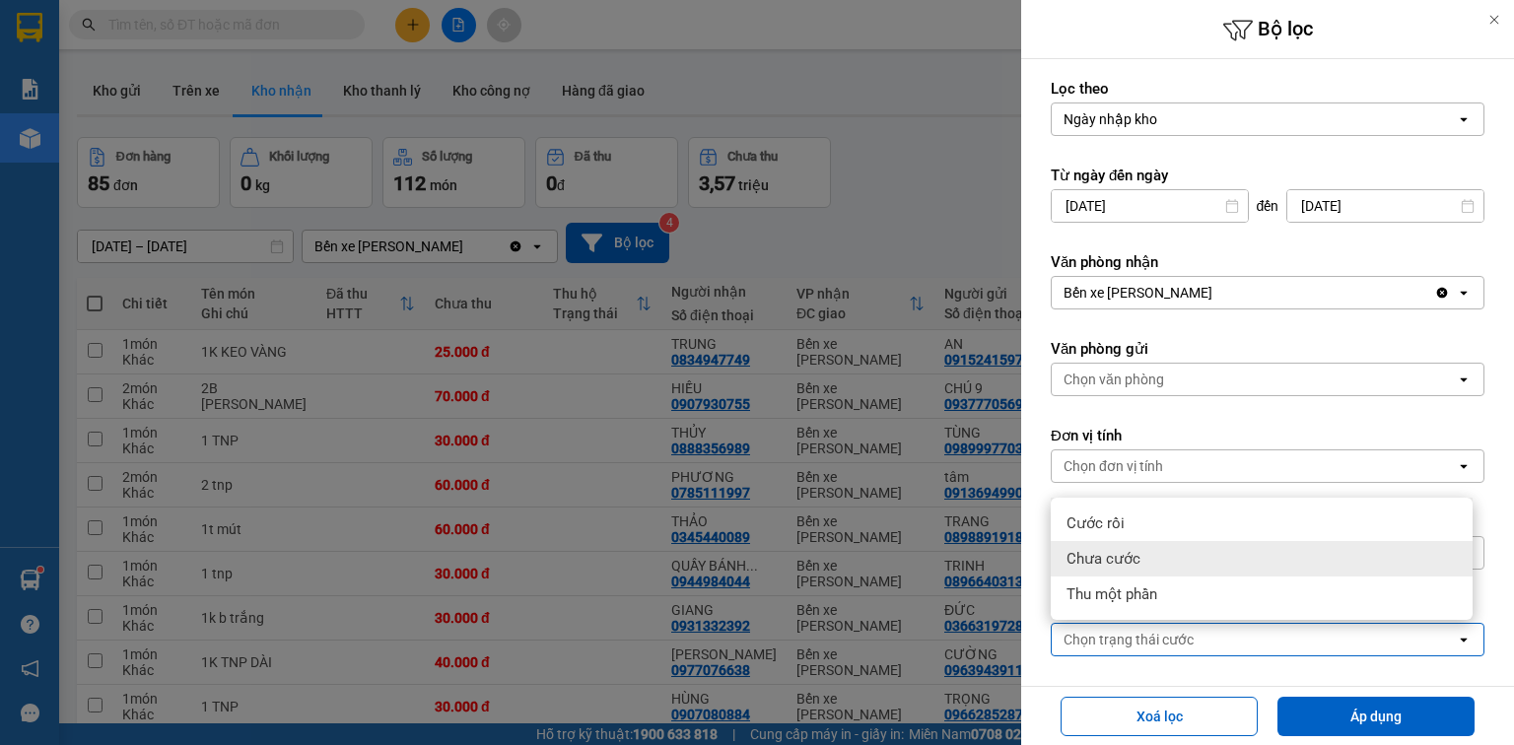
click at [1200, 557] on div "Chưa cước" at bounding box center [1262, 558] width 422 height 35
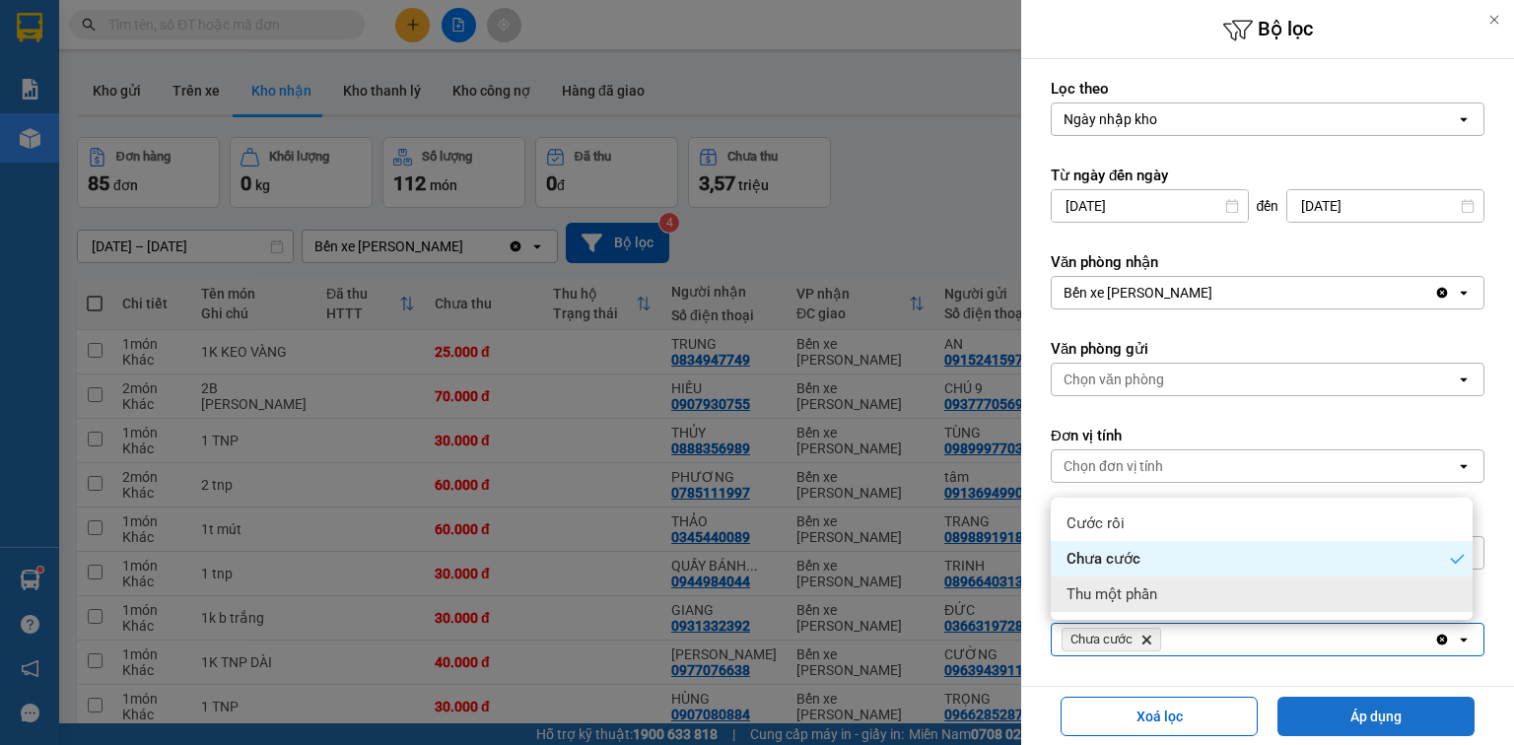
click at [1380, 710] on button "Áp dụng" at bounding box center [1375, 716] width 197 height 39
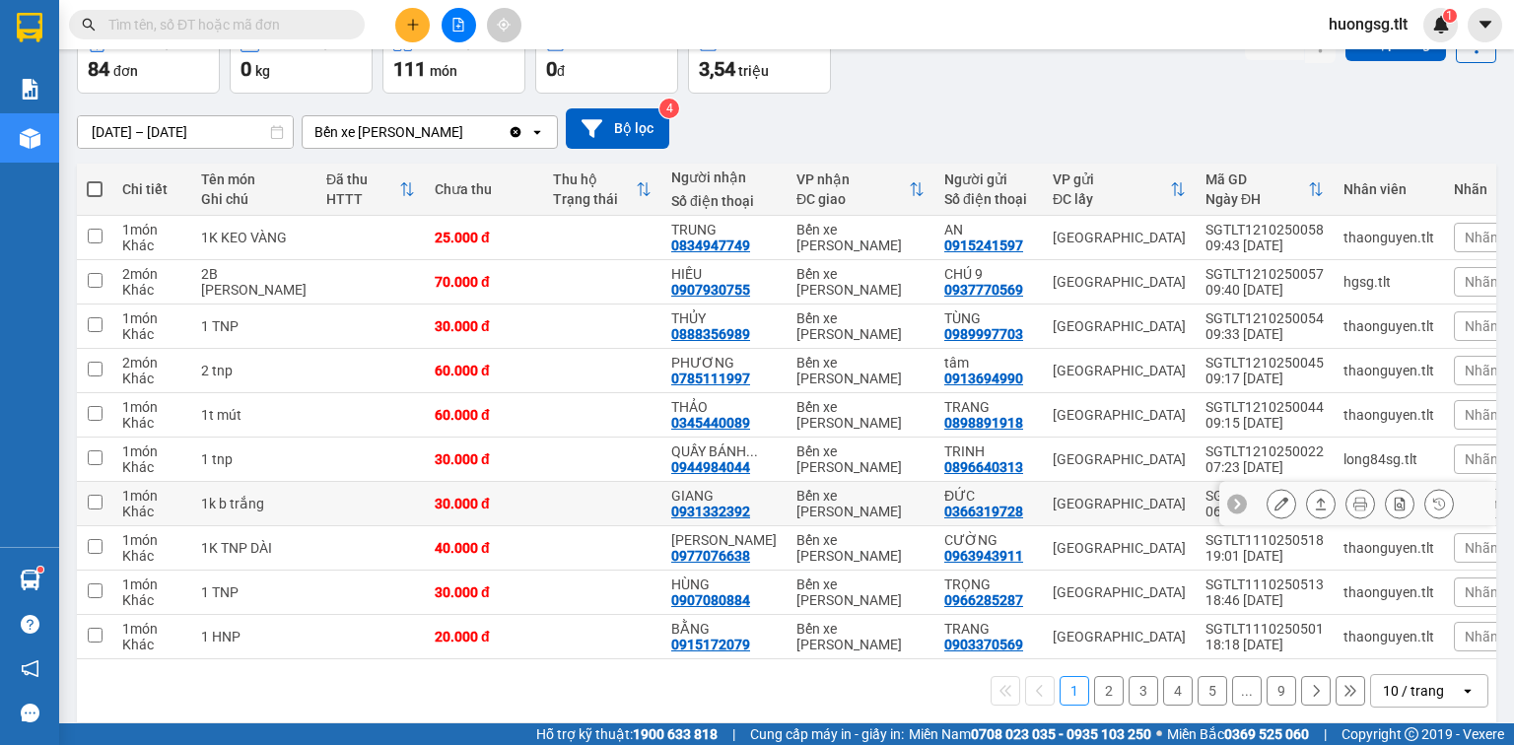
scroll to position [135, 0]
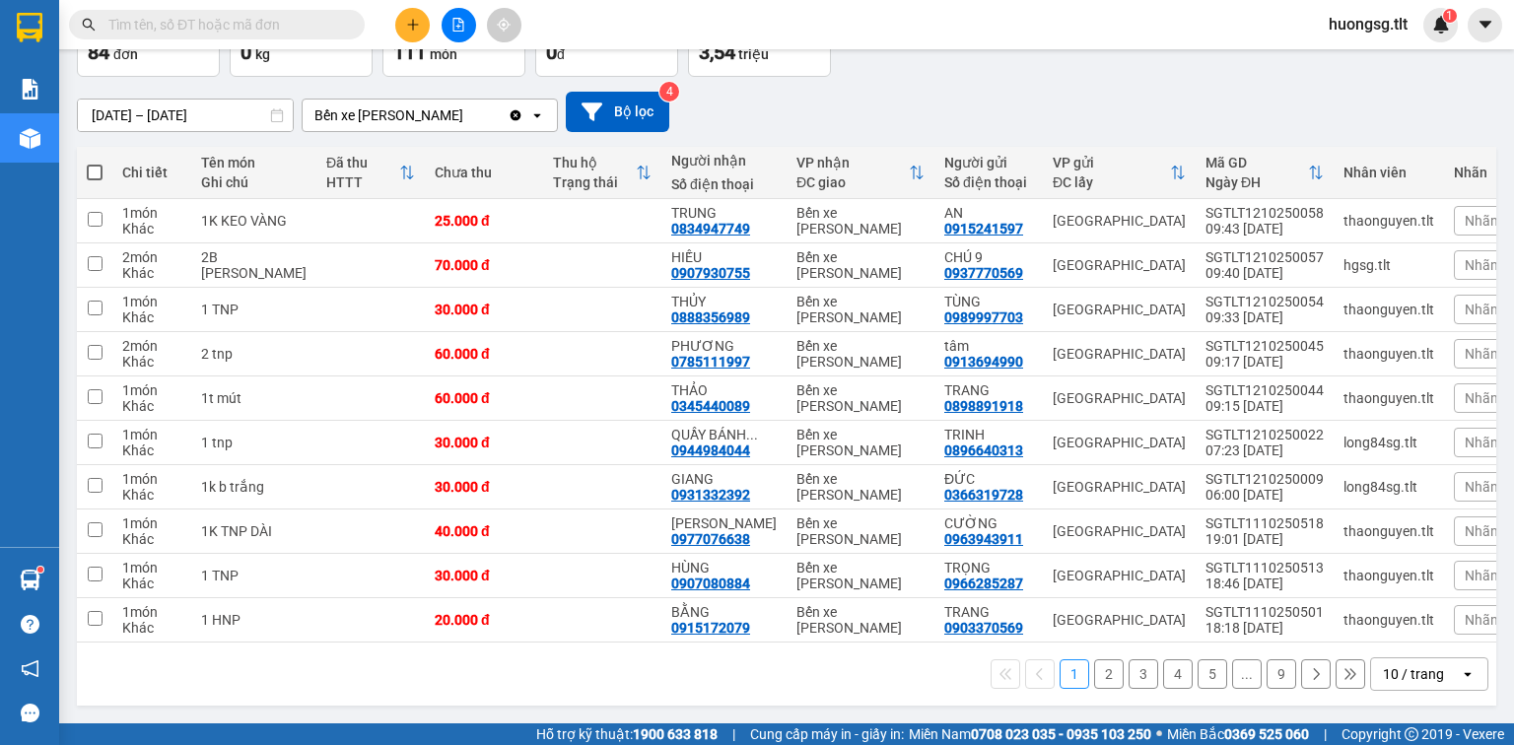
click at [1266, 678] on button "9" at bounding box center [1281, 674] width 30 height 30
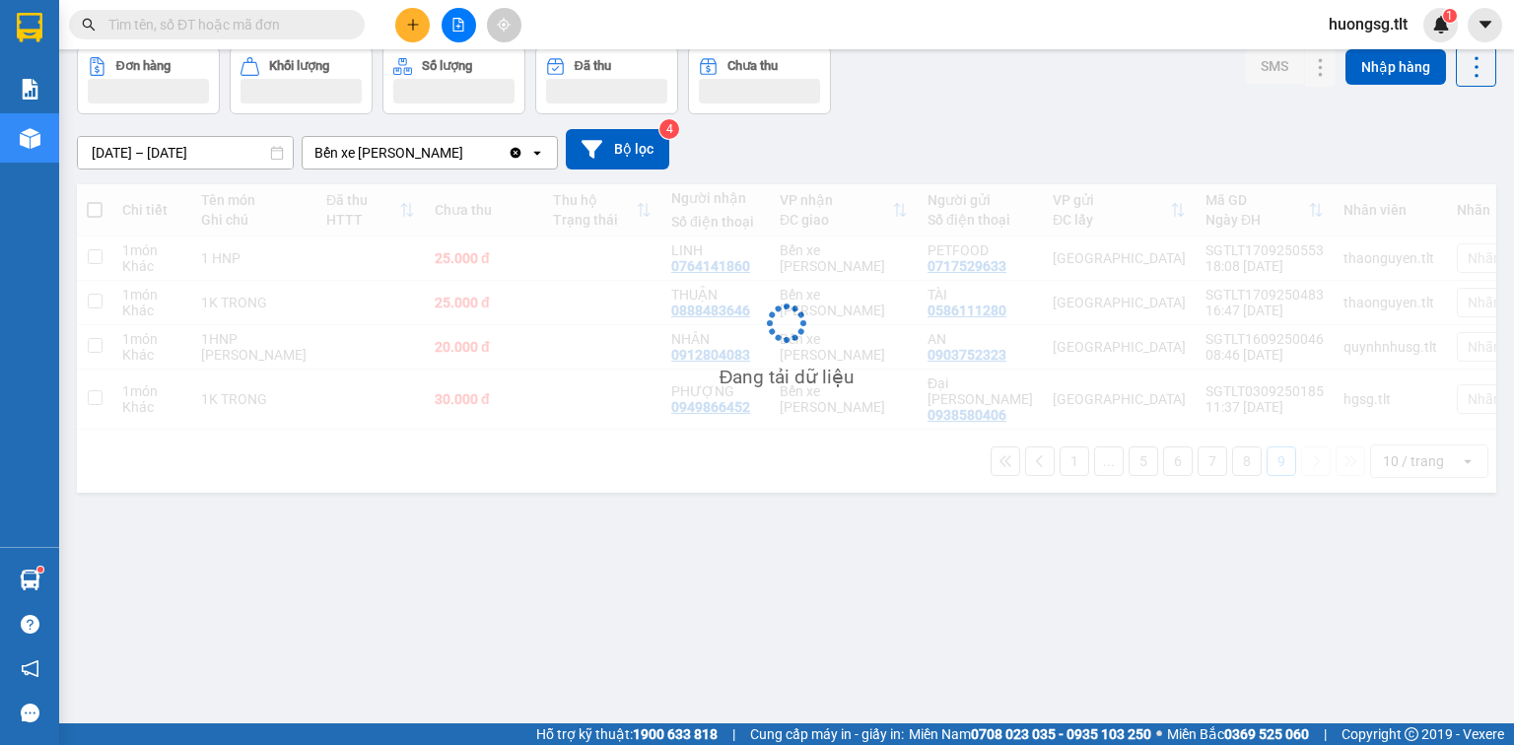
scroll to position [91, 0]
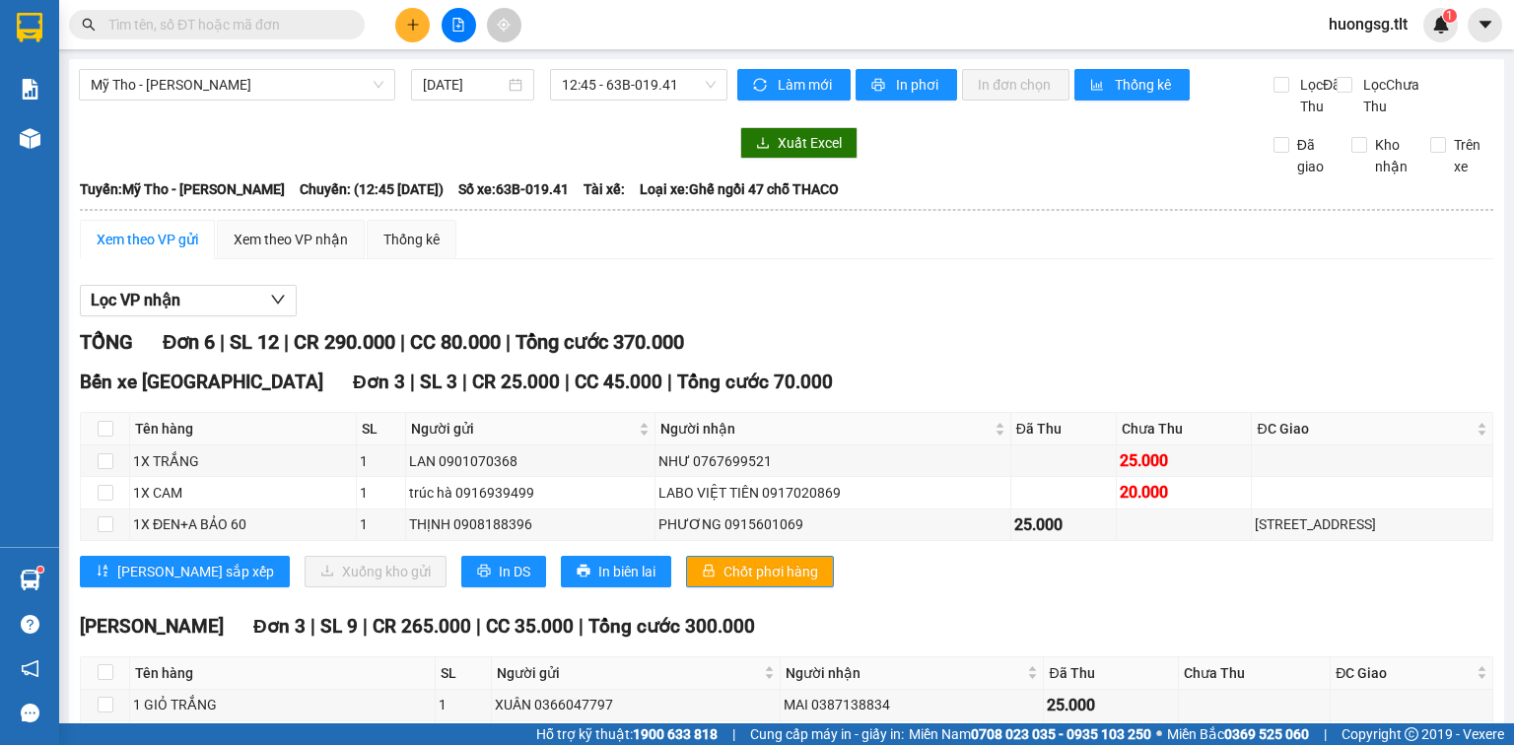
scroll to position [181, 0]
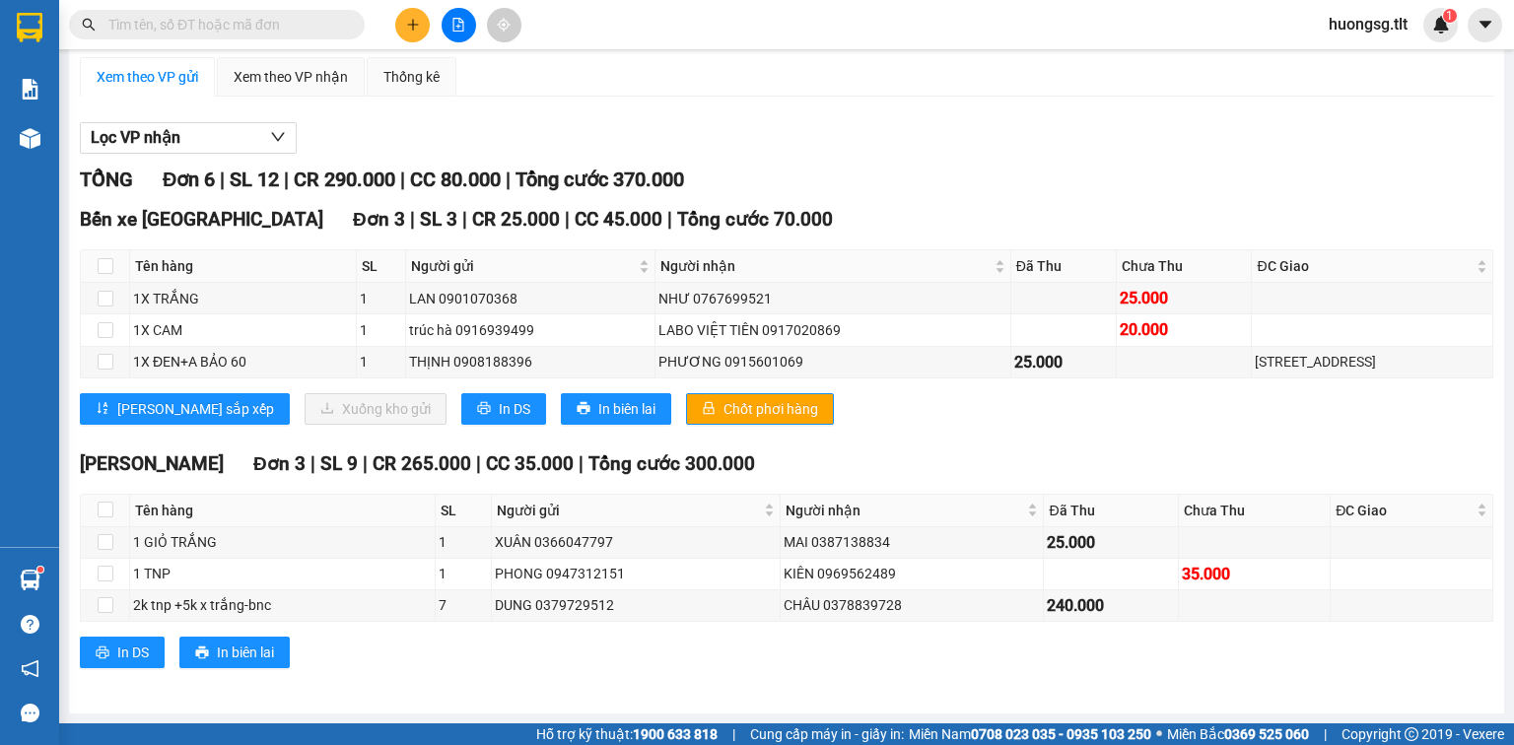
type input "7"
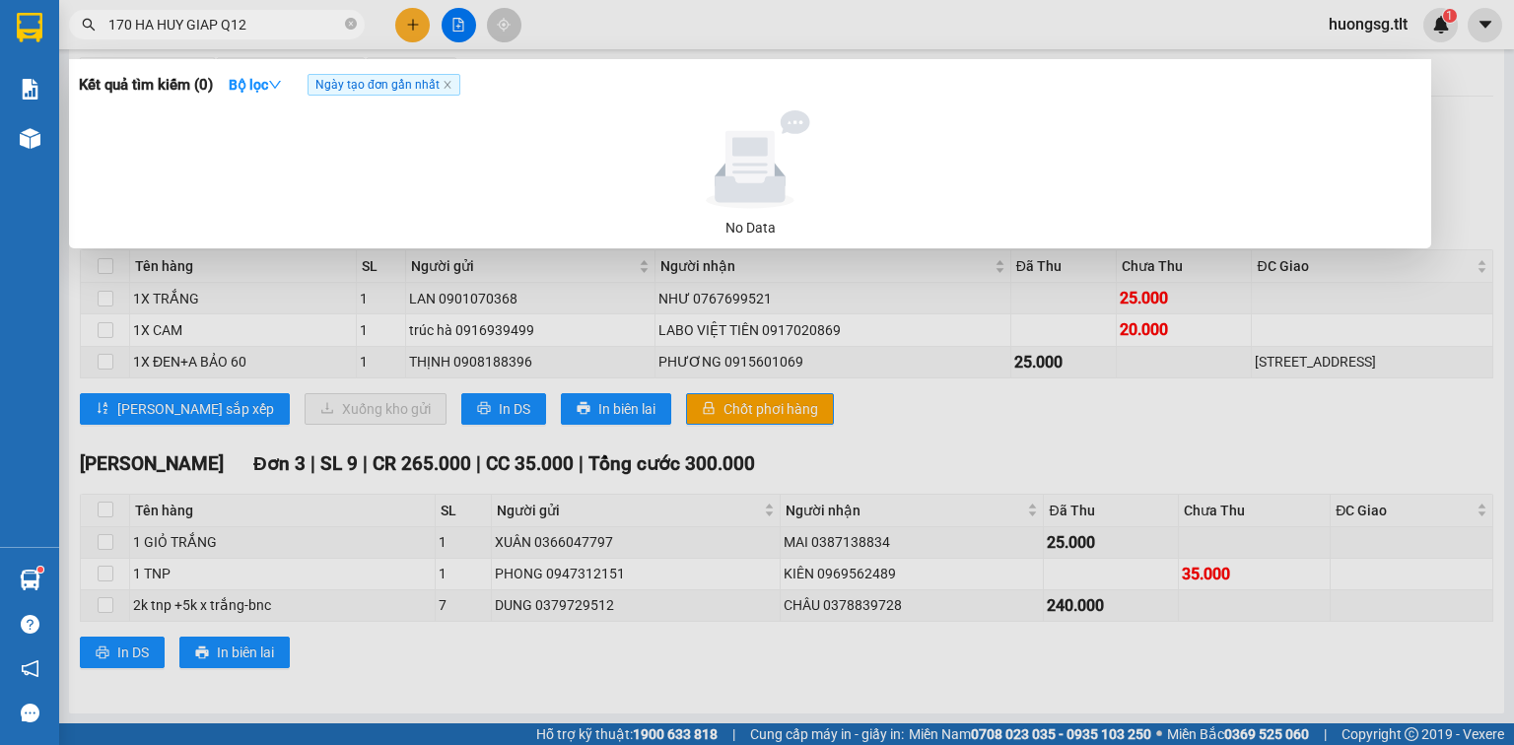
type input "170 HA HUY GIAP Q12"
click at [408, 25] on div at bounding box center [757, 372] width 1514 height 745
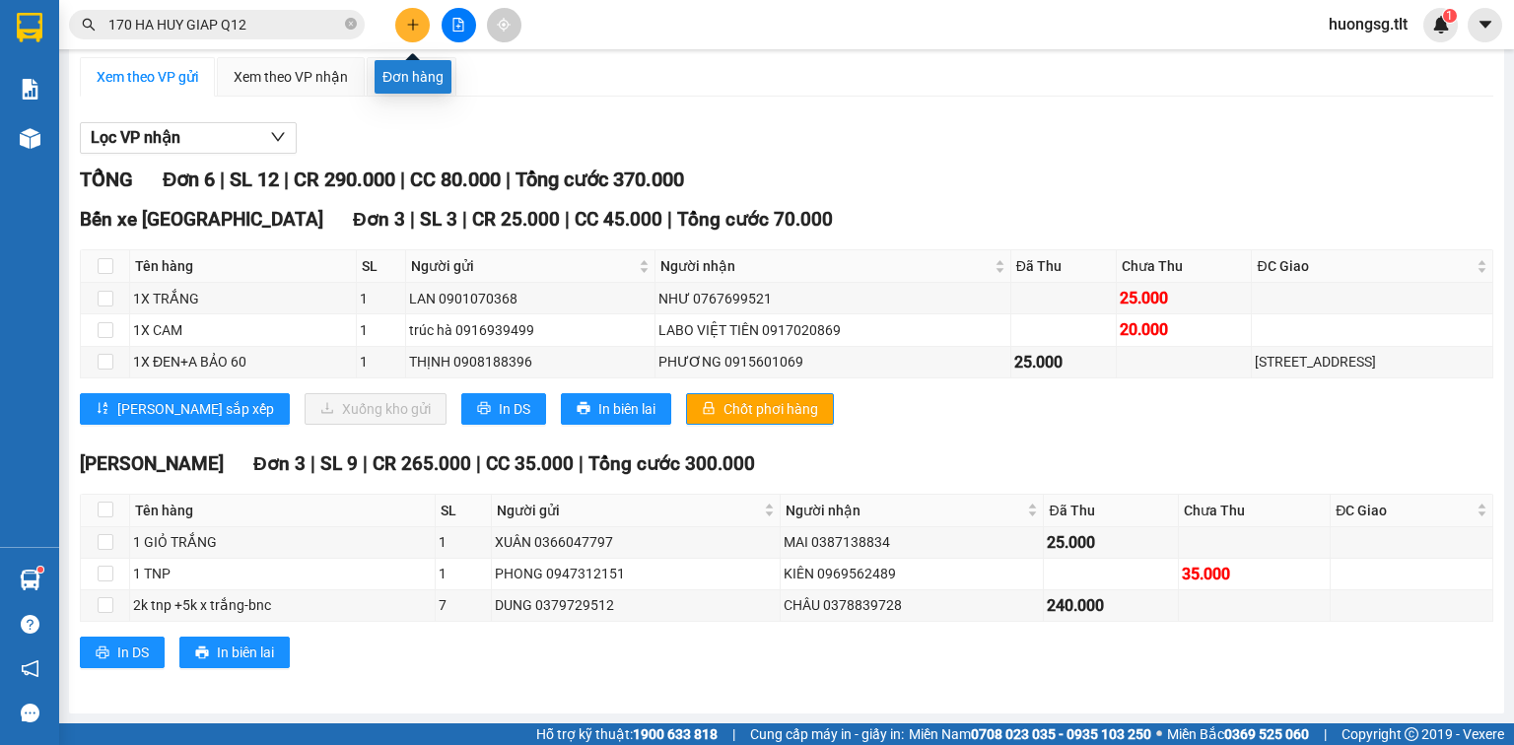
click at [419, 28] on icon "plus" at bounding box center [413, 25] width 14 height 14
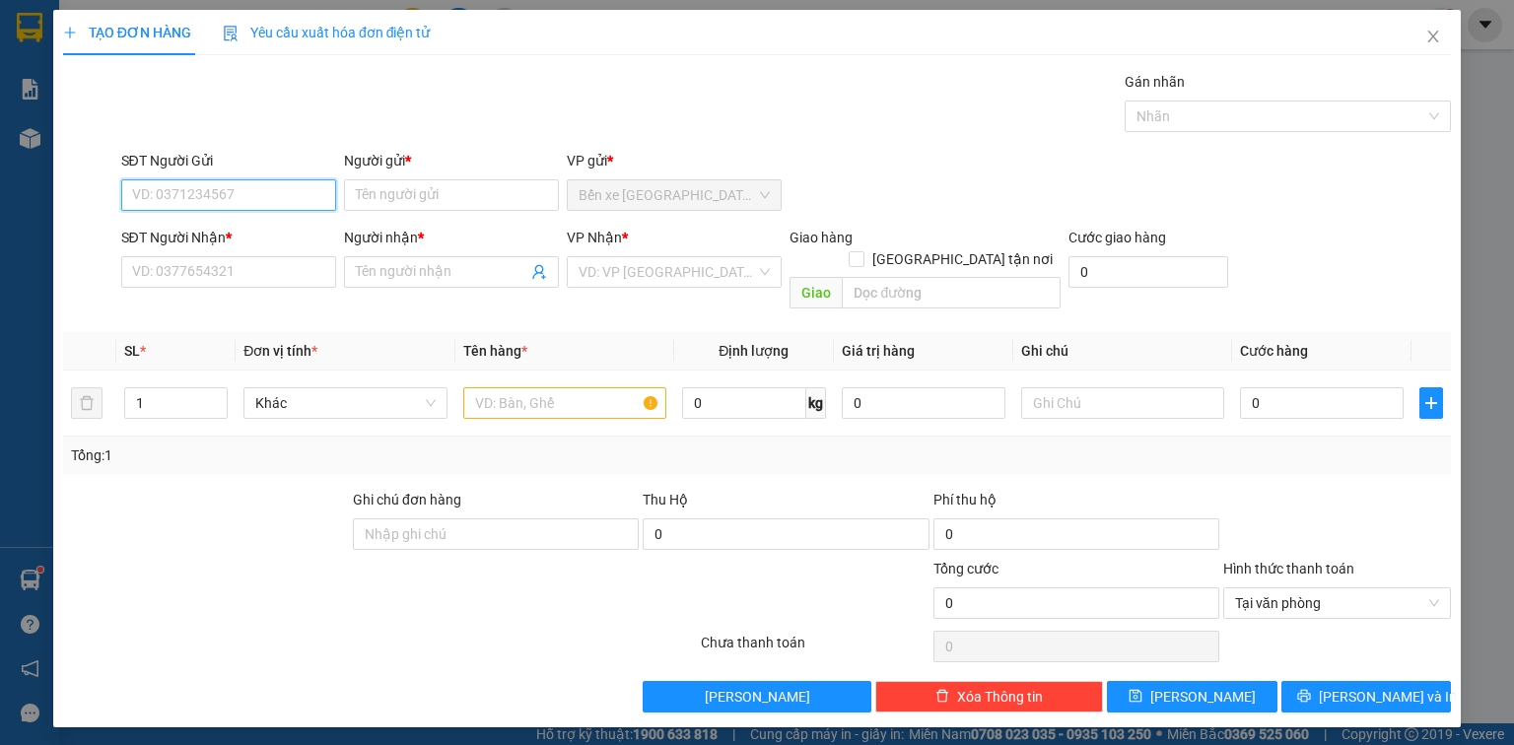
click at [291, 199] on input "SĐT Người Gửi" at bounding box center [228, 195] width 215 height 32
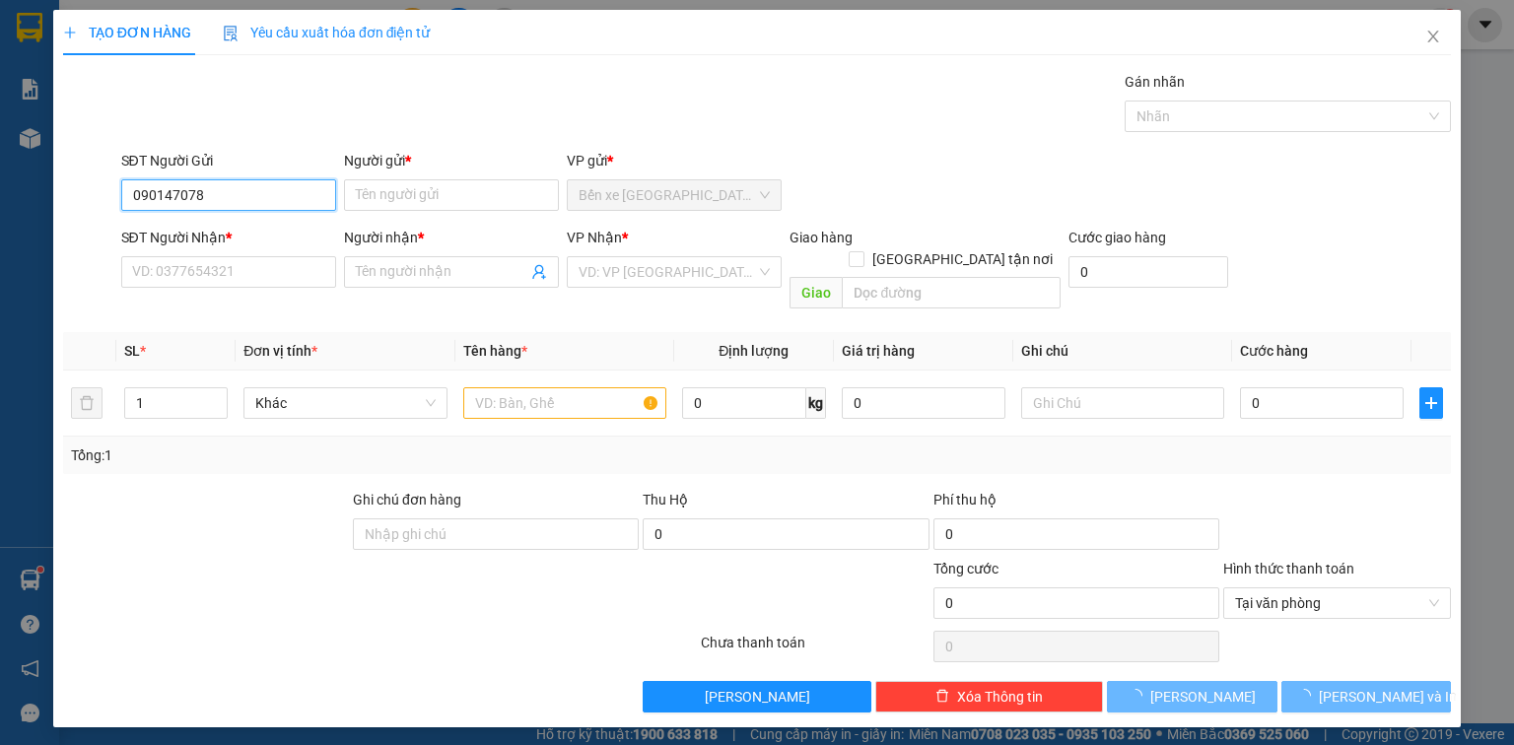
type input "0901470787"
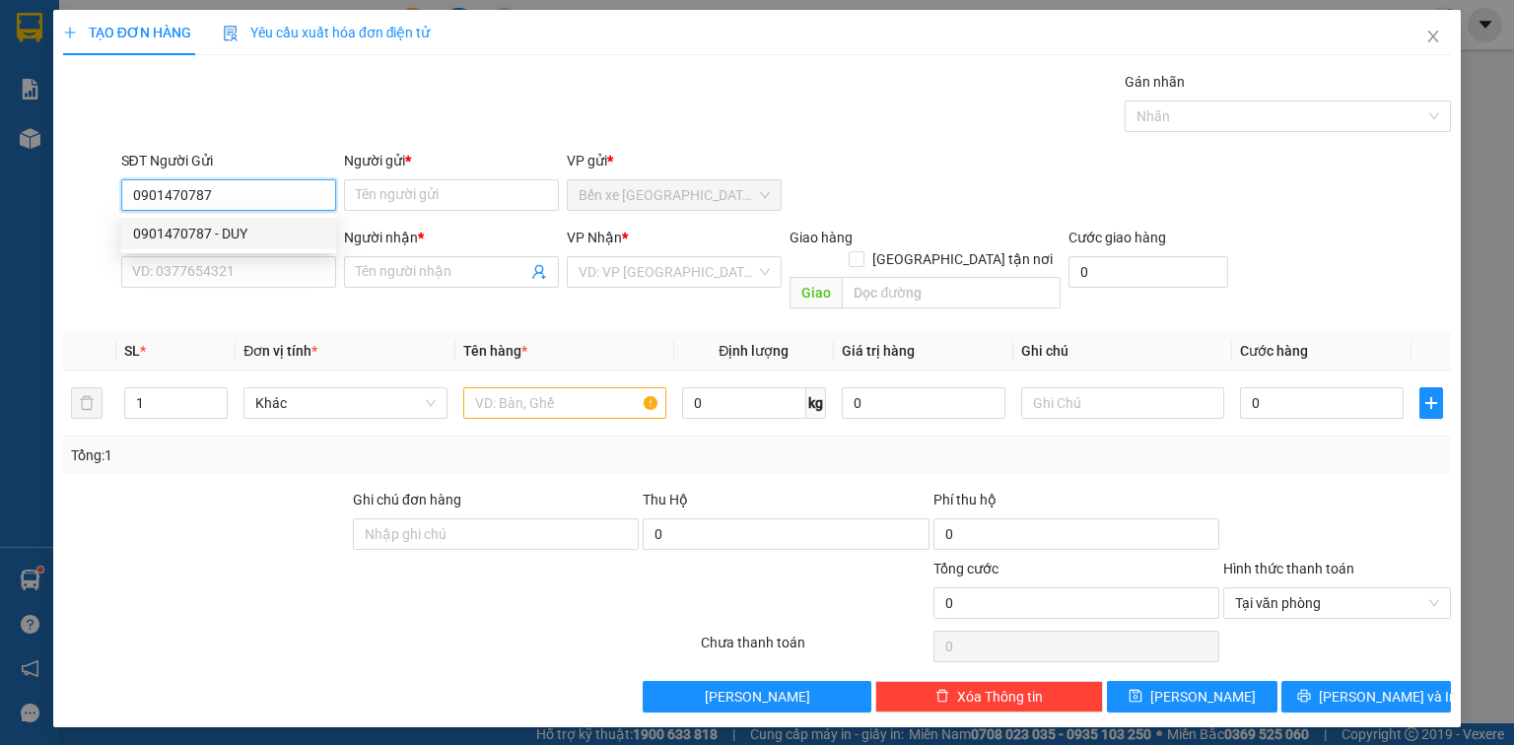
click at [256, 227] on div "0901470787 - DUY" at bounding box center [228, 234] width 191 height 22
type input "DUY"
type input "0901470787"
click at [252, 273] on input "SĐT Người Nhận *" at bounding box center [228, 272] width 215 height 32
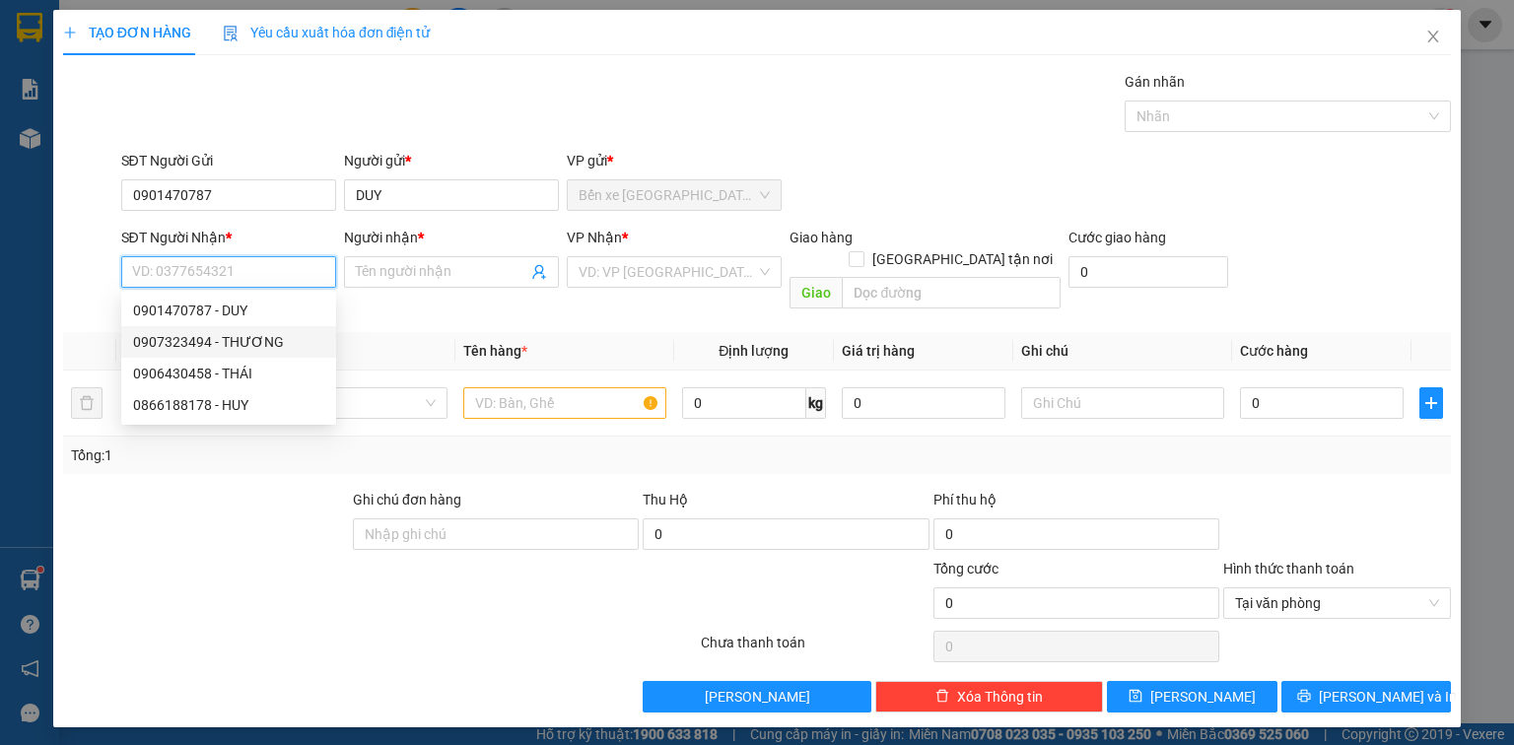
click at [278, 350] on div "0907323494 - THƯƠNG" at bounding box center [228, 342] width 191 height 22
type input "0907323494"
type input "THƯƠNG"
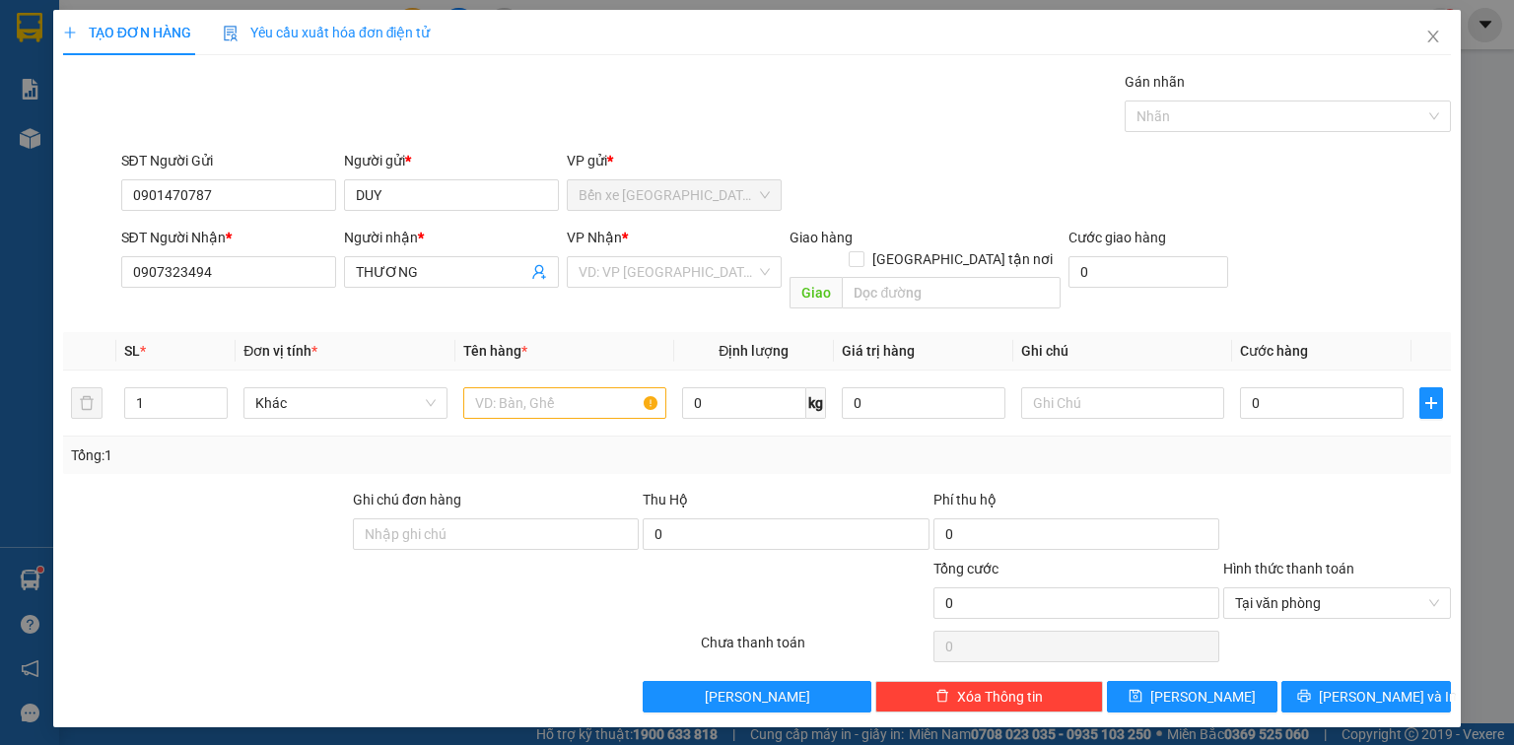
click at [652, 252] on div "VP Nhận *" at bounding box center [674, 242] width 215 height 30
drag, startPoint x: 640, startPoint y: 263, endPoint x: 641, endPoint y: 276, distance: 12.9
click at [641, 263] on input "search" at bounding box center [667, 272] width 177 height 30
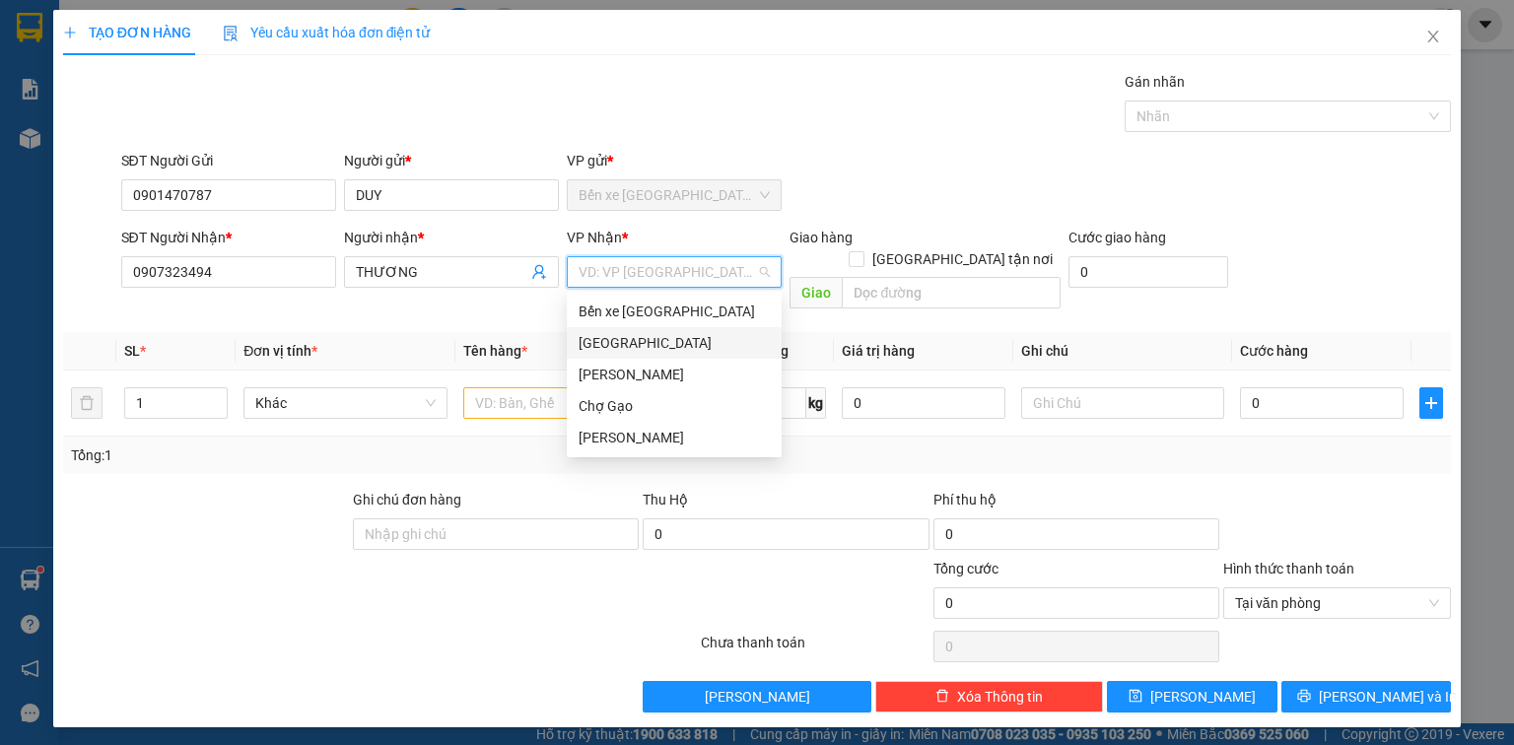
click at [605, 343] on div "[GEOGRAPHIC_DATA]" at bounding box center [674, 343] width 191 height 22
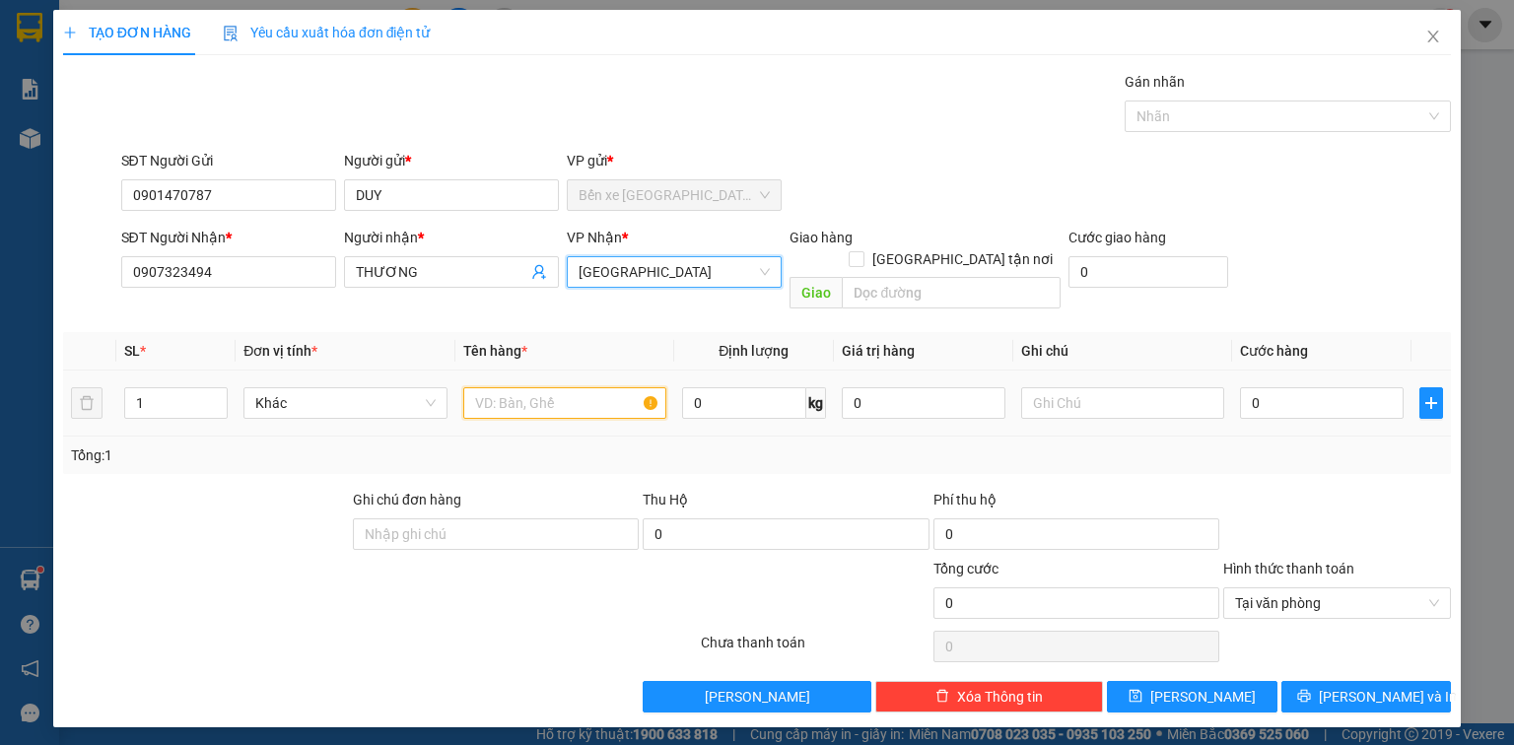
click at [554, 387] on input "text" at bounding box center [564, 403] width 203 height 32
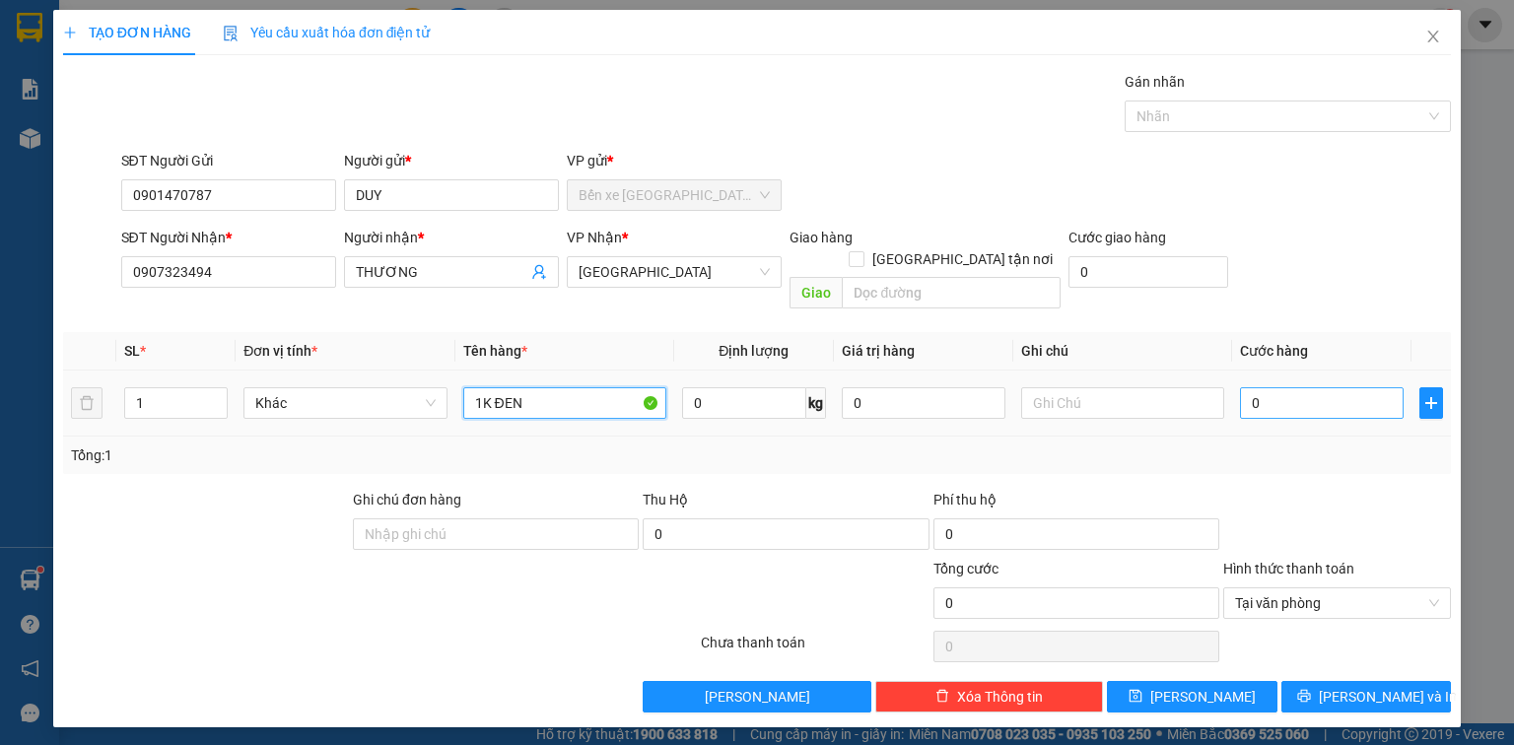
type input "1K ĐEN"
click at [1307, 389] on input "0" at bounding box center [1322, 403] width 164 height 32
type input "2"
type input "25"
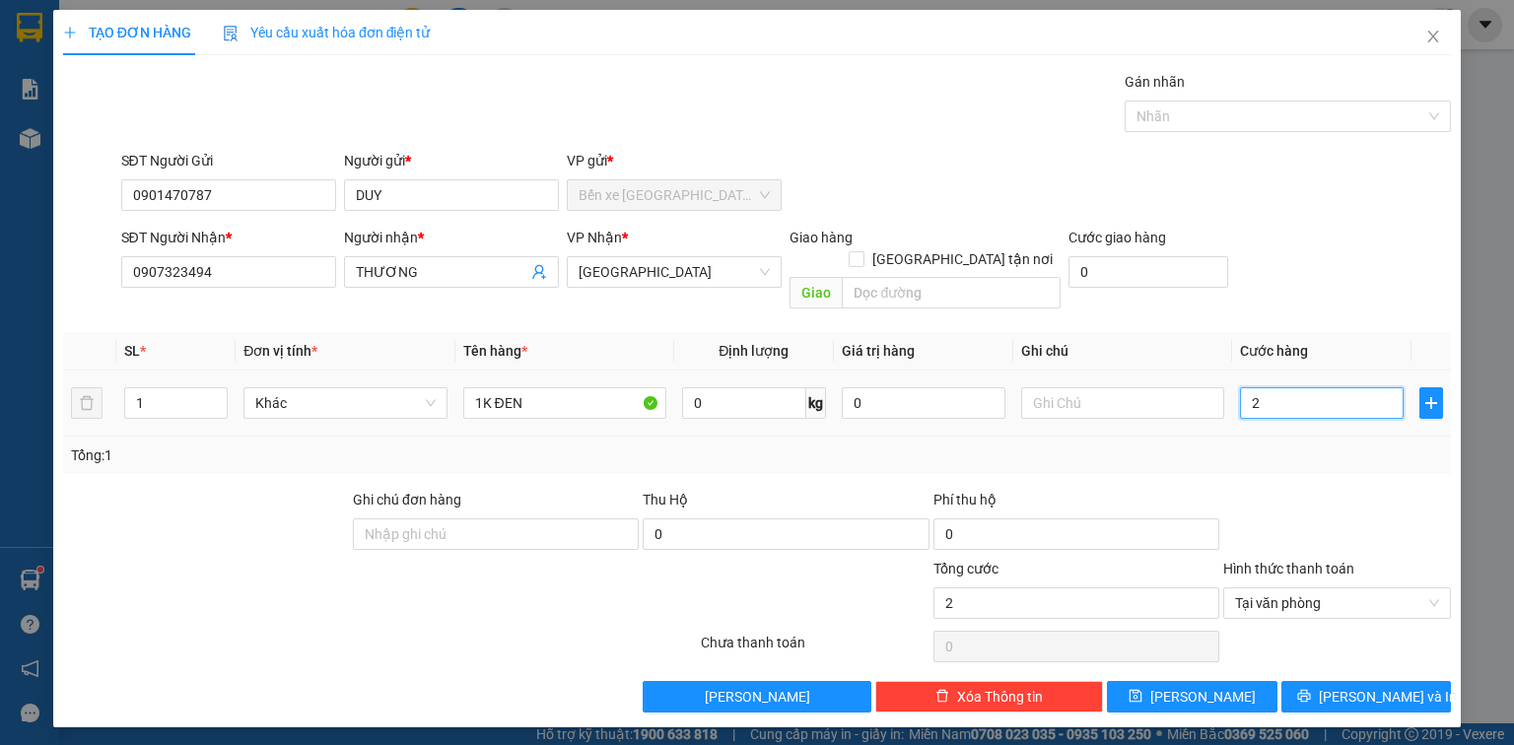
type input "25"
type input "25.000"
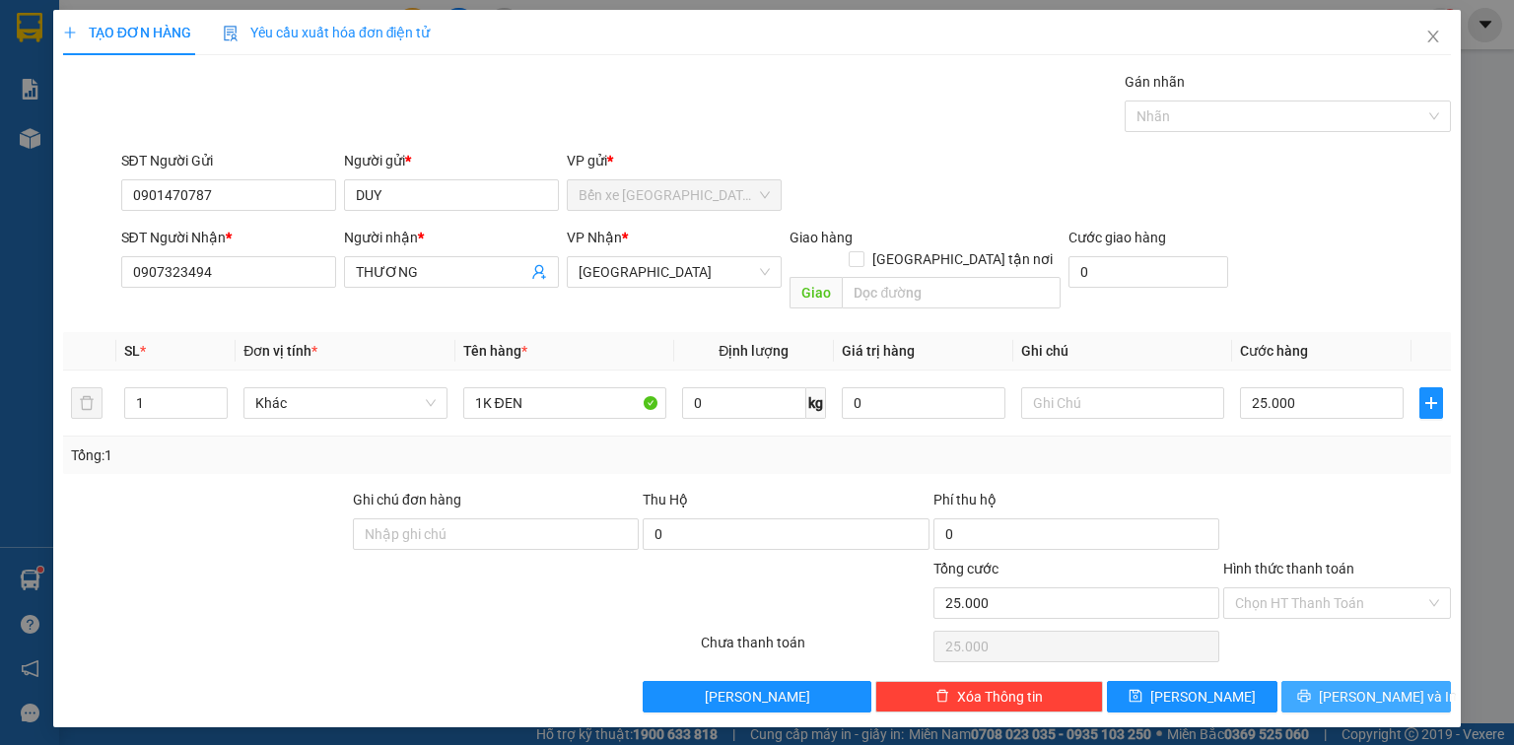
drag, startPoint x: 1363, startPoint y: 682, endPoint x: 1353, endPoint y: 674, distance: 12.6
click at [1362, 686] on span "[PERSON_NAME] và In" at bounding box center [1388, 697] width 138 height 22
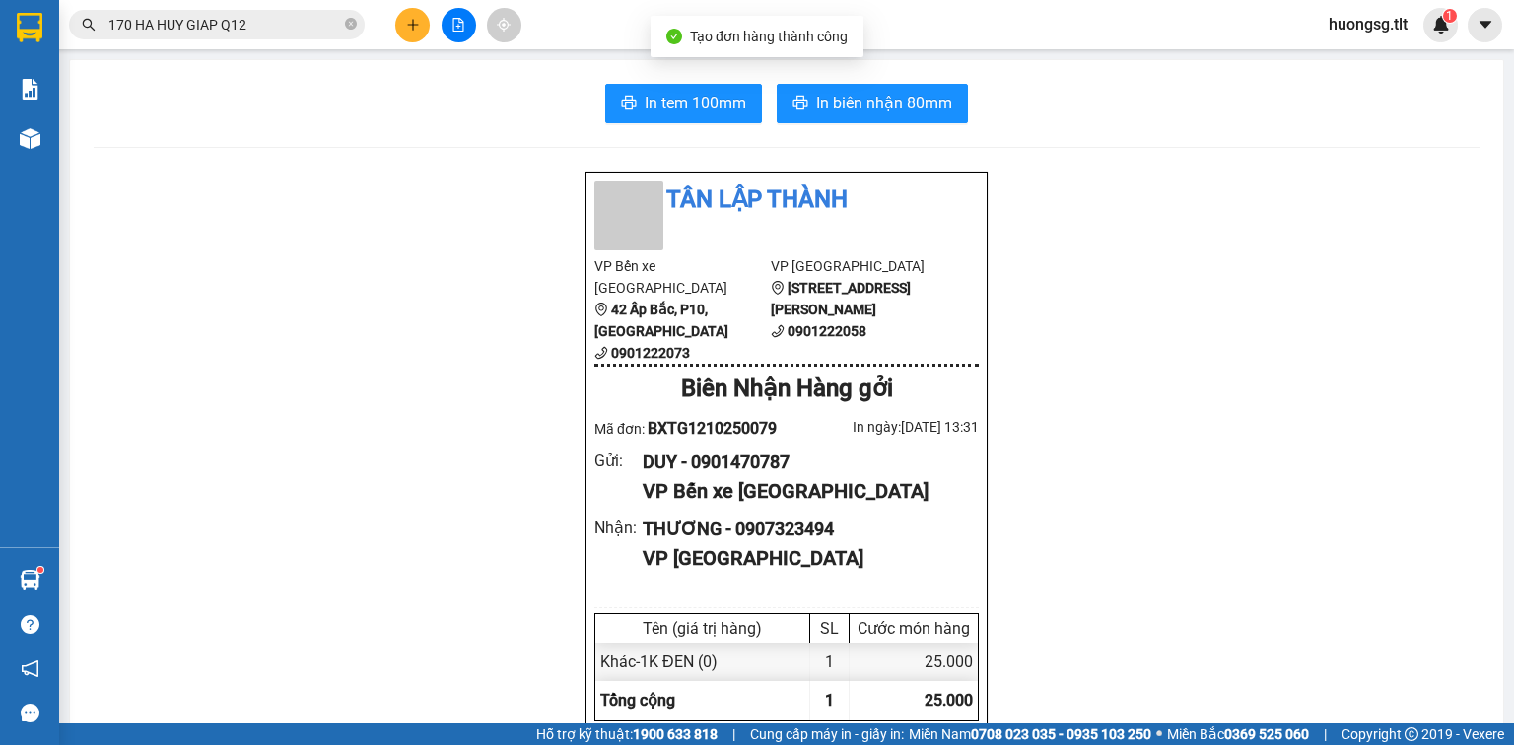
click at [881, 94] on span "In biên nhận 80mm" at bounding box center [884, 103] width 136 height 25
click at [688, 106] on span "In tem 100mm" at bounding box center [696, 103] width 102 height 25
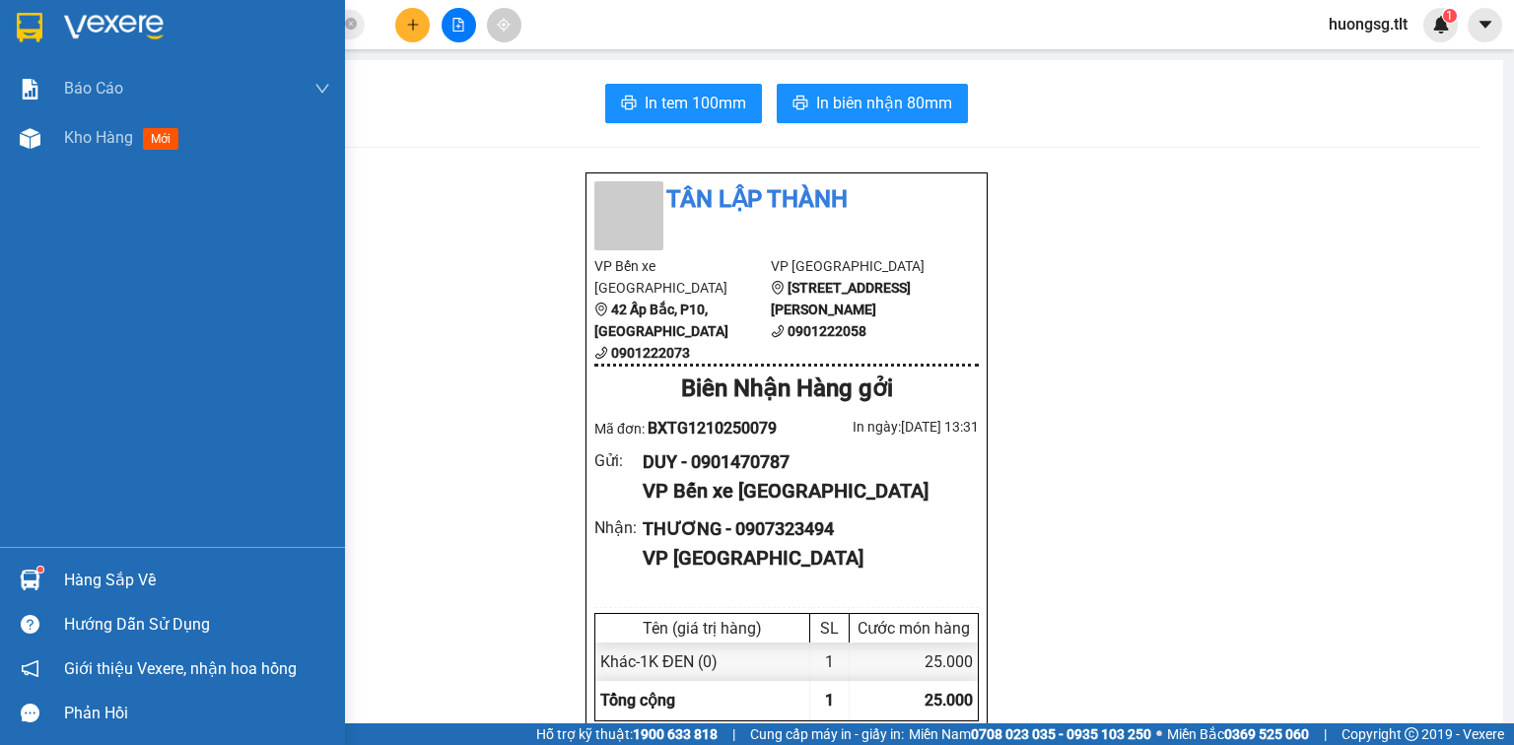
click at [53, 576] on div "Hàng sắp về" at bounding box center [172, 580] width 345 height 44
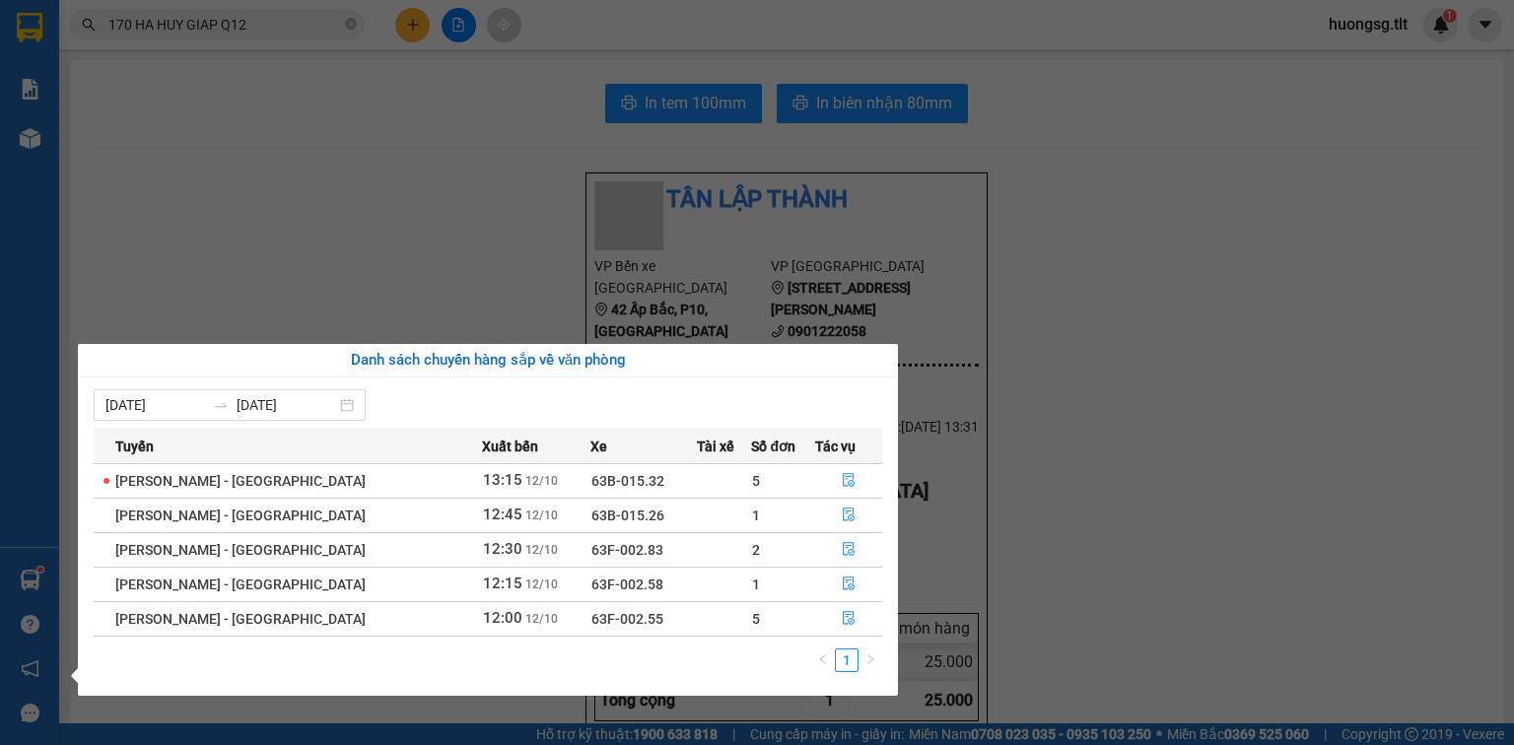
click at [472, 143] on section "Kết quả tìm kiếm ( 0 ) Bộ lọc Ngày tạo đơn gần nhất No Data 170 HA HUY GIAP Q12…" at bounding box center [757, 372] width 1514 height 745
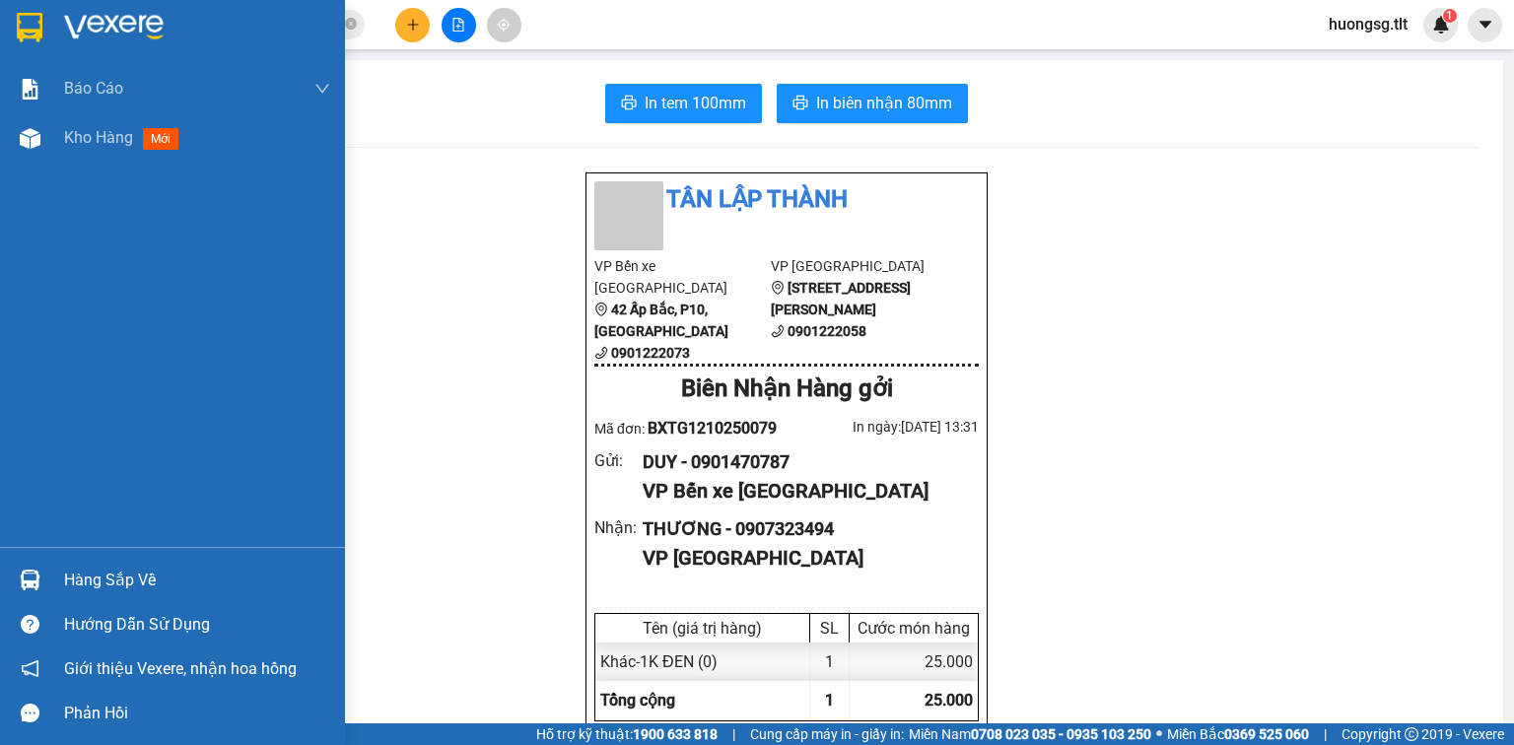
click at [57, 564] on div "Hàng sắp về" at bounding box center [172, 580] width 345 height 44
click at [36, 568] on div "Báo cáo Báo cáo dòng tiền (Nhân Viên) Doanh số tạo đơn theo VP gửi (nhân viên) …" at bounding box center [172, 372] width 345 height 745
drag, startPoint x: 57, startPoint y: 564, endPoint x: 69, endPoint y: 565, distance: 11.9
click at [60, 564] on div "Hàng sắp về" at bounding box center [172, 580] width 345 height 44
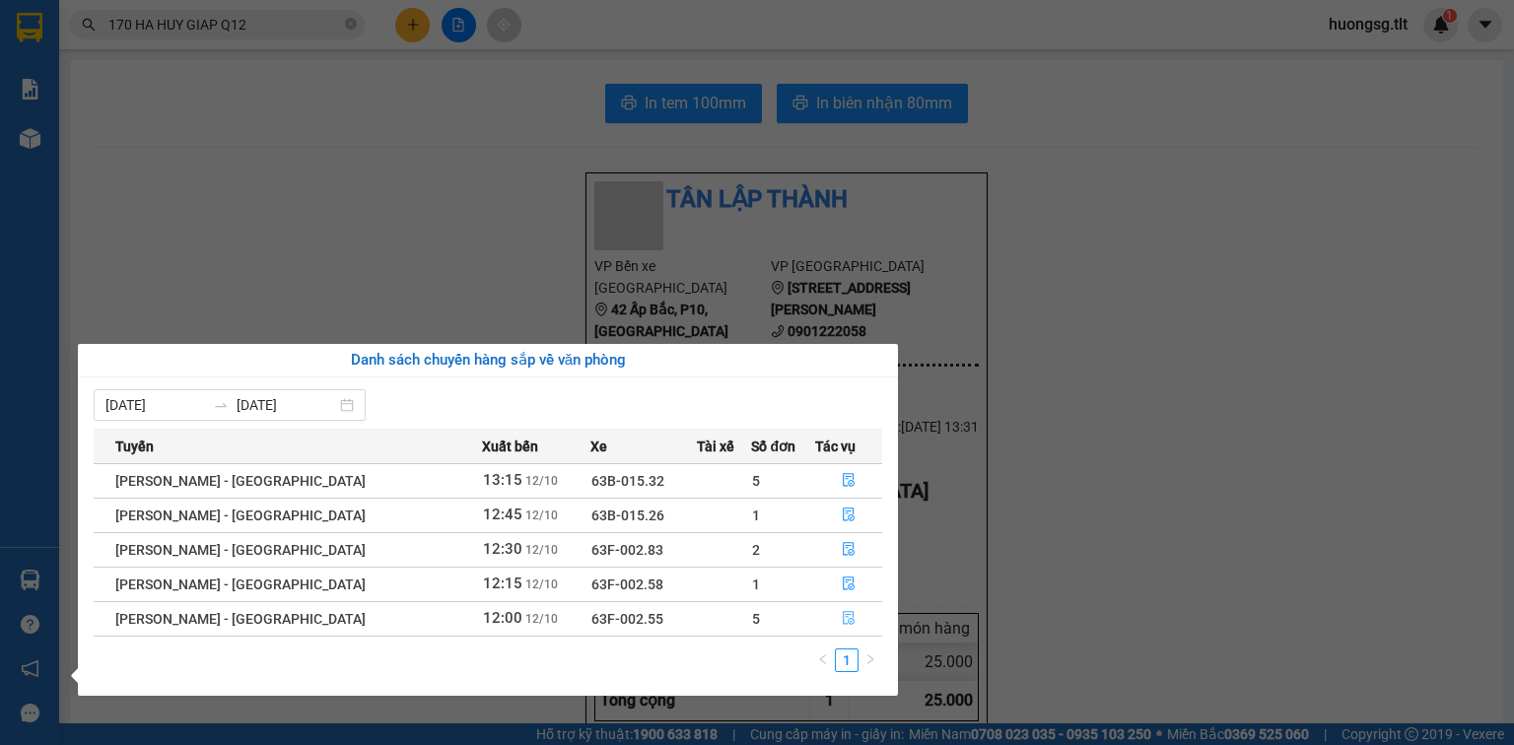
click at [851, 611] on button "button" at bounding box center [848, 619] width 65 height 32
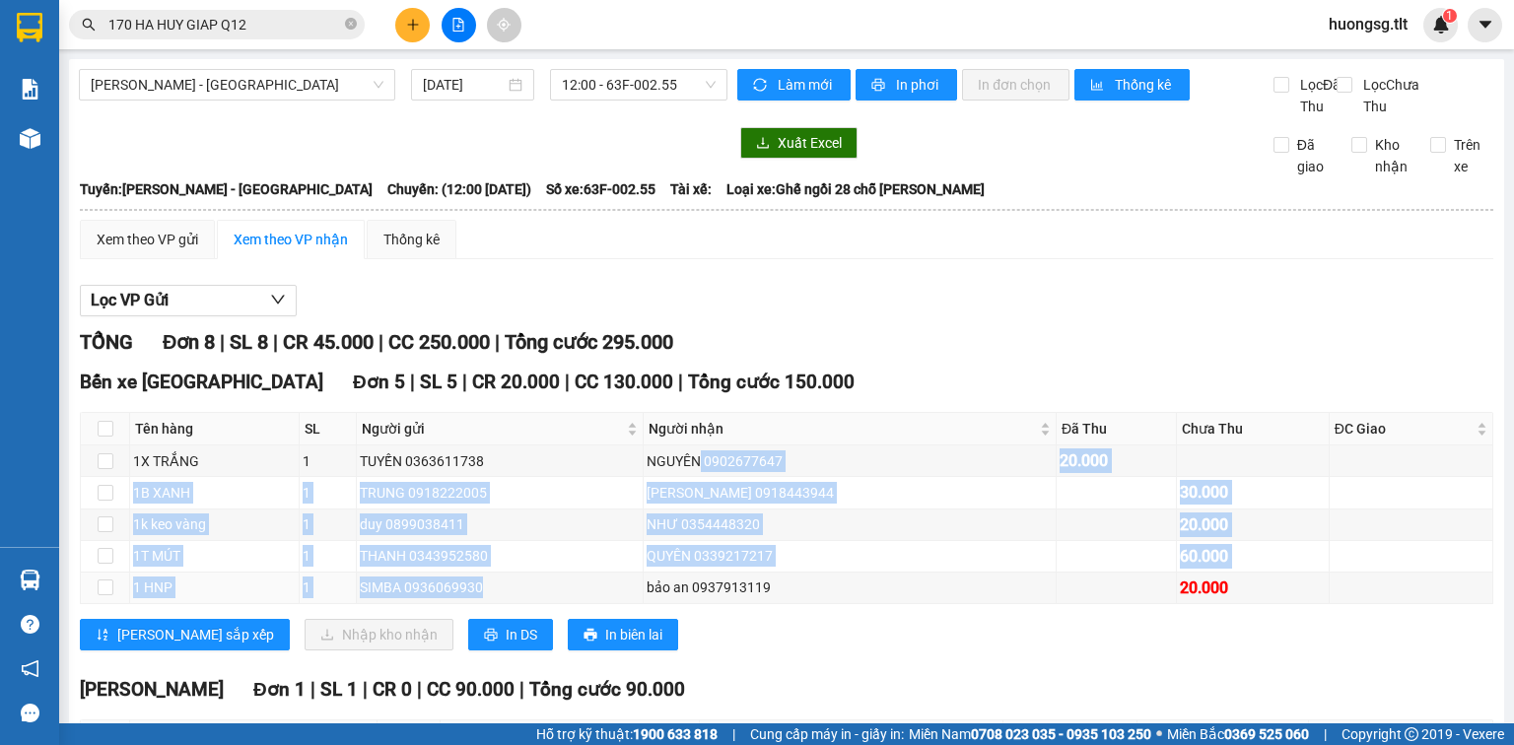
drag, startPoint x: 705, startPoint y: 498, endPoint x: 660, endPoint y: 626, distance: 135.6
click at [658, 604] on tbody "1X TRẮNG 1 TUYẾN 0363611738 NGUYÊN 0902677647 20.000 1B XANH 1 TRUNG 091822200…" at bounding box center [787, 524] width 1412 height 159
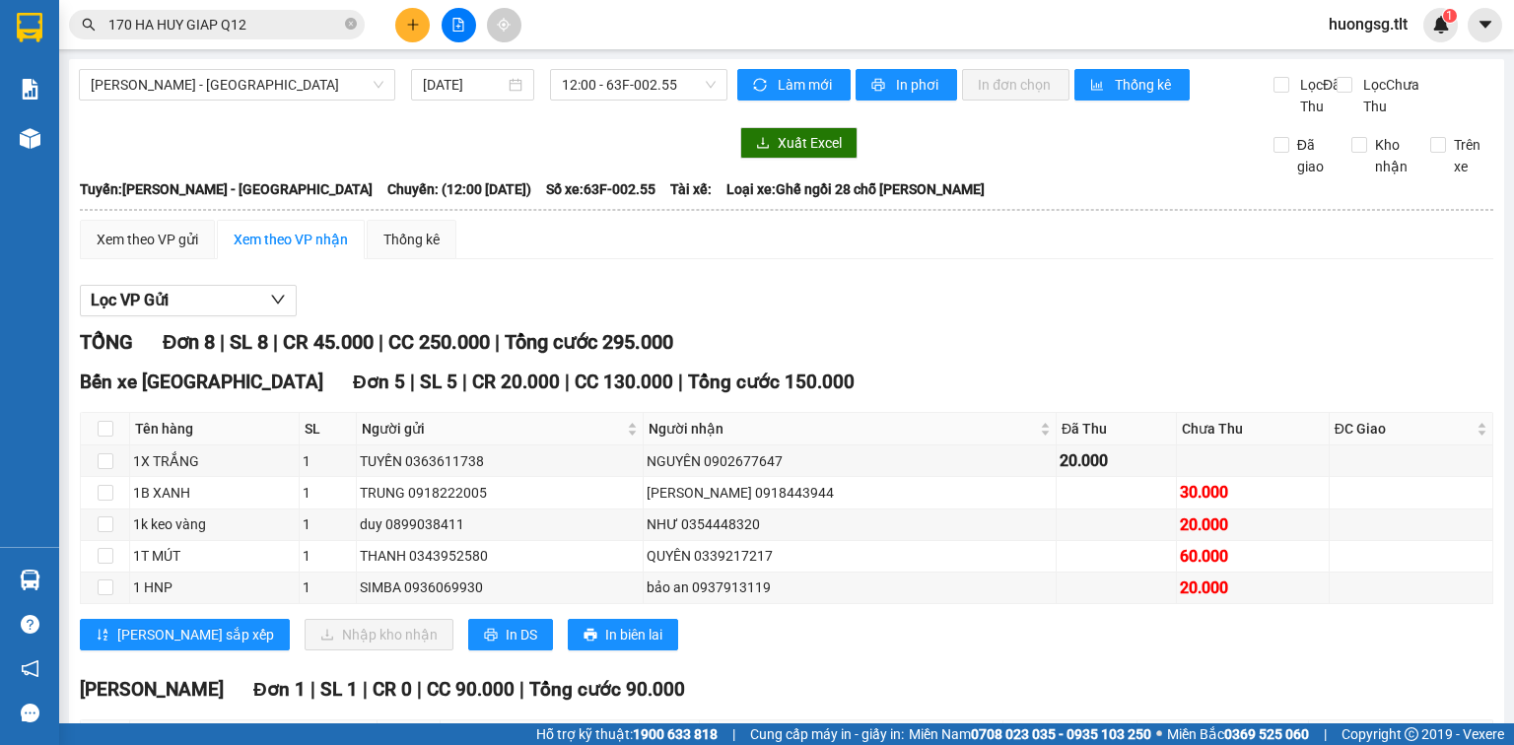
click at [699, 644] on div "[PERSON_NAME] sắp xếp Nhập kho nhận In DS In biên lai" at bounding box center [786, 635] width 1413 height 32
drag, startPoint x: 733, startPoint y: 576, endPoint x: 696, endPoint y: 567, distance: 38.5
click at [713, 567] on div "QUYÊN 0339217217" at bounding box center [850, 556] width 406 height 22
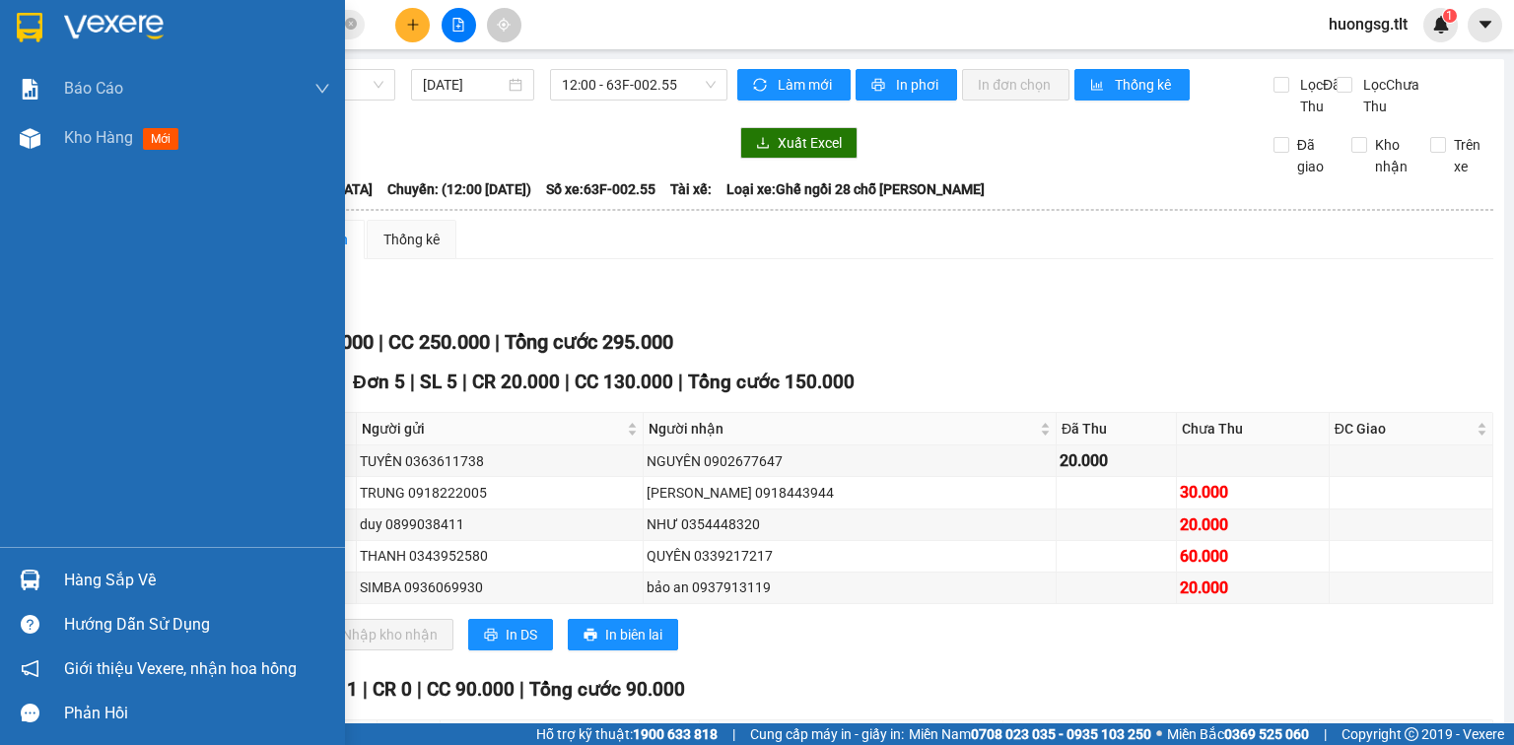
drag, startPoint x: 18, startPoint y: 570, endPoint x: 29, endPoint y: 565, distance: 11.9
click at [18, 569] on div at bounding box center [30, 580] width 34 height 34
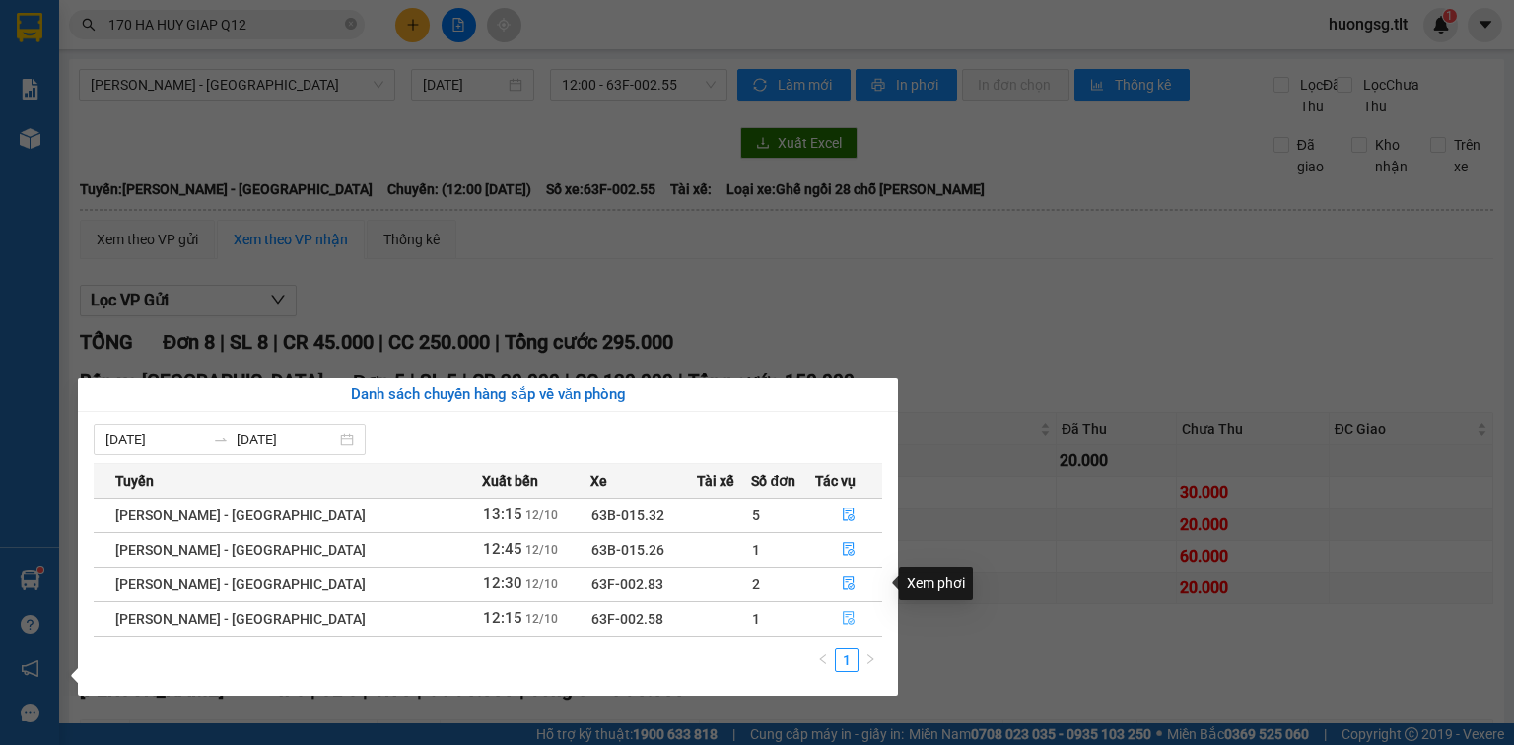
click at [836, 628] on button "button" at bounding box center [848, 619] width 65 height 32
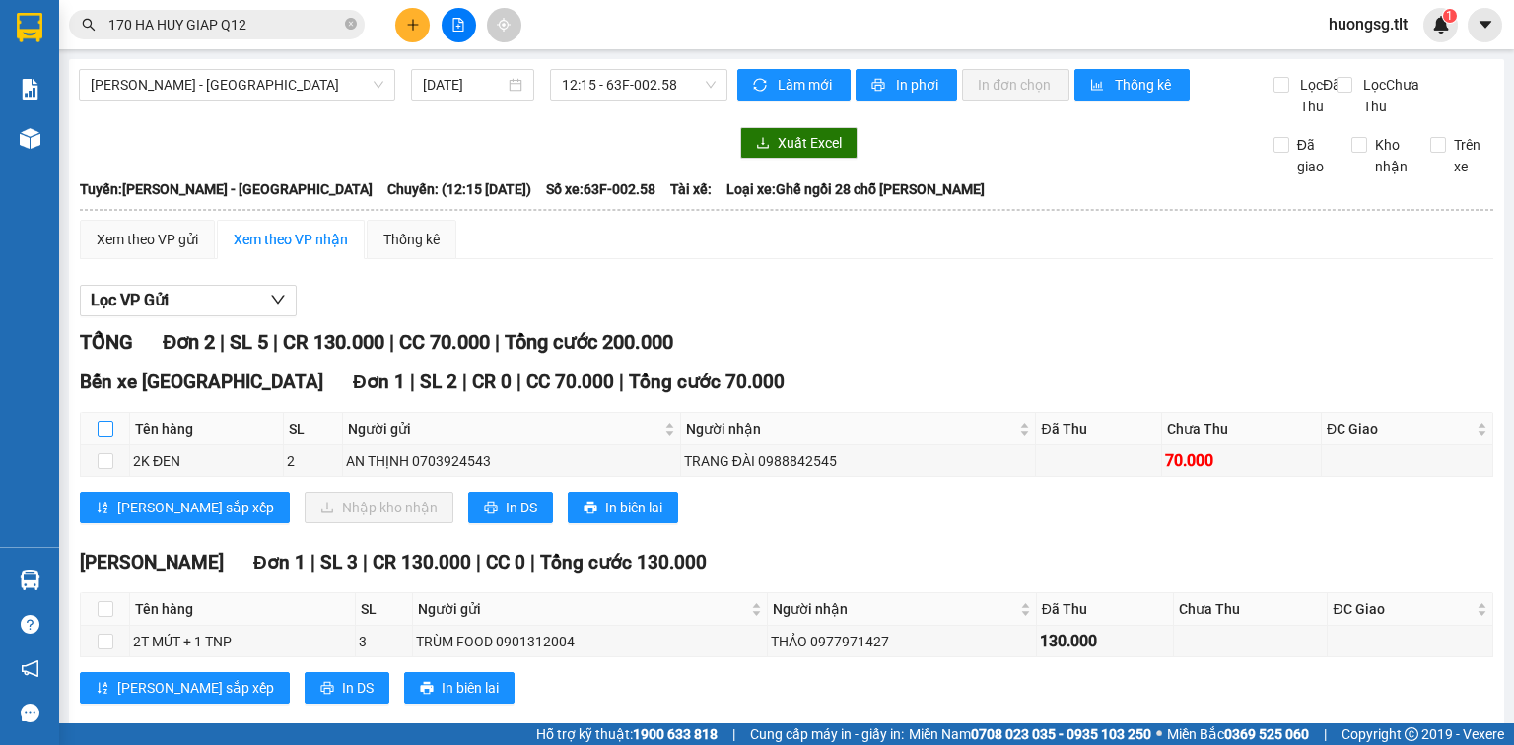
click at [103, 437] on input "checkbox" at bounding box center [106, 429] width 16 height 16
checkbox input "true"
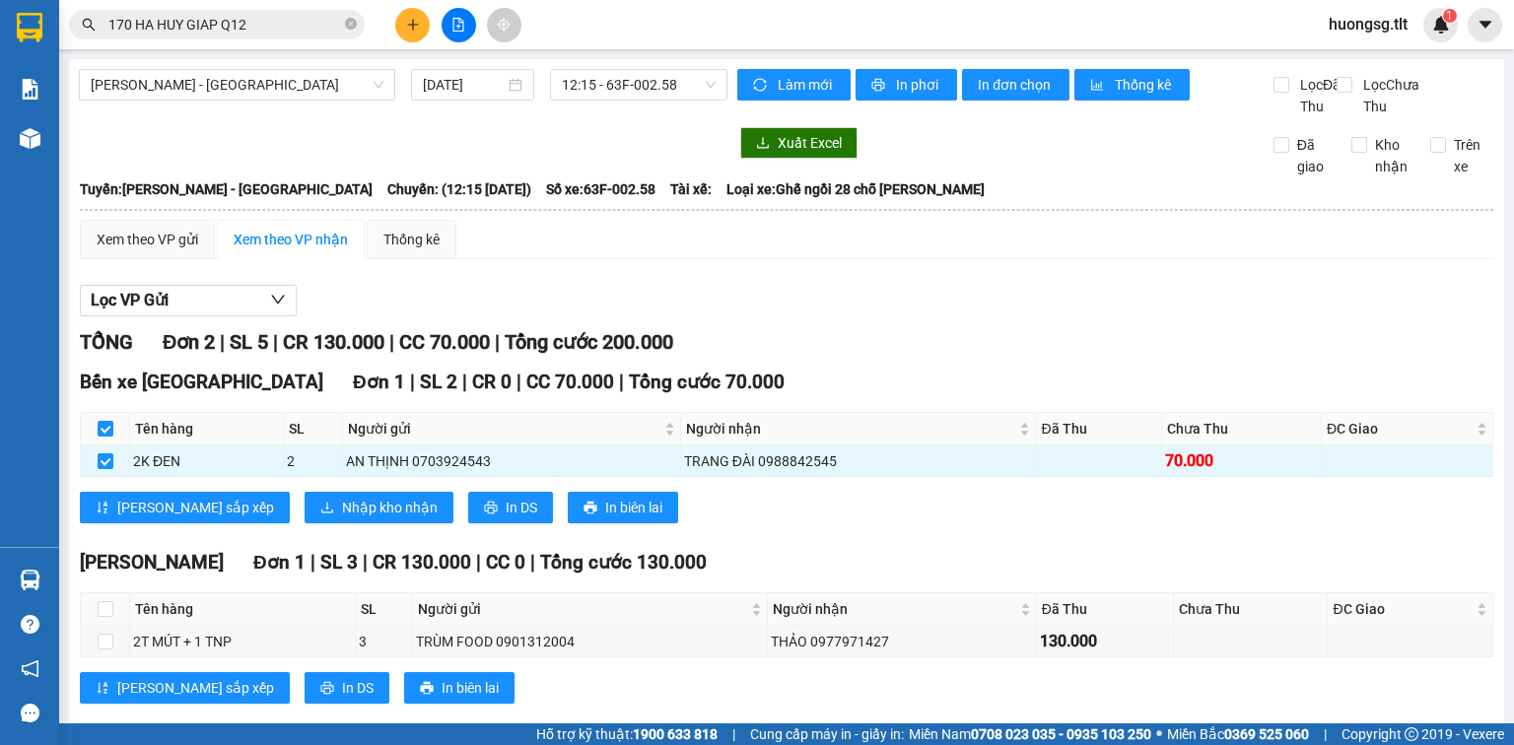
click at [205, 512] on div "Bến xe [GEOGRAPHIC_DATA] 1 | SL 2 | CR 0 | CC 70.000 | Tổng cước 70.000 Tên hàn…" at bounding box center [786, 453] width 1413 height 171
click at [305, 518] on button "Nhập kho nhận" at bounding box center [379, 508] width 149 height 32
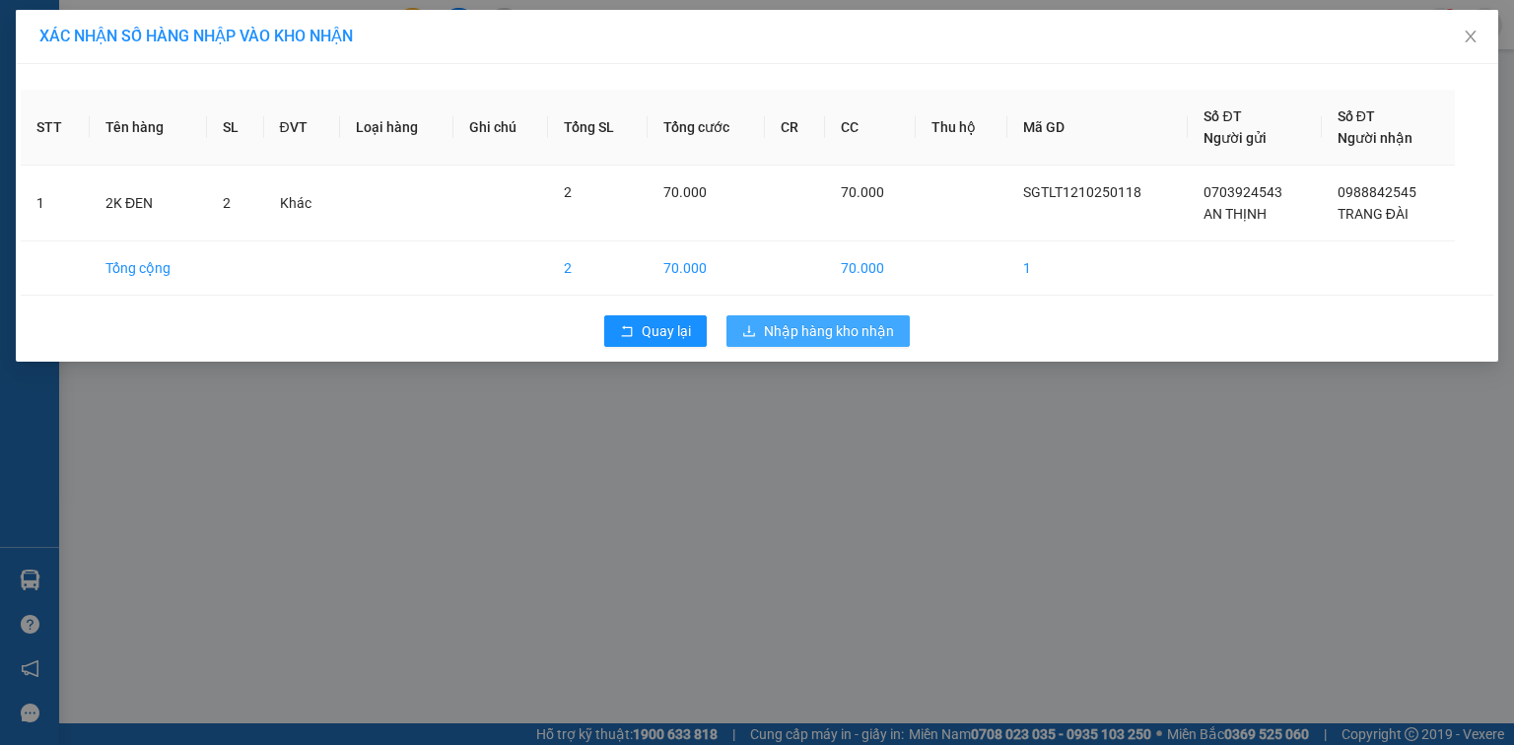
click at [780, 329] on span "Nhập hàng kho nhận" at bounding box center [829, 331] width 130 height 22
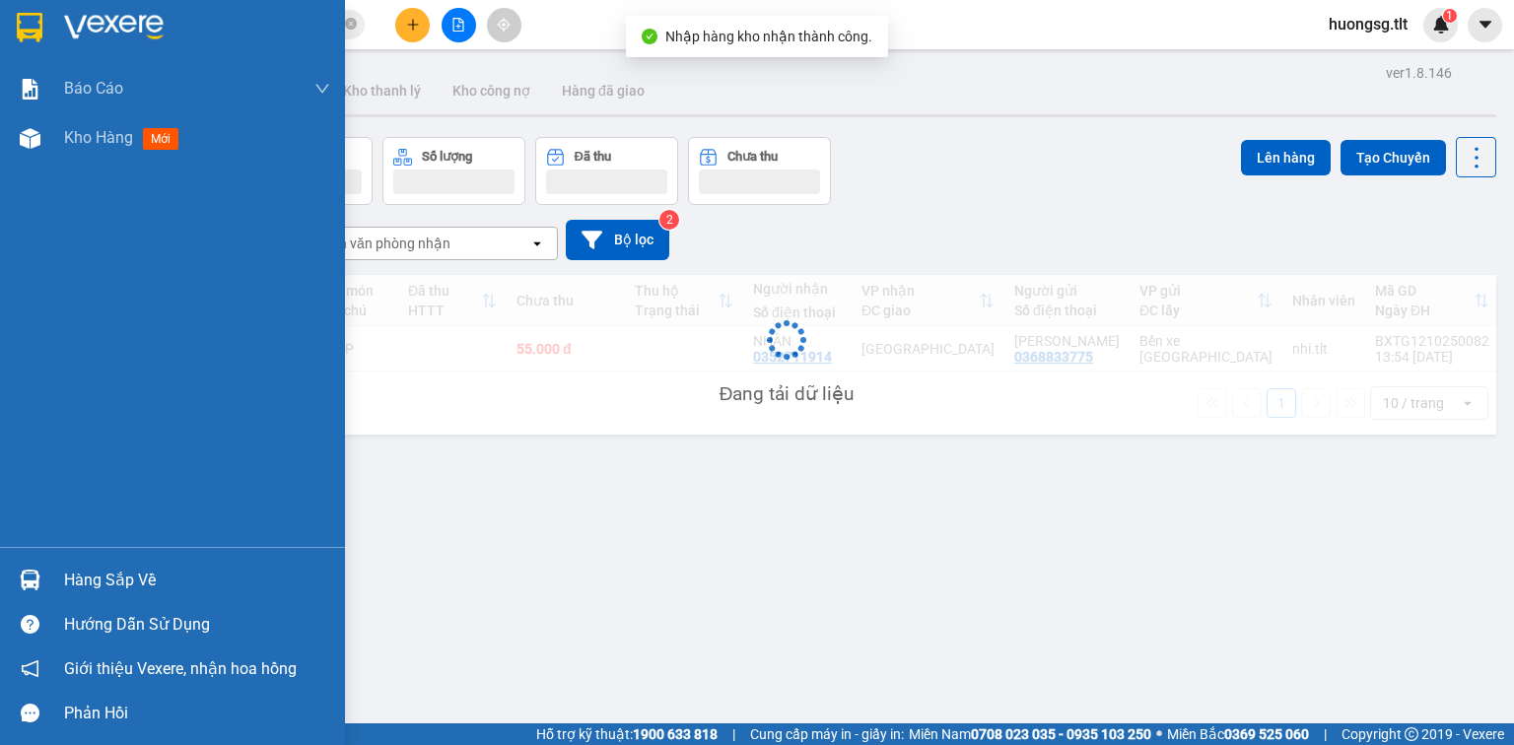
drag, startPoint x: 43, startPoint y: 581, endPoint x: 67, endPoint y: 579, distance: 23.8
click at [43, 582] on div at bounding box center [30, 580] width 34 height 34
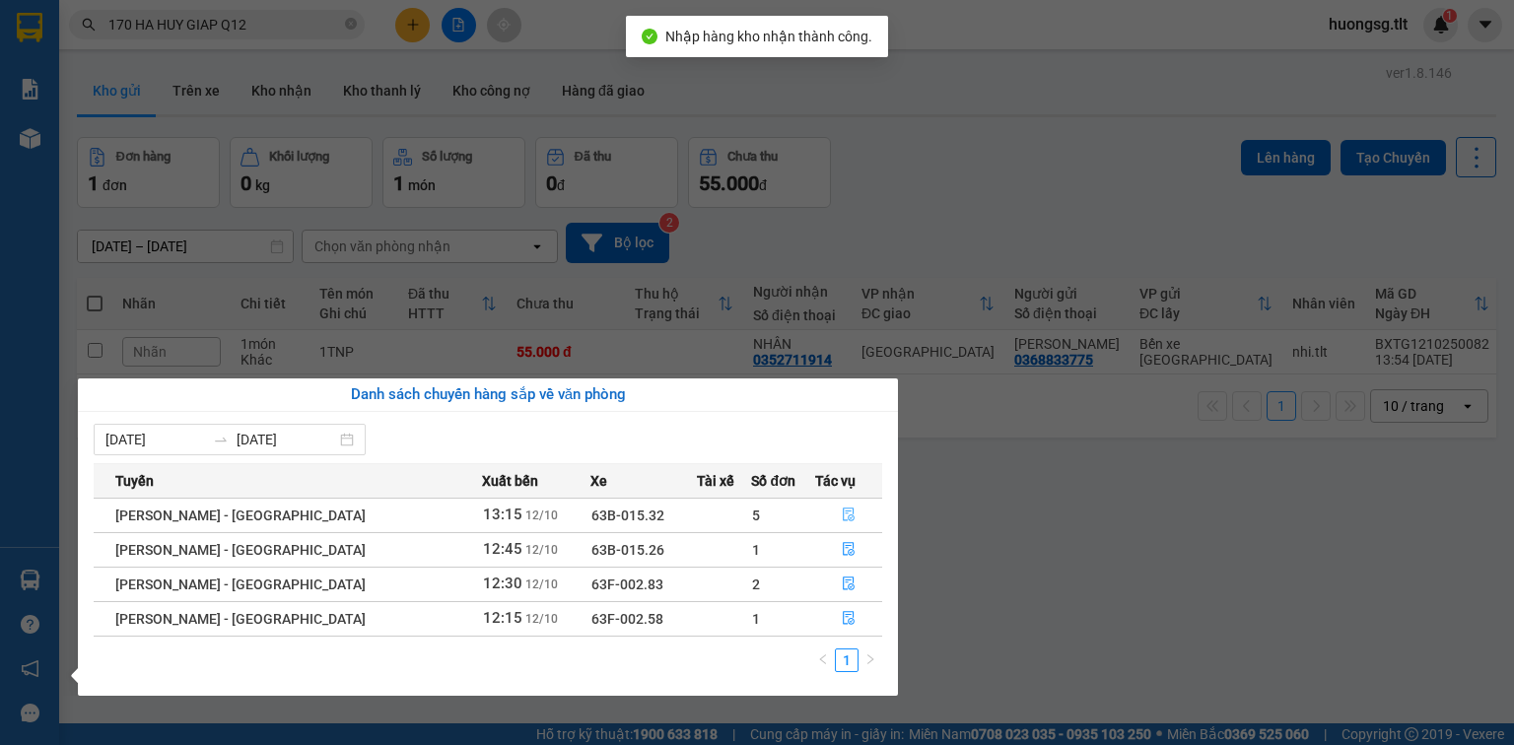
click at [832, 500] on button "button" at bounding box center [848, 516] width 65 height 32
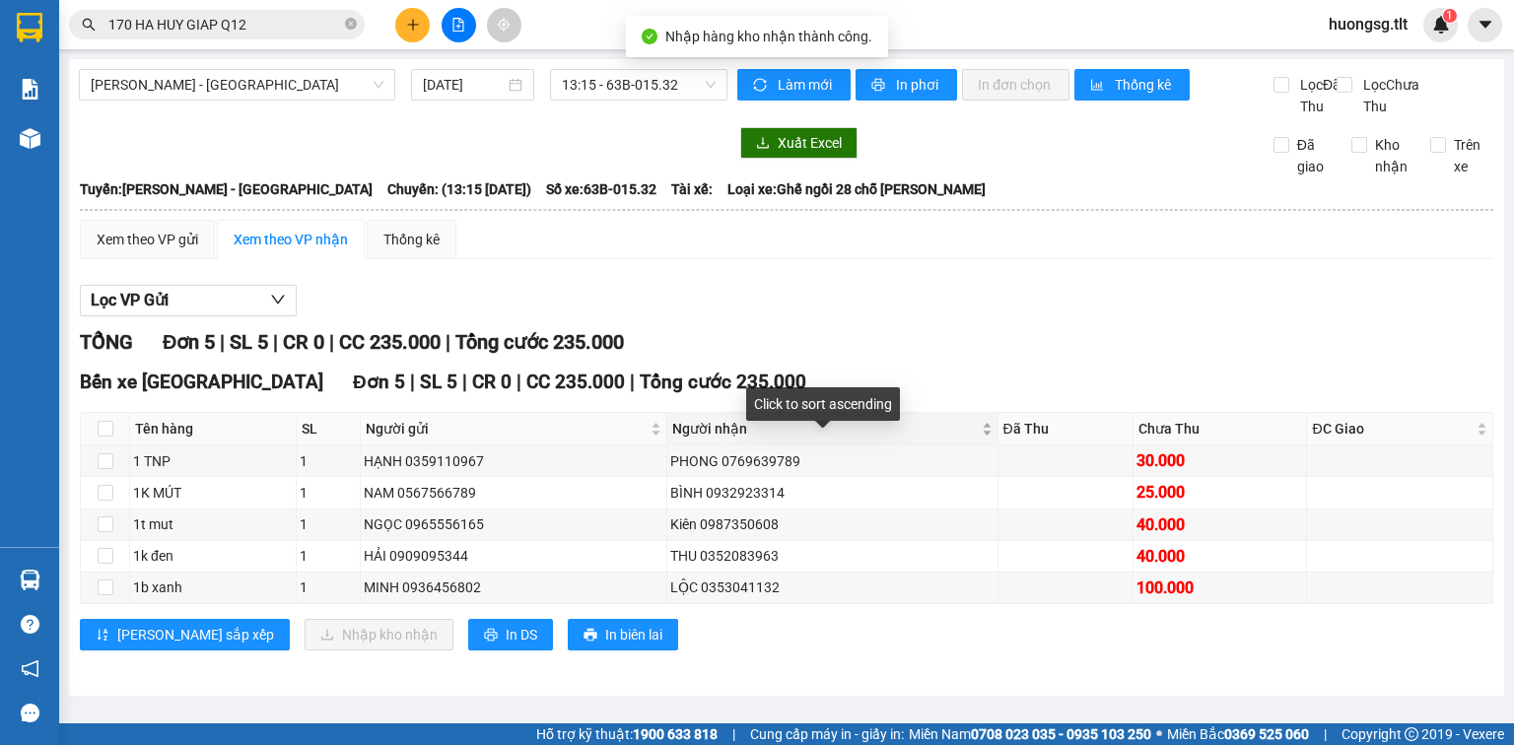
scroll to position [1, 0]
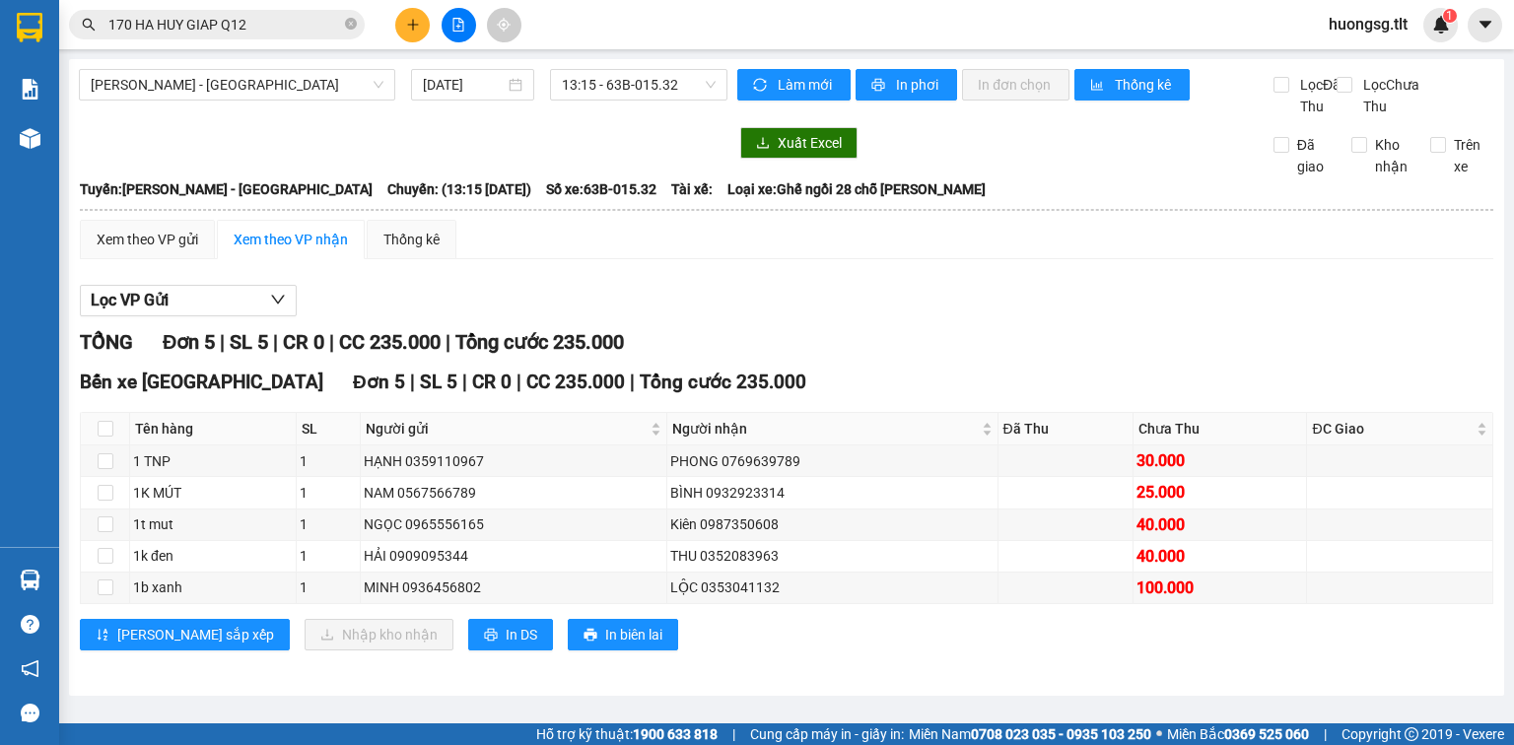
click at [347, 25] on icon "close-circle" at bounding box center [351, 24] width 12 height 12
click at [418, 20] on icon "plus" at bounding box center [413, 25] width 14 height 14
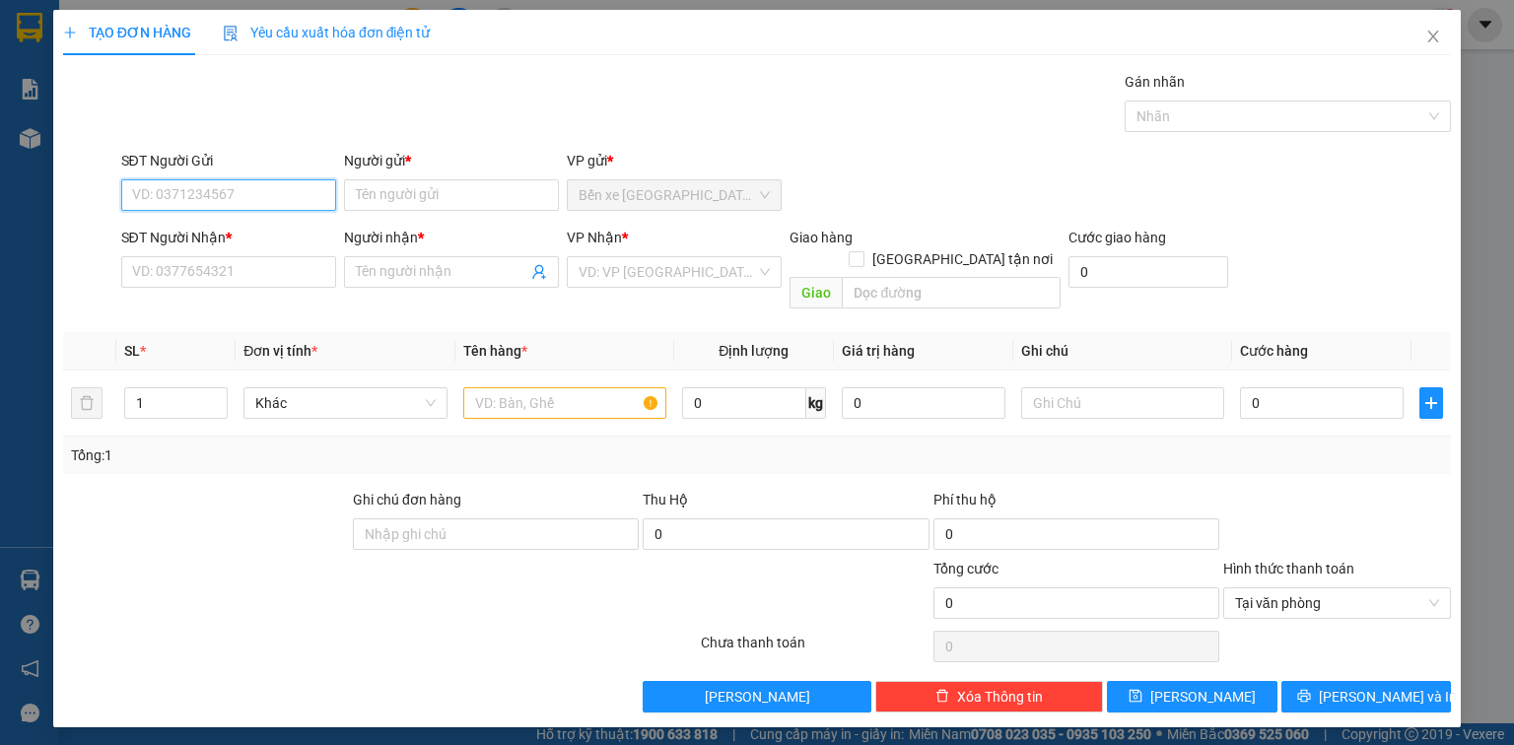
click at [221, 189] on input "SĐT Người Gửi" at bounding box center [228, 195] width 215 height 32
type input "0823793333"
click at [239, 228] on div "0823793333 - TIÊN" at bounding box center [228, 234] width 191 height 22
type input "TIÊN"
type input "0823793333"
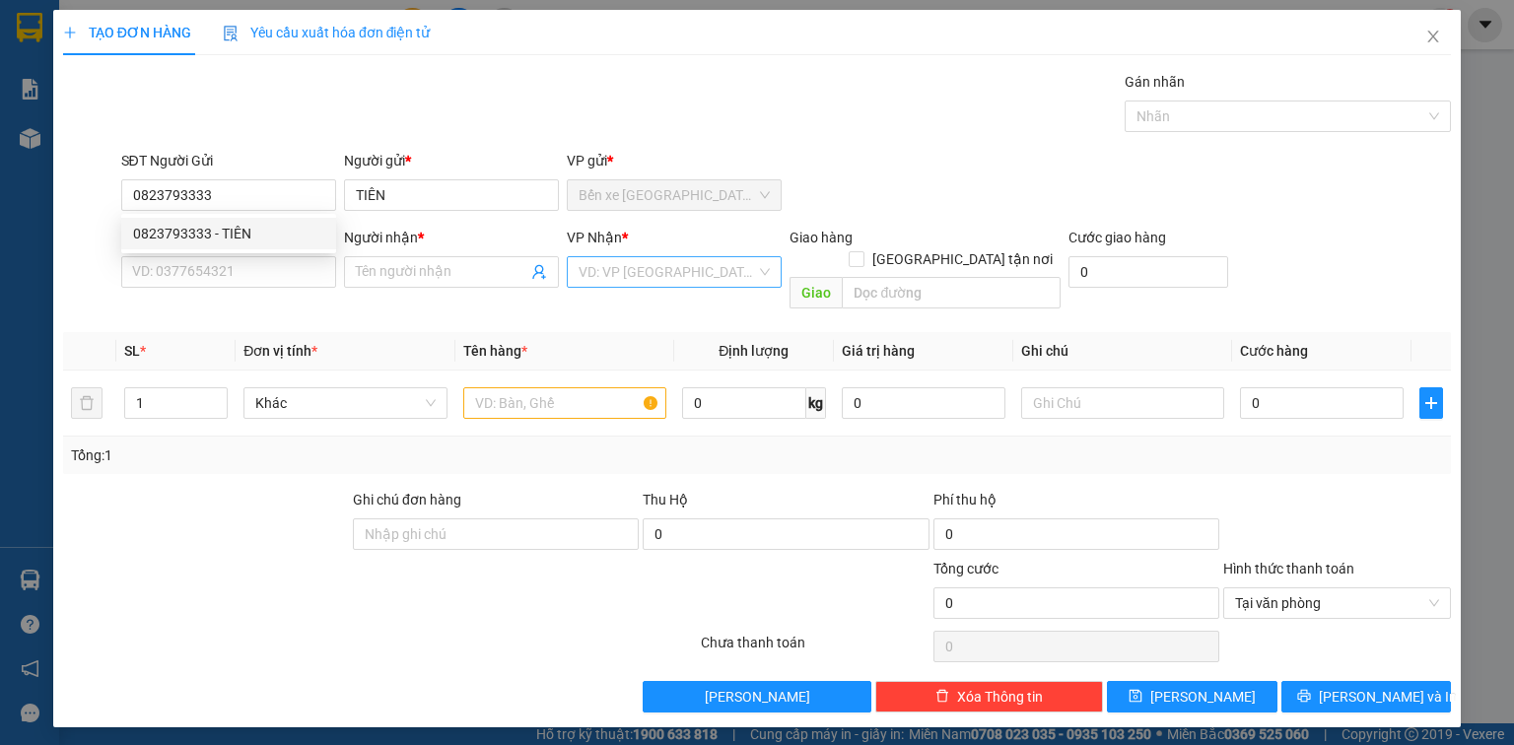
drag, startPoint x: 595, startPoint y: 264, endPoint x: 594, endPoint y: 283, distance: 18.8
click at [595, 268] on input "search" at bounding box center [667, 272] width 177 height 30
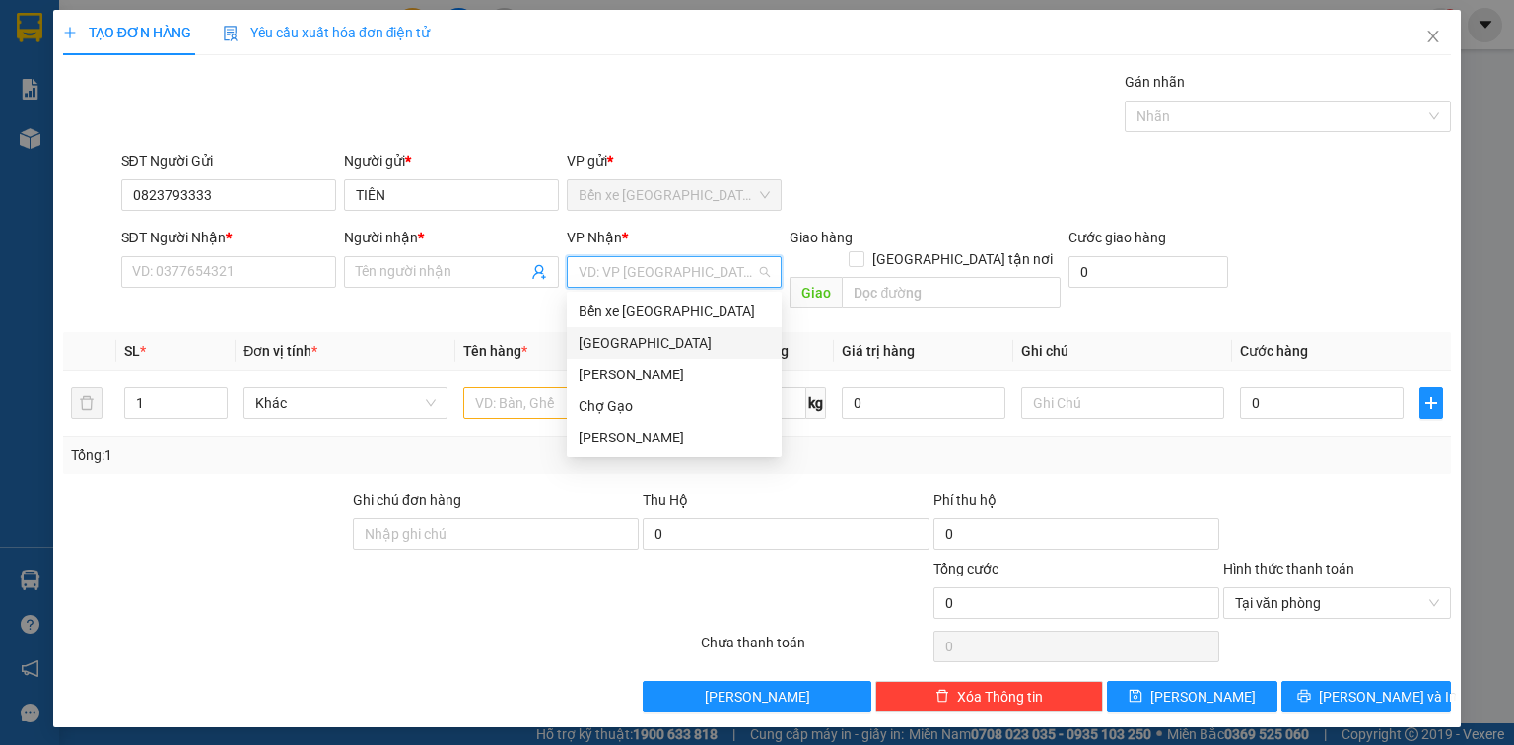
click at [586, 349] on div "[GEOGRAPHIC_DATA]" at bounding box center [674, 343] width 191 height 22
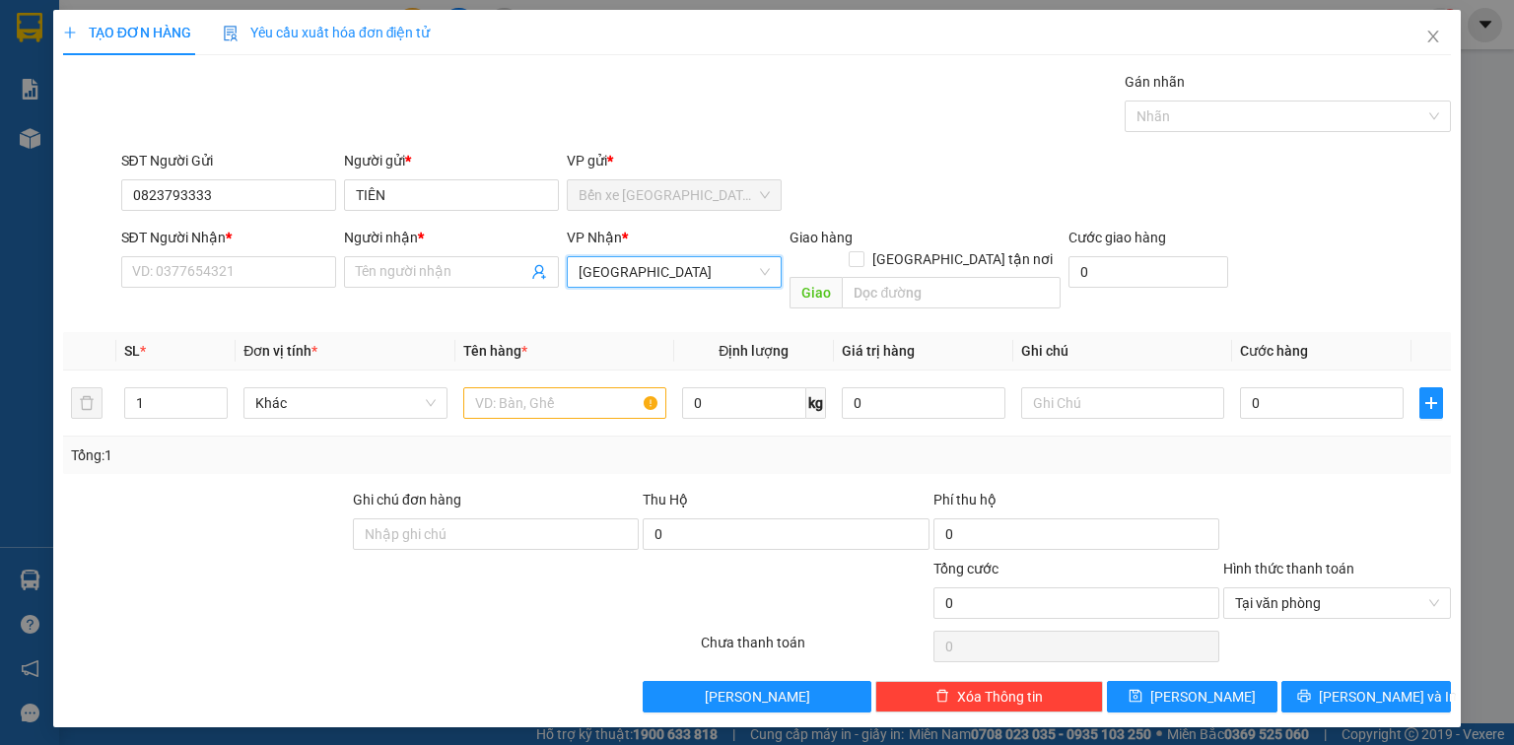
click at [114, 236] on div at bounding box center [90, 272] width 58 height 91
click at [216, 273] on input "SĐT Người Nhận *" at bounding box center [228, 272] width 215 height 32
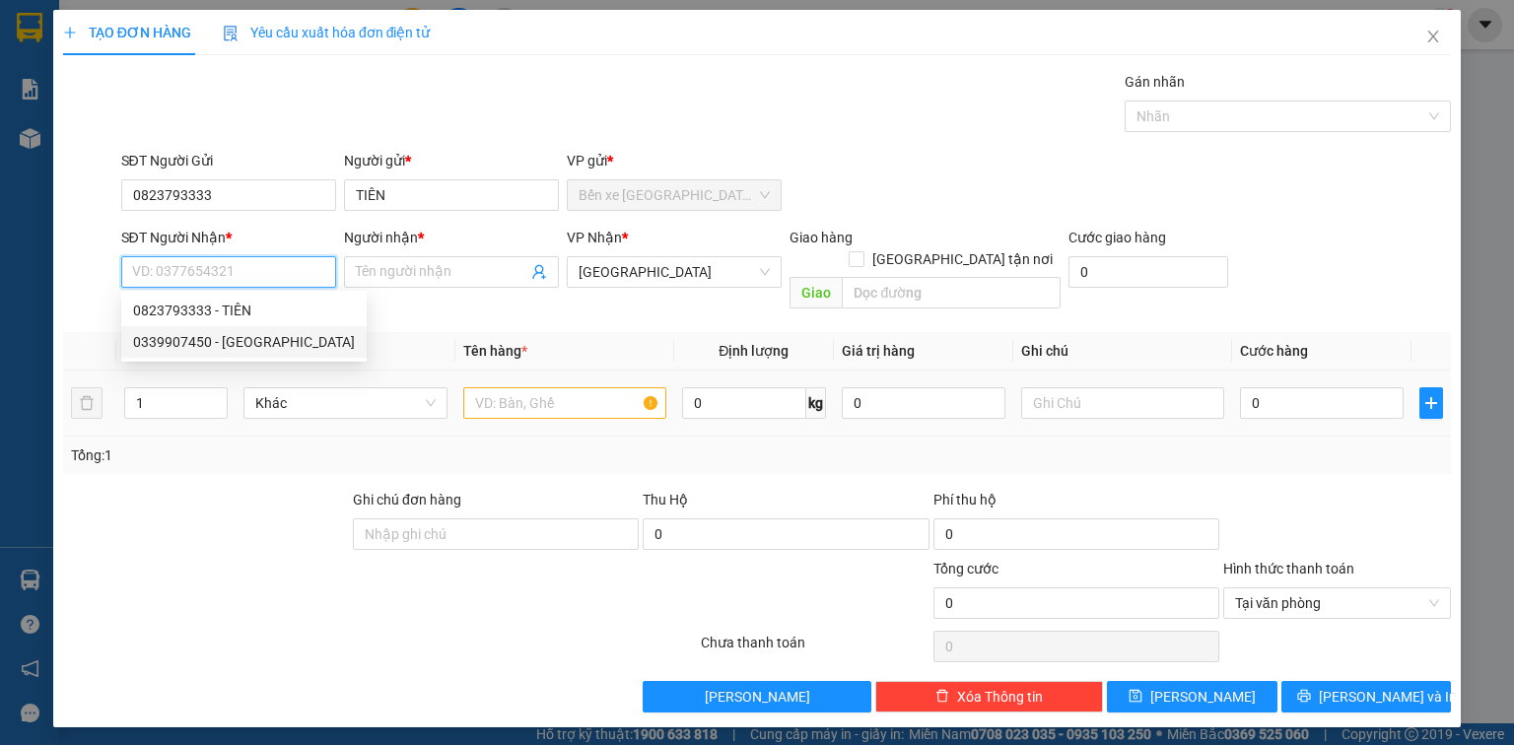
drag, startPoint x: 271, startPoint y: 347, endPoint x: 631, endPoint y: 398, distance: 363.4
click at [273, 347] on div "0339907450 - ĐỨC" at bounding box center [244, 342] width 222 height 22
type input "0339907450"
type input "ĐỨC"
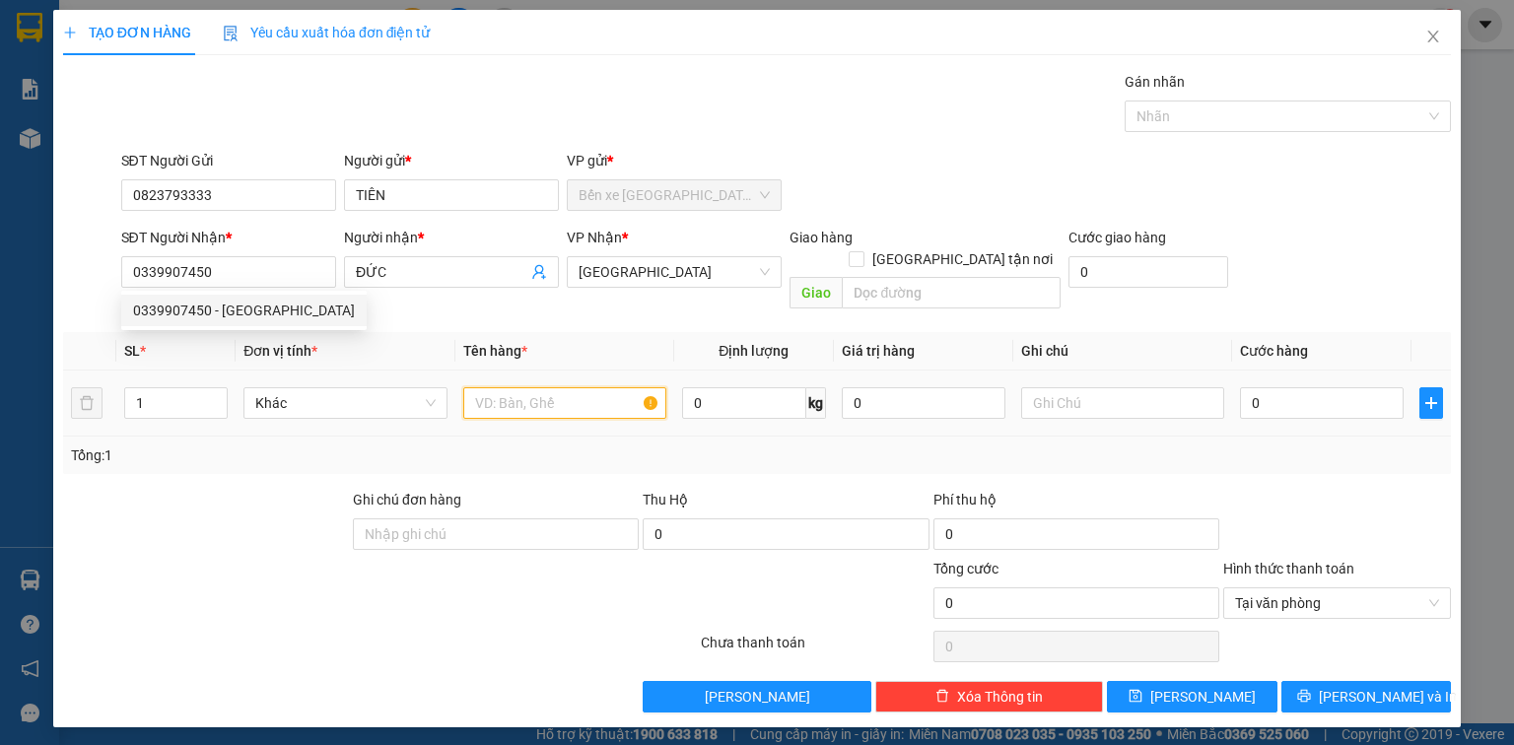
click at [572, 387] on input "text" at bounding box center [564, 403] width 203 height 32
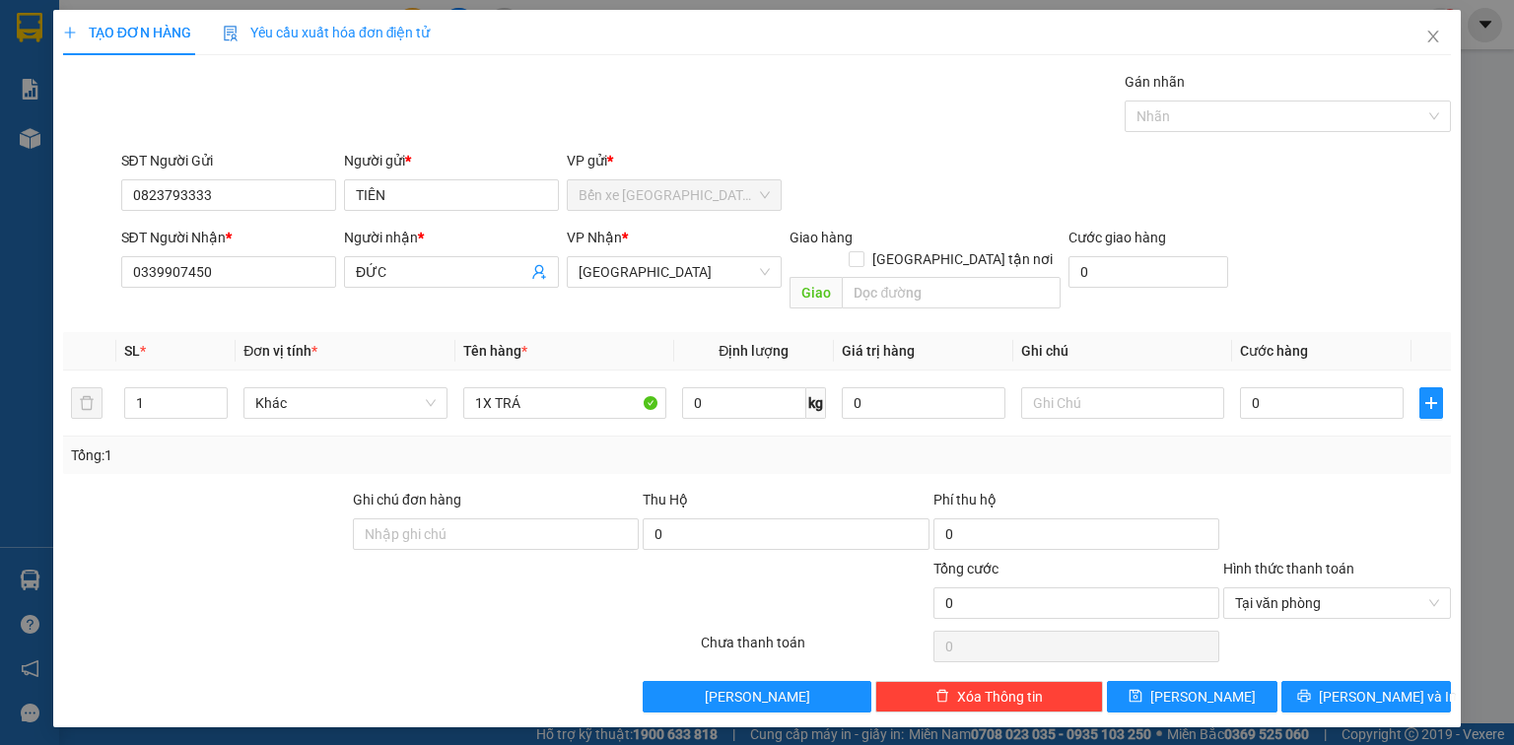
click at [777, 306] on div "Transit Pickup Surcharge Ids Transit Deliver Surcharge Ids Transit Deliver Surc…" at bounding box center [757, 392] width 1388 height 642
click at [548, 387] on input "1X TRÁ" at bounding box center [564, 403] width 203 height 32
click at [546, 400] on td "1X TR" at bounding box center [564, 404] width 219 height 66
click at [552, 387] on input "1X TR" at bounding box center [564, 403] width 203 height 32
type input "1X TRẮNG"
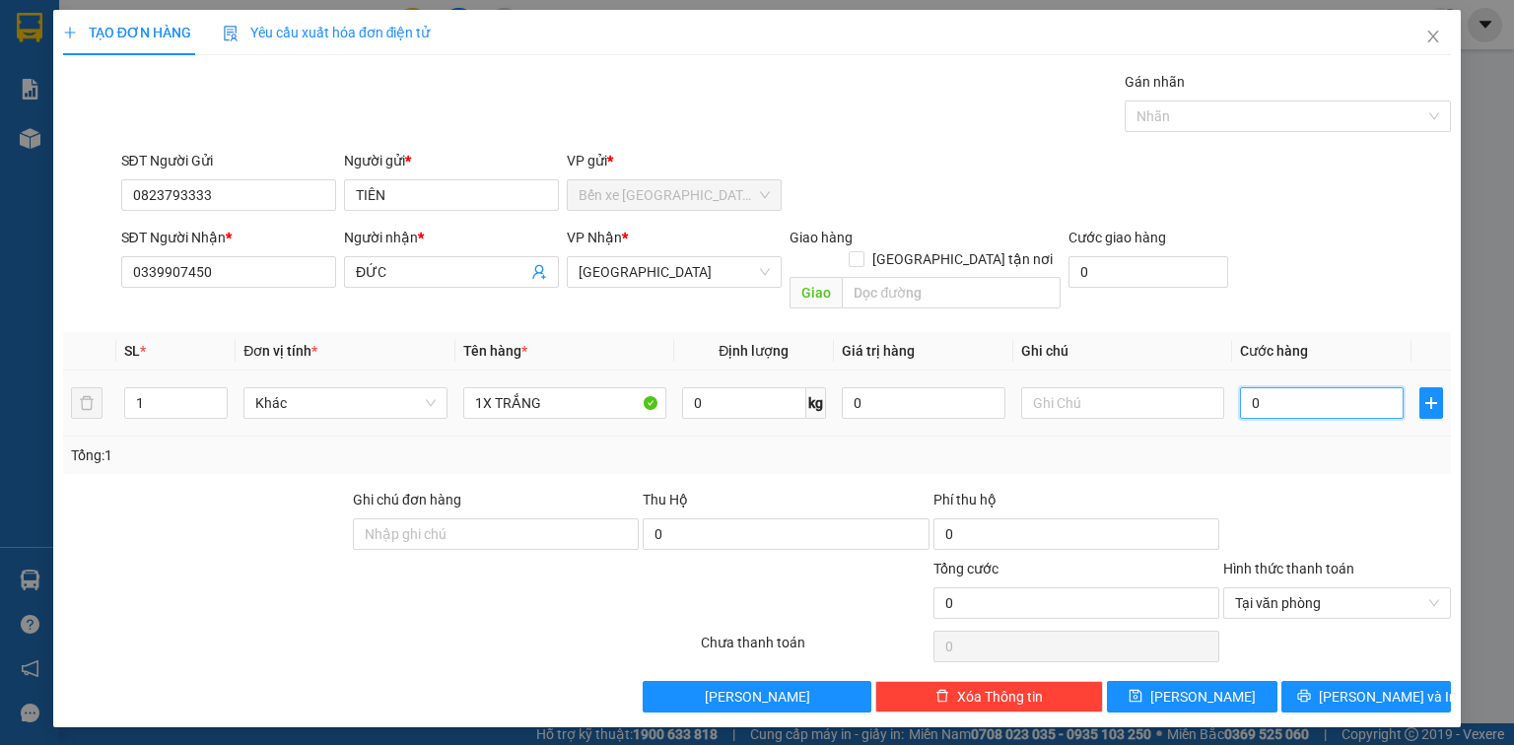
click at [1262, 387] on input "0" at bounding box center [1322, 403] width 164 height 32
type input "2"
type input "20"
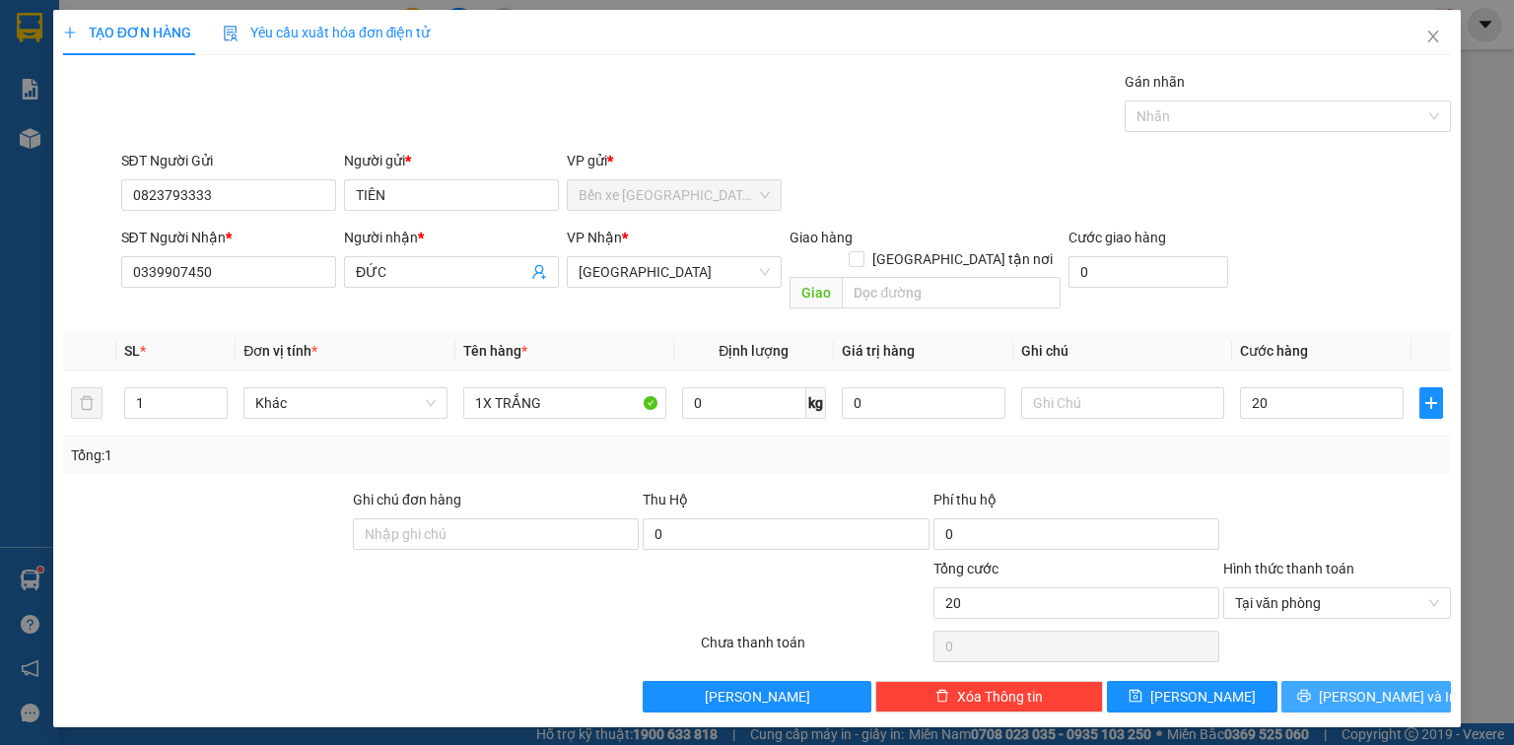
type input "20.000"
click at [1371, 686] on span "[PERSON_NAME] và In" at bounding box center [1388, 697] width 138 height 22
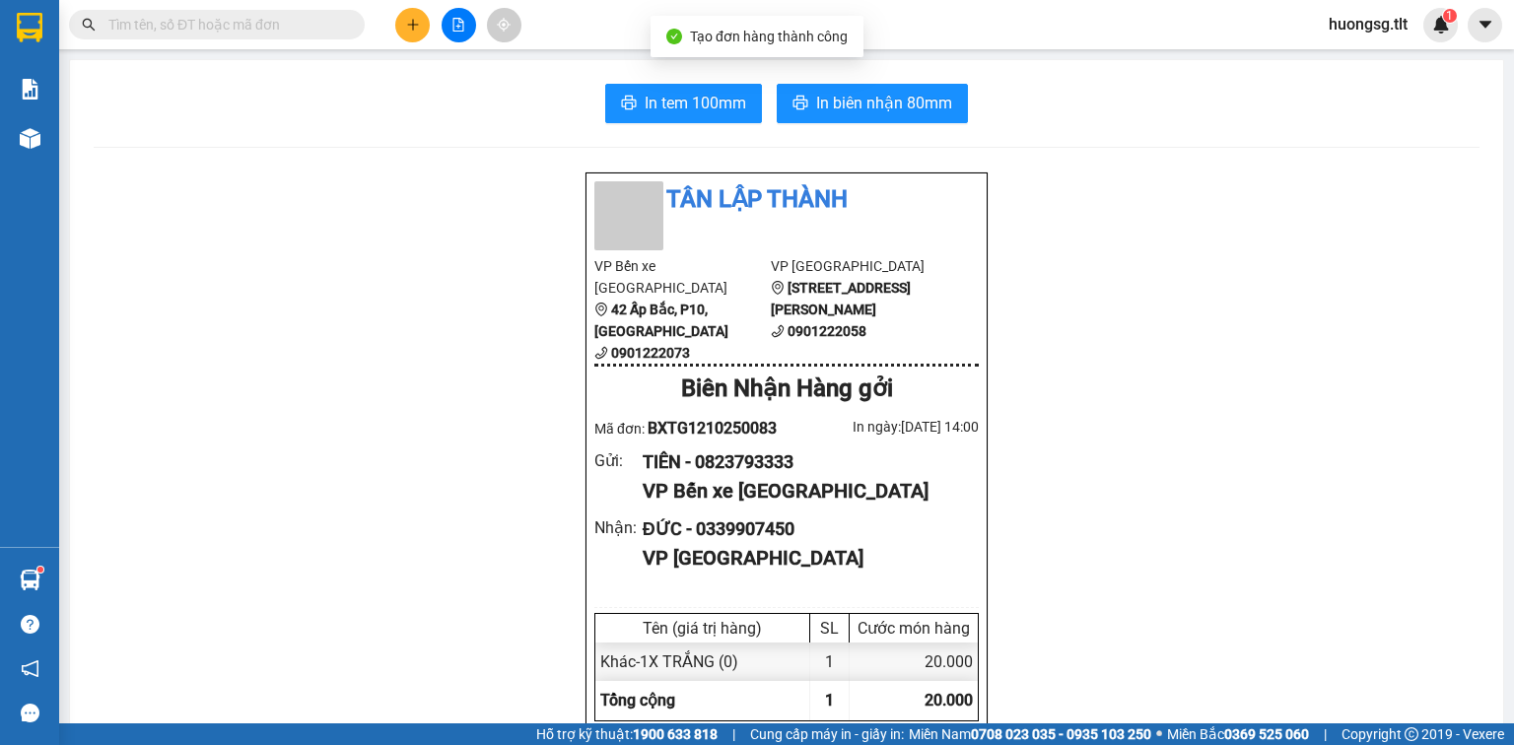
click at [919, 84] on button "In biên nhận 80mm" at bounding box center [872, 103] width 191 height 39
click at [920, 95] on span "In biên nhận 80mm" at bounding box center [884, 103] width 136 height 25
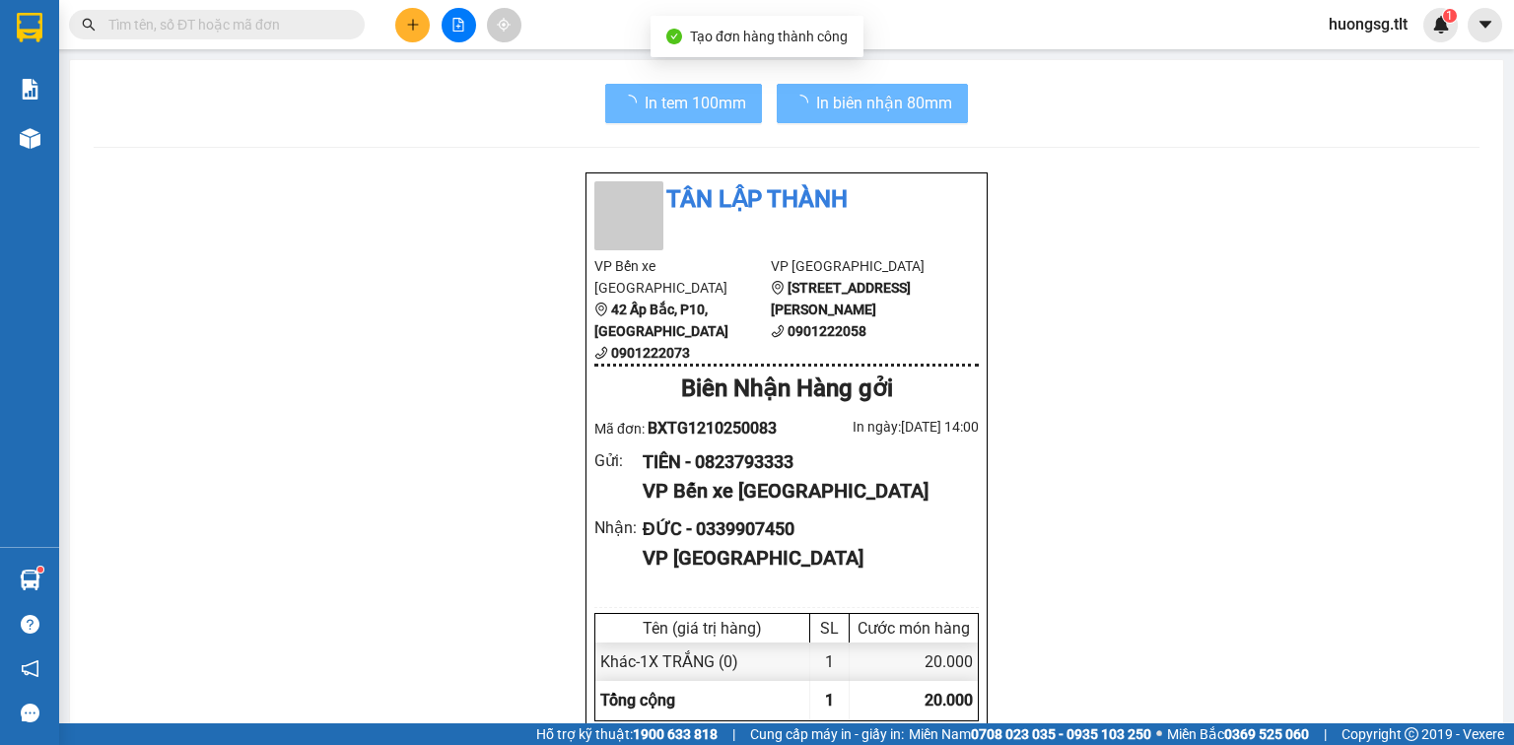
click at [680, 103] on span "In tem 100mm" at bounding box center [696, 103] width 102 height 25
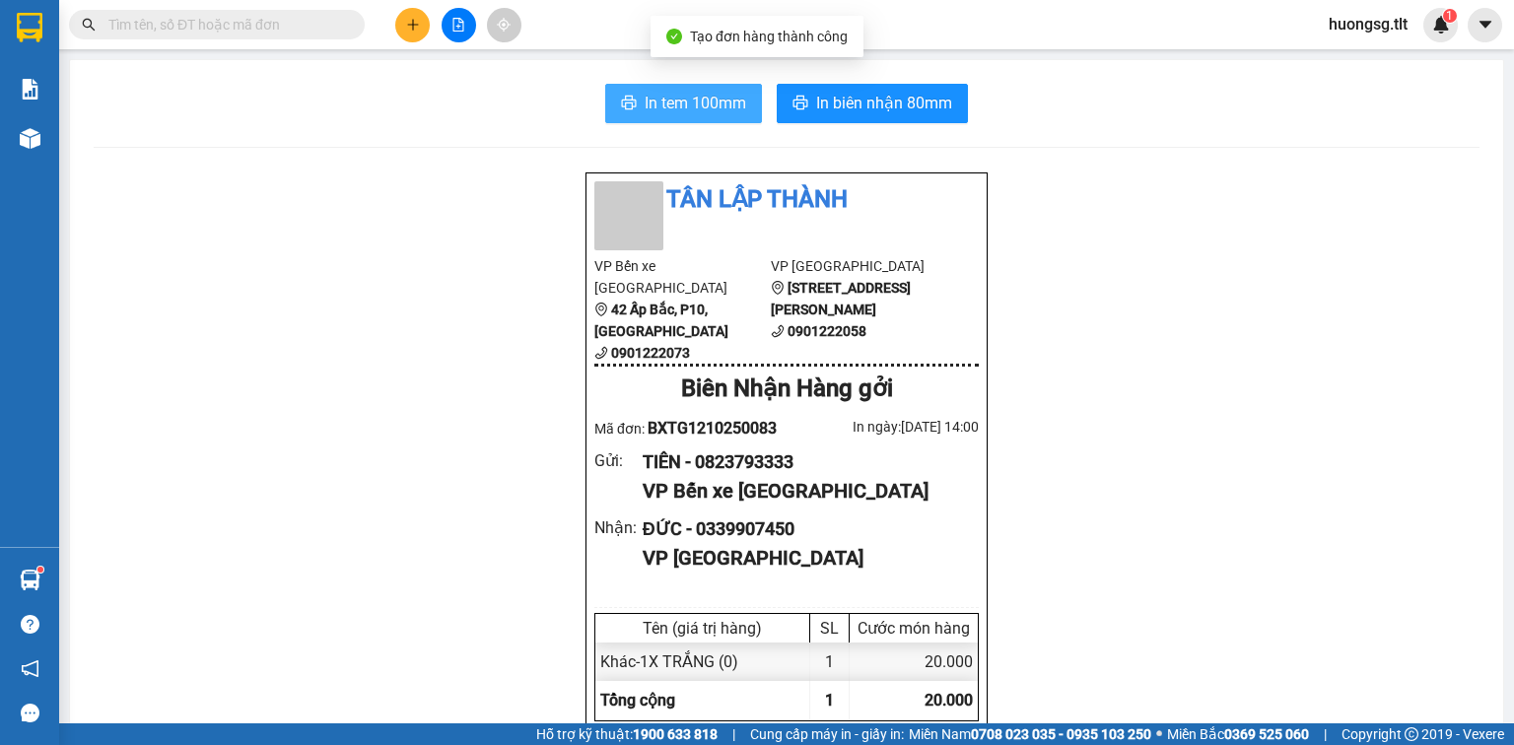
click at [684, 103] on span "In tem 100mm" at bounding box center [696, 103] width 102 height 25
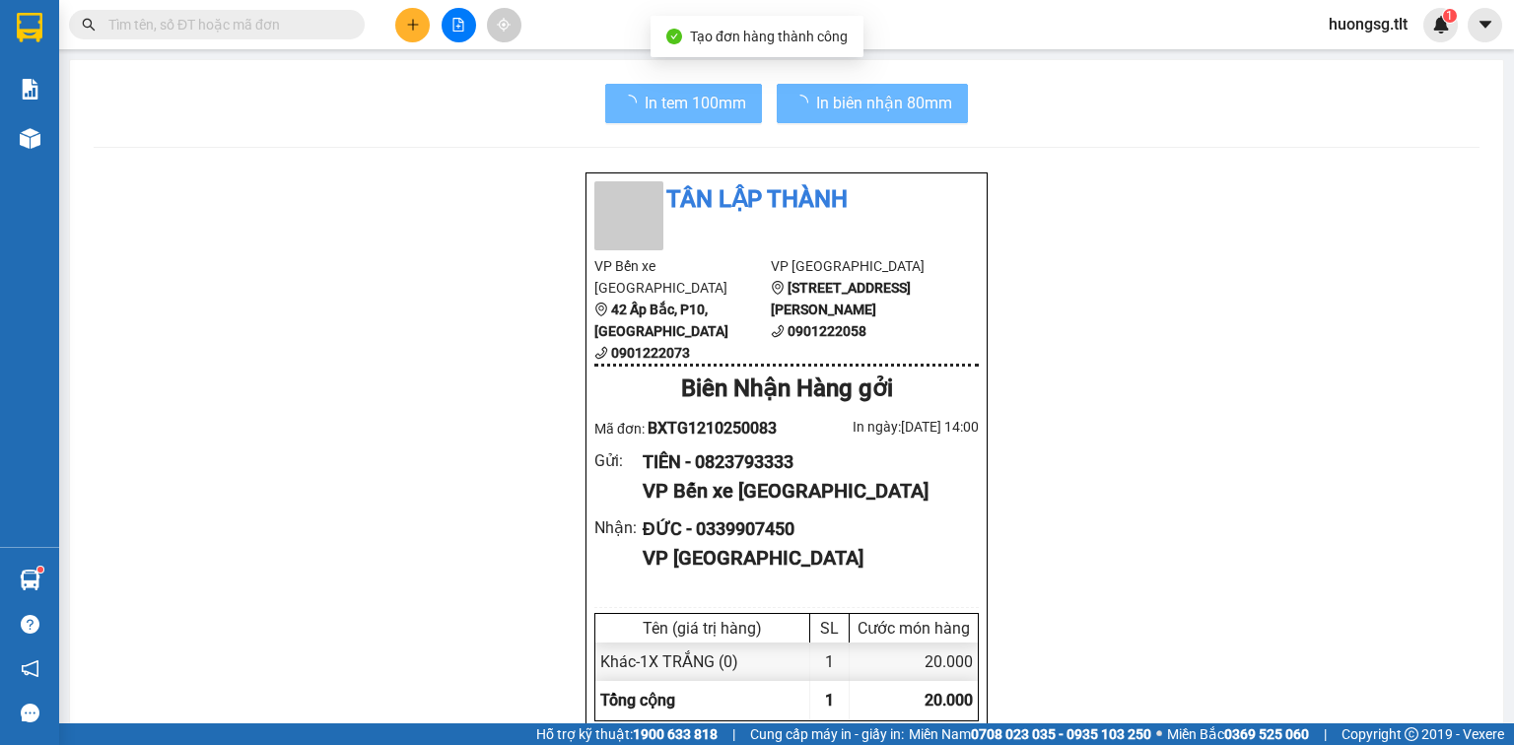
click at [8, 124] on div "Kho hàng mới" at bounding box center [29, 137] width 59 height 49
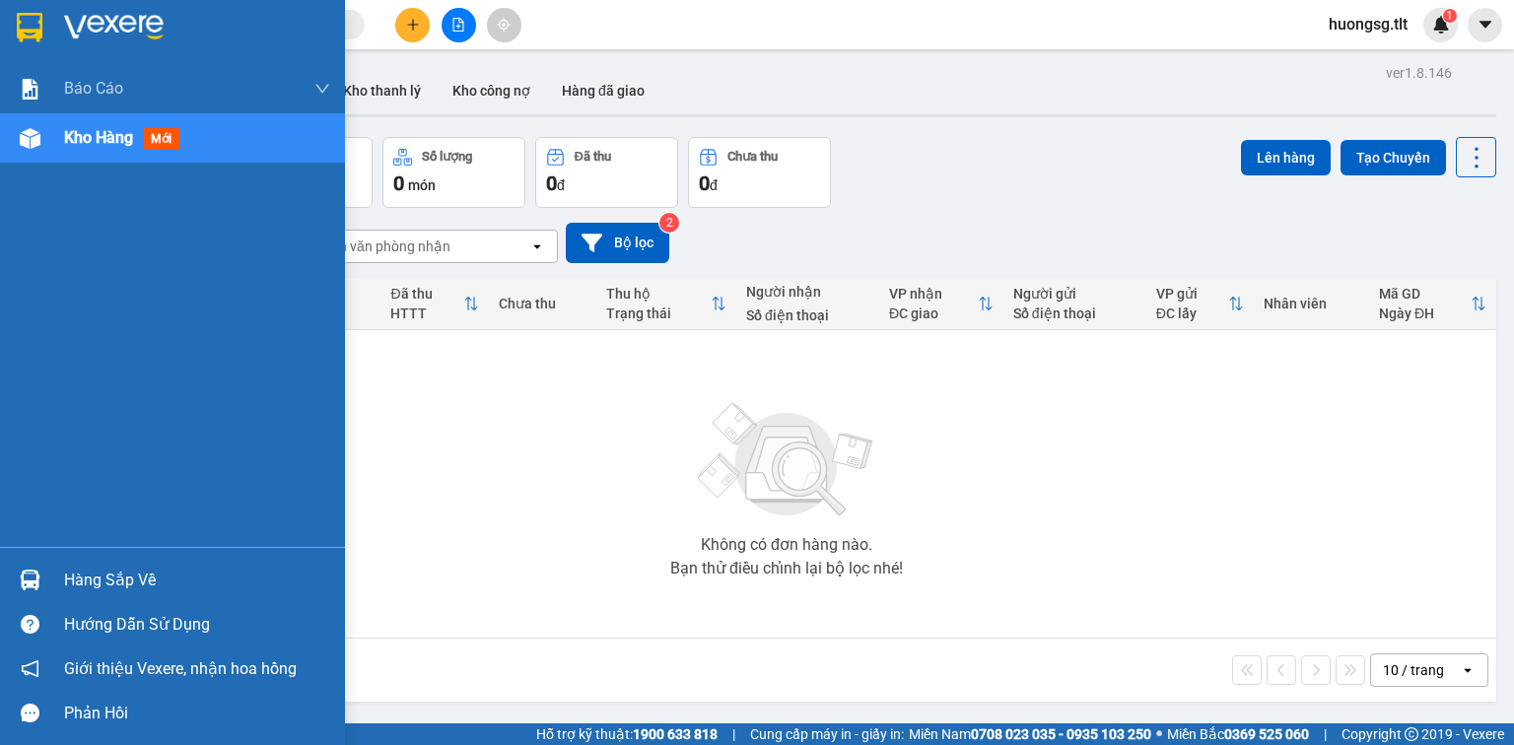
click at [24, 585] on img at bounding box center [30, 580] width 21 height 21
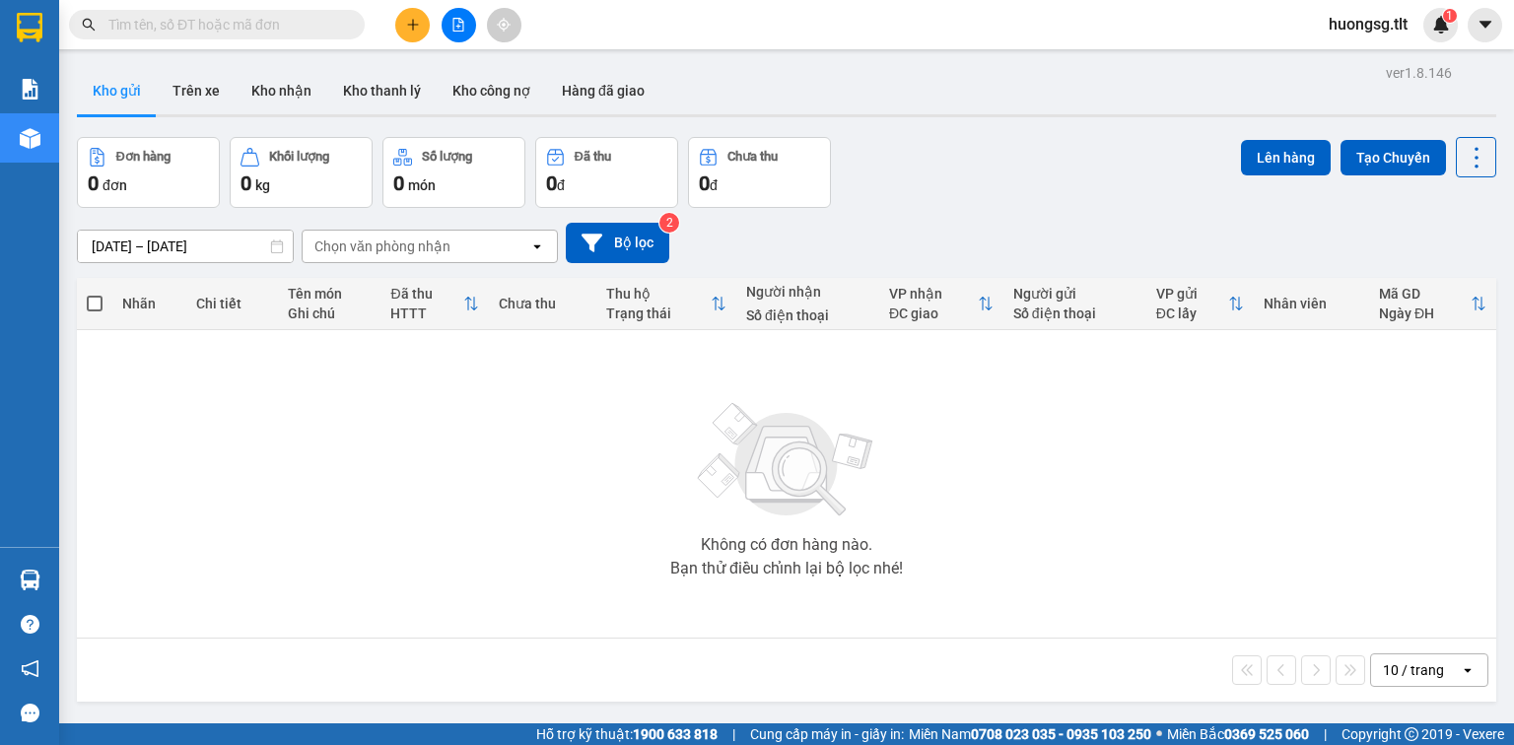
click at [970, 568] on section "Kết quả tìm kiếm ( 0 ) Bộ lọc Ngày tạo đơn gần nhất No Data huongsg.tlt 1 Báo c…" at bounding box center [757, 372] width 1514 height 745
click at [409, 25] on icon "plus" at bounding box center [413, 25] width 14 height 14
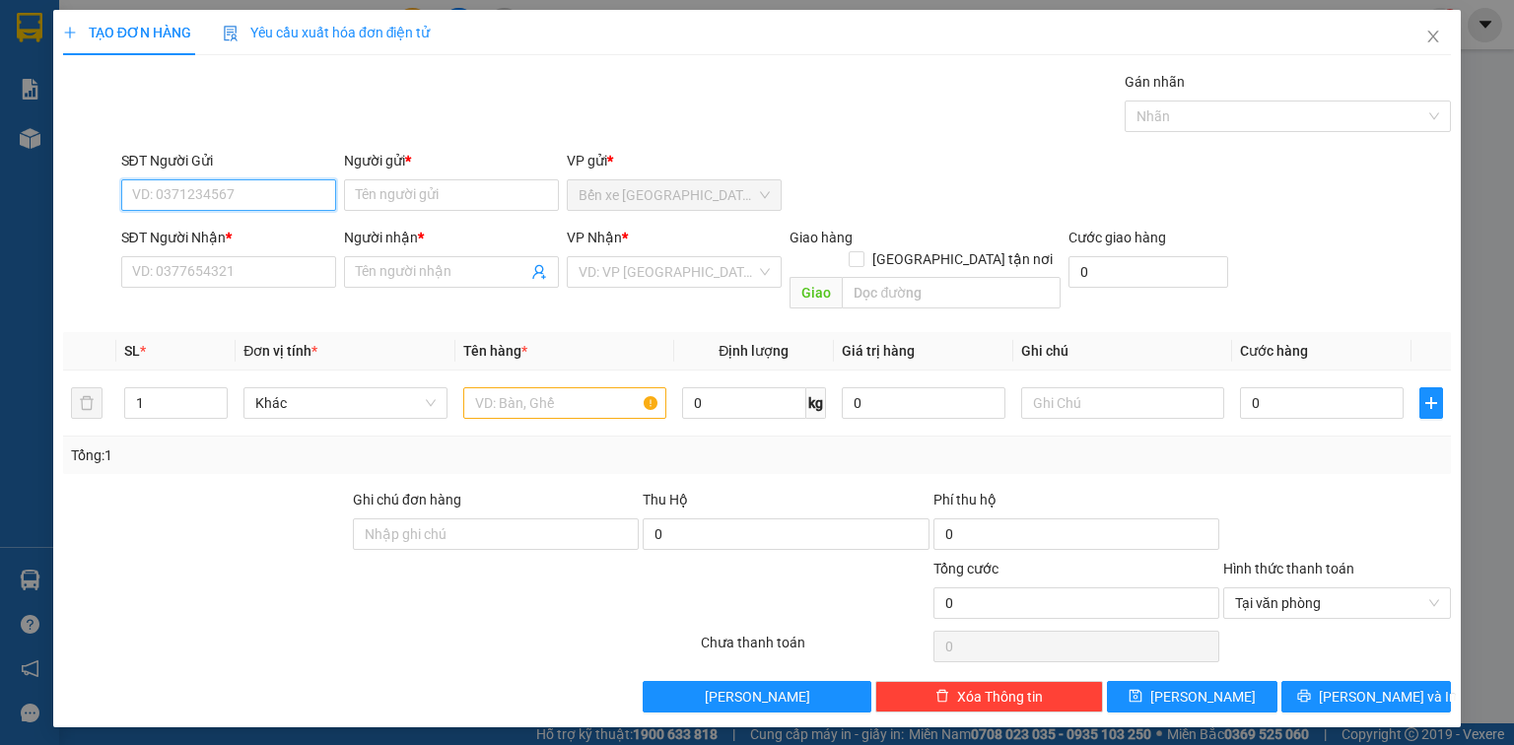
click at [253, 207] on input "SĐT Người Gửi" at bounding box center [228, 195] width 215 height 32
type input "0907250360"
click at [268, 234] on div "0907250360 - PHƯỢNG" at bounding box center [228, 234] width 191 height 22
type input "PHƯỢNG"
type input "0907250360"
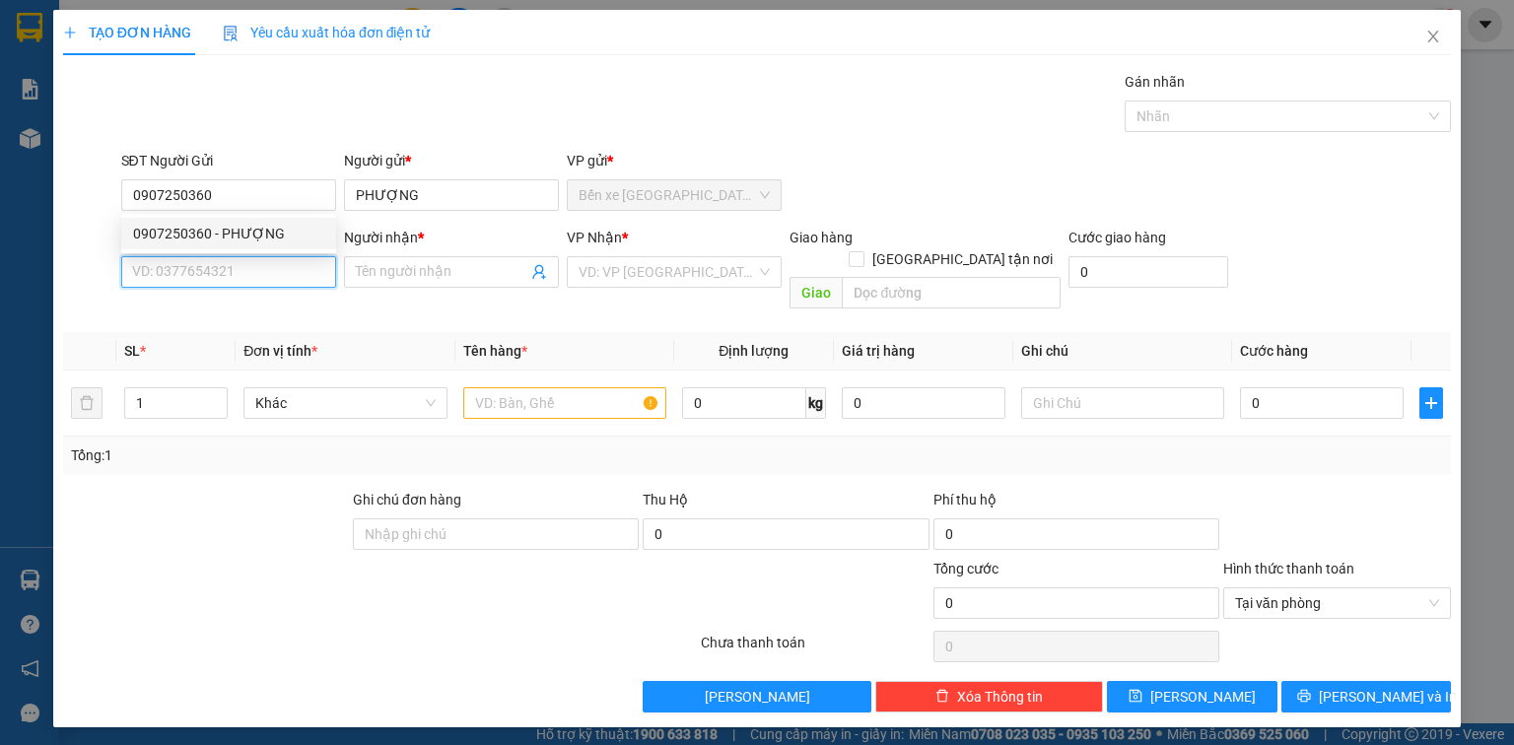
click at [267, 256] on input "SĐT Người Nhận *" at bounding box center [228, 272] width 215 height 32
type input "0"
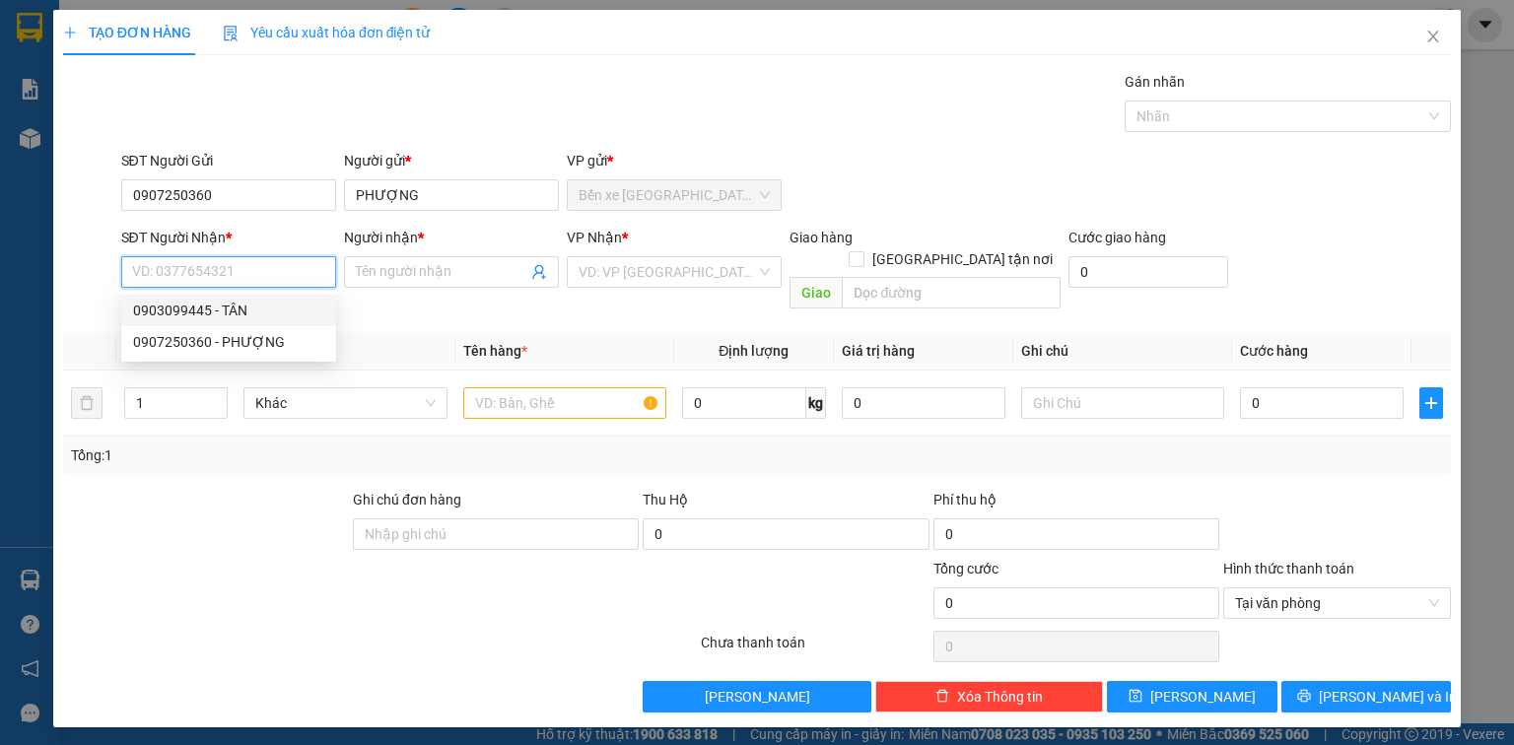
click at [252, 300] on div "0903099445 - TÂN" at bounding box center [228, 311] width 191 height 22
type input "0903099445"
type input "TÂN"
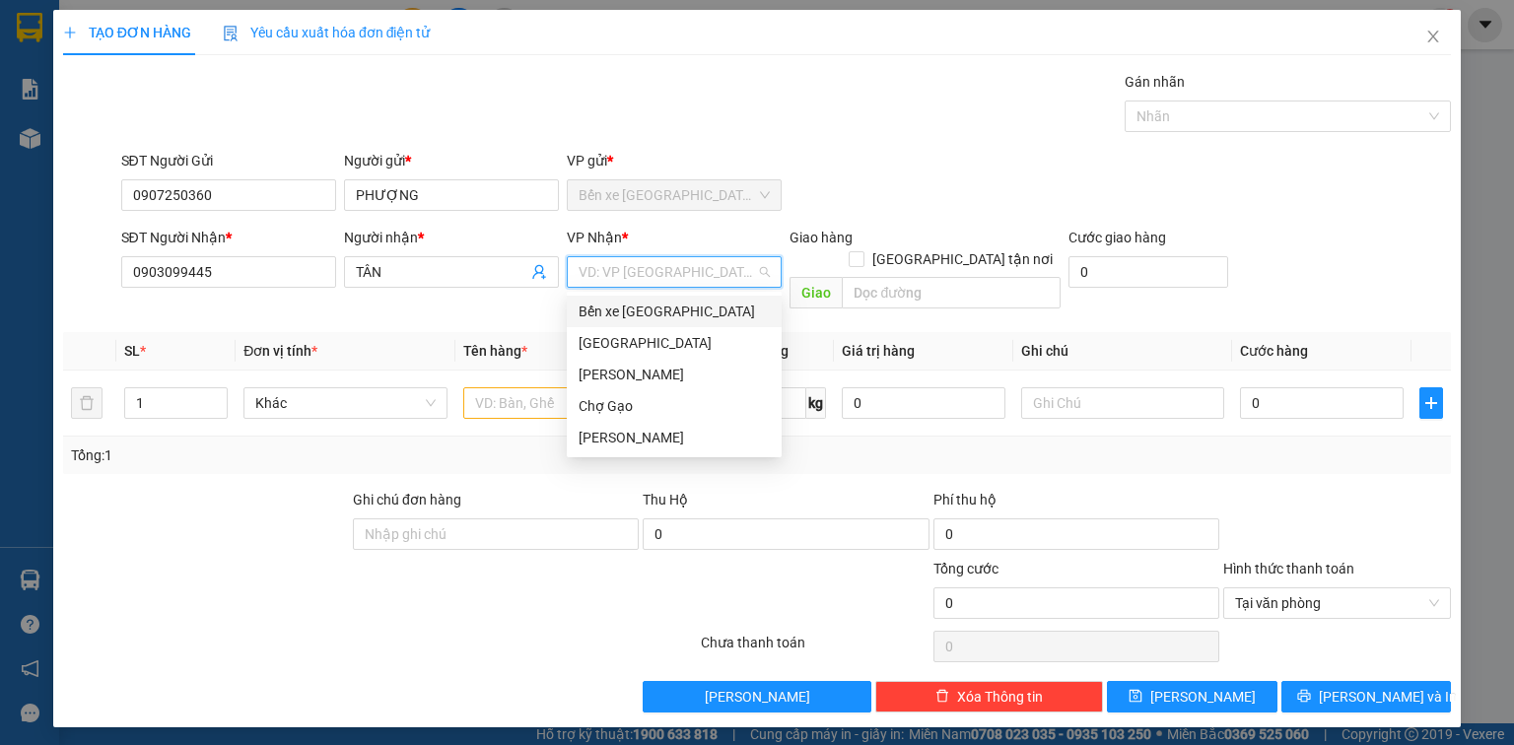
click at [618, 265] on input "search" at bounding box center [667, 272] width 177 height 30
click at [591, 351] on div "[GEOGRAPHIC_DATA]" at bounding box center [674, 343] width 191 height 22
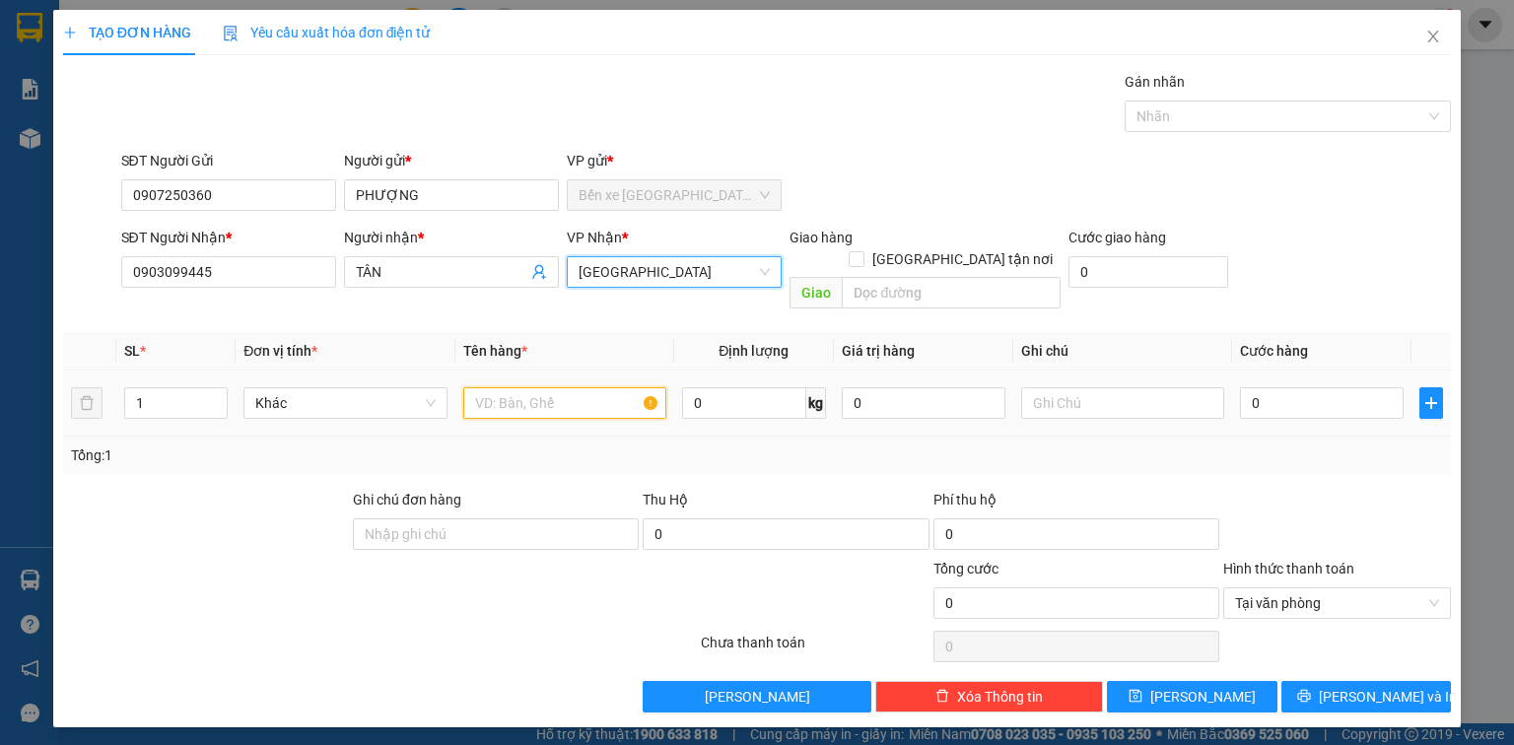
click at [560, 387] on input "text" at bounding box center [564, 403] width 203 height 32
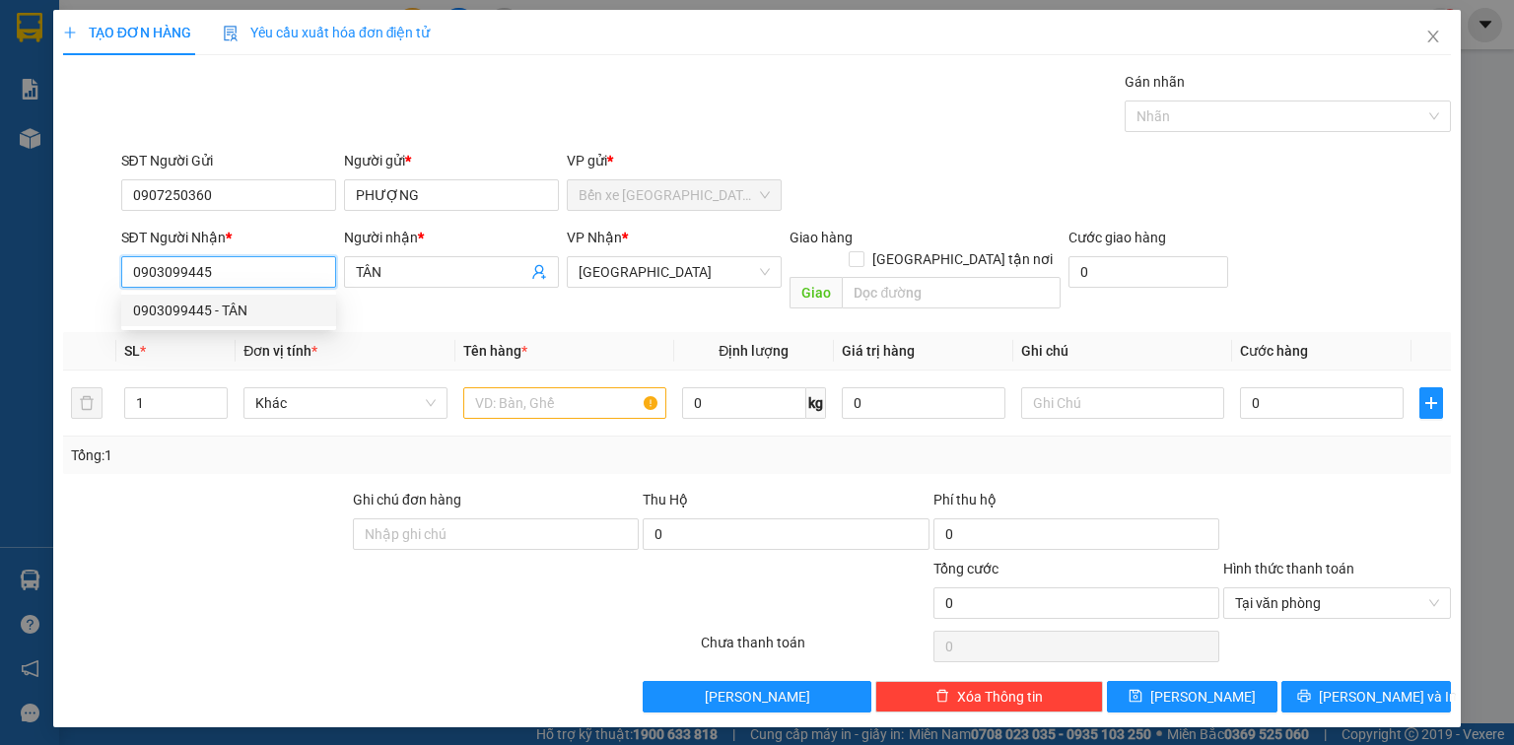
drag, startPoint x: 194, startPoint y: 277, endPoint x: 130, endPoint y: 289, distance: 65.1
click at [130, 289] on div "SĐT Người Nhận * 0903099445" at bounding box center [228, 261] width 215 height 69
click at [656, 273] on span "[GEOGRAPHIC_DATA]" at bounding box center [674, 272] width 191 height 30
type input "0783850951"
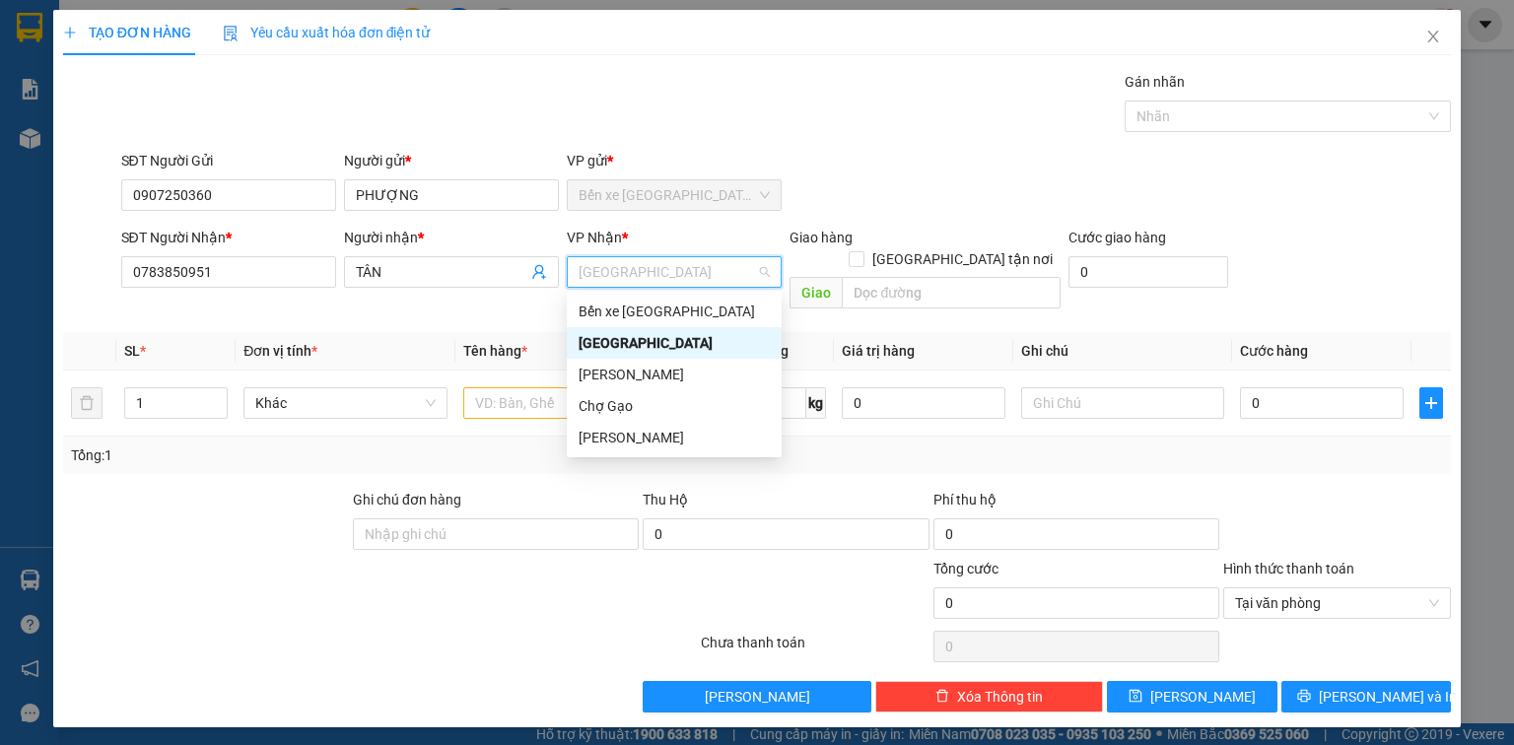
click at [646, 346] on div "[GEOGRAPHIC_DATA]" at bounding box center [674, 343] width 191 height 22
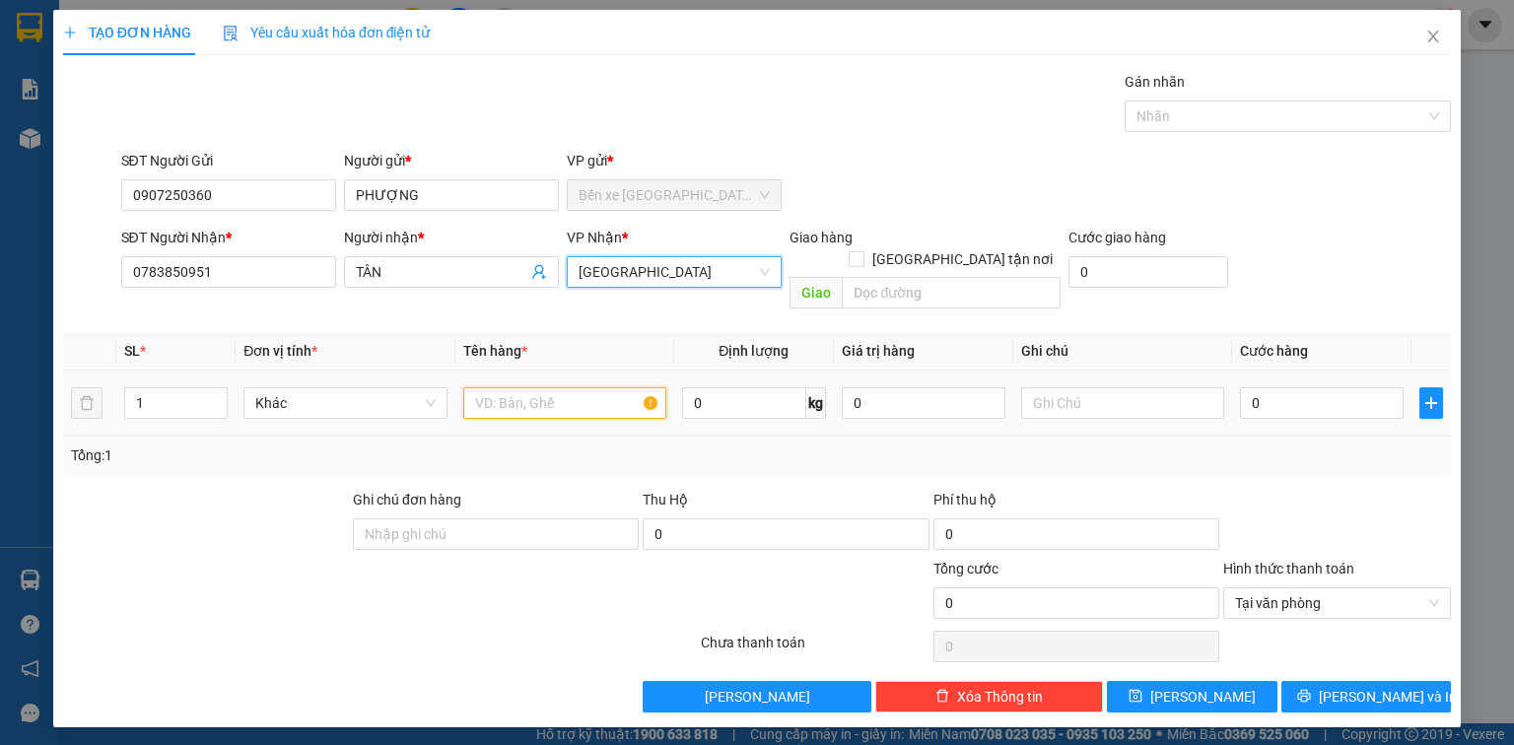
click at [526, 387] on input "text" at bounding box center [564, 403] width 203 height 32
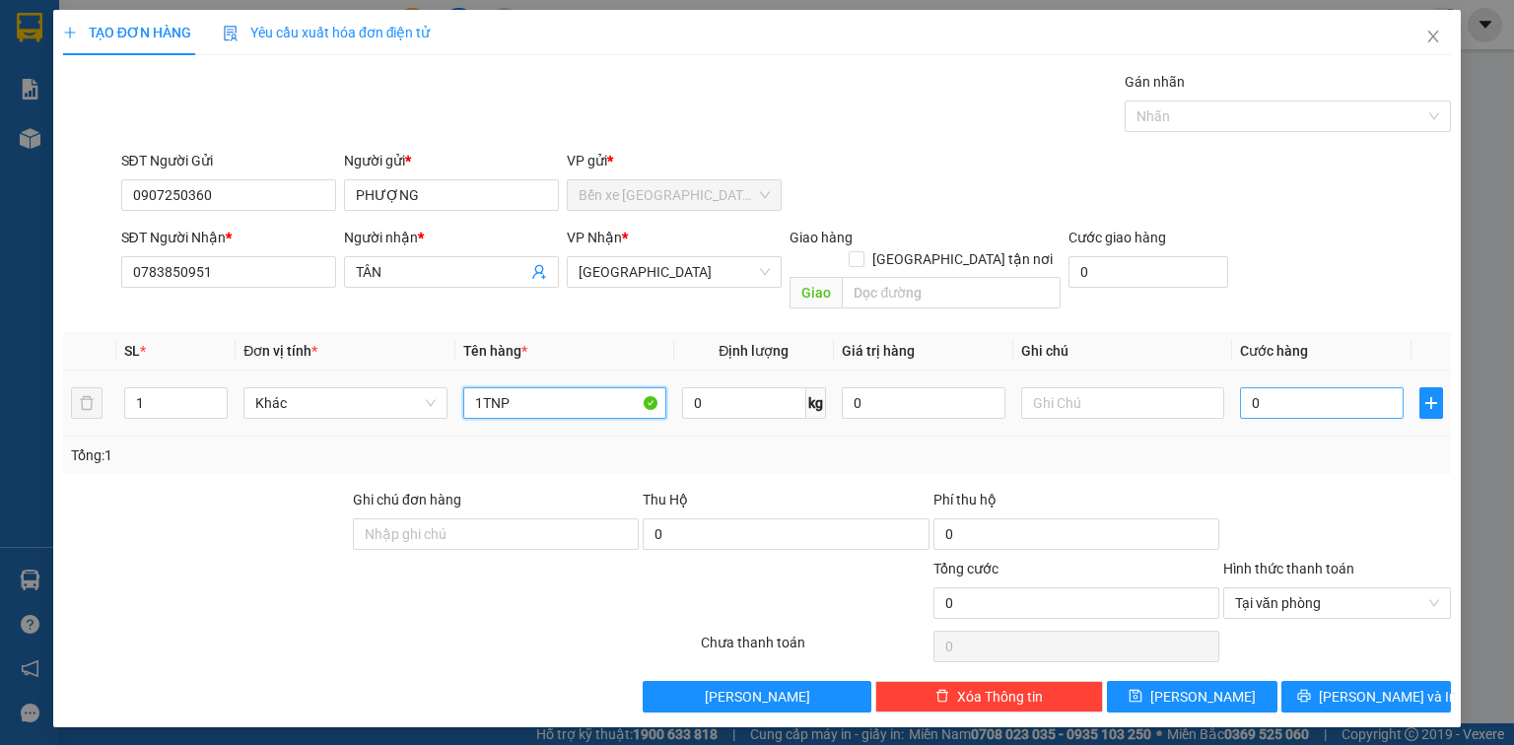
type input "1TNP"
click at [1319, 387] on input "0" at bounding box center [1322, 403] width 164 height 32
type input "4"
type input "40"
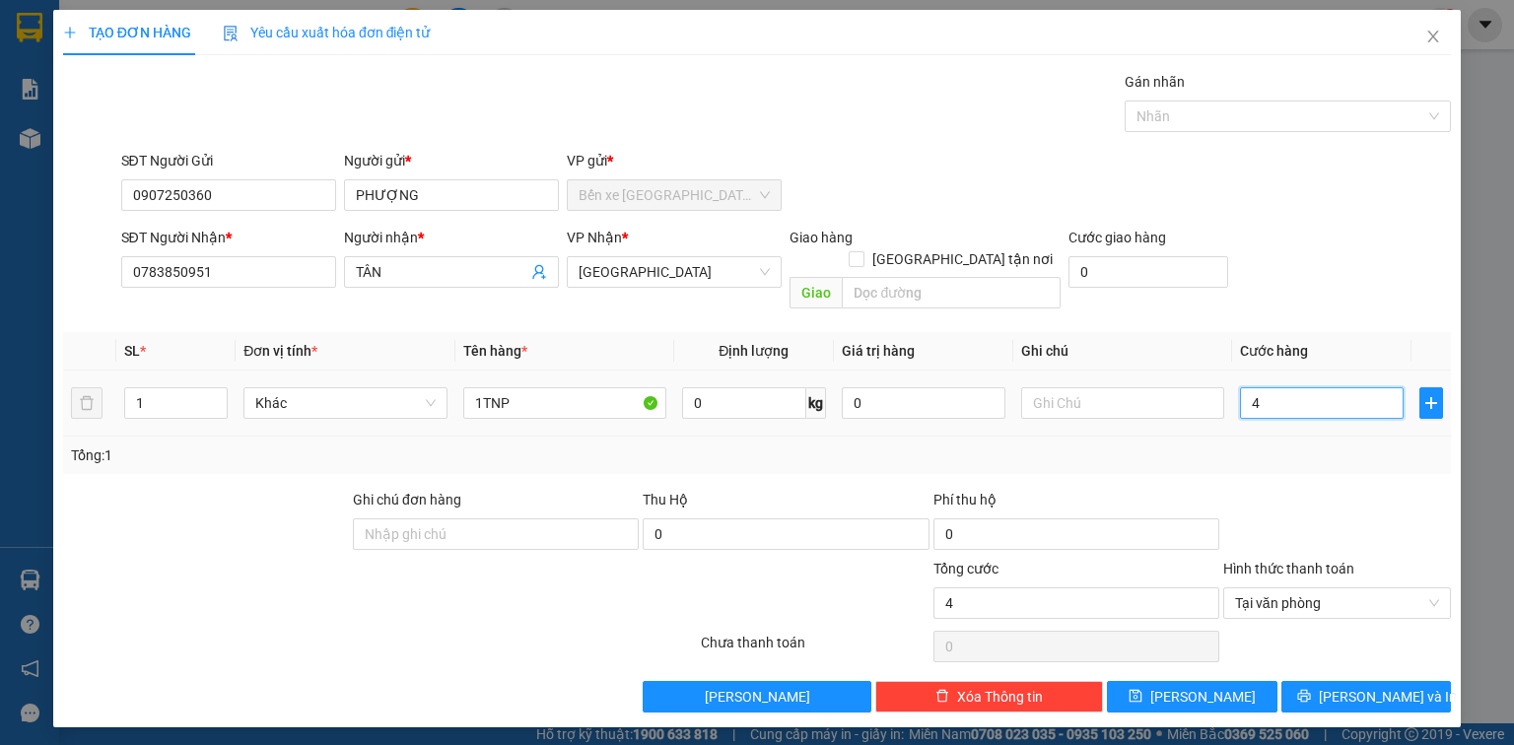
type input "40"
type input "40.000"
drag, startPoint x: 1364, startPoint y: 661, endPoint x: 1344, endPoint y: 654, distance: 20.9
click at [1364, 681] on button "[PERSON_NAME] và In" at bounding box center [1366, 697] width 171 height 32
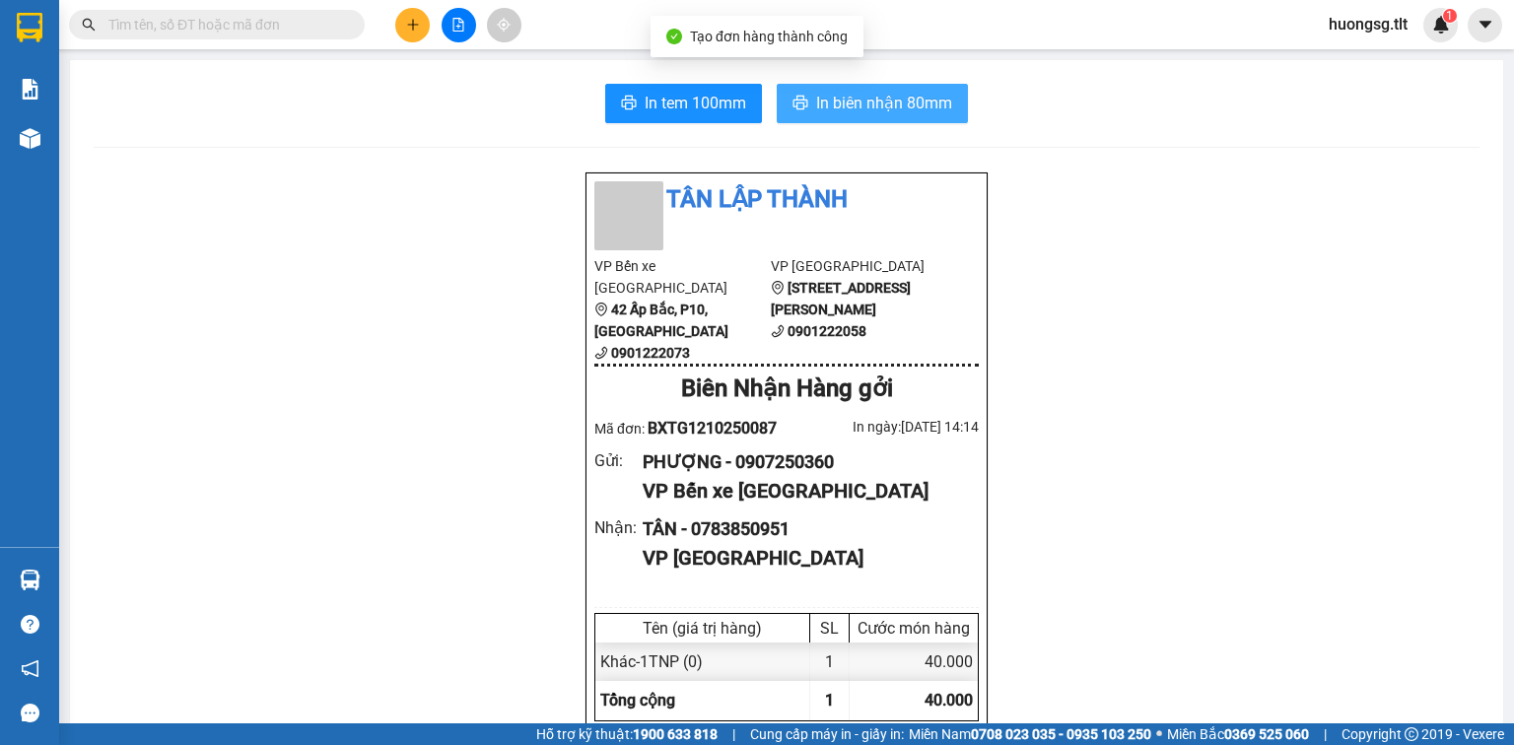
click at [879, 103] on span "In biên nhận 80mm" at bounding box center [884, 103] width 136 height 25
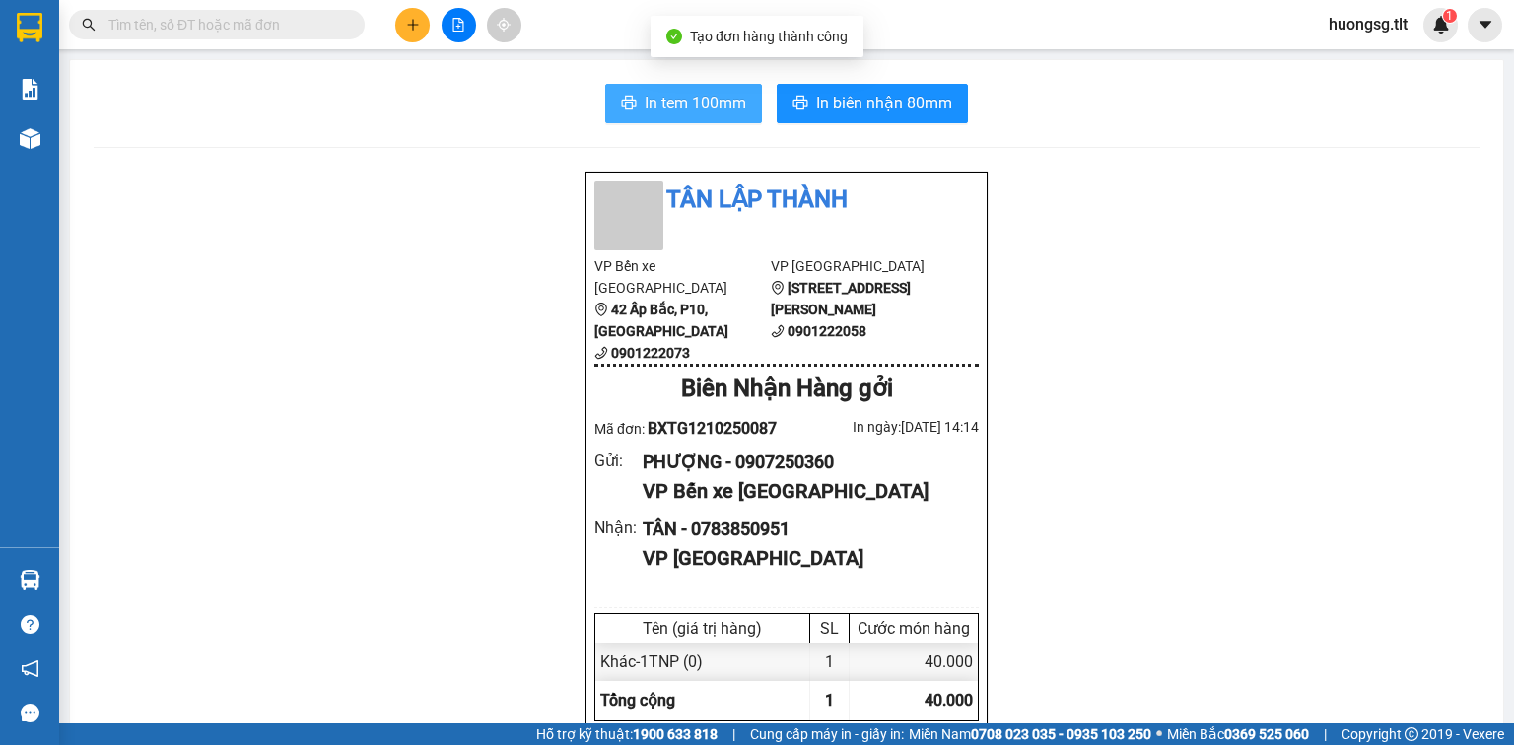
click at [695, 91] on span "In tem 100mm" at bounding box center [696, 103] width 102 height 25
